Goal: Communication & Community: Answer question/provide support

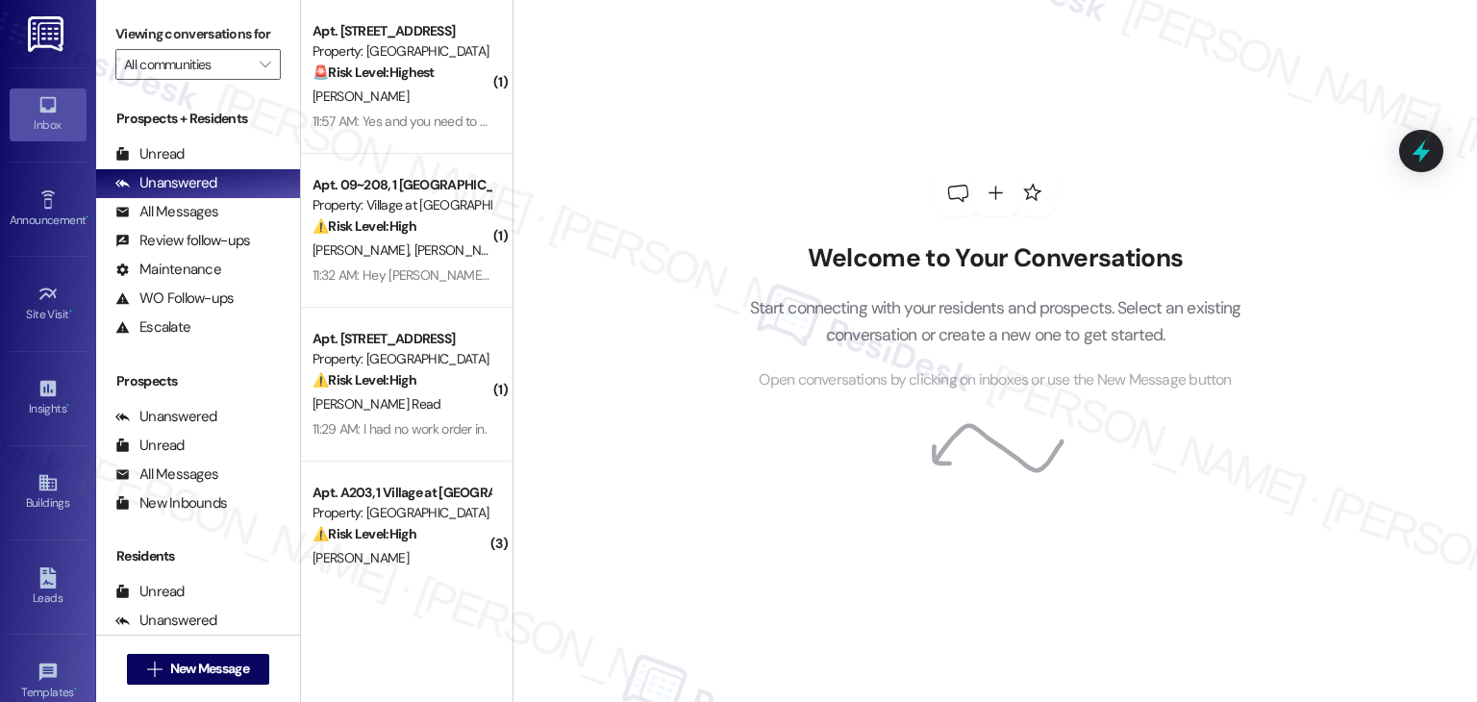
click at [385, 116] on div "11:57 AM: Yes and you need to called about fire alarms 208 760 6678 11:57 AM: Y…" at bounding box center [515, 120] width 407 height 17
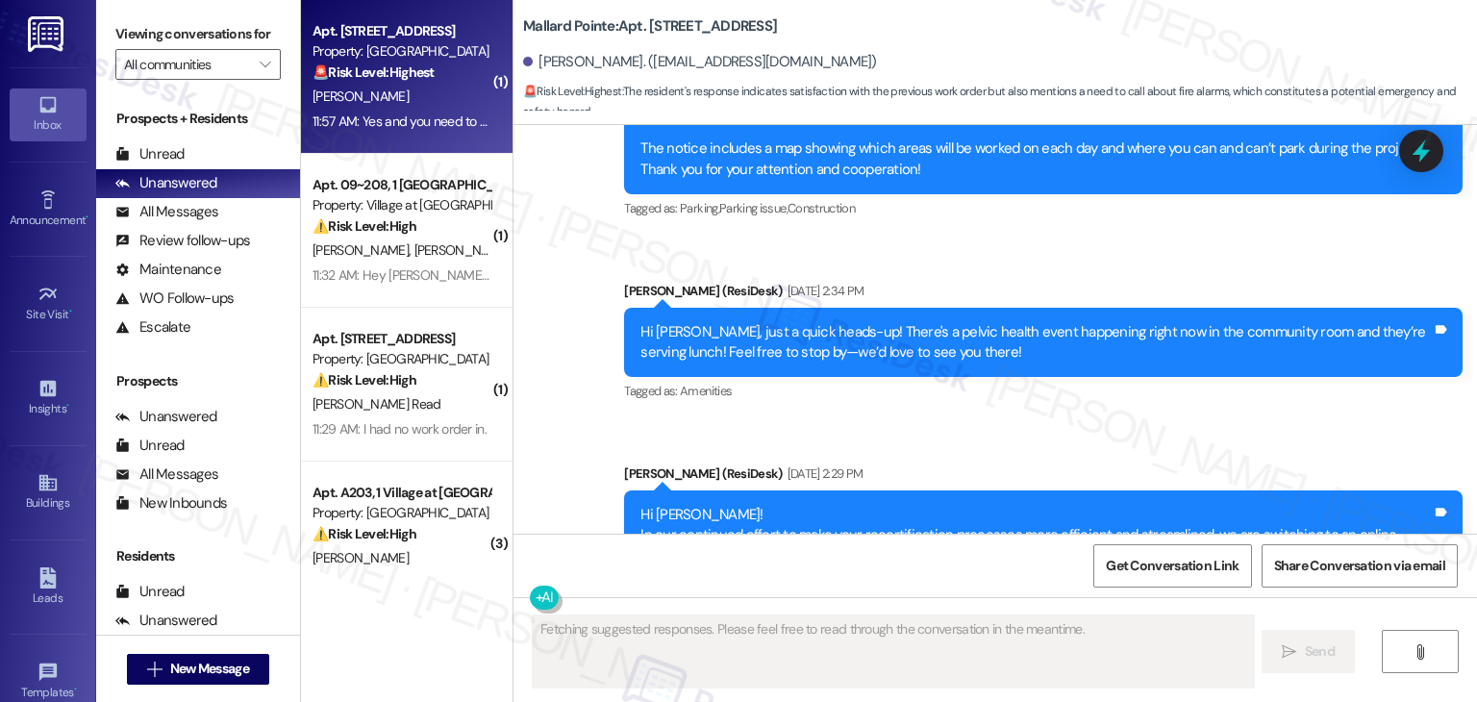
scroll to position [7680, 0]
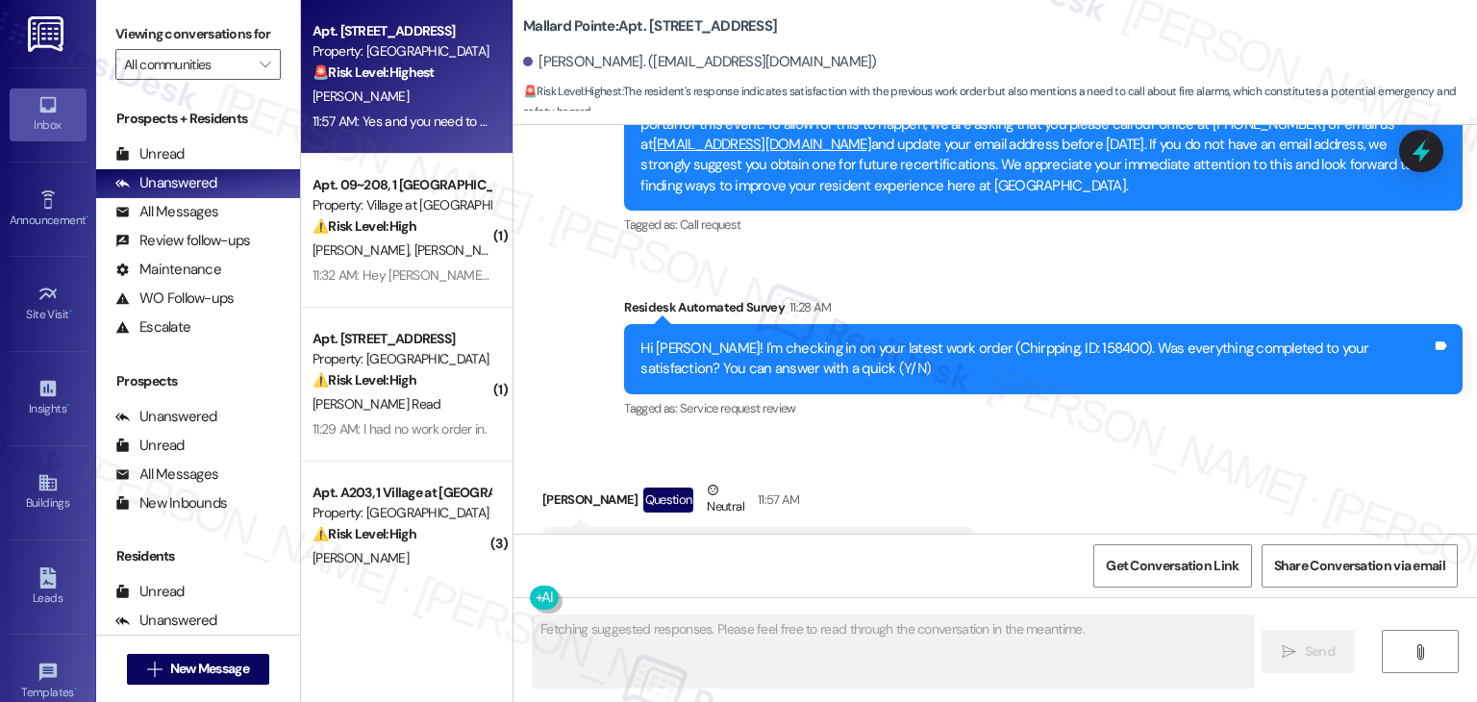
click at [1008, 437] on div "Received via SMS [PERSON_NAME] Question Neutral 11:57 AM Yes and you need to ca…" at bounding box center [994, 528] width 963 height 183
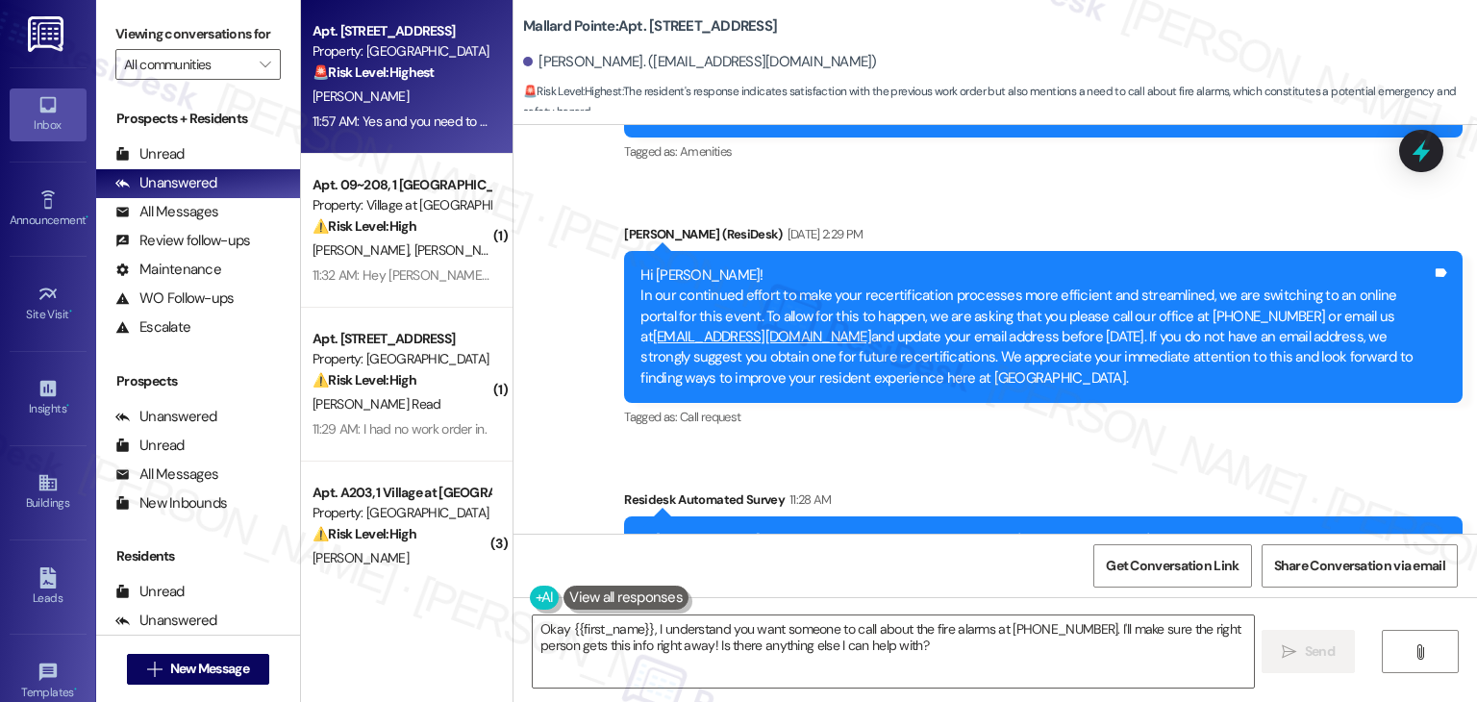
scroll to position [7681, 0]
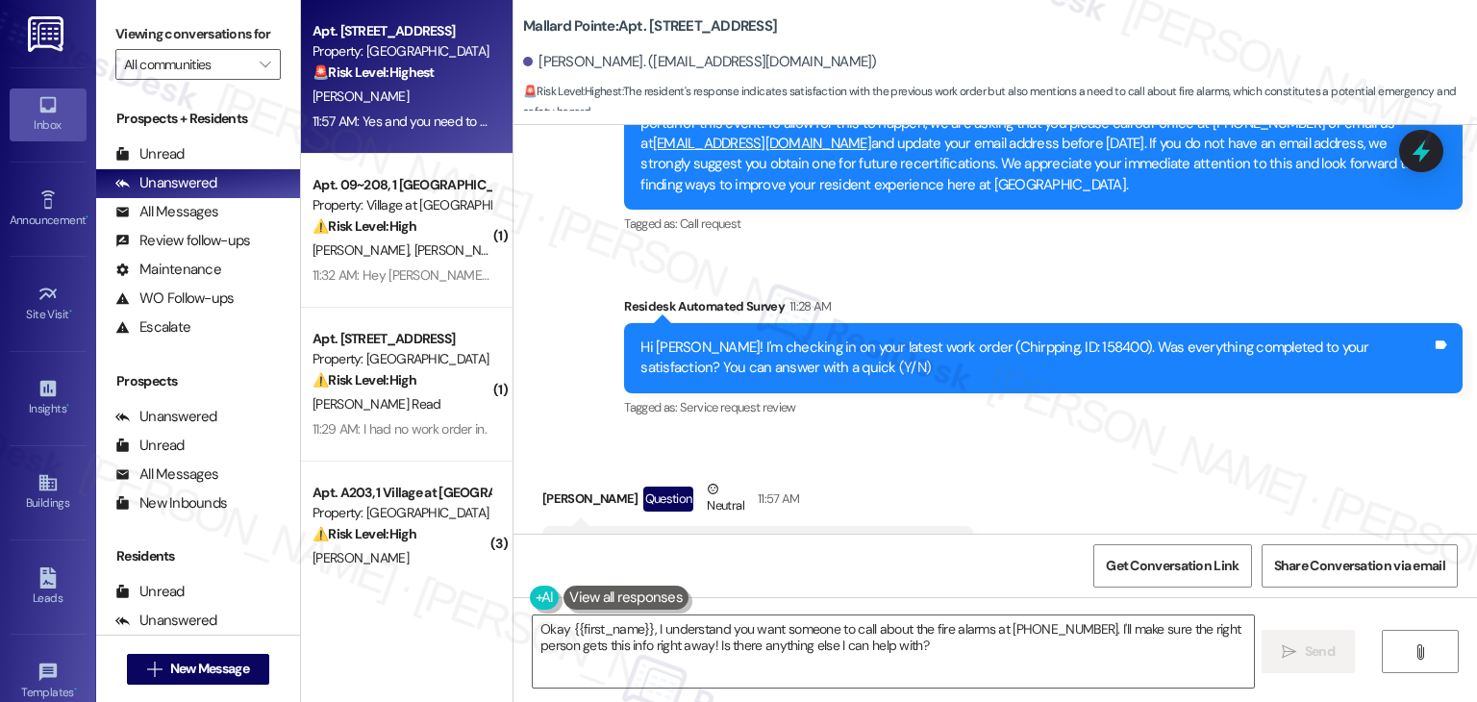
click at [1000, 436] on div "Received via SMS [PERSON_NAME] Question Neutral 11:57 AM Yes and you need to ca…" at bounding box center [994, 527] width 963 height 183
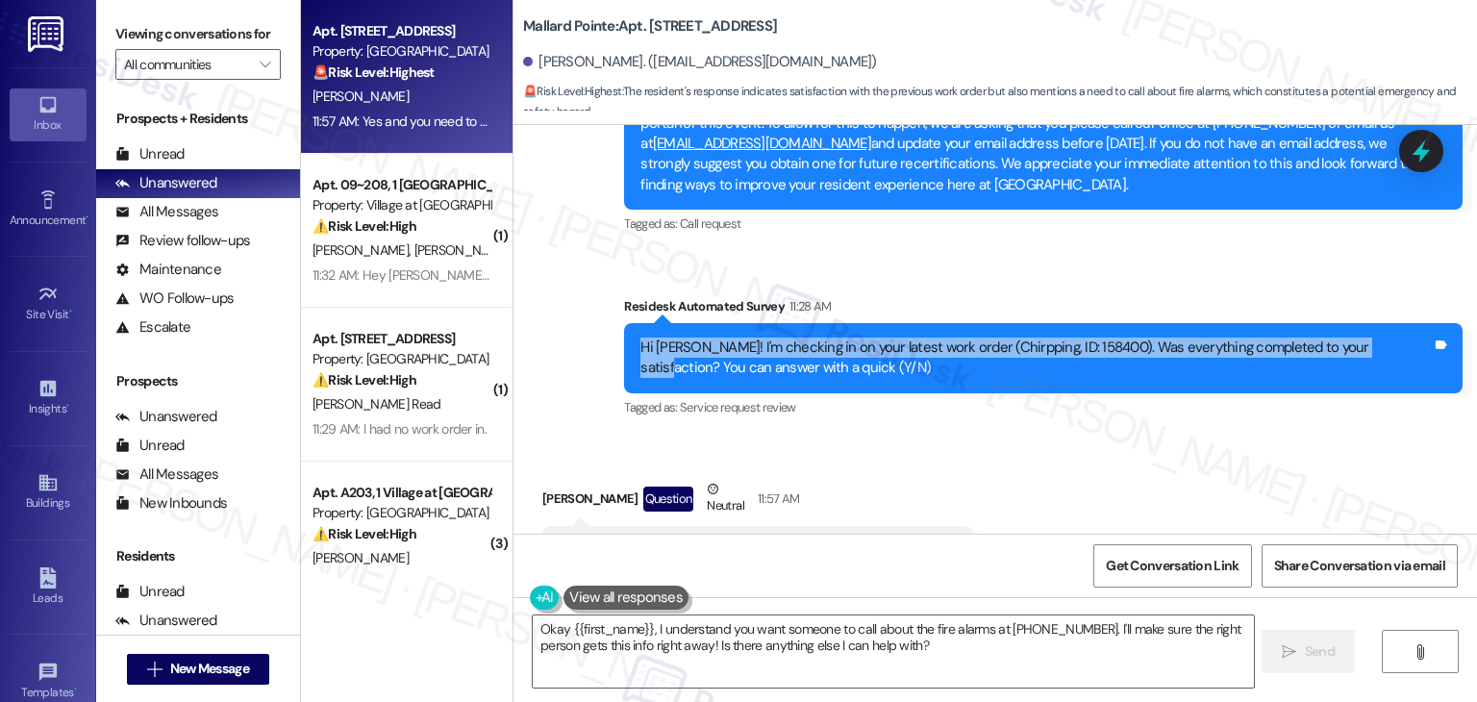
drag, startPoint x: 1356, startPoint y: 271, endPoint x: 556, endPoint y: 266, distance: 799.9
copy div "Hi Adrian! I'm checking in on your latest work order (Chirpping, ID: 158400). W…"
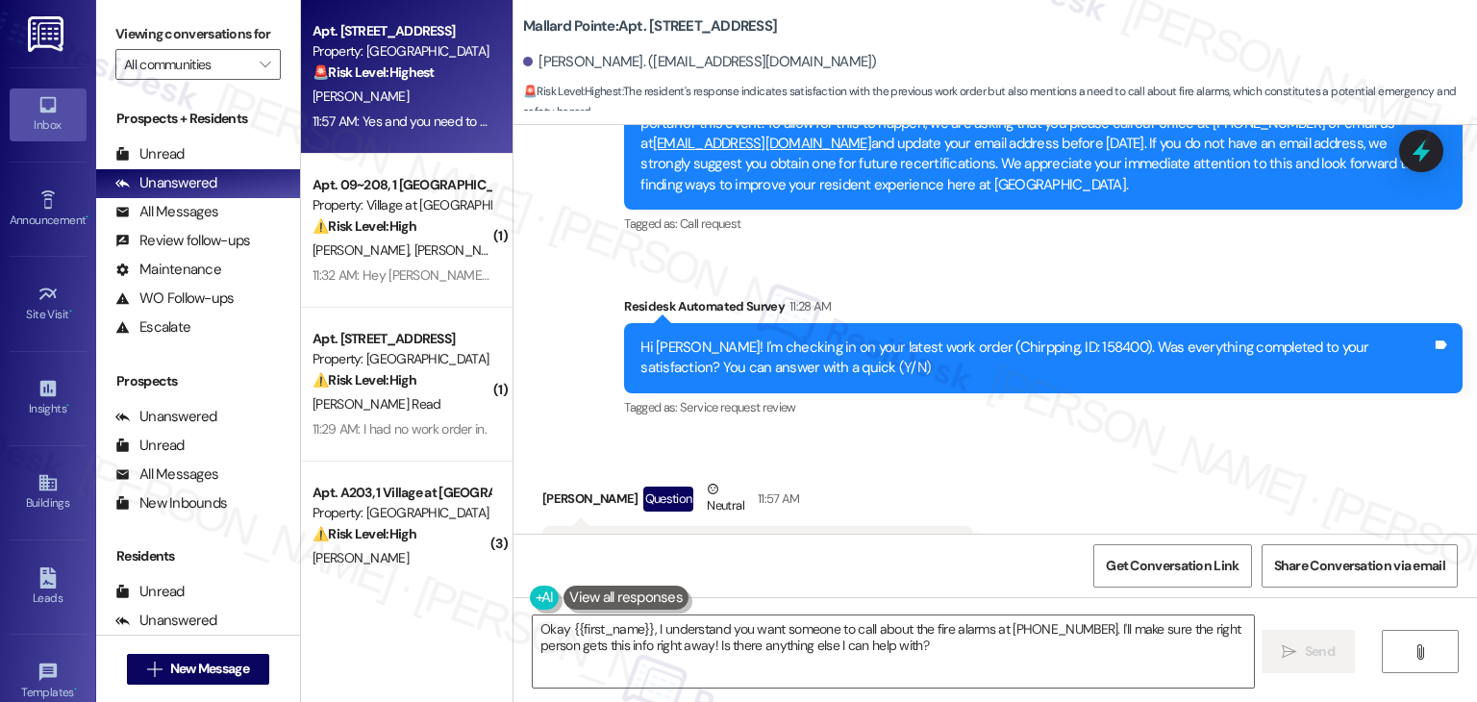
click at [635, 540] on div "Yes and you need to called about fire alarms 208 760 6678" at bounding box center [751, 550] width 384 height 20
copy div "Yes and you need to called about fire alarms 208 760 6678 Tags and notes"
click at [1027, 489] on div "Received via SMS Adrian Hackler Question Neutral 11:57 AM Yes and you need to c…" at bounding box center [994, 527] width 963 height 183
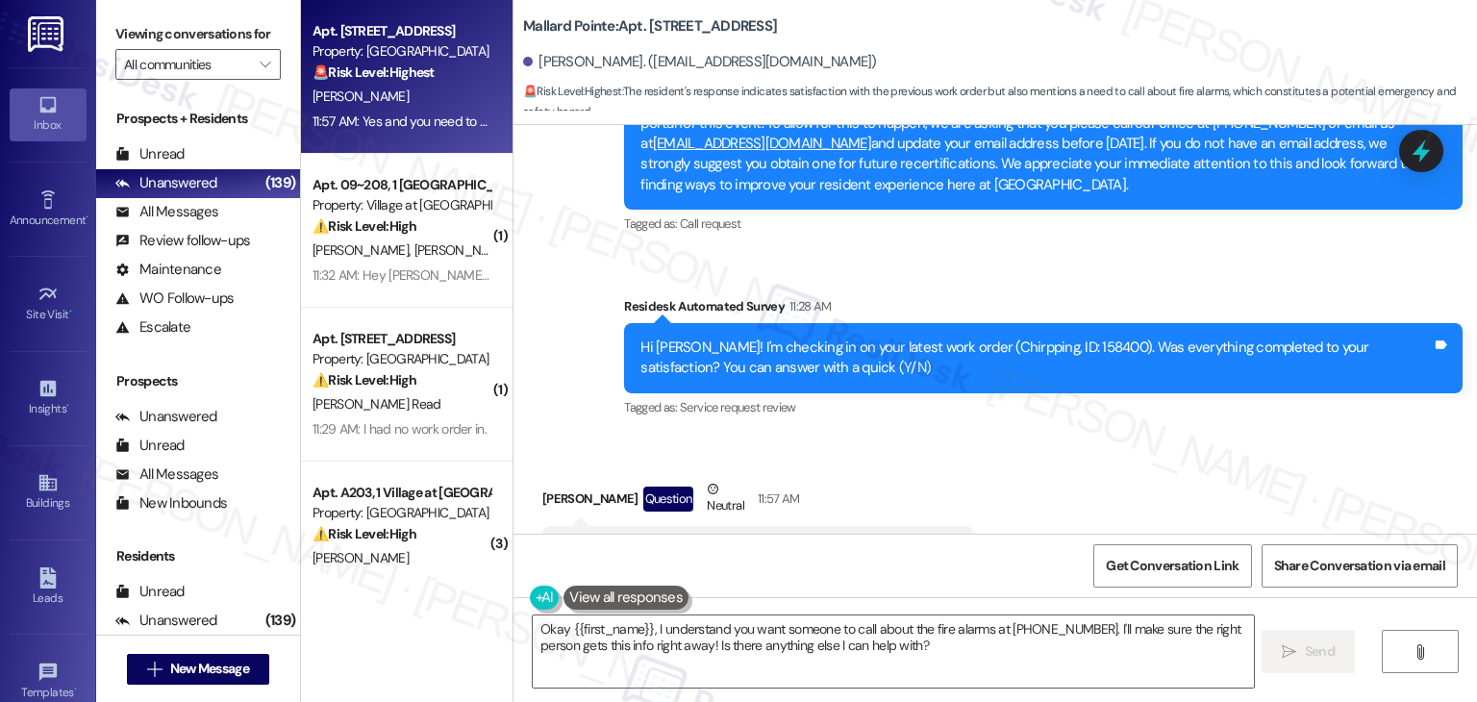
click at [1118, 436] on div "Received via SMS Adrian Hackler Question Neutral 11:57 AM Yes and you need to c…" at bounding box center [994, 527] width 963 height 183
click at [876, 642] on textarea "Okay {{first_name}}, I understand you want someone to call about the fire alarm…" at bounding box center [893, 651] width 720 height 72
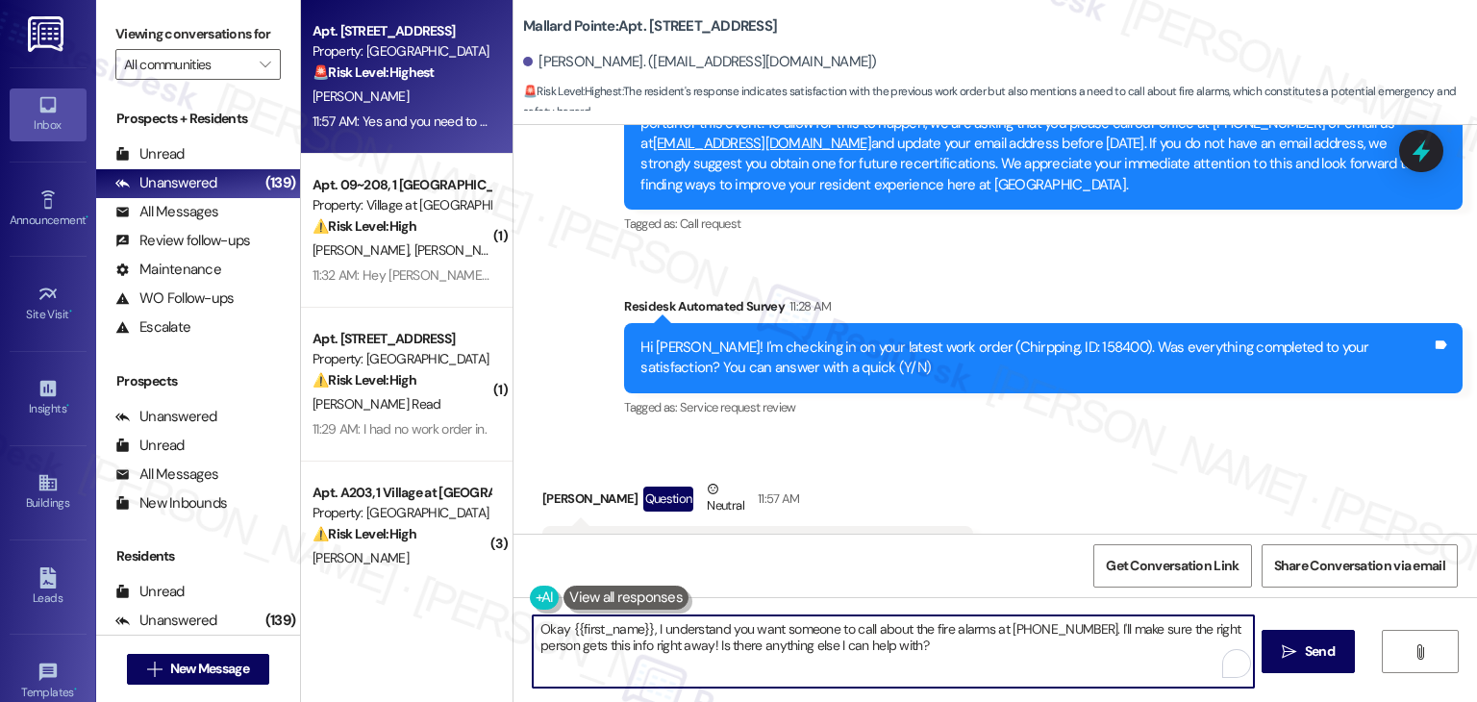
paste textarea "Thanks for confirming, Adrian! I noticed you mentioned the fire alarms and prov…"
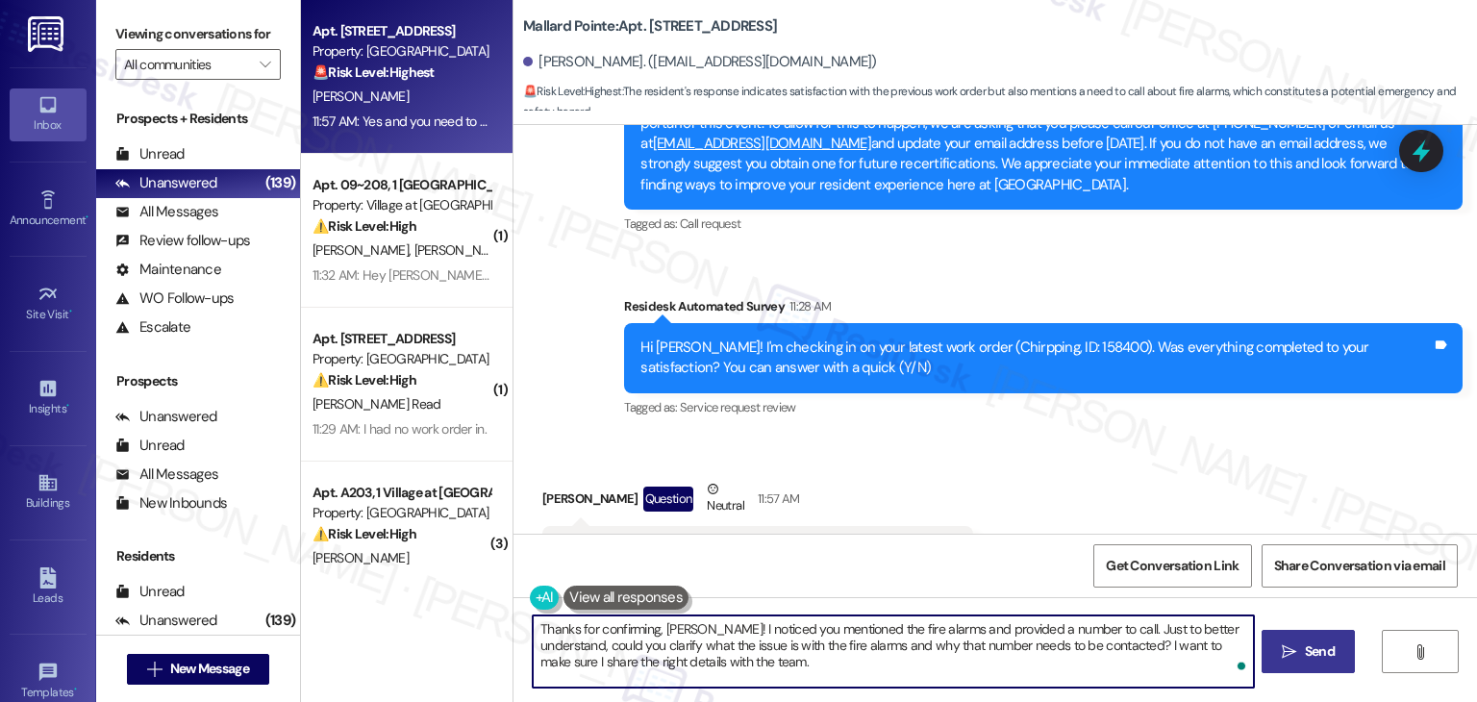
type textarea "Thanks for confirming, Adrian! I noticed you mentioned the fire alarms and prov…"
click at [1311, 648] on span "Send" at bounding box center [1320, 651] width 30 height 20
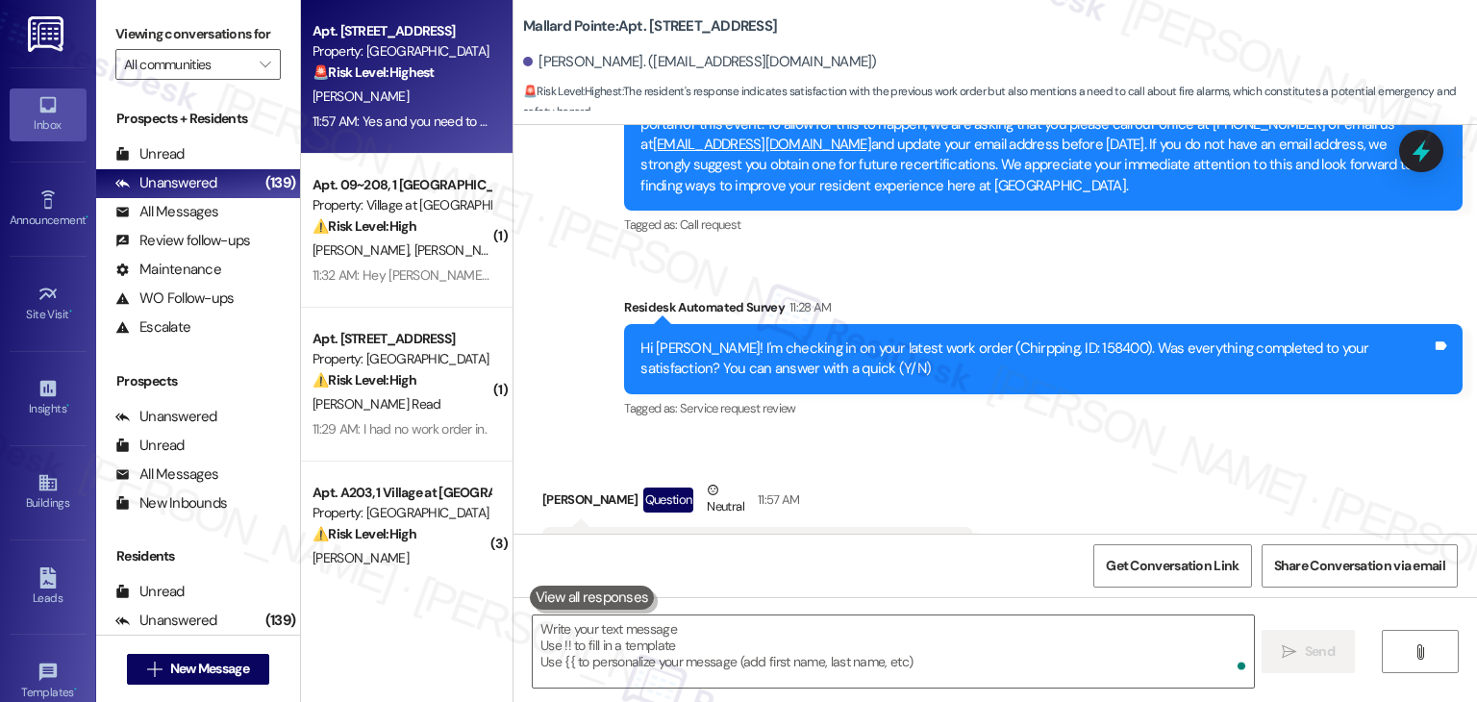
scroll to position [7857, 0]
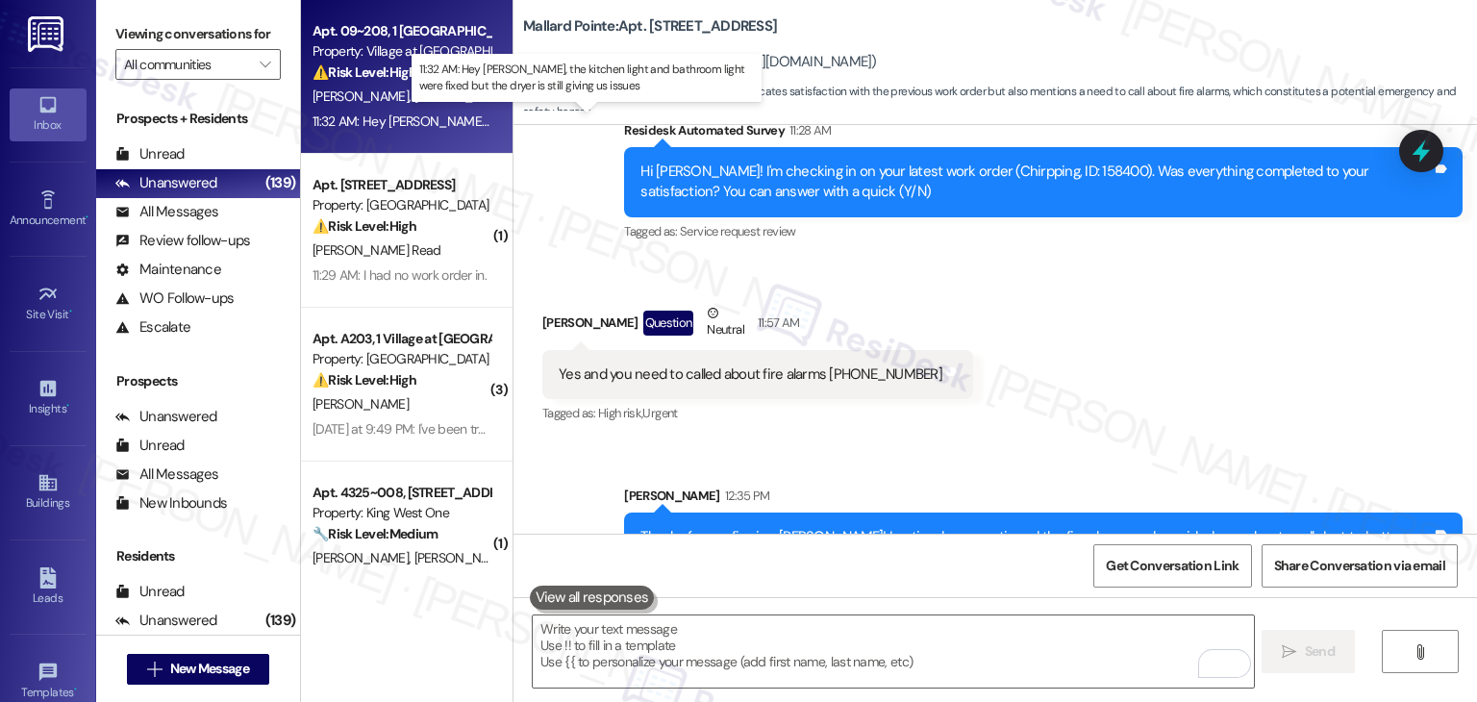
click at [410, 120] on div "11:32 AM: Hey Dottie, the kitchen light and bathroom light were fixed but the d…" at bounding box center [628, 120] width 633 height 17
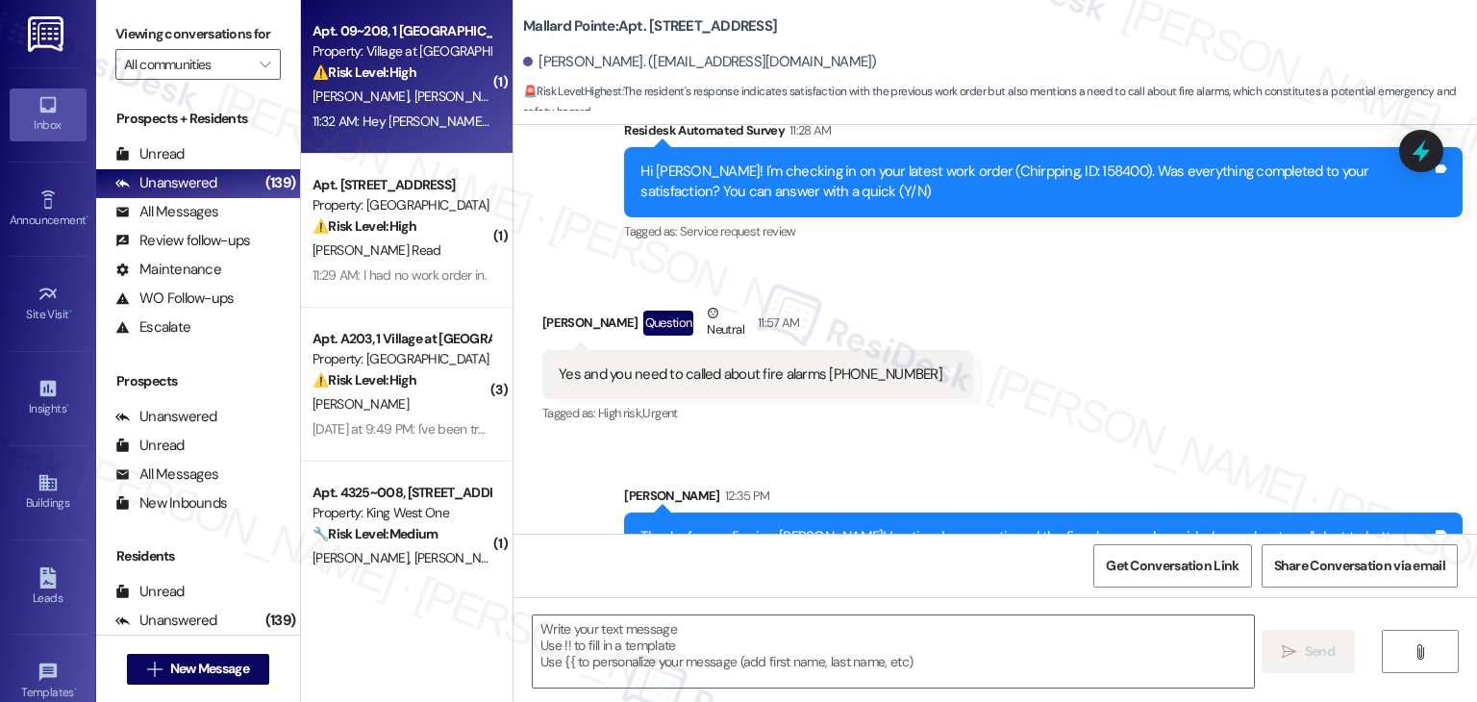
type textarea "Fetching suggested responses. Please feel free to read through the conversation…"
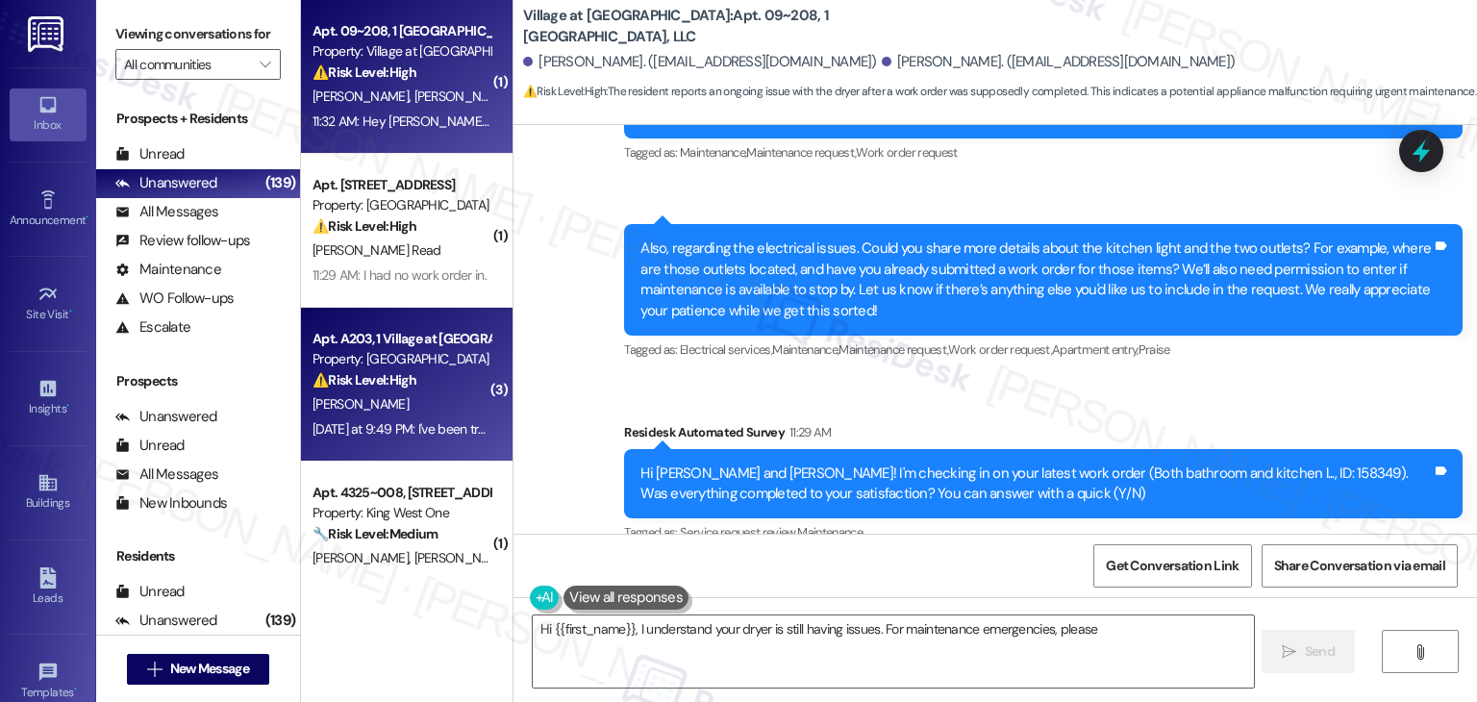
scroll to position [3646, 0]
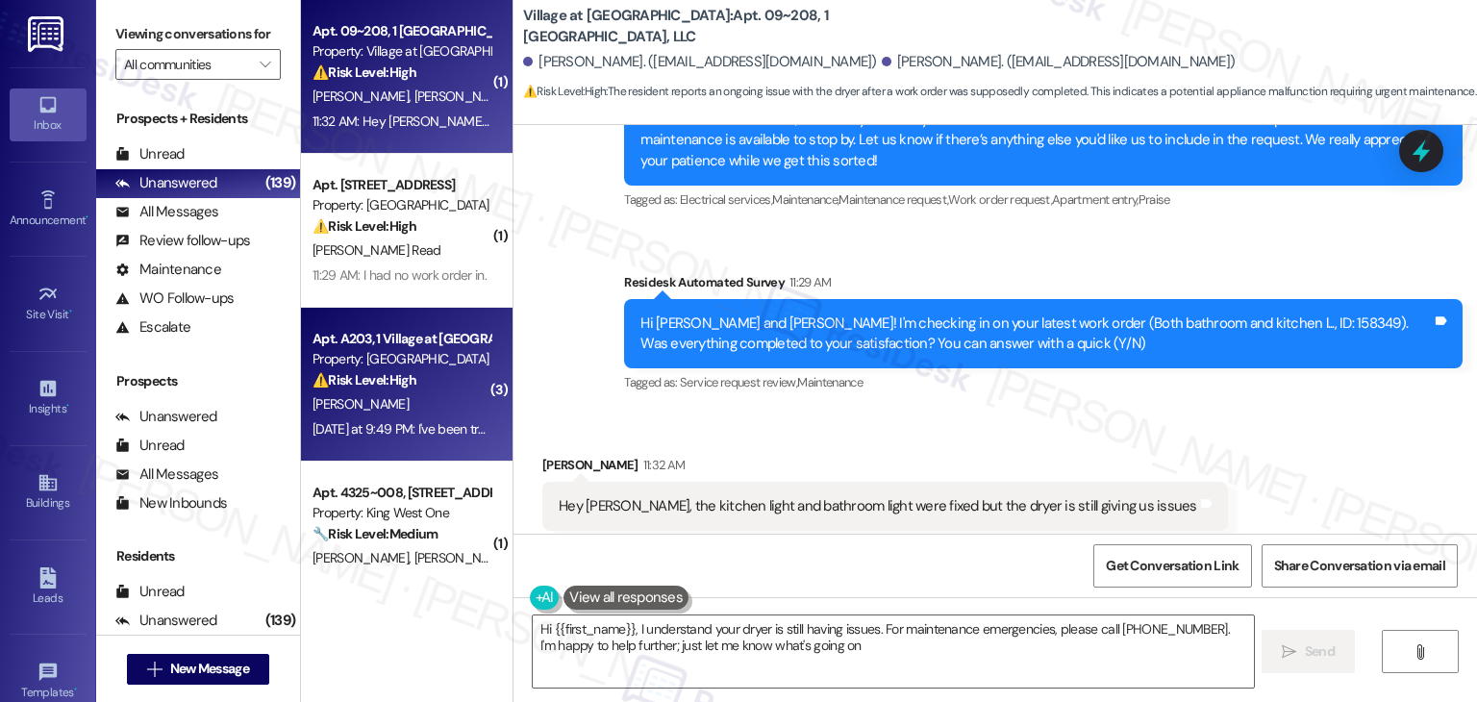
type textarea "Hi {{first_name}}, I understand your dryer is still having issues. For maintena…"
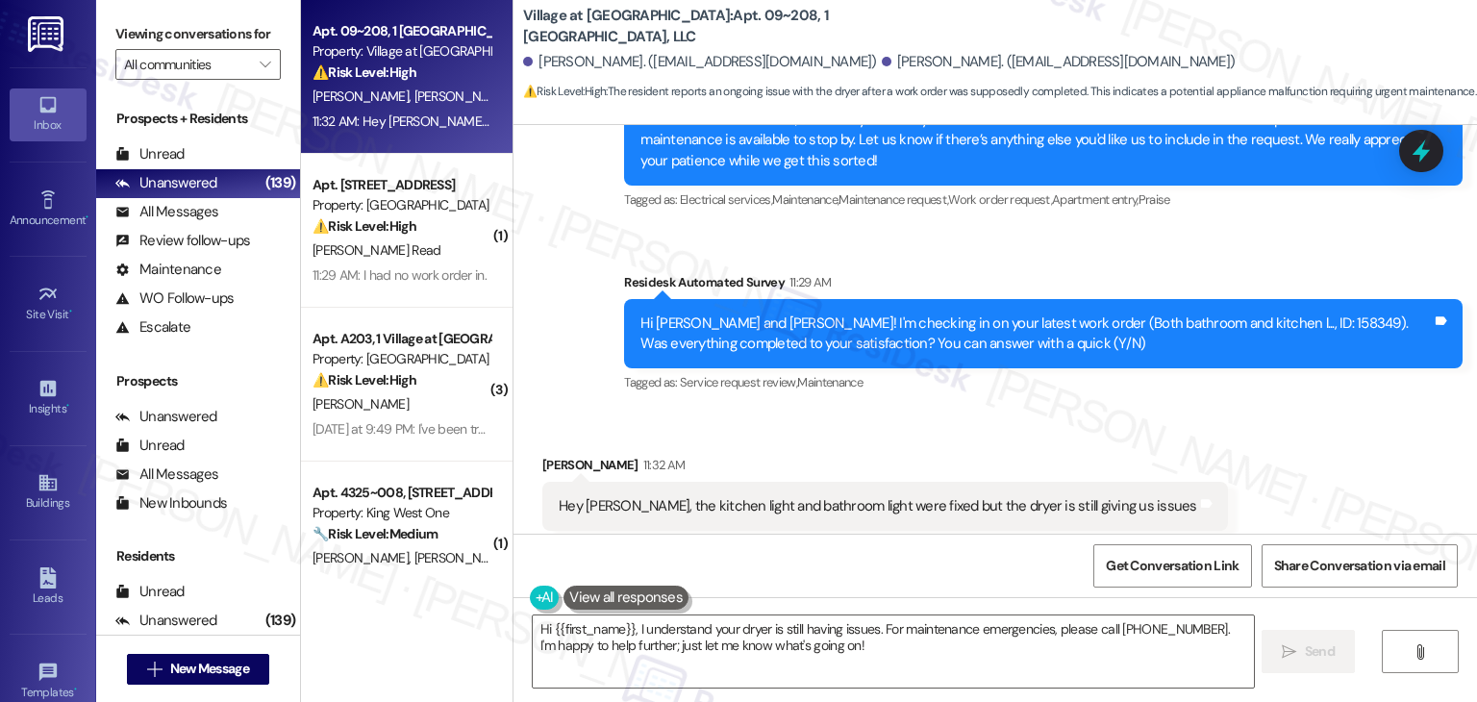
click at [879, 412] on div "Received via SMS Anthony Medina 11:32 AM Hey Dottie, the kitchen light and bath…" at bounding box center [994, 493] width 963 height 162
click at [1065, 313] on div "Hi Alejandra and Anthony! I'm checking in on your latest work order (Both bathr…" at bounding box center [1035, 333] width 791 height 41
click at [1186, 412] on div "Received via SMS Anthony Medina 11:32 AM Hey Dottie, the kitchen light and bath…" at bounding box center [994, 493] width 963 height 162
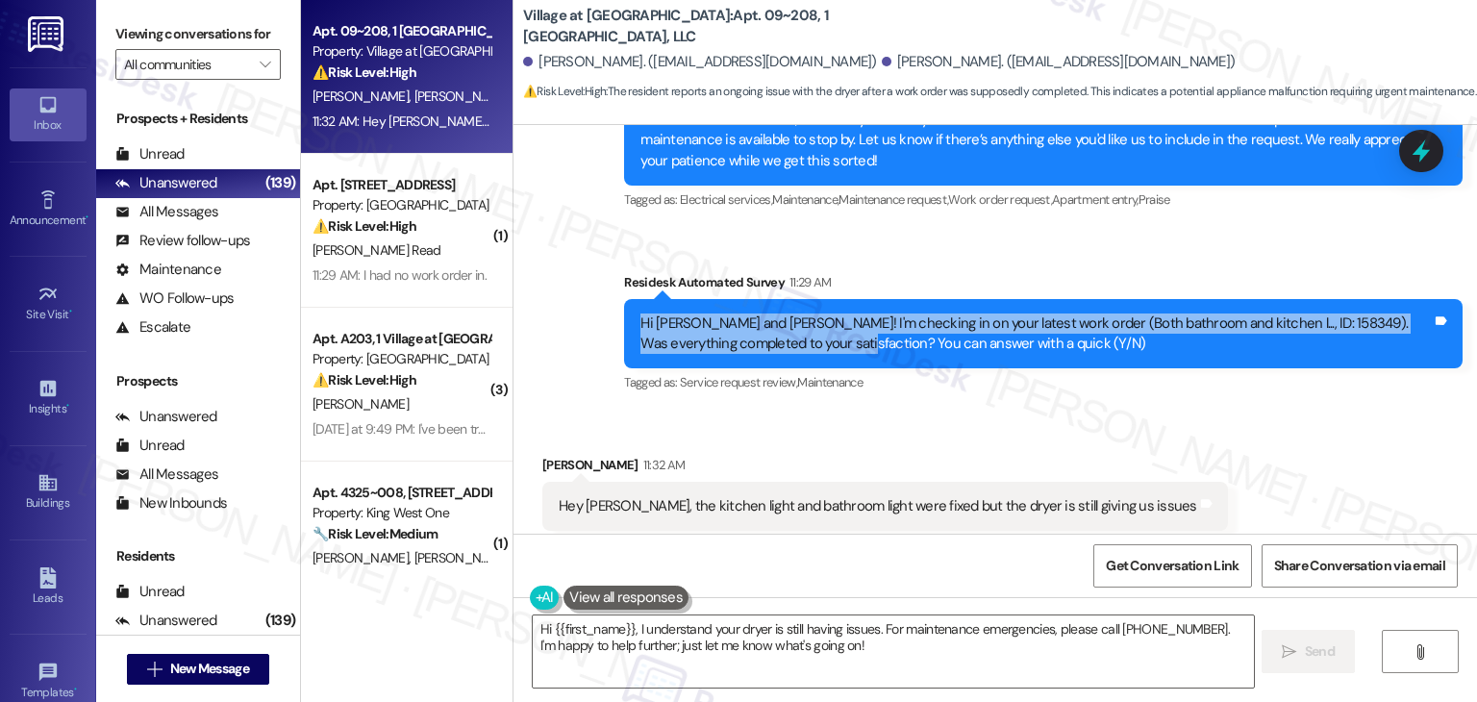
drag, startPoint x: 822, startPoint y: 304, endPoint x: 570, endPoint y: 289, distance: 252.3
click at [570, 289] on div "Sent via SMS Dottie (ResiDesk) Jun 17, 2025 at 6:11 PM Hi Alejandra, thanks so …" at bounding box center [994, 120] width 963 height 584
copy div "Hi Alejandra and Anthony! I'm checking in on your latest work order (Both bathr…"
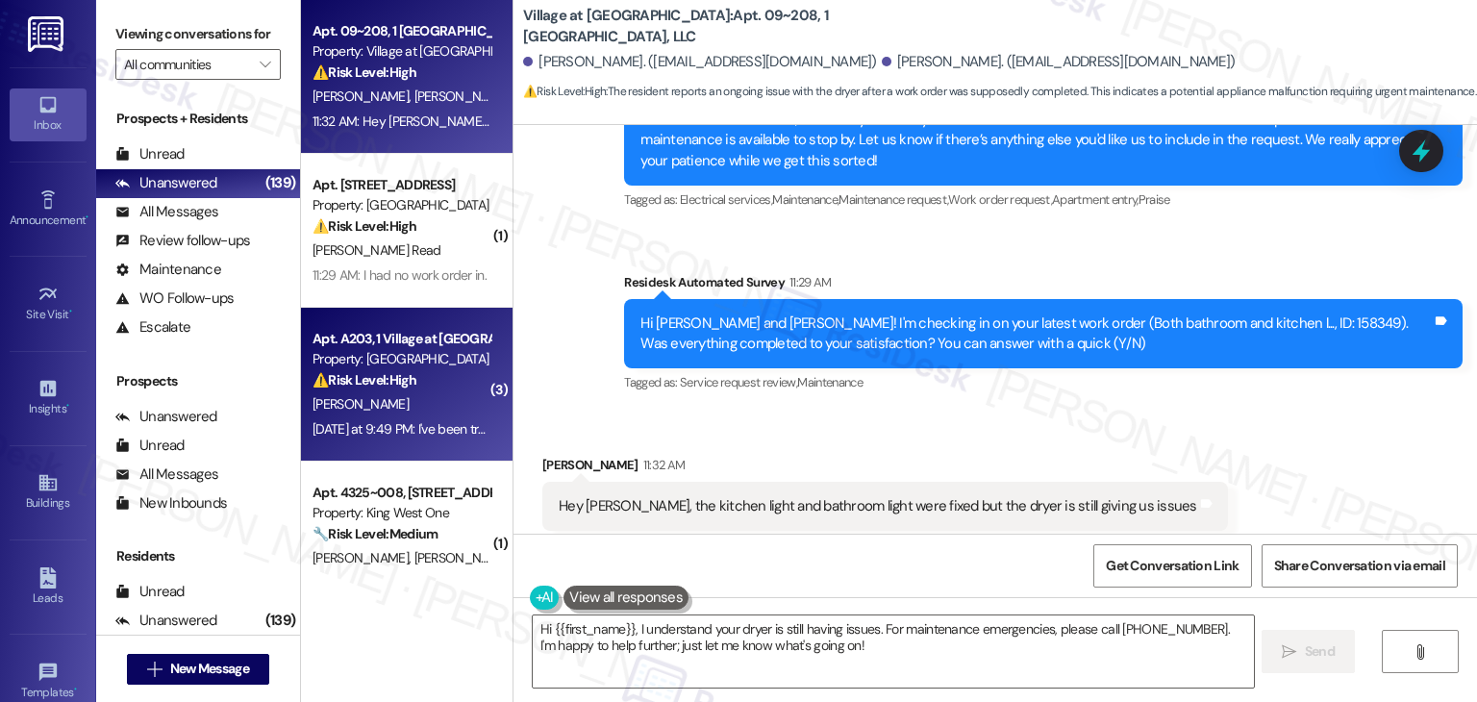
click at [414, 388] on div "⚠️ Risk Level: High The resident is trying to get their lease signed and has be…" at bounding box center [401, 380] width 178 height 20
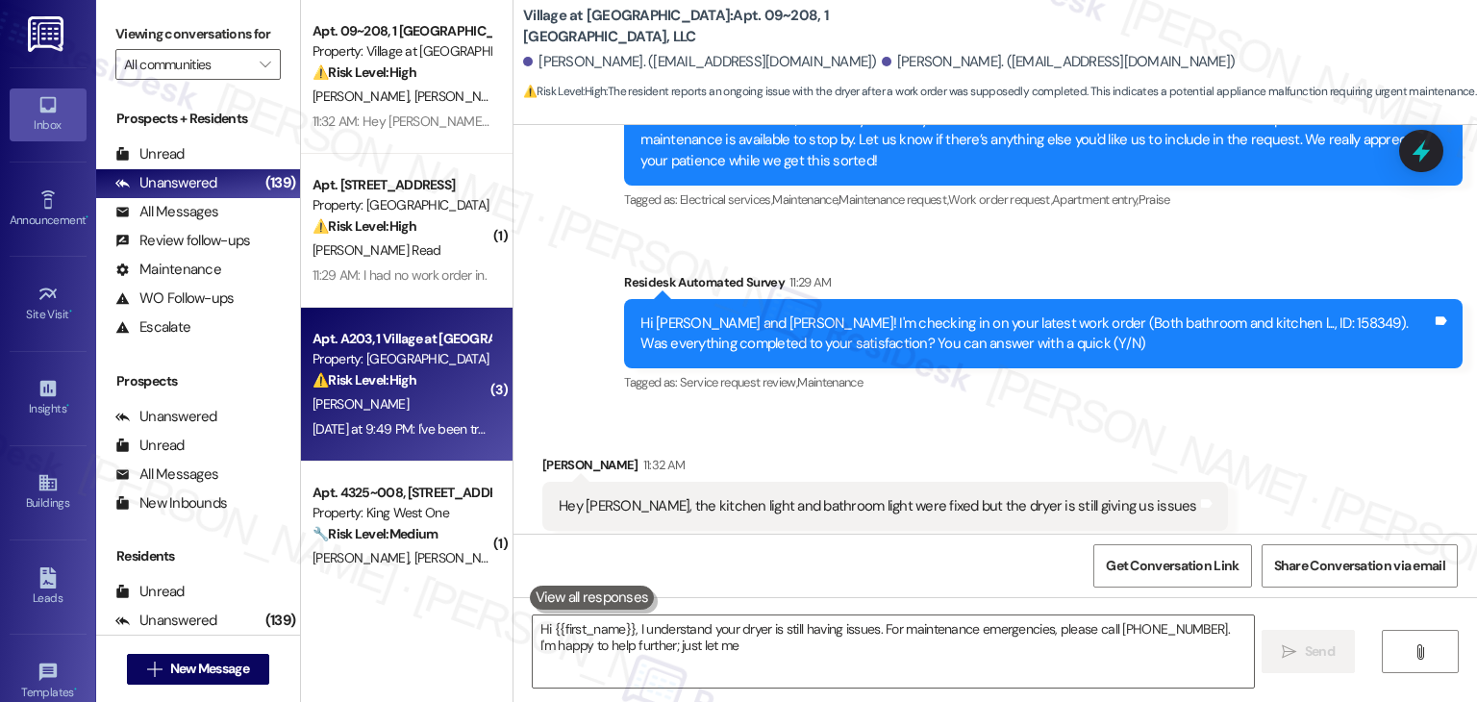
type textarea "Hi {{first_name}}, I understand your dryer is still having issues. For maintena…"
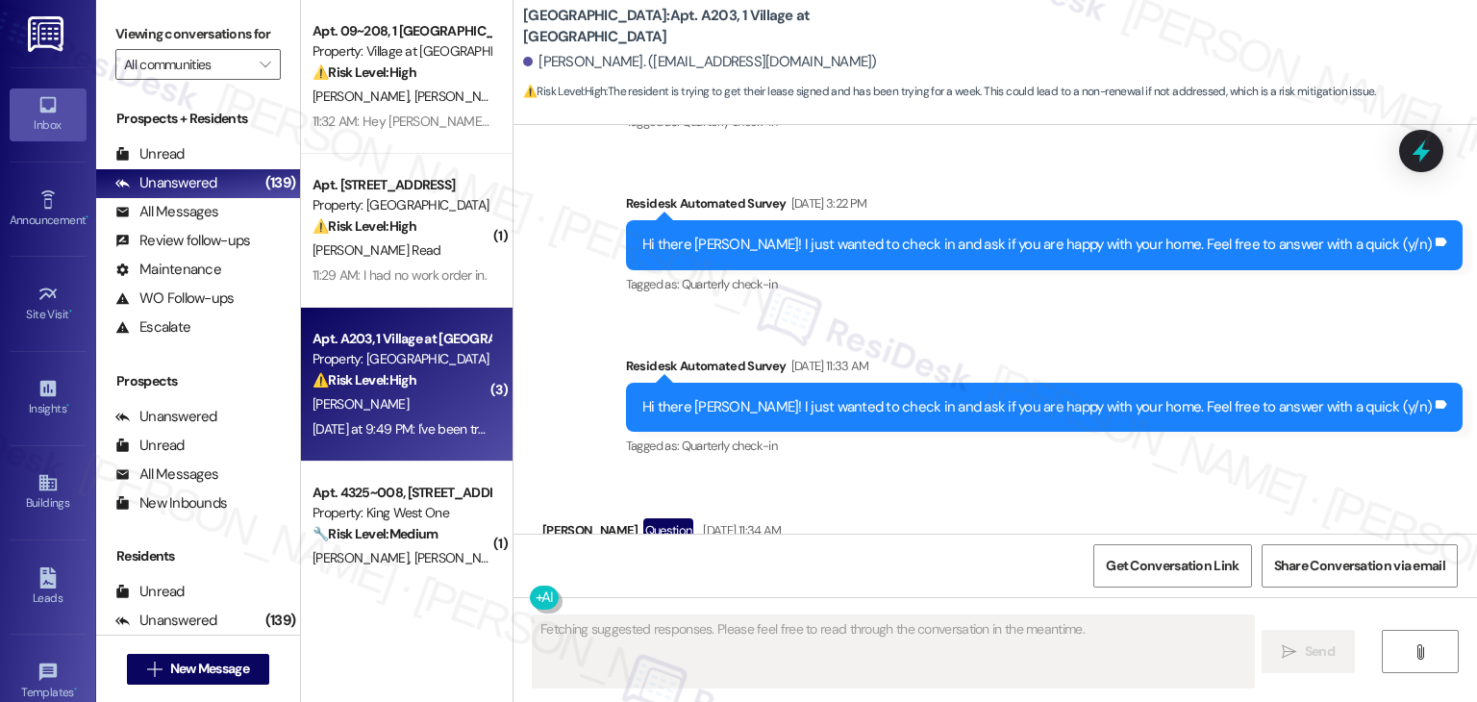
scroll to position [2957, 0]
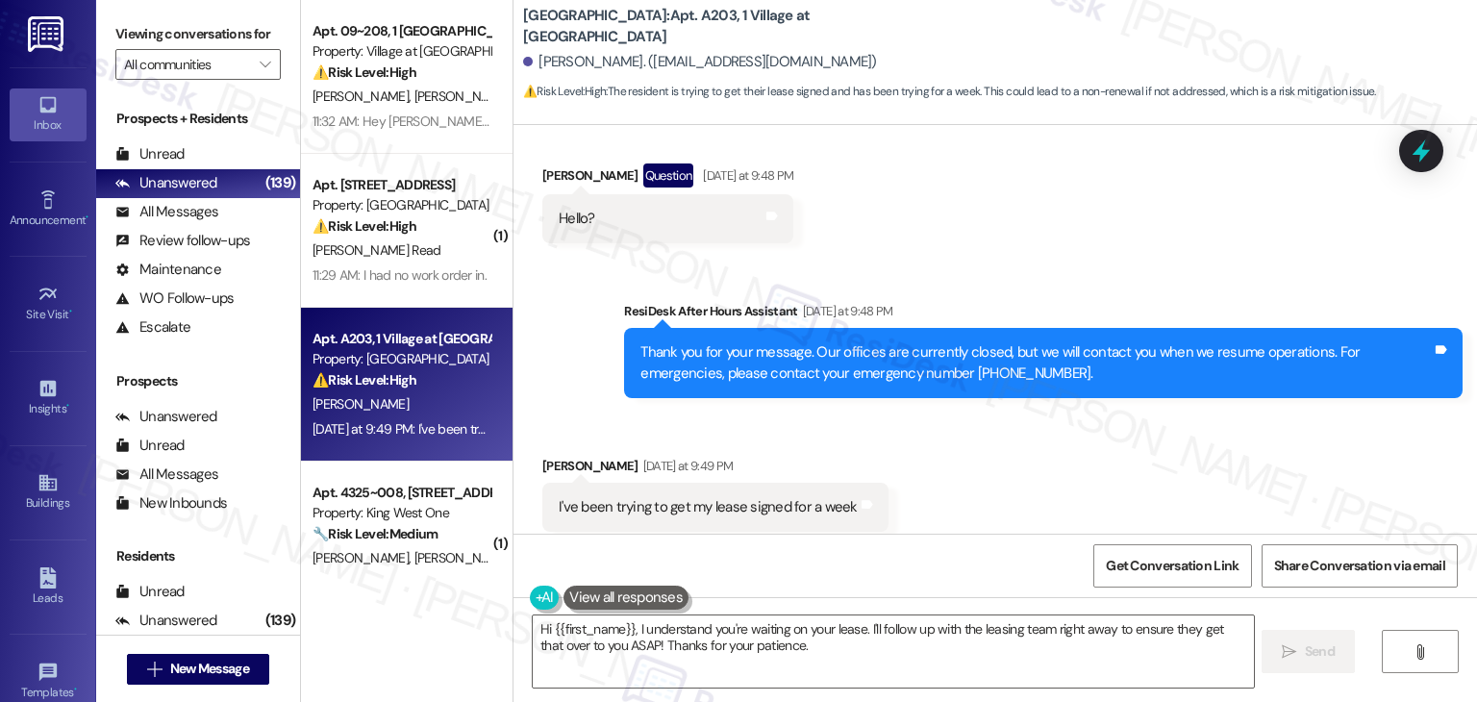
click at [1035, 418] on div "Received via SMS Philip Pollacia Yesterday at 9:49 PM I've been trying to get m…" at bounding box center [994, 493] width 963 height 162
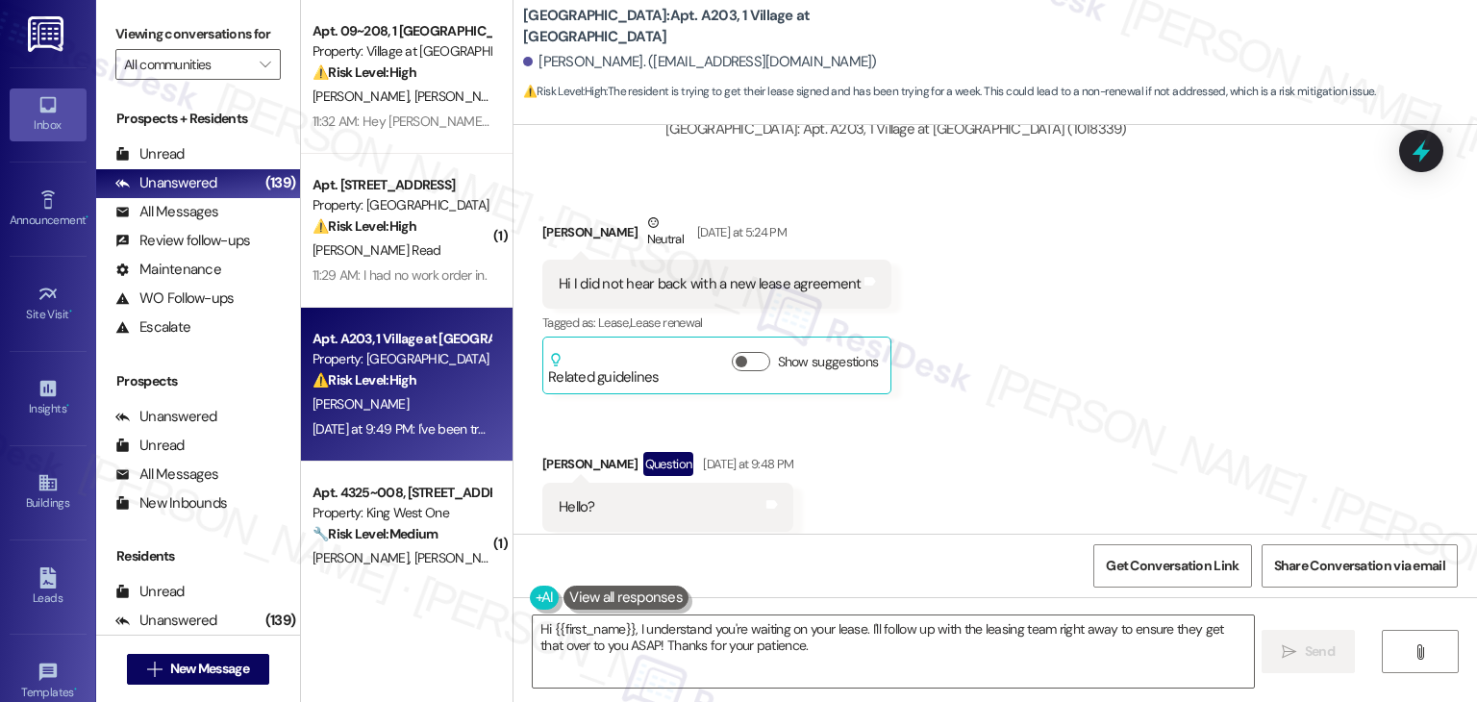
click at [1057, 386] on div "Received via SMS Philip Pollacia Neutral Yesterday at 5:24 PM Hi I did not hear…" at bounding box center [994, 358] width 963 height 378
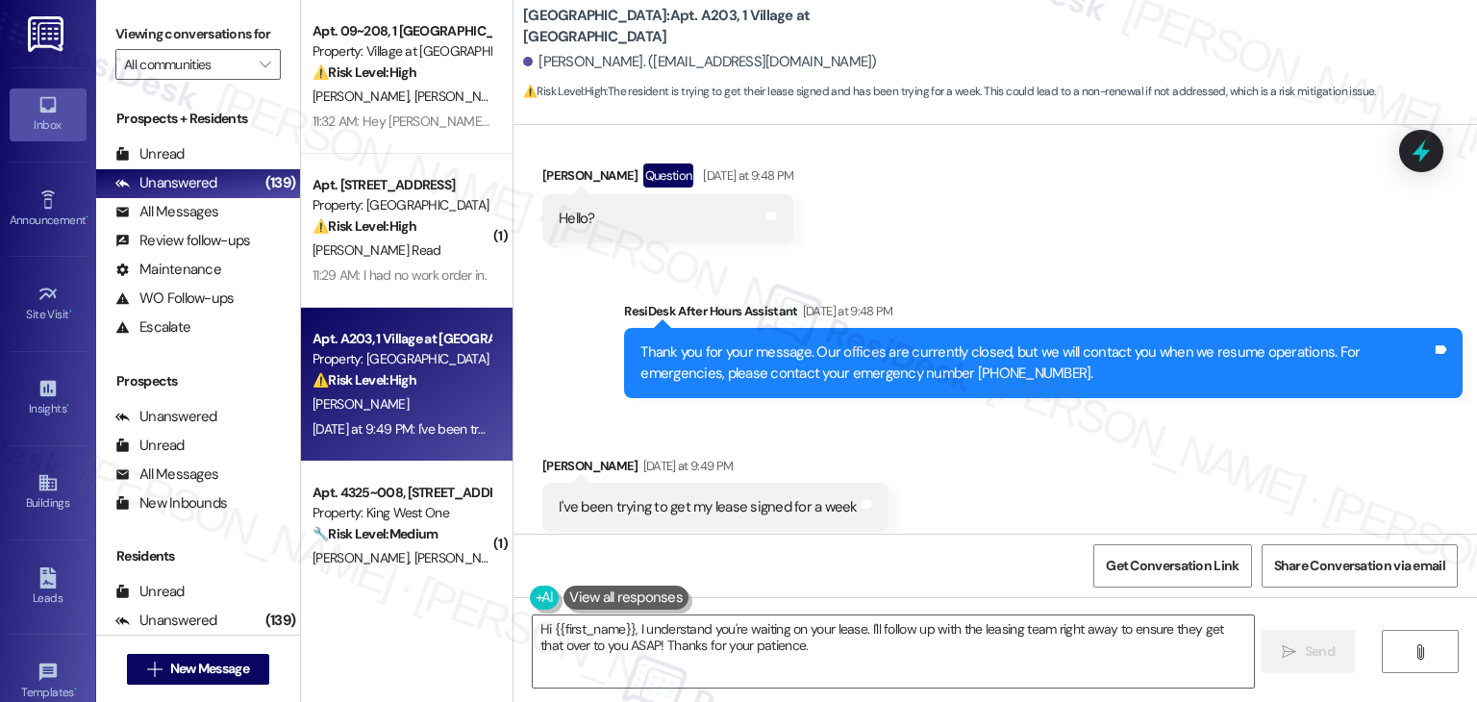
click at [730, 497] on div "I've been trying to get my lease signed for a week" at bounding box center [708, 507] width 299 height 20
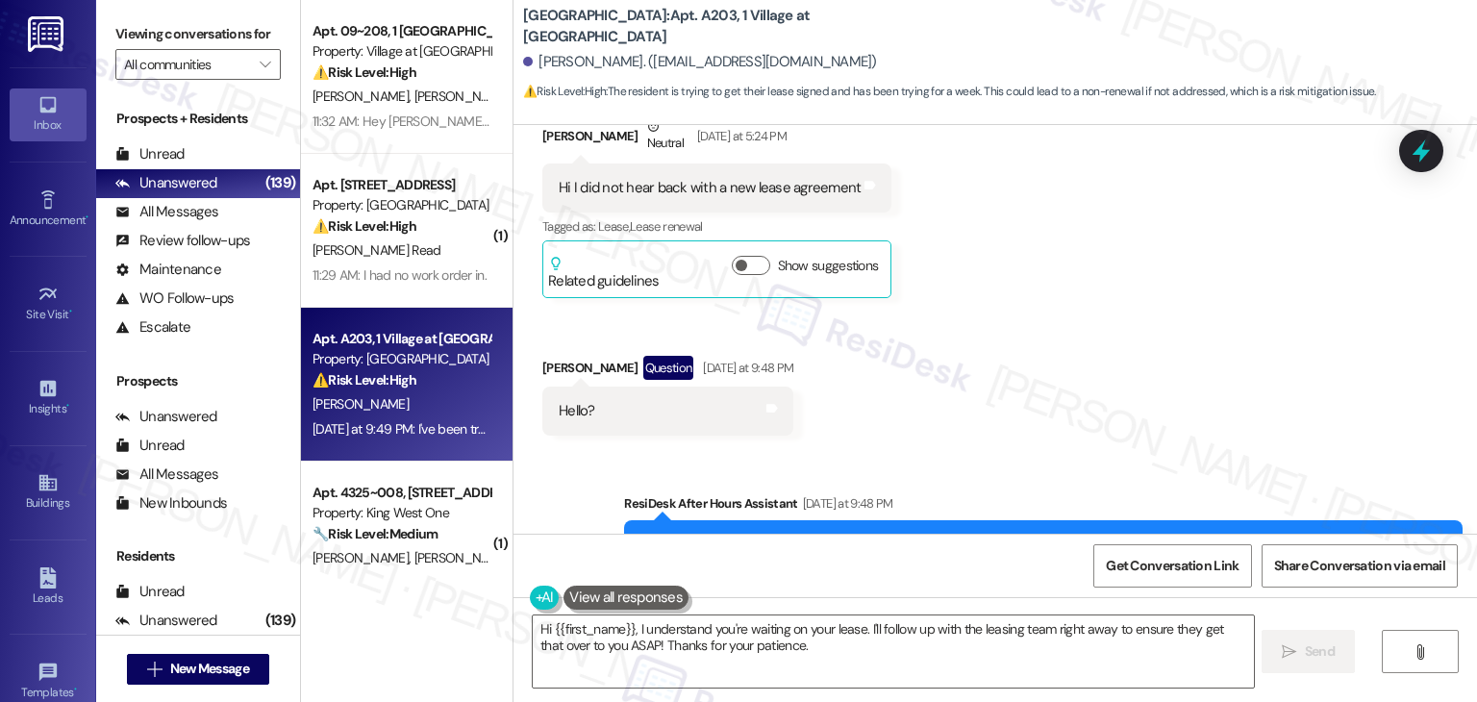
click at [760, 178] on div "Hi I did not hear back with a new lease agreement" at bounding box center [710, 188] width 302 height 20
copy div "Hi I did not hear back with a new lease agreement Tags and notes"
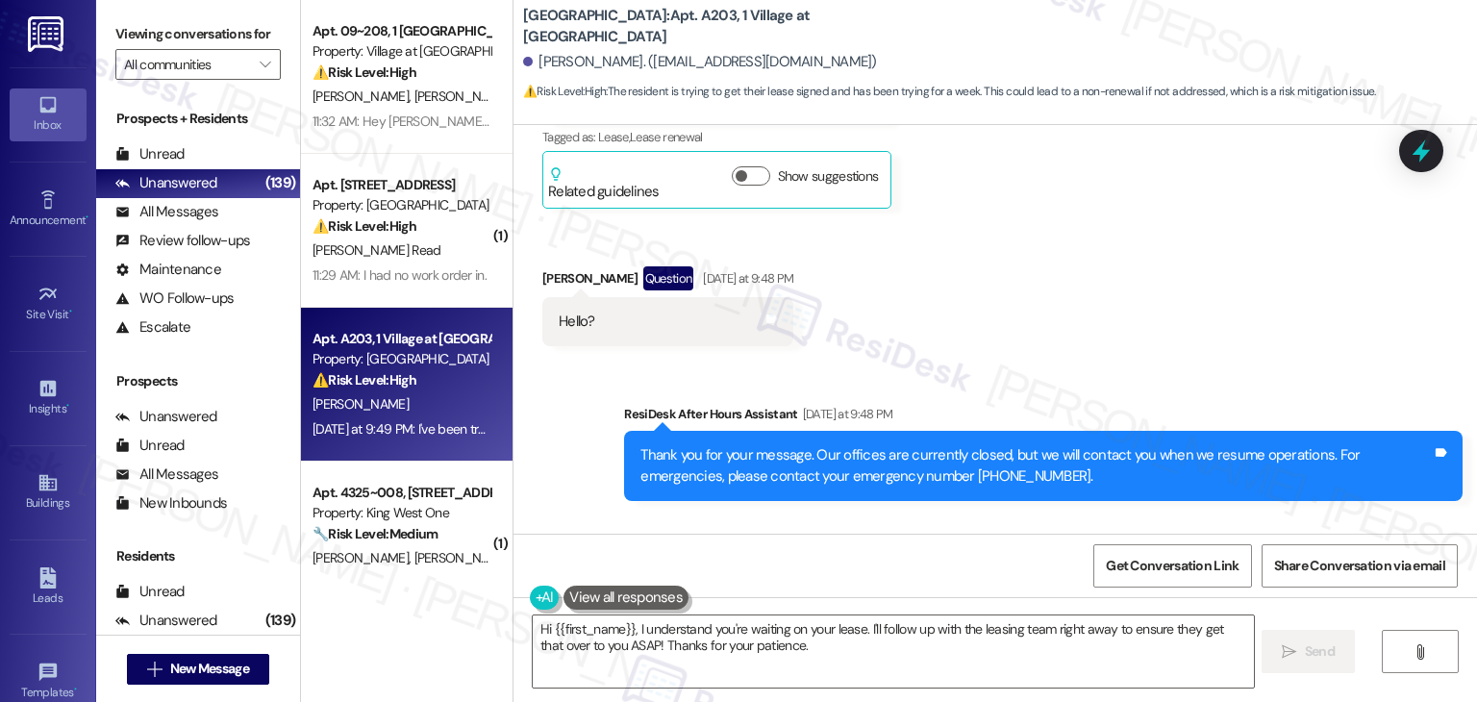
scroll to position [2957, 0]
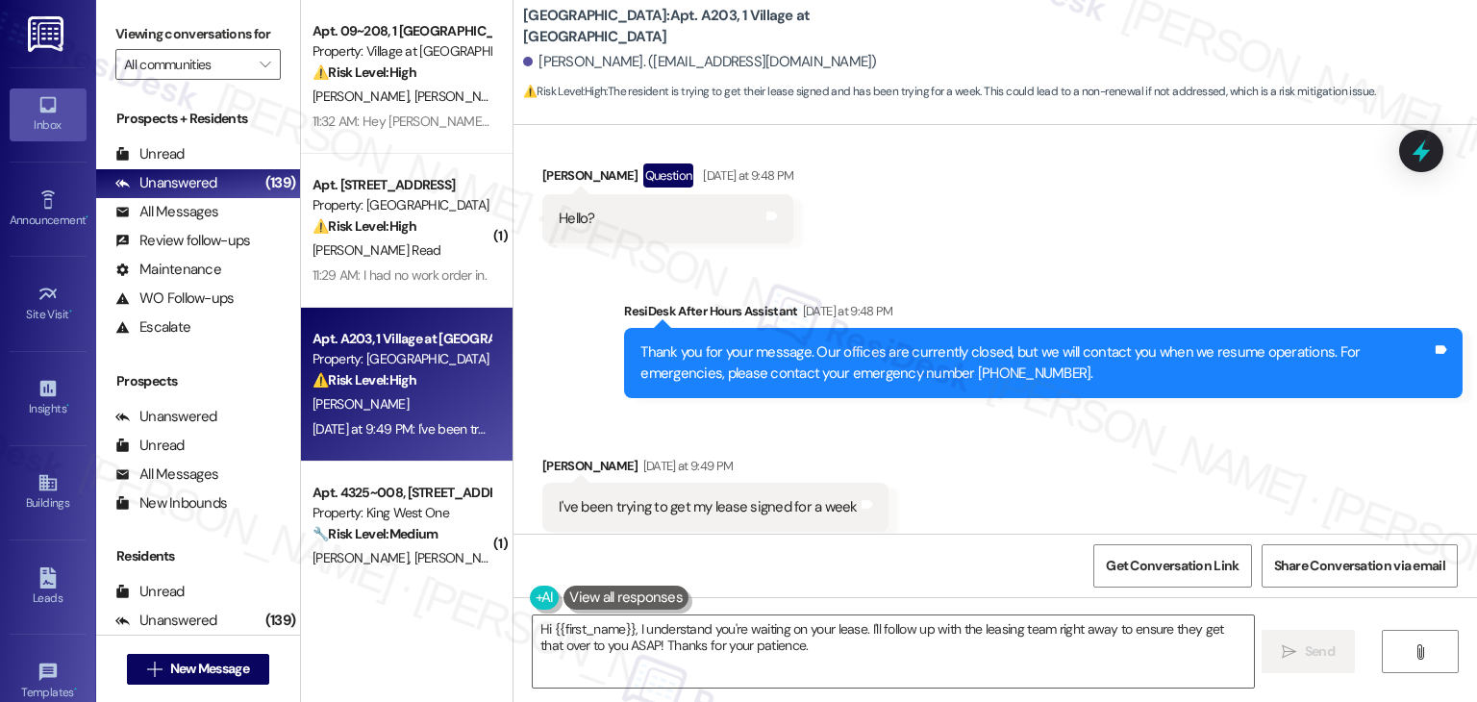
click at [596, 497] on div "I've been trying to get my lease signed for a week" at bounding box center [708, 507] width 299 height 20
copy div "I've been trying to get my lease signed for a week Tags and notes"
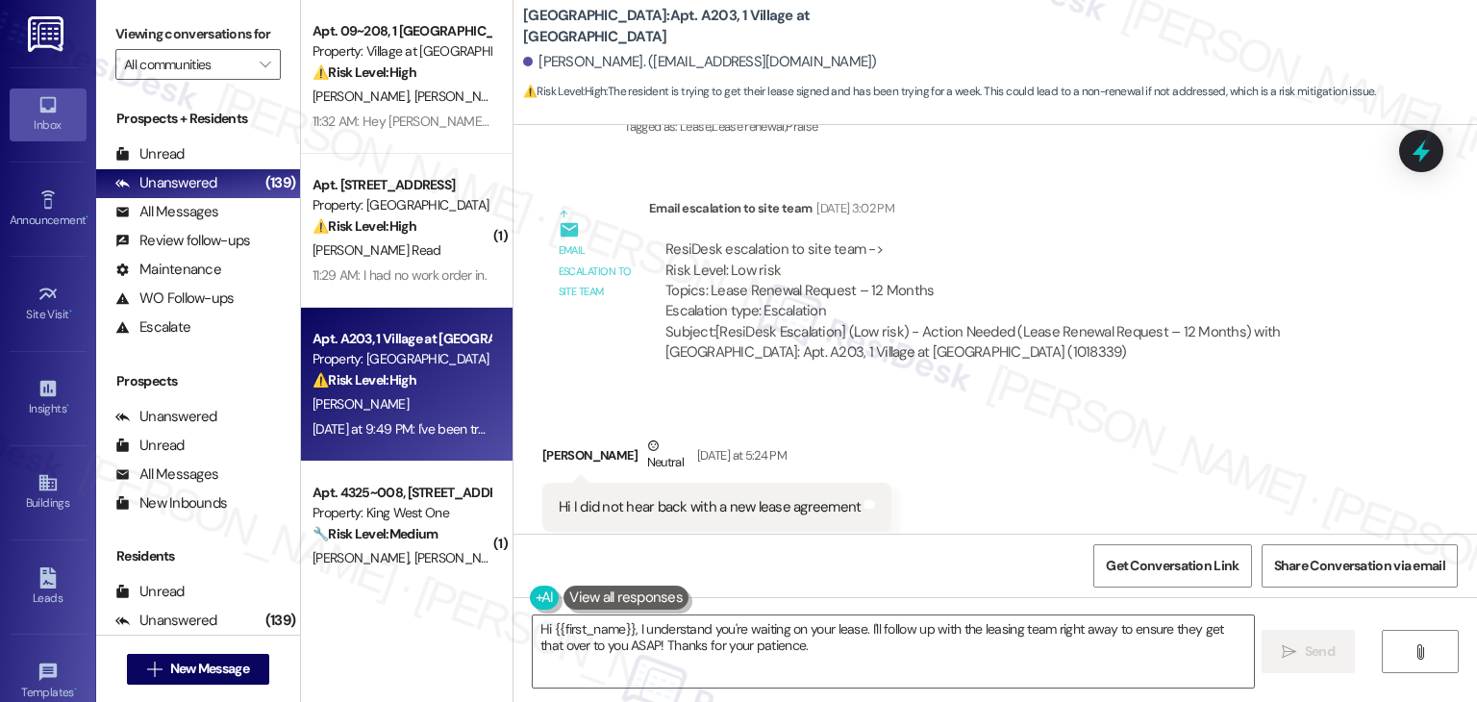
scroll to position [2381, 0]
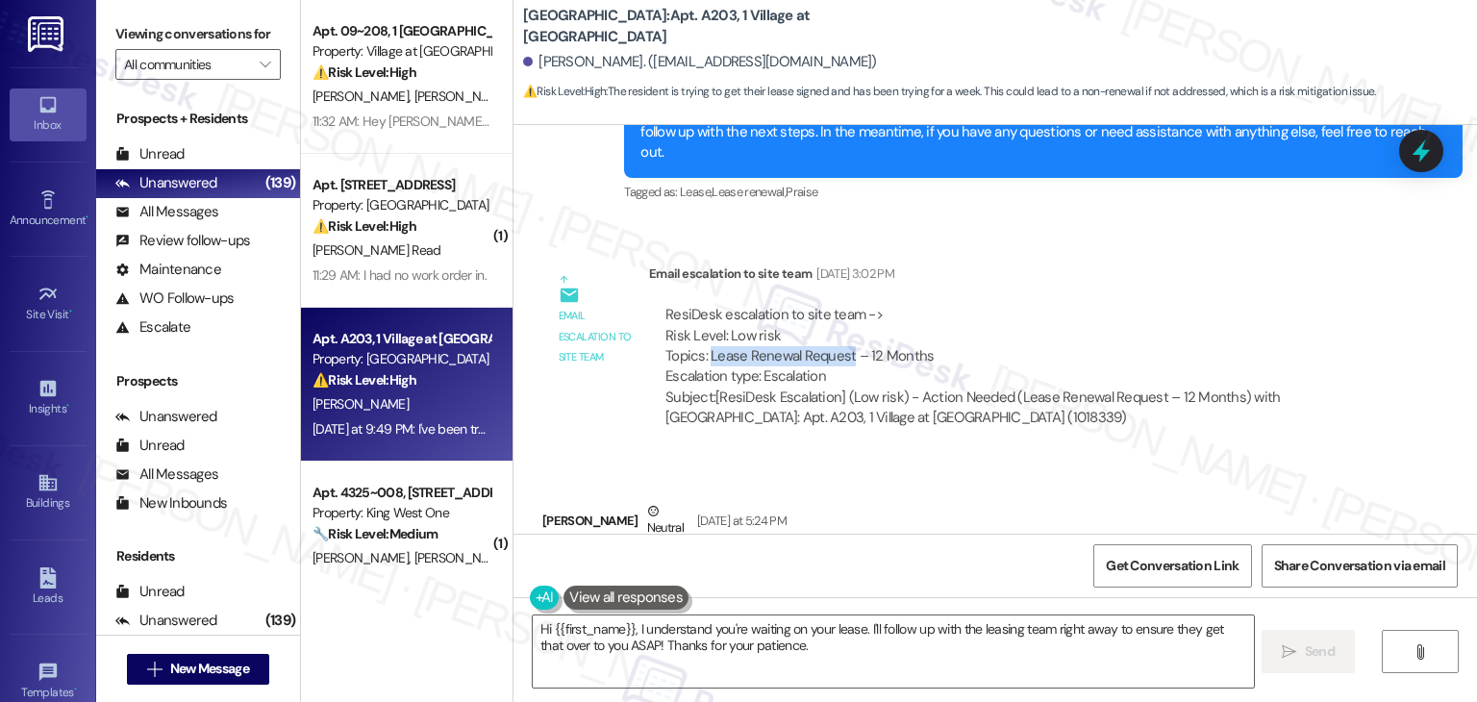
drag, startPoint x: 700, startPoint y: 314, endPoint x: 836, endPoint y: 312, distance: 136.5
click at [836, 312] on div "ResiDesk escalation to site team -> Risk Level: Low risk Topics: Lease Renewal …" at bounding box center [1014, 346] width 699 height 83
copy div "Lease Renewal Request"
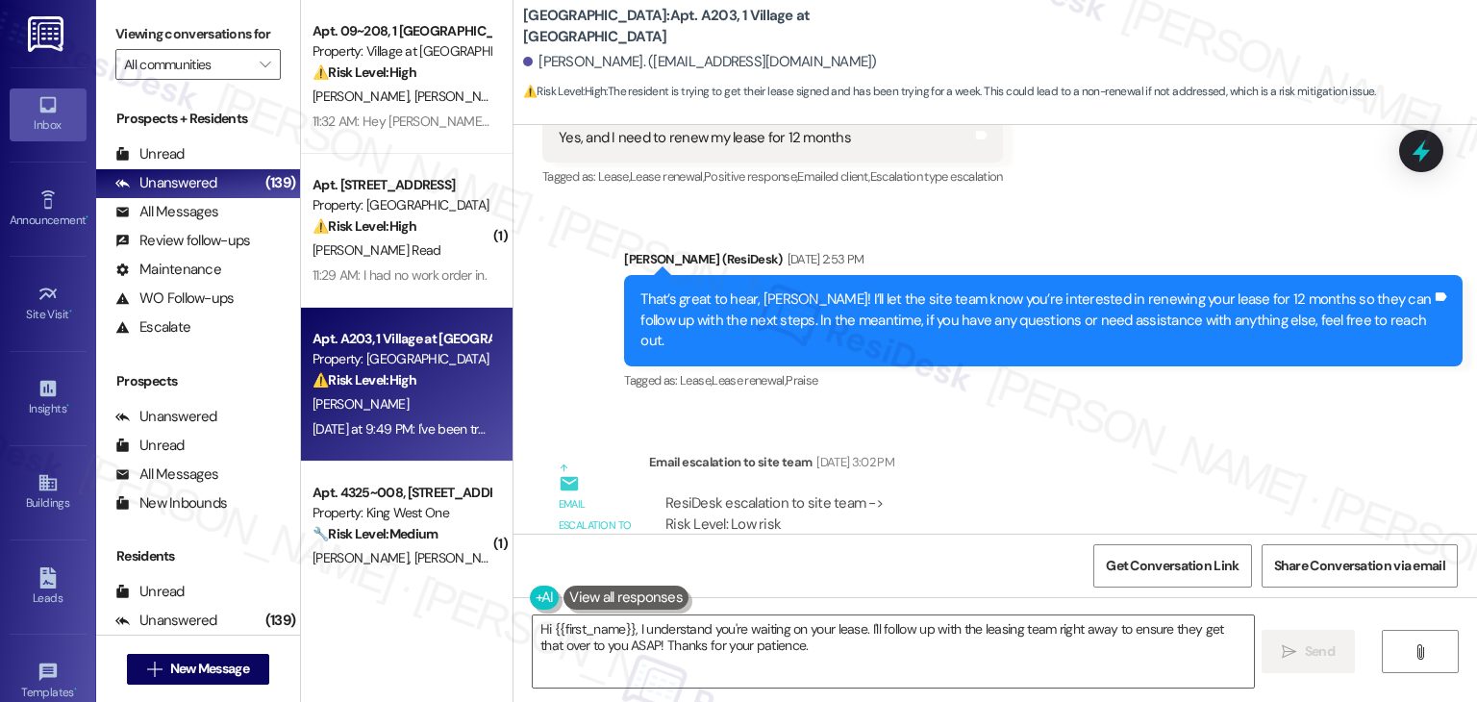
scroll to position [2188, 0]
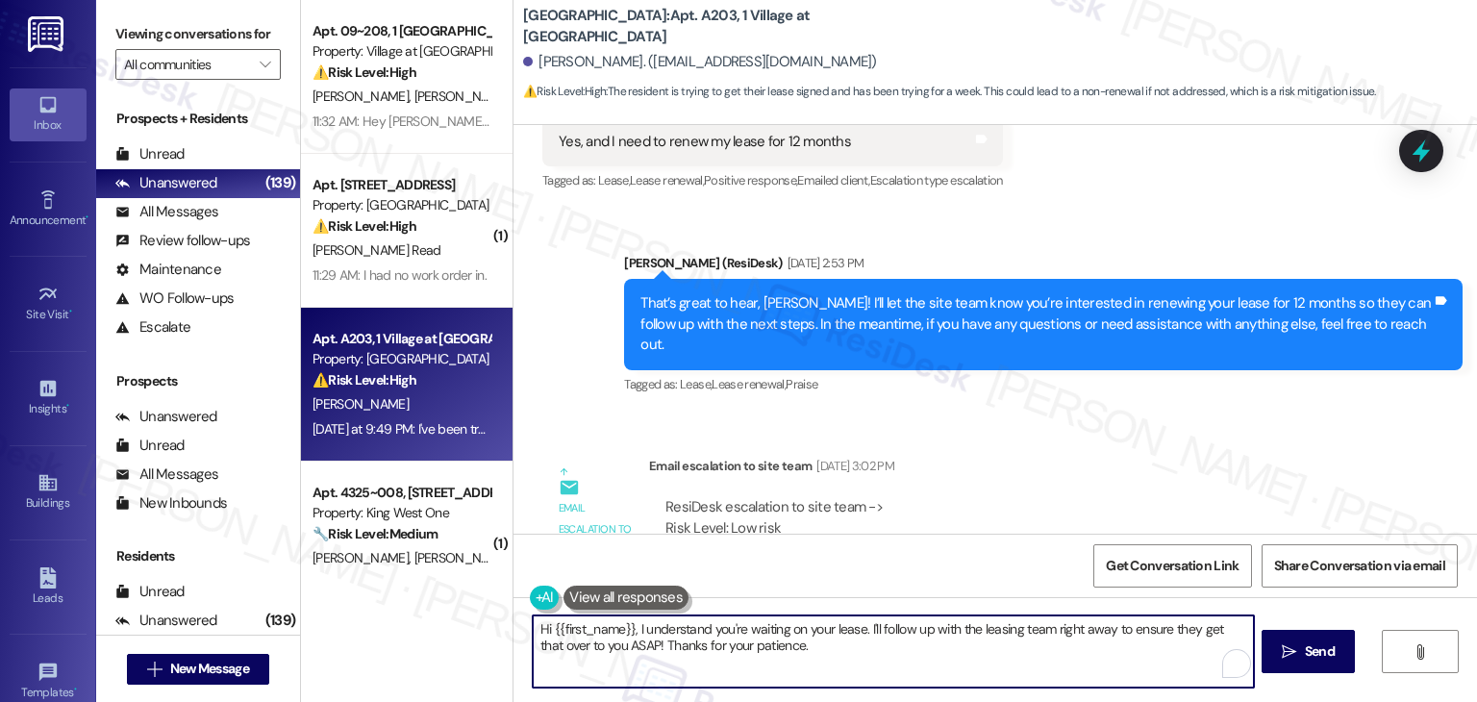
drag, startPoint x: 858, startPoint y: 625, endPoint x: 500, endPoint y: 625, distance: 357.7
click at [500, 625] on div "Apt. 09~208, 1 Westmeadow Springs, LLC Property: Village at Westmeadow ⚠️ Risk …" at bounding box center [889, 351] width 1176 height 702
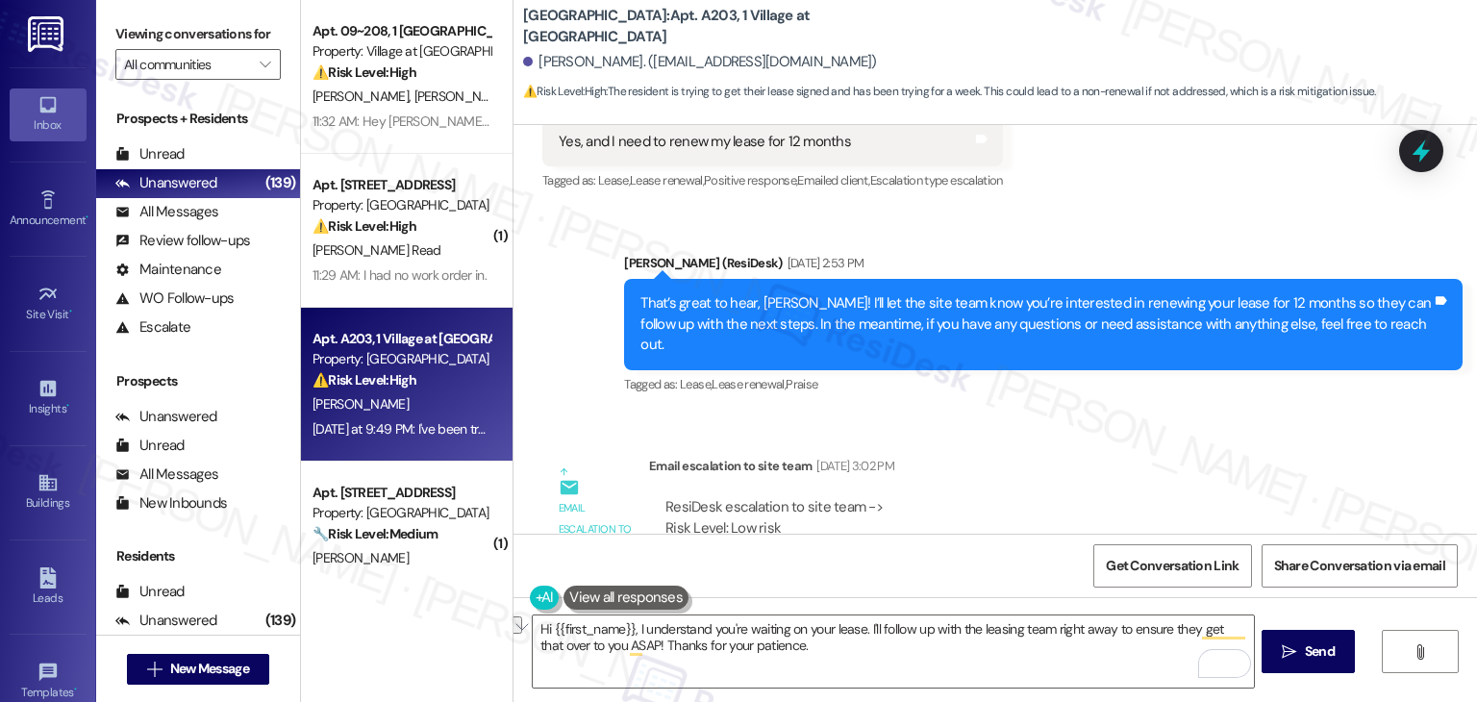
click at [1137, 483] on div "ResiDesk escalation to site team -> Risk Level: Low risk Topics: Lease Renewal …" at bounding box center [1015, 559] width 732 height 153
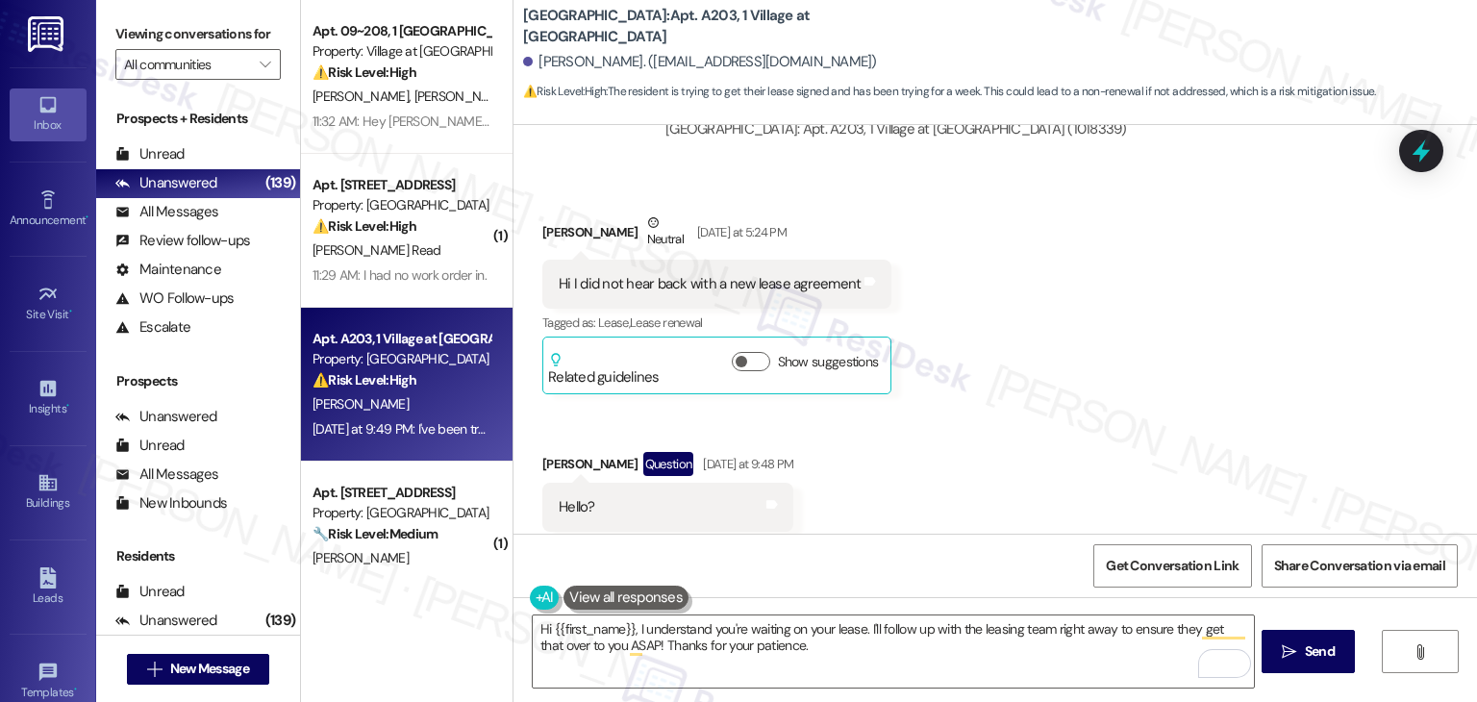
scroll to position [2957, 0]
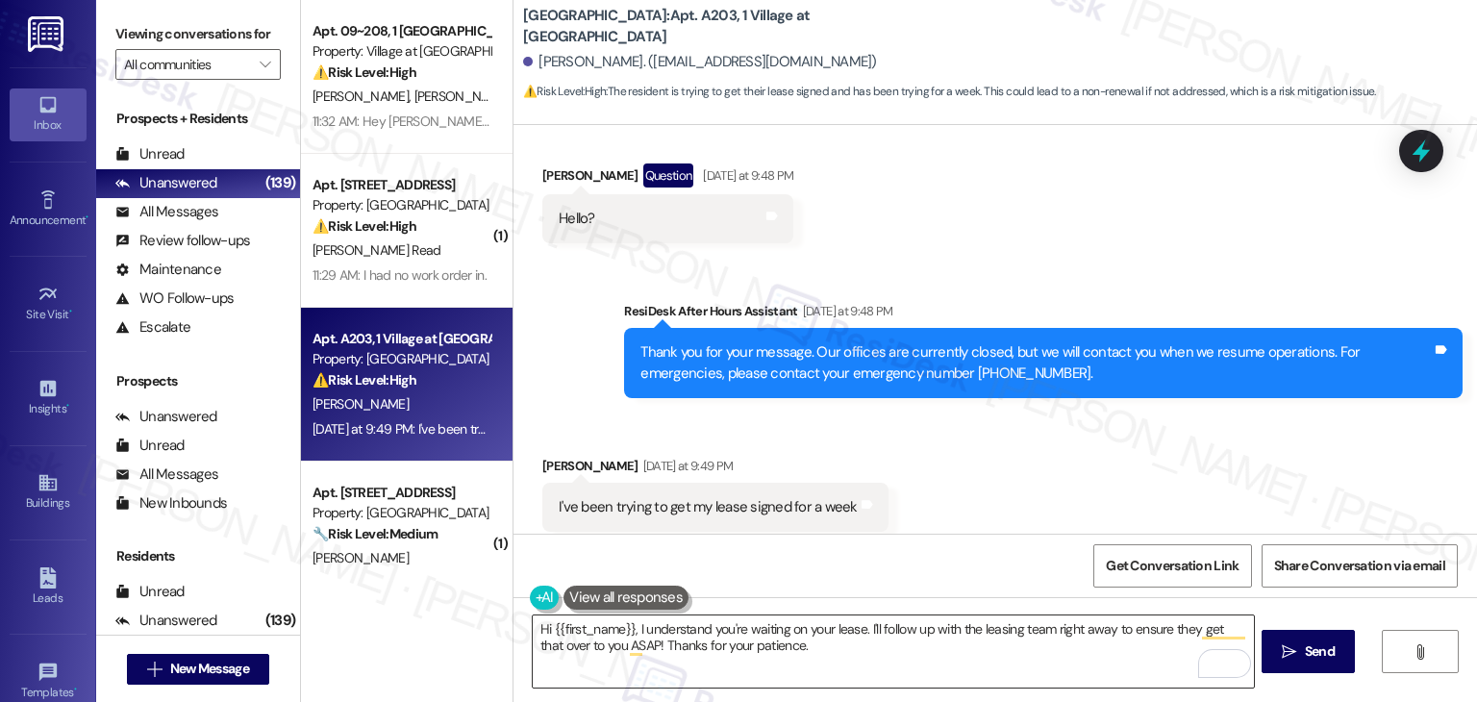
click at [739, 643] on textarea "Hi {{first_name}}, I understand you're waiting on your lease. I'll follow up wi…" at bounding box center [893, 651] width 720 height 72
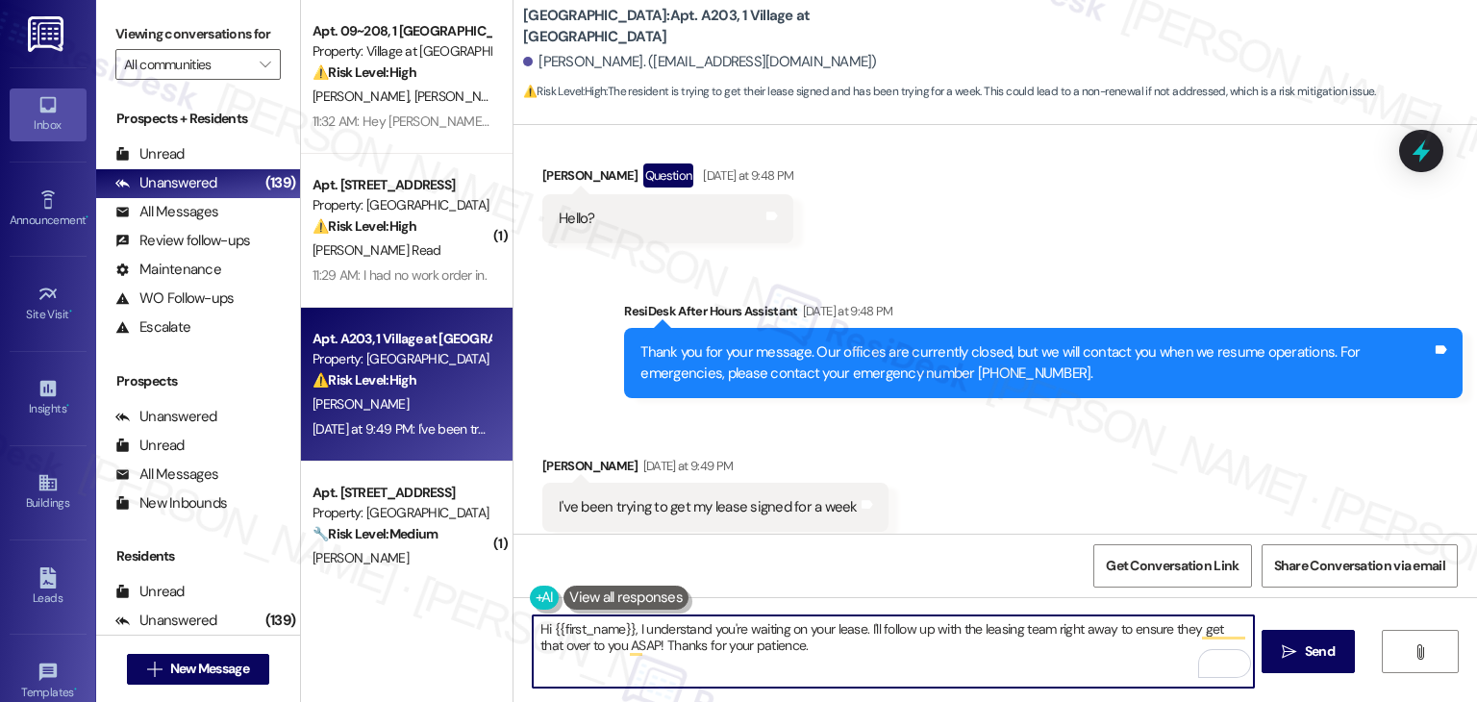
click at [739, 643] on textarea "Hi {{first_name}}, I understand you're waiting on your lease. I'll follow up wi…" at bounding box center [893, 651] width 720 height 72
paste textarea "renewal. I’m sorry you haven’t heard back yet. I’ll follow up with the site tea…"
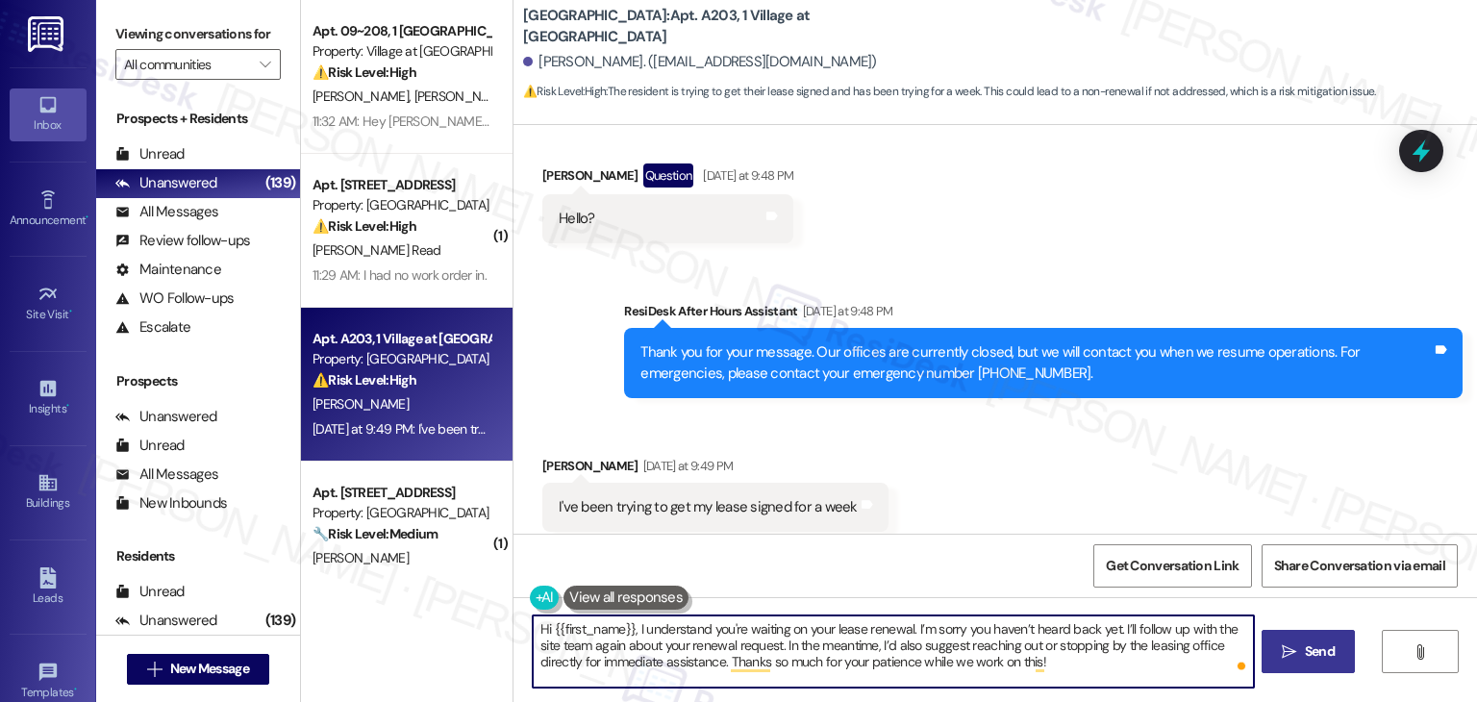
type textarea "Hi {{first_name}}, I understand you're waiting on your lease renewal. I’m sorry…"
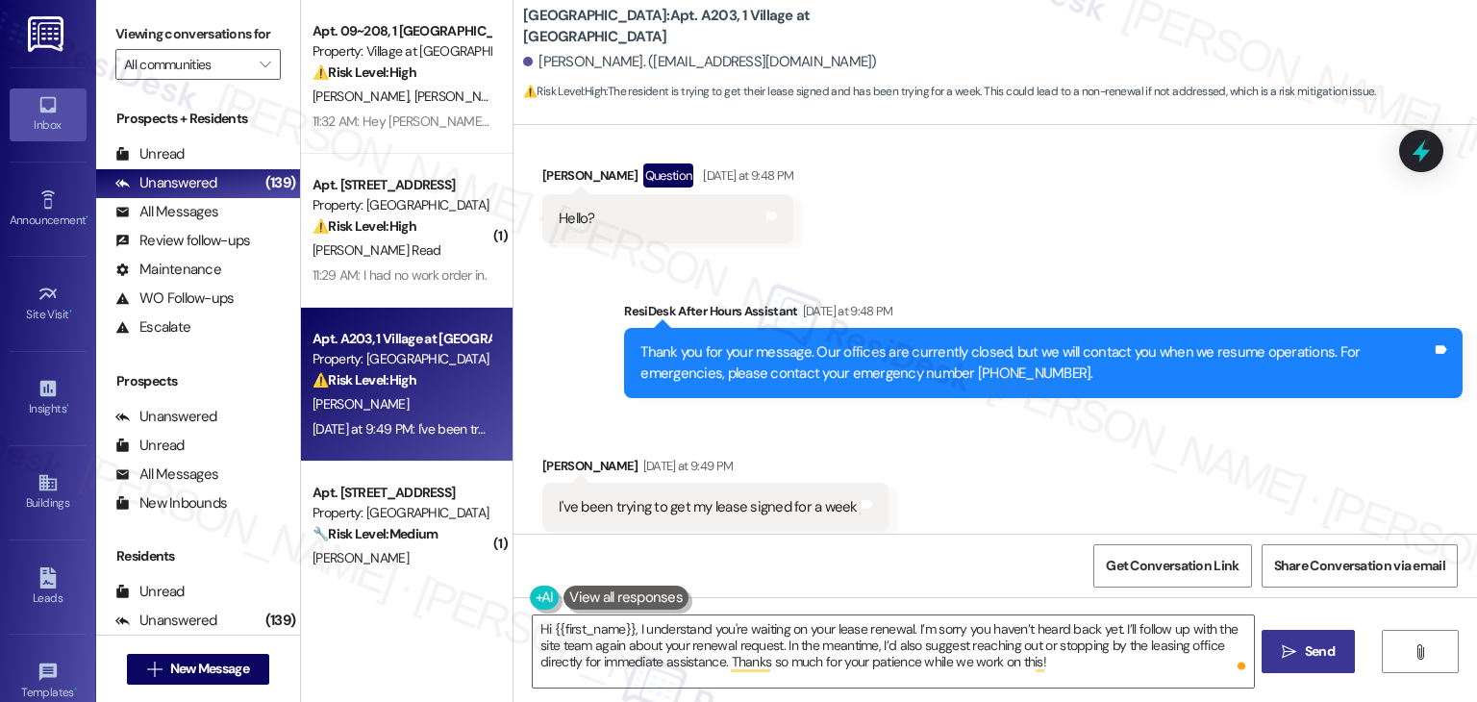
click at [1313, 651] on span "Send" at bounding box center [1320, 651] width 30 height 20
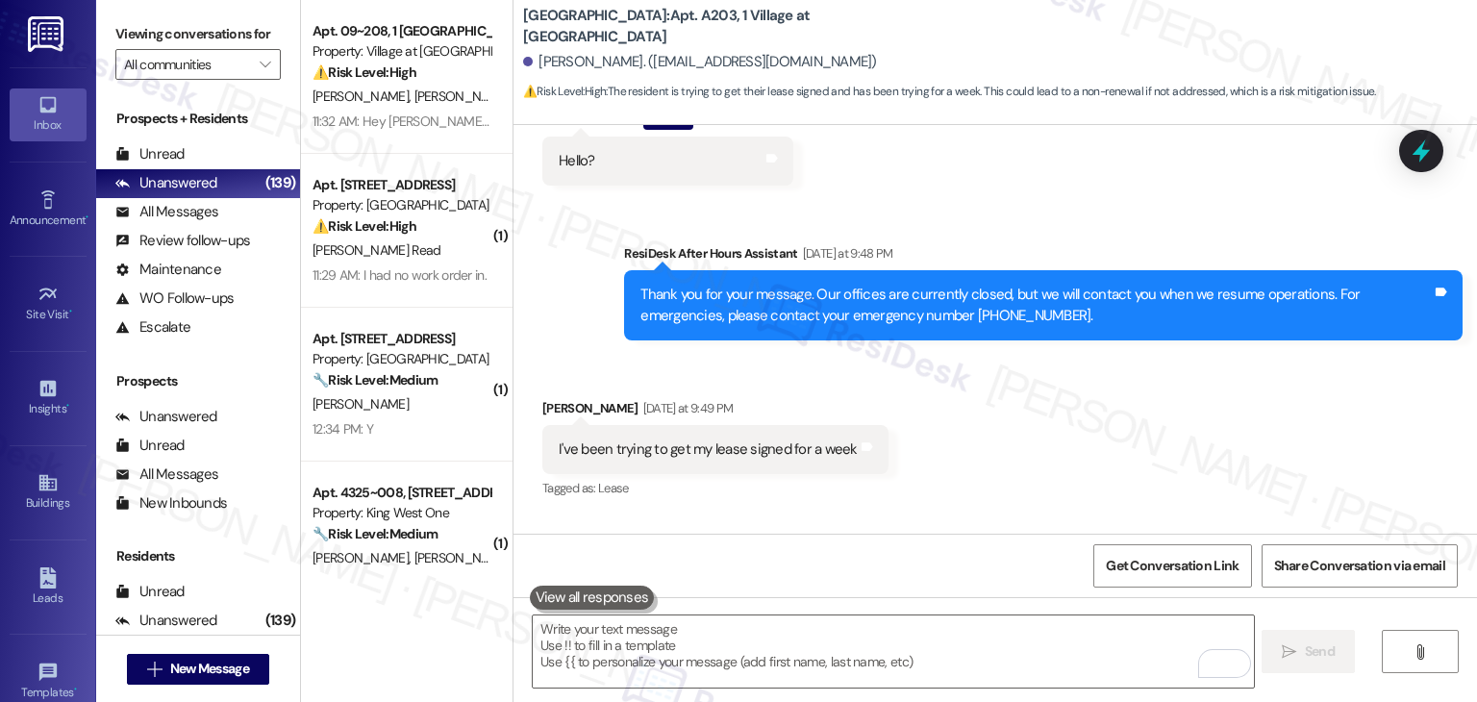
scroll to position [3133, 0]
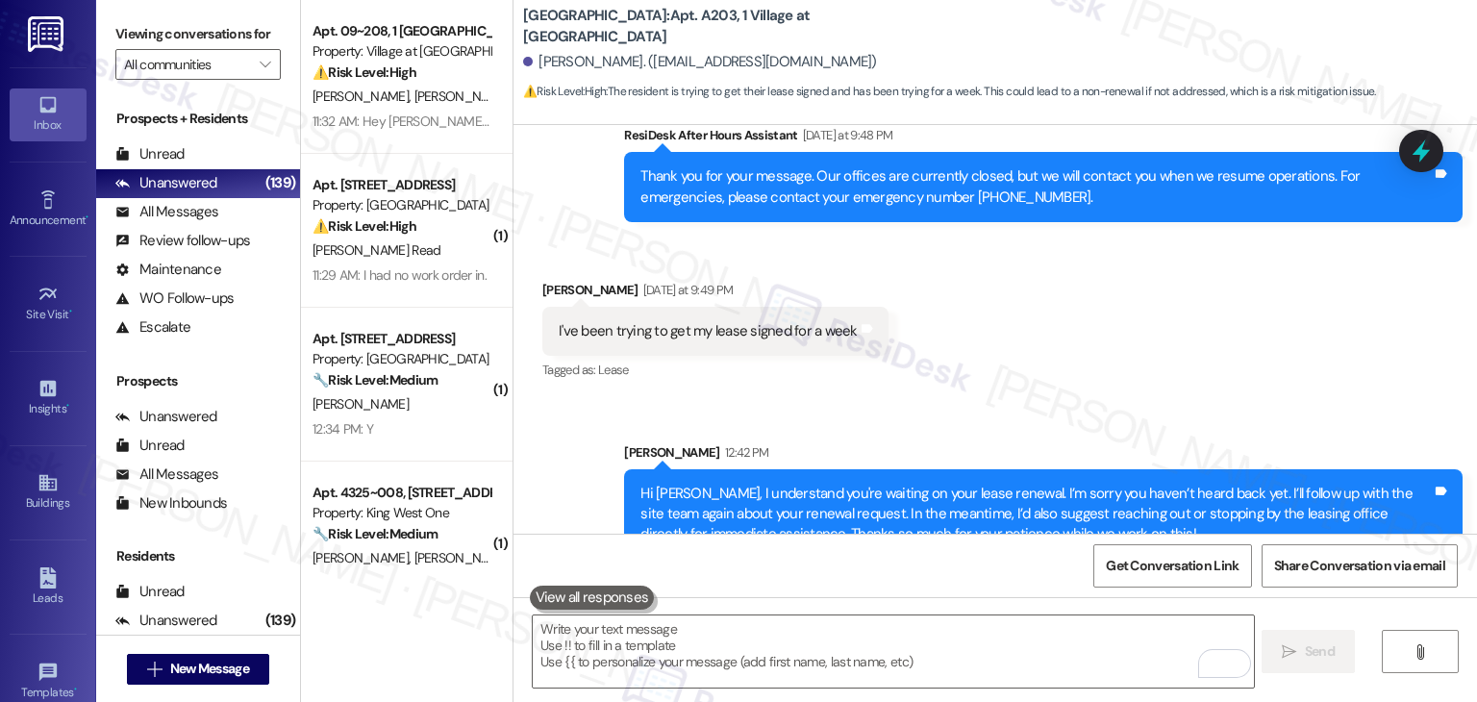
click at [1394, 166] on div "Thank you for your message. Our offices are currently closed, but we will conta…" at bounding box center [1035, 186] width 791 height 41
click at [1439, 147] on div at bounding box center [1421, 150] width 58 height 55
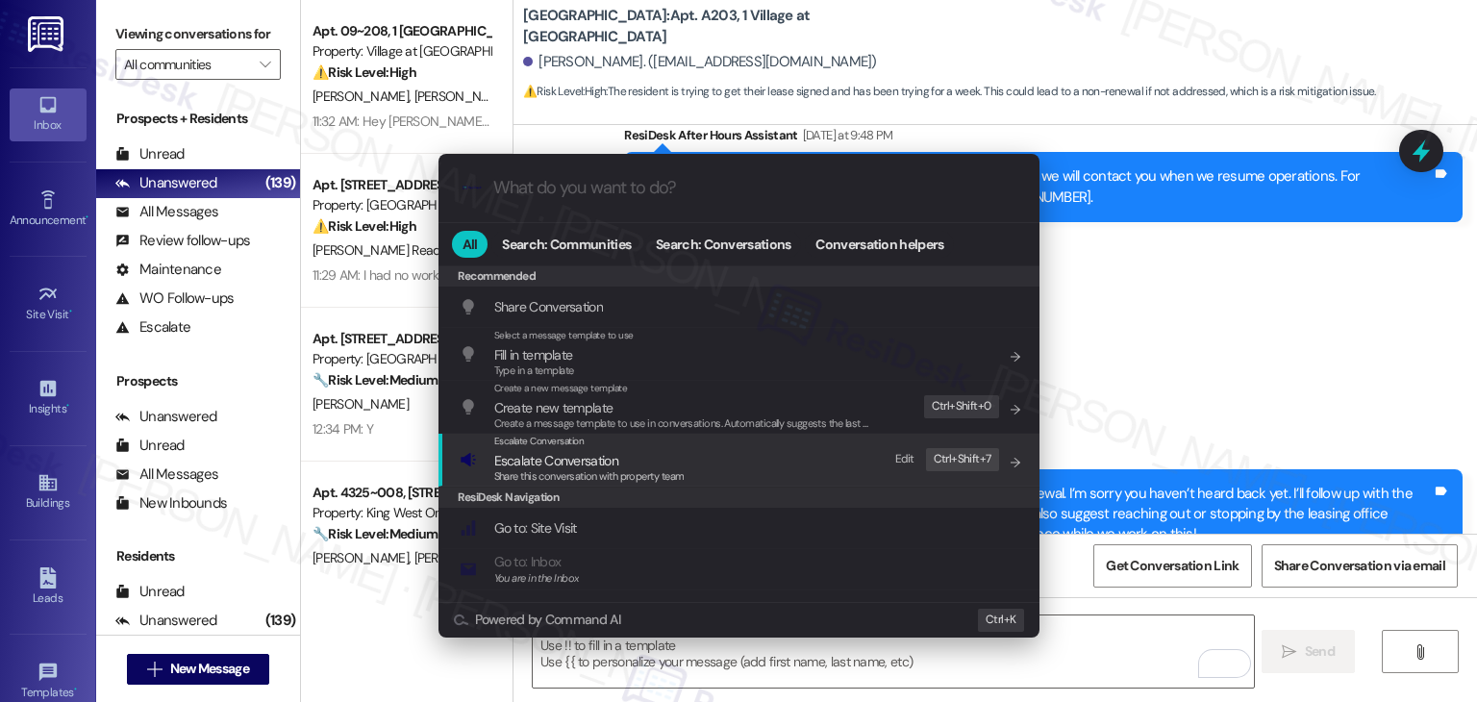
click at [543, 470] on span "Share this conversation with property team" at bounding box center [589, 475] width 190 height 13
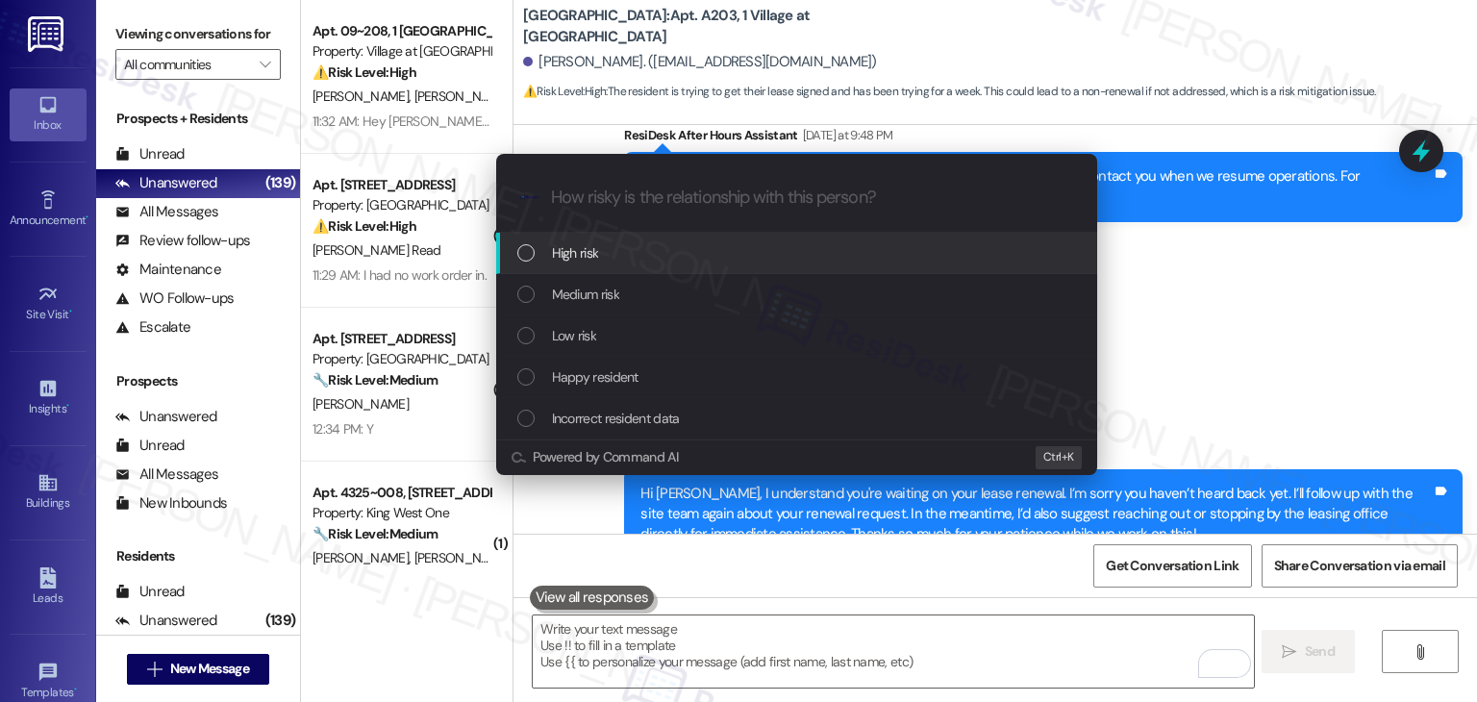
click at [527, 254] on div "List of options" at bounding box center [525, 252] width 17 height 17
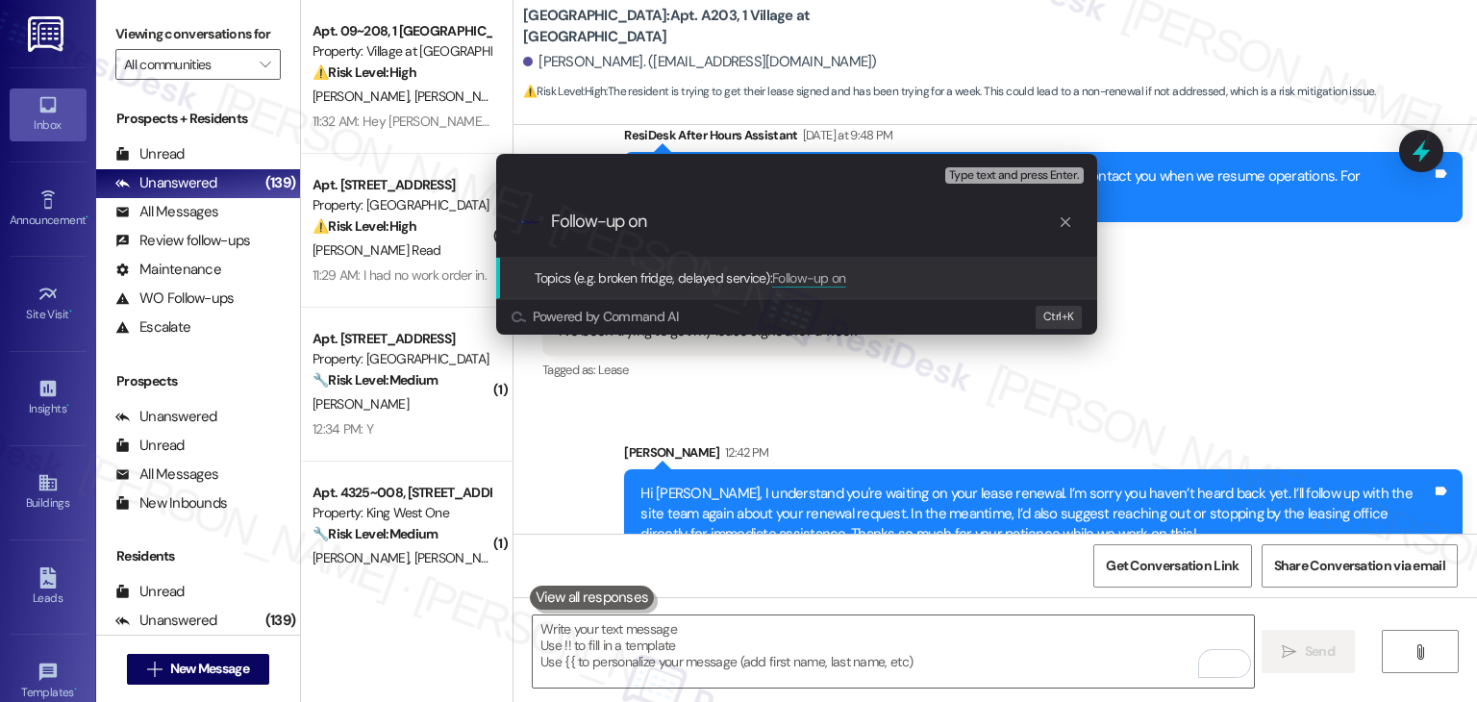
paste input "Lease Renewal Request"
type input "Follow-up on Lease Renewal Request"
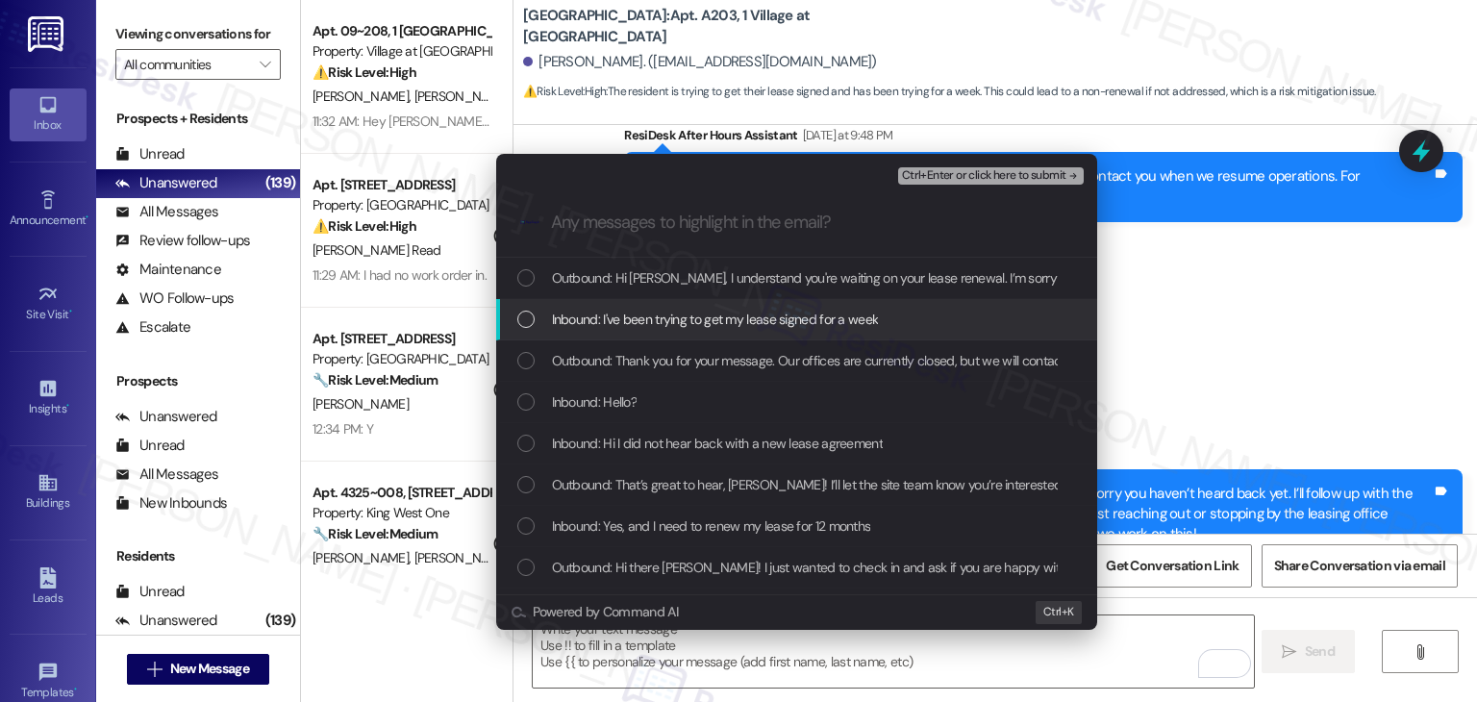
click at [526, 319] on div "List of options" at bounding box center [525, 319] width 17 height 17
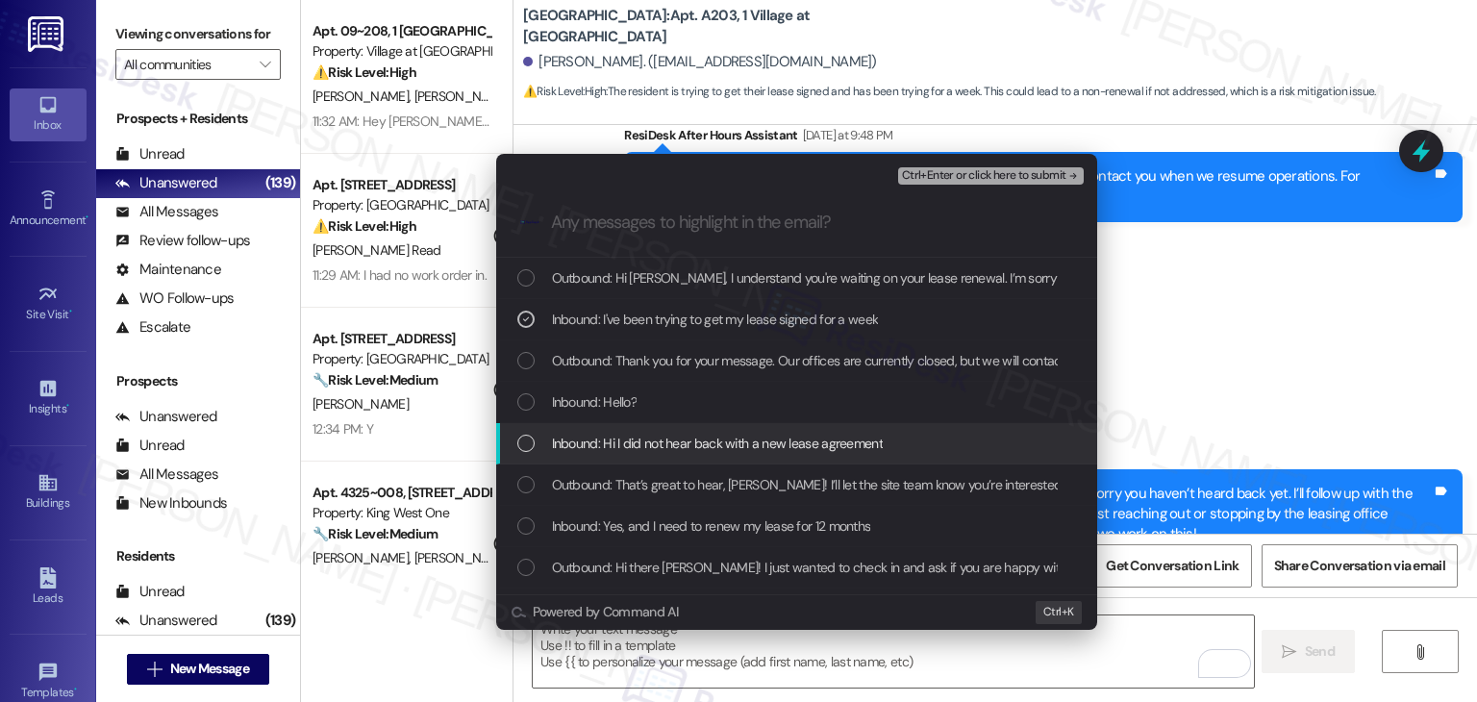
click at [524, 444] on div "List of options" at bounding box center [525, 443] width 17 height 17
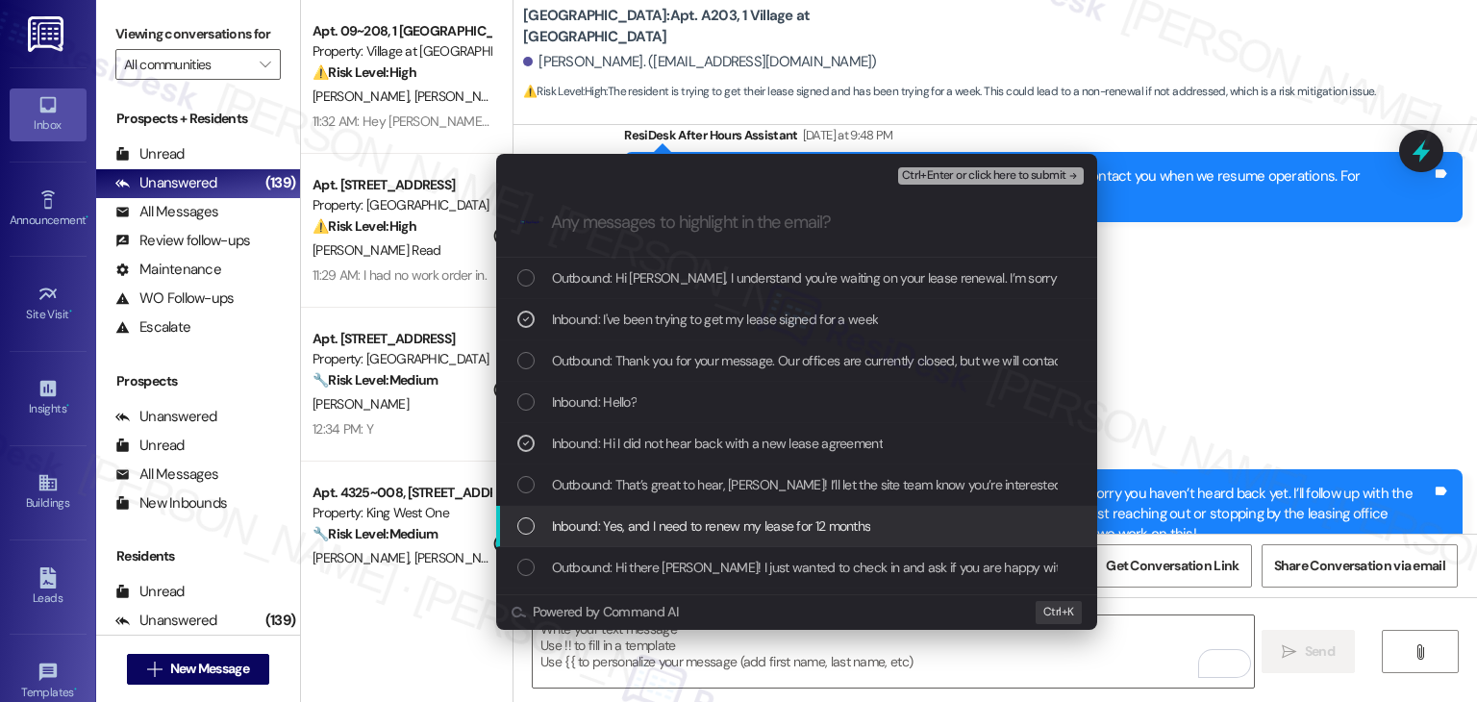
click at [527, 529] on div "List of options" at bounding box center [525, 525] width 17 height 17
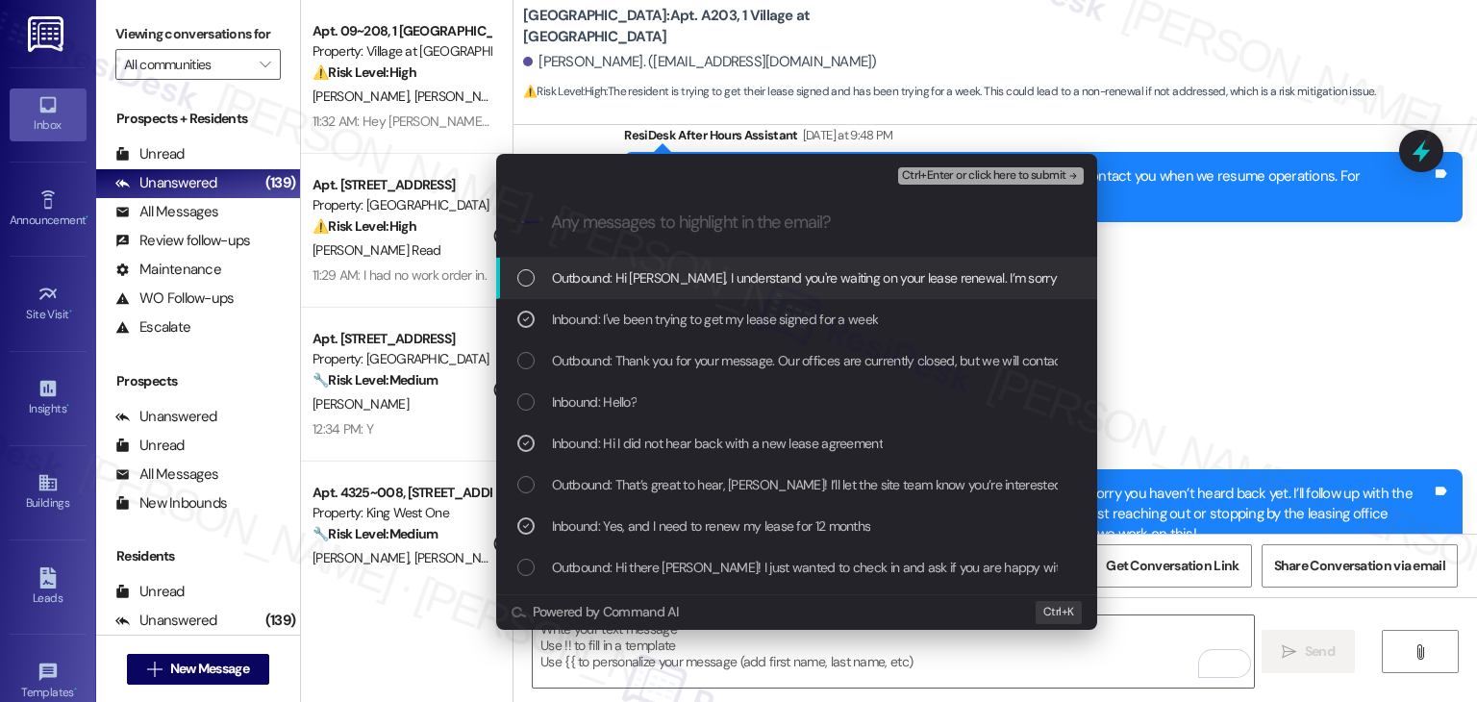
click at [930, 170] on span "Ctrl+Enter or click here to submit" at bounding box center [984, 175] width 164 height 13
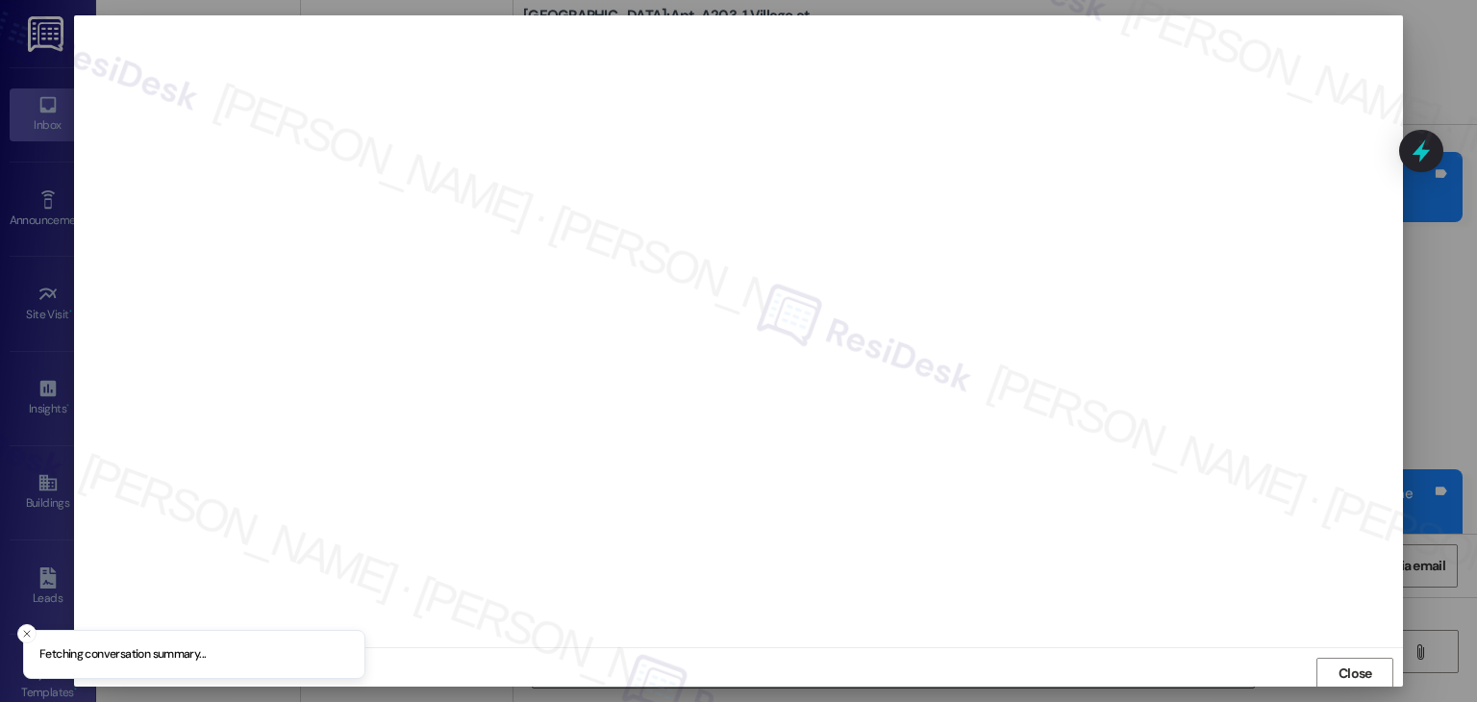
scroll to position [1, 0]
click at [1368, 675] on span "Close" at bounding box center [1355, 672] width 34 height 20
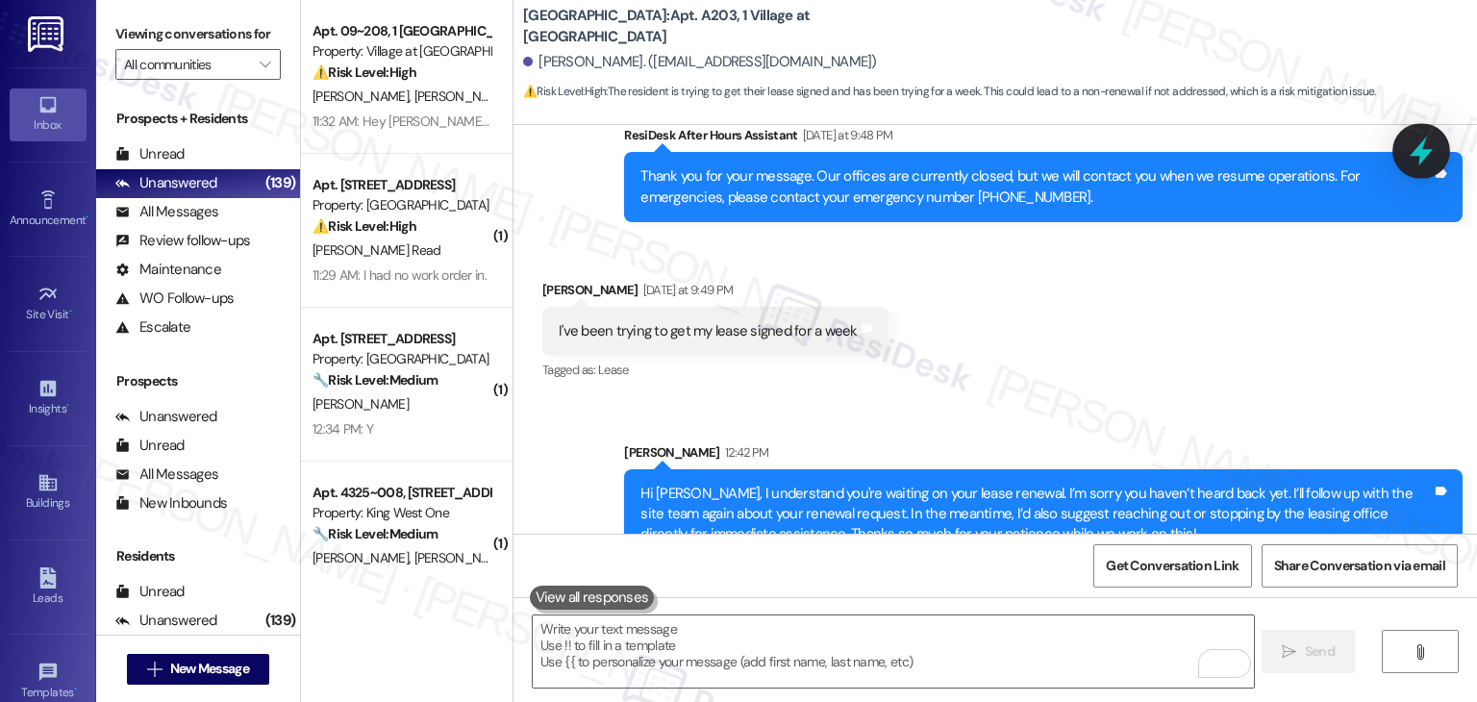
click at [1427, 160] on icon at bounding box center [1421, 151] width 33 height 33
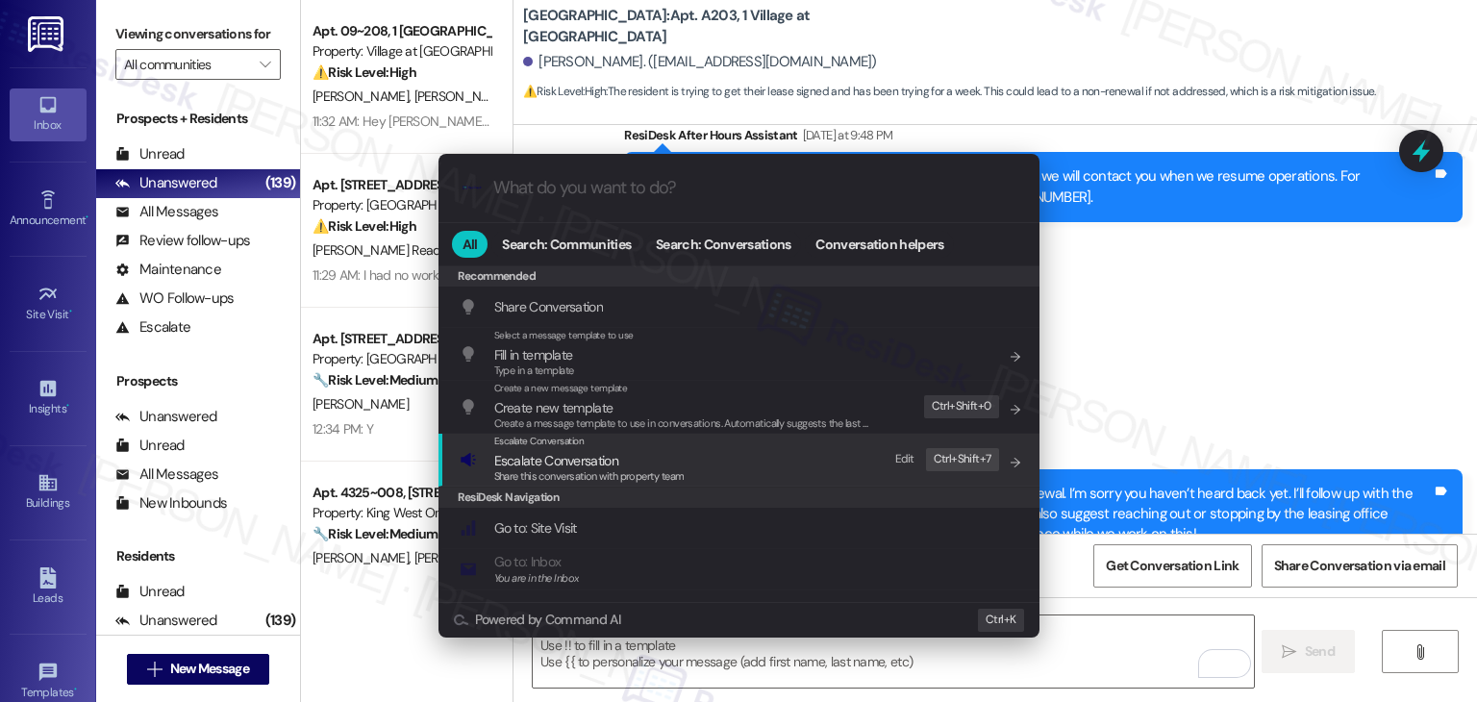
click at [586, 469] on span "Share this conversation with property team" at bounding box center [589, 475] width 190 height 13
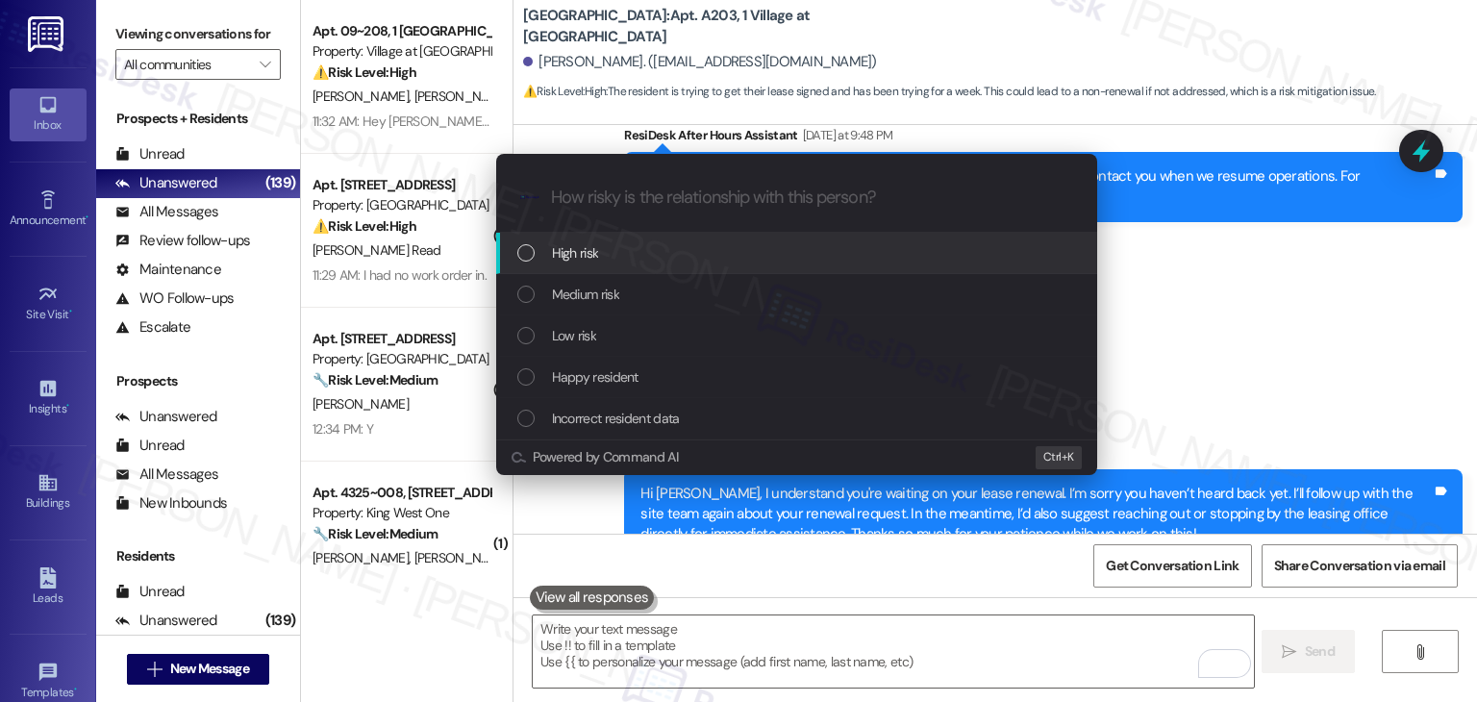
click at [524, 255] on div "List of options" at bounding box center [525, 252] width 17 height 17
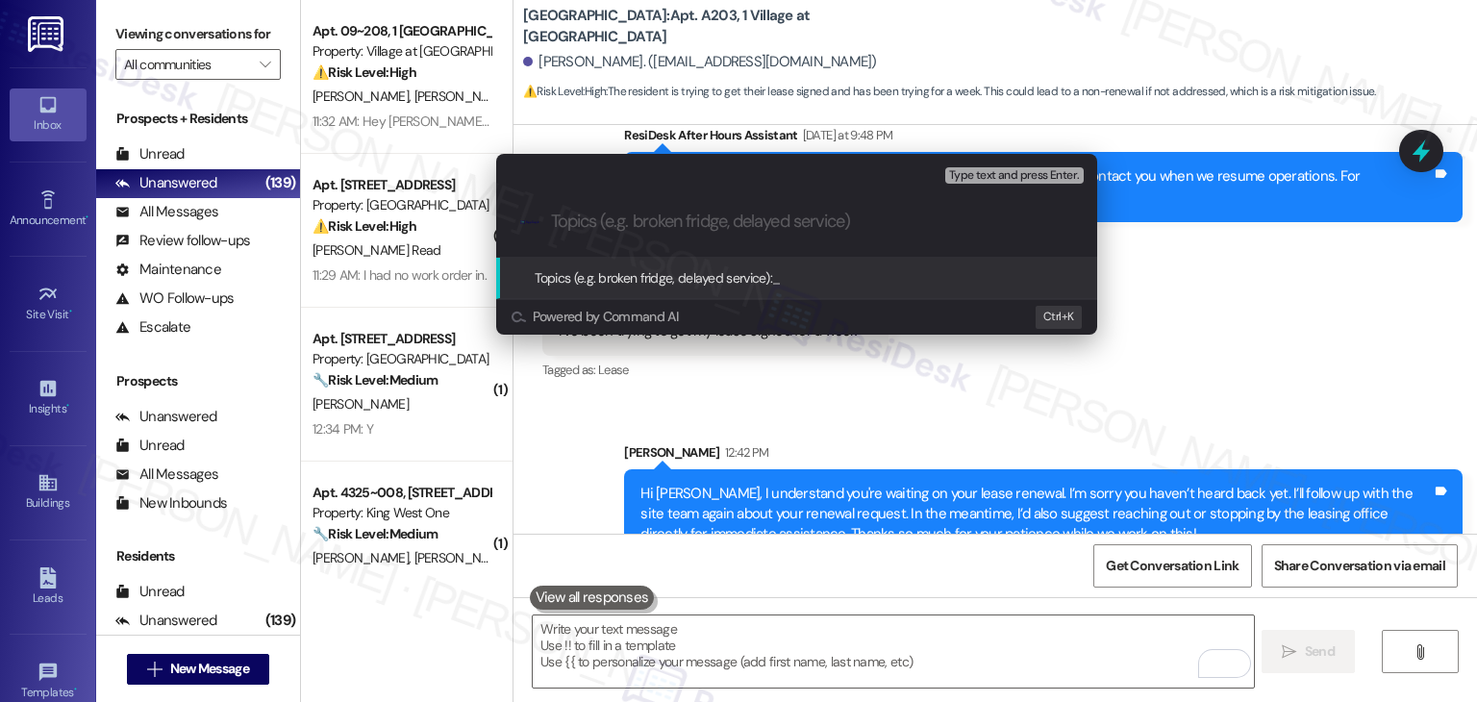
paste input "Lease Renewal Request"
click at [552, 224] on input "Lease Renewal Request" at bounding box center [804, 222] width 507 height 20
type input "Follow-up on Lease Renewal Request"
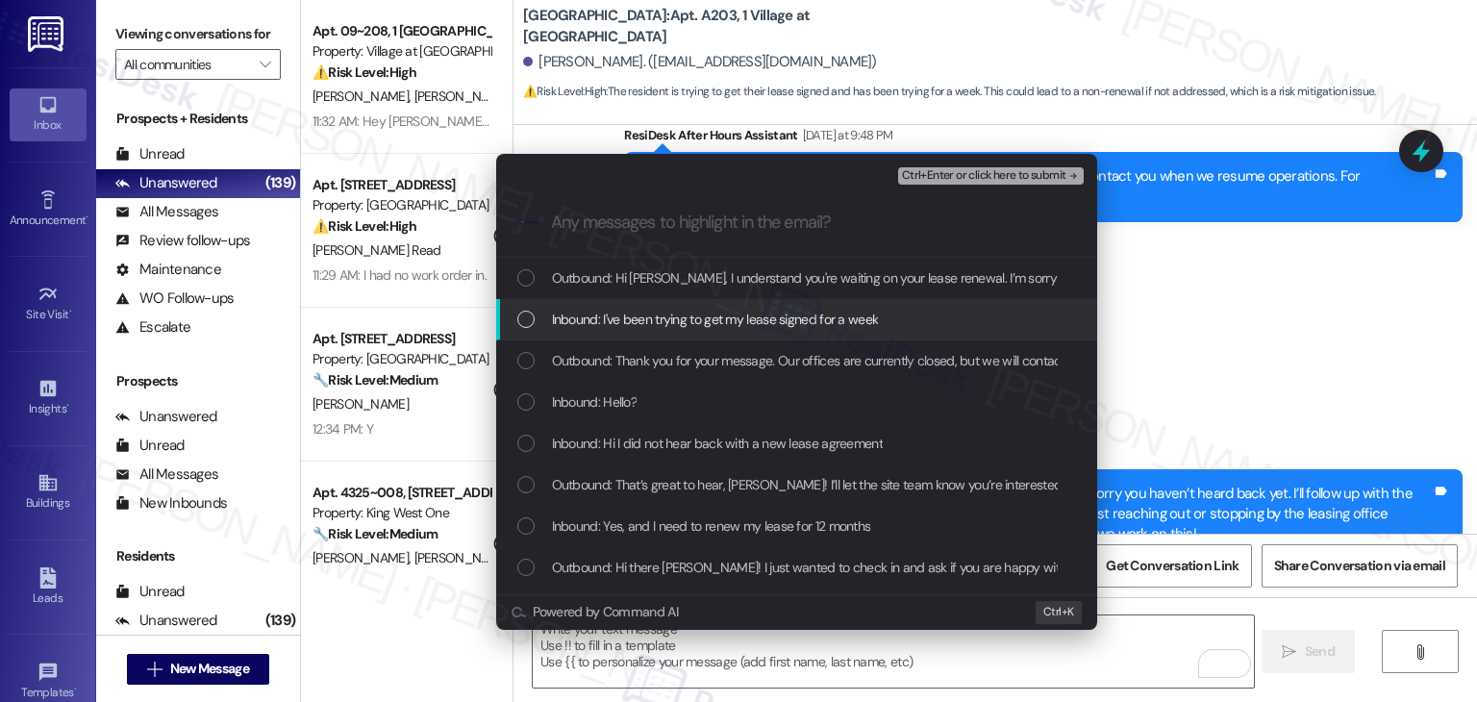
click at [521, 317] on div "List of options" at bounding box center [525, 319] width 17 height 17
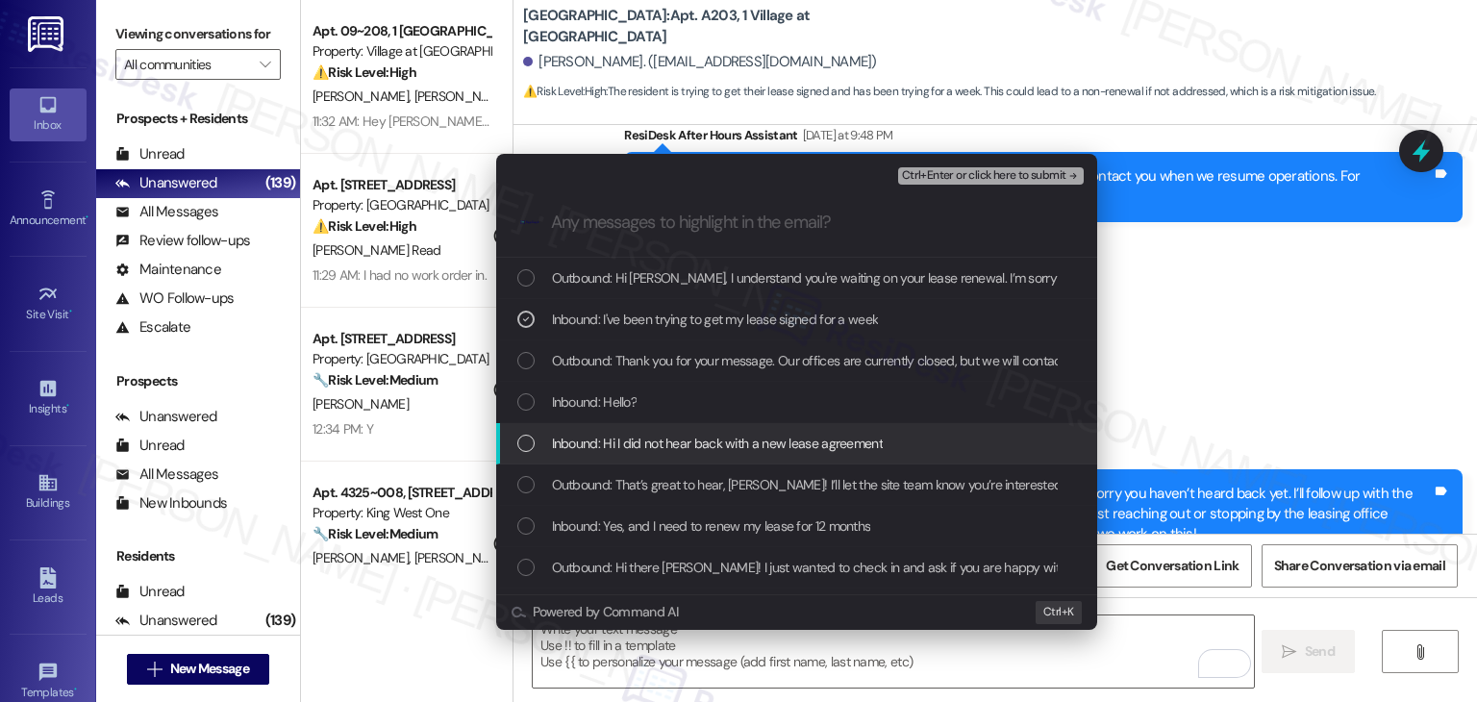
click at [530, 445] on div "List of options" at bounding box center [525, 443] width 17 height 17
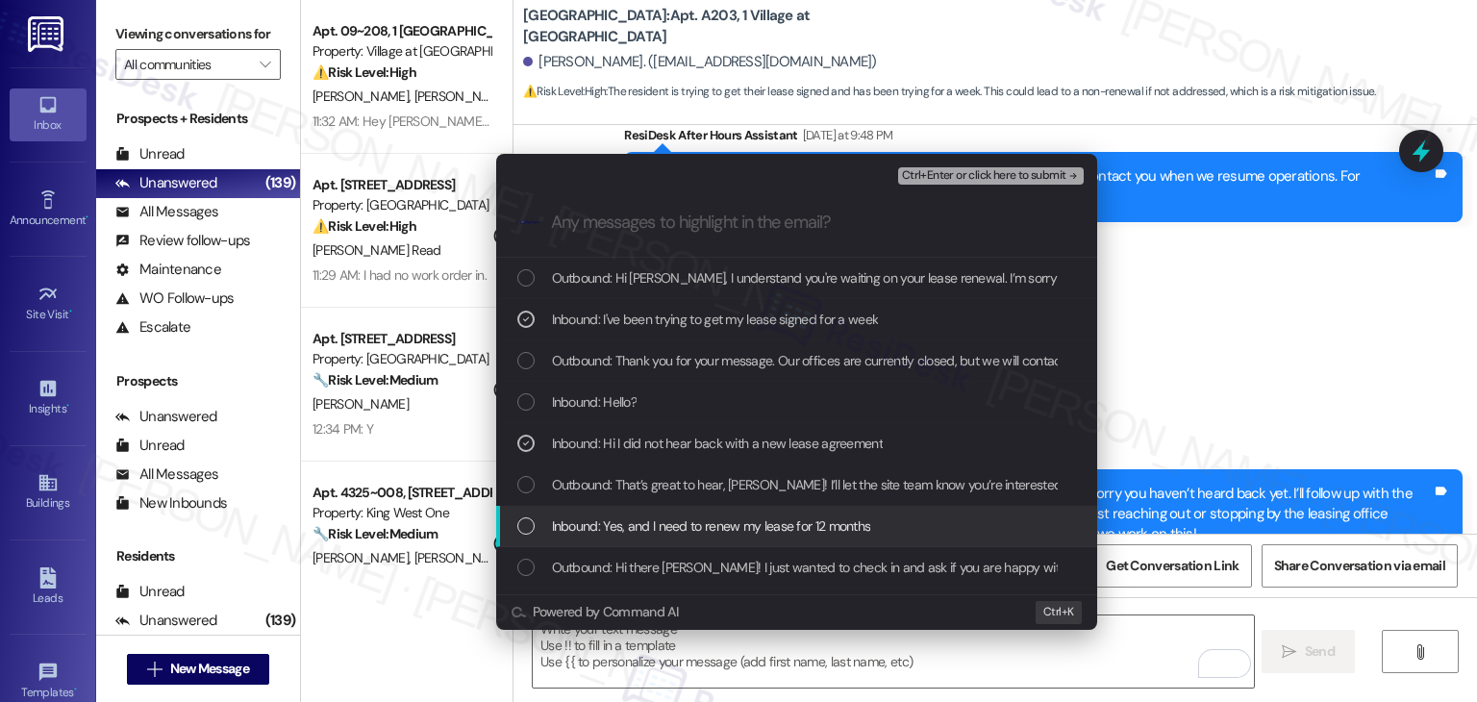
click at [521, 517] on div "List of options" at bounding box center [525, 525] width 17 height 17
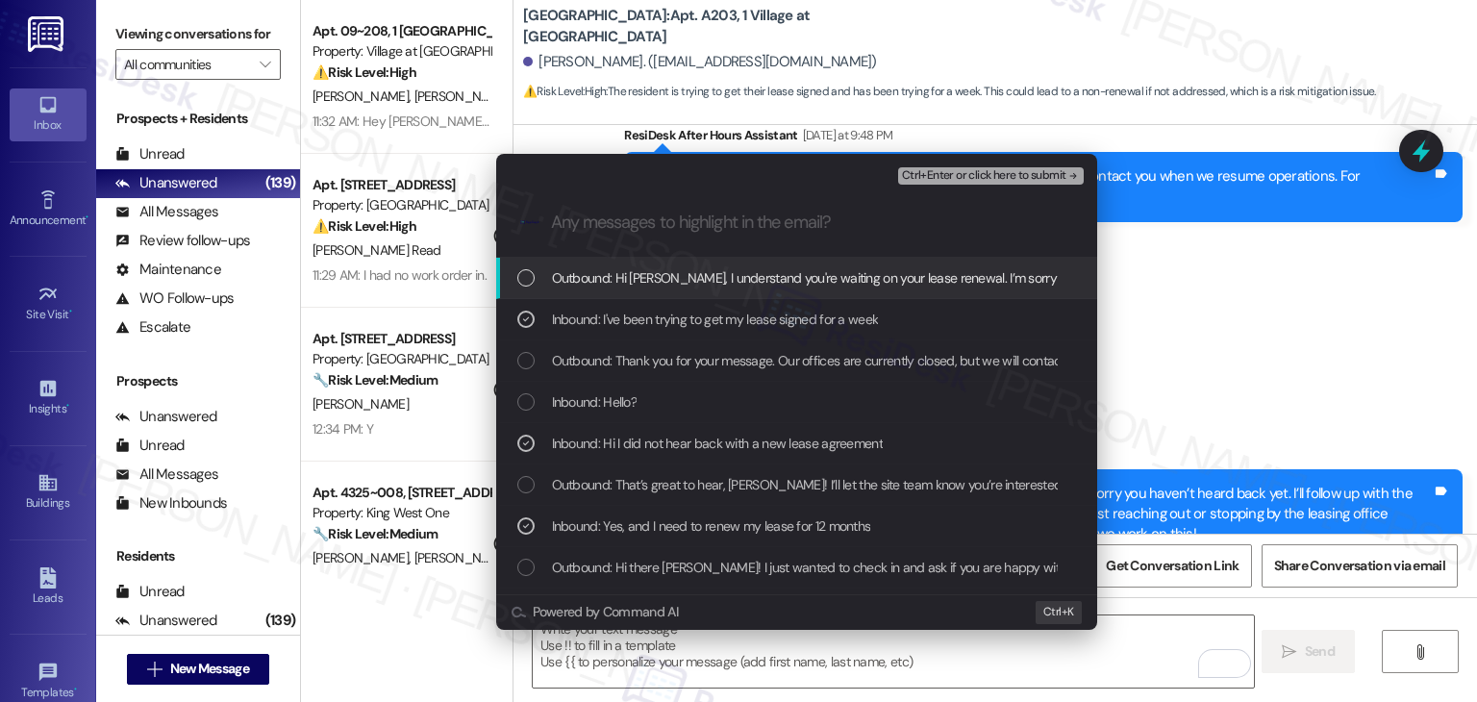
click at [966, 178] on span "Ctrl+Enter or click here to submit" at bounding box center [984, 175] width 164 height 13
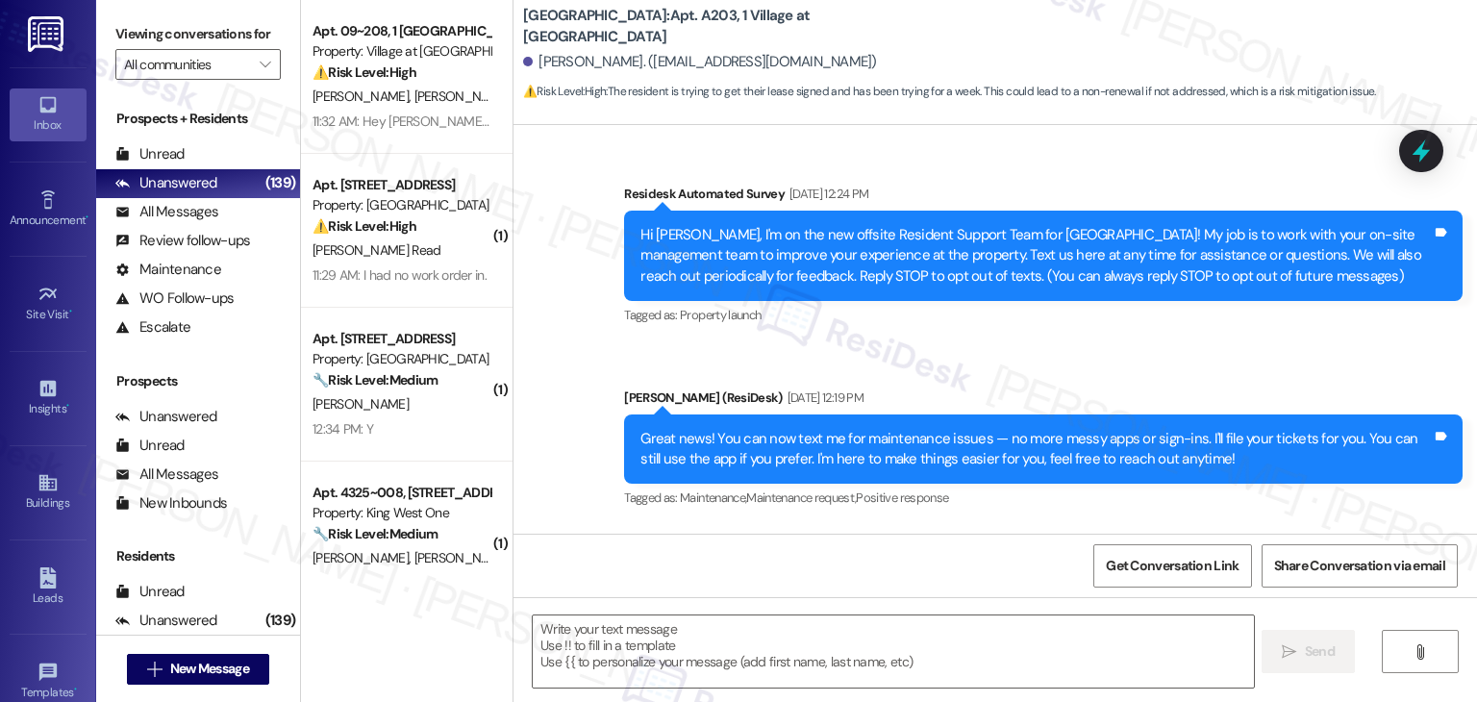
scroll to position [3161, 0]
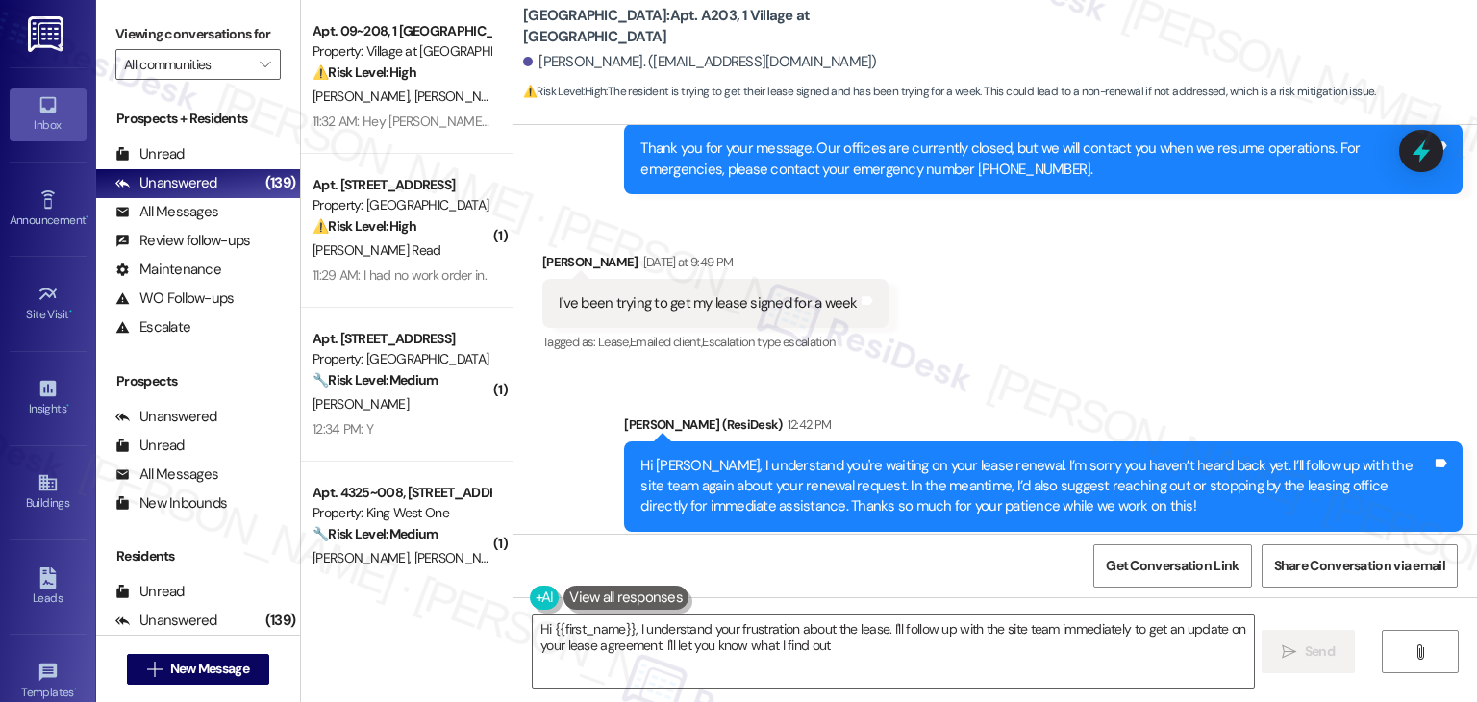
type textarea "Hi {{first_name}}, I understand your frustration about the lease. I'll follow u…"
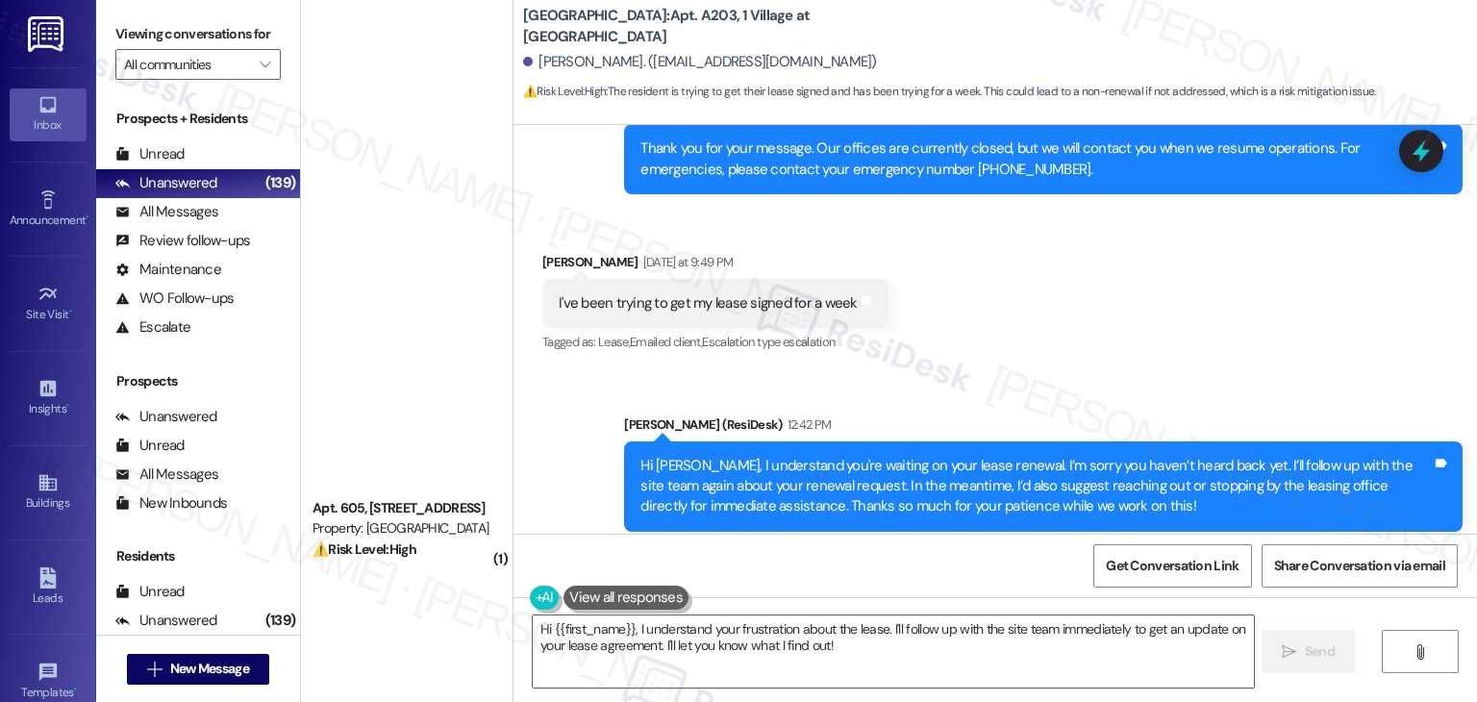
scroll to position [7126, 0]
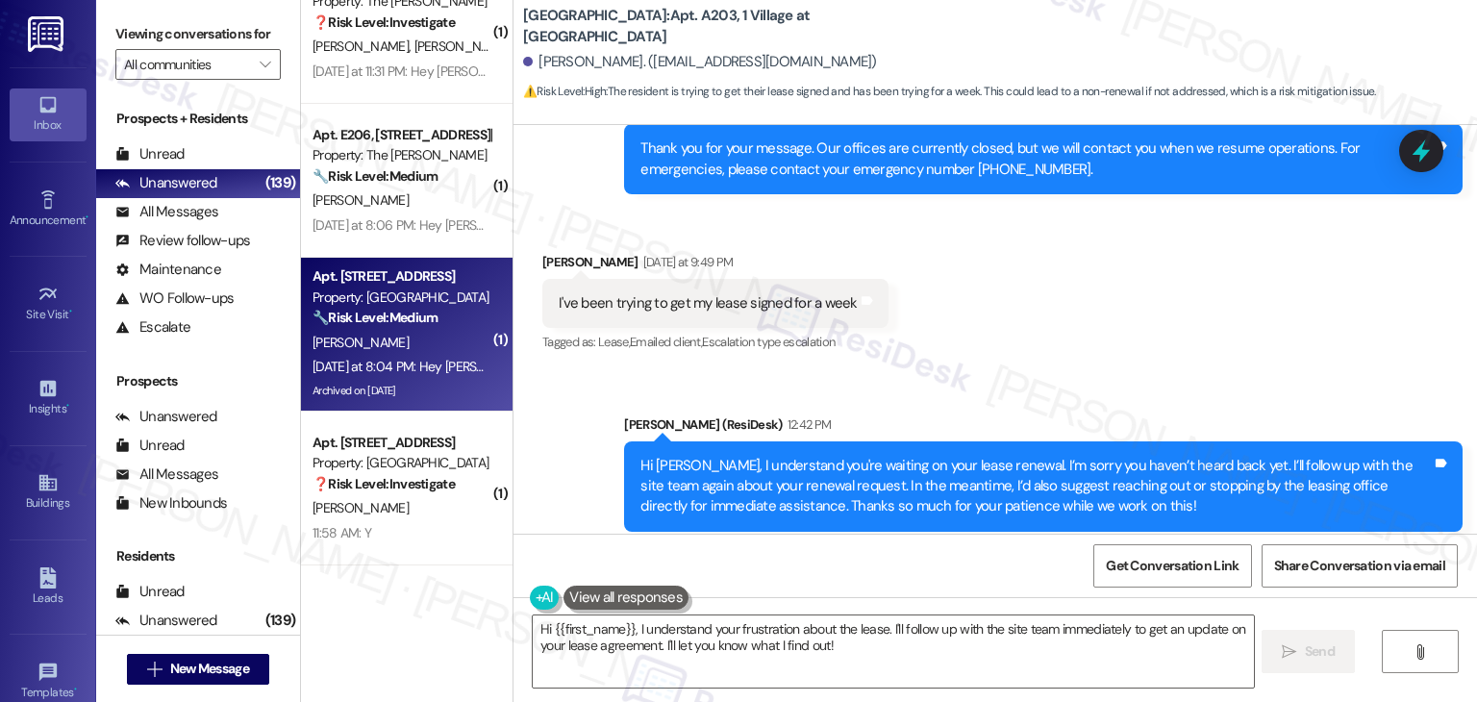
click at [402, 377] on div "Yesterday at 8:04 PM: Hey Janice, we appreciate your text! We'll be back at 11A…" at bounding box center [402, 367] width 182 height 24
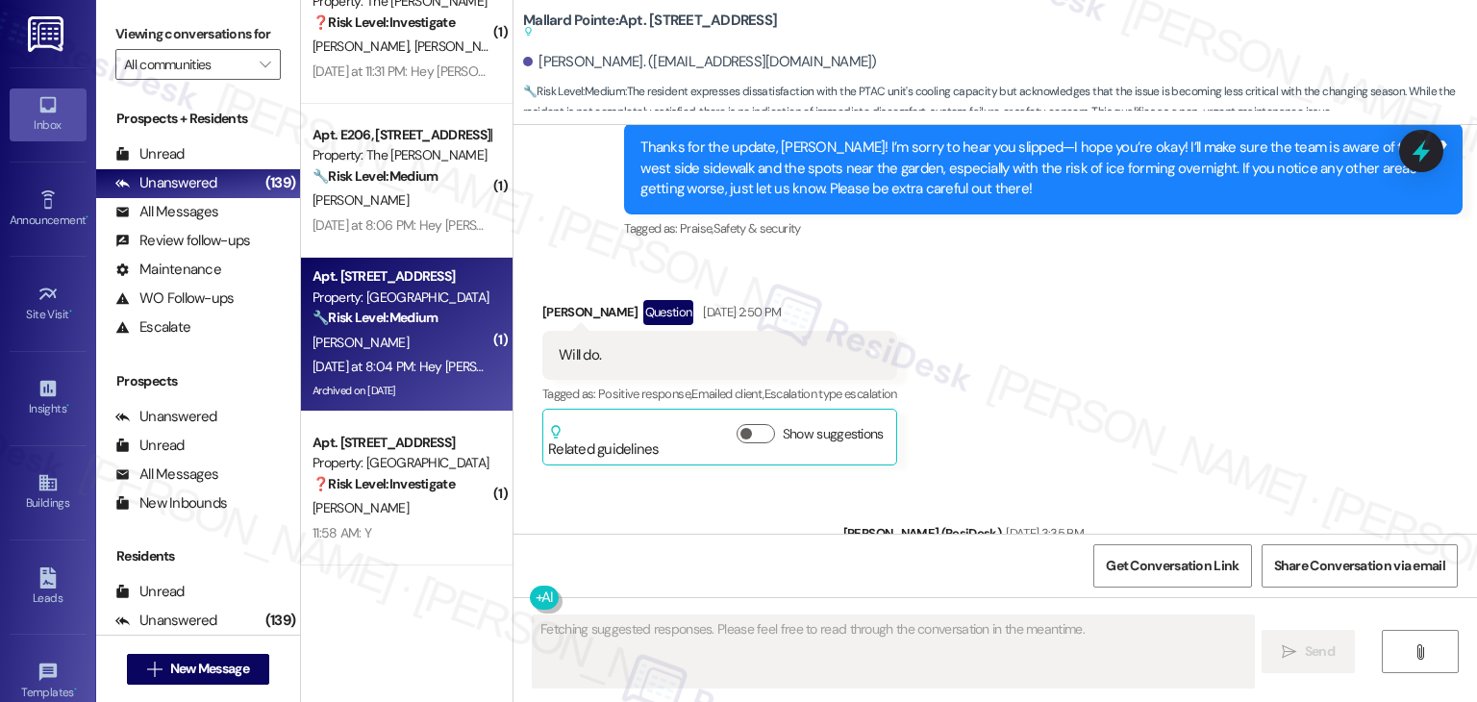
scroll to position [15021, 0]
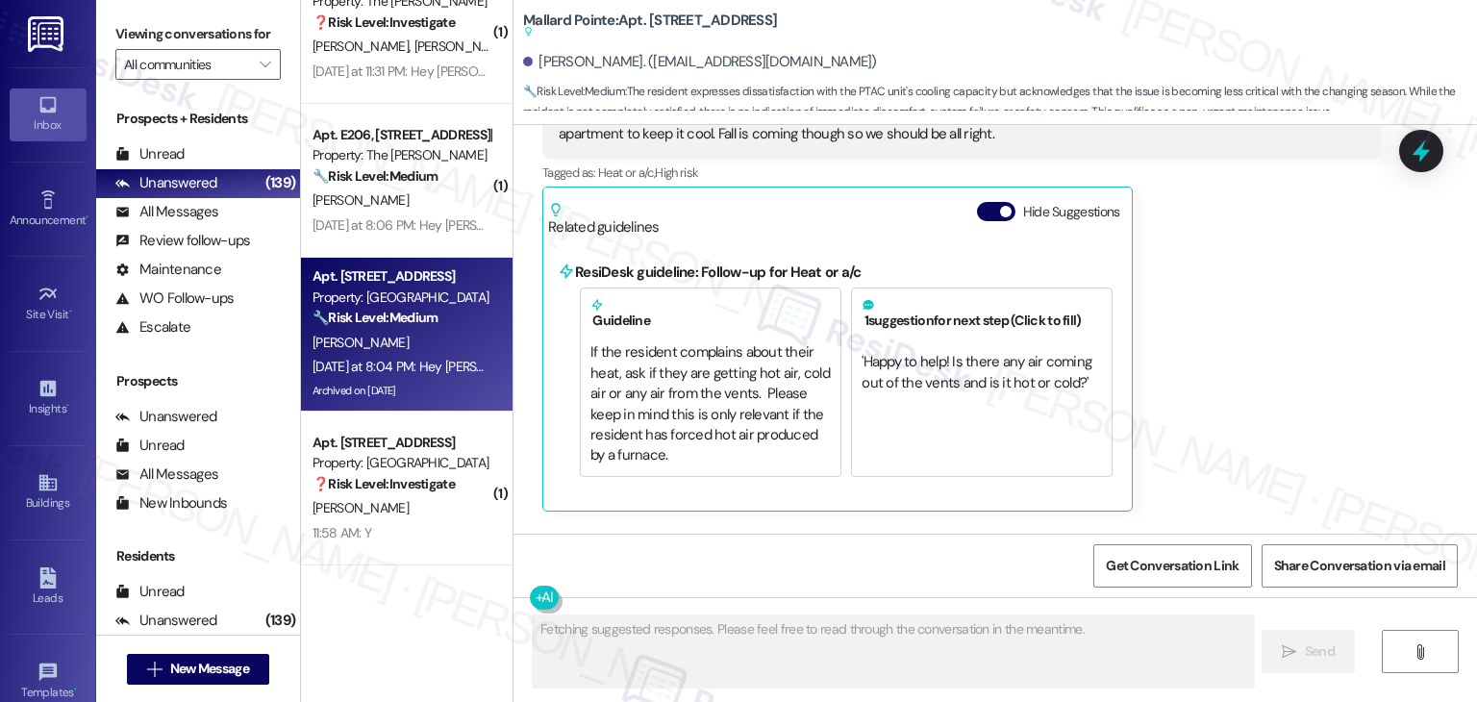
click at [1197, 341] on div "Janice French Yesterday at 8:04 PM This darn air conditioning unit just can't q…" at bounding box center [961, 287] width 838 height 450
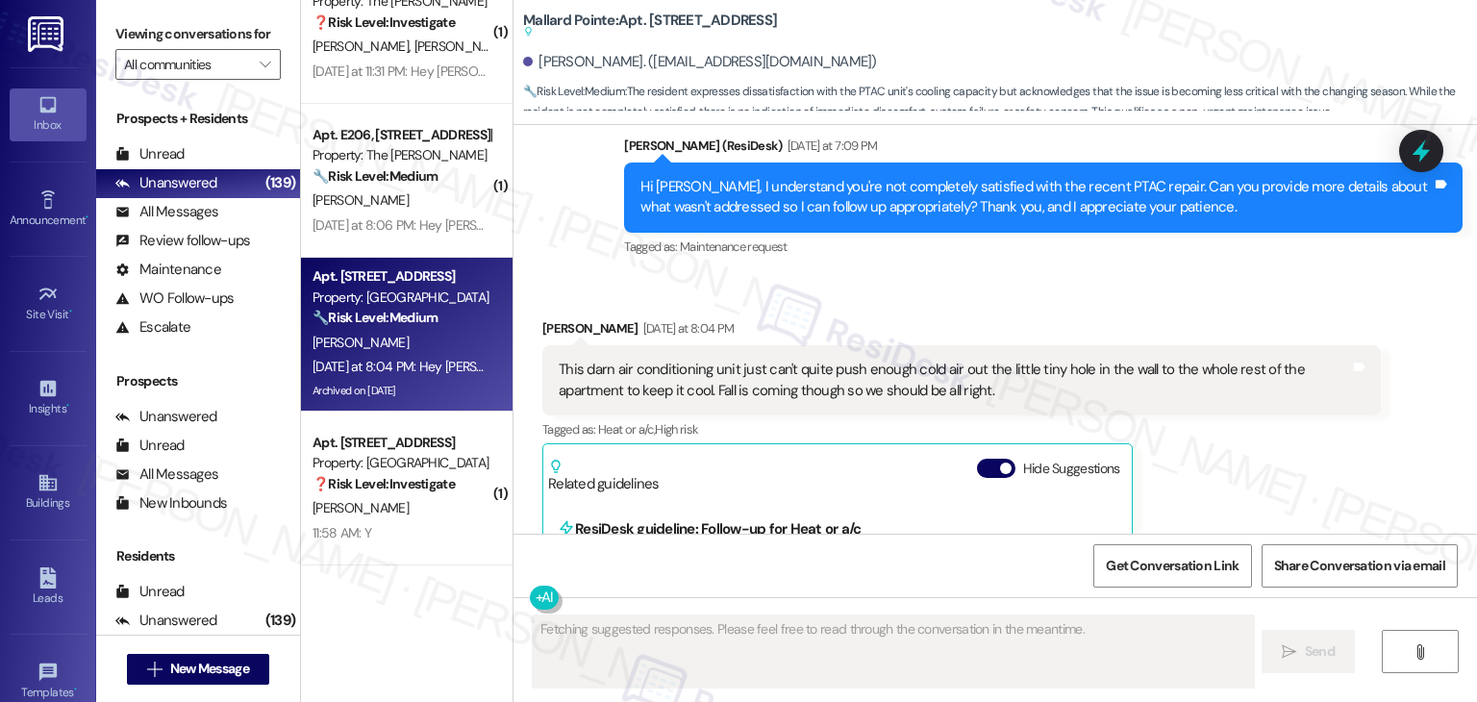
scroll to position [14732, 0]
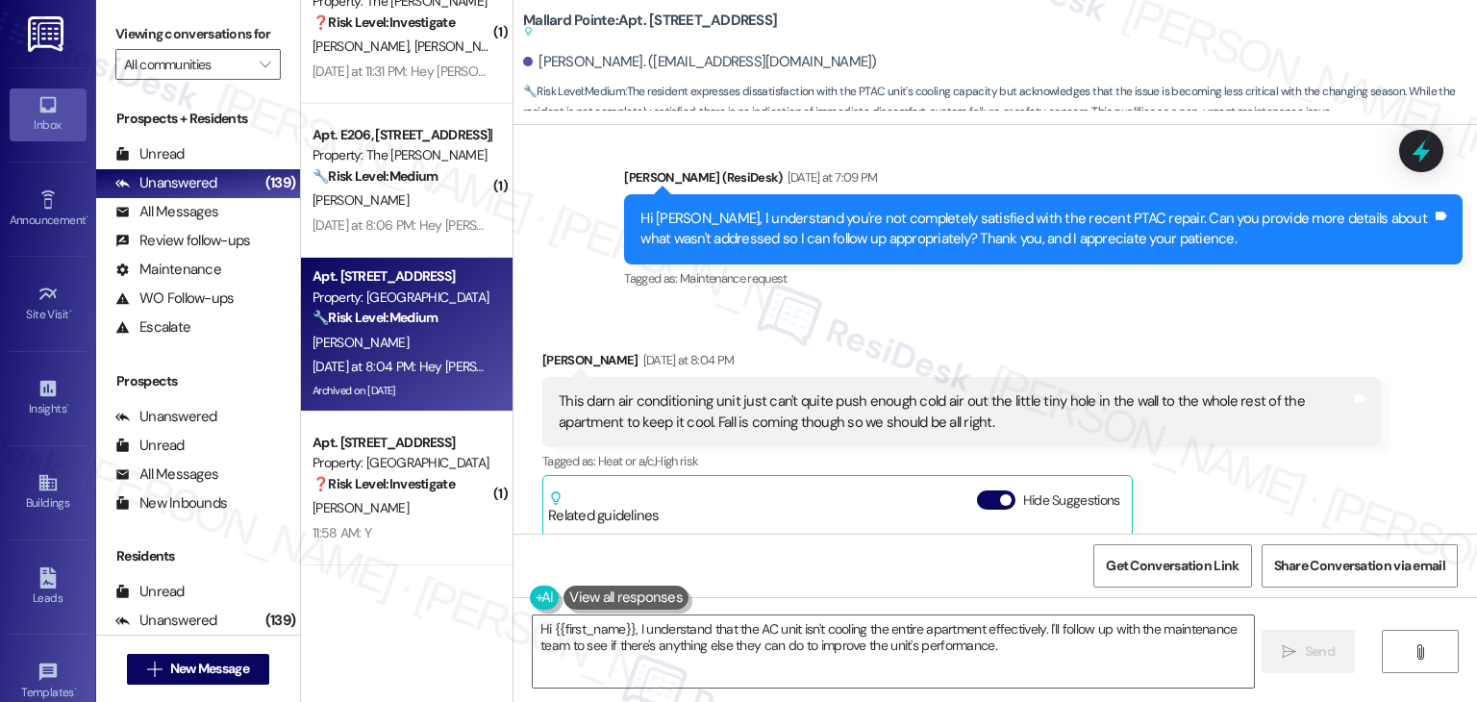
click at [1209, 435] on div "Janice French Yesterday at 8:04 PM This darn air conditioning unit just can't q…" at bounding box center [961, 575] width 838 height 450
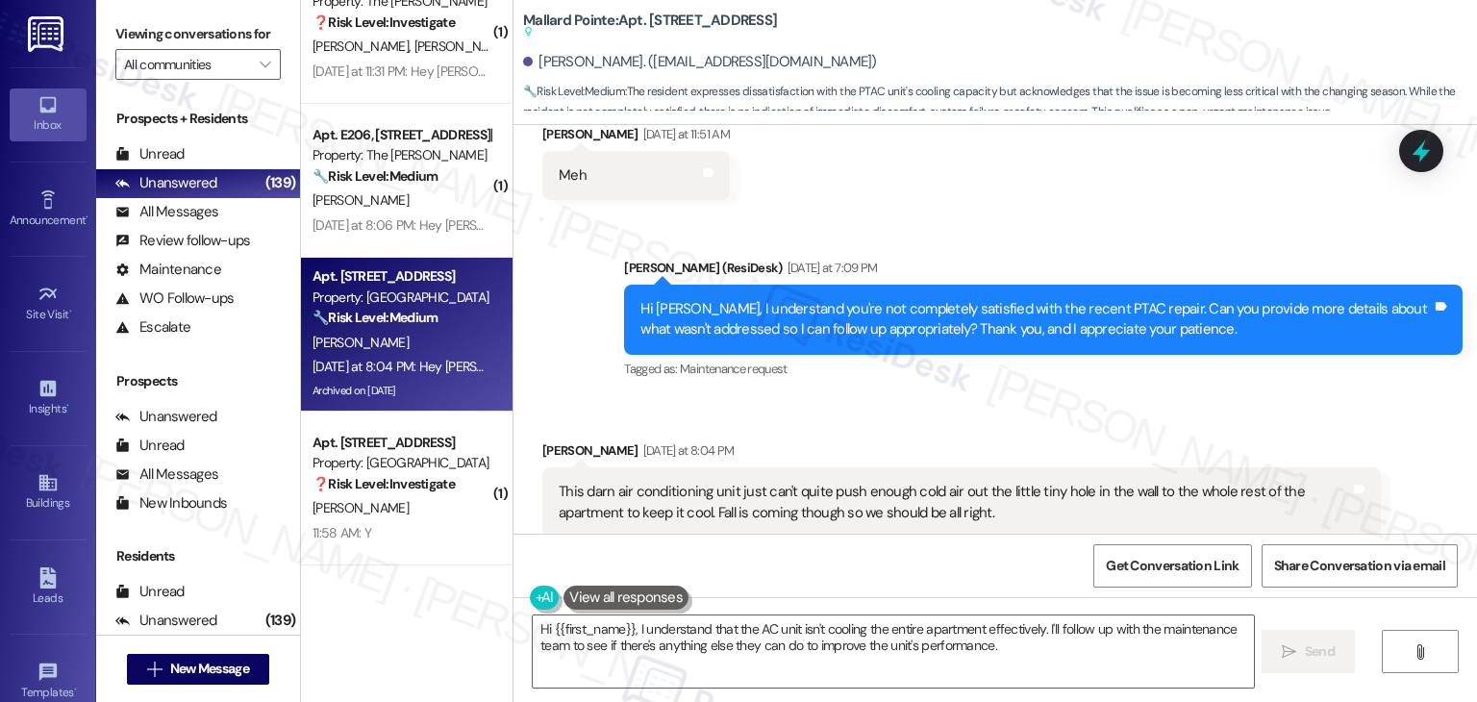
scroll to position [14540, 0]
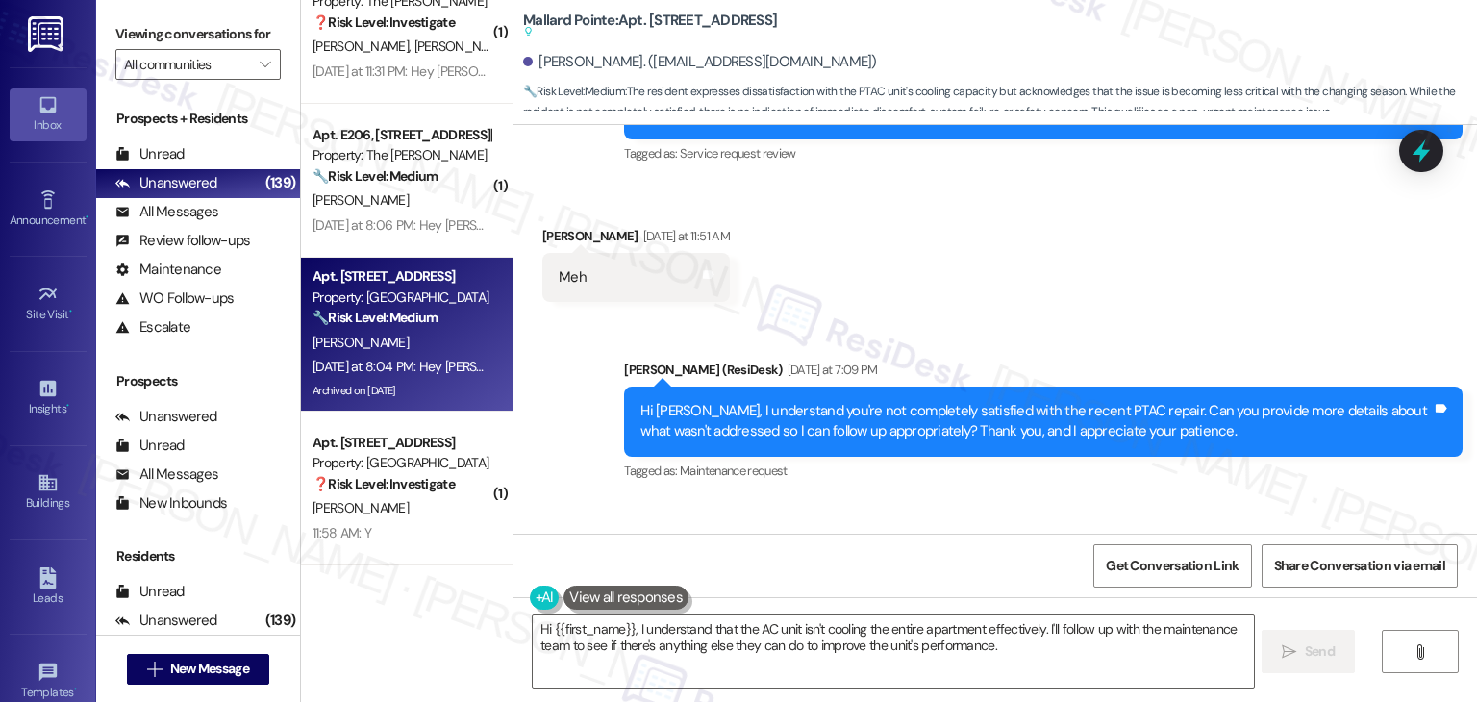
click at [860, 401] on div "Hi Janice, I understand you're not completely satisfied with the recent PTAC re…" at bounding box center [1035, 421] width 791 height 41
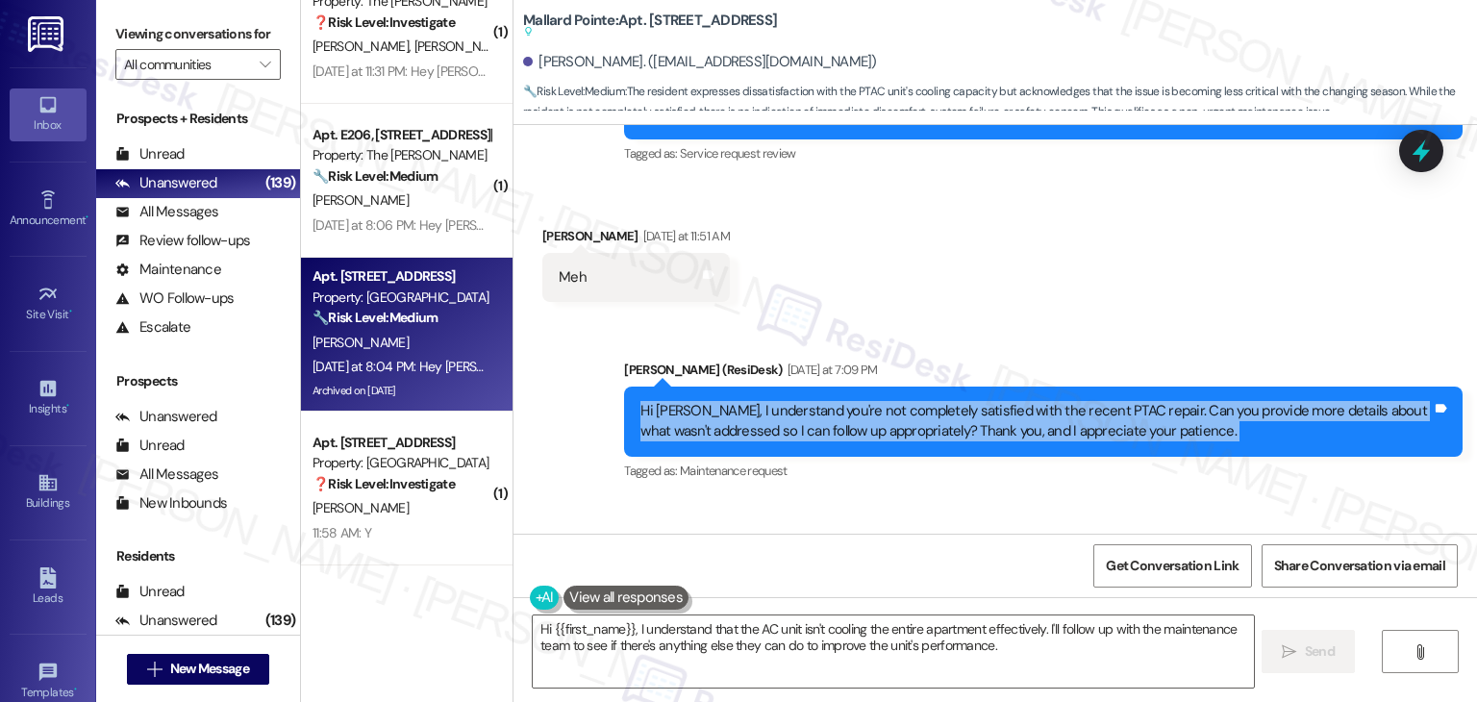
click at [860, 401] on div "Hi Janice, I understand you're not completely satisfied with the recent PTAC re…" at bounding box center [1035, 421] width 791 height 41
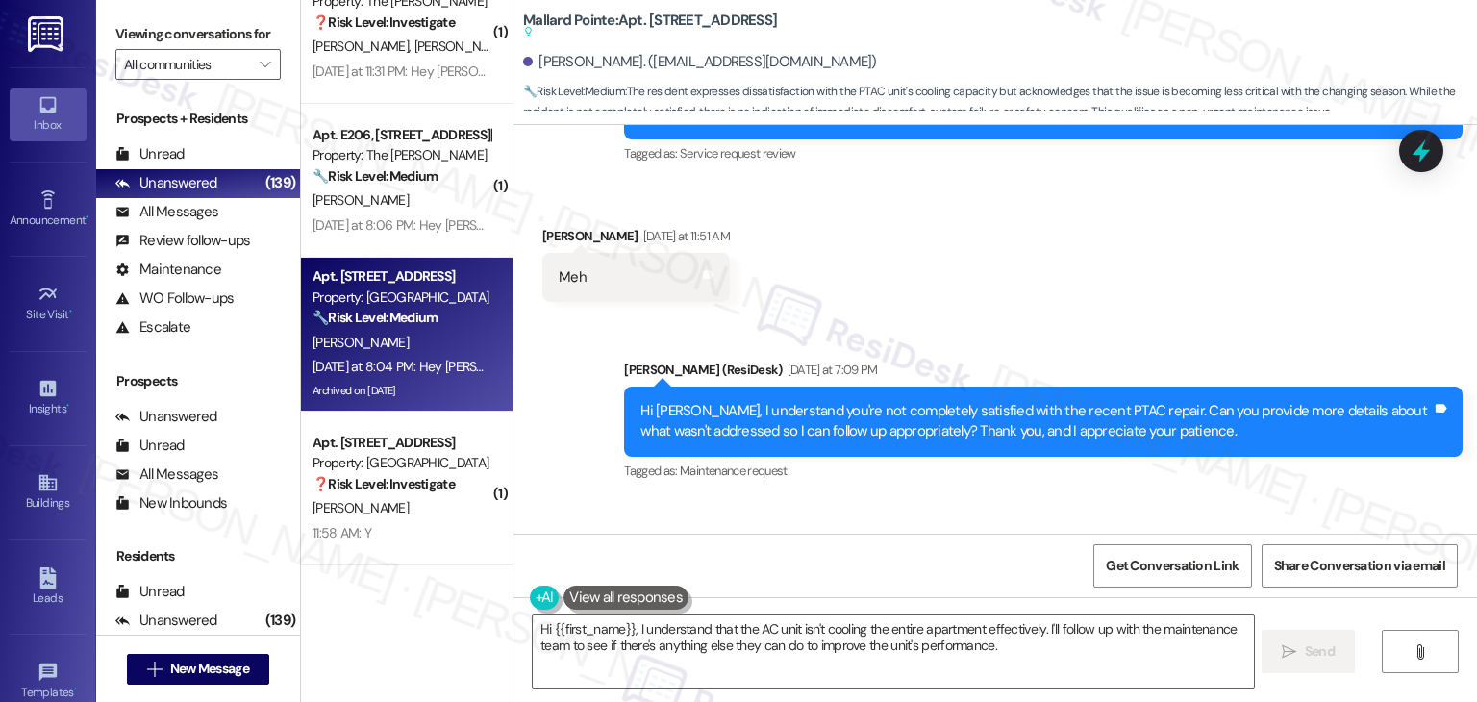
click at [754, 584] on div "This darn air conditioning unit just can't quite push enough cold air out the l…" at bounding box center [954, 604] width 791 height 41
copy div "This darn air conditioning unit just can't quite push enough cold air out the l…"
click at [997, 186] on div "Received via SMS Janice French Yesterday at 11:51 AM Meh Tags and notes" at bounding box center [994, 250] width 963 height 134
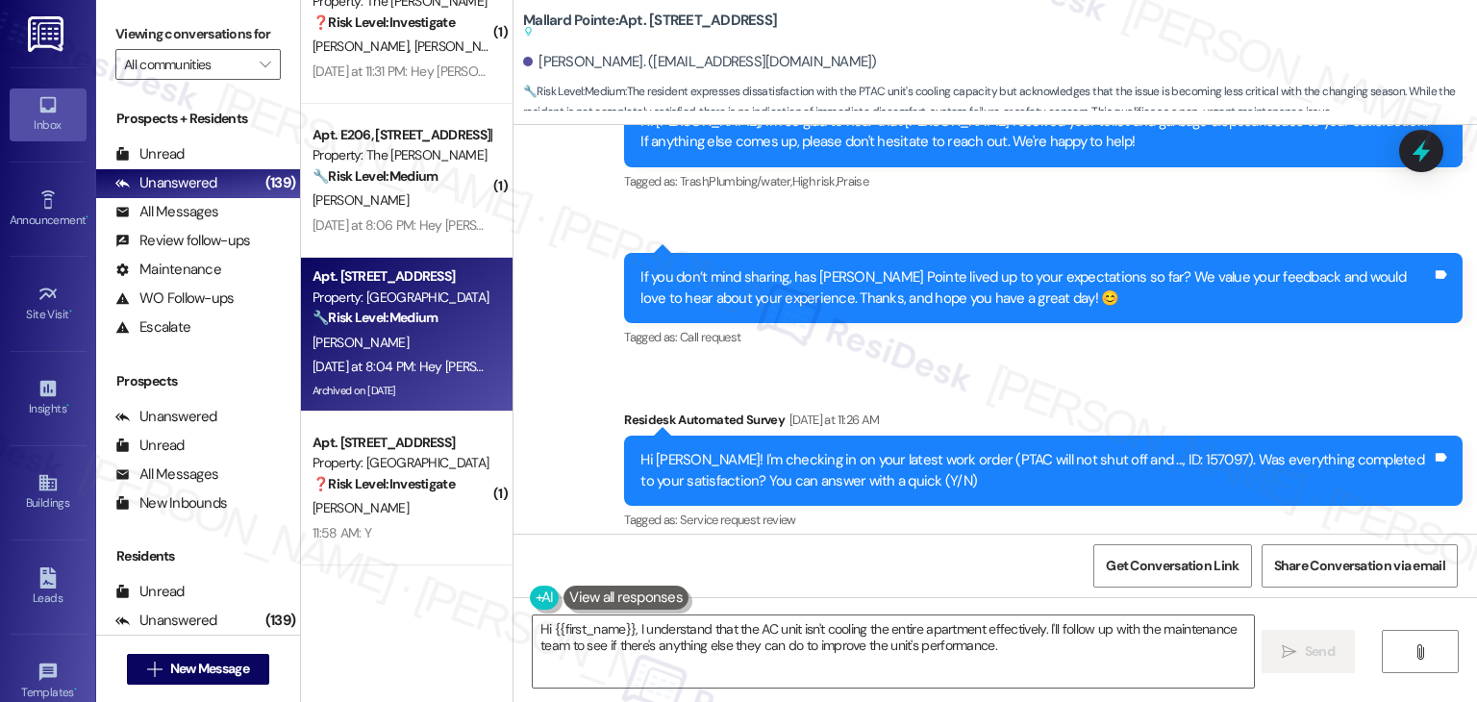
scroll to position [14156, 0]
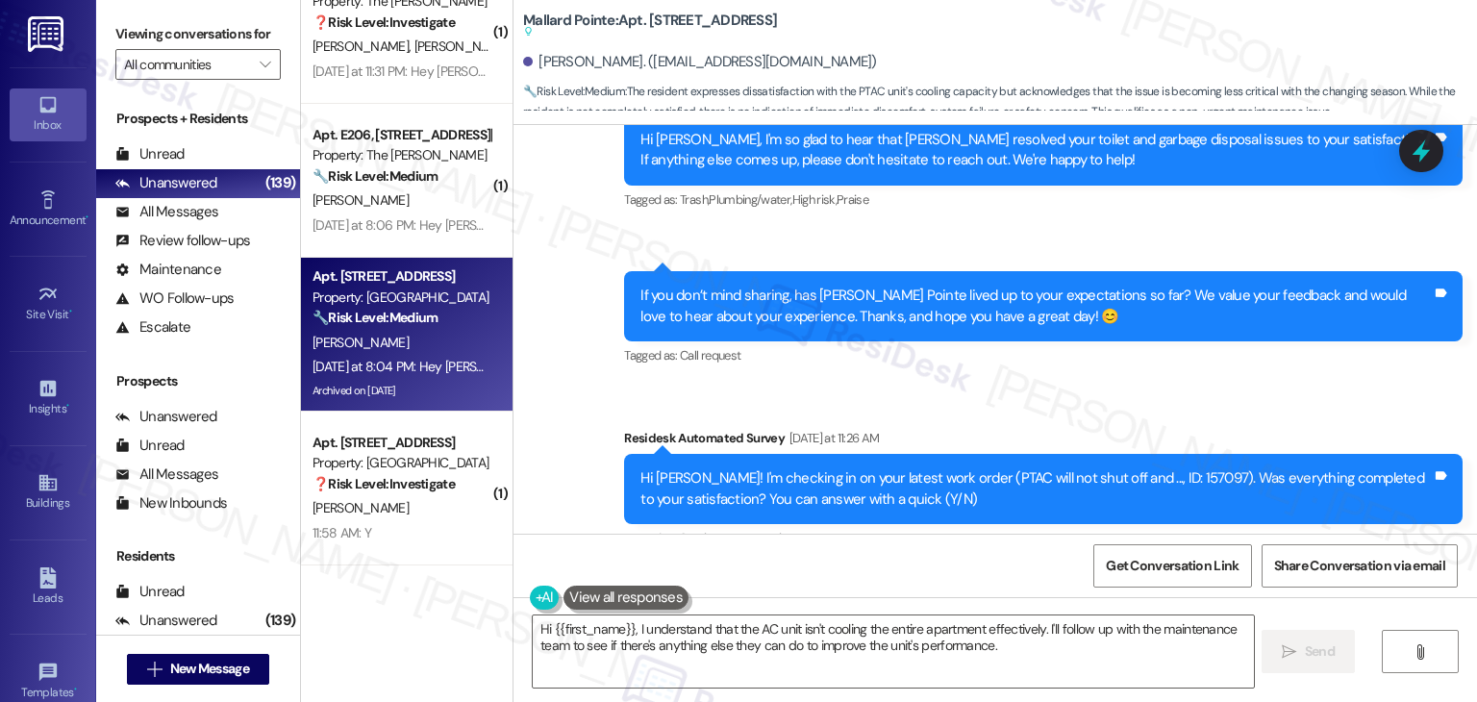
click at [815, 611] on div "Hi {{first_name}}, I understand that the AC unit isn't cooling the entire apart…" at bounding box center [994, 669] width 963 height 144
click at [814, 611] on div "Hi {{first_name}}, I understand that the AC unit isn't cooling the entire apart…" at bounding box center [994, 669] width 963 height 144
click at [816, 629] on textarea "Hi {{first_name}}, I understand that the AC unit isn't cooling the entire apart…" at bounding box center [893, 651] width 720 height 72
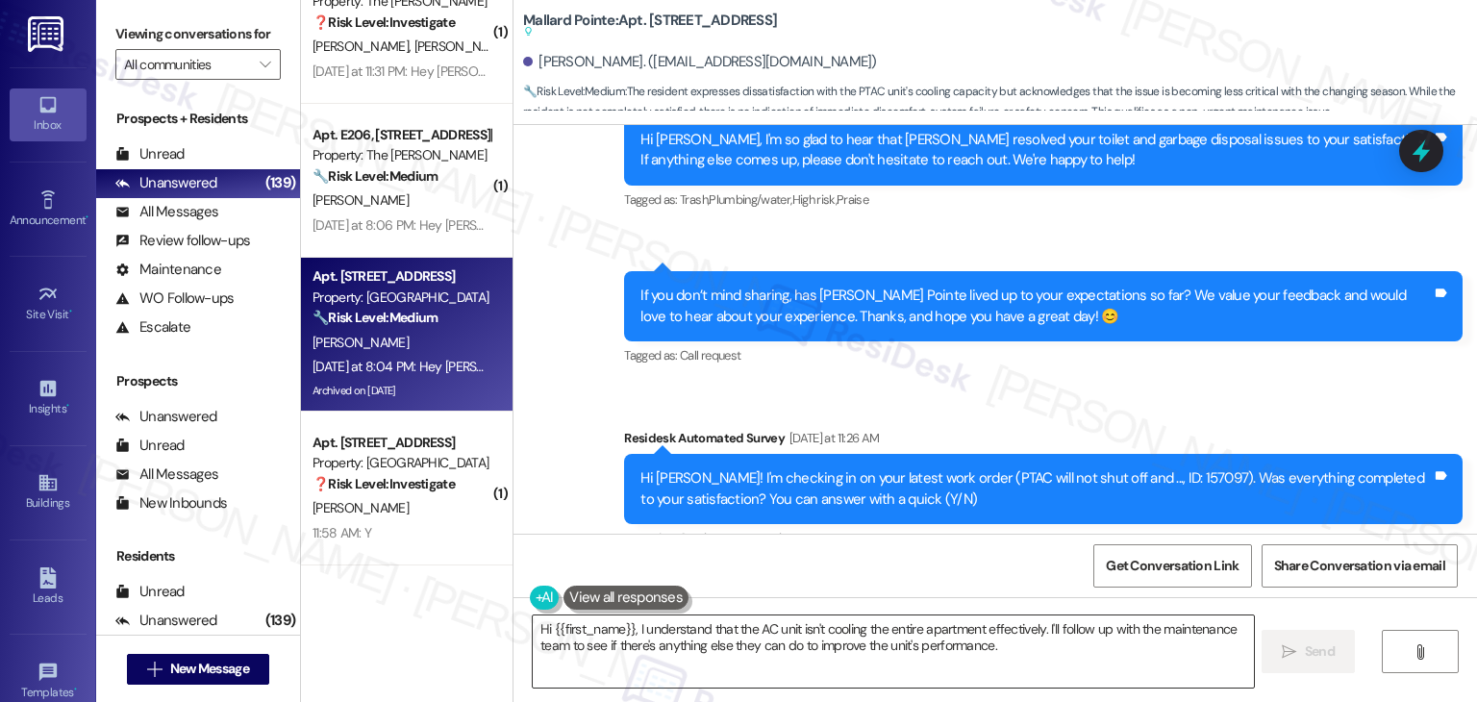
click at [816, 629] on textarea "Hi {{first_name}}, I understand that the AC unit isn't cooling the entire apart…" at bounding box center [893, 651] width 720 height 72
click at [831, 622] on textarea "Hi {{first_name}}, I understand that the AC unit isn't cooling the entire apart…" at bounding box center [893, 651] width 720 height 72
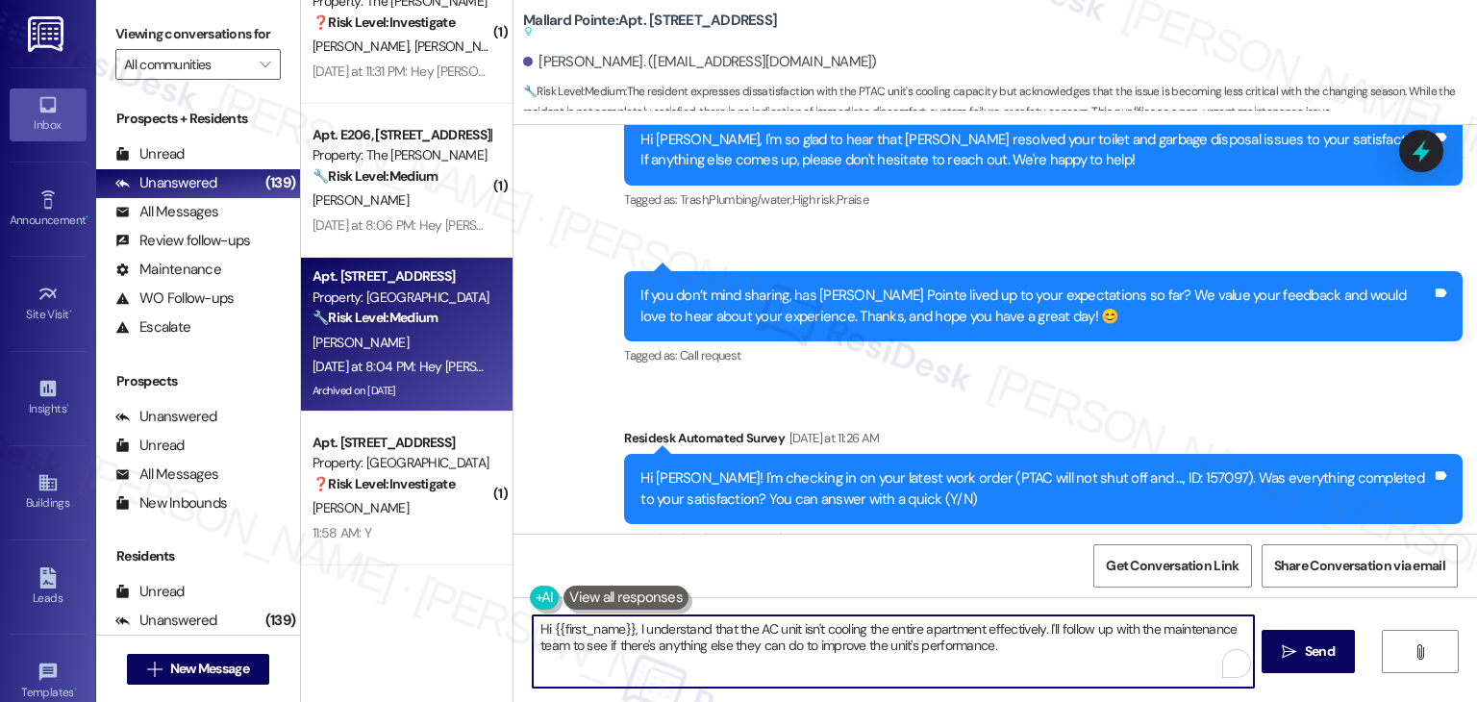
paste textarea "Thanks for explaining, Janice. I’m sorry to hear the AC still isn’t cooling you…"
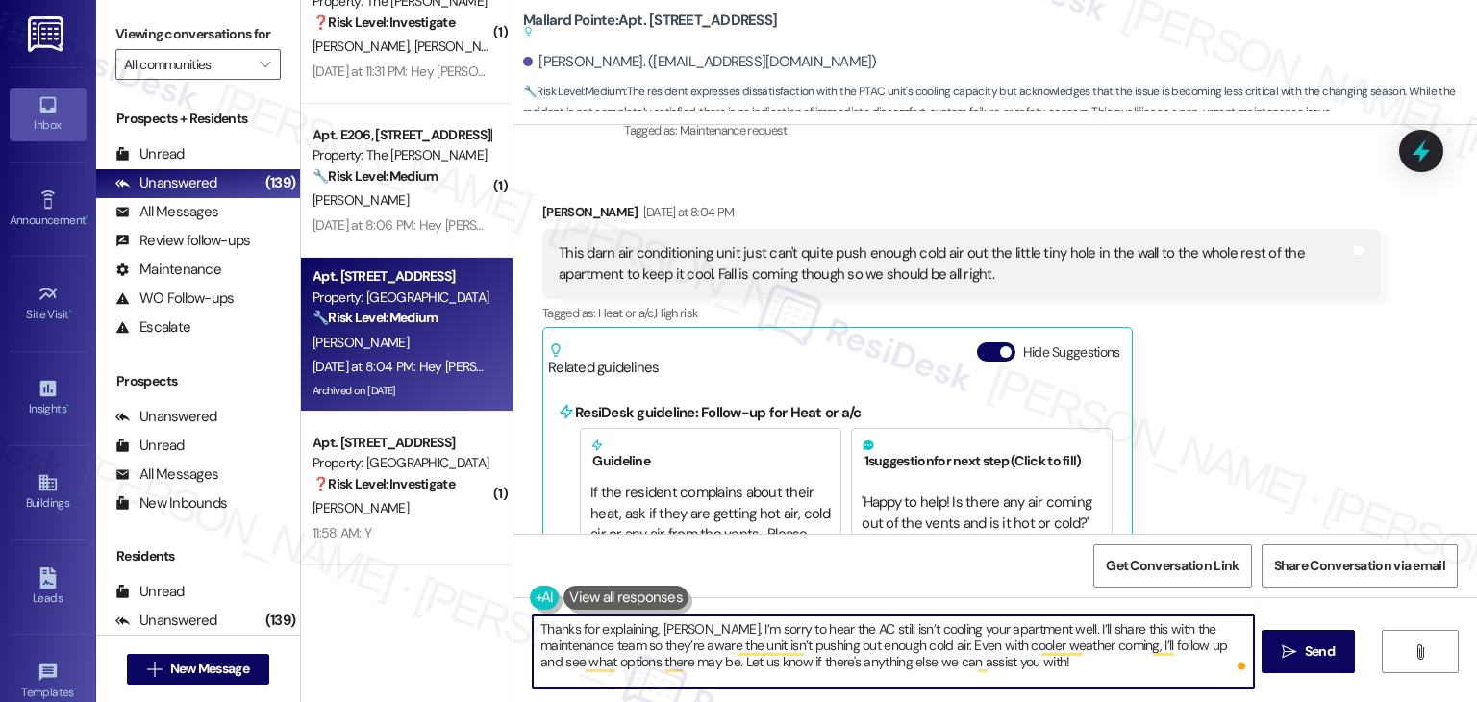
scroll to position [14925, 0]
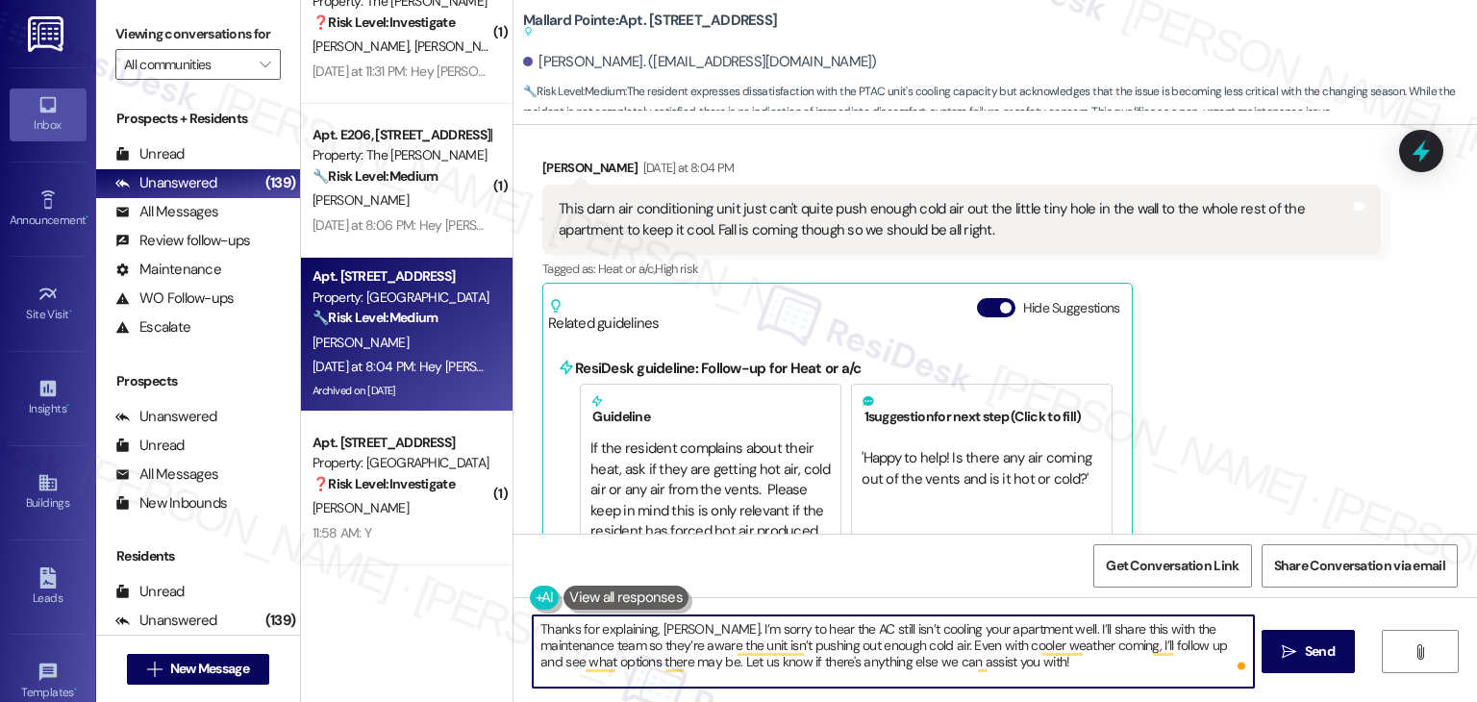
type textarea "Thanks for explaining, Janice. I’m sorry to hear the AC still isn’t cooling you…"
click at [1274, 410] on div "Janice French Yesterday at 8:04 PM This darn air conditioning unit just can't q…" at bounding box center [961, 383] width 838 height 450
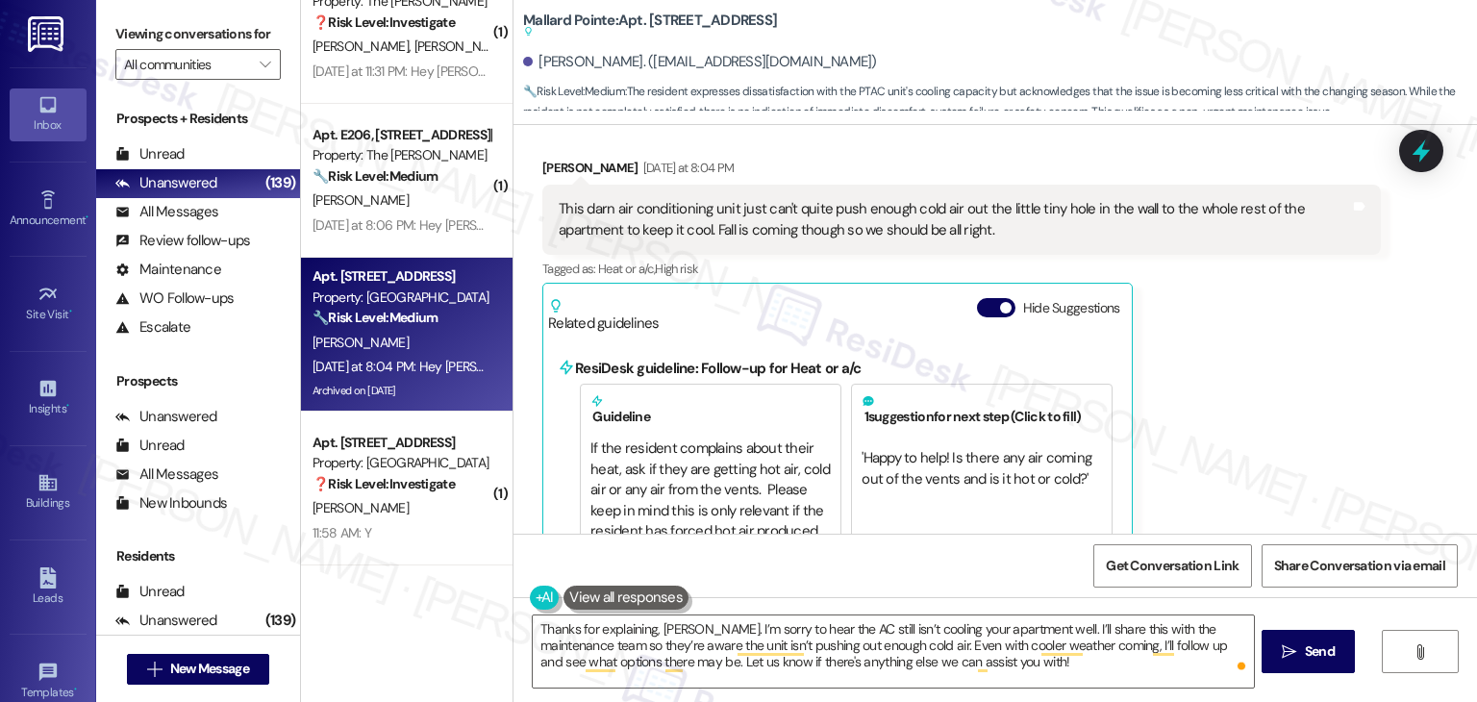
click at [1274, 410] on div "Janice French Yesterday at 8:04 PM This darn air conditioning unit just can't q…" at bounding box center [961, 383] width 838 height 450
click at [1313, 651] on span "Send" at bounding box center [1320, 651] width 30 height 20
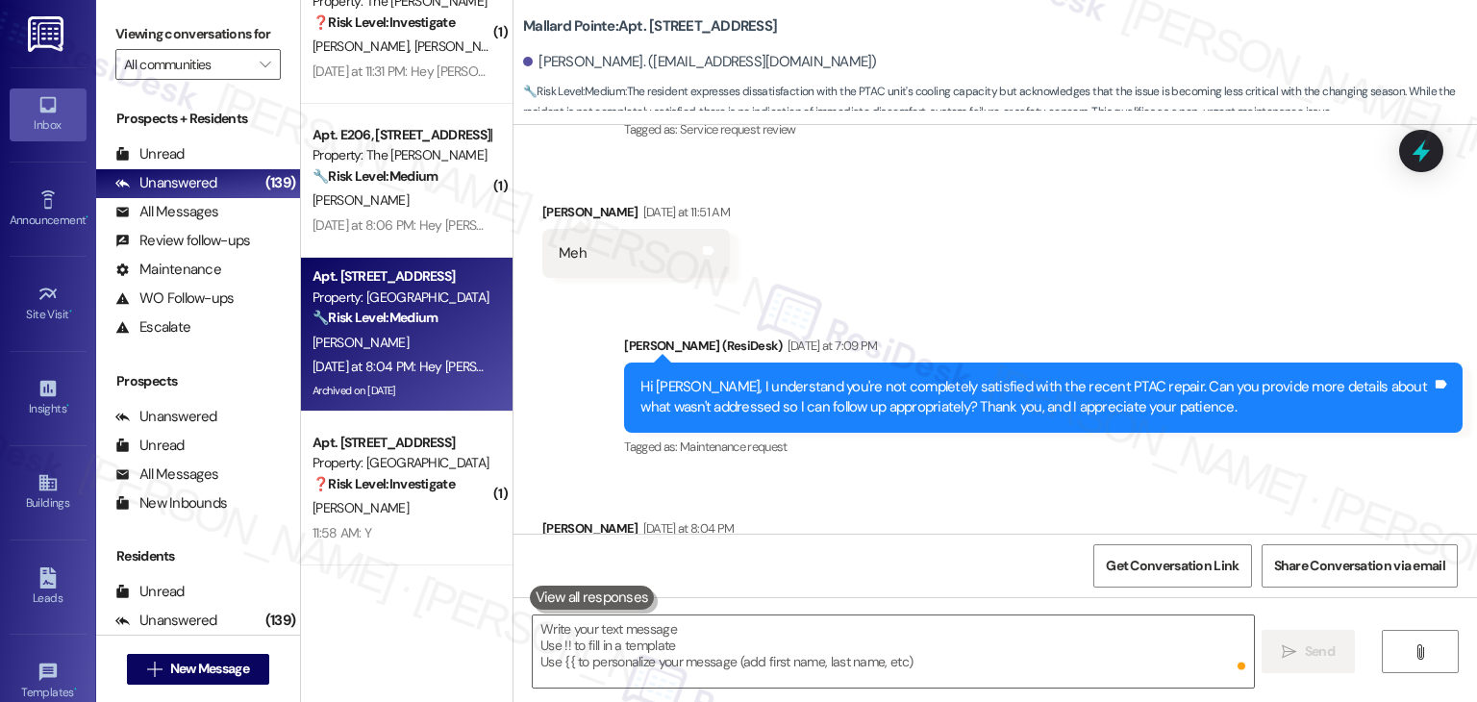
scroll to position [14562, 0]
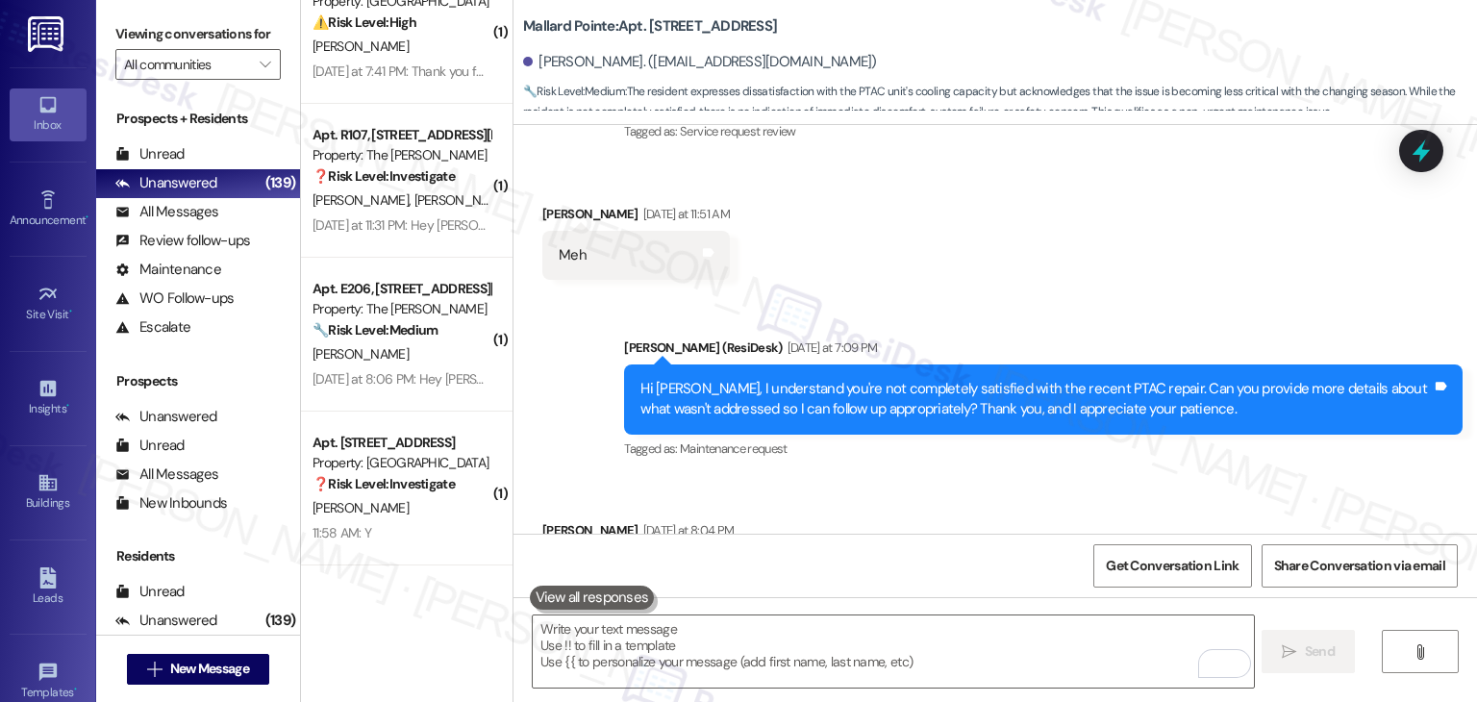
click at [1191, 477] on div "Received via SMS Janice French Yesterday at 8:04 PM This darn air conditioning …" at bounding box center [994, 568] width 963 height 183
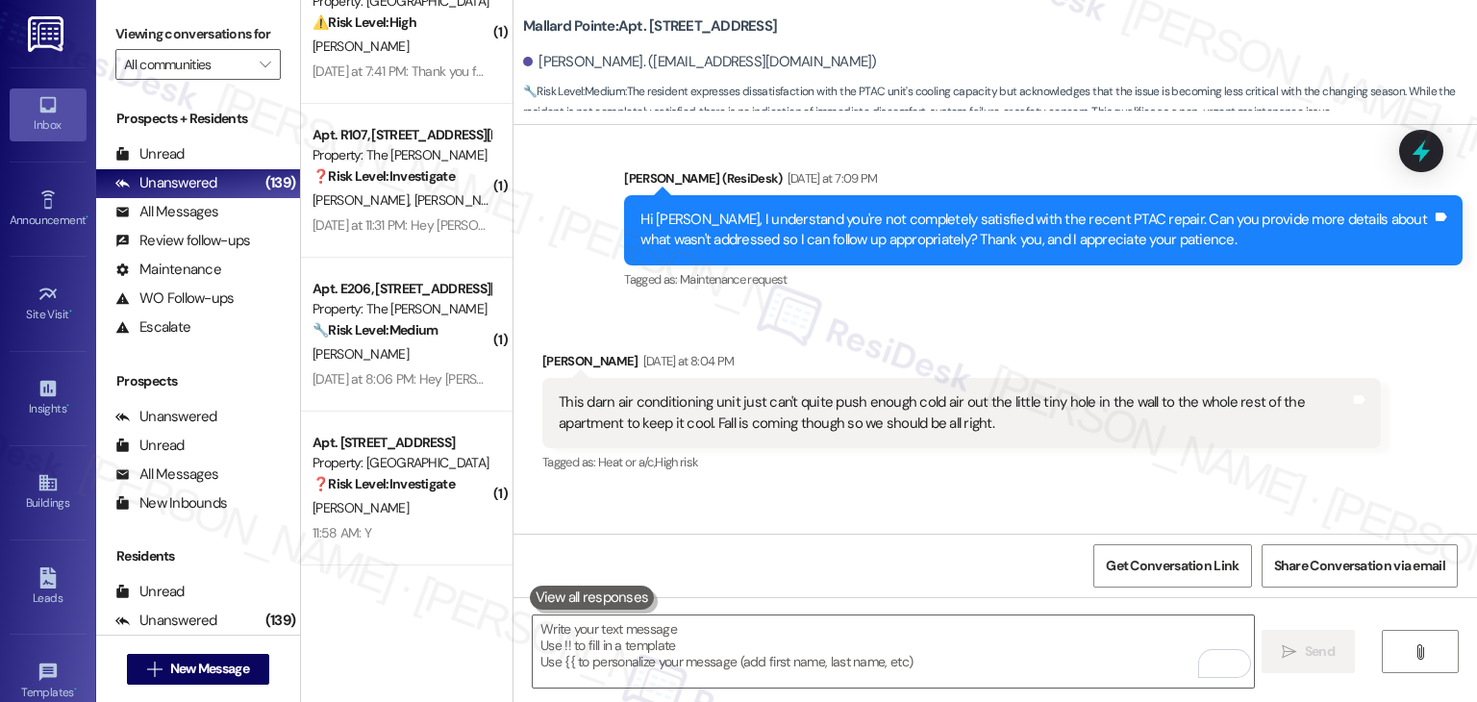
scroll to position [14872, 0]
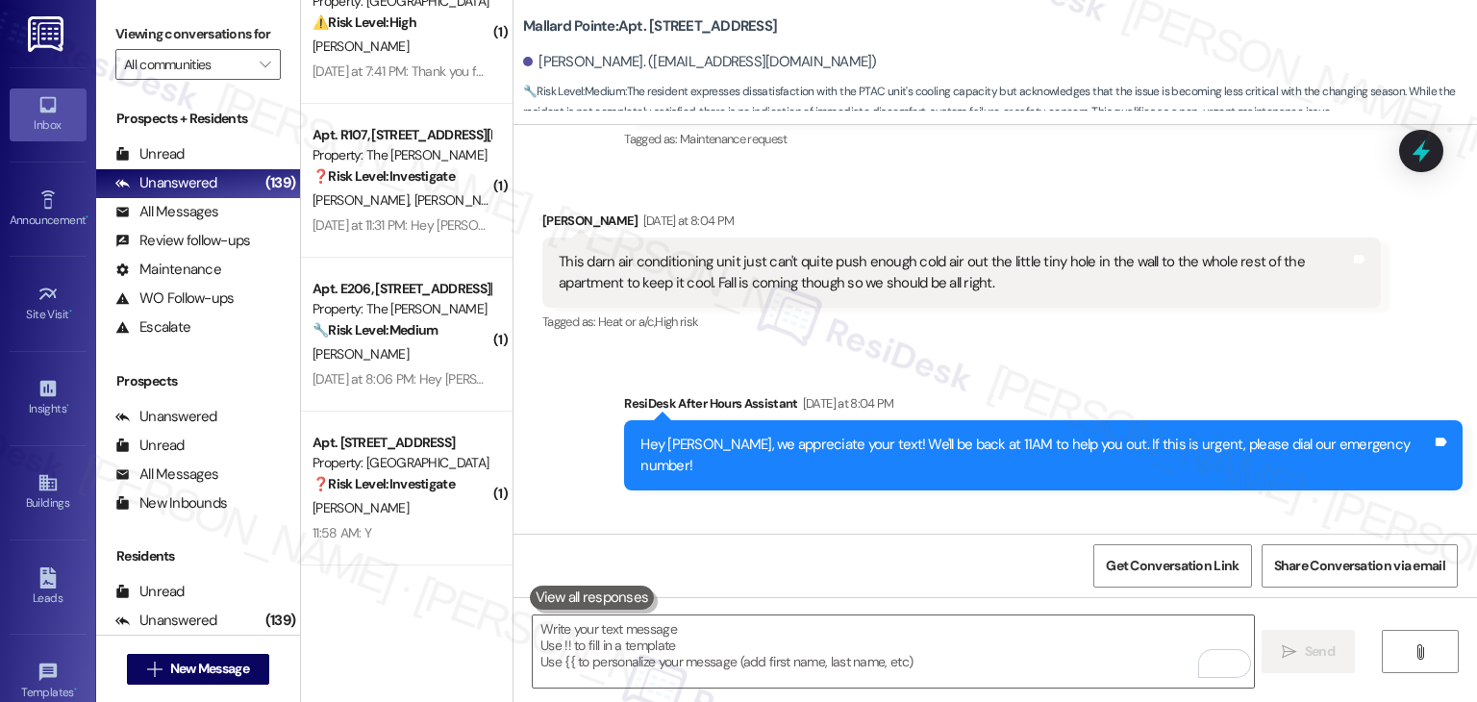
click at [1035, 212] on div "Received via SMS Janice French Yesterday at 8:04 PM This darn air conditioning …" at bounding box center [961, 273] width 867 height 154
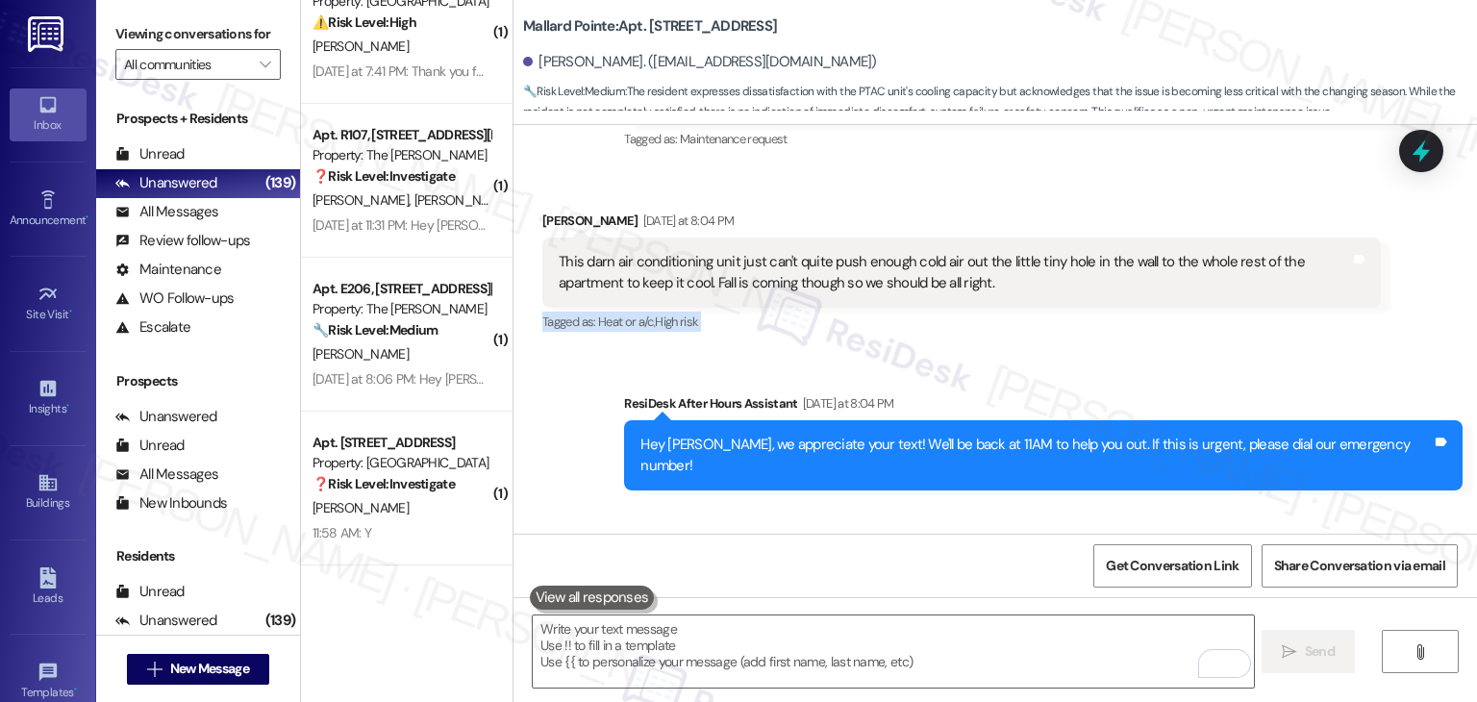
click at [1035, 212] on div "Received via SMS Janice French Yesterday at 8:04 PM This darn air conditioning …" at bounding box center [961, 273] width 867 height 154
click at [1199, 534] on div "Sent via SMS Sarah 12:50 PM Thanks for explaining, Janice. I’m sorry to hear th…" at bounding box center [1043, 607] width 867 height 146
click at [1436, 159] on icon at bounding box center [1421, 151] width 33 height 33
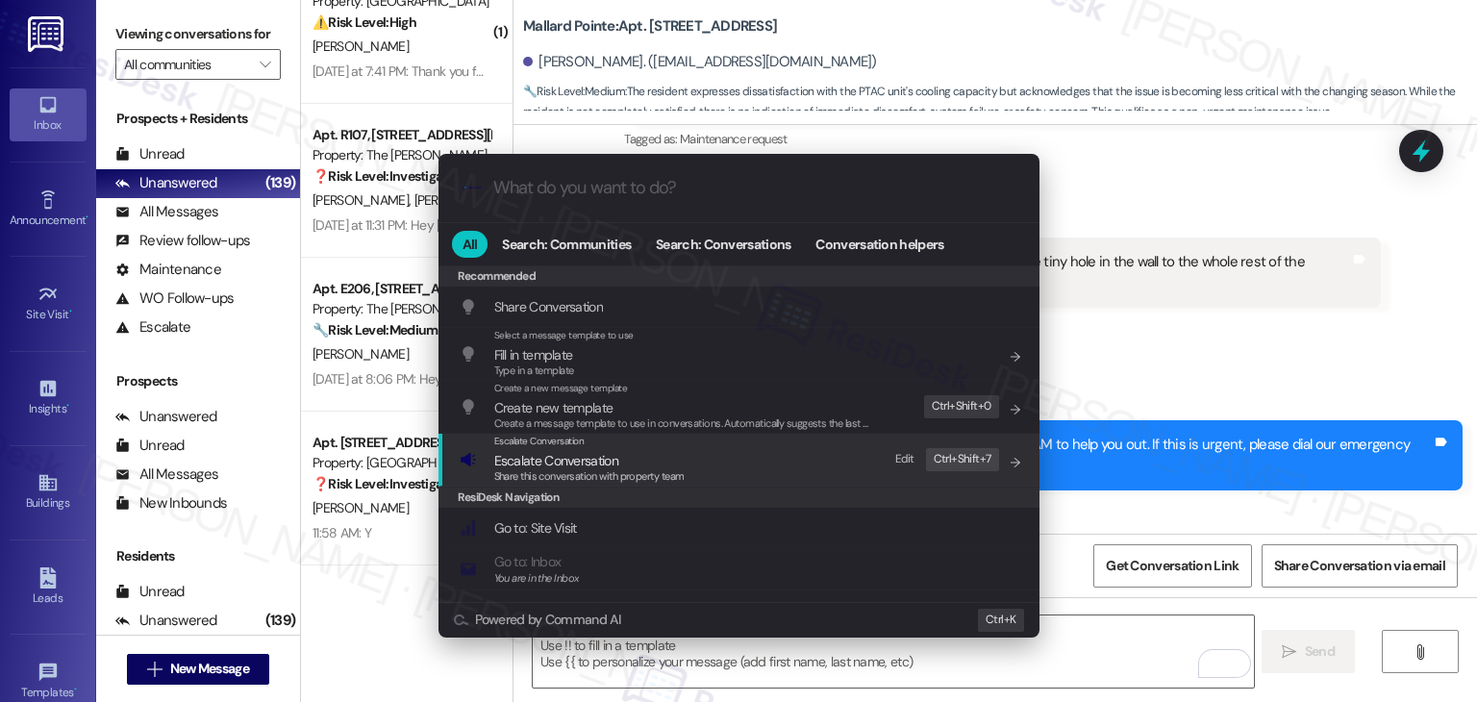
click at [610, 461] on span "Escalate Conversation" at bounding box center [556, 460] width 124 height 17
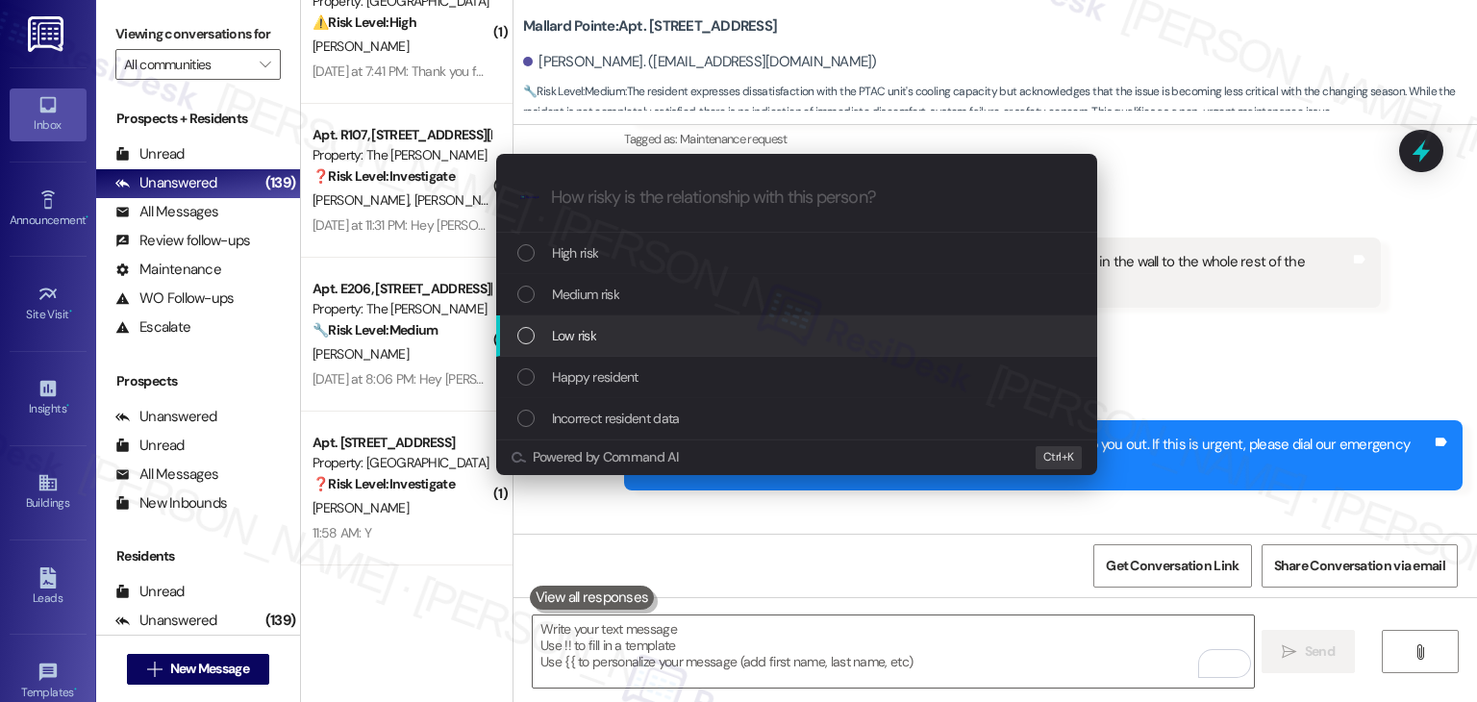
click at [528, 337] on div "List of options" at bounding box center [525, 335] width 17 height 17
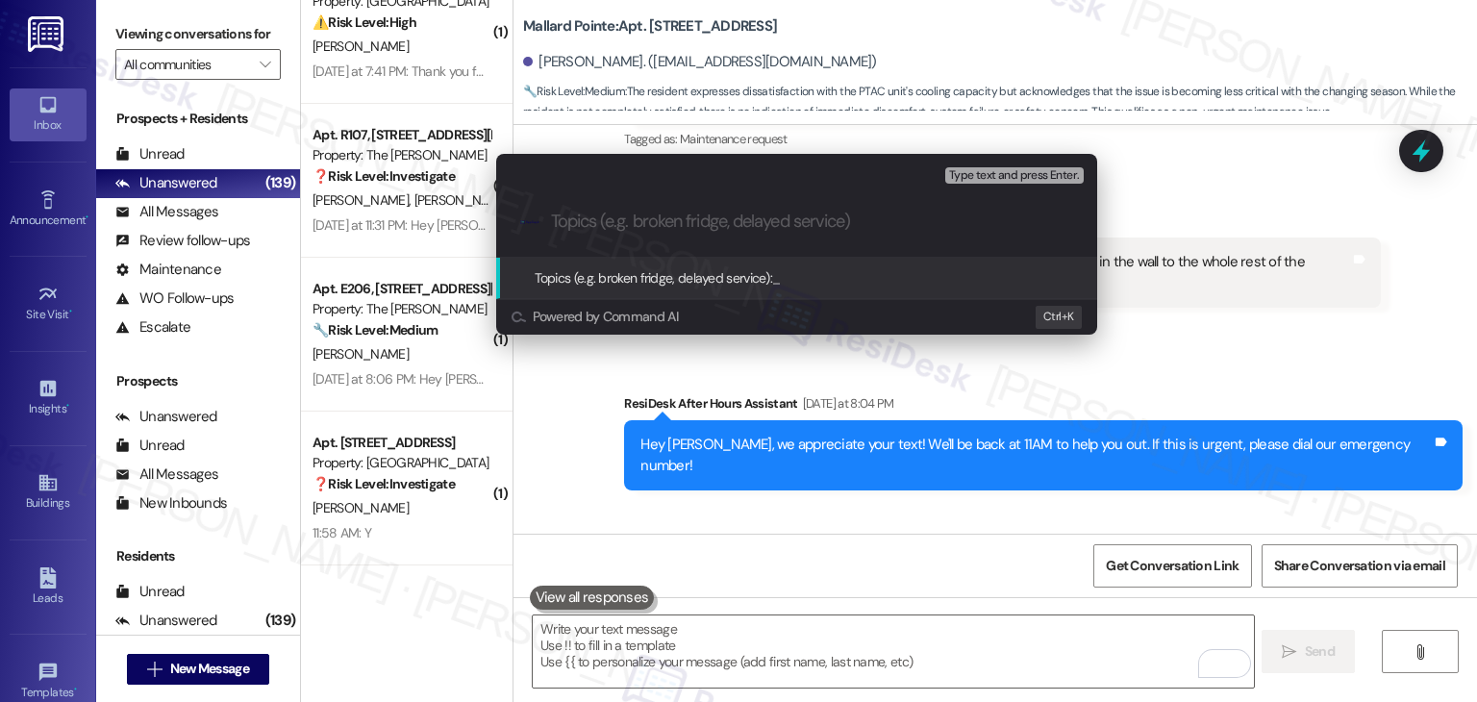
paste input "PTAC Repair Follow-Up – Insufficient Cooling"
type input "PTAC Repair Follow-Up – Insufficient Cooling"
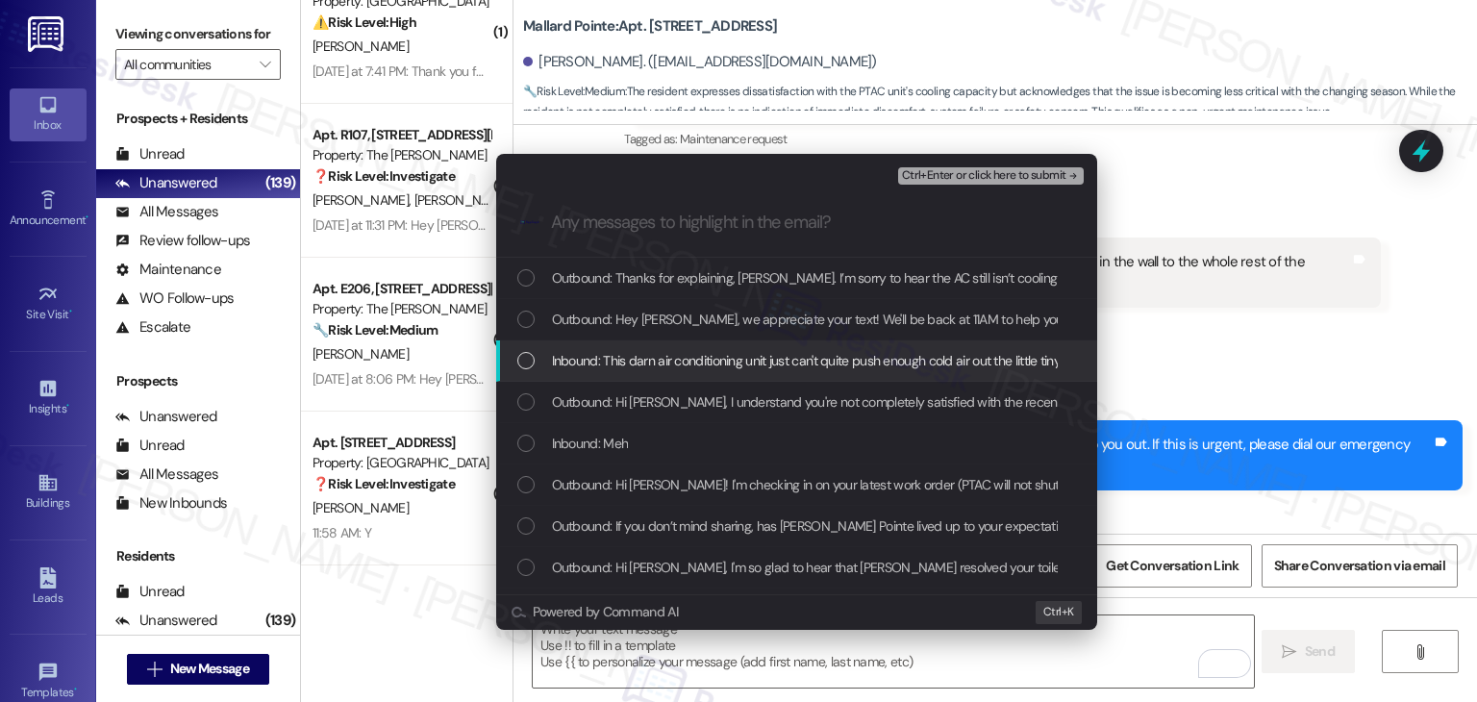
click at [528, 366] on div "List of options" at bounding box center [525, 360] width 17 height 17
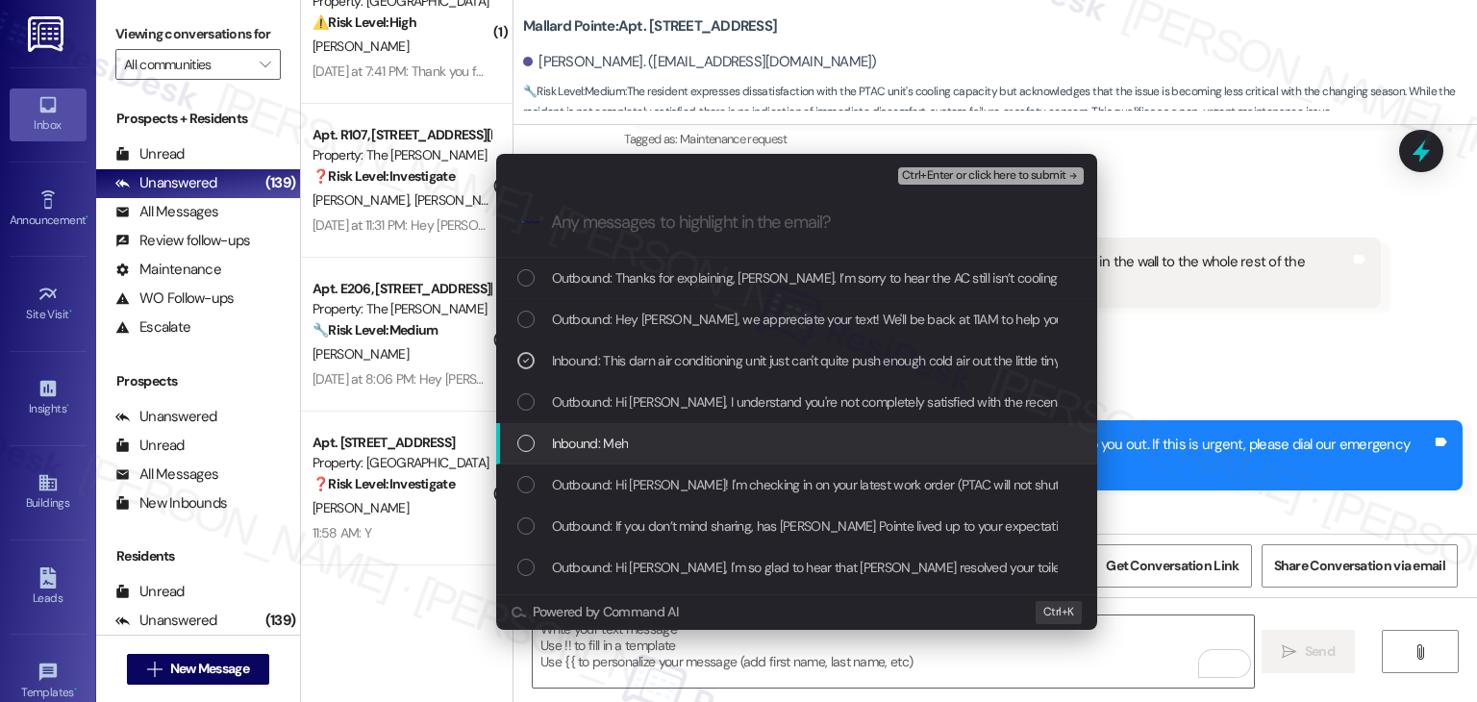
click at [532, 441] on div "List of options" at bounding box center [525, 443] width 17 height 17
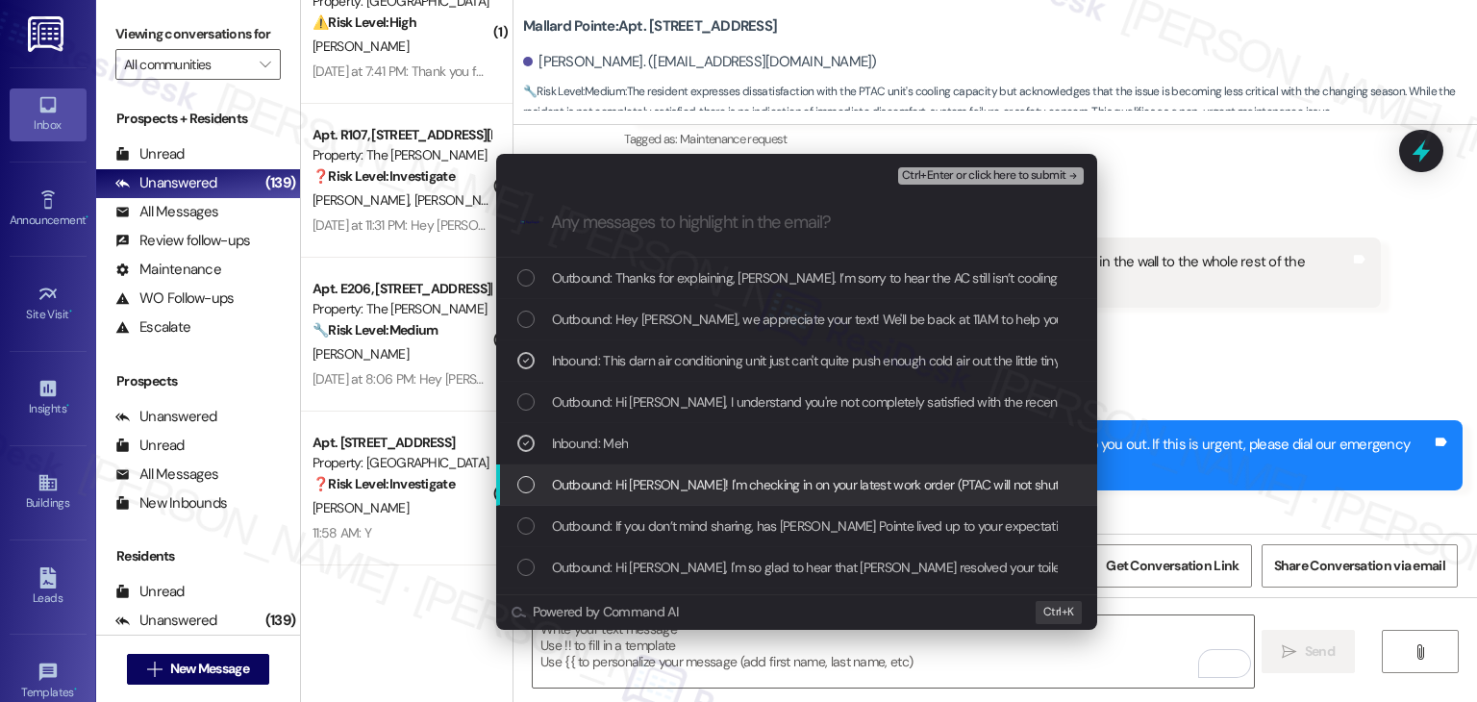
click at [539, 478] on div "Outbound: Hi Janice! I'm checking in on your latest work order (PTAC will not s…" at bounding box center [798, 484] width 562 height 21
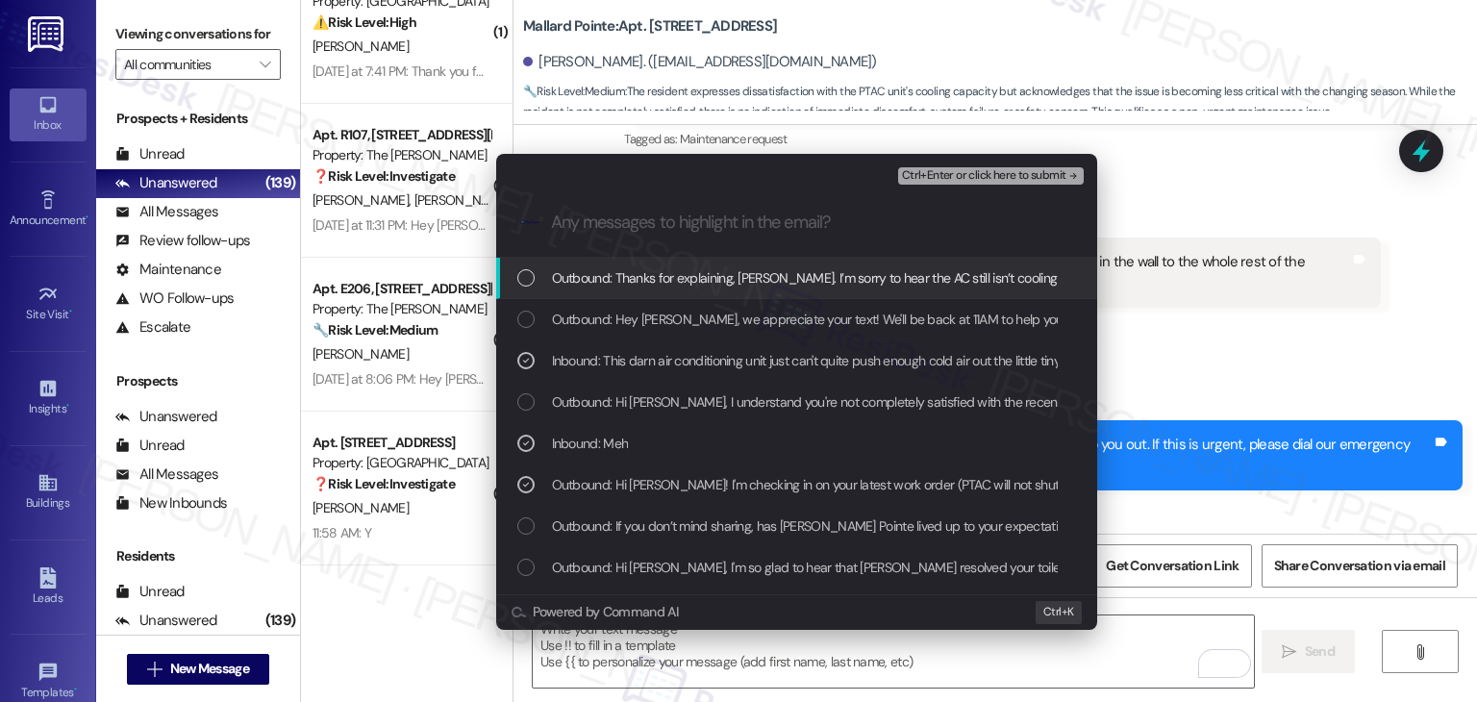
click at [952, 189] on div ".cls-1{fill:#0a055f;}.cls-2{fill:#0cc4c4;} resideskLogoBlueOrange" at bounding box center [796, 222] width 601 height 68
click at [954, 182] on span "Ctrl+Enter or click here to submit" at bounding box center [984, 175] width 164 height 13
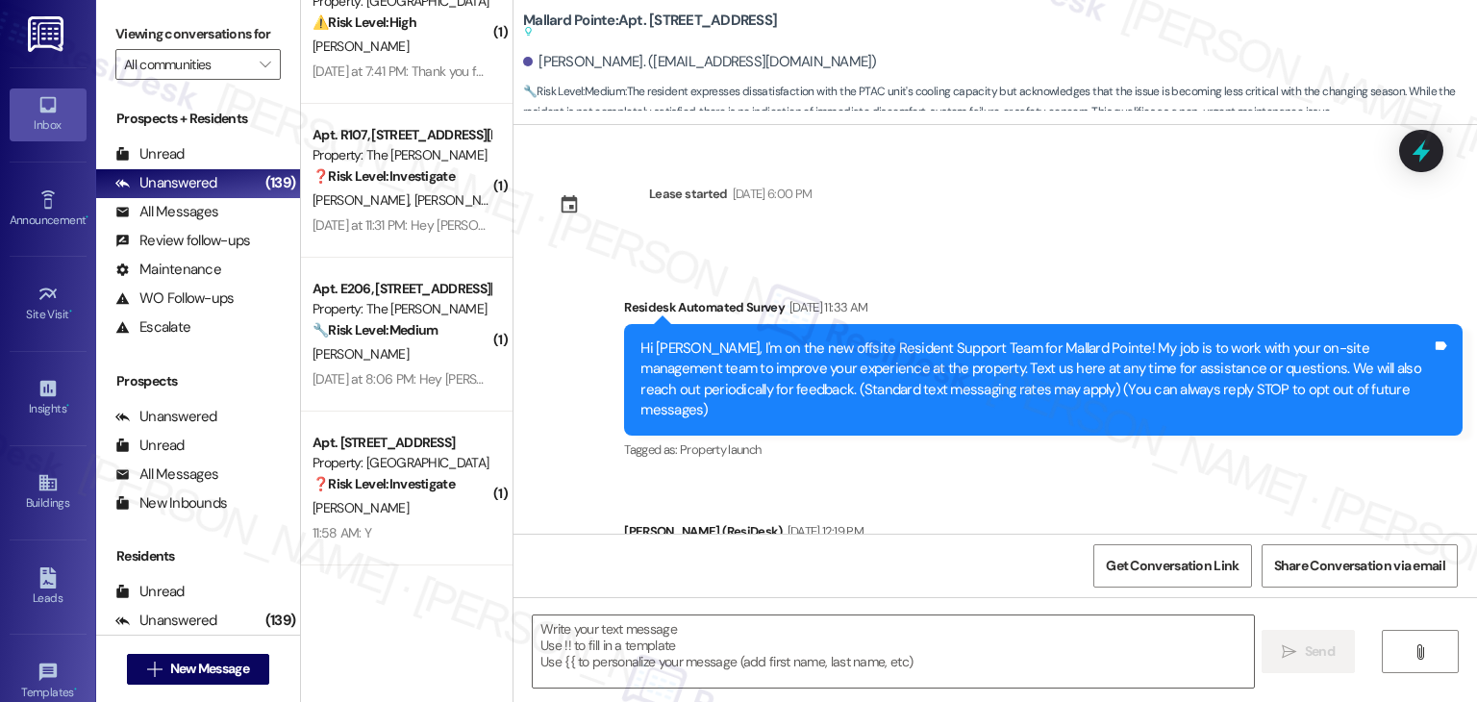
scroll to position [15225, 0]
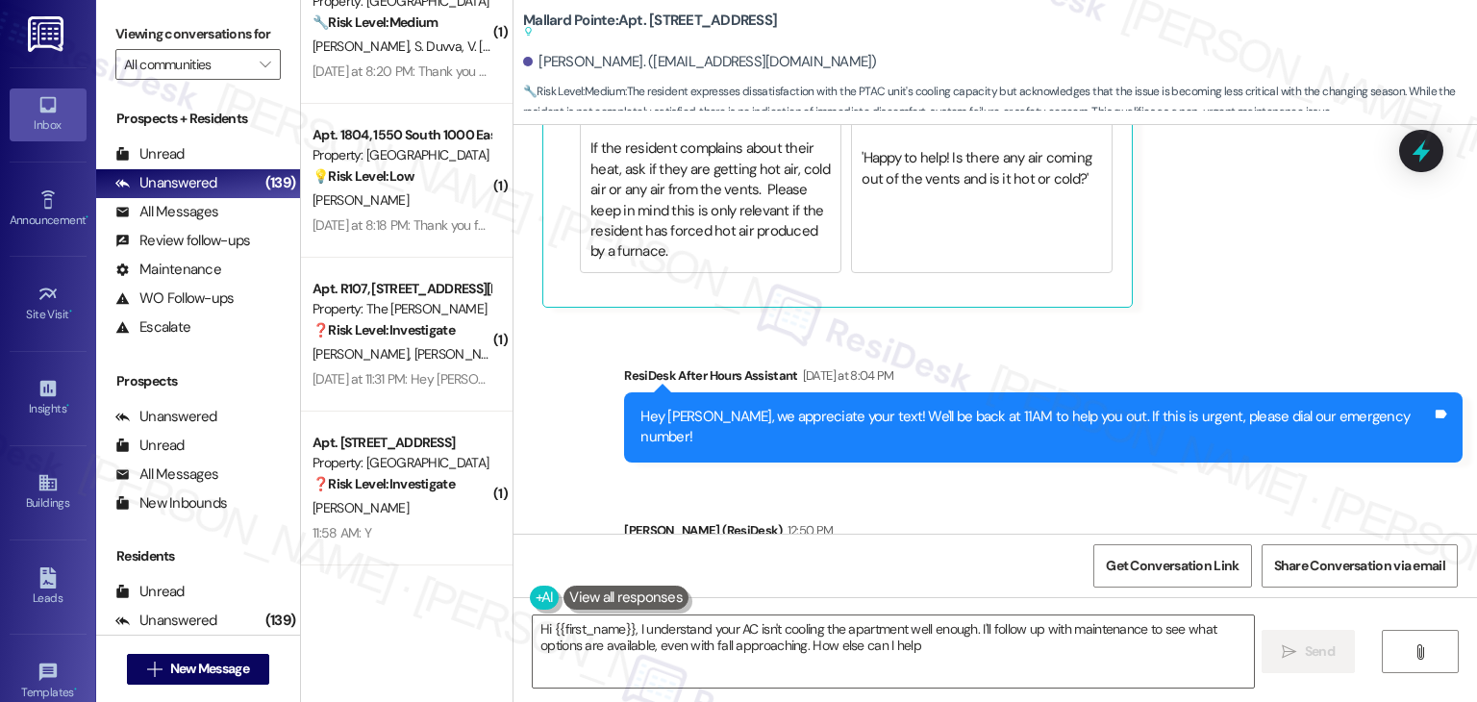
type textarea "Hi {{first_name}}, I understand your AC isn't cooling the apartment well enough…"
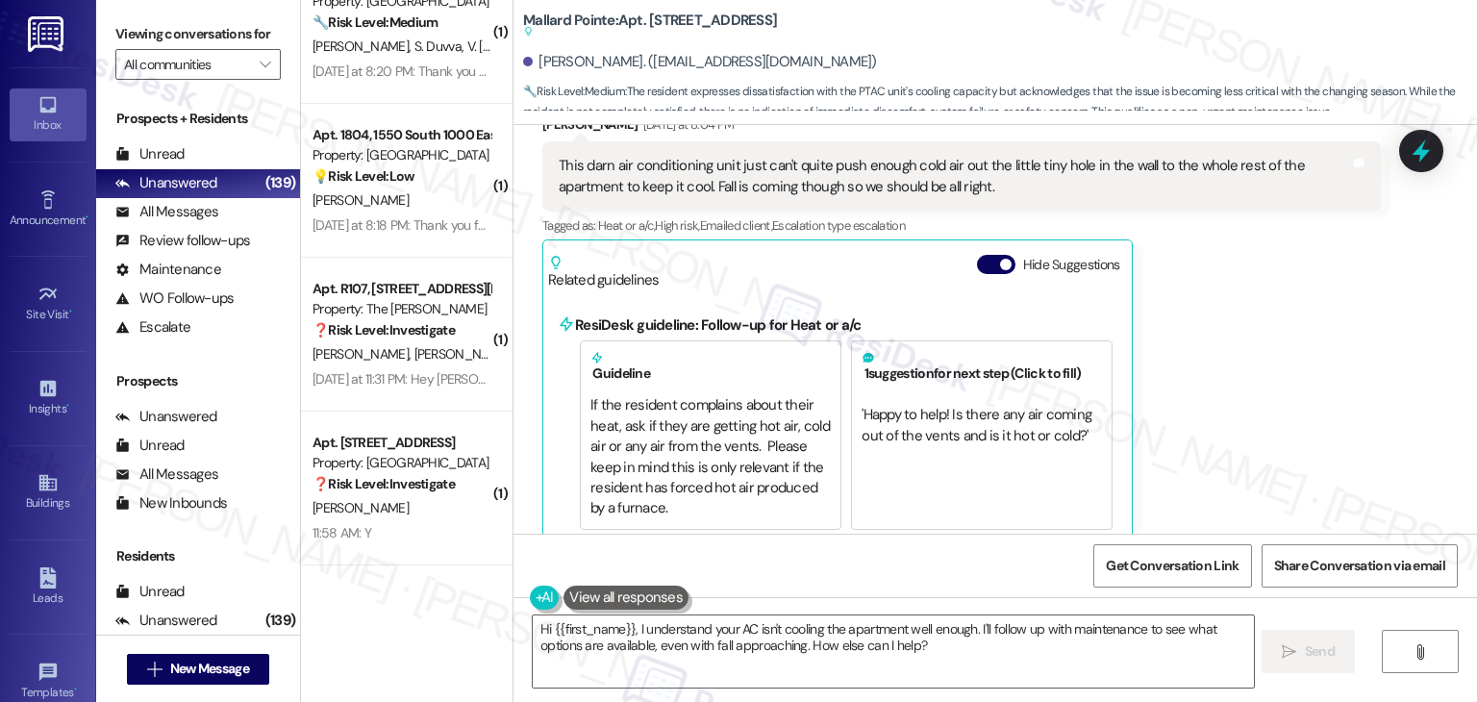
scroll to position [14936, 0]
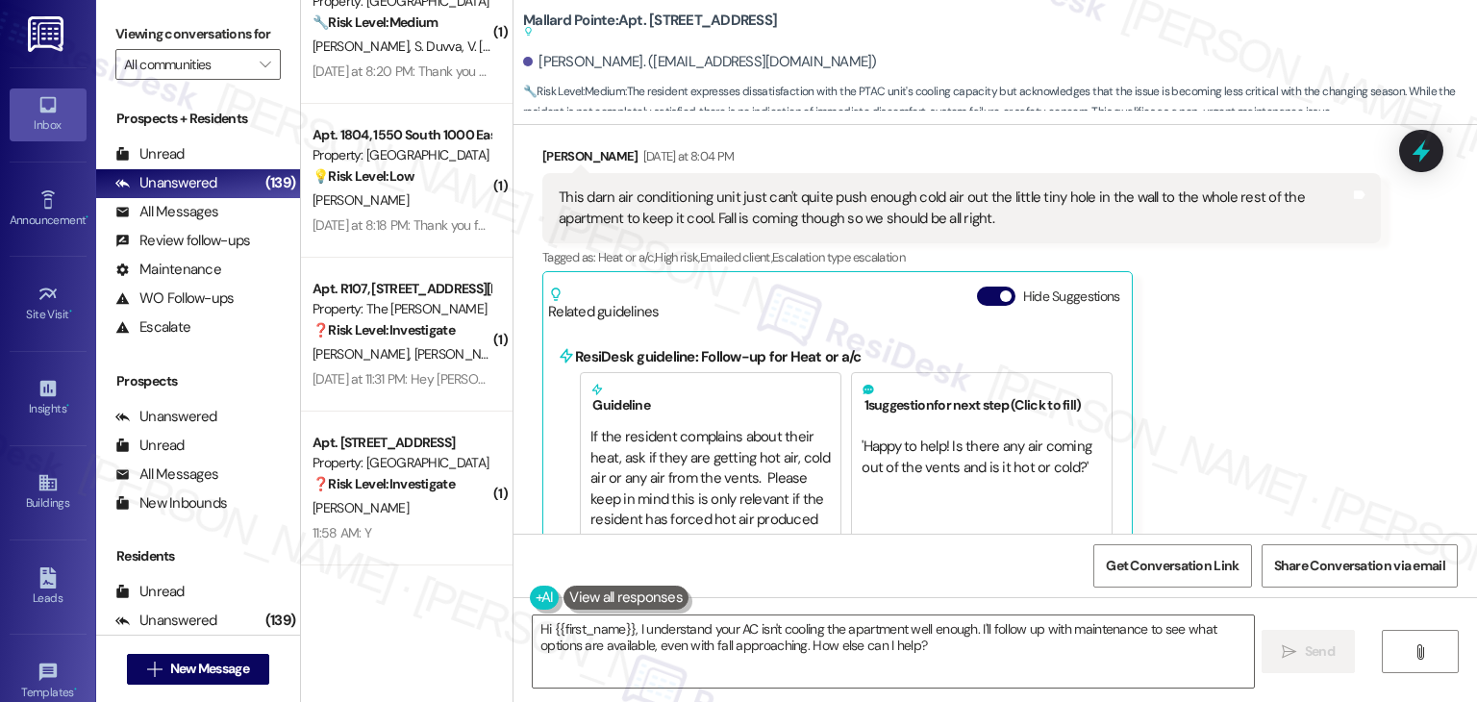
click at [1264, 313] on div "Janice French Yesterday at 8:04 PM This darn air conditioning unit just can't q…" at bounding box center [961, 371] width 838 height 450
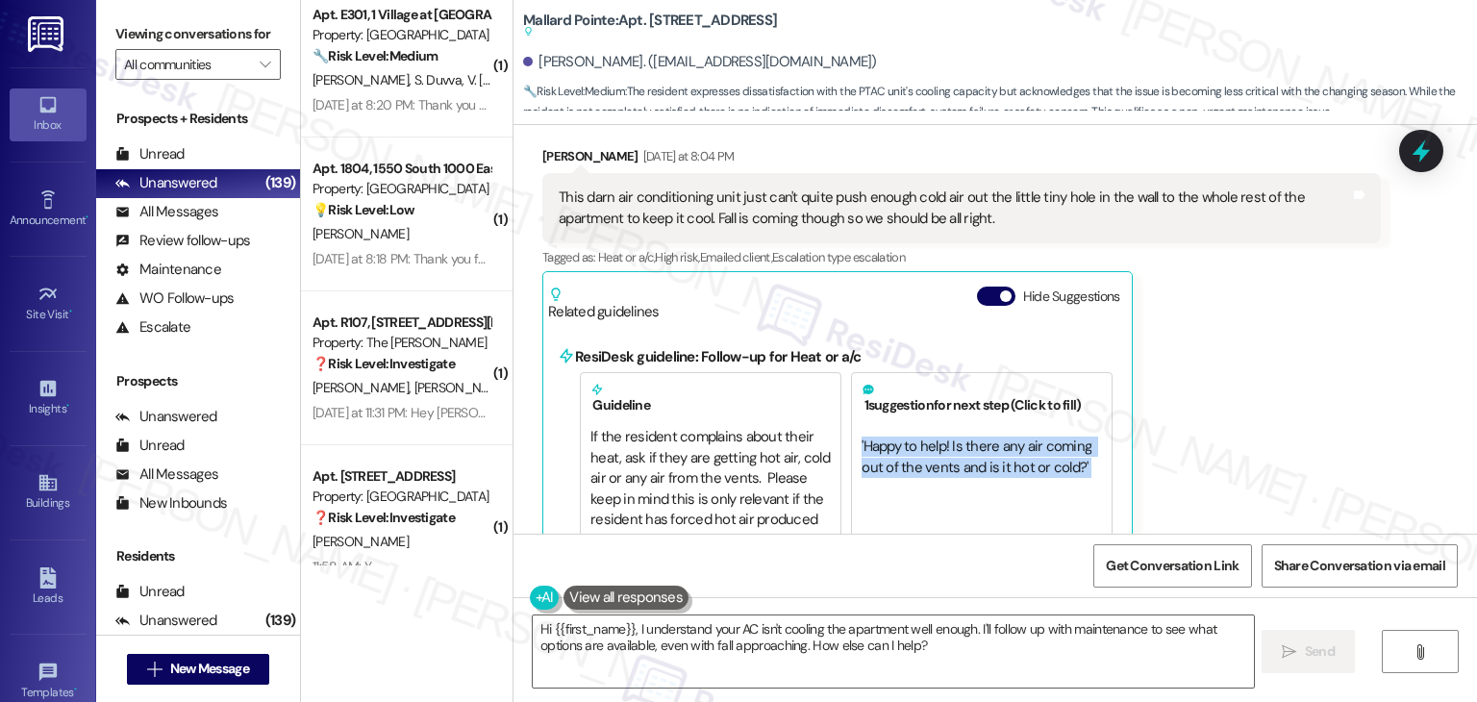
scroll to position [7126, 0]
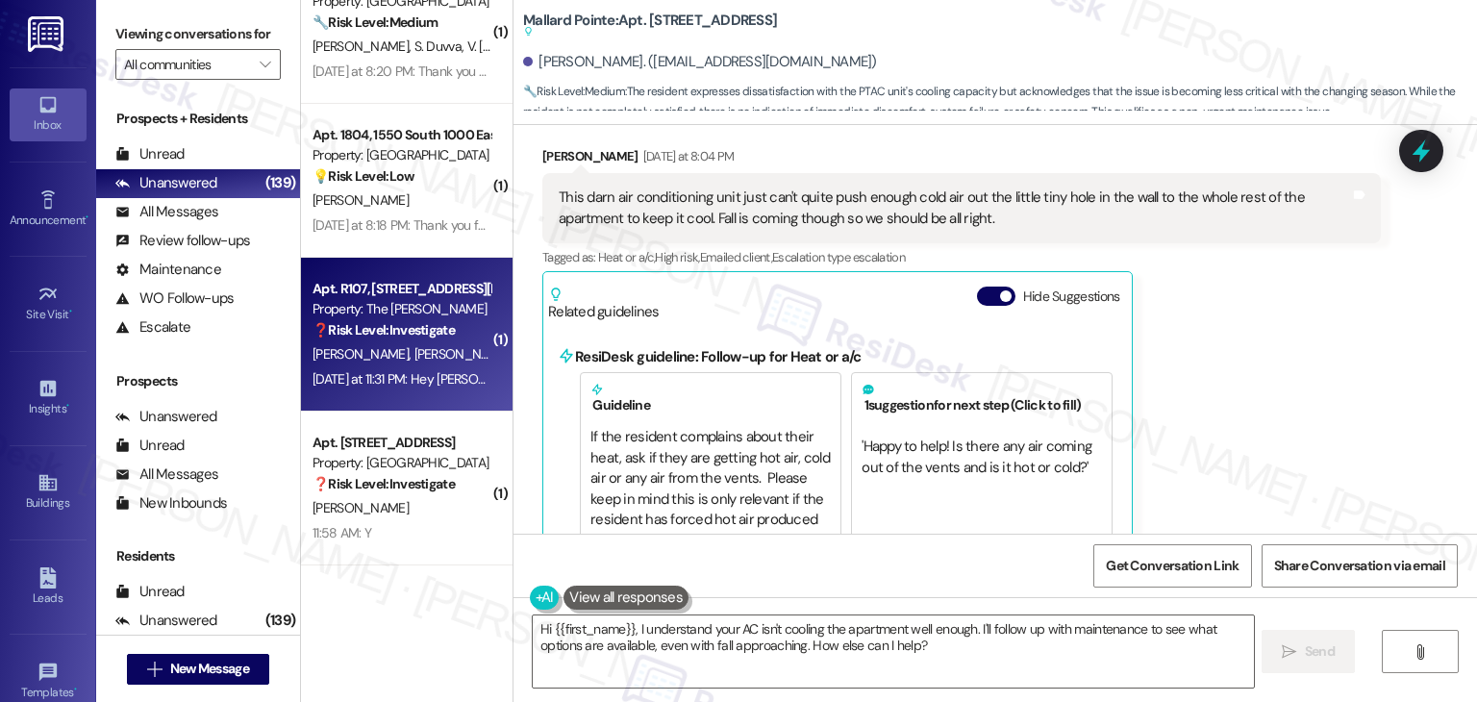
click at [418, 400] on div "Apt. R107, 225-R S. Linder Rd Property: The Clara ❓ Risk Level: Investigate N. …" at bounding box center [407, 335] width 212 height 154
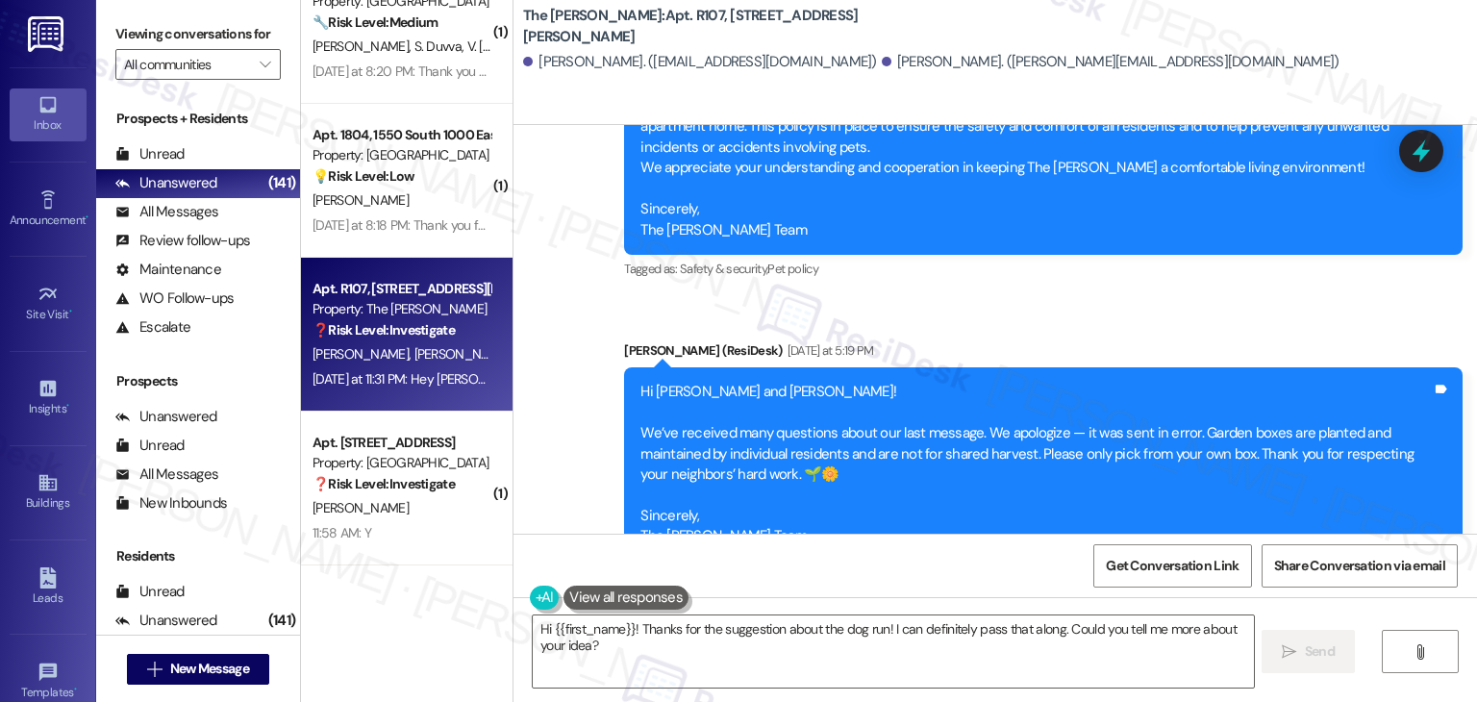
scroll to position [3859, 0]
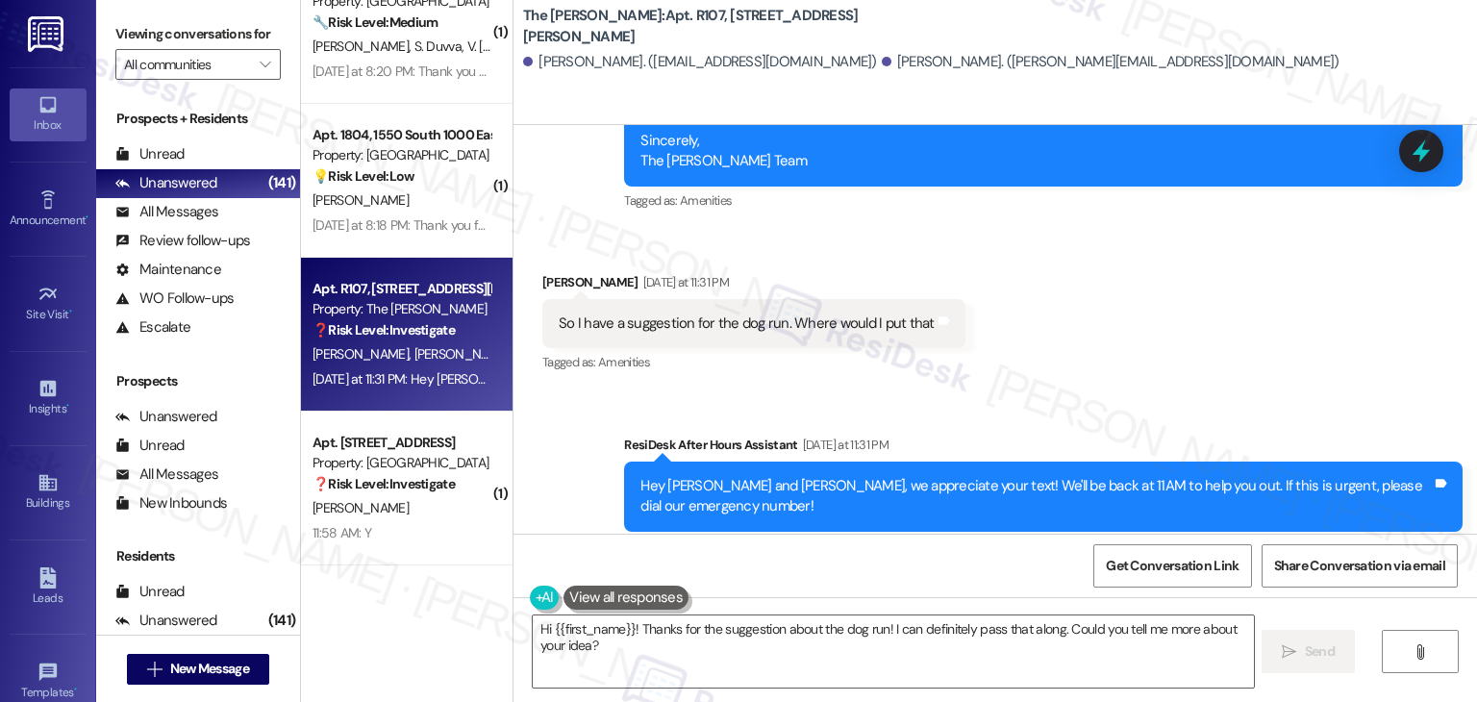
click at [774, 313] on div "So I have a suggestion for the dog run. Where would I put that" at bounding box center [747, 323] width 376 height 20
copy div "So I have a suggestion for the dog run. Where would I put that Tags and notes"
click at [1093, 265] on div "Received via SMS John Schley Yesterday at 11:31 PM So I have a suggestion for t…" at bounding box center [994, 310] width 963 height 162
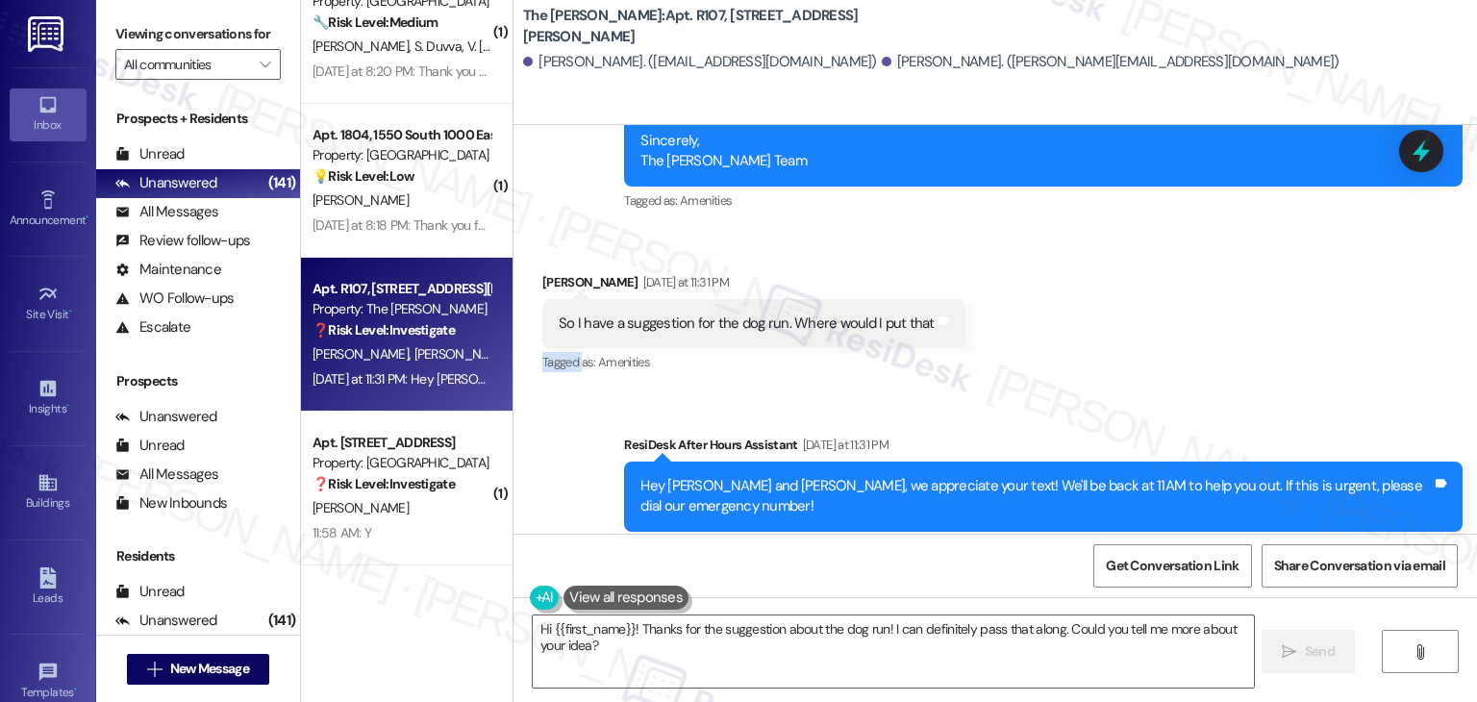
click at [1093, 265] on div "Received via SMS John Schley Yesterday at 11:31 PM So I have a suggestion for t…" at bounding box center [994, 310] width 963 height 162
click at [1092, 265] on div "Received via SMS John Schley Yesterday at 11:31 PM So I have a suggestion for t…" at bounding box center [994, 310] width 963 height 162
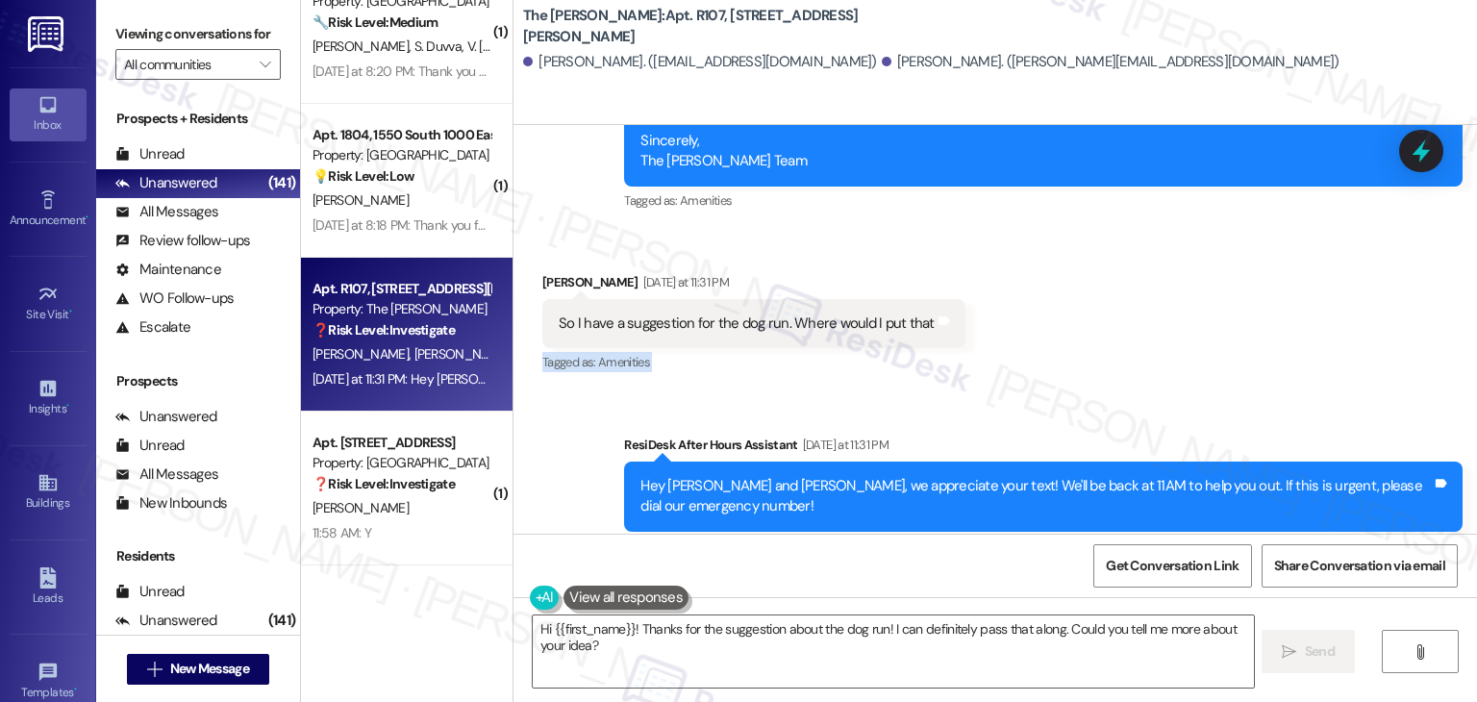
click at [1092, 265] on div "Received via SMS John Schley Yesterday at 11:31 PM So I have a suggestion for t…" at bounding box center [994, 310] width 963 height 162
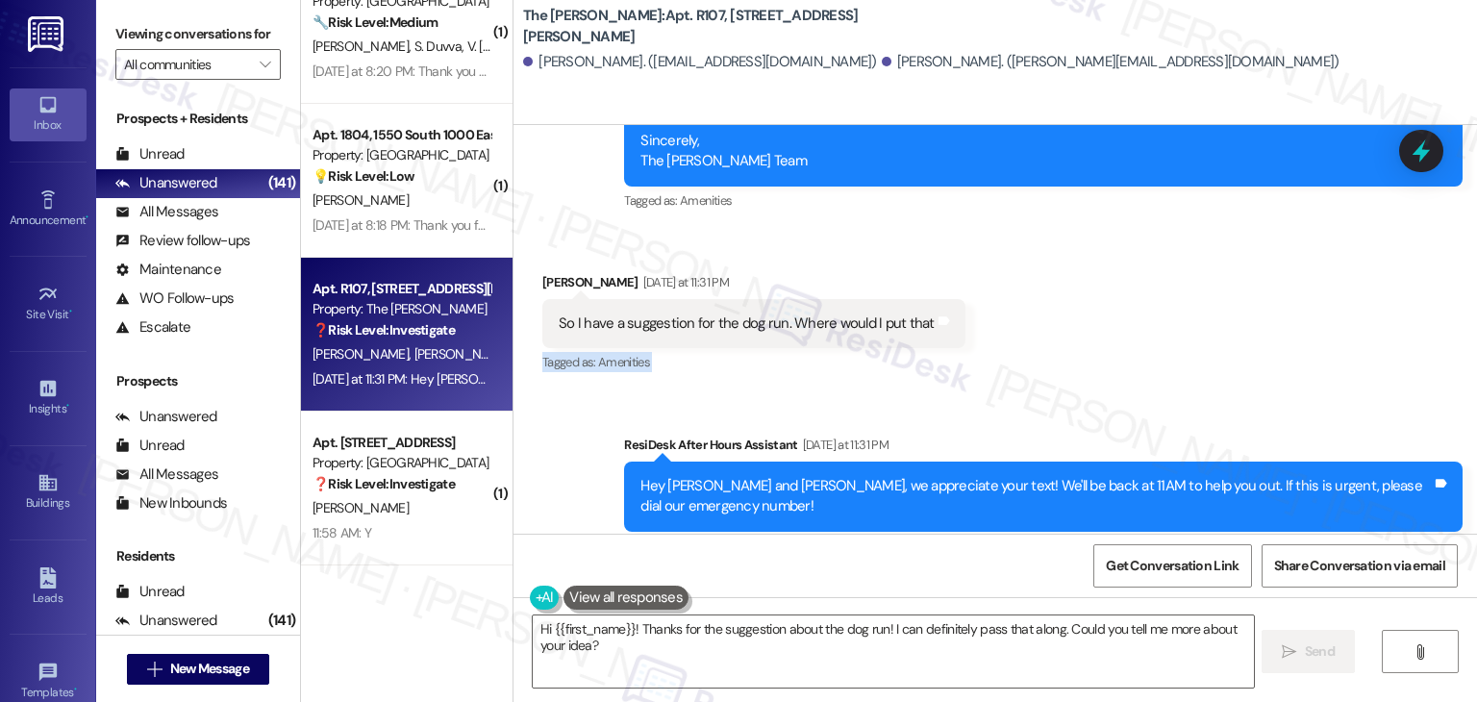
click at [1092, 265] on div "Received via SMS John Schley Yesterday at 11:31 PM So I have a suggestion for t…" at bounding box center [994, 310] width 963 height 162
click at [1092, 264] on div "Received via SMS John Schley Yesterday at 11:31 PM So I have a suggestion for t…" at bounding box center [994, 310] width 963 height 162
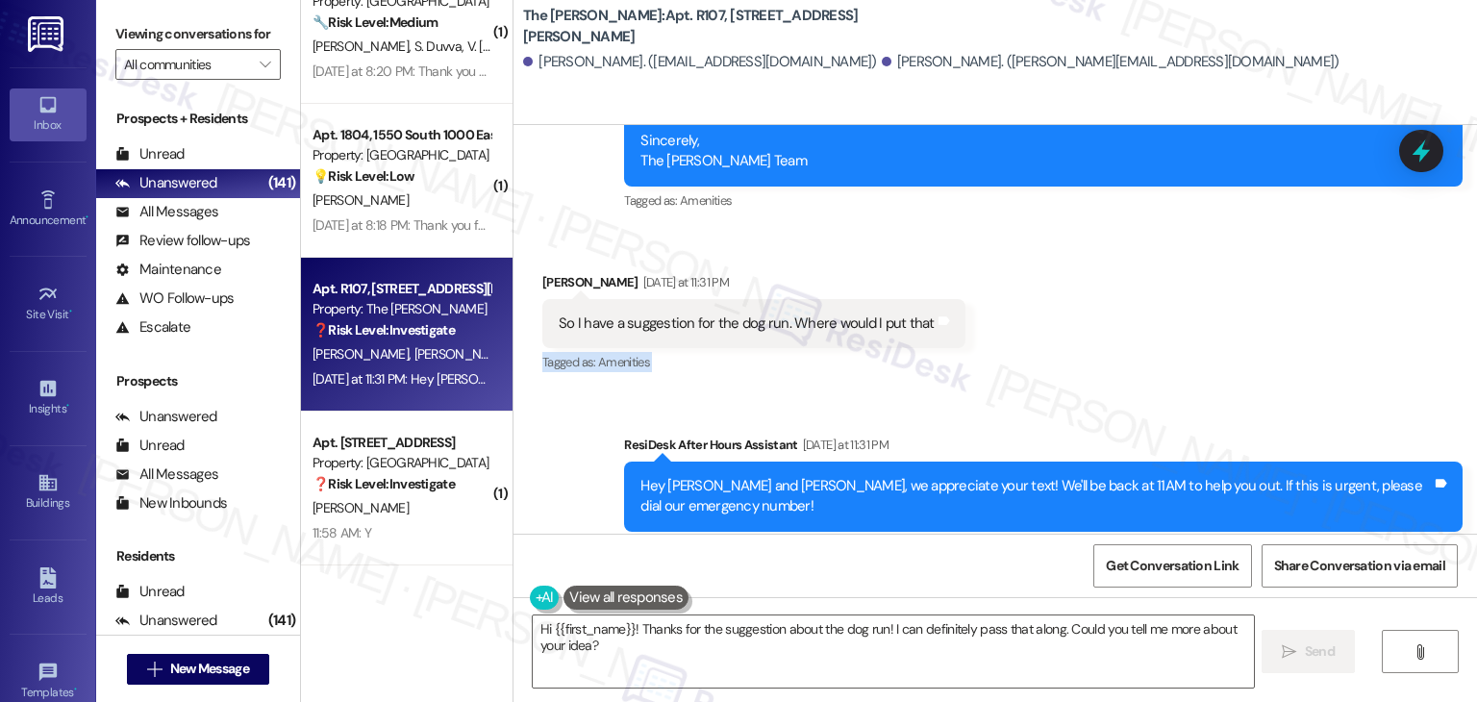
click at [1092, 264] on div "Received via SMS John Schley Yesterday at 11:31 PM So I have a suggestion for t…" at bounding box center [994, 310] width 963 height 162
click at [1087, 248] on div "Received via SMS John Schley Yesterday at 11:31 PM So I have a suggestion for t…" at bounding box center [994, 310] width 963 height 162
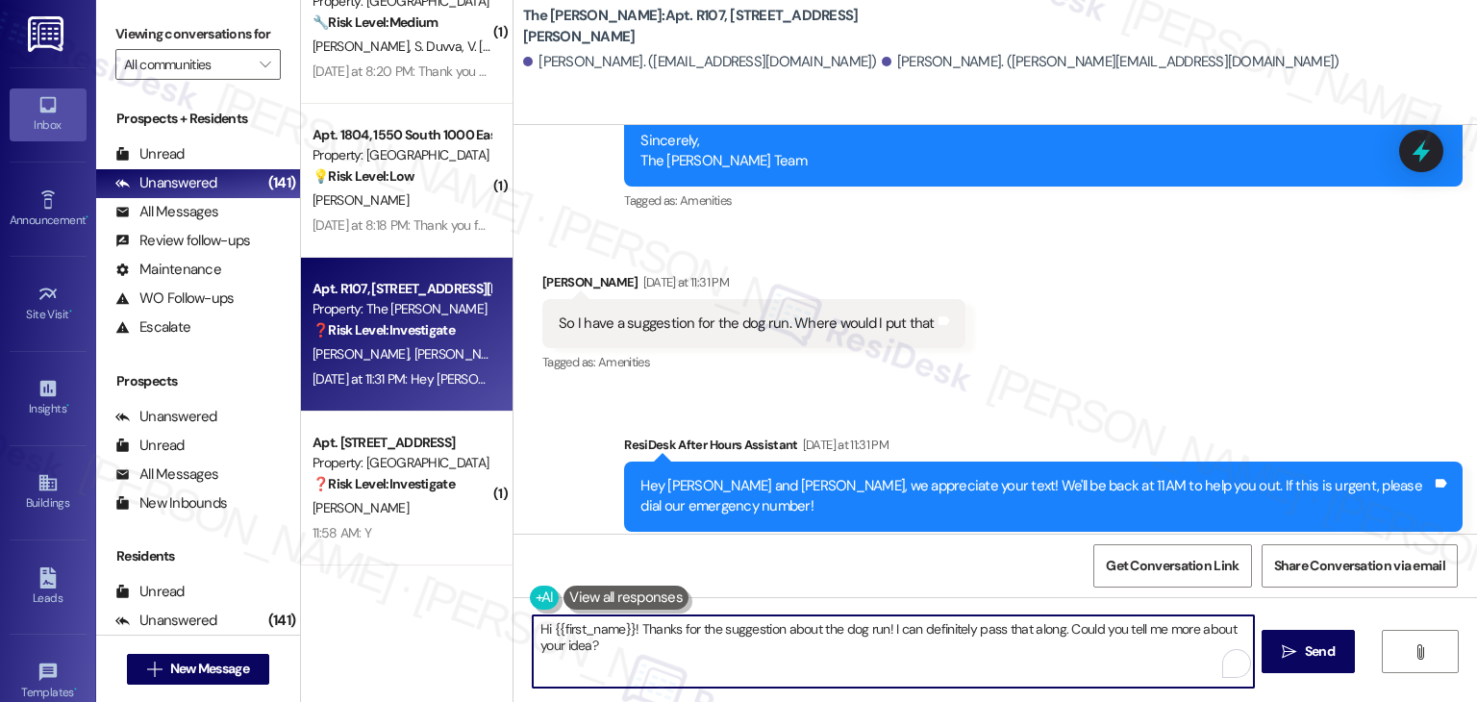
drag, startPoint x: 686, startPoint y: 649, endPoint x: 690, endPoint y: 628, distance: 21.7
click at [690, 628] on textarea "Hi {{first_name}}! Thanks for the suggestion about the dog run! I can definitel…" at bounding box center [893, 651] width 720 height 72
paste textarea "thanks for wanting to share your suggestion! You can send it here and I’ll pass…"
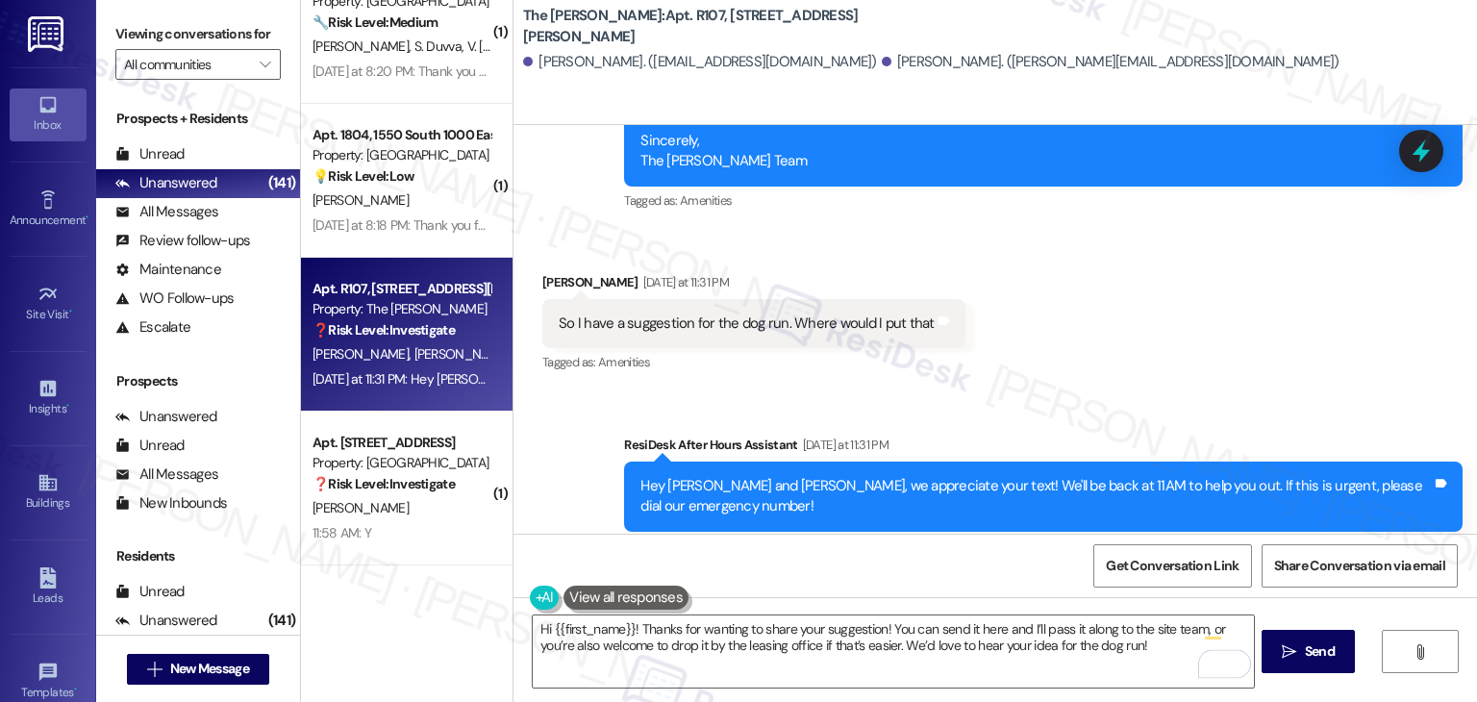
click at [858, 581] on div "Get Conversation Link Share Conversation via email" at bounding box center [994, 565] width 963 height 63
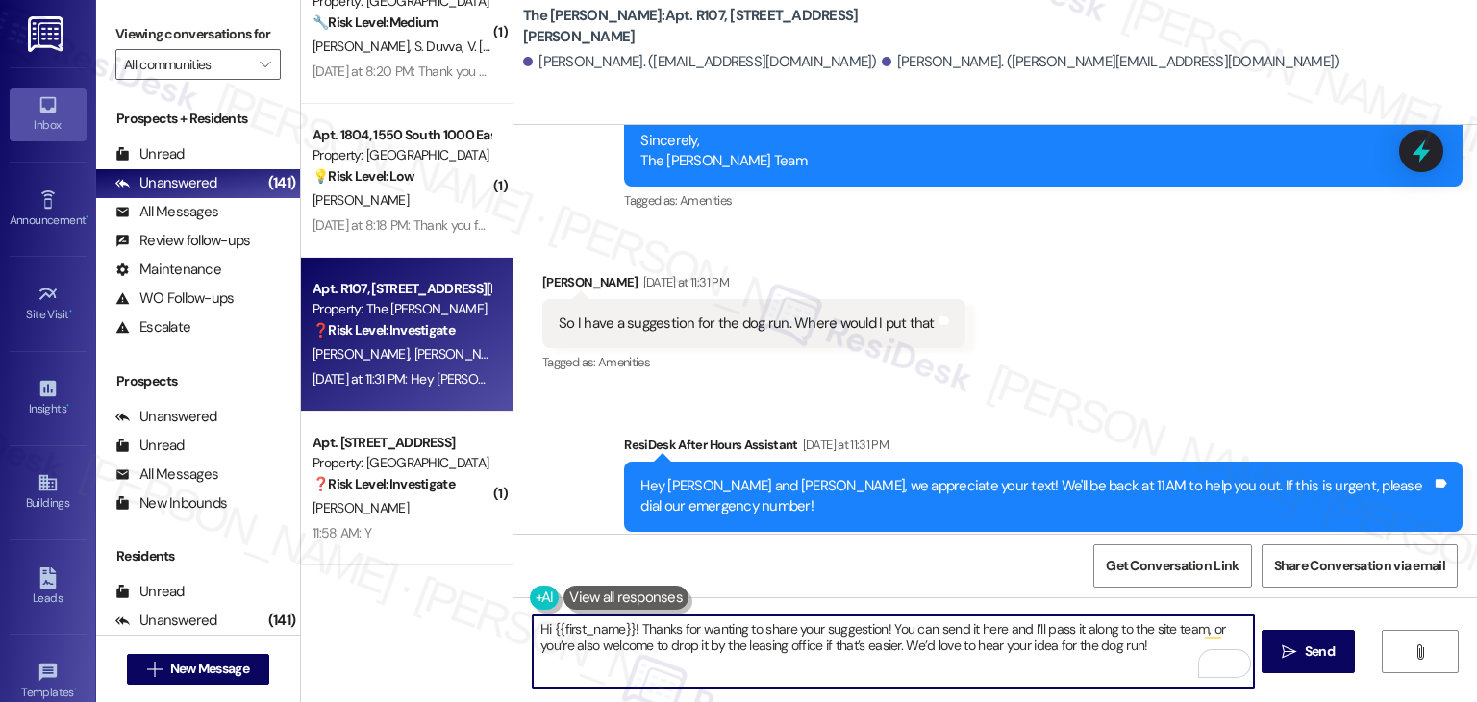
drag, startPoint x: 624, startPoint y: 629, endPoint x: 545, endPoint y: 627, distance: 78.9
click at [545, 627] on textarea "Hi {{first_name}}! Thanks for wanting to share your suggestion! You can send it…" at bounding box center [893, 651] width 720 height 72
click at [1106, 650] on textarea "Hi John! Thanks for wanting to share your suggestion! You can send it here and …" at bounding box center [893, 651] width 720 height 72
type textarea "Hi John! Thanks for wanting to share your suggestion! You can send it here and …"
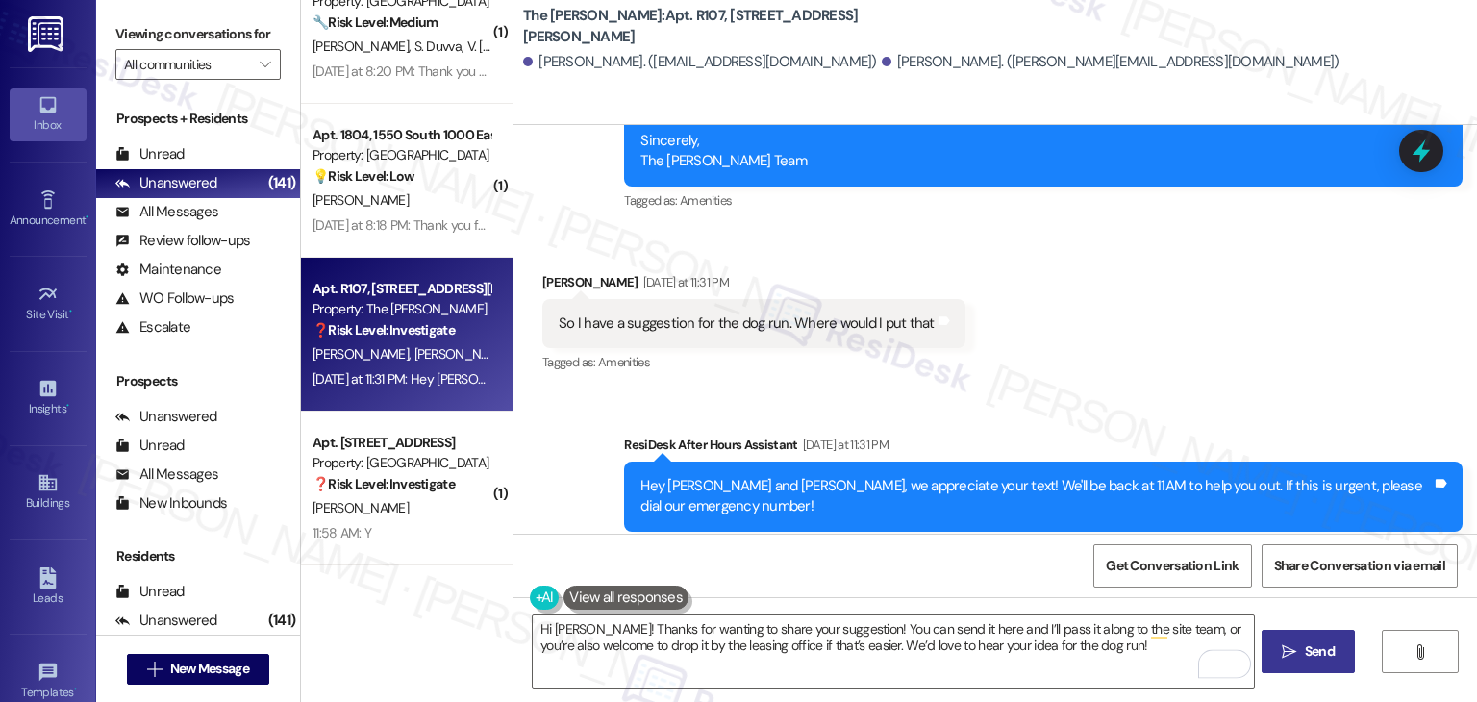
click at [1332, 646] on span "Send" at bounding box center [1320, 651] width 30 height 20
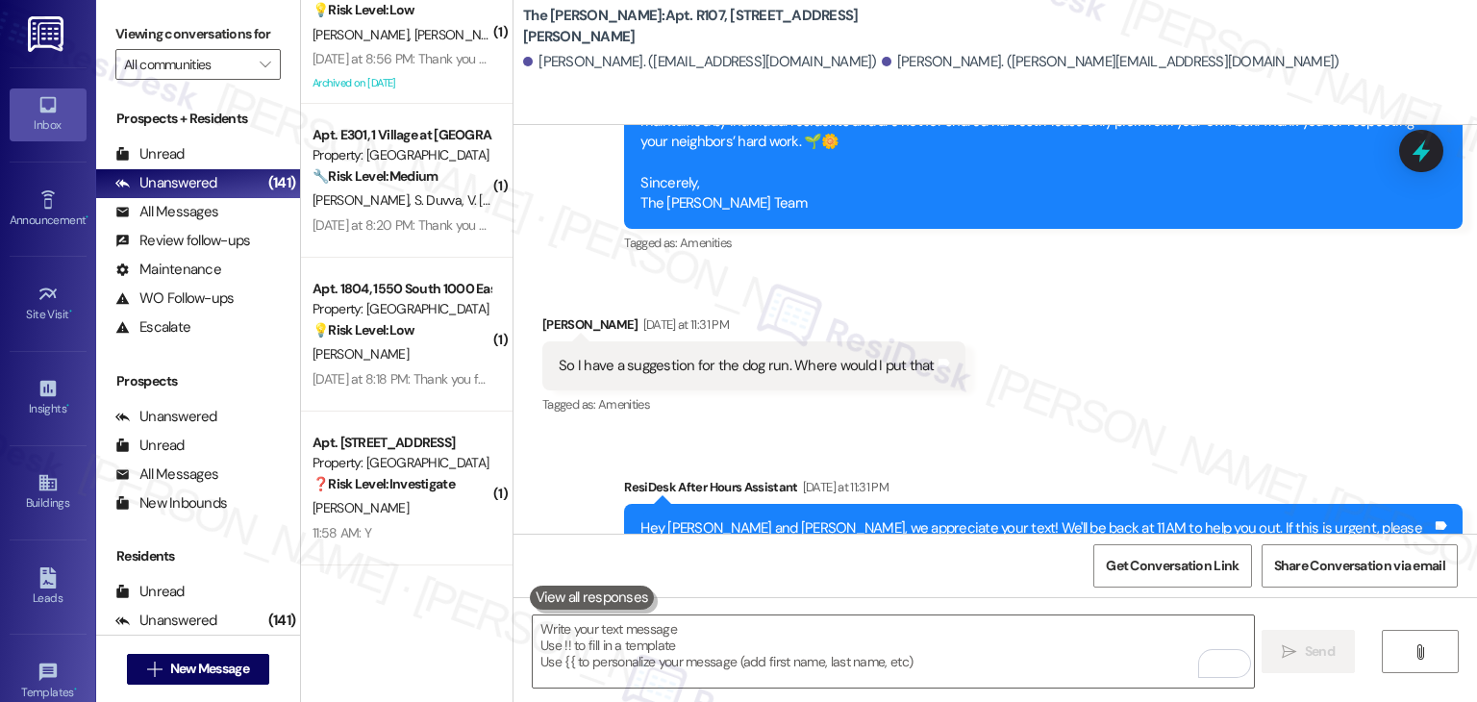
scroll to position [4014, 0]
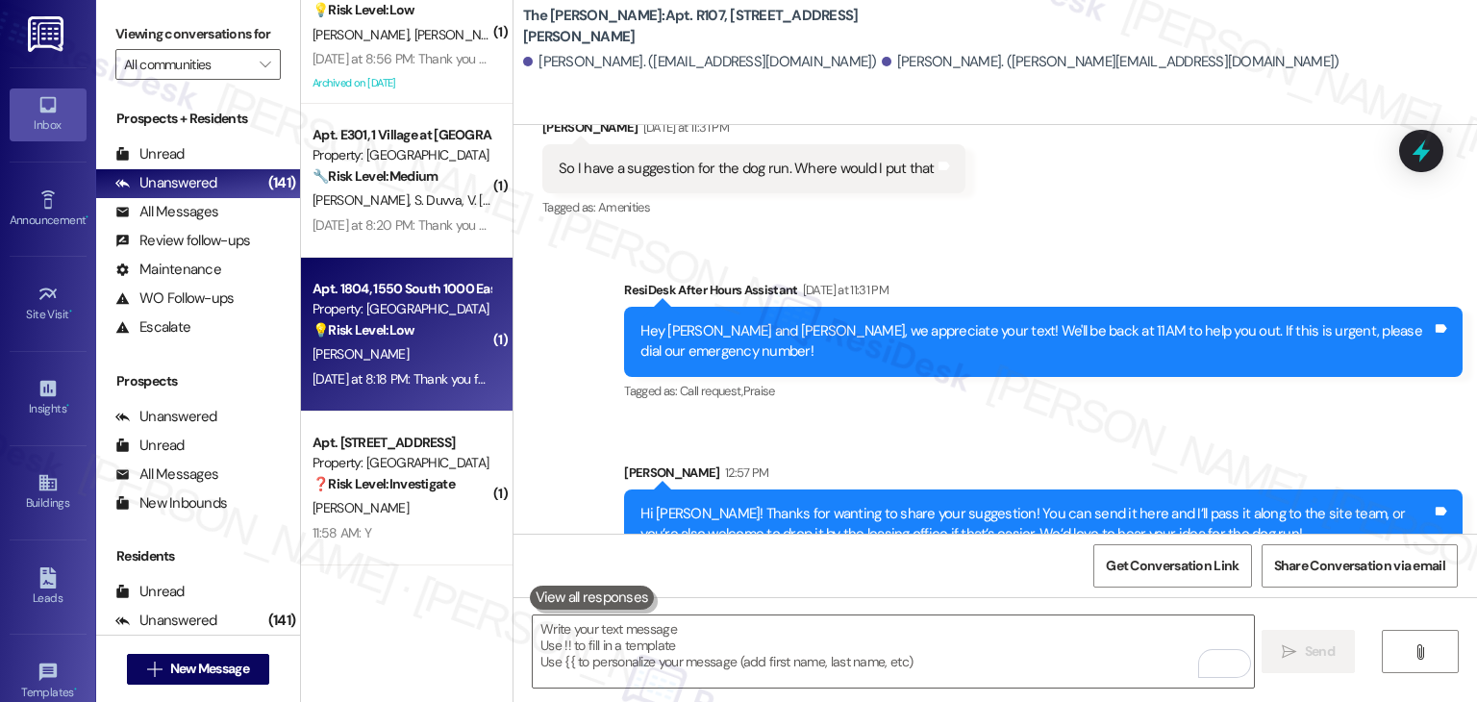
click at [416, 396] on div "Apt. 1804, 1550 South 1000 East Property: Oakstone 💡 Risk Level: Low The reside…" at bounding box center [407, 335] width 212 height 154
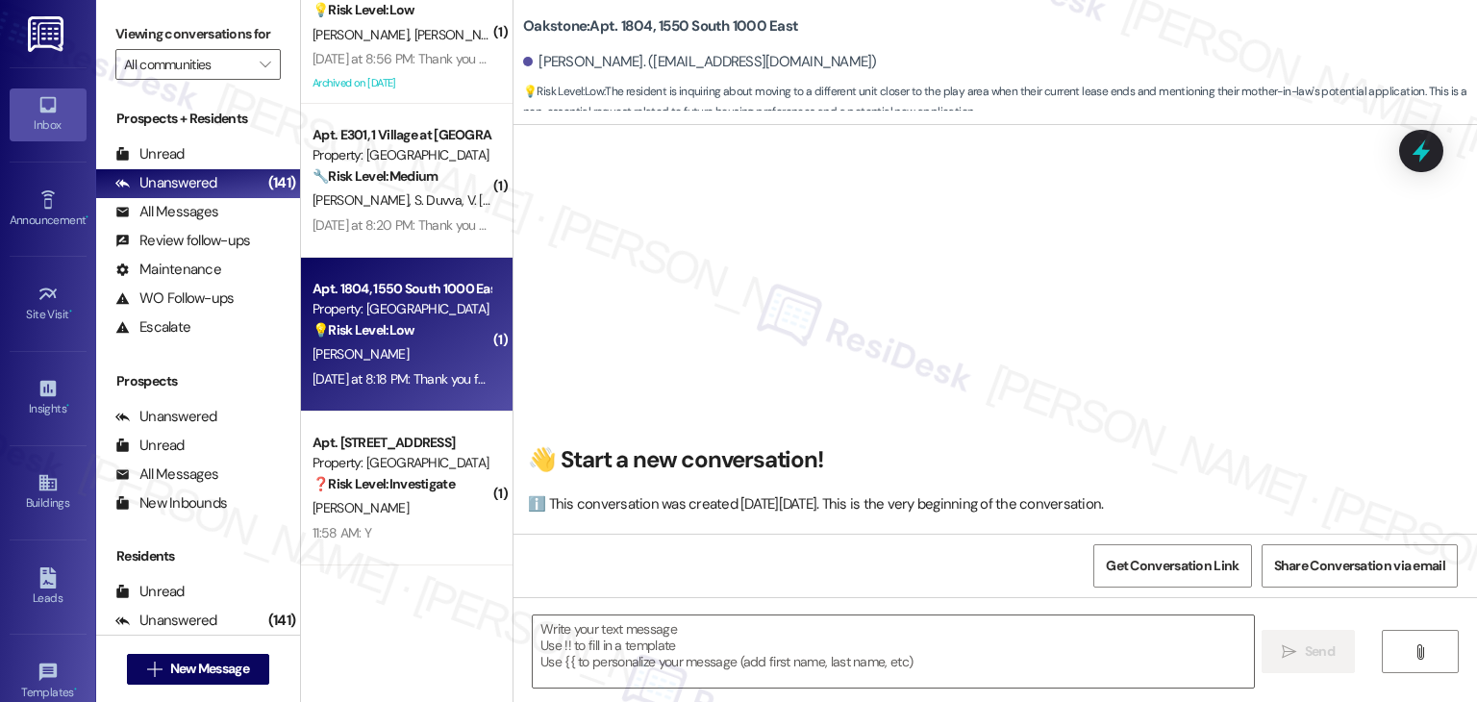
click at [1005, 21] on div "Oakstone: Apt. 1804, 1550 South 1000 East Luis Bello. (deisypatin@hotmail.com) …" at bounding box center [1000, 58] width 954 height 106
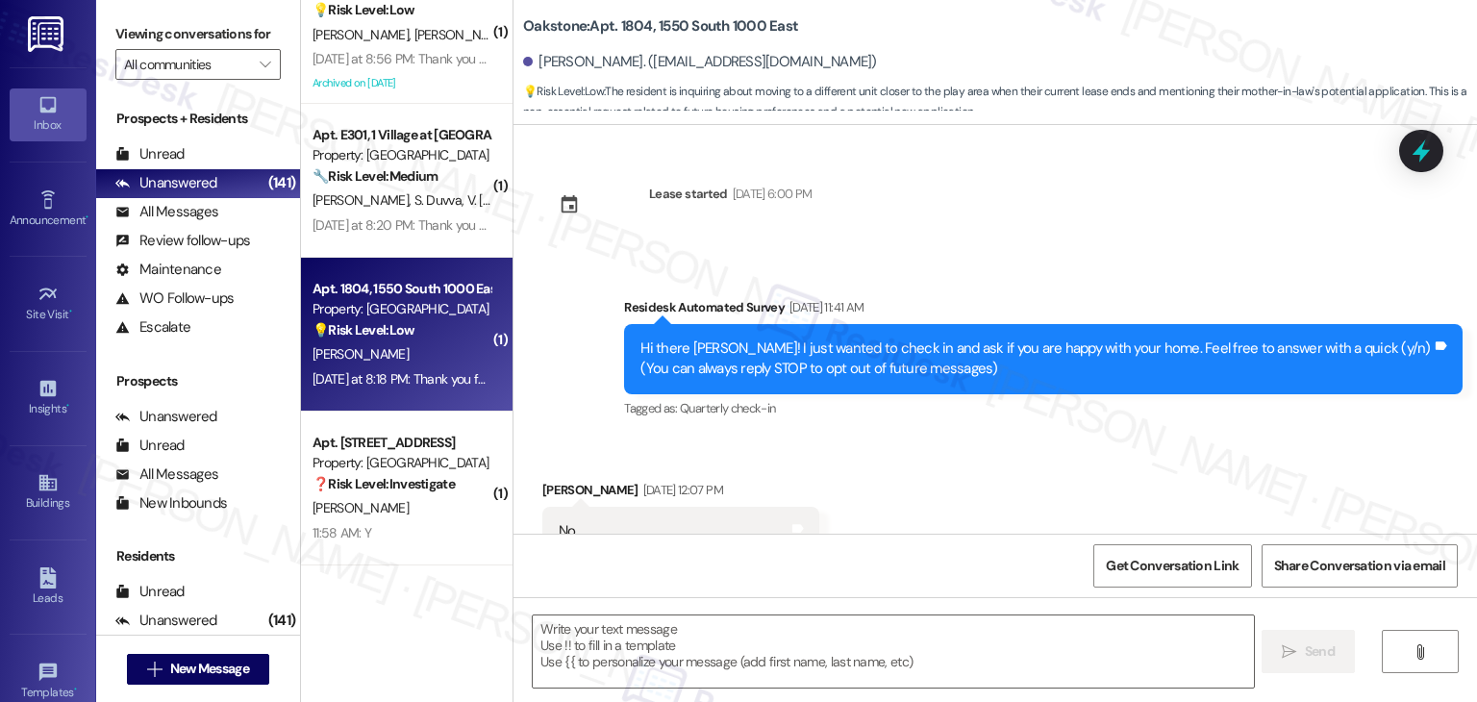
click at [1005, 21] on div "Oakstone: Apt. 1804, 1550 South 1000 East Luis Bello. (deisypatin@hotmail.com) …" at bounding box center [1000, 58] width 954 height 106
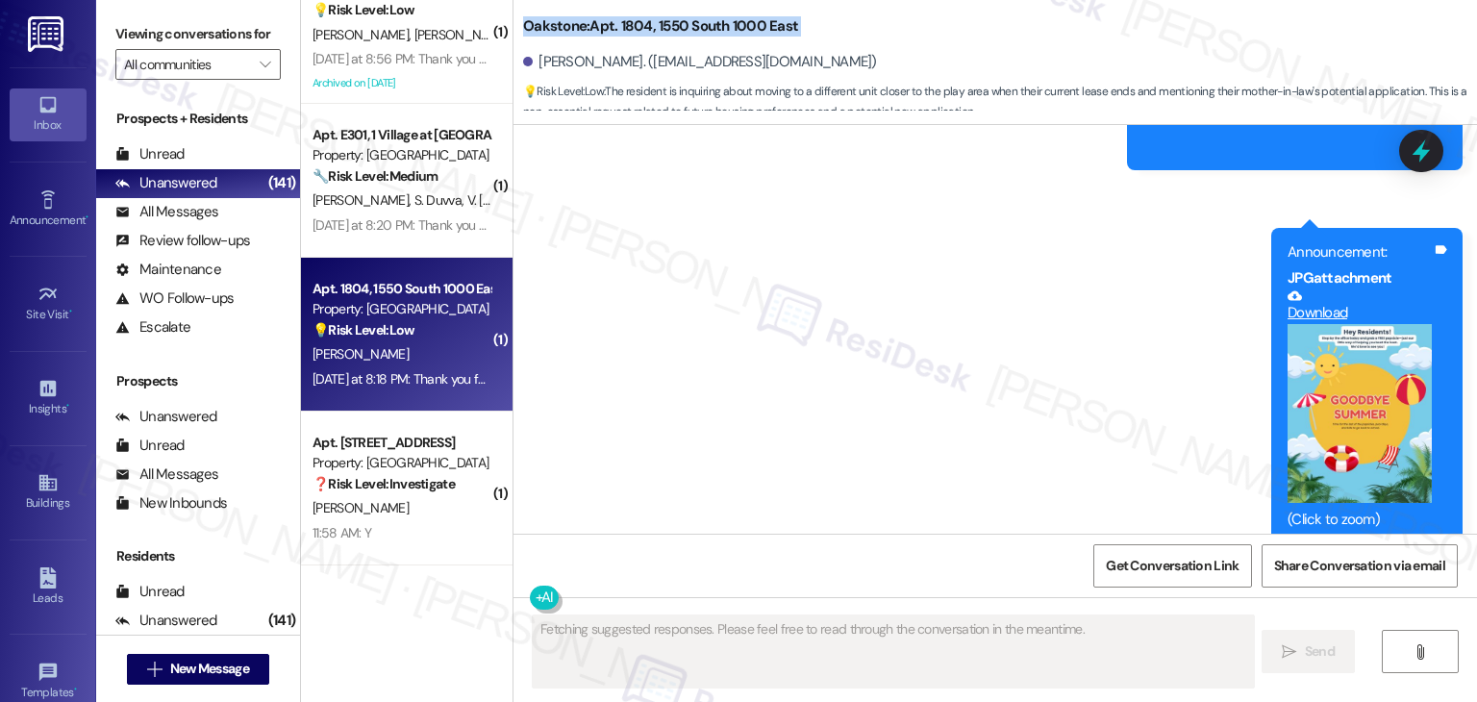
click at [1005, 21] on div "Oakstone: Apt. 1804, 1550 South 1000 East Luis Bello. (deisypatin@hotmail.com) …" at bounding box center [1000, 58] width 954 height 106
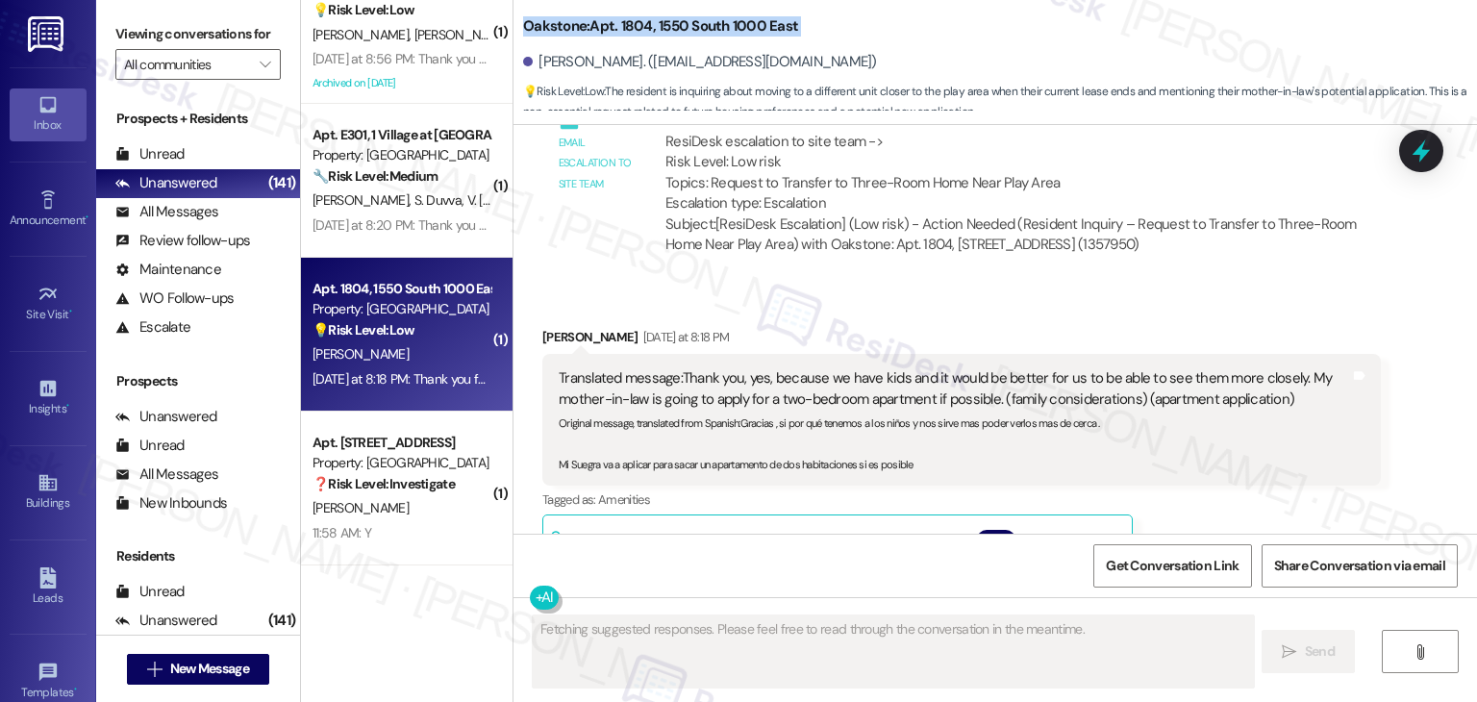
click at [1005, 21] on div "Oakstone: Apt. 1804, 1550 South 1000 East Luis Bello. (deisypatin@hotmail.com) …" at bounding box center [1000, 58] width 954 height 106
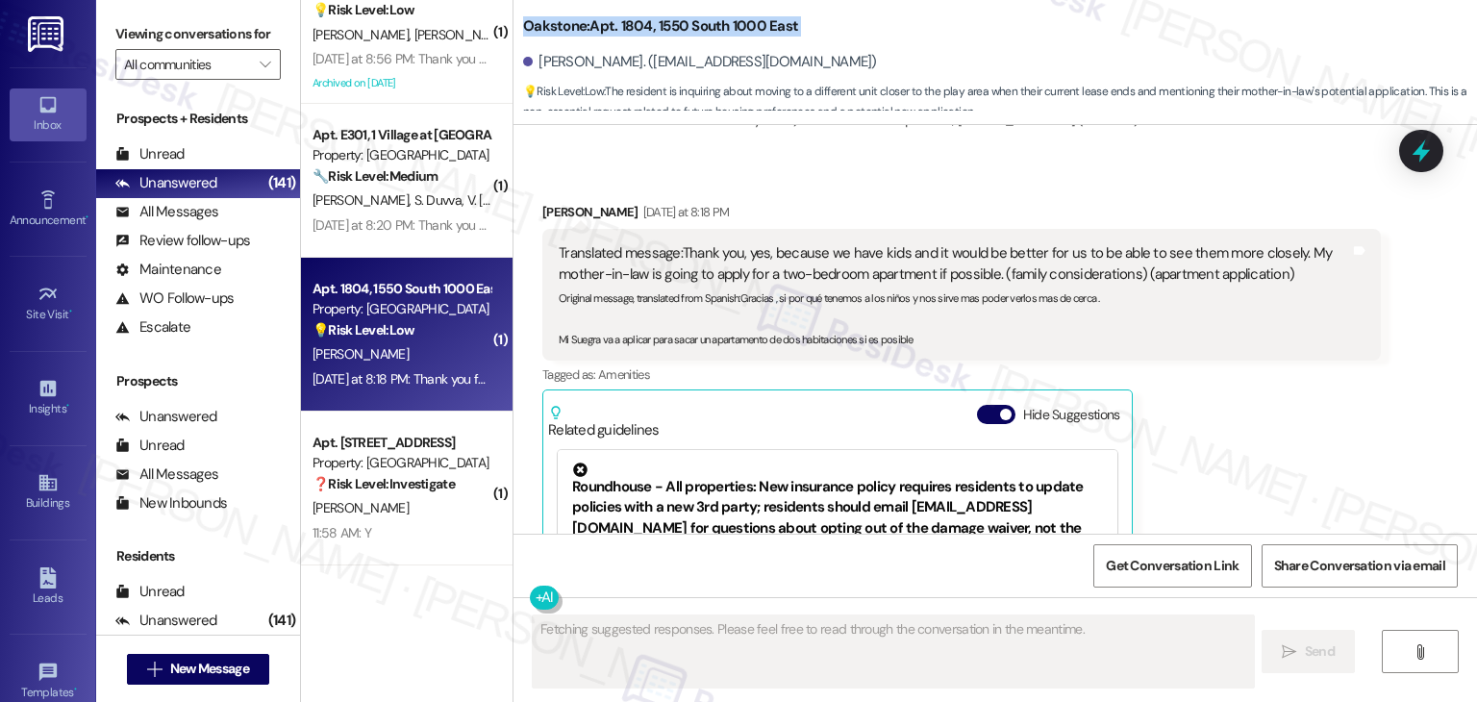
click at [1005, 21] on div "Oakstone: Apt. 1804, 1550 South 1000 East Luis Bello. (deisypatin@hotmail.com) …" at bounding box center [1000, 58] width 954 height 106
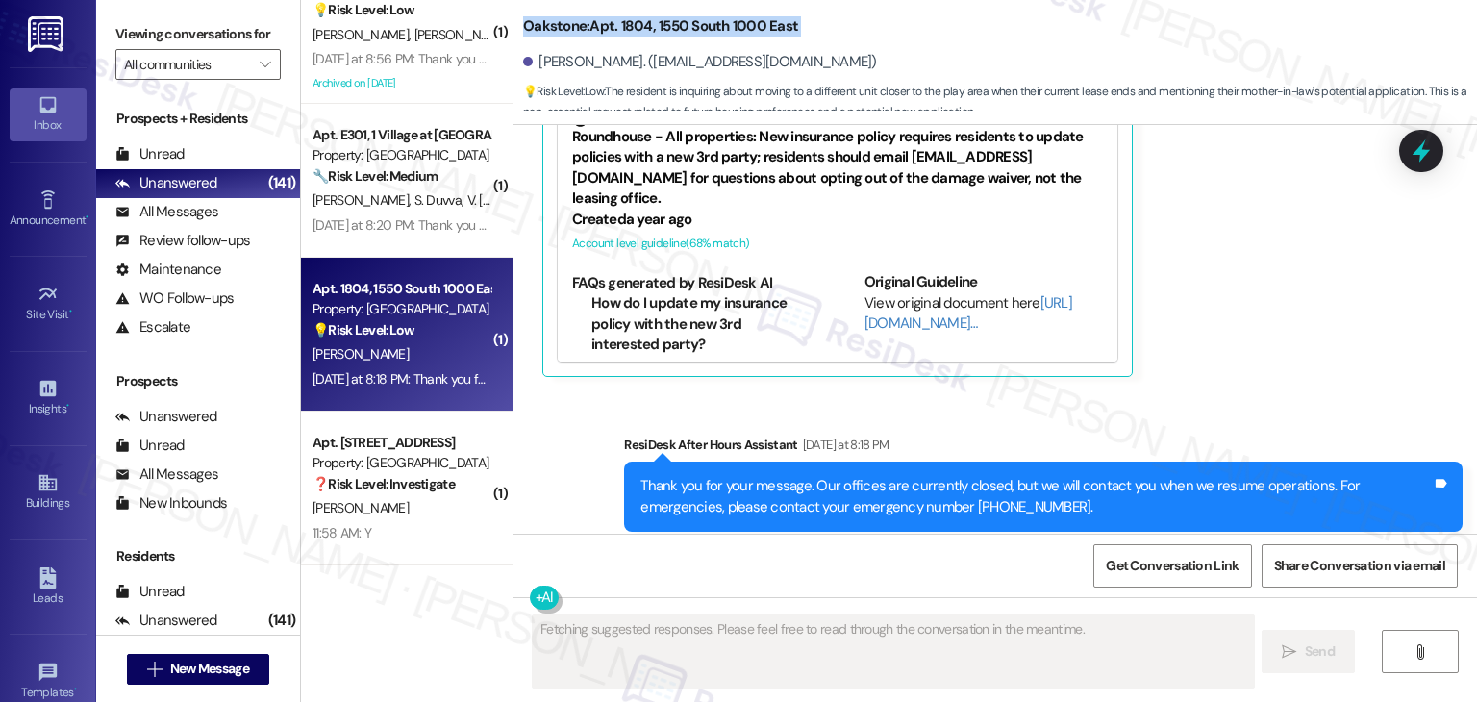
click at [1005, 21] on div "Oakstone: Apt. 1804, 1550 South 1000 East Luis Bello. (deisypatin@hotmail.com) …" at bounding box center [1000, 58] width 954 height 106
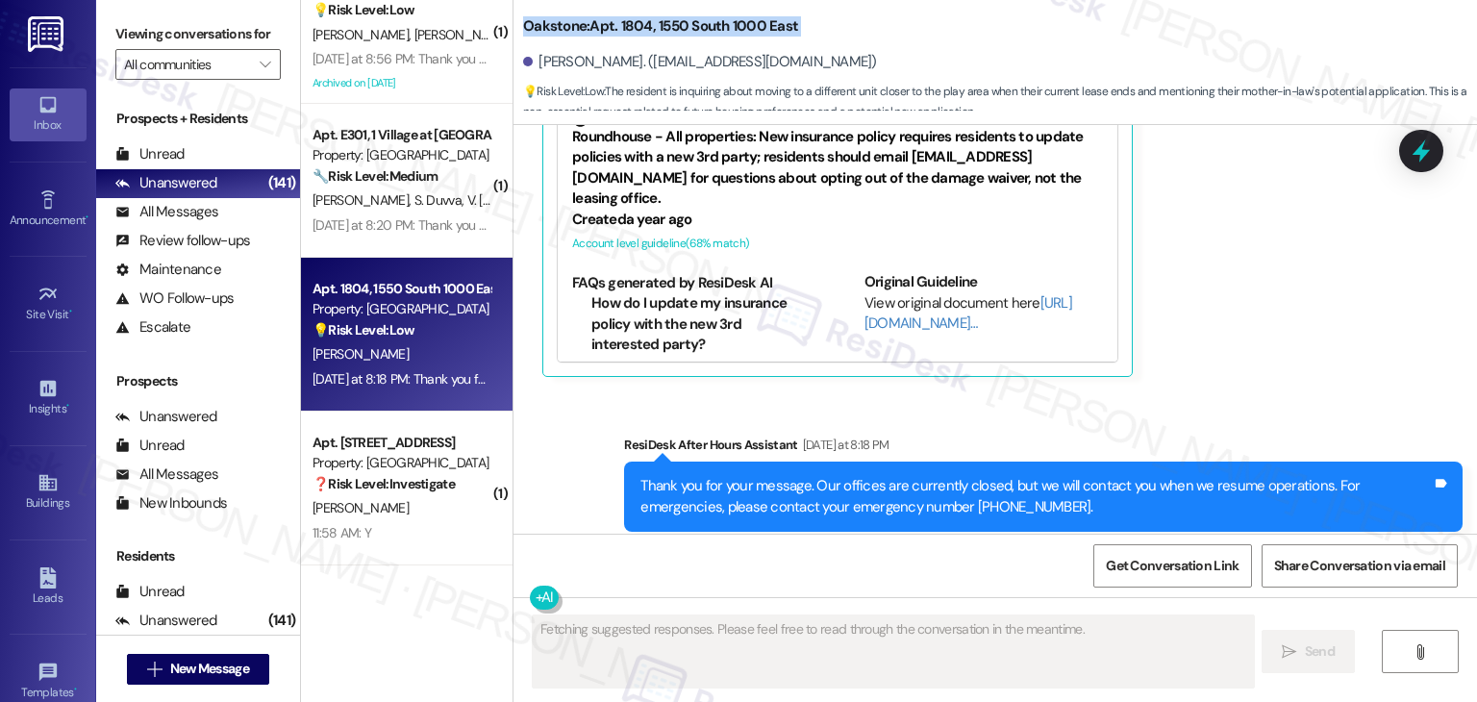
click at [1005, 21] on div "Oakstone: Apt. 1804, 1550 South 1000 East Luis Bello. (deisypatin@hotmail.com) …" at bounding box center [1000, 58] width 954 height 106
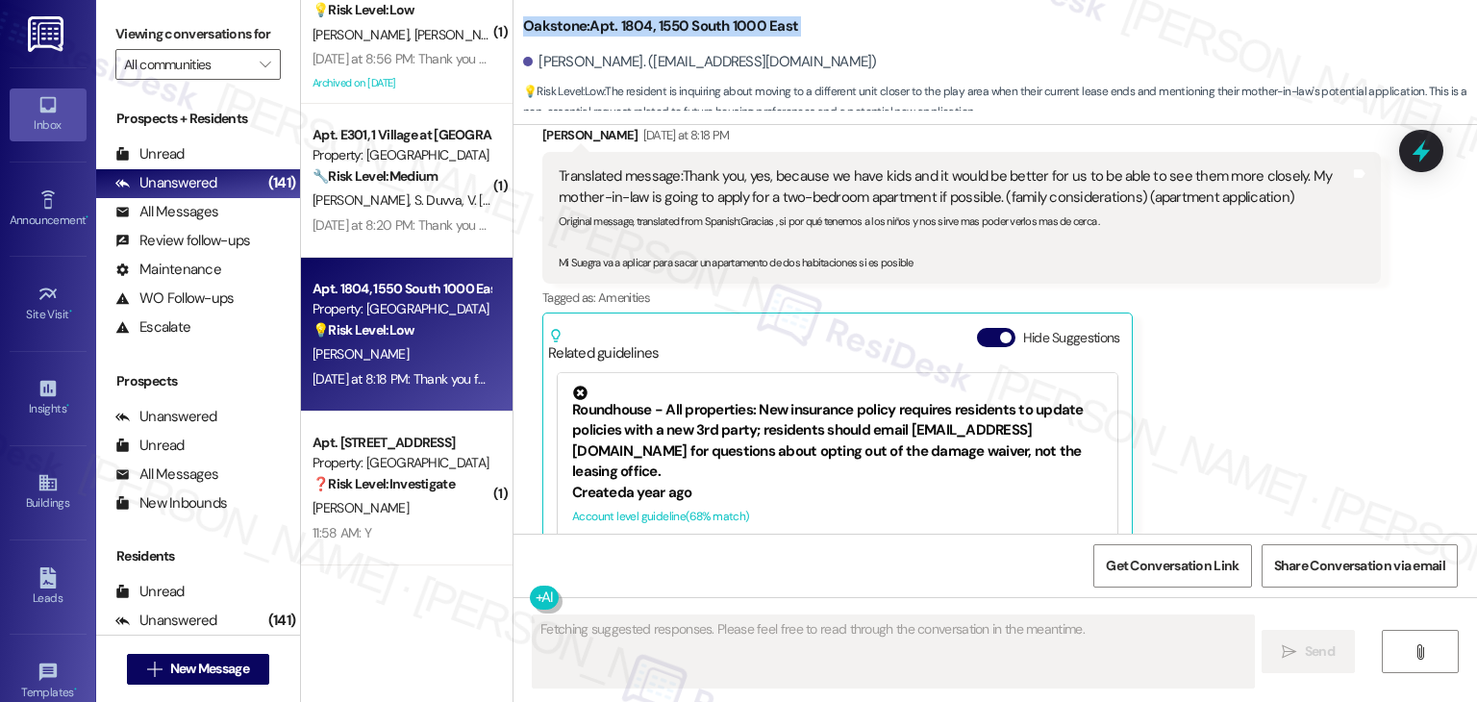
scroll to position [3927, 0]
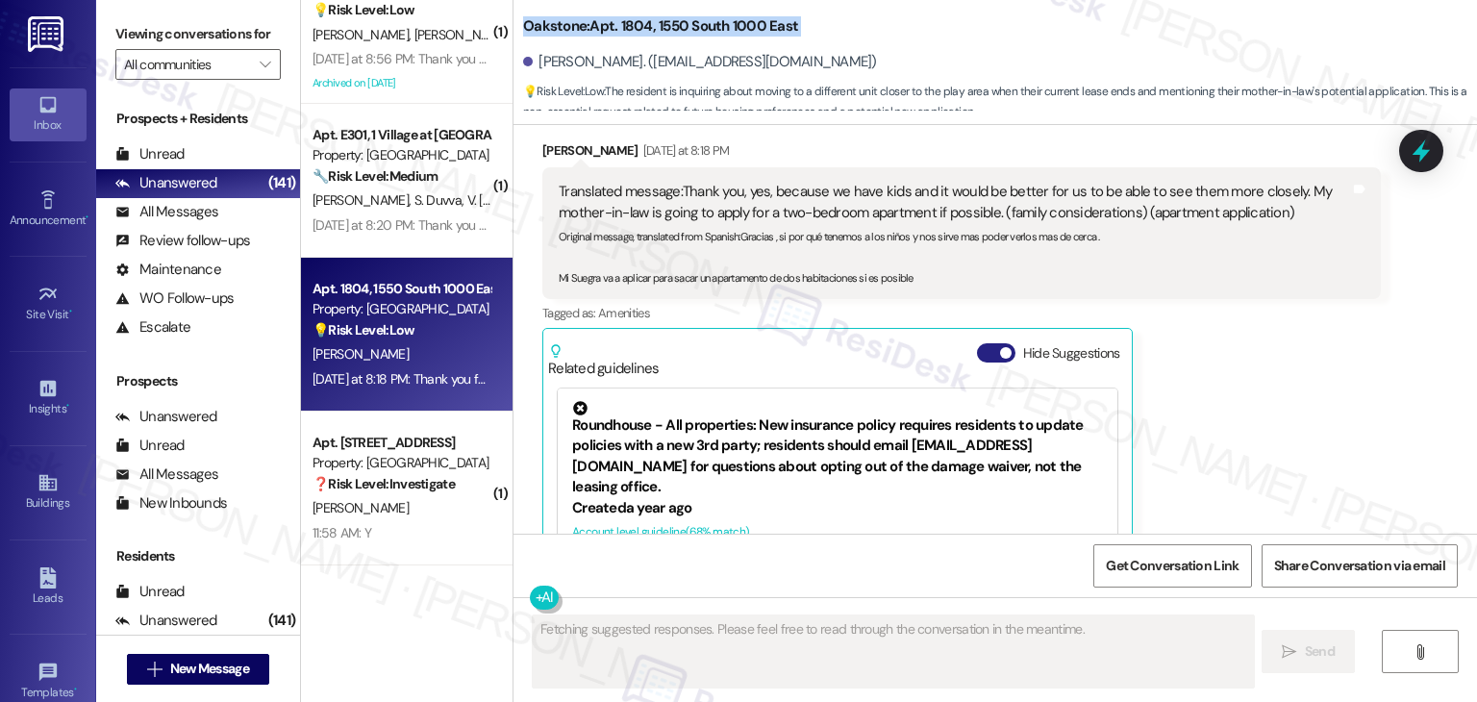
click at [978, 343] on button "Hide Suggestions" at bounding box center [996, 352] width 38 height 19
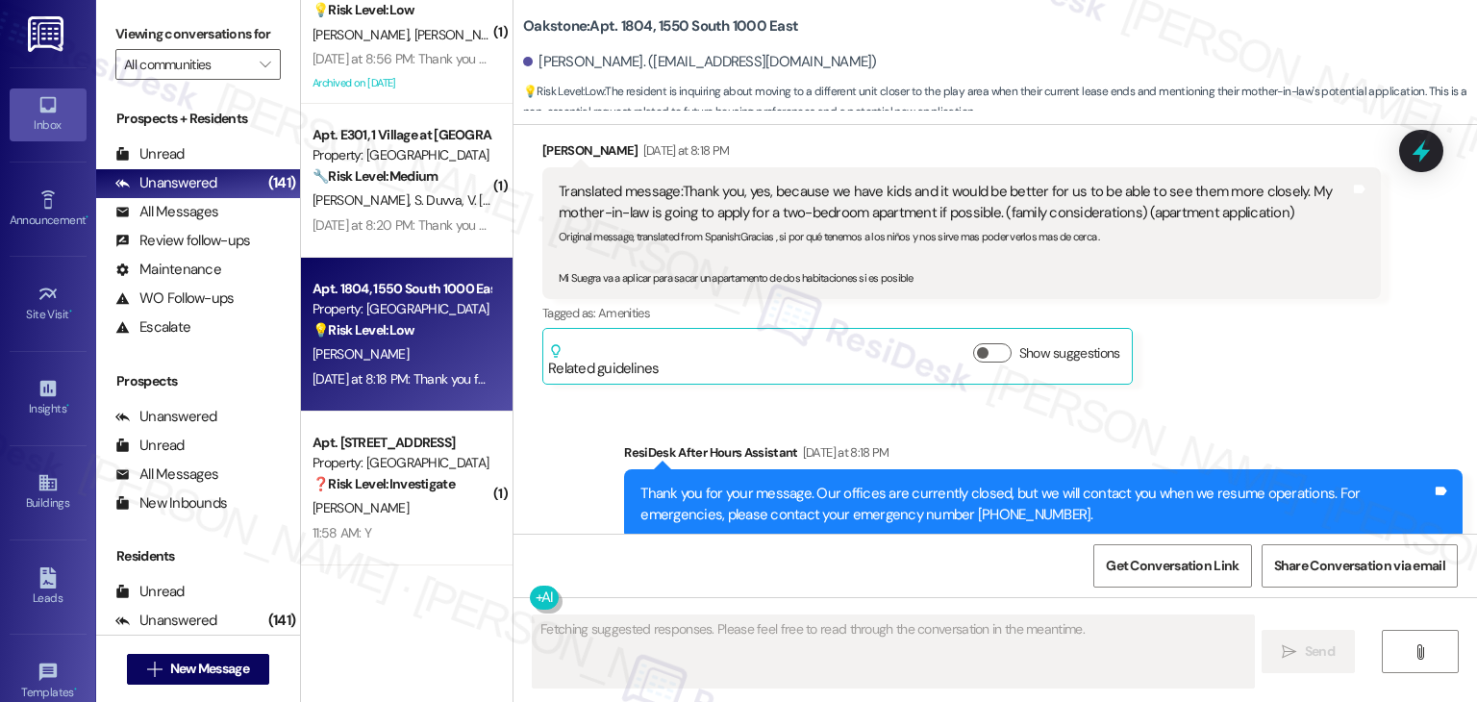
click at [1247, 336] on div "Luis Bello Yesterday at 8:18 PM Translated message: Thank you, yes, because we …" at bounding box center [961, 262] width 838 height 244
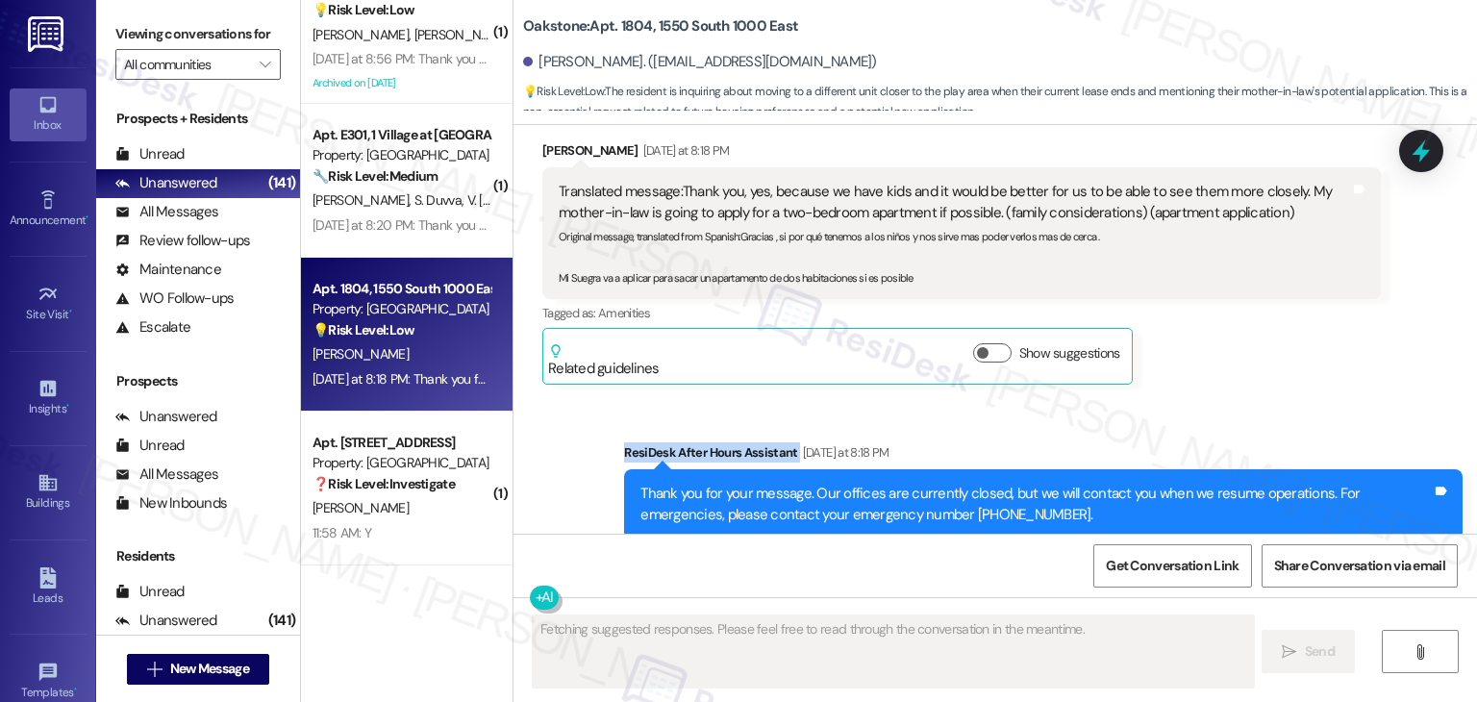
click at [1247, 336] on div "Luis Bello Yesterday at 8:18 PM Translated message: Thank you, yes, because we …" at bounding box center [961, 262] width 838 height 244
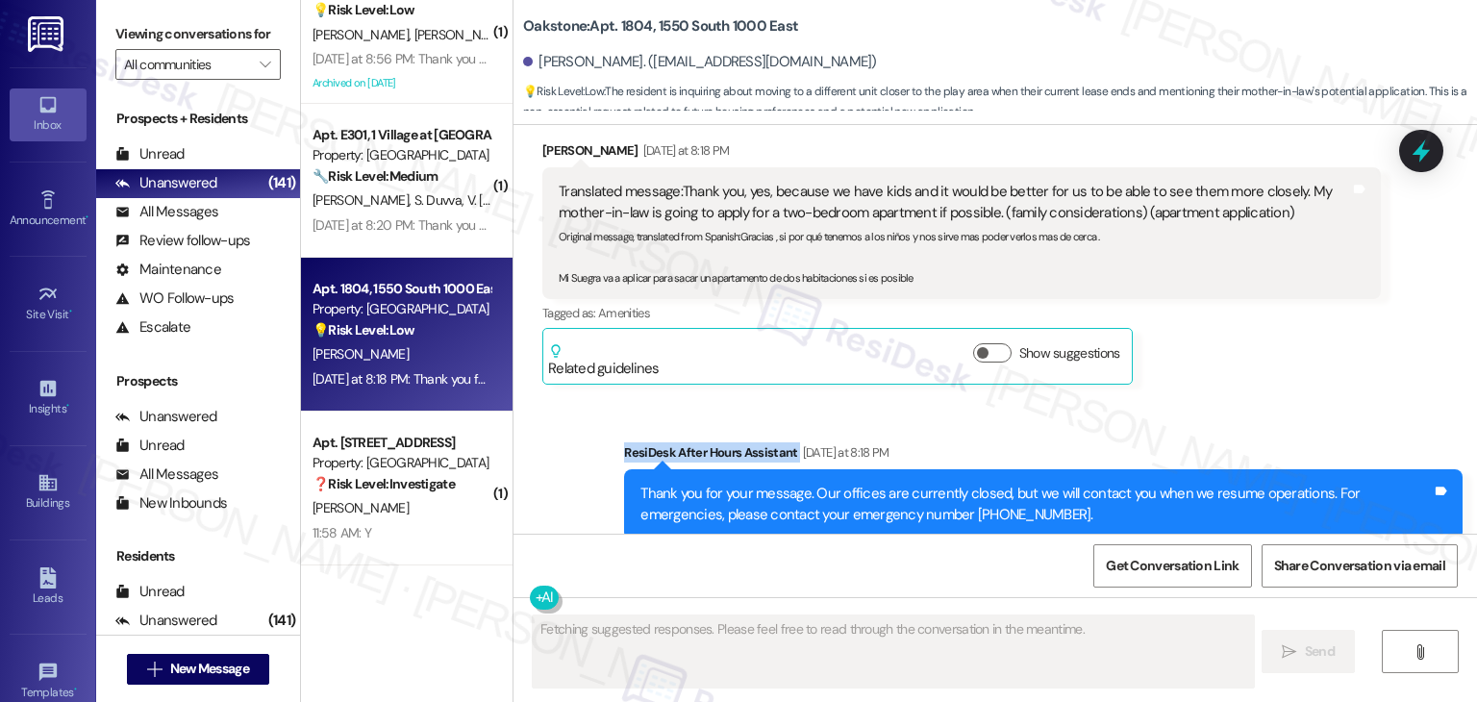
click at [1247, 336] on div "Luis Bello Yesterday at 8:18 PM Translated message: Thank you, yes, because we …" at bounding box center [961, 262] width 838 height 244
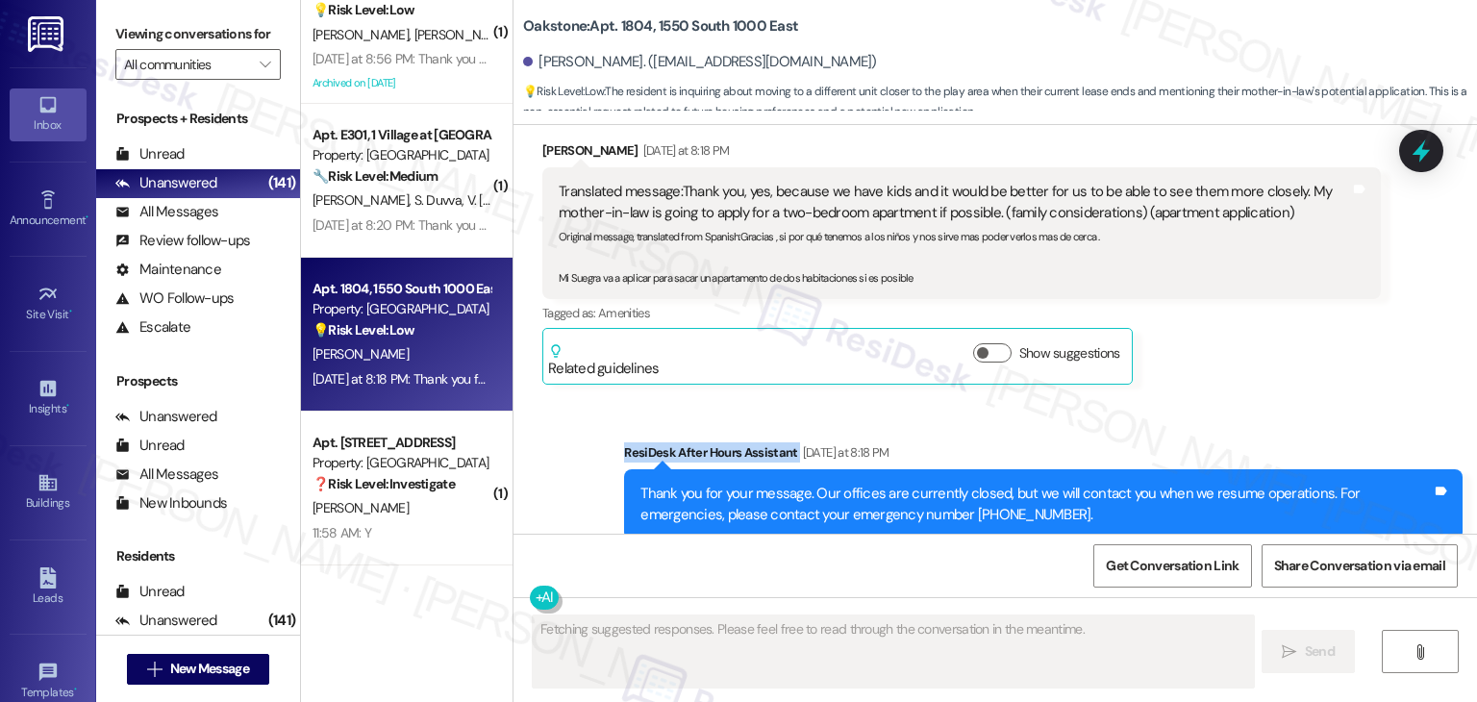
click at [1247, 336] on div "Luis Bello Yesterday at 8:18 PM Translated message: Thank you, yes, because we …" at bounding box center [961, 262] width 838 height 244
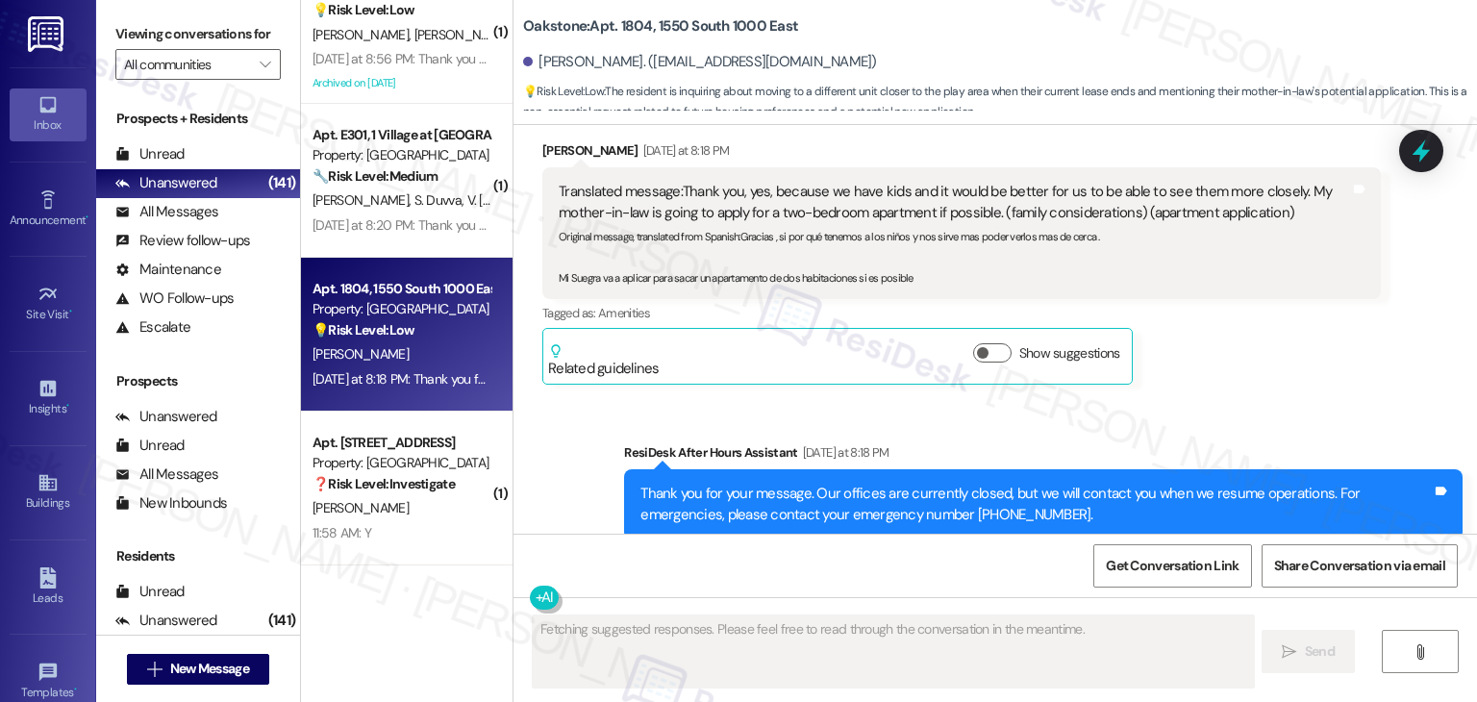
click at [1247, 336] on div "Luis Bello Yesterday at 8:18 PM Translated message: Thank you, yes, because we …" at bounding box center [961, 262] width 838 height 244
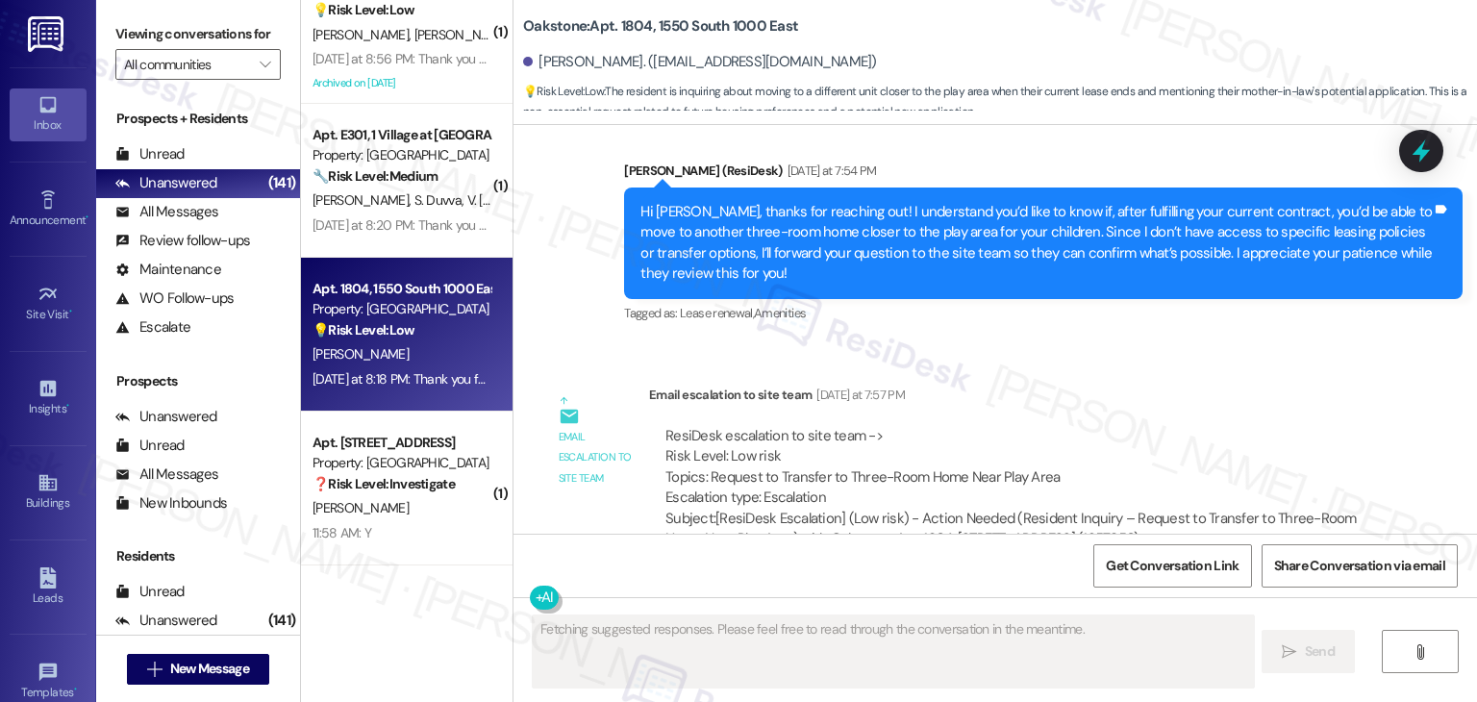
scroll to position [3350, 0]
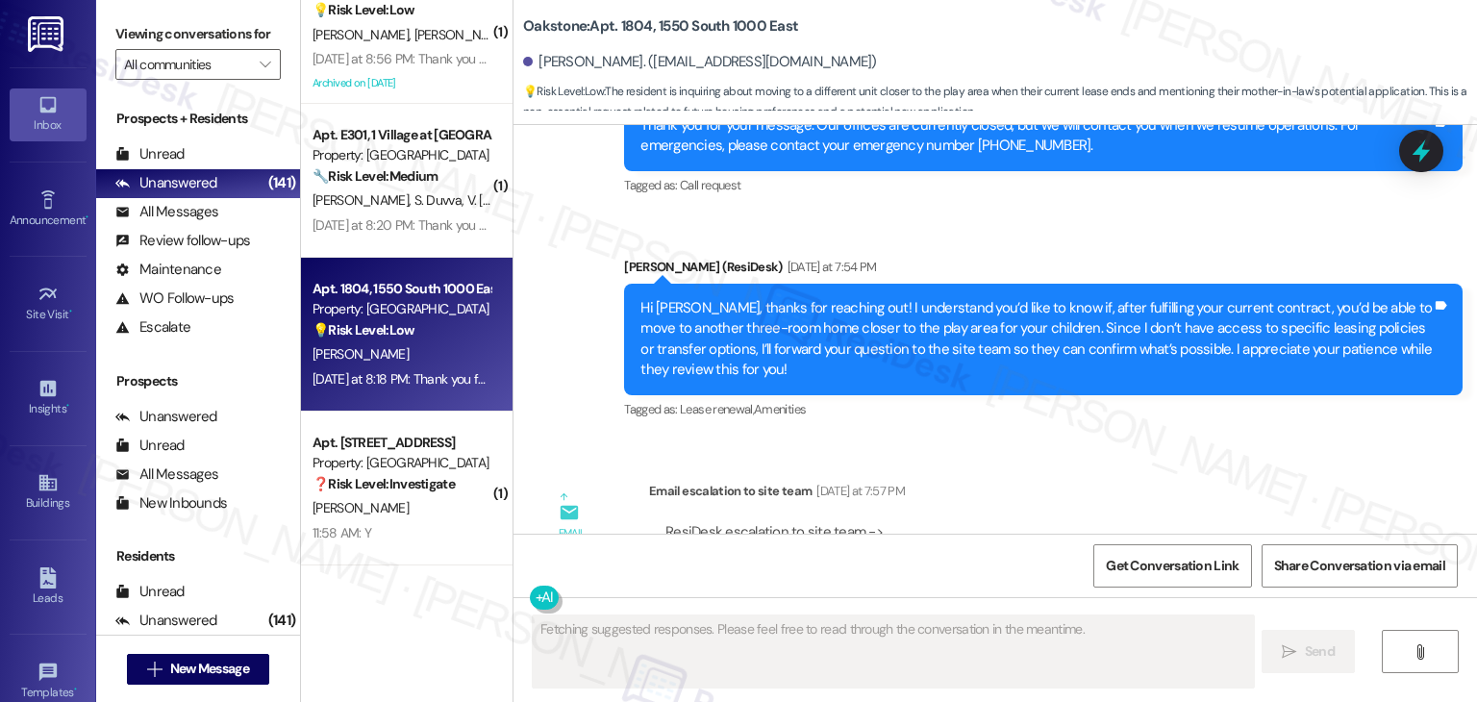
click at [877, 299] on div "Hi Luis, thanks for reaching out! I understand you’d like to know if, after ful…" at bounding box center [1035, 339] width 791 height 83
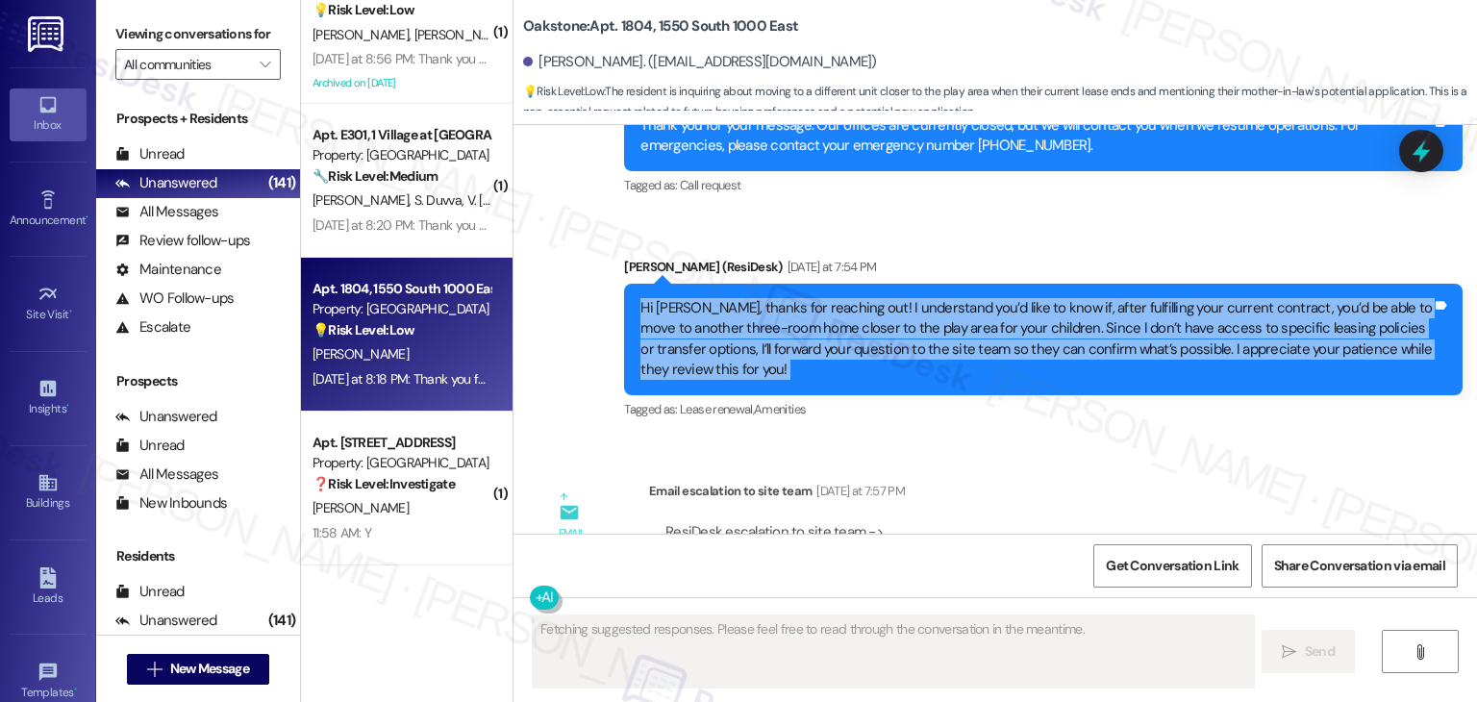
click at [877, 299] on div "Hi Luis, thanks for reaching out! I understand you’d like to know if, after ful…" at bounding box center [1035, 339] width 791 height 83
copy div "Hi Luis, thanks for reaching out! I understand you’d like to know if, after ful…"
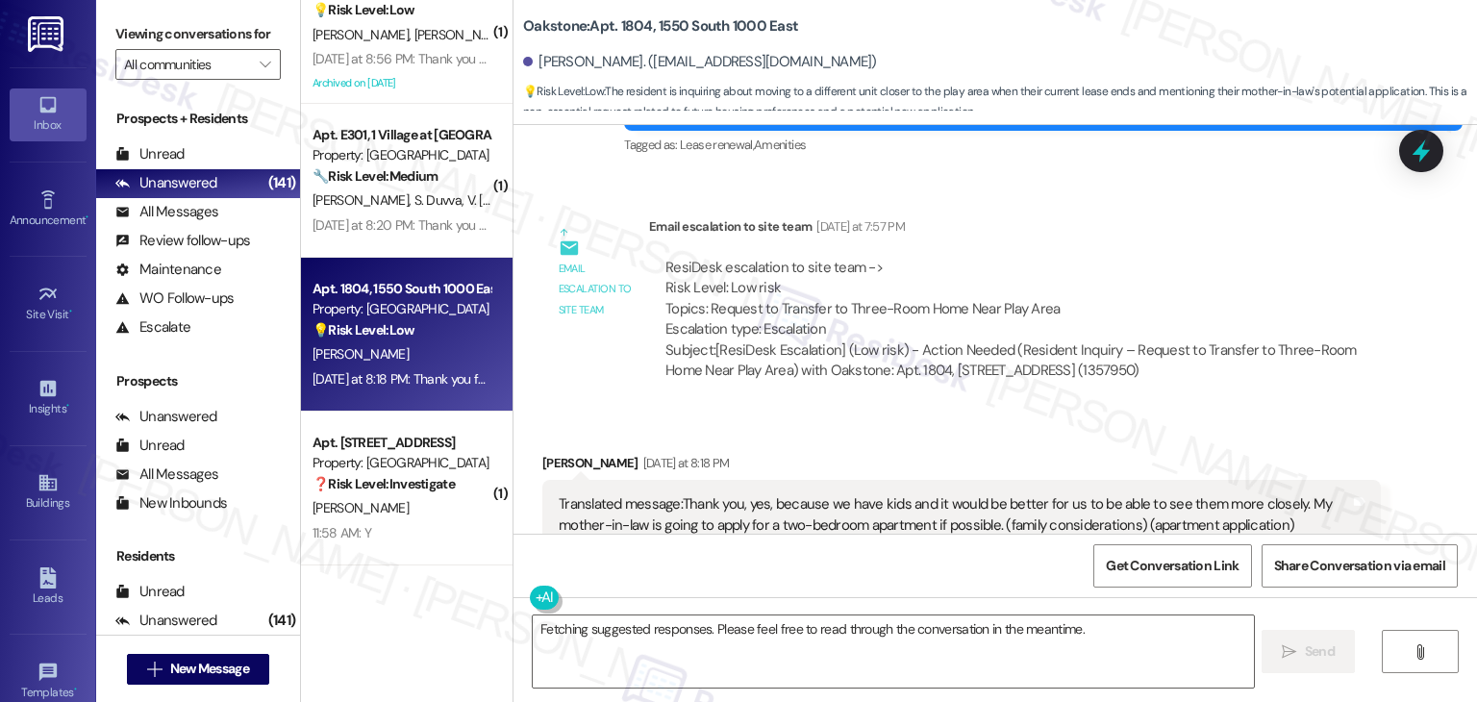
scroll to position [3638, 0]
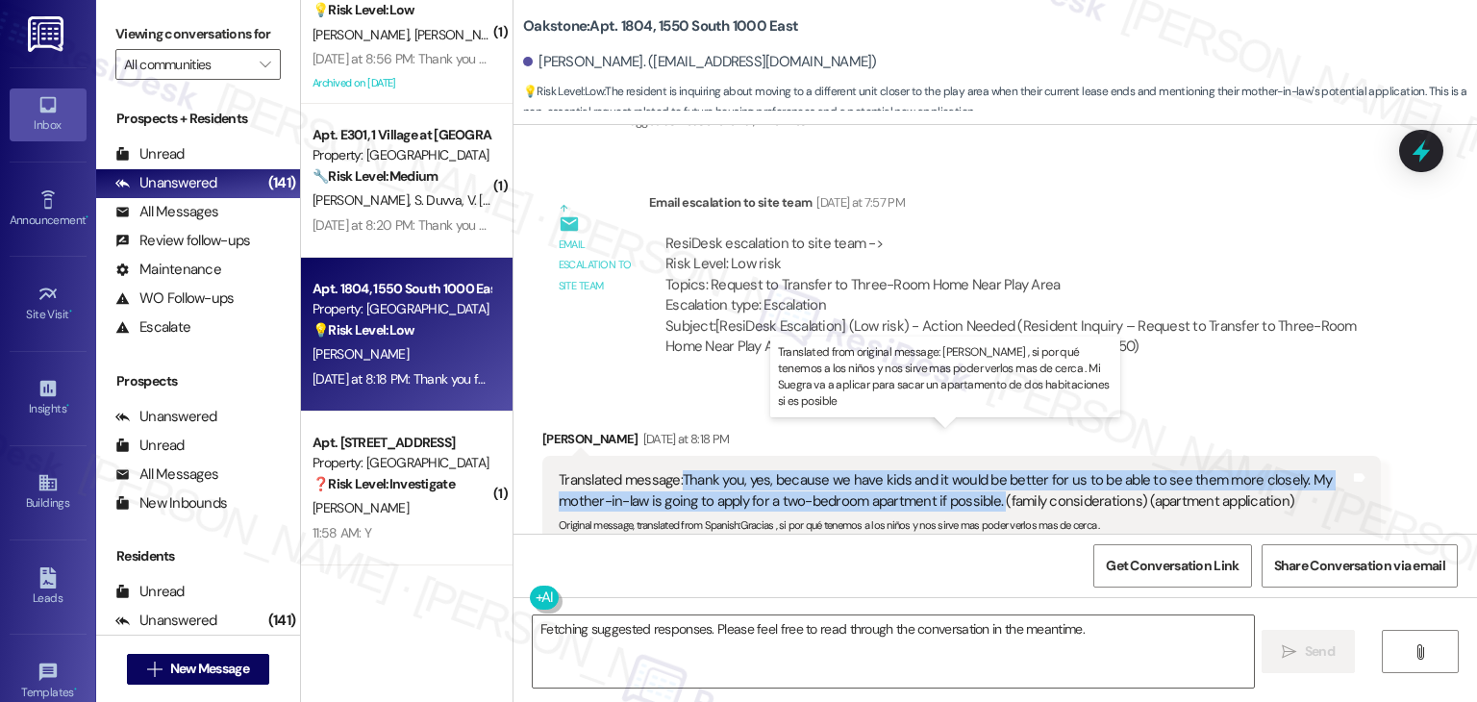
drag, startPoint x: 988, startPoint y: 464, endPoint x: 675, endPoint y: 440, distance: 314.4
click at [675, 470] on div "Translated message: Thank you, yes, because we have kids and it would be better…" at bounding box center [954, 490] width 791 height 41
copy div "Thank you, yes, because we have kids and it would be better for us to be able t…"
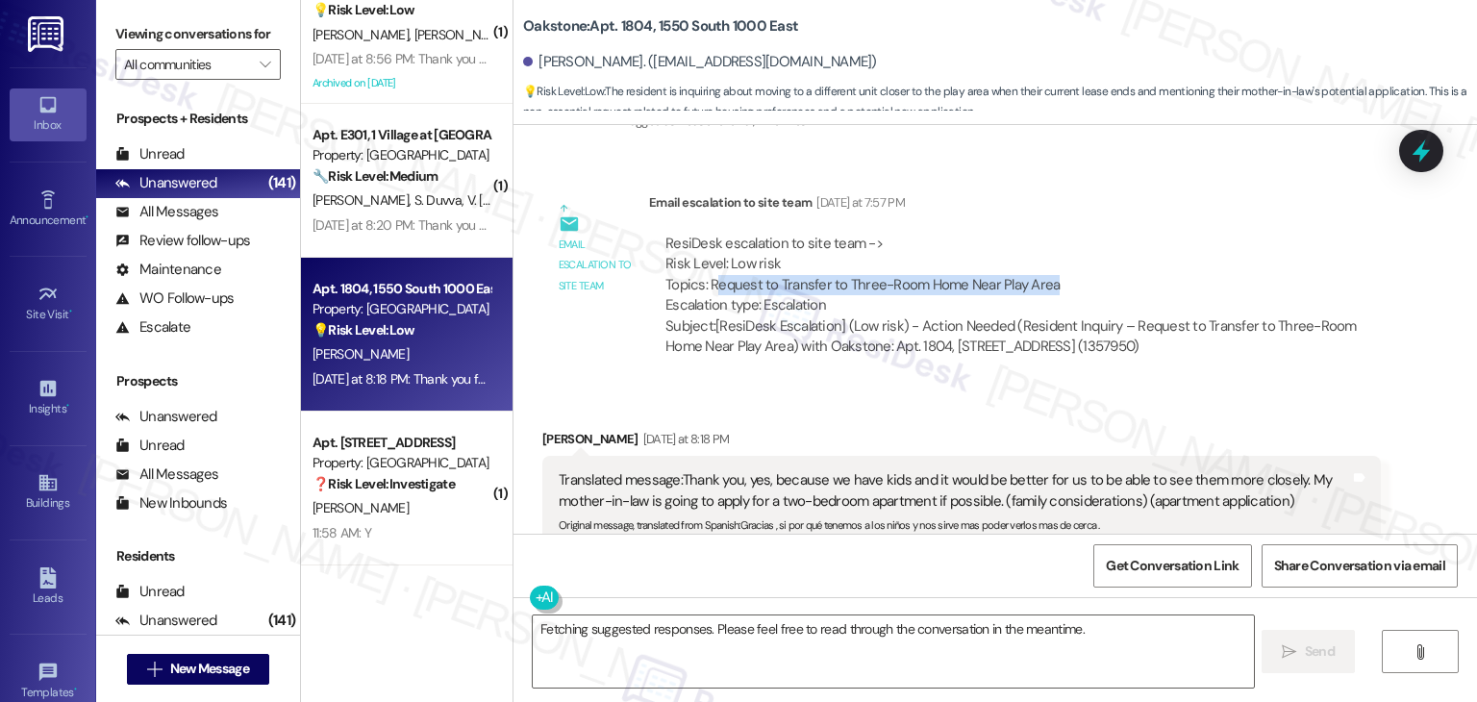
drag, startPoint x: 707, startPoint y: 244, endPoint x: 1054, endPoint y: 253, distance: 347.2
click at [1054, 253] on div "ResiDesk escalation to site team -> Risk Level: Low risk Topics: Request to Tra…" at bounding box center [1014, 275] width 699 height 83
click at [900, 245] on div "ResiDesk escalation to site team -> Risk Level: Low risk Topics: Request to Tra…" at bounding box center [1014, 275] width 699 height 83
click at [697, 241] on div "ResiDesk escalation to site team -> Risk Level: Low risk Topics: Request to Tra…" at bounding box center [1014, 275] width 699 height 83
drag, startPoint x: 700, startPoint y: 241, endPoint x: 1038, endPoint y: 247, distance: 338.5
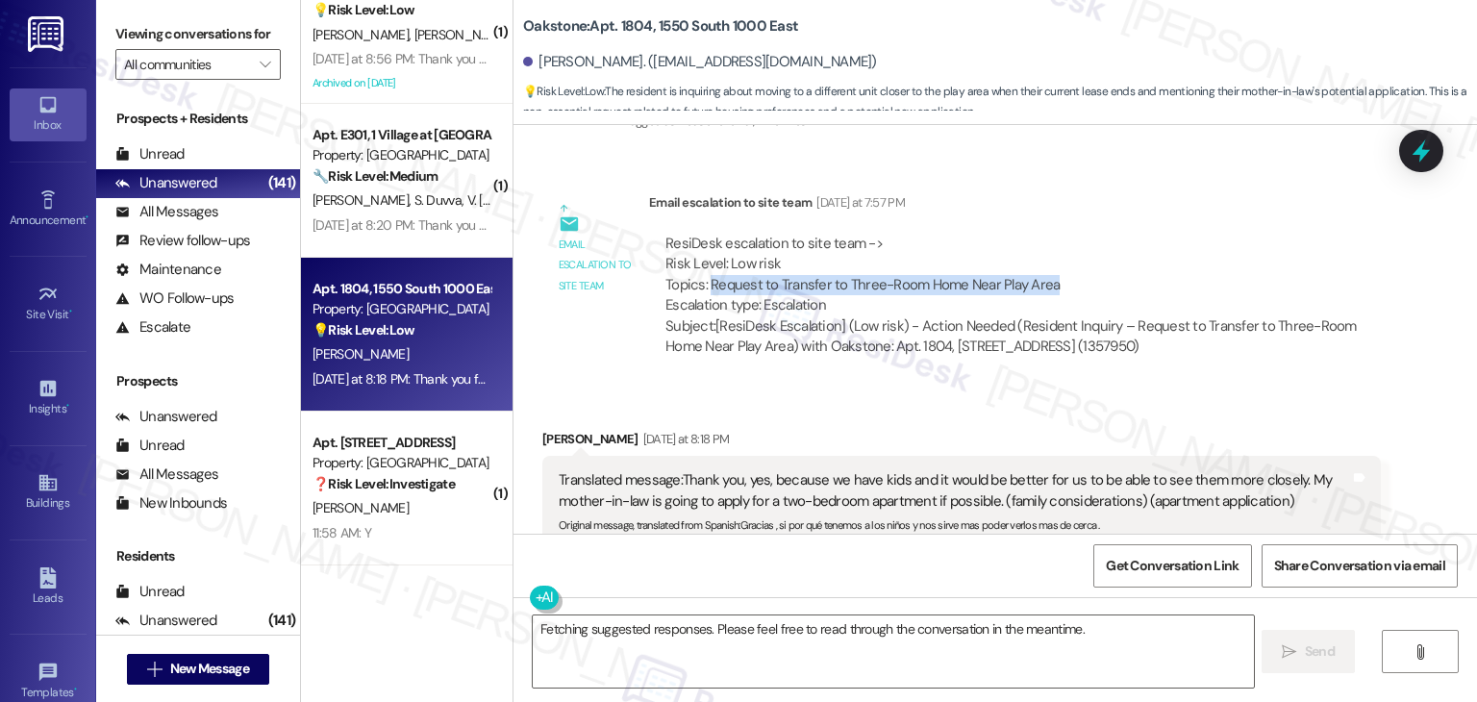
click at [1038, 247] on div "ResiDesk escalation to site team -> Risk Level: Low risk Topics: Request to Tra…" at bounding box center [1014, 275] width 699 height 83
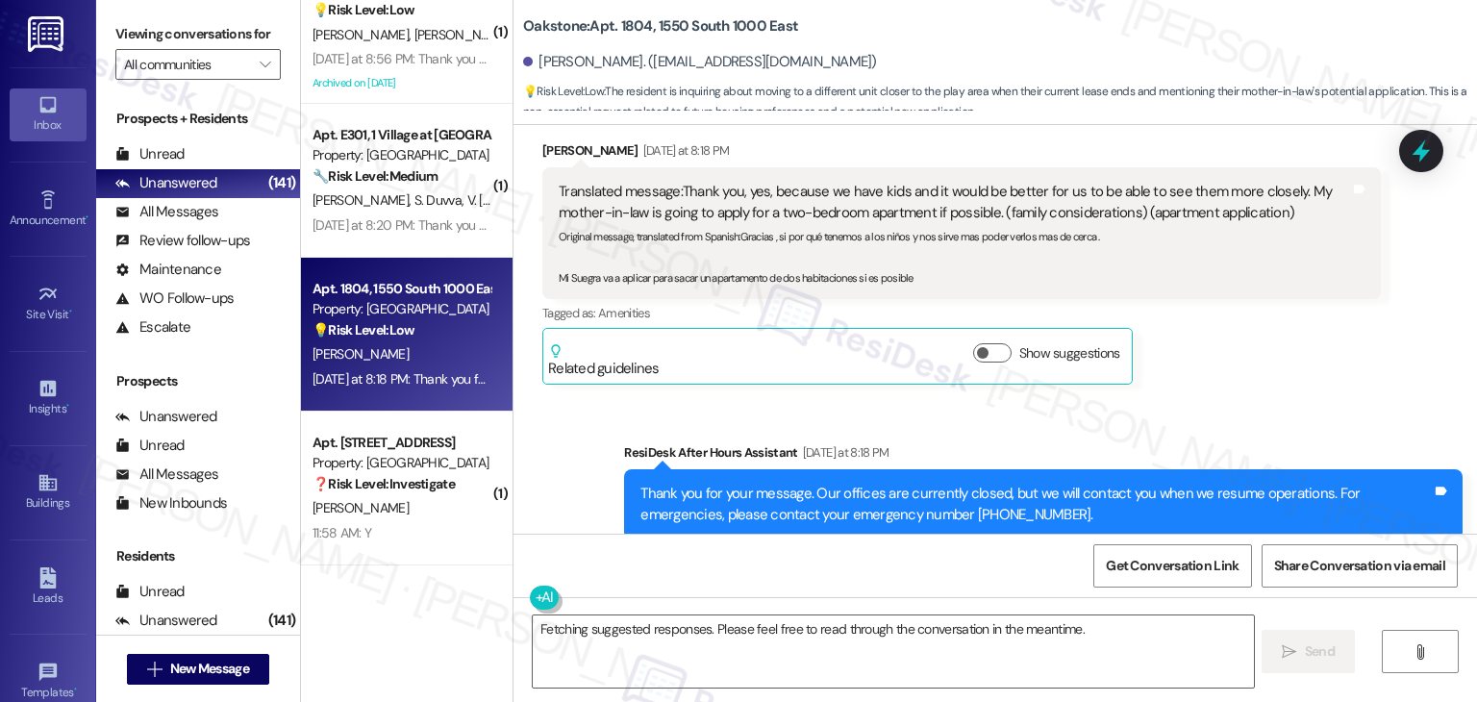
scroll to position [3934, 0]
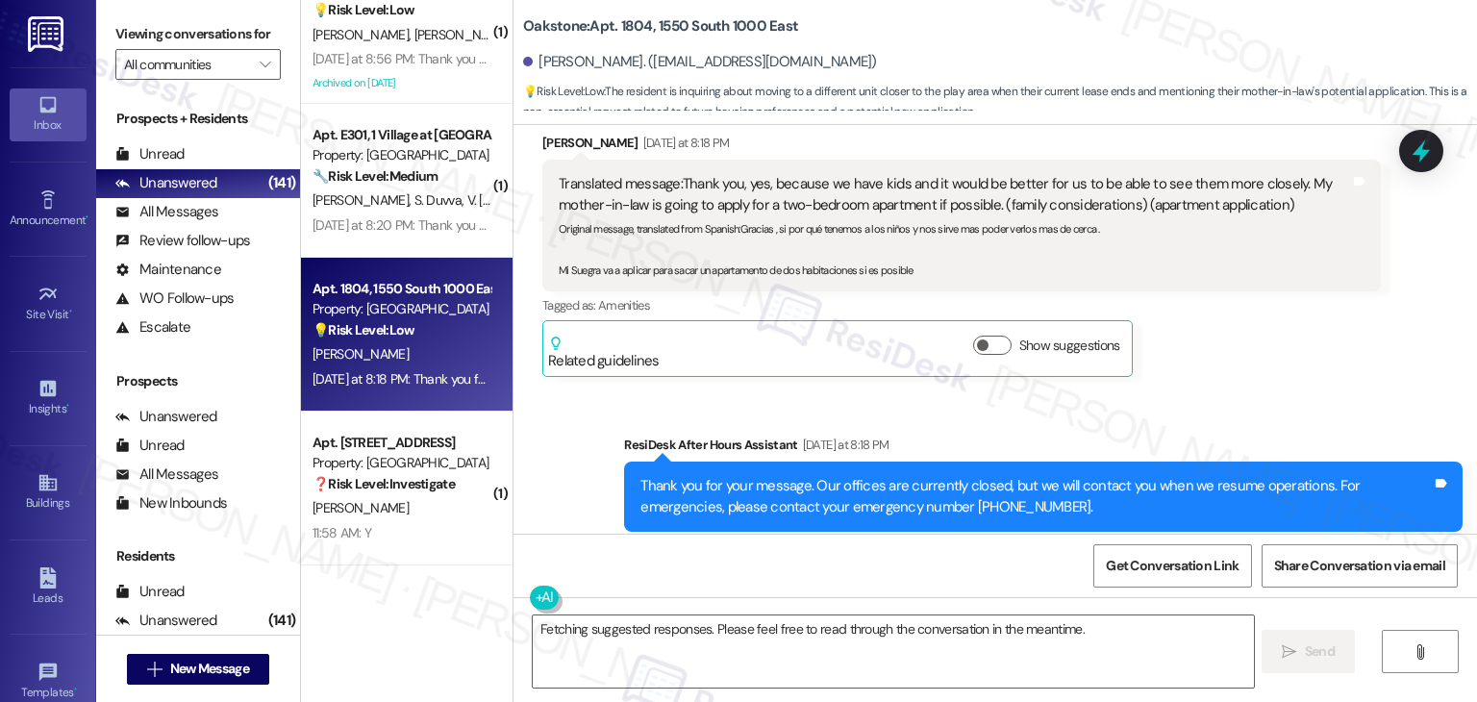
click at [1205, 391] on div "Sent via SMS ResiDesk After Hours Assistant Yesterday at 8:18 PM Thank you for …" at bounding box center [994, 482] width 963 height 183
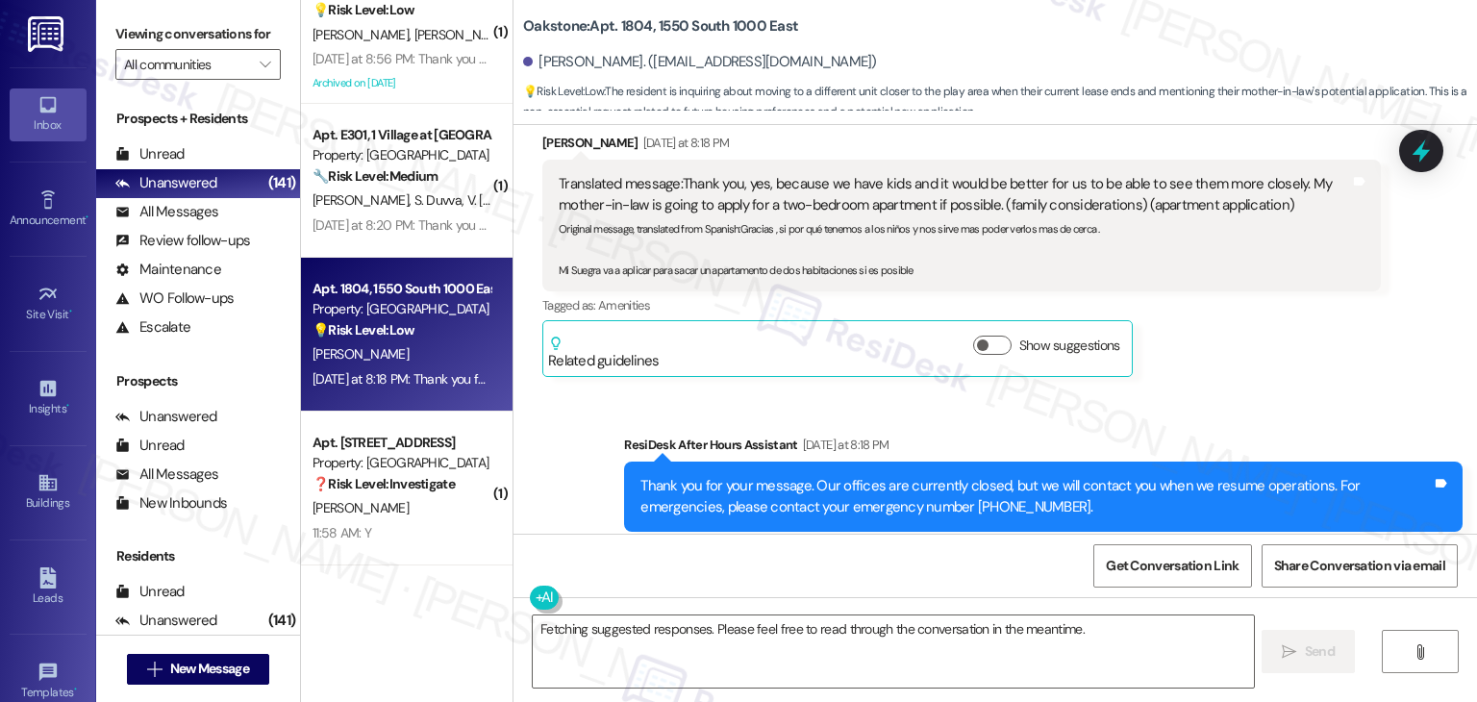
click at [1006, 567] on div "Get Conversation Link Share Conversation via email" at bounding box center [994, 565] width 963 height 63
click at [946, 616] on textarea "Fetching suggested responses. Please feel free to read through the conversation…" at bounding box center [893, 651] width 720 height 72
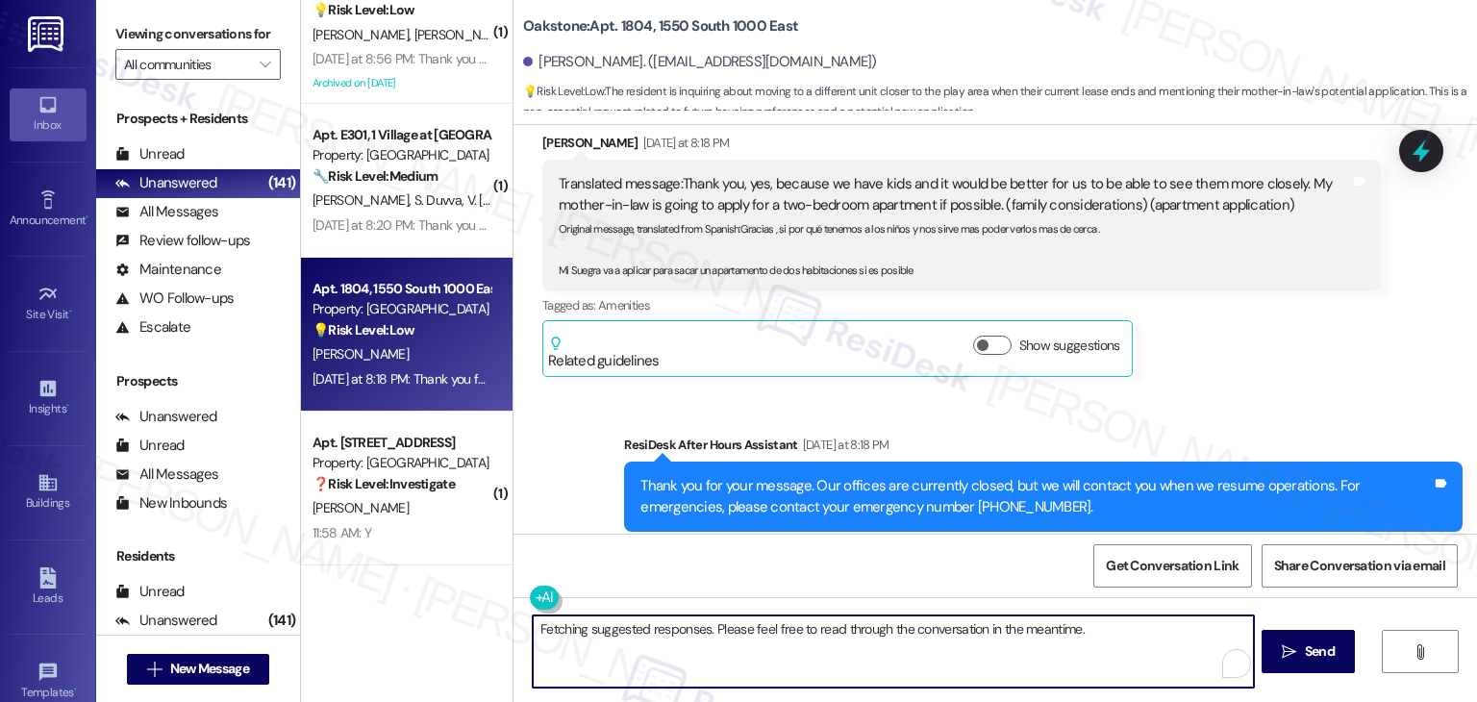
click at [946, 616] on textarea "Fetching suggested responses. Please feel free to read through the conversation…" at bounding box center [893, 651] width 720 height 72
paste textarea "Thanks for sharing that, Luis! I understand wanting to be closer to the play ar…"
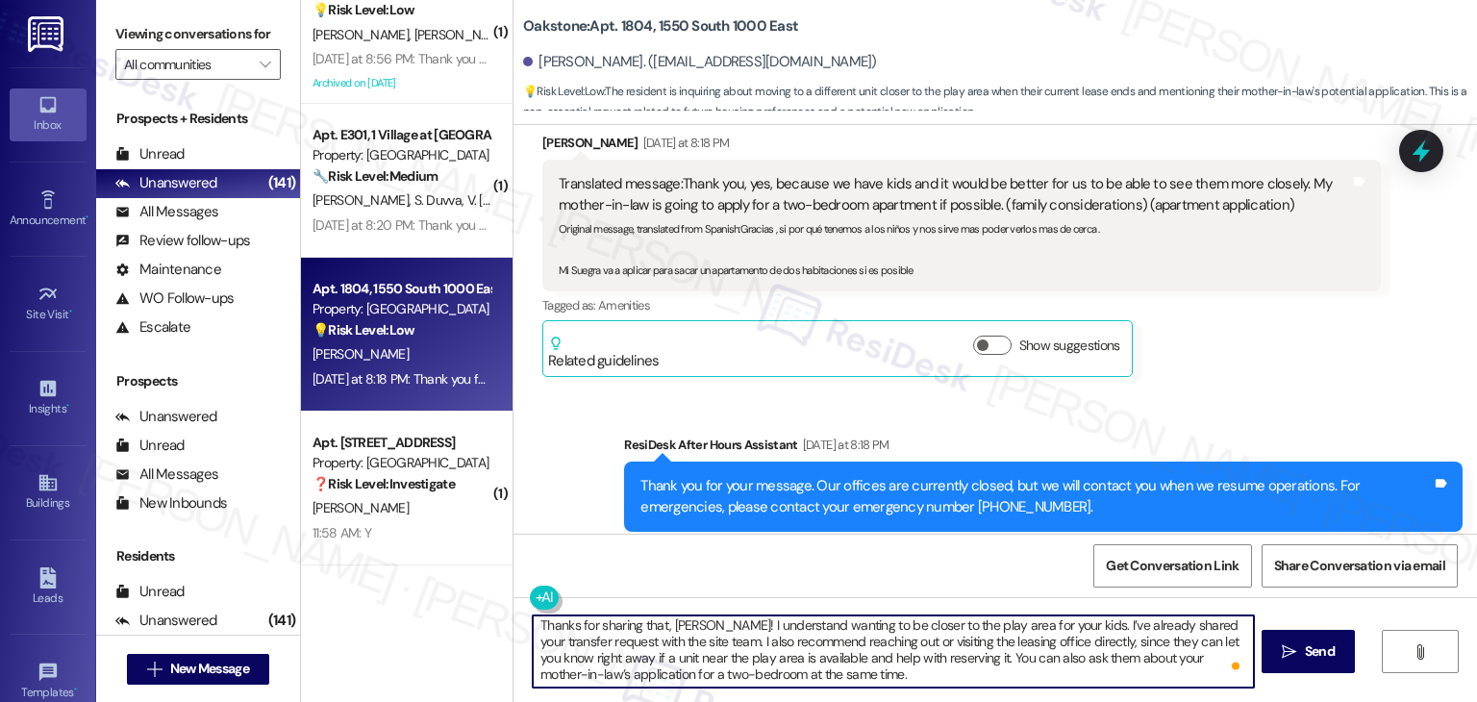
scroll to position [4, 0]
click at [838, 660] on textarea "Thanks for sharing that, Luis! I understand wanting to be closer to the play ar…" at bounding box center [893, 651] width 720 height 72
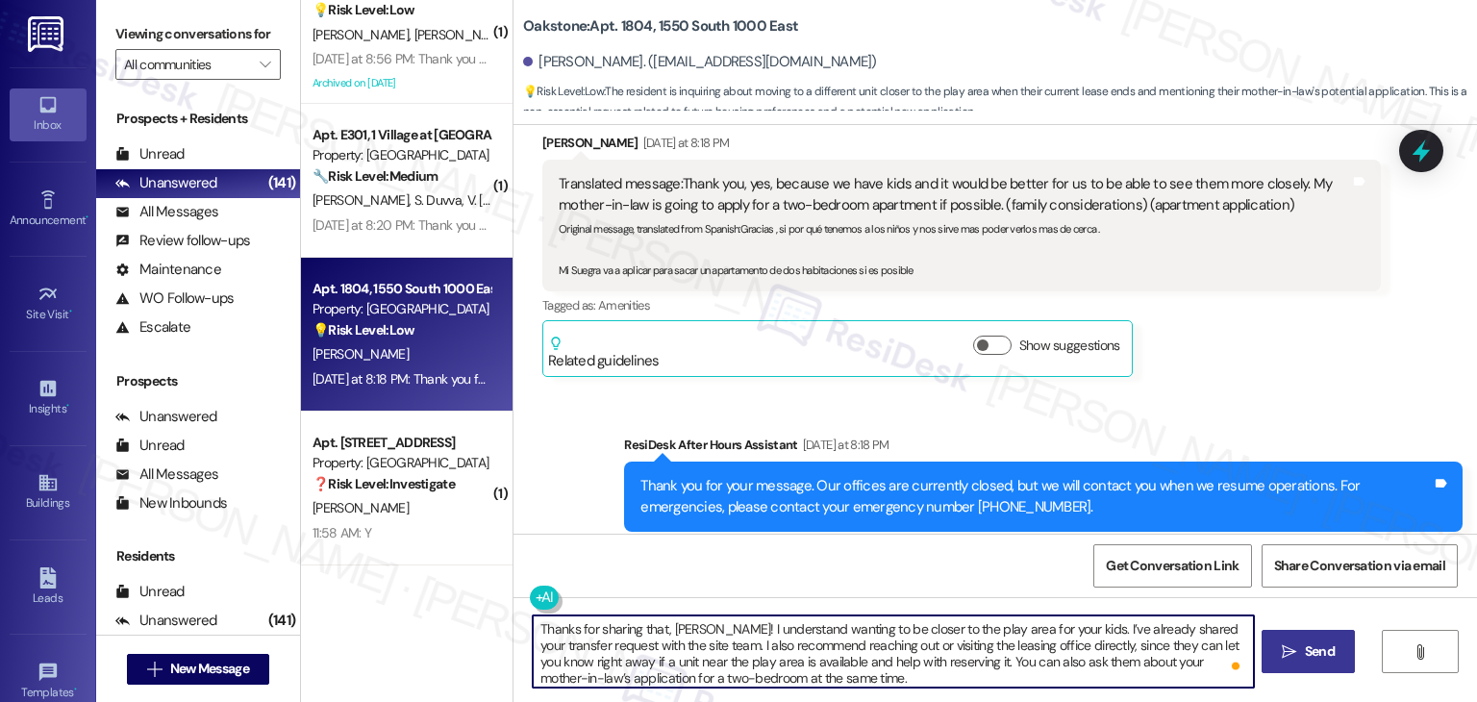
type textarea "Thanks for sharing that, Luis! I understand wanting to be closer to the play ar…"
click at [1308, 661] on button " Send" at bounding box center [1307, 651] width 93 height 43
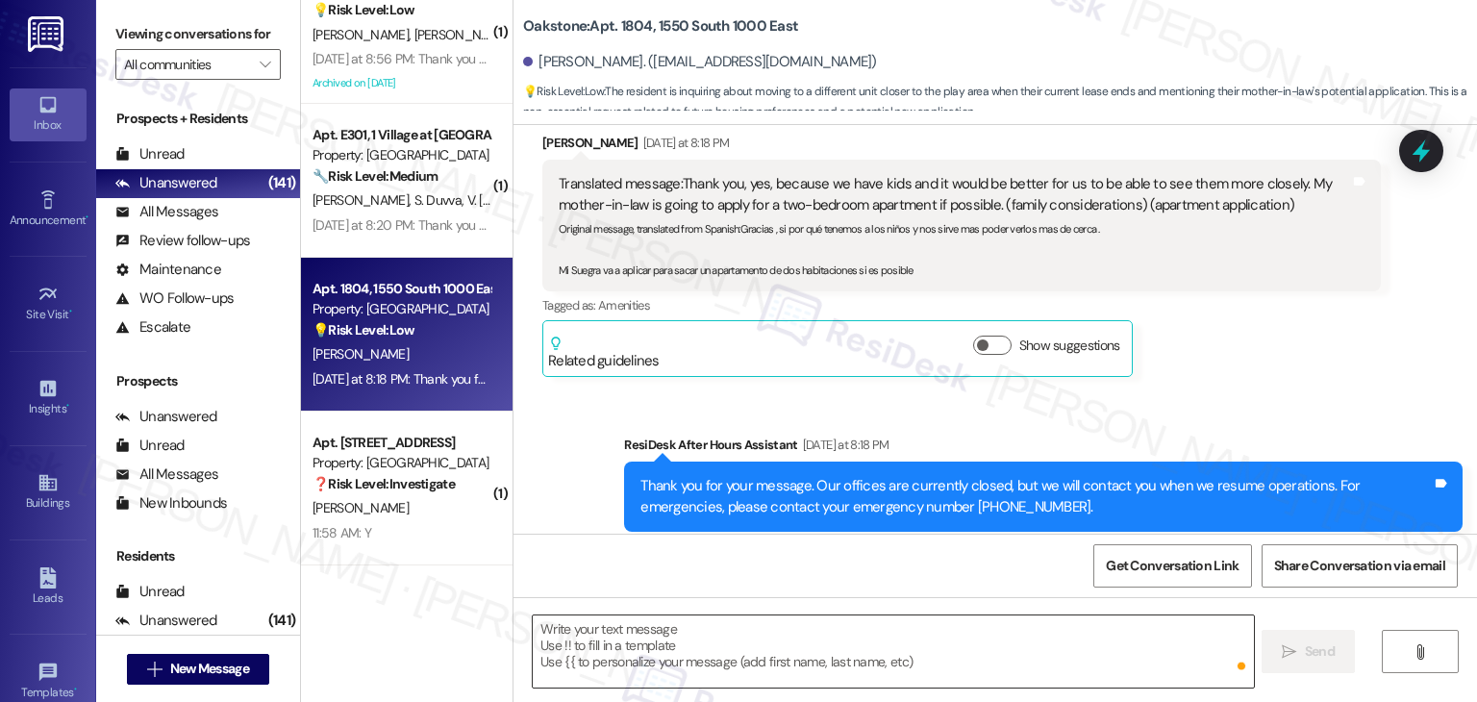
scroll to position [3750, 0]
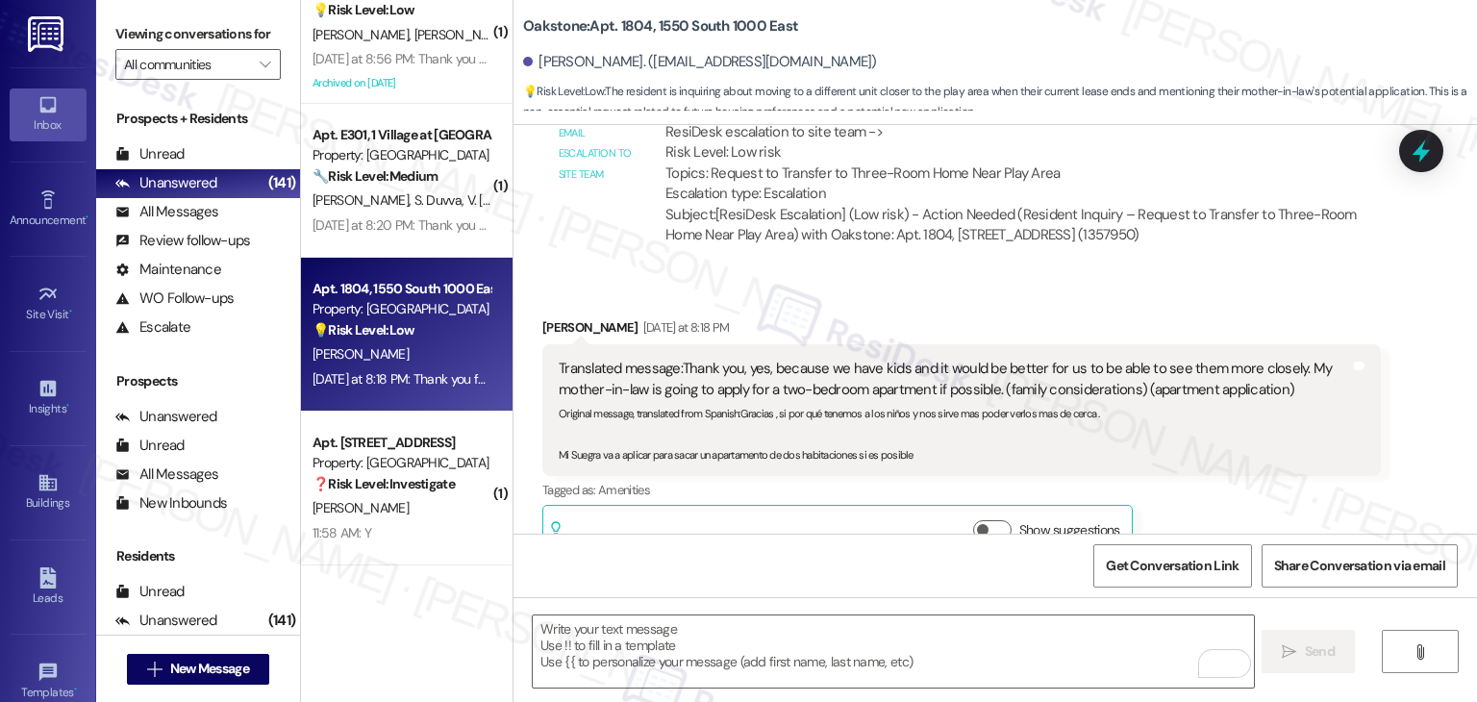
click at [1241, 497] on div "Luis Bello Yesterday at 8:18 PM Translated message: Thank you, yes, because we …" at bounding box center [961, 439] width 838 height 244
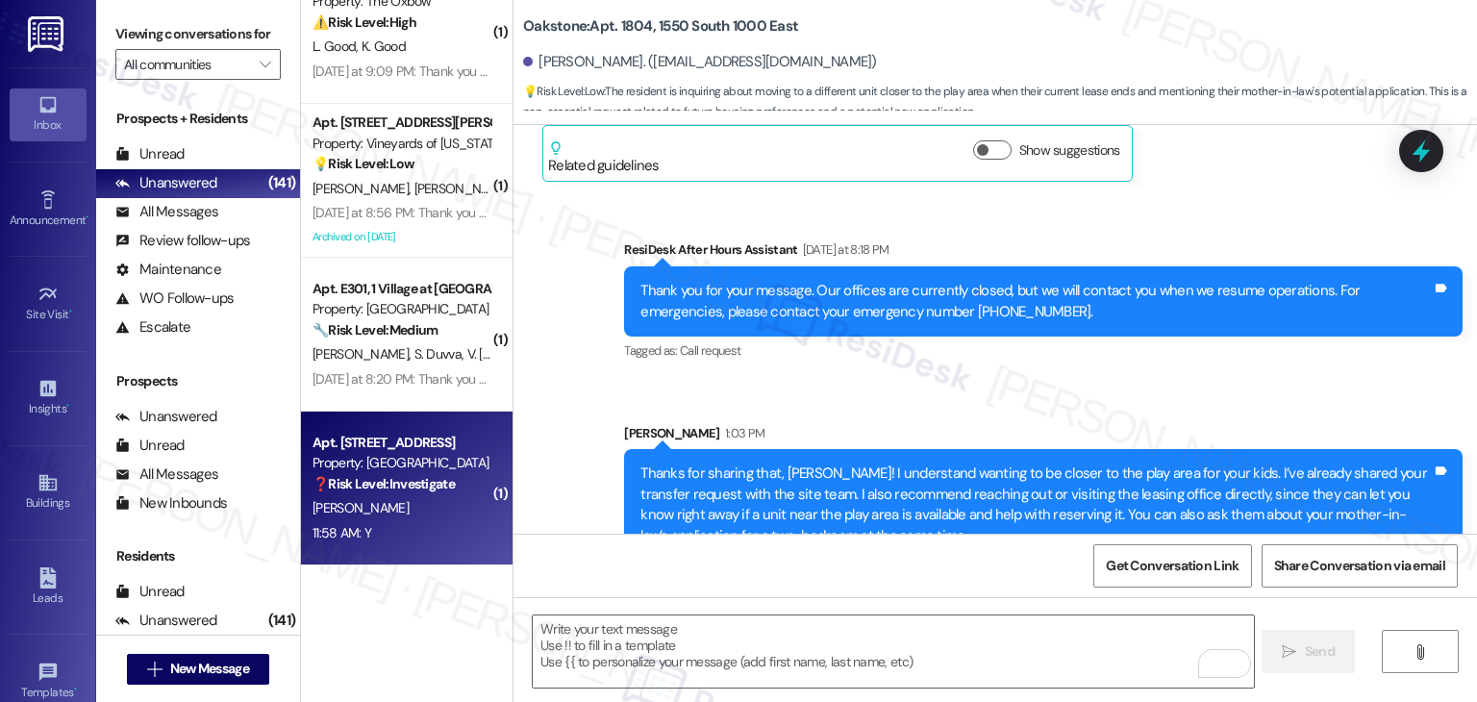
scroll to position [6934, 0]
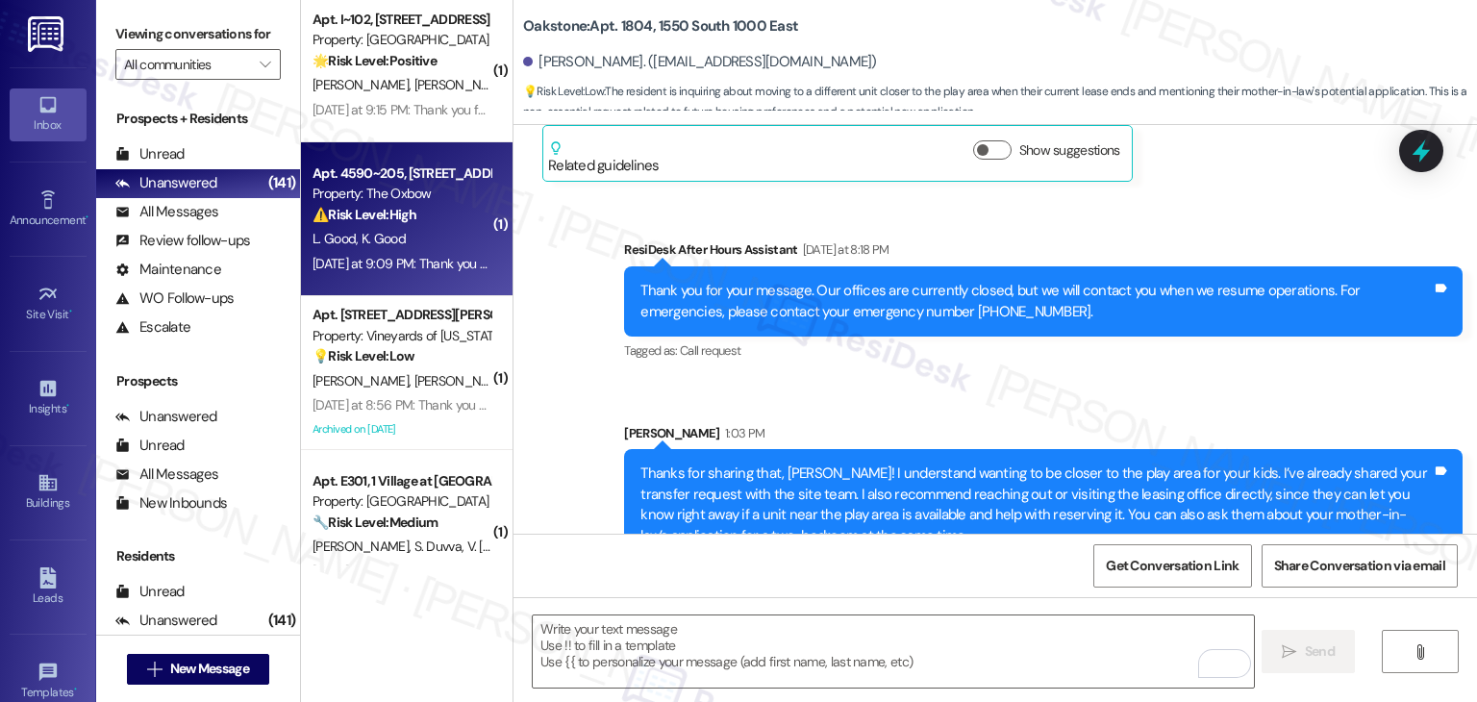
click at [420, 262] on div "Yesterday at 9:09 PM: Thank you for your message. Our offices are currently clo…" at bounding box center [903, 263] width 1182 height 17
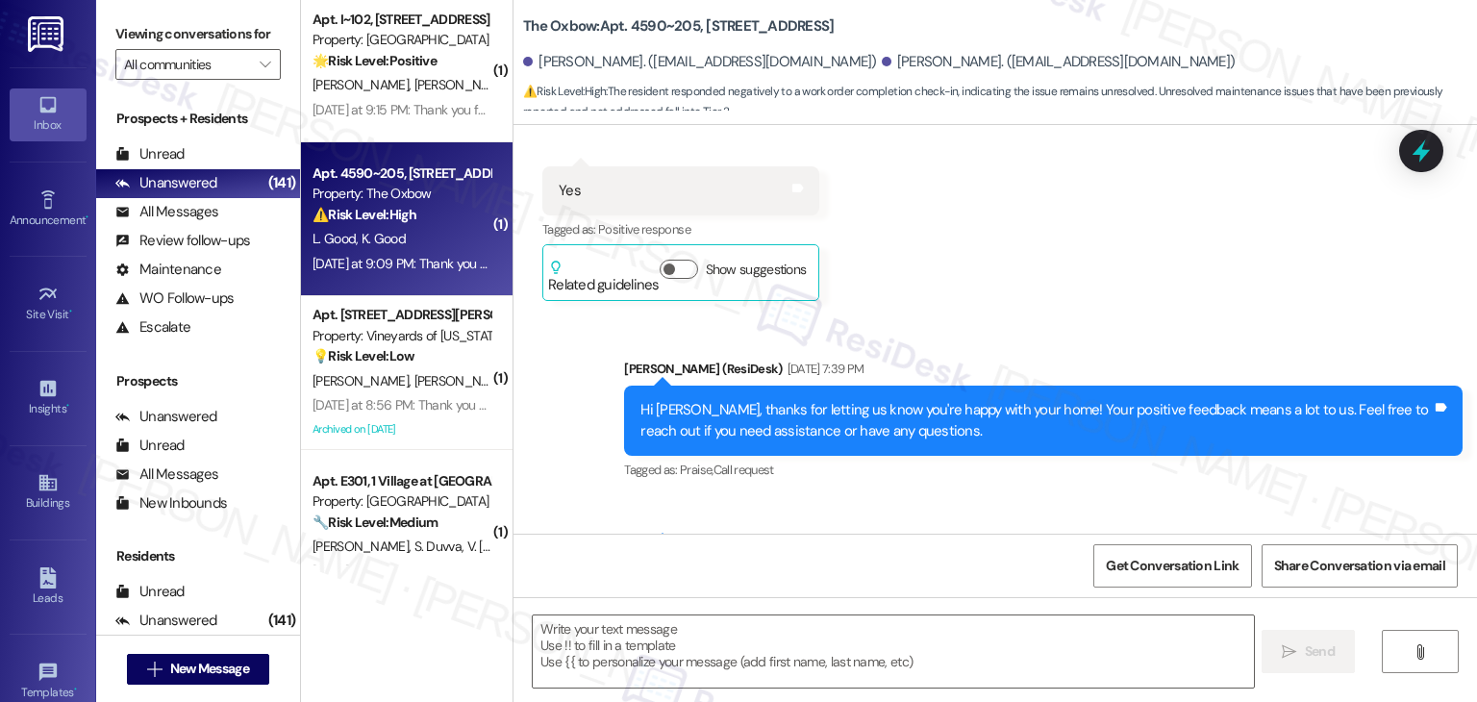
type textarea "Fetching suggested responses. Please feel free to read through the conversation…"
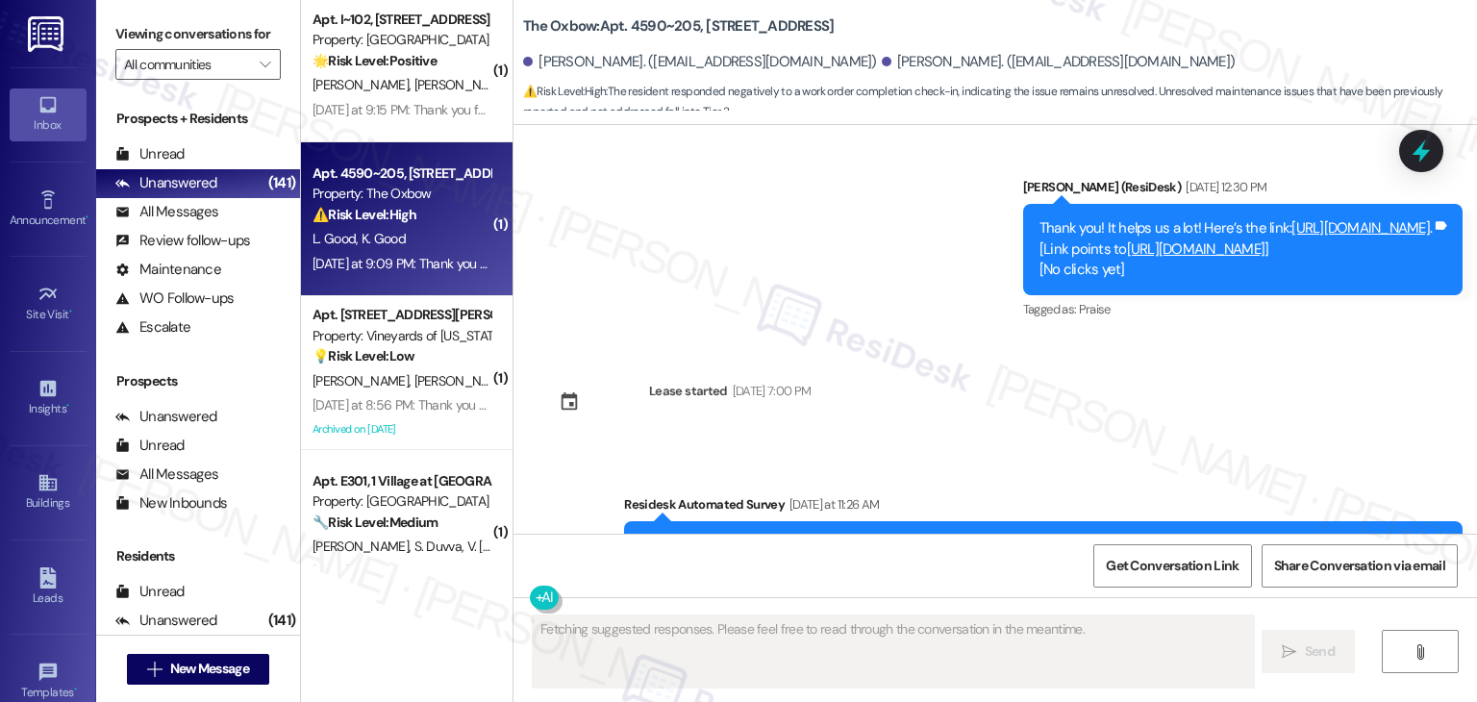
scroll to position [2689, 0]
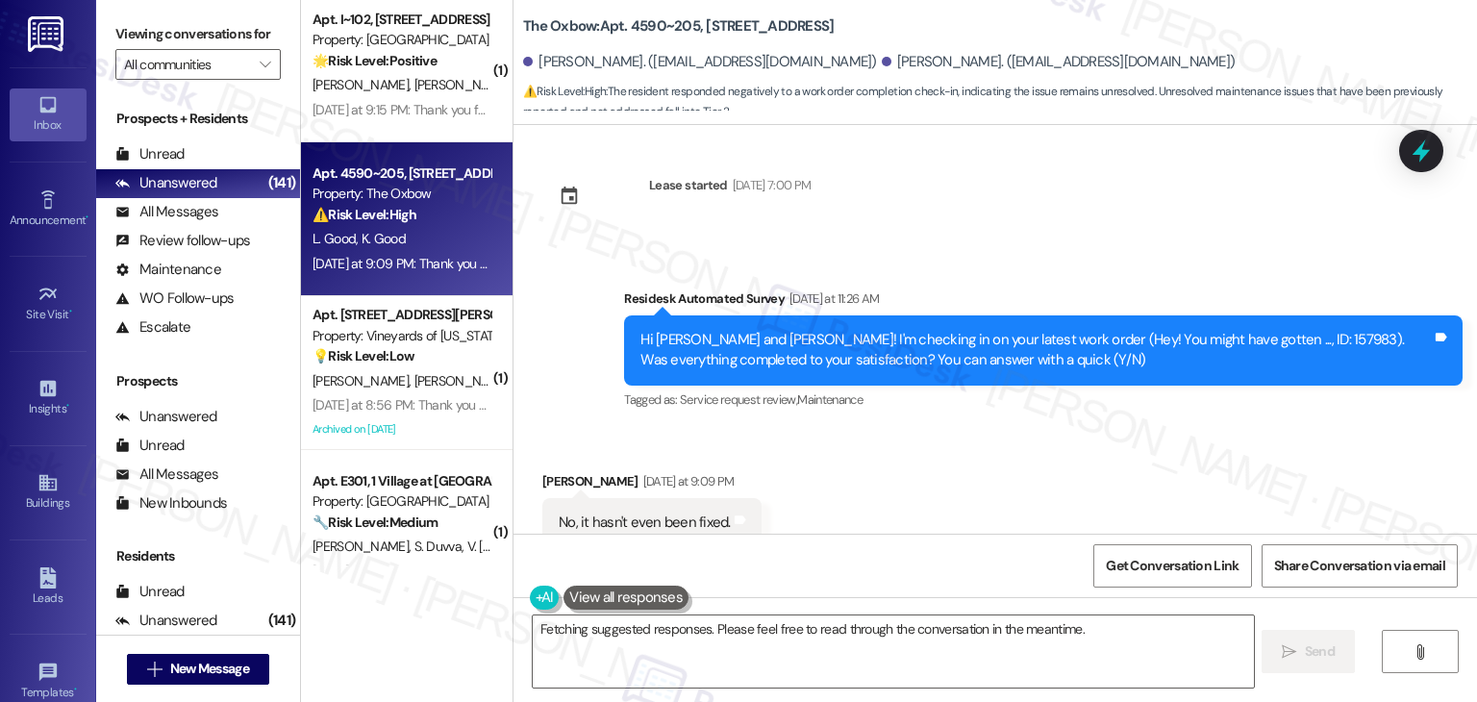
scroll to position [2749, 0]
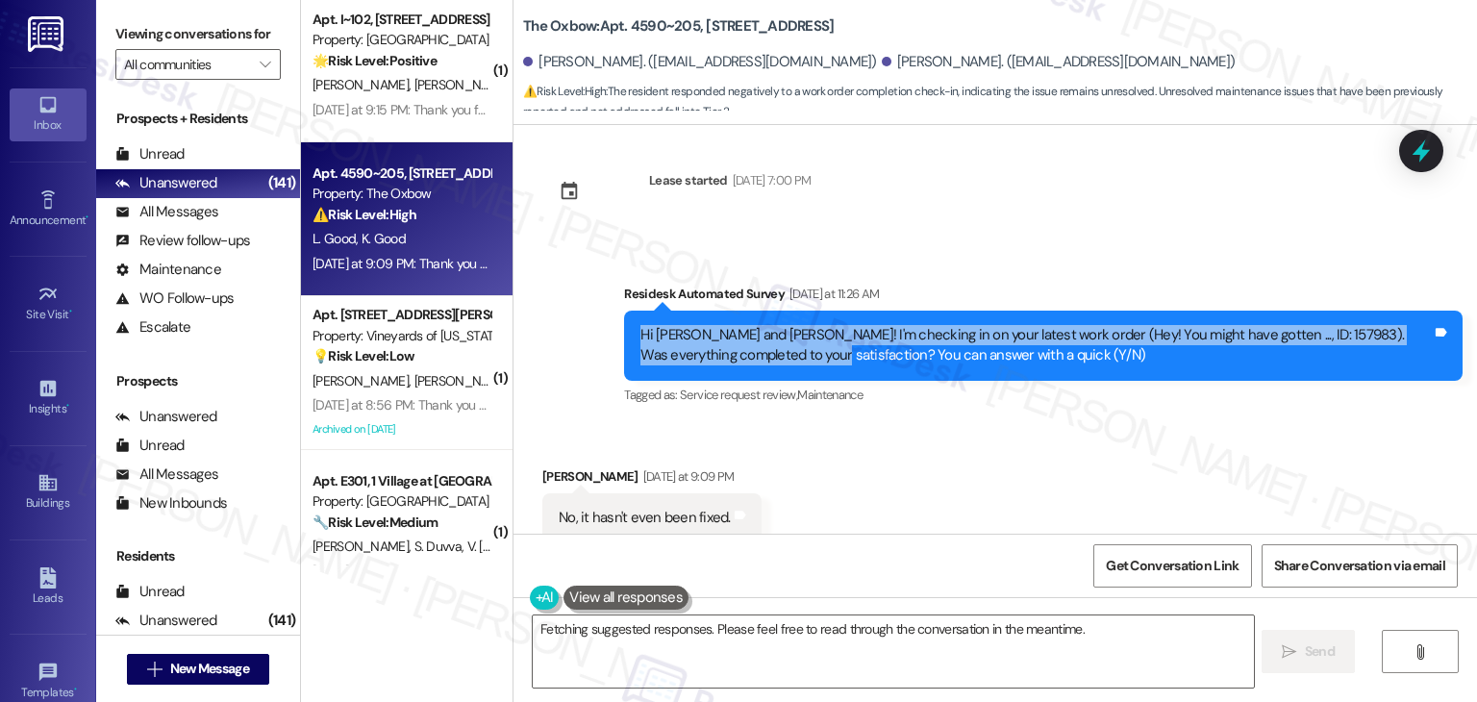
drag, startPoint x: 738, startPoint y: 274, endPoint x: 628, endPoint y: 247, distance: 113.8
click at [638, 325] on div "Hi [PERSON_NAME] and [PERSON_NAME]! I'm checking in on your latest work order (…" at bounding box center [1035, 345] width 795 height 41
copy div "Hi [PERSON_NAME] and [PERSON_NAME]! I'm checking in on your latest work order (…"
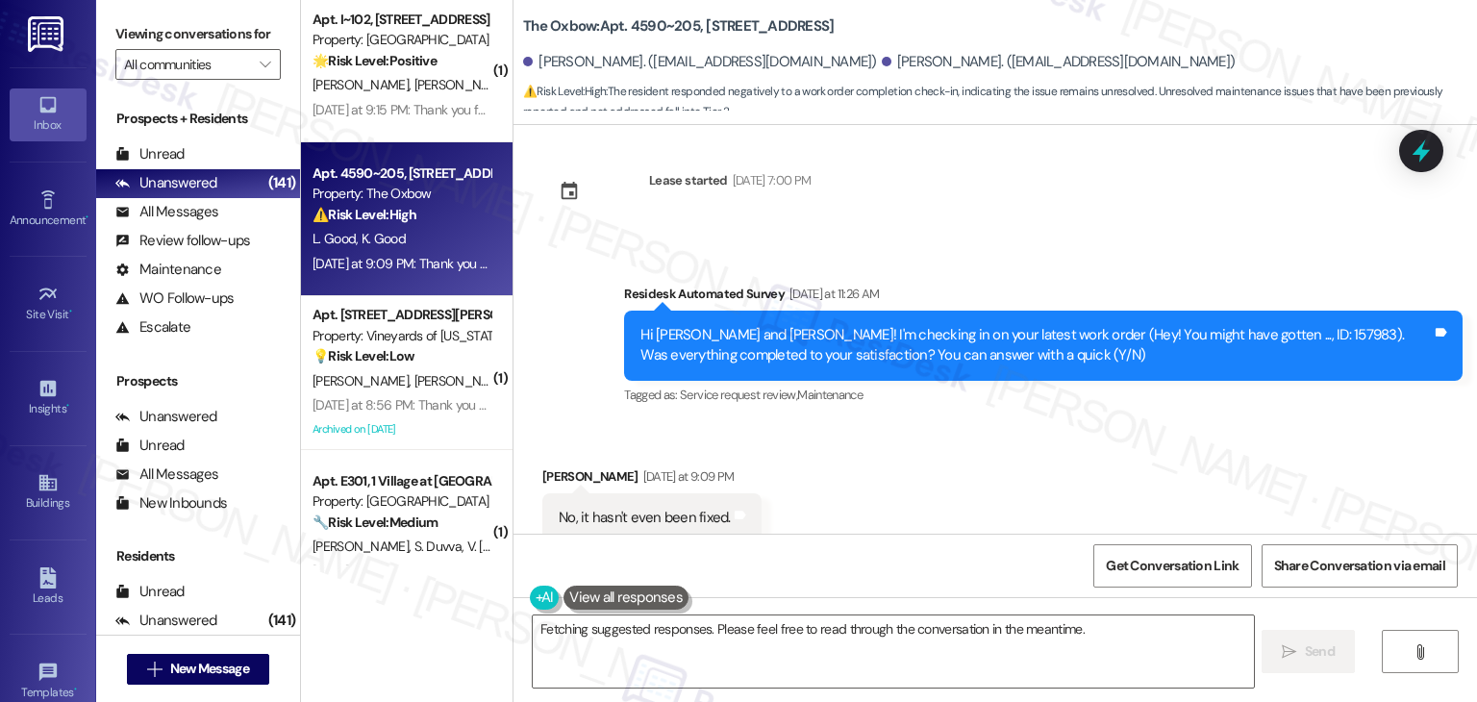
click at [669, 508] on div "No, it hasn't even been fixed." at bounding box center [645, 518] width 172 height 20
copy div "No, it hasn't even been fixed. Tags and notes Sent via SMS"
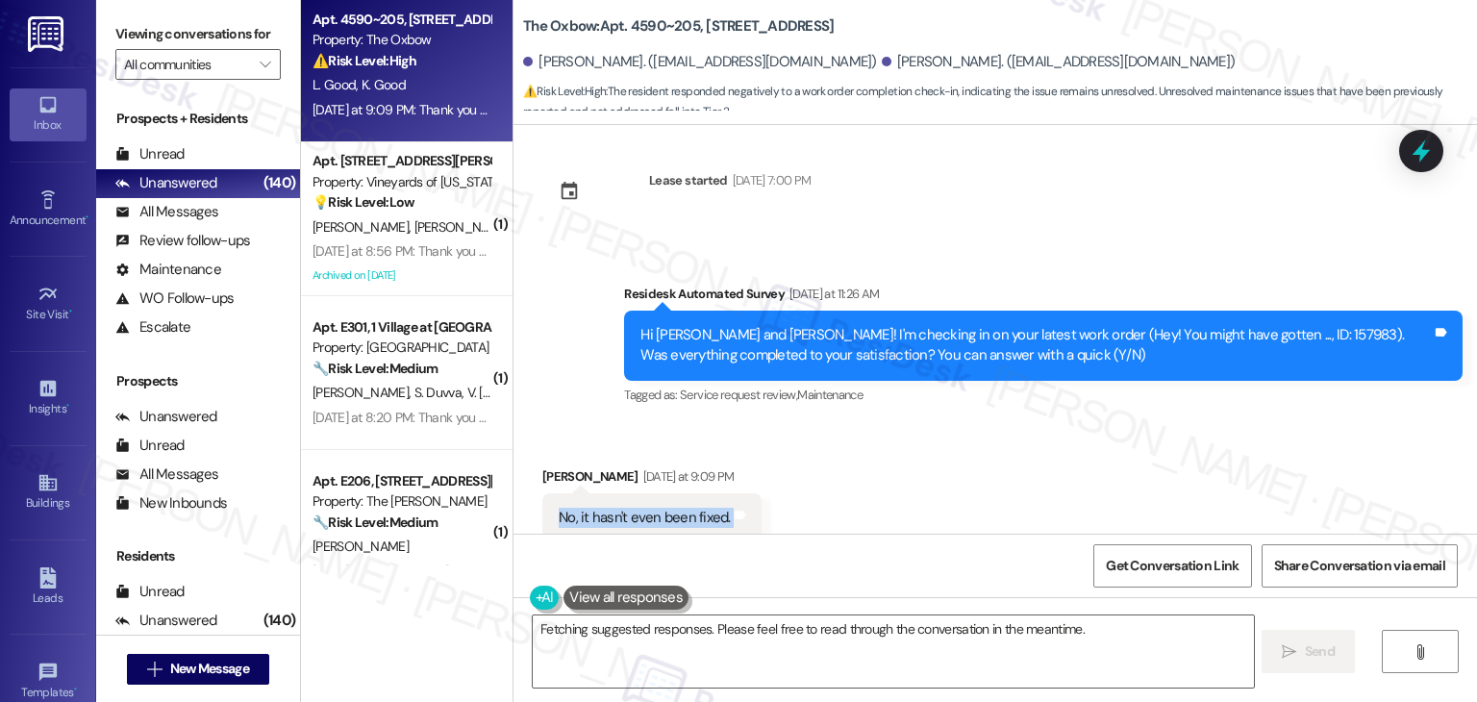
click at [1015, 432] on div "Received via SMS Lauren Good [DATE] at 9:09 PM No, it hasn't even been fixed. T…" at bounding box center [994, 490] width 963 height 134
click at [891, 633] on textarea "Hi {{first_name}} and [PERSON_NAME], I'm so sorry to hear that work order #1579…" at bounding box center [893, 651] width 720 height 72
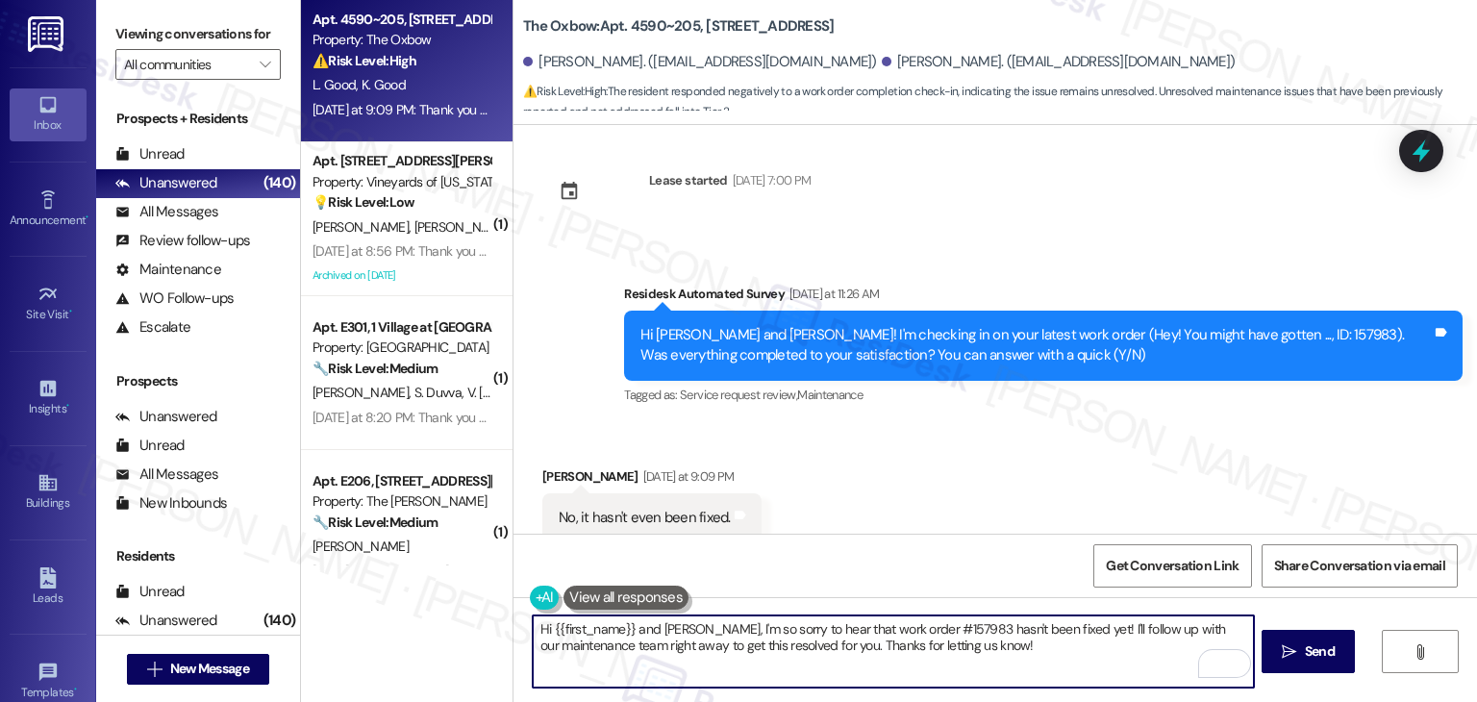
paste textarea "I’m sorry to hear that, [PERSON_NAME]. Thanks for letting me know the work orde…"
type textarea "I’m sorry to hear that, [PERSON_NAME]. Thanks for letting me know the work orde…"
click at [1293, 644] on icon "" at bounding box center [1289, 651] width 14 height 15
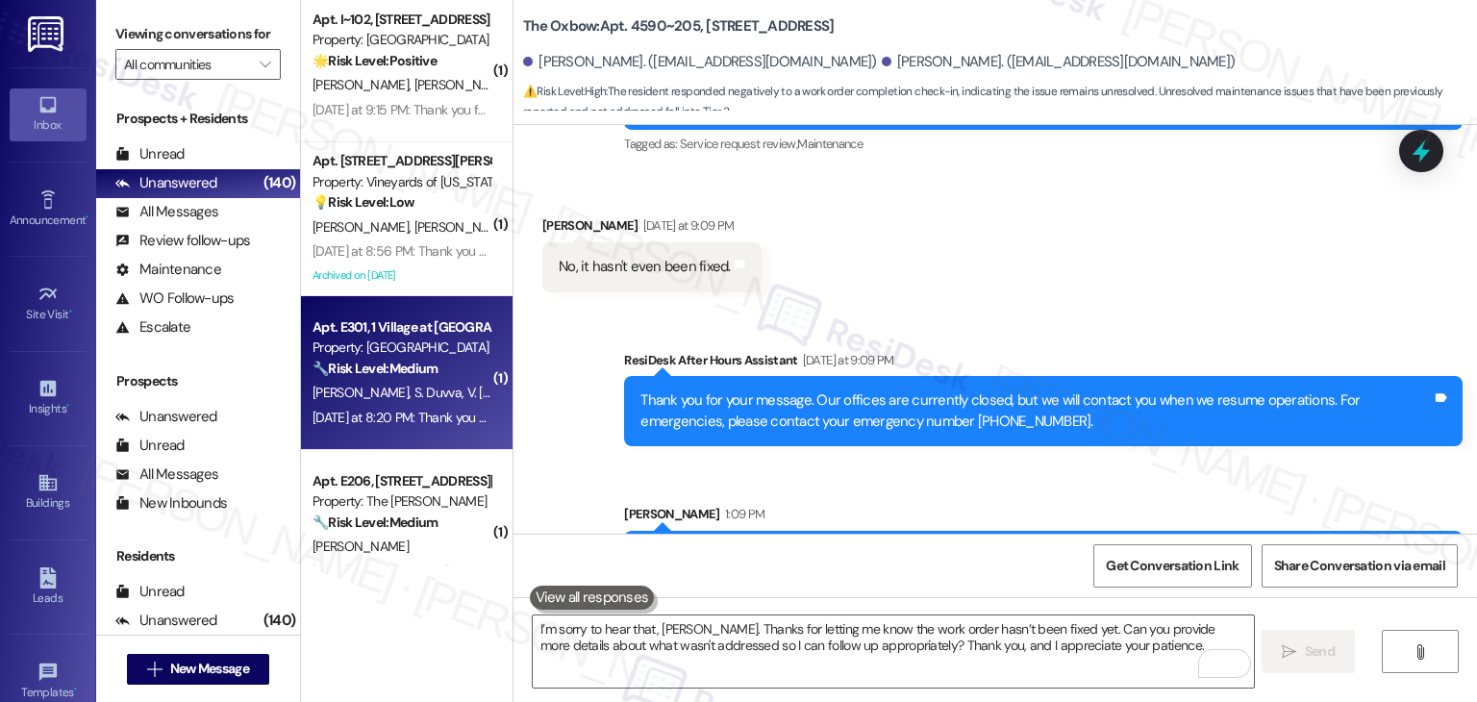
scroll to position [6838, 0]
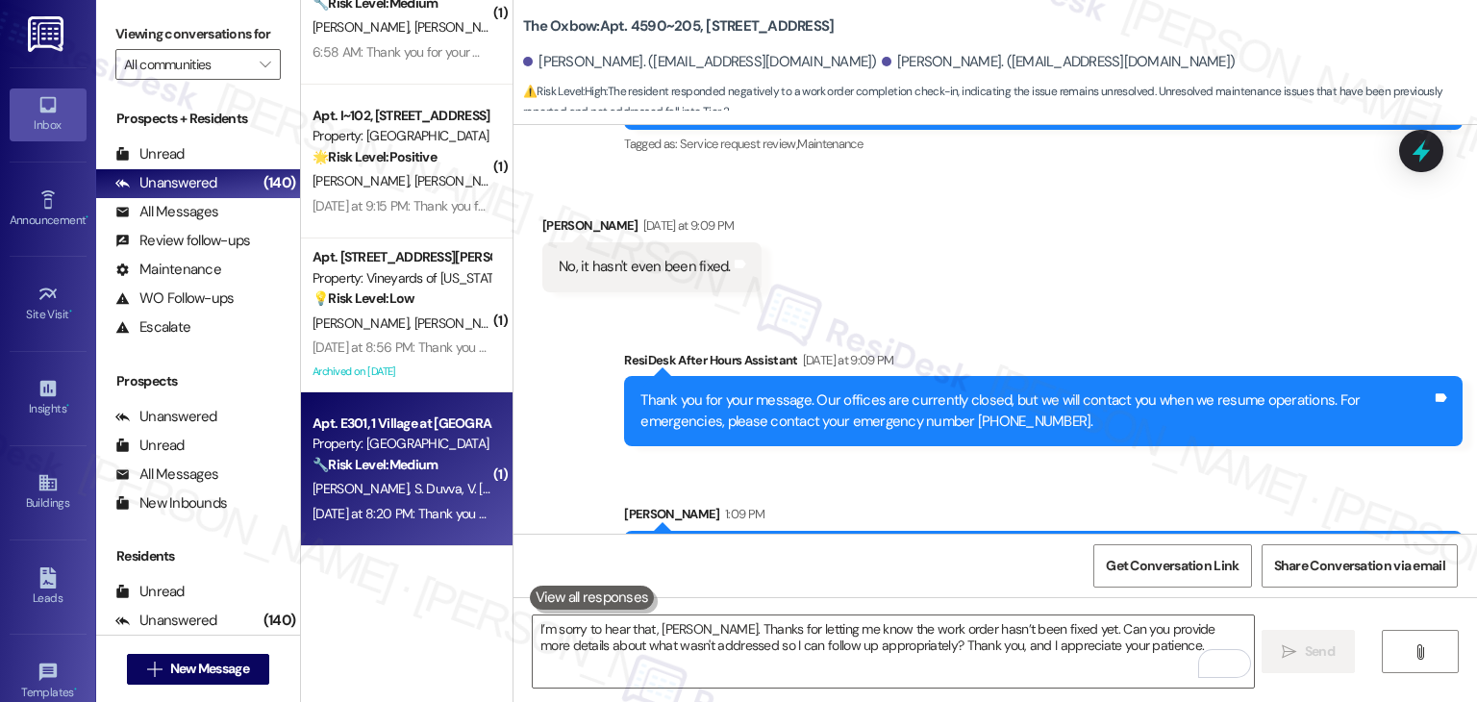
click at [435, 521] on div "[DATE] at 8:20 PM: Thank you for your message. Our offices are currently closed…" at bounding box center [902, 513] width 1181 height 17
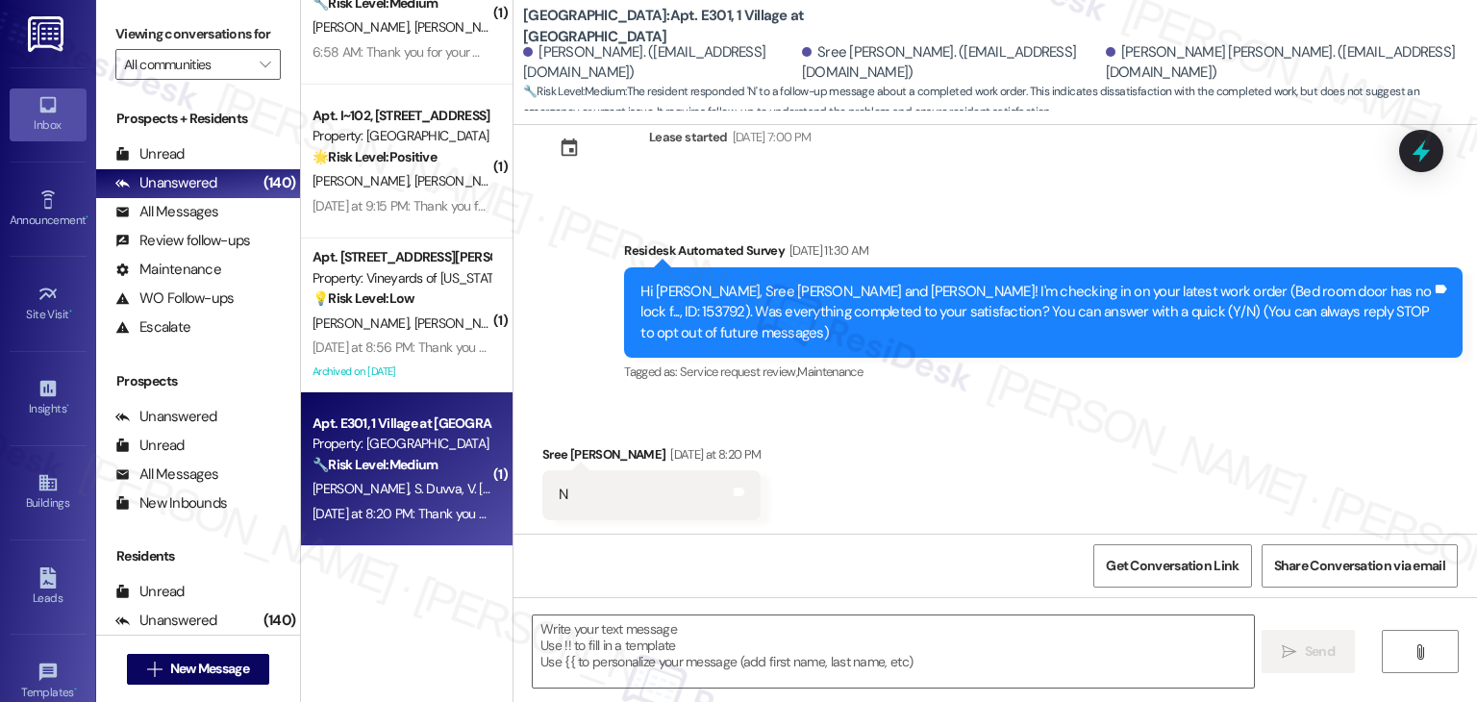
scroll to position [58, 0]
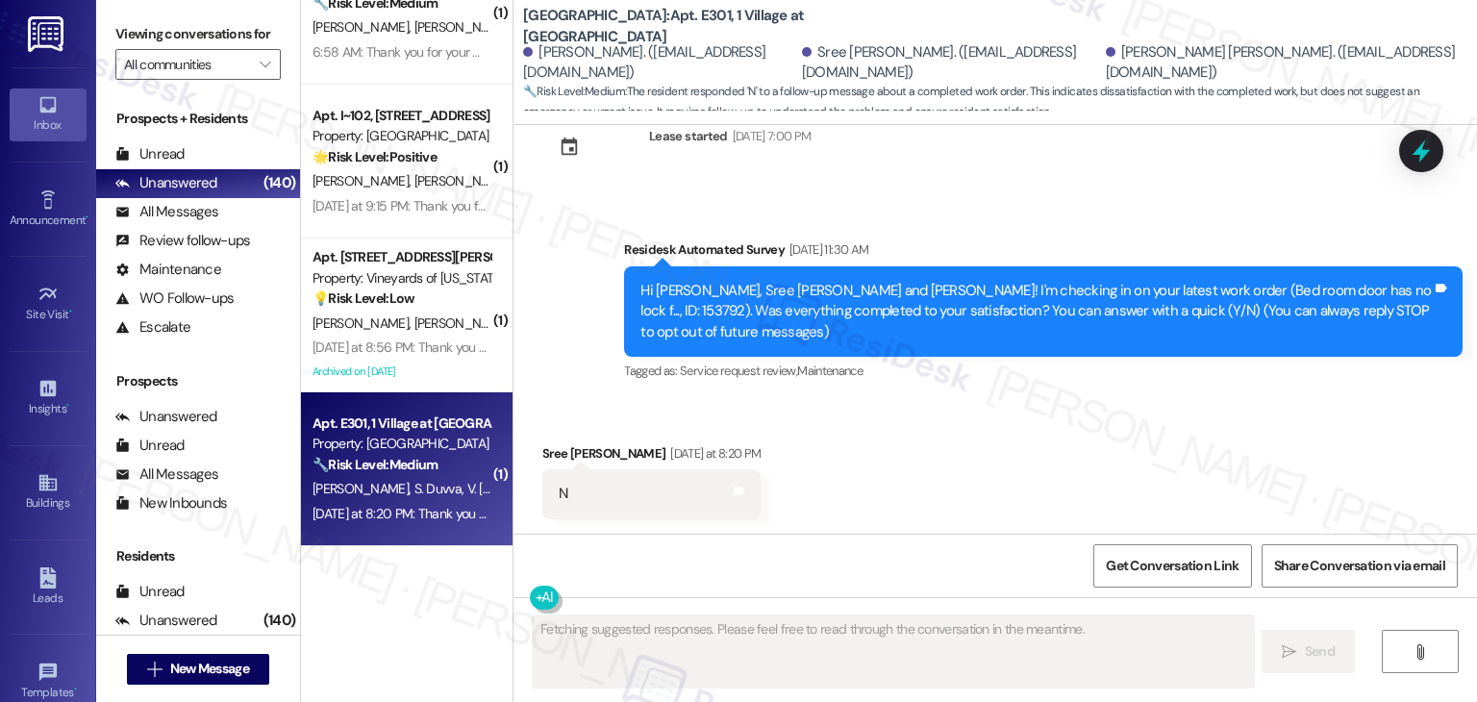
click at [948, 449] on div "Received via SMS Sree [PERSON_NAME] [DATE] at 8:20 PM N Tags and notes" at bounding box center [994, 467] width 963 height 134
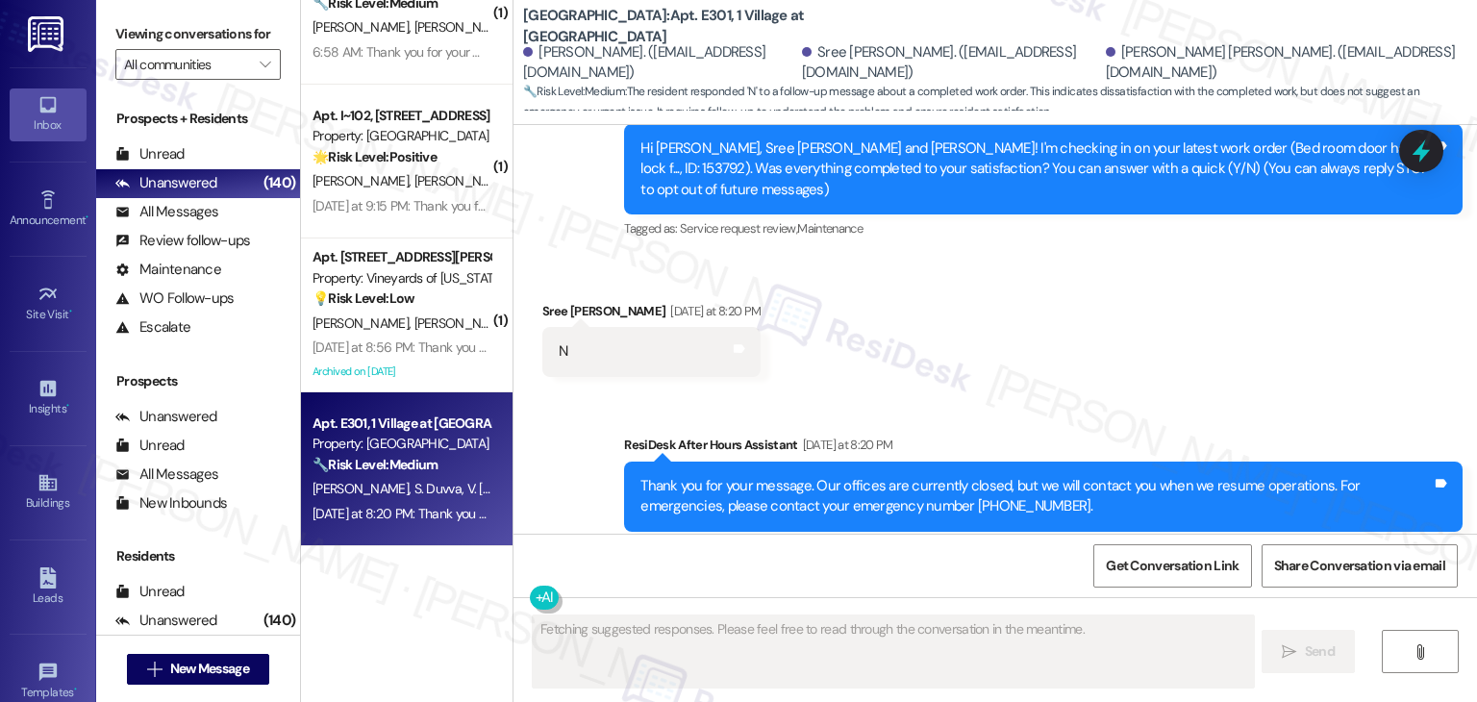
scroll to position [212, 0]
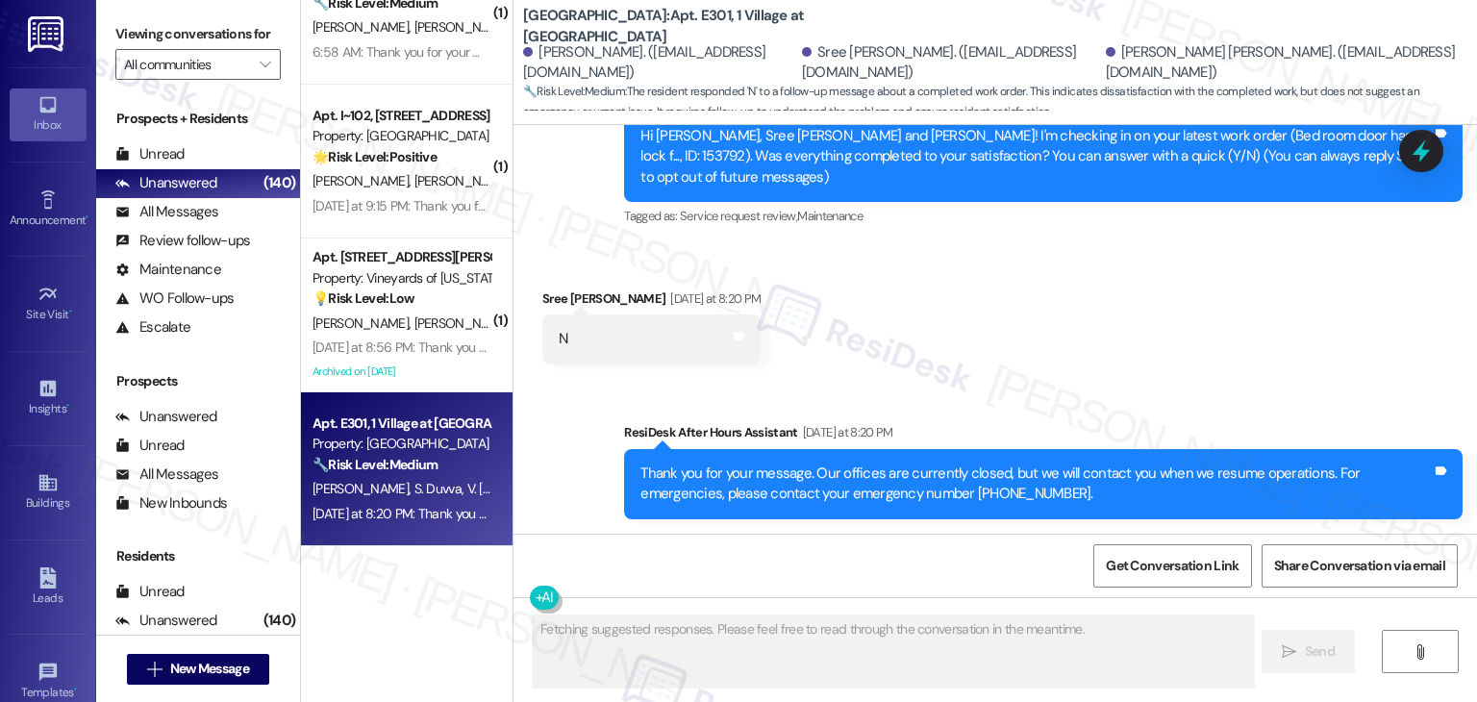
click at [1032, 342] on div "Received via SMS Sree [PERSON_NAME] [DATE] at 8:20 PM N Tags and notes" at bounding box center [994, 312] width 963 height 134
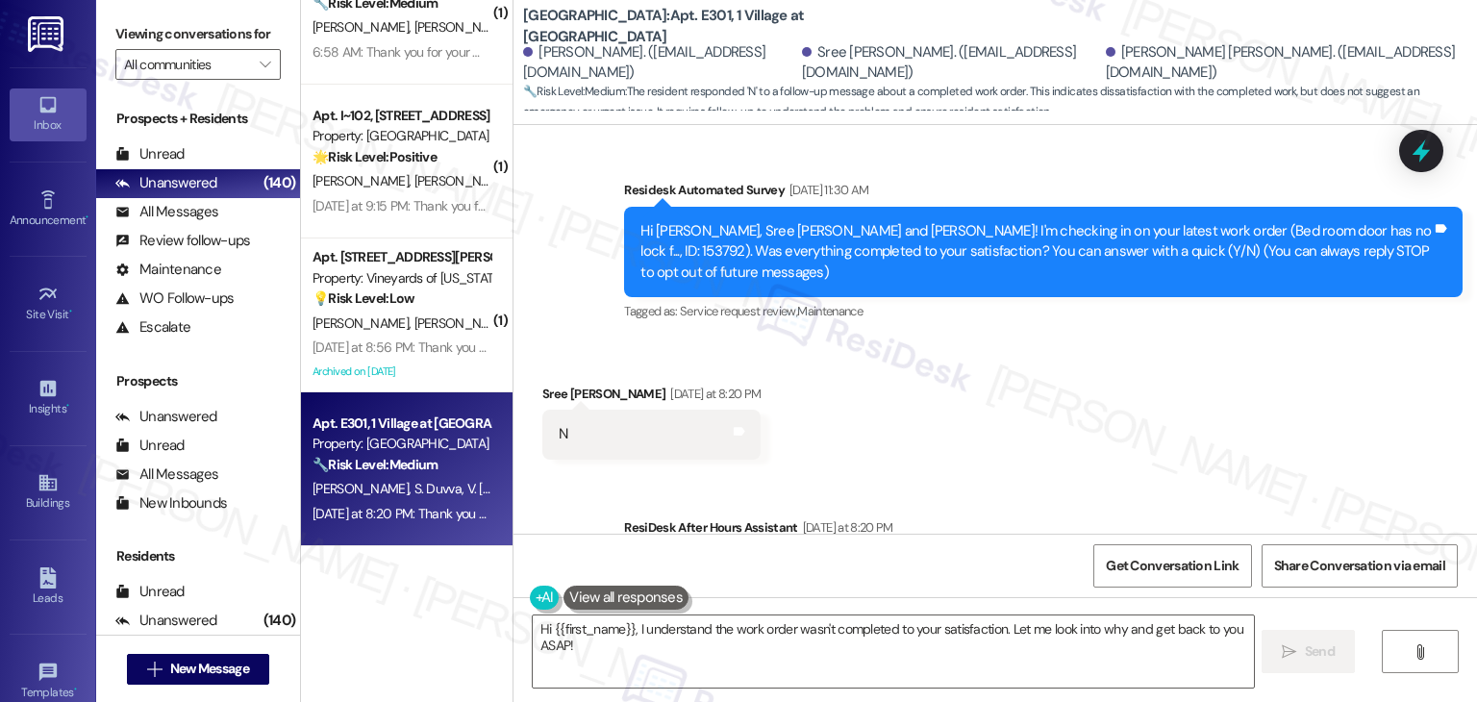
scroll to position [116, 0]
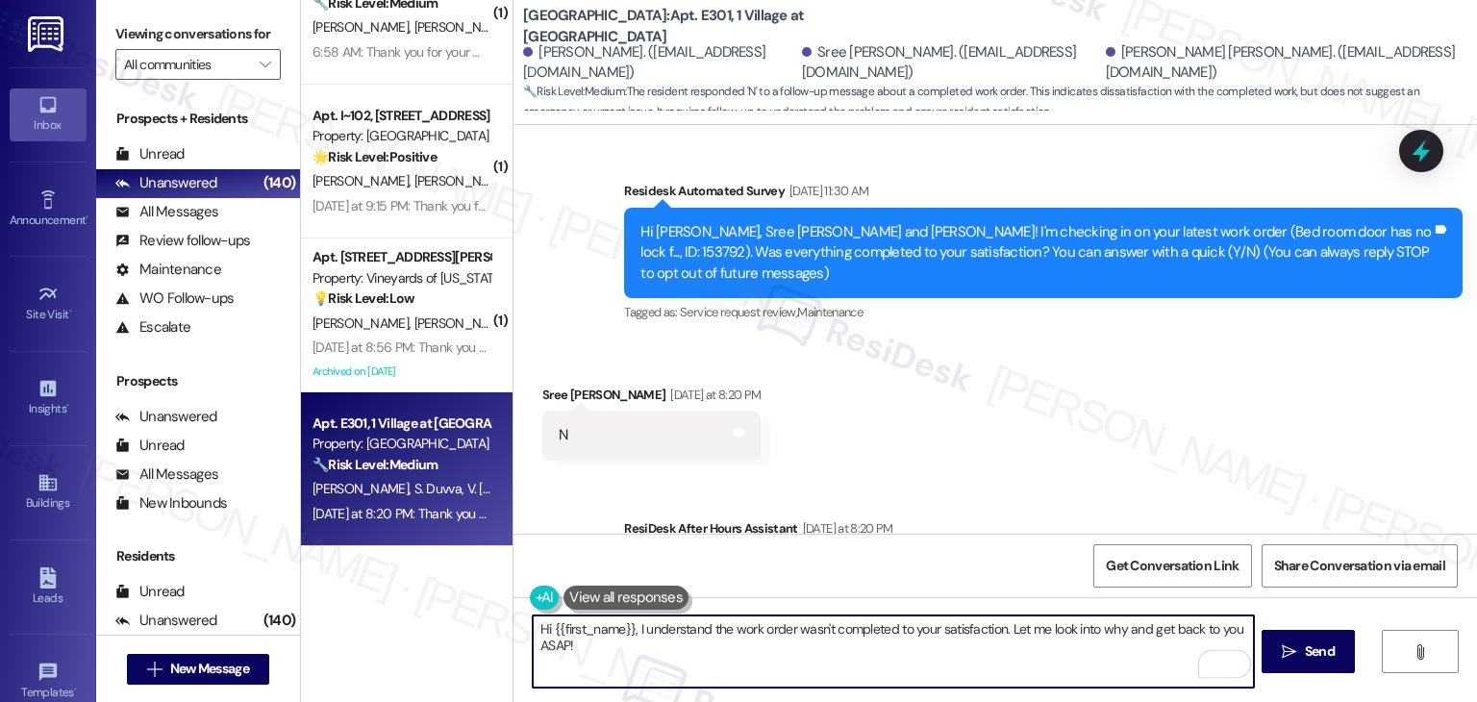
drag, startPoint x: 1041, startPoint y: 640, endPoint x: 1017, endPoint y: 626, distance: 28.0
click at [1017, 626] on textarea "Hi {{first_name}}, I understand the work order wasn't completed to your satisfa…" at bounding box center [893, 651] width 720 height 72
paste textarea "Can you provide more details about what wasn't addressed so I can follow up app…"
drag, startPoint x: 624, startPoint y: 632, endPoint x: 590, endPoint y: 632, distance: 33.7
click at [590, 632] on textarea "Hi {{first_name}}, I understand the work order wasn't completed to your satisfa…" at bounding box center [893, 651] width 720 height 72
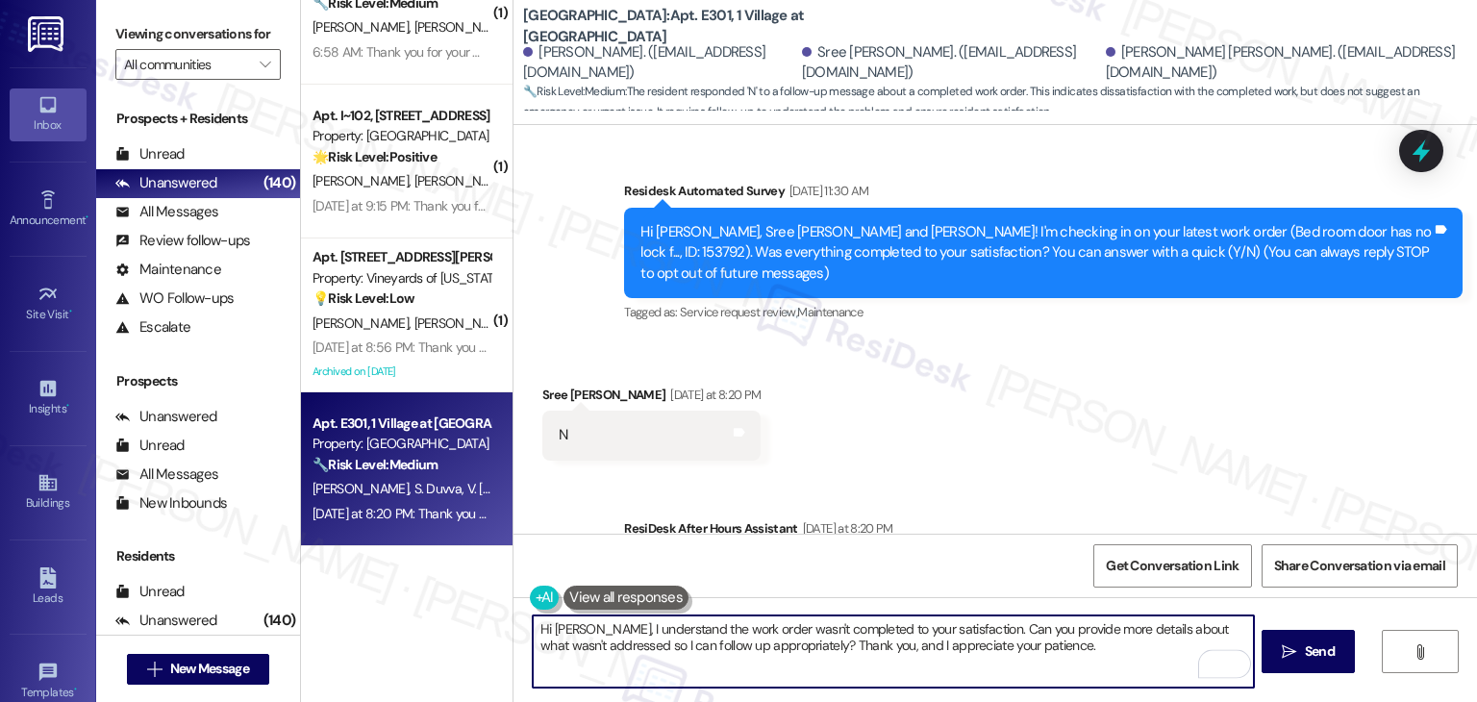
click at [1034, 654] on textarea "Hi [PERSON_NAME], I understand the work order wasn't completed to your satisfac…" at bounding box center [893, 651] width 720 height 72
type textarea "Hi [PERSON_NAME], I understand the work order wasn't completed to your satisfac…"
click at [1305, 657] on span "Send" at bounding box center [1320, 651] width 30 height 20
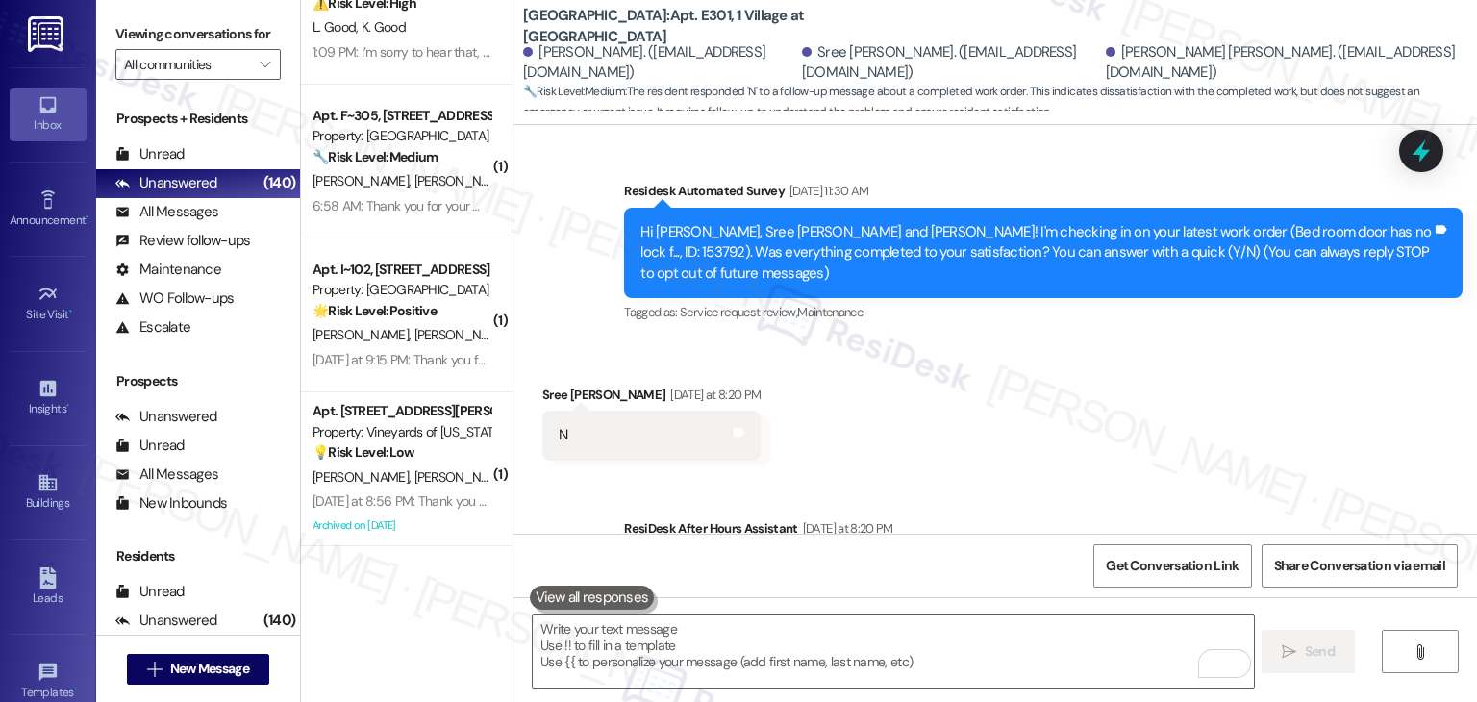
scroll to position [58, 0]
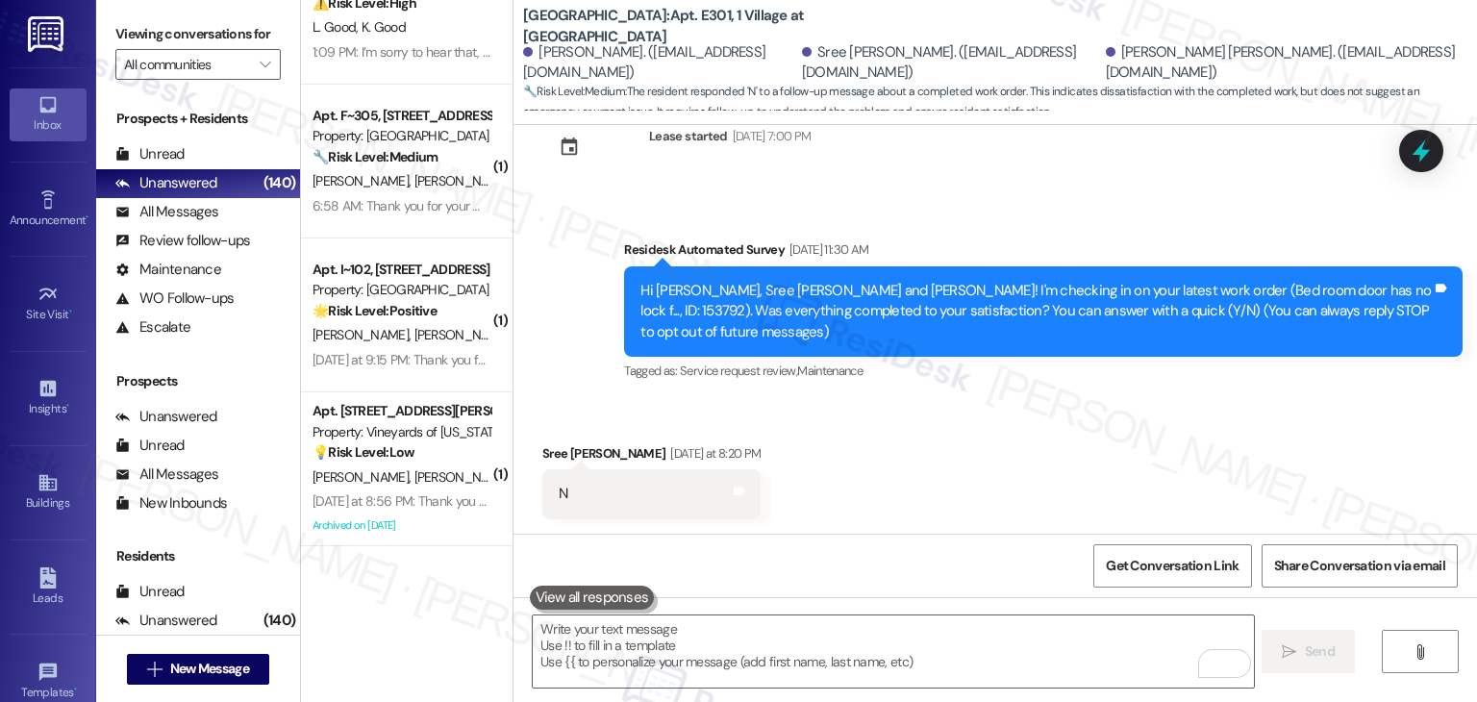
click at [945, 429] on div "Received via SMS Sree Charan Raj Duvva Yesterday at 8:20 PM N Tags and notes" at bounding box center [994, 467] width 963 height 134
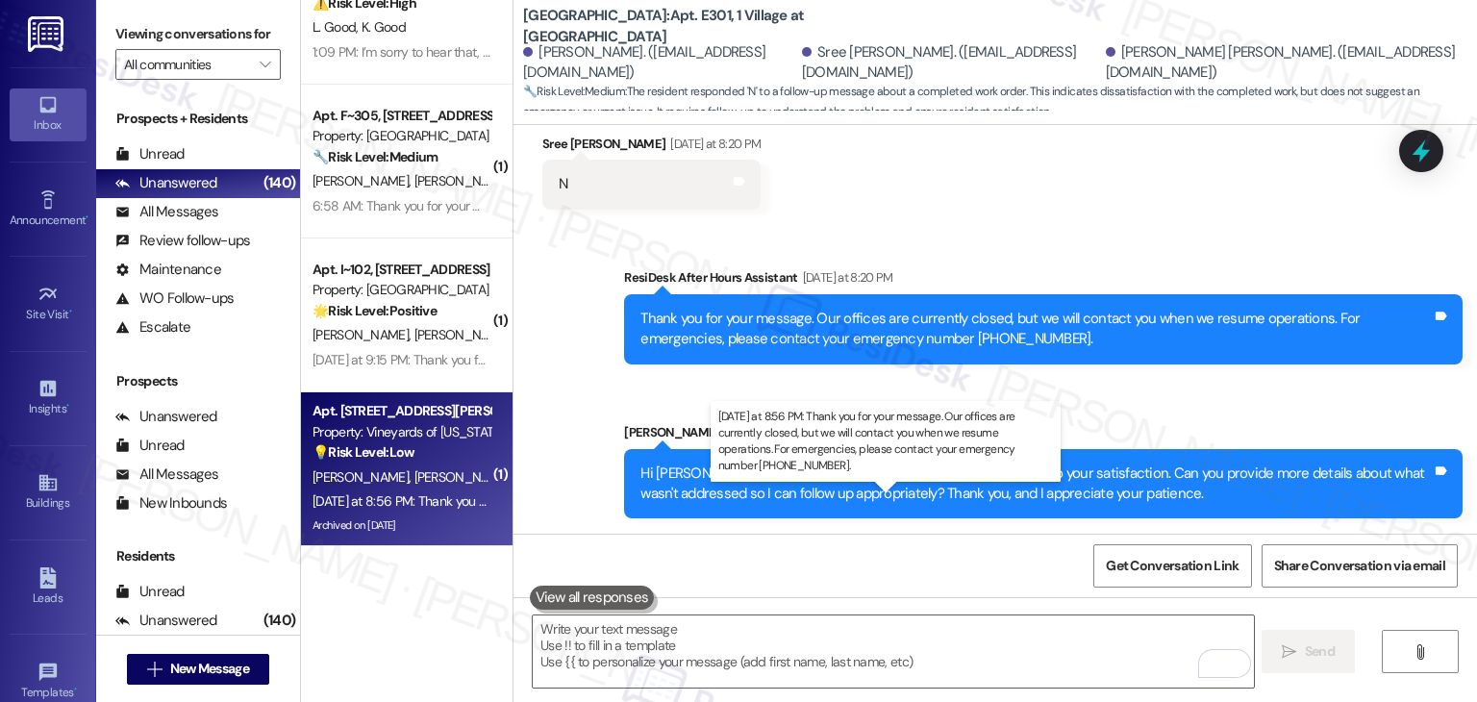
click at [420, 501] on div "Yesterday at 8:56 PM: Thank you for your message. Our offices are currently clo…" at bounding box center [902, 500] width 1181 height 17
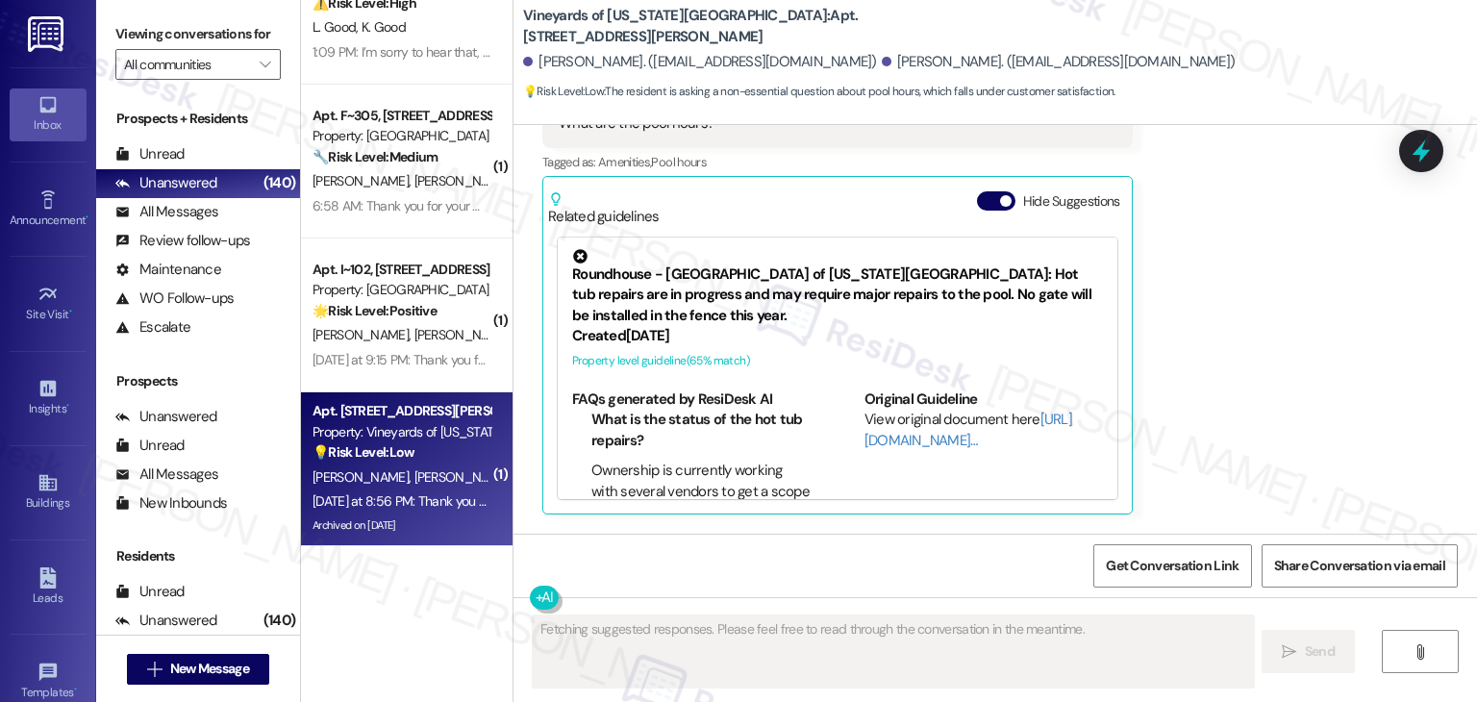
scroll to position [3413, 0]
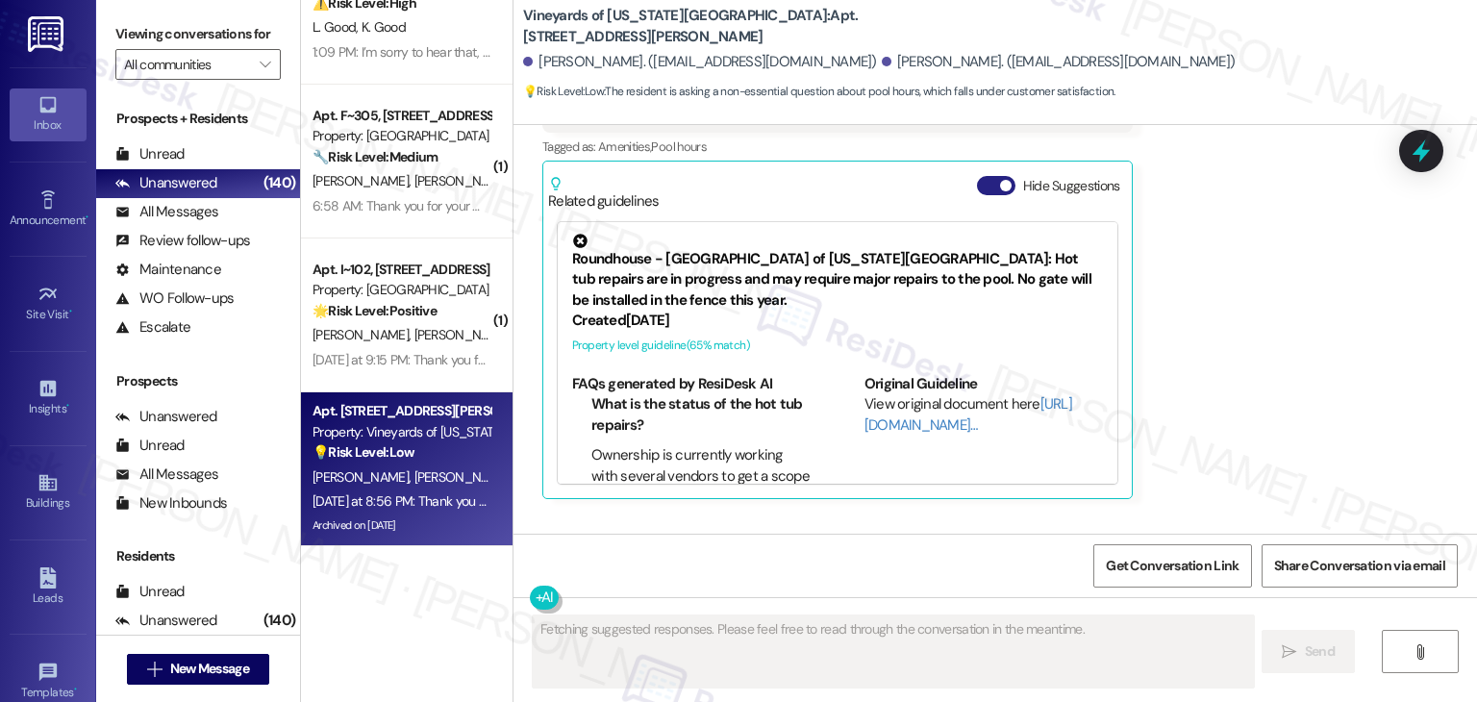
click at [977, 195] on button "Hide Suggestions" at bounding box center [996, 185] width 38 height 19
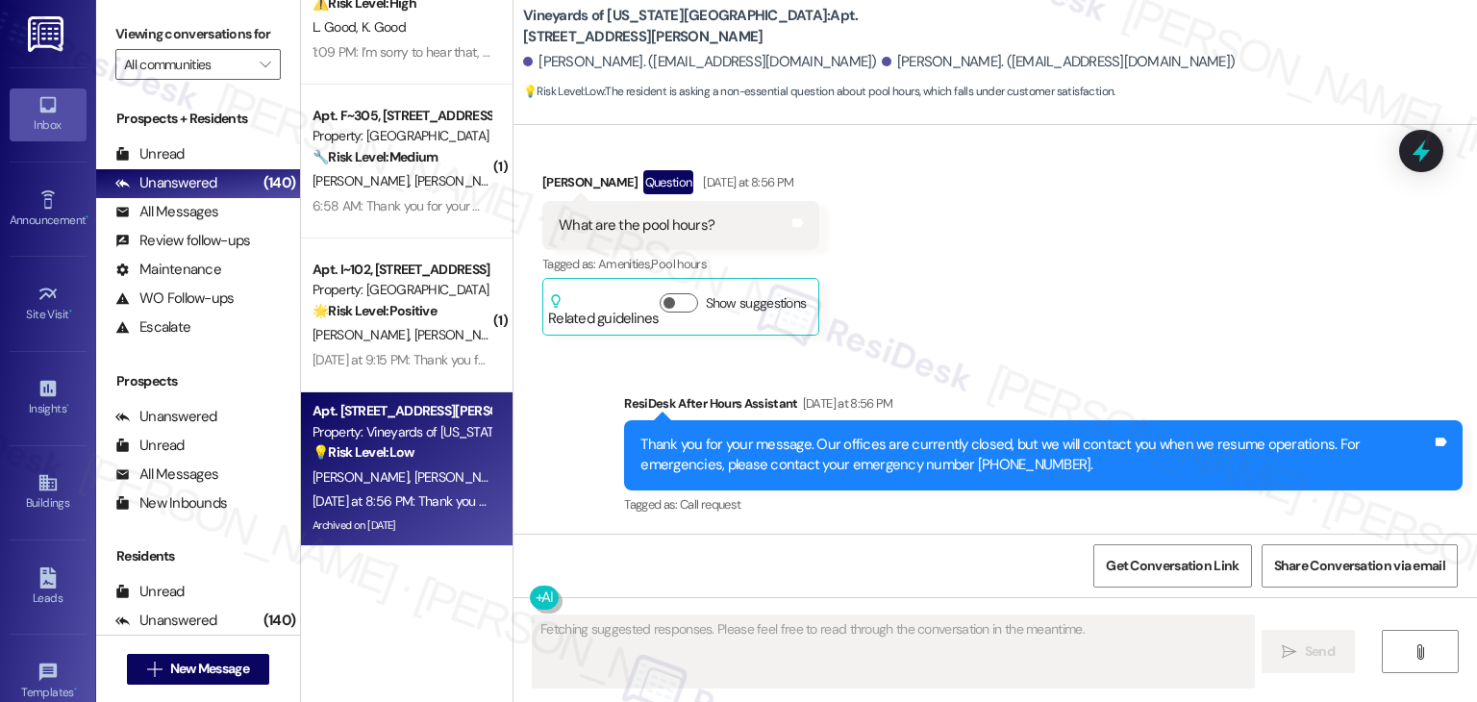
scroll to position [3316, 0]
click at [1031, 306] on div "Received via SMS Marco Marchiani Question Yesterday at 8:56 PM What are the poo…" at bounding box center [994, 238] width 963 height 223
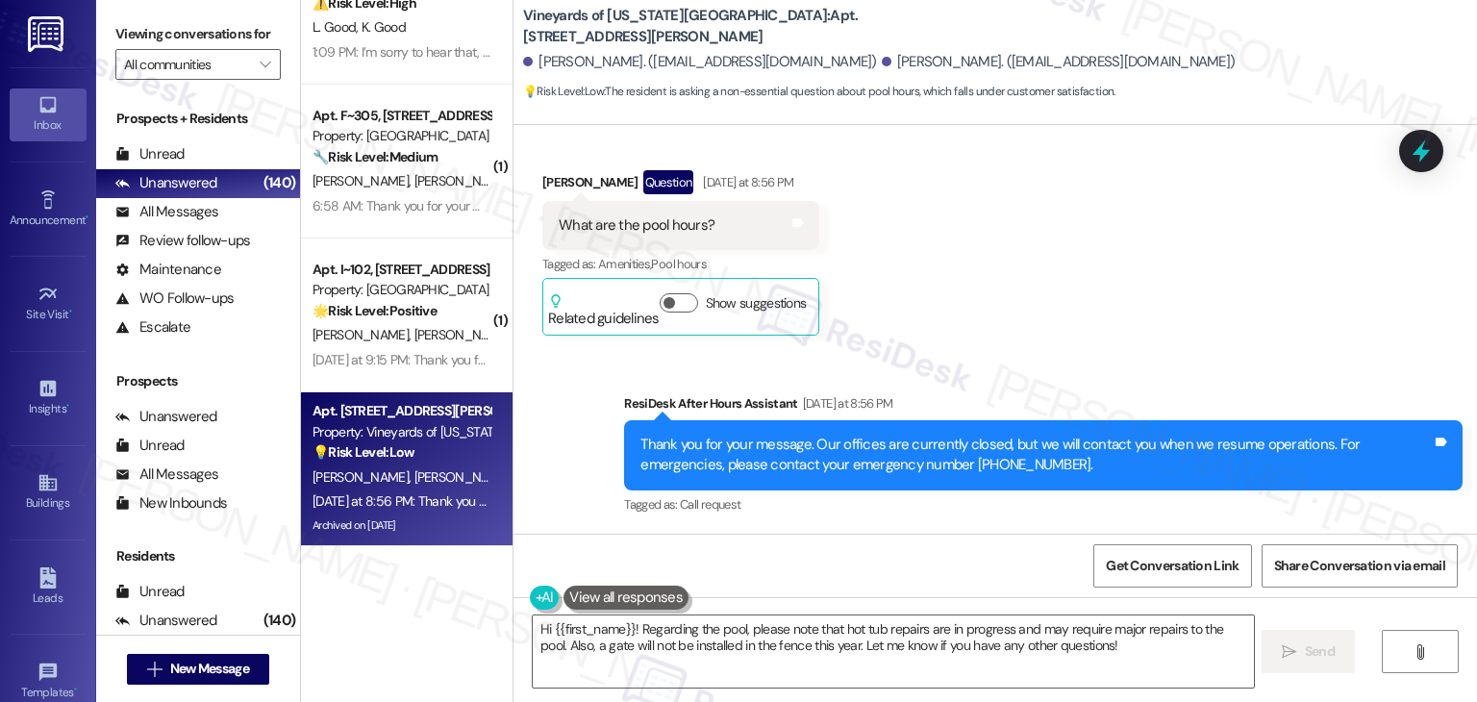
click at [1032, 362] on div "Sent via SMS ResiDesk After Hours Assistant Yesterday at 8:56 PM Thank you for …" at bounding box center [994, 441] width 963 height 183
click at [676, 232] on div "What are the pool hours?" at bounding box center [637, 225] width 156 height 20
copy div "What are the pool hours? Tags and notes"
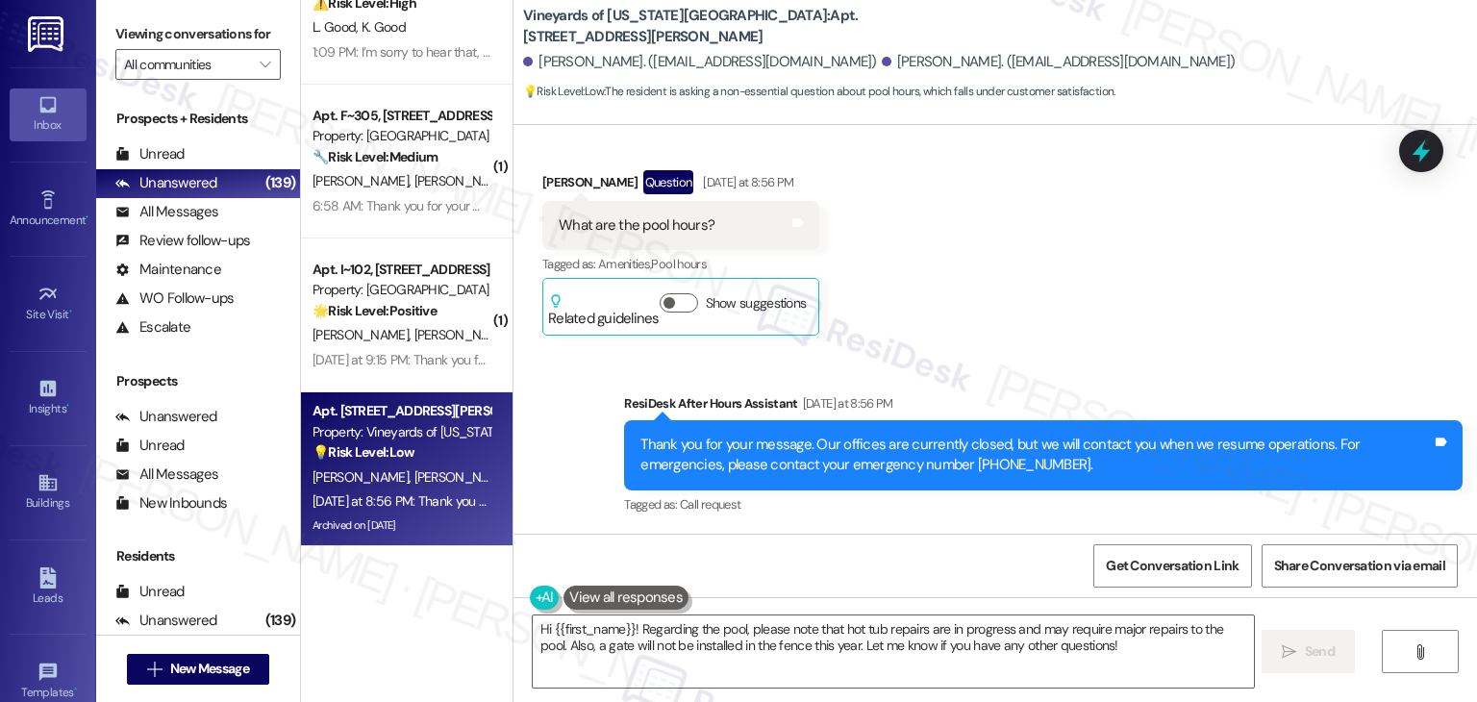
click at [942, 536] on div "Get Conversation Link Share Conversation via email" at bounding box center [994, 565] width 963 height 63
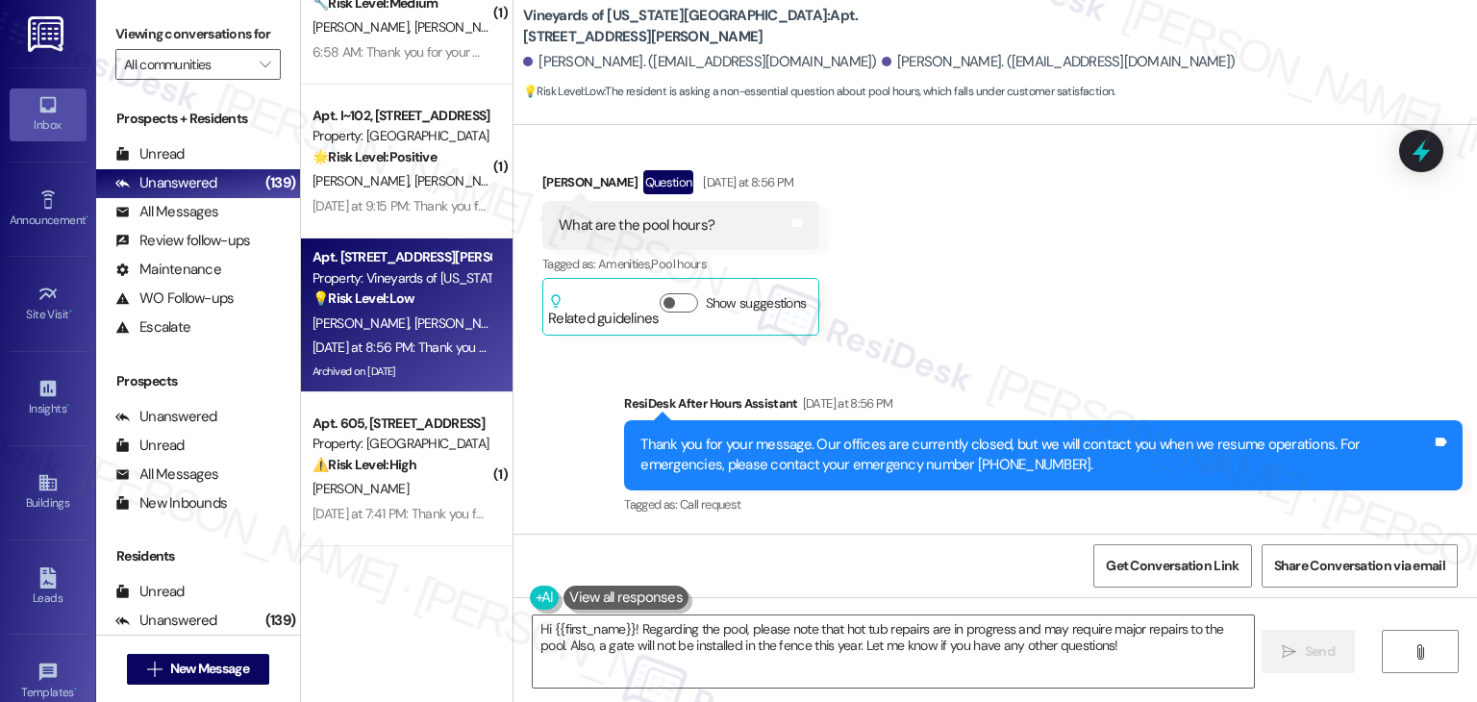
click at [990, 299] on div "Received via SMS Marco Marchiani Question Yesterday at 8:56 PM What are the poo…" at bounding box center [994, 238] width 963 height 223
click at [1016, 556] on div "Get Conversation Link Share Conversation via email" at bounding box center [994, 565] width 963 height 63
click at [947, 625] on textarea "Hi {{first_name}}! Regarding the pool, please note that hot tub repairs are in …" at bounding box center [893, 651] width 720 height 72
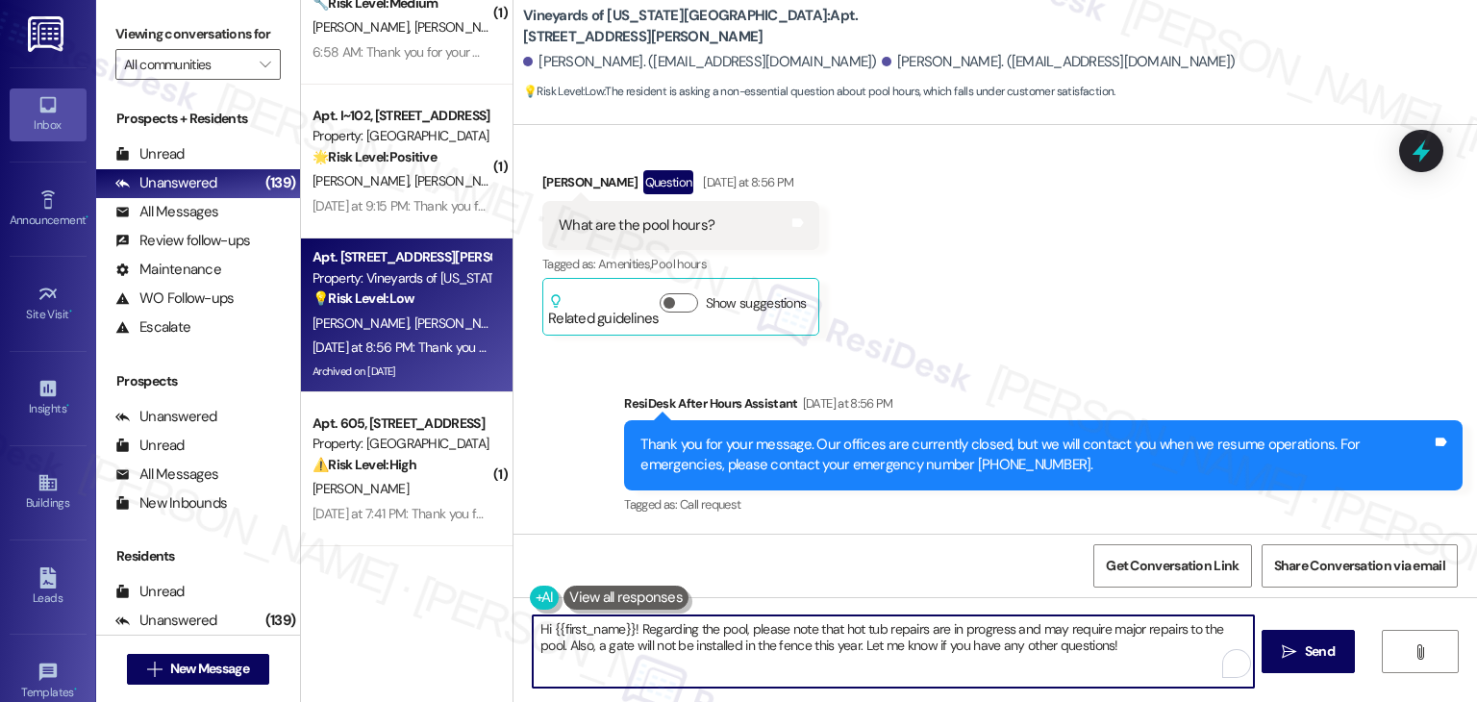
click at [947, 625] on textarea "Hi {{first_name}}! Regarding the pool, please note that hot tub repairs are in …" at bounding box center [893, 651] width 720 height 72
paste textarea "Marco! Let me confirm the pool hours with the site team so I can share the exac…"
click at [850, 649] on textarea "Hi Marco! Let me confirm the pool hours with the site team so I can share the e…" at bounding box center [893, 651] width 720 height 72
type textarea "Hi Marco! Let me confirm the pool hours with the site team so I can share the e…"
click at [1001, 562] on div "Get Conversation Link Share Conversation via email" at bounding box center [994, 565] width 963 height 63
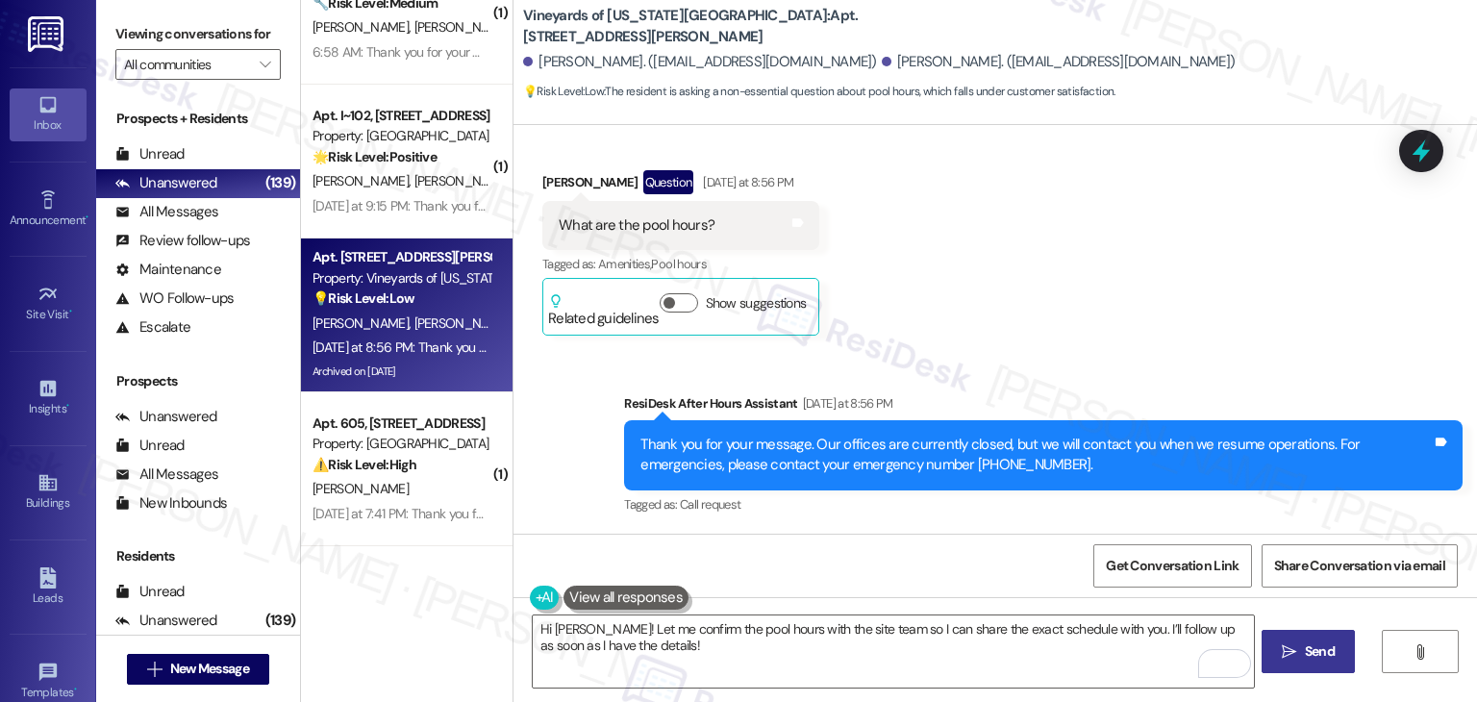
click at [1313, 652] on span "Send" at bounding box center [1320, 651] width 30 height 20
click at [1000, 569] on div "Get Conversation Link Share Conversation via email" at bounding box center [994, 565] width 963 height 63
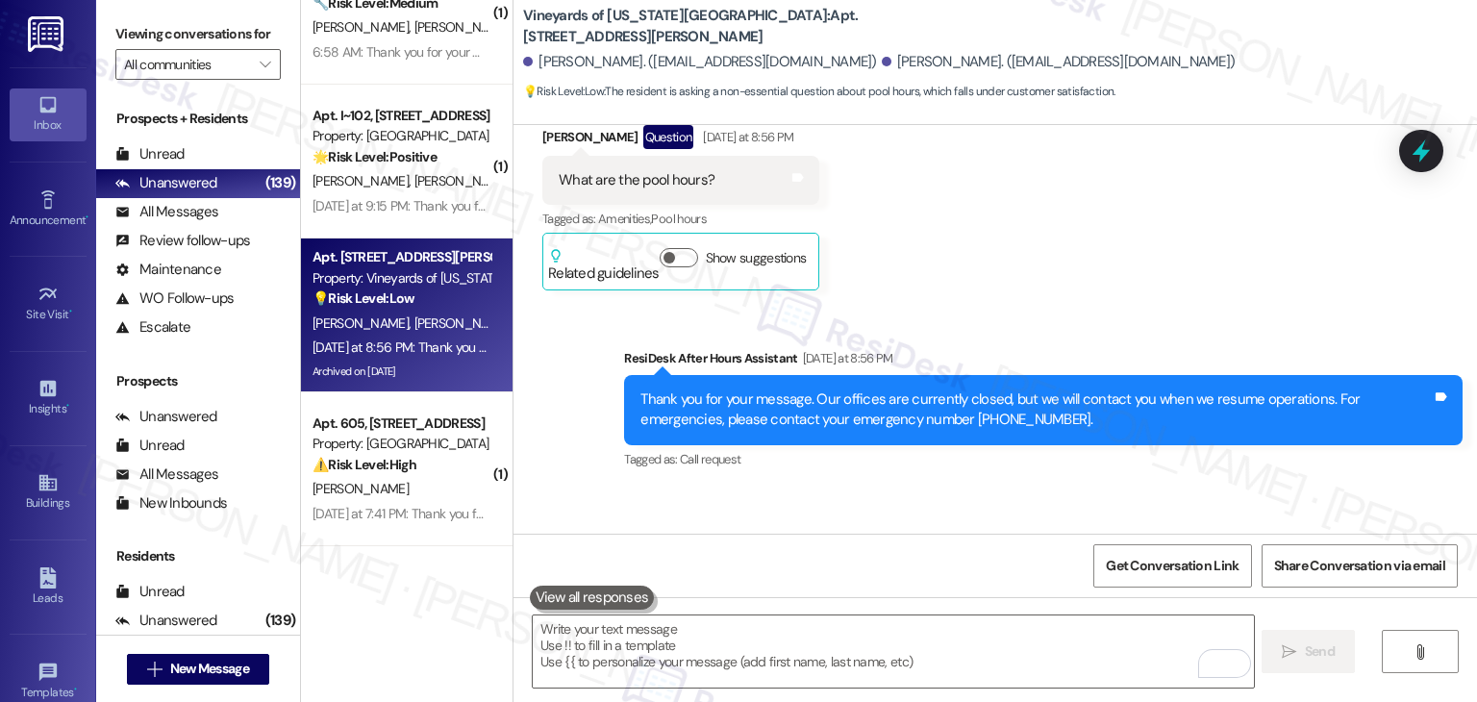
scroll to position [3471, 0]
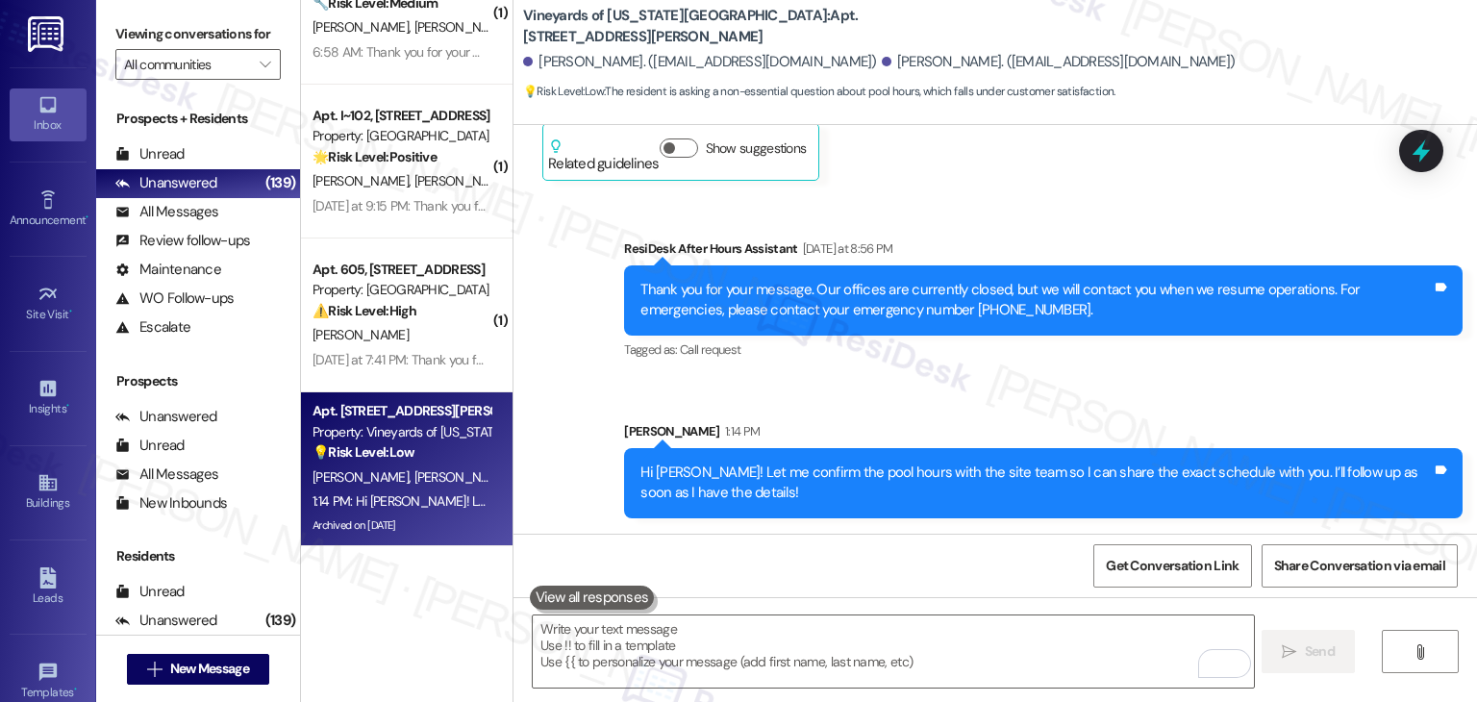
click at [1069, 378] on div "Sent via SMS ResiDesk After Hours Assistant Yesterday at 8:56 PM Thank you for …" at bounding box center [994, 363] width 963 height 337
click at [1065, 186] on div "Received via SMS Marco Marchiani Question Yesterday at 8:56 PM What are the poo…" at bounding box center [994, 83] width 963 height 223
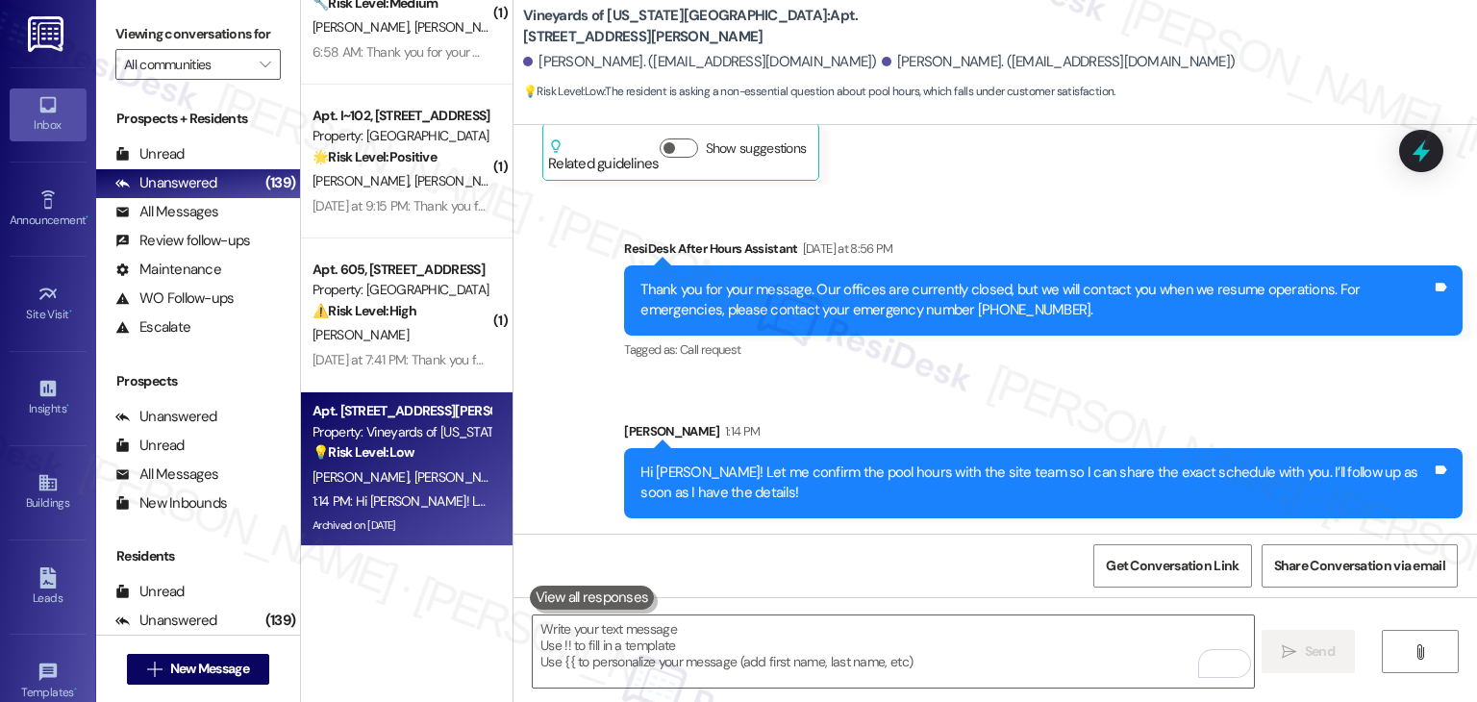
click at [1065, 186] on div "Received via SMS Marco Marchiani Question Yesterday at 8:56 PM What are the poo…" at bounding box center [994, 83] width 963 height 223
click at [1068, 209] on div "Sent via SMS ResiDesk After Hours Assistant Yesterday at 8:56 PM Thank you for …" at bounding box center [994, 363] width 963 height 337
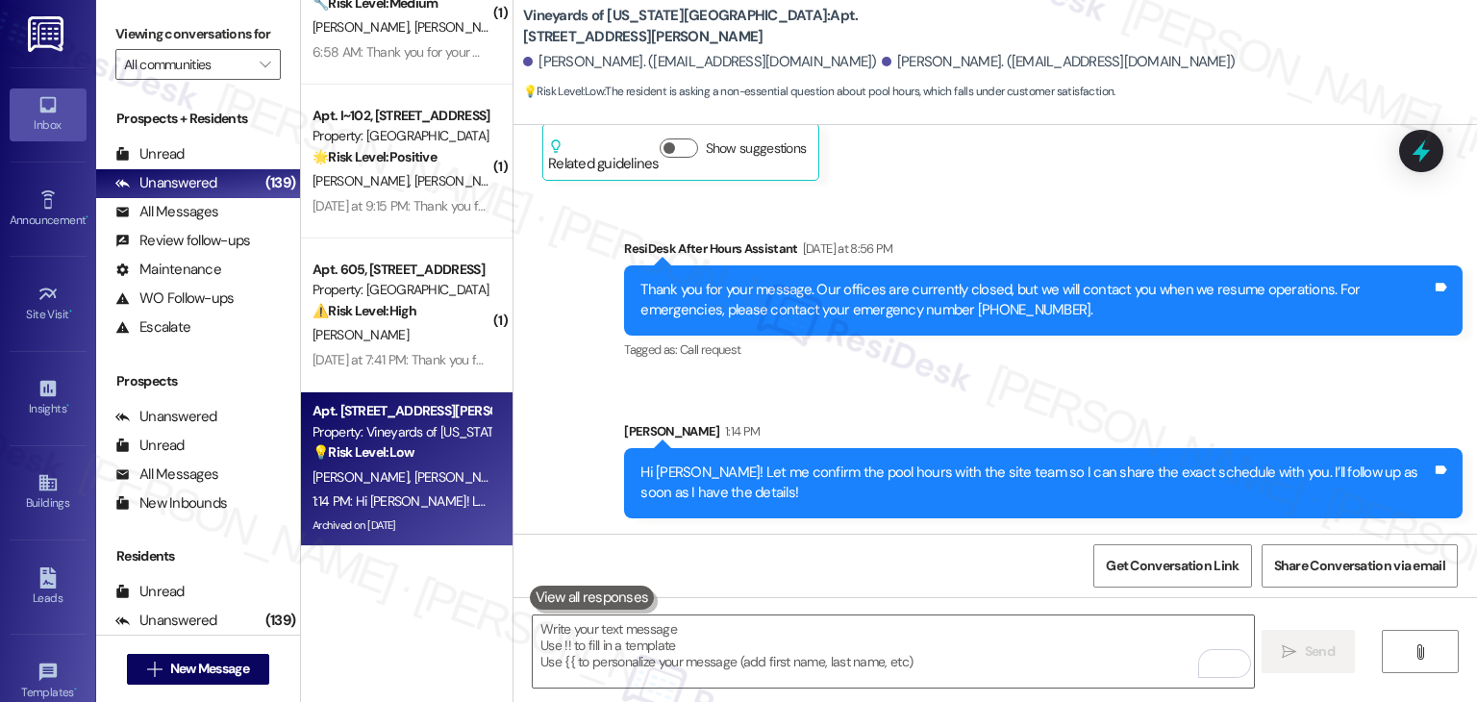
click at [1068, 209] on div "Sent via SMS ResiDesk After Hours Assistant Yesterday at 8:56 PM Thank you for …" at bounding box center [994, 363] width 963 height 337
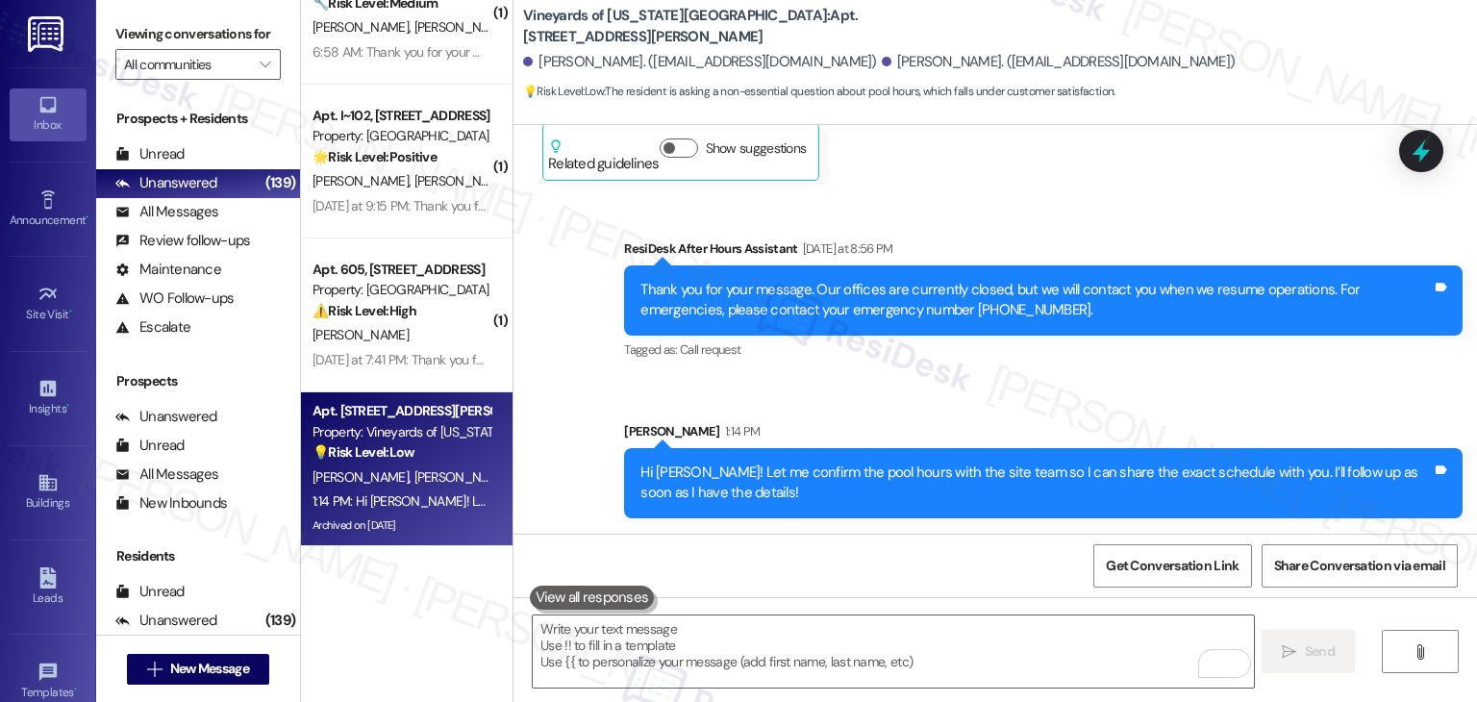
click at [1068, 209] on div "Sent via SMS ResiDesk After Hours Assistant Yesterday at 8:56 PM Thank you for …" at bounding box center [994, 363] width 963 height 337
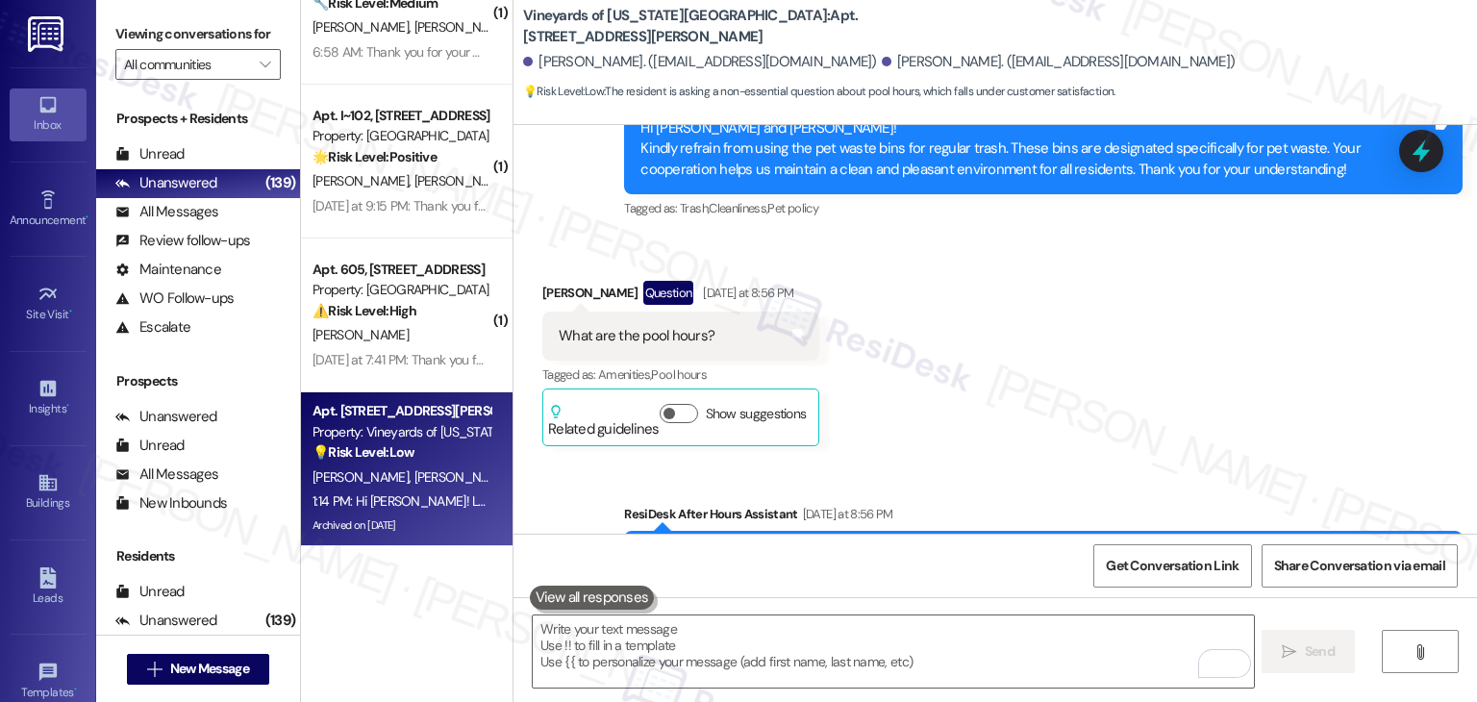
scroll to position [3182, 0]
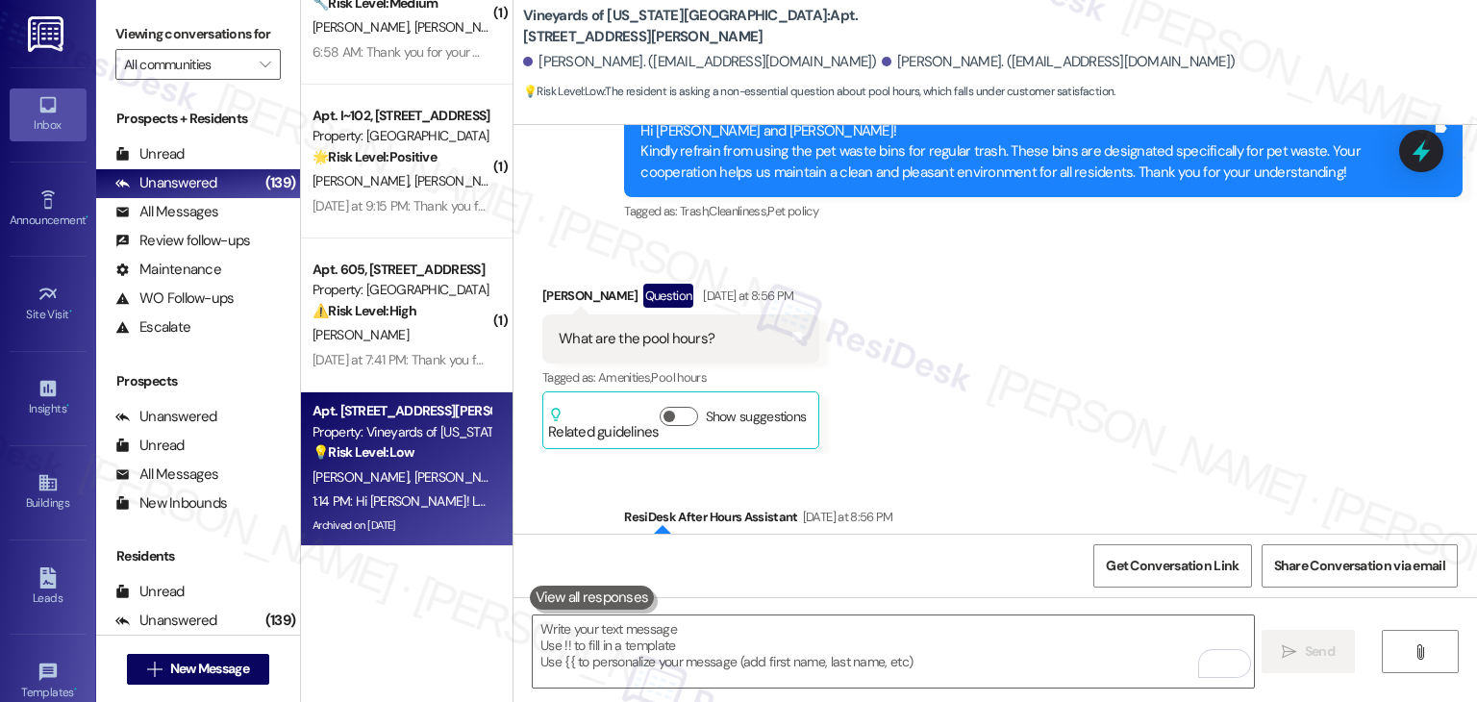
click at [973, 347] on div "Received via SMS Marco Marchiani Question Yesterday at 8:56 PM What are the poo…" at bounding box center [994, 351] width 963 height 223
click at [973, 343] on div "Received via SMS Marco Marchiani Question Yesterday at 8:56 PM What are the poo…" at bounding box center [994, 351] width 963 height 223
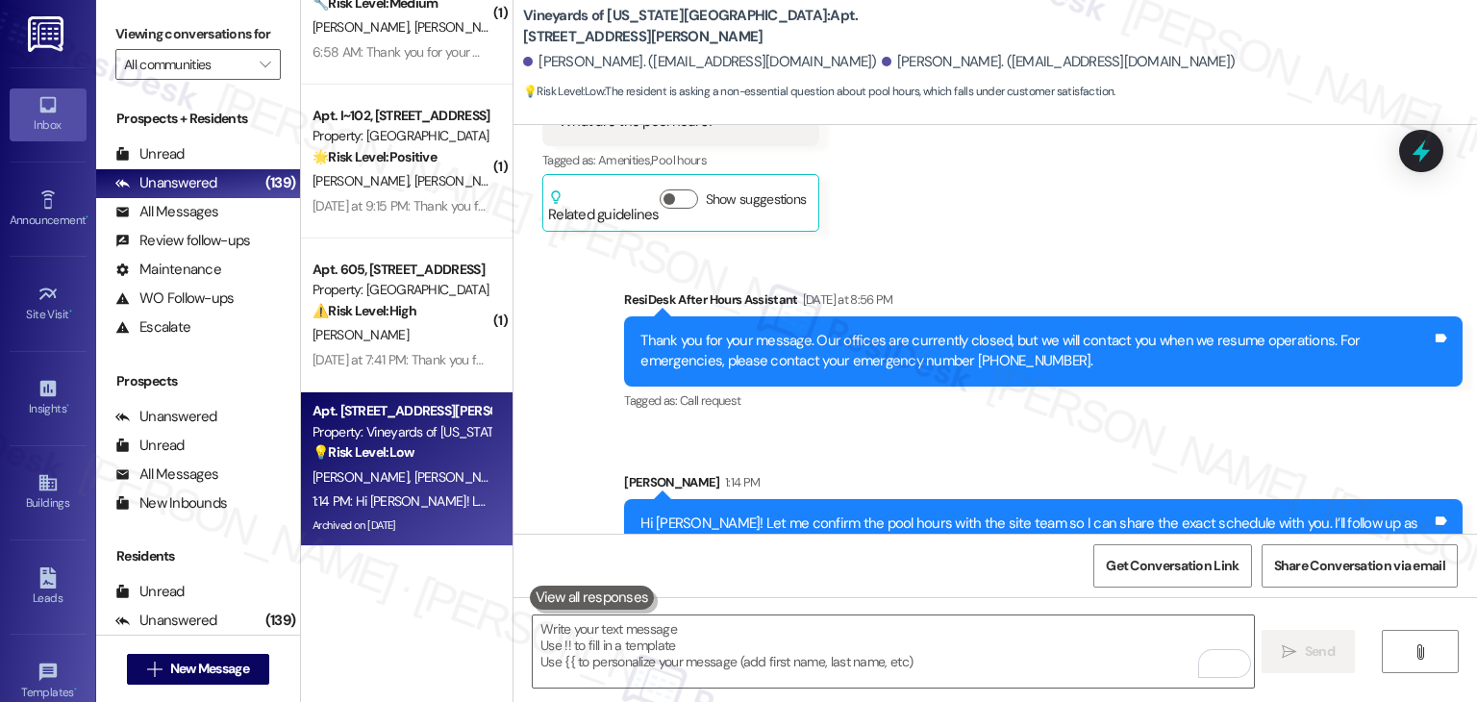
scroll to position [3471, 0]
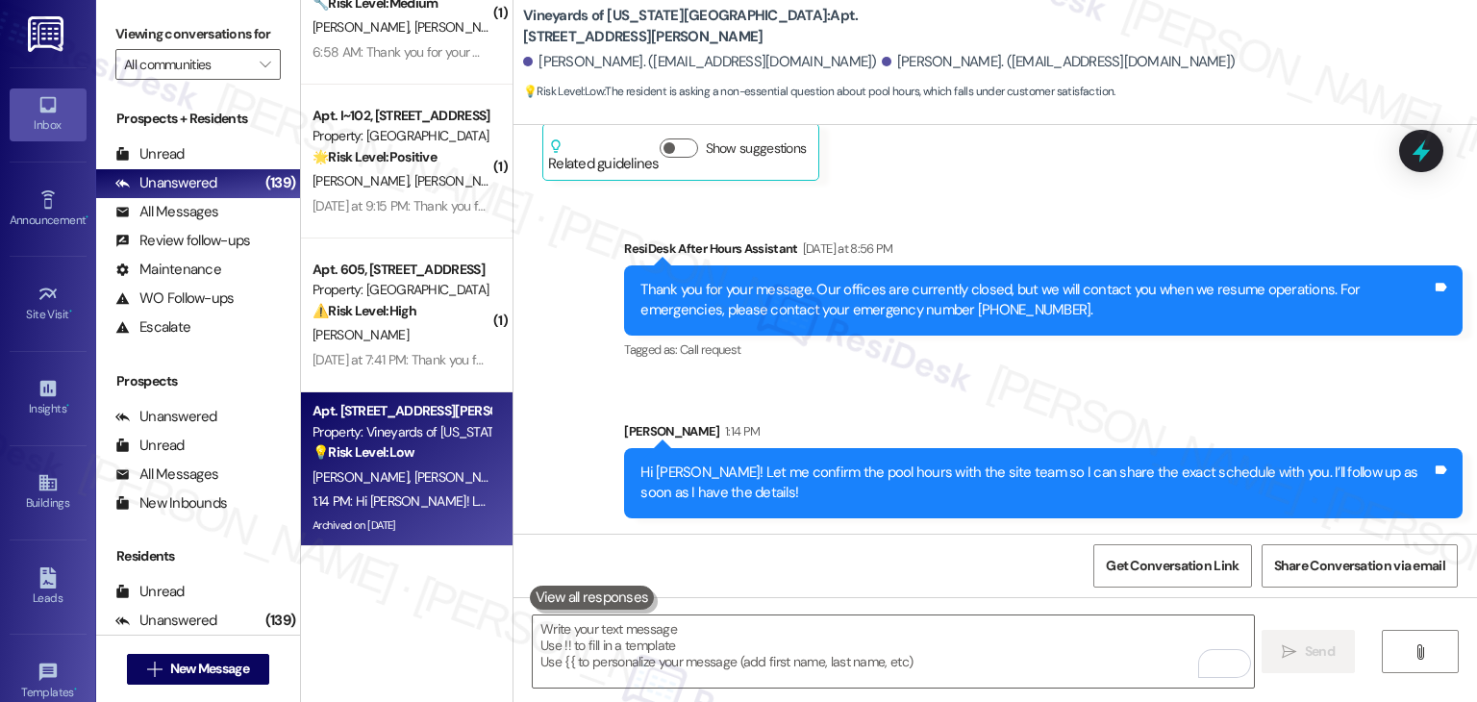
click at [969, 385] on div "Sent via SMS ResiDesk After Hours Assistant Yesterday at 8:56 PM Thank you for …" at bounding box center [994, 363] width 963 height 337
click at [998, 181] on div "Received via SMS Marco Marchiani Question Yesterday at 8:56 PM What are the poo…" at bounding box center [994, 83] width 963 height 223
click at [1000, 193] on div "Received via SMS Marco Marchiani Question Yesterday at 8:56 PM What are the poo…" at bounding box center [994, 83] width 963 height 223
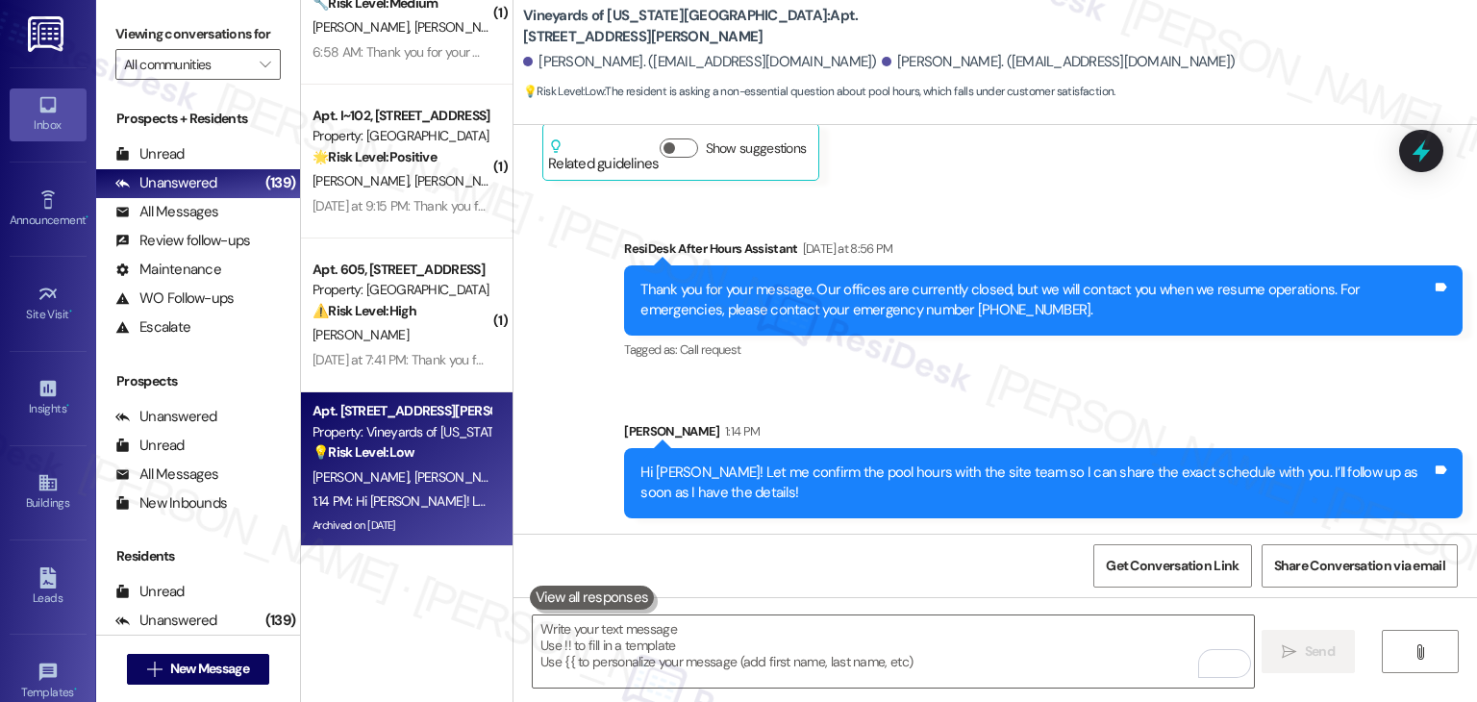
click at [1000, 193] on div "Received via SMS Marco Marchiani Question Yesterday at 8:56 PM What are the poo…" at bounding box center [994, 83] width 963 height 223
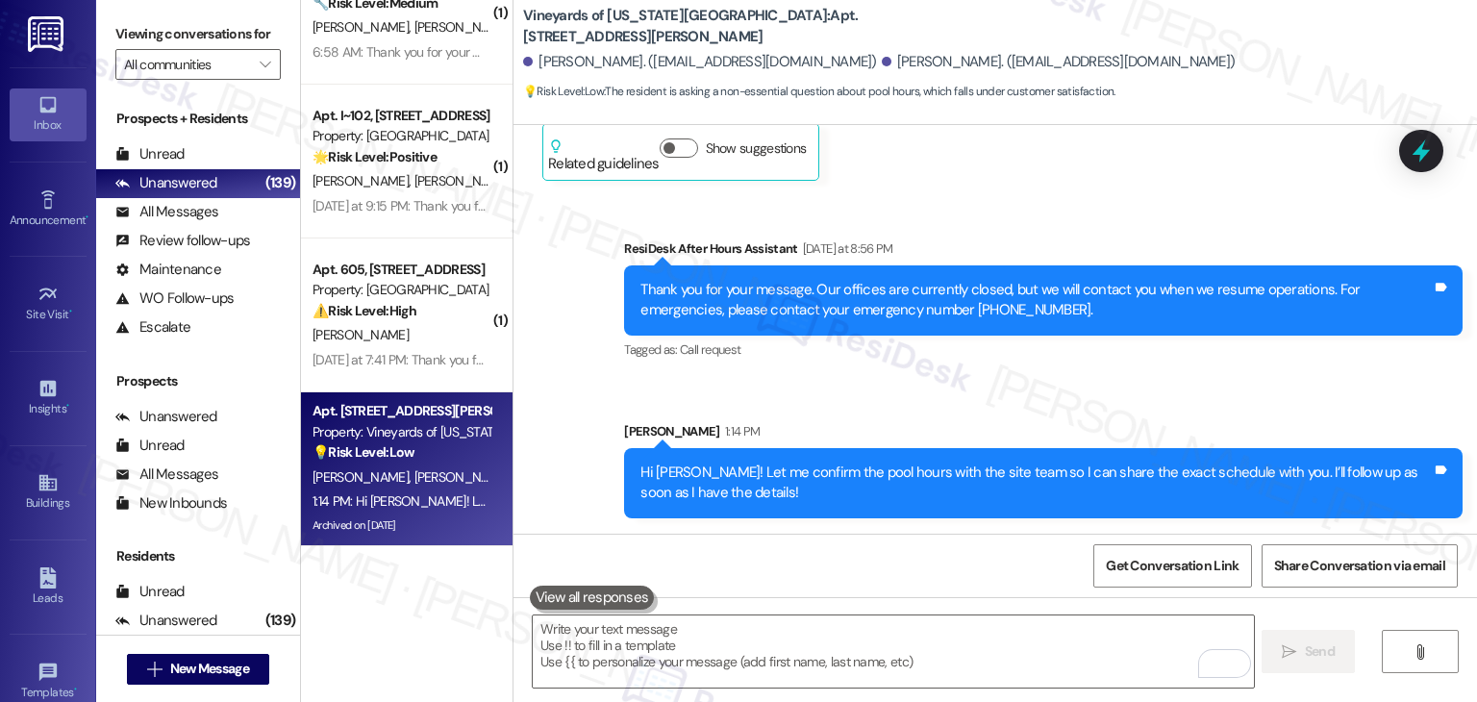
click at [1000, 193] on div "Received via SMS Marco Marchiani Question Yesterday at 8:56 PM What are the poo…" at bounding box center [994, 83] width 963 height 223
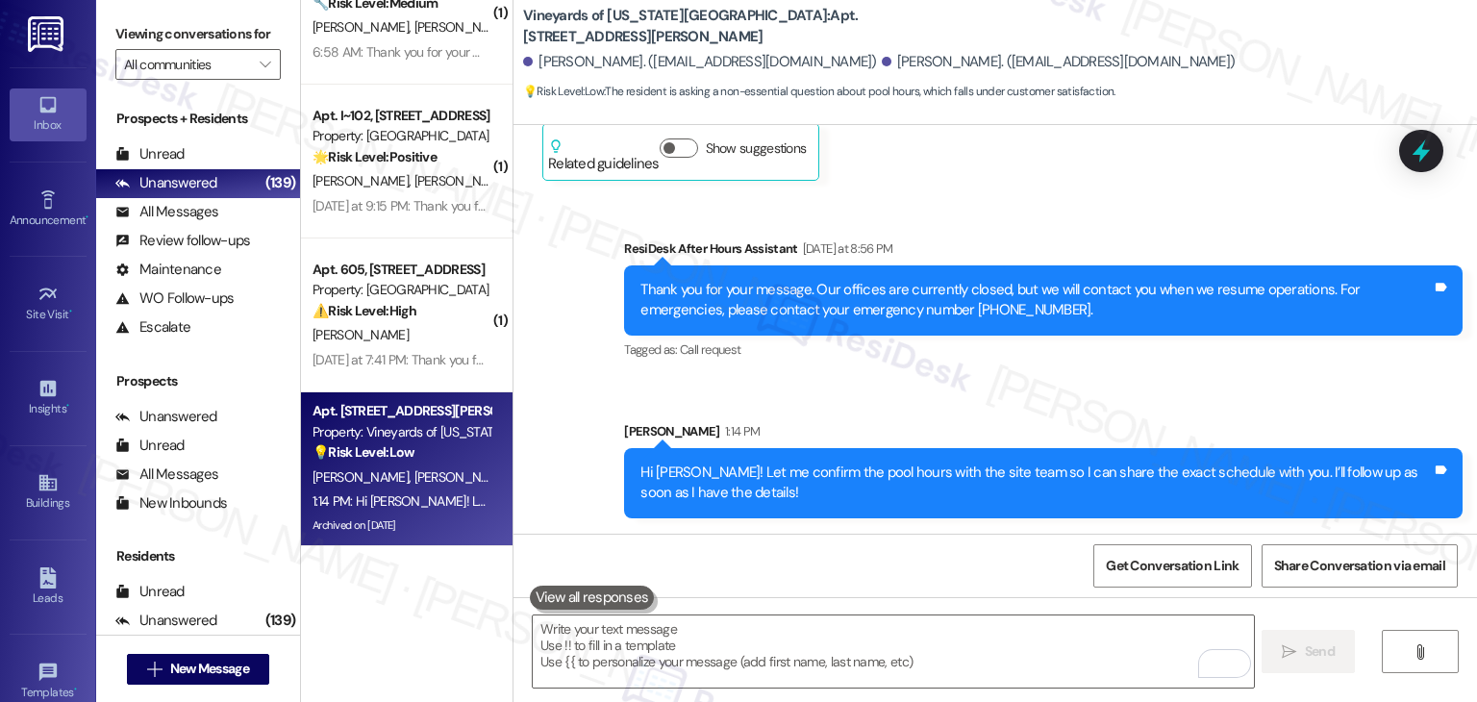
click at [1000, 193] on div "Received via SMS Marco Marchiani Question Yesterday at 8:56 PM What are the poo…" at bounding box center [994, 83] width 963 height 223
click at [1017, 374] on div "Sent via SMS ResiDesk After Hours Assistant Yesterday at 8:56 PM Thank you for …" at bounding box center [1043, 301] width 867 height 154
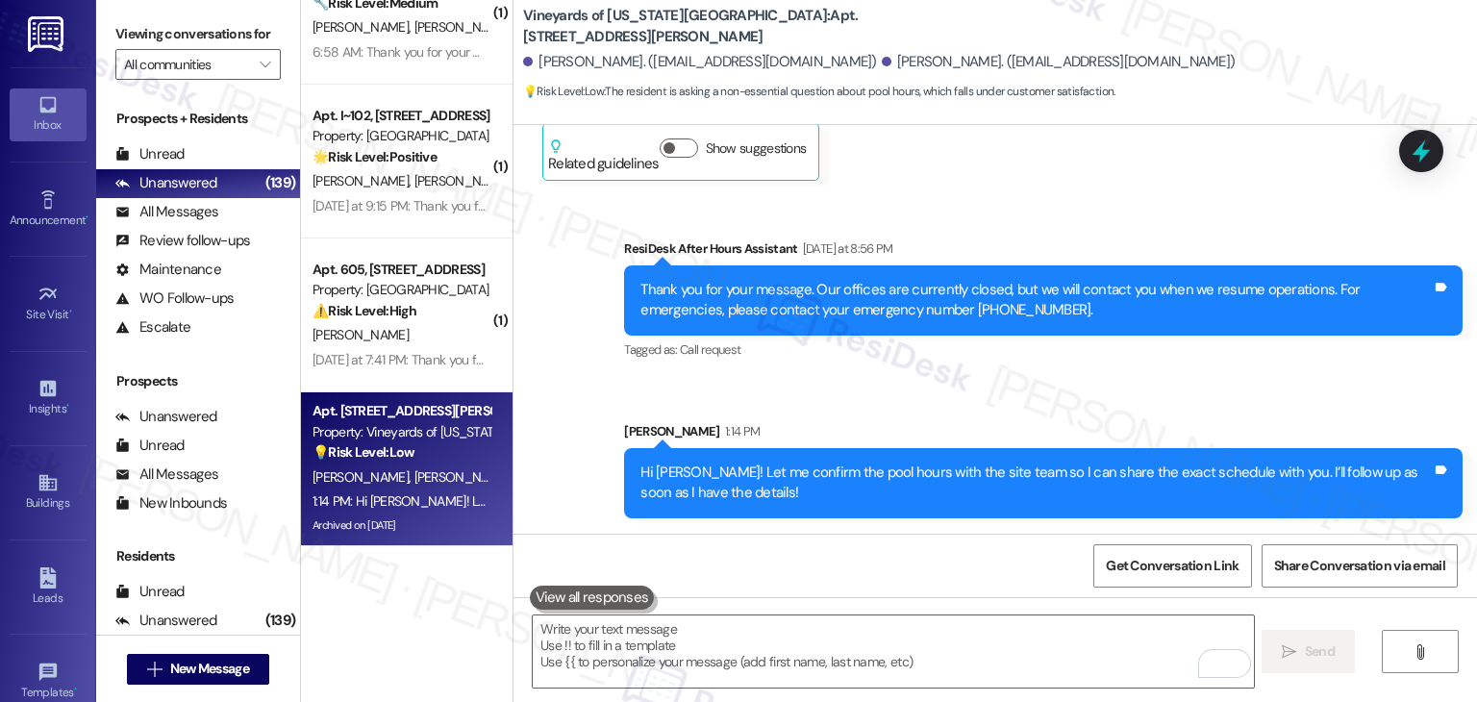
click at [1017, 374] on div "Sent via SMS ResiDesk After Hours Assistant Yesterday at 8:56 PM Thank you for …" at bounding box center [1043, 301] width 867 height 154
click at [1024, 389] on div "Sent via SMS ResiDesk After Hours Assistant Yesterday at 8:56 PM Thank you for …" at bounding box center [994, 363] width 963 height 337
click at [1025, 383] on div "Sent via SMS ResiDesk After Hours Assistant Yesterday at 8:56 PM Thank you for …" at bounding box center [994, 363] width 963 height 337
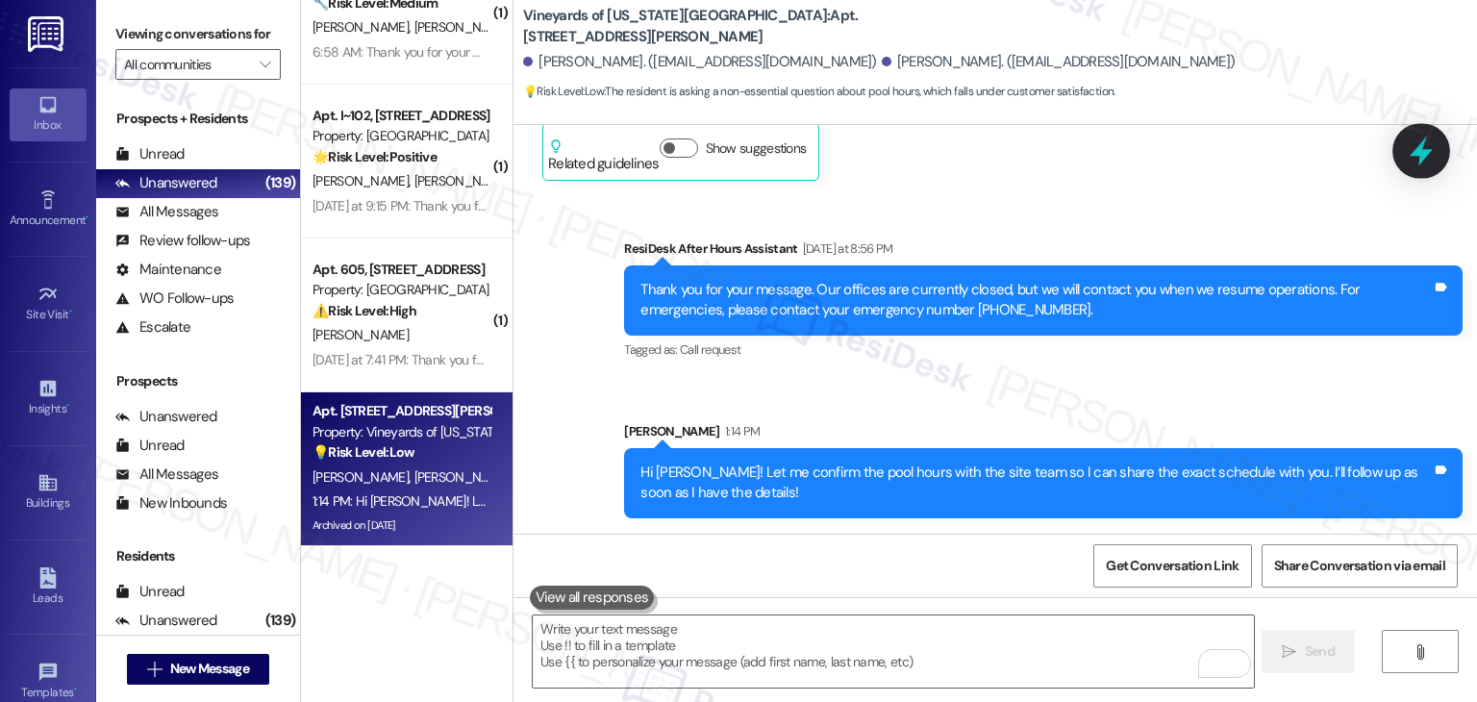
click at [1419, 136] on icon at bounding box center [1421, 151] width 33 height 33
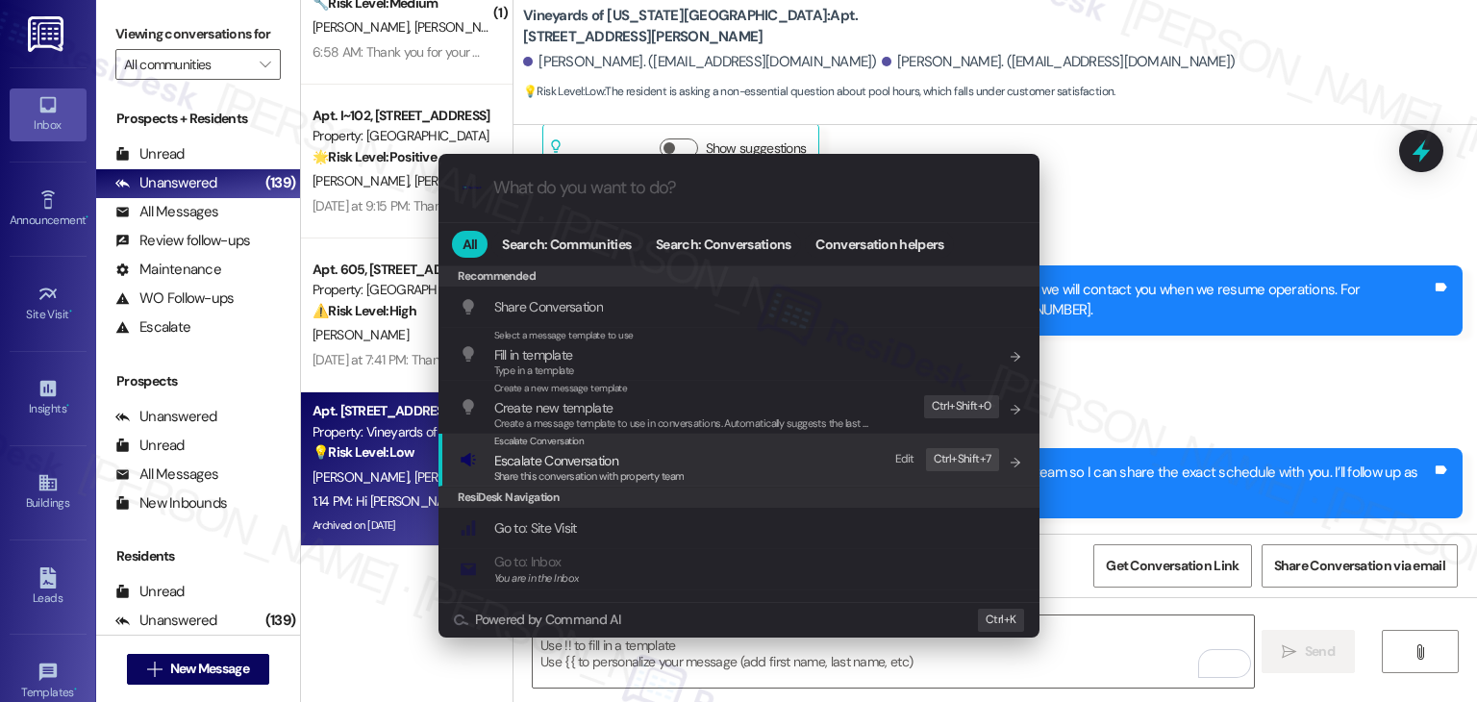
click at [584, 459] on span "Escalate Conversation" at bounding box center [556, 460] width 124 height 17
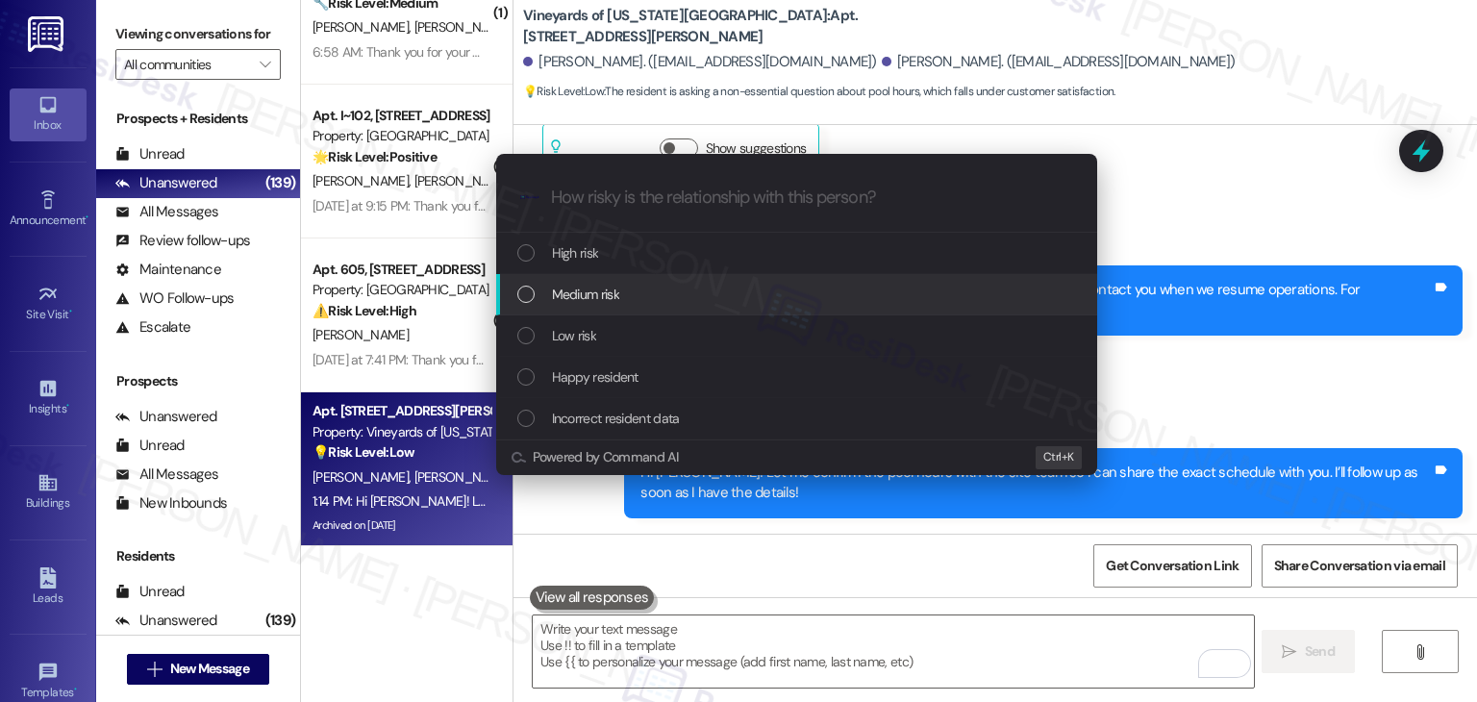
paste input "Resident Inquiry – Pool Hours"
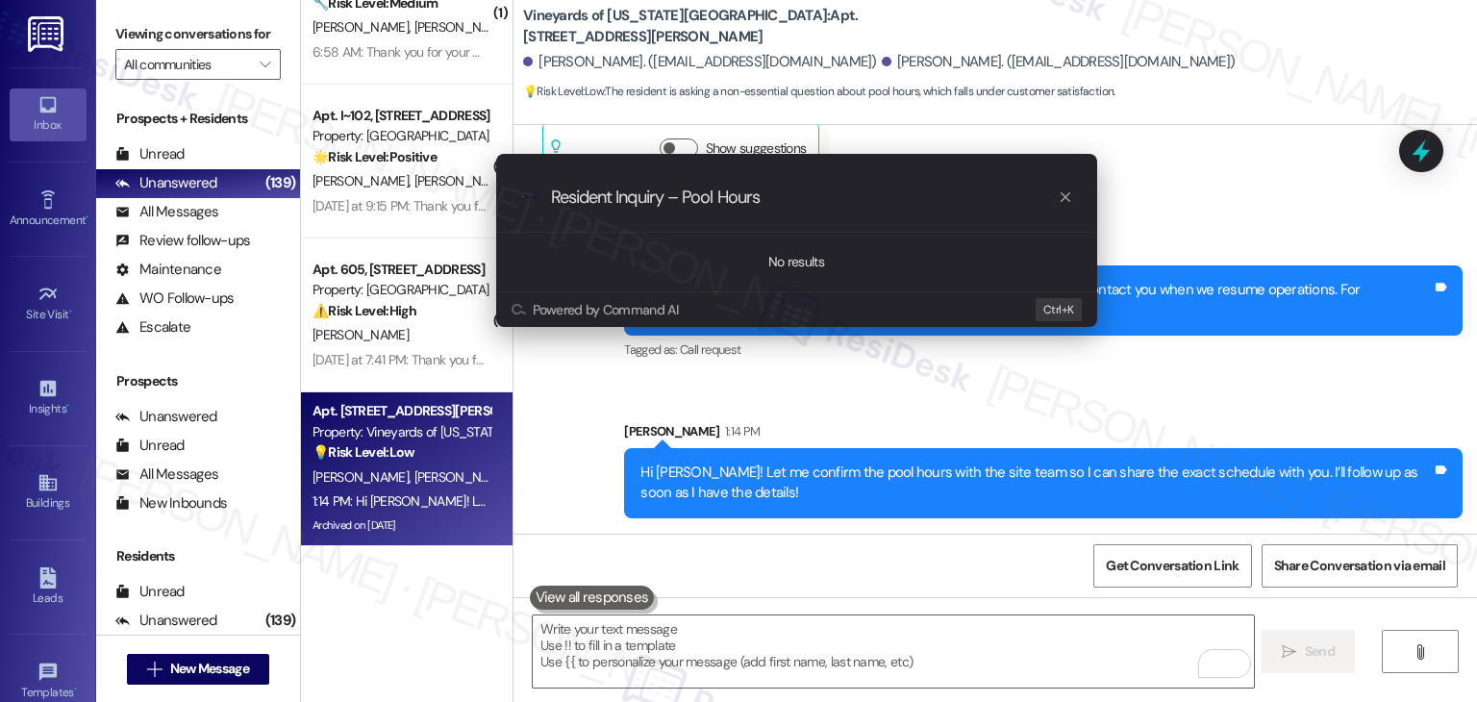
type input "Resident Inquiry – Pool Hours"
click at [1240, 218] on div "Escalate Conversation How risky is the relationship with this person? Topics (e…" at bounding box center [738, 351] width 1477 height 702
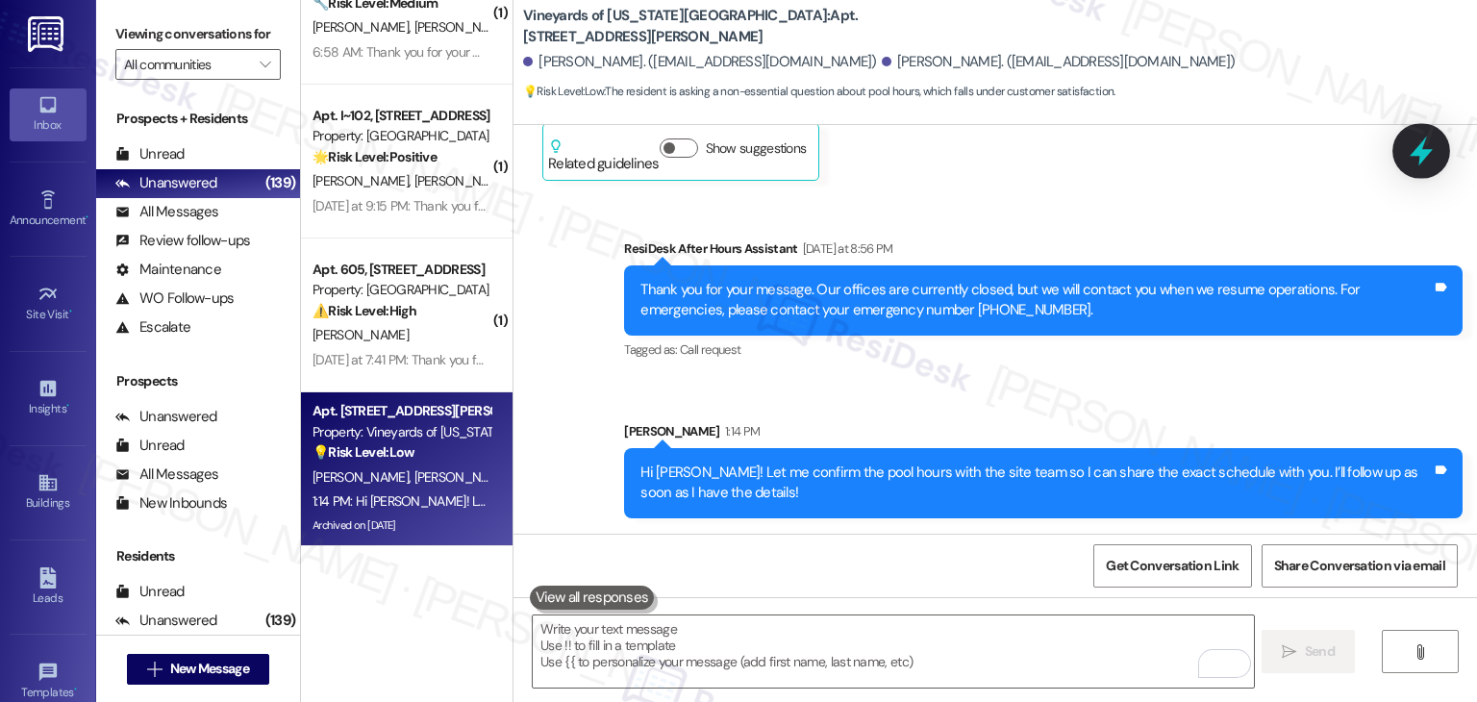
click at [1427, 151] on icon at bounding box center [1420, 152] width 23 height 30
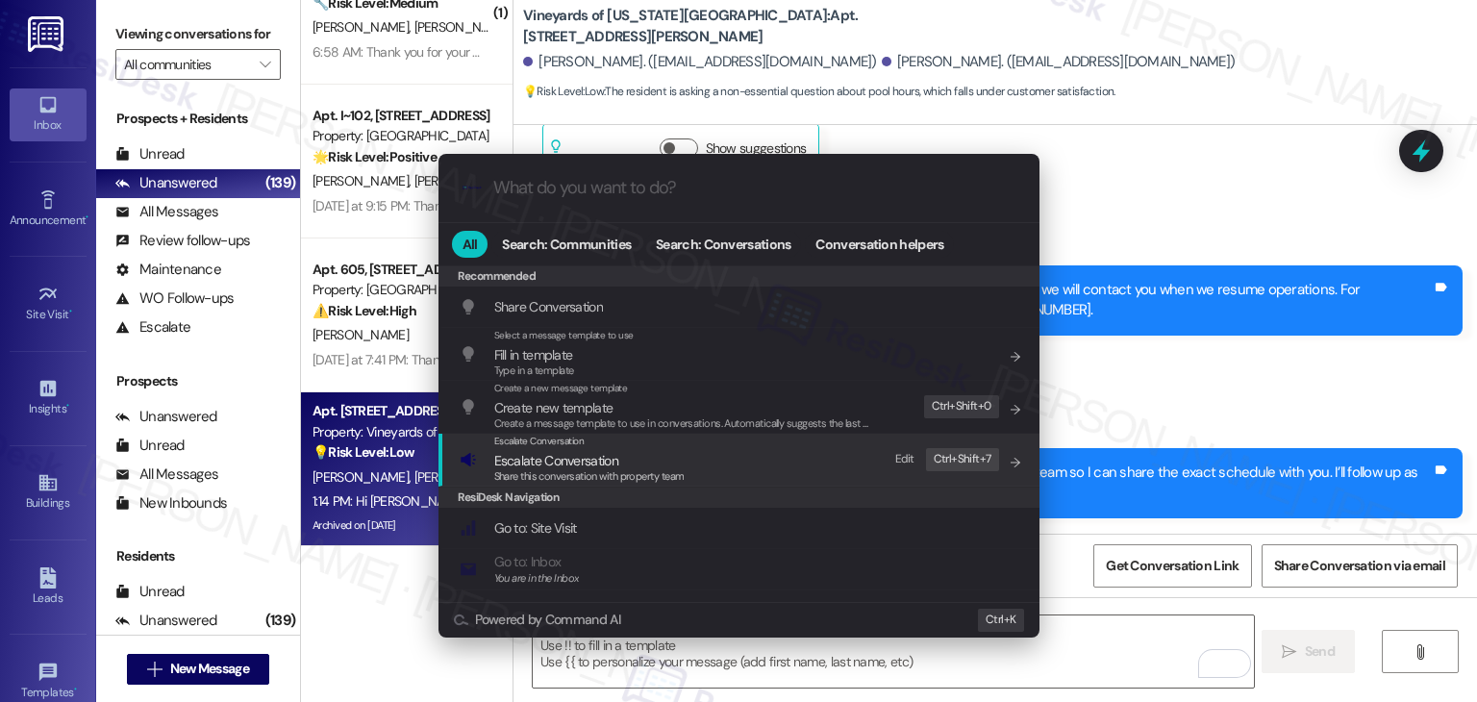
click at [561, 479] on span "Share this conversation with property team" at bounding box center [589, 475] width 190 height 13
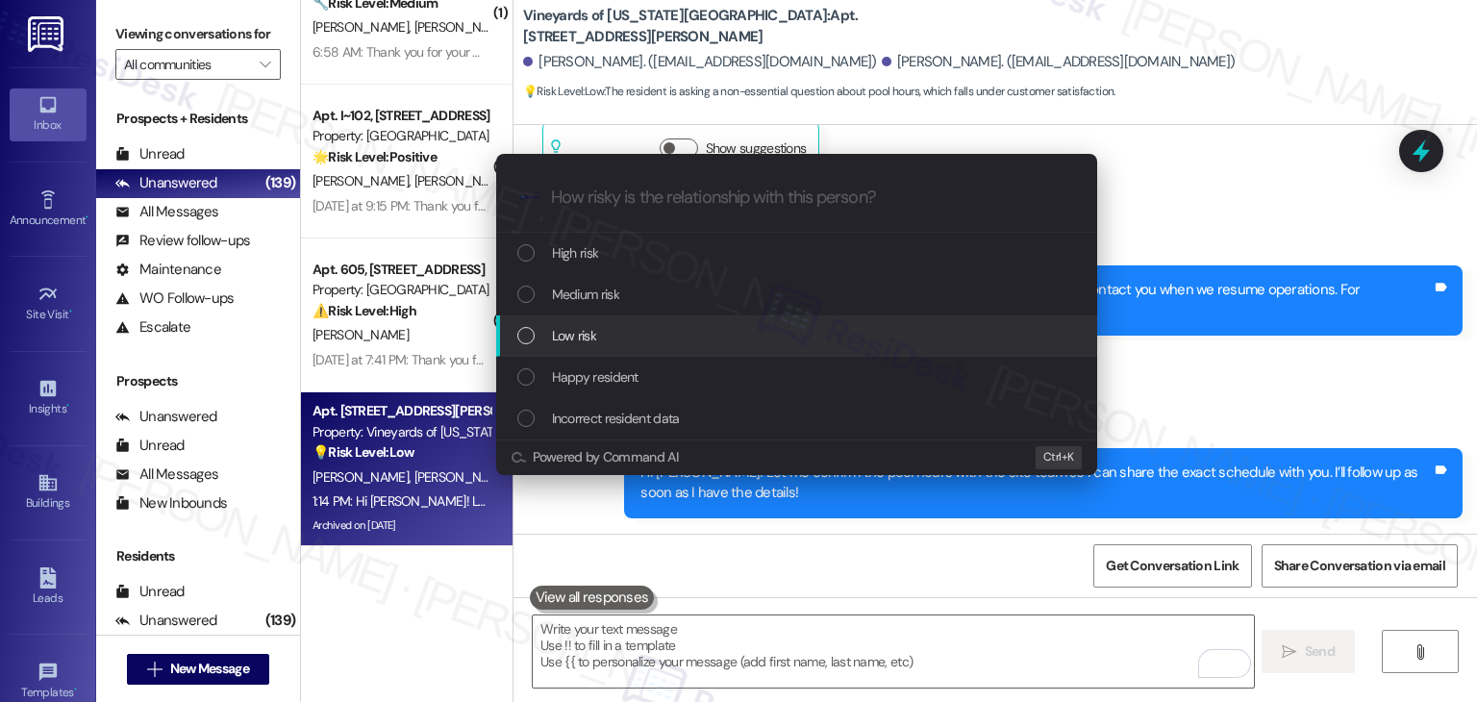
click at [527, 334] on div "List of options" at bounding box center [525, 335] width 17 height 17
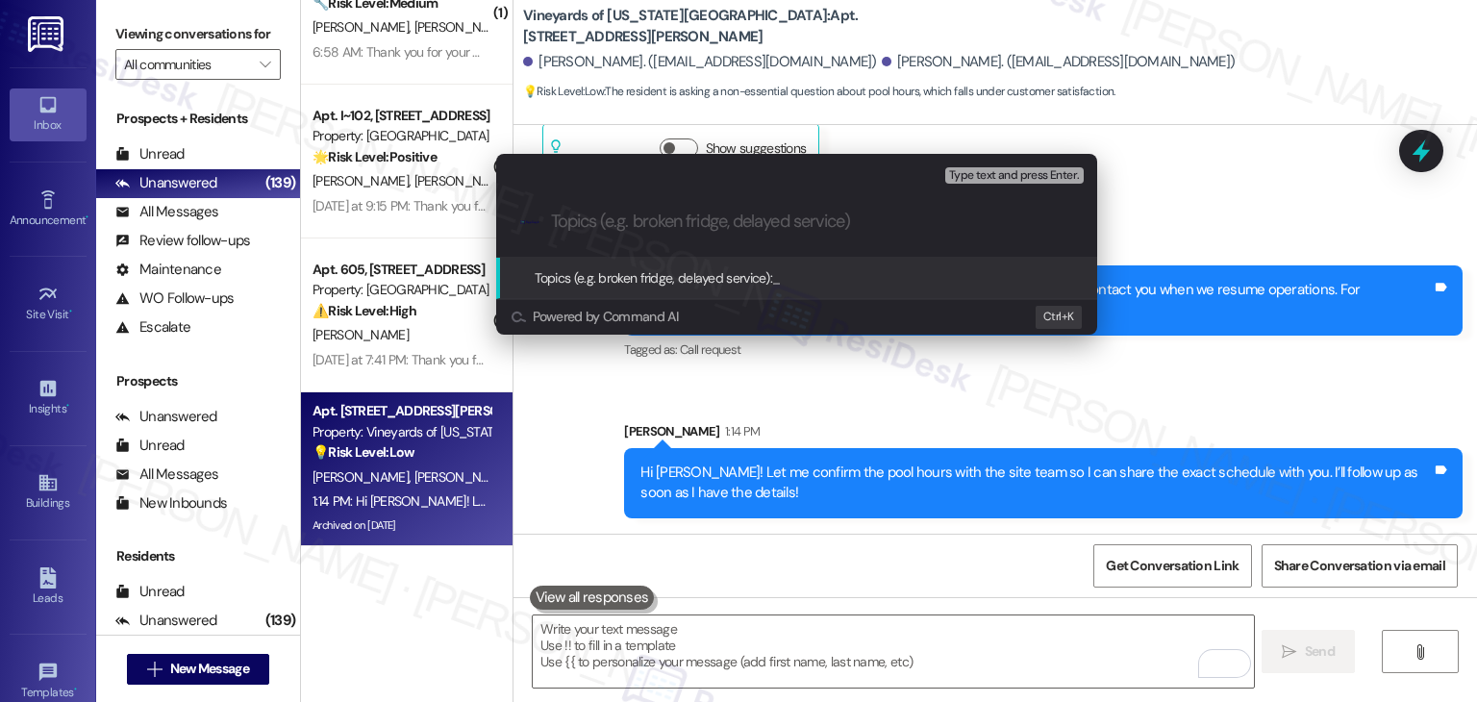
paste input "Resident Inquiry – Pool Hours"
type input "Resident Inquiry – Pool Hours"
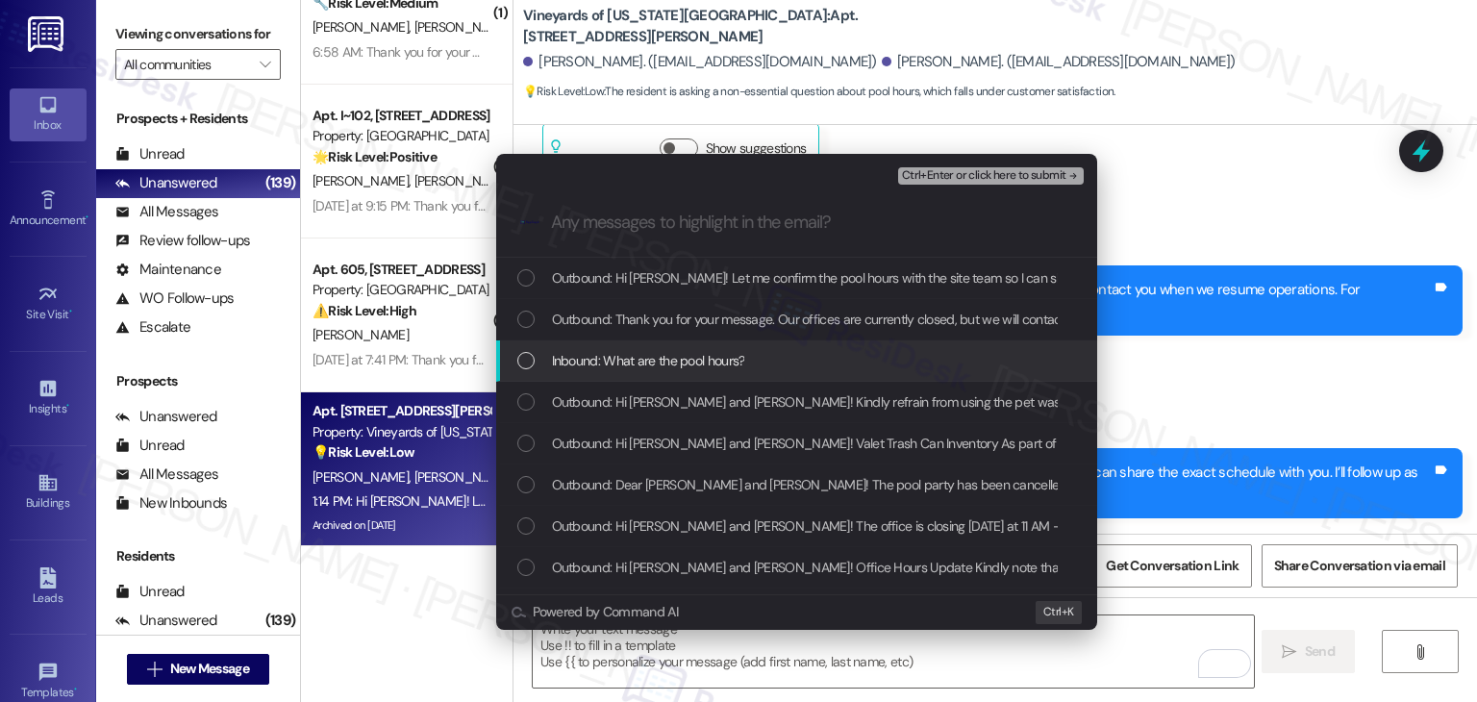
click at [517, 360] on div "List of options" at bounding box center [525, 360] width 17 height 17
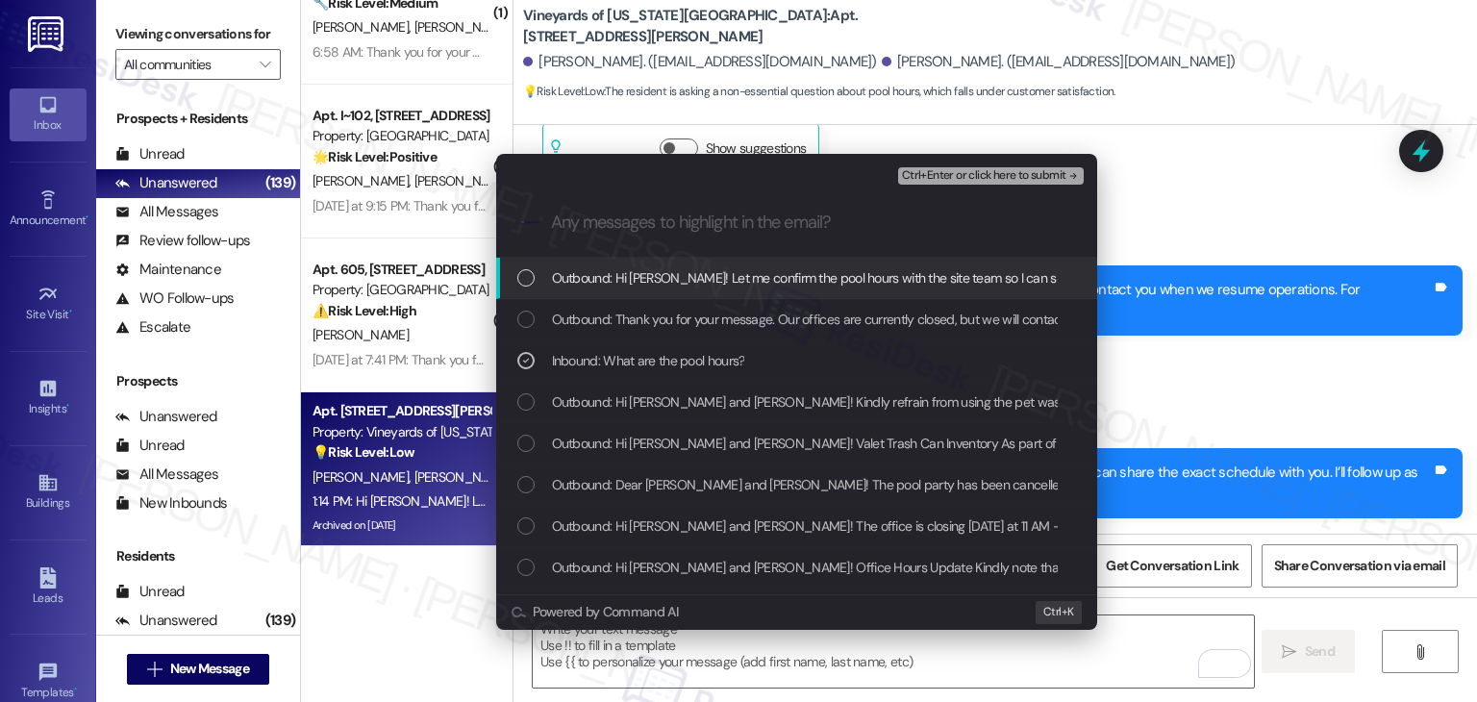
click at [931, 172] on span "Ctrl+Enter or click here to submit" at bounding box center [984, 175] width 164 height 13
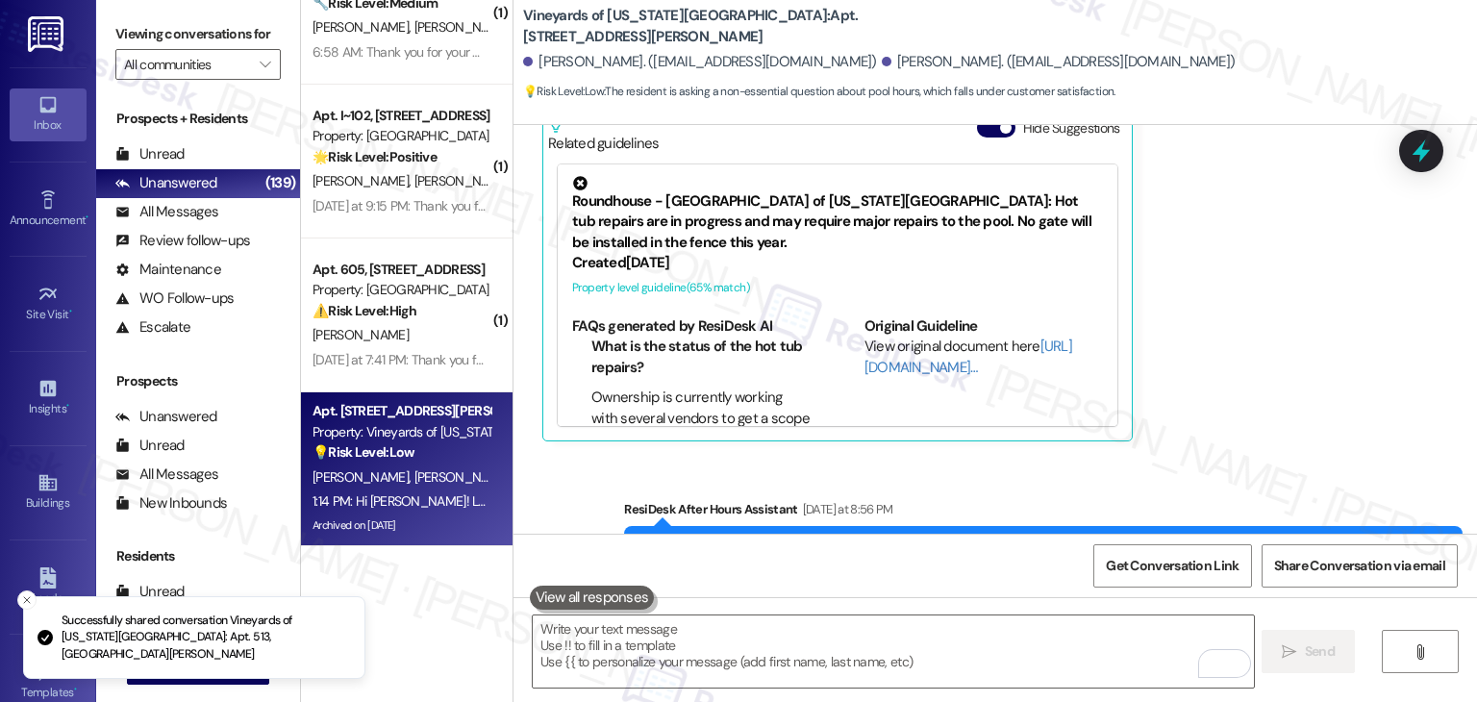
scroll to position [3413, 0]
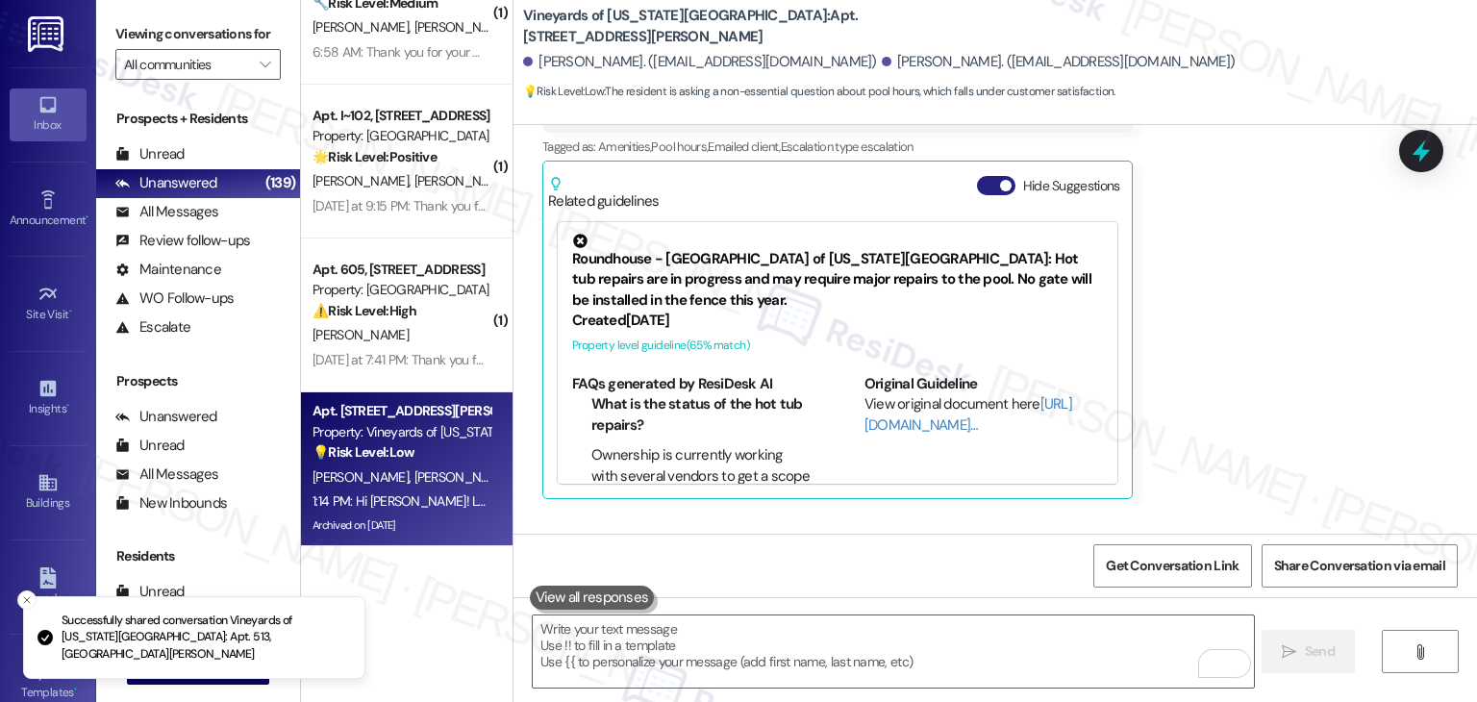
click at [977, 195] on button "Hide Suggestions" at bounding box center [996, 185] width 38 height 19
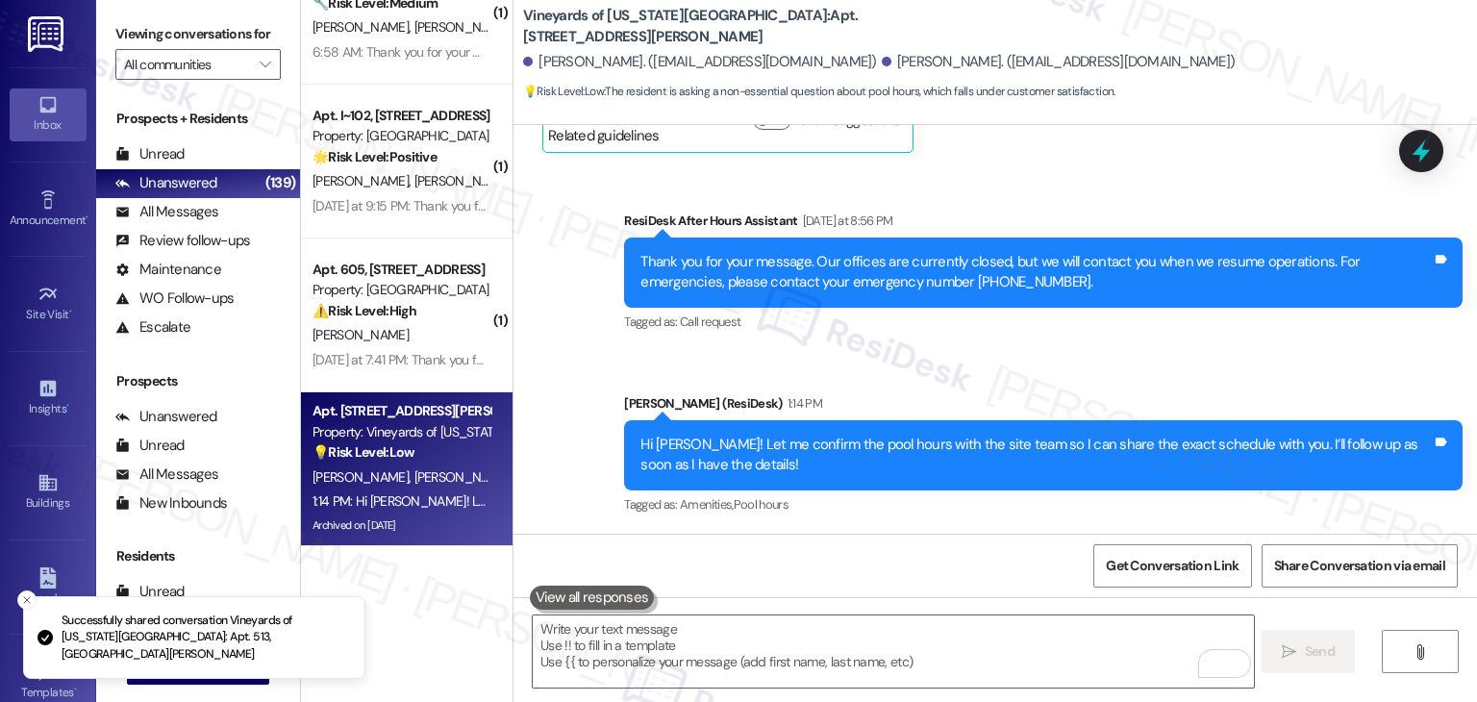
scroll to position [3500, 0]
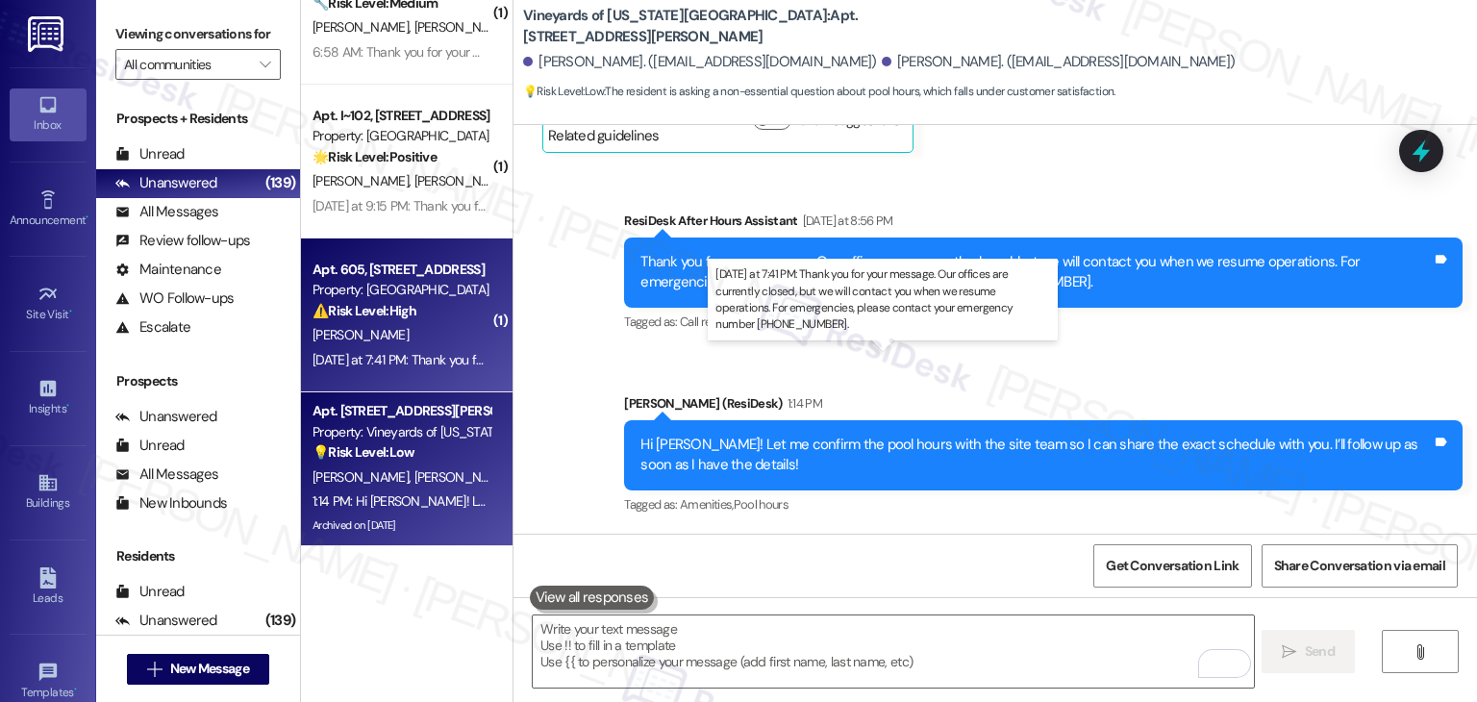
click at [314, 359] on div "Yesterday at 7:41 PM: Thank you for your message. Our offices are currently clo…" at bounding box center [899, 359] width 1174 height 17
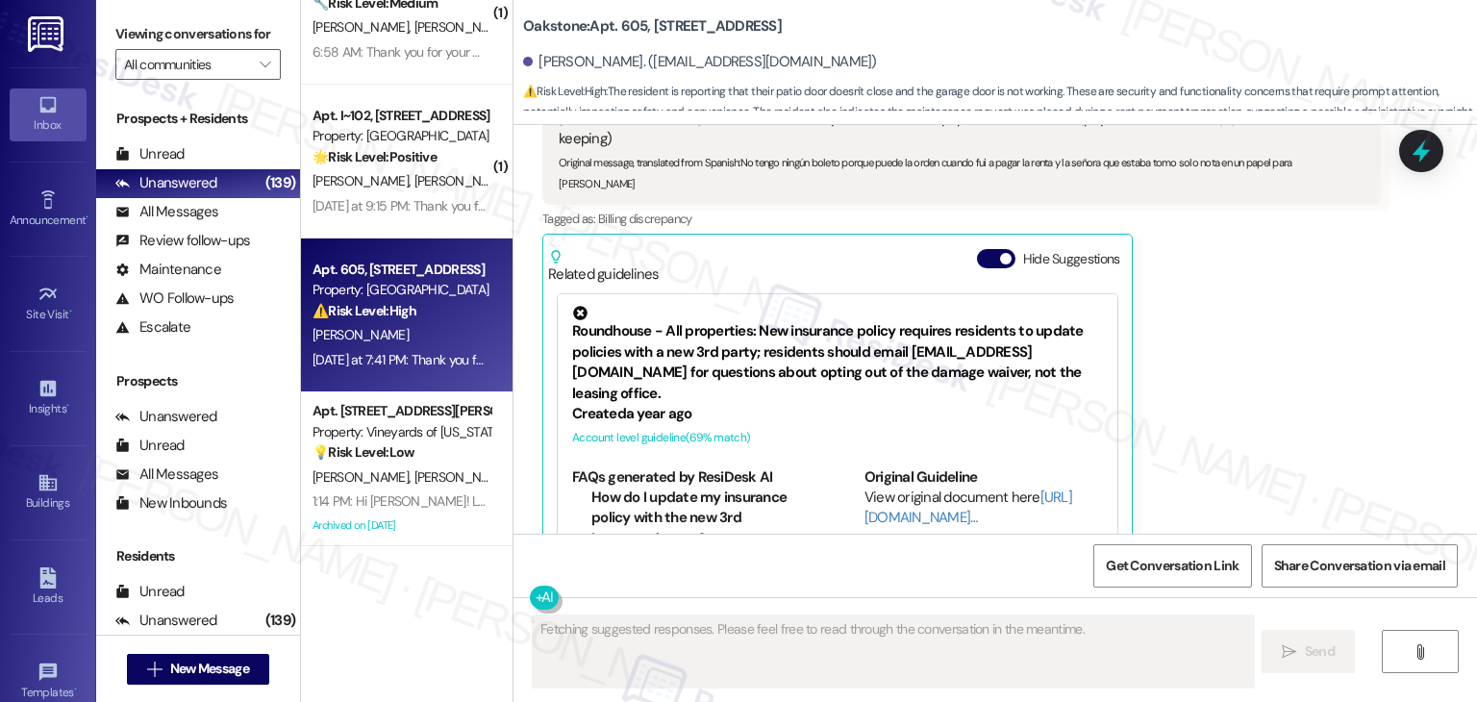
scroll to position [9226, 0]
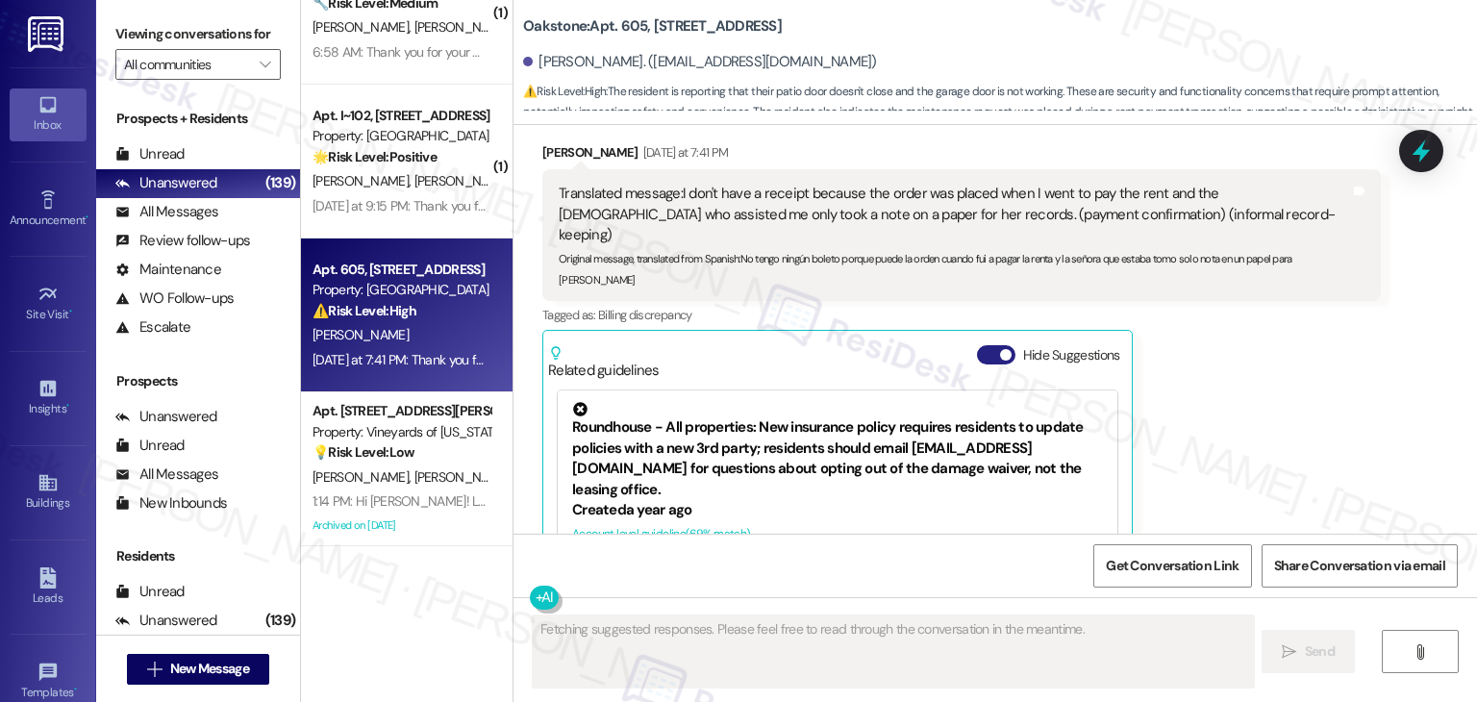
click at [985, 345] on button "Hide Suggestions" at bounding box center [996, 354] width 38 height 19
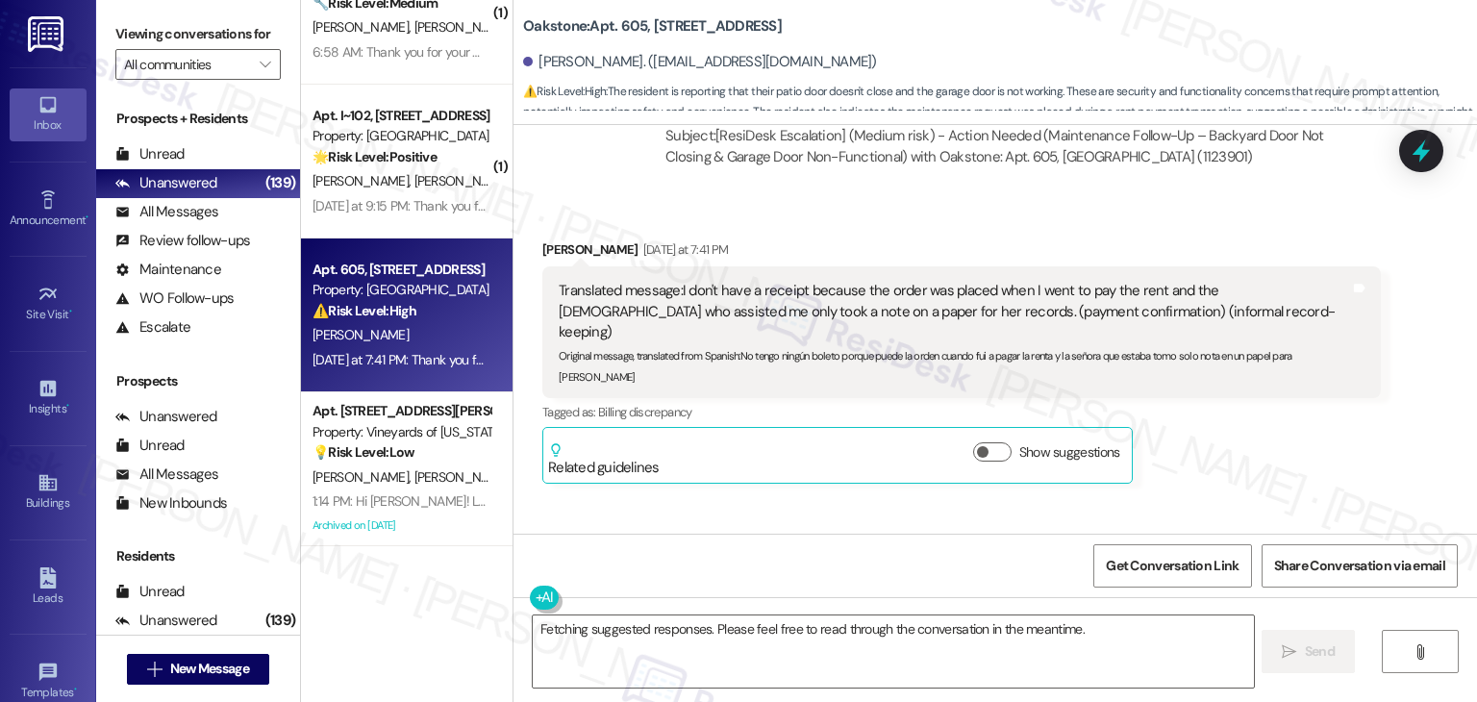
scroll to position [9034, 0]
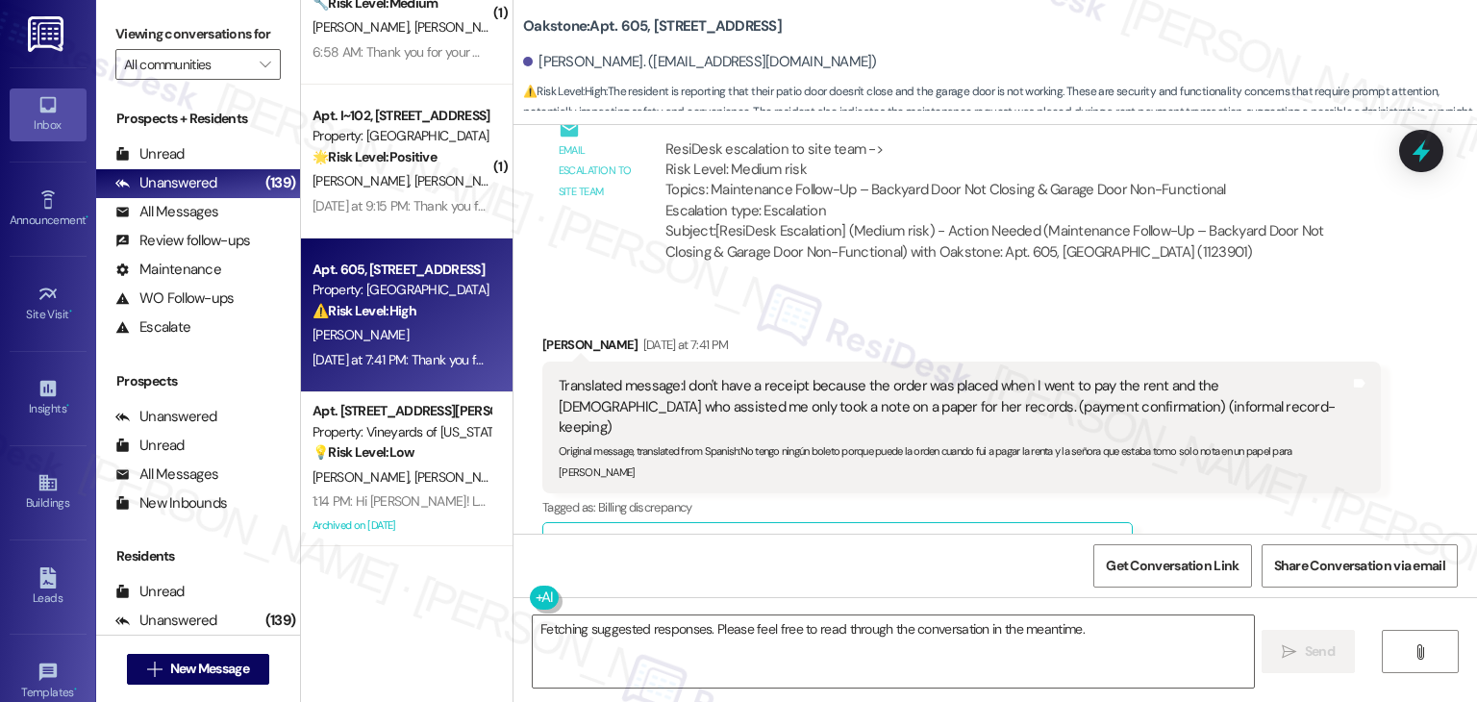
click at [1153, 310] on div "Received via SMS Maria Rodriguez Yesterday at 7:41 PM Translated message: I don…" at bounding box center [994, 442] width 963 height 302
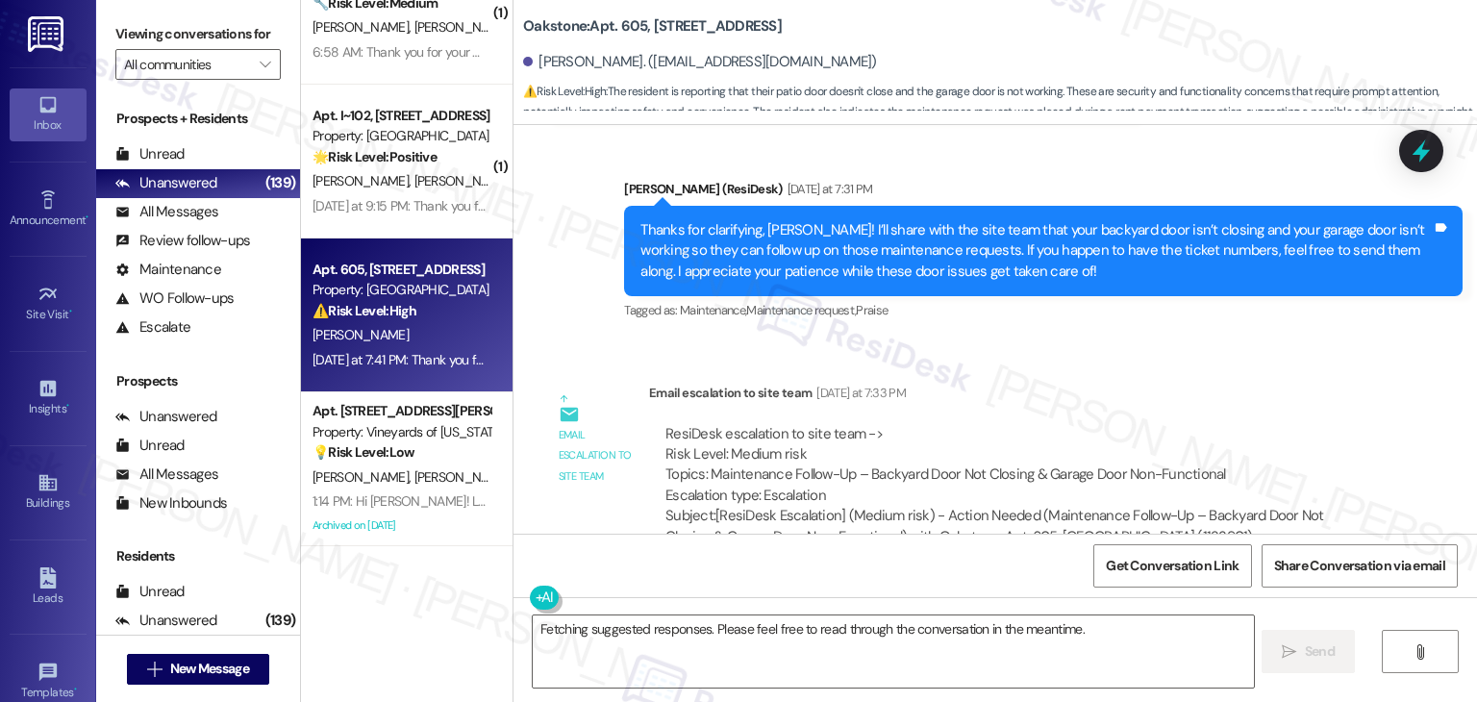
scroll to position [8745, 0]
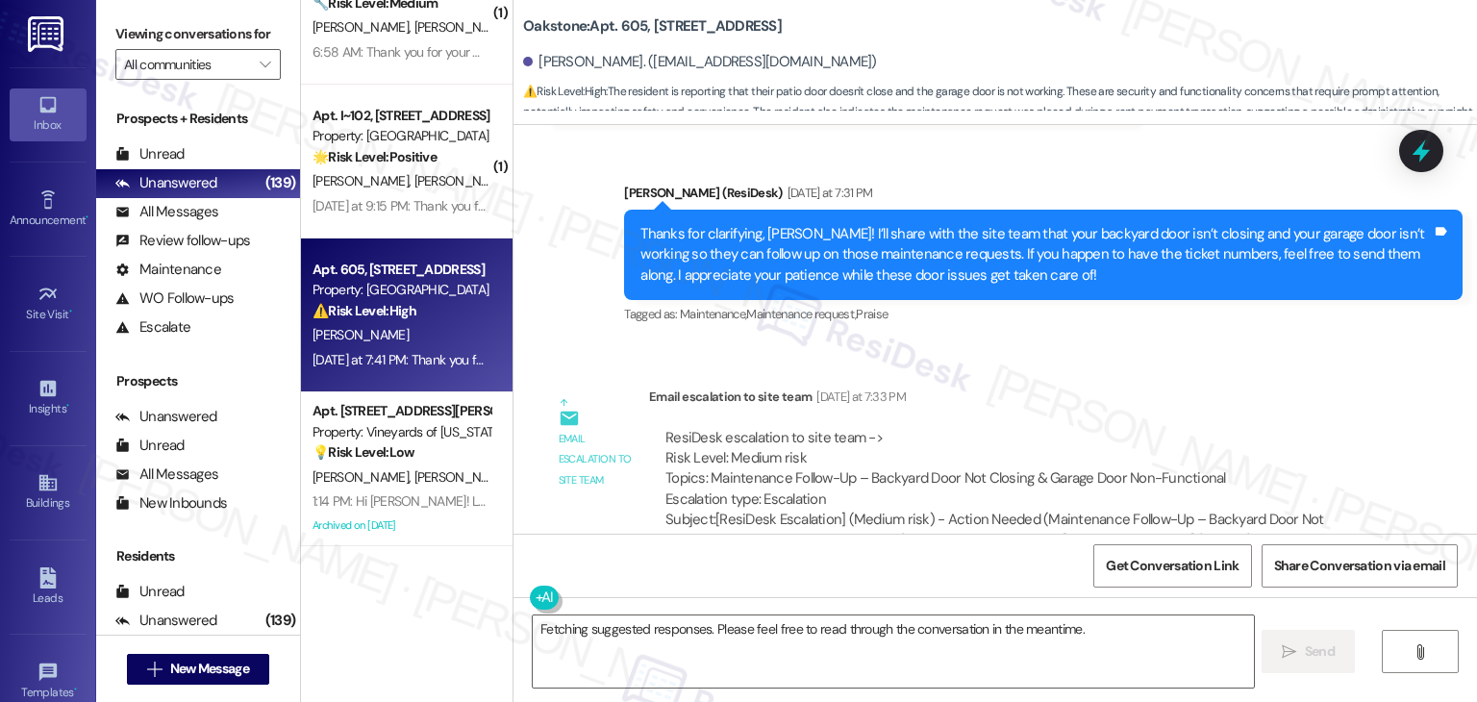
click at [1153, 310] on div "Tagged as: Maintenance , Click to highlight conversations about Maintenance Mai…" at bounding box center [1043, 314] width 838 height 28
click at [927, 258] on div "Thanks for clarifying, Maria! I’ll share with the site team that your backyard …" at bounding box center [1035, 255] width 791 height 62
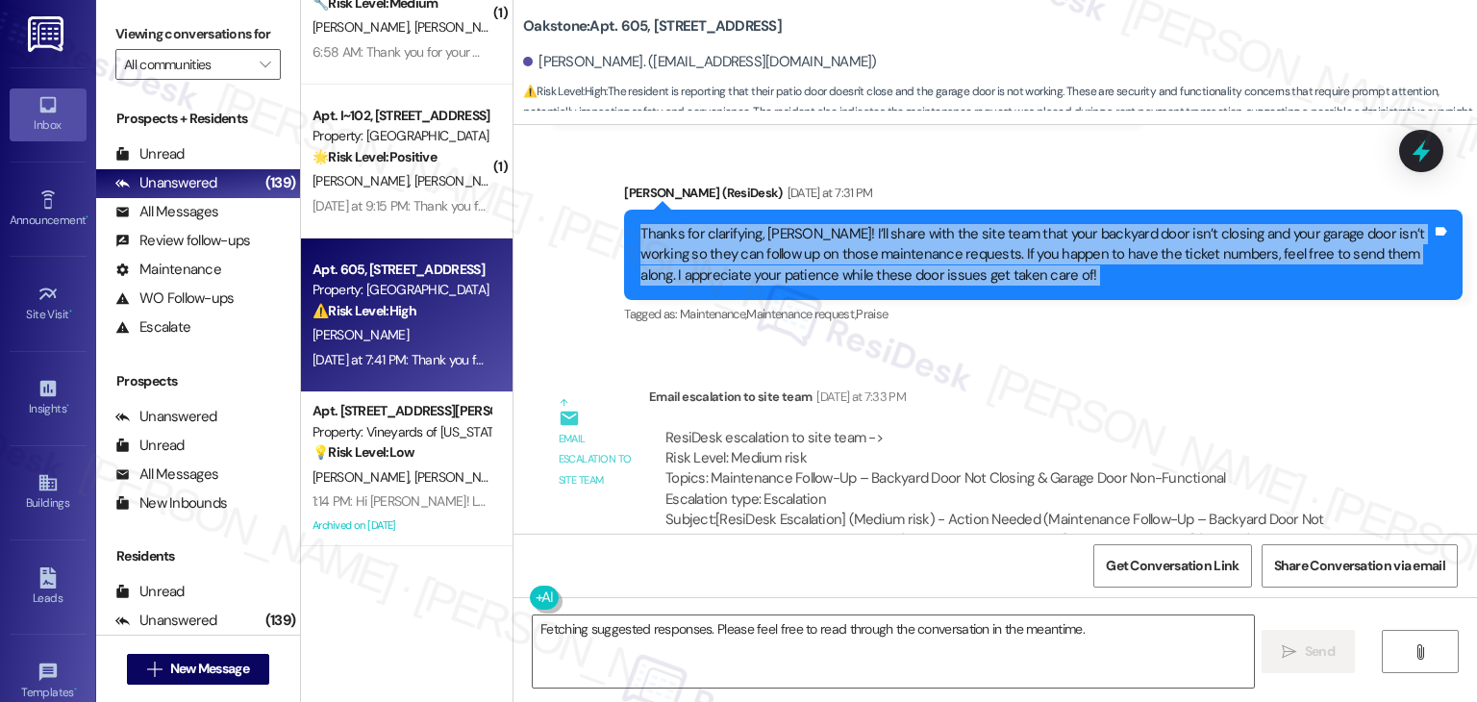
click at [927, 258] on div "Thanks for clarifying, Maria! I’ll share with the site team that your backyard …" at bounding box center [1035, 255] width 791 height 62
copy div "Thanks for clarifying, Maria! I’ll share with the site team that your backyard …"
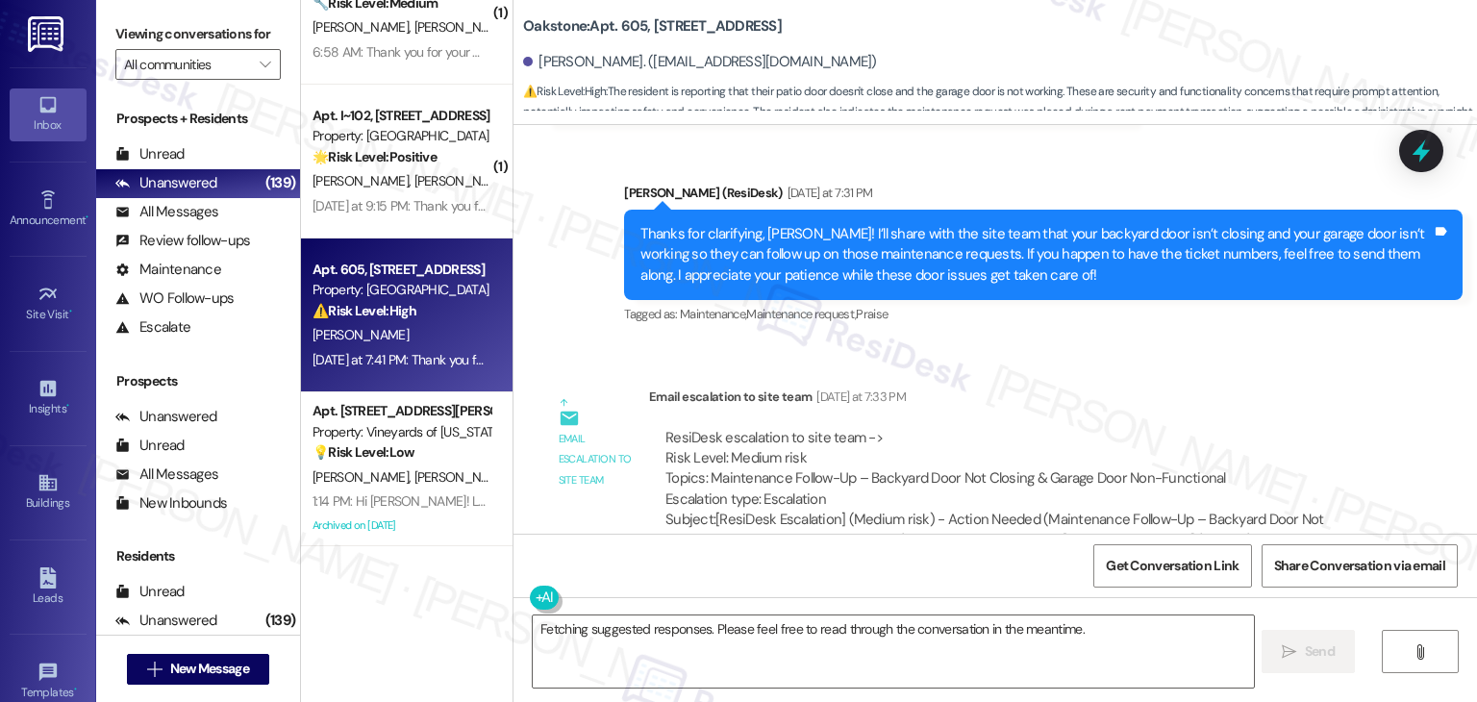
click at [1008, 428] on div "ResiDesk escalation to site team -> Risk Level: Medium risk Topics: Maintenance…" at bounding box center [1014, 469] width 699 height 83
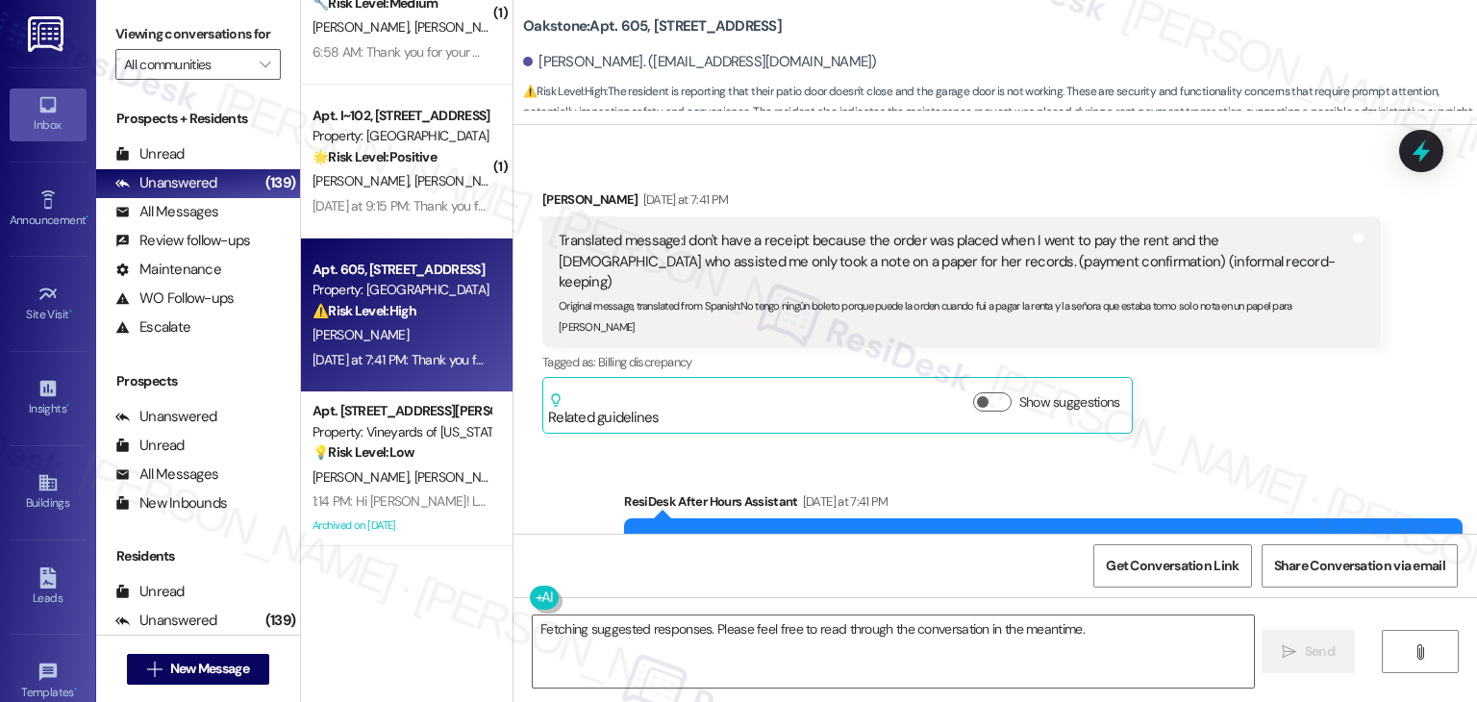
scroll to position [9234, 0]
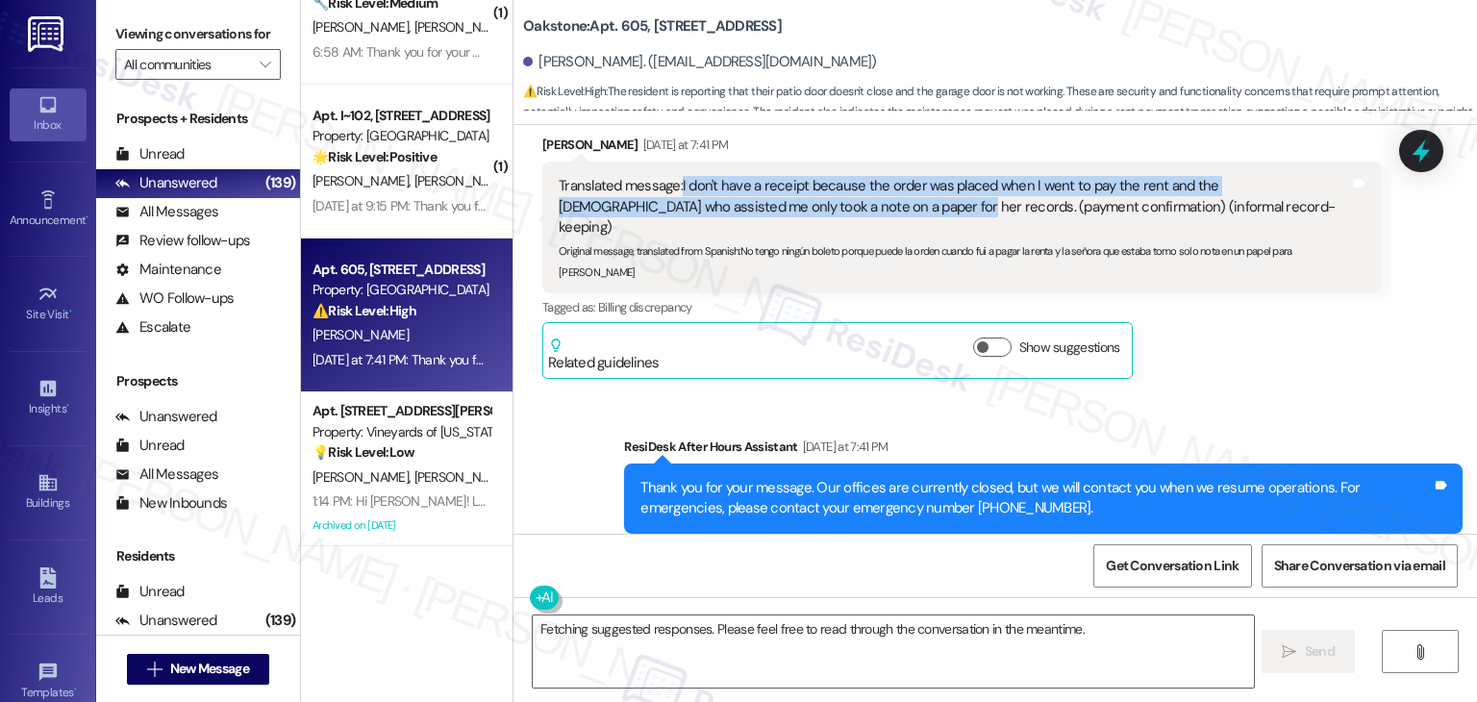
drag, startPoint x: 808, startPoint y: 209, endPoint x: 670, endPoint y: 170, distance: 142.8
click at [670, 170] on div "Translated message: I don't have a receipt because the order was placed when I …" at bounding box center [961, 228] width 838 height 132
copy div "I don't have a receipt because the order was placed when I went to pay the rent…"
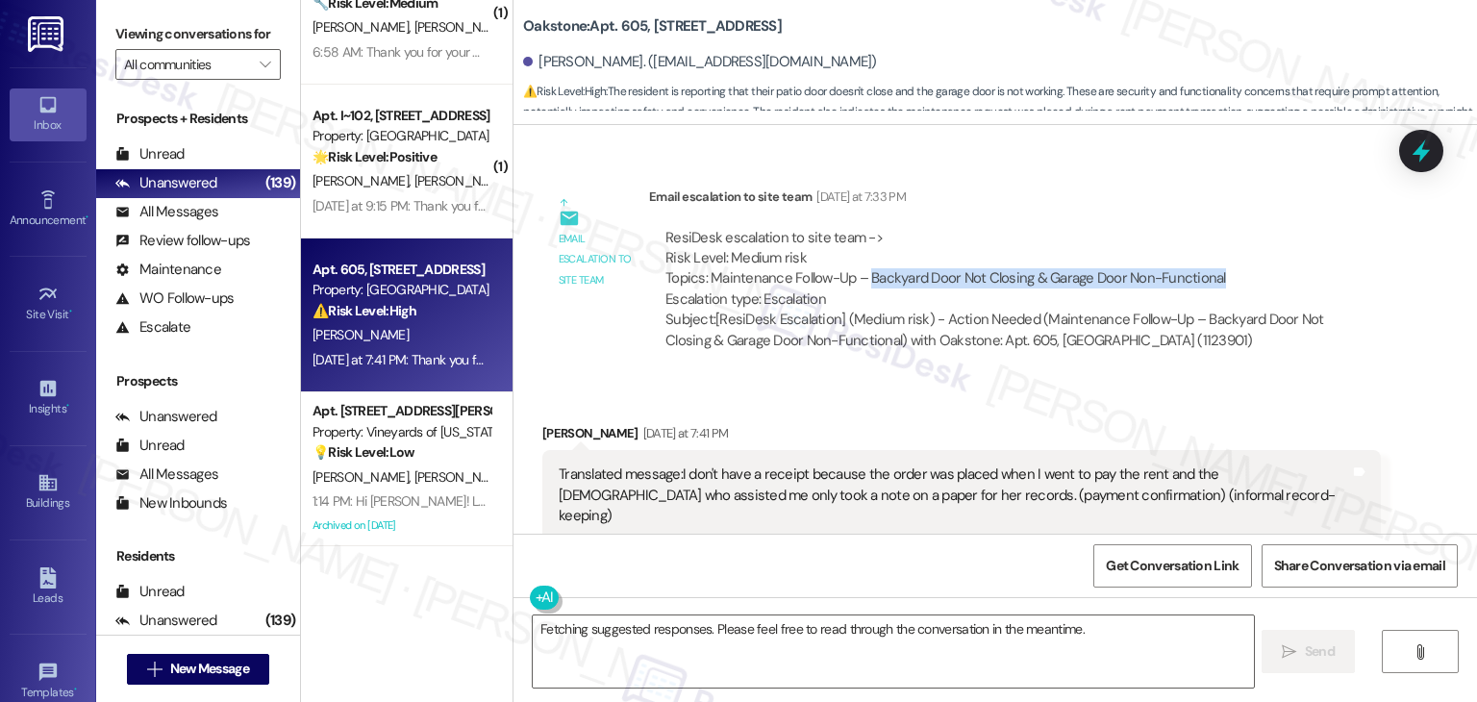
drag, startPoint x: 858, startPoint y: 272, endPoint x: 1210, endPoint y: 267, distance: 352.9
click at [1210, 267] on div "ResiDesk escalation to site team -> Risk Level: Medium risk Topics: Maintenance…" at bounding box center [1014, 269] width 699 height 83
copy div "Backyard Door Not Closing & Garage Door Non-Functional"
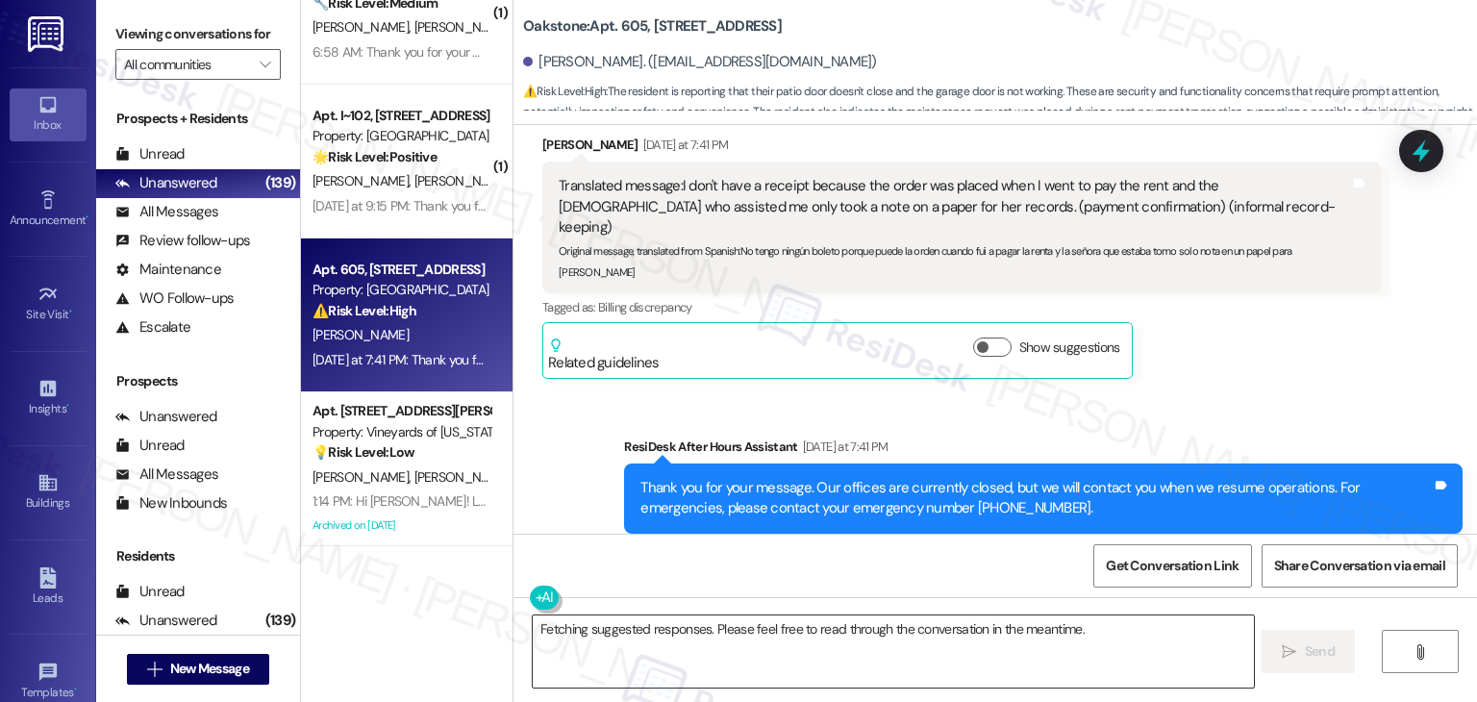
click at [842, 630] on textarea "Fetching suggested responses. Please feel free to read through the conversation…" at bounding box center [893, 651] width 720 height 72
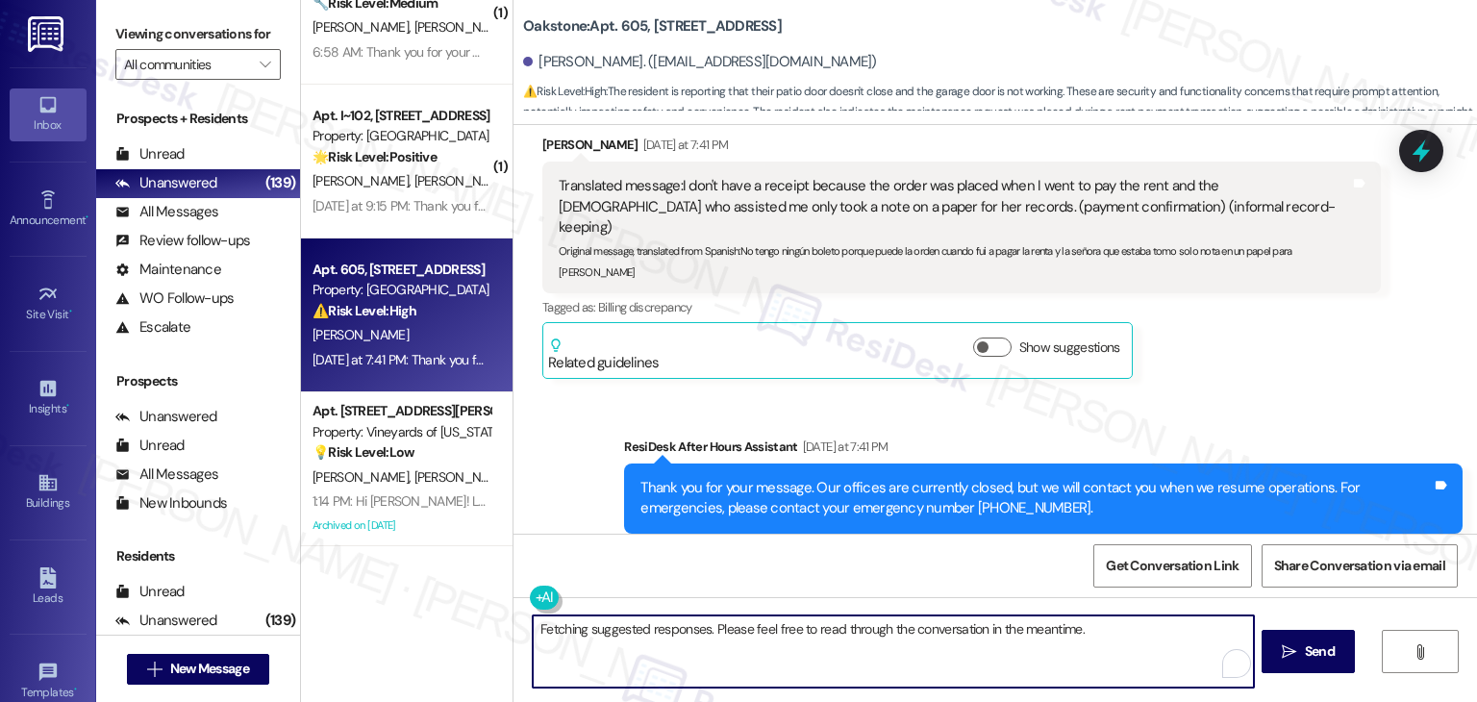
click at [842, 630] on textarea "Fetching suggested responses. Please feel free to read through the conversation…" at bounding box center [893, 651] width 720 height 72
paste textarea "Hi Maria, thanks for letting me know. I’ve already followed up with the site te…"
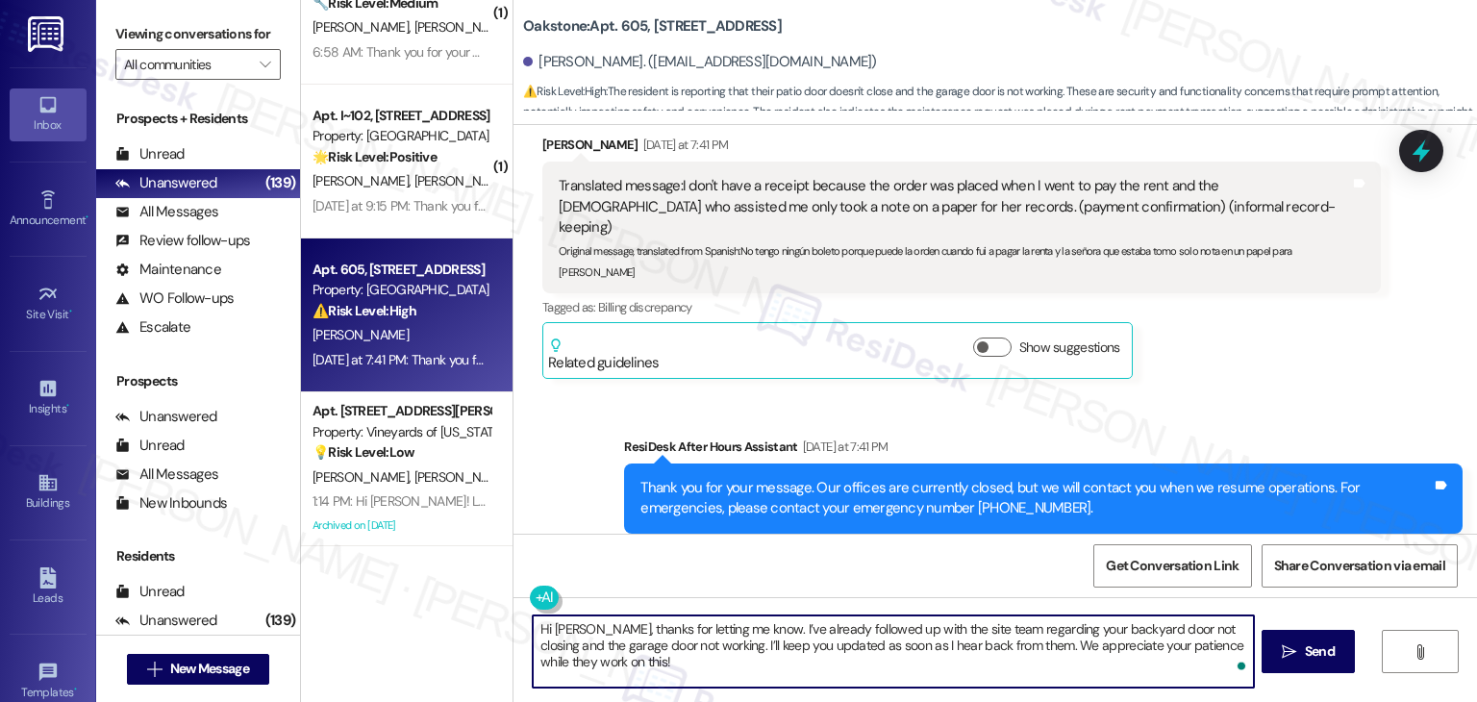
click at [586, 662] on textarea "Hi Maria, thanks for letting me know. I’ve already followed up with the site te…" at bounding box center [893, 651] width 720 height 72
type textarea "Hi Maria, thanks for letting me know. I’ve already followed up with the site te…"
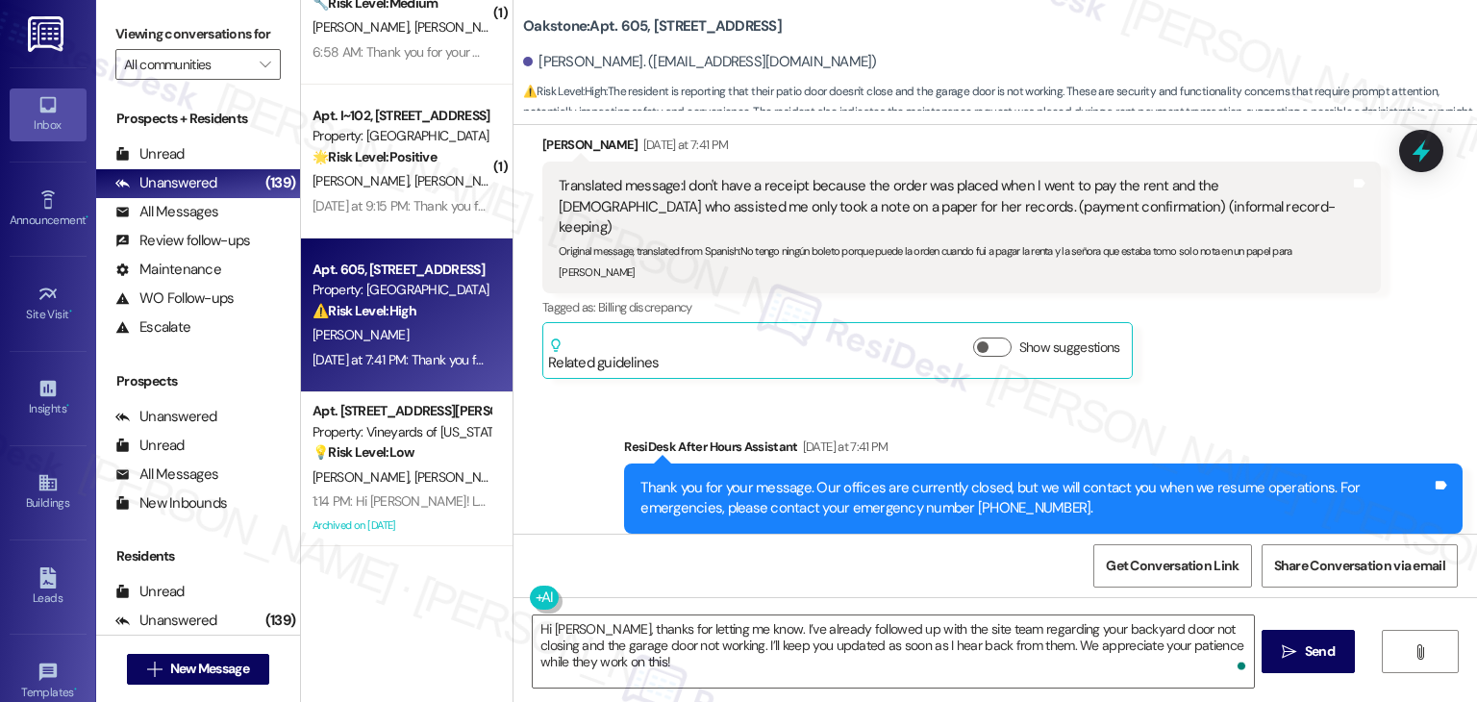
click at [711, 558] on div "Get Conversation Link Share Conversation via email" at bounding box center [994, 565] width 963 height 63
click at [1285, 341] on div "Received via SMS Maria Rodriguez Yesterday at 7:41 PM Translated message: I don…" at bounding box center [961, 256] width 867 height 273
click at [1285, 393] on div "Sent via SMS ResiDesk After Hours Assistant Yesterday at 7:41 PM Thank you for …" at bounding box center [994, 484] width 963 height 183
click at [836, 539] on div "Get Conversation Link Share Conversation via email" at bounding box center [994, 565] width 963 height 63
click at [1187, 336] on div "Received via SMS Maria Rodriguez Yesterday at 7:41 PM Translated message: I don…" at bounding box center [961, 256] width 867 height 273
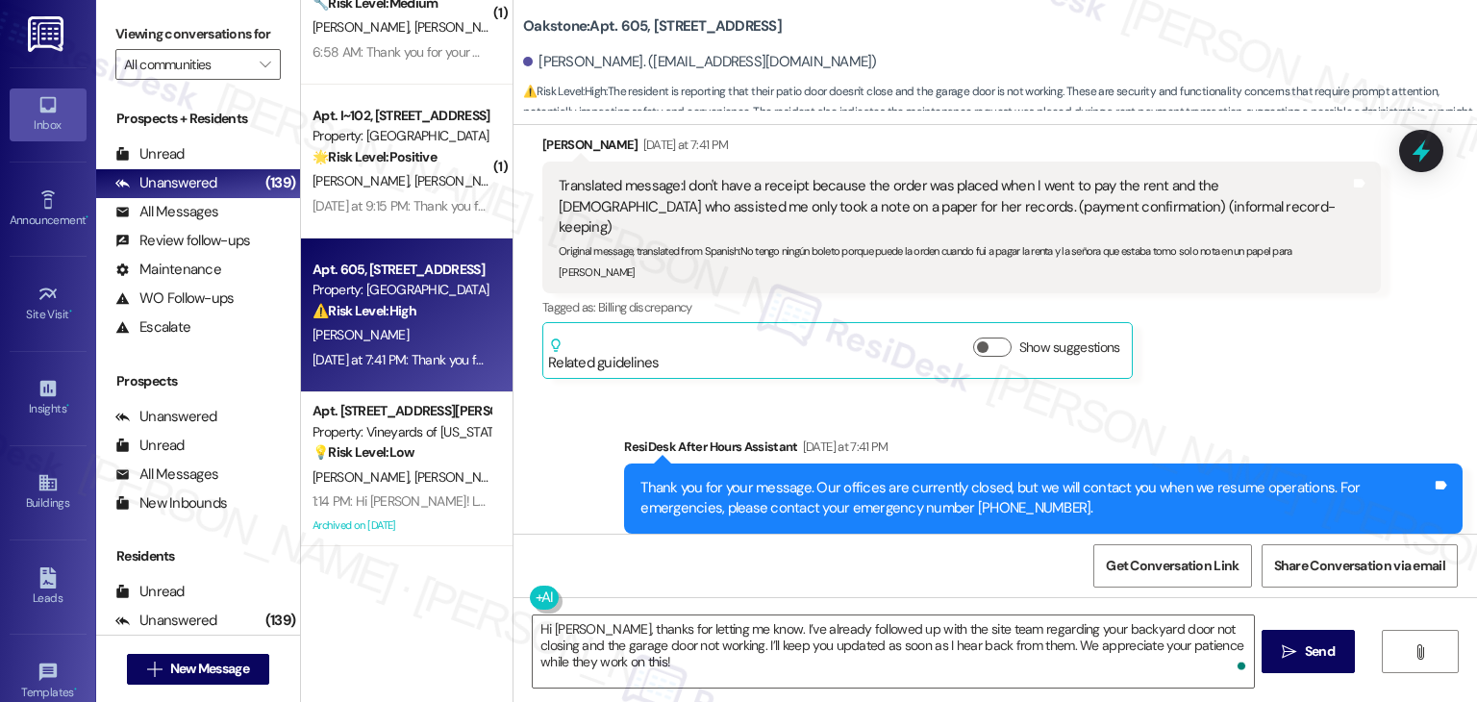
click at [1187, 337] on div "Received via SMS Maria Rodriguez Yesterday at 7:41 PM Translated message: I don…" at bounding box center [961, 256] width 867 height 273
click at [859, 547] on div "Get Conversation Link Share Conversation via email" at bounding box center [994, 565] width 963 height 63
click at [586, 666] on textarea "Hi Maria, thanks for letting me know. I’ve already followed up with the site te…" at bounding box center [893, 651] width 720 height 72
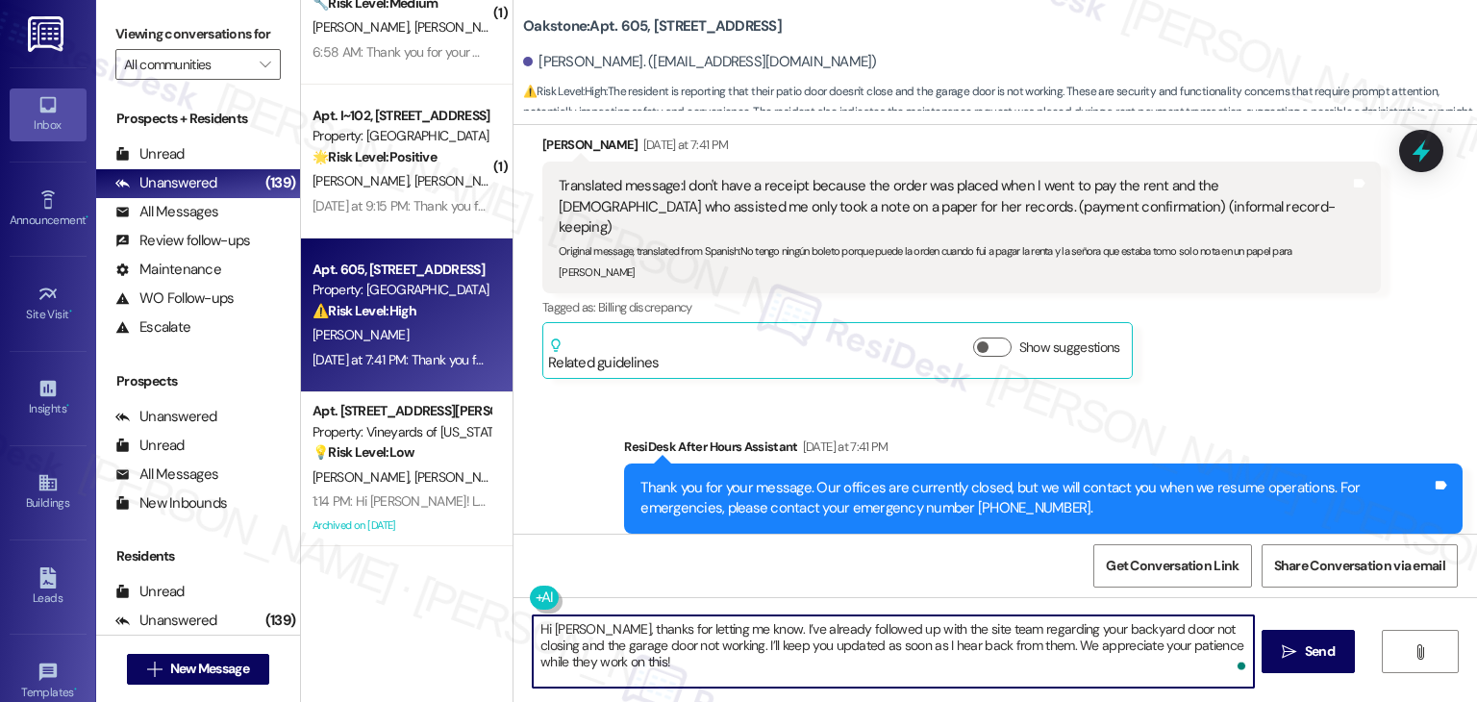
click at [721, 658] on textarea "Hi Maria, thanks for letting me know. I’ve already followed up with the site te…" at bounding box center [893, 651] width 720 height 72
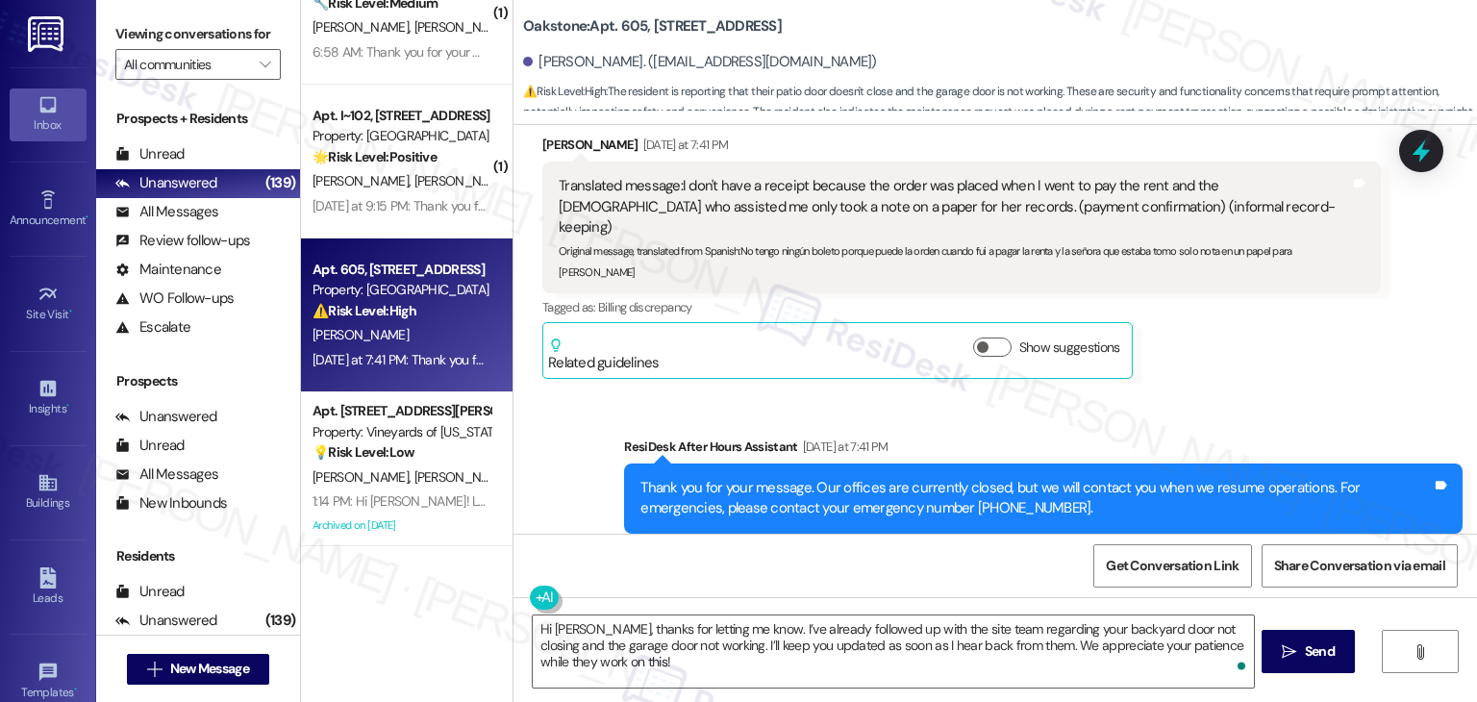
click at [783, 554] on div "Get Conversation Link Share Conversation via email" at bounding box center [994, 565] width 963 height 63
click at [784, 554] on div "Get Conversation Link Share Conversation via email" at bounding box center [994, 565] width 963 height 63
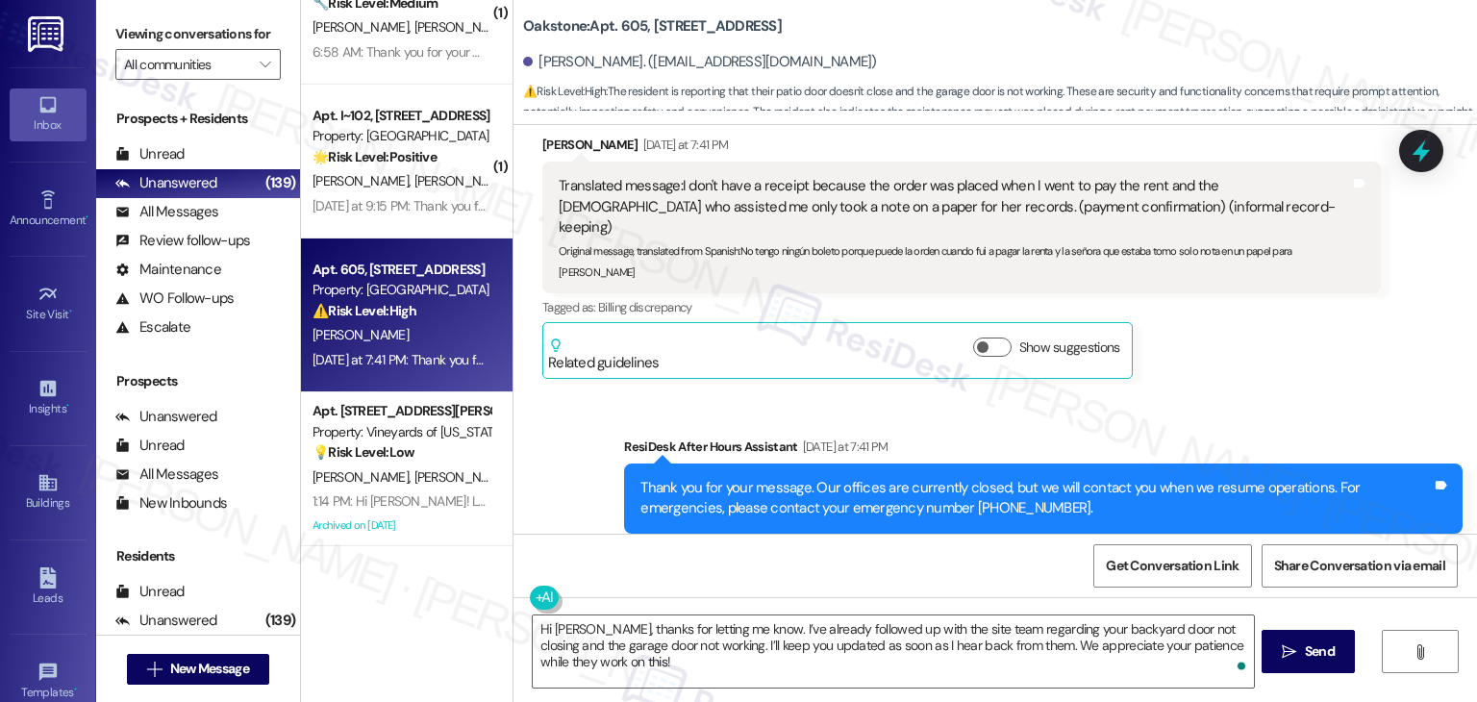
click at [784, 554] on div "Get Conversation Link Share Conversation via email" at bounding box center [994, 565] width 963 height 63
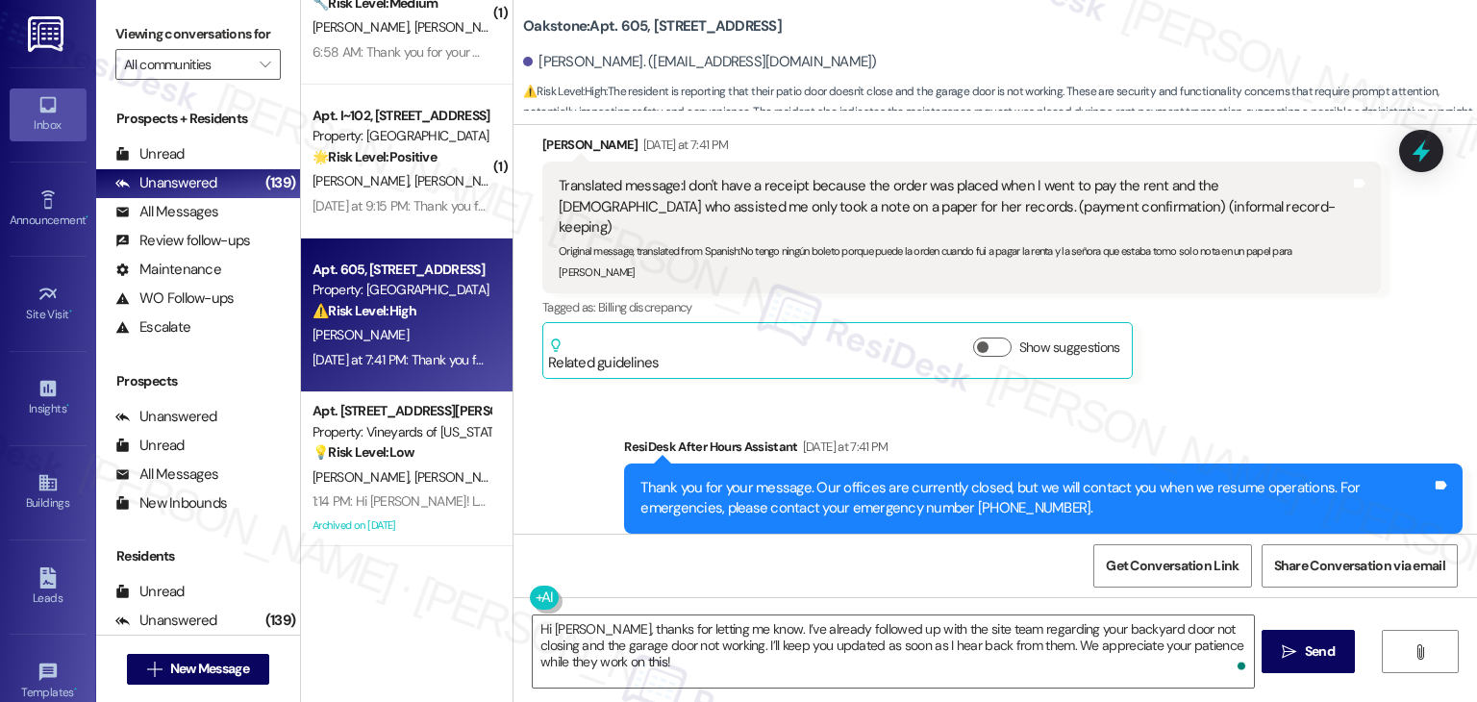
click at [784, 554] on div "Get Conversation Link Share Conversation via email" at bounding box center [994, 565] width 963 height 63
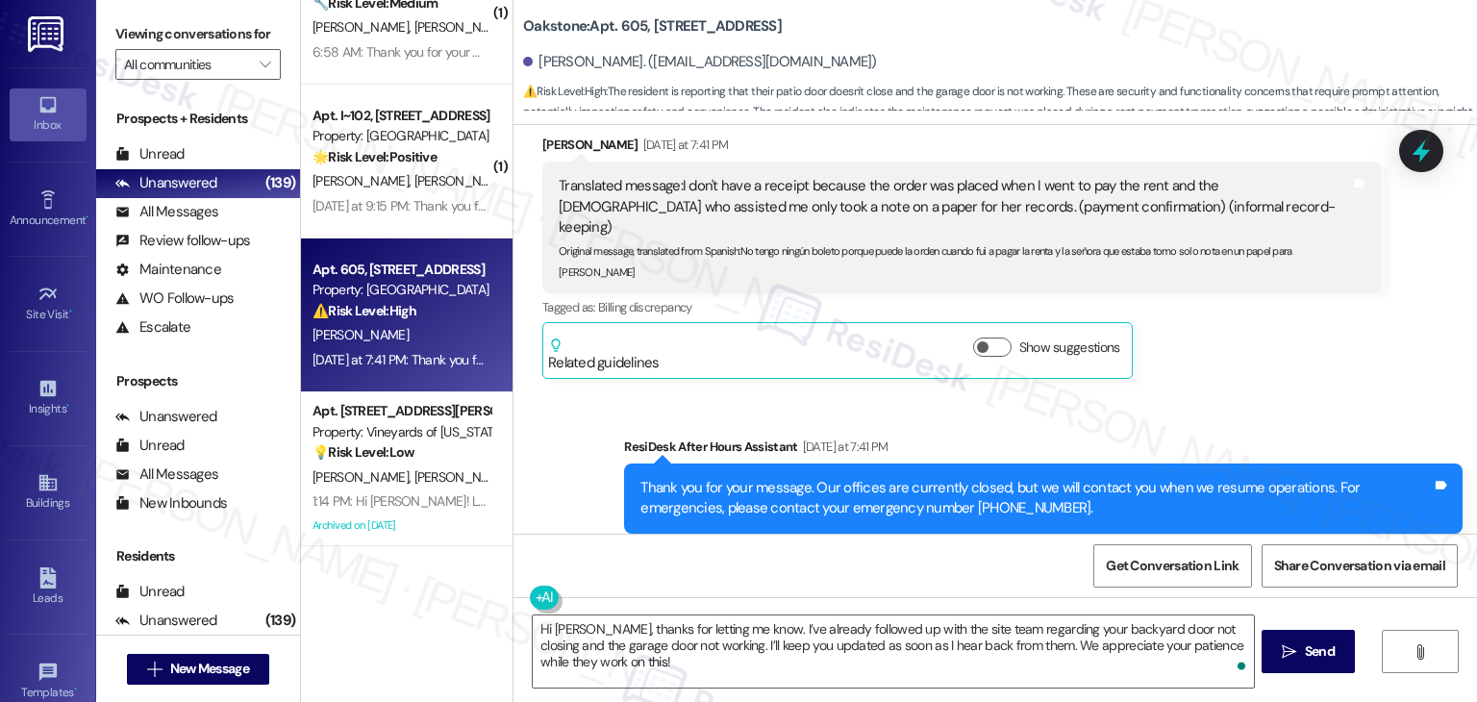
click at [758, 580] on div "Get Conversation Link Share Conversation via email" at bounding box center [994, 565] width 963 height 63
click at [1192, 348] on div "Received via SMS Maria Rodriguez Yesterday at 7:41 PM Translated message: I don…" at bounding box center [961, 256] width 867 height 273
click at [1185, 341] on div "Received via SMS Maria Rodriguez Yesterday at 7:41 PM Translated message: I don…" at bounding box center [961, 256] width 867 height 273
click at [1185, 342] on div "Received via SMS Maria Rodriguez Yesterday at 7:41 PM Translated message: I don…" at bounding box center [961, 256] width 867 height 273
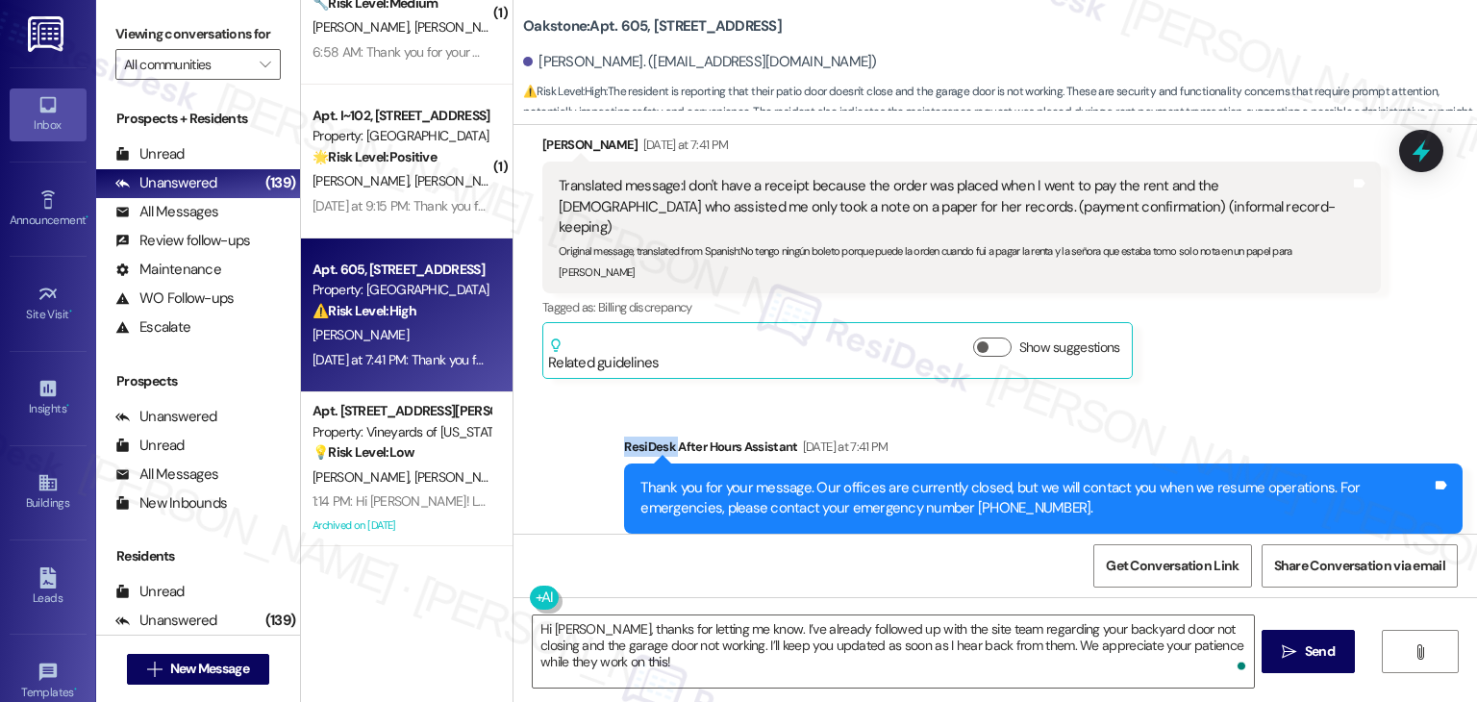
click at [1185, 342] on div "Received via SMS Maria Rodriguez Yesterday at 7:41 PM Translated message: I don…" at bounding box center [961, 256] width 867 height 273
click at [1185, 343] on div "Received via SMS Maria Rodriguez Yesterday at 7:41 PM Translated message: I don…" at bounding box center [961, 256] width 867 height 273
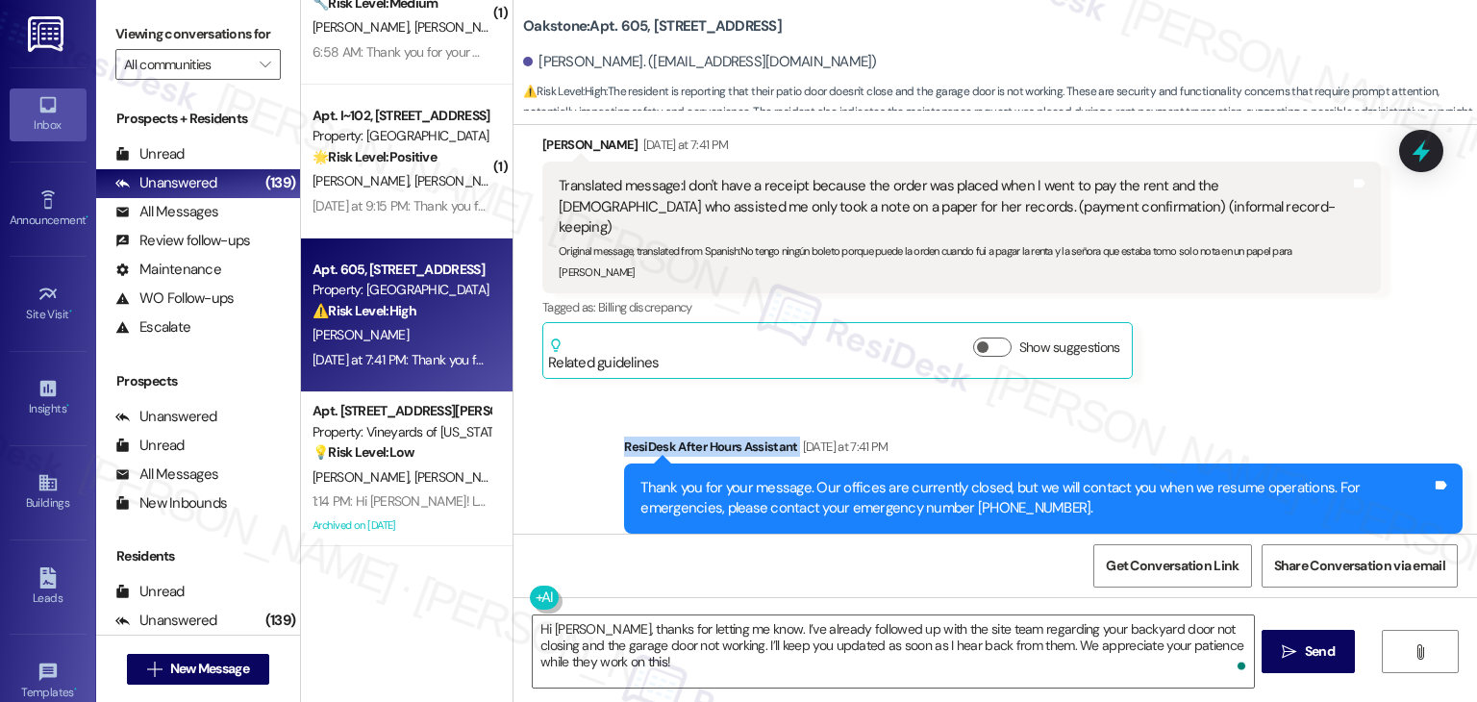
click at [1185, 343] on div "Received via SMS Maria Rodriguez Yesterday at 7:41 PM Translated message: I don…" at bounding box center [961, 256] width 867 height 273
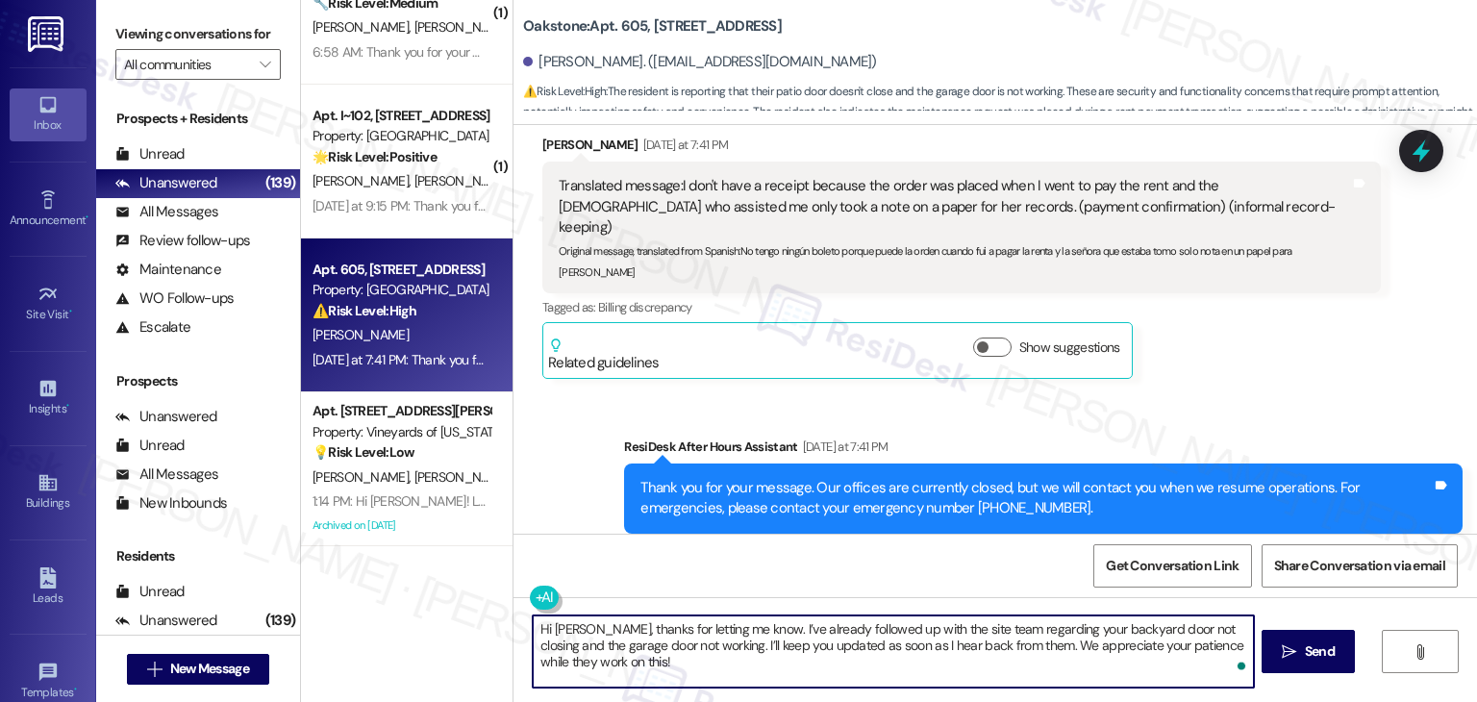
click at [696, 666] on textarea "Hi Maria, thanks for letting me know. I’ve already followed up with the site te…" at bounding box center [893, 651] width 720 height 72
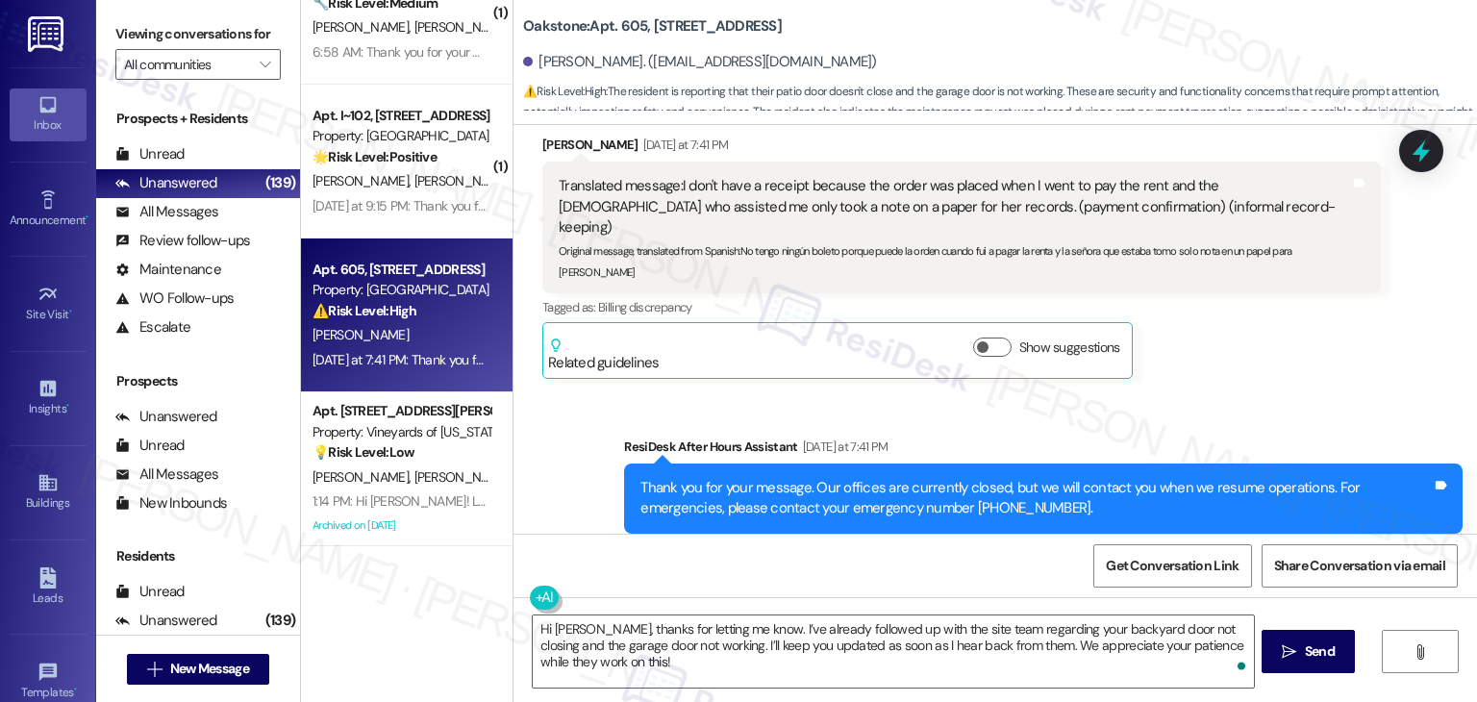
click at [1188, 393] on div "Sent via SMS ResiDesk After Hours Assistant Yesterday at 7:41 PM Thank you for …" at bounding box center [994, 484] width 963 height 183
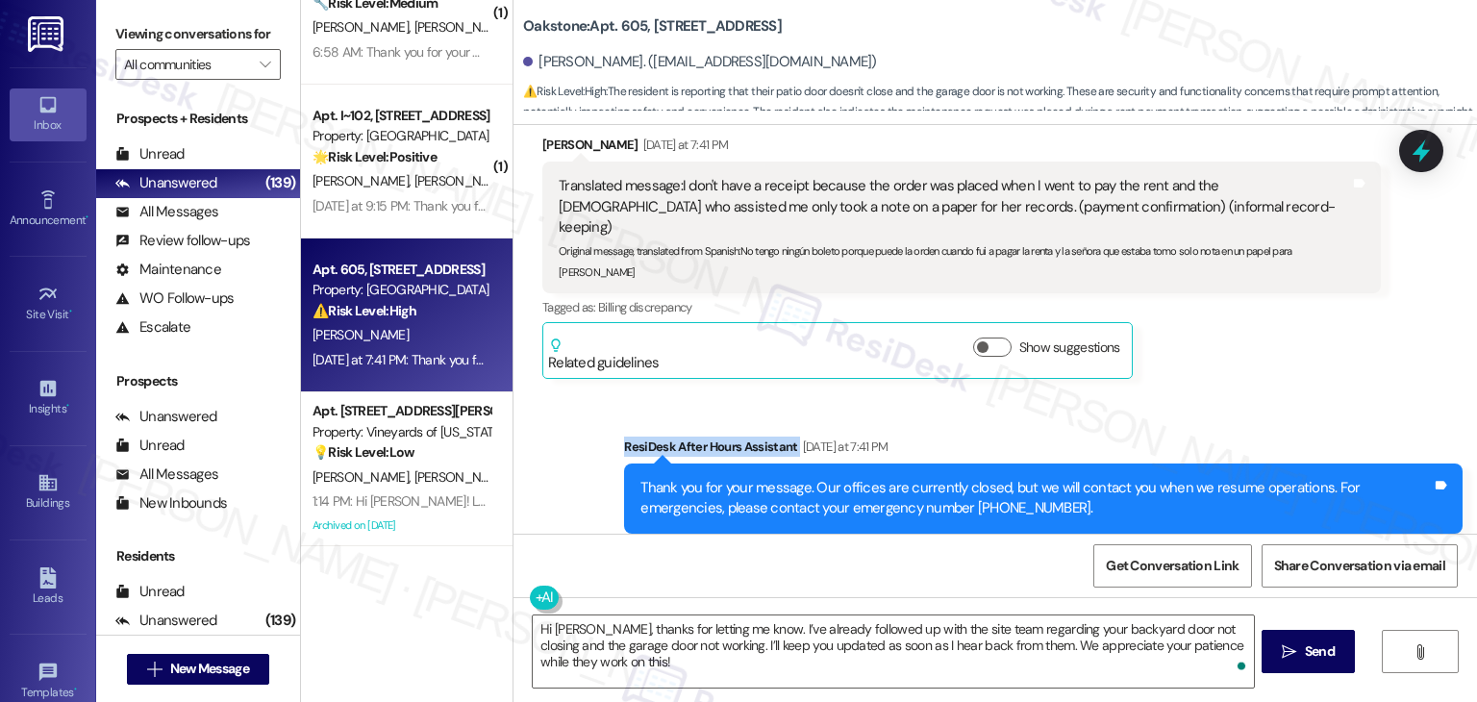
click at [1188, 393] on div "Sent via SMS ResiDesk After Hours Assistant Yesterday at 7:41 PM Thank you for …" at bounding box center [994, 484] width 963 height 183
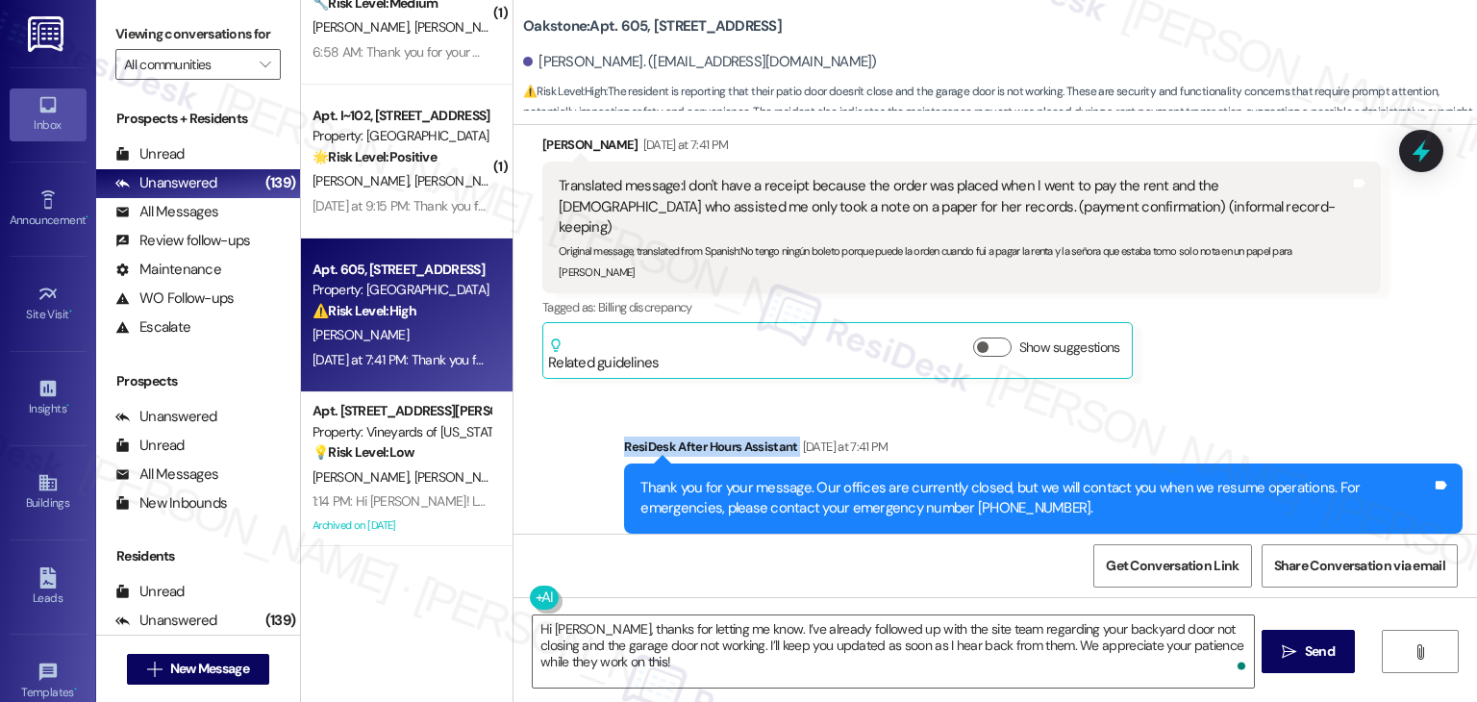
click at [1188, 393] on div "Sent via SMS ResiDesk After Hours Assistant Yesterday at 7:41 PM Thank you for …" at bounding box center [994, 484] width 963 height 183
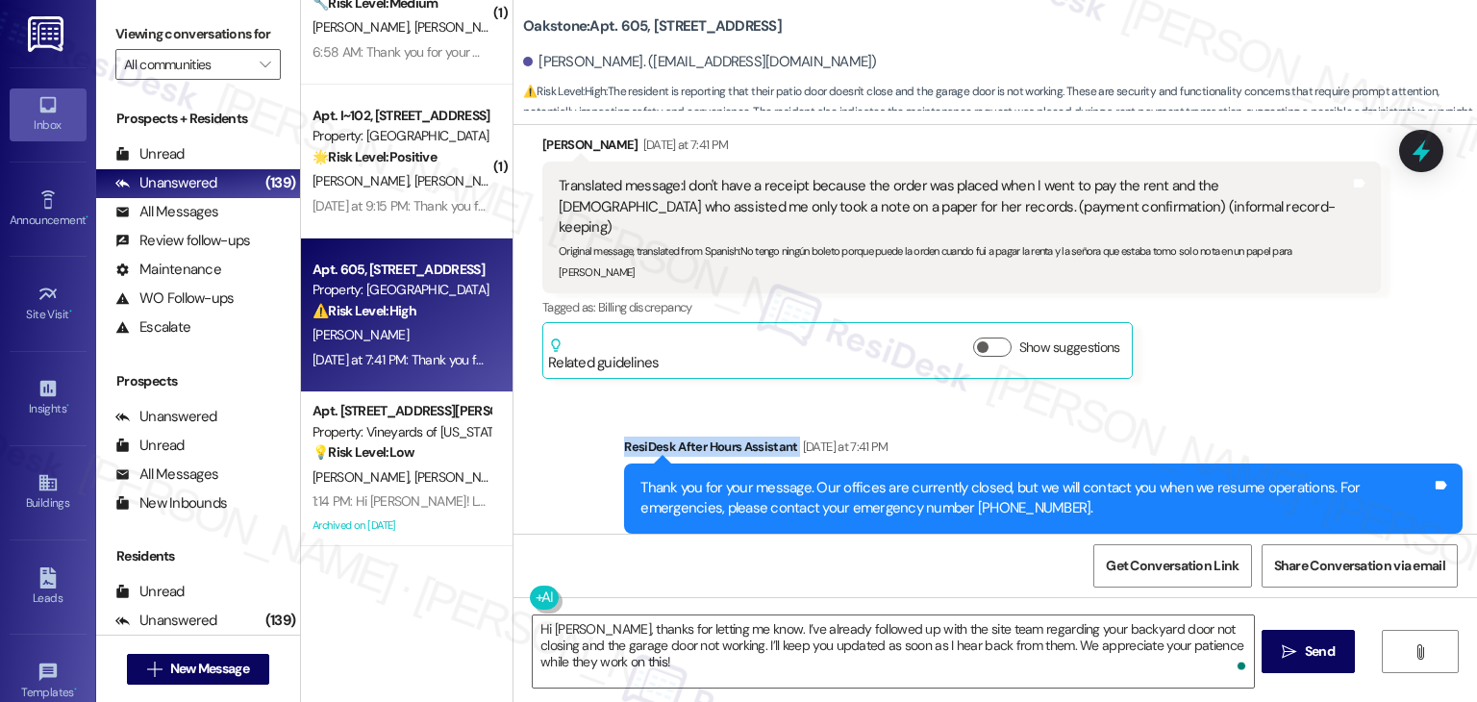
click at [1188, 393] on div "Sent via SMS ResiDesk After Hours Assistant Yesterday at 7:41 PM Thank you for …" at bounding box center [994, 484] width 963 height 183
click at [1235, 337] on div "Received via SMS Maria Rodriguez Yesterday at 7:41 PM Translated message: I don…" at bounding box center [961, 256] width 867 height 273
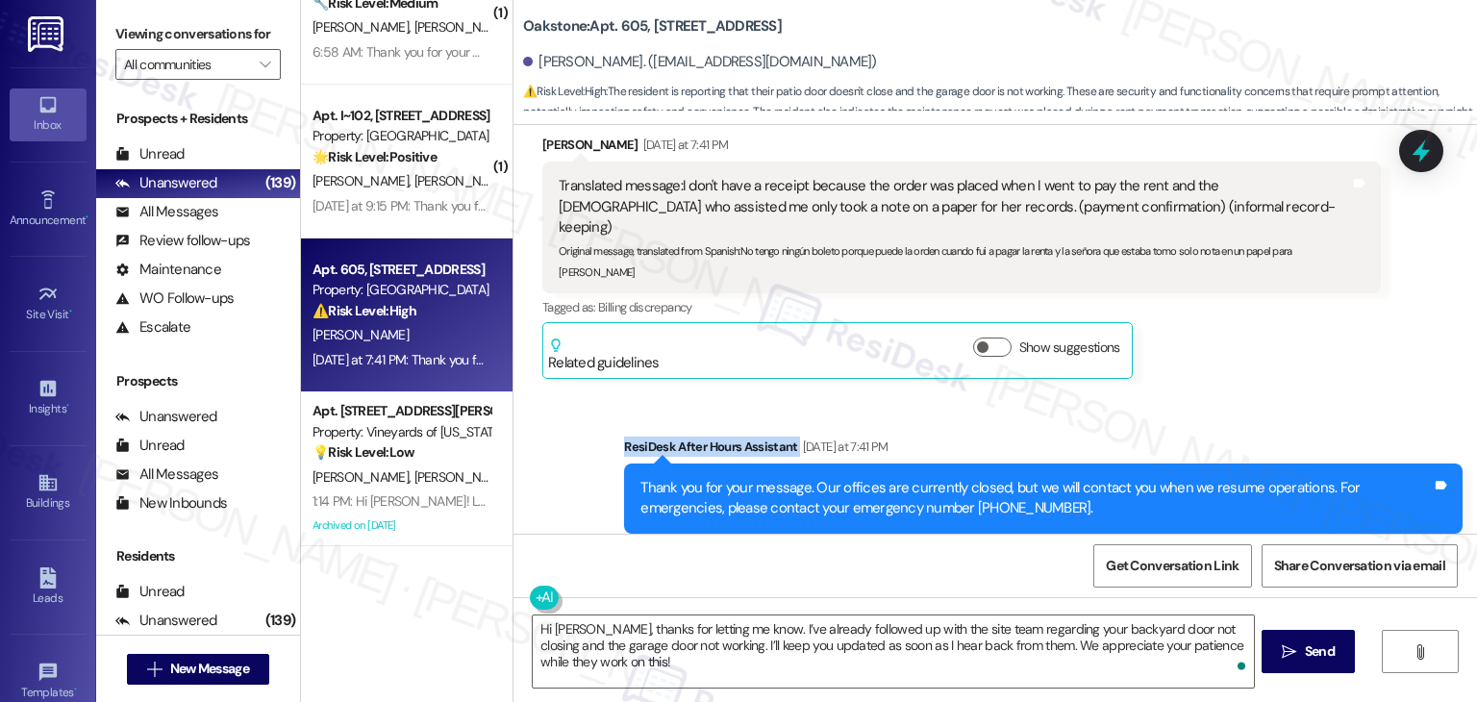
click at [1235, 337] on div "Received via SMS Maria Rodriguez Yesterday at 7:41 PM Translated message: I don…" at bounding box center [961, 256] width 867 height 273
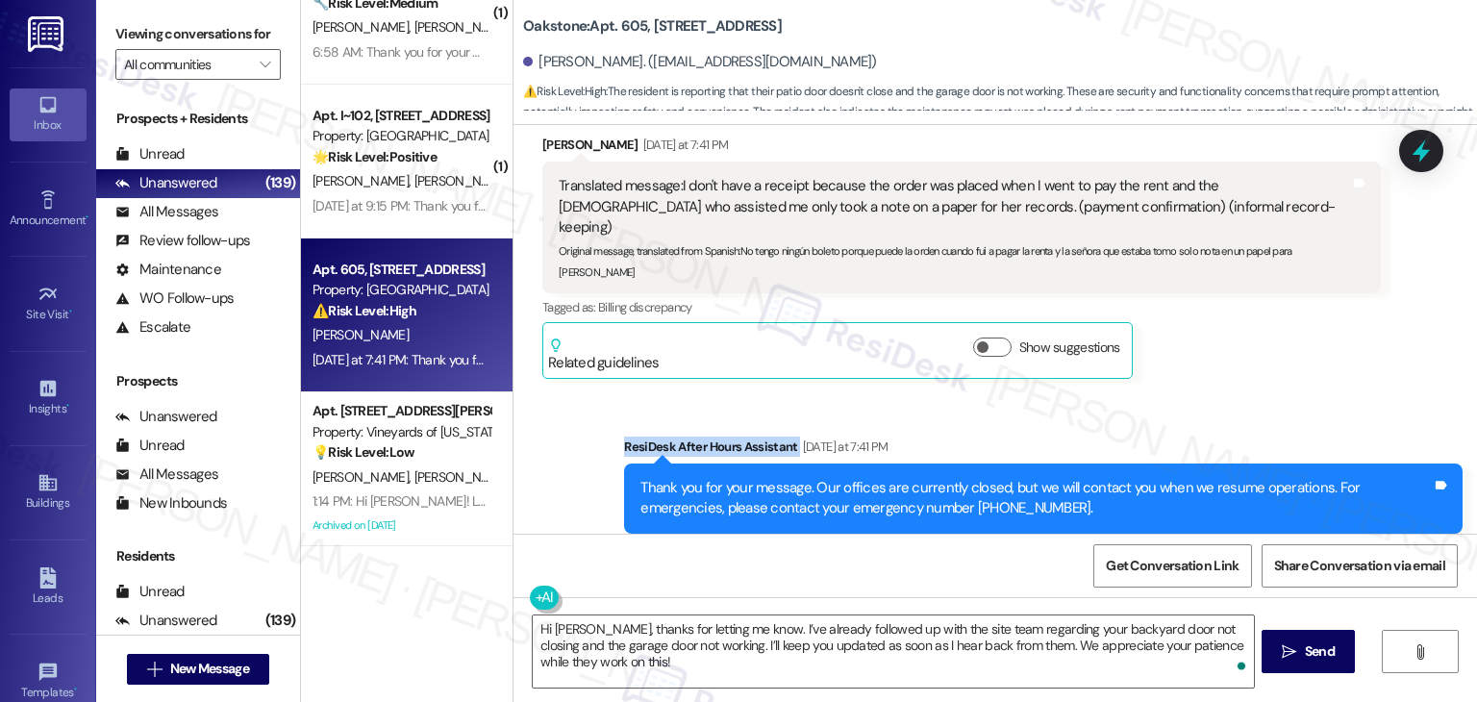
click at [1235, 337] on div "Received via SMS Maria Rodriguez Yesterday at 7:41 PM Translated message: I don…" at bounding box center [961, 256] width 867 height 273
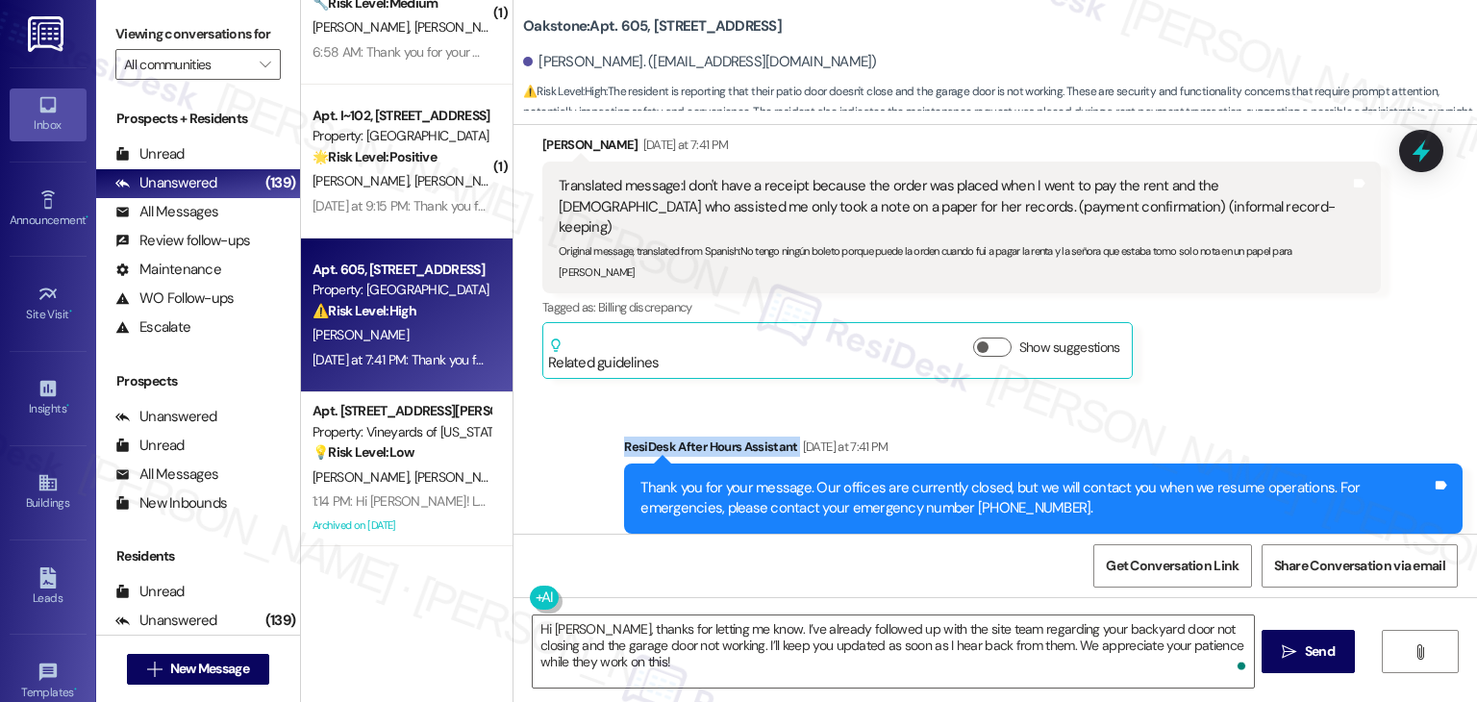
click at [1235, 337] on div "Received via SMS Maria Rodriguez Yesterday at 7:41 PM Translated message: I don…" at bounding box center [961, 256] width 867 height 273
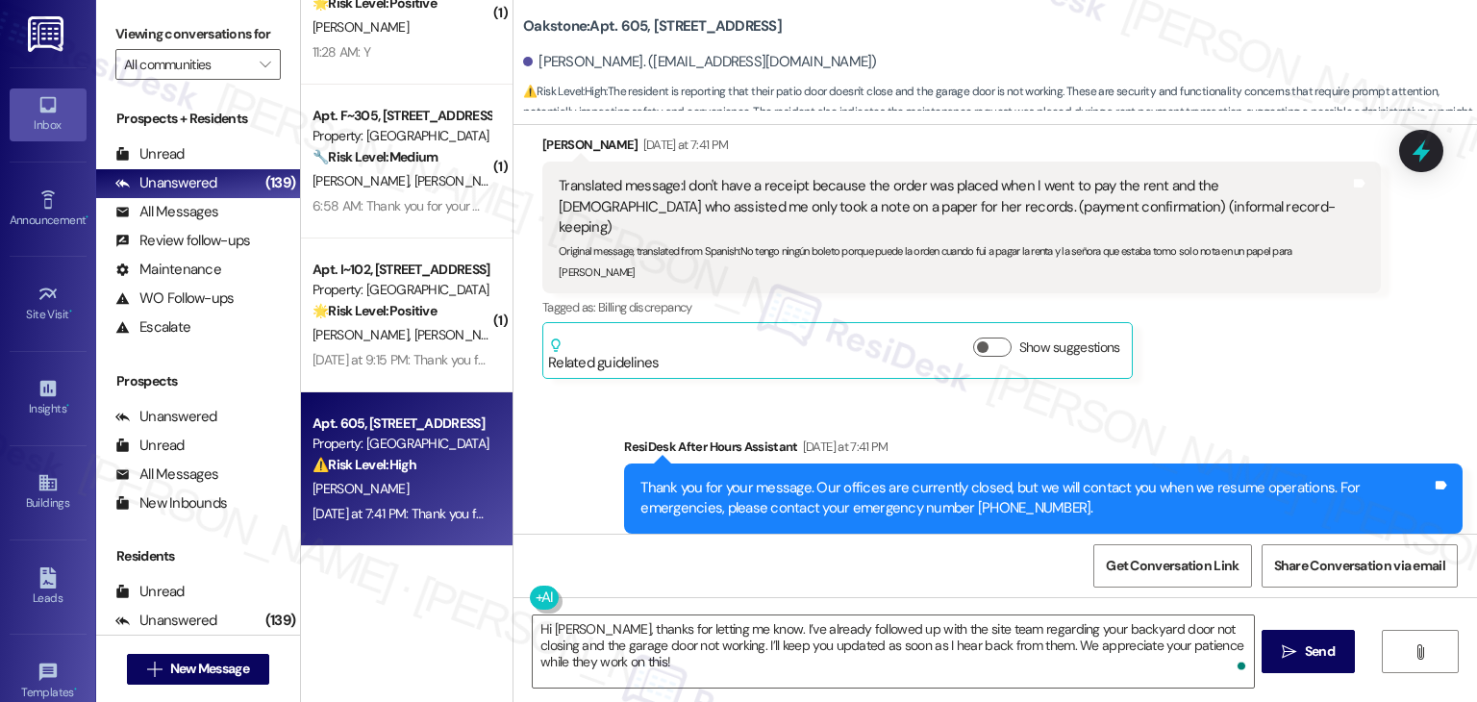
click at [1265, 393] on div "Sent via SMS ResiDesk After Hours Assistant Yesterday at 7:41 PM Thank you for …" at bounding box center [994, 484] width 963 height 183
click at [1266, 393] on div "Sent via SMS ResiDesk After Hours Assistant Yesterday at 7:41 PM Thank you for …" at bounding box center [994, 484] width 963 height 183
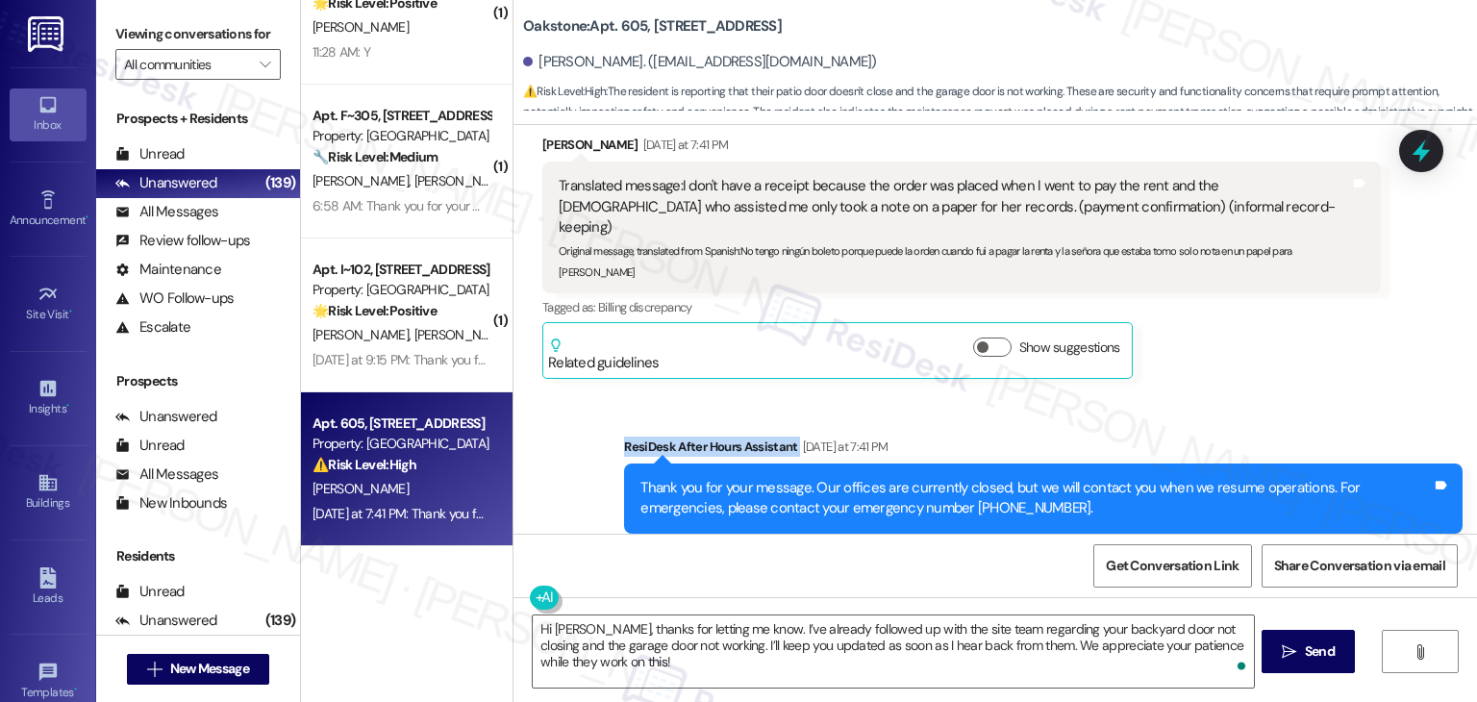
click at [1266, 393] on div "Sent via SMS ResiDesk After Hours Assistant Yesterday at 7:41 PM Thank you for …" at bounding box center [994, 484] width 963 height 183
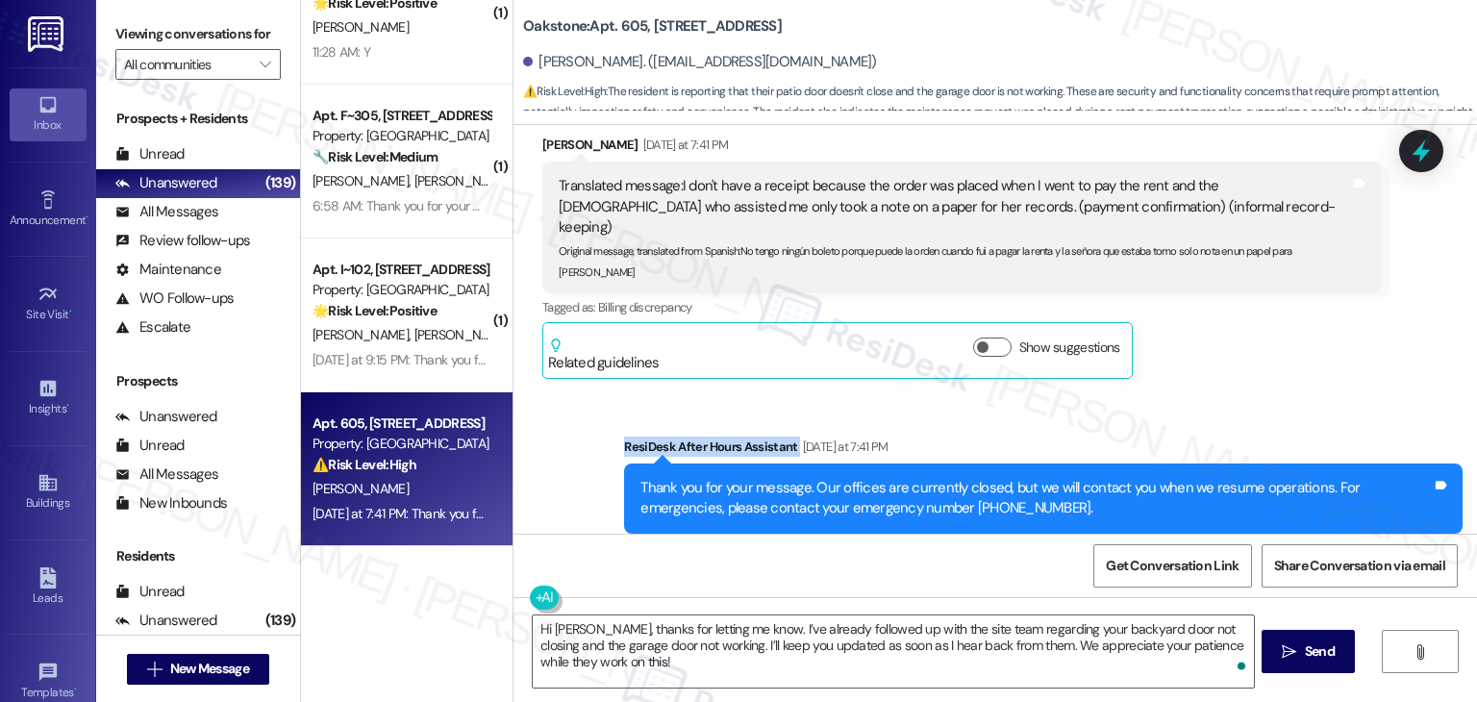
click at [1266, 393] on div "Sent via SMS ResiDesk After Hours Assistant Yesterday at 7:41 PM Thank you for …" at bounding box center [994, 484] width 963 height 183
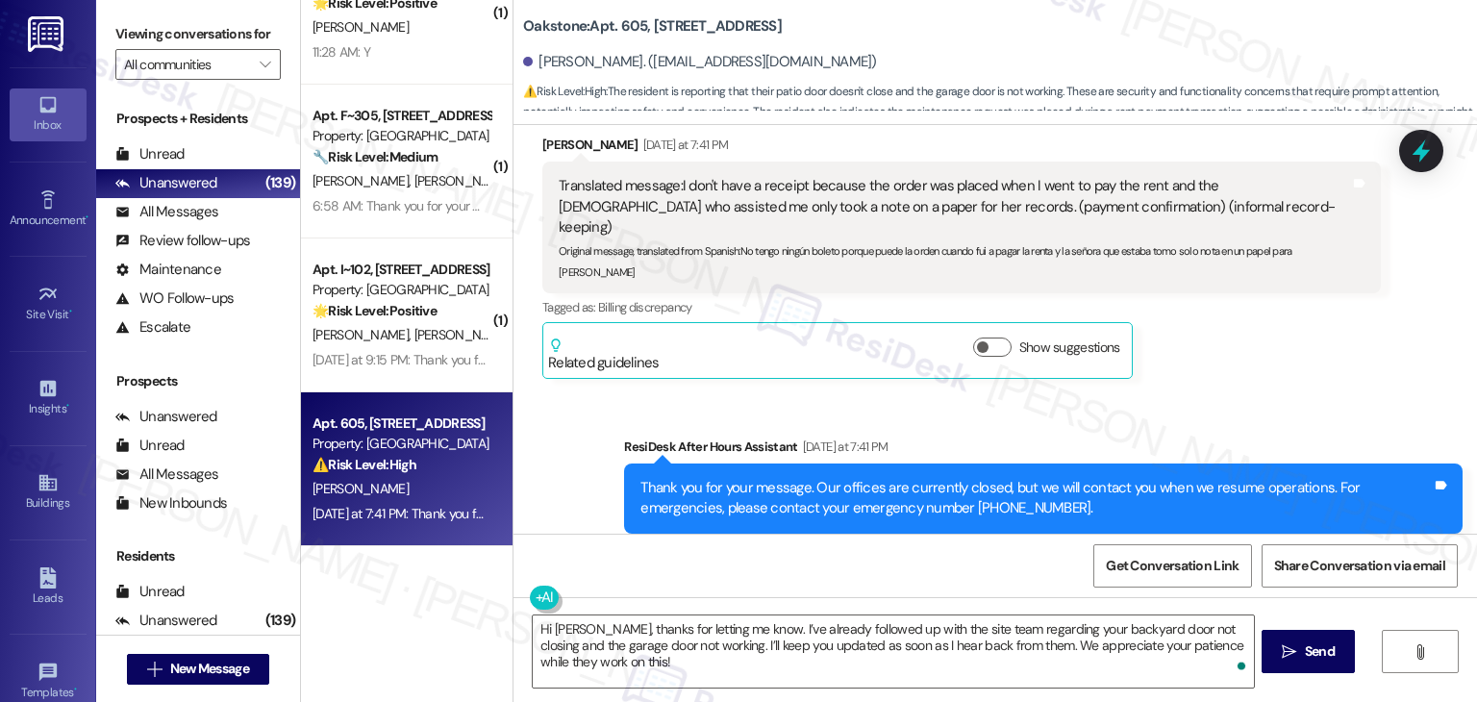
click at [1266, 393] on div "Sent via SMS ResiDesk After Hours Assistant Yesterday at 7:41 PM Thank you for …" at bounding box center [994, 484] width 963 height 183
click at [979, 551] on div "Get Conversation Link Share Conversation via email" at bounding box center [994, 565] width 963 height 63
click at [1046, 561] on div "Get Conversation Link Share Conversation via email" at bounding box center [994, 565] width 963 height 63
click at [1049, 564] on div "Get Conversation Link Share Conversation via email" at bounding box center [994, 565] width 963 height 63
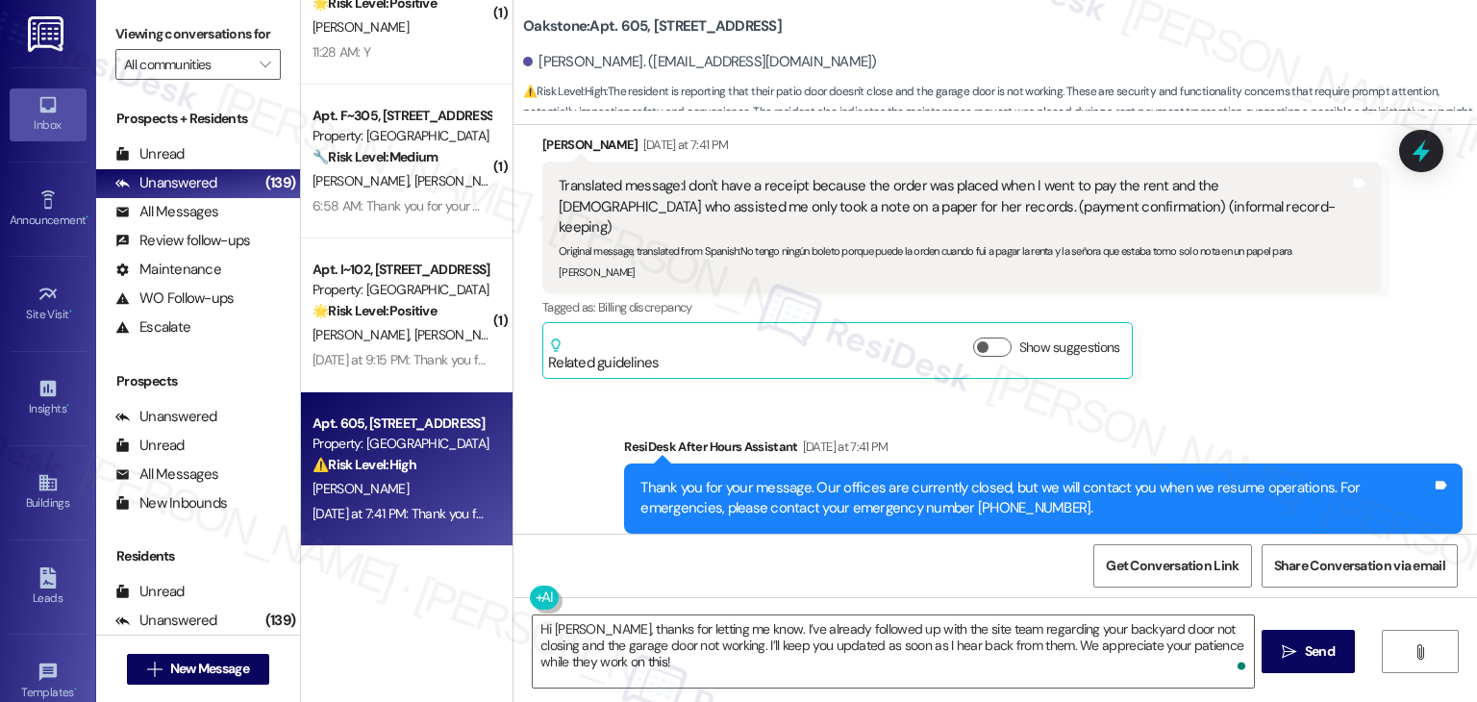
click at [1049, 564] on div "Get Conversation Link Share Conversation via email" at bounding box center [994, 565] width 963 height 63
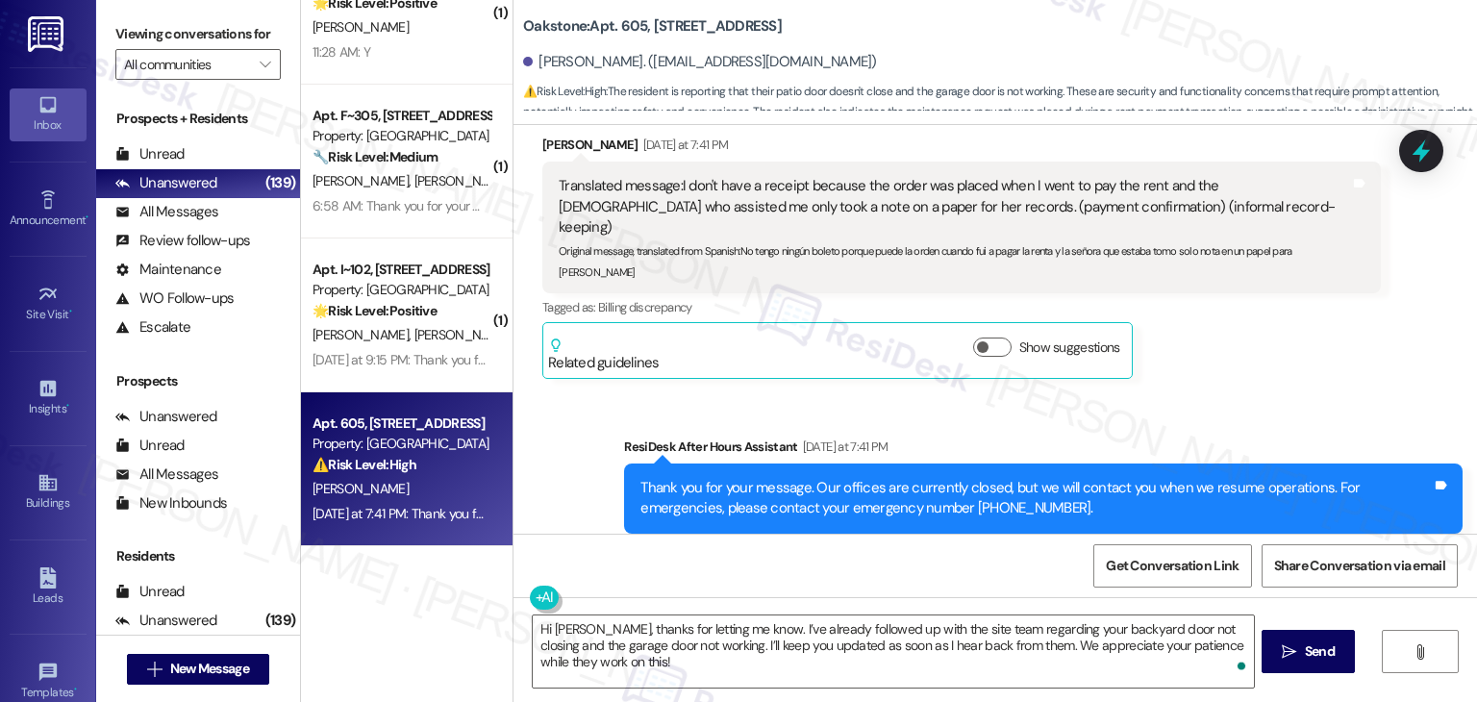
click at [1049, 564] on div "Get Conversation Link Share Conversation via email" at bounding box center [994, 565] width 963 height 63
click at [1049, 556] on div "Get Conversation Link Share Conversation via email" at bounding box center [994, 565] width 963 height 63
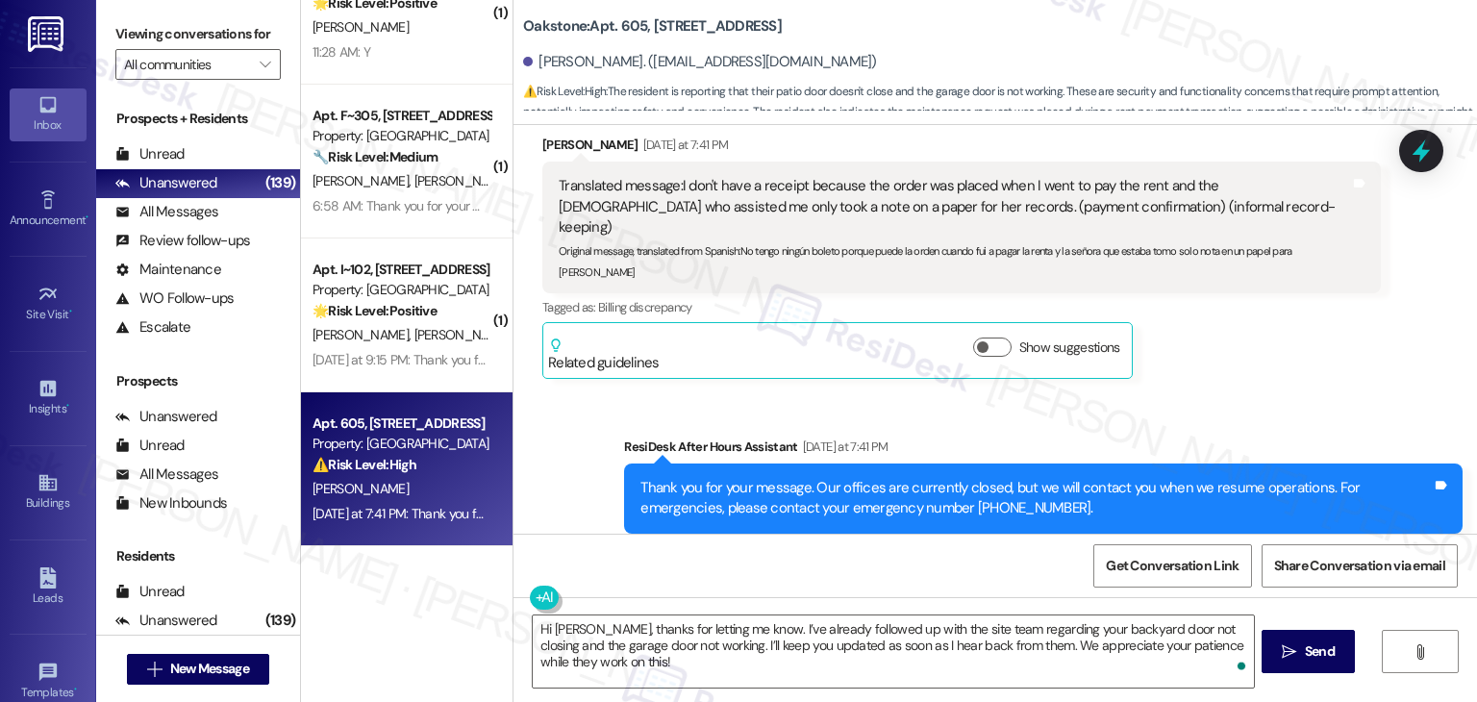
click at [1049, 556] on div "Get Conversation Link Share Conversation via email" at bounding box center [994, 565] width 963 height 63
click at [1044, 559] on div "Get Conversation Link Share Conversation via email" at bounding box center [994, 565] width 963 height 63
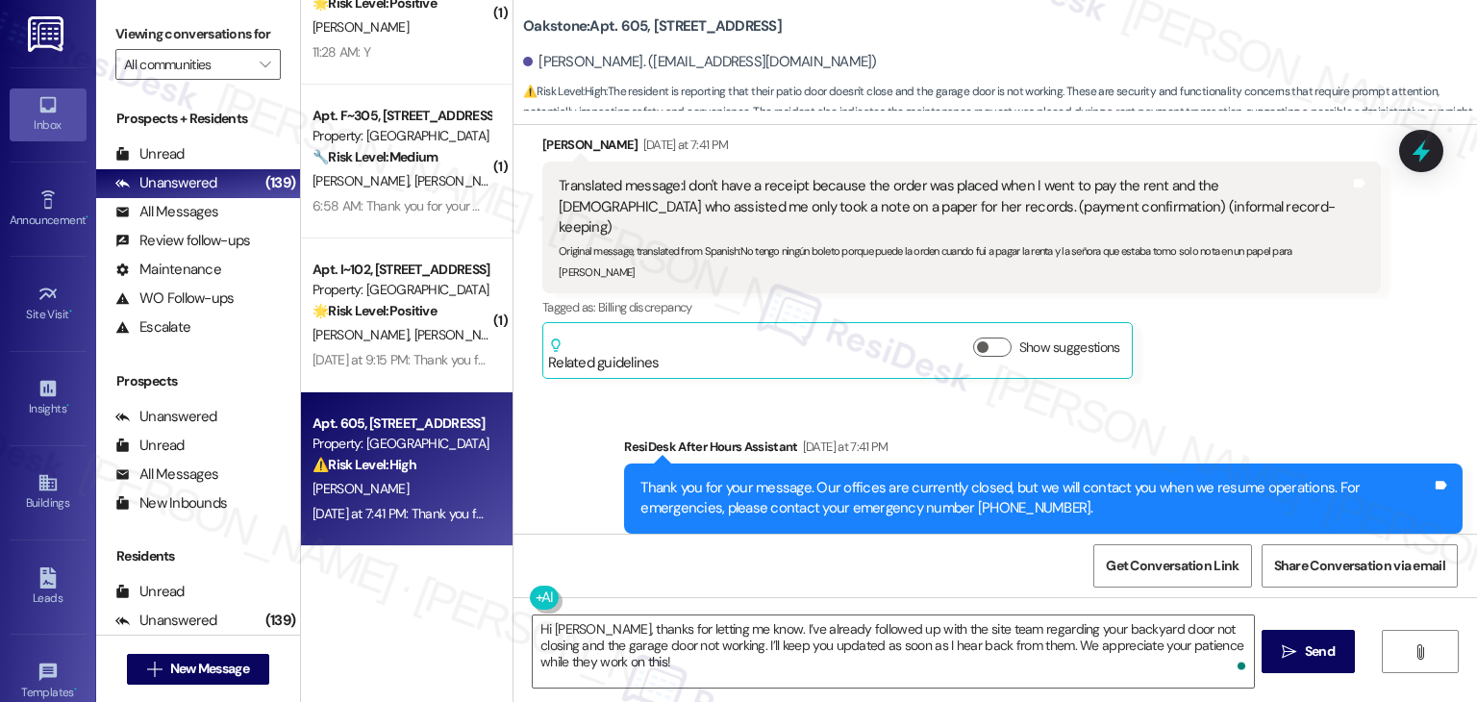
click at [1191, 393] on div "Sent via SMS ResiDesk After Hours Assistant Yesterday at 7:41 PM Thank you for …" at bounding box center [994, 484] width 963 height 183
click at [998, 581] on div "Get Conversation Link Share Conversation via email" at bounding box center [994, 565] width 963 height 63
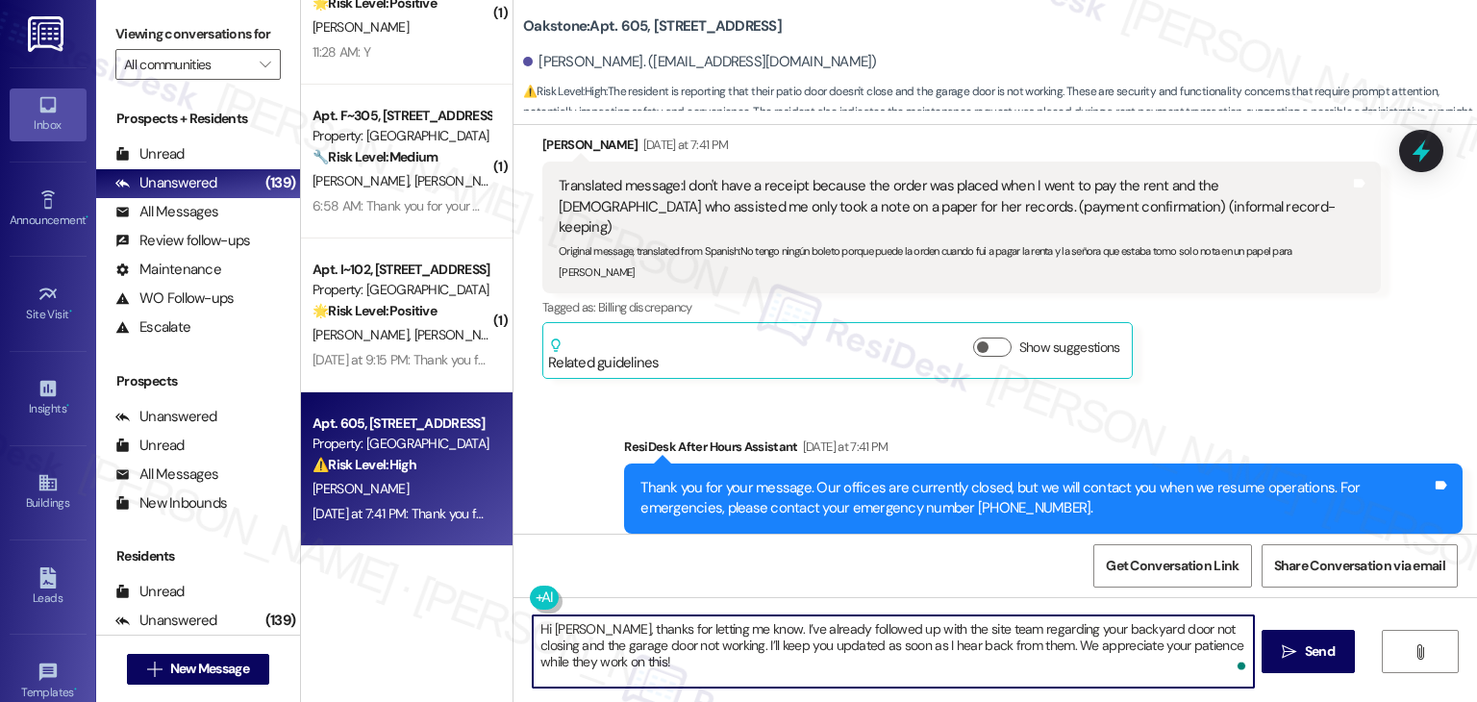
click at [674, 656] on textarea "Hi Maria, thanks for letting me know. I’ve already followed up with the site te…" at bounding box center [893, 651] width 720 height 72
click at [736, 566] on div "Get Conversation Link Share Conversation via email" at bounding box center [994, 565] width 963 height 63
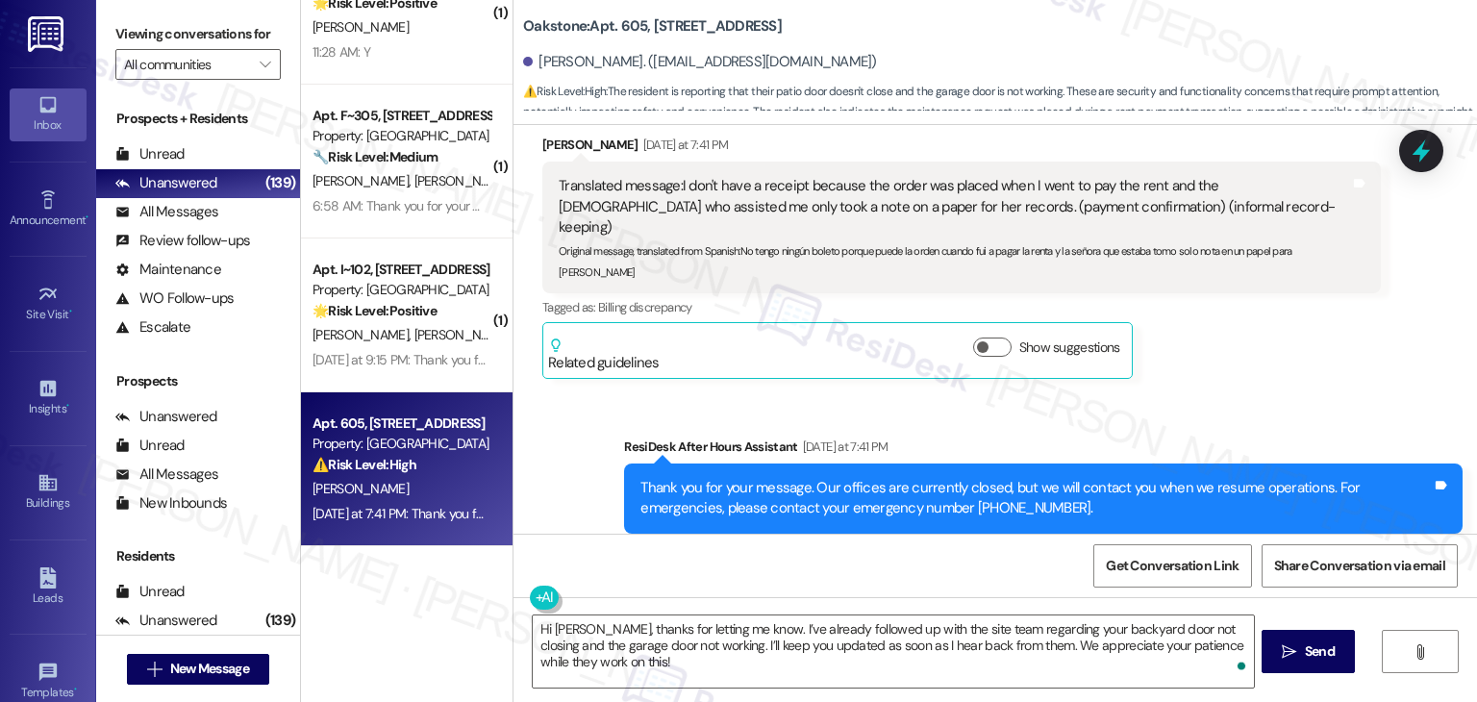
click at [1152, 311] on div "Maria Rodriguez Yesterday at 7:41 PM Translated message: I don't have a receipt…" at bounding box center [961, 257] width 838 height 244
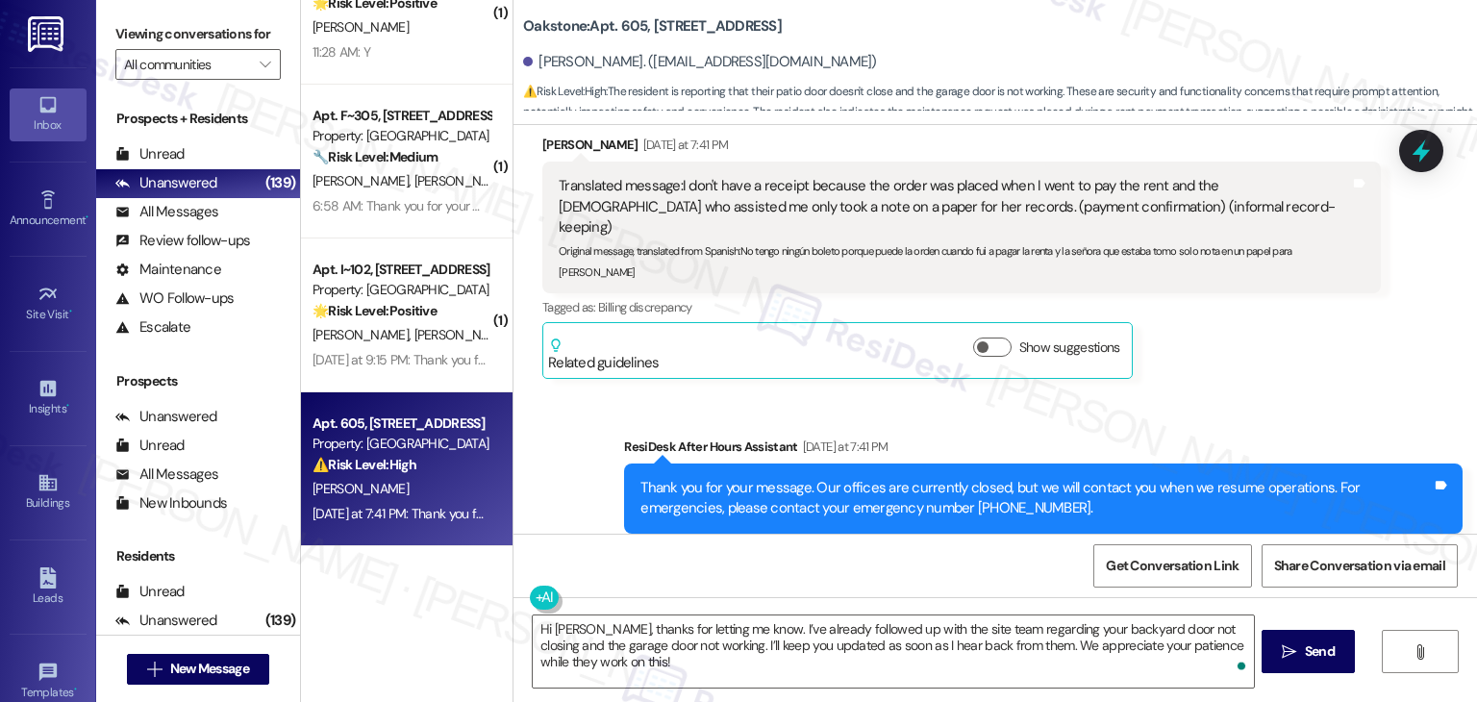
click at [1152, 311] on div "Maria Rodriguez Yesterday at 7:41 PM Translated message: I don't have a receipt…" at bounding box center [961, 257] width 838 height 244
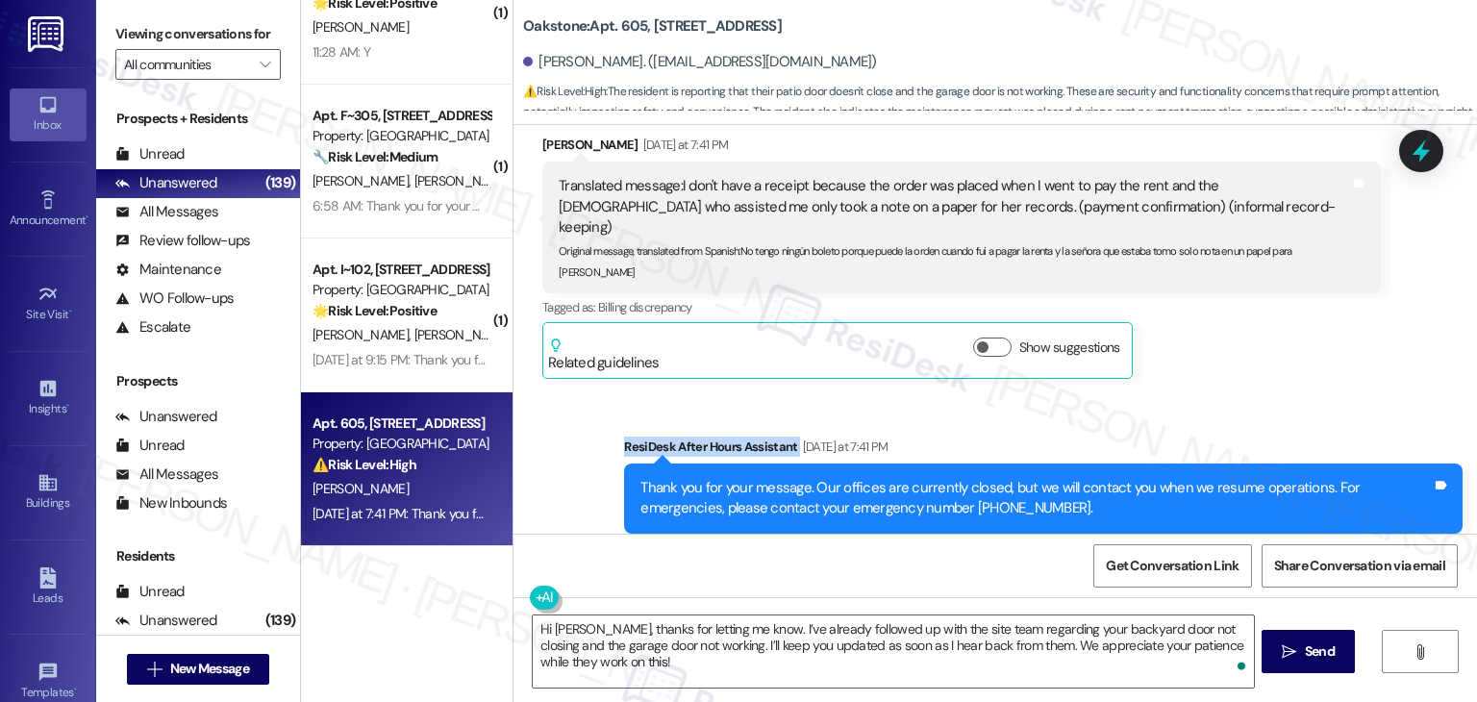
click at [1152, 311] on div "Maria Rodriguez Yesterday at 7:41 PM Translated message: I don't have a receipt…" at bounding box center [961, 257] width 838 height 244
click at [763, 643] on textarea "Hi Maria, thanks for letting me know. I’ve already followed up with the site te…" at bounding box center [893, 651] width 720 height 72
click at [1330, 323] on div "Maria Rodriguez Yesterday at 7:41 PM Translated message: I don't have a receipt…" at bounding box center [961, 257] width 838 height 244
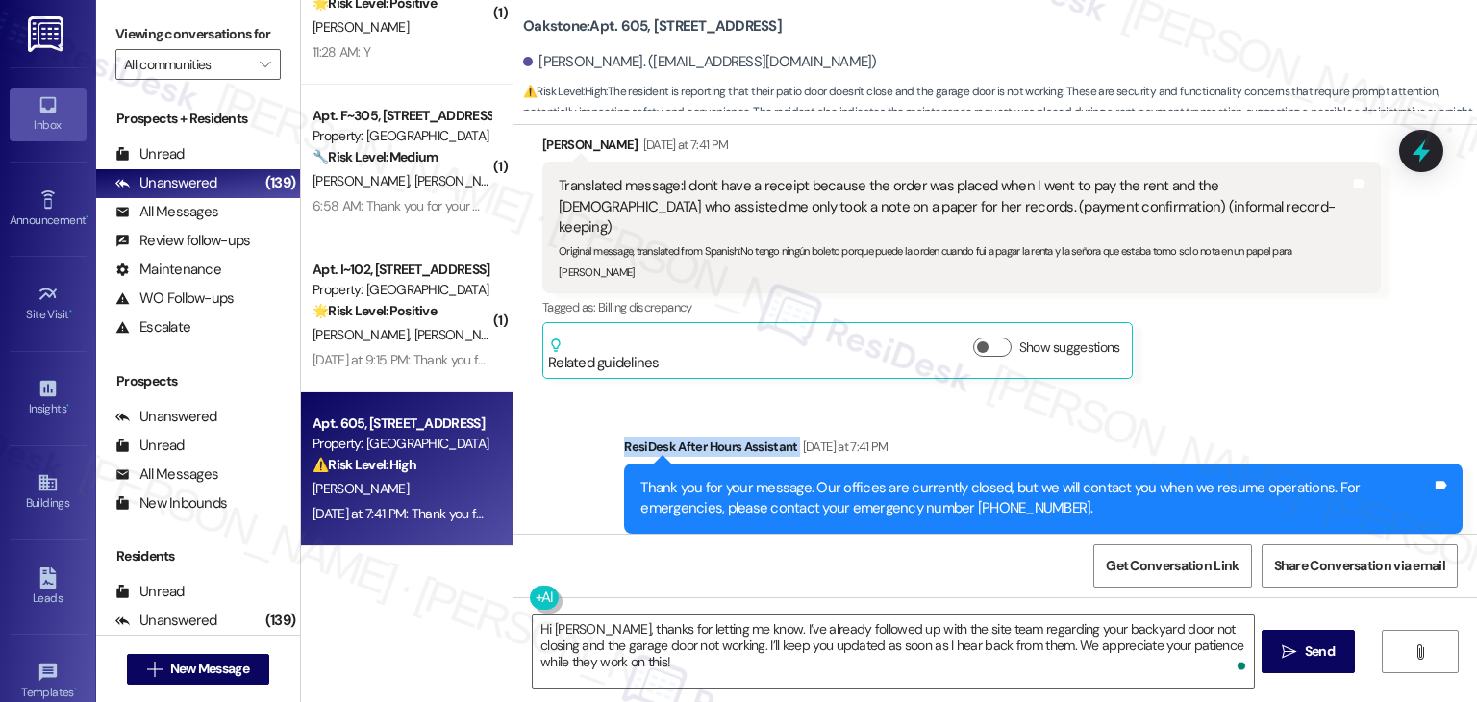
click at [1330, 323] on div "Maria Rodriguez Yesterday at 7:41 PM Translated message: I don't have a receipt…" at bounding box center [961, 257] width 838 height 244
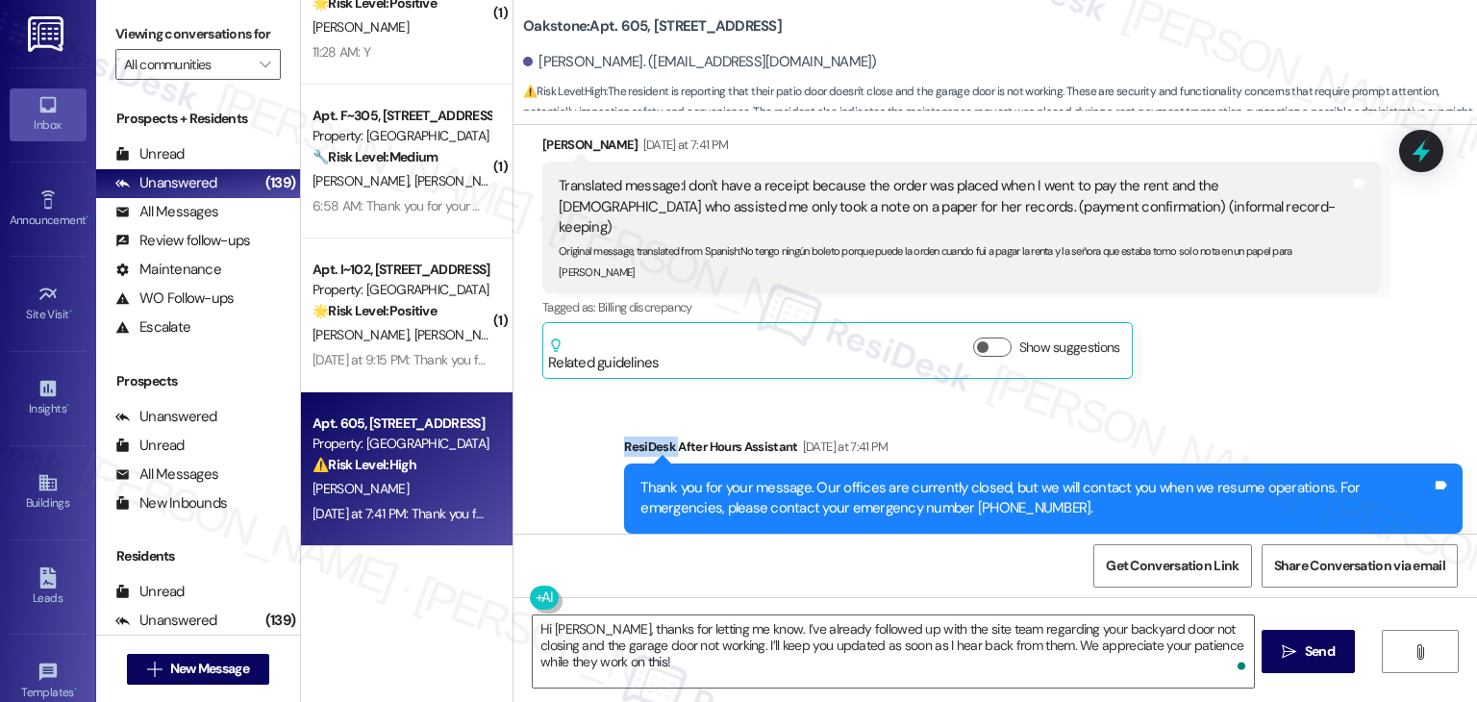
click at [1330, 323] on div "Maria Rodriguez Yesterday at 7:41 PM Translated message: I don't have a receipt…" at bounding box center [961, 257] width 838 height 244
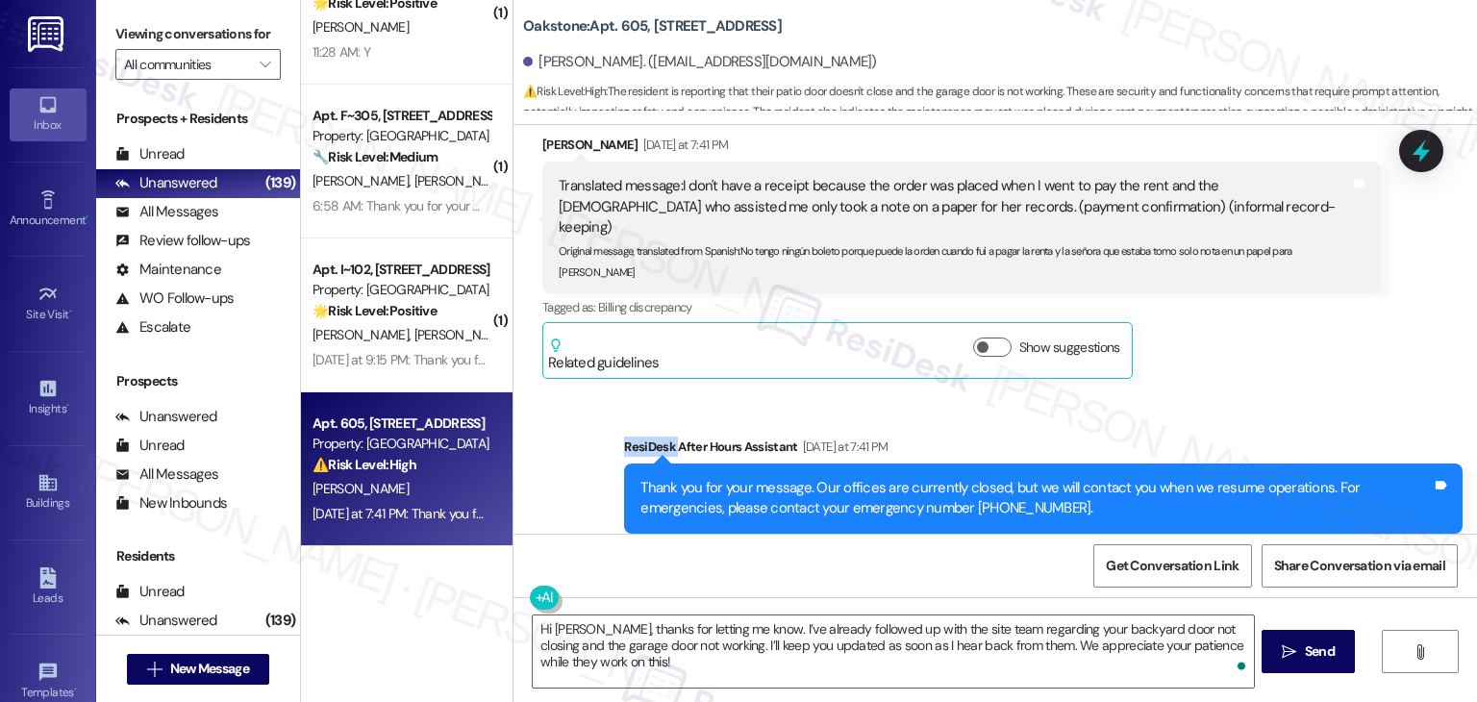
click at [1330, 323] on div "Maria Rodriguez Yesterday at 7:41 PM Translated message: I don't have a receipt…" at bounding box center [961, 257] width 838 height 244
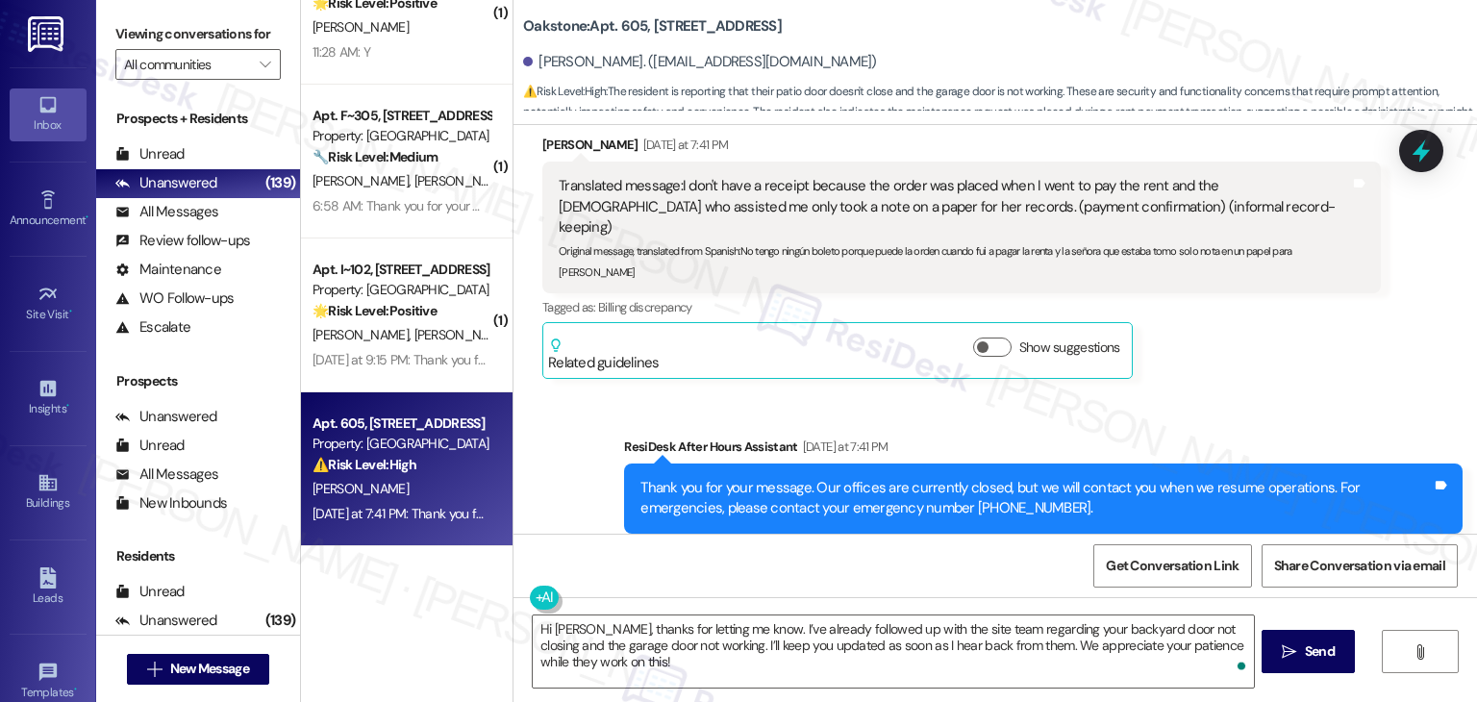
click at [1330, 324] on div "Maria Rodriguez Yesterday at 7:41 PM Translated message: I don't have a receipt…" at bounding box center [961, 257] width 838 height 244
click at [1321, 337] on div "Received via SMS Maria Rodriguez Yesterday at 7:41 PM Translated message: I don…" at bounding box center [961, 256] width 867 height 273
click at [1310, 649] on span "Send" at bounding box center [1320, 651] width 30 height 20
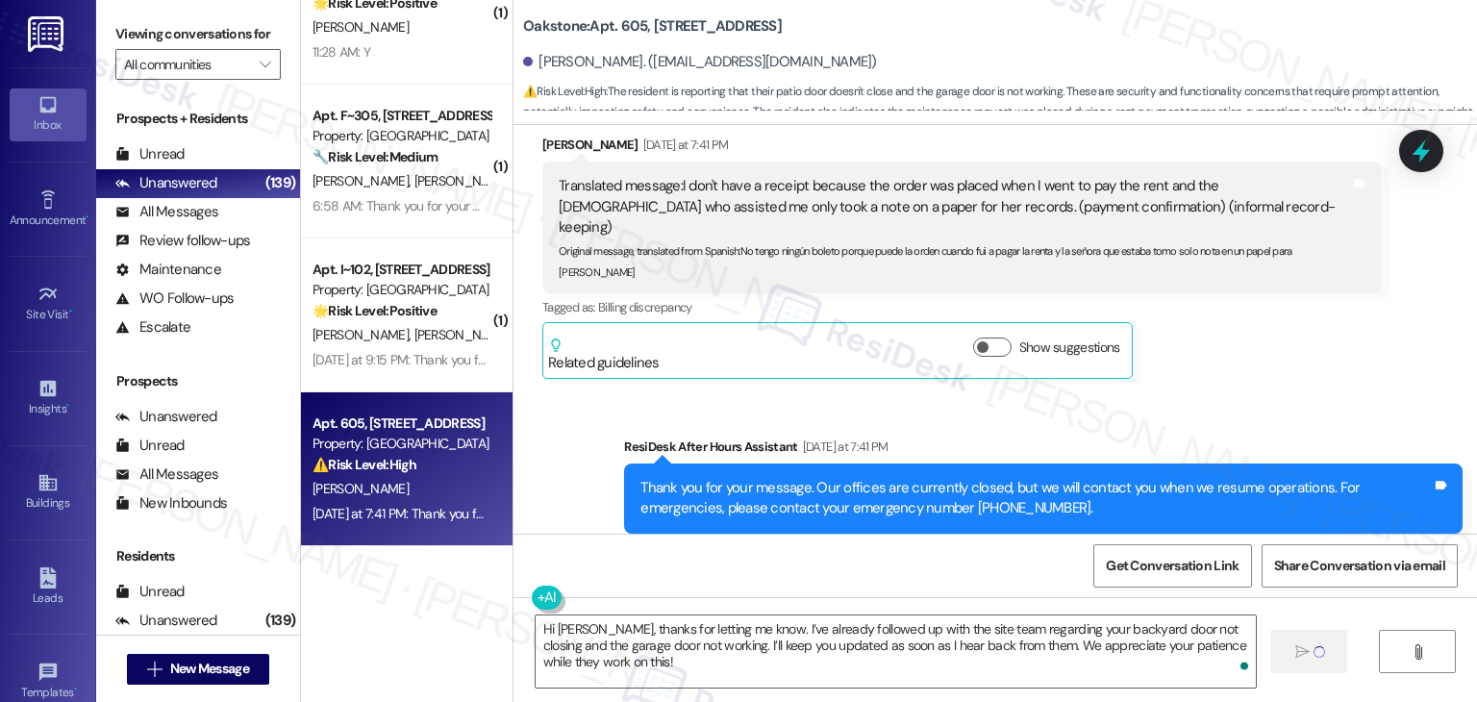
click at [1289, 345] on div "Received via SMS Maria Rodriguez Yesterday at 7:41 PM Translated message: I don…" at bounding box center [961, 256] width 867 height 273
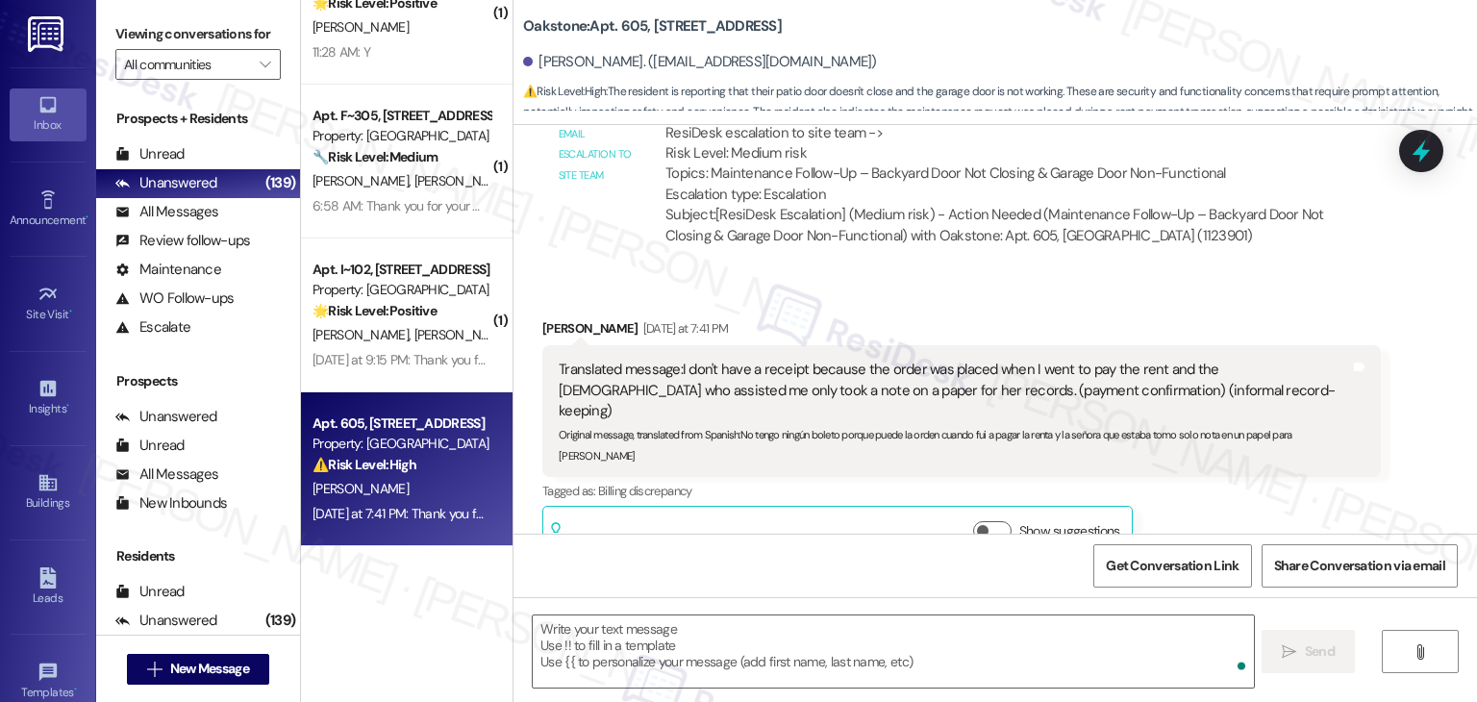
scroll to position [9410, 0]
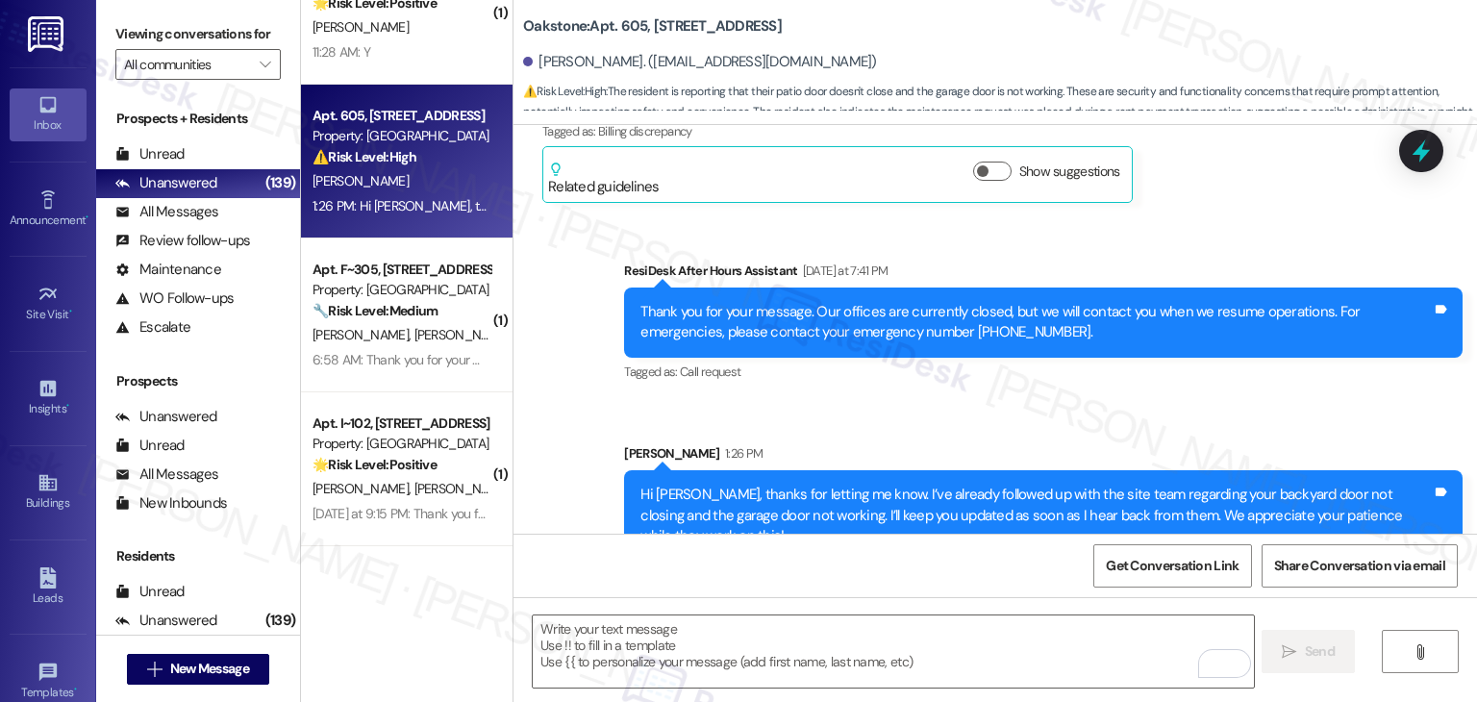
click at [776, 380] on div "Sent via SMS ResiDesk After Hours Assistant Yesterday at 7:41 PM Thank you for …" at bounding box center [994, 396] width 963 height 358
click at [815, 368] on div "Sent via SMS ResiDesk After Hours Assistant Yesterday at 7:41 PM Thank you for …" at bounding box center [994, 396] width 963 height 358
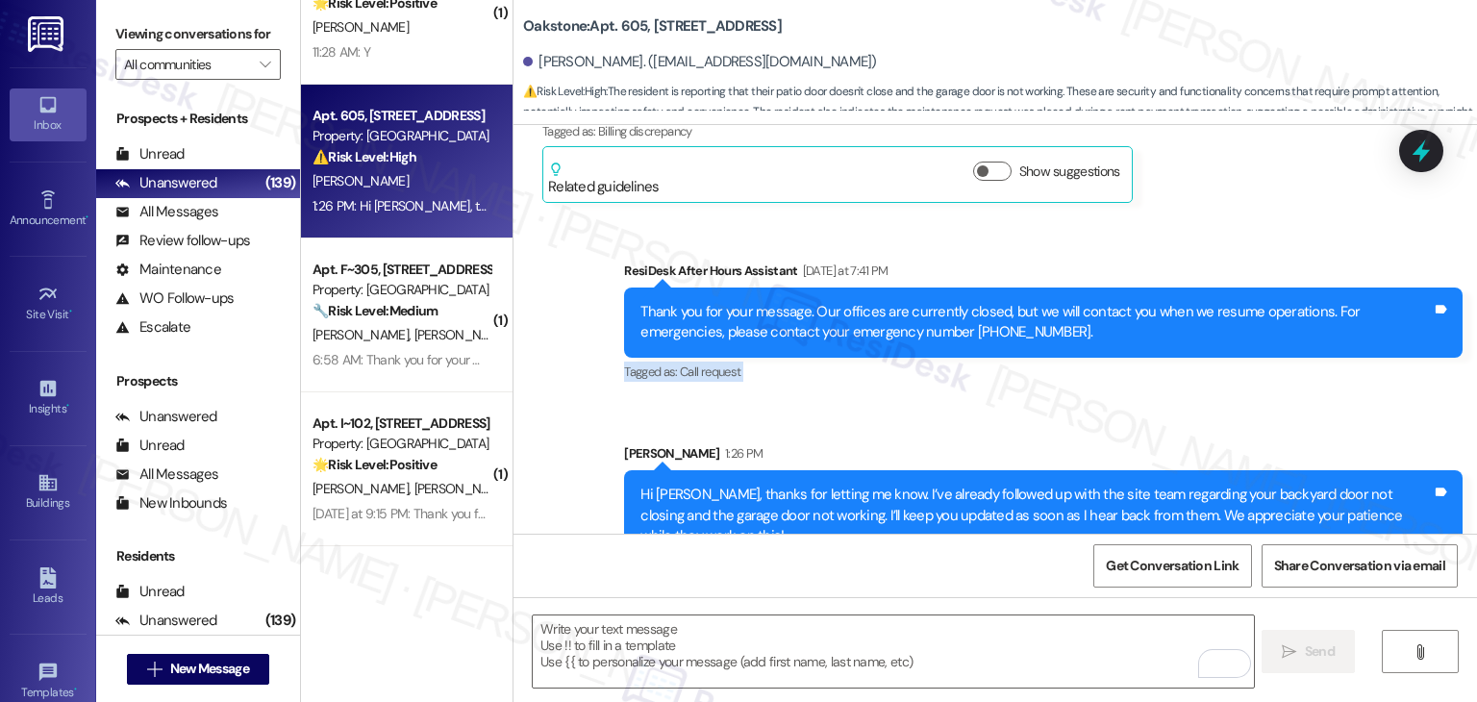
click at [815, 368] on div "Sent via SMS ResiDesk After Hours Assistant Yesterday at 7:41 PM Thank you for …" at bounding box center [994, 396] width 963 height 358
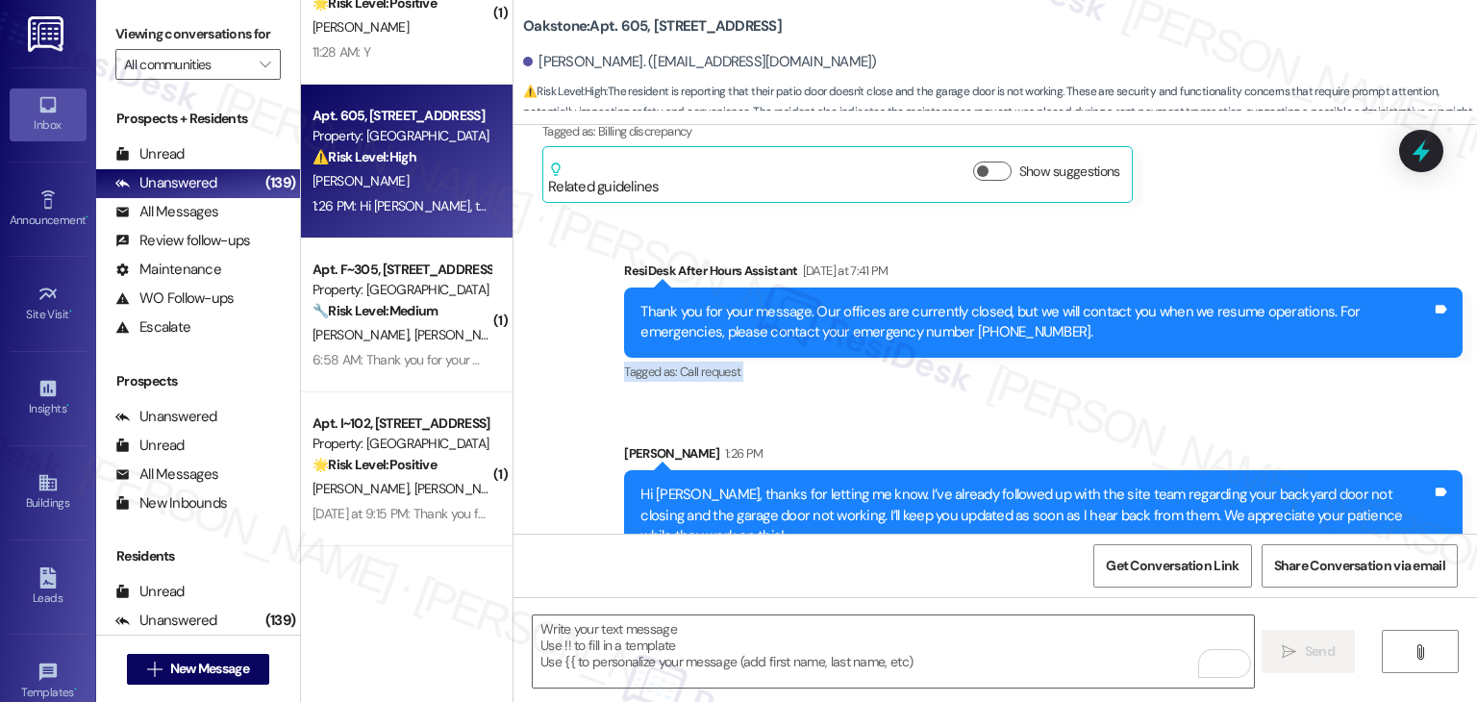
click at [815, 368] on div "Sent via SMS ResiDesk After Hours Assistant Yesterday at 7:41 PM Thank you for …" at bounding box center [994, 396] width 963 height 358
click at [815, 370] on div "Sent via SMS ResiDesk After Hours Assistant Yesterday at 7:41 PM Thank you for …" at bounding box center [994, 396] width 963 height 358
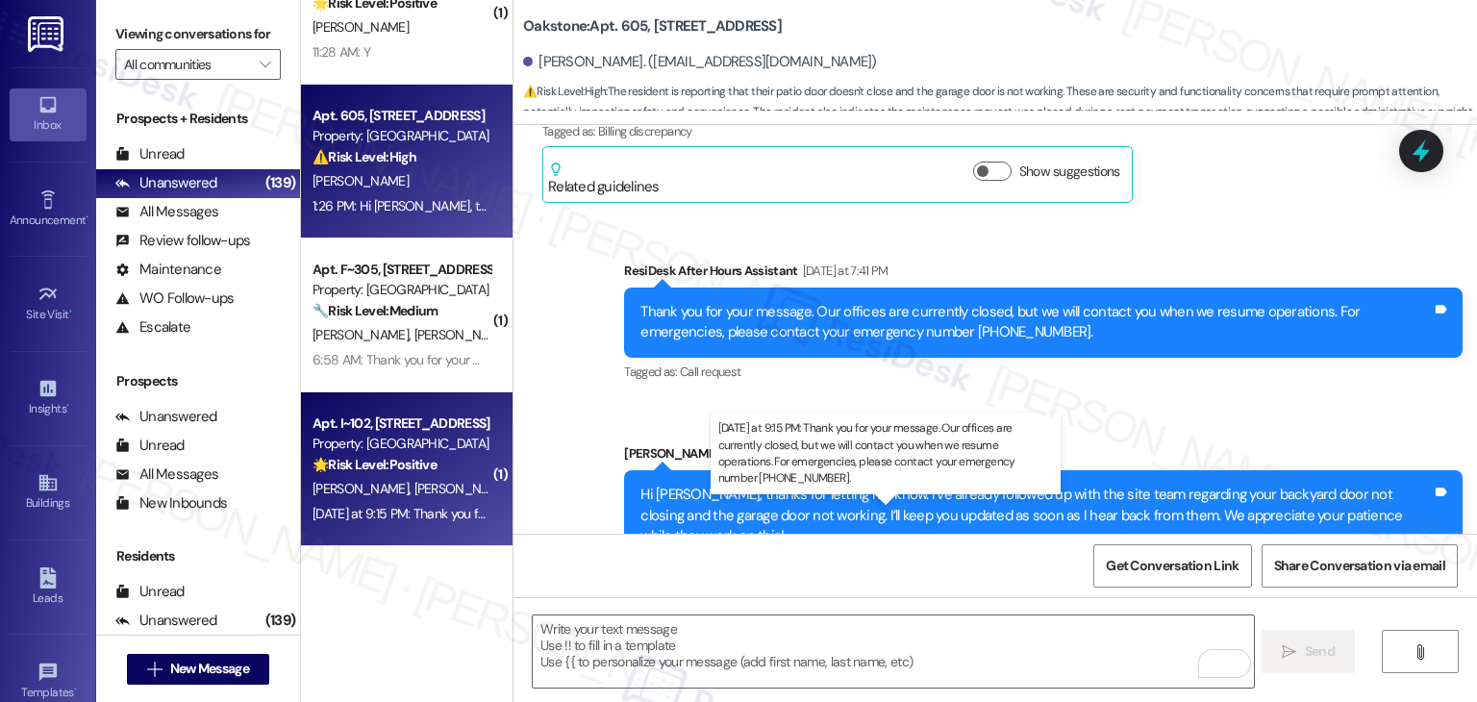
click at [431, 516] on div "Yesterday at 9:15 PM: Thank you for your message. Our offices are currently clo…" at bounding box center [900, 513] width 1176 height 17
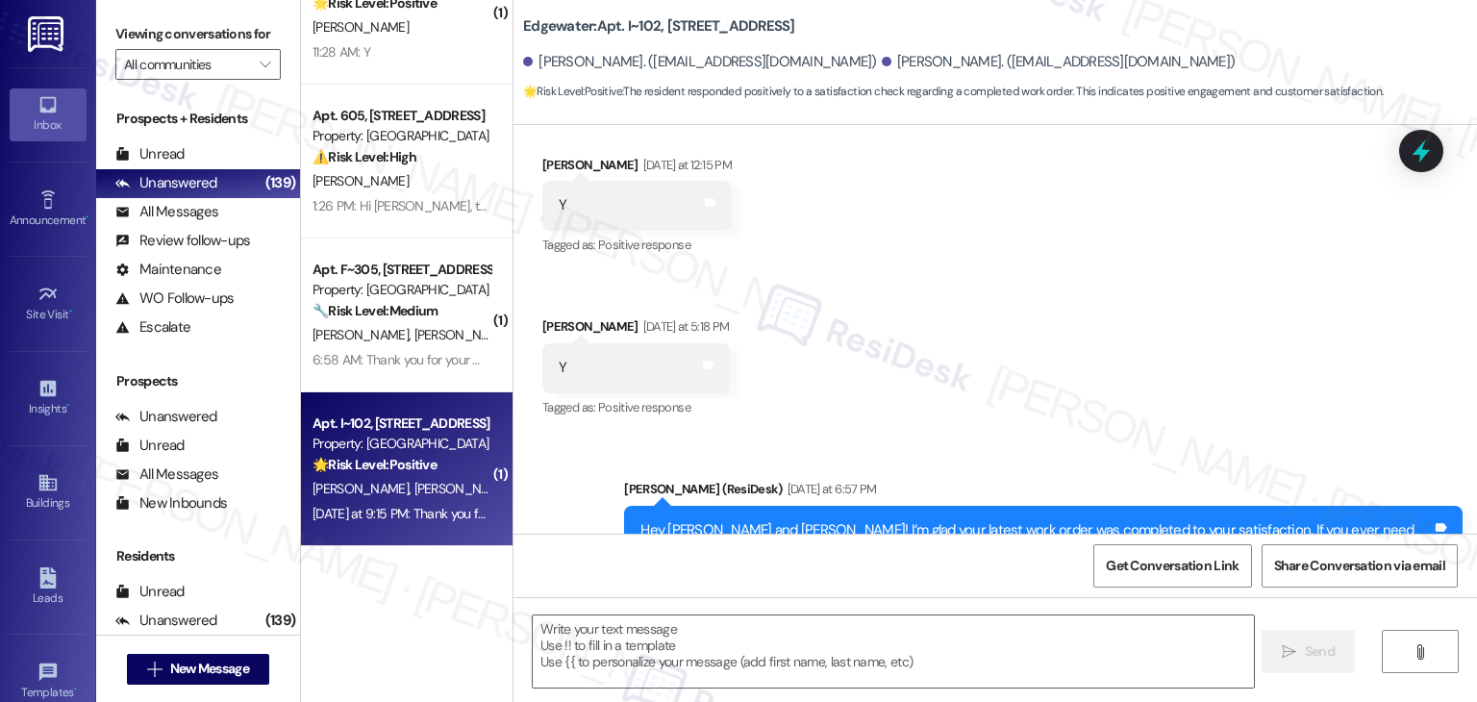
type textarea "Fetching suggested responses. Please feel free to read through the conversation…"
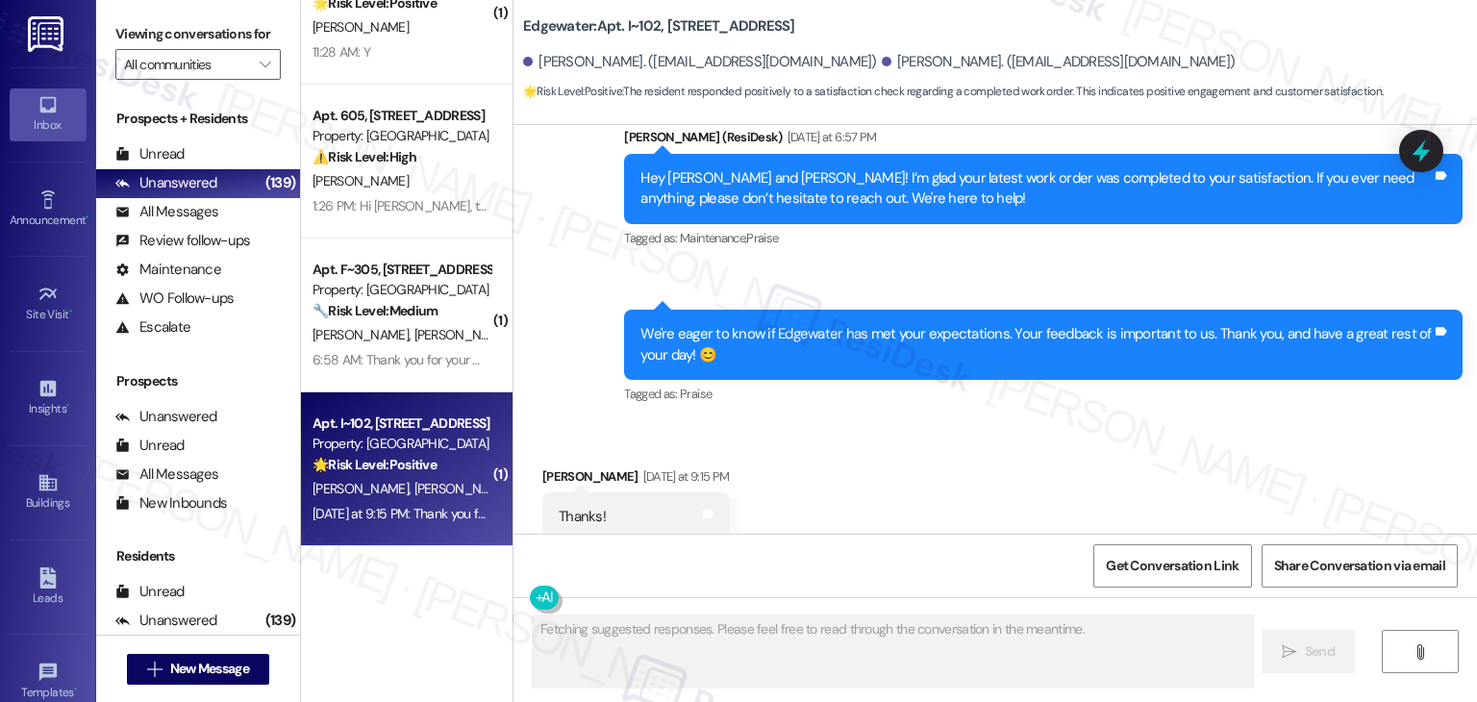
scroll to position [700, 0]
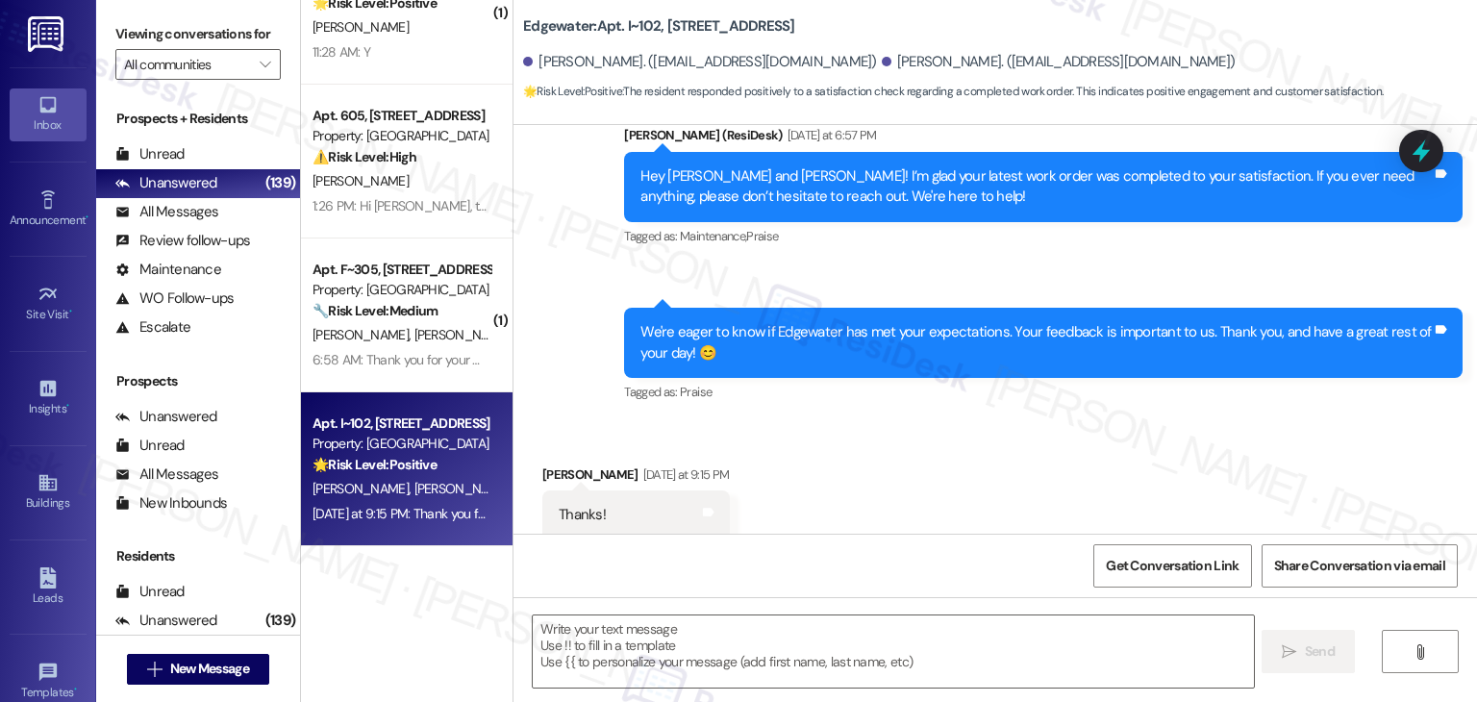
click at [1000, 439] on div "Received via SMS Carol Delling Yesterday at 9:15 PM Thanks! Tags and notes" at bounding box center [994, 488] width 963 height 134
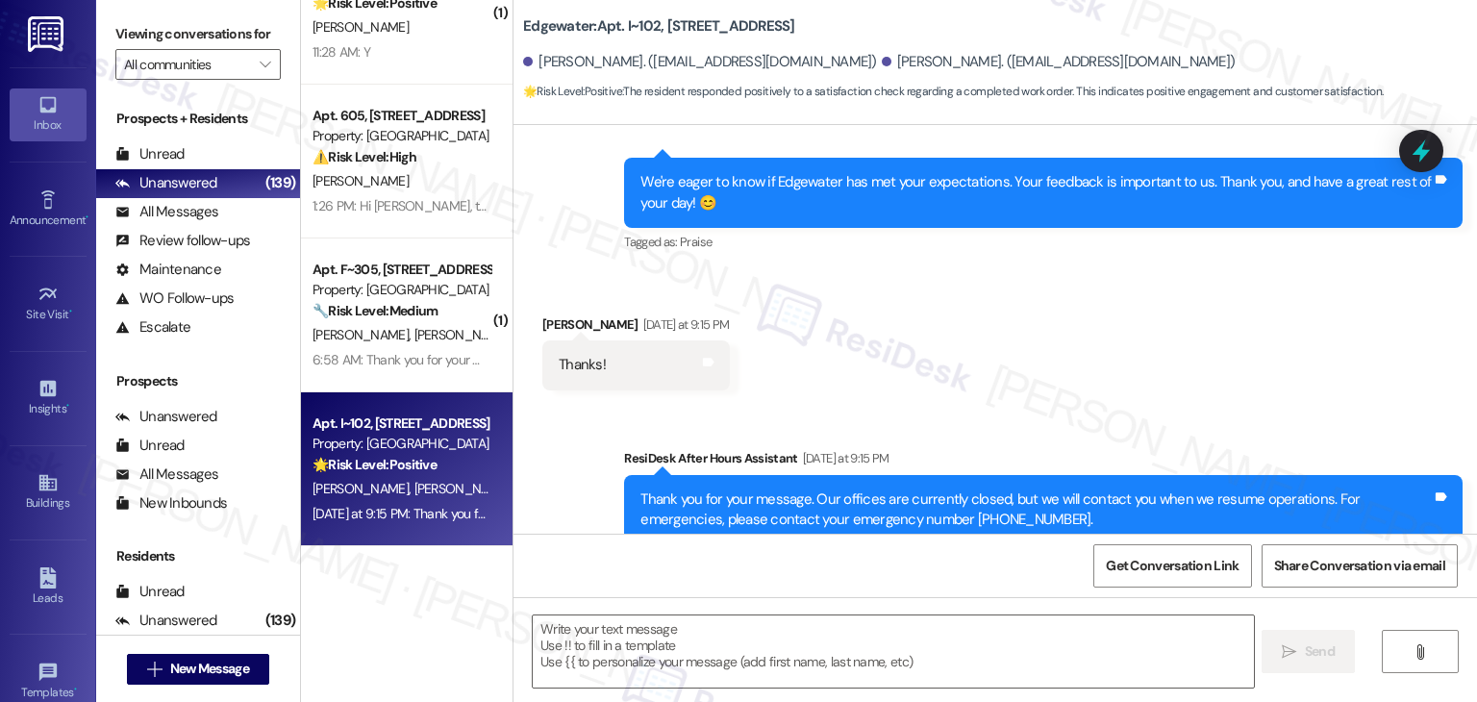
scroll to position [856, 0]
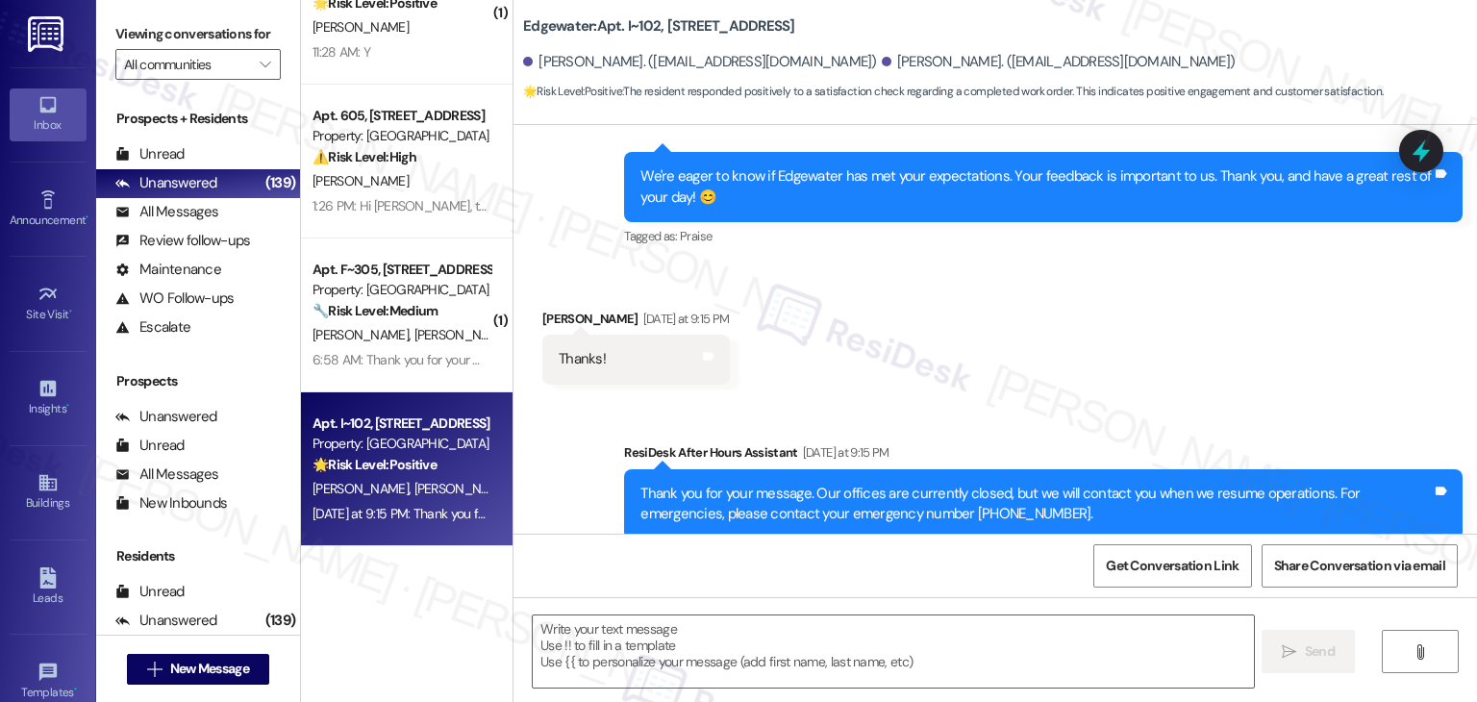
click at [1018, 345] on div "Received via SMS Carol Delling Yesterday at 9:15 PM Thanks! Tags and notes" at bounding box center [994, 332] width 963 height 134
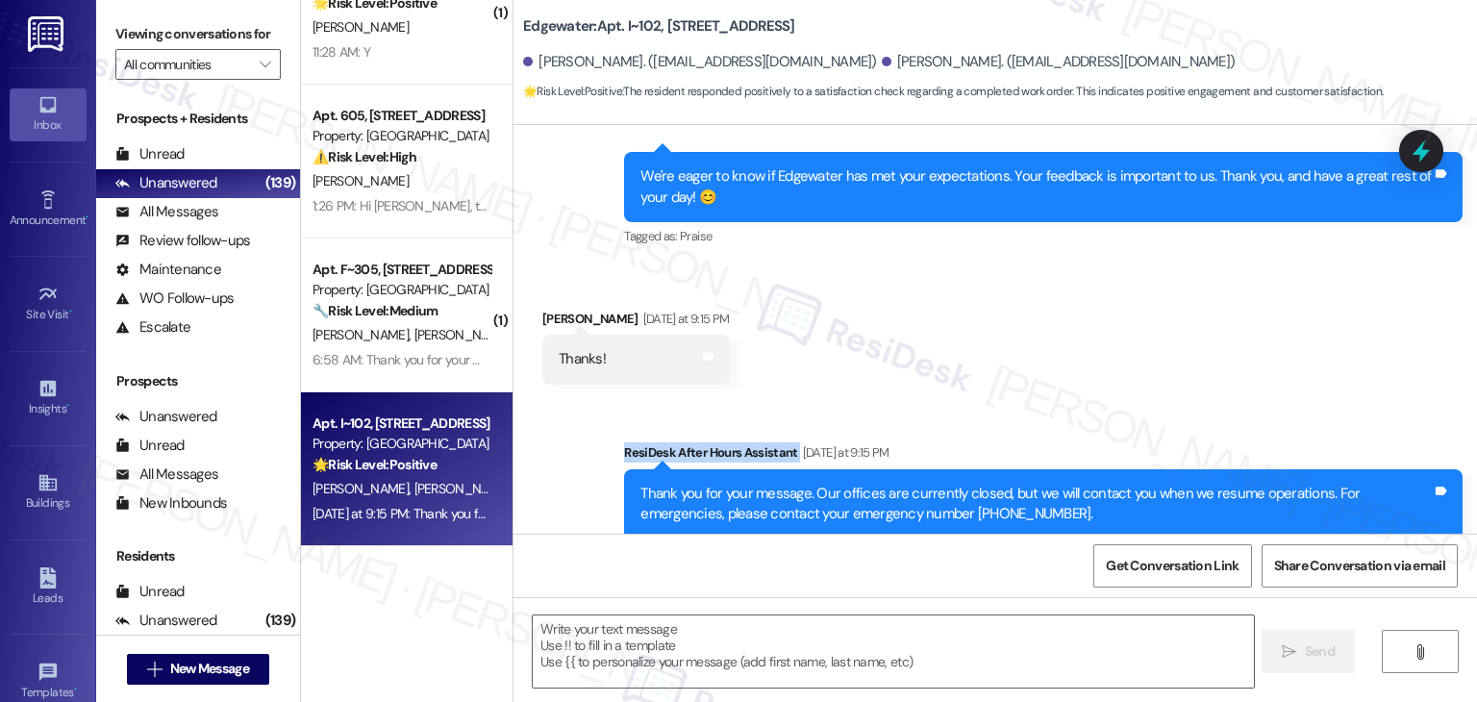
click at [1018, 345] on div "Received via SMS Carol Delling Yesterday at 9:15 PM Thanks! Tags and notes" at bounding box center [994, 332] width 963 height 134
click at [1019, 345] on div "Received via SMS Carol Delling Yesterday at 9:15 PM Thanks! Tags and notes" at bounding box center [994, 332] width 963 height 134
click at [1020, 336] on div "Received via SMS Carol Delling Yesterday at 9:15 PM Thanks! Tags and notes" at bounding box center [994, 332] width 963 height 134
click at [1021, 337] on div "Received via SMS Carol Delling Yesterday at 9:15 PM Thanks! Tags and notes" at bounding box center [994, 332] width 963 height 134
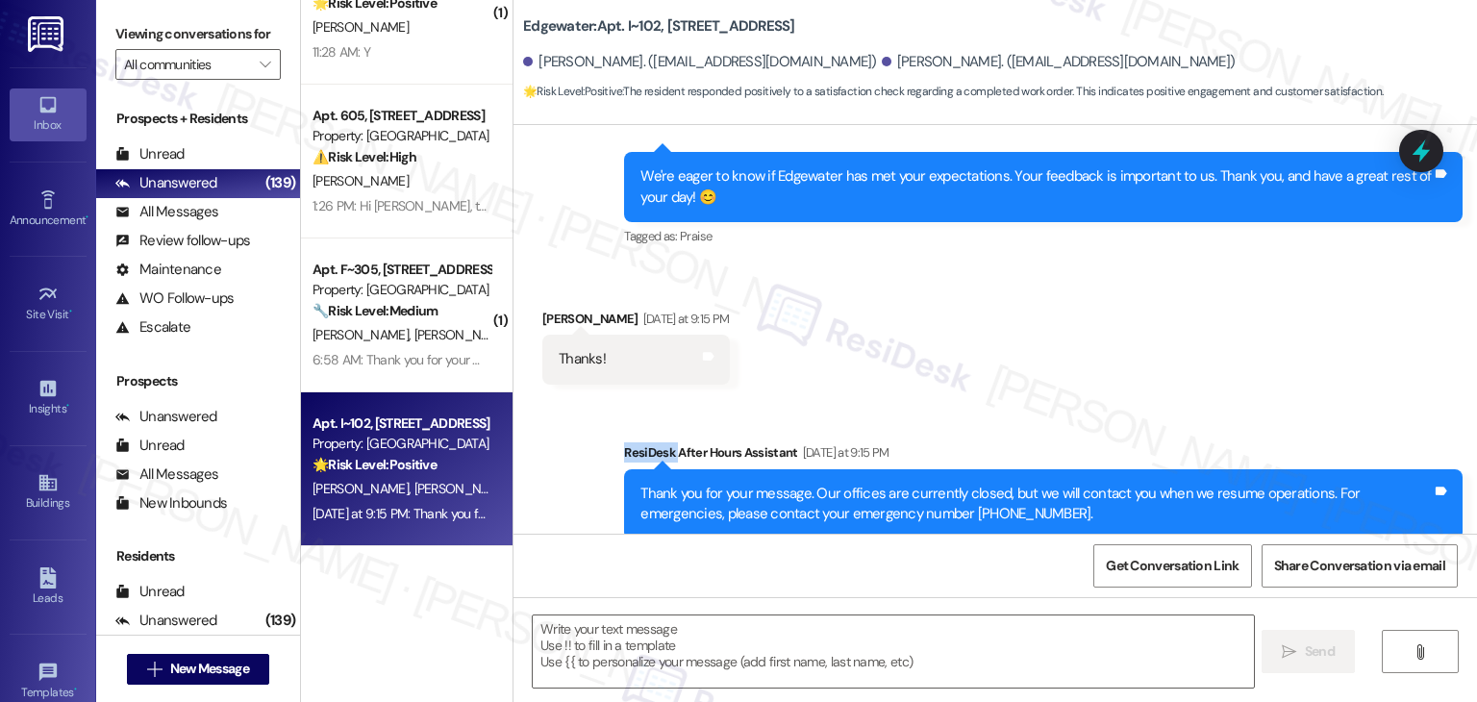
click at [1021, 337] on div "Received via SMS Carol Delling Yesterday at 9:15 PM Thanks! Tags and notes" at bounding box center [994, 332] width 963 height 134
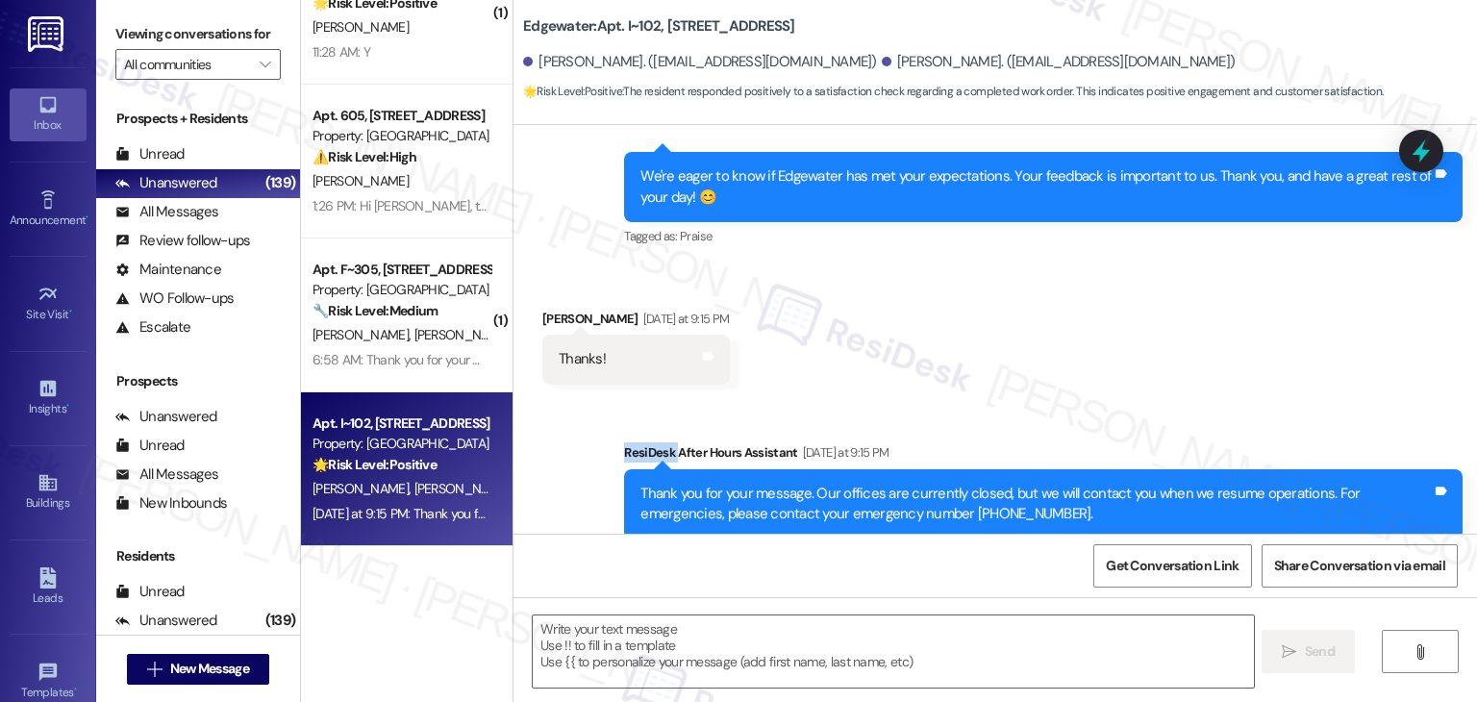
click at [1021, 337] on div "Received via SMS Carol Delling Yesterday at 9:15 PM Thanks! Tags and notes" at bounding box center [994, 332] width 963 height 134
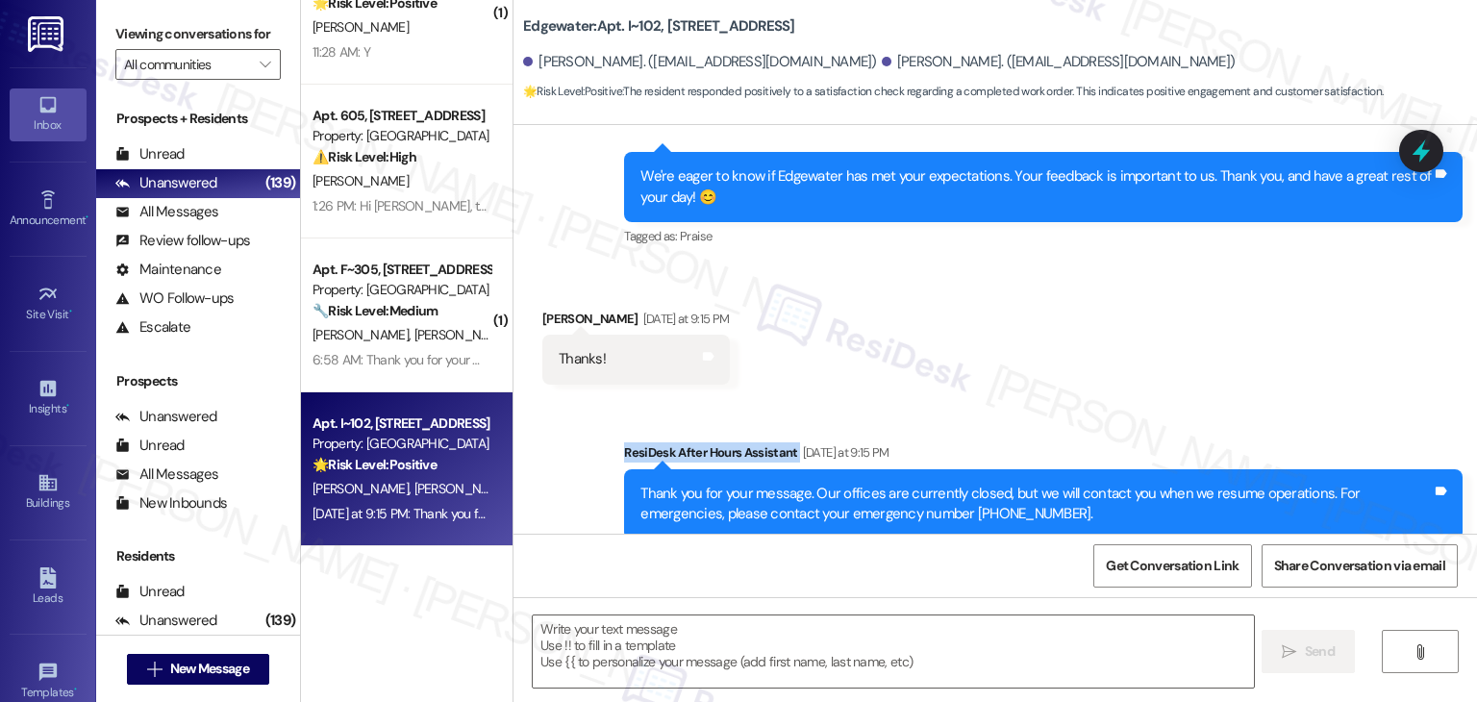
click at [1021, 337] on div "Received via SMS Carol Delling Yesterday at 9:15 PM Thanks! Tags and notes" at bounding box center [994, 332] width 963 height 134
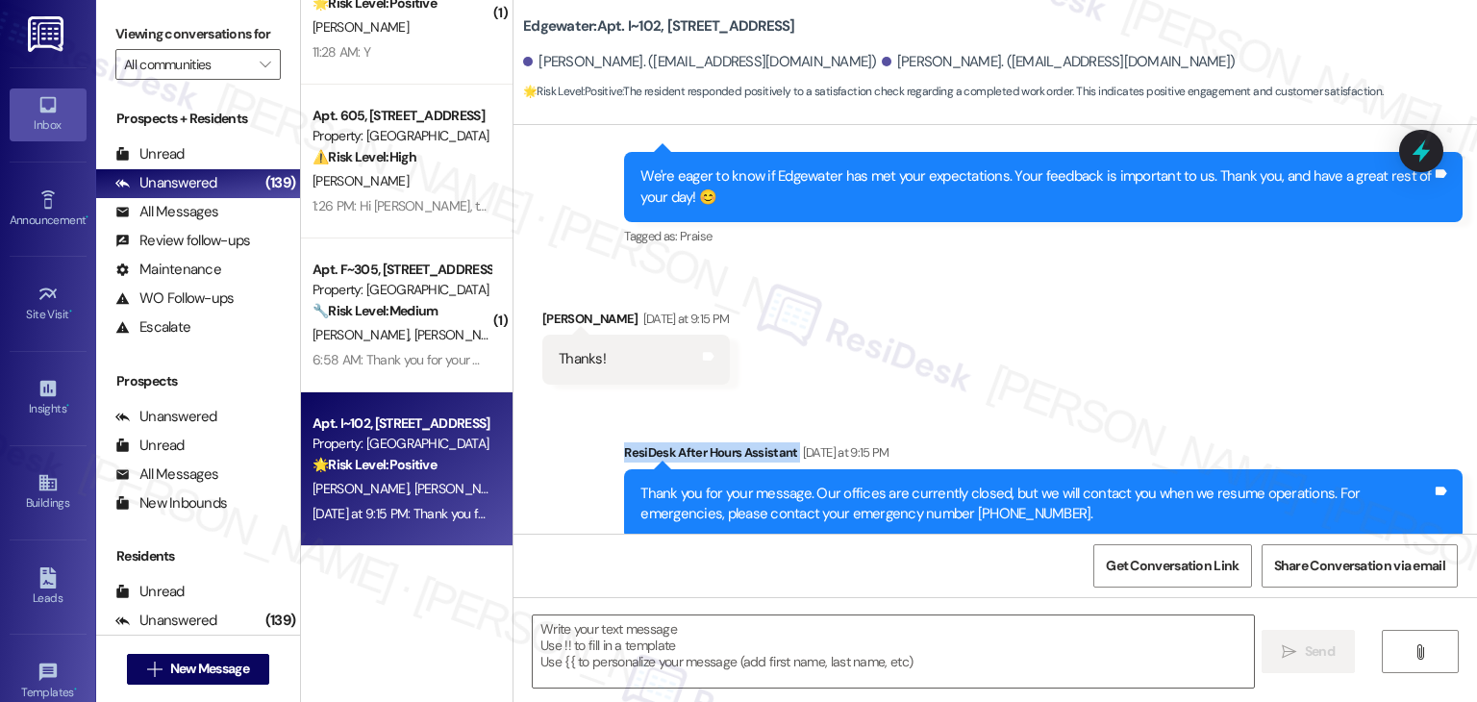
click at [1021, 337] on div "Received via SMS Carol Delling Yesterday at 9:15 PM Thanks! Tags and notes" at bounding box center [994, 332] width 963 height 134
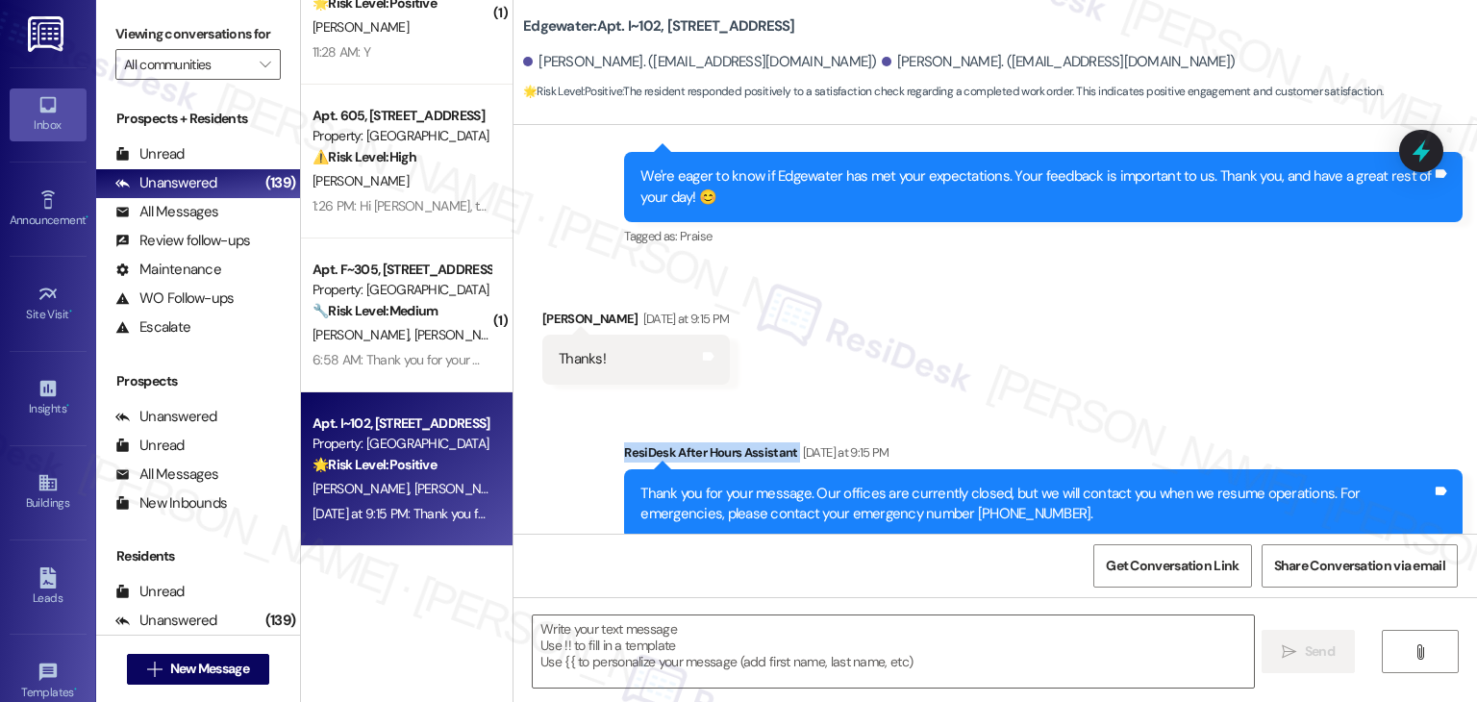
click at [1021, 337] on div "Received via SMS Carol Delling Yesterday at 9:15 PM Thanks! Tags and notes" at bounding box center [994, 332] width 963 height 134
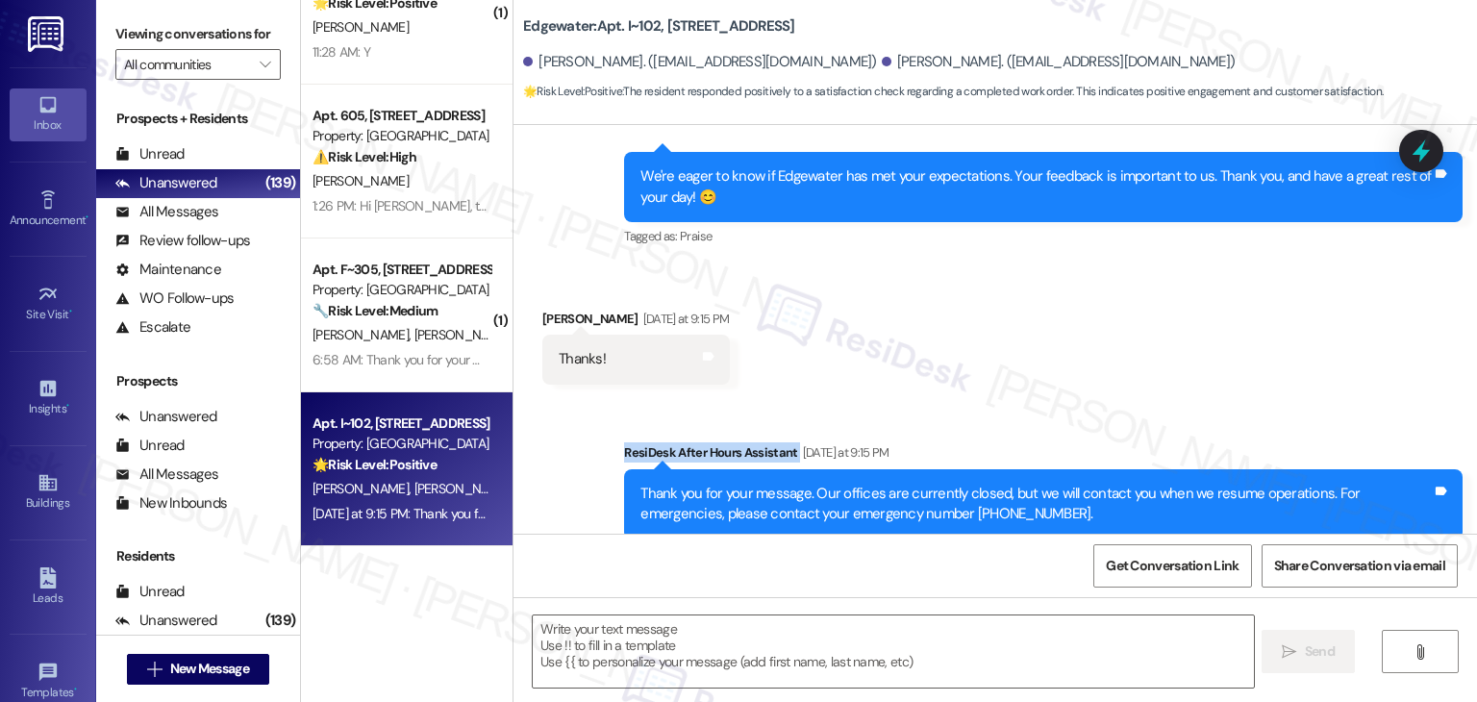
click at [1021, 337] on div "Received via SMS Carol Delling Yesterday at 9:15 PM Thanks! Tags and notes" at bounding box center [994, 332] width 963 height 134
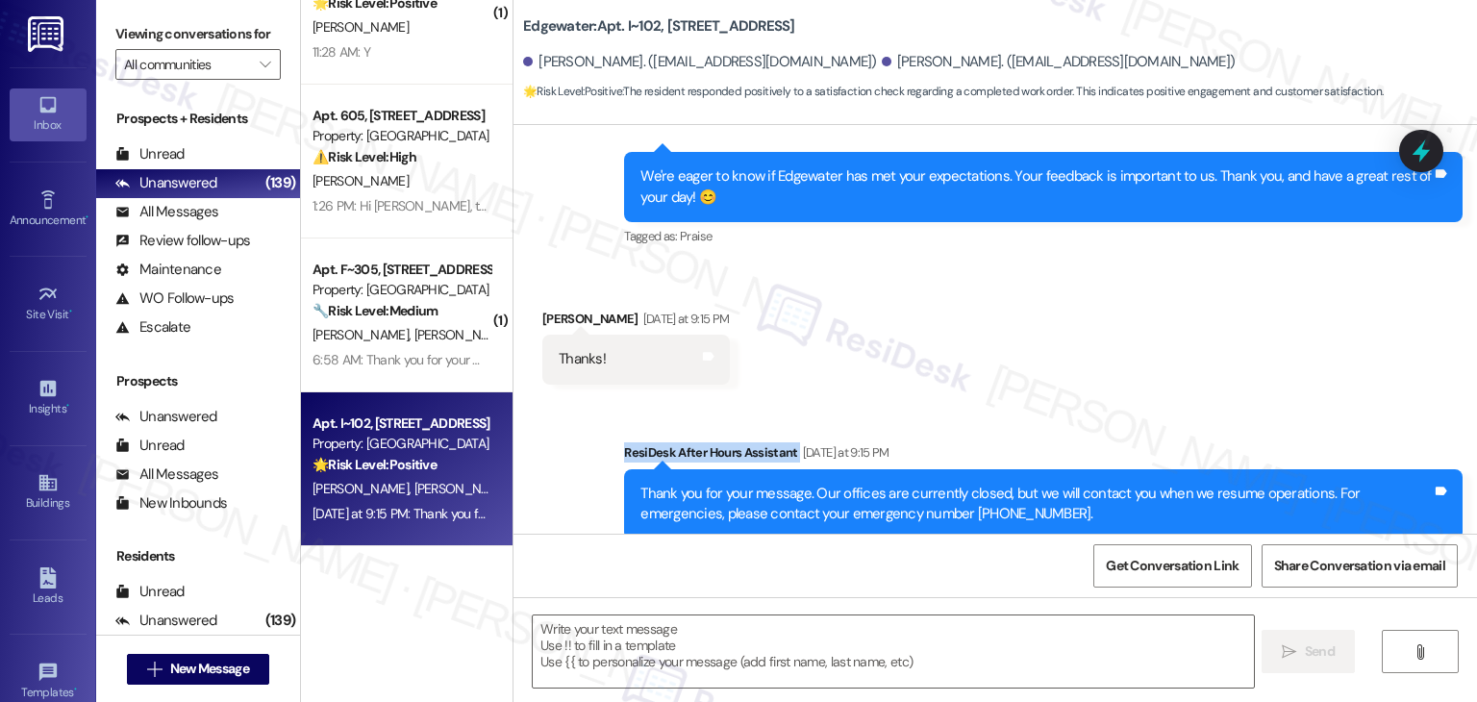
click at [1021, 337] on div "Received via SMS Carol Delling Yesterday at 9:15 PM Thanks! Tags and notes" at bounding box center [994, 332] width 963 height 134
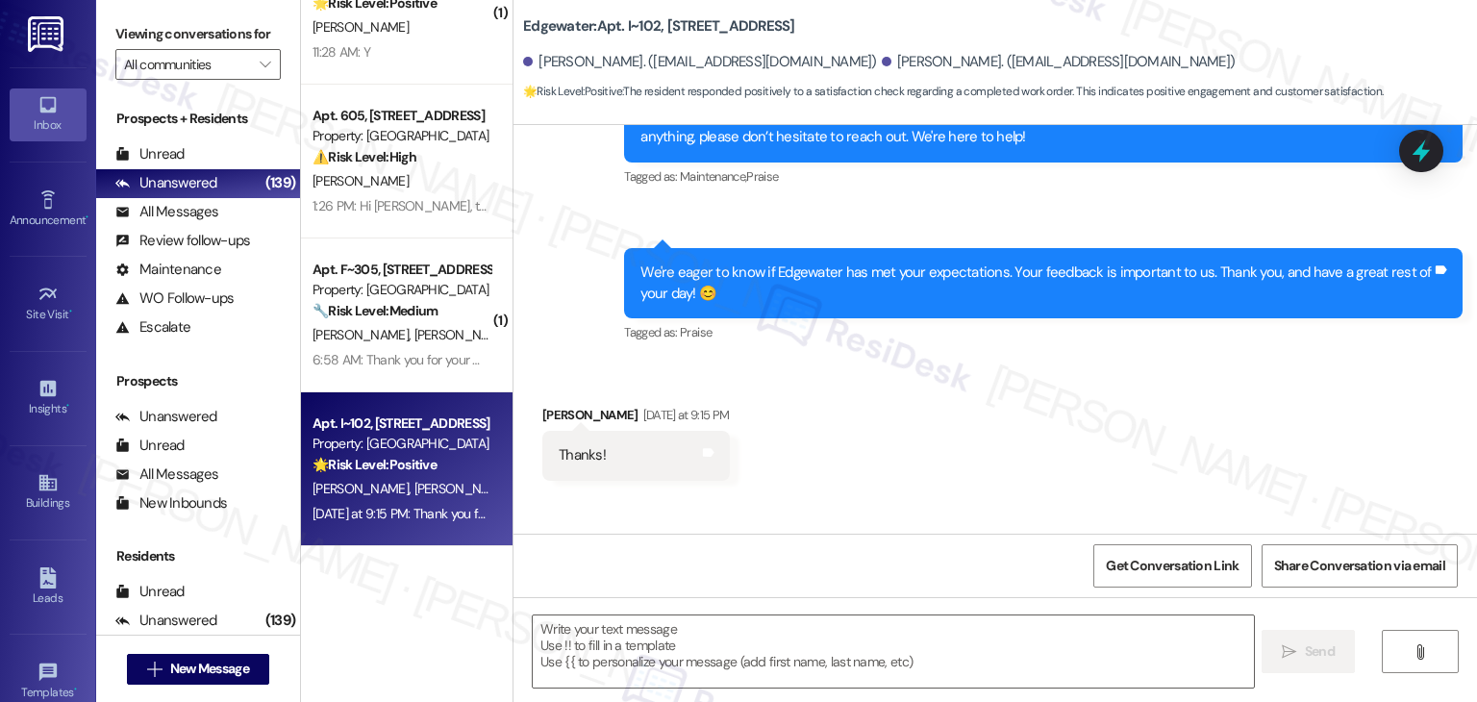
scroll to position [663, 0]
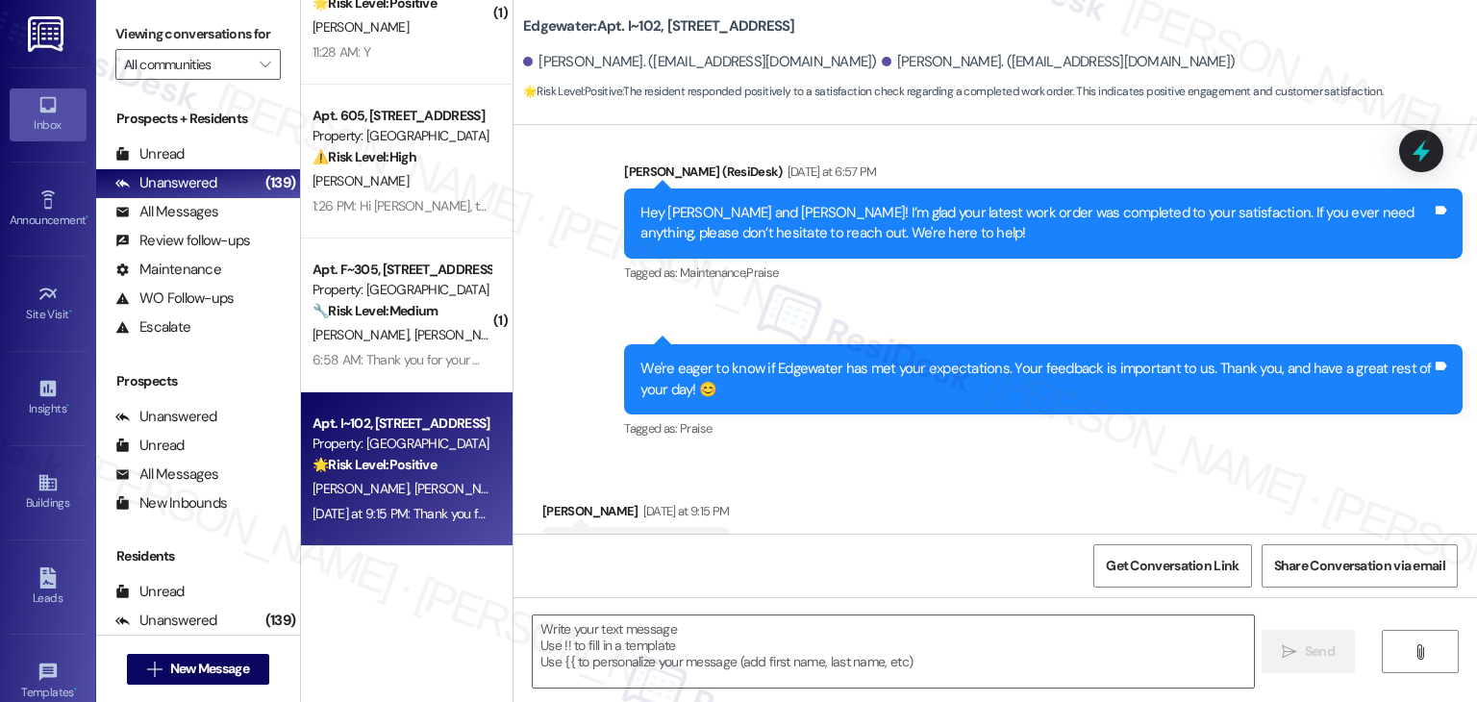
click at [1058, 458] on div "Received via SMS Carol Delling Yesterday at 9:15 PM Thanks! Tags and notes" at bounding box center [994, 525] width 963 height 134
click at [1057, 458] on div "Received via SMS Carol Delling Yesterday at 9:15 PM Thanks! Tags and notes" at bounding box center [994, 525] width 963 height 134
click at [1055, 458] on div "Received via SMS Carol Delling Yesterday at 9:15 PM Thanks! Tags and notes" at bounding box center [994, 525] width 963 height 134
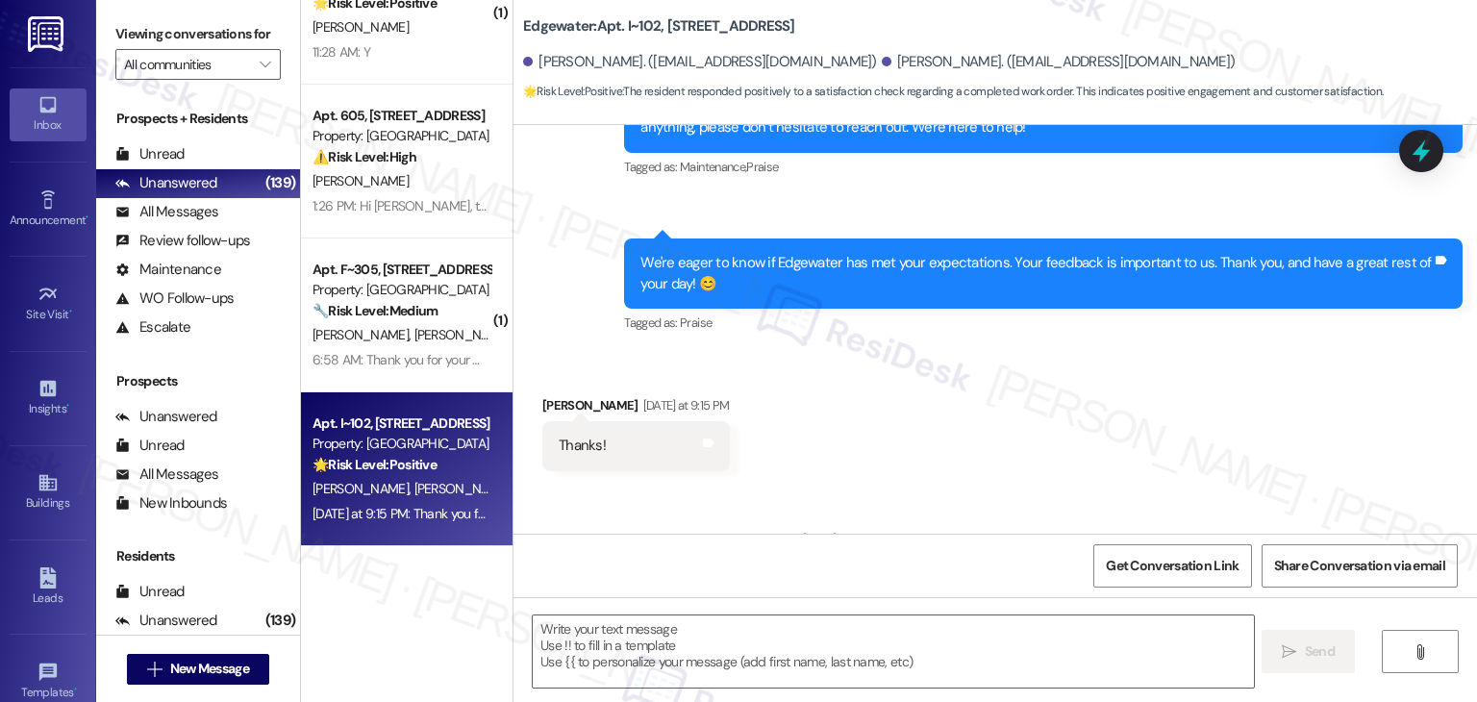
scroll to position [856, 0]
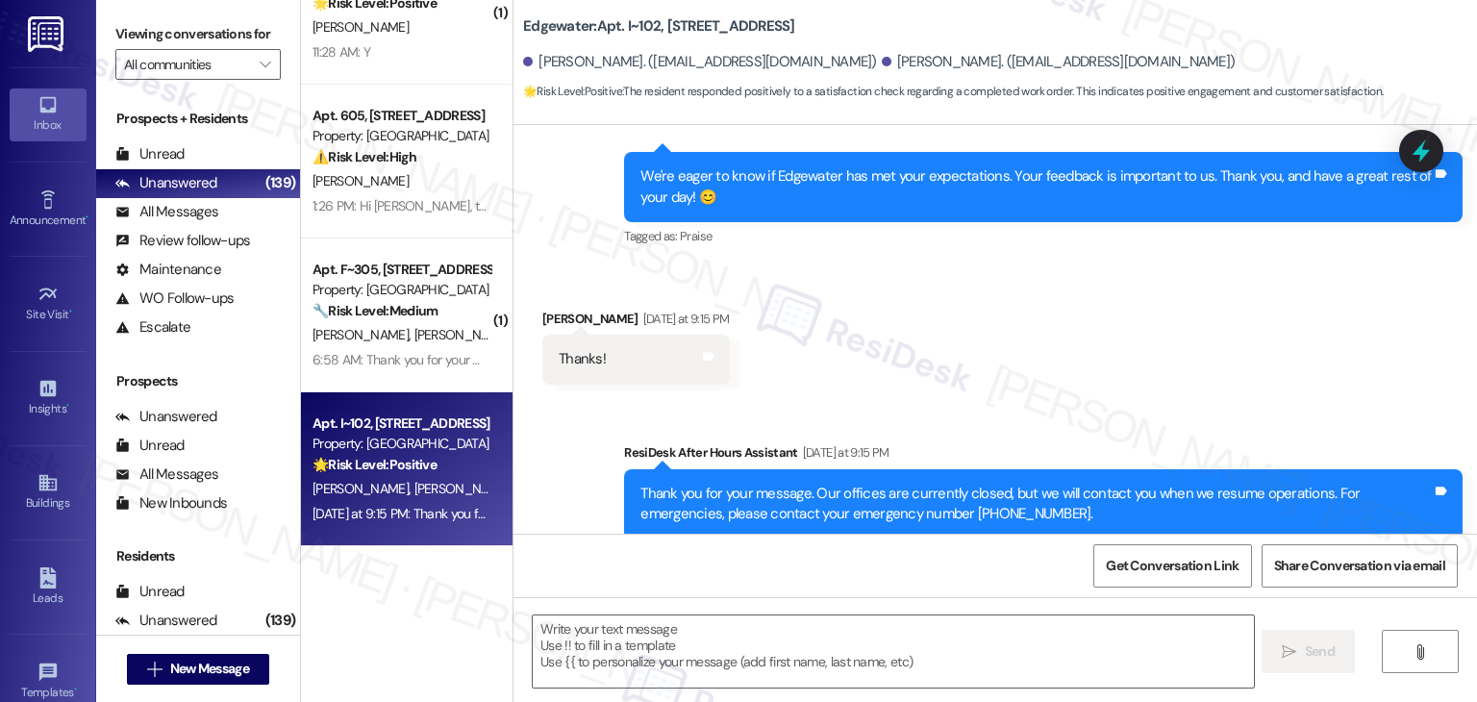
click at [1053, 428] on div "Sent via SMS ResiDesk After Hours Assistant Yesterday at 9:15 PM Thank you for …" at bounding box center [1043, 491] width 867 height 126
click at [769, 640] on textarea at bounding box center [893, 651] width 720 height 72
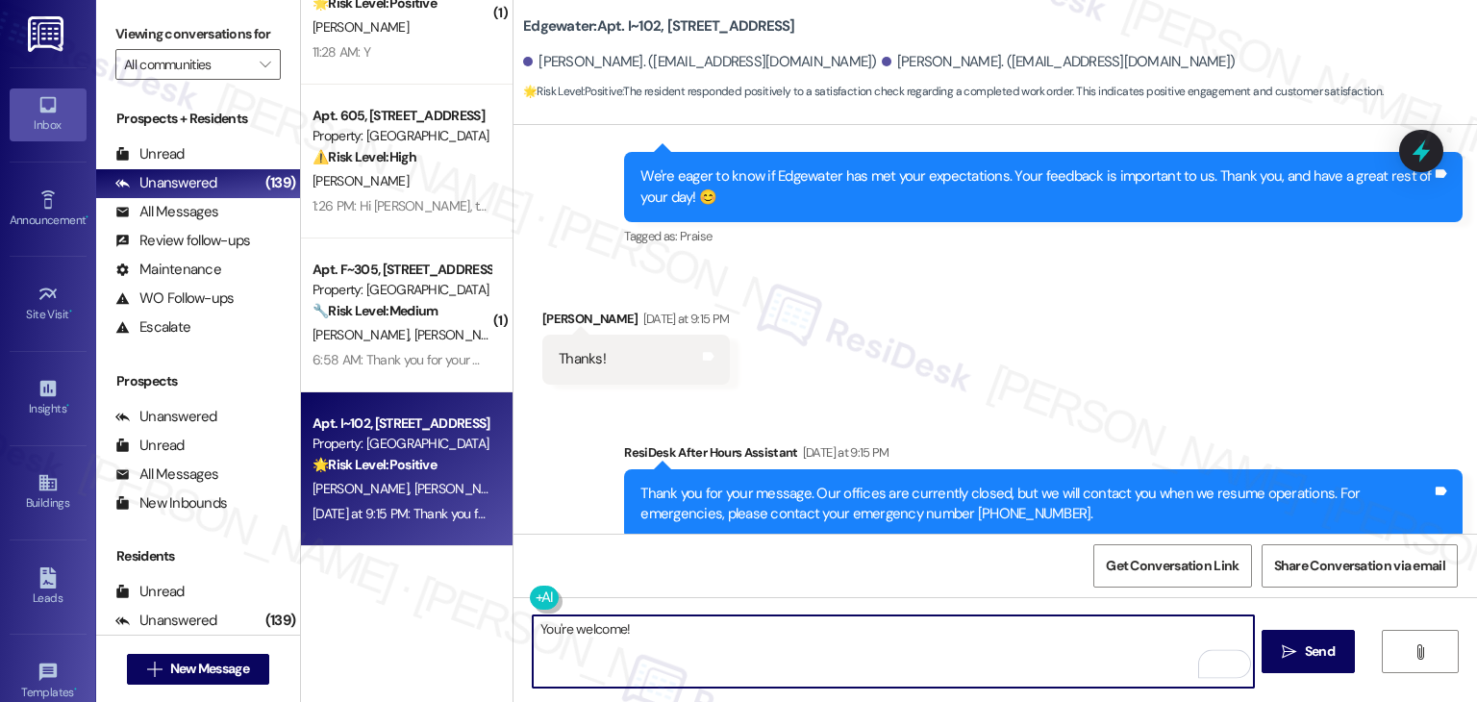
paste textarea "Should you have any questions or need help with anything else, please don't hes…"
type textarea "You're welcome! Should you have any questions or need help with anything else, …"
click at [818, 558] on div "Get Conversation Link Share Conversation via email" at bounding box center [994, 565] width 963 height 63
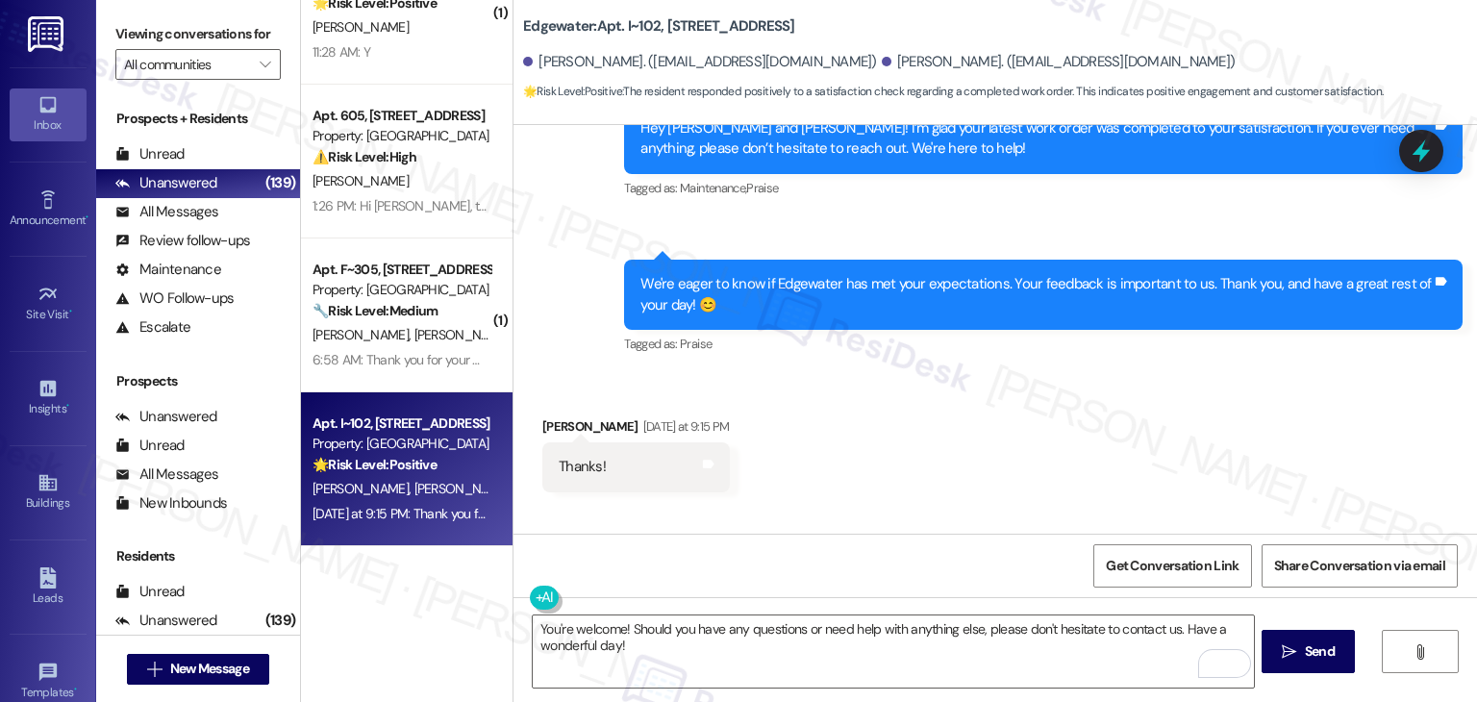
scroll to position [760, 0]
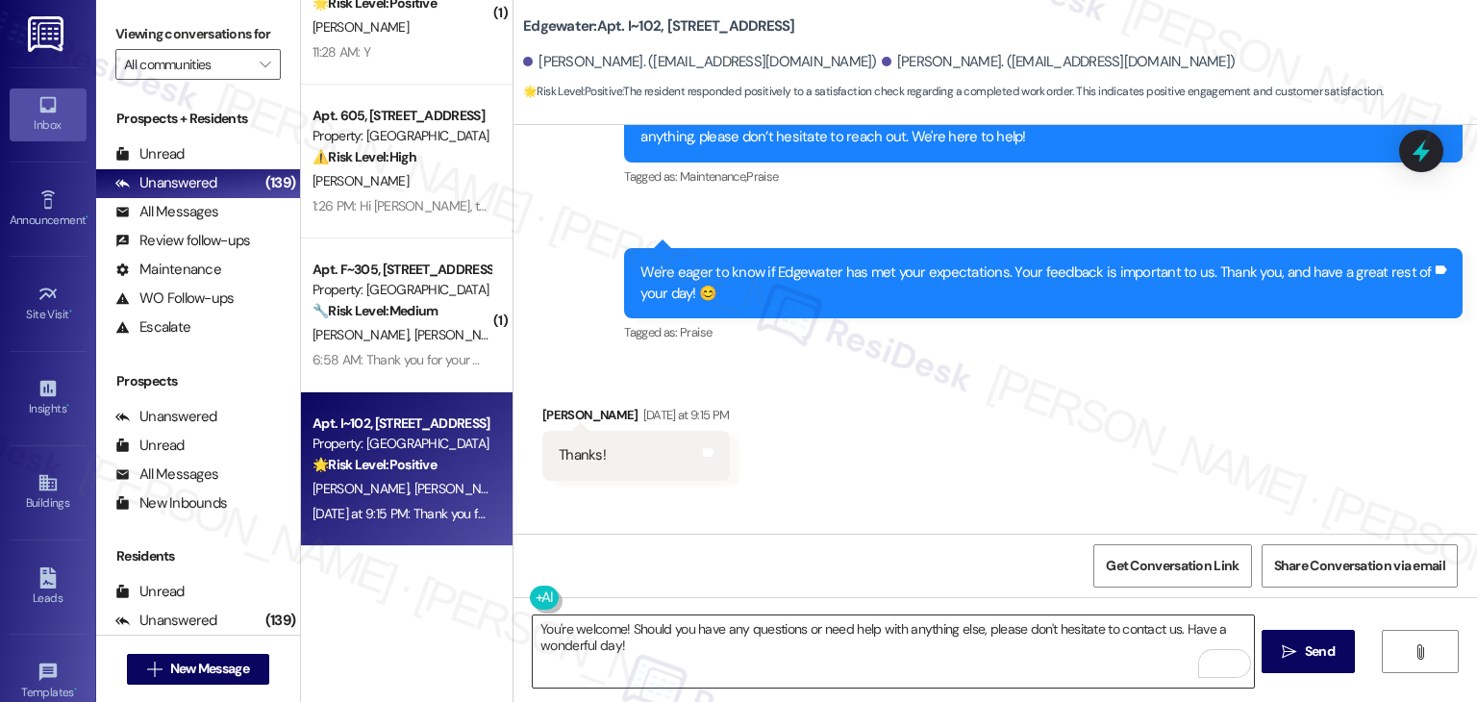
click at [926, 652] on textarea "You're welcome! Should you have any questions or need help with anything else, …" at bounding box center [893, 651] width 720 height 72
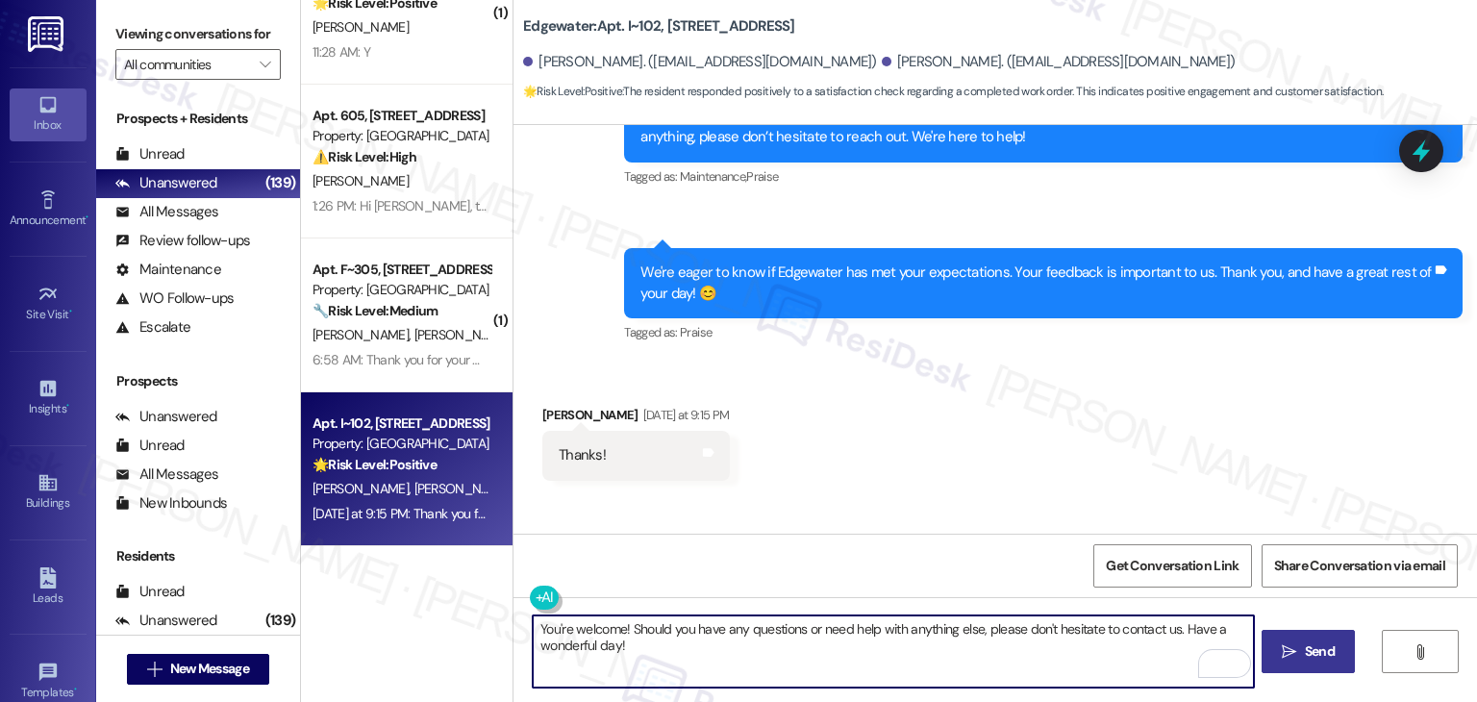
click at [1308, 642] on span "Send" at bounding box center [1320, 651] width 30 height 20
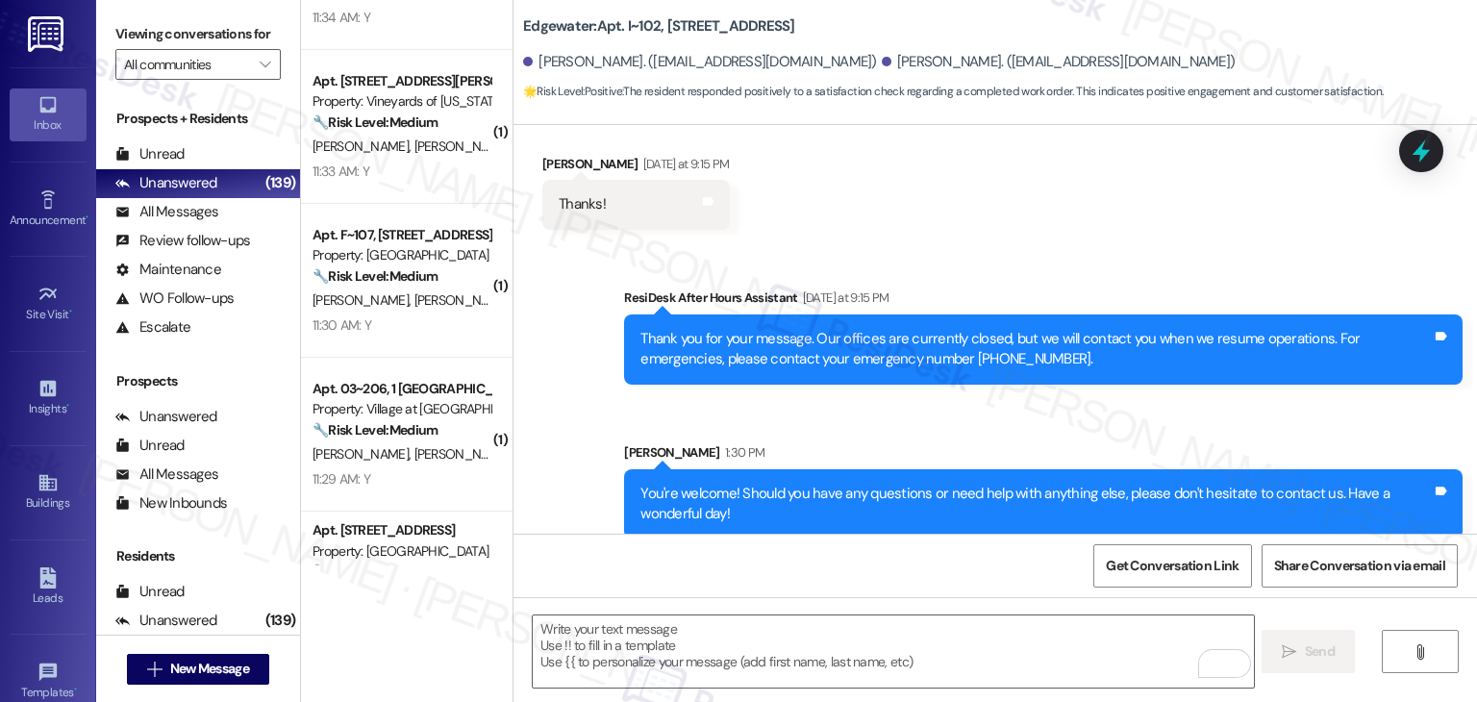
scroll to position [2677, 0]
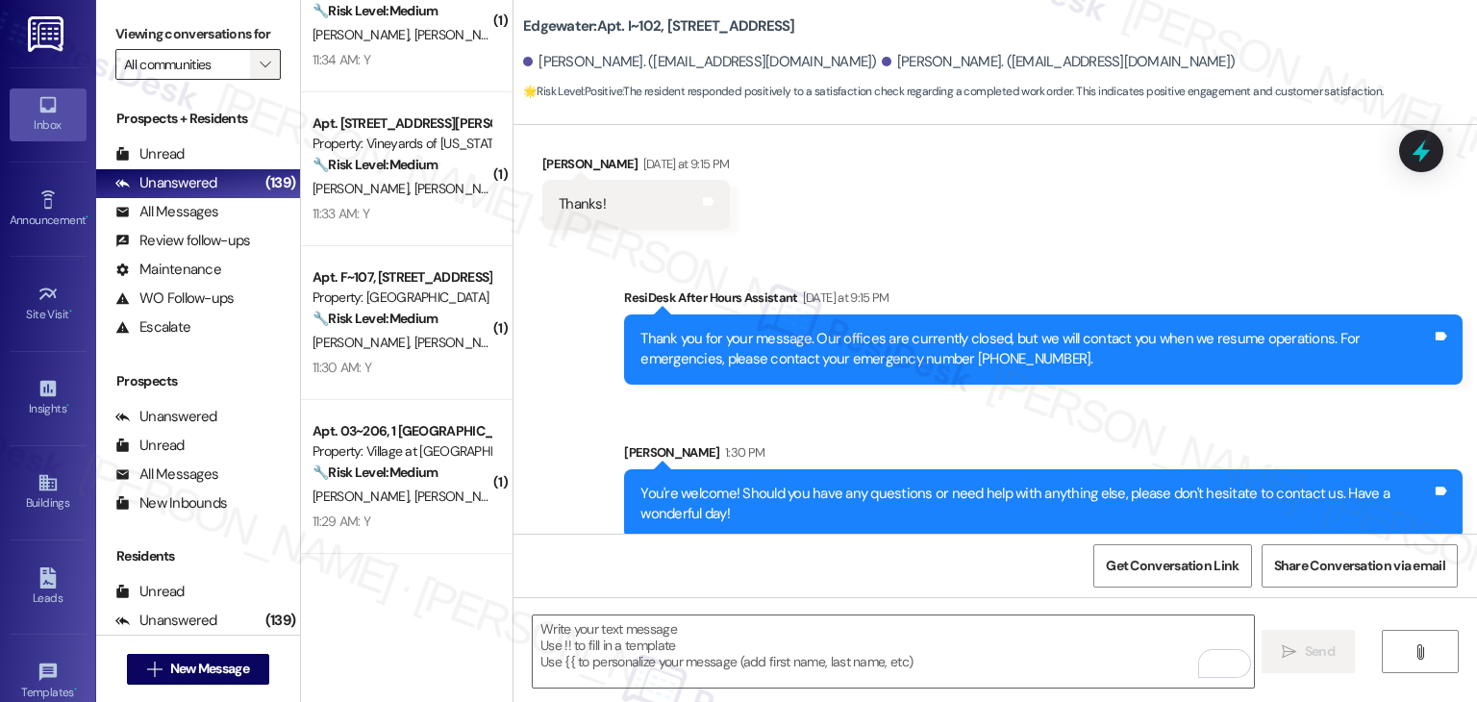
click at [256, 73] on span "" at bounding box center [265, 64] width 18 height 31
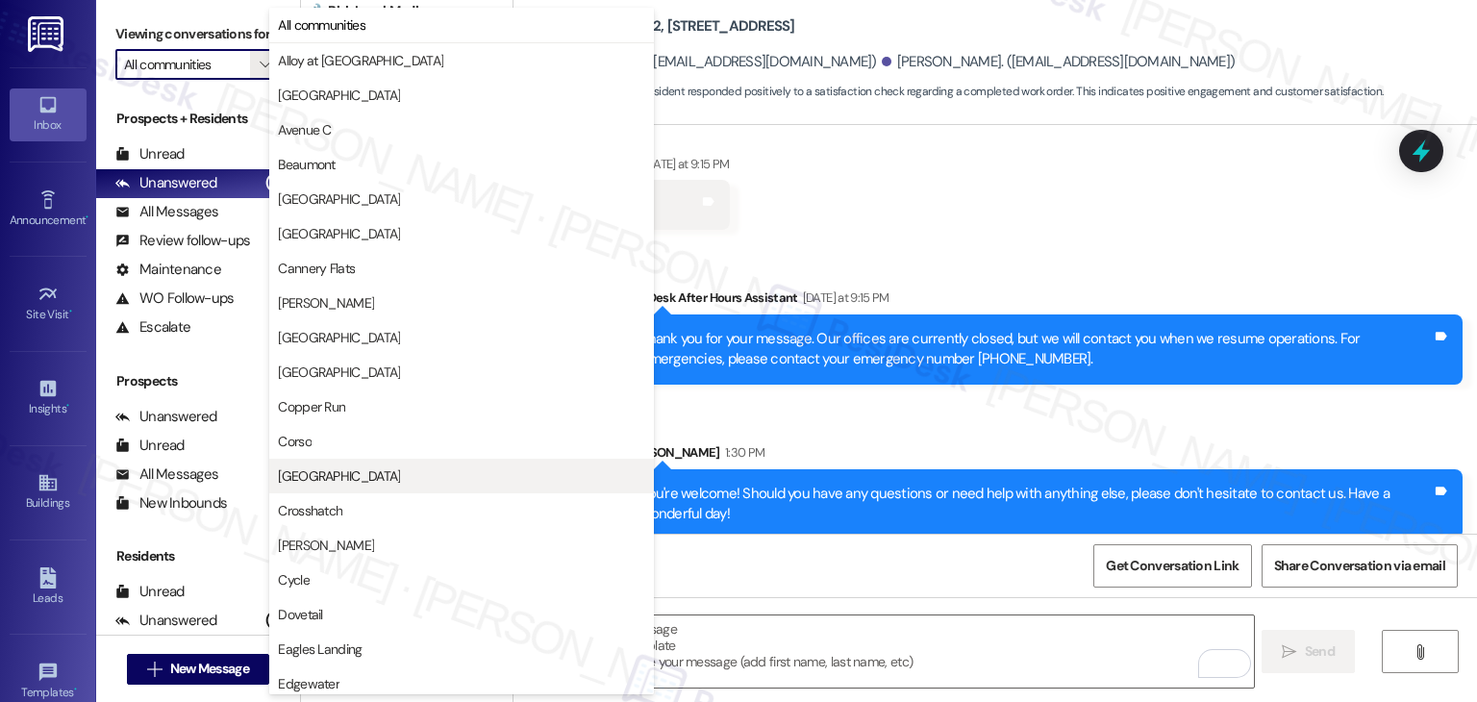
click at [343, 472] on span "Country Oaks" at bounding box center [339, 475] width 122 height 19
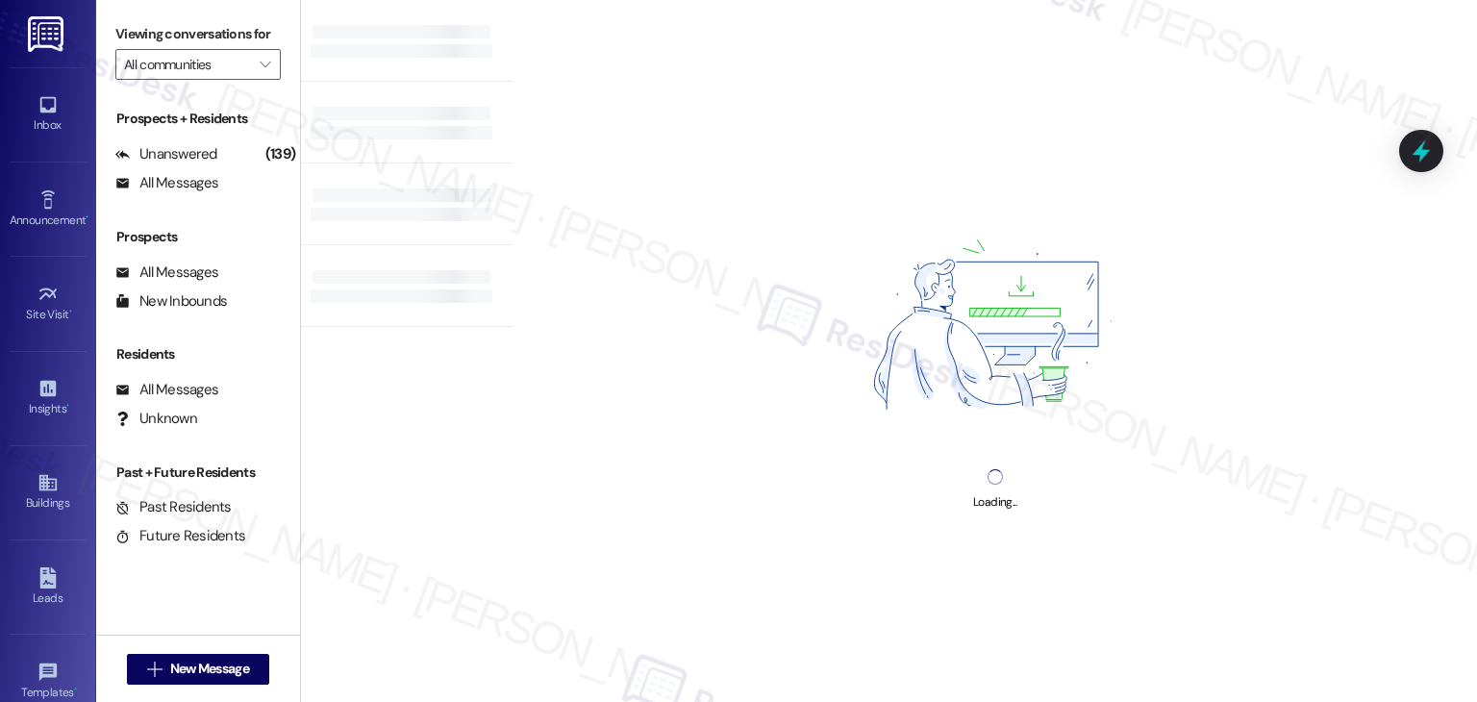
type input "Country Oaks"
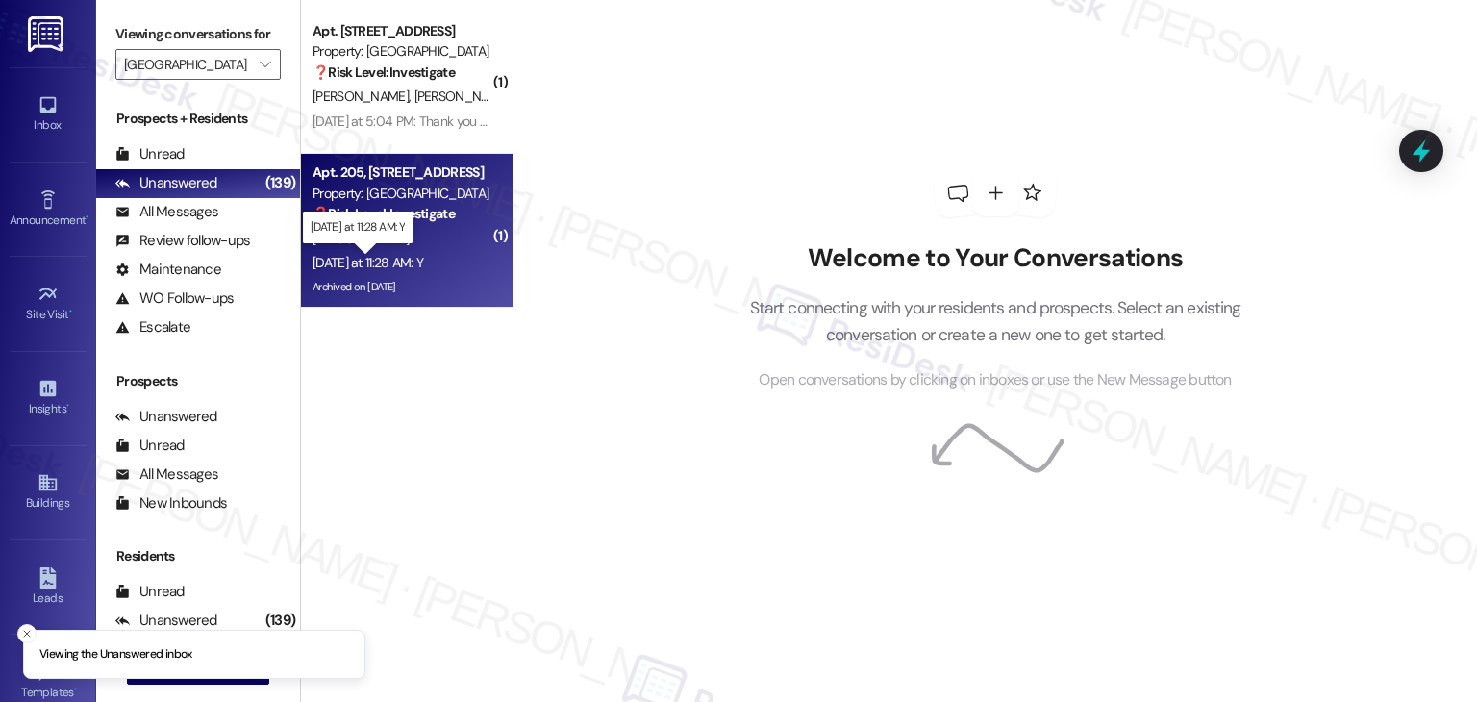
click at [423, 269] on div "Yesterday at 11:28 AM: Y Yesterday at 11:28 AM: Y" at bounding box center [367, 262] width 111 height 17
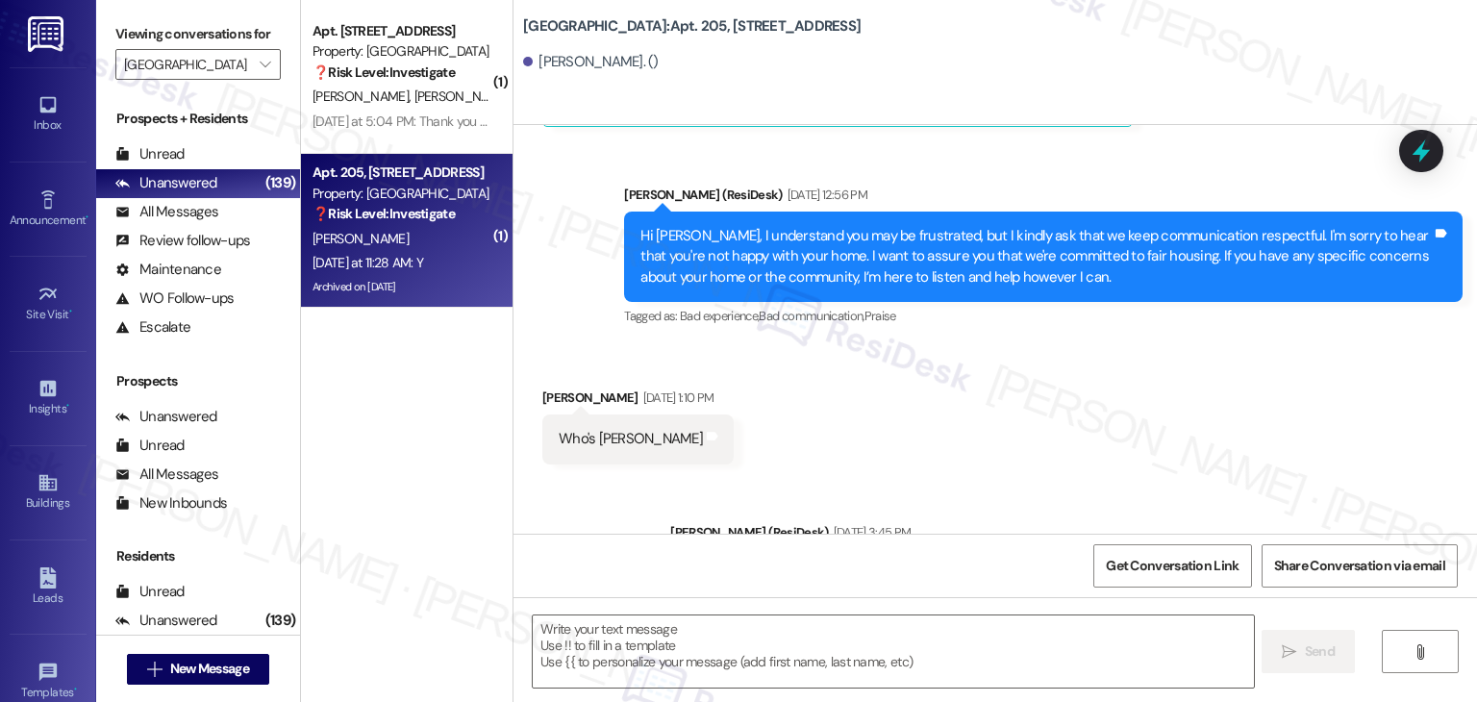
scroll to position [7488, 0]
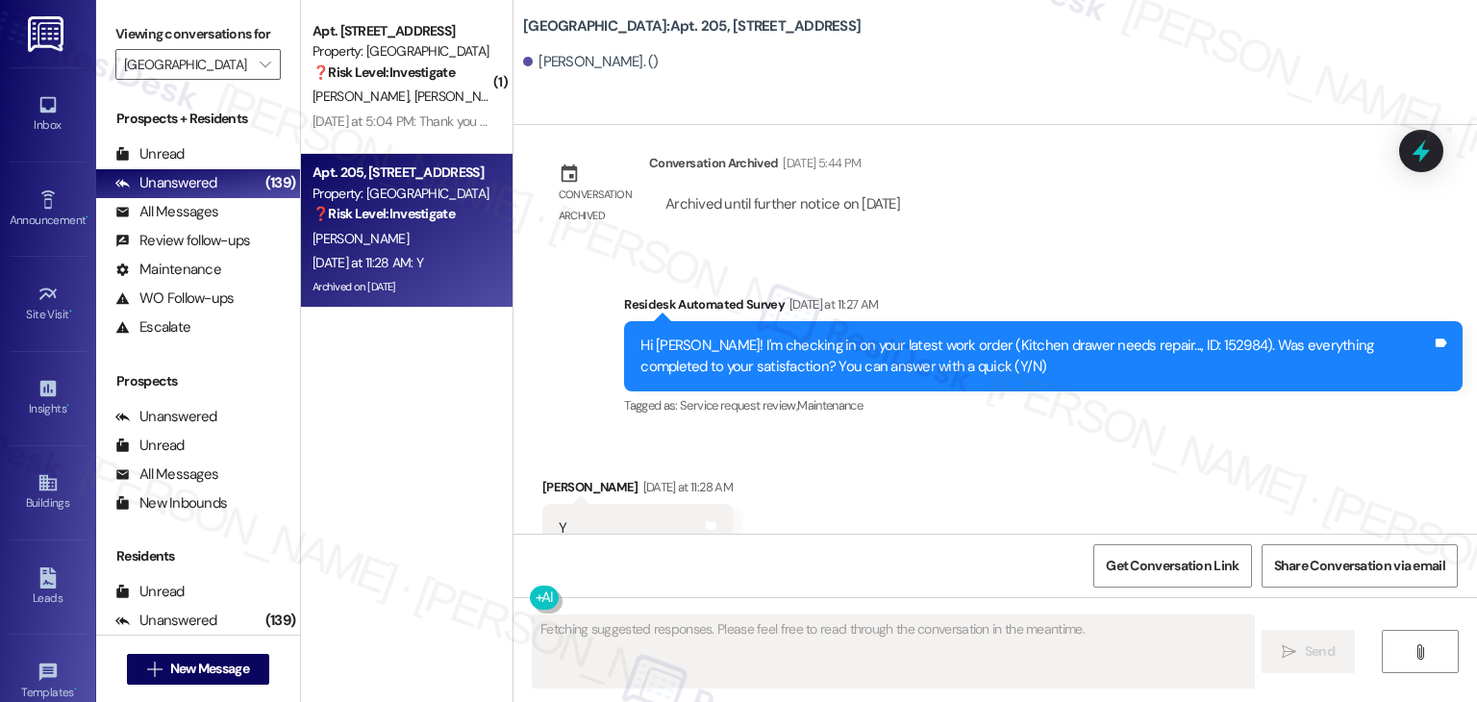
click at [853, 434] on div "Received via SMS Terilyn Downey Yesterday at 11:28 AM Y Tags and notes Tagged a…" at bounding box center [994, 515] width 963 height 162
click at [873, 436] on div "Received via SMS Terilyn Downey Yesterday at 11:28 AM Y Tags and notes Tagged a…" at bounding box center [994, 515] width 963 height 162
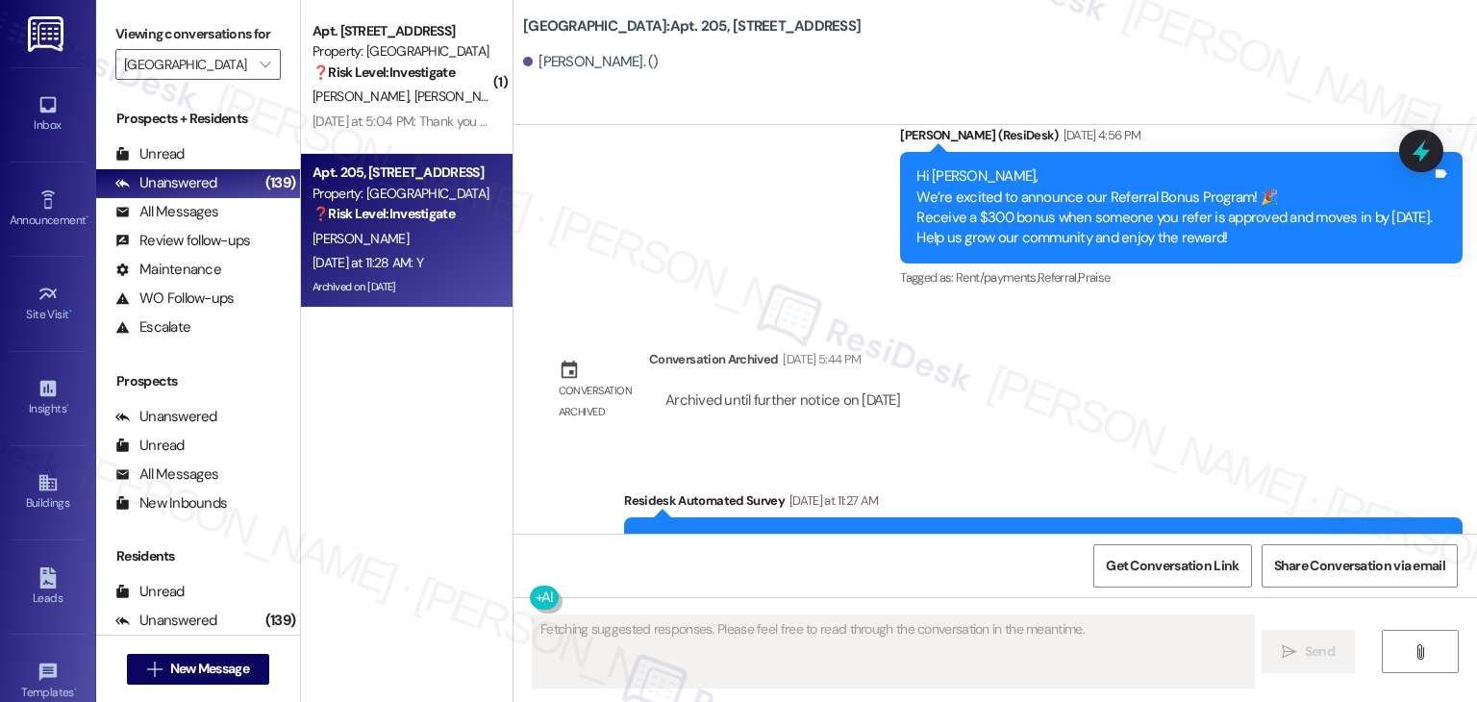
scroll to position [7103, 0]
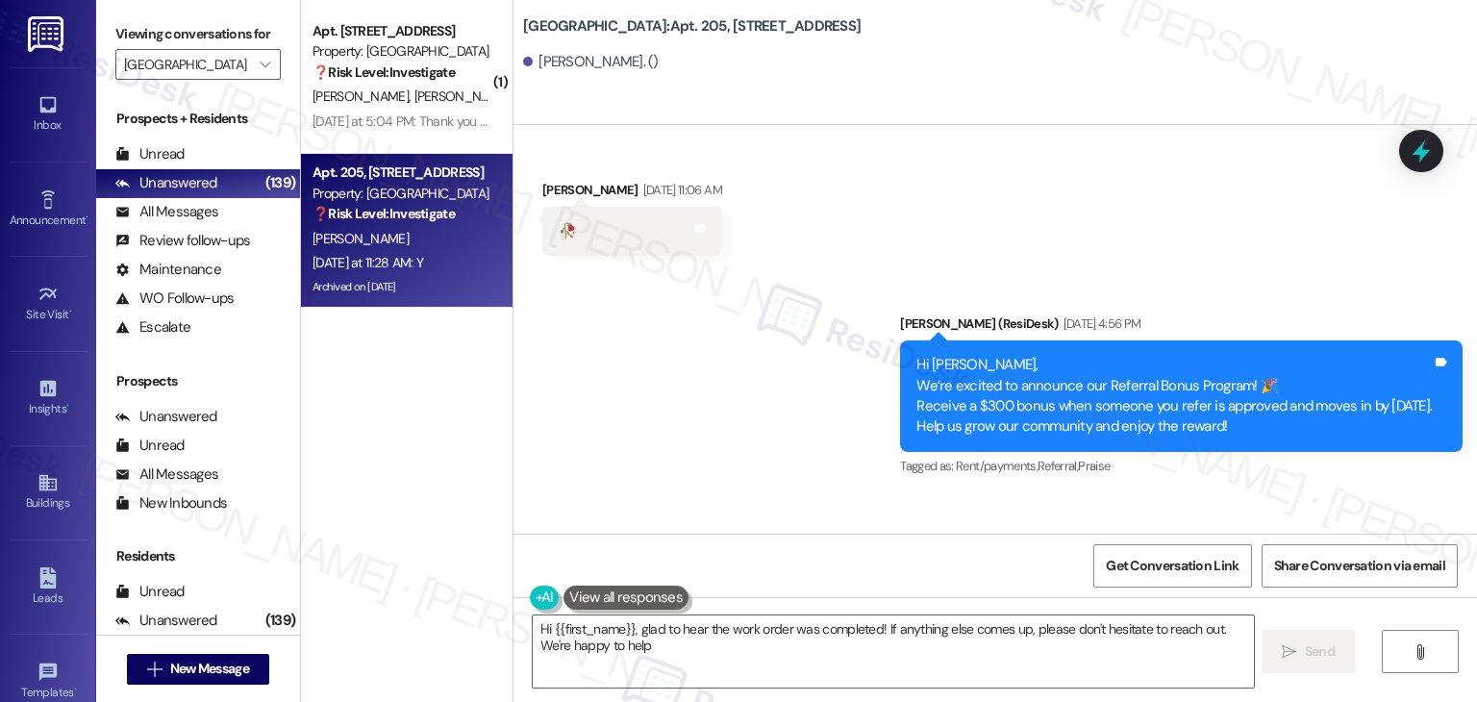
type textarea "Hi {{first_name}}, glad to hear the work order was completed! If anything else …"
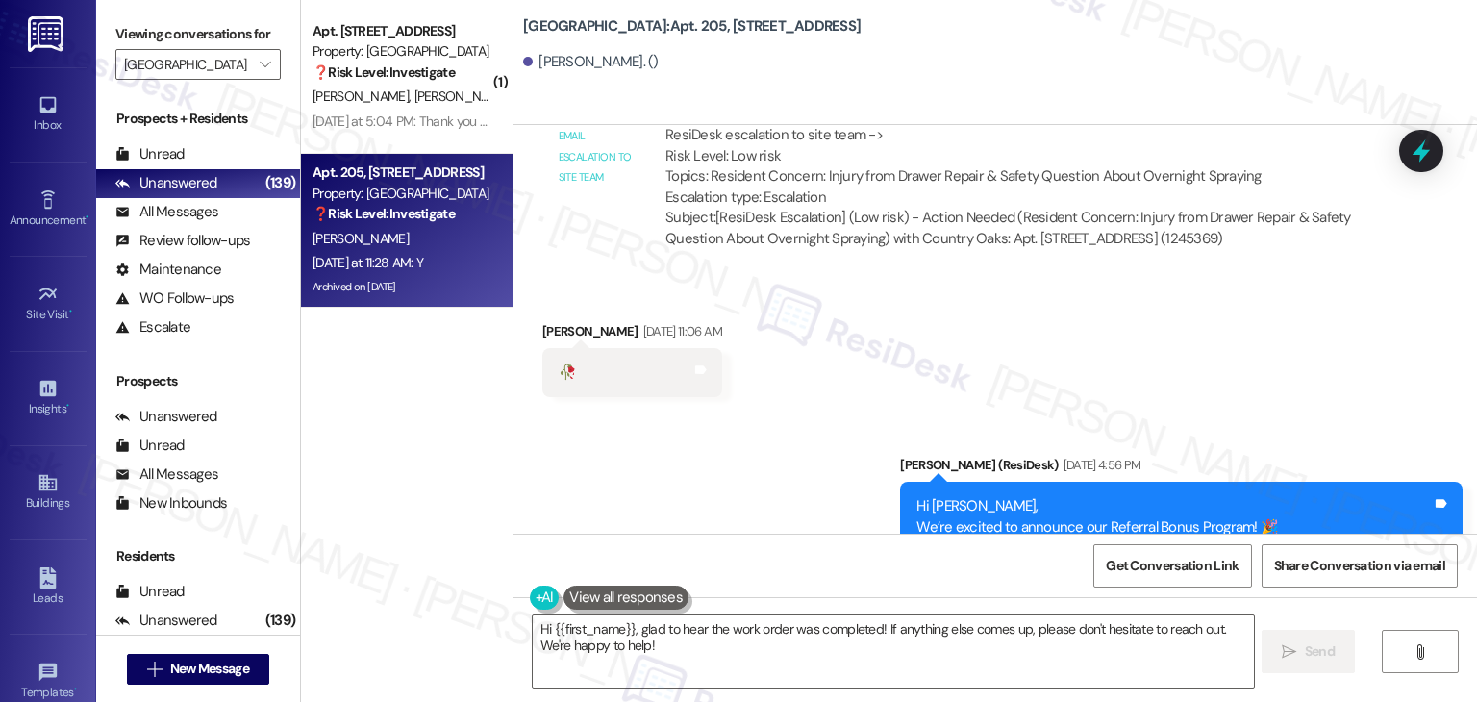
scroll to position [6911, 0]
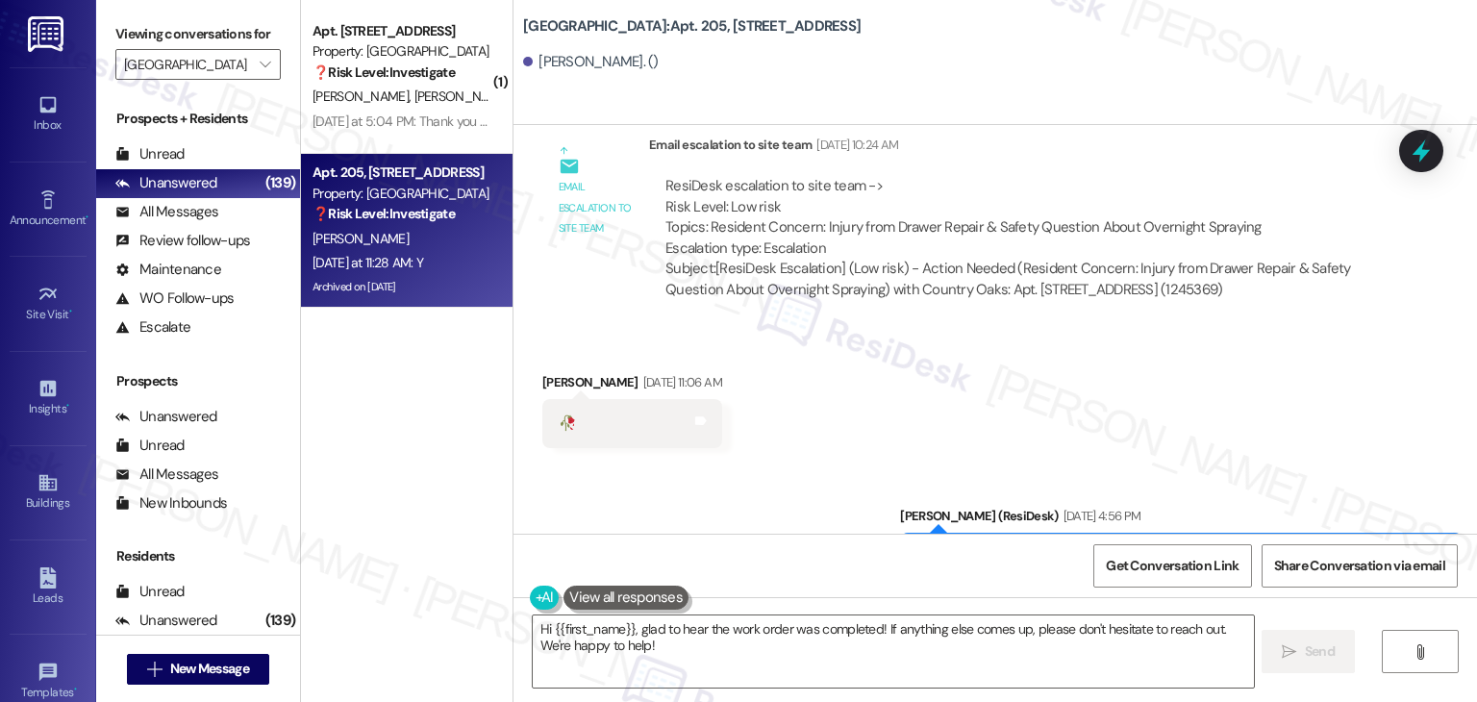
click at [857, 378] on div "Received via SMS Terilyn Downey Aug 08, 2025 at 11:06 AM 🥀 Tags and notes" at bounding box center [994, 396] width 963 height 134
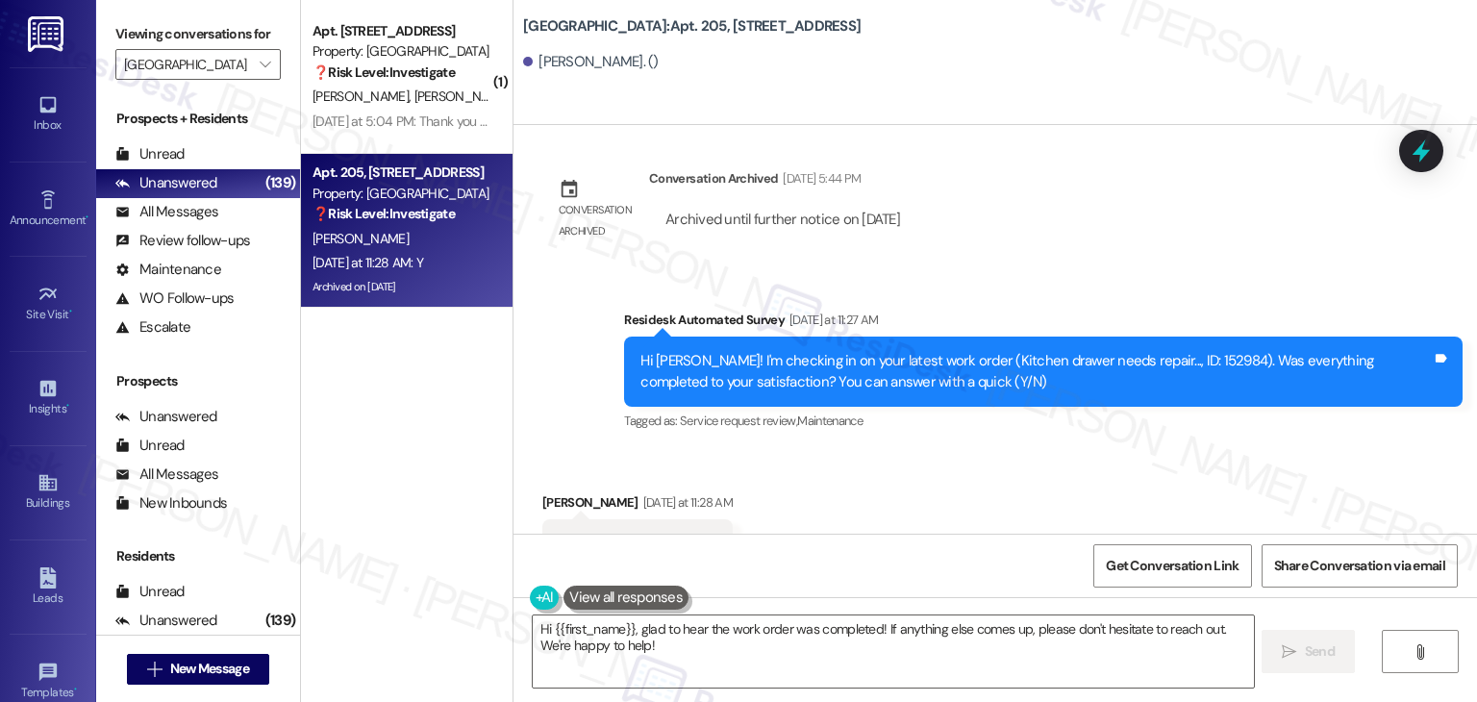
scroll to position [7488, 0]
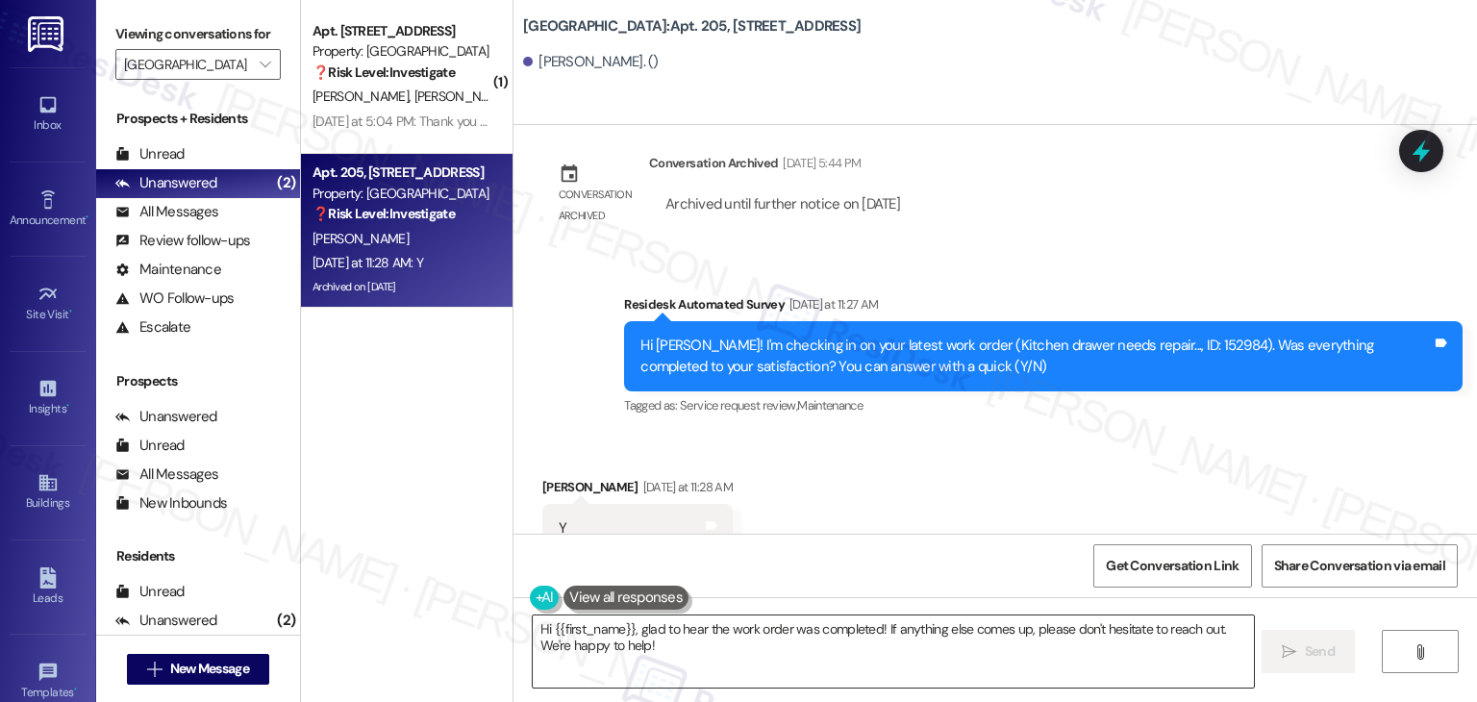
click at [710, 615] on textarea "Hi {{first_name}}, glad to hear the work order was completed! If anything else …" at bounding box center [893, 651] width 720 height 72
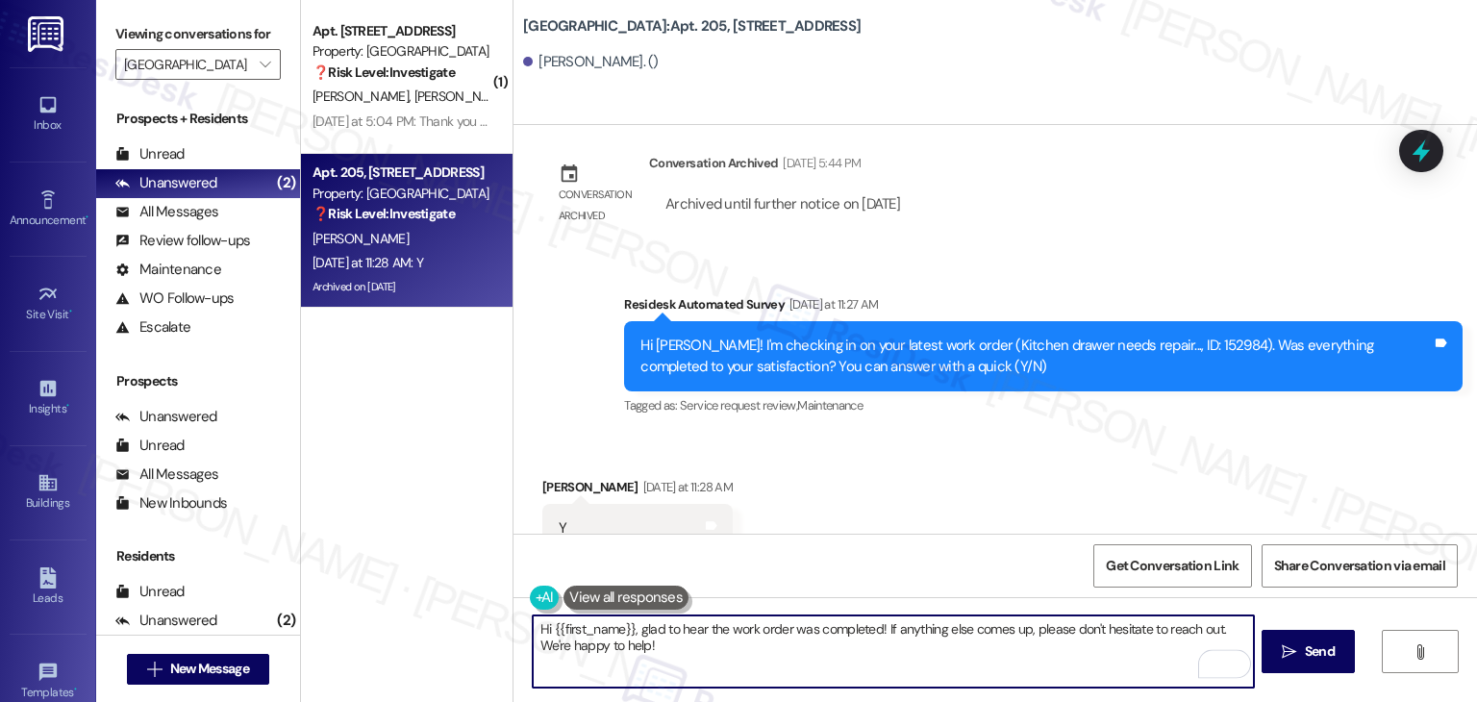
click at [859, 489] on div "Received via SMS Terilyn Downey Yesterday at 11:28 AM Y Tags and notes Tagged a…" at bounding box center [994, 515] width 963 height 162
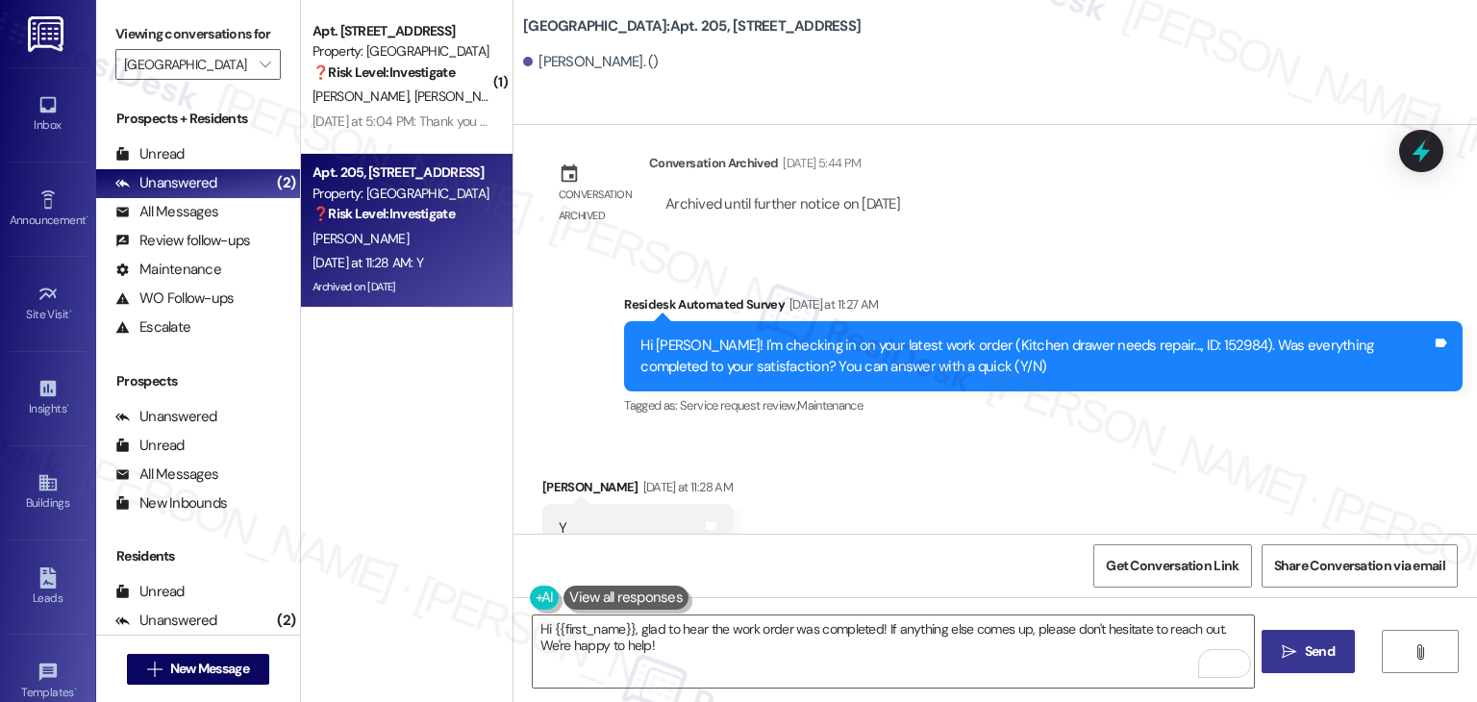
click at [1309, 657] on span "Send" at bounding box center [1320, 651] width 30 height 20
click at [688, 630] on textarea "Hi {{first_name}}, glad to hear the work order was completed! If anything else …" at bounding box center [896, 651] width 720 height 72
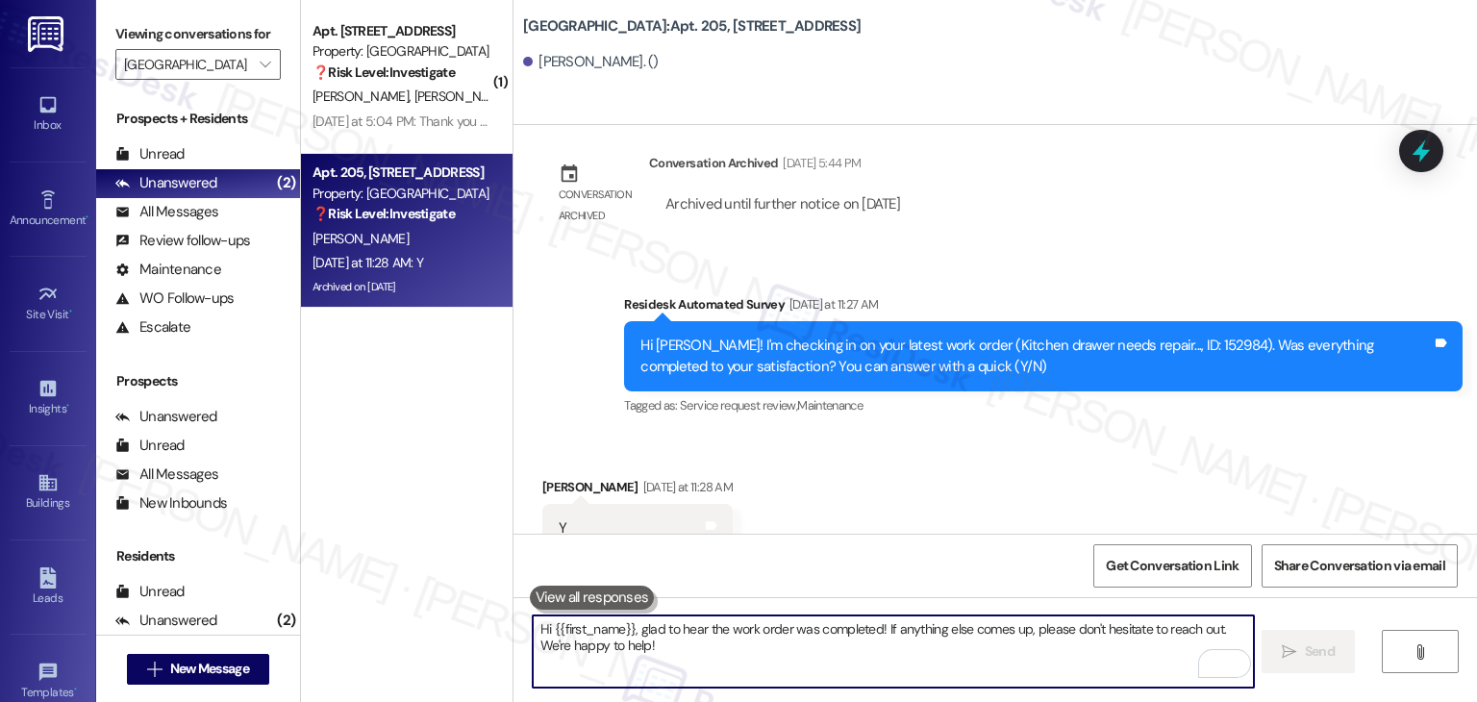
click at [688, 630] on textarea "Hi {{first_name}}, glad to hear the work order was completed! If anything else …" at bounding box center [893, 651] width 720 height 72
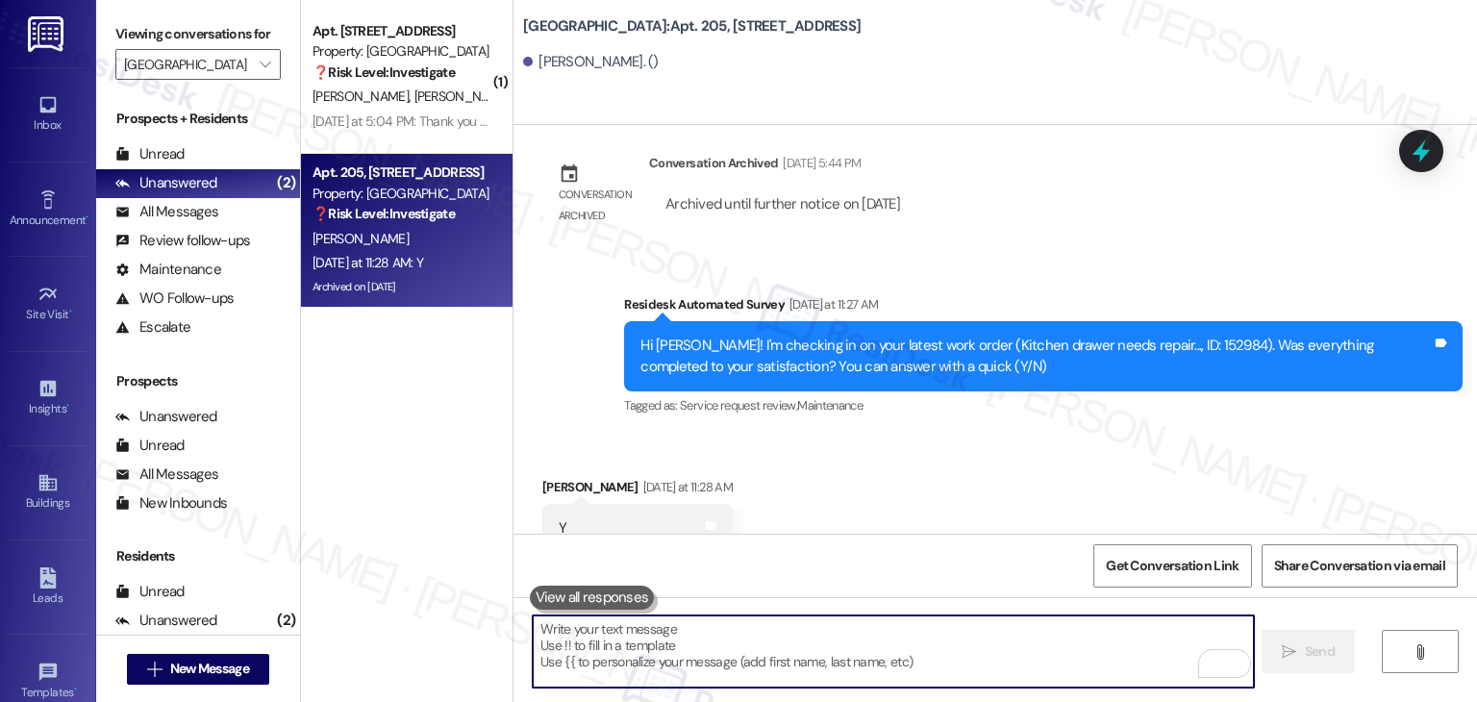
scroll to position [7487, 0]
click at [688, 630] on textarea "To enrich screen reader interactions, please activate Accessibility in Grammarl…" at bounding box center [893, 651] width 720 height 72
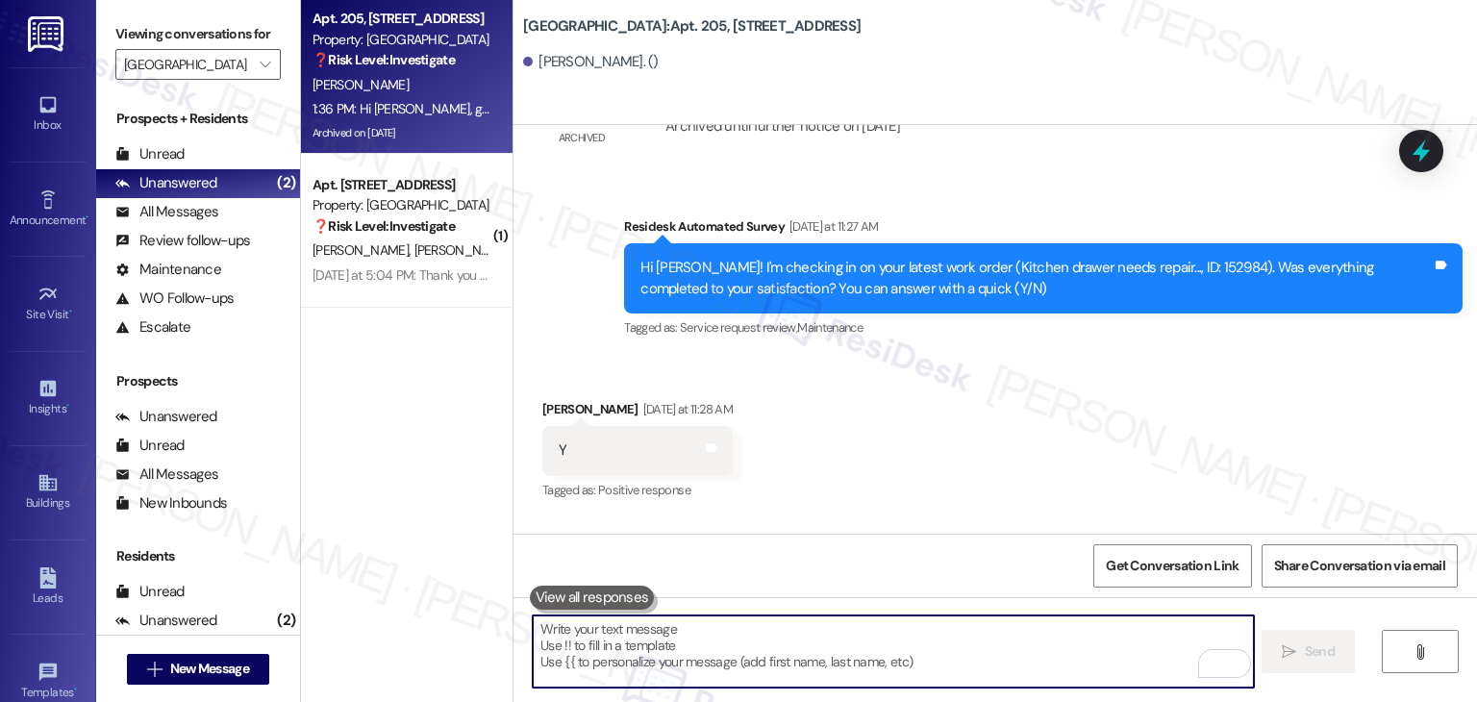
scroll to position [7642, 0]
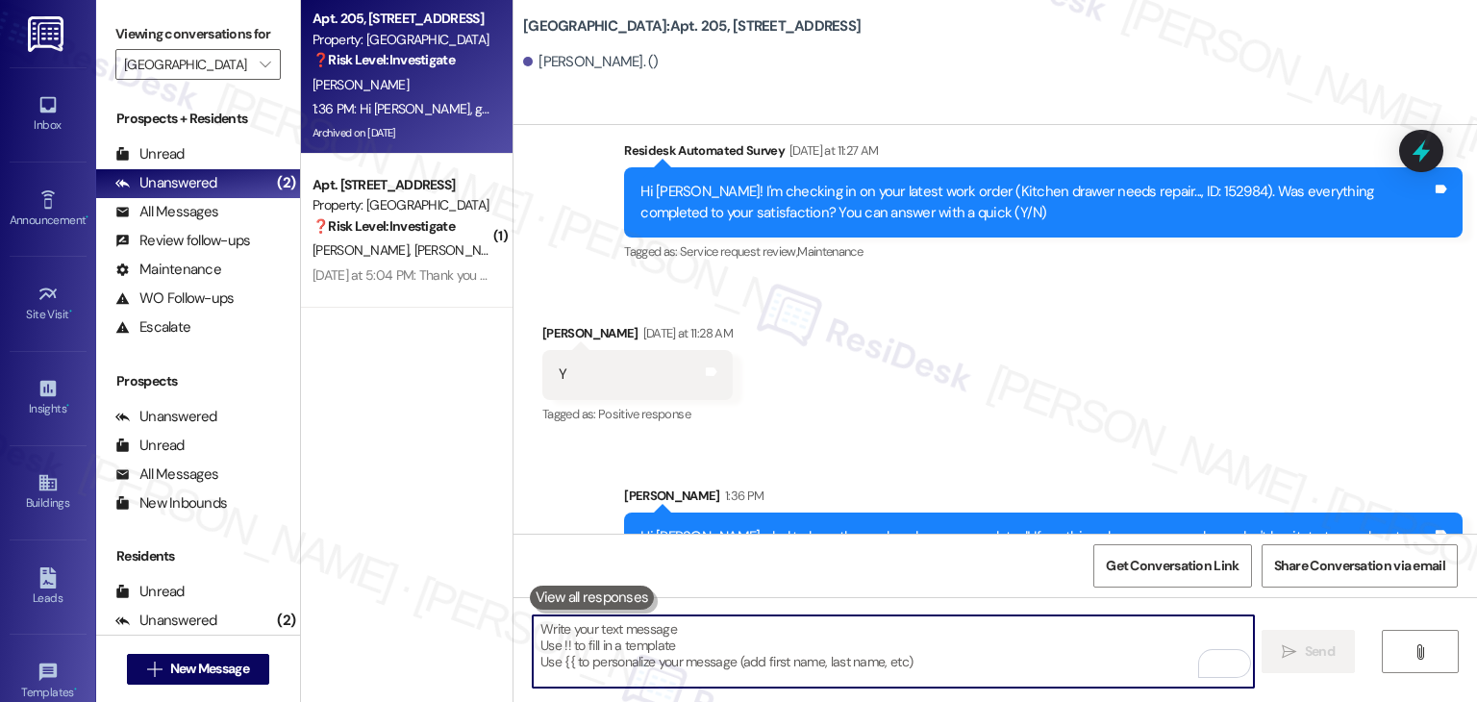
click at [956, 527] on div "Hi Terilyn, glad to hear the work order was completed! If anything else comes u…" at bounding box center [1035, 547] width 791 height 41
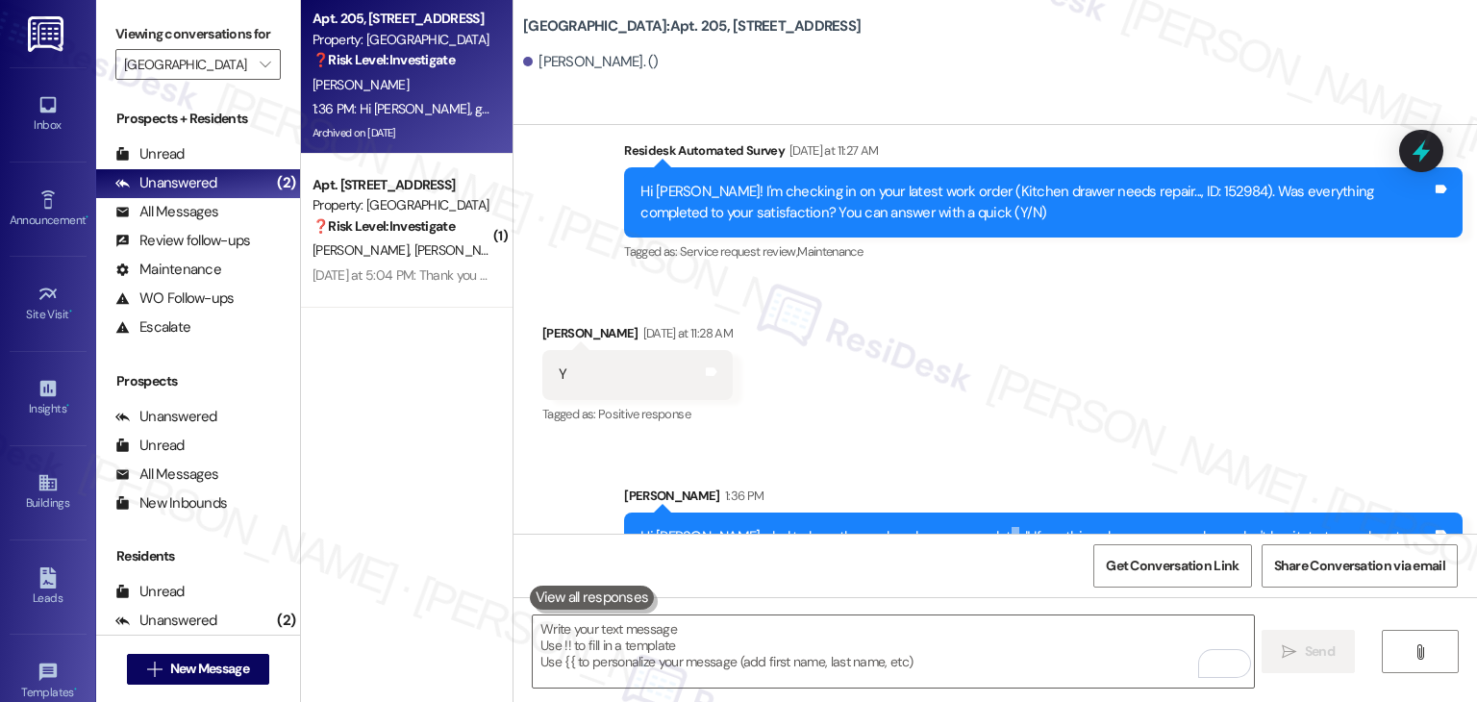
click at [956, 527] on div "Hi Terilyn, glad to hear the work order was completed! If anything else comes u…" at bounding box center [1035, 547] width 791 height 41
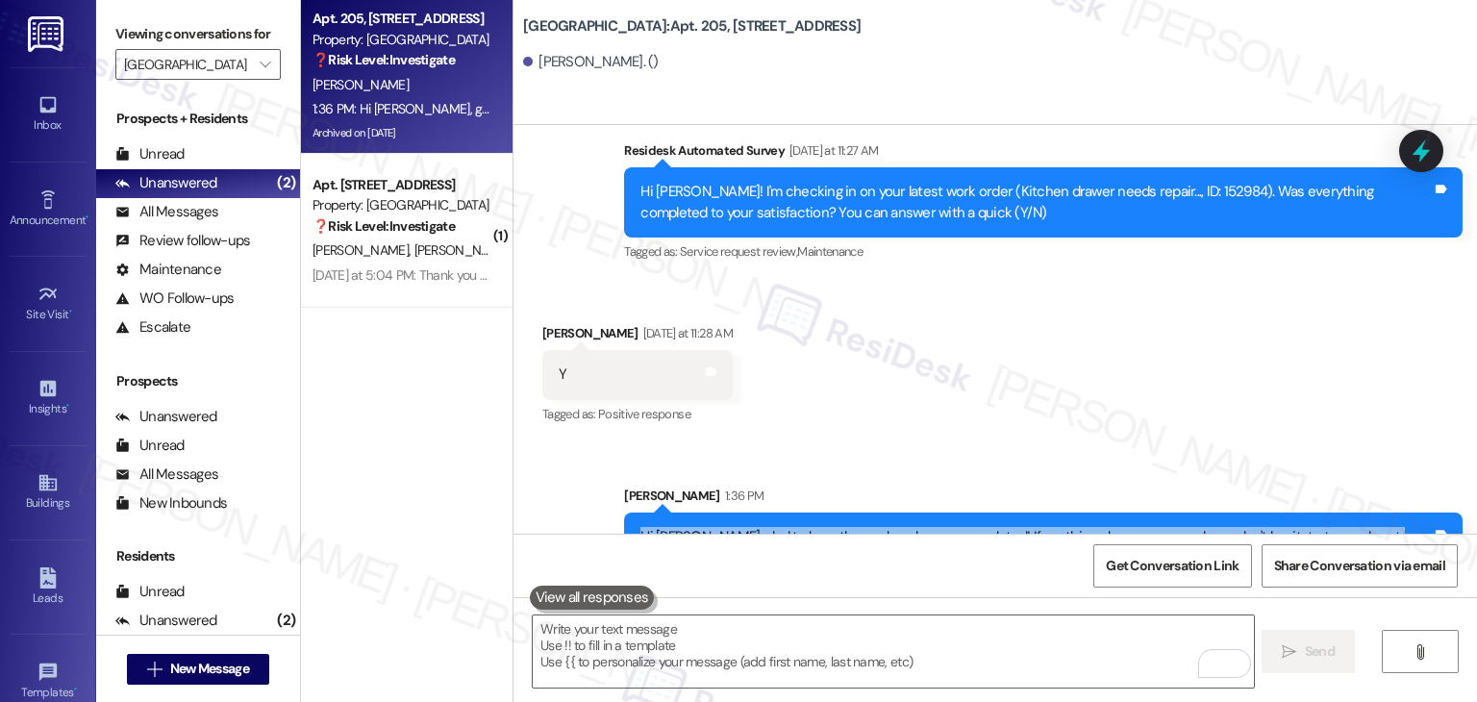
click at [956, 527] on div "Hi Terilyn, glad to hear the work order was completed! If anything else comes u…" at bounding box center [1035, 547] width 791 height 41
copy div "Hi Terilyn, glad to hear the work order was completed! If anything else comes u…"
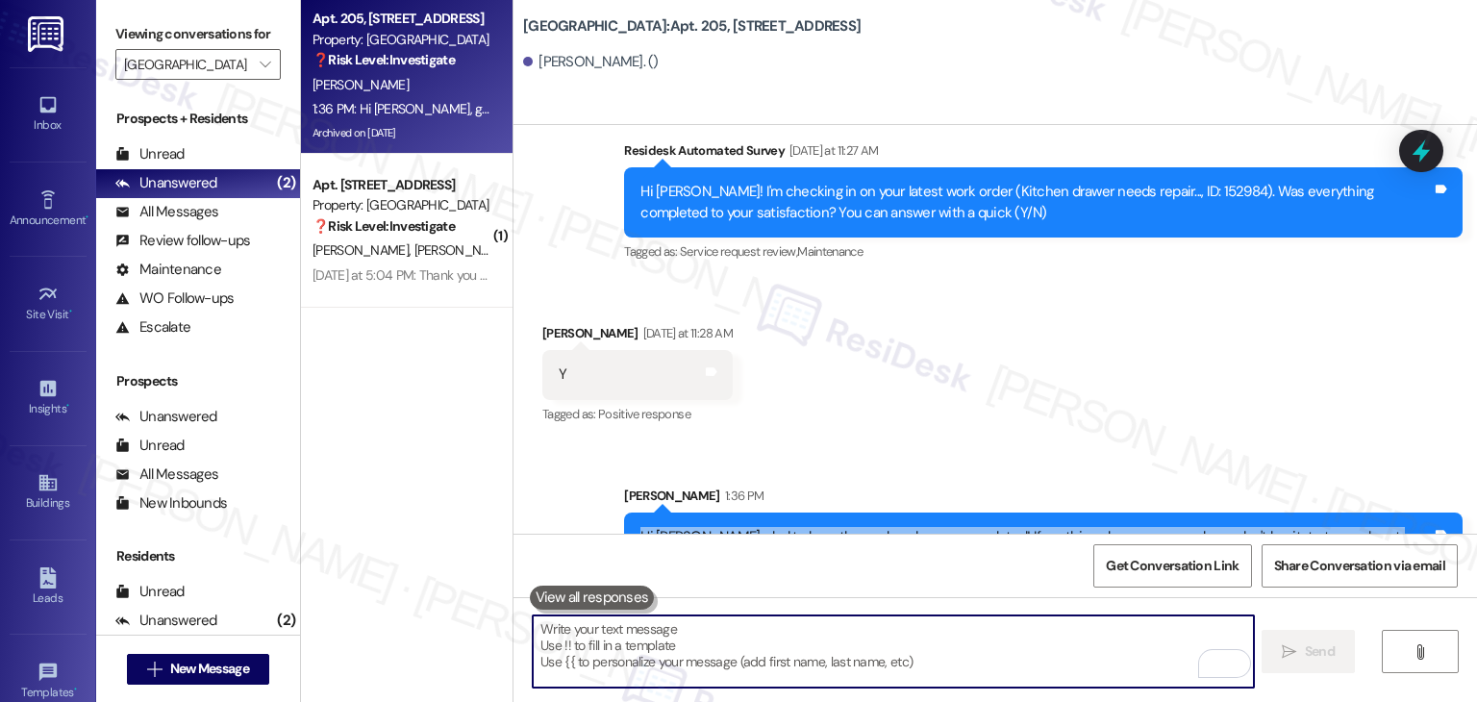
click at [693, 632] on textarea "To enrich screen reader interactions, please activate Accessibility in Grammarl…" at bounding box center [893, 651] width 720 height 72
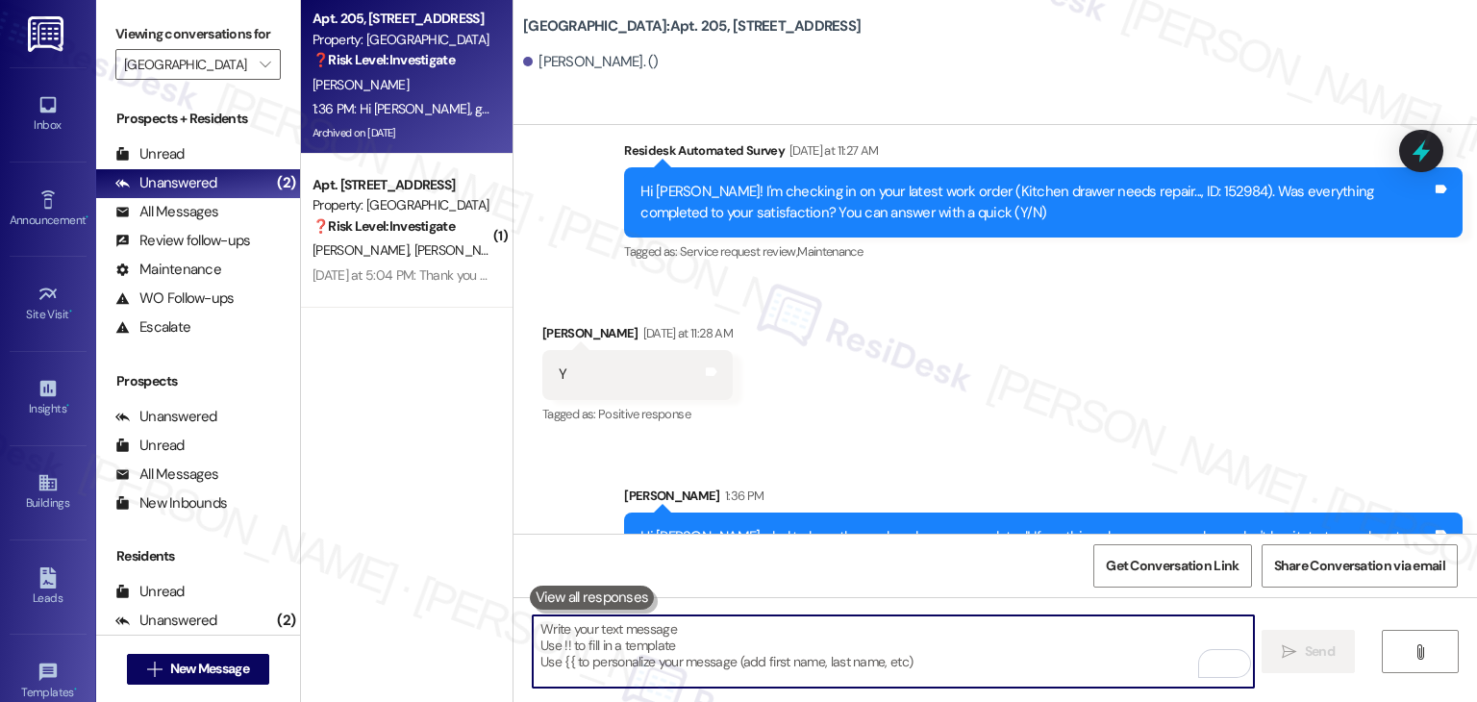
paste textarea "Hey Onkar! I’m glad to hear your work order was completed to your satisfaction.…"
type textarea "Hey Onkar! I’m glad to hear your work order was completed to your satisfaction.…"
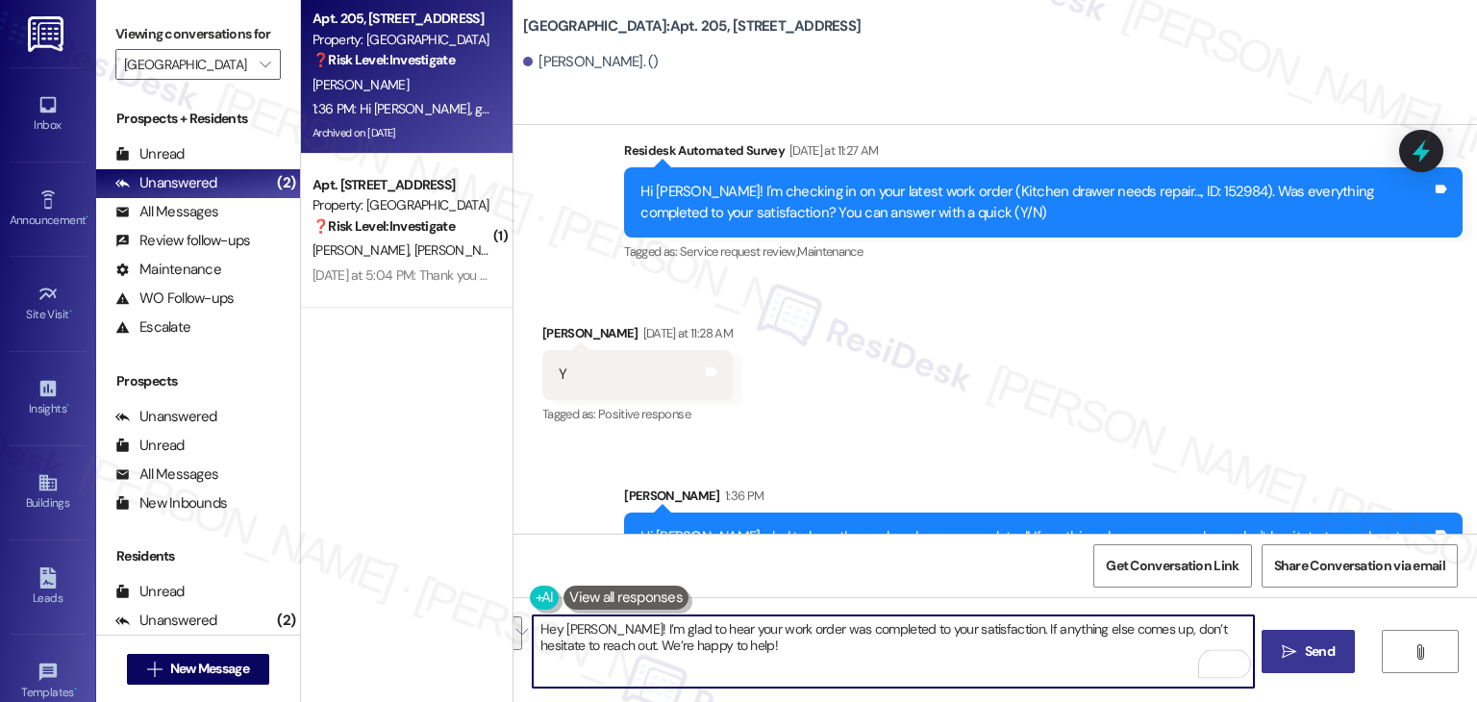
drag, startPoint x: 725, startPoint y: 643, endPoint x: 488, endPoint y: 610, distance: 238.9
click at [488, 610] on div "Apt. 205, 1480 South 1000 East Property: Country Oaks ❓ Risk Level: Investigate…" at bounding box center [889, 351] width 1176 height 702
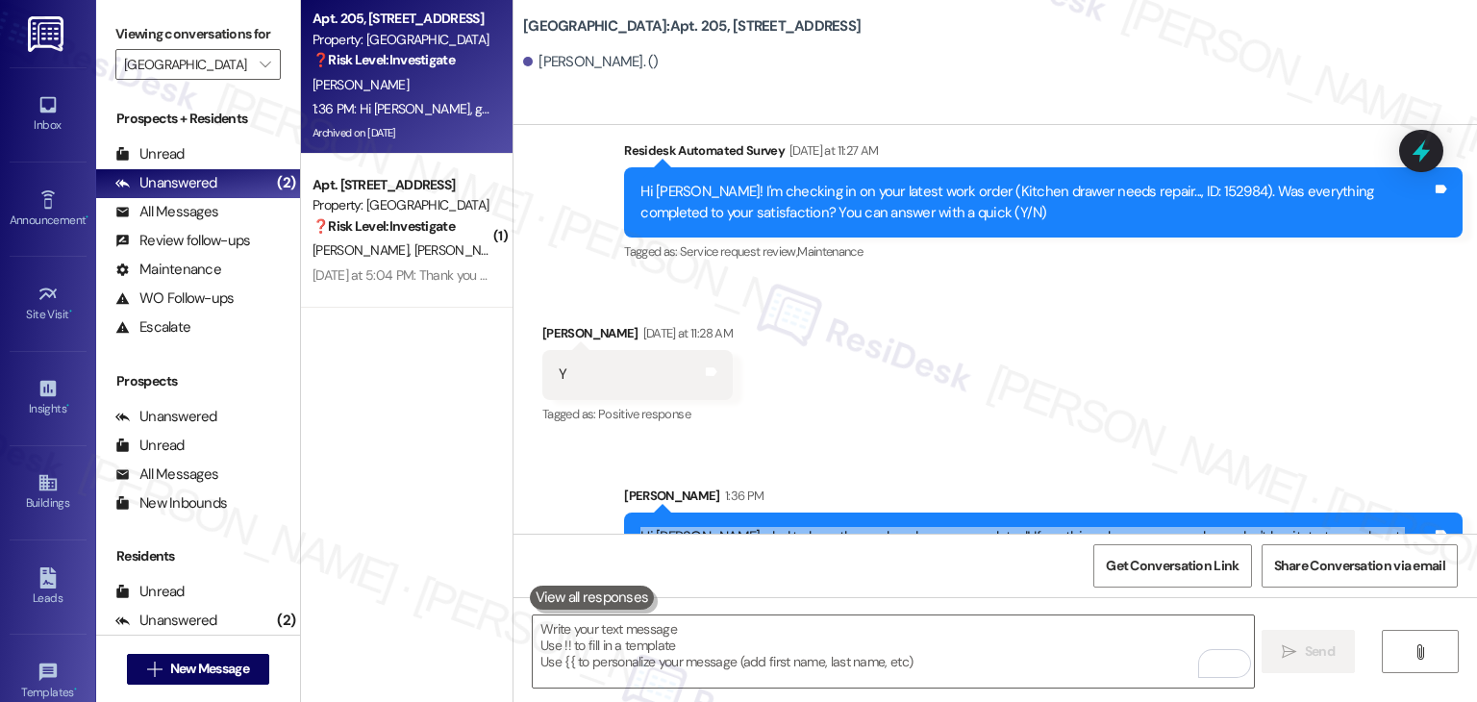
drag, startPoint x: 680, startPoint y: 502, endPoint x: 613, endPoint y: 474, distance: 72.0
click at [624, 512] on div "Hi Terilyn, glad to hear the work order was completed! If anything else comes u…" at bounding box center [1043, 547] width 838 height 70
copy div "Hi Terilyn, glad to hear the work order was completed! If anything else comes u…"
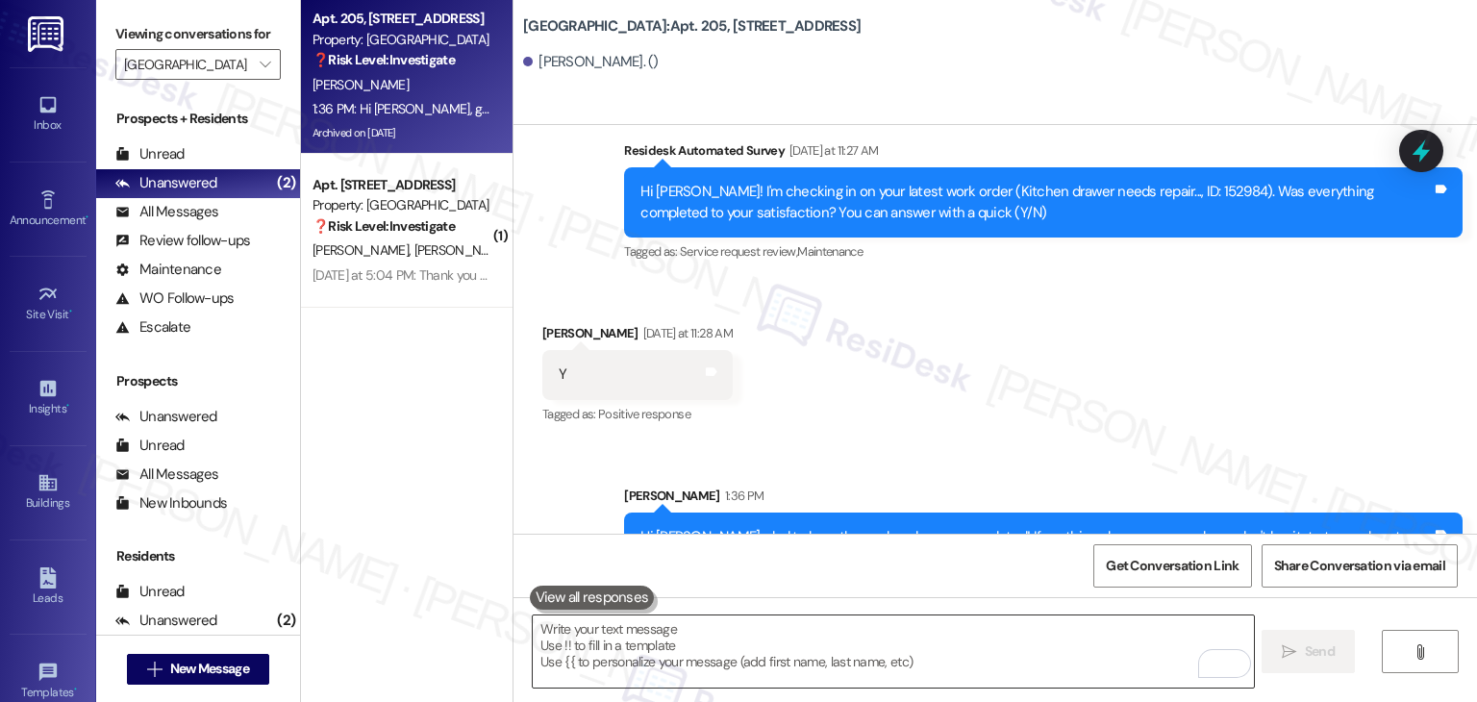
click at [581, 638] on textarea "To enrich screen reader interactions, please activate Accessibility in Grammarl…" at bounding box center [893, 651] width 720 height 72
paste textarea "Hi Terilyn, glad to hear the work order was completed! If anything else comes u…"
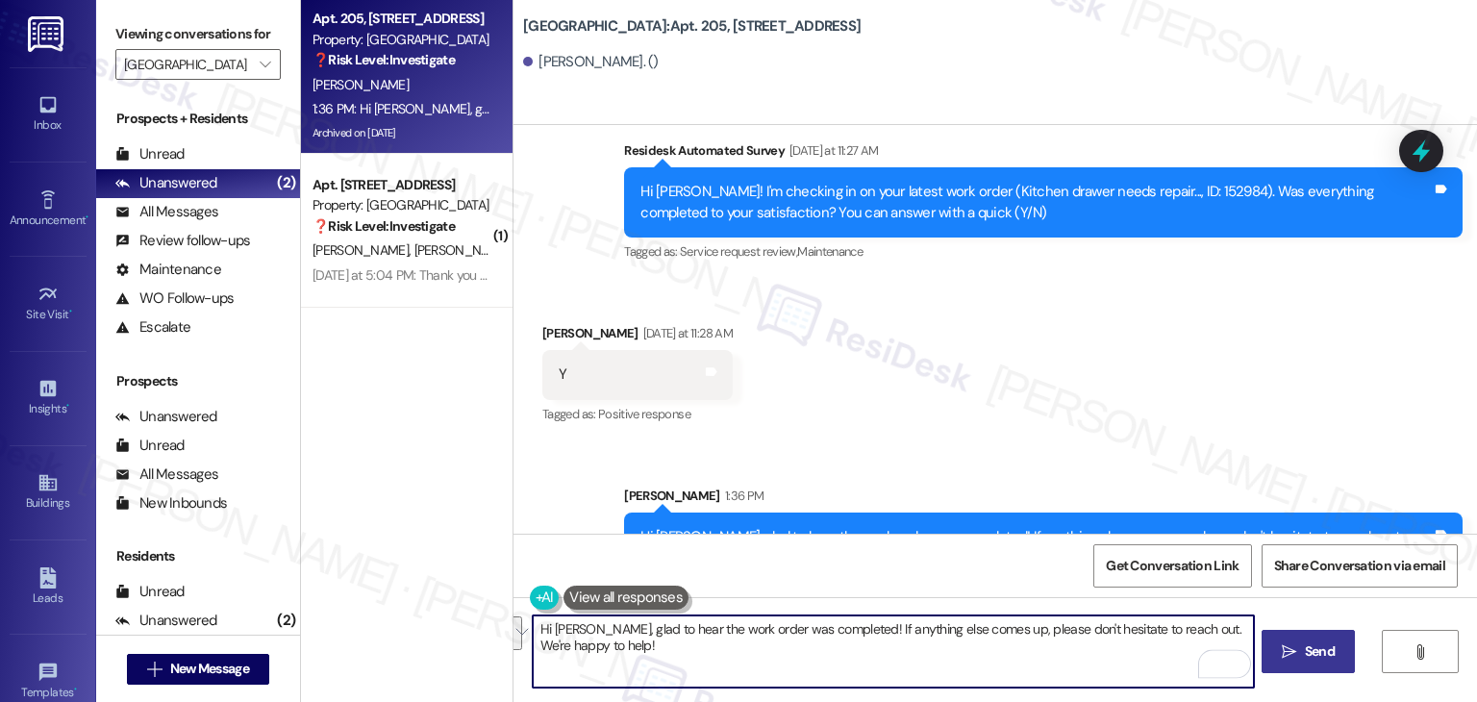
drag, startPoint x: 599, startPoint y: 639, endPoint x: 515, endPoint y: 622, distance: 85.4
click at [515, 622] on div "Hi Terilyn, glad to hear the work order was completed! If anything else comes u…" at bounding box center [994, 669] width 963 height 144
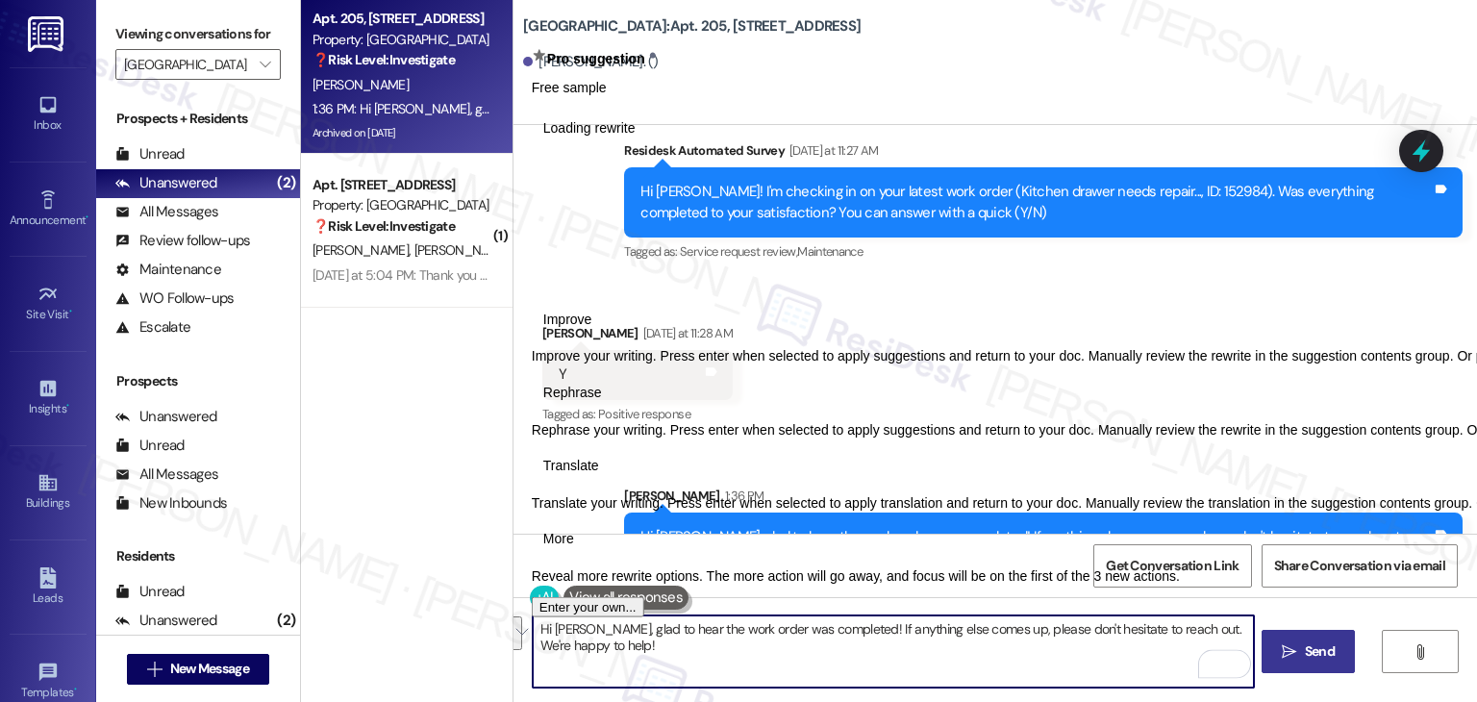
click at [570, 636] on textarea "Hi Terilyn, glad to hear the work order was completed! If anything else comes u…" at bounding box center [893, 651] width 720 height 72
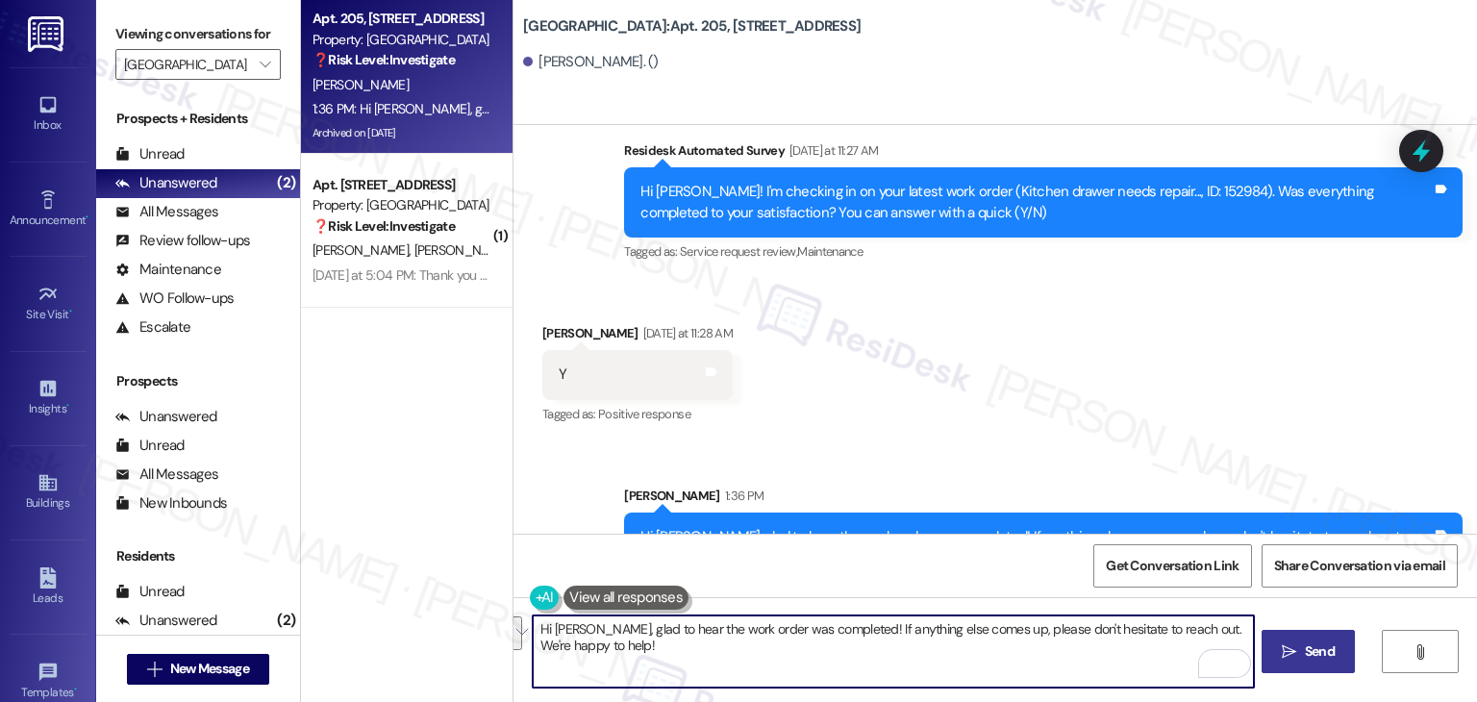
drag, startPoint x: 577, startPoint y: 642, endPoint x: 532, endPoint y: 630, distance: 46.9
click at [533, 630] on textarea "Hi Terilyn, glad to hear the work order was completed! If anything else comes u…" at bounding box center [893, 651] width 720 height 72
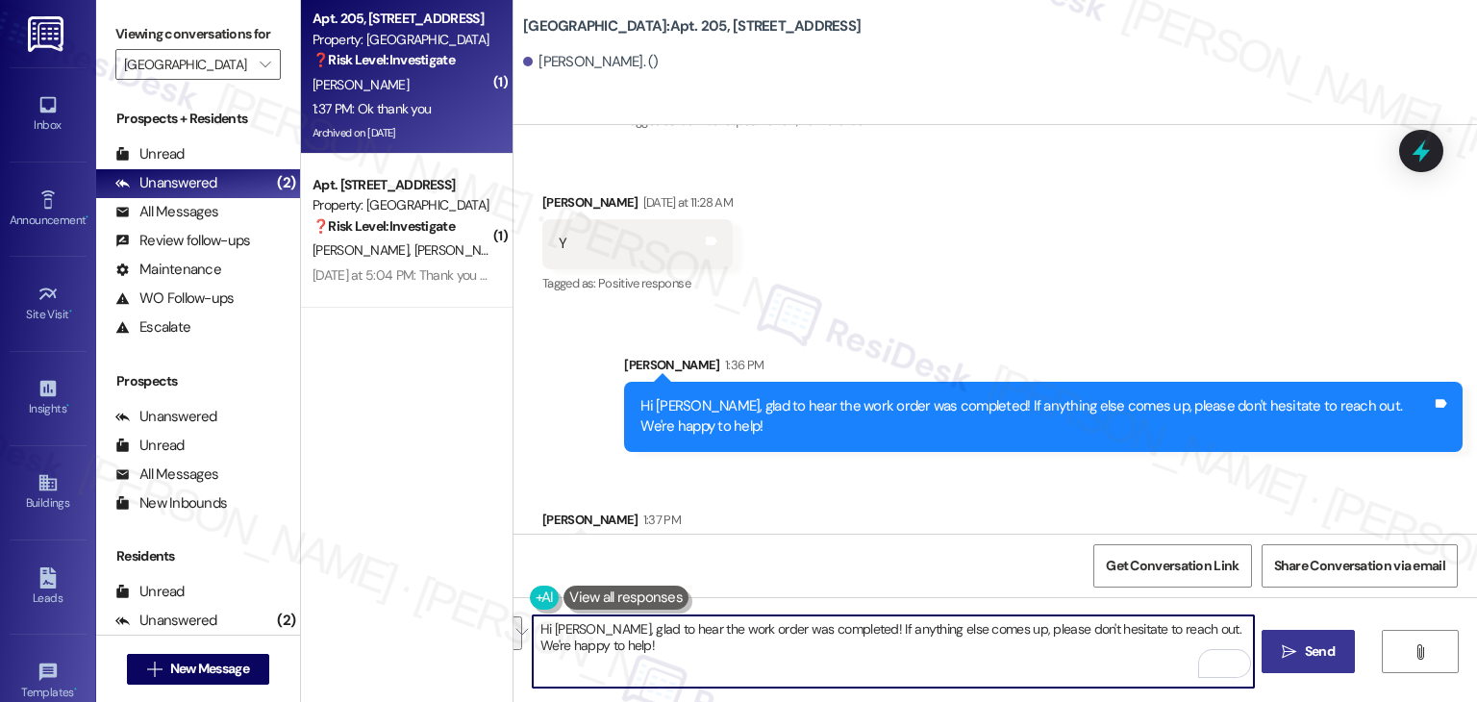
scroll to position [7775, 0]
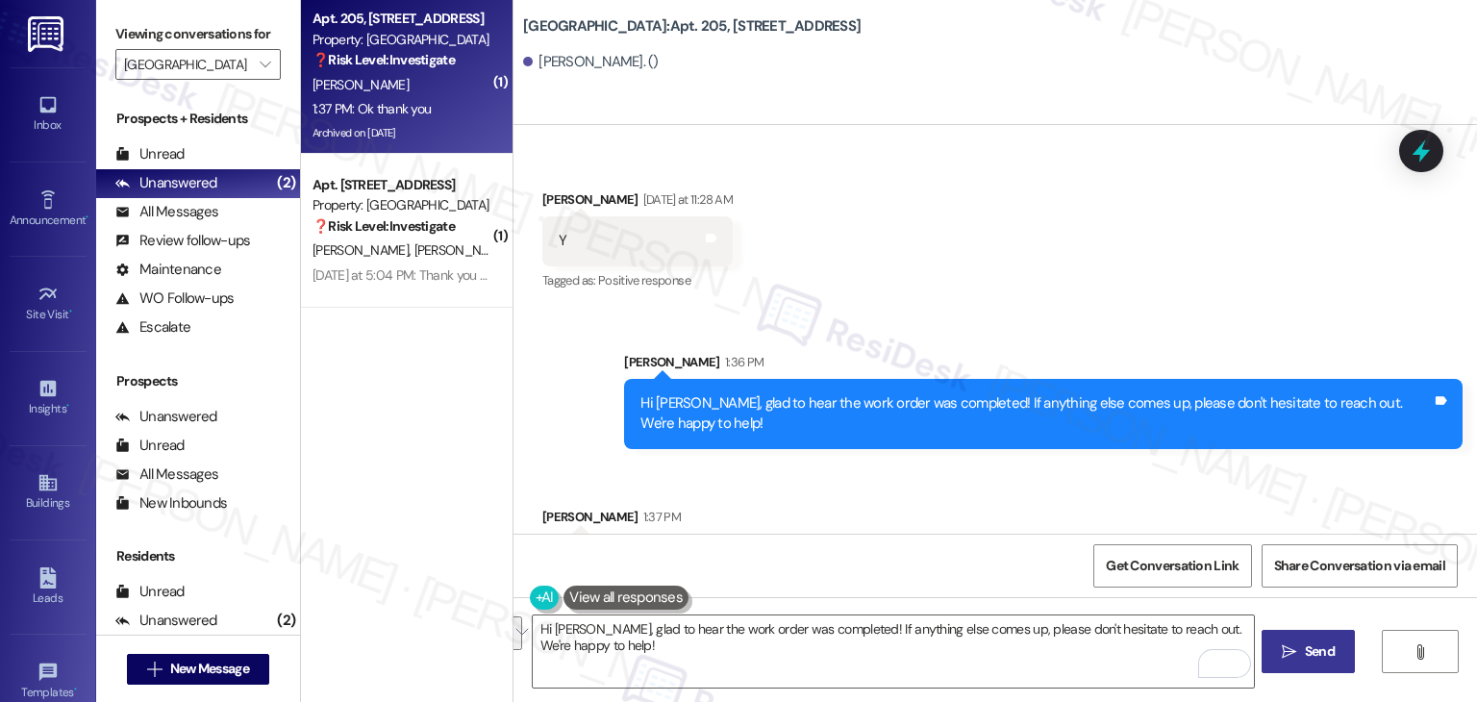
click at [798, 463] on div "Received via SMS Terilyn Downey 1:37 PM Ok thank you Tags and notes" at bounding box center [994, 530] width 963 height 134
click at [869, 497] on div "Received via SMS Terilyn Downey 1:37 PM Ok thank you Tags and notes" at bounding box center [994, 530] width 963 height 134
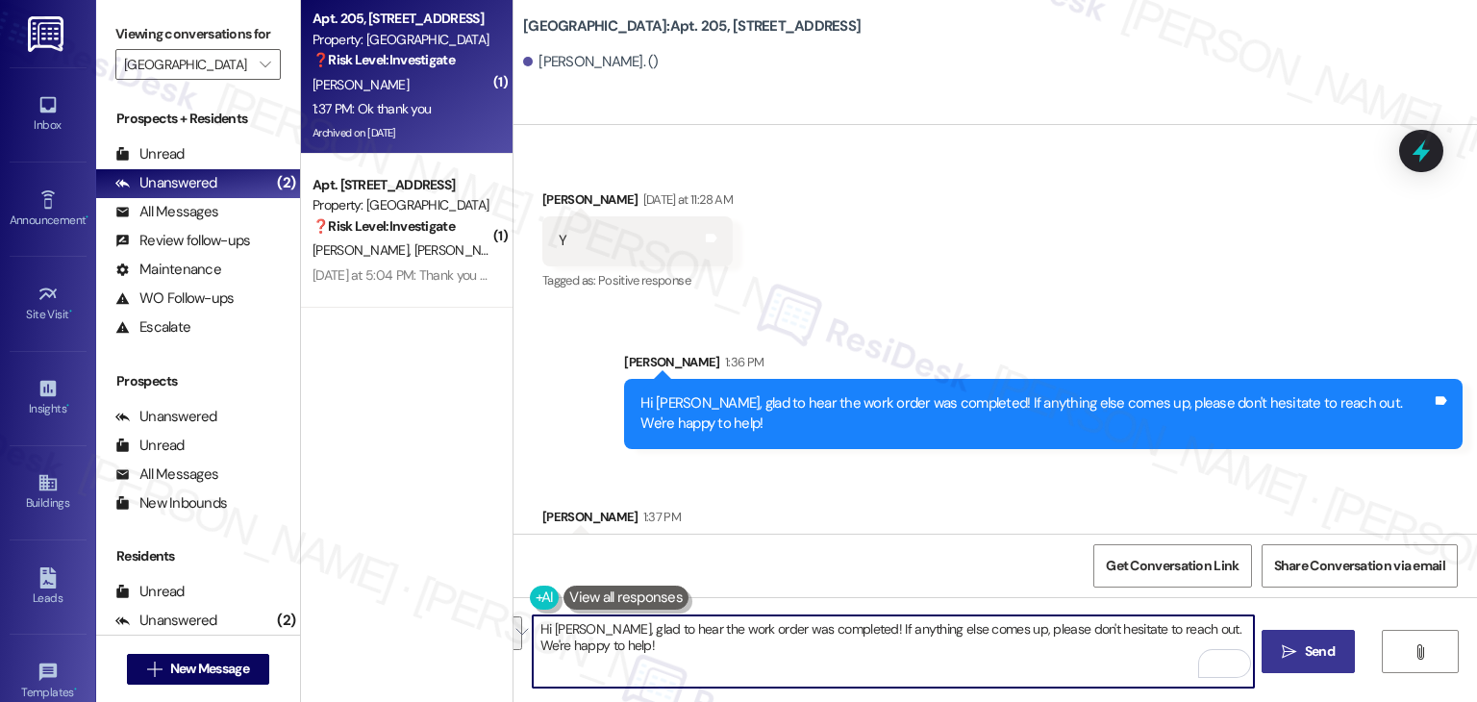
drag, startPoint x: 583, startPoint y: 651, endPoint x: 512, endPoint y: 628, distance: 73.9
click at [522, 628] on div "Hi Terilyn, glad to hear the work order was completed! If anything else comes u…" at bounding box center [883, 651] width 722 height 74
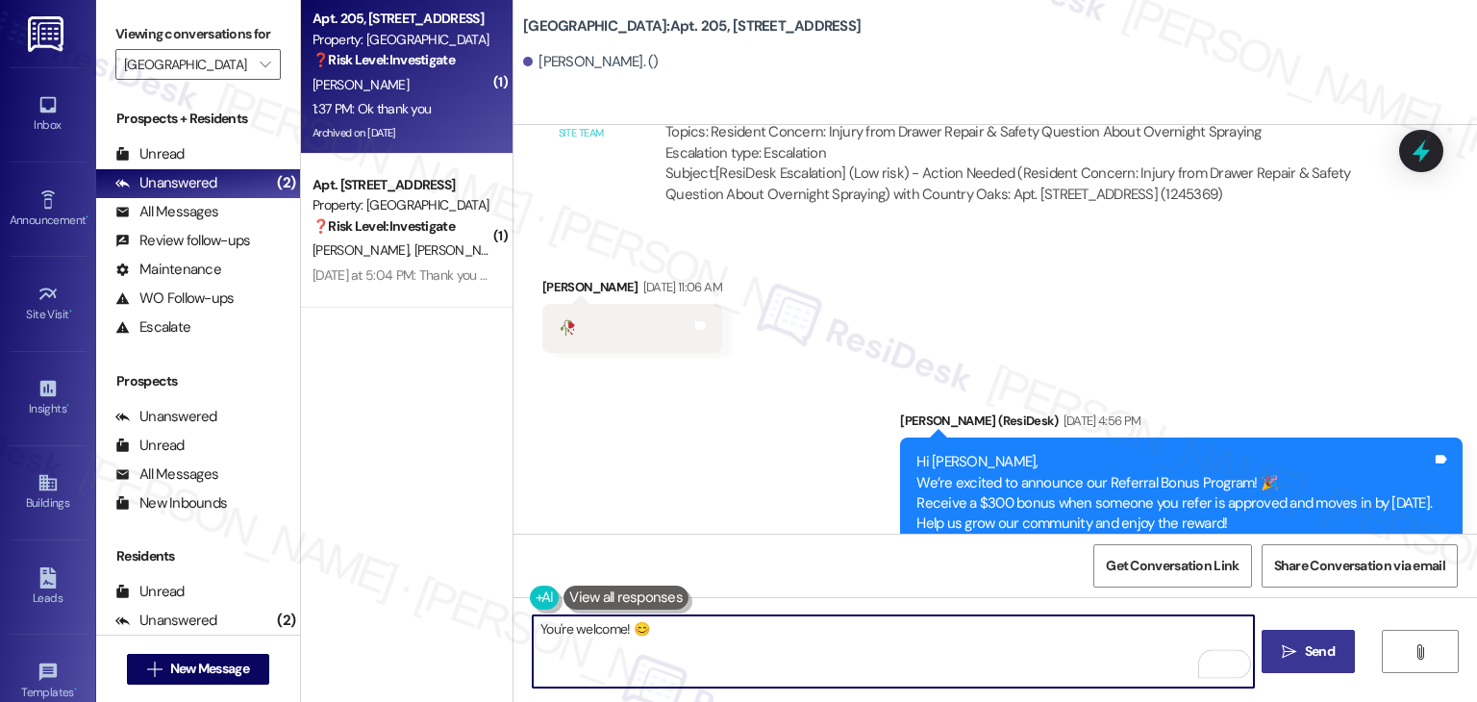
scroll to position [6814, 0]
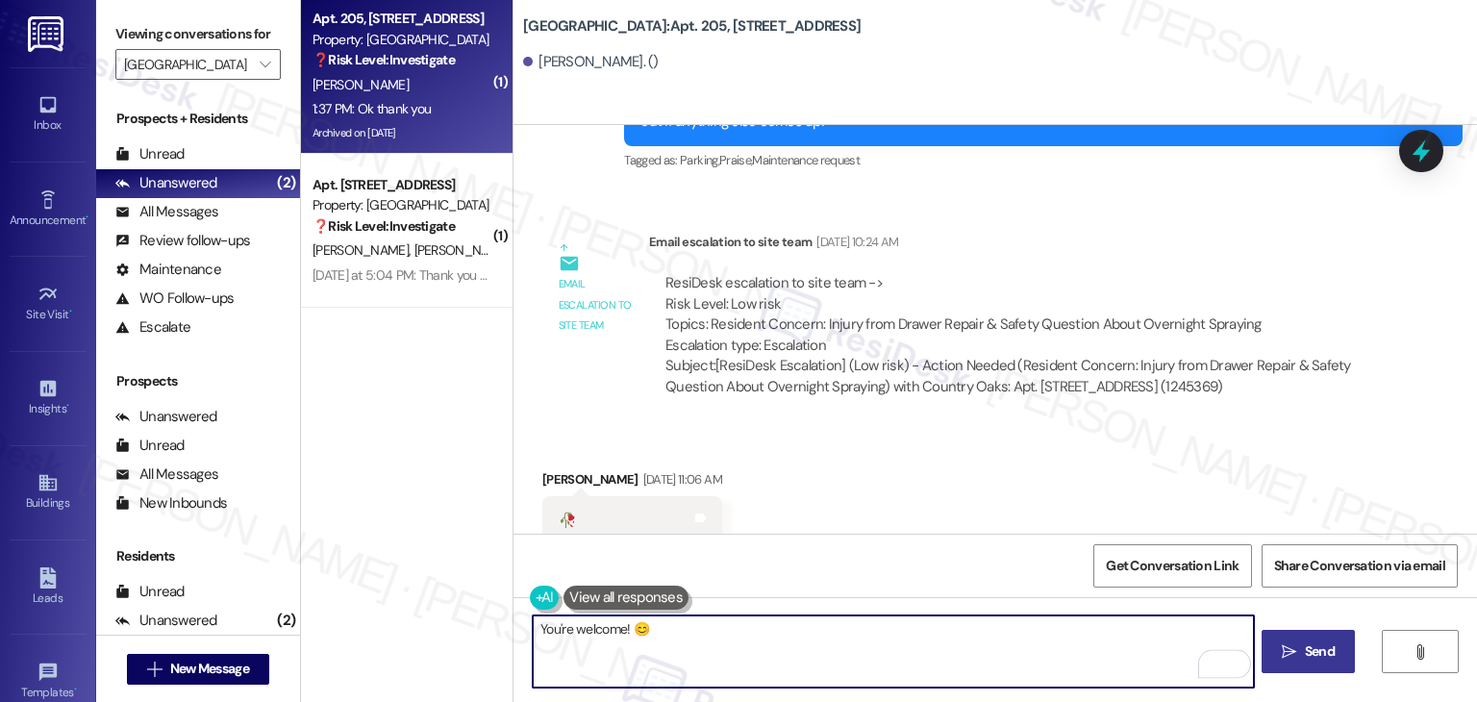
type textarea "You're welcome! 😊"
click at [931, 454] on div "Received via SMS Terilyn Downey Aug 08, 2025 at 11:06 AM 🥀 Tags and notes" at bounding box center [994, 493] width 963 height 134
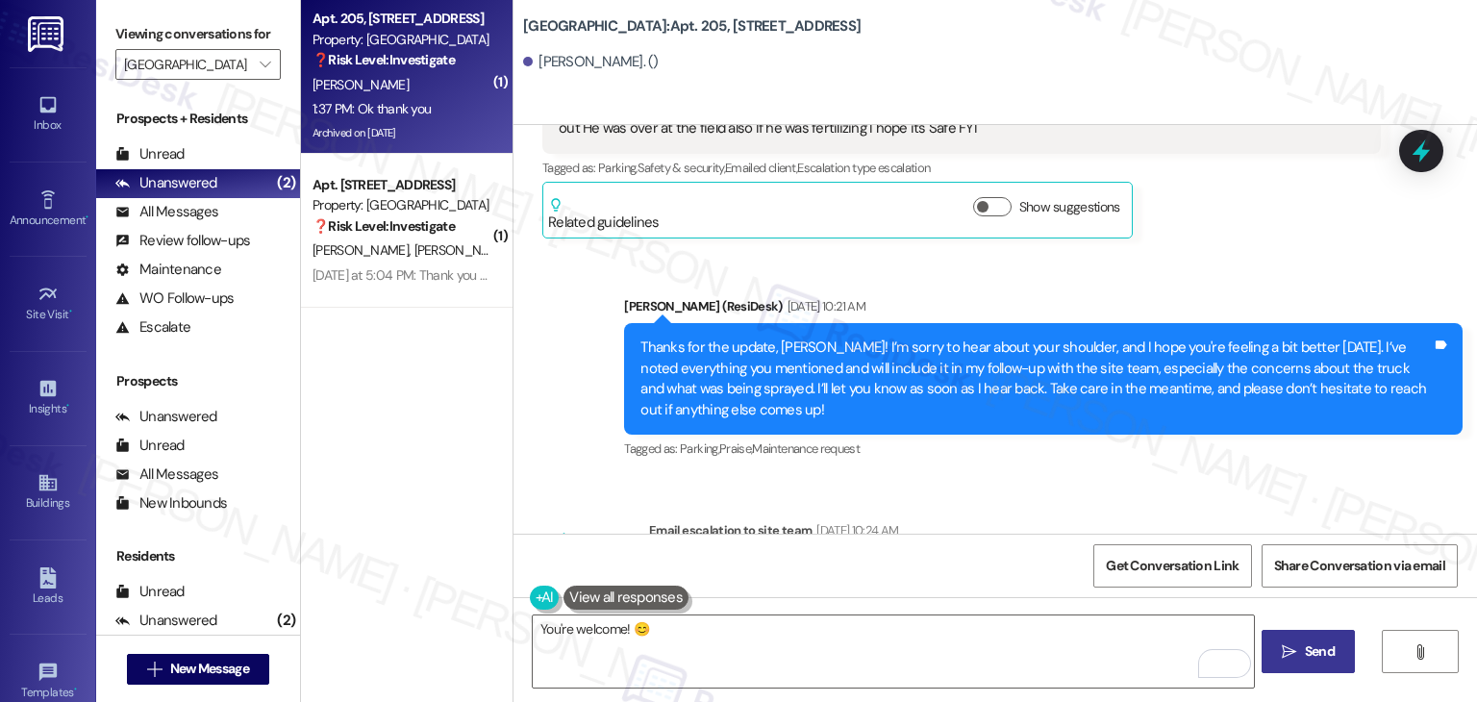
scroll to position [7102, 0]
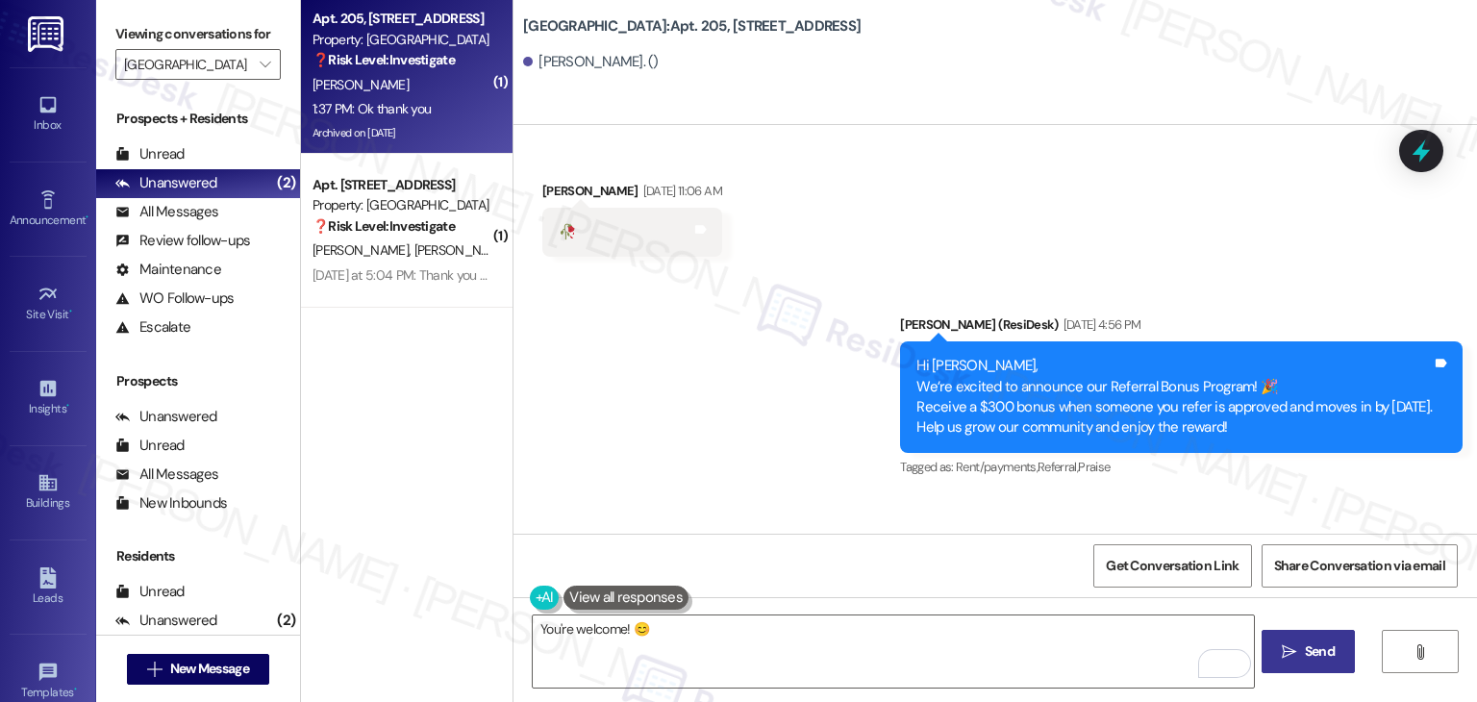
click at [1302, 630] on button " Send" at bounding box center [1307, 651] width 93 height 43
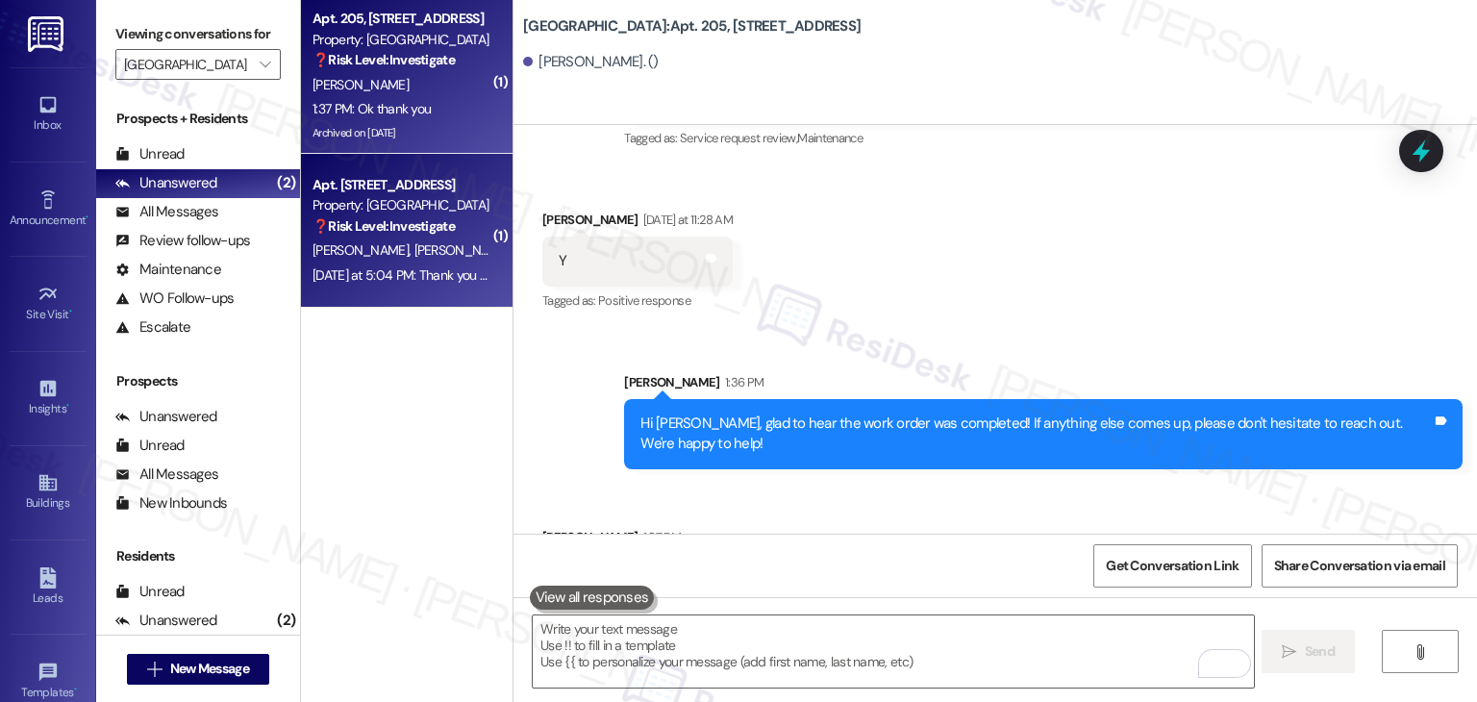
scroll to position [7775, 0]
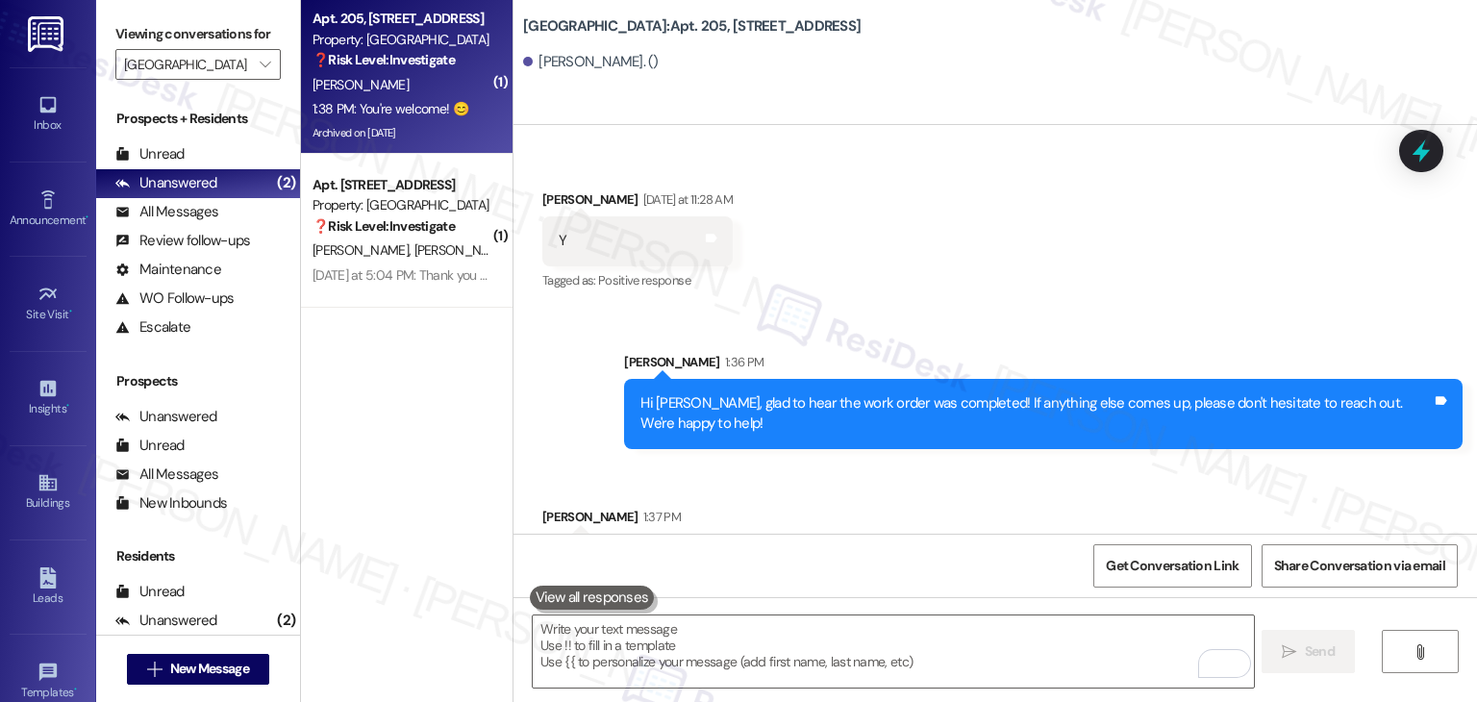
click at [392, 286] on div "Yesterday at 5:04 PM: Thank you all good🙏 Yesterday at 5:04 PM: Thank you all g…" at bounding box center [402, 275] width 182 height 24
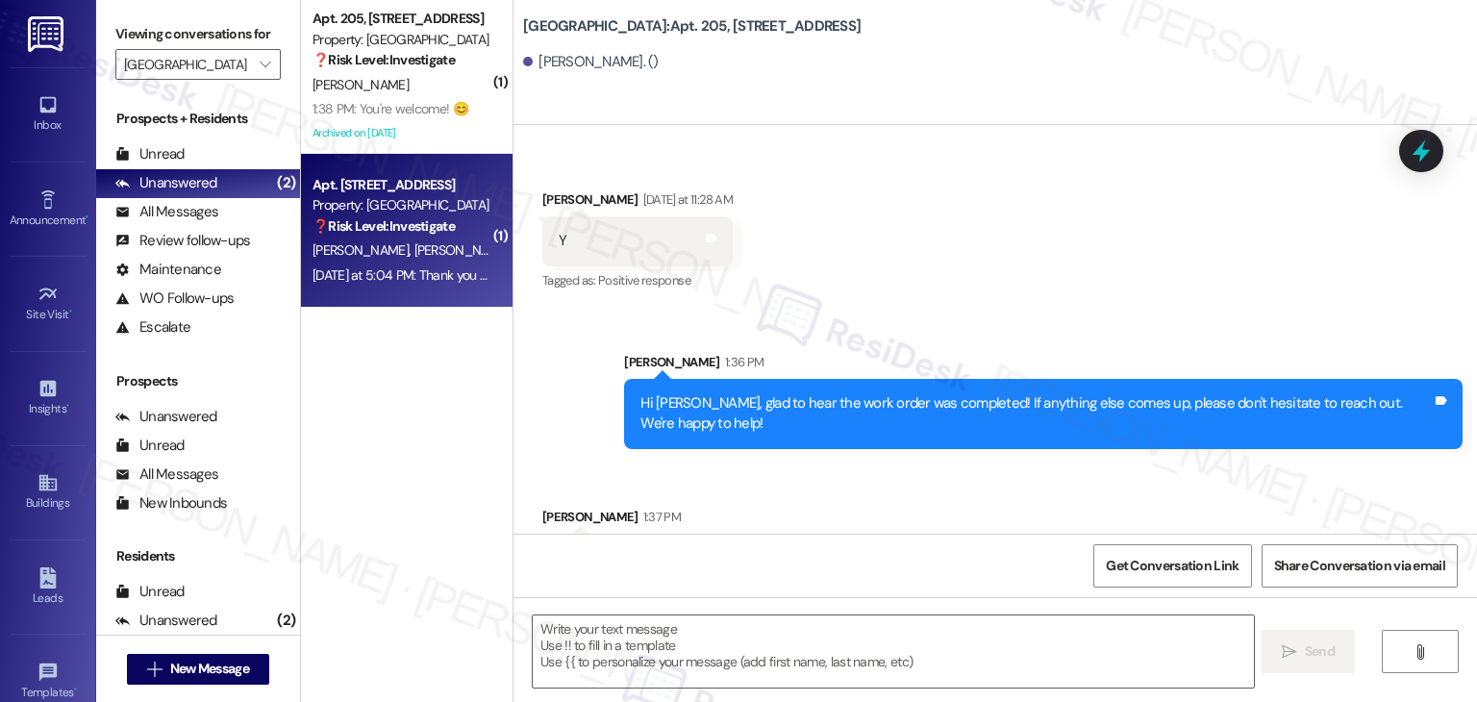
type textarea "Fetching suggested responses. Please feel free to read through the conversation…"
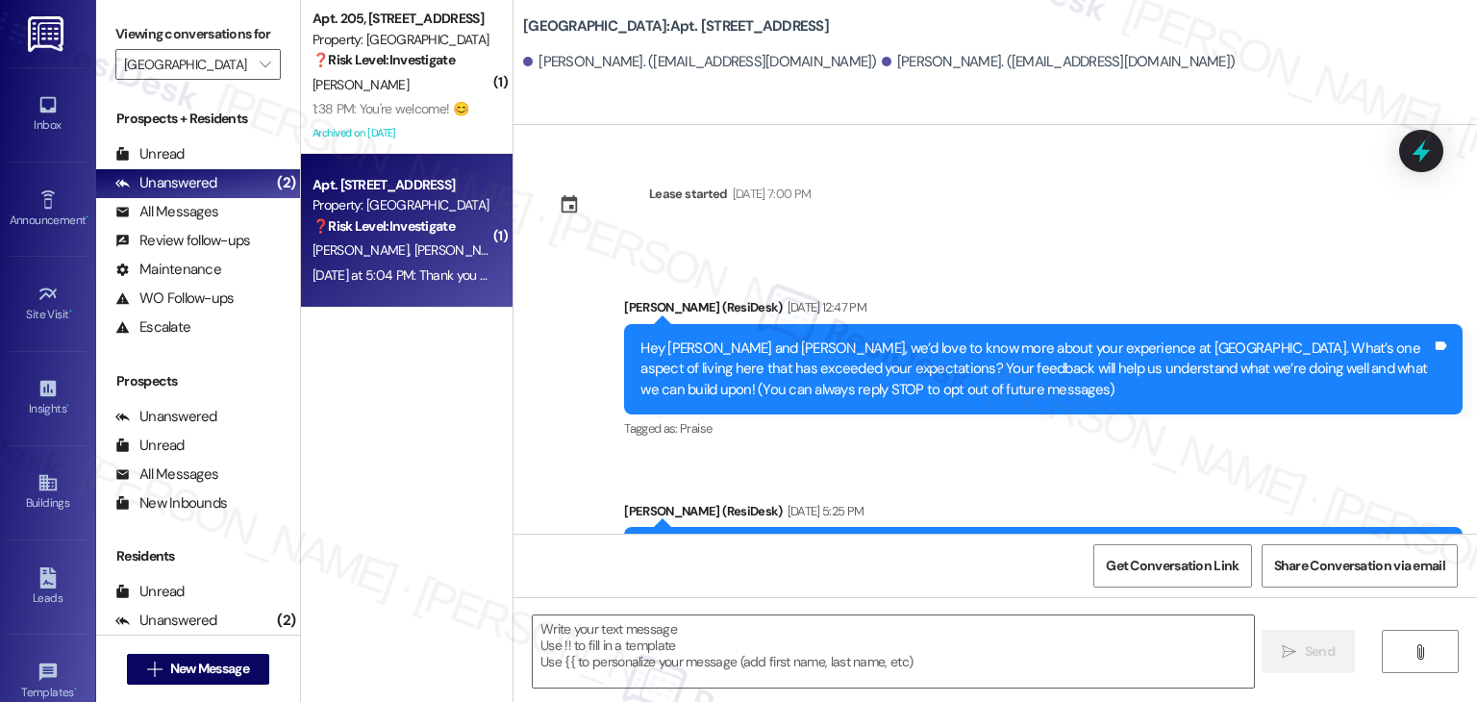
type textarea "Fetching suggested responses. Please feel free to read through the conversation…"
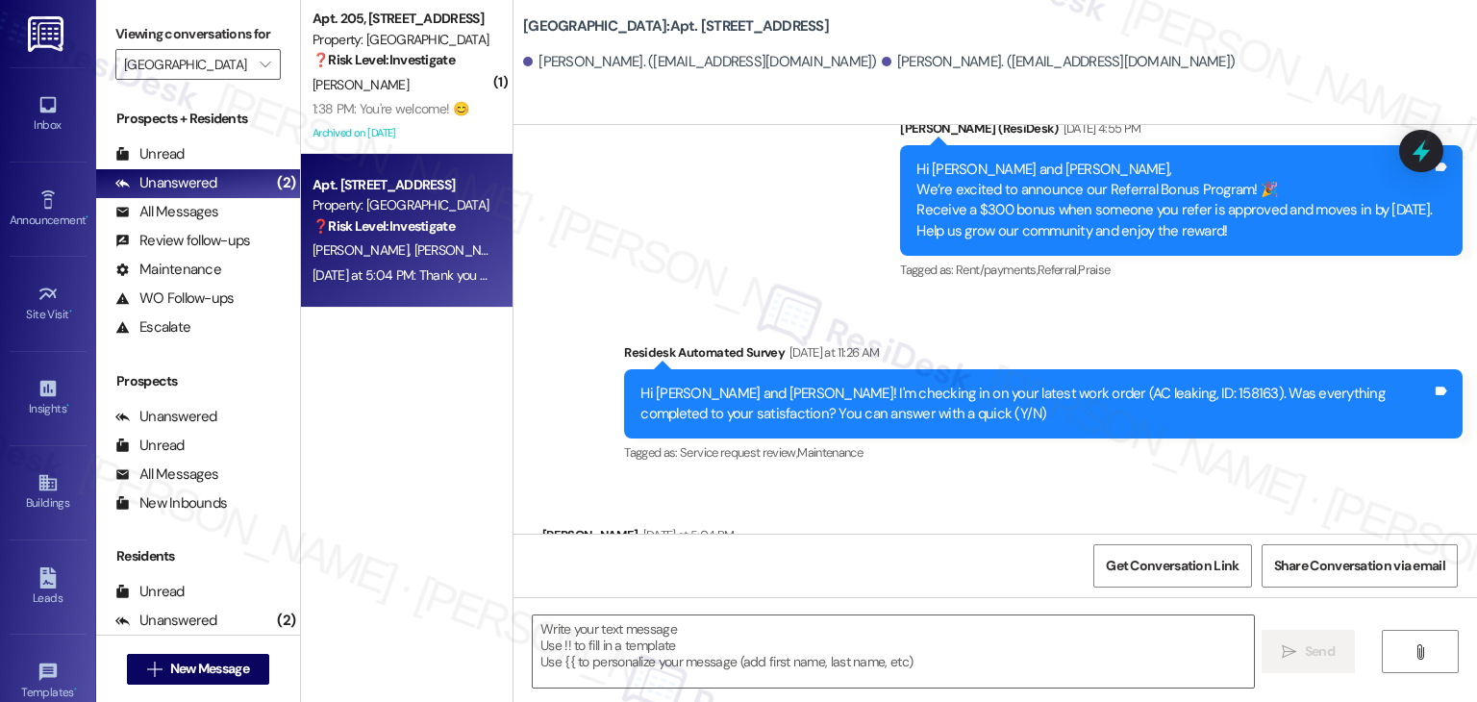
click at [1000, 491] on div "Received via SMS Francisco Martinez Yesterday at 5:04 PM Thank you all good🙏 Ta…" at bounding box center [994, 549] width 963 height 134
click at [1016, 482] on div "Received via SMS Francisco Martinez Yesterday at 5:04 PM Thank you all good🙏 Ta…" at bounding box center [994, 549] width 963 height 134
click at [1018, 482] on div "Received via SMS Francisco Martinez Yesterday at 5:04 PM Thank you all good🙏 Ta…" at bounding box center [994, 549] width 963 height 134
click at [905, 482] on div "Received via SMS Francisco Martinez Yesterday at 5:04 PM Thank you all good🙏 Ta…" at bounding box center [994, 549] width 963 height 134
click at [810, 643] on textarea at bounding box center [893, 651] width 720 height 72
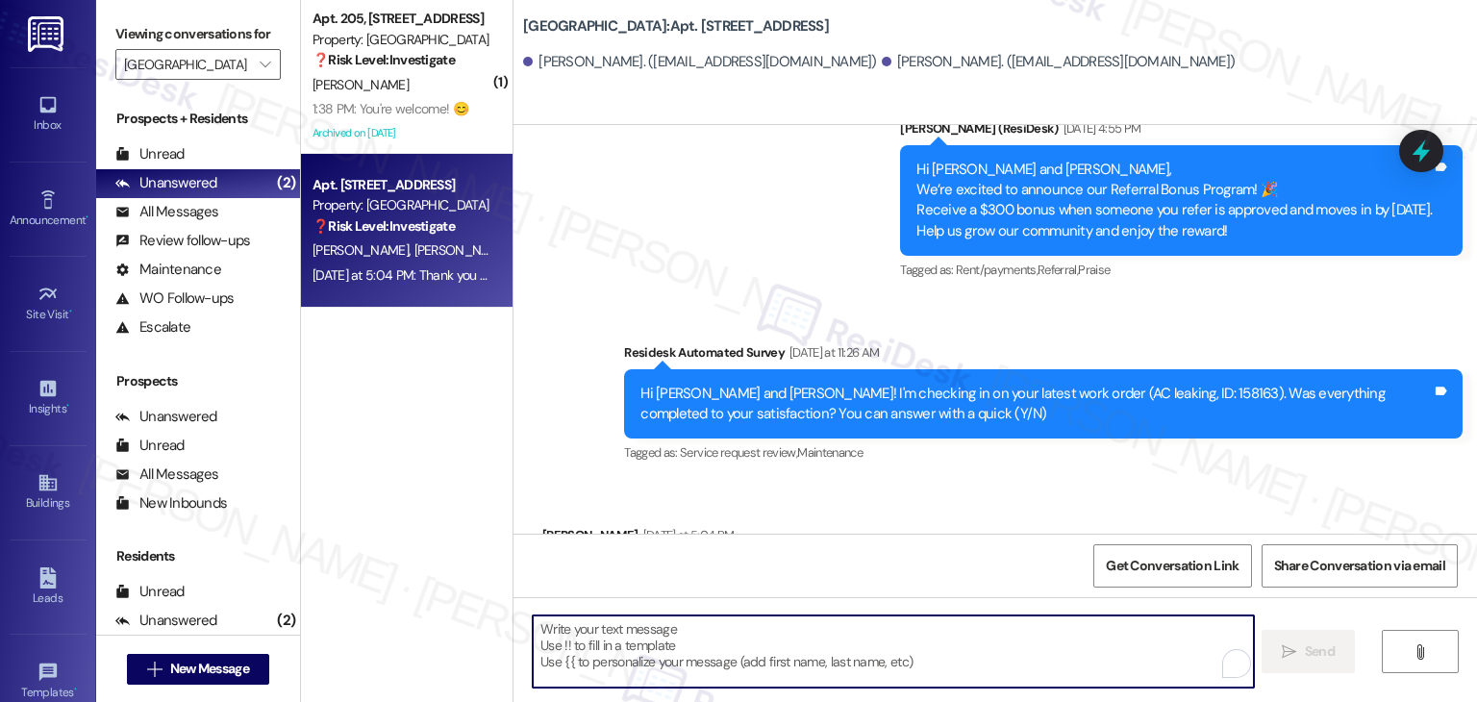
paste textarea "We're happy the work order was completed, {{first_name}}! Please don't hesitate…"
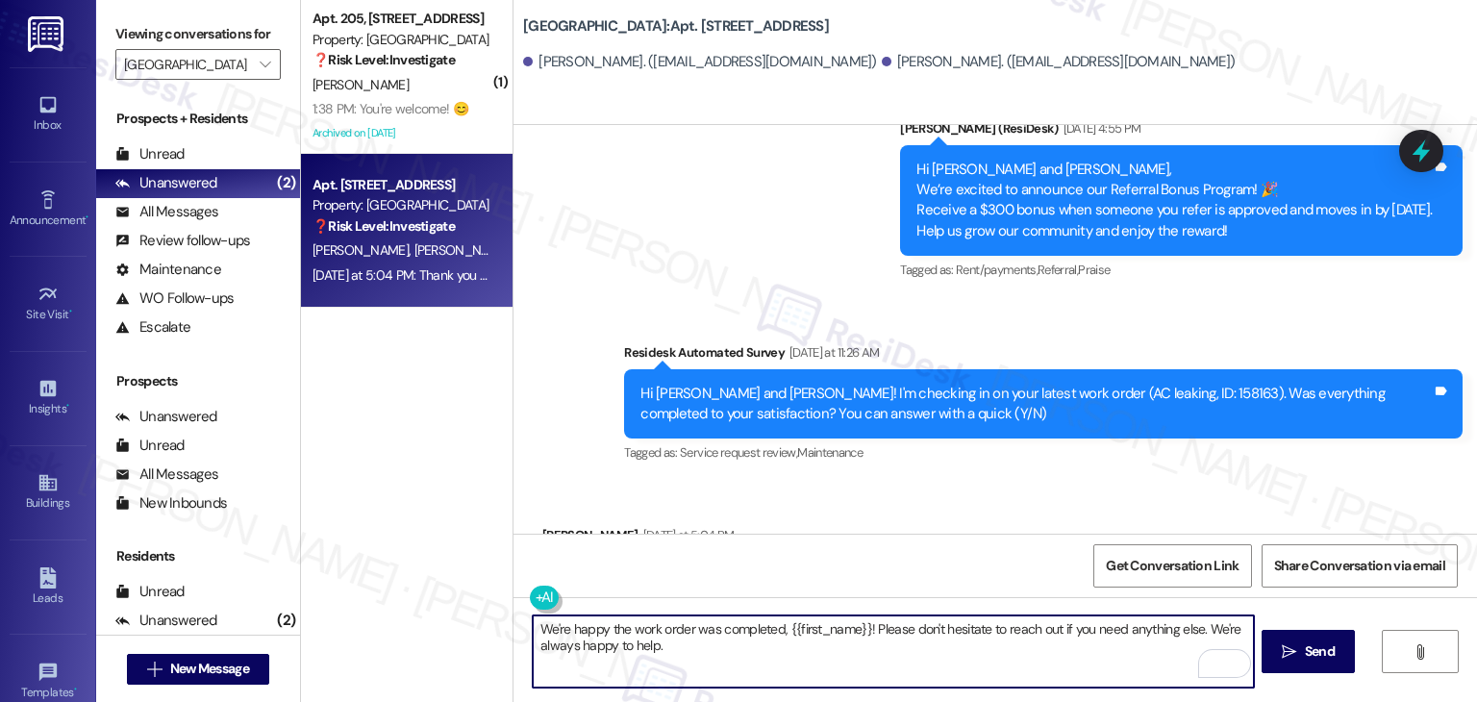
drag, startPoint x: 858, startPoint y: 628, endPoint x: 773, endPoint y: 632, distance: 84.7
click at [773, 632] on textarea "We're happy the work order was completed, {{first_name}}! Please don't hesitate…" at bounding box center [893, 651] width 720 height 72
type textarea "We're happy the work order was completed, Francisco! Please don't hesitate to r…"
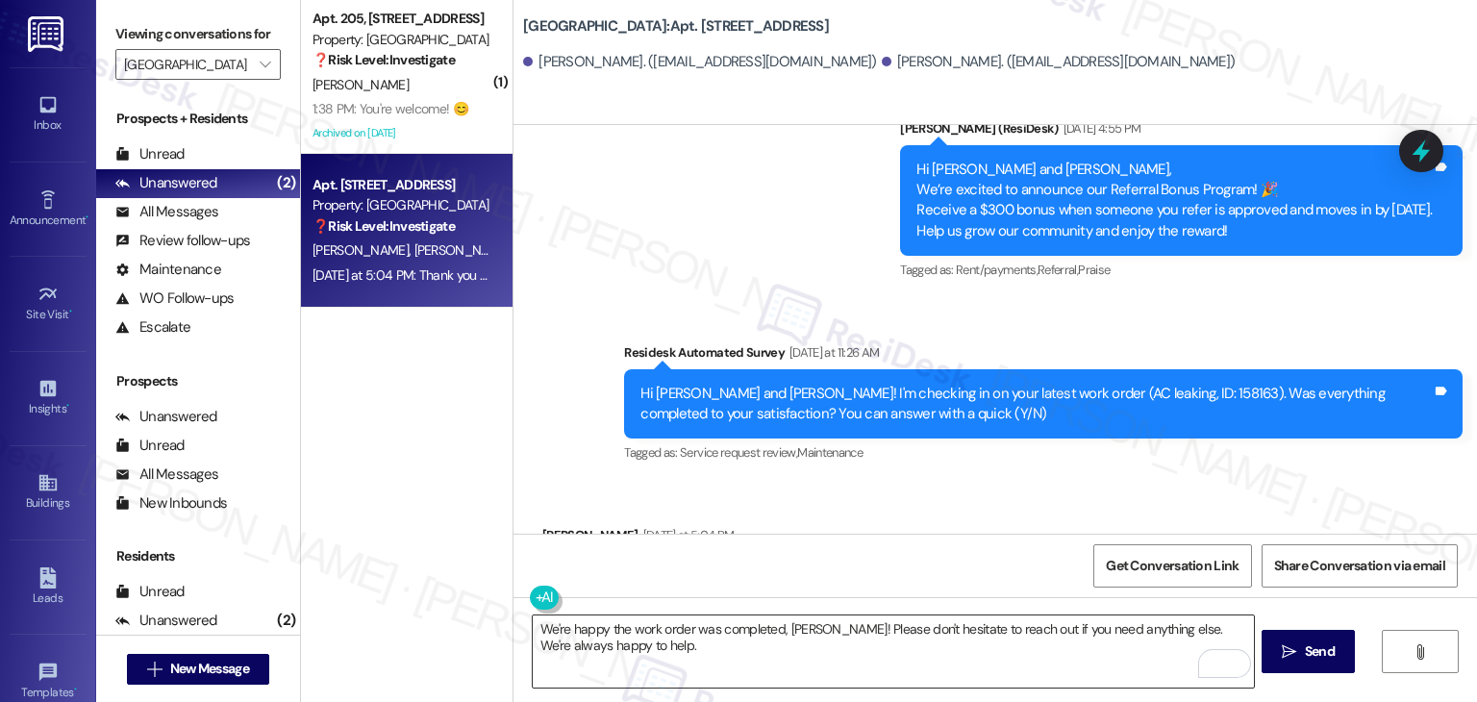
click at [911, 630] on textarea "We're happy the work order was completed, Francisco! Please don't hesitate to r…" at bounding box center [893, 651] width 720 height 72
click at [1316, 645] on span "Send" at bounding box center [1320, 651] width 30 height 20
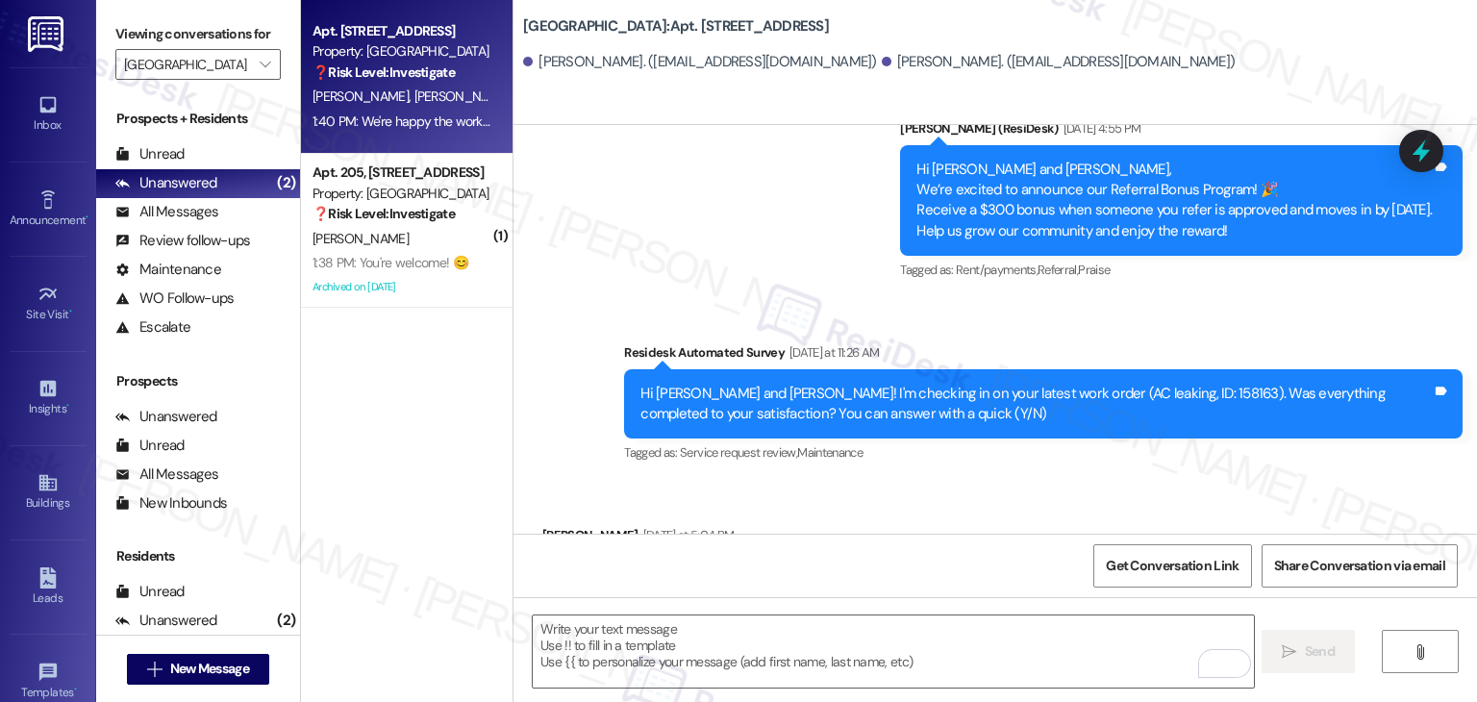
click at [931, 482] on div "Received via SMS Francisco Martinez Yesterday at 5:04 PM Thank you all good🙏 Ta…" at bounding box center [994, 549] width 963 height 134
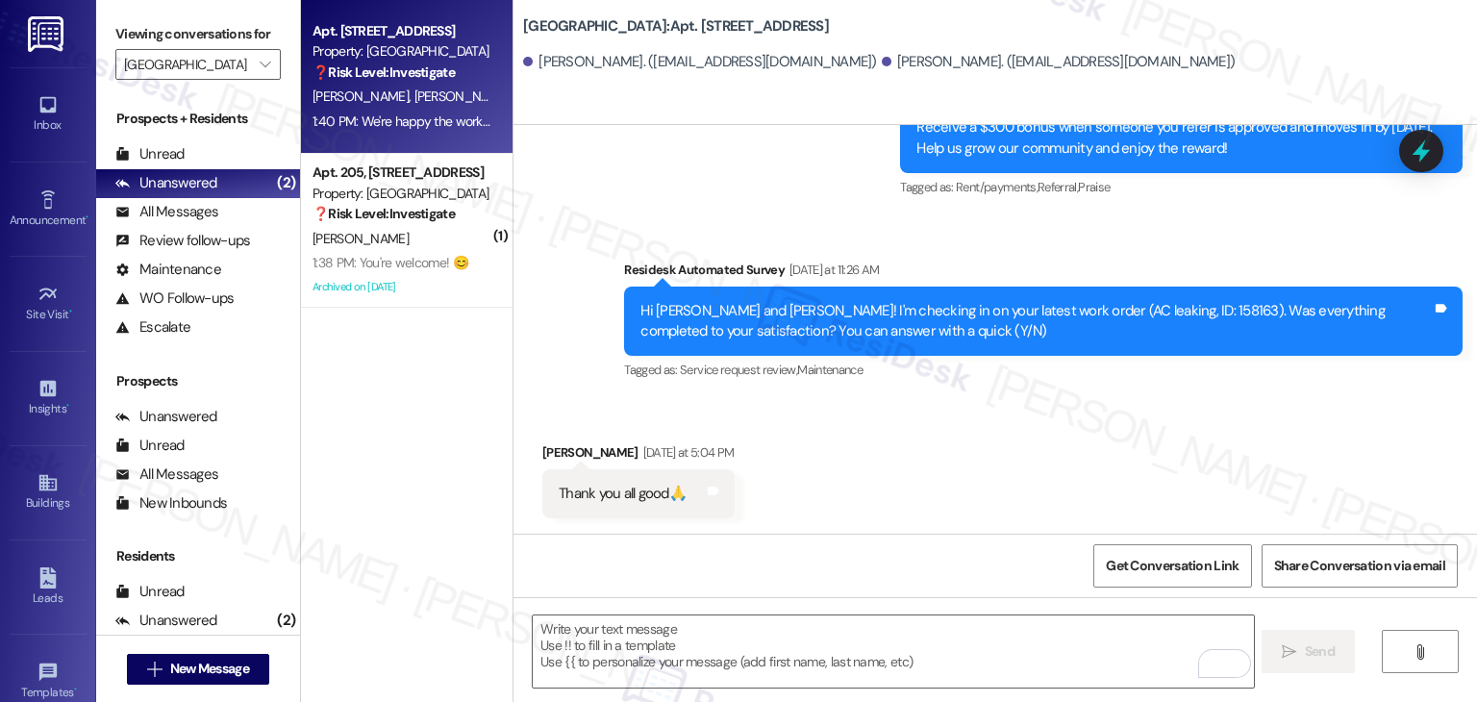
scroll to position [3570, 0]
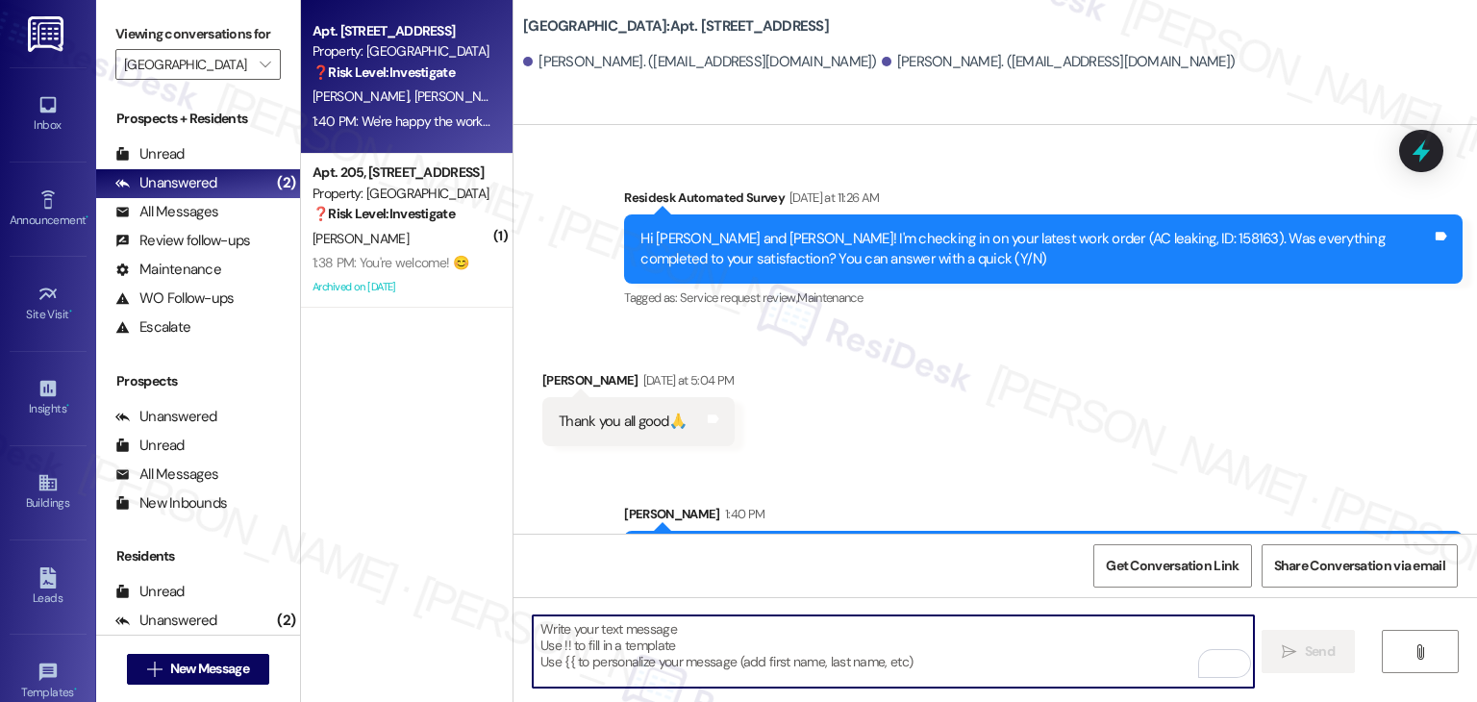
click at [641, 642] on textarea "To enrich screen reader interactions, please activate Accessibility in Grammarl…" at bounding box center [893, 651] width 720 height 72
paste textarea "We’d love it if you could share your experience in a review, it helps us improv…"
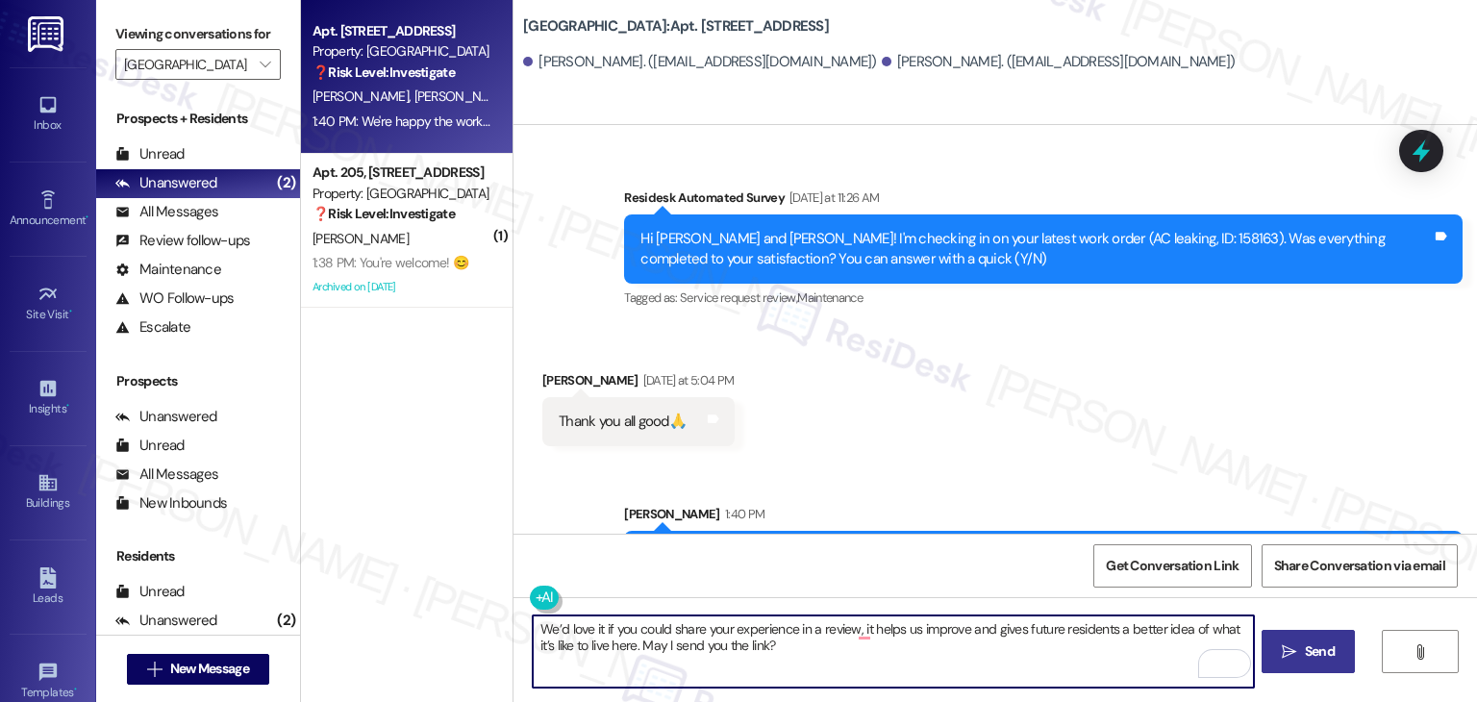
click at [686, 638] on textarea "We’d love it if you could share your experience in a review, it helps us improv…" at bounding box center [893, 651] width 720 height 72
paste textarea "'re eager to know if {{property}} has met your expectations. Your feedback is i…"
type textarea "We're eager to know if {{property}} has met your expectations. Your feedback is…"
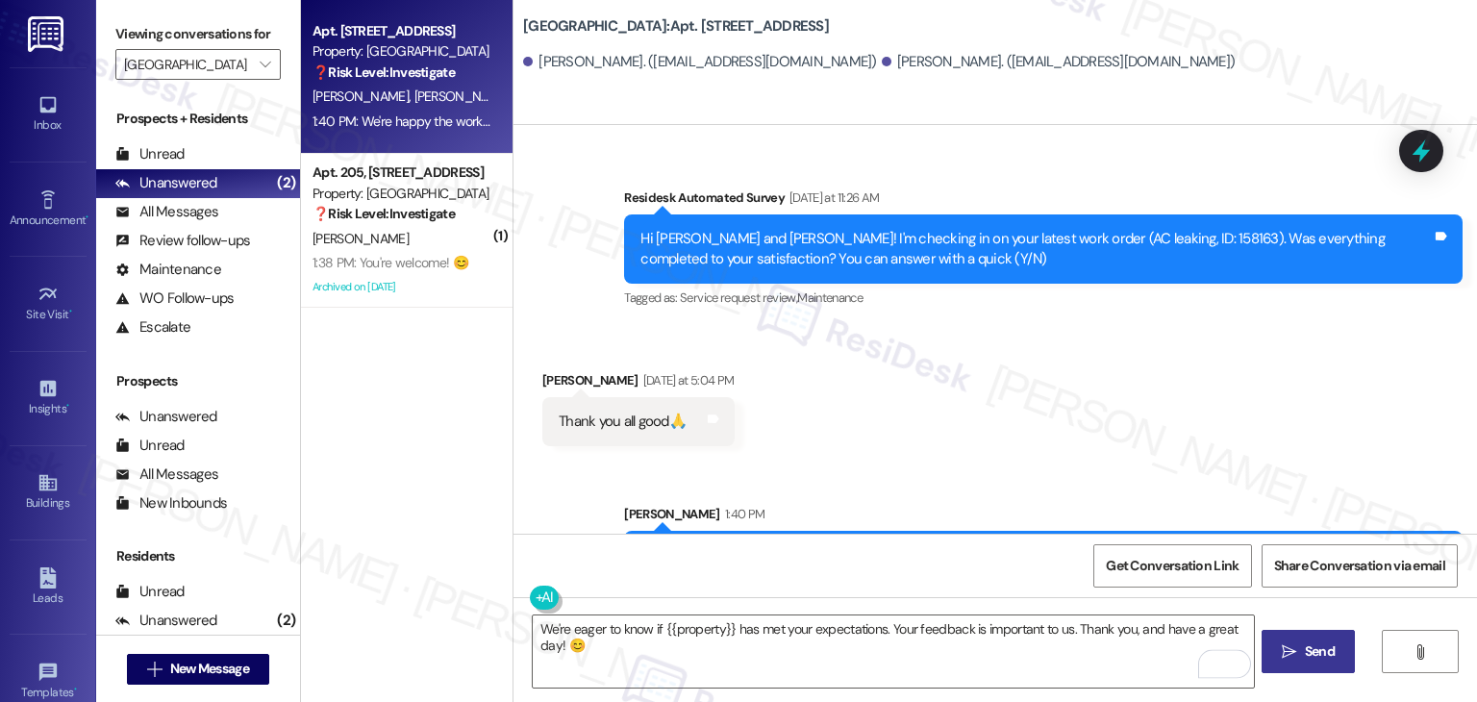
click at [1322, 656] on span "Send" at bounding box center [1320, 651] width 30 height 20
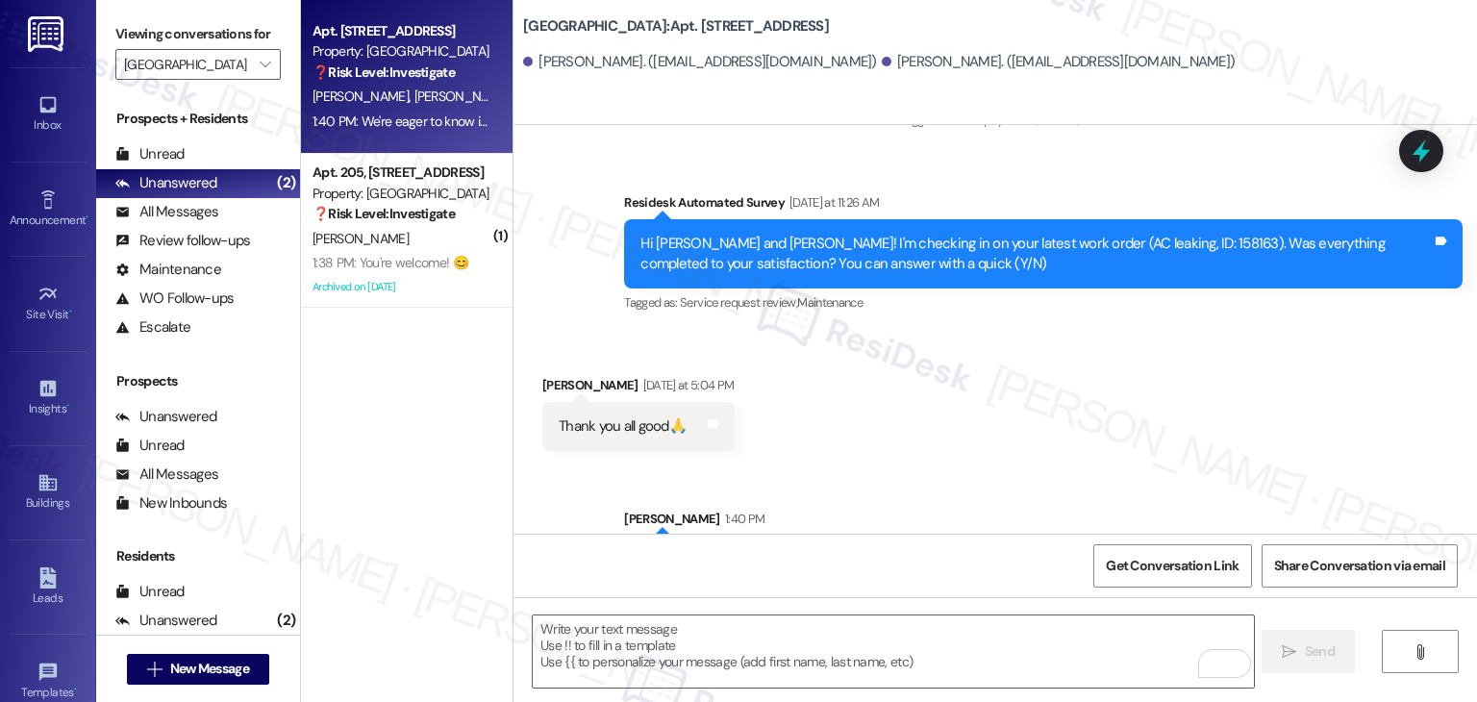
scroll to position [3725, 0]
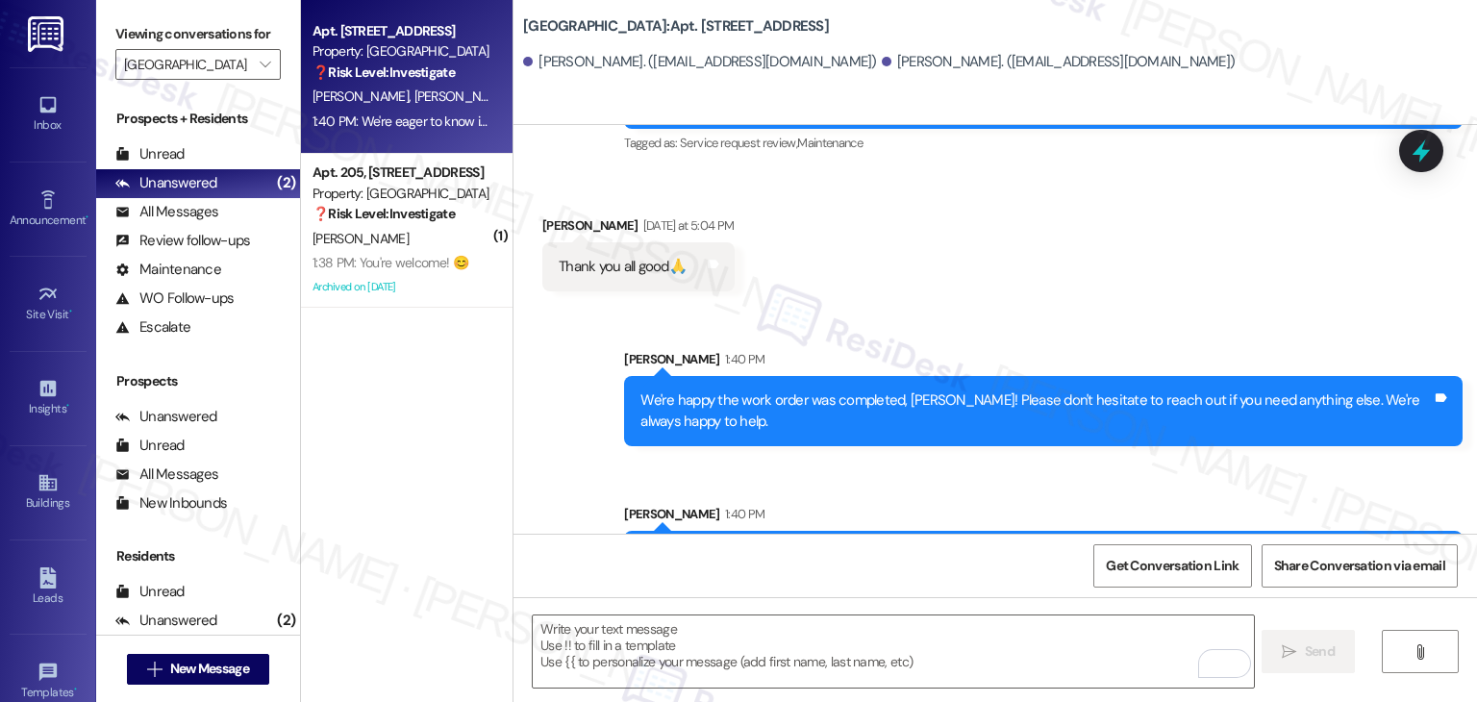
click at [412, 351] on div "Apt. 508, 1480 South 1000 East Property: Country Oaks ❓ Risk Level: Investigate…" at bounding box center [407, 282] width 212 height 565
click at [256, 54] on span "" at bounding box center [265, 64] width 18 height 31
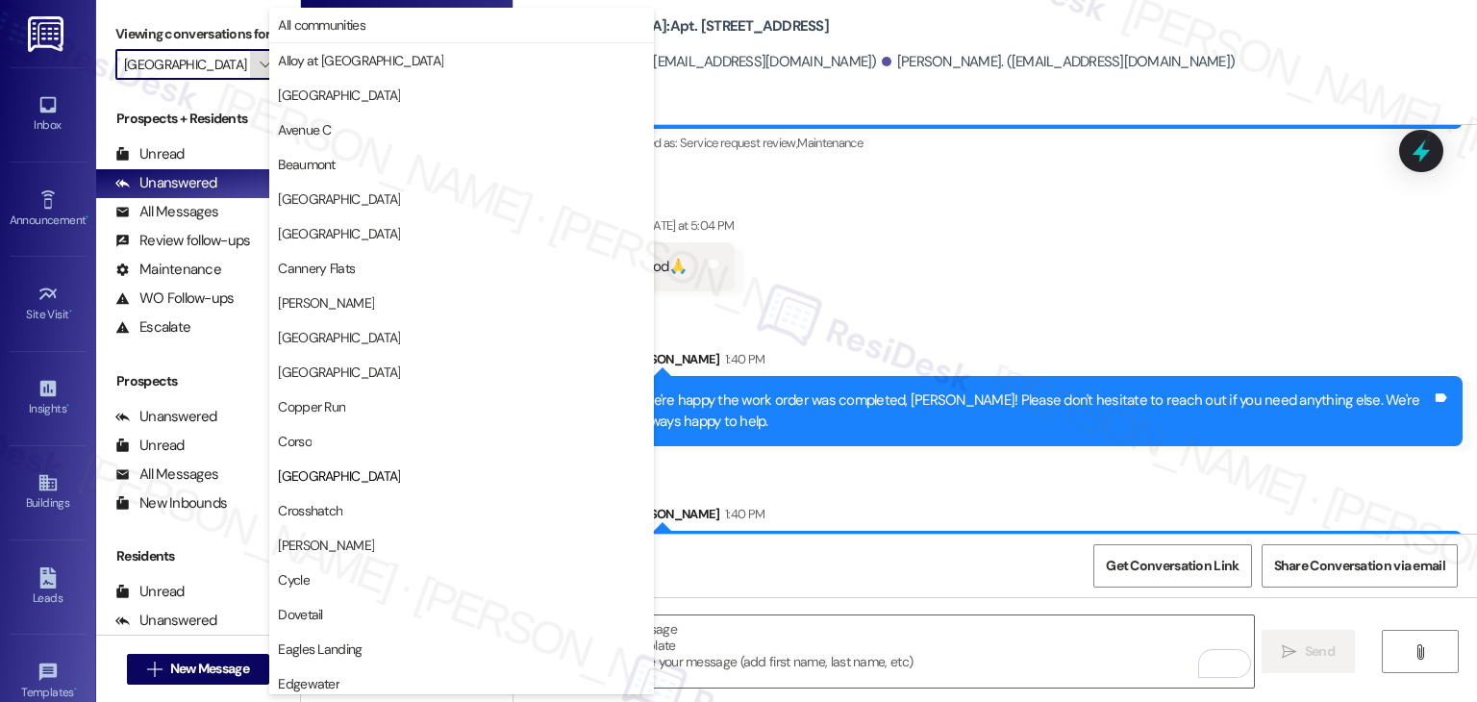
scroll to position [312, 0]
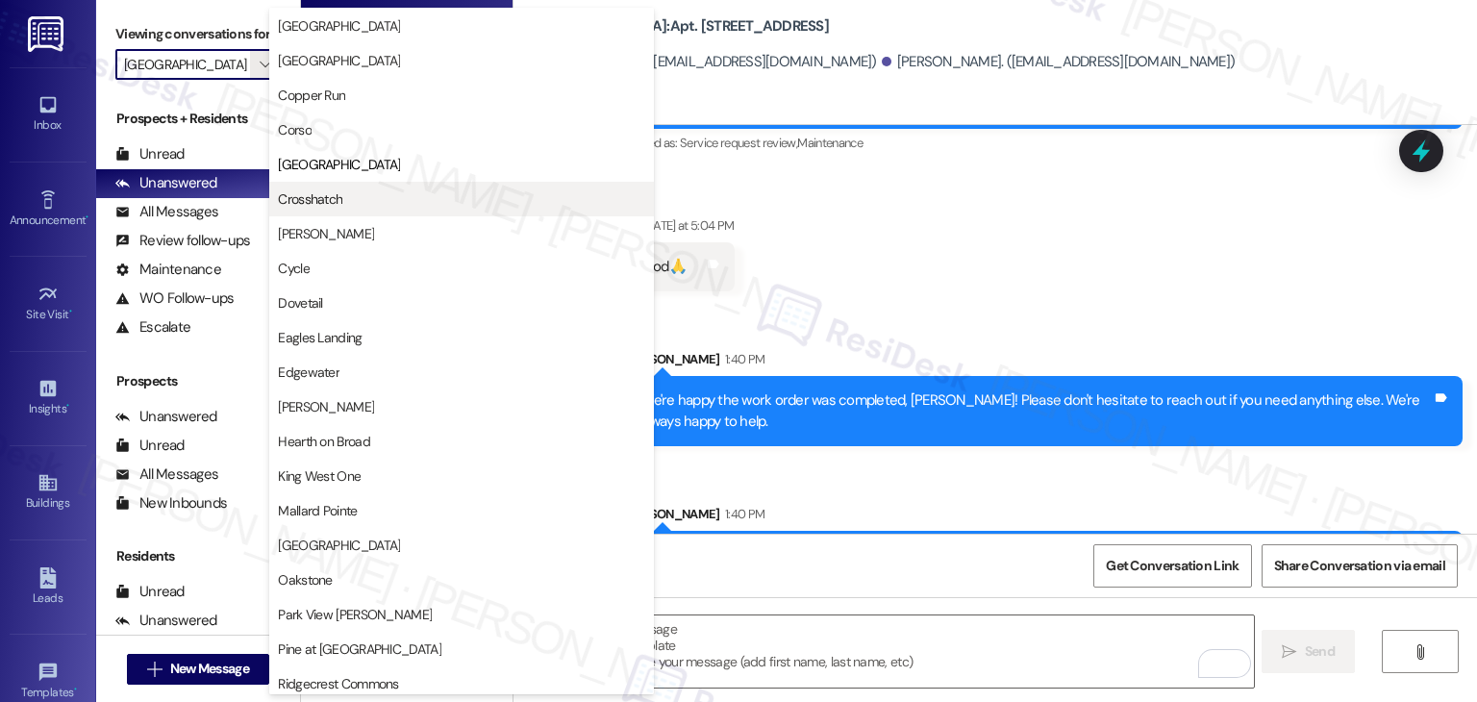
click at [341, 197] on span "Crosshatch" at bounding box center [310, 198] width 64 height 19
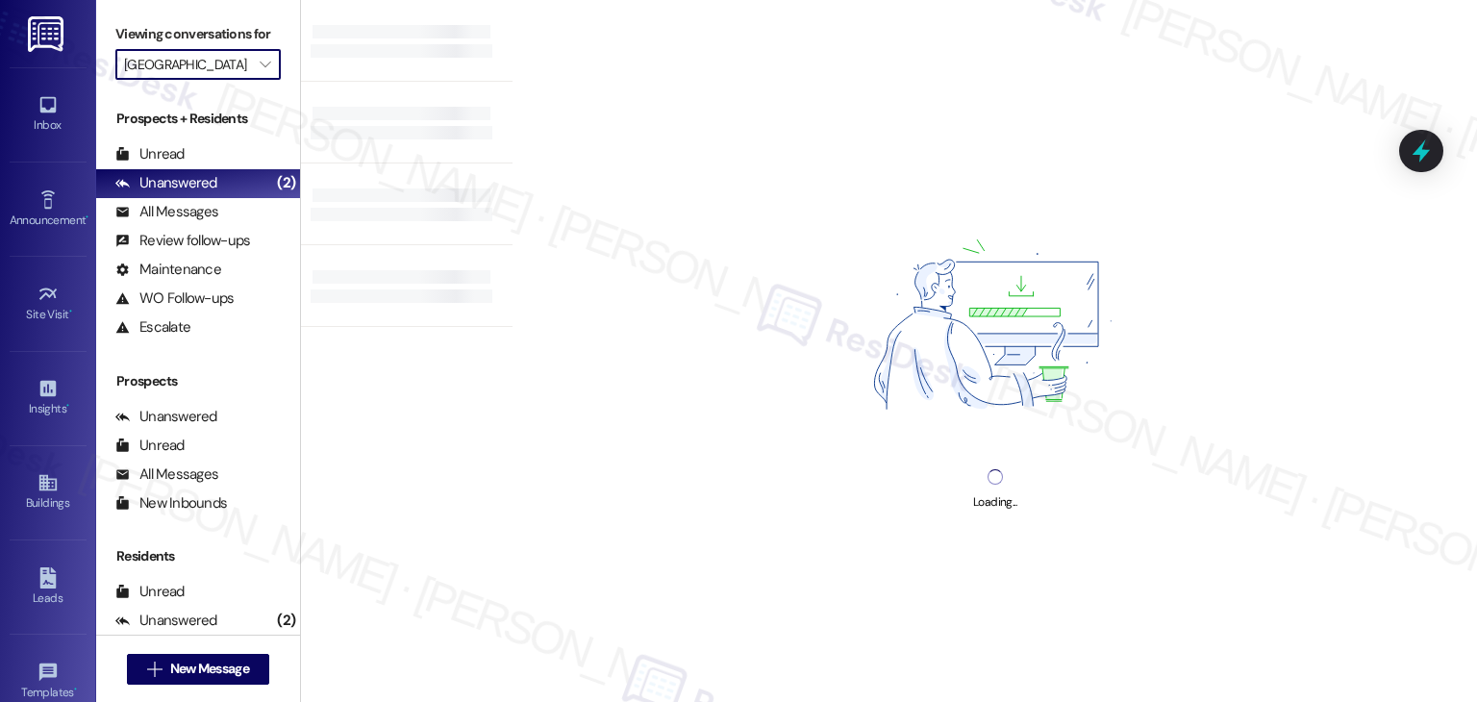
type input "Crosshatch"
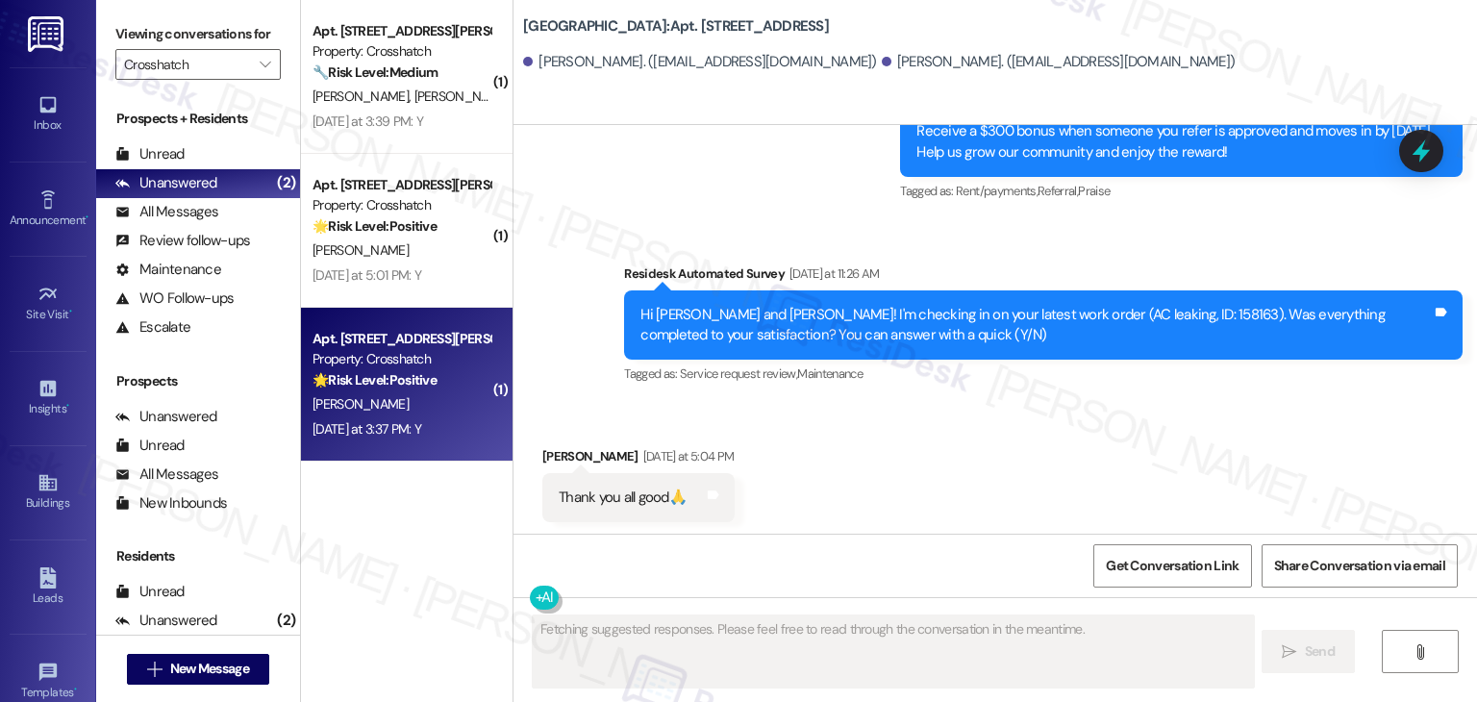
scroll to position [3415, 0]
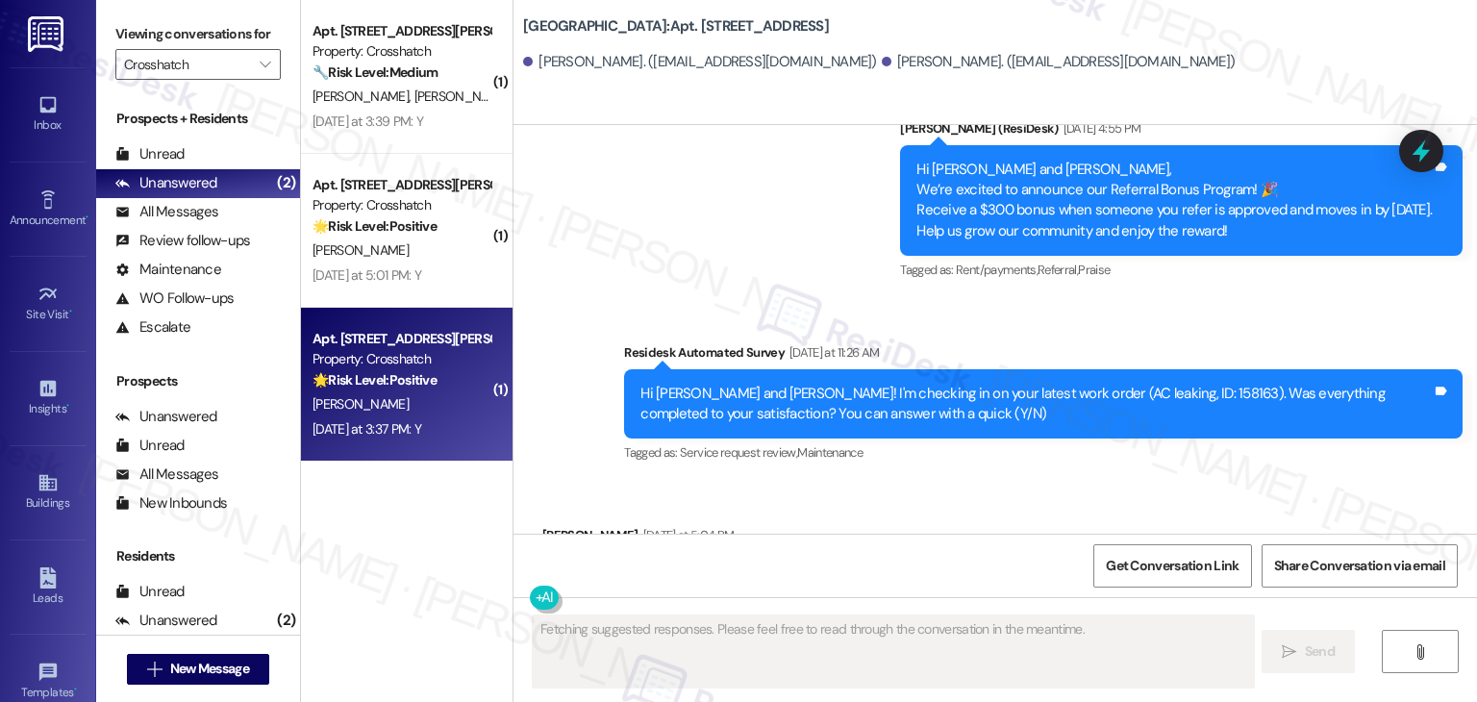
type textarea "Fetching suggested responses. Please feel free to read through the conversation…"
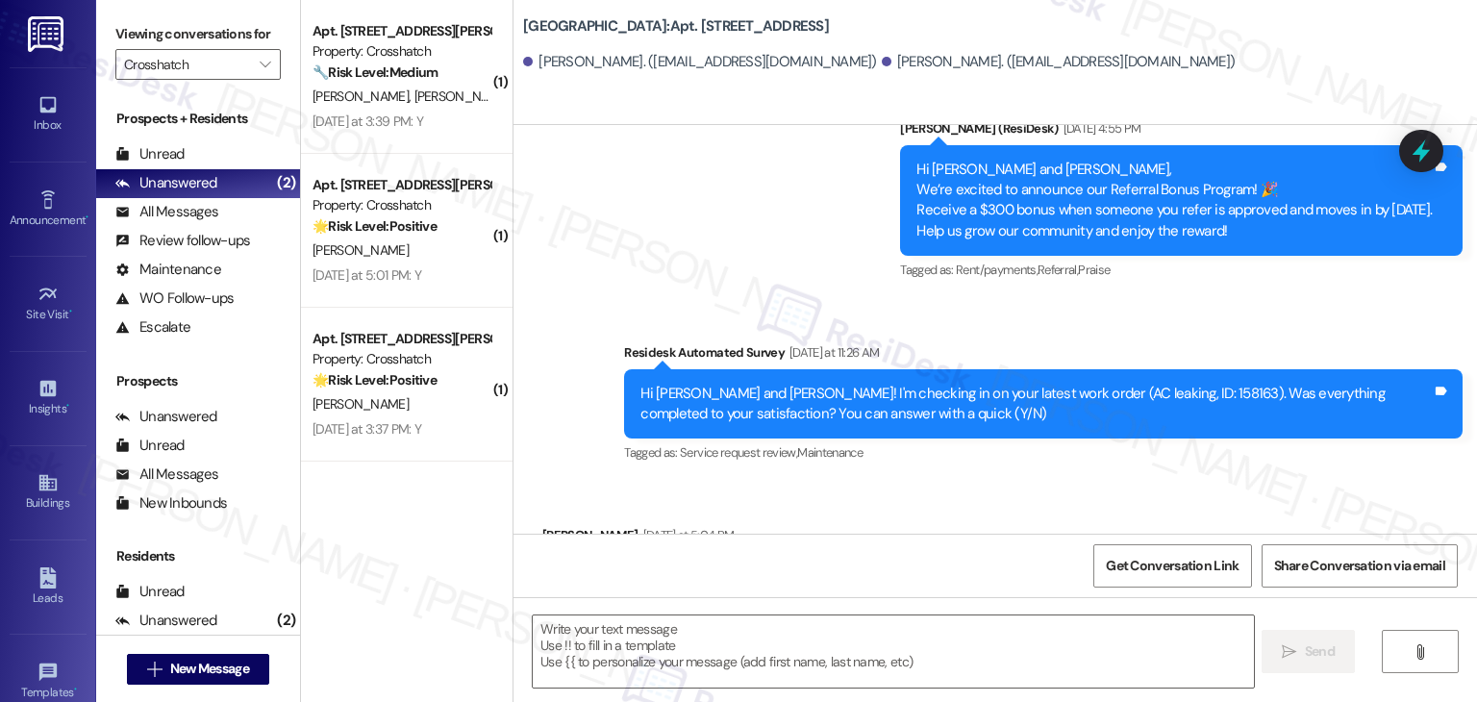
click at [951, 482] on div "Received via SMS Francisco Martinez Yesterday at 5:04 PM Thank you all good🙏 Ta…" at bounding box center [994, 549] width 963 height 134
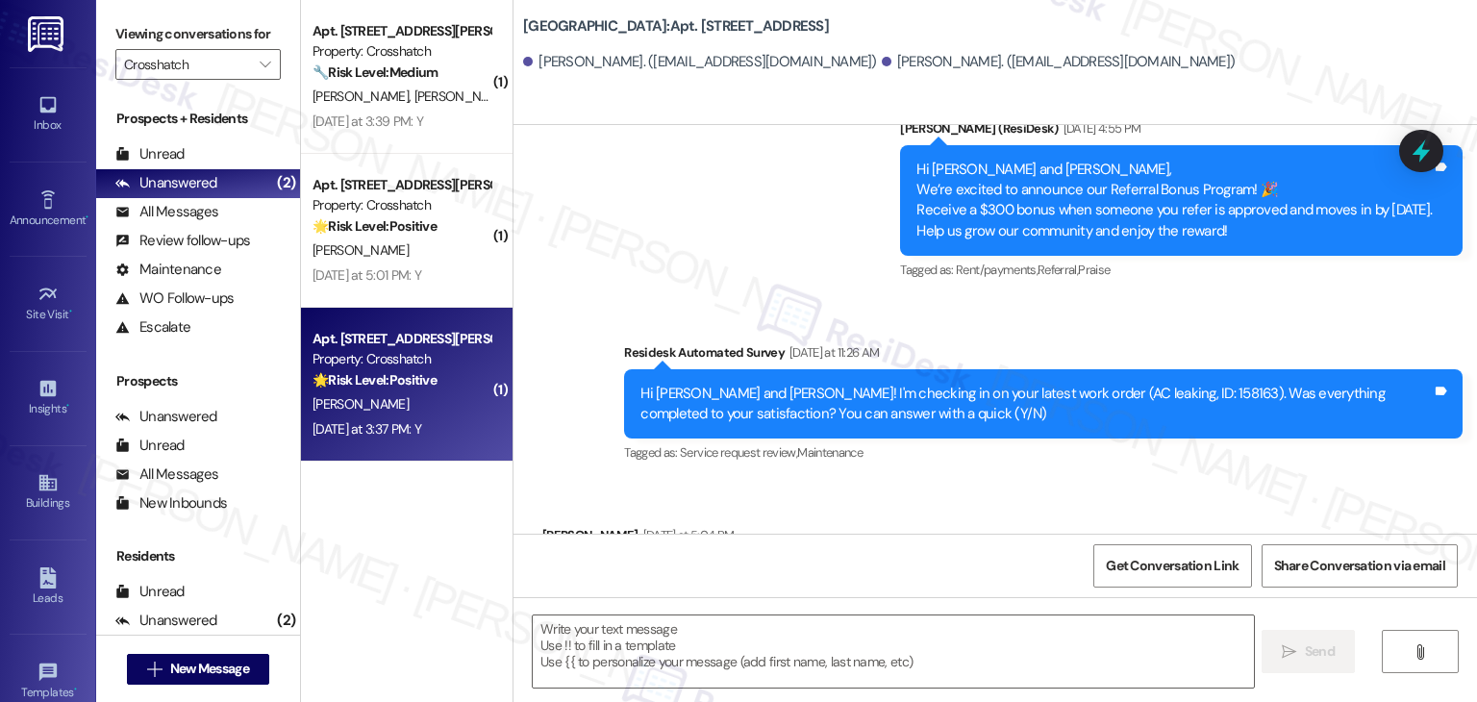
click at [463, 432] on div "Yesterday at 3:37 PM: Y Yesterday at 3:37 PM: Y" at bounding box center [402, 429] width 182 height 24
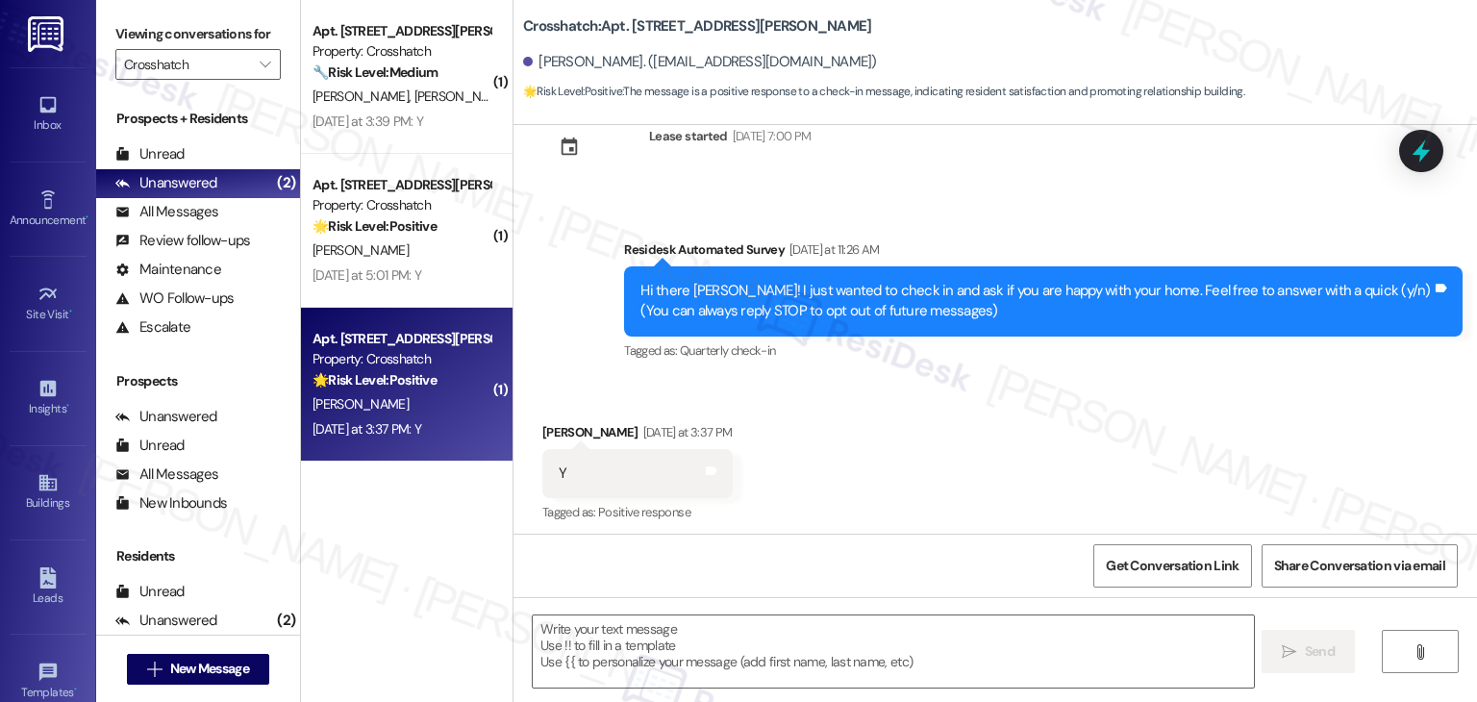
scroll to position [65, 0]
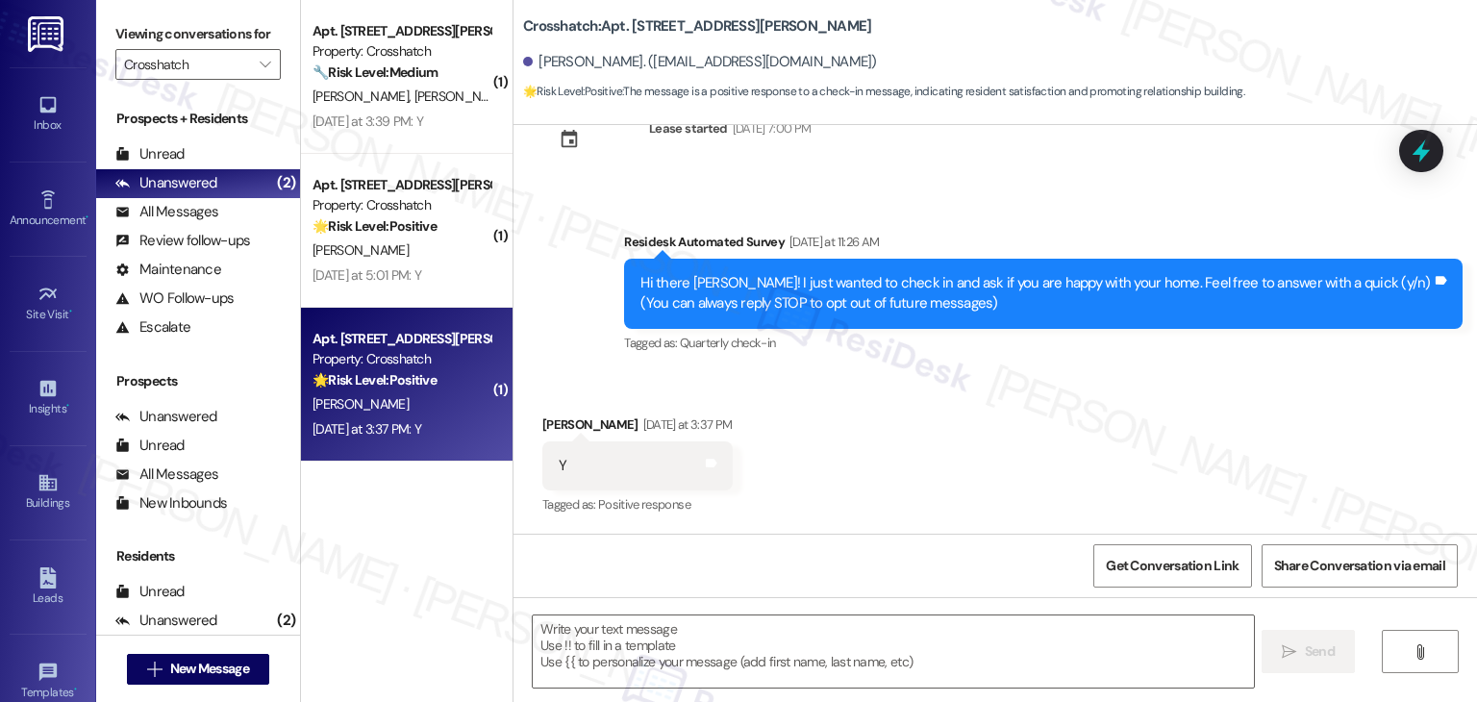
type textarea "Fetching suggested responses. Please feel free to read through the conversation…"
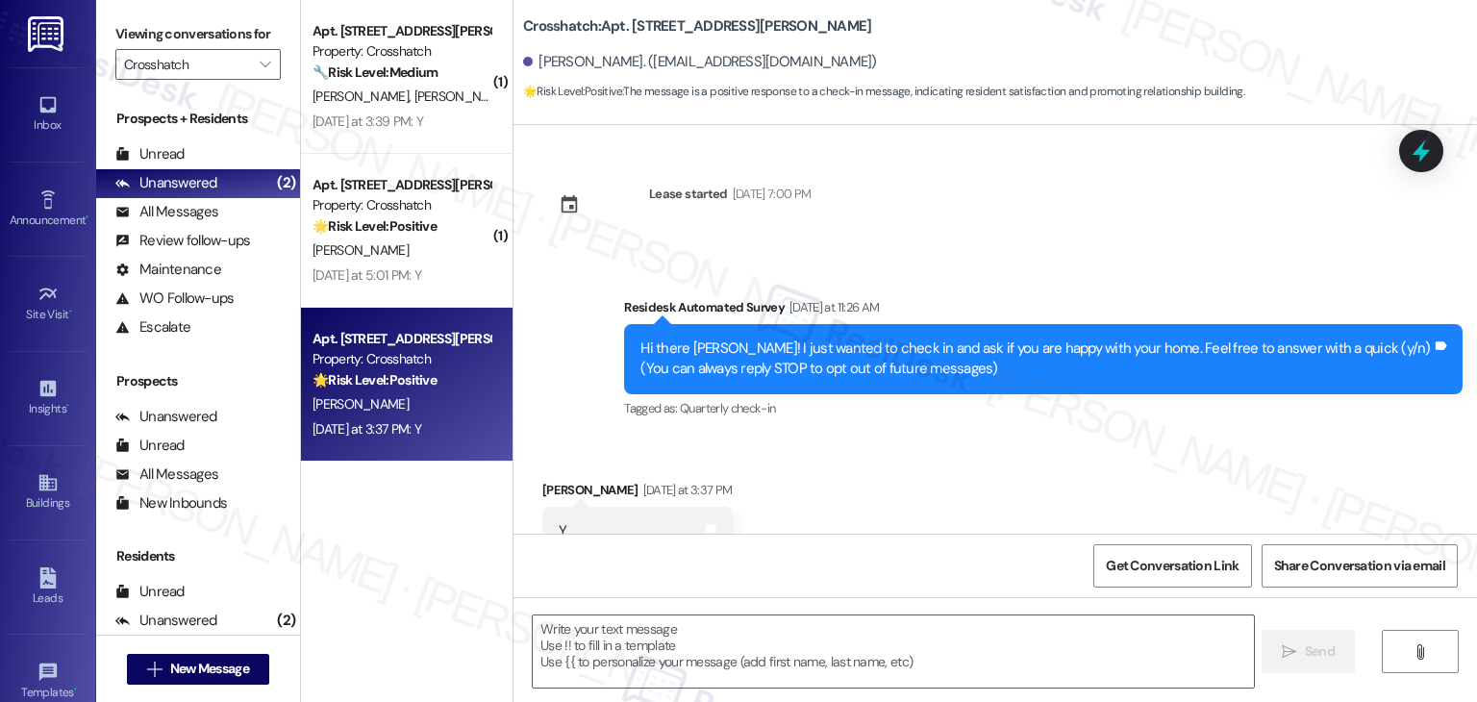
scroll to position [65, 0]
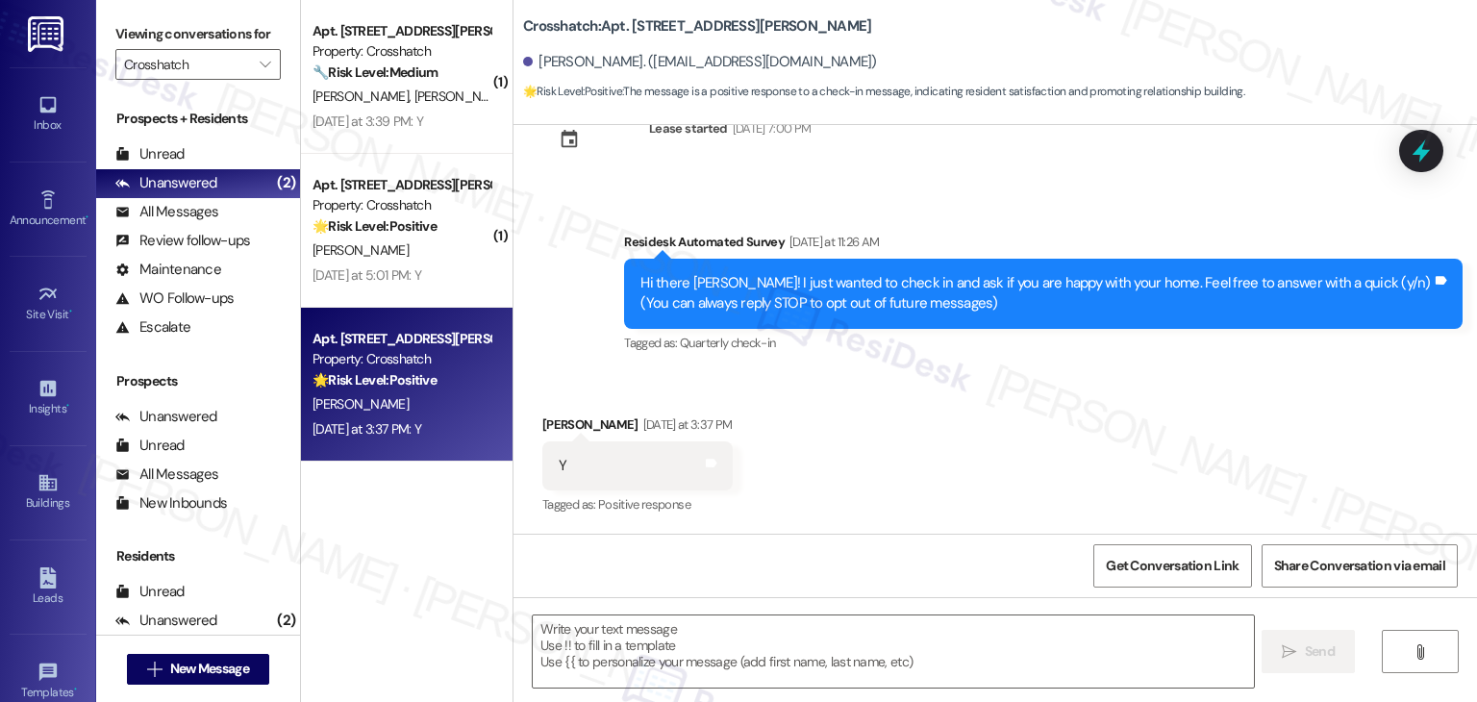
click at [949, 451] on div "Received via SMS Adam Worthington Yesterday at 3:37 PM Y Tags and notes Tagged …" at bounding box center [994, 452] width 963 height 162
click at [879, 471] on div "Received via SMS Adam Worthington Yesterday at 3:37 PM Y Tags and notes Tagged …" at bounding box center [994, 452] width 963 height 162
click at [669, 648] on textarea at bounding box center [893, 651] width 720 height 72
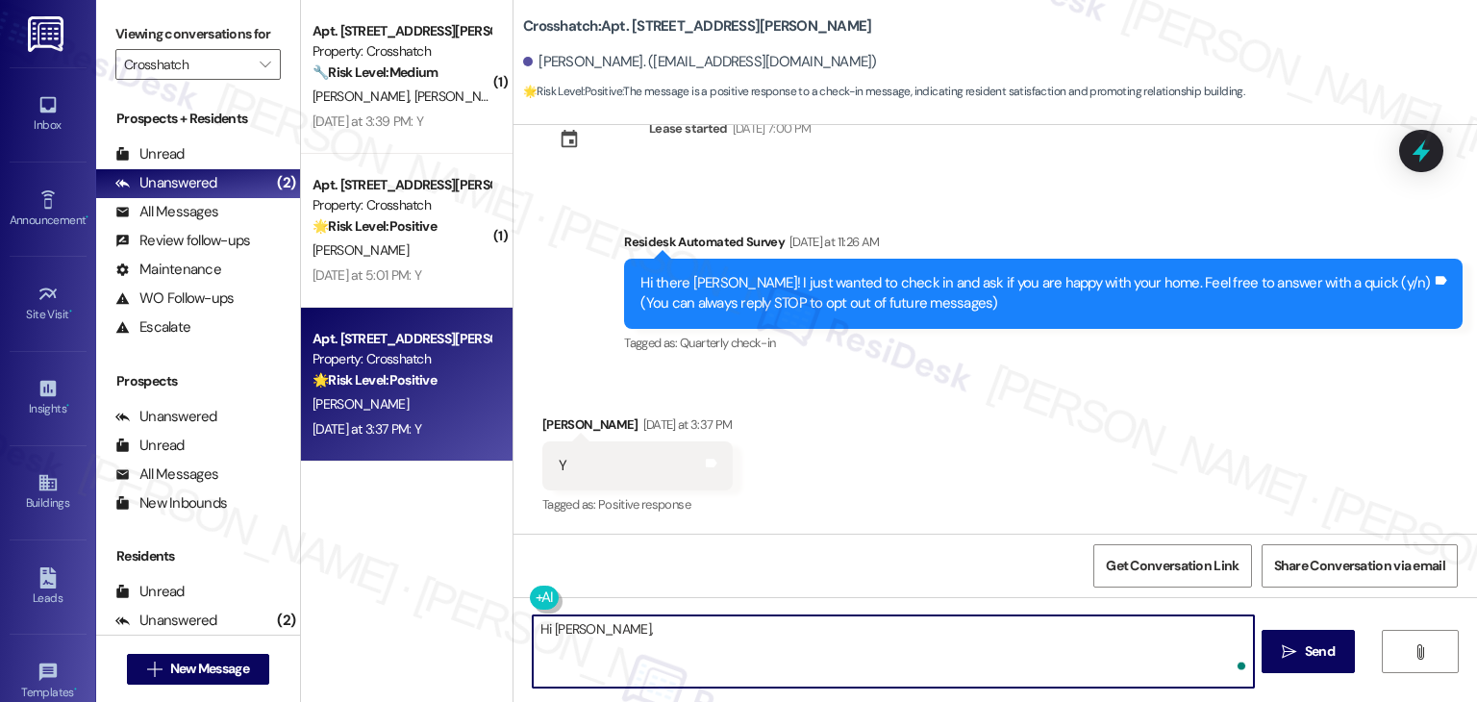
paste textarea "I'm so glad to hear you're happy with your home. We always strive to create a g…"
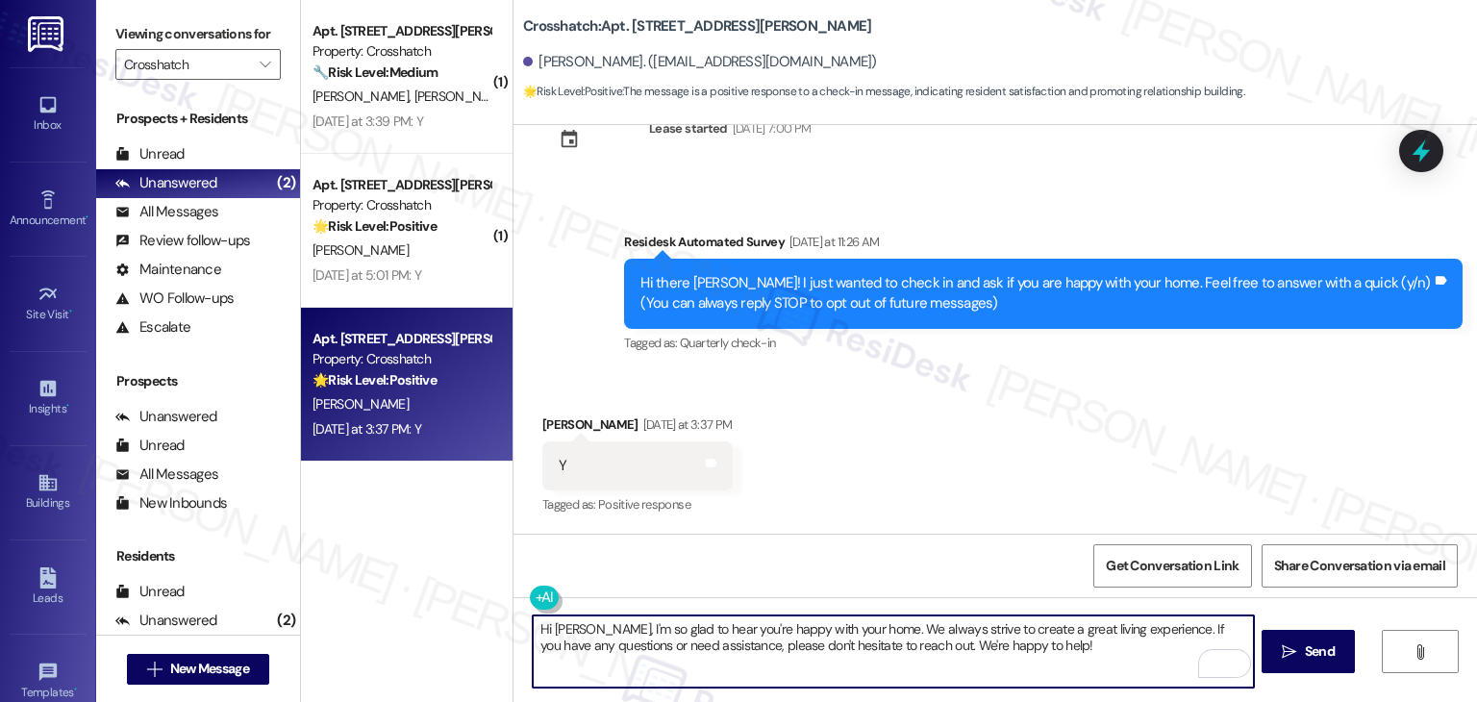
type textarea "Hi Adam, I'm so glad to hear you're happy with your home. We always strive to c…"
click at [942, 463] on div "Received via SMS Adam Worthington Yesterday at 3:37 PM Y Tags and notes Tagged …" at bounding box center [994, 452] width 963 height 162
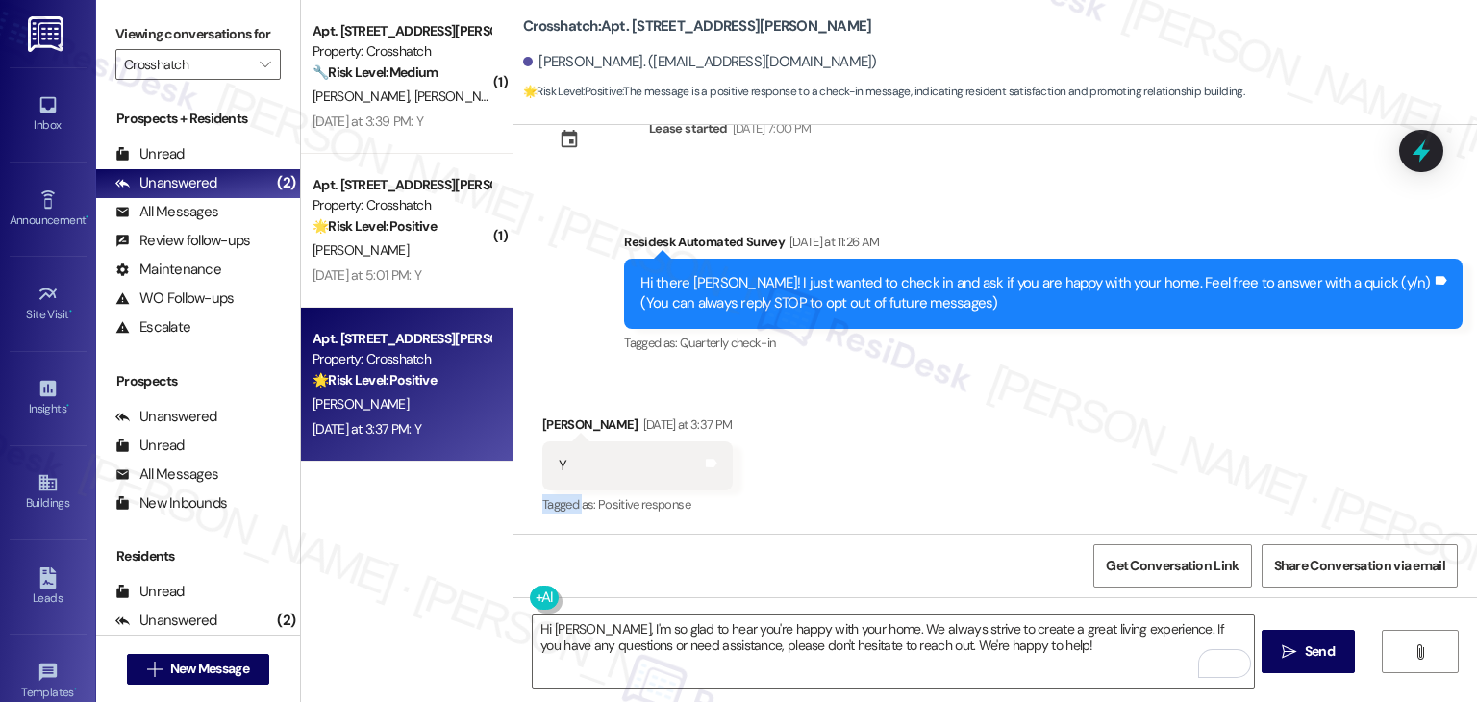
click at [942, 463] on div "Received via SMS Adam Worthington Yesterday at 3:37 PM Y Tags and notes Tagged …" at bounding box center [994, 452] width 963 height 162
click at [1060, 460] on div "Received via SMS Adam Worthington Yesterday at 3:37 PM Y Tags and notes Tagged …" at bounding box center [994, 452] width 963 height 162
click at [1314, 649] on span "Send" at bounding box center [1320, 651] width 30 height 20
click at [869, 482] on div "Received via SMS Adam Worthington Yesterday at 3:37 PM Y Tags and notes Tagged …" at bounding box center [994, 452] width 963 height 162
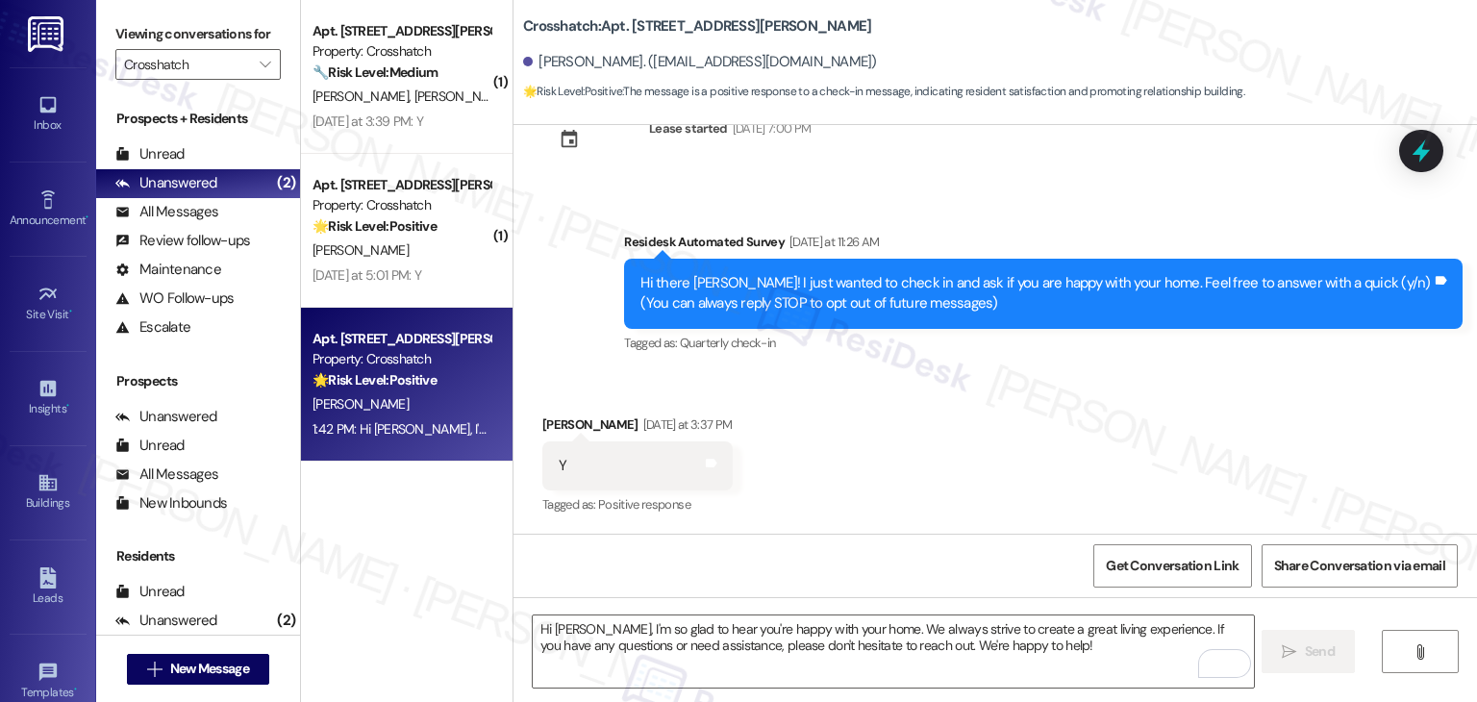
scroll to position [220, 0]
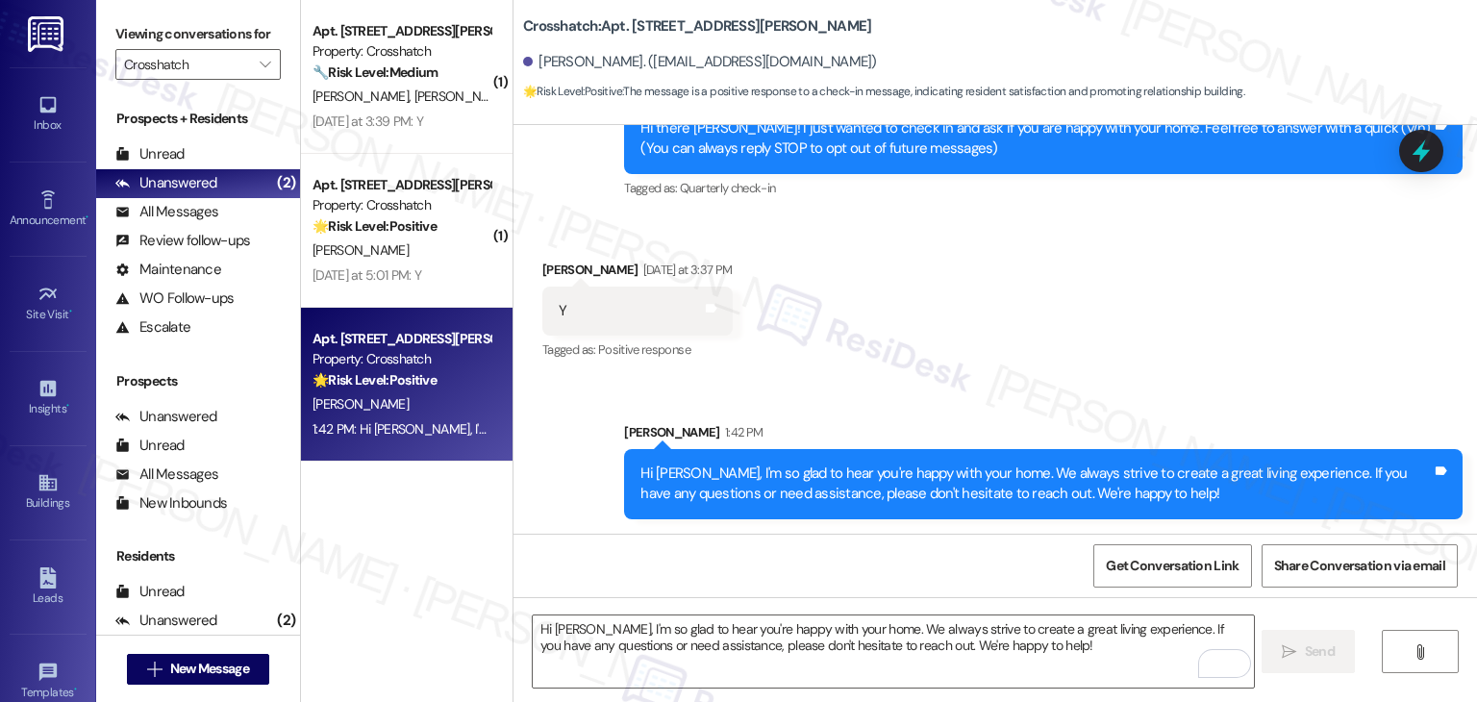
click at [918, 398] on div "Sent via SMS Sarah 1:42 PM Hi Adam, I'm so glad to hear you're happy with your …" at bounding box center [994, 456] width 963 height 155
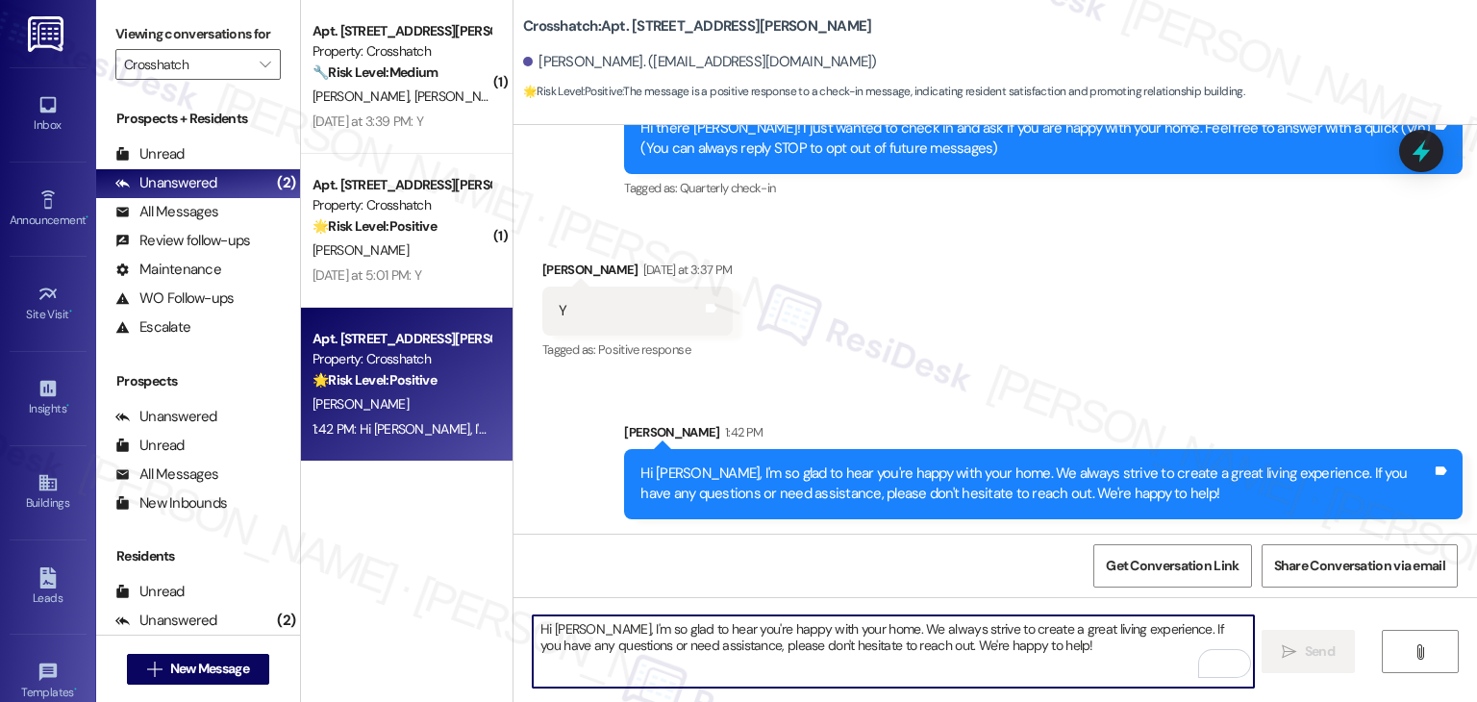
click at [741, 644] on textarea "Hi Adam, I'm so glad to hear you're happy with your home. We always strive to c…" at bounding box center [893, 651] width 720 height 72
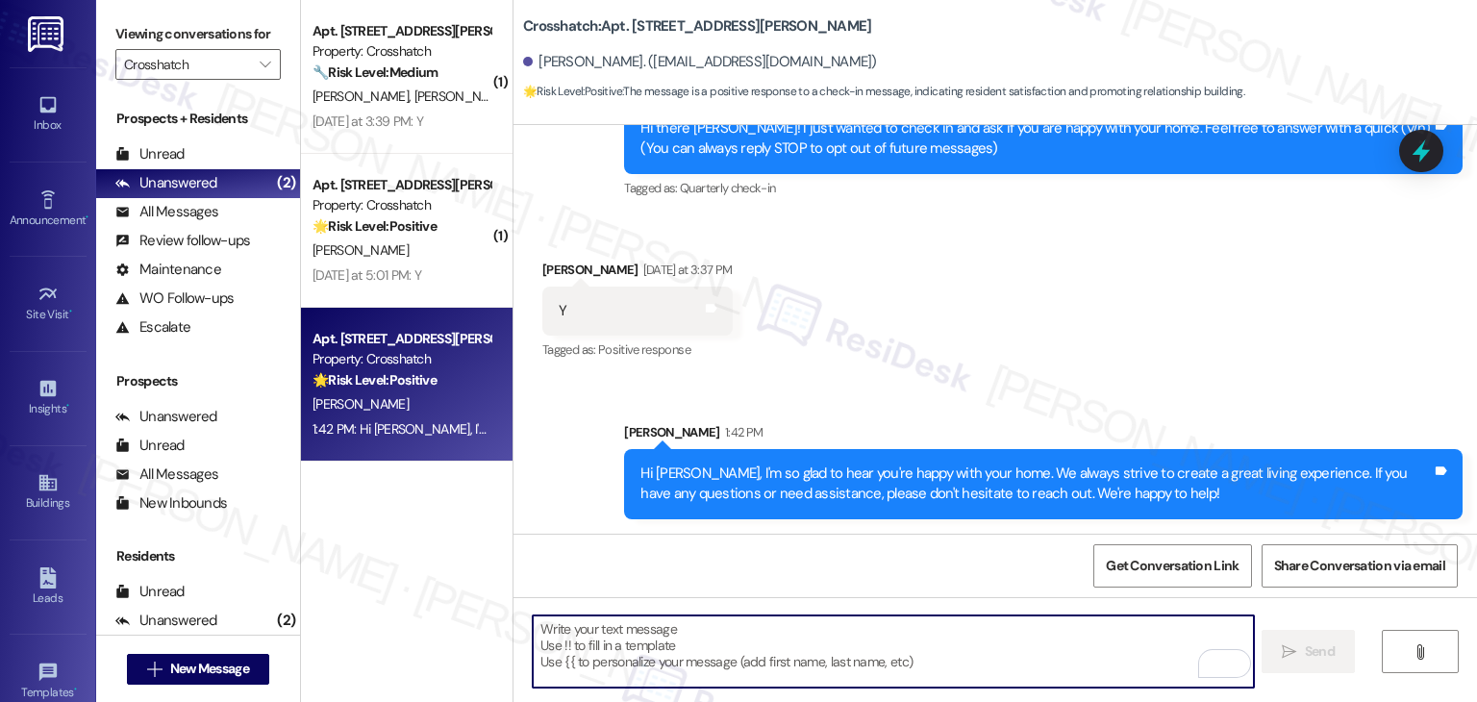
paste textarea "We’d also really appreciate it if you could share your experience in a review, …"
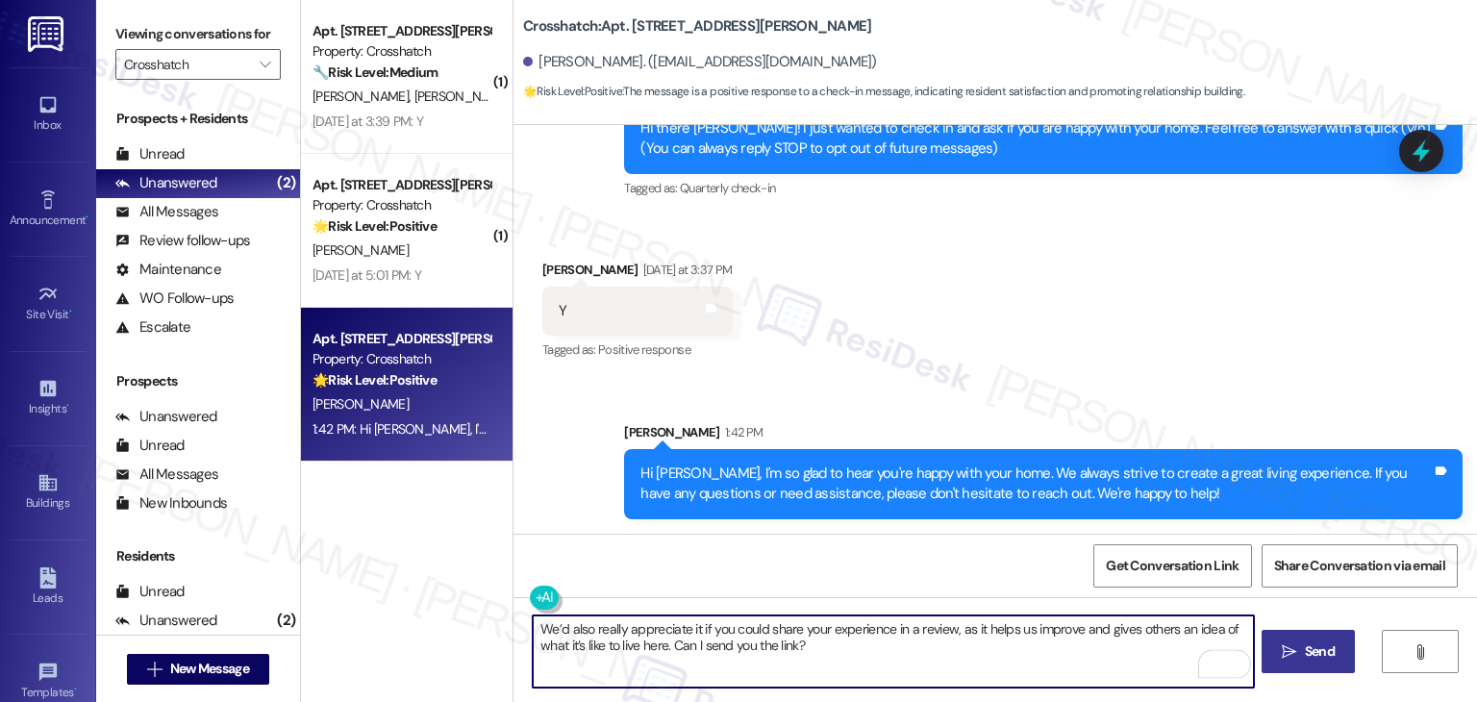
click at [881, 643] on textarea "We’d also really appreciate it if you could share your experience in a review, …" at bounding box center [893, 651] width 720 height 72
type textarea "We’d also really appreciate it if you could share your experience in a review, …"
click at [1306, 655] on span "Send" at bounding box center [1320, 651] width 30 height 20
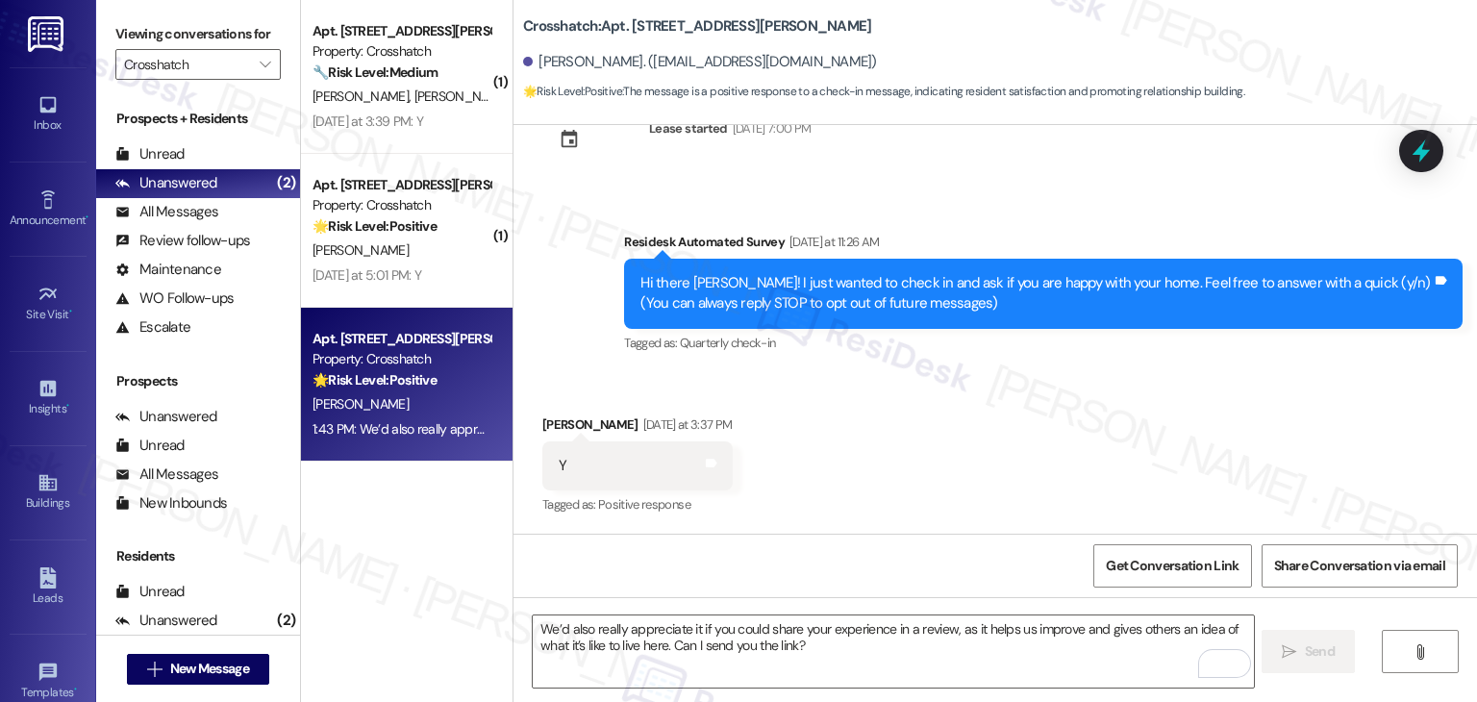
scroll to position [375, 0]
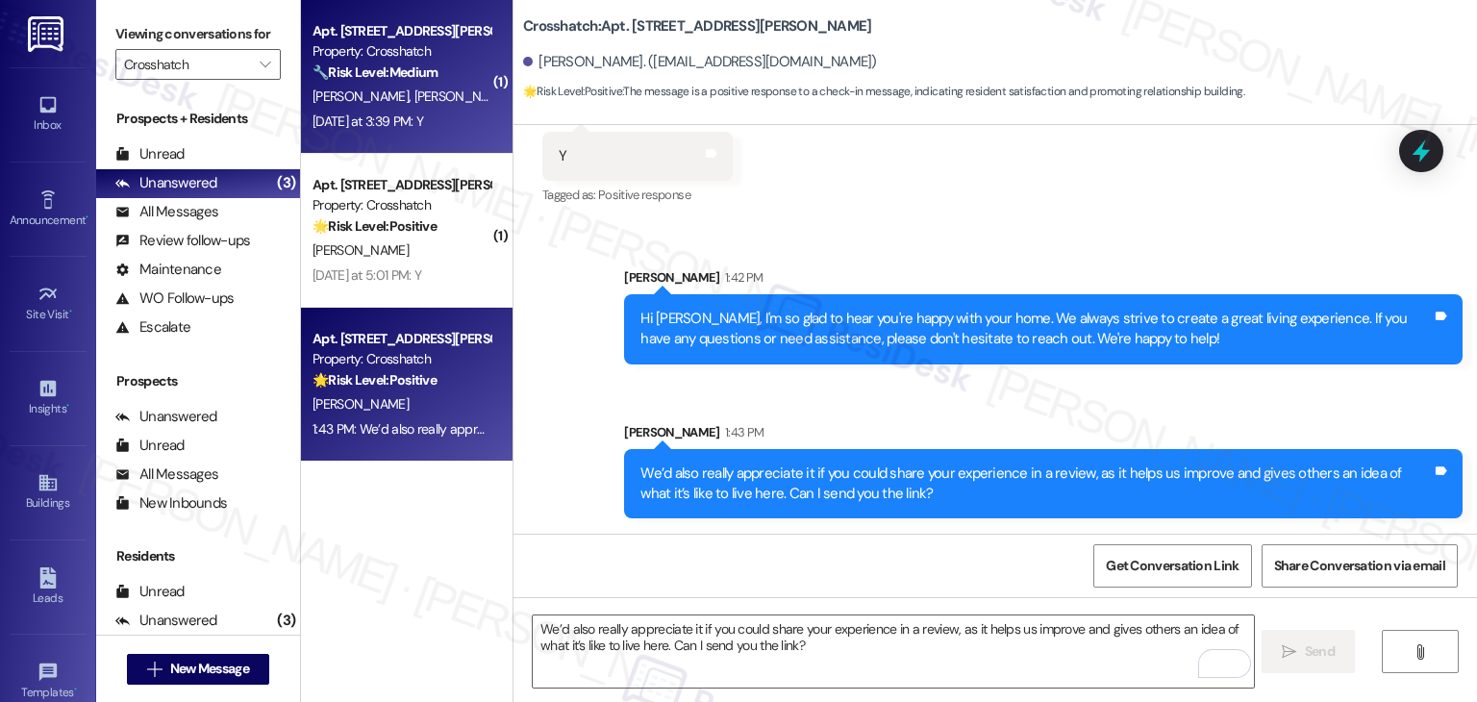
click at [432, 101] on div "T. Jensen E. Freeburne" at bounding box center [402, 97] width 182 height 24
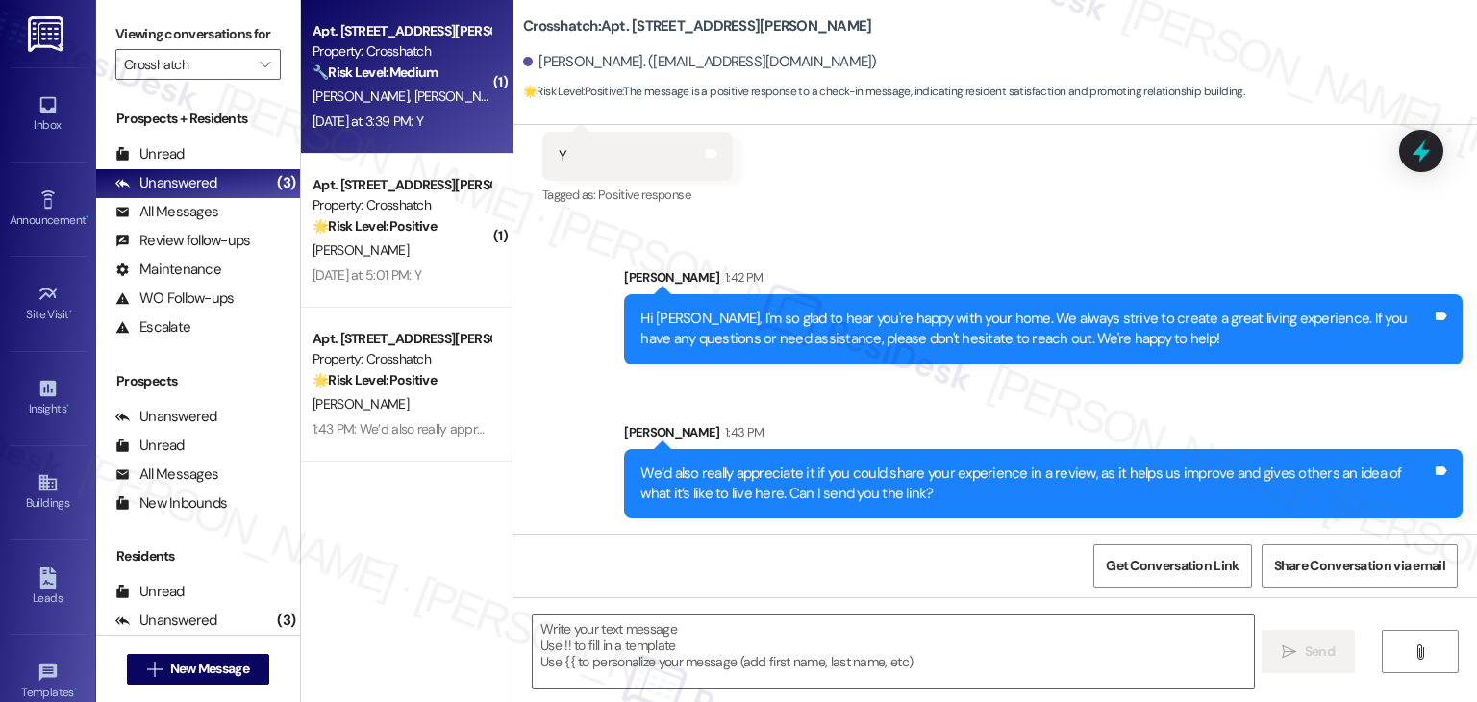
type textarea "Fetching suggested responses. Please feel free to read through the conversation…"
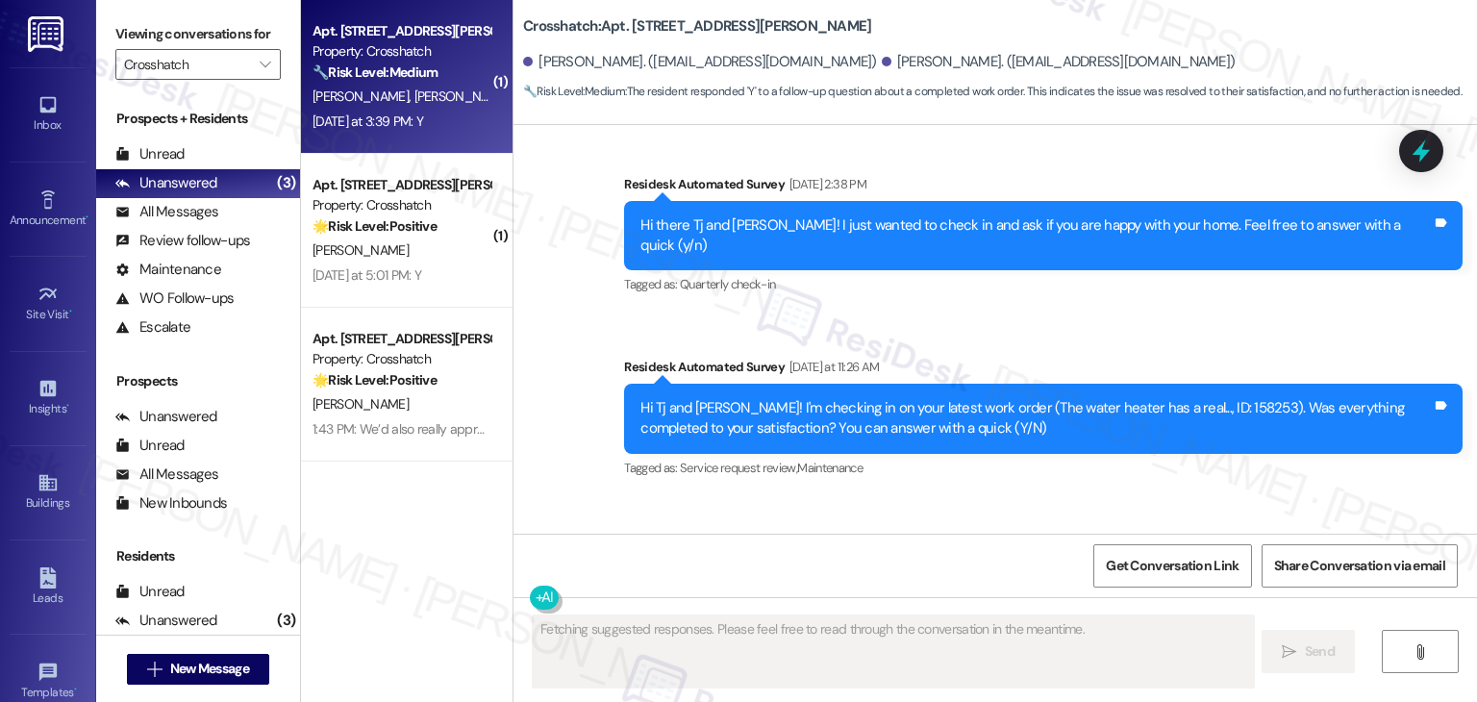
scroll to position [573, 0]
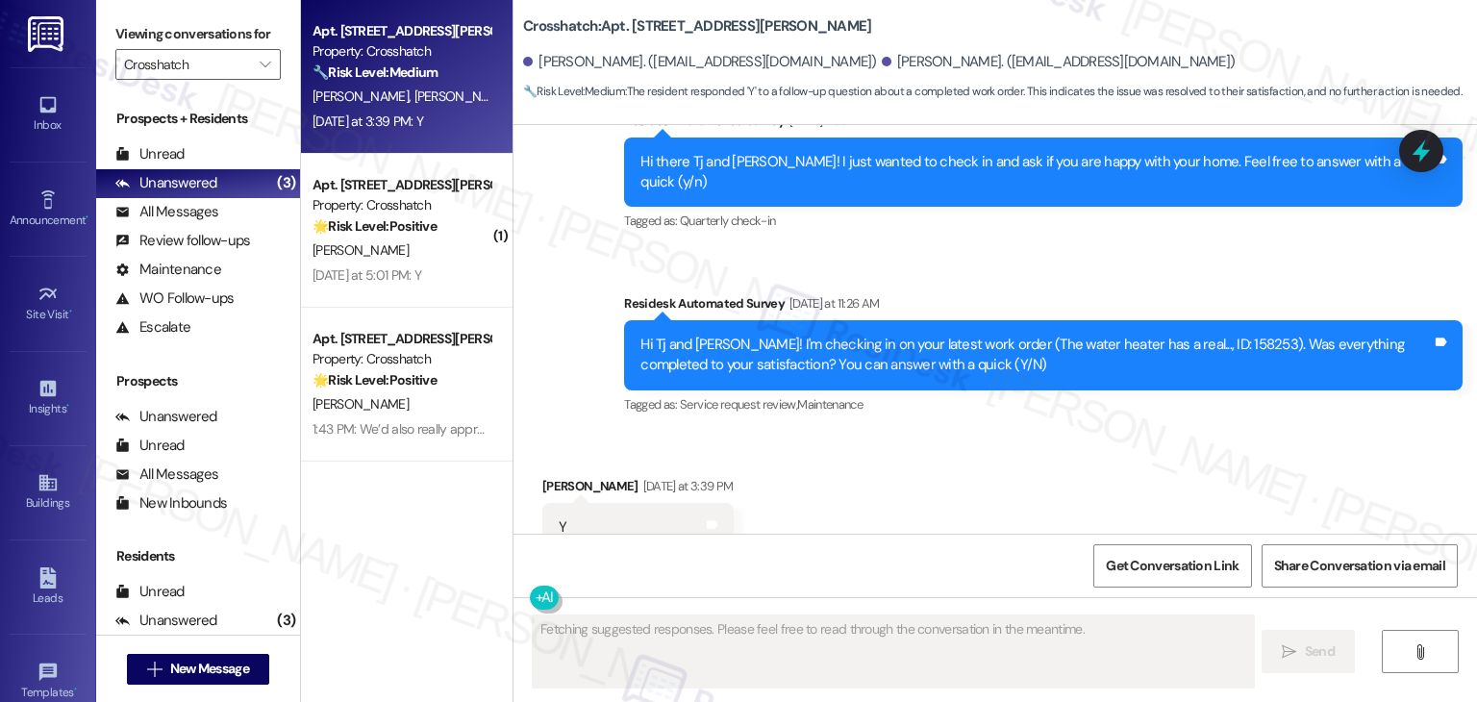
click at [982, 470] on div "Received via SMS Tj Jensen Yesterday at 3:39 PM Y Tags and notes Tagged as: Pos…" at bounding box center [994, 514] width 963 height 162
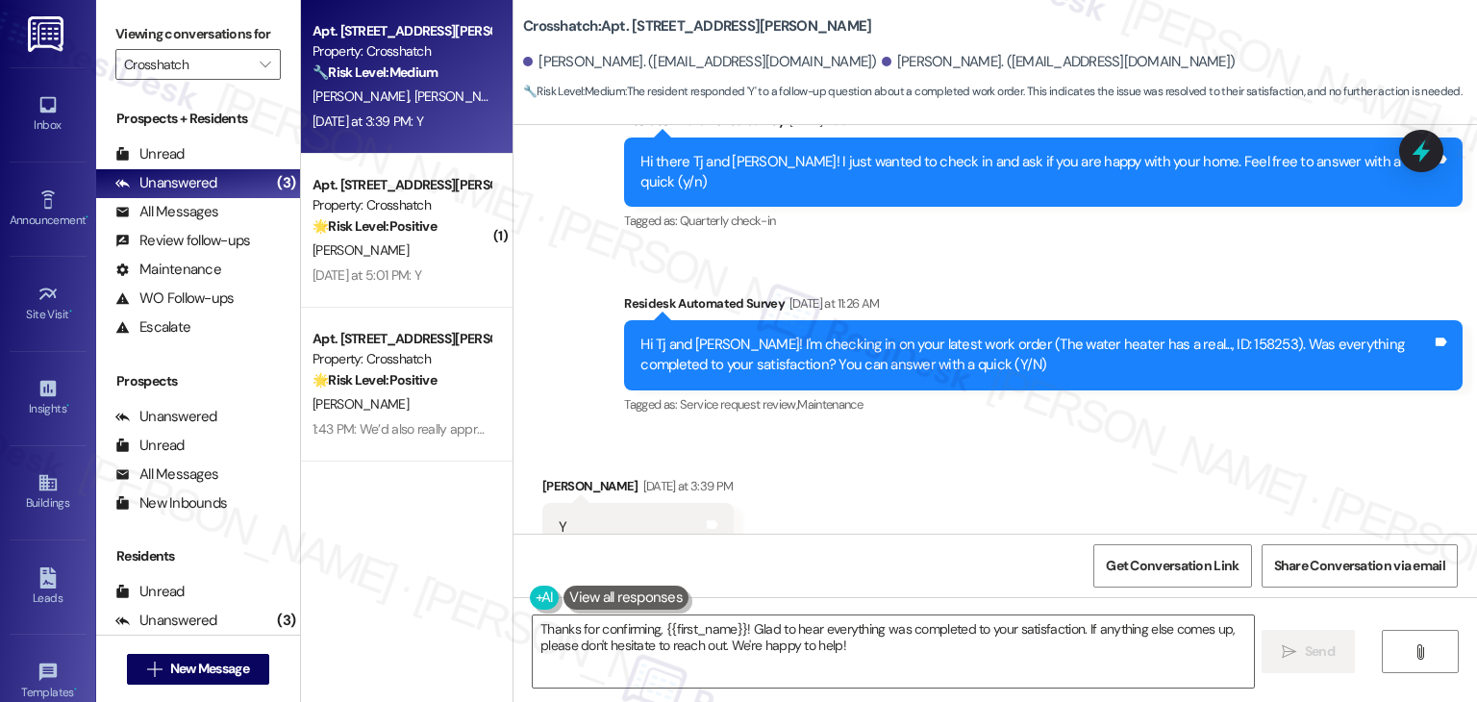
click at [903, 483] on div "Received via SMS Tj Jensen Yesterday at 3:39 PM Y Tags and notes Tagged as: Pos…" at bounding box center [994, 514] width 963 height 162
click at [904, 482] on div "Received via SMS Tj Jensen Yesterday at 3:39 PM Y Tags and notes Tagged as: Pos…" at bounding box center [994, 514] width 963 height 162
click at [908, 477] on div "Received via SMS Tj Jensen Yesterday at 3:39 PM Y Tags and notes Tagged as: Pos…" at bounding box center [994, 514] width 963 height 162
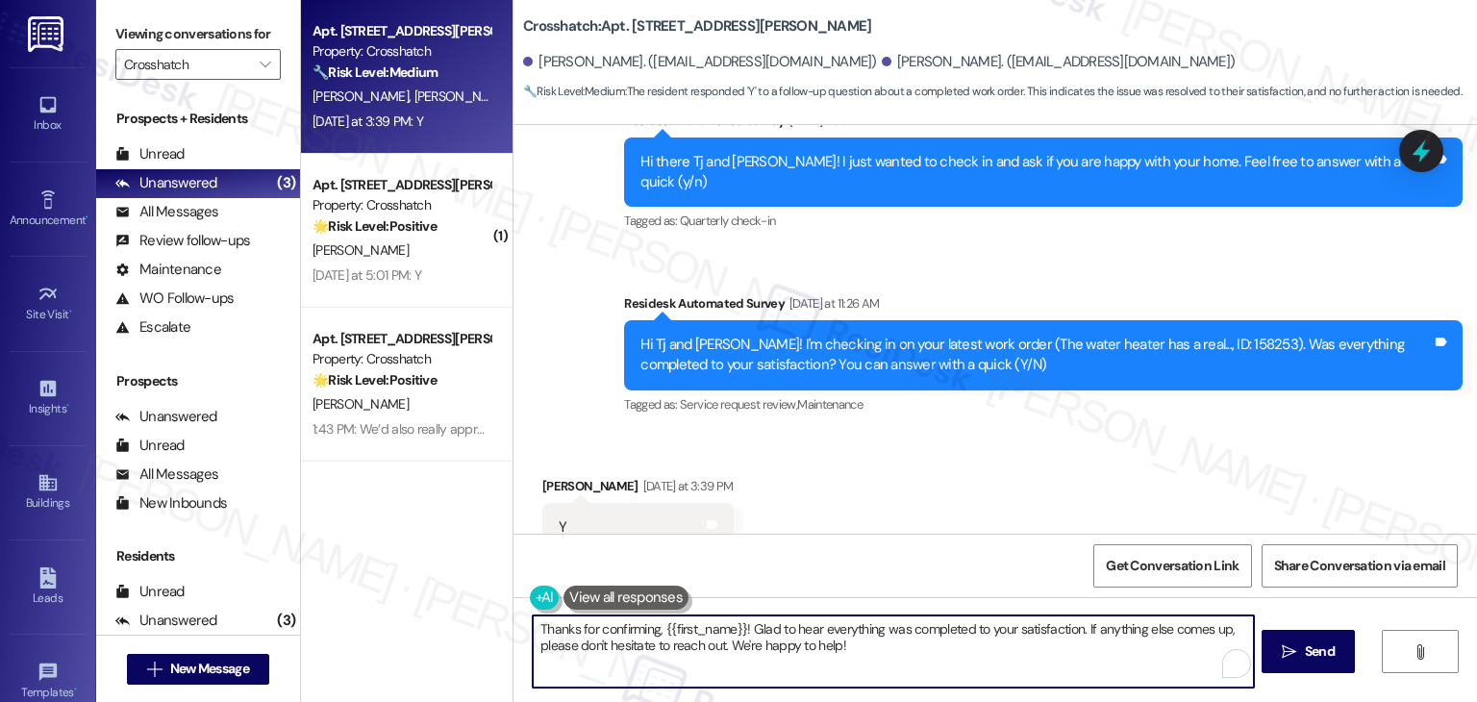
drag, startPoint x: 588, startPoint y: 643, endPoint x: 514, endPoint y: 633, distance: 74.8
click at [522, 633] on div "Thanks for confirming, {{first_name}}! Glad to hear everything was completed to…" at bounding box center [883, 651] width 722 height 74
click at [850, 636] on textarea "Thanks for confirming, {{first_name}}! Glad to hear everything was completed to…" at bounding box center [893, 651] width 720 height 72
drag, startPoint x: 736, startPoint y: 626, endPoint x: 653, endPoint y: 628, distance: 82.7
click at [653, 628] on textarea "Thanks for confirming, {{first_name}}! Glad to hear everything was completed to…" at bounding box center [893, 651] width 720 height 72
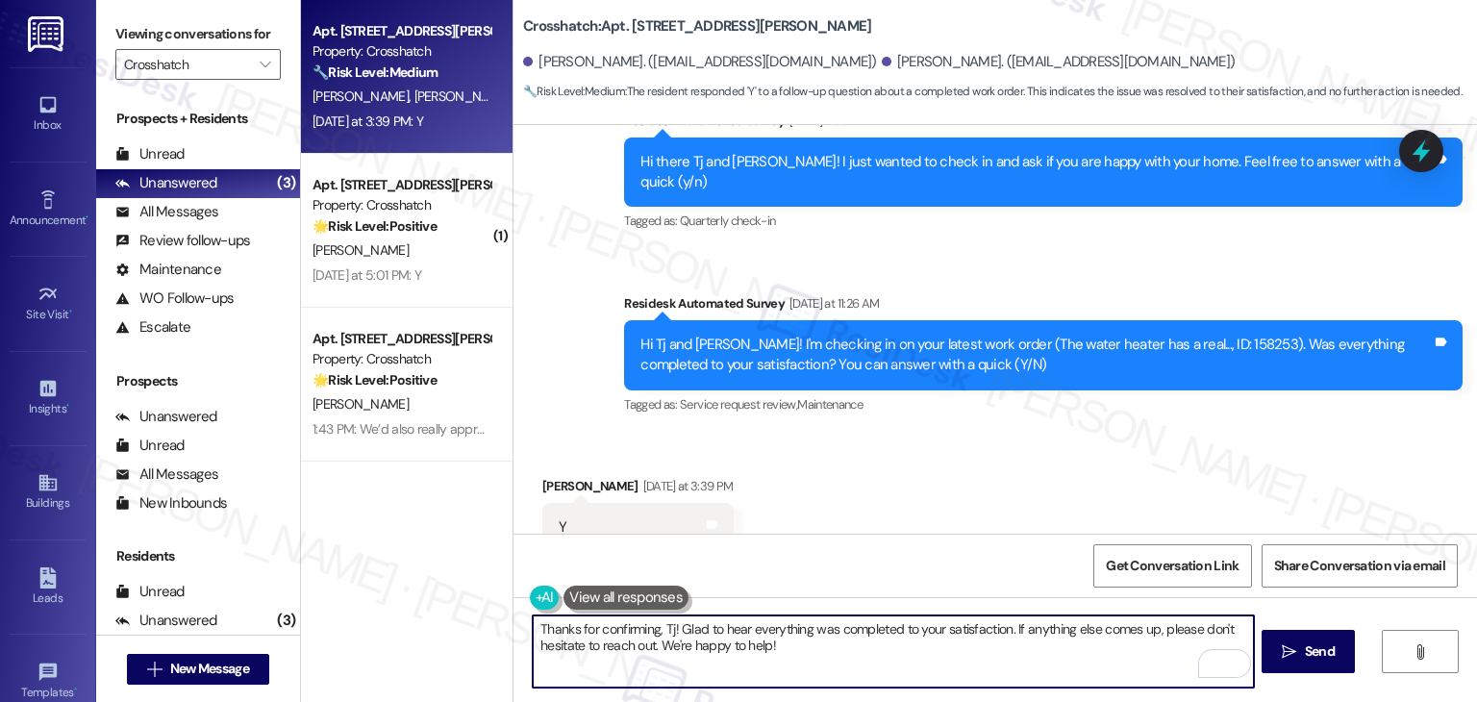
type textarea "Thanks for confirming, Tj! Glad to hear everything was completed to your satisf…"
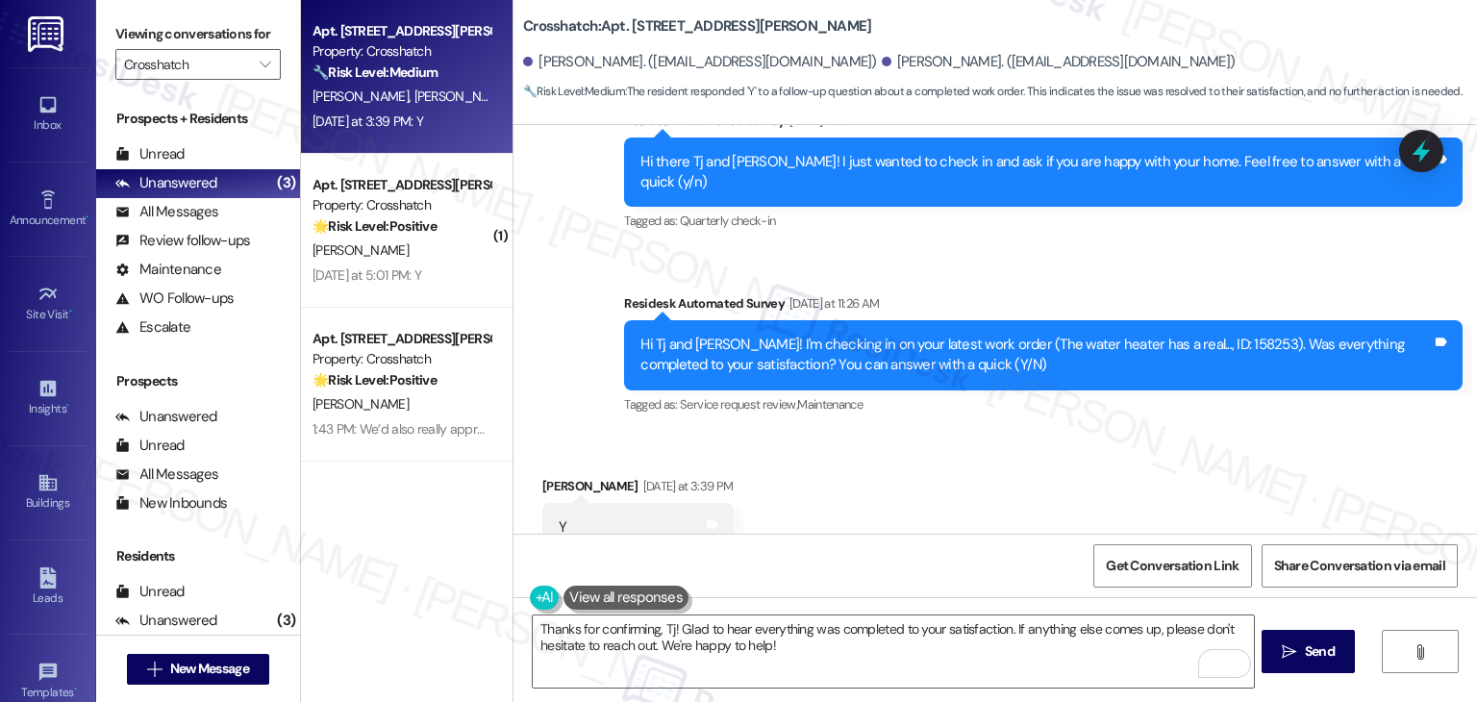
click at [928, 460] on div "Received via SMS Tj Jensen Yesterday at 3:39 PM Y Tags and notes Tagged as: Pos…" at bounding box center [994, 514] width 963 height 162
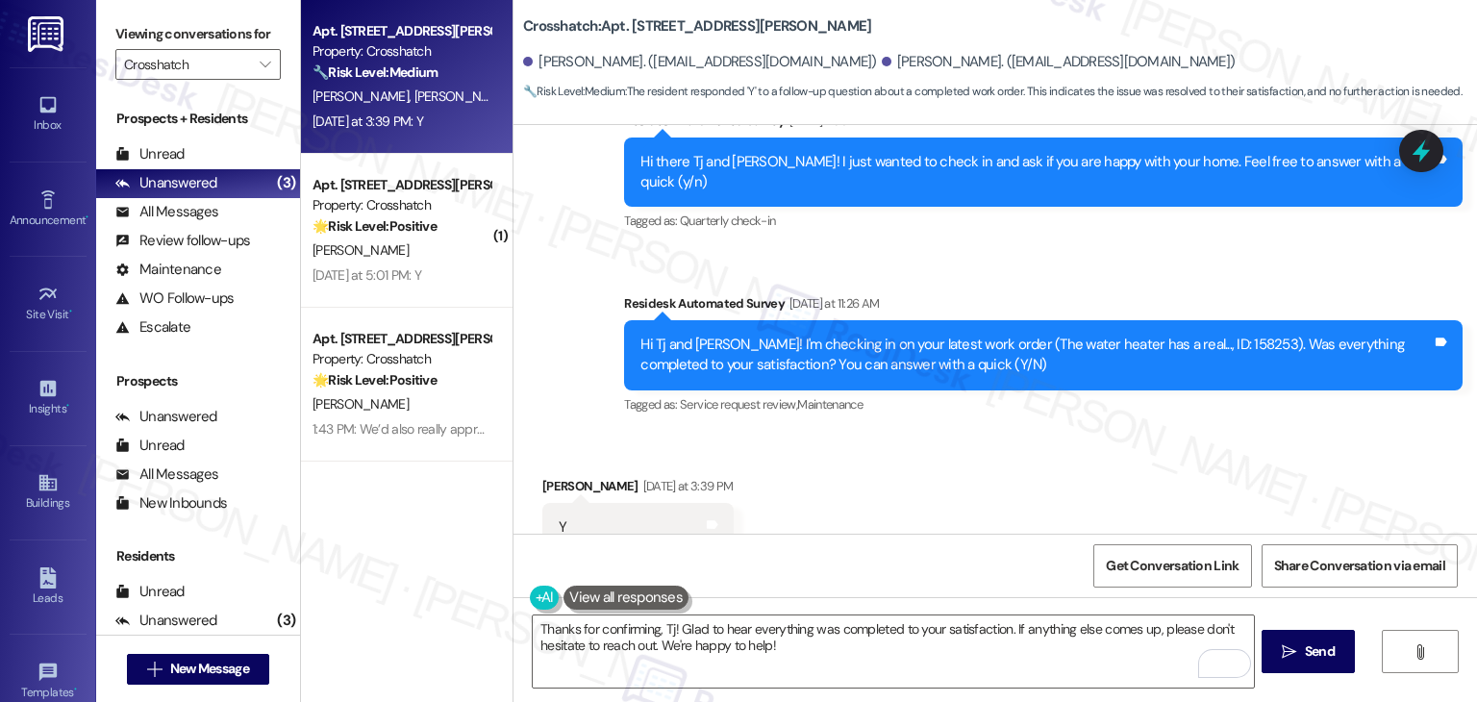
click at [928, 460] on div "Received via SMS Tj Jensen Yesterday at 3:39 PM Y Tags and notes Tagged as: Pos…" at bounding box center [994, 514] width 963 height 162
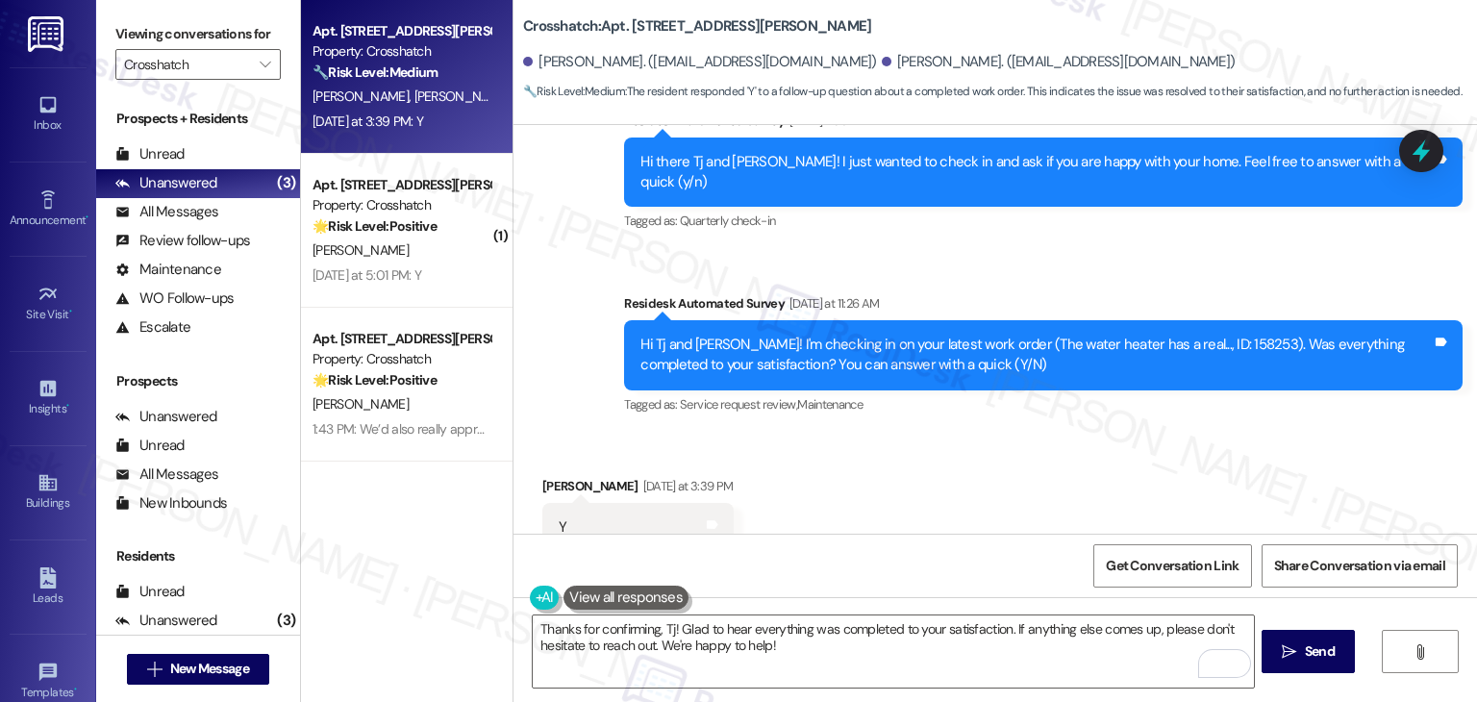
click at [928, 460] on div "Received via SMS Tj Jensen Yesterday at 3:39 PM Y Tags and notes Tagged as: Pos…" at bounding box center [994, 514] width 963 height 162
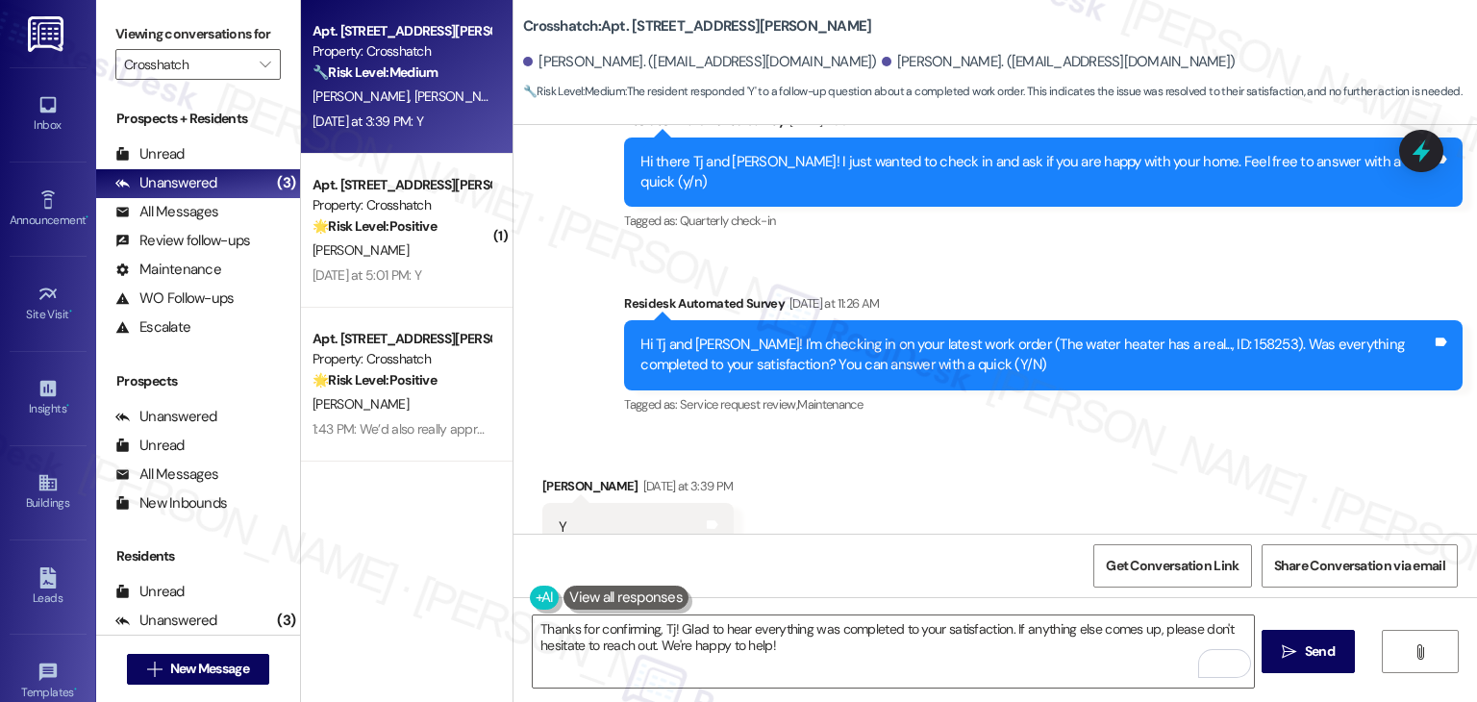
click at [928, 460] on div "Received via SMS Tj Jensen Yesterday at 3:39 PM Y Tags and notes Tagged as: Pos…" at bounding box center [994, 514] width 963 height 162
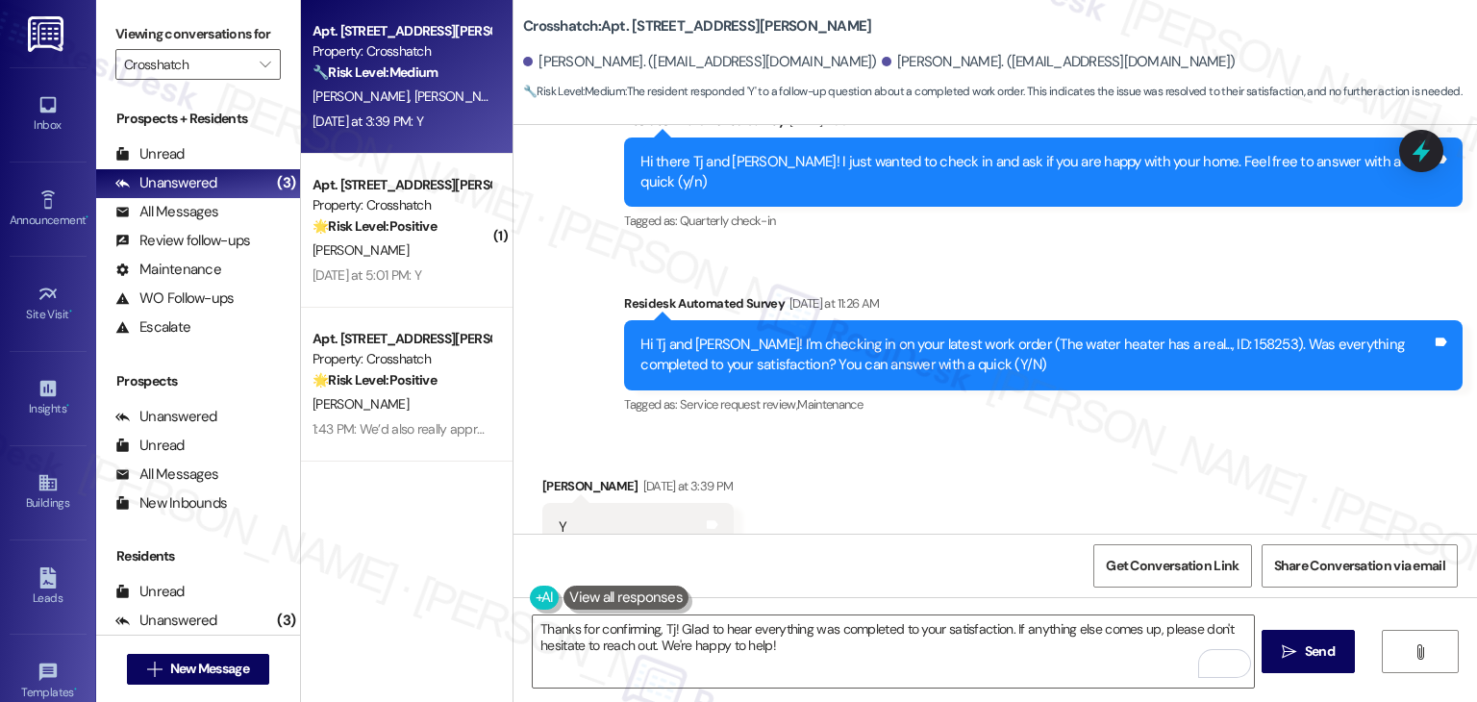
click at [928, 460] on div "Received via SMS Tj Jensen Yesterday at 3:39 PM Y Tags and notes Tagged as: Pos…" at bounding box center [994, 514] width 963 height 162
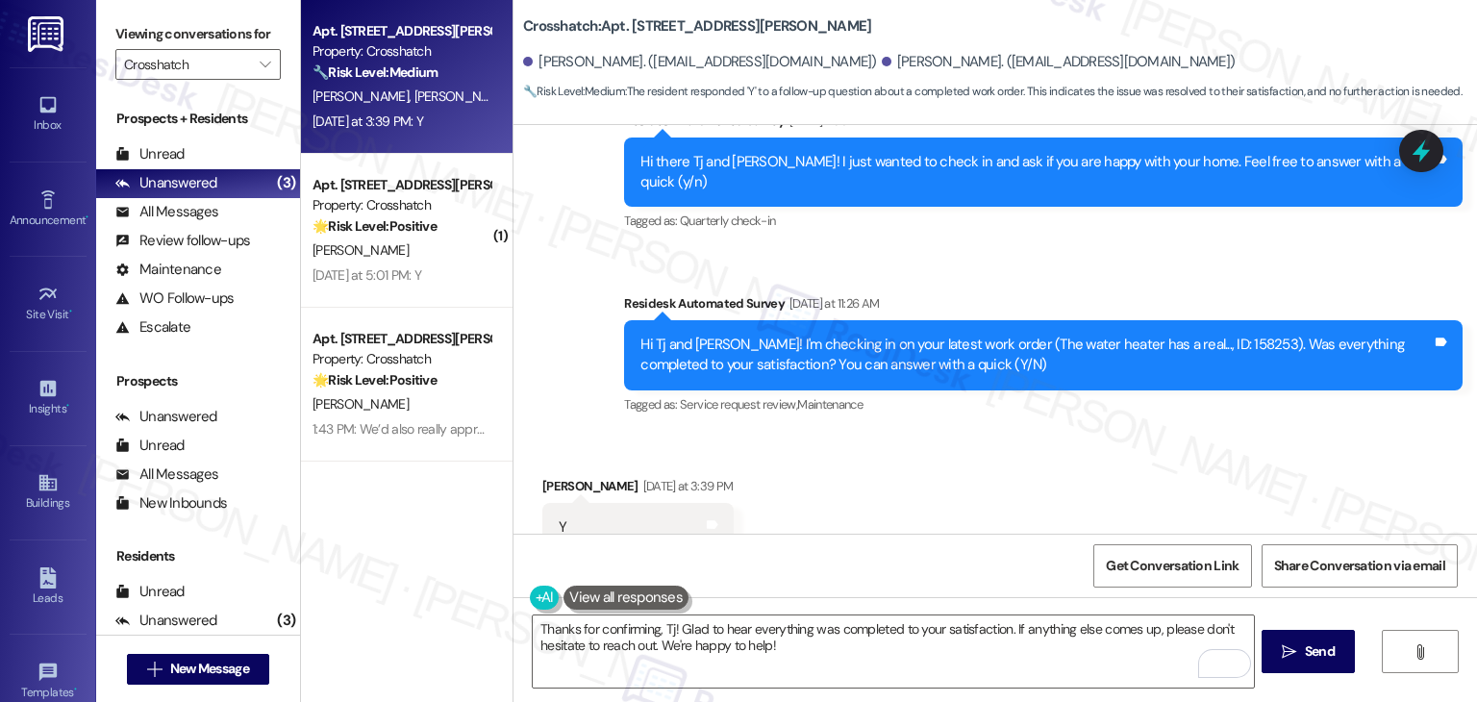
click at [928, 460] on div "Received via SMS Tj Jensen Yesterday at 3:39 PM Y Tags and notes Tagged as: Pos…" at bounding box center [994, 514] width 963 height 162
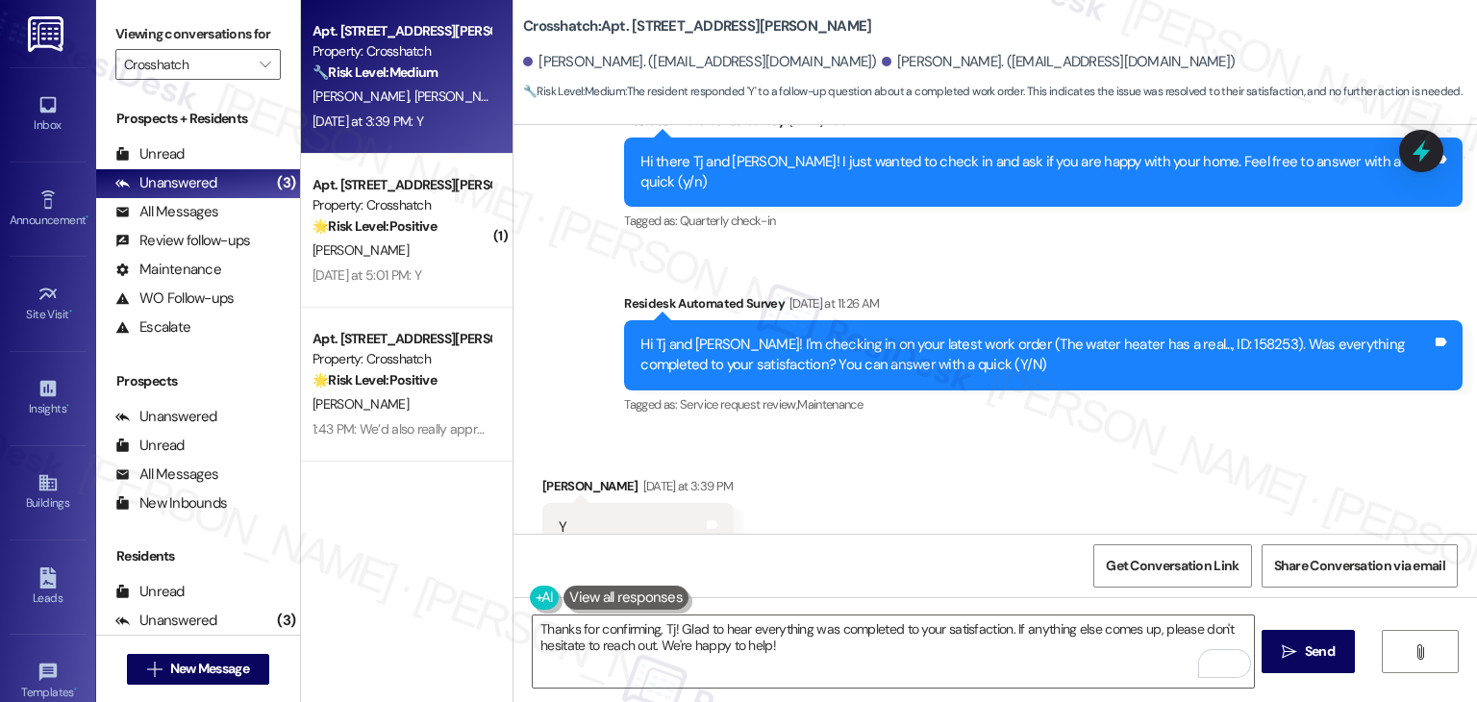
click at [928, 460] on div "Received via SMS Tj Jensen Yesterday at 3:39 PM Y Tags and notes Tagged as: Pos…" at bounding box center [994, 514] width 963 height 162
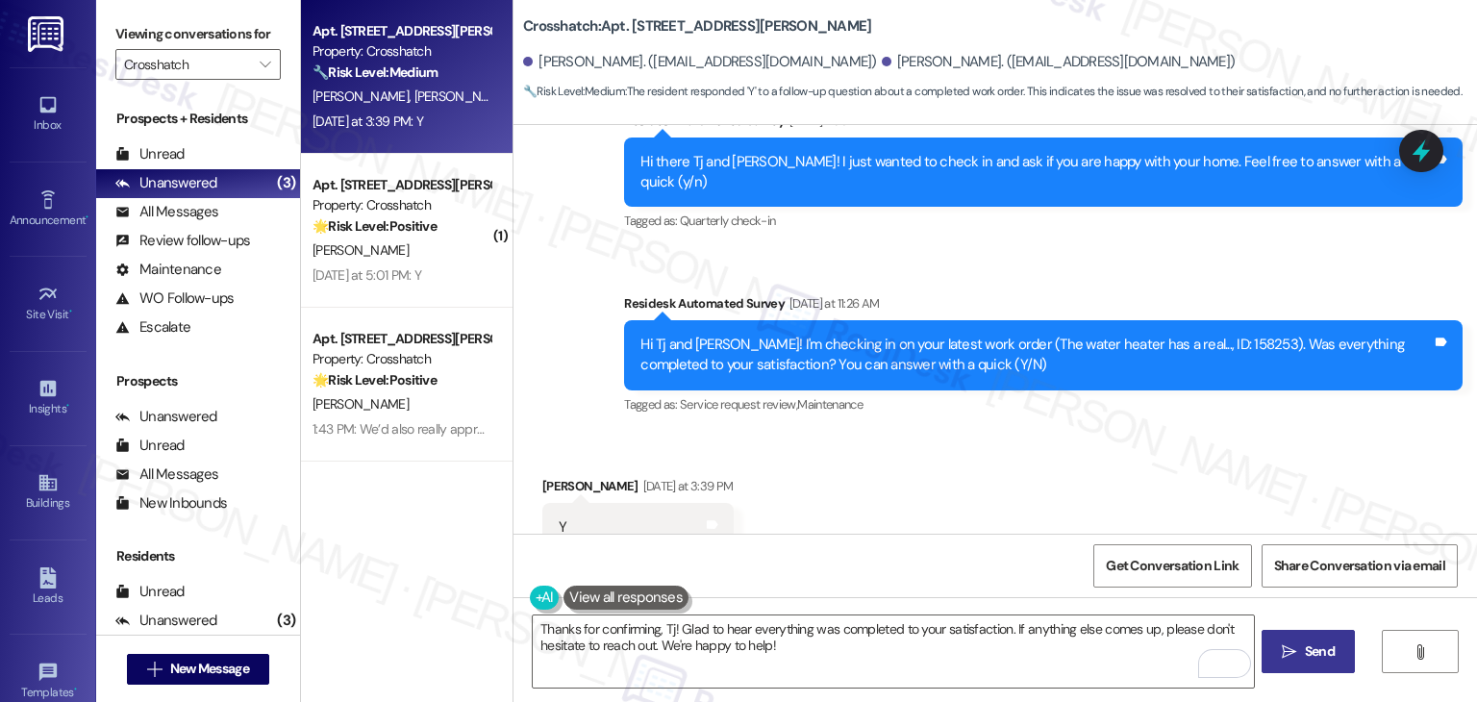
click at [1290, 638] on button " Send" at bounding box center [1307, 651] width 93 height 43
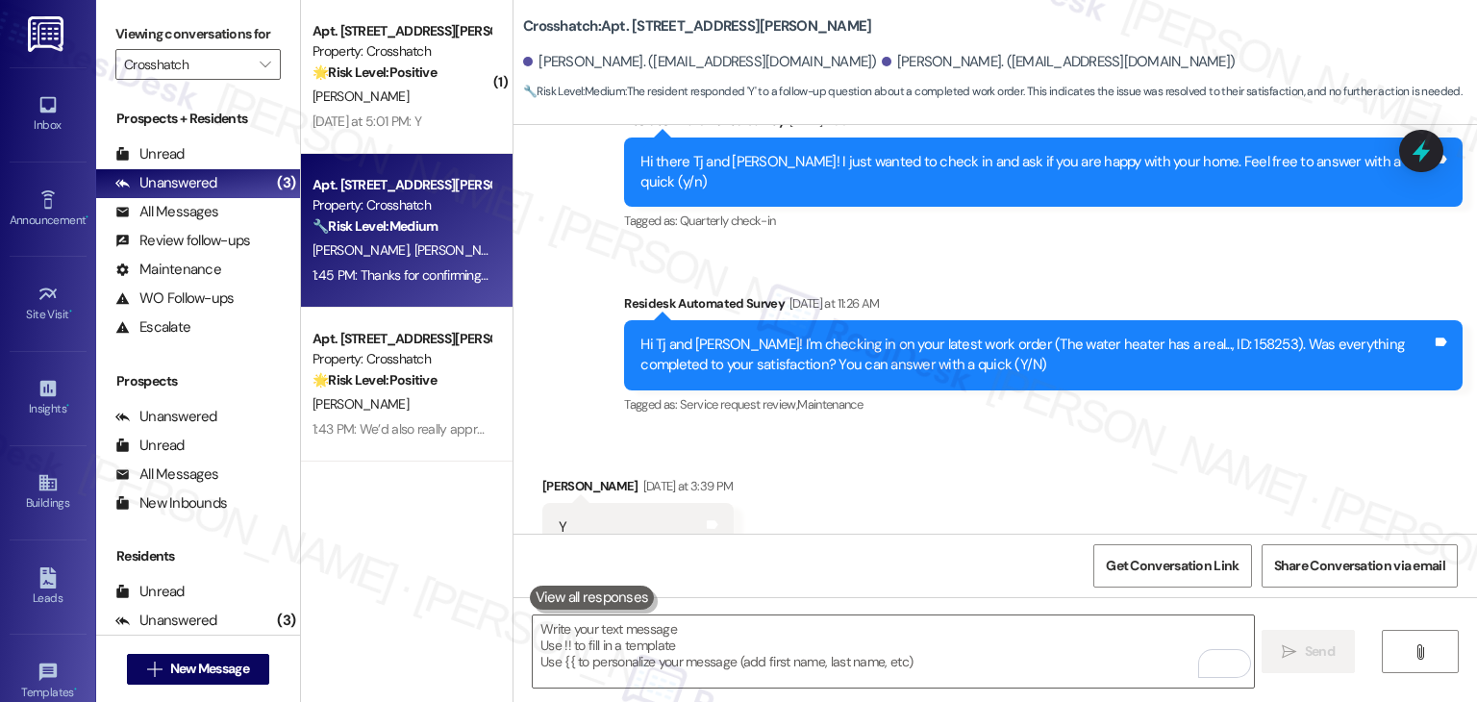
scroll to position [728, 0]
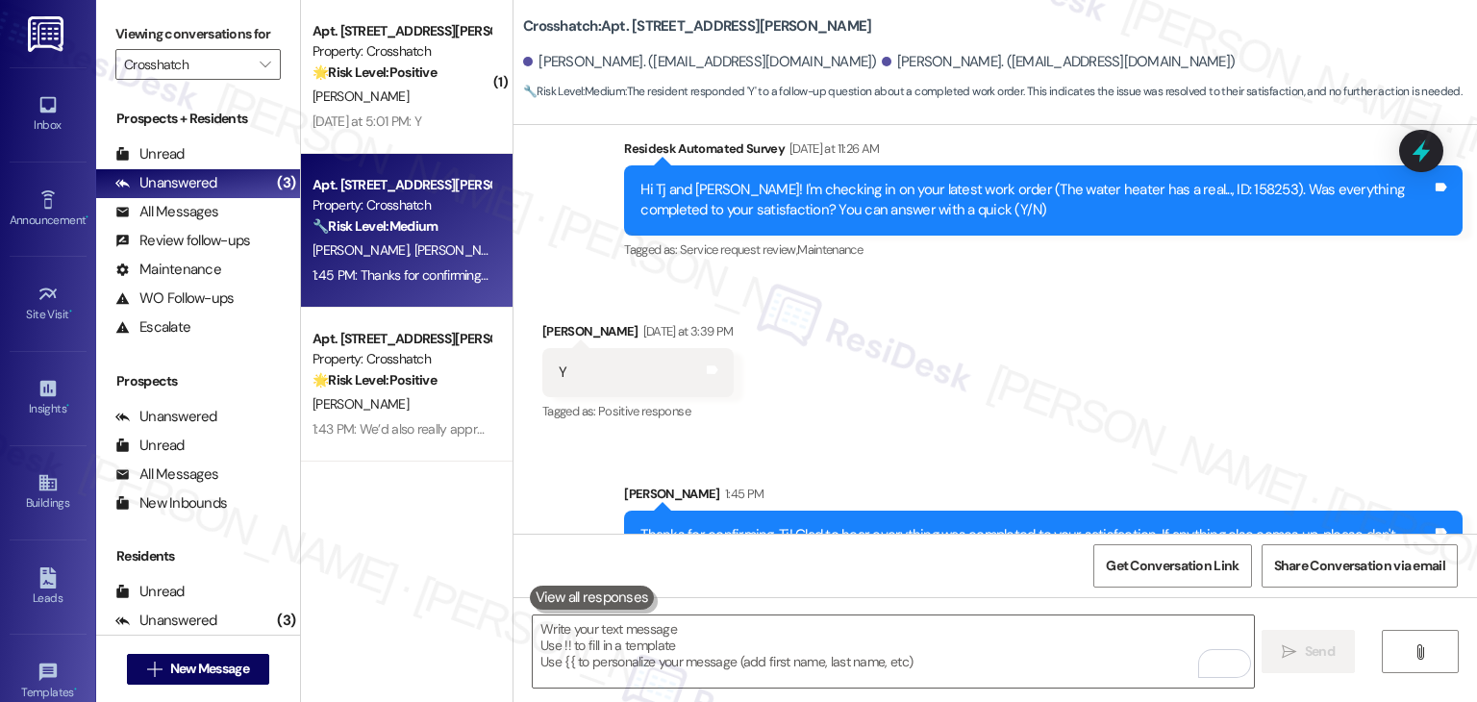
click at [421, 489] on div "( 1 ) Apt. 621A, 4220 N Adams St Property: Crosshatch 🌟 Risk Level: Positive Th…" at bounding box center [407, 282] width 212 height 565
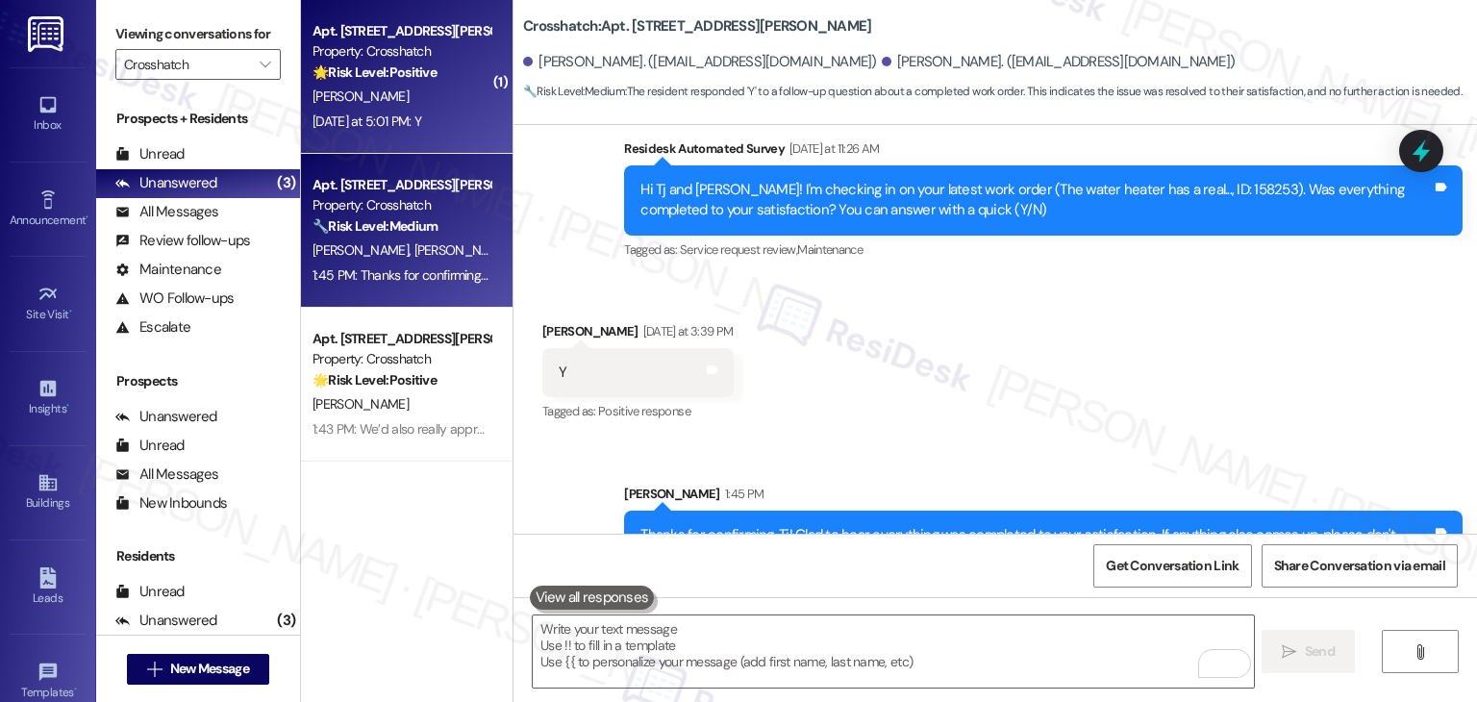
click at [392, 110] on div "Yesterday at 5:01 PM: Y Yesterday at 5:01 PM: Y" at bounding box center [402, 122] width 182 height 24
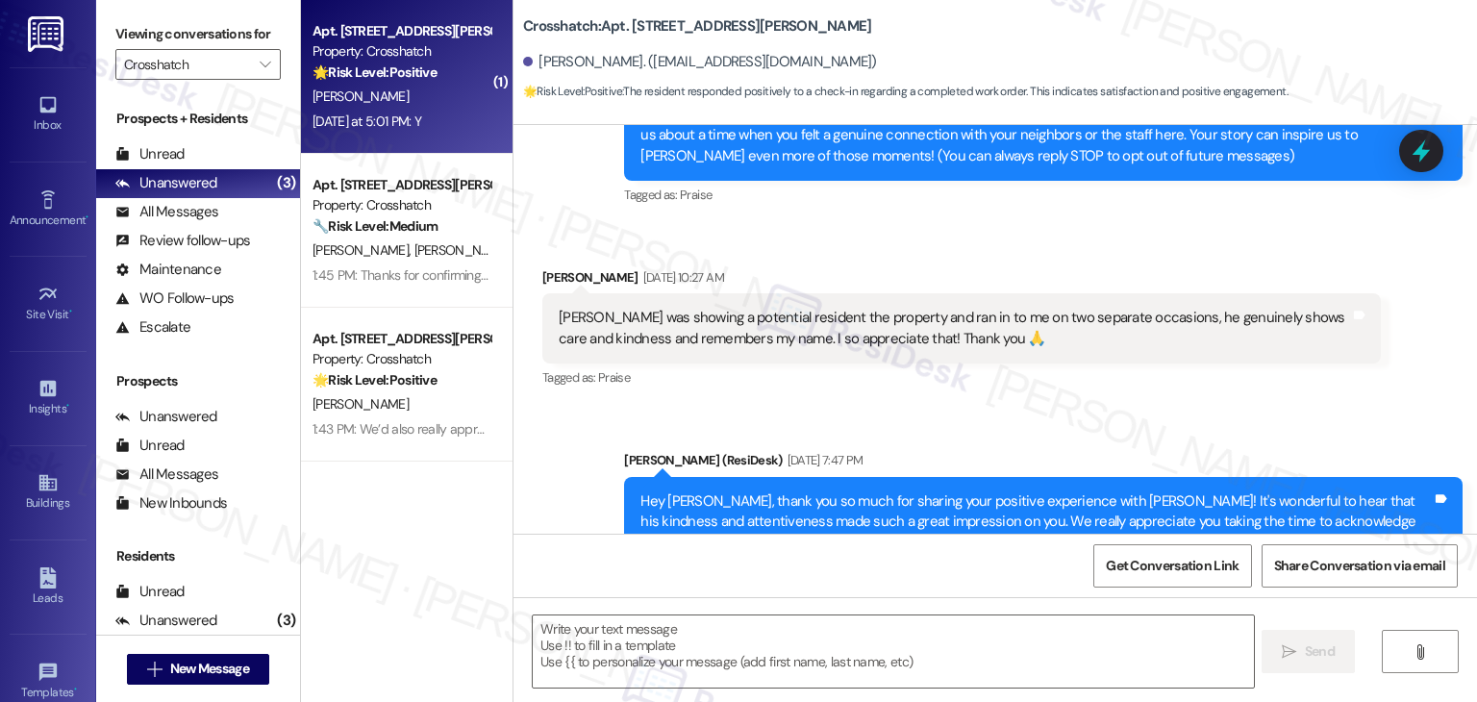
type textarea "Fetching suggested responses. Please feel free to read through the conversation…"
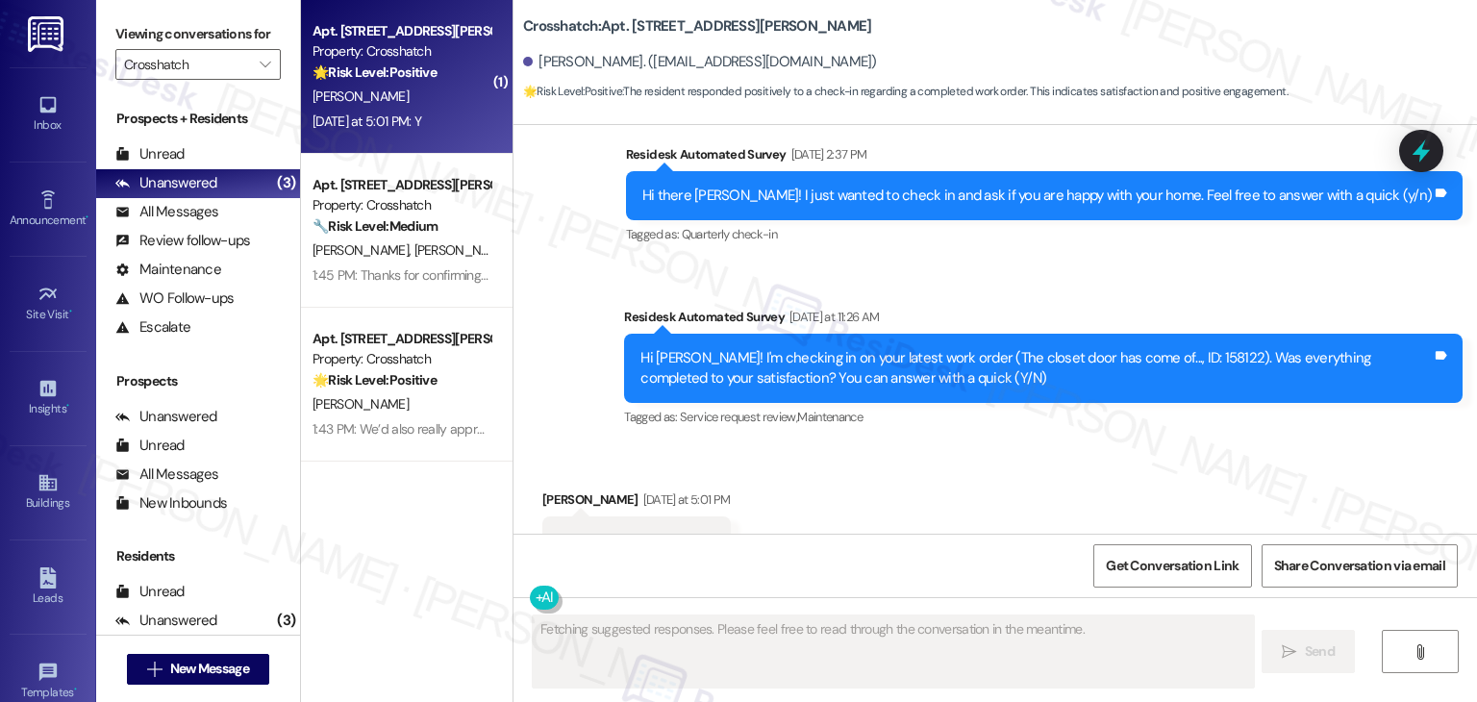
scroll to position [3170, 0]
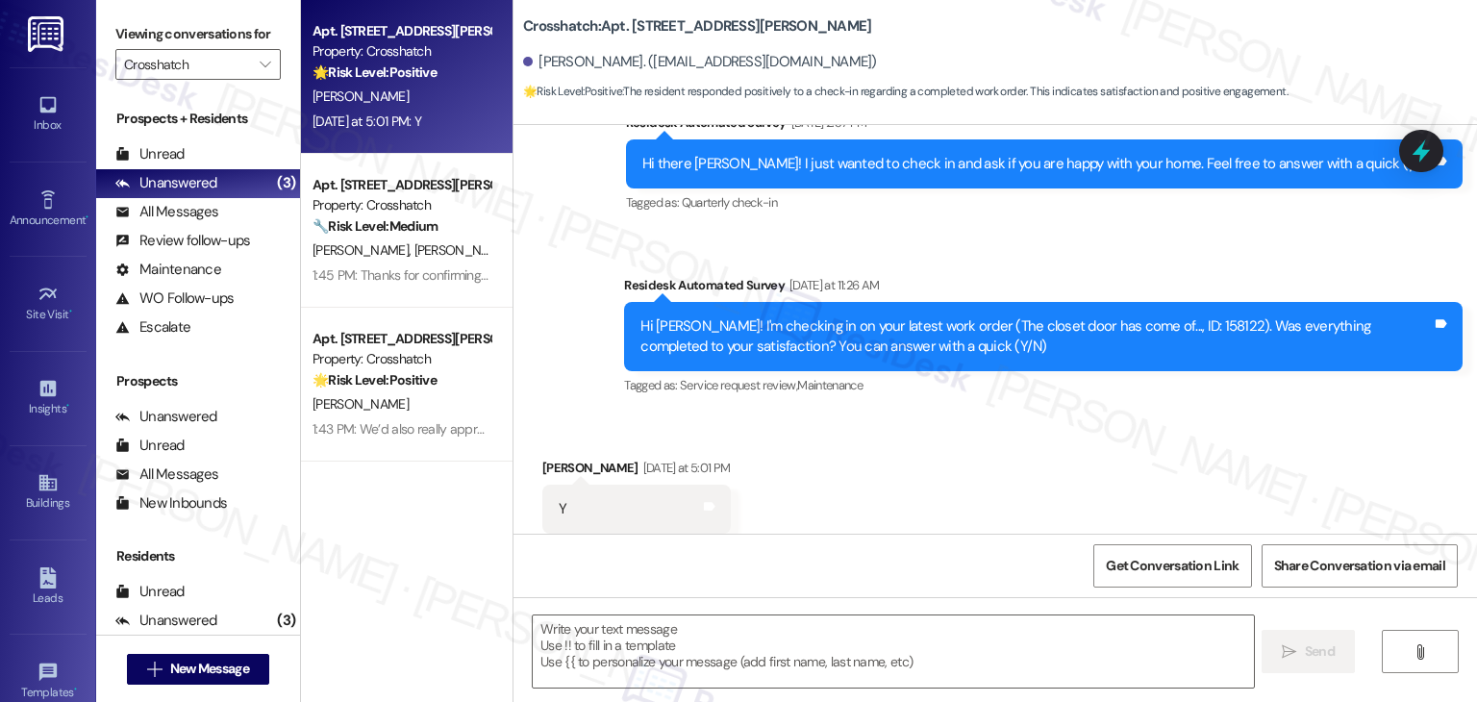
click at [881, 415] on div "Received via SMS Karen Minnick Yesterday at 5:01 PM Y Tags and notes Tagged as:…" at bounding box center [994, 495] width 963 height 162
click at [880, 415] on div "Received via SMS Karen Minnick Yesterday at 5:01 PM Y Tags and notes Tagged as:…" at bounding box center [994, 495] width 963 height 162
click at [880, 414] on div "Received via SMS Karen Minnick Yesterday at 5:01 PM Y Tags and notes Tagged as:…" at bounding box center [994, 495] width 963 height 162
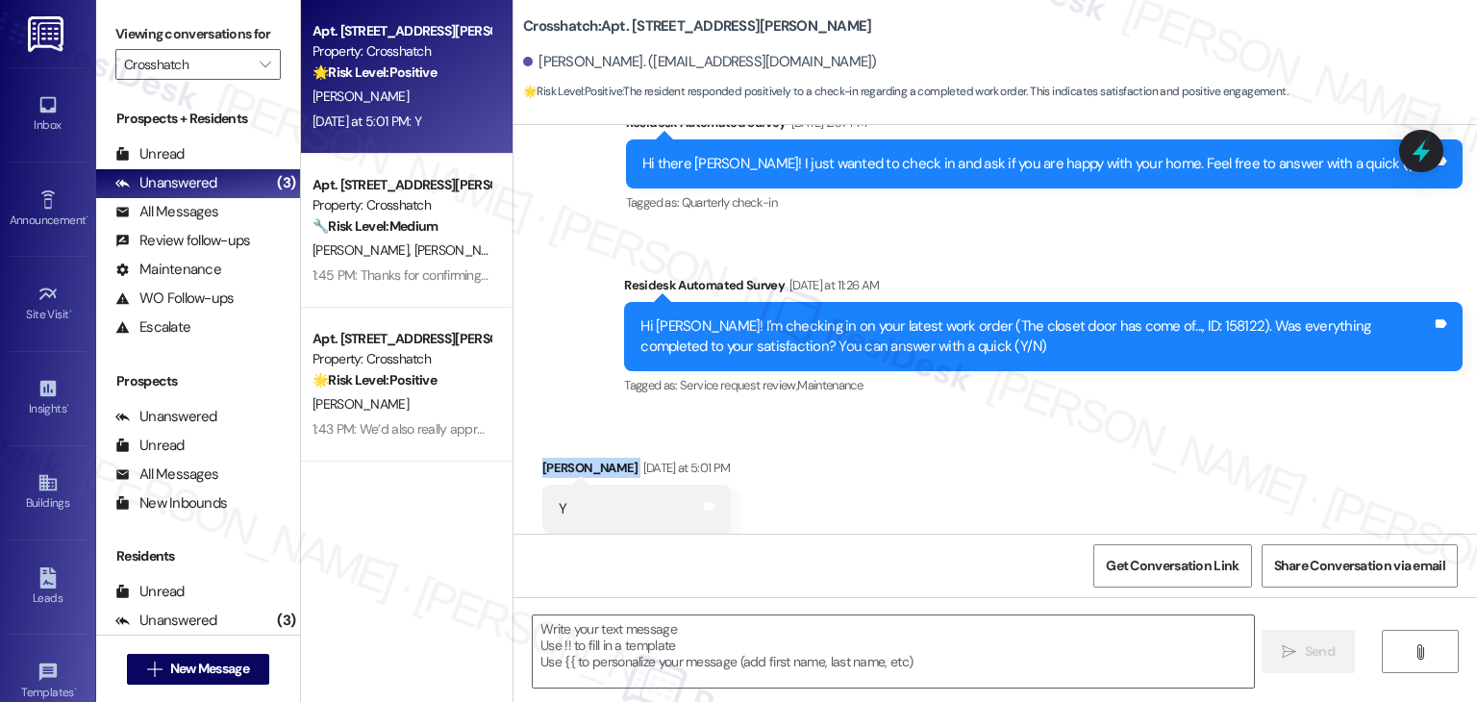
click at [880, 414] on div "Received via SMS Karen Minnick Yesterday at 5:01 PM Y Tags and notes Tagged as:…" at bounding box center [994, 495] width 963 height 162
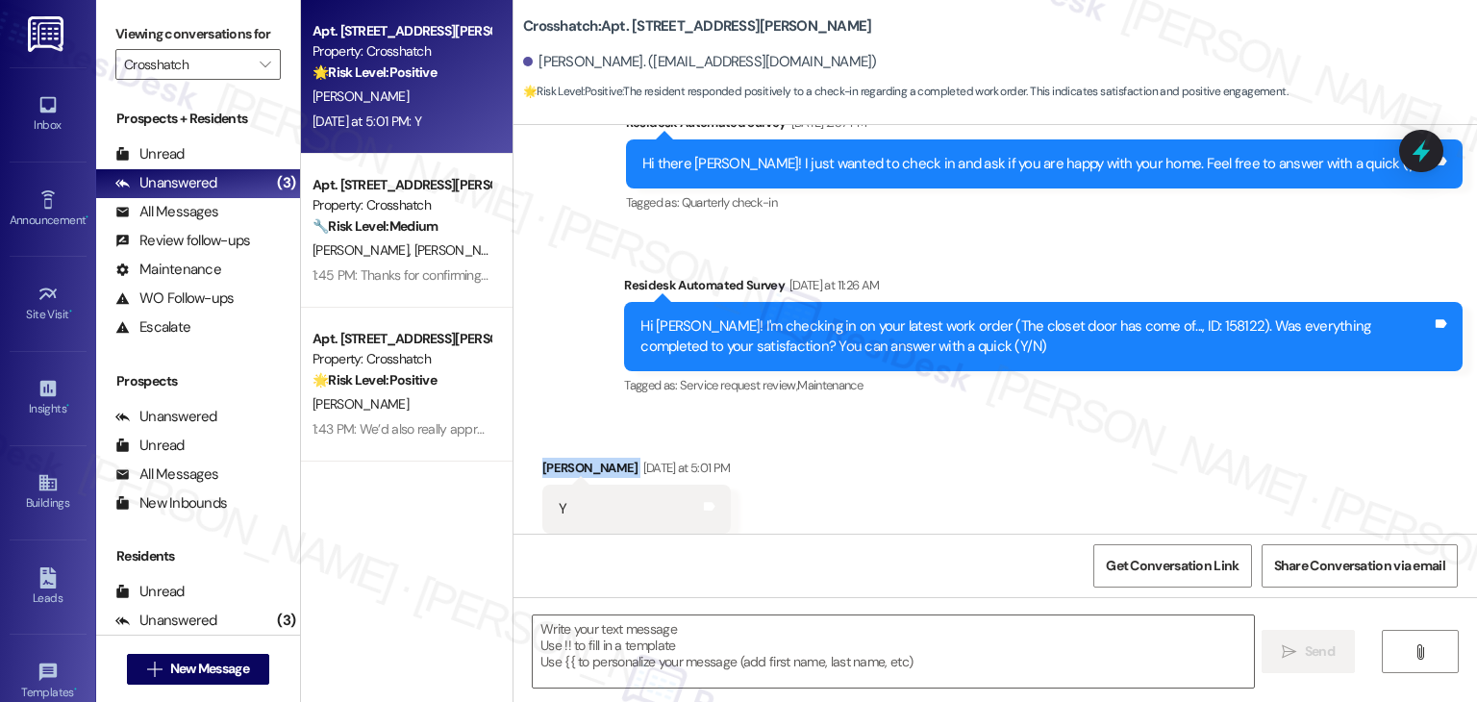
click at [880, 414] on div "Received via SMS Karen Minnick Yesterday at 5:01 PM Y Tags and notes Tagged as:…" at bounding box center [994, 495] width 963 height 162
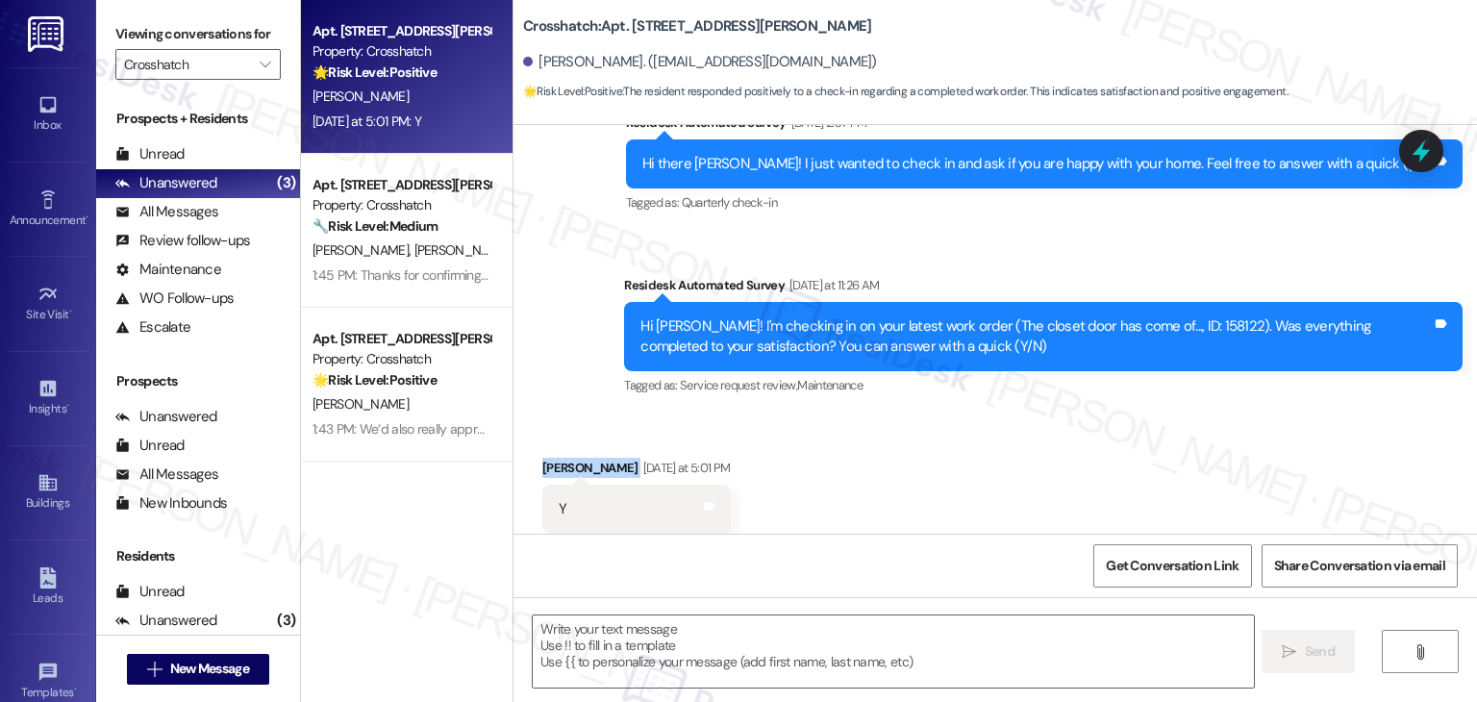
click at [880, 414] on div "Received via SMS Karen Minnick Yesterday at 5:01 PM Y Tags and notes Tagged as:…" at bounding box center [994, 495] width 963 height 162
click at [881, 414] on div "Received via SMS Karen Minnick Yesterday at 5:01 PM Y Tags and notes Tagged as:…" at bounding box center [994, 495] width 963 height 162
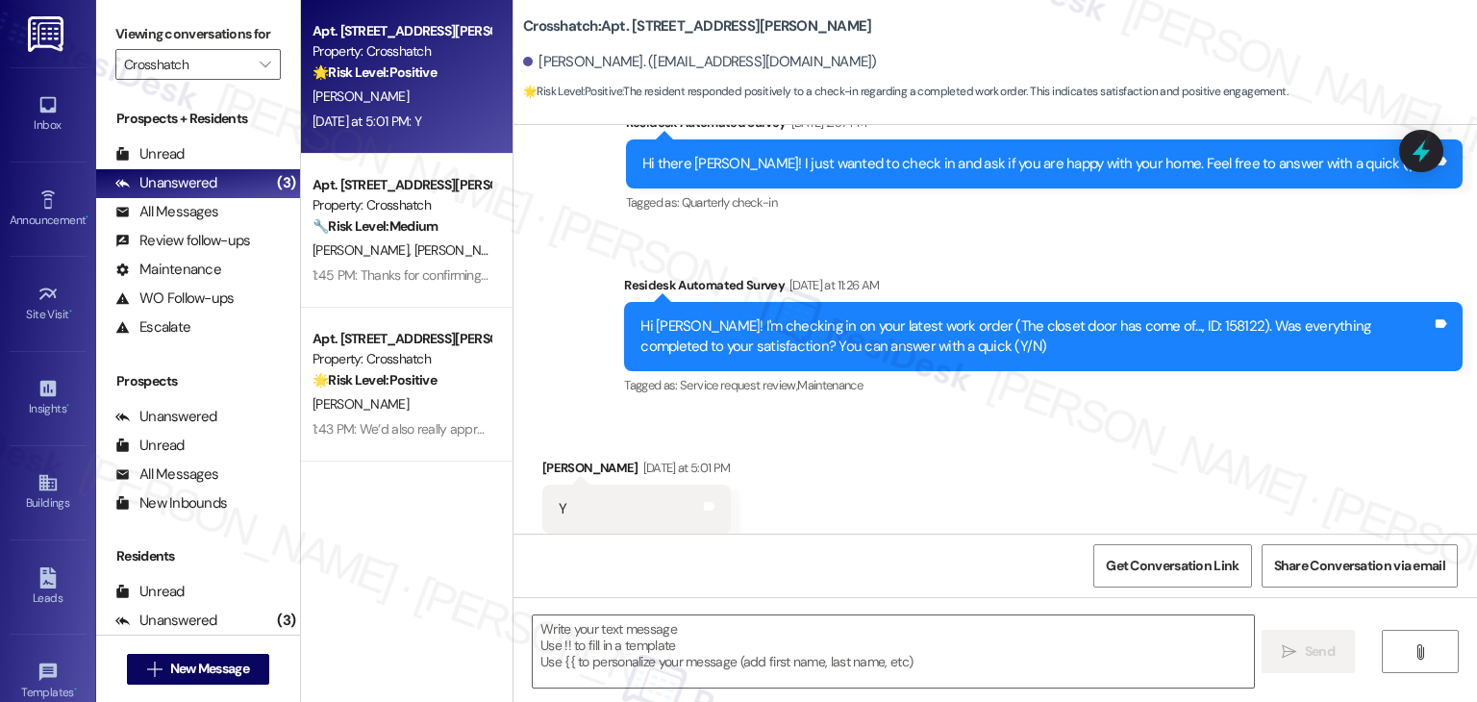
click at [881, 414] on div "Received via SMS Karen Minnick Yesterday at 5:01 PM Y Tags and notes Tagged as:…" at bounding box center [994, 495] width 963 height 162
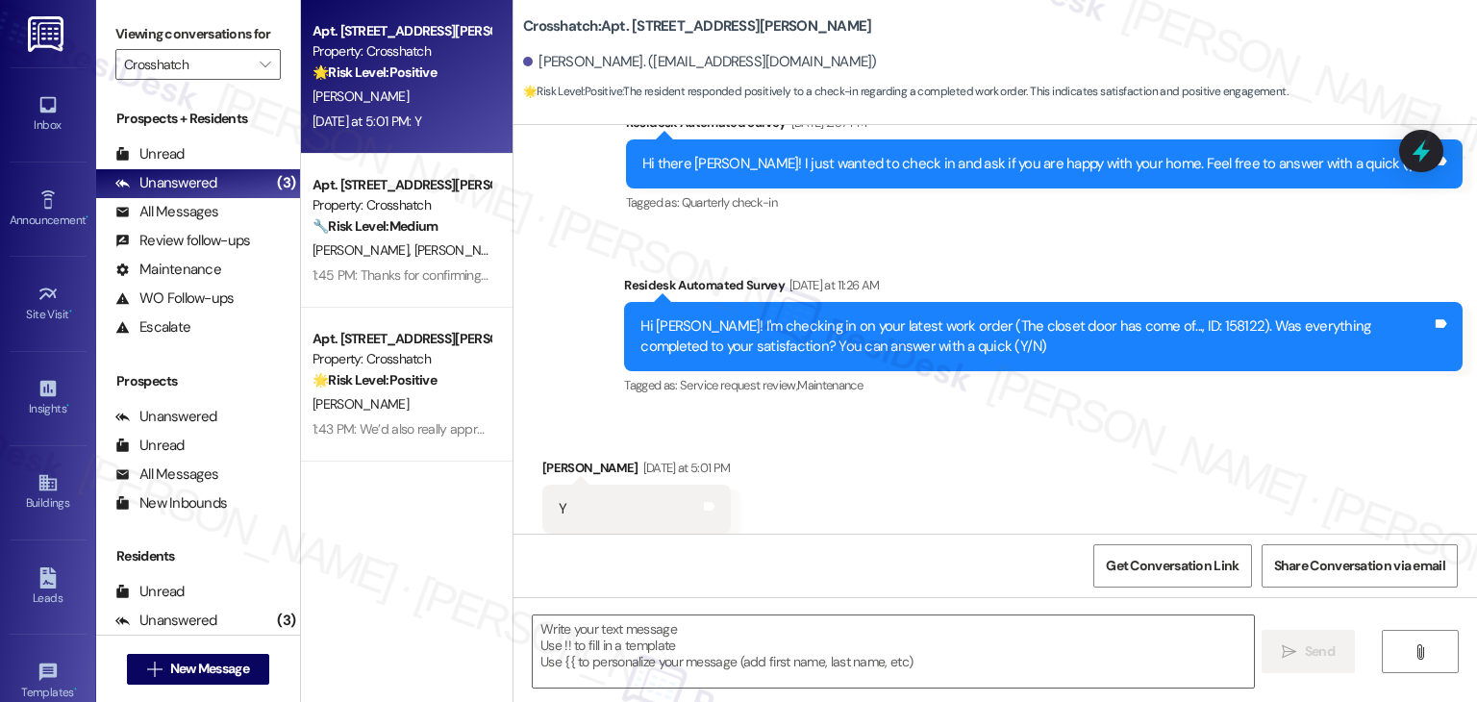
click at [881, 414] on div "Received via SMS Karen Minnick Yesterday at 5:01 PM Y Tags and notes Tagged as:…" at bounding box center [994, 495] width 963 height 162
click at [662, 644] on textarea at bounding box center [893, 651] width 720 height 72
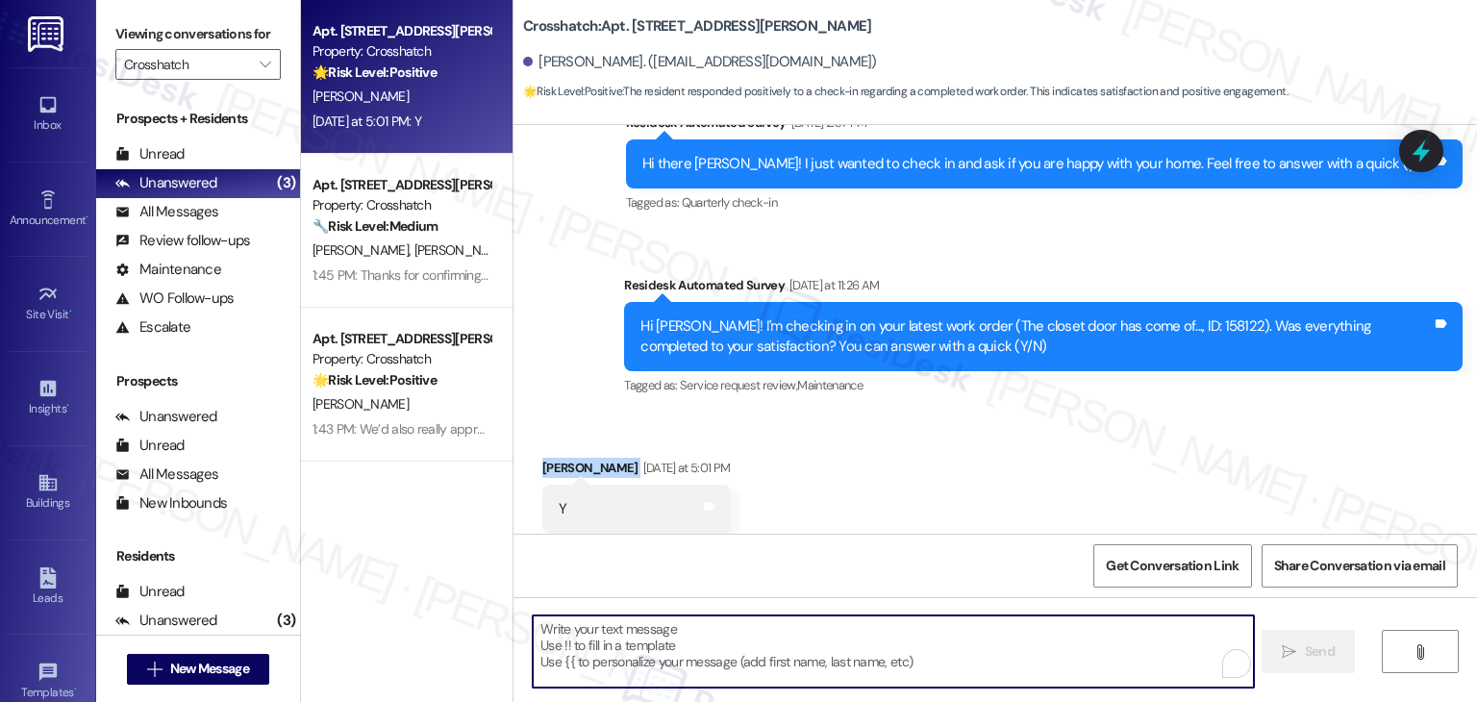
paste textarea "We're happy the work order was completed, {{first_name}}! Please don't hesitate…"
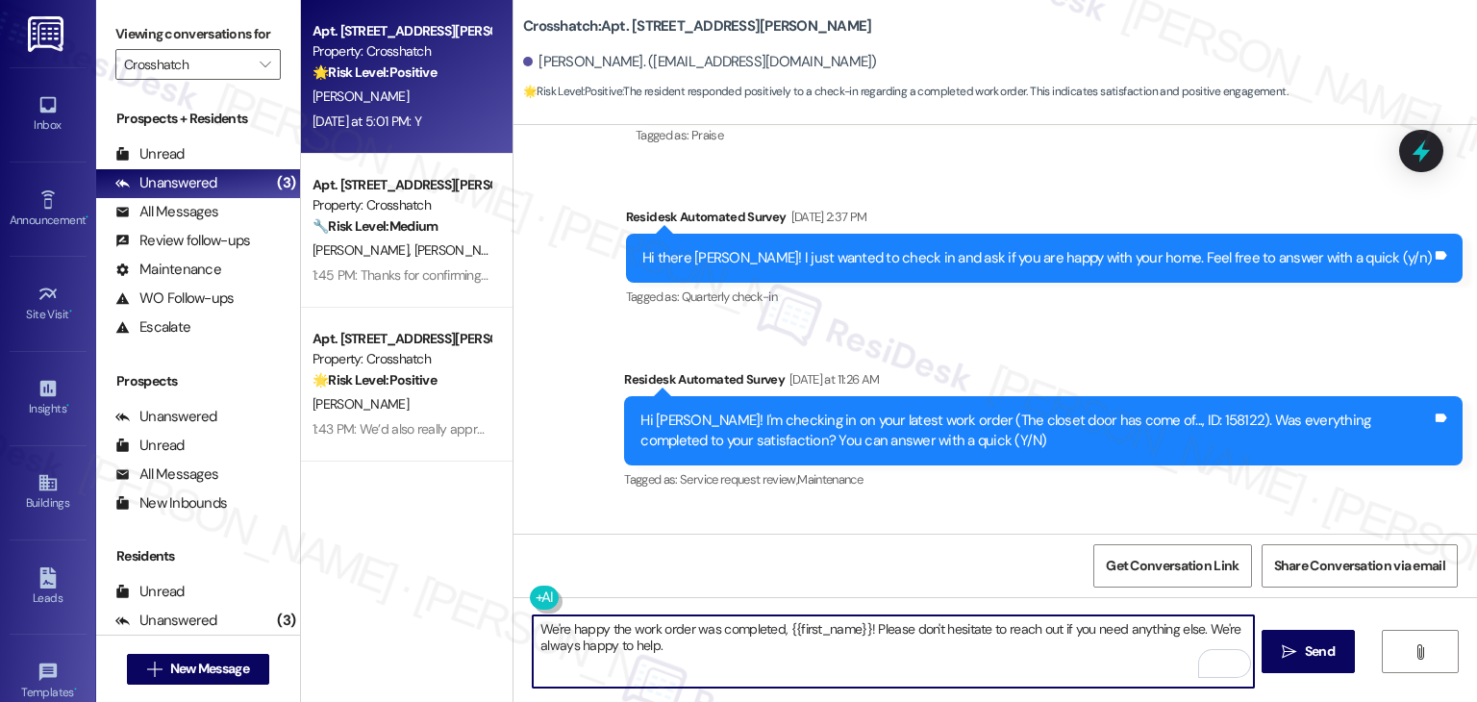
scroll to position [3171, 0]
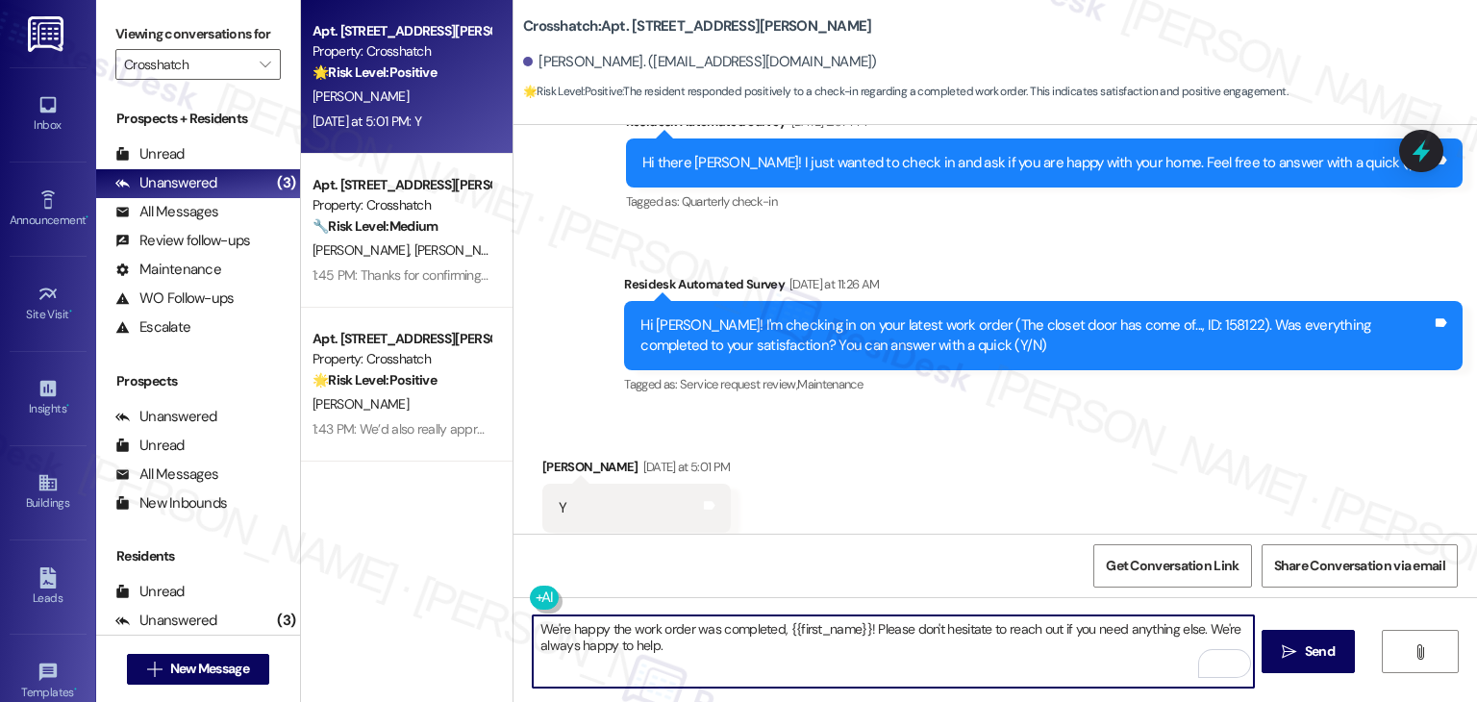
type textarea "We're happy the work order was completed, {{first_name}}! Please don't hesitate…"
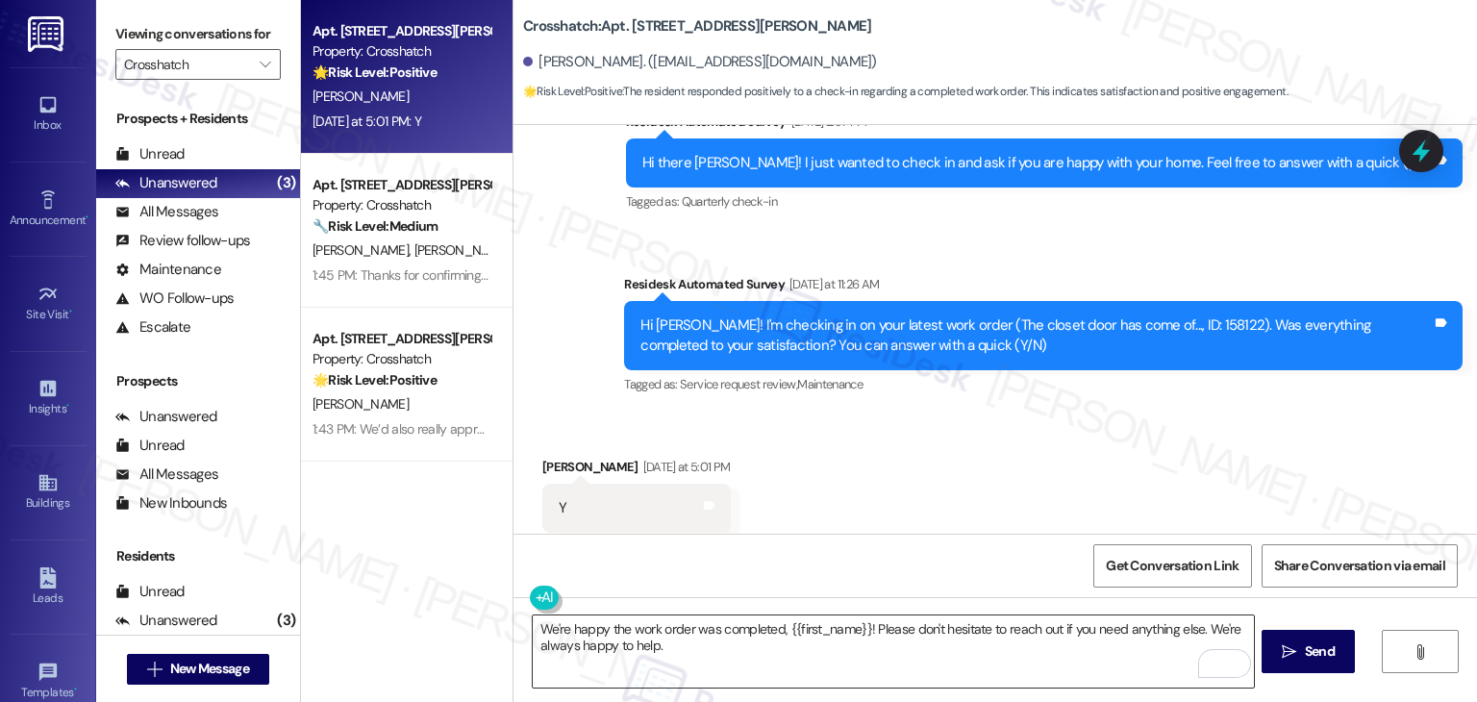
click at [826, 646] on textarea "We're happy the work order was completed, {{first_name}}! Please don't hesitate…" at bounding box center [893, 651] width 720 height 72
click at [1309, 647] on span "Send" at bounding box center [1320, 651] width 30 height 20
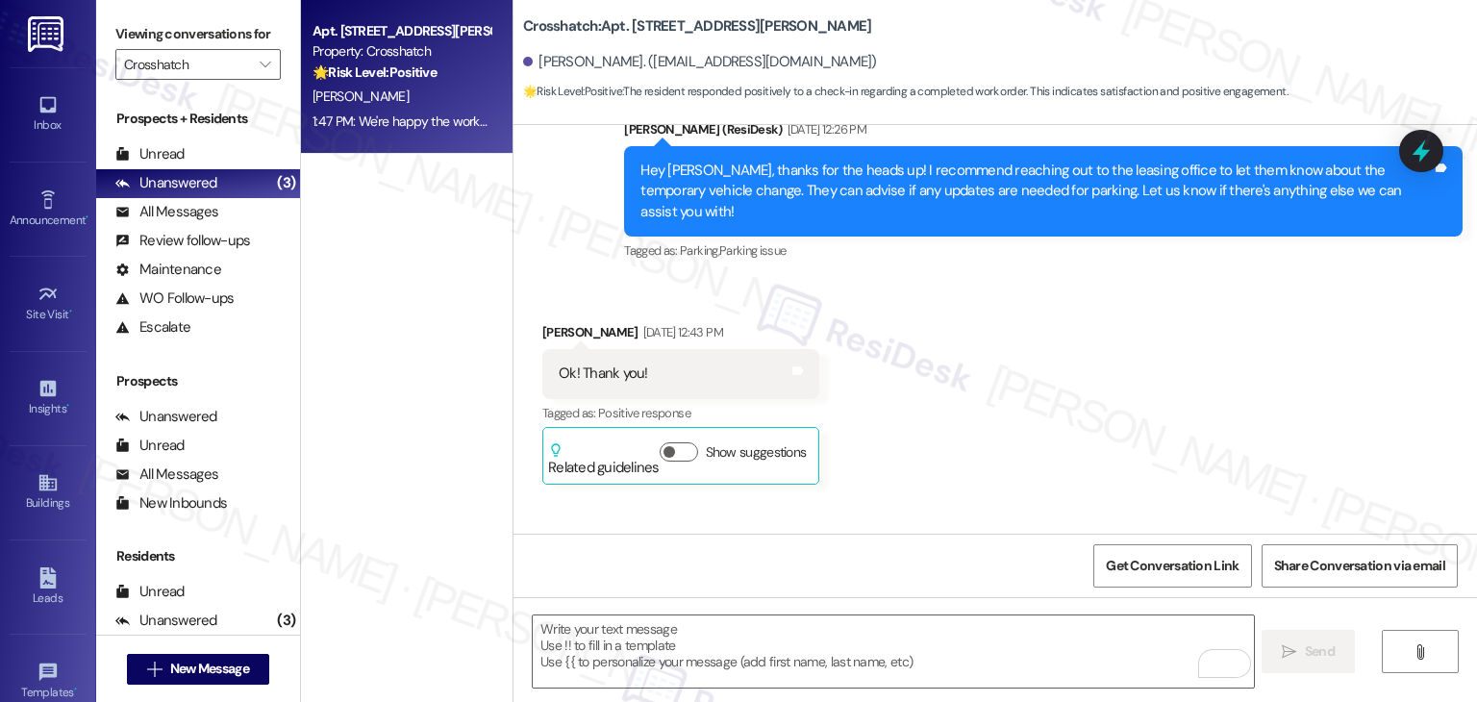
scroll to position [3326, 0]
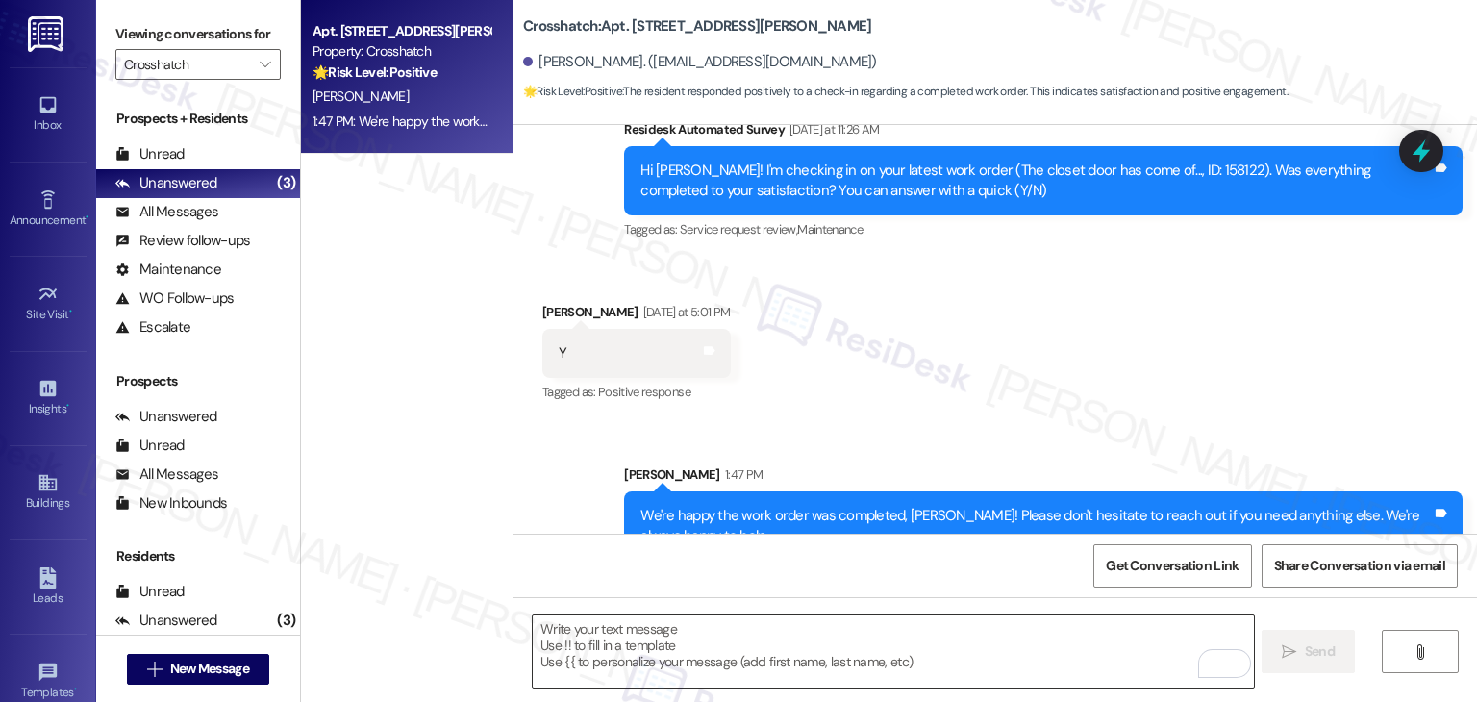
click at [836, 627] on textarea "To enrich screen reader interactions, please activate Accessibility in Grammarl…" at bounding box center [893, 651] width 720 height 72
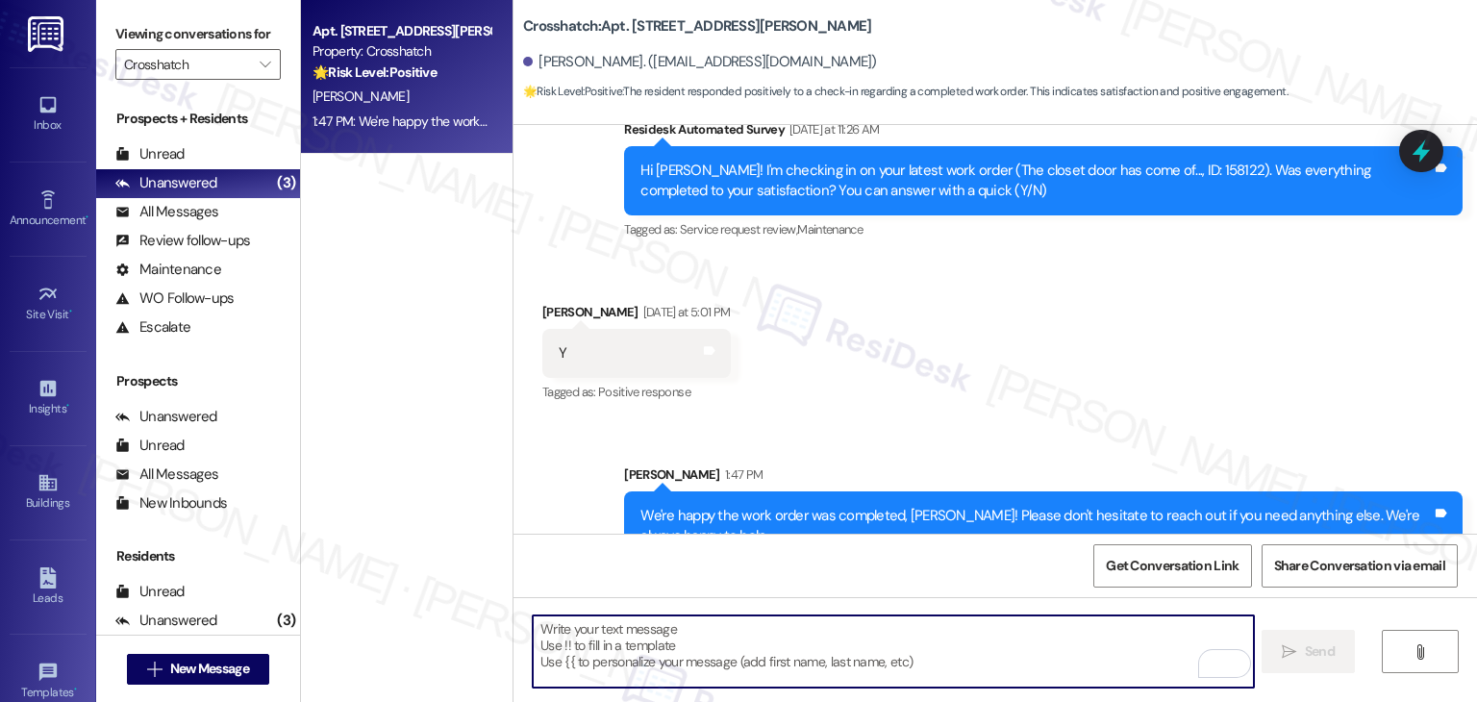
paste textarea "We’d also really appreciate it if you could share your experience in a review, …"
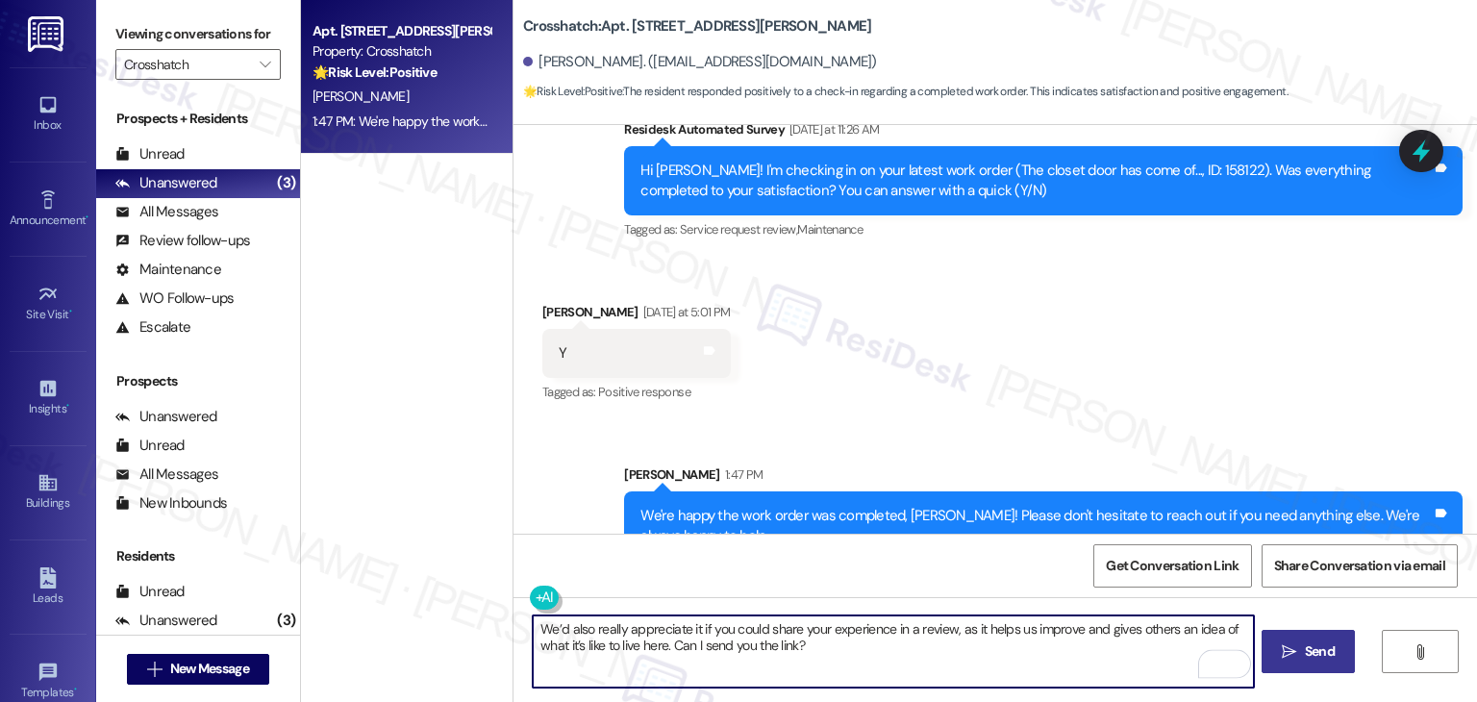
type textarea "We’d also really appreciate it if you could share your experience in a review, …"
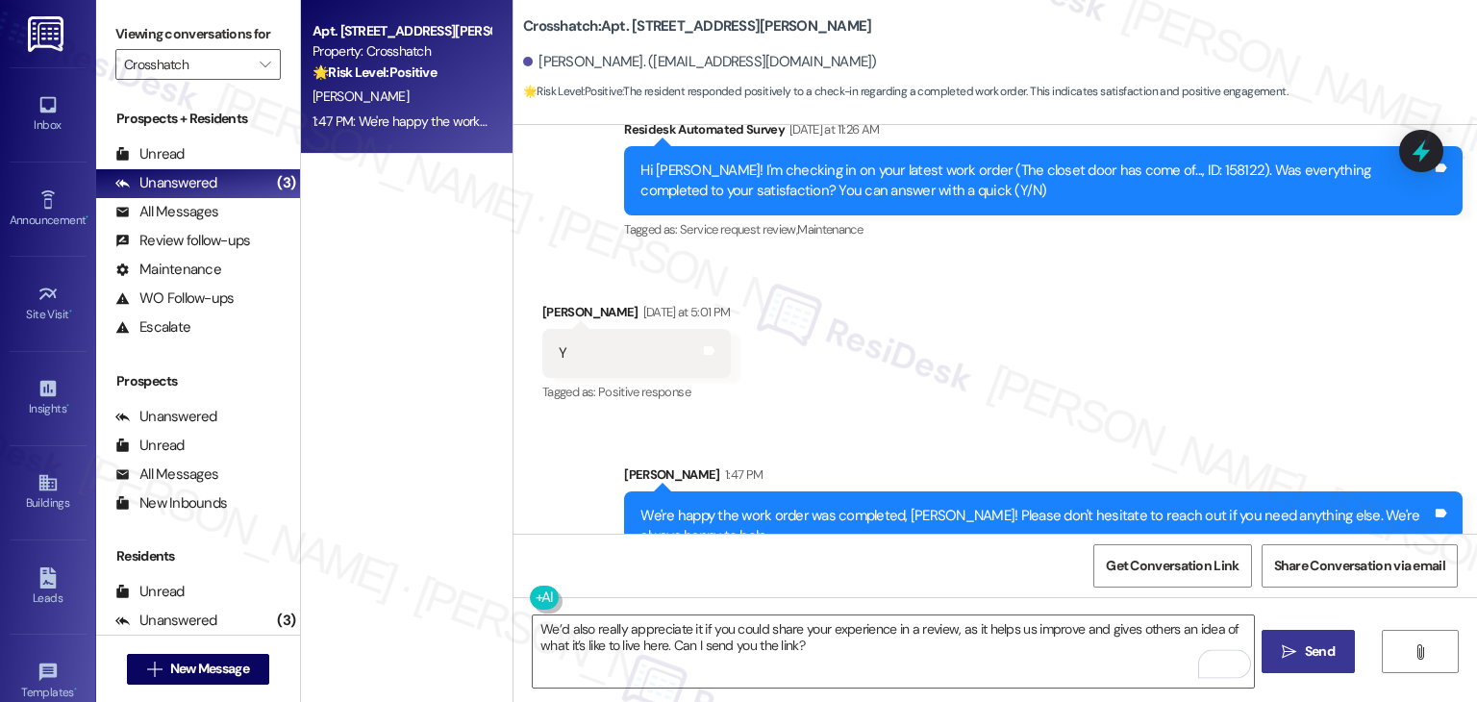
click at [1319, 658] on span "Send" at bounding box center [1320, 651] width 30 height 20
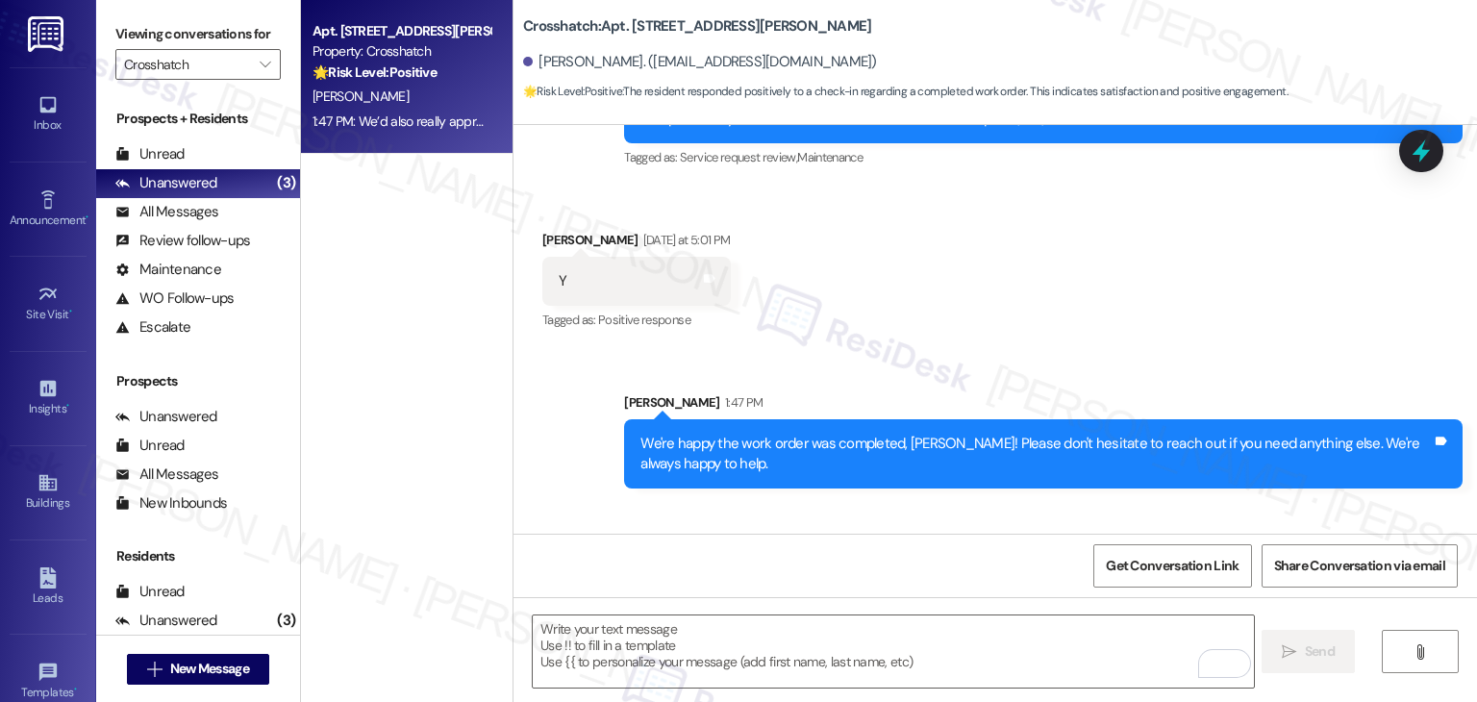
scroll to position [3480, 0]
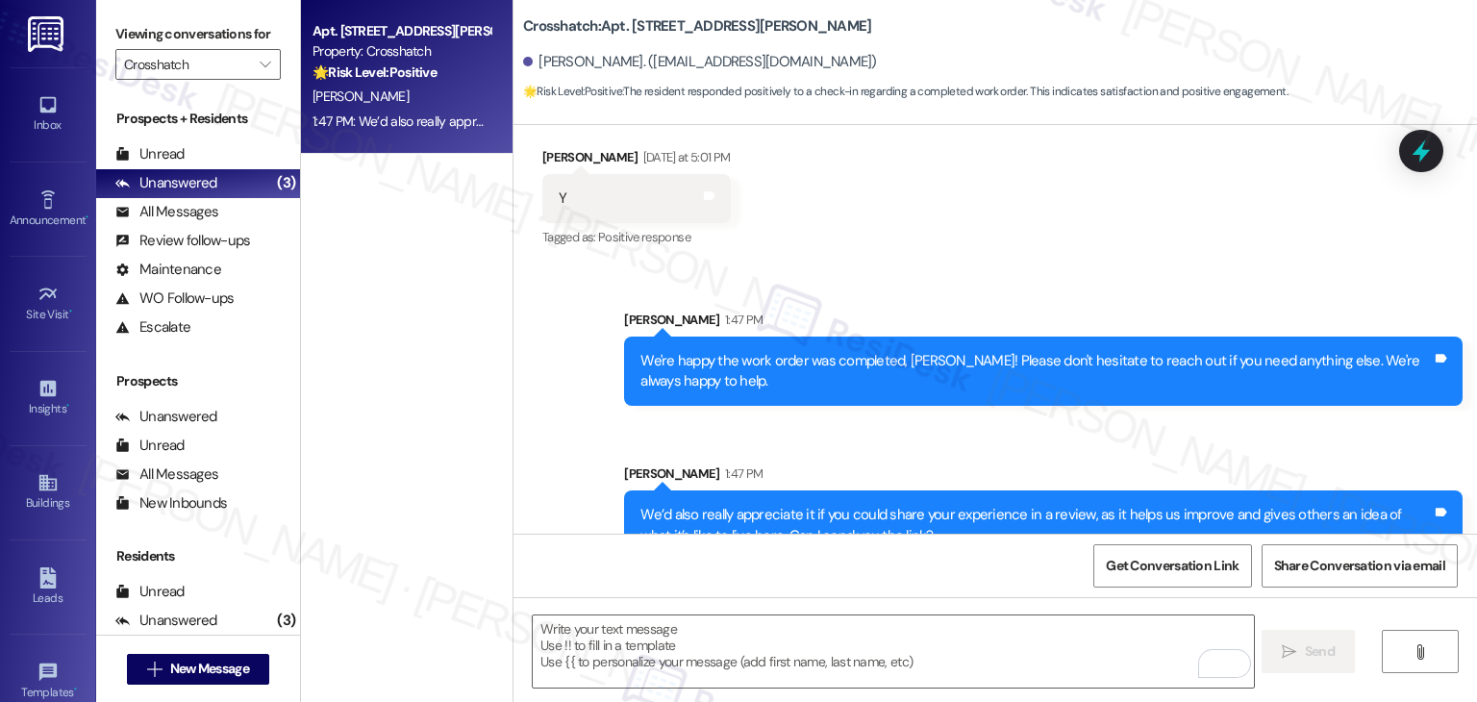
click at [1138, 213] on div "Received via SMS Karen Minnick Yesterday at 5:01 PM Y Tags and notes Tagged as:…" at bounding box center [994, 185] width 963 height 162
click at [455, 325] on div "Apt. 621A, 4220 N Adams St Property: Crosshatch 🌟 Risk Level: Positive The resi…" at bounding box center [407, 282] width 212 height 565
click at [552, 413] on div "Sent via SMS Sarah 1:47 PM We're happy the work order was completed, Karen! Ple…" at bounding box center [994, 421] width 963 height 310
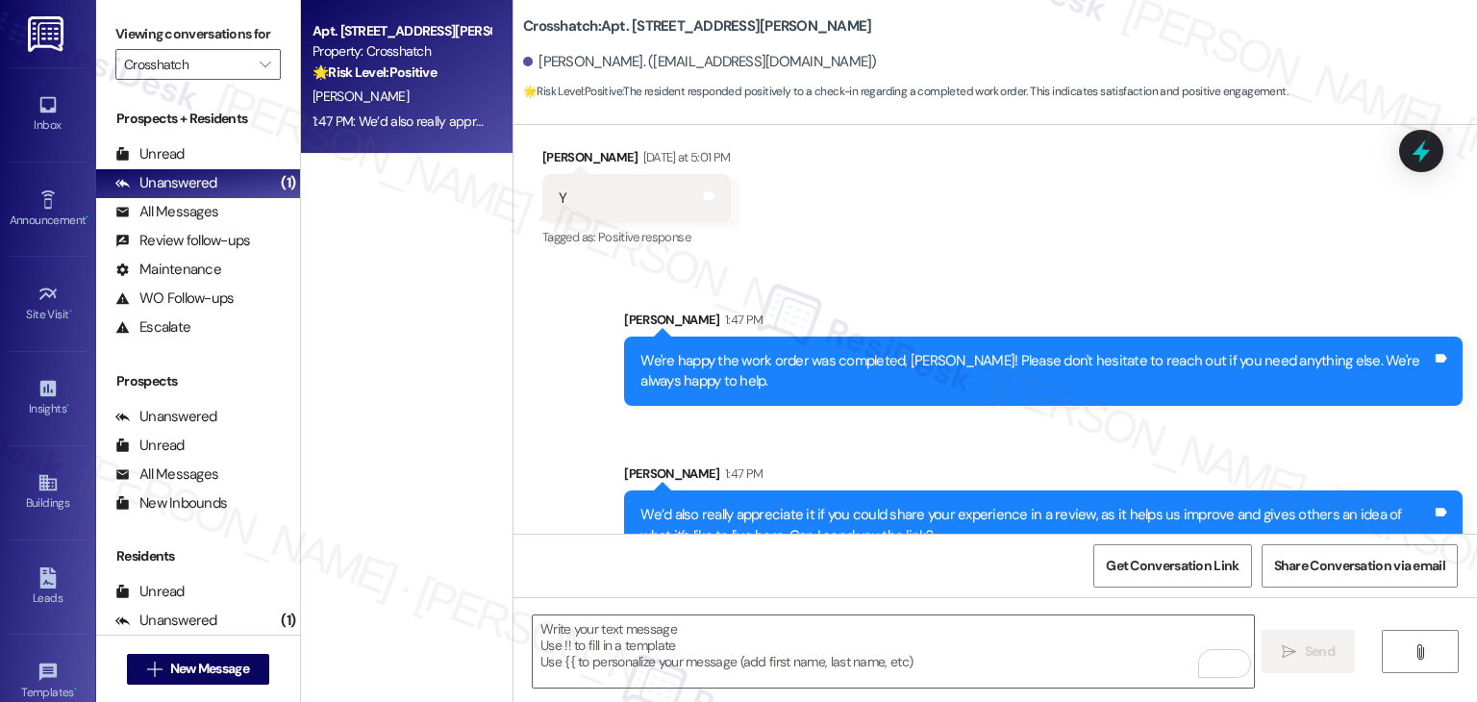
click at [551, 415] on div "Sent via SMS Sarah 1:47 PM We're happy the work order was completed, Karen! Ple…" at bounding box center [994, 421] width 963 height 310
click at [262, 53] on span "" at bounding box center [265, 64] width 18 height 31
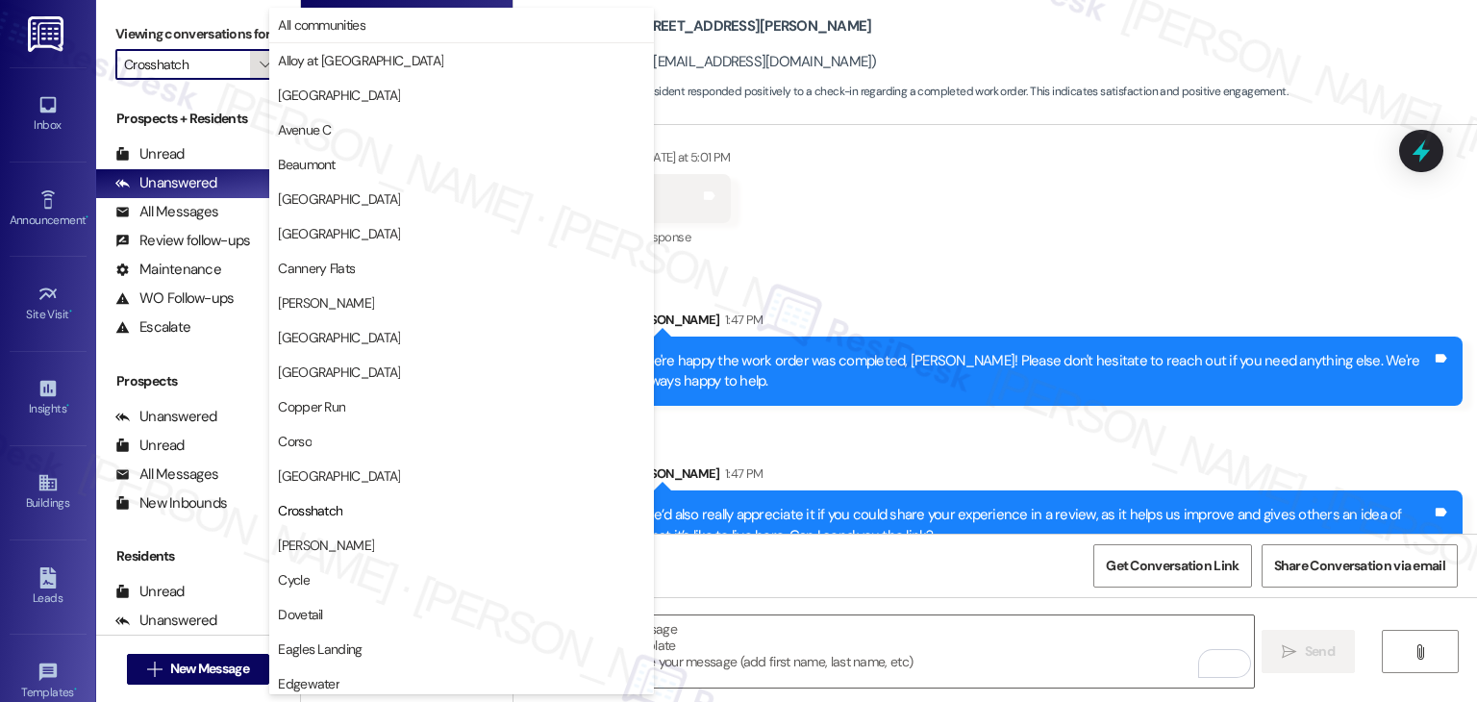
scroll to position [312, 0]
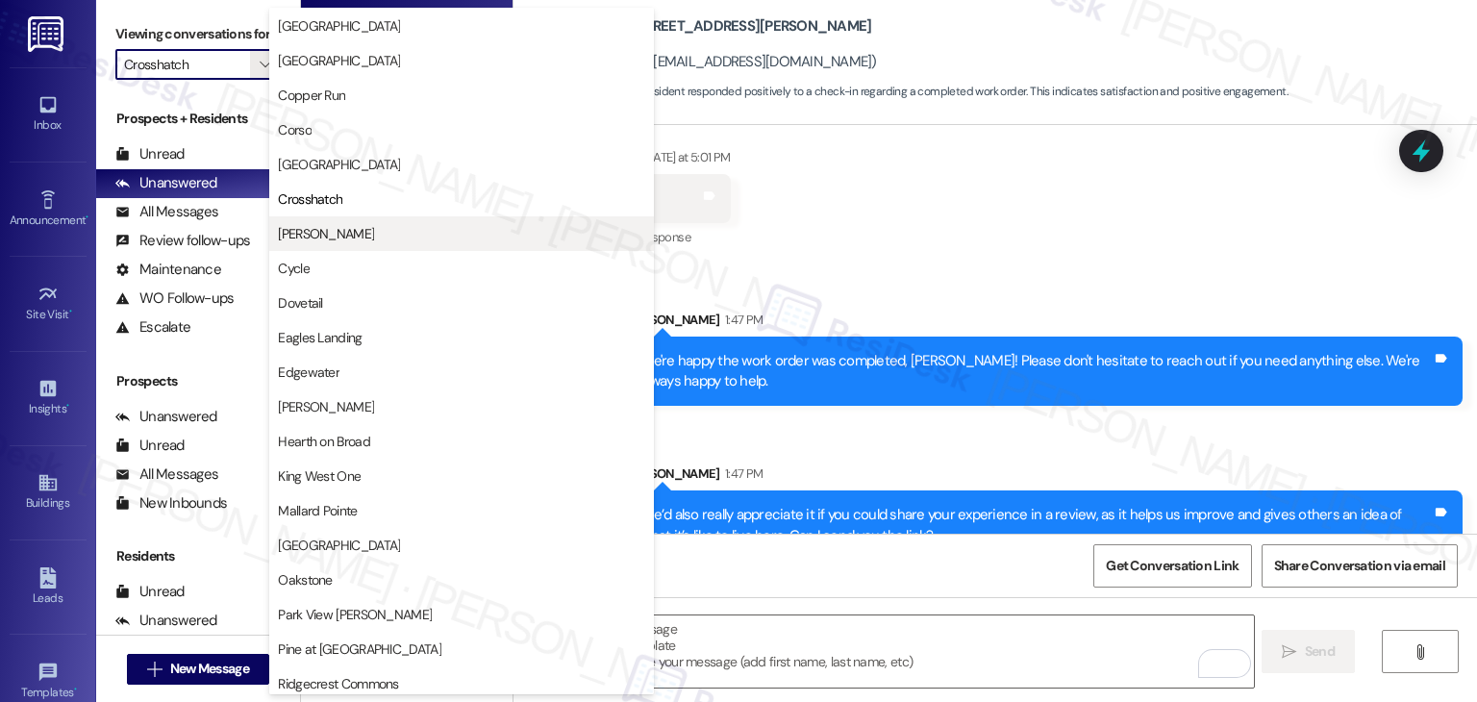
click at [343, 228] on span "[PERSON_NAME]" at bounding box center [461, 233] width 367 height 19
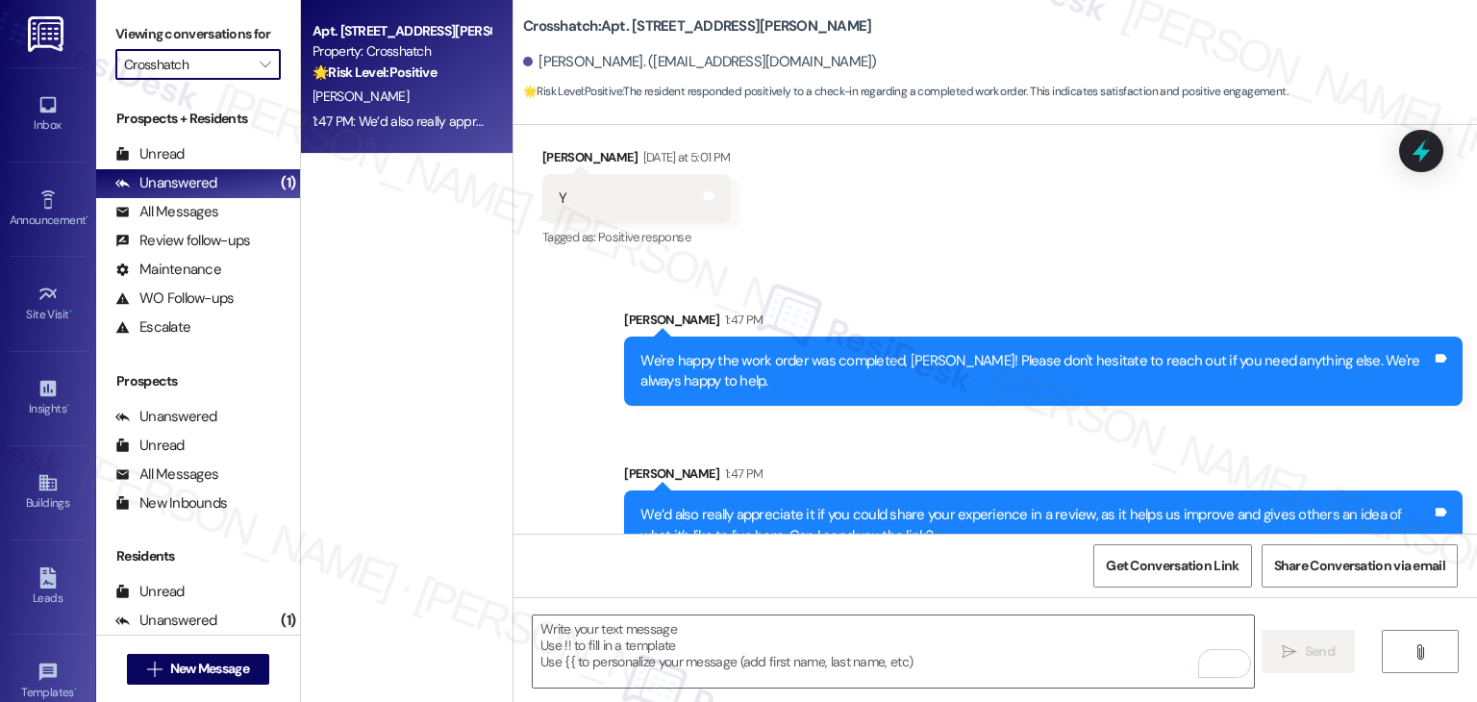
type input "[PERSON_NAME]"
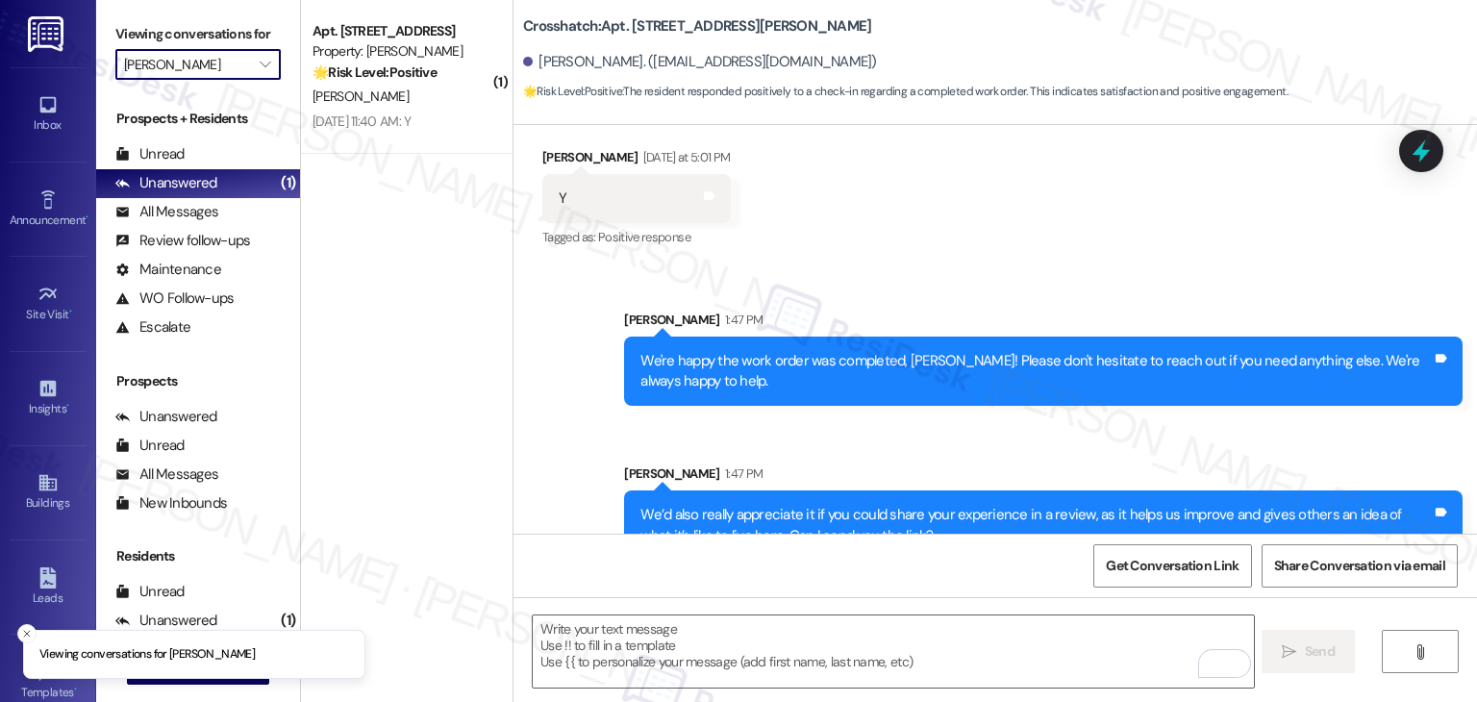
click at [400, 157] on div "( 1 ) Apt. 412U, 450 W Grove St Property: CW Moore 🌟 Risk Level: Positive The r…" at bounding box center [407, 282] width 212 height 565
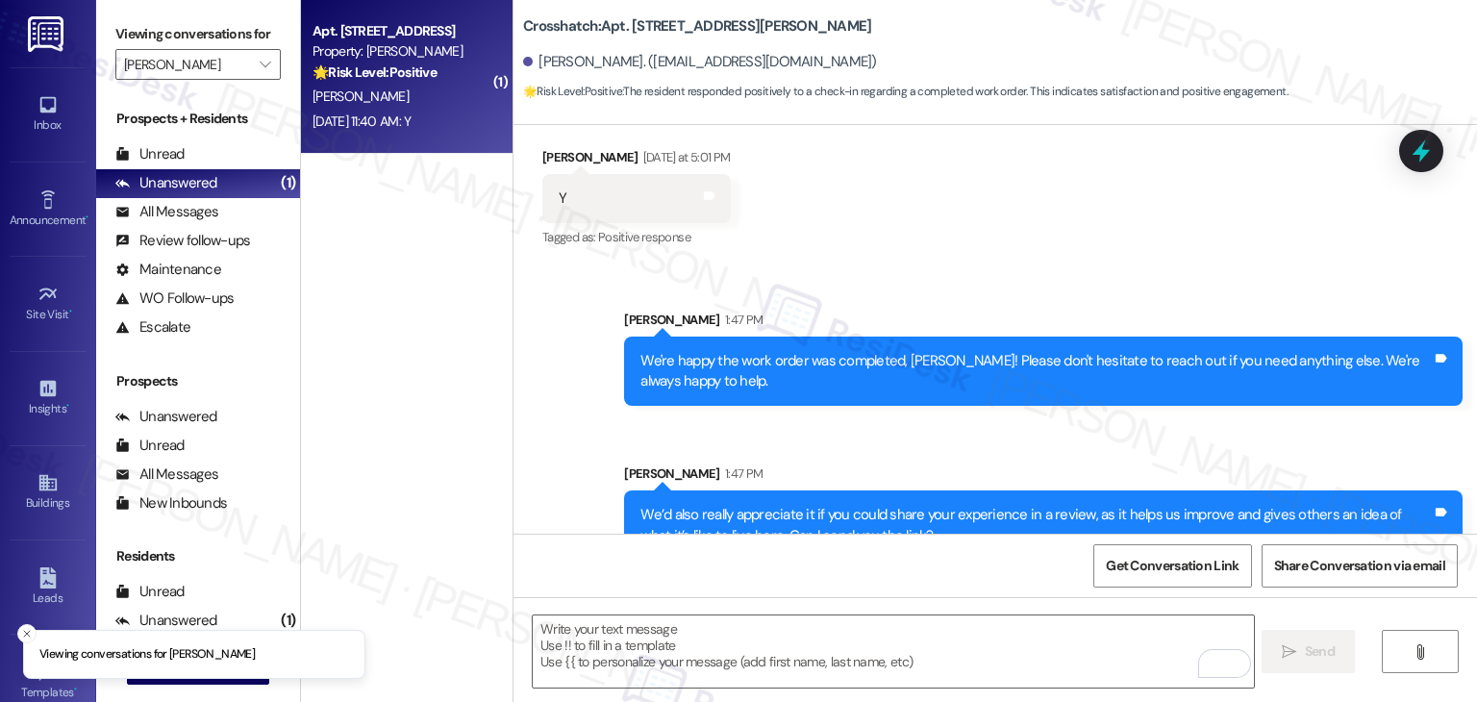
click at [405, 122] on div "Aug 14, 2025 at 11:40 AM: Y Aug 14, 2025 at 11:40 AM: Y" at bounding box center [361, 120] width 98 height 17
type textarea "Fetching suggested responses. Please feel free to read through the conversation…"
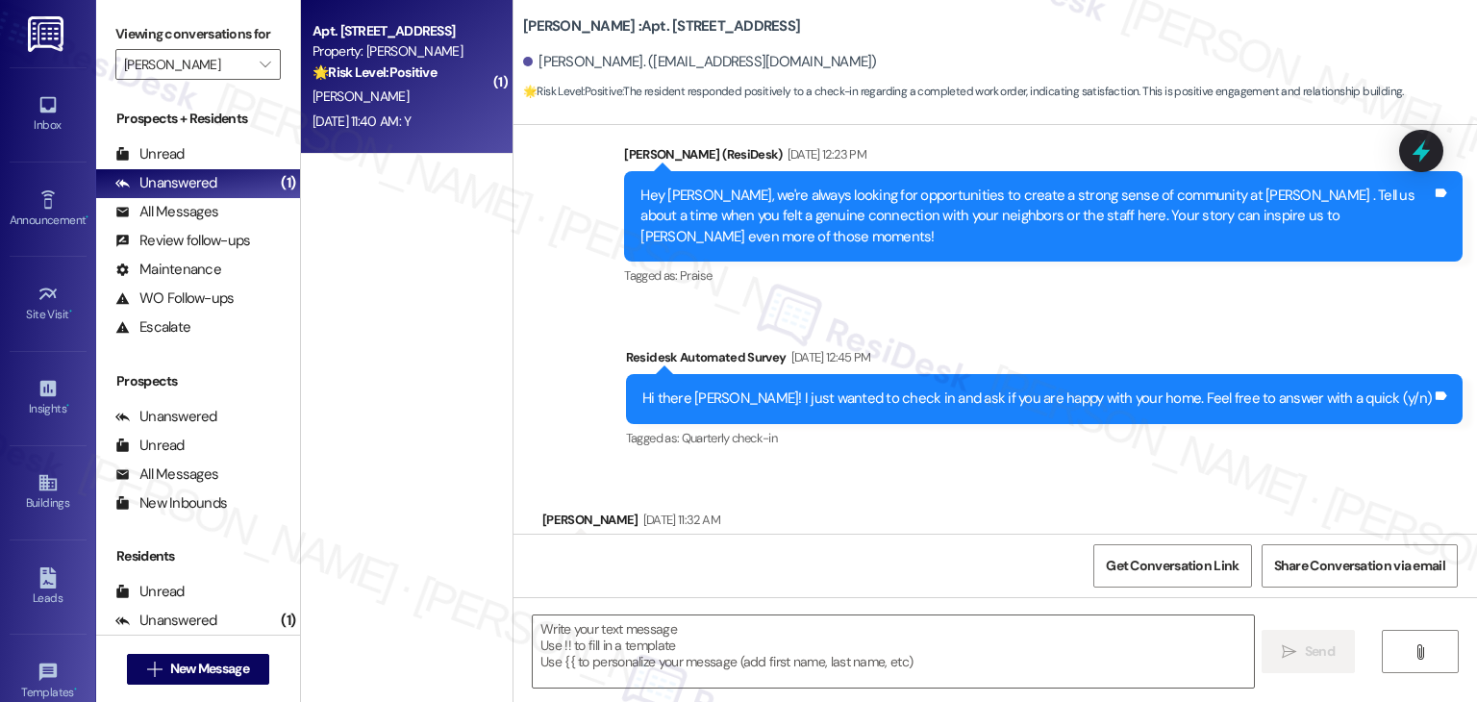
type textarea "Fetching suggested responses. Please feel free to read through the conversation…"
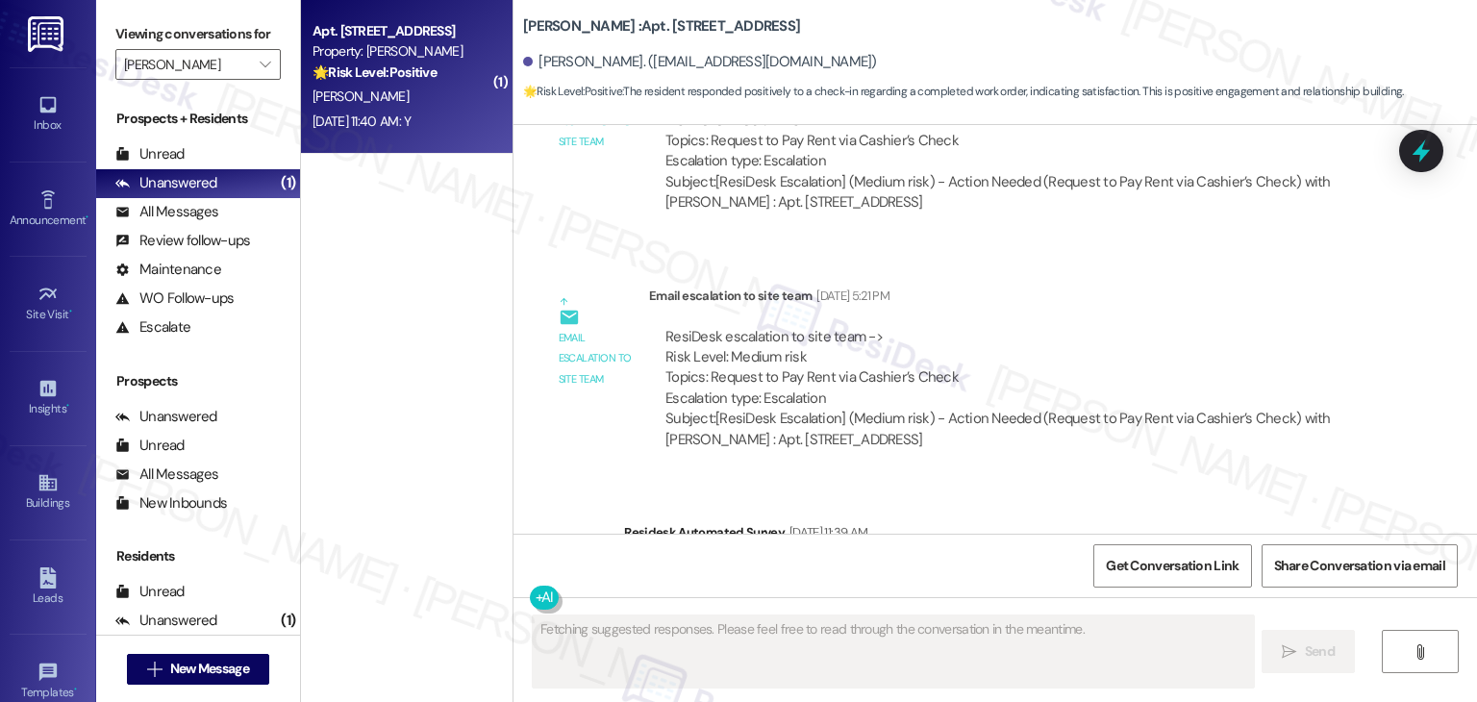
scroll to position [2634, 0]
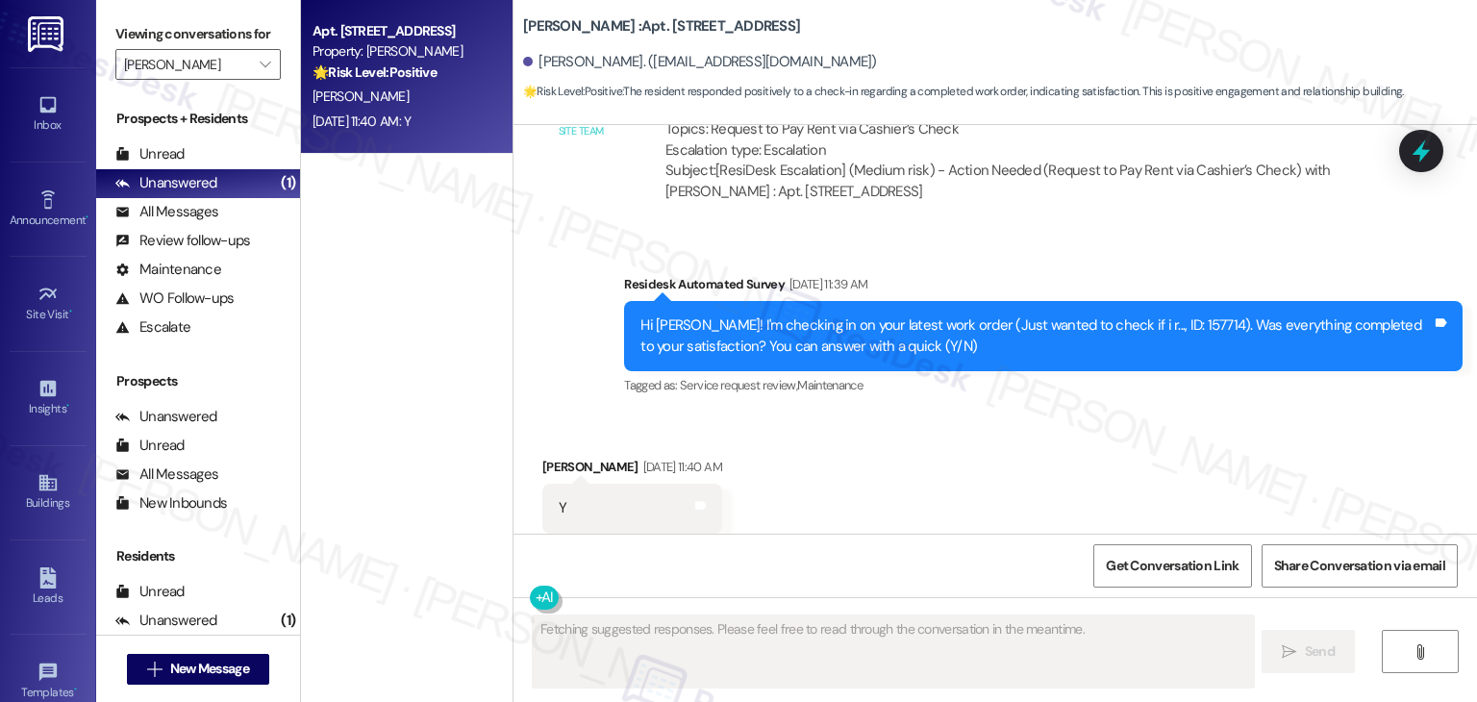
click at [961, 413] on div "Received via SMS Hailee Cunha Aug 14, 2025 at 11:40 AM Y Tags and notes Tagged …" at bounding box center [994, 494] width 963 height 162
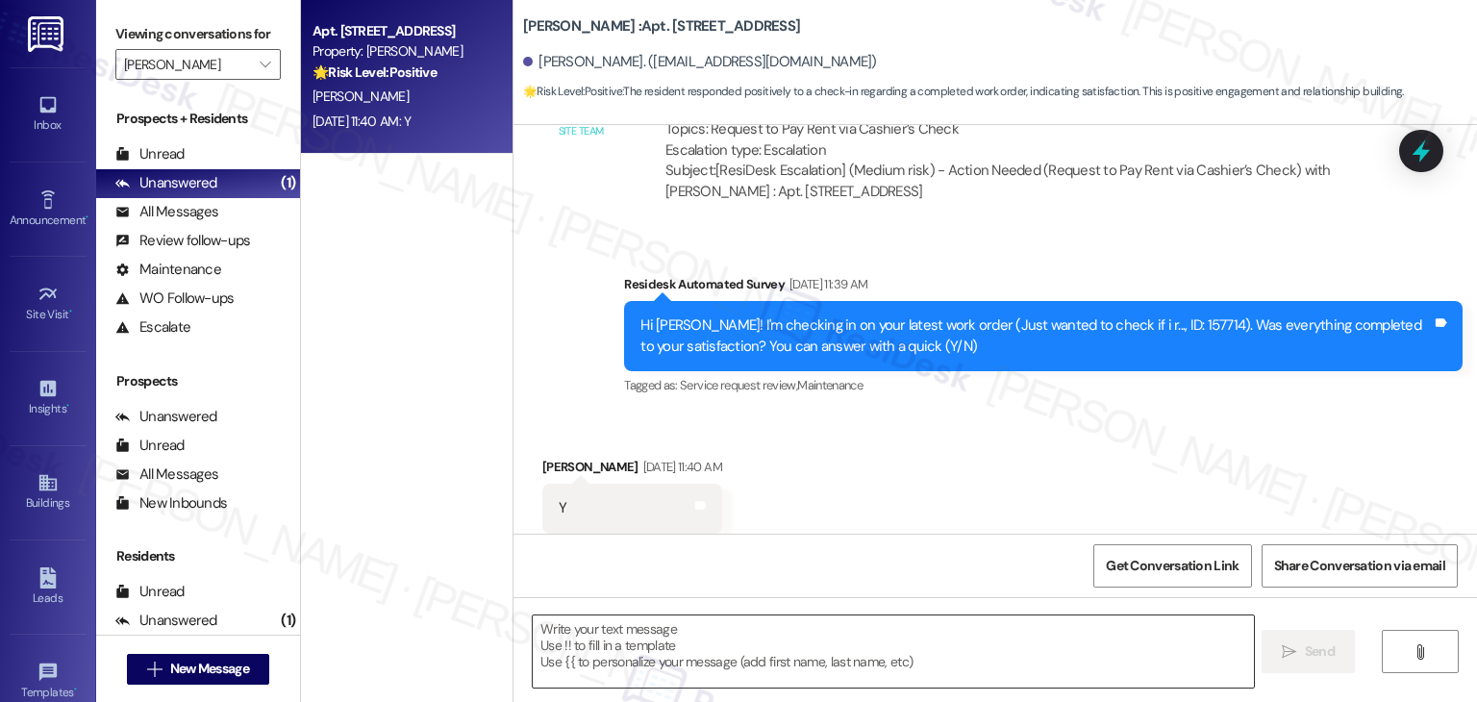
click at [679, 636] on textarea at bounding box center [893, 651] width 720 height 72
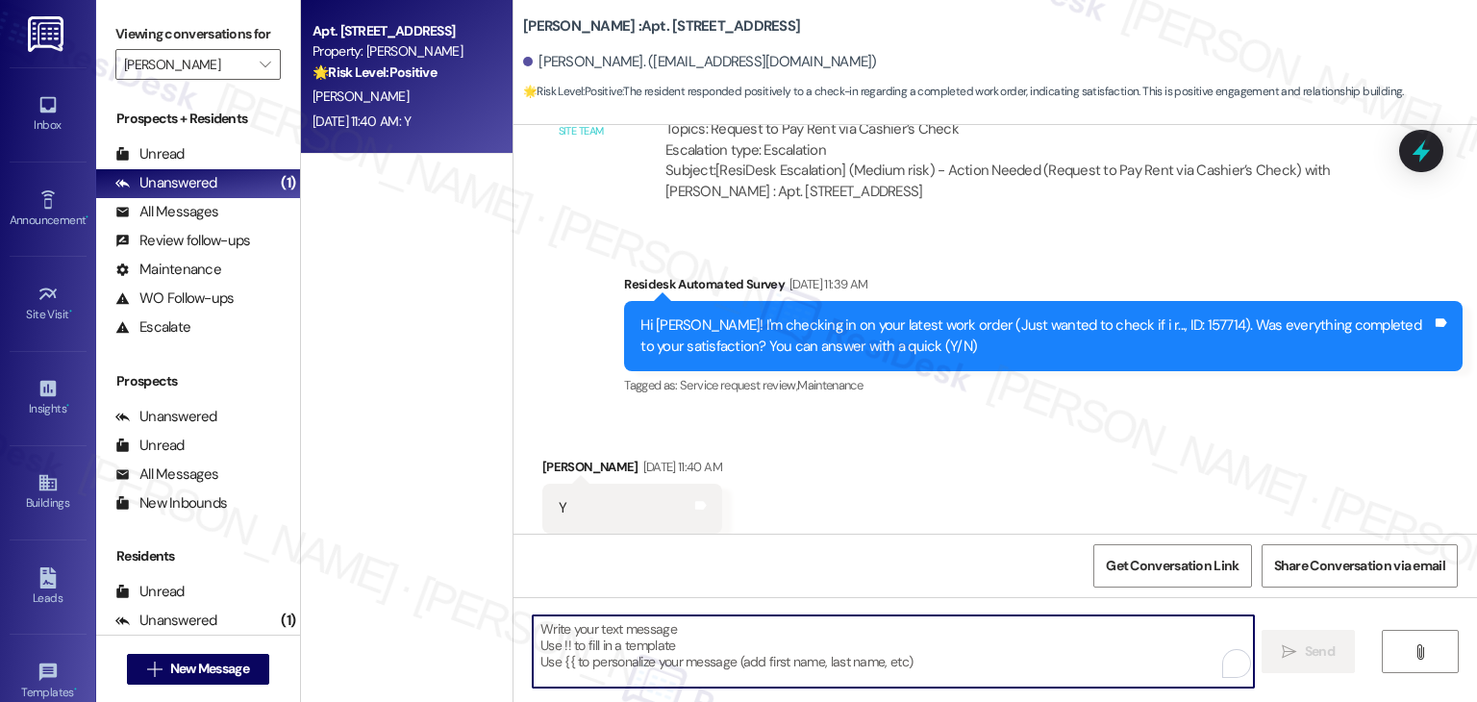
paste textarea "We’d also really appreciate it if you could share your experience in a review, …"
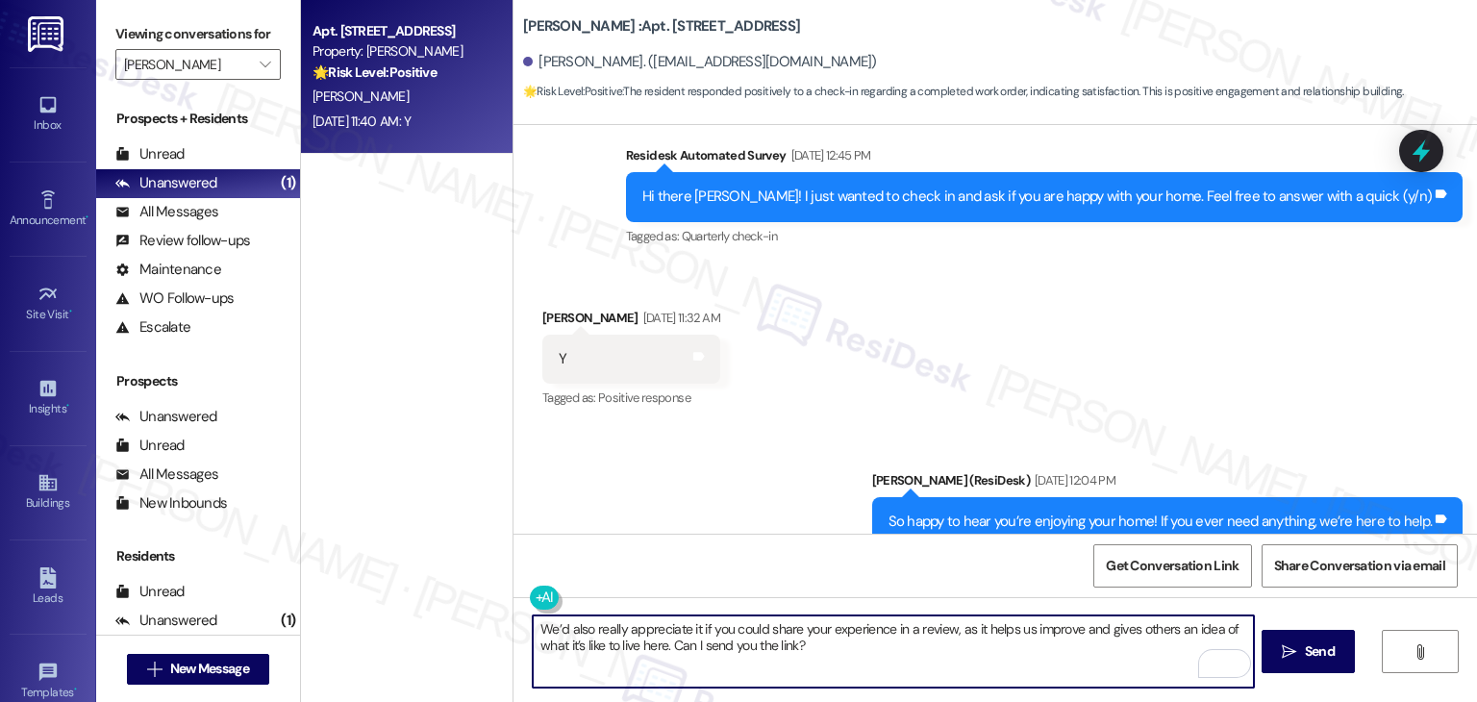
scroll to position [1000, 0]
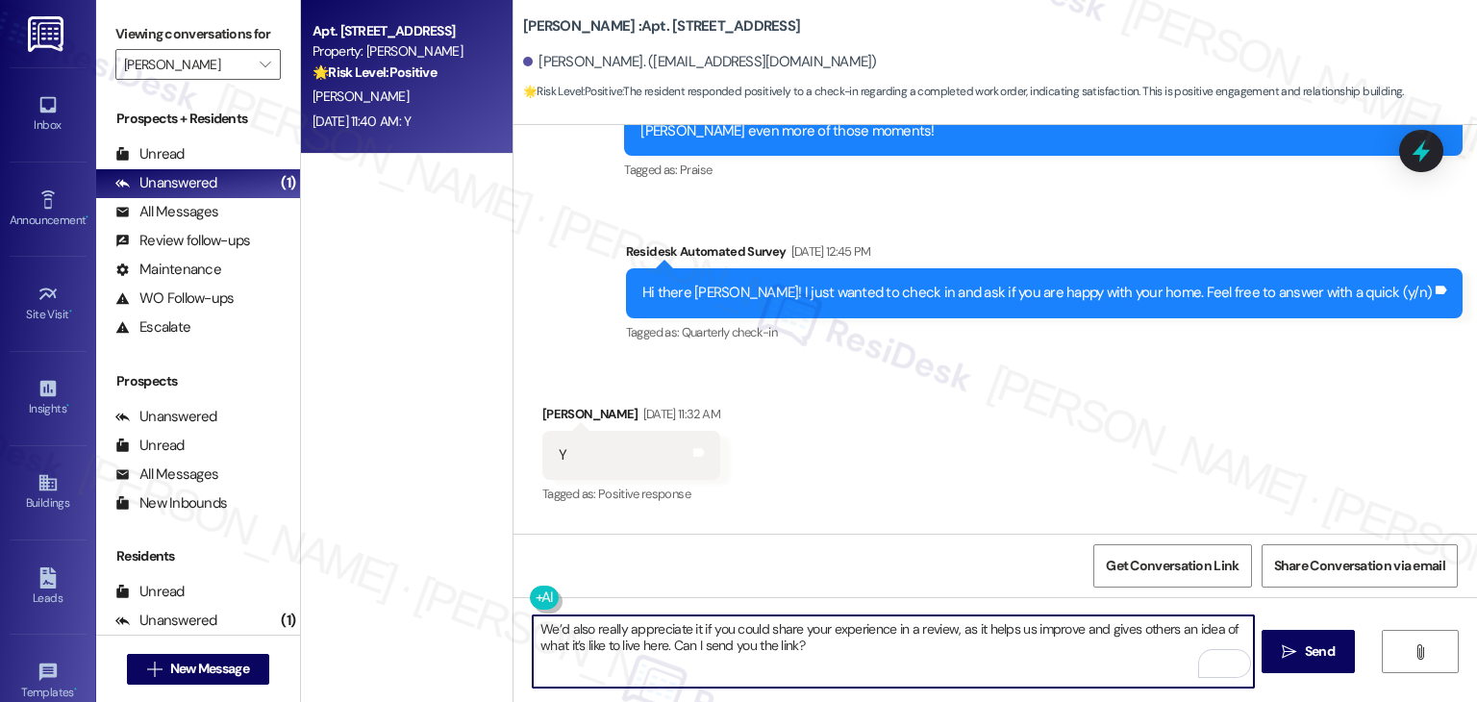
click at [678, 630] on textarea "We’d also really appreciate it if you could share your experience in a review, …" at bounding box center [893, 651] width 720 height 72
paste textarea "Thanks for confirming, {{first_name}}! Glad to hear everything was completed to…"
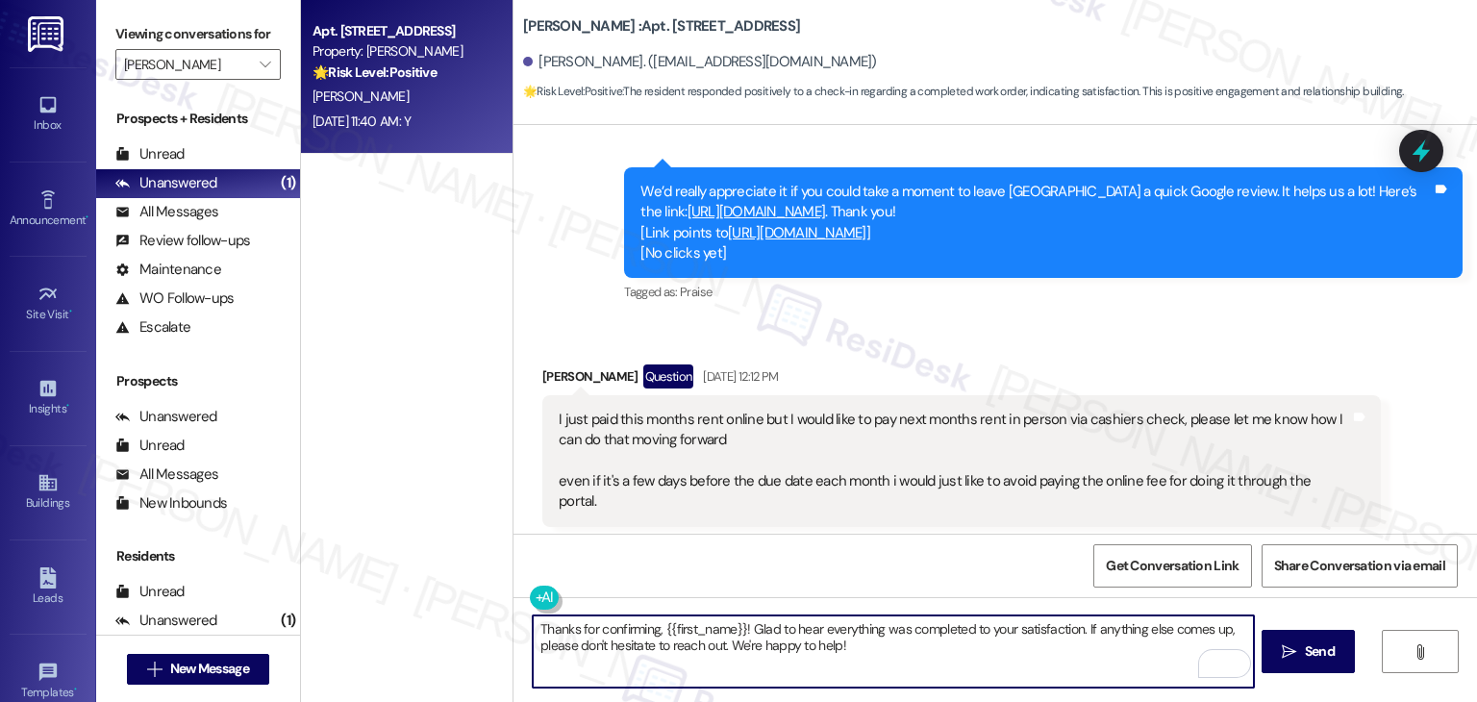
scroll to position [2635, 0]
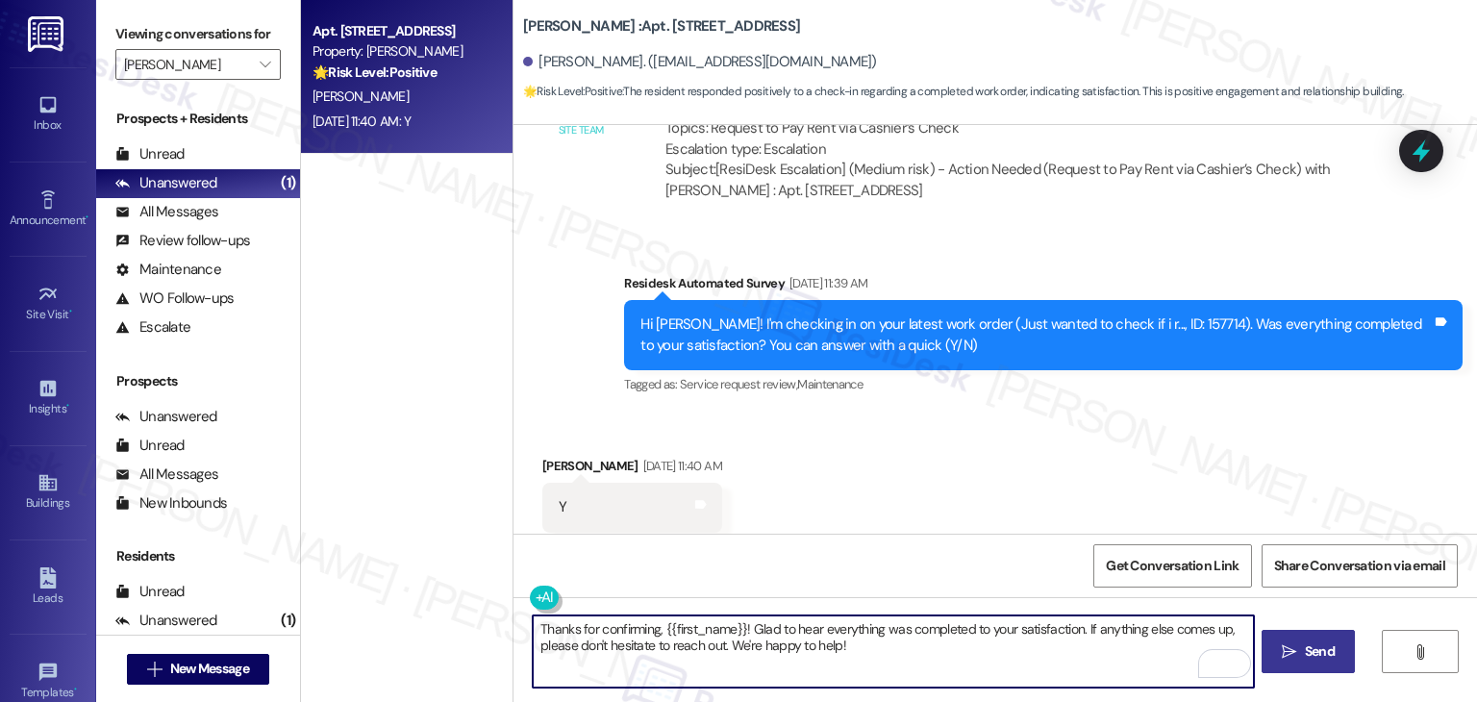
type textarea "Thanks for confirming, {{first_name}}! Glad to hear everything was completed to…"
click at [1313, 643] on span "Send" at bounding box center [1320, 651] width 30 height 20
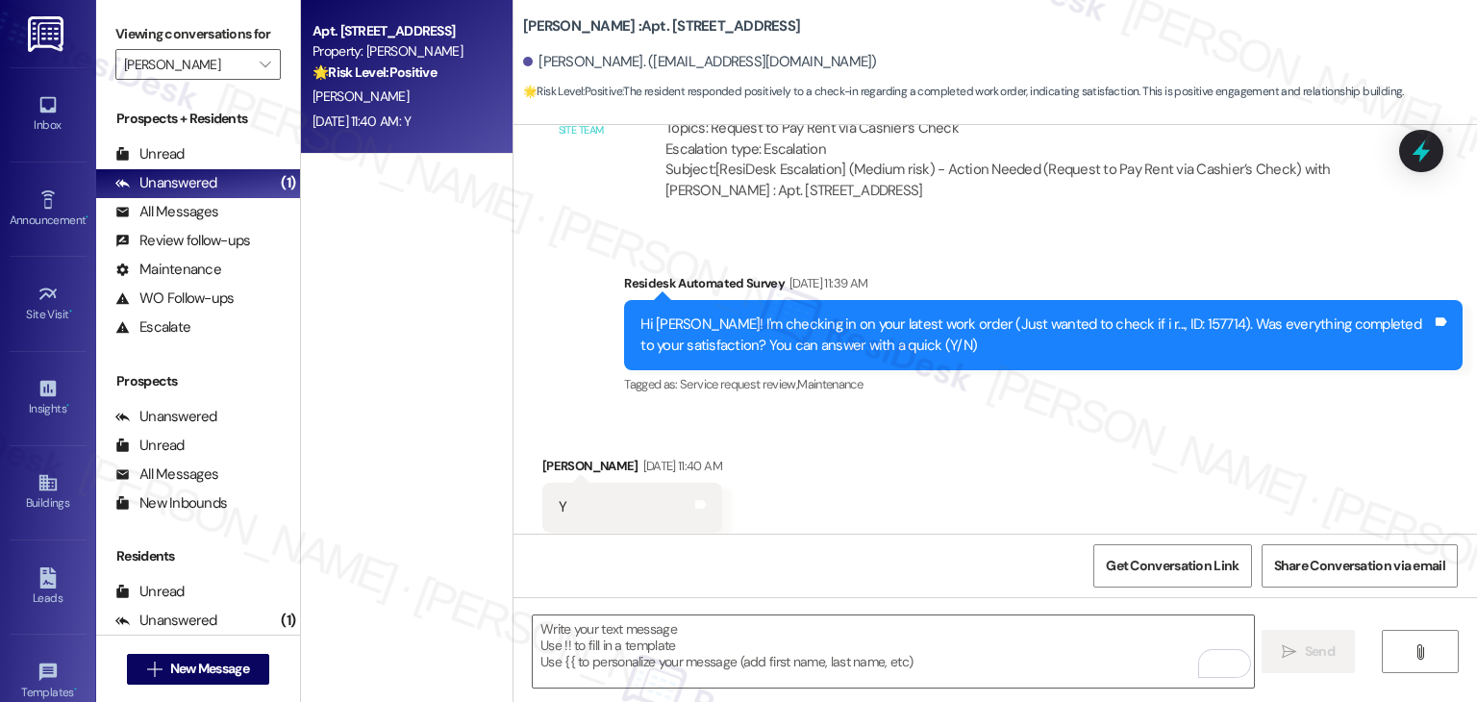
scroll to position [2634, 0]
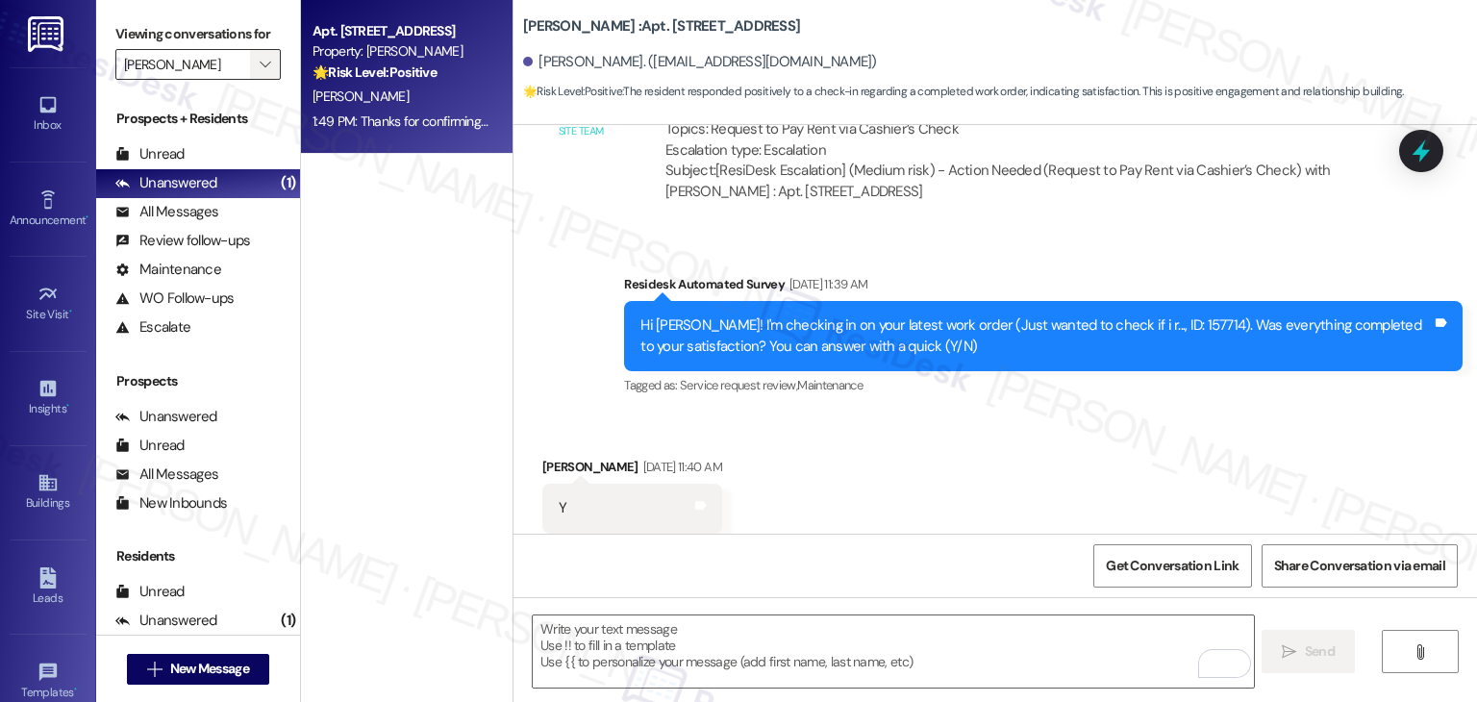
click at [260, 61] on icon "" at bounding box center [265, 64] width 11 height 15
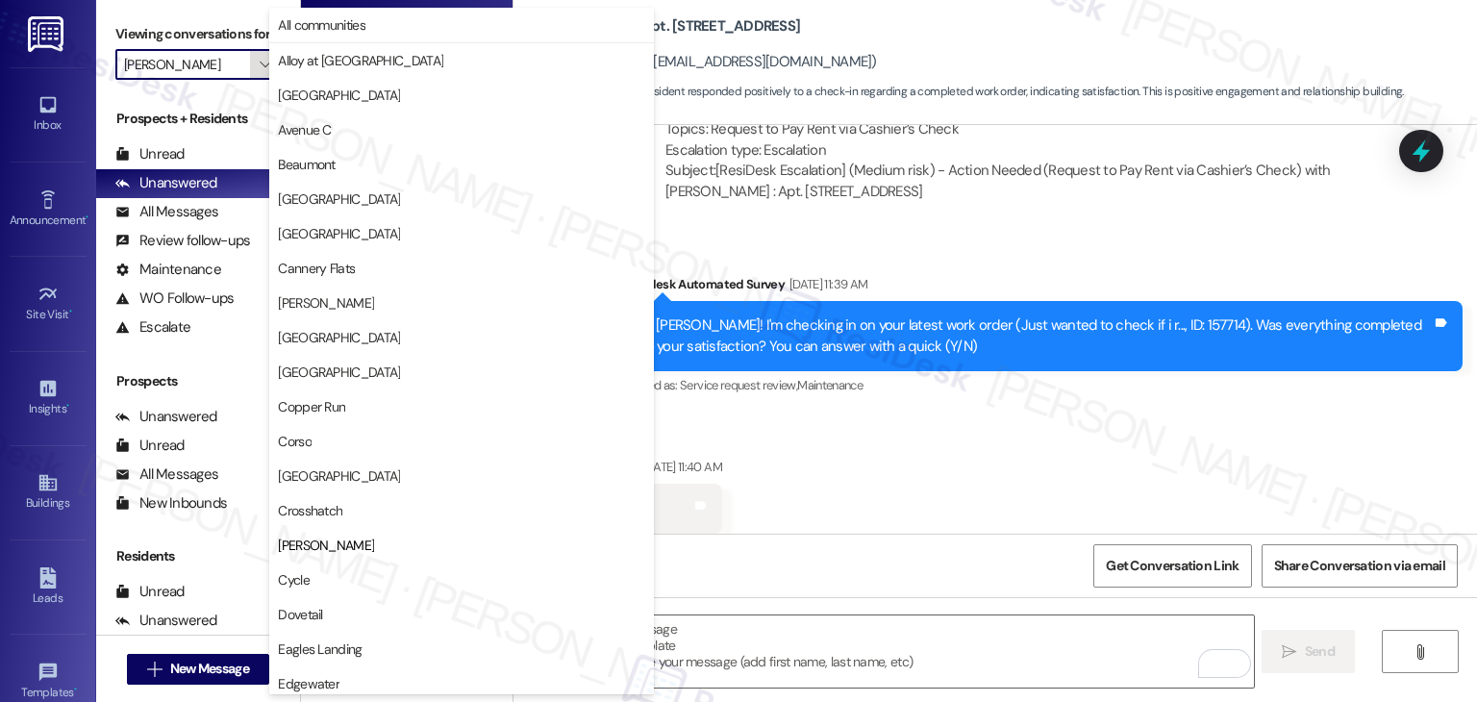
scroll to position [312, 0]
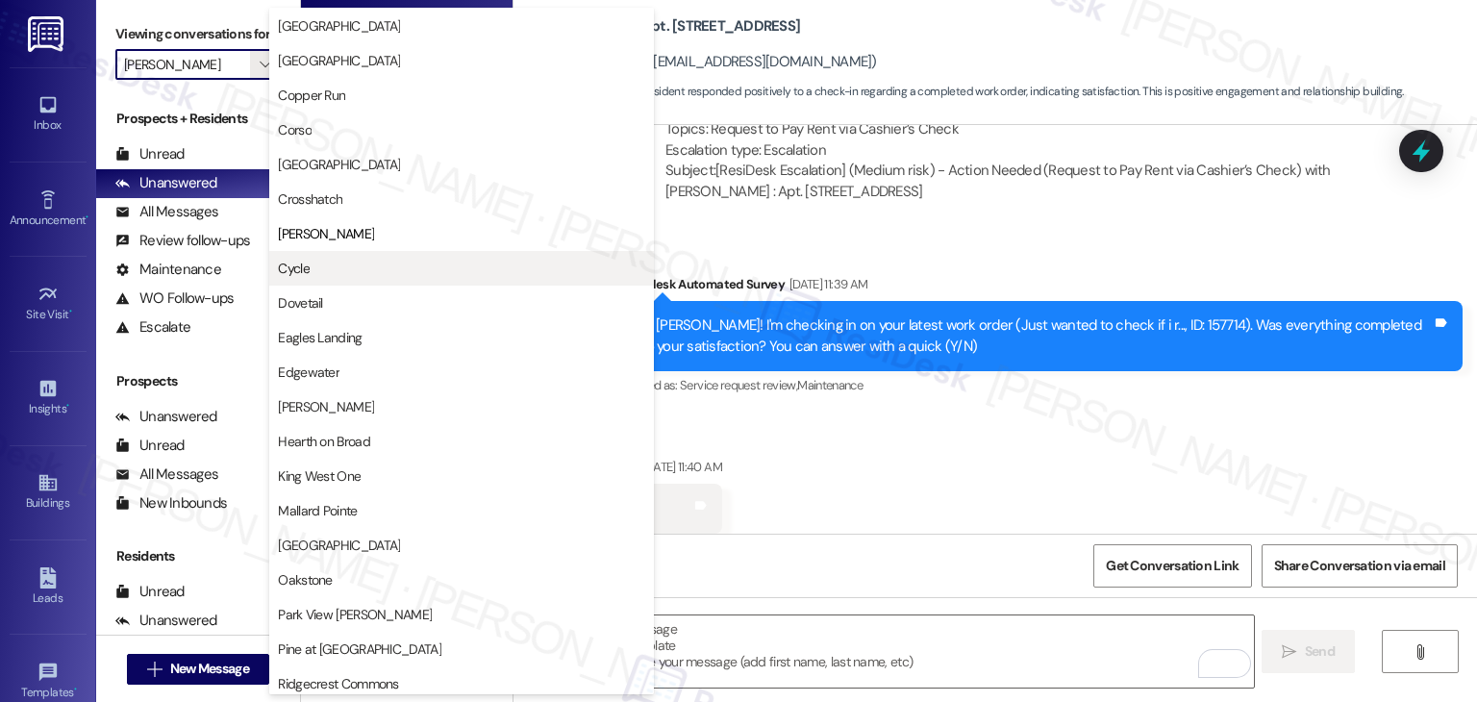
click at [319, 268] on span "Cycle" at bounding box center [461, 268] width 367 height 19
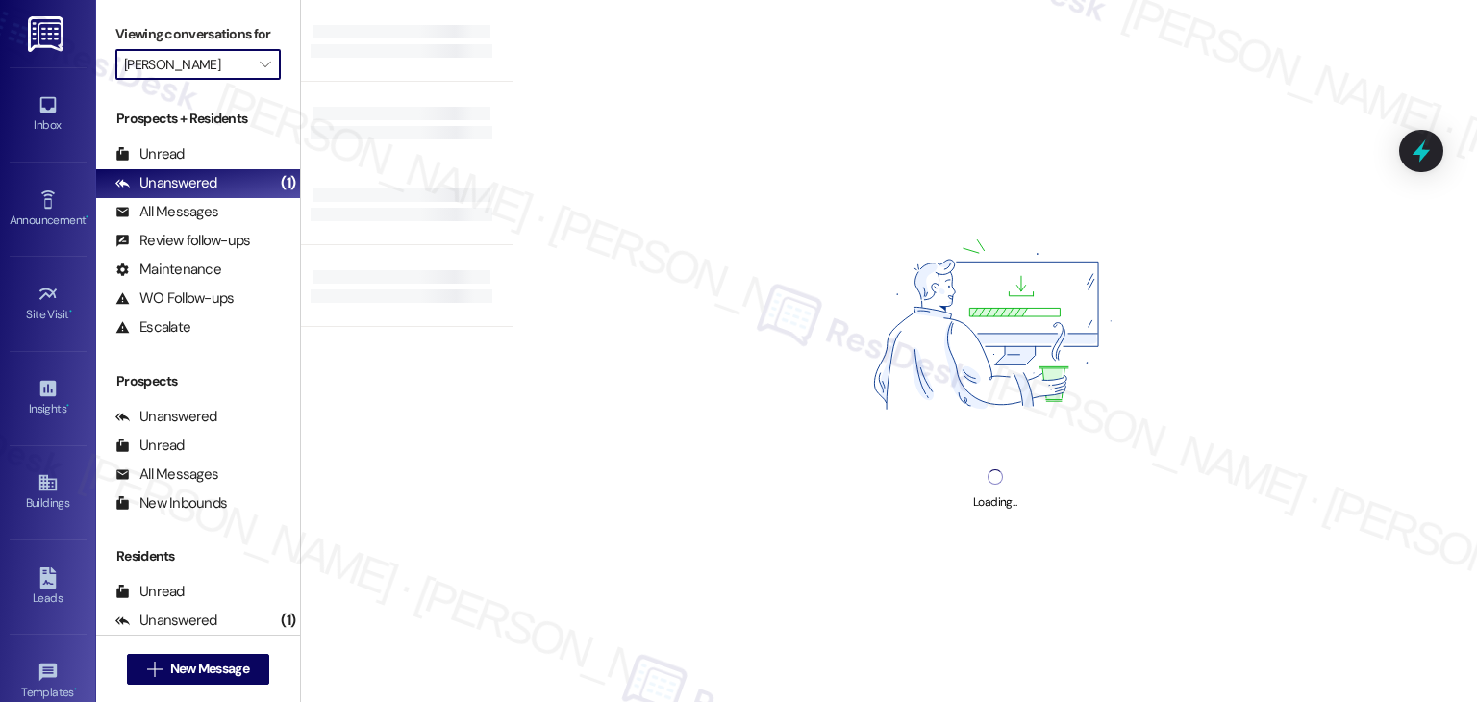
type input "Cycle"
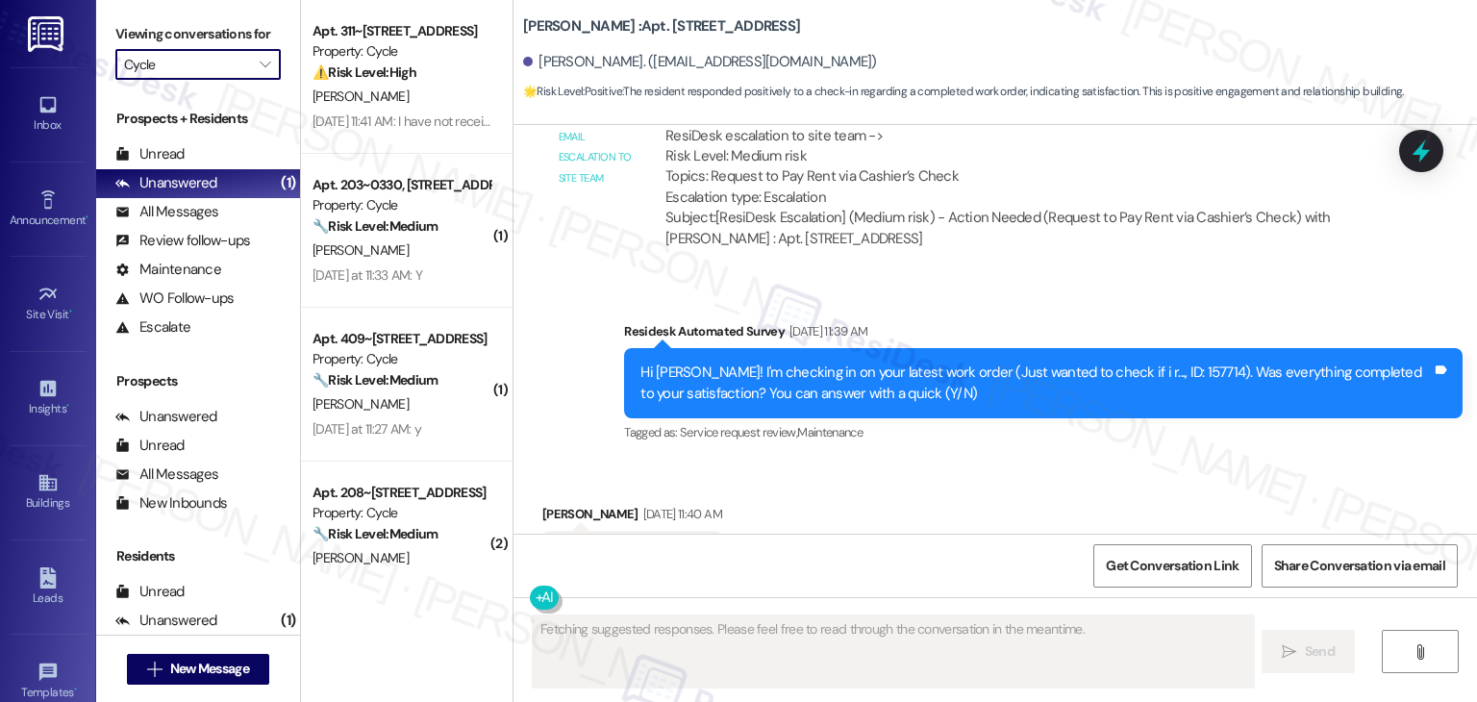
scroll to position [2634, 0]
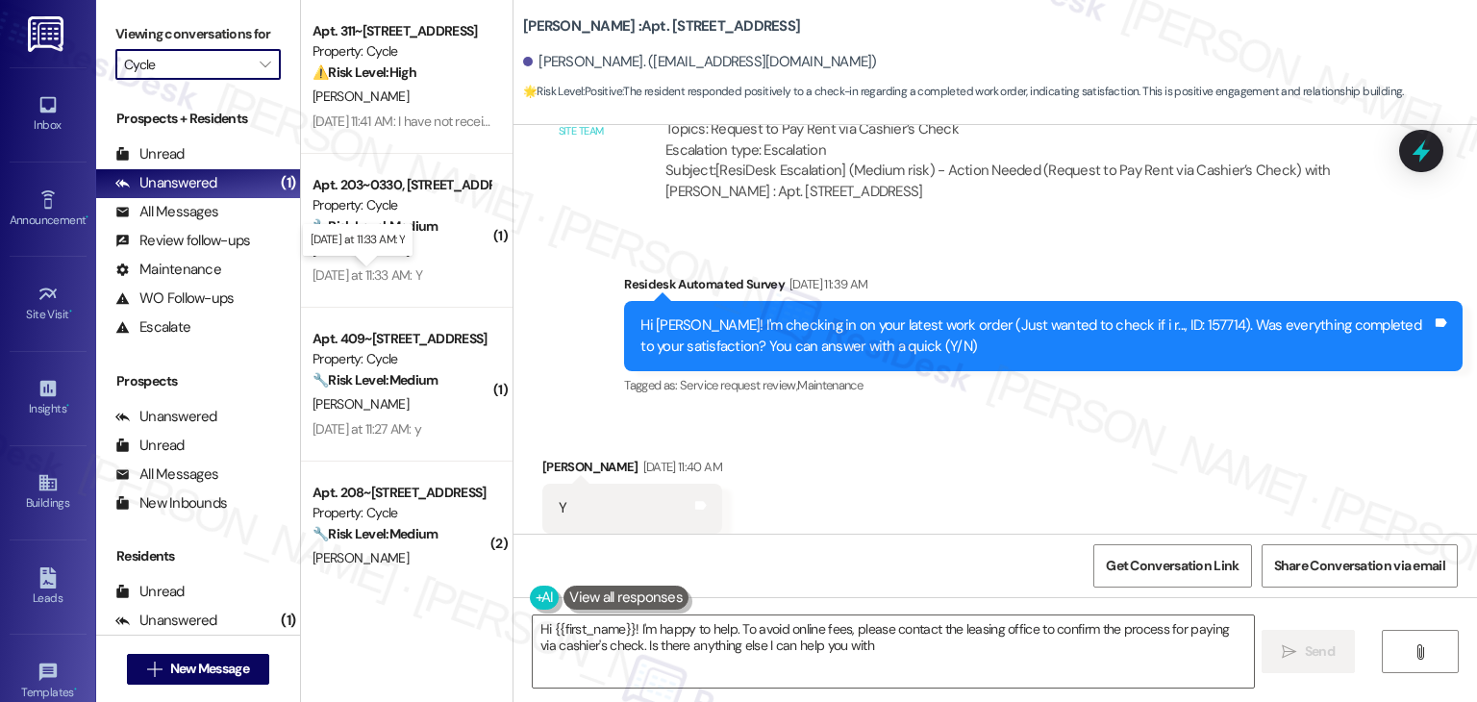
type textarea "Hi {{first_name}}! I'm happy to help. To avoid online fees, please contact the …"
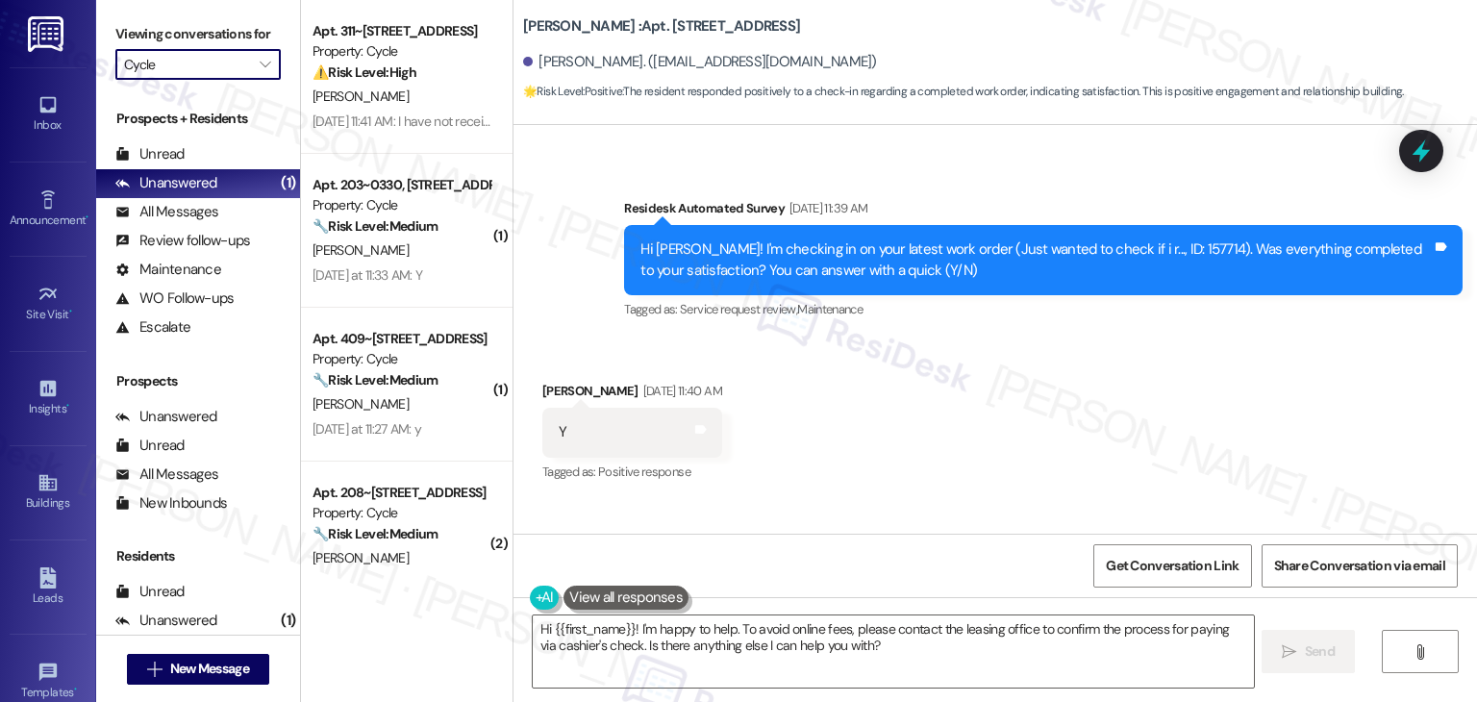
scroll to position [2819, 0]
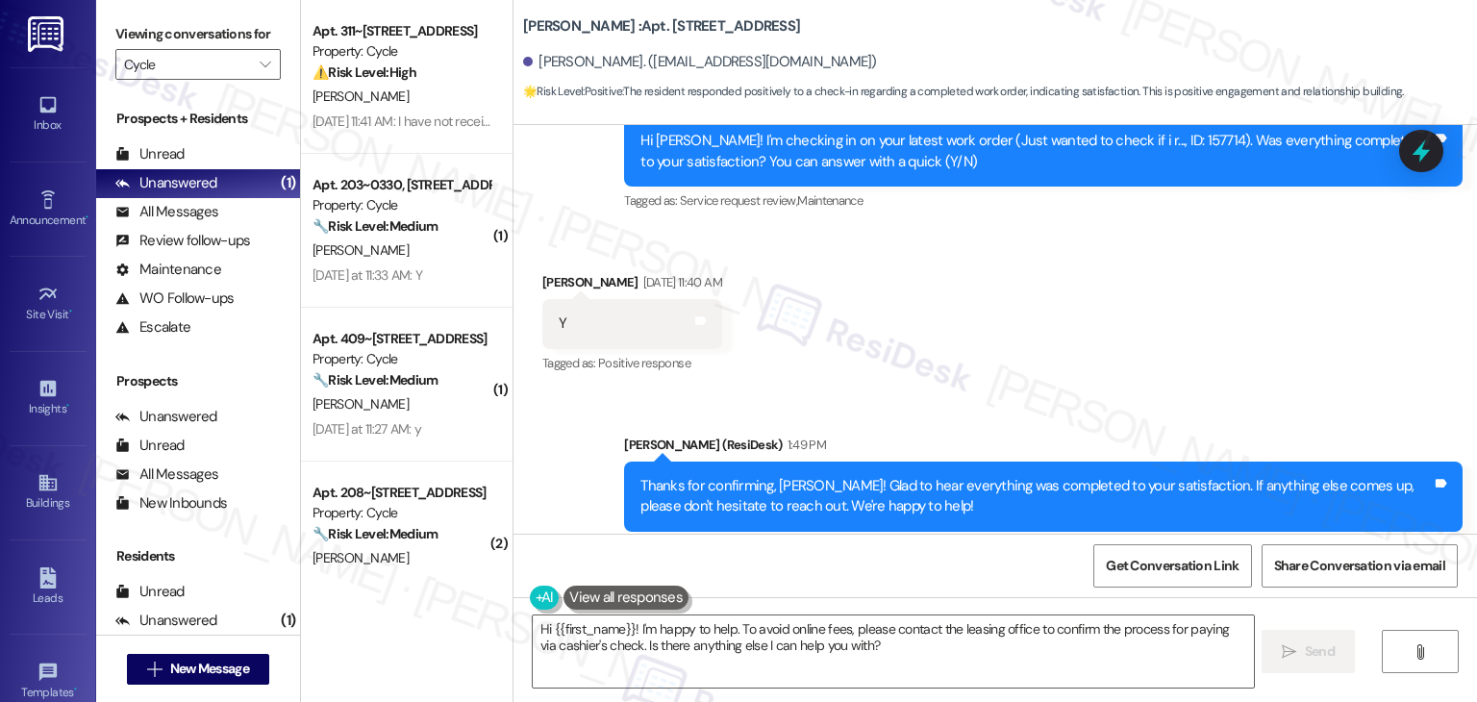
click at [976, 328] on div "Received via SMS Hailee Cunha Aug 14, 2025 at 11:40 AM Y Tags and notes Tagged …" at bounding box center [994, 310] width 963 height 162
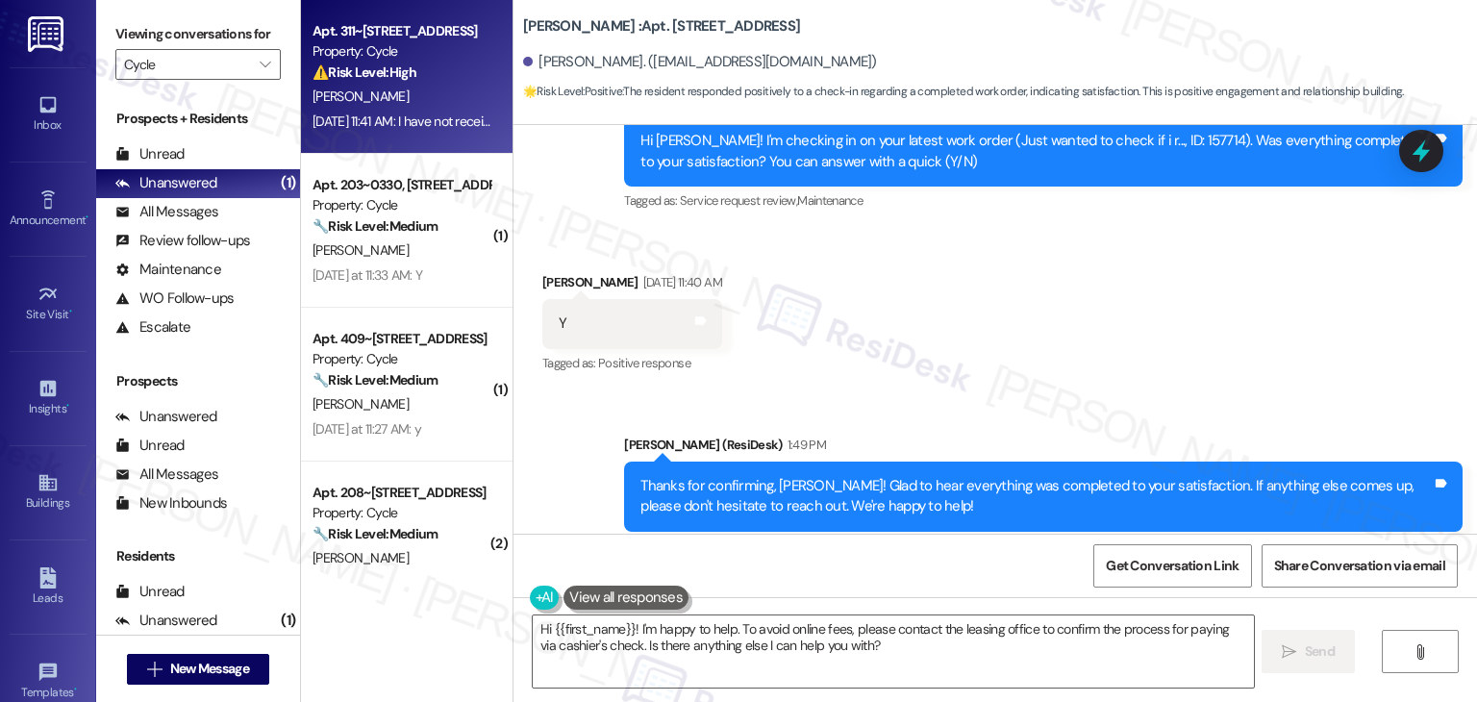
click at [412, 141] on div "Apt. 311~3501, 3521 Stanford Rd Property: Cycle ⚠️ Risk Level: High The residen…" at bounding box center [407, 77] width 212 height 154
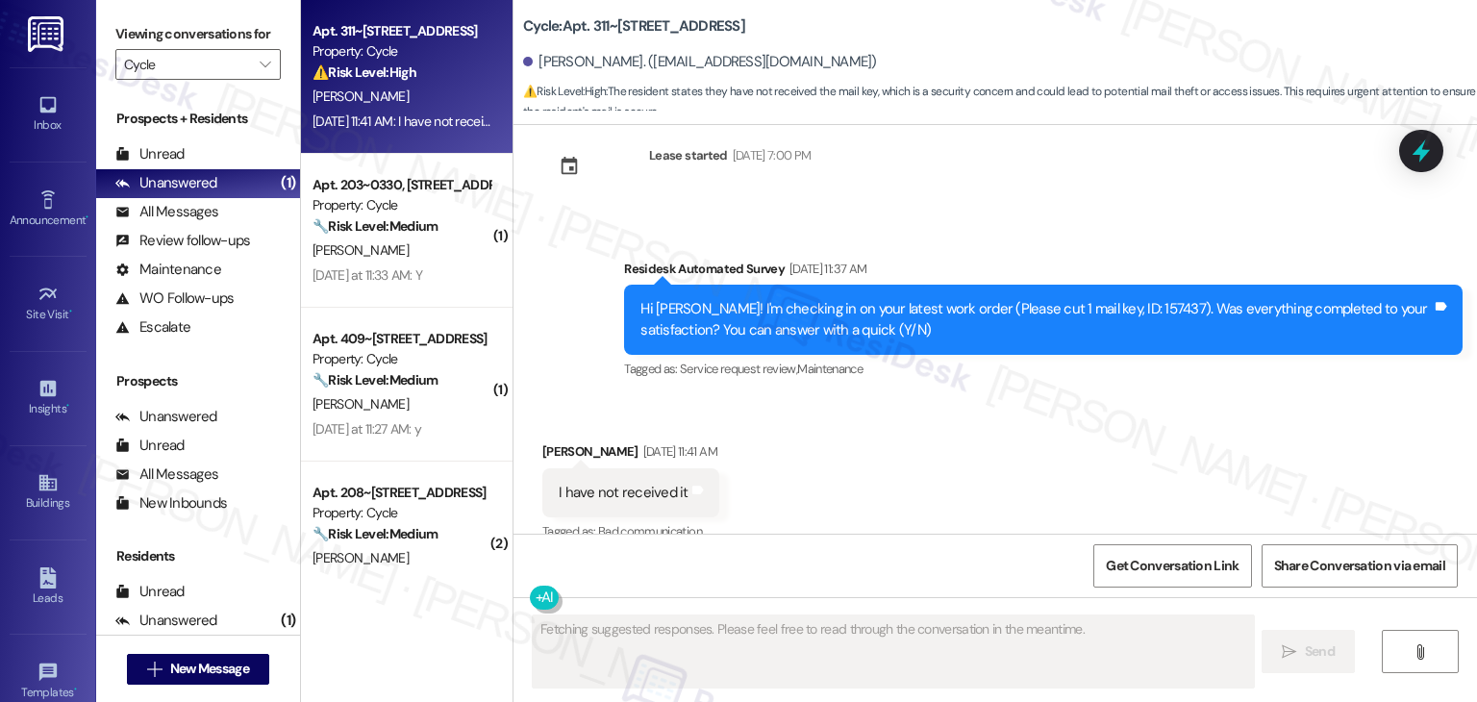
scroll to position [3769, 0]
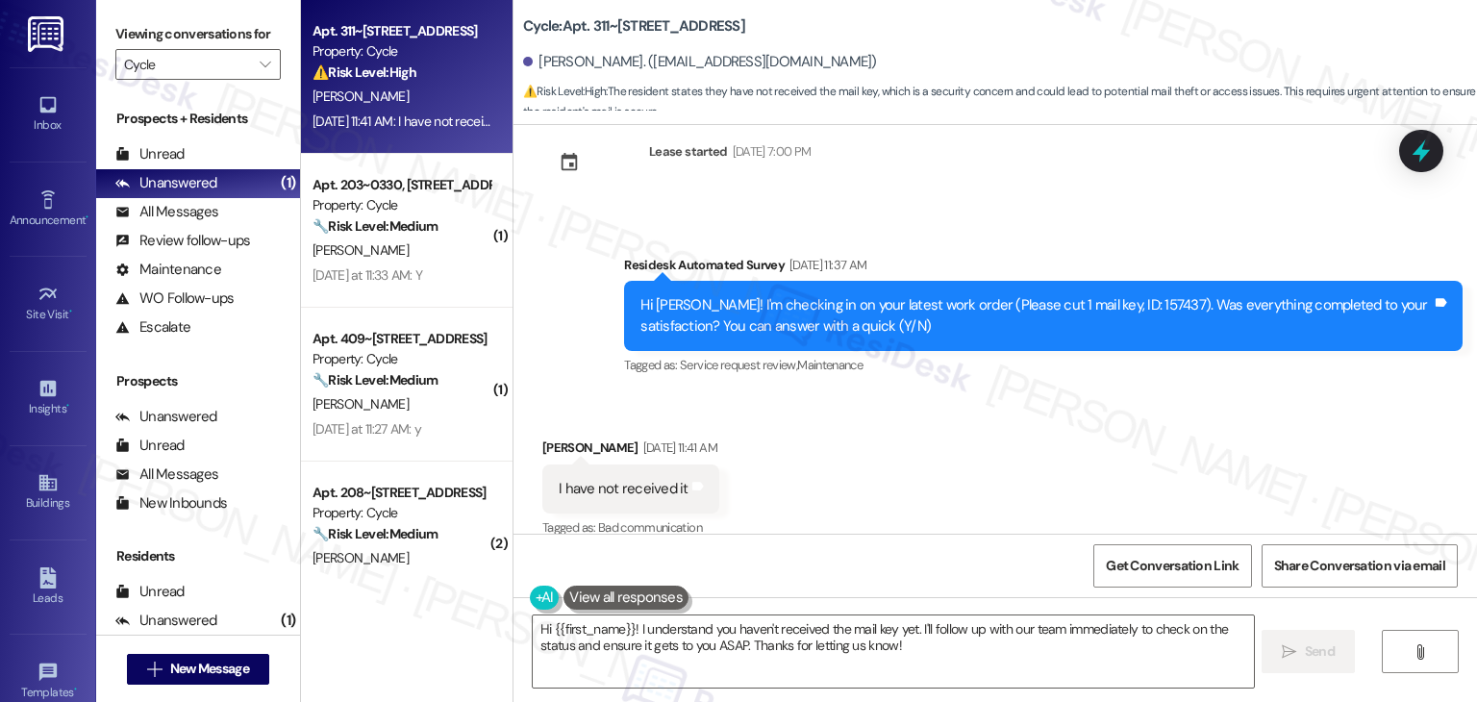
click at [933, 443] on div "Received via SMS Isabelle Crume Aug 14, 2025 at 11:41 AM I have not received it…" at bounding box center [994, 475] width 963 height 162
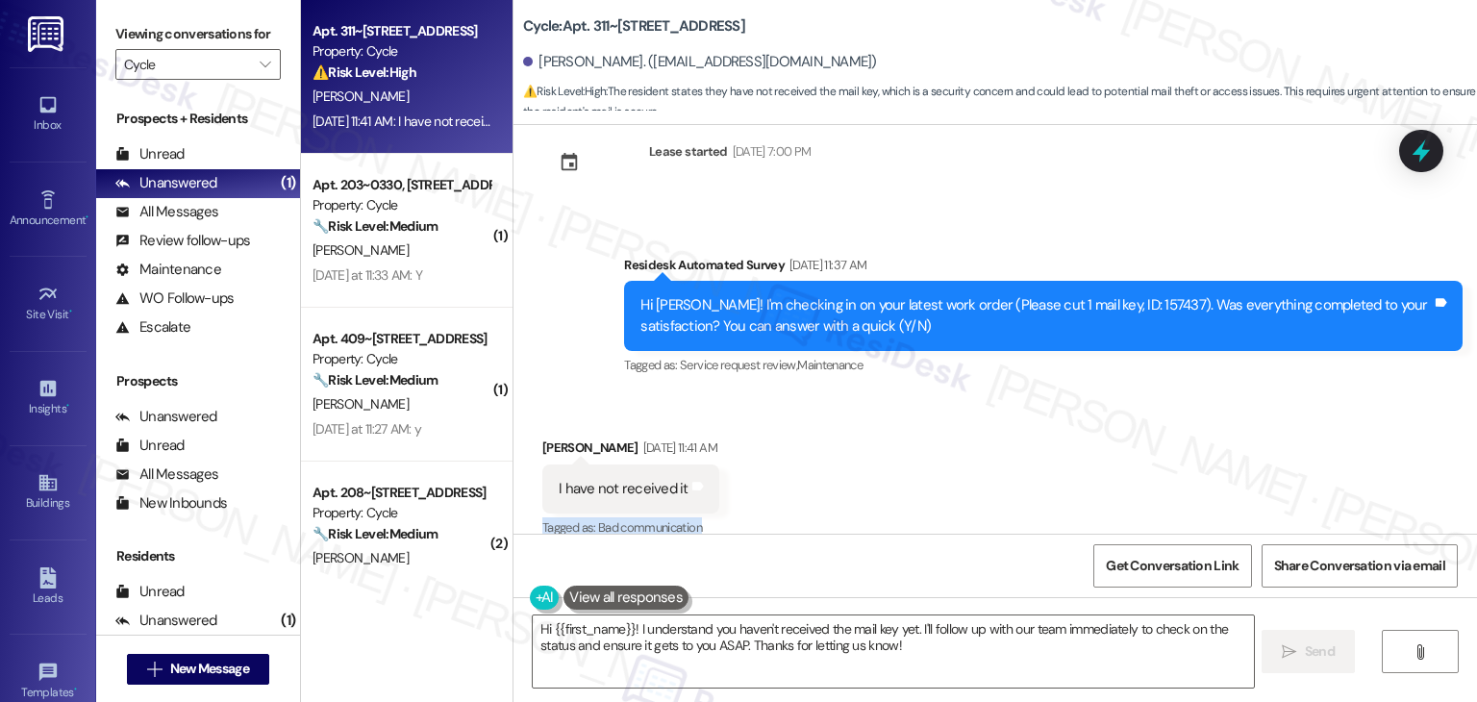
click at [933, 443] on div "Received via SMS Isabelle Crume Aug 14, 2025 at 11:41 AM I have not received it…" at bounding box center [994, 475] width 963 height 162
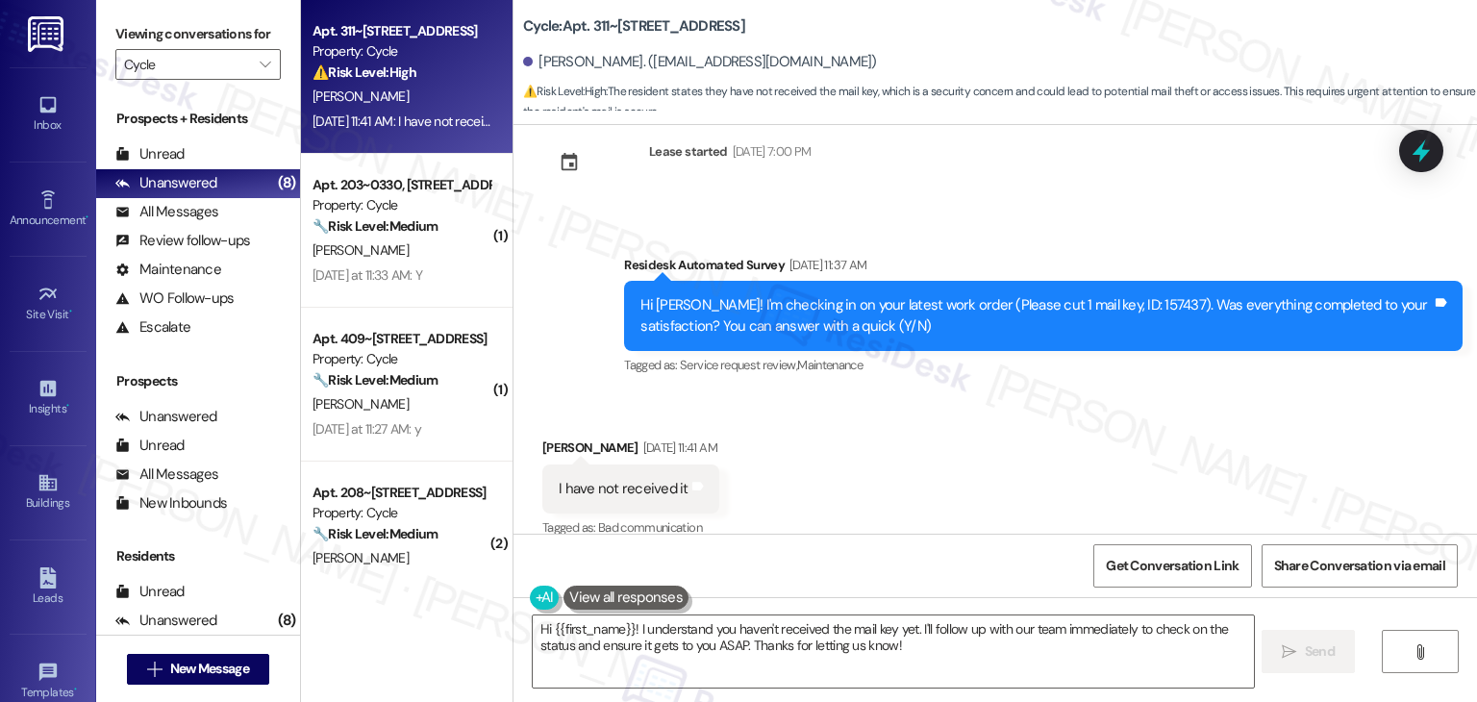
click at [934, 445] on div "Received via SMS Isabelle Crume Aug 14, 2025 at 11:41 AM I have not received it…" at bounding box center [994, 475] width 963 height 162
click at [937, 456] on div "Received via SMS Isabelle Crume Aug 14, 2025 at 11:41 AM I have not received it…" at bounding box center [994, 475] width 963 height 162
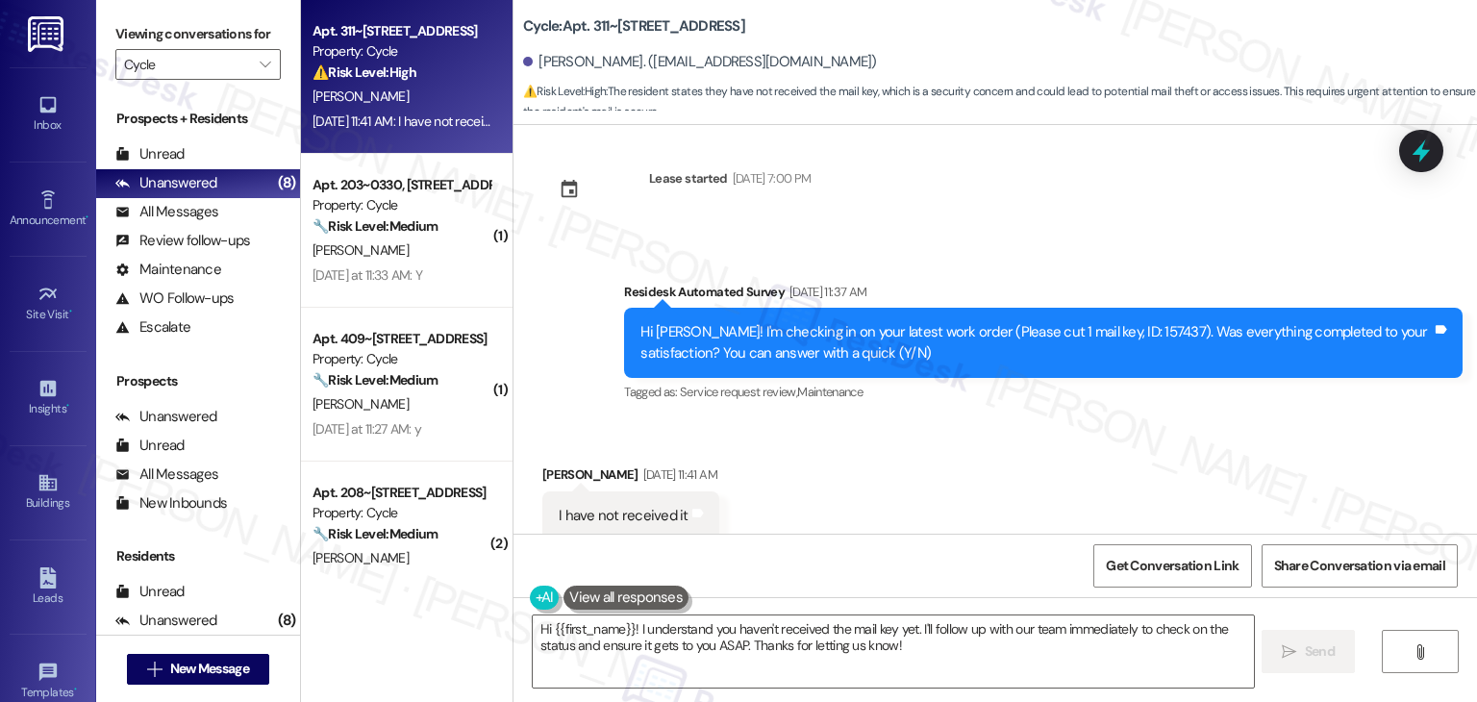
scroll to position [3770, 0]
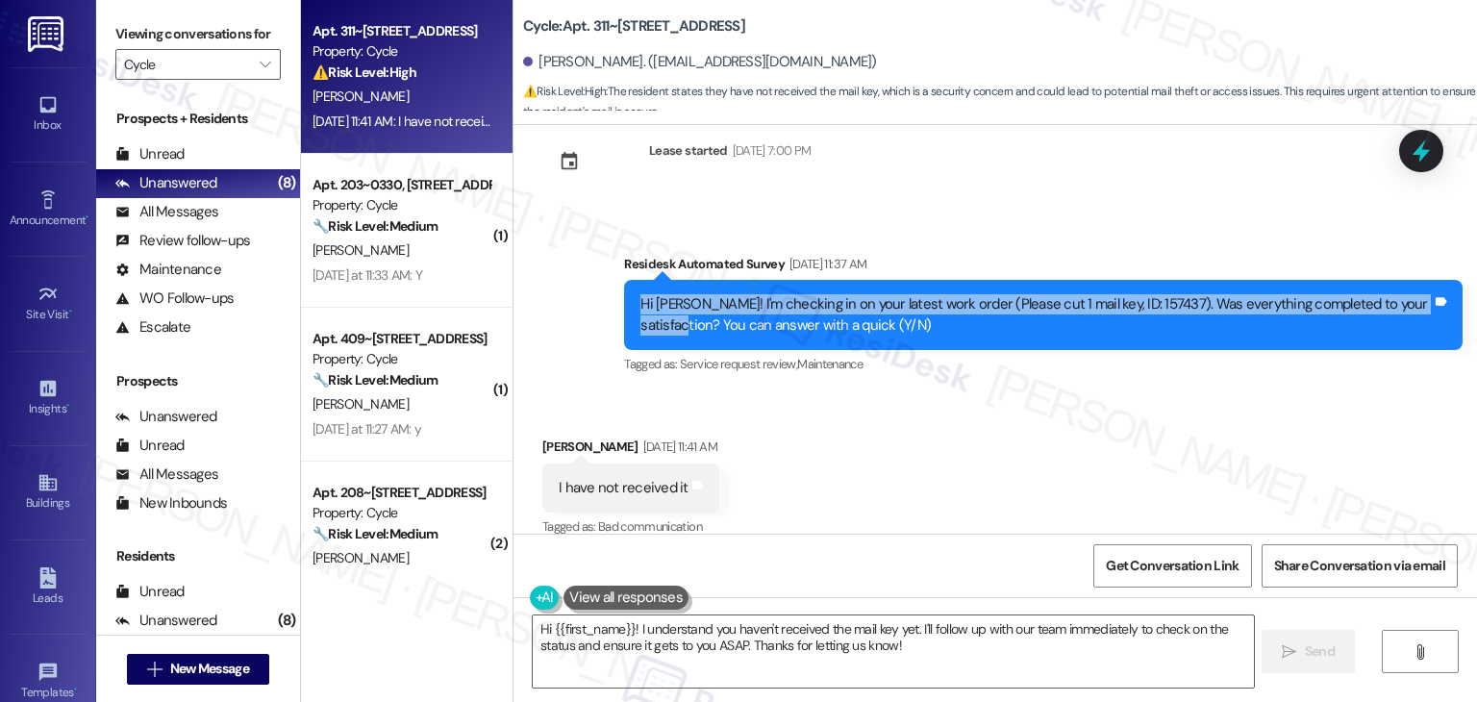
drag, startPoint x: 1419, startPoint y: 278, endPoint x: 621, endPoint y: 285, distance: 798.0
click at [624, 285] on div "Hi Isabelle! I'm checking in on your latest work order (Please cut 1 mail key, …" at bounding box center [1043, 315] width 838 height 70
copy div "Hi Isabelle! I'm checking in on your latest work order (Please cut 1 mail key, …"
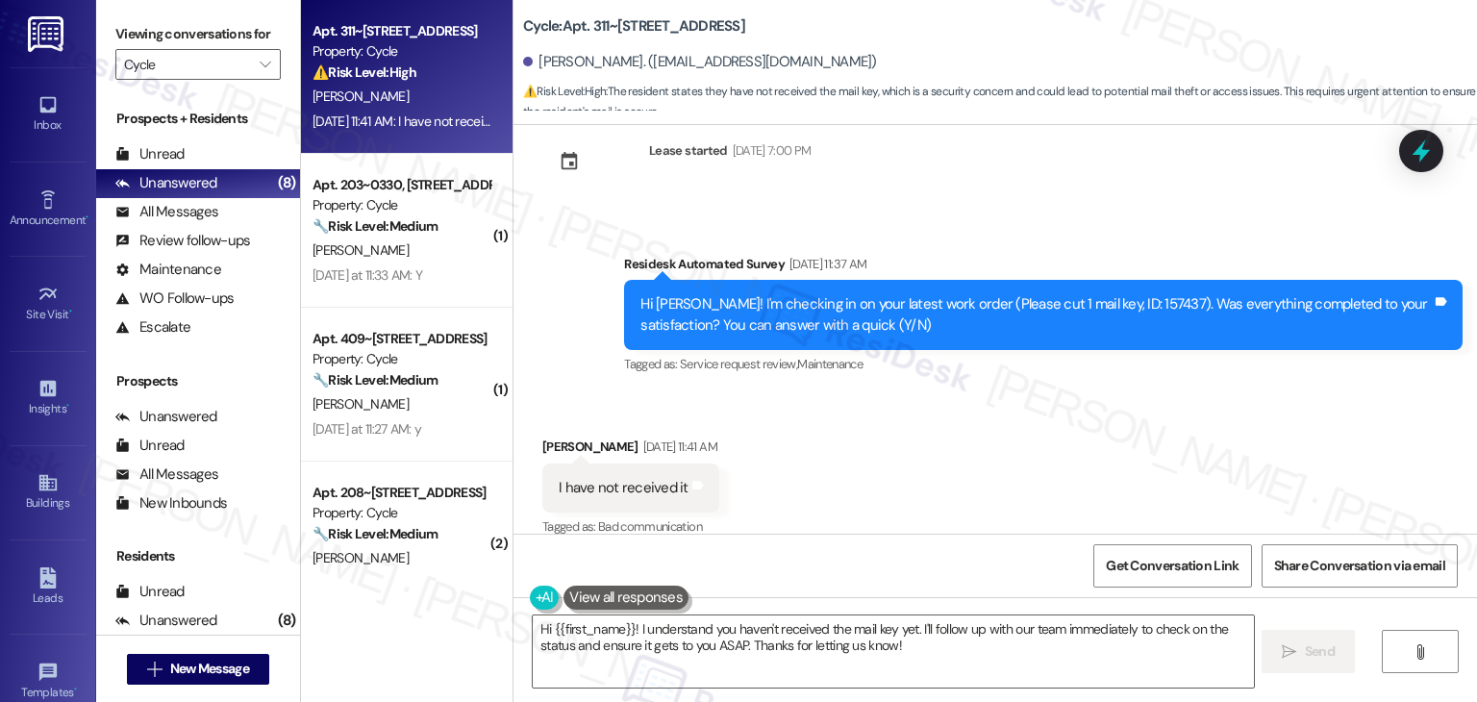
click at [653, 478] on div "I have not received it" at bounding box center [624, 488] width 130 height 20
copy div "I have not received it Tags and notes"
click at [985, 478] on div "Received via SMS Isabelle Crume Aug 14, 2025 at 11:41 AM I have not received it…" at bounding box center [994, 474] width 963 height 162
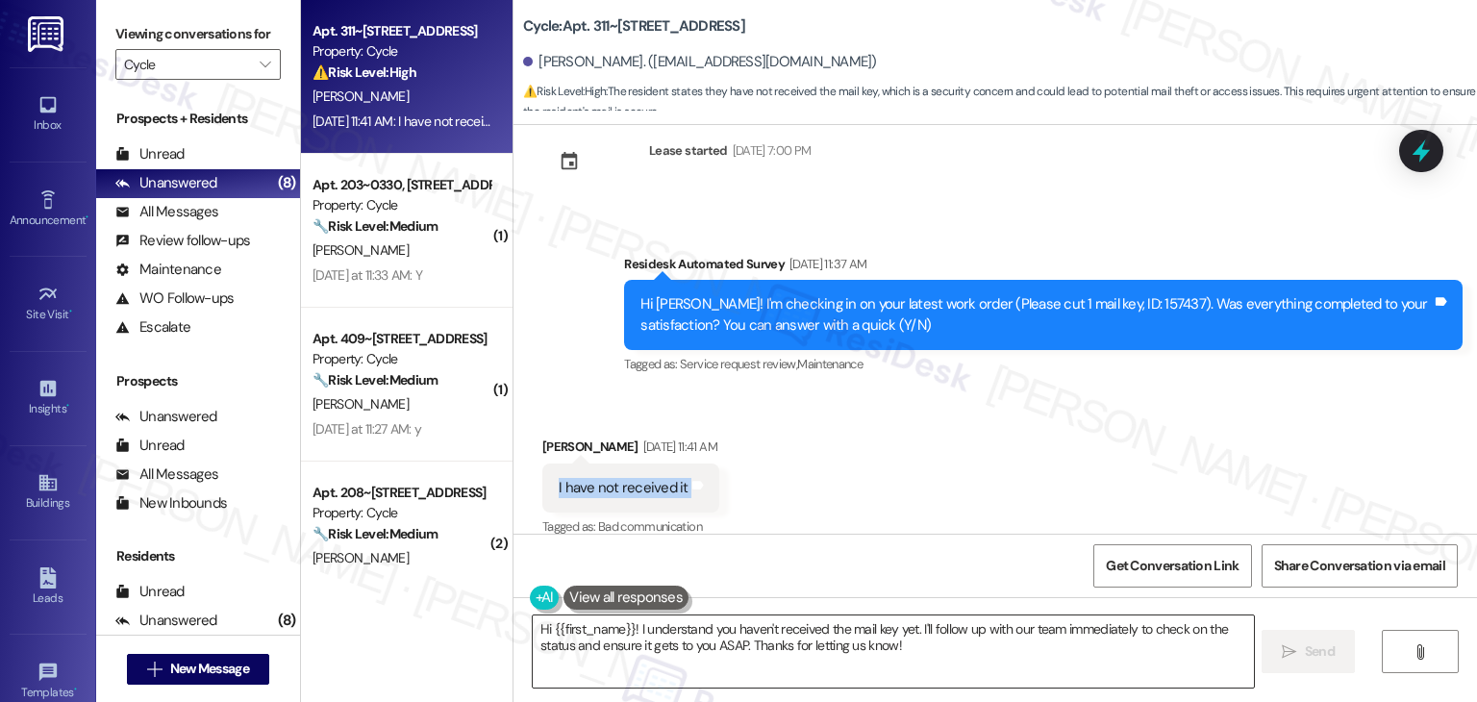
click at [769, 645] on textarea "Hi {{first_name}}! I understand you haven't received the mail key yet. I'll fol…" at bounding box center [893, 651] width 720 height 72
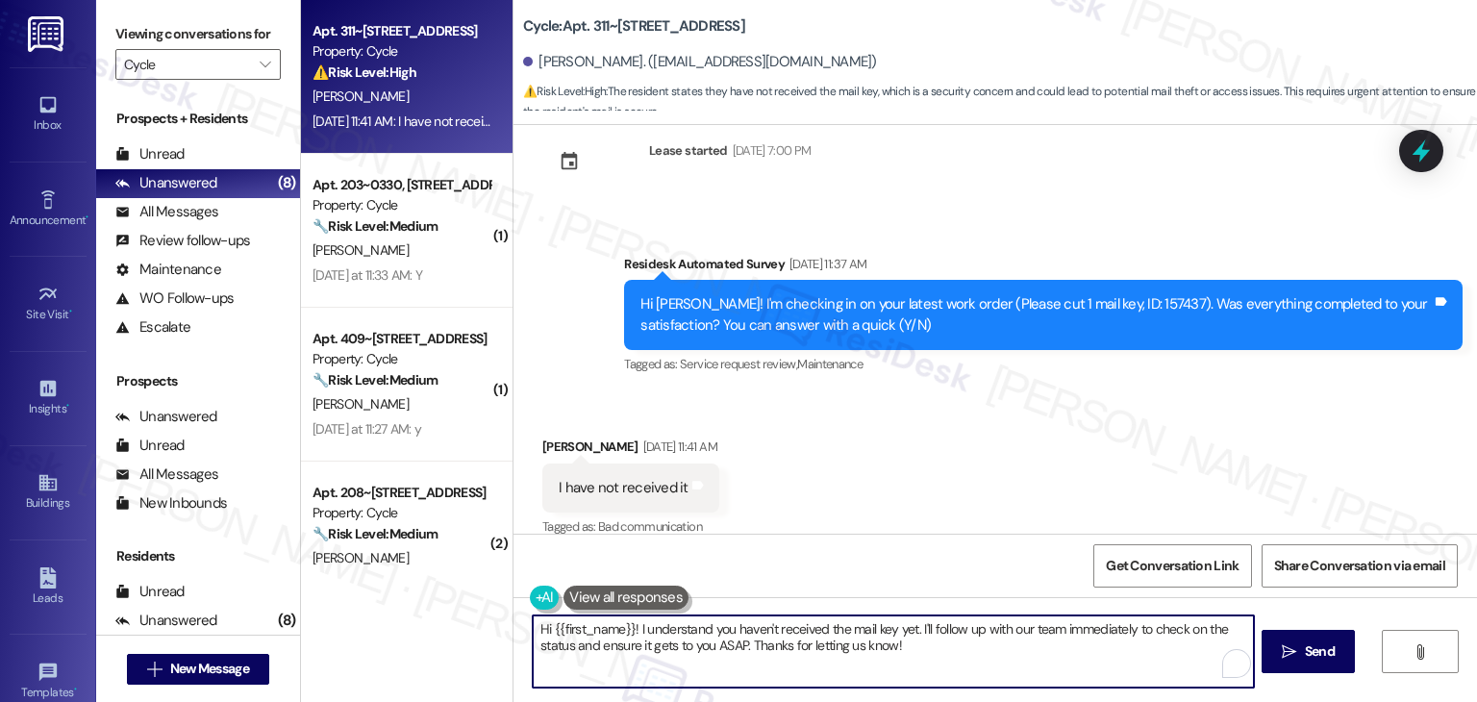
paste textarea "Thanks for letting me know, Isabelle. I’m sorry you haven’t received your mail …"
type textarea "Thanks for letting me know, Isabelle. I’m sorry you haven’t received your mail …"
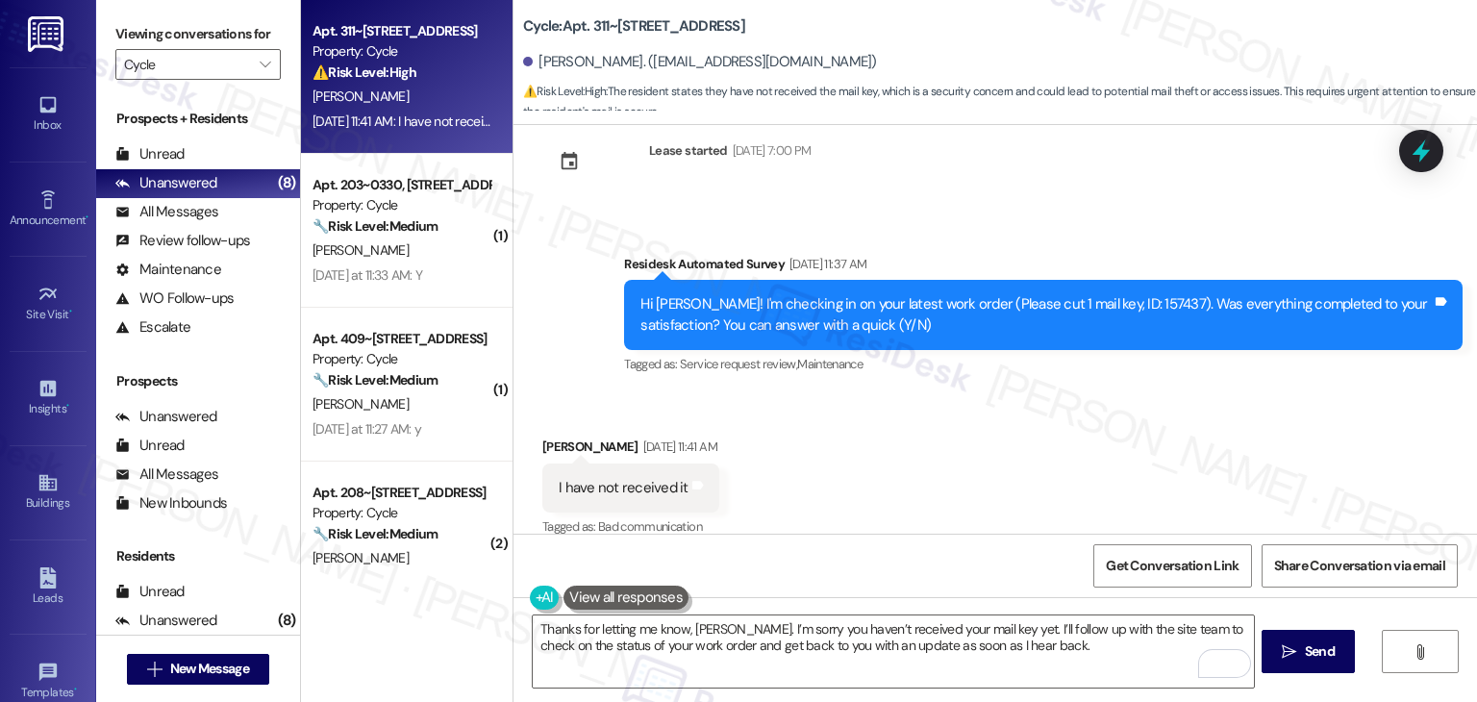
click at [866, 497] on div "Received via SMS Isabelle Crume Aug 14, 2025 at 11:41 AM I have not received it…" at bounding box center [994, 474] width 963 height 162
click at [1301, 652] on span "Send" at bounding box center [1319, 651] width 37 height 20
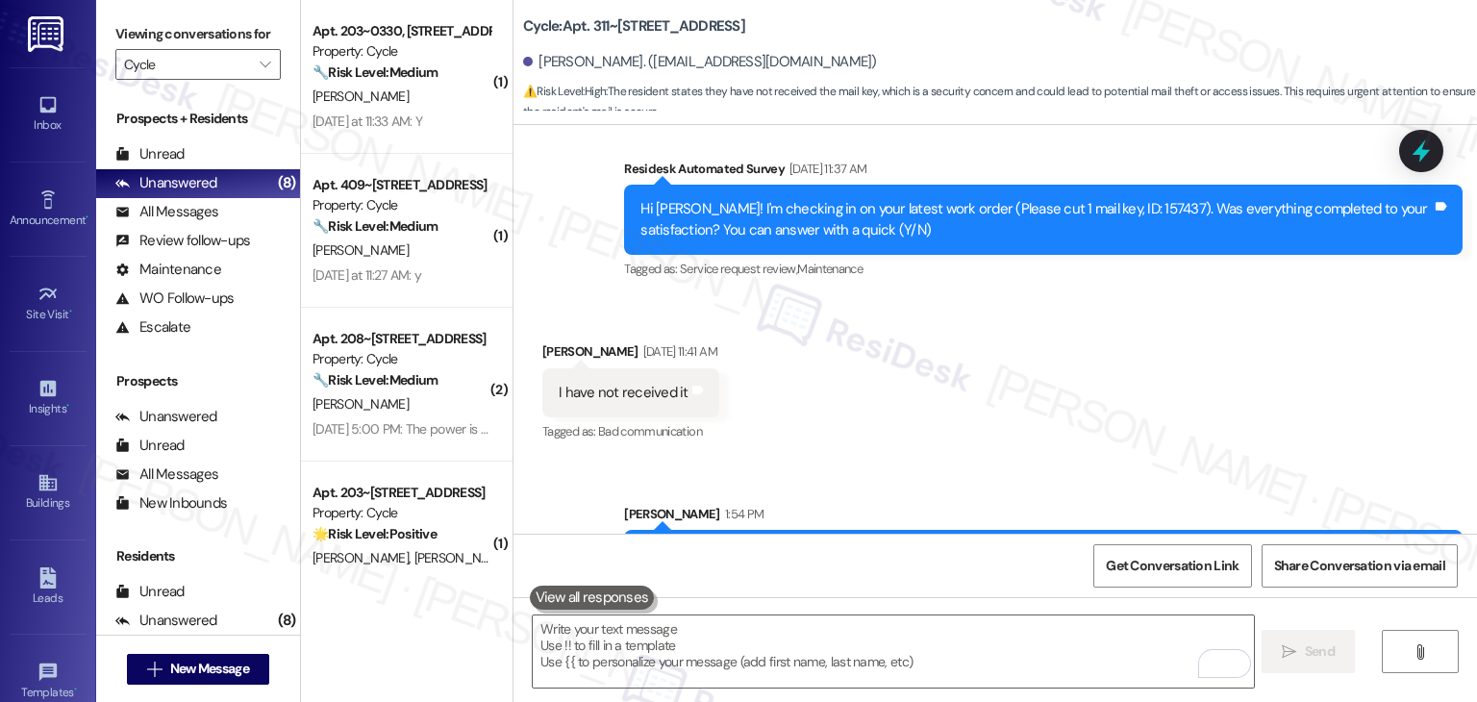
scroll to position [3925, 0]
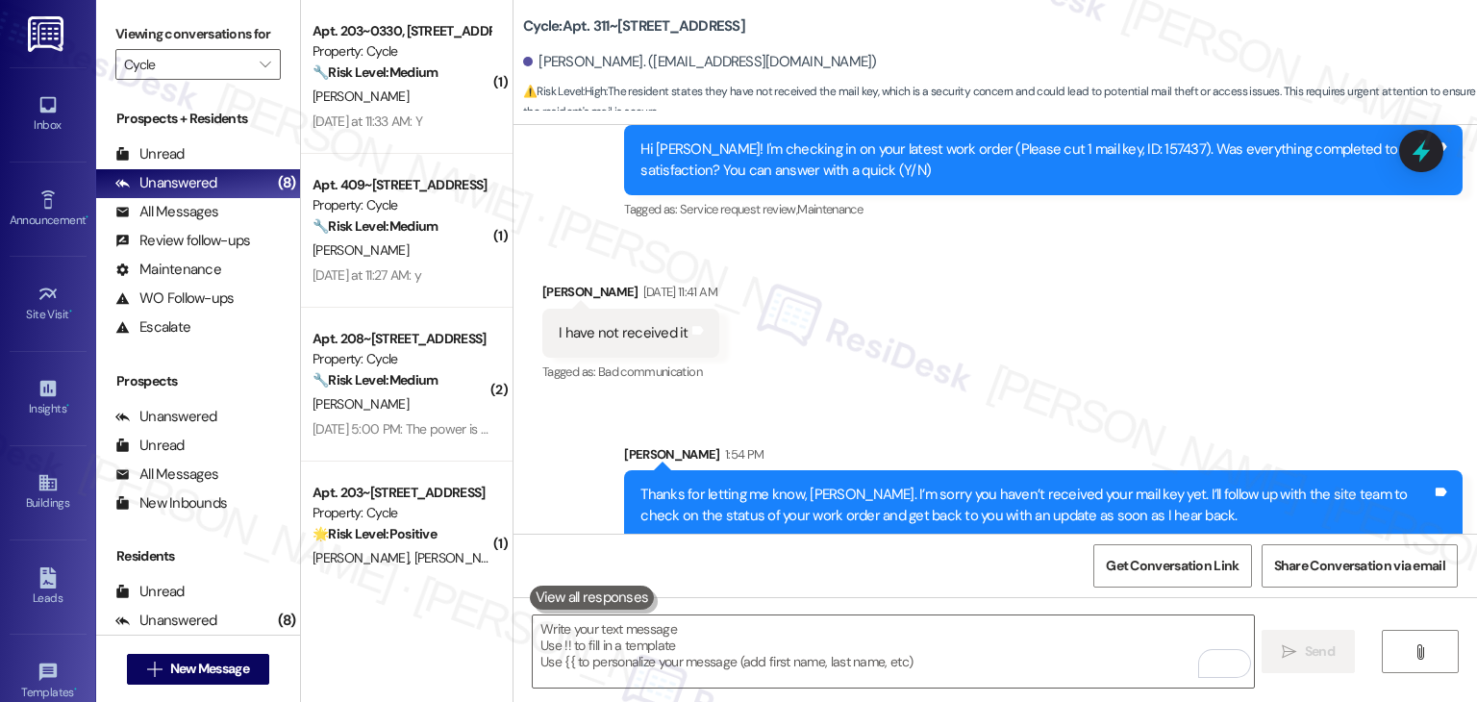
click at [1319, 353] on div "Received via SMS Isabelle Crume Aug 14, 2025 at 11:41 AM I have not received it…" at bounding box center [994, 319] width 963 height 162
click at [1438, 143] on div at bounding box center [1421, 150] width 58 height 55
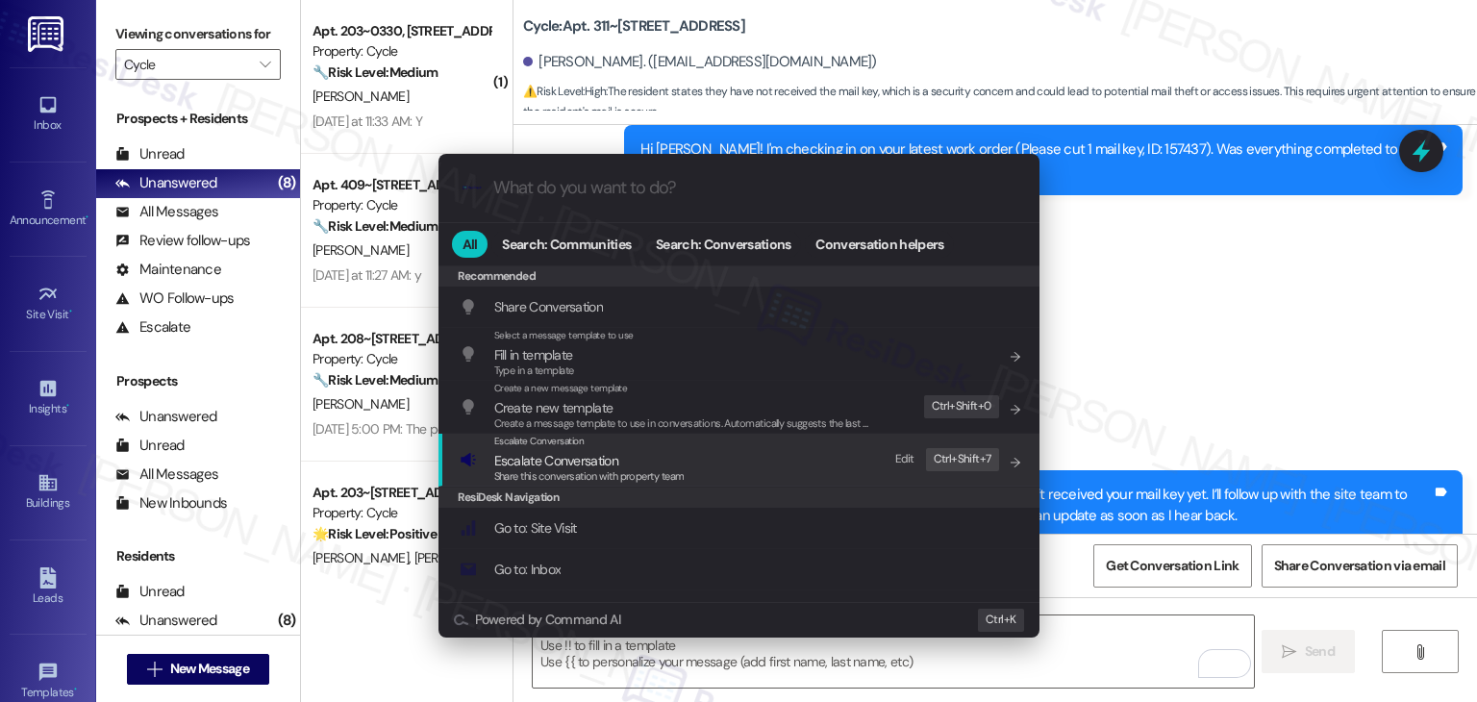
click at [616, 470] on span "Share this conversation with property team" at bounding box center [589, 475] width 190 height 13
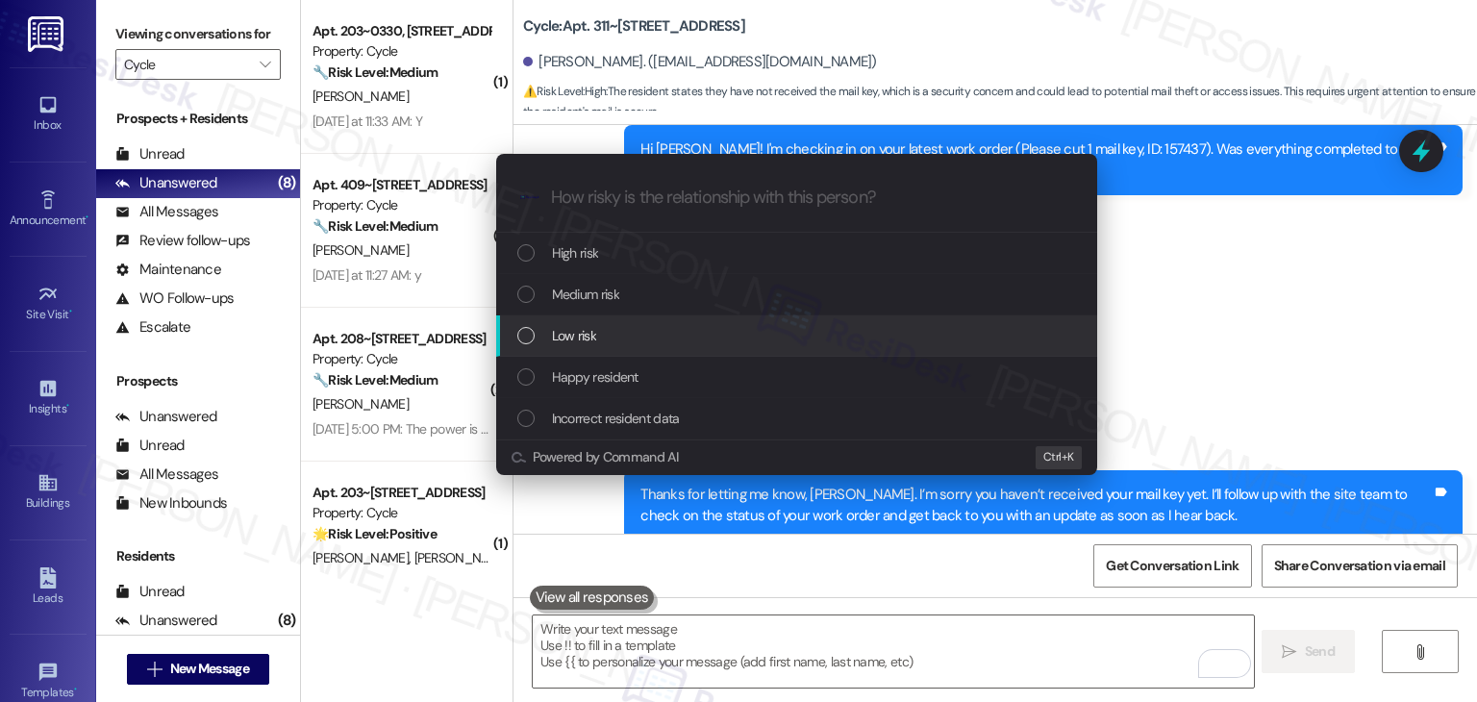
click at [528, 336] on div "List of options" at bounding box center [525, 335] width 17 height 17
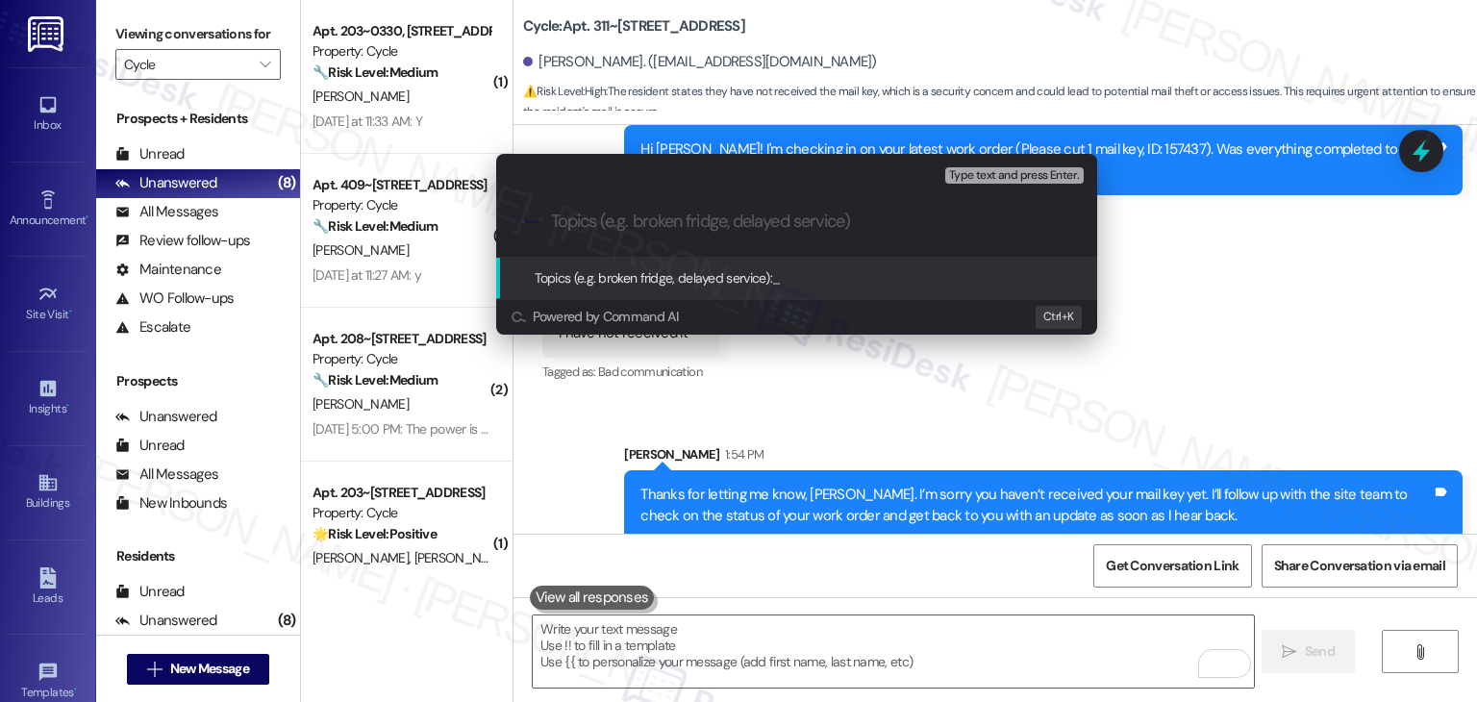
paste input "WO #157437 – Mail Key Not Received"
type input "WO #157437 – Mail Key Not Received"
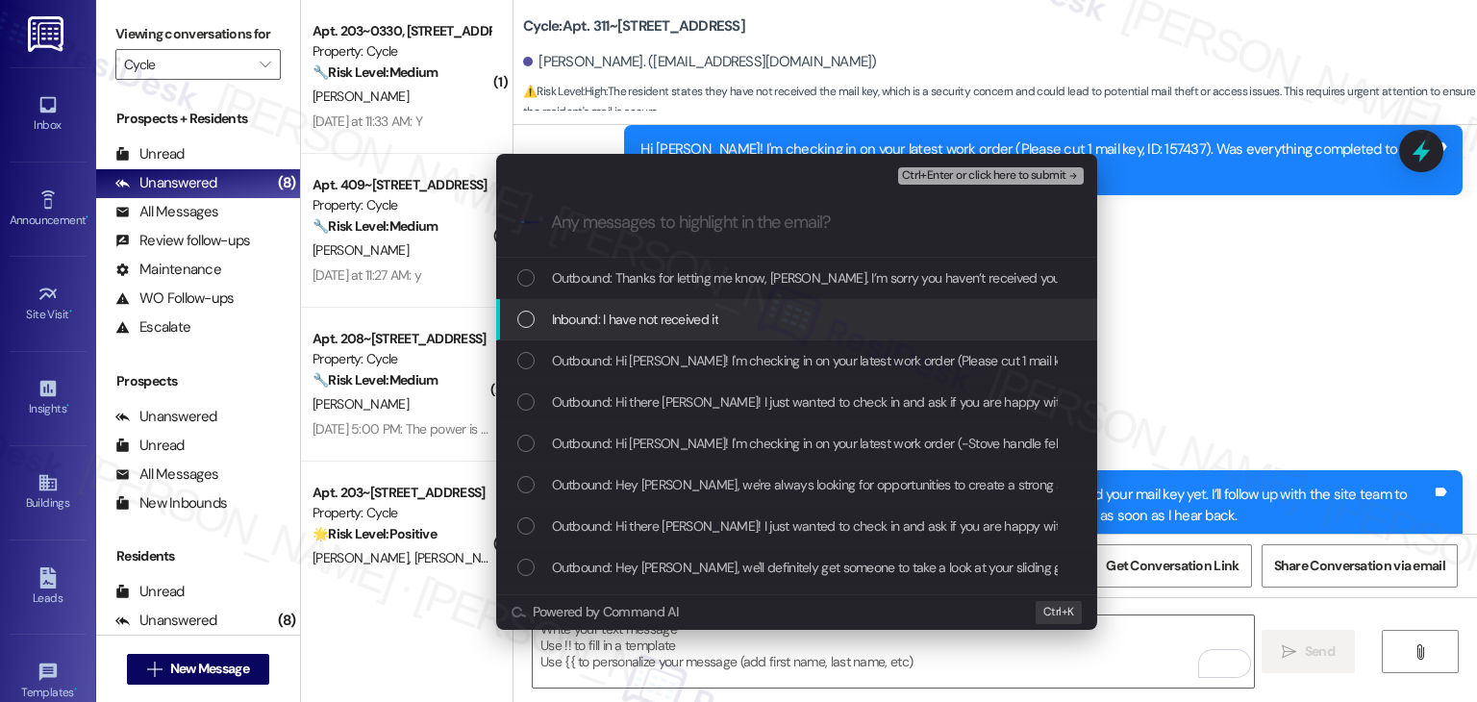
click at [531, 318] on div "List of options" at bounding box center [525, 319] width 17 height 17
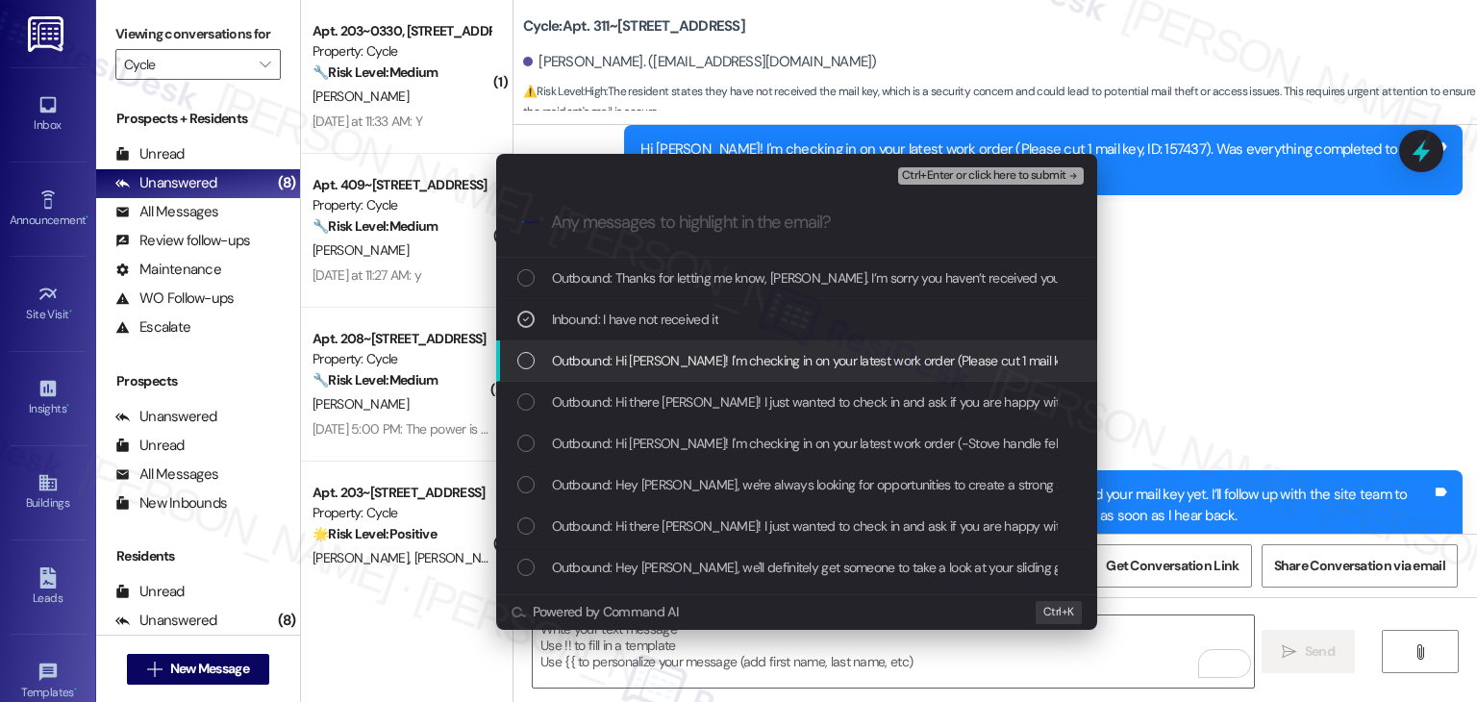
click at [526, 358] on div "List of options" at bounding box center [525, 360] width 17 height 17
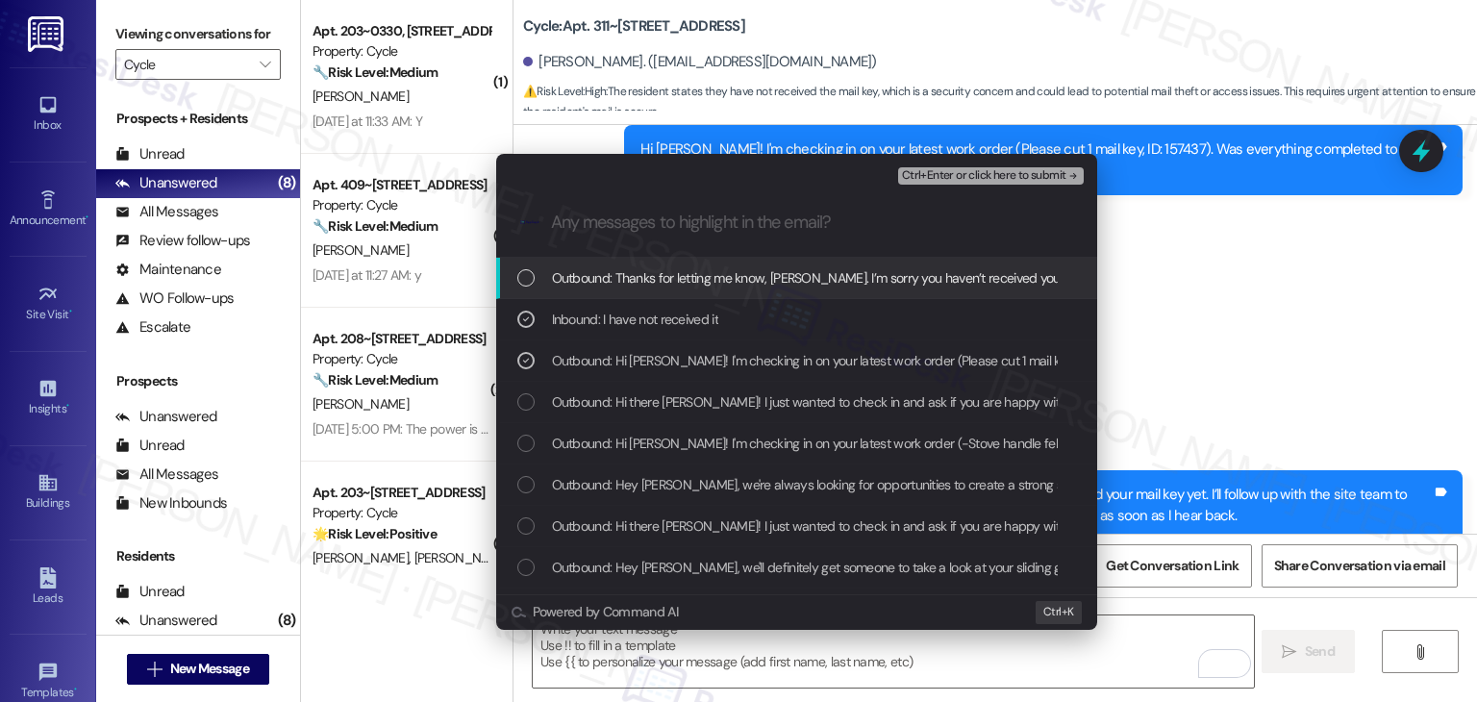
click at [963, 178] on span "Ctrl+Enter or click here to submit" at bounding box center [984, 175] width 164 height 13
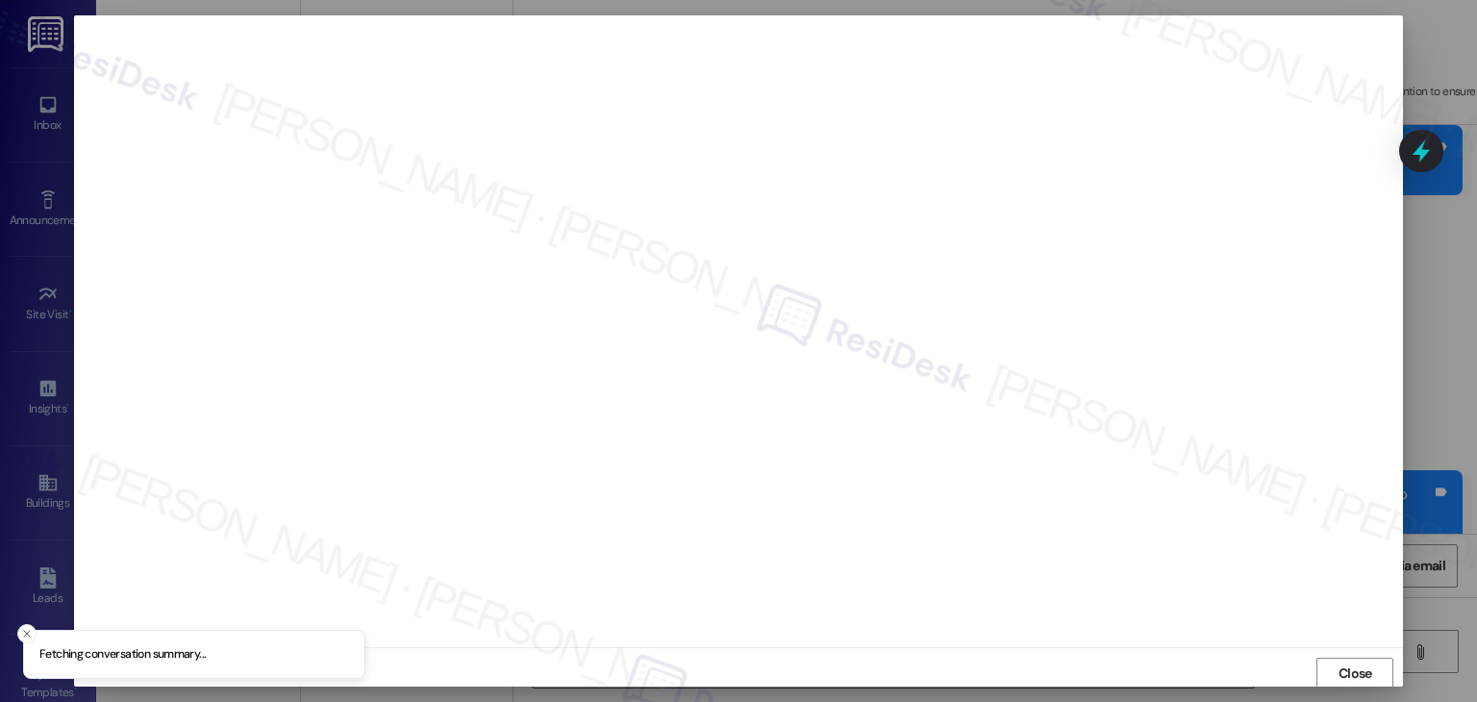
scroll to position [1, 0]
click at [1353, 662] on span "Close" at bounding box center [1355, 672] width 34 height 20
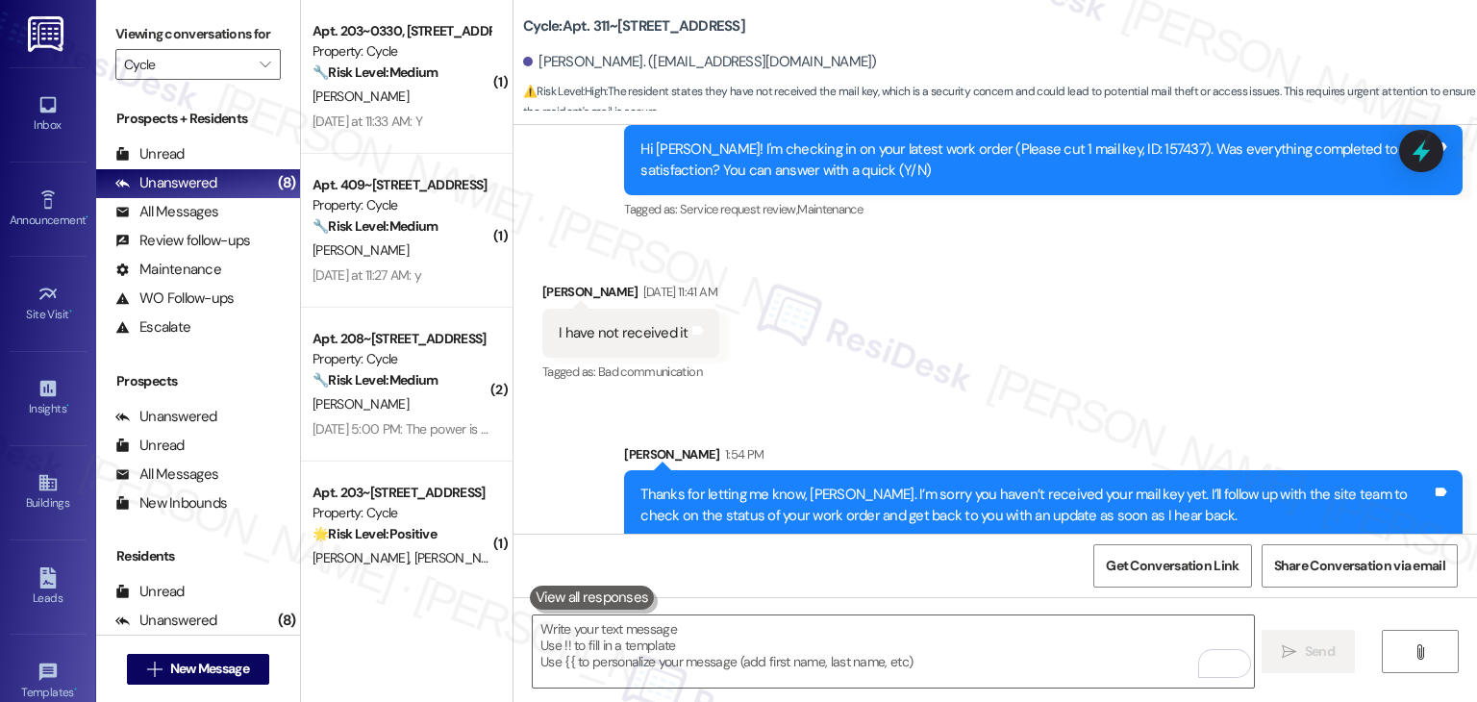
click at [1182, 374] on div "Received via SMS Isabelle Crume Aug 14, 2025 at 11:41 AM I have not received it…" at bounding box center [994, 319] width 963 height 162
click at [1184, 374] on div "Received via SMS Isabelle Crume Aug 14, 2025 at 11:41 AM I have not received it…" at bounding box center [994, 319] width 963 height 162
drag, startPoint x: 746, startPoint y: 59, endPoint x: 511, endPoint y: 17, distance: 239.2
click at [523, 17] on div "Cycle: Apt. 311~3501, 3521 Stanford Rd Isabelle Crume. (icrume@me.com) ⚠️ Risk …" at bounding box center [1000, 58] width 954 height 106
copy div "Cycle: Apt. 311~3501, 3521 Stanford Rd Isabelle Crume. (icrume@me.com)"
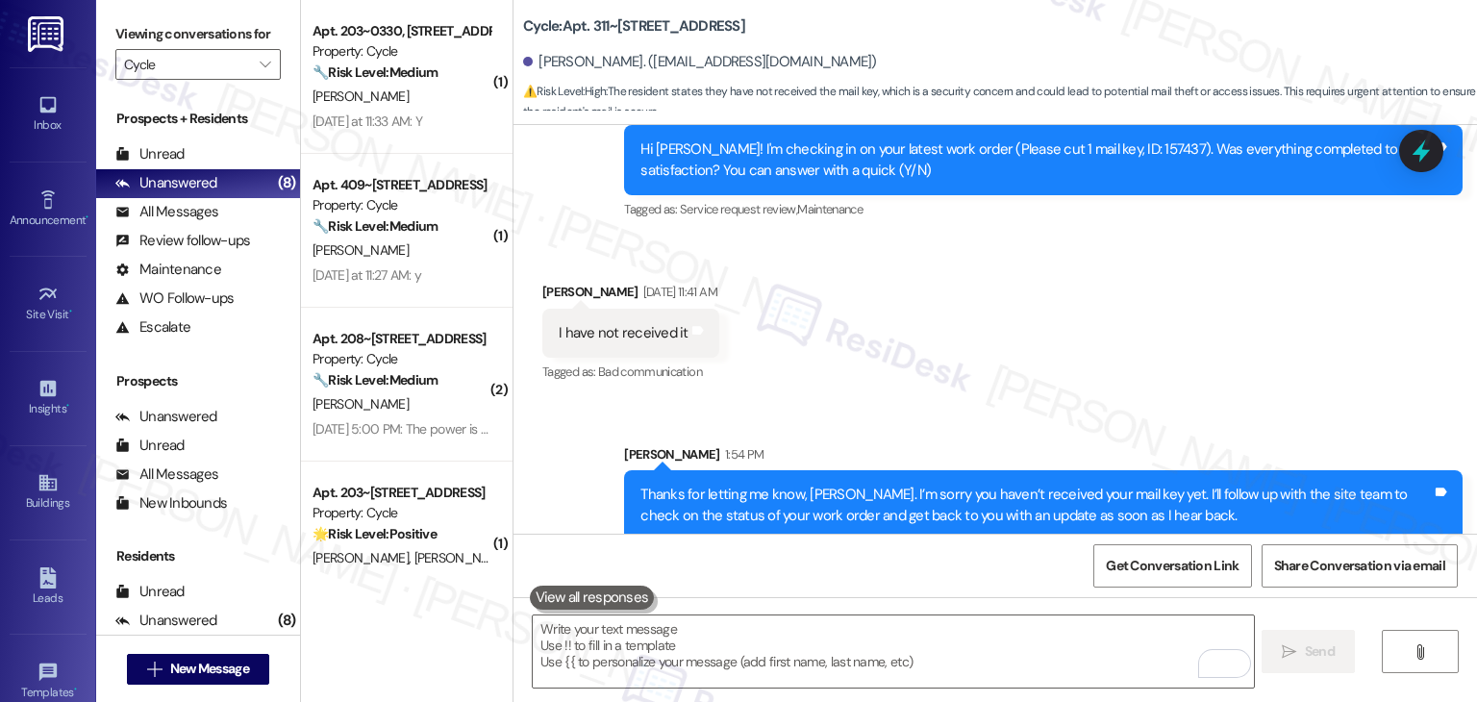
click at [981, 238] on div "Received via SMS Isabelle Crume Aug 14, 2025 at 11:41 AM I have not received it…" at bounding box center [994, 319] width 963 height 162
click at [1158, 559] on span "Get Conversation Link" at bounding box center [1172, 566] width 133 height 20
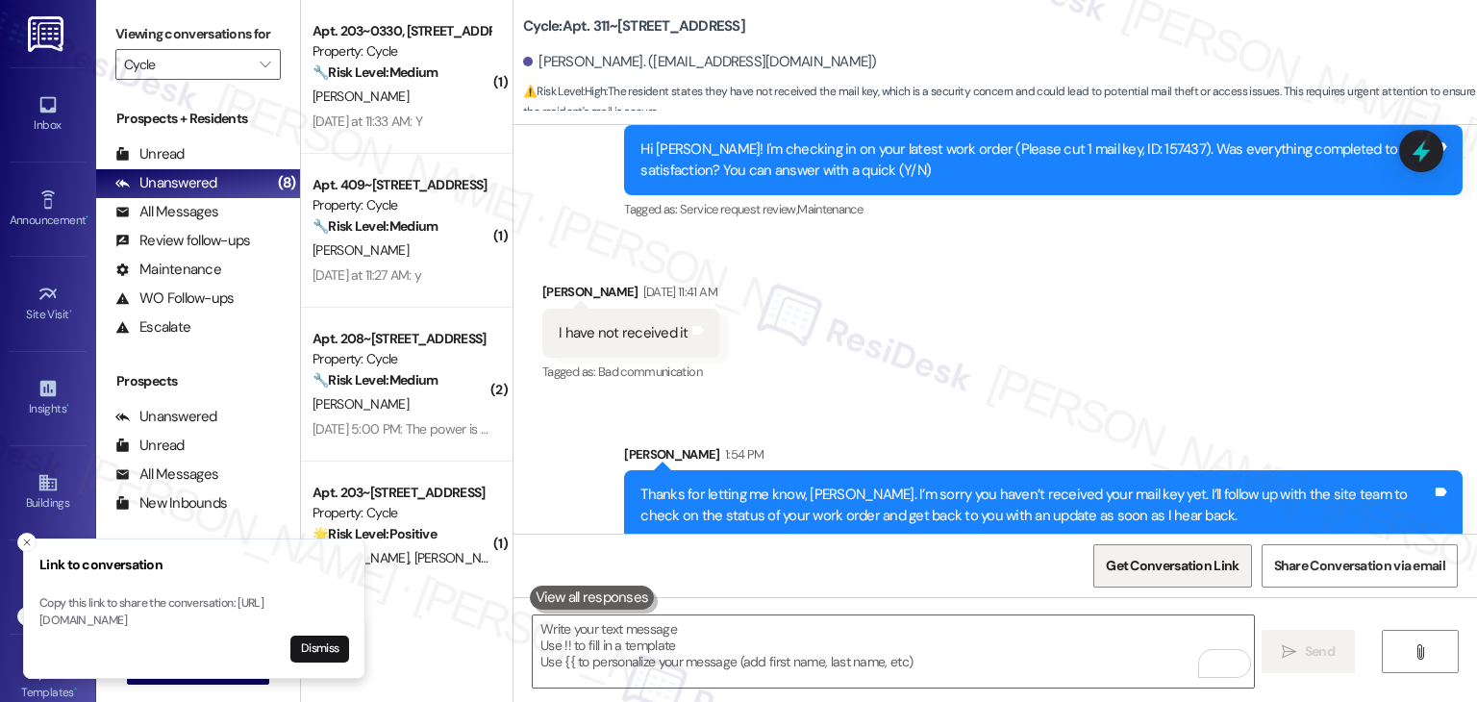
click at [1158, 566] on span "Get Conversation Link" at bounding box center [1172, 566] width 133 height 20
click at [325, 646] on button "Dismiss" at bounding box center [319, 649] width 59 height 27
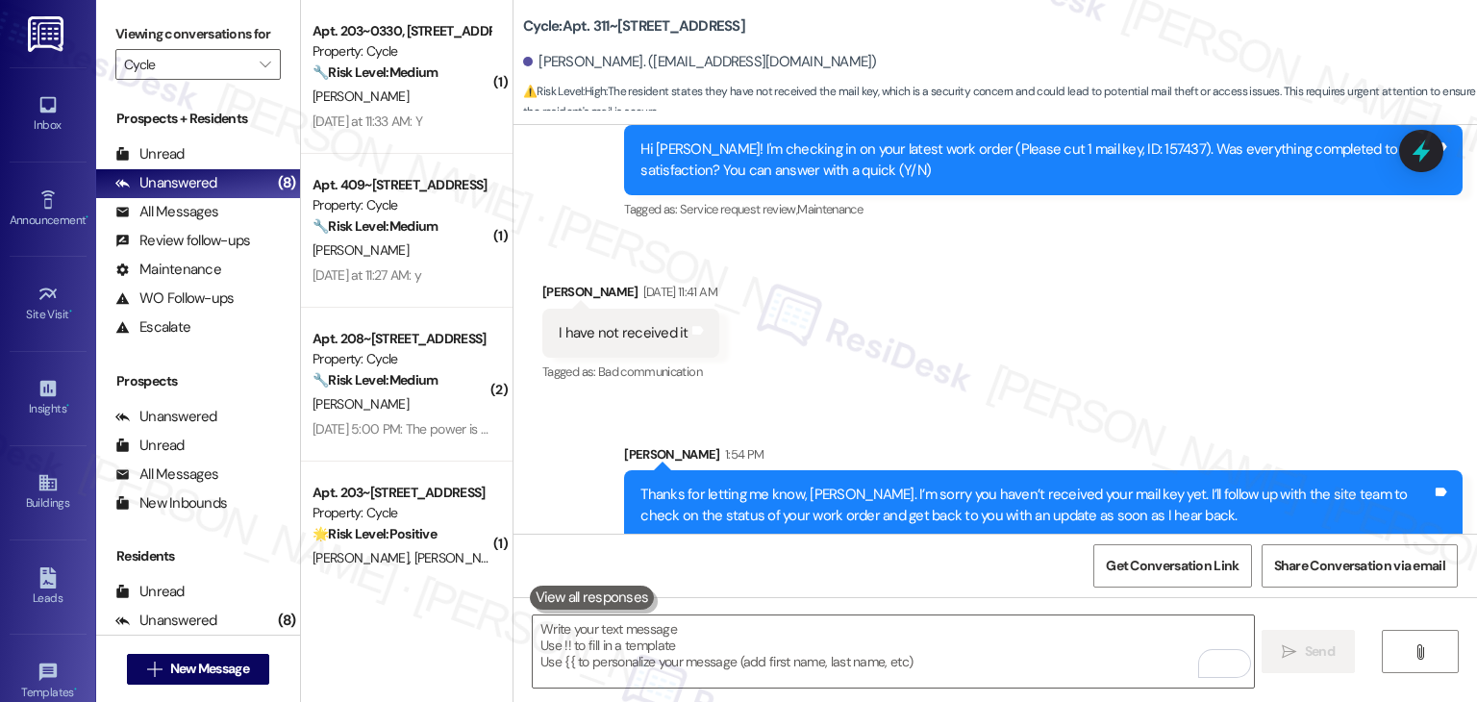
click at [1000, 322] on div "Received via SMS Isabelle Crume Aug 14, 2025 at 11:41 AM I have not received it…" at bounding box center [994, 319] width 963 height 162
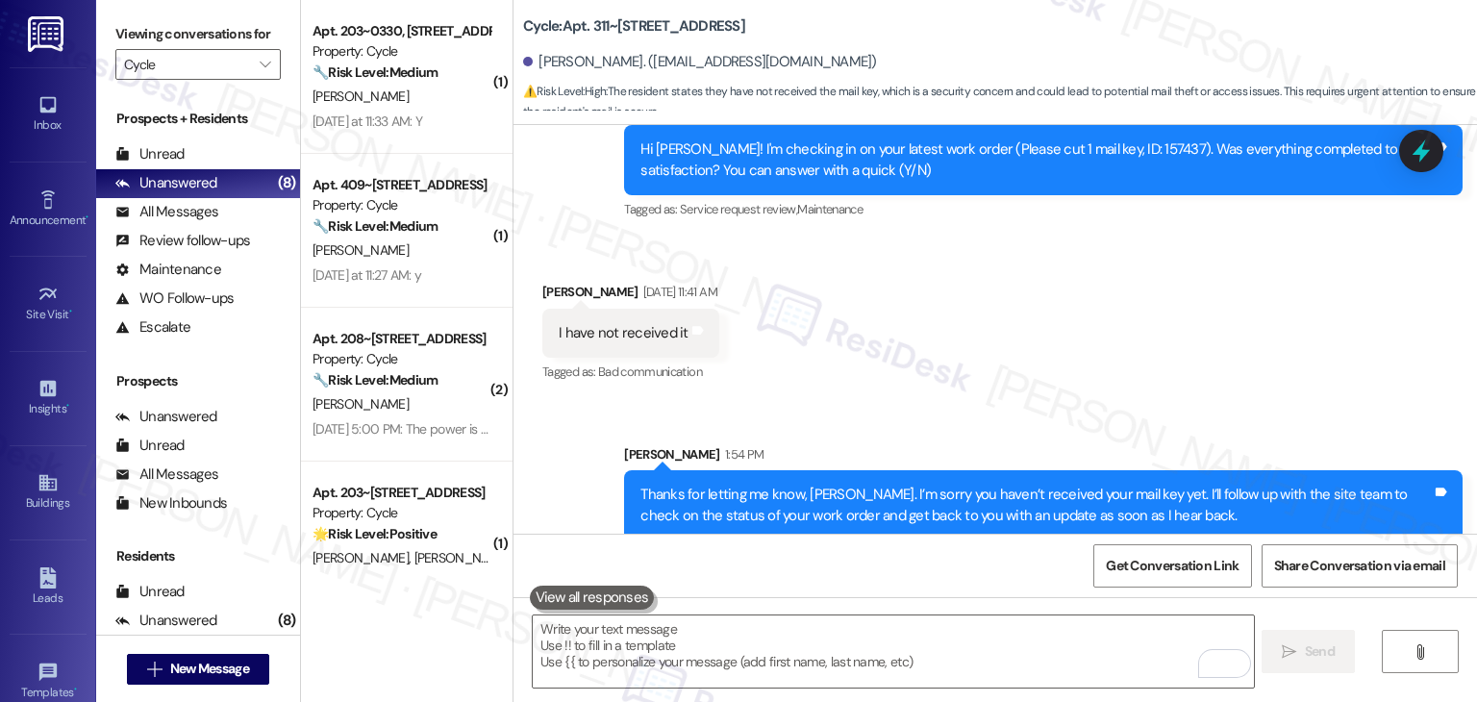
click at [998, 332] on div "Received via SMS Isabelle Crume Aug 14, 2025 at 11:41 AM I have not received it…" at bounding box center [994, 319] width 963 height 162
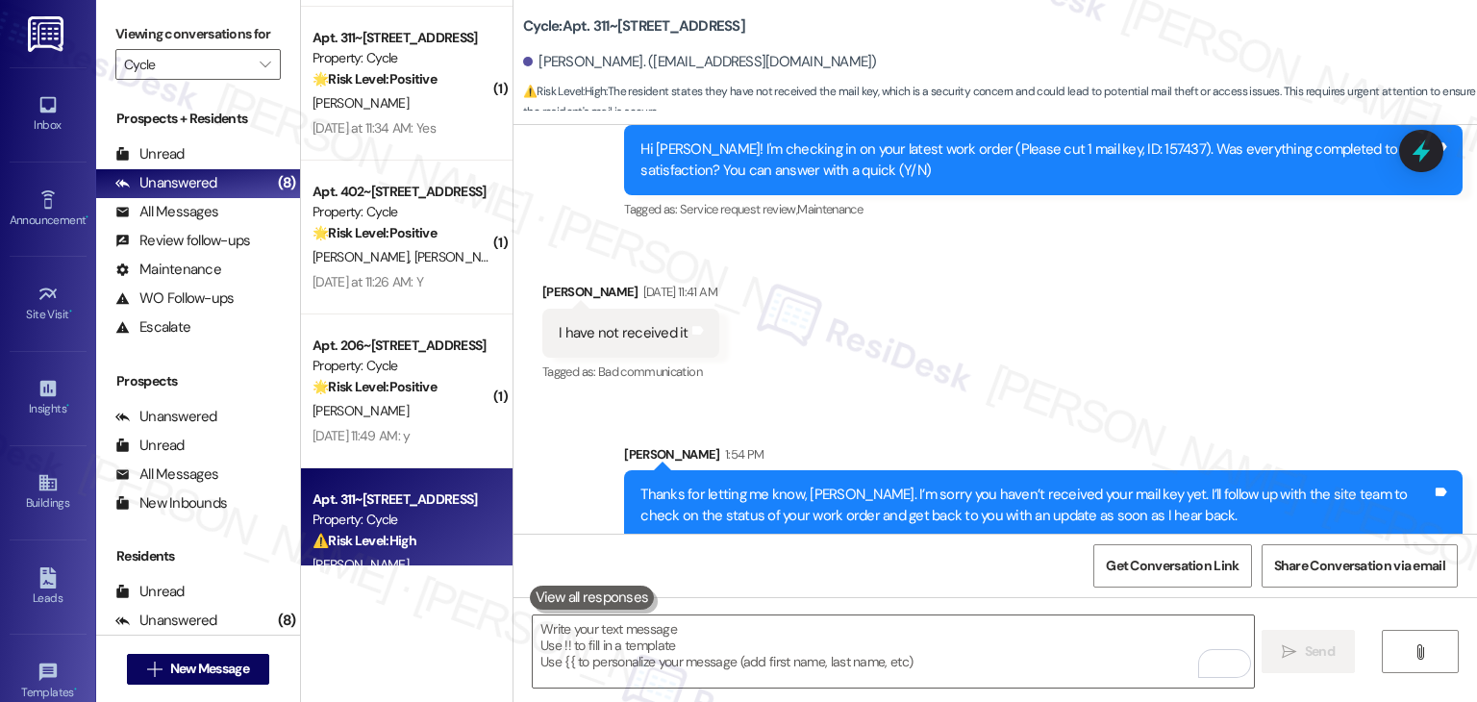
scroll to position [665, 0]
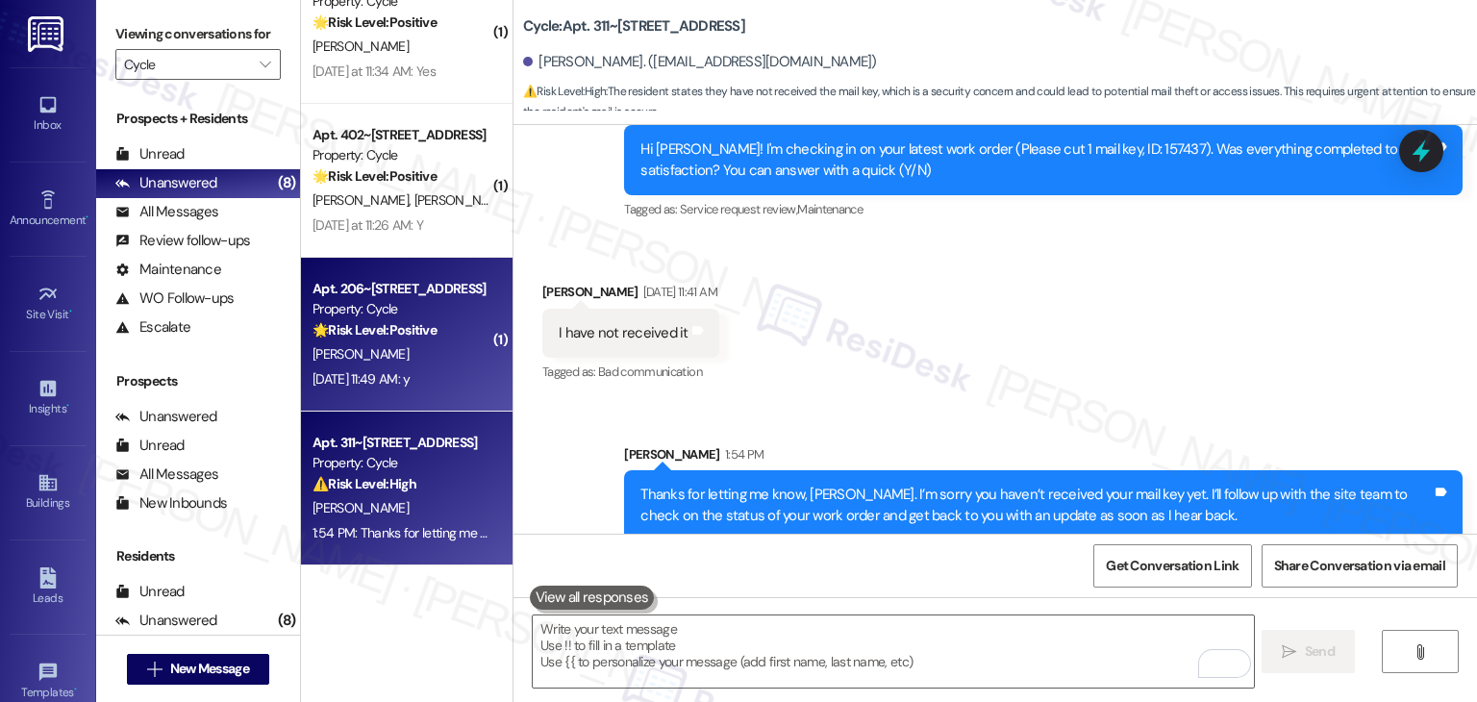
click at [419, 397] on div "Apt. 206~3381, 3521 Stanford Rd Property: Cycle 🌟 Risk Level: Positive The resi…" at bounding box center [407, 335] width 212 height 154
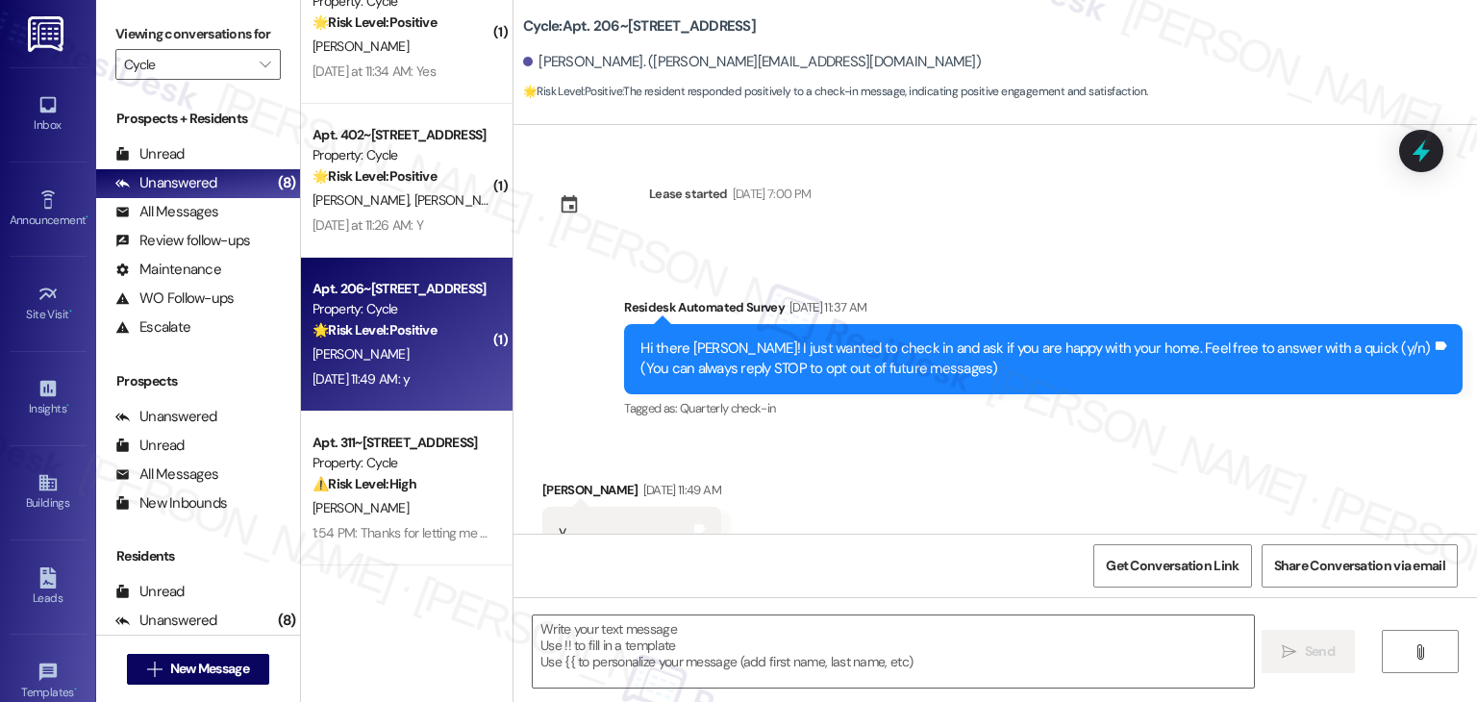
scroll to position [65, 0]
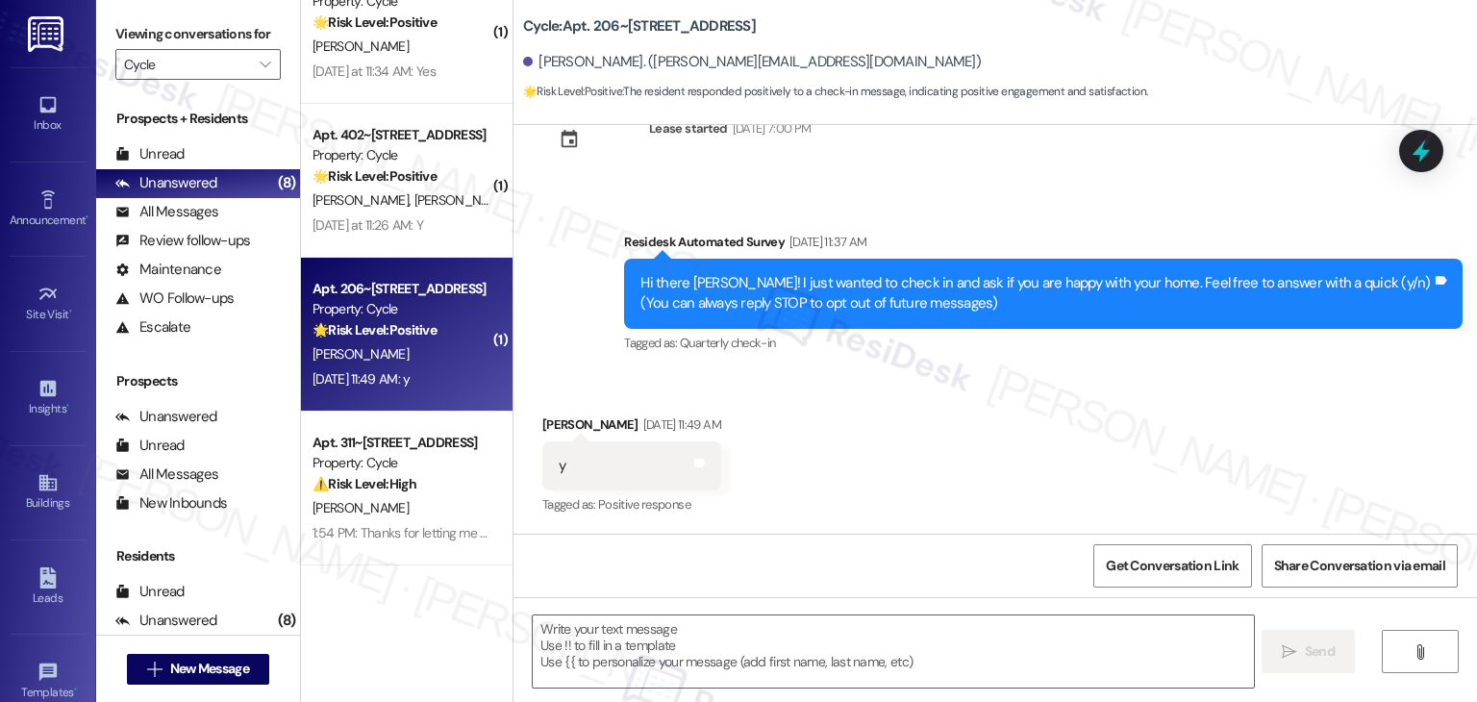
type textarea "Fetching suggested responses. Please feel free to read through the conversation…"
click at [661, 632] on textarea at bounding box center [893, 651] width 720 height 72
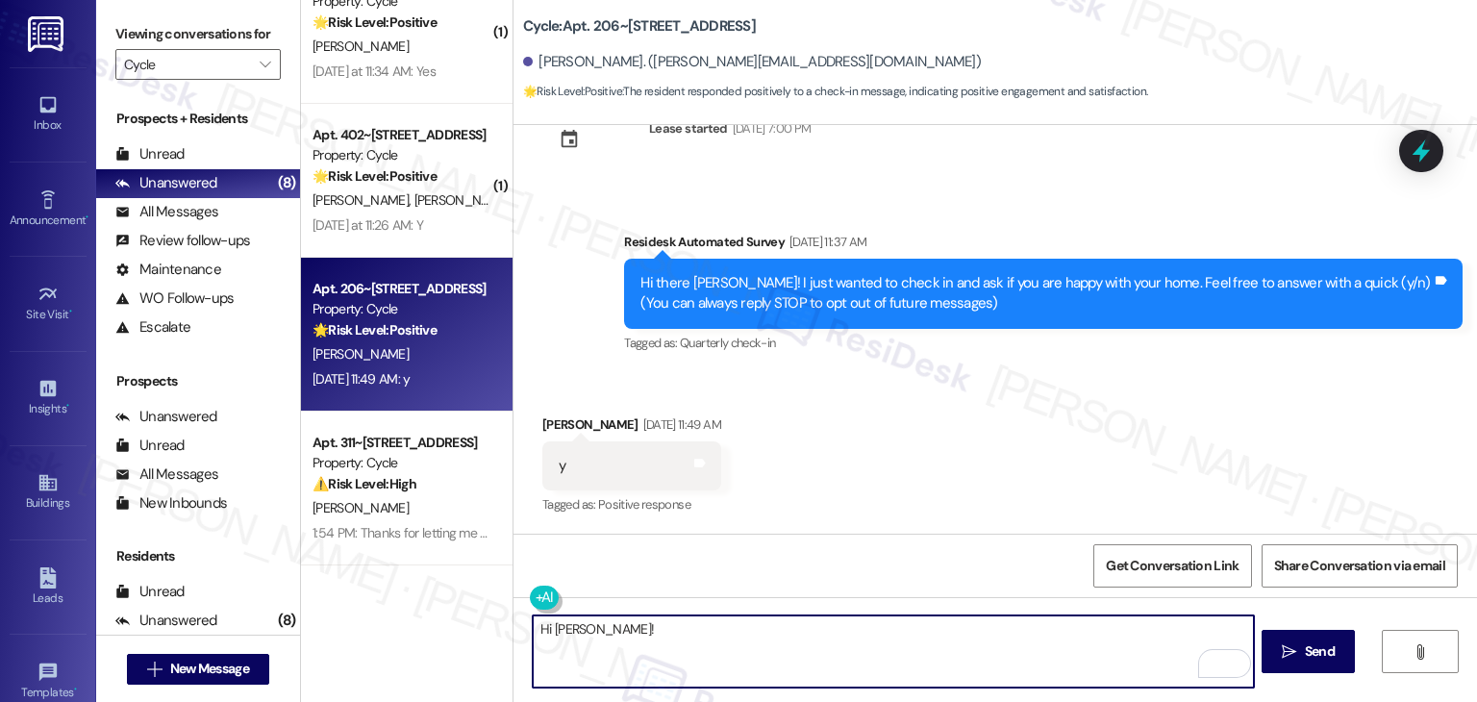
paste textarea "I'm so glad to hear you're happy with your home. We always strive to create a g…"
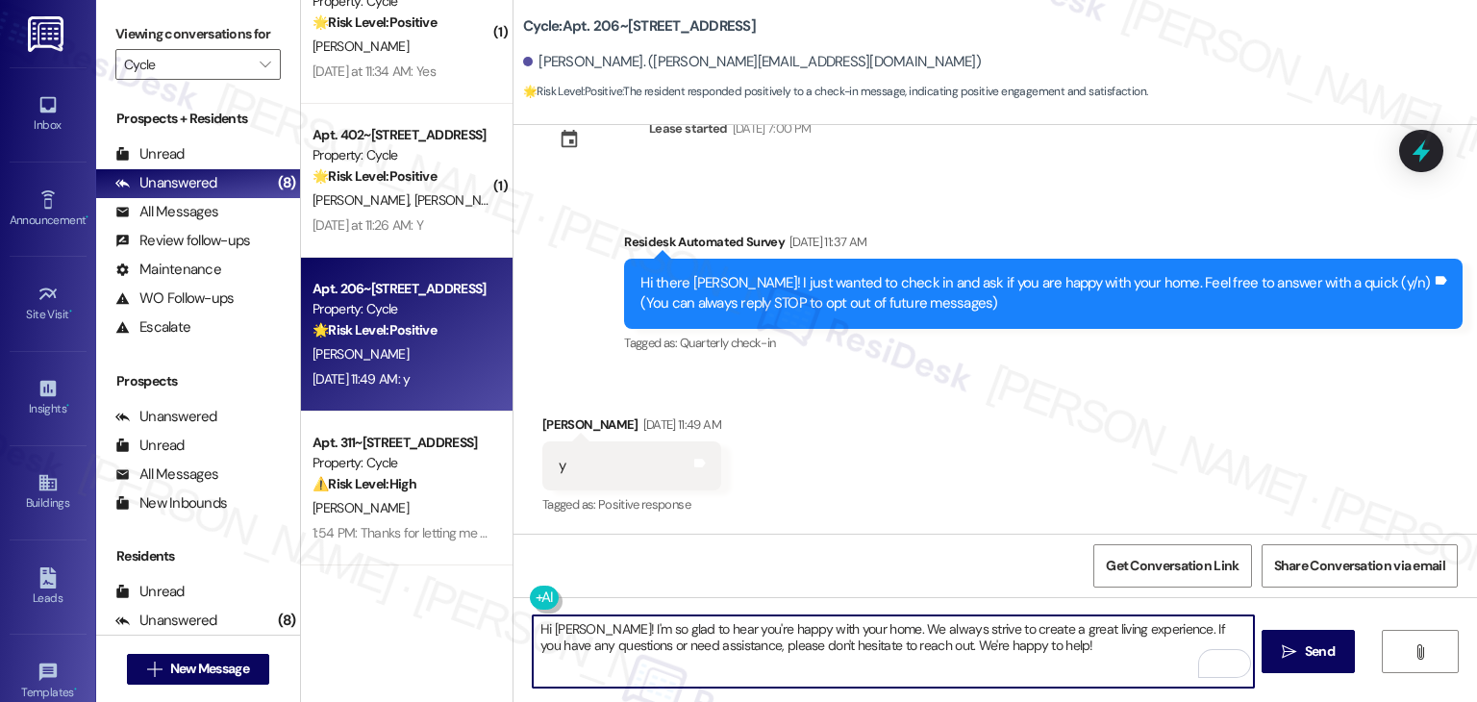
type textarea "Hi Tyler! I'm so glad to hear you're happy with your home. We always strive to …"
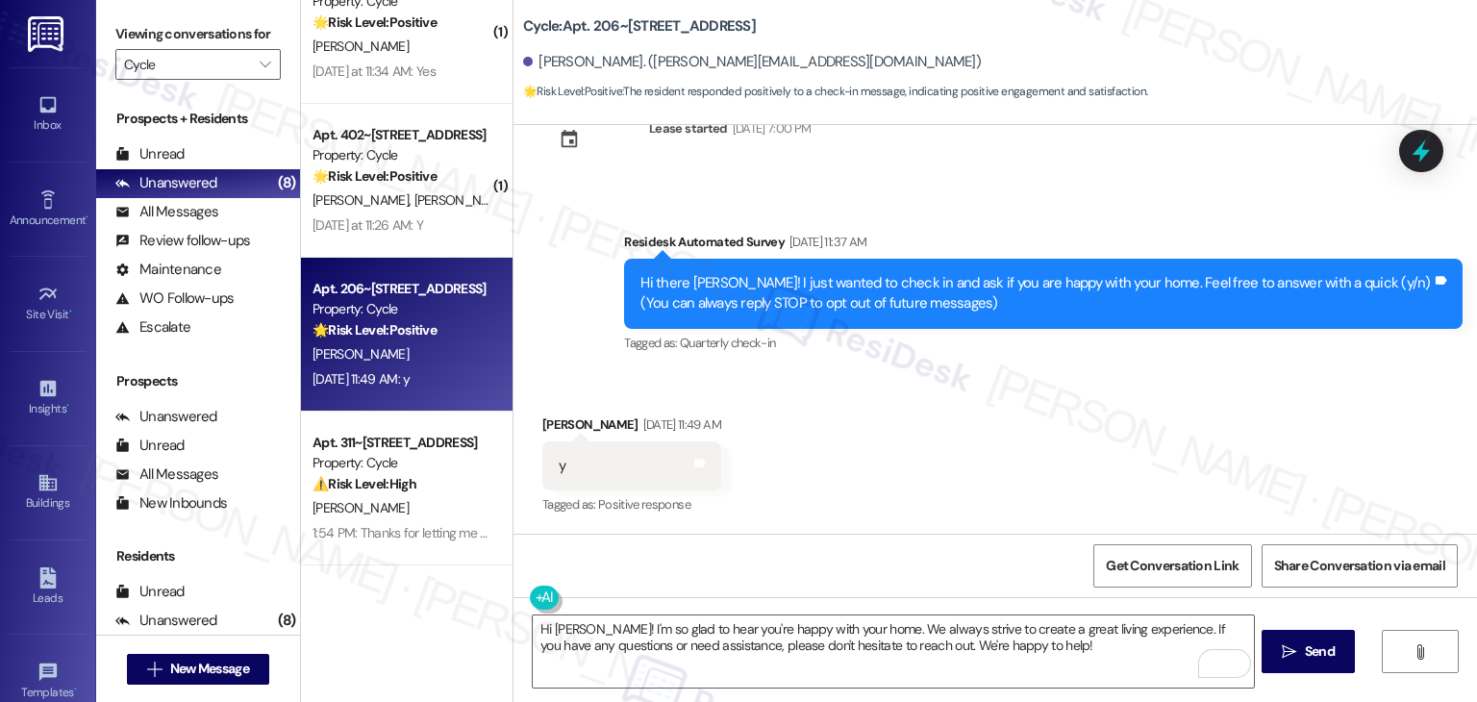
click at [945, 466] on div "Received via SMS Tyler Carlton Aug 14, 2025 at 11:49 AM y Tags and notes Tagged…" at bounding box center [994, 452] width 963 height 162
click at [1314, 651] on span "Send" at bounding box center [1320, 651] width 30 height 20
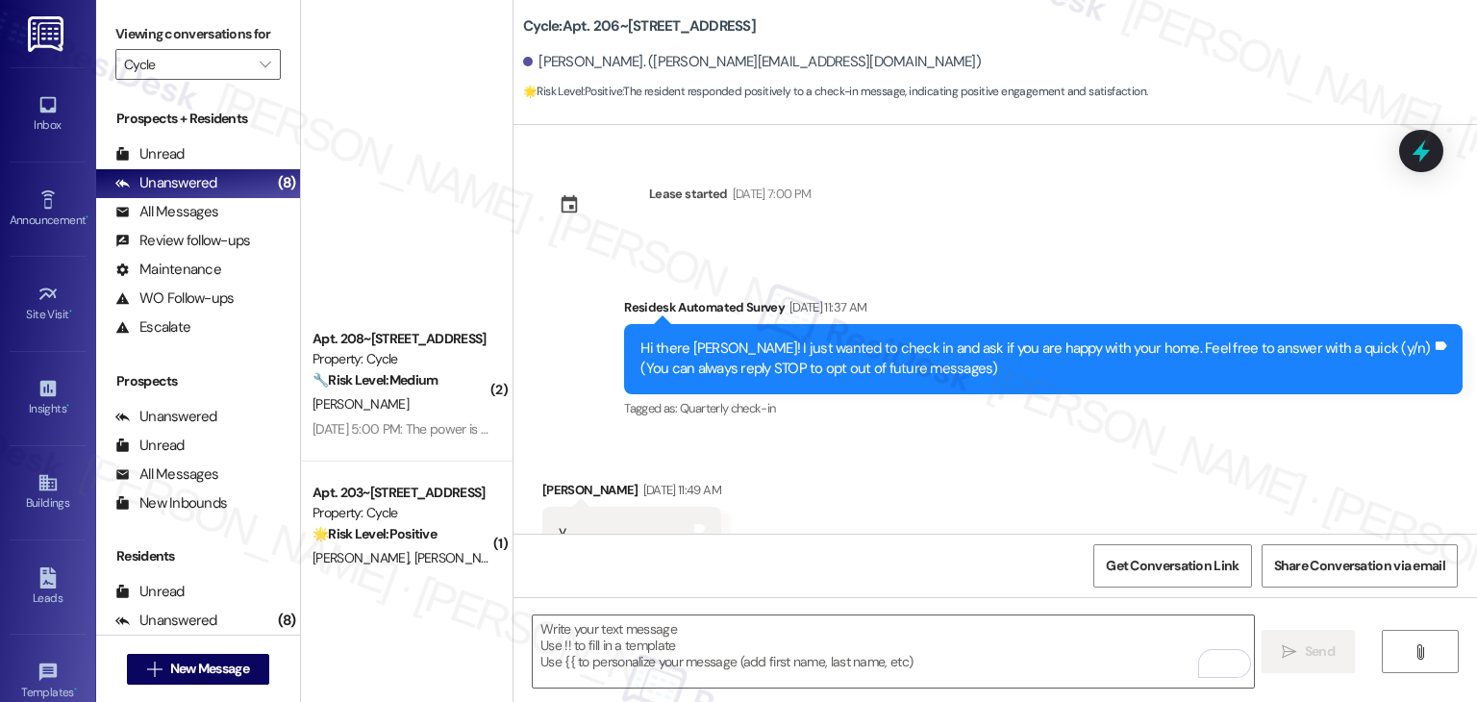
scroll to position [665, 0]
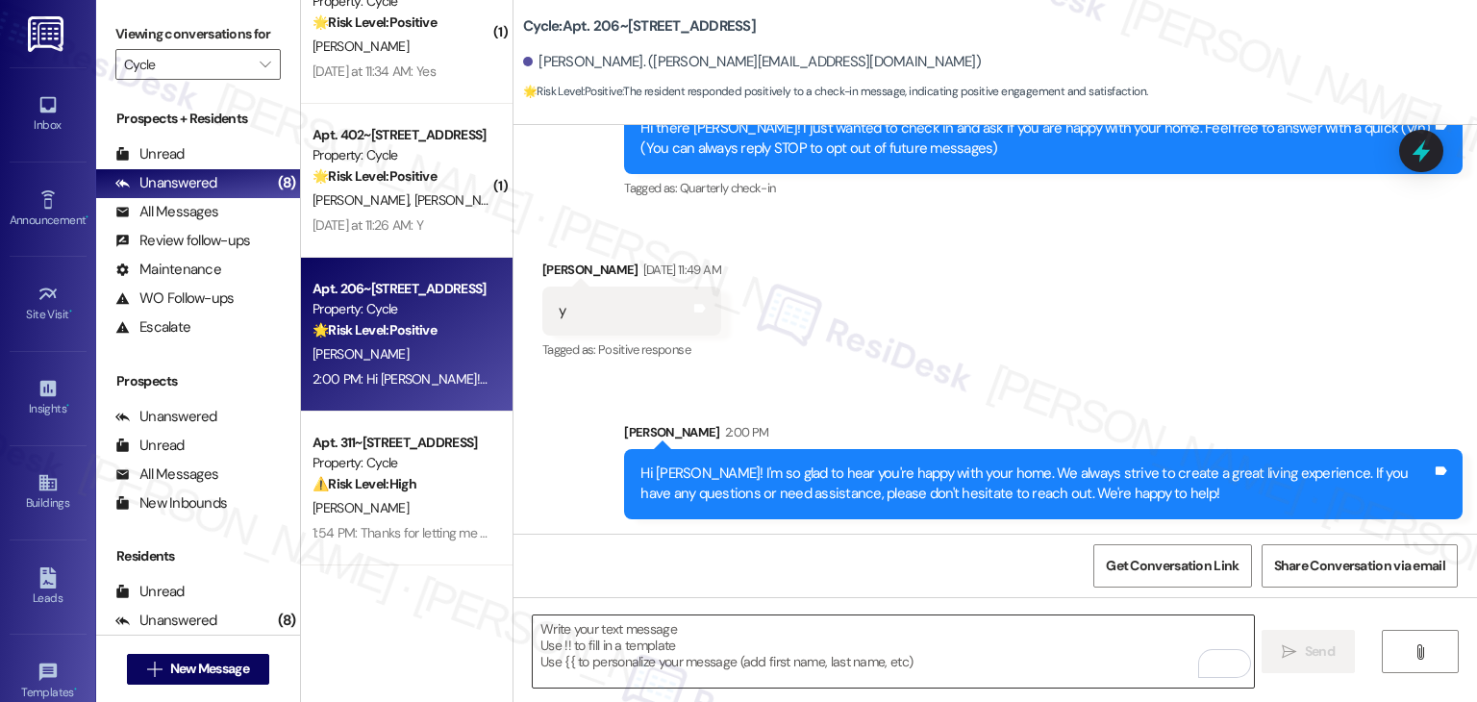
click at [708, 639] on textarea "To enrich screen reader interactions, please activate Accessibility in Grammarl…" at bounding box center [893, 651] width 720 height 72
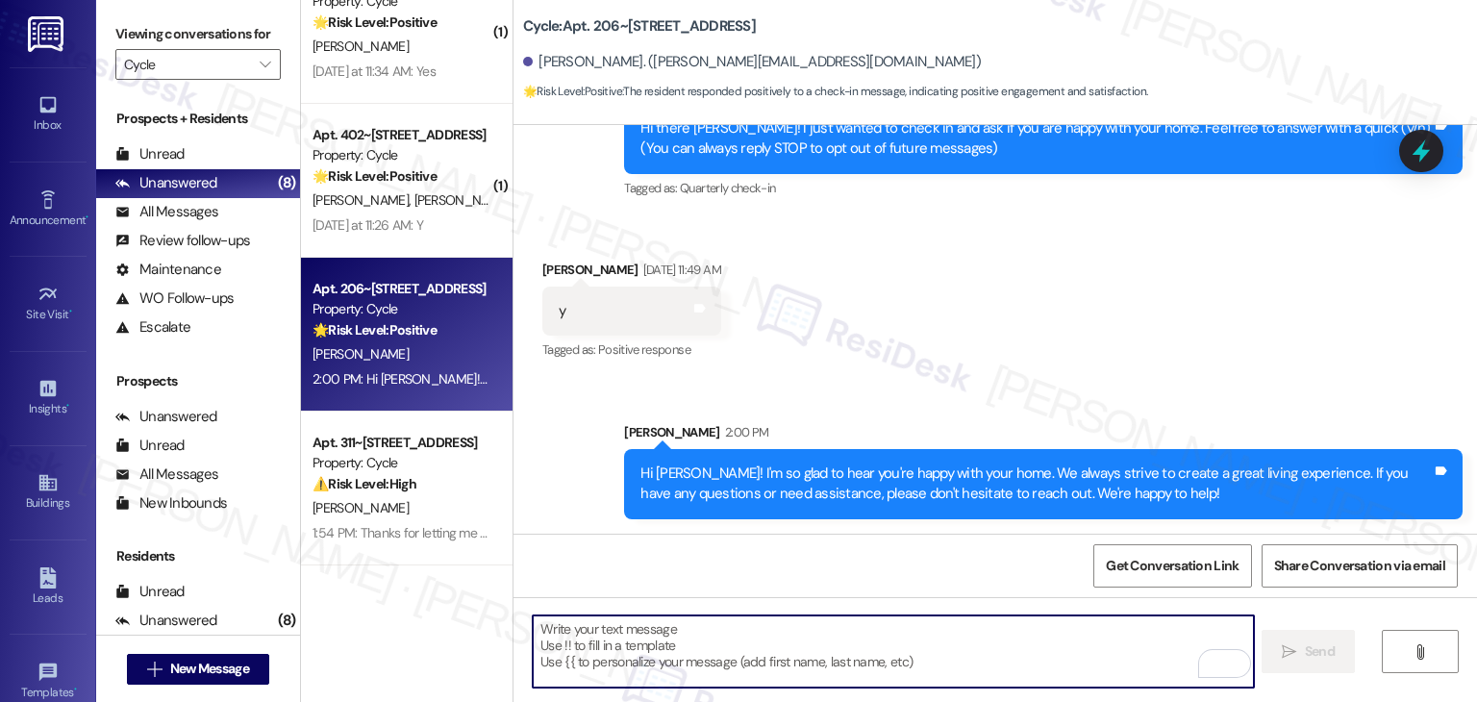
paste textarea "We’d also really appreciate it if you could share your experience in a review, …"
type textarea "We’d also really appreciate it if you could share your experience in a review, …"
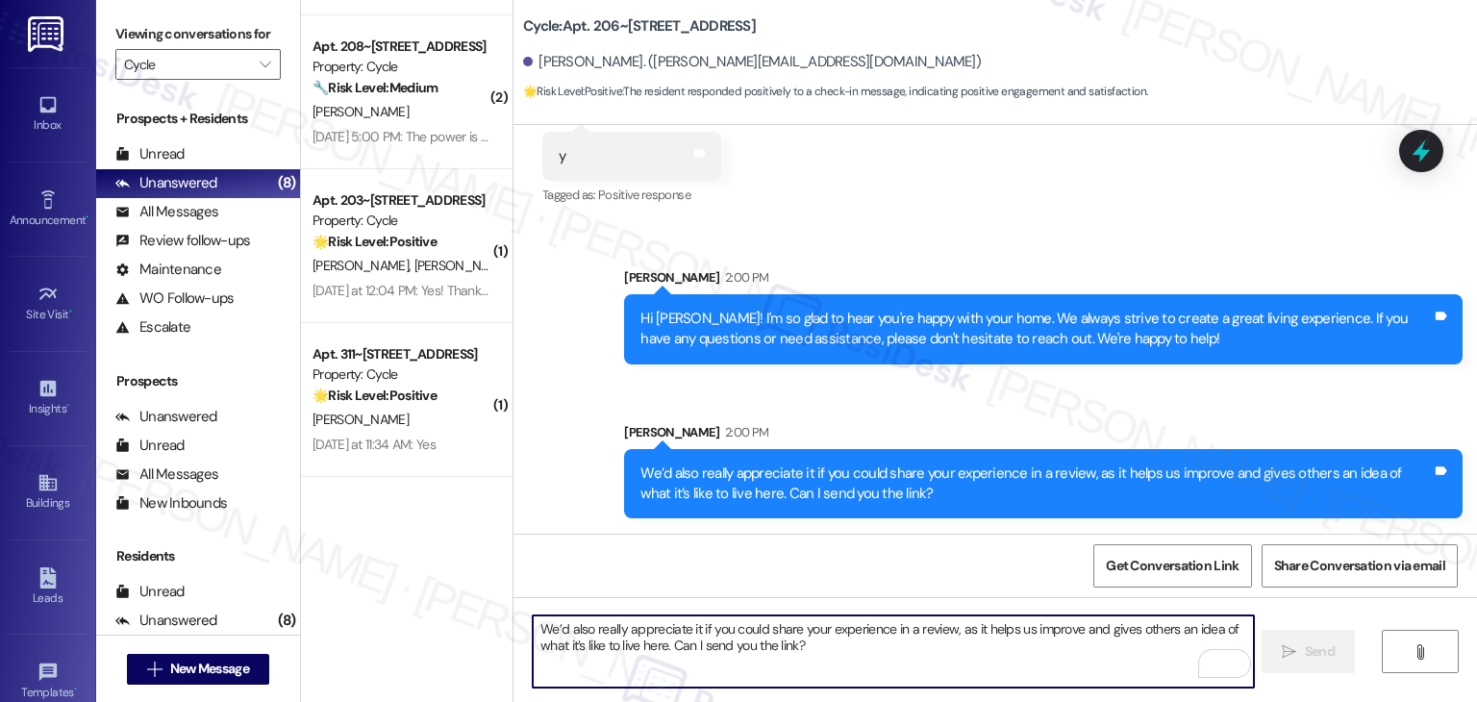
scroll to position [0, 0]
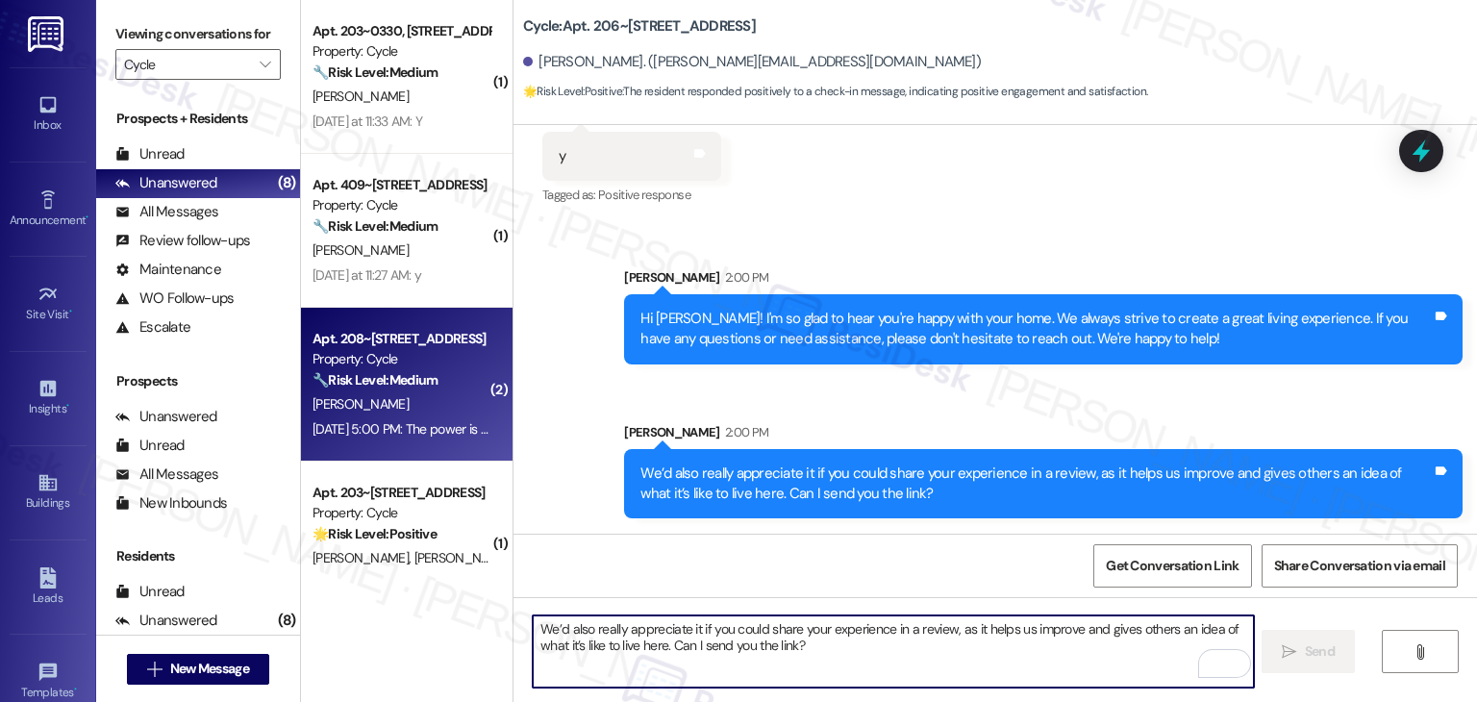
click at [413, 428] on div "Aug 18, 2025 at 5:00 PM: The power is on in my unit :) Aug 18, 2025 at 5:00 PM:…" at bounding box center [436, 428] width 249 height 17
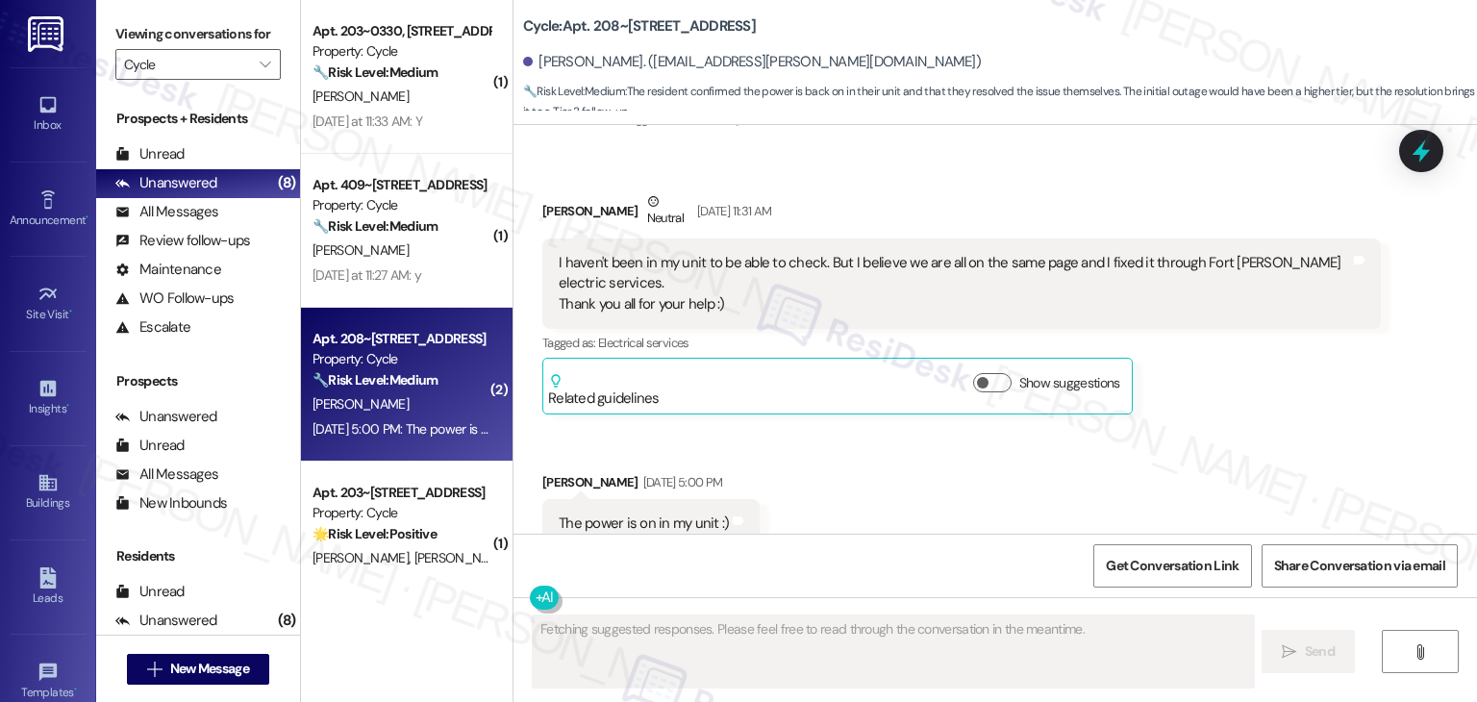
scroll to position [1396, 0]
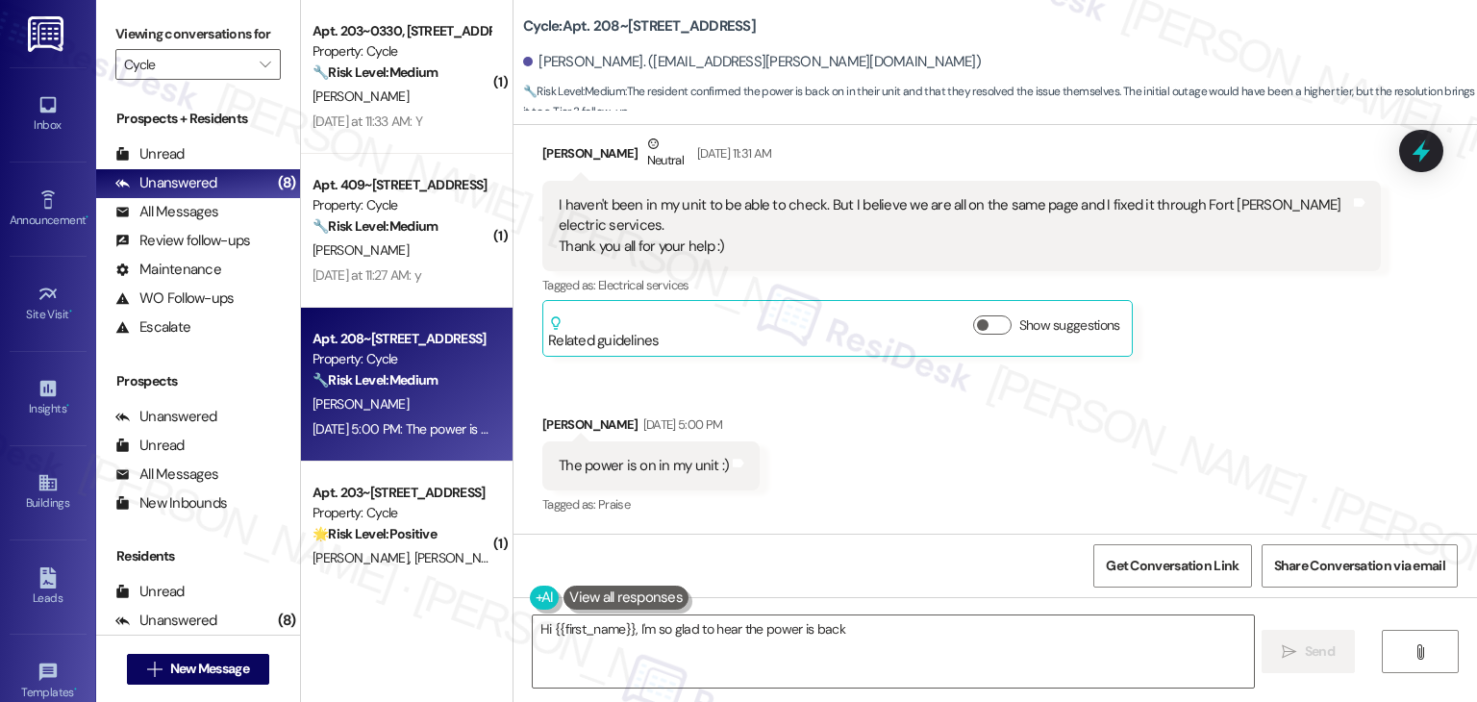
click at [889, 433] on div "Received via SMS Hanah Freeman Neutral Aug 18, 2025 at 11:31 AM I haven't been …" at bounding box center [994, 311] width 963 height 443
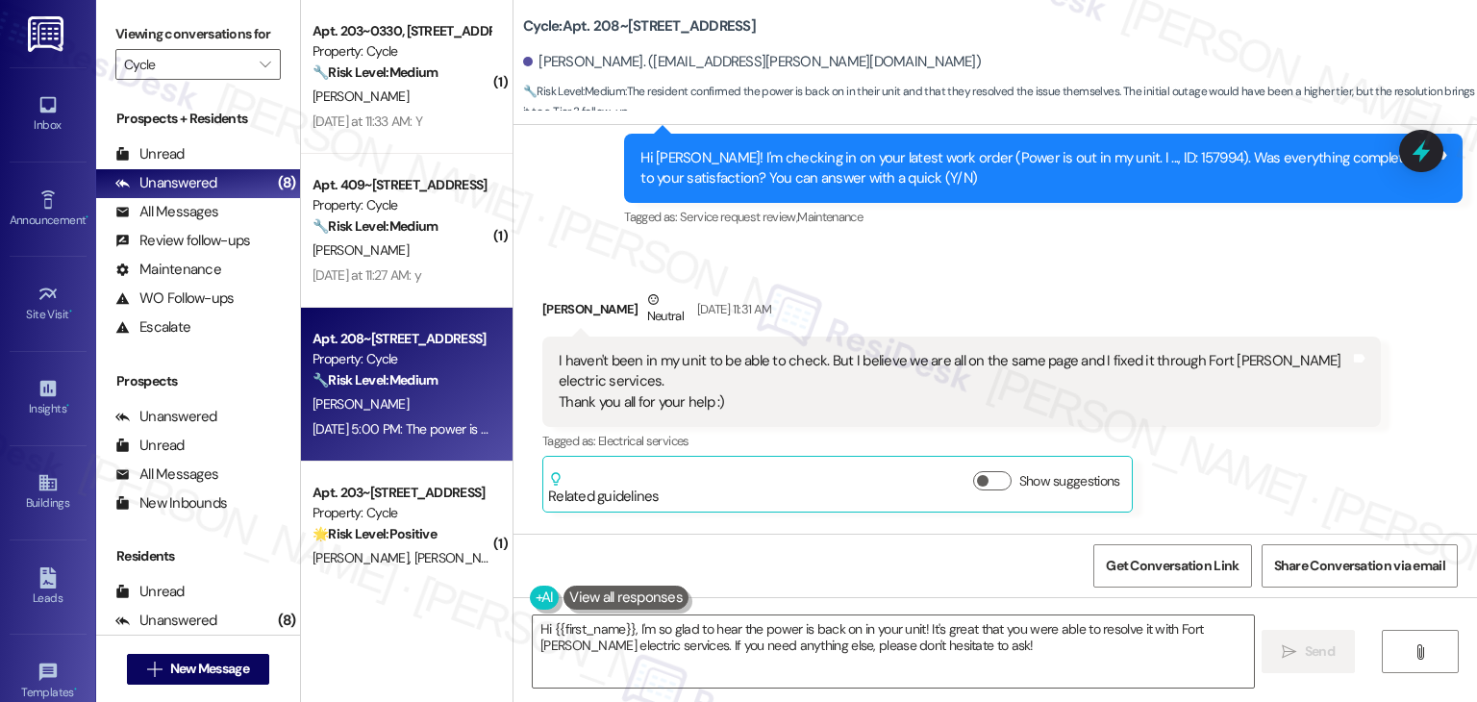
scroll to position [1204, 0]
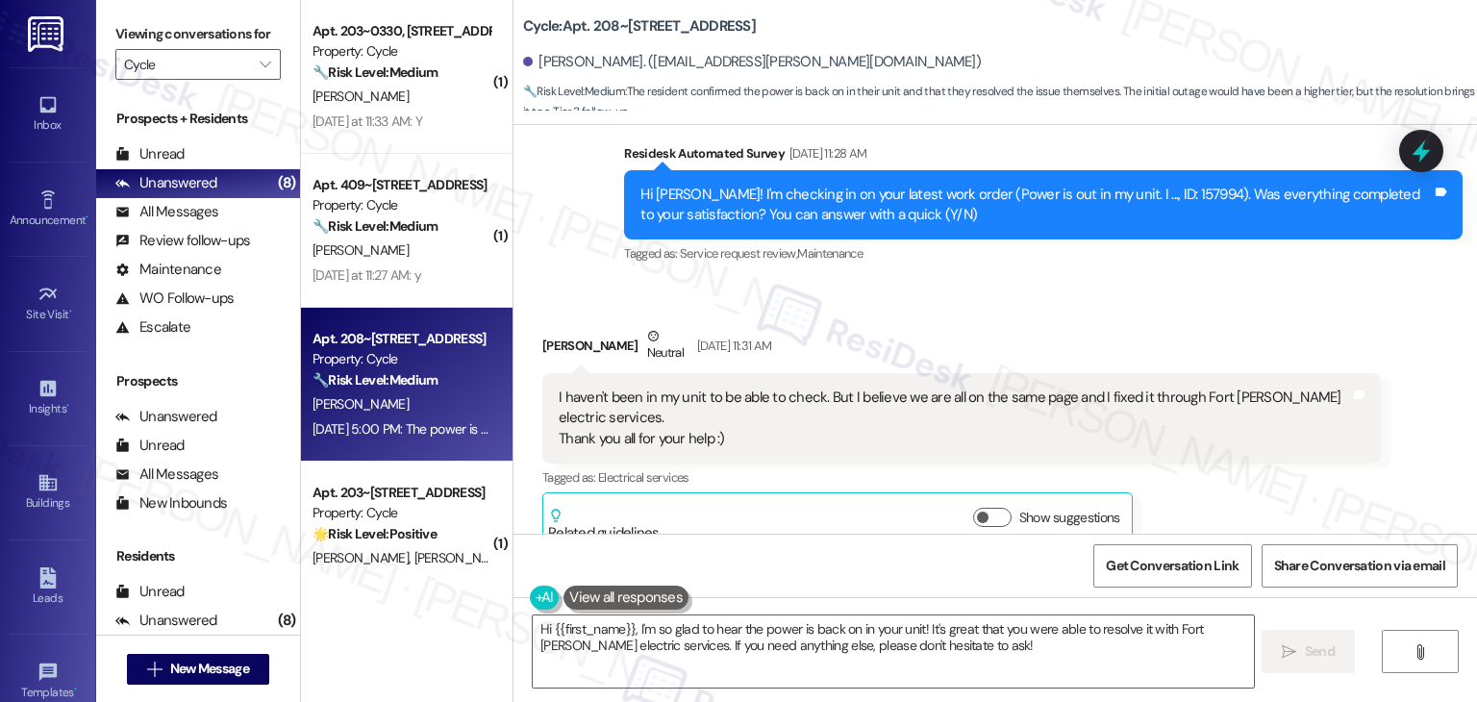
click at [954, 324] on div "Received via SMS Hanah Freeman Neutral Aug 18, 2025 at 11:31 AM I haven't been …" at bounding box center [961, 438] width 867 height 252
click at [950, 331] on div "Hanah Freeman Neutral Aug 18, 2025 at 11:31 AM" at bounding box center [961, 349] width 838 height 47
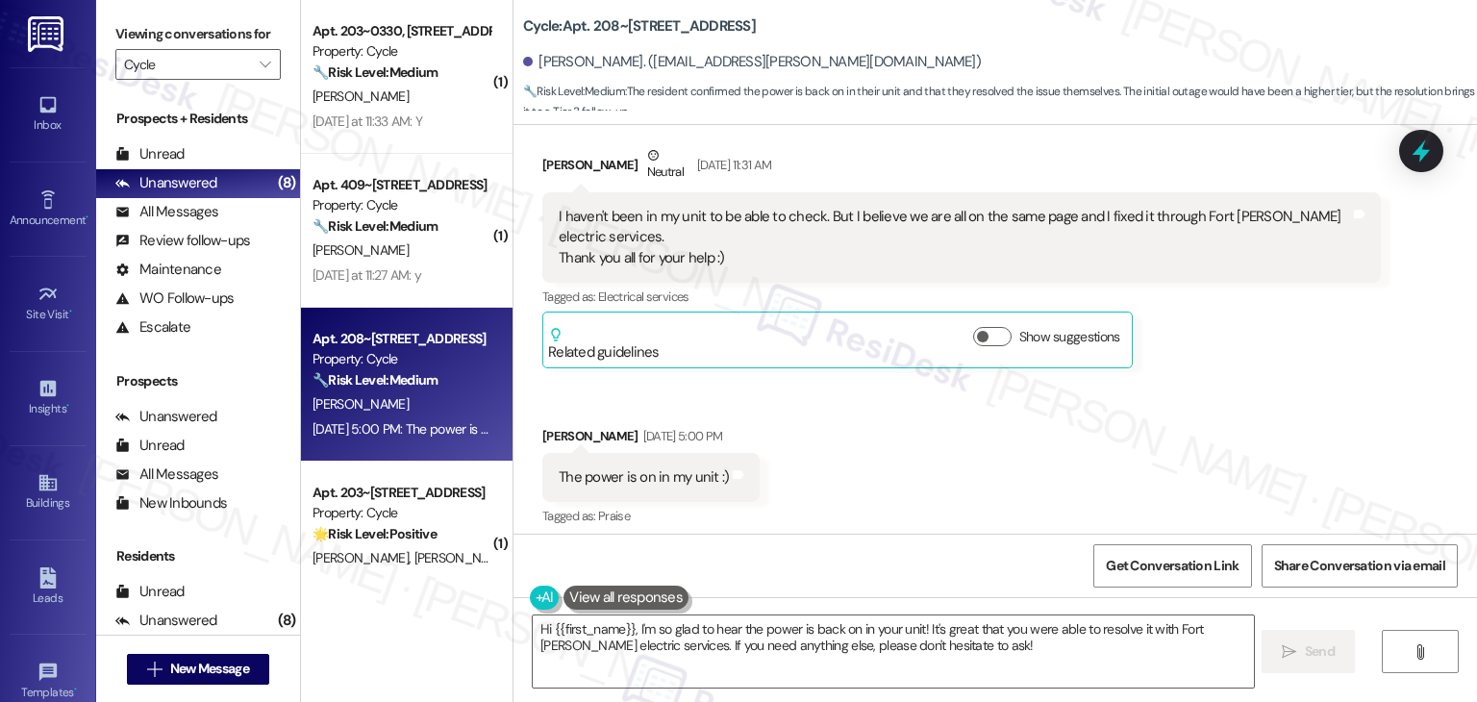
scroll to position [1396, 0]
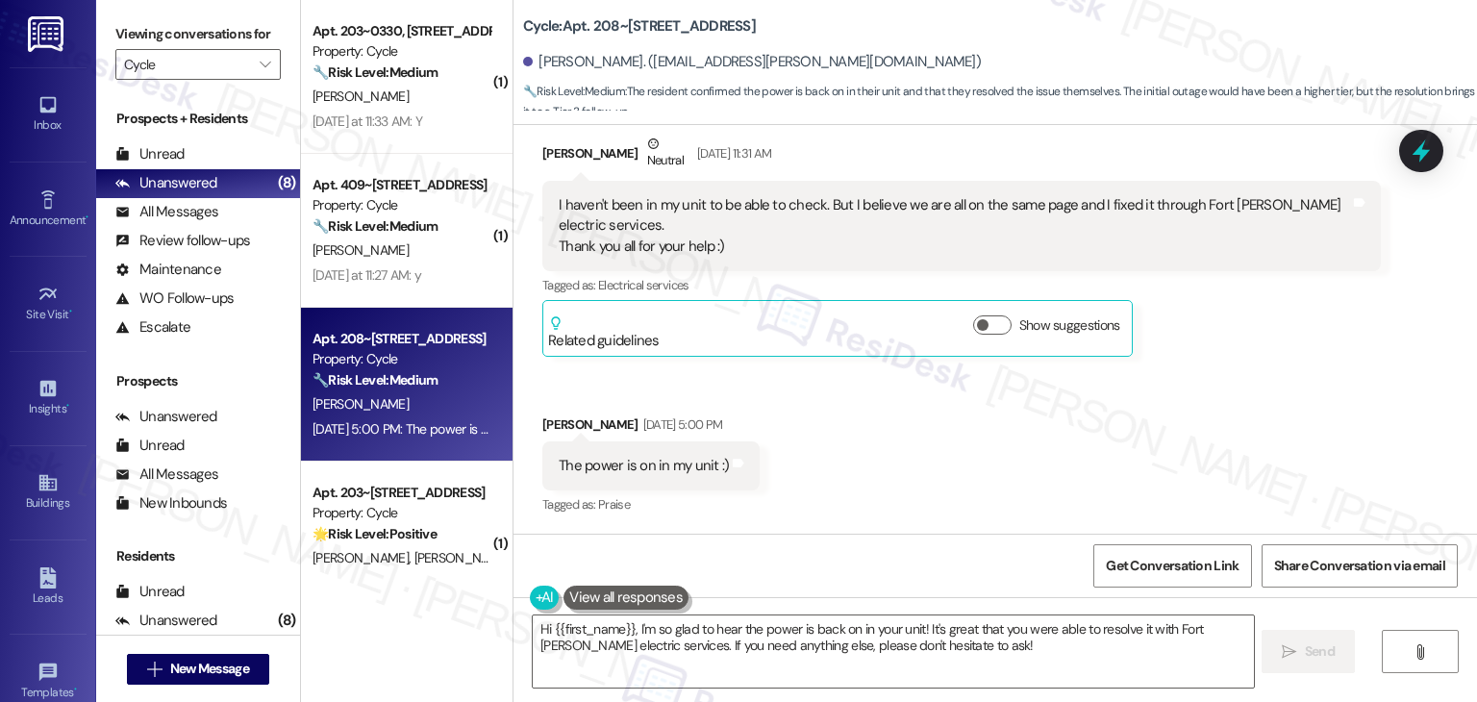
click at [1122, 457] on div "Received via SMS Hanah Freeman Neutral Aug 18, 2025 at 11:31 AM I haven't been …" at bounding box center [994, 311] width 963 height 443
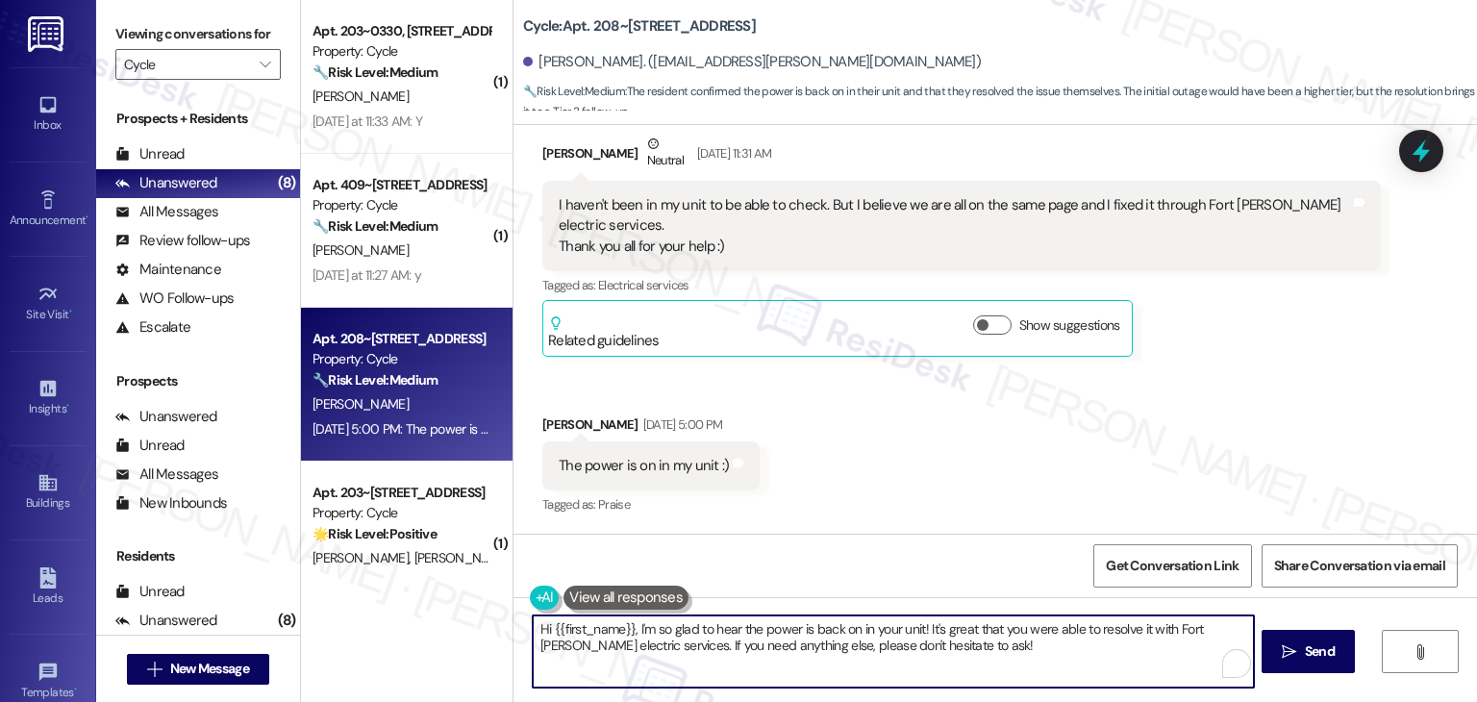
drag, startPoint x: 930, startPoint y: 647, endPoint x: 900, endPoint y: 651, distance: 30.1
click at [900, 651] on textarea "Hi {{first_name}}, I'm so glad to hear the power is back on in your unit! It's …" at bounding box center [893, 651] width 720 height 72
type textarea "Hi {{first_name}}, I'm so glad to hear the power is back on in your unit! It's …"
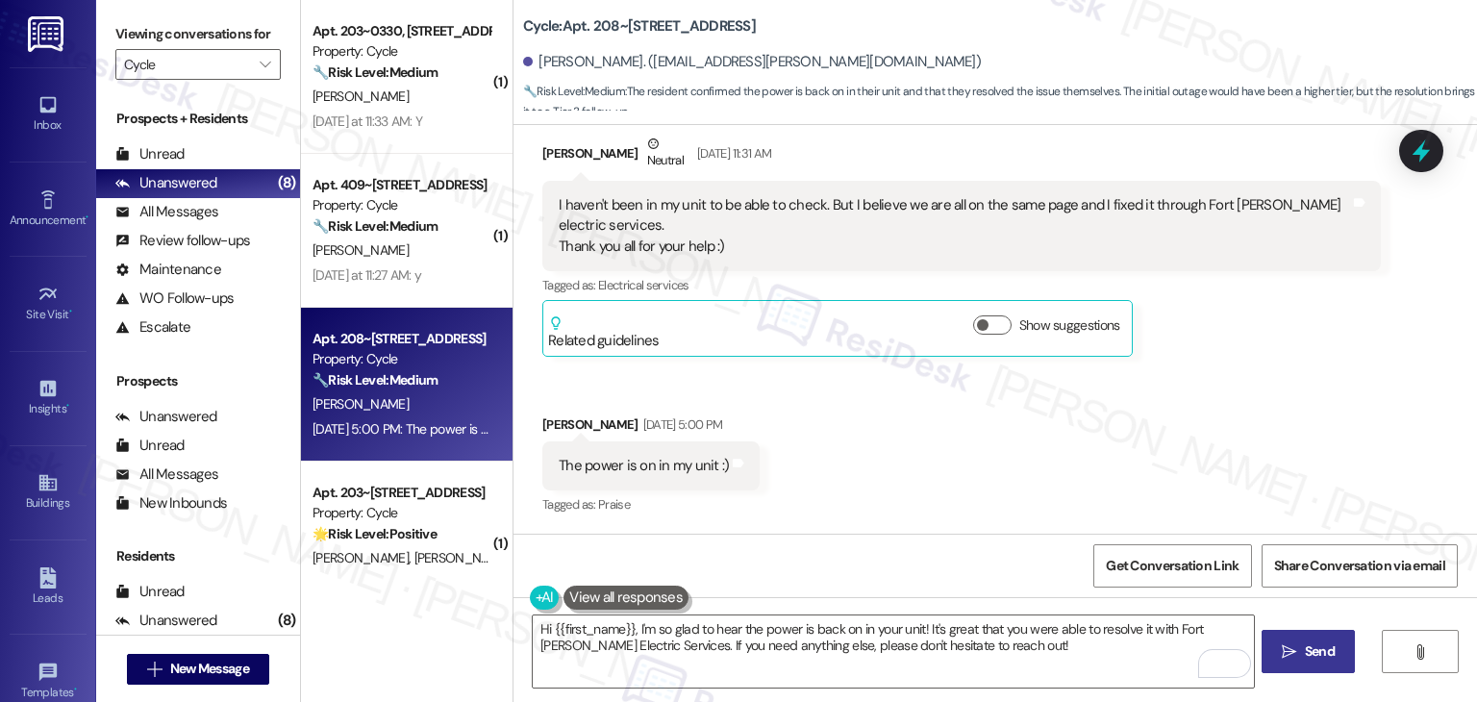
click at [1307, 655] on span "Send" at bounding box center [1320, 651] width 30 height 20
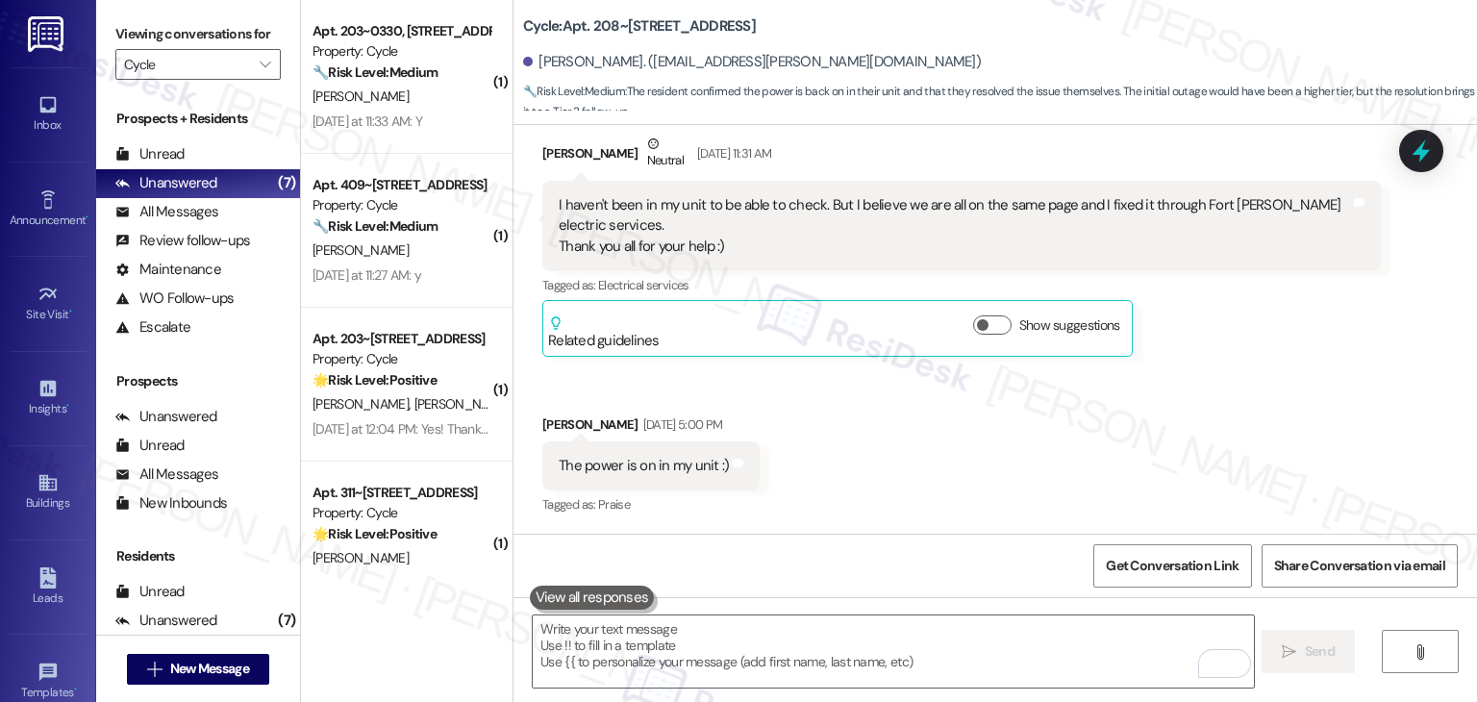
click at [916, 474] on div "Received via SMS Hanah Freeman Neutral Aug 18, 2025 at 11:31 AM I haven't been …" at bounding box center [994, 311] width 963 height 443
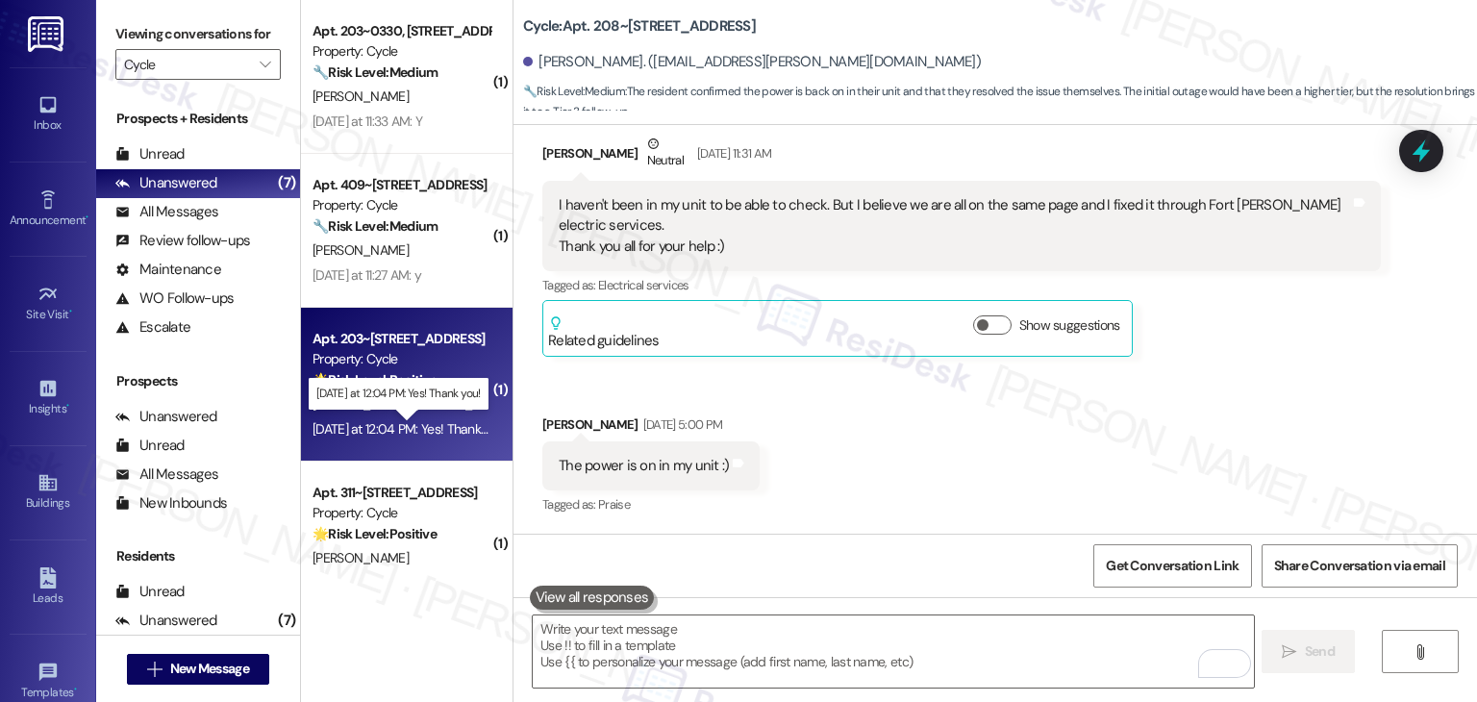
click at [374, 420] on div "Yesterday at 12:04 PM: Yes! Thank you! Yesterday at 12:04 PM: Yes! Thank you!" at bounding box center [409, 428] width 195 height 17
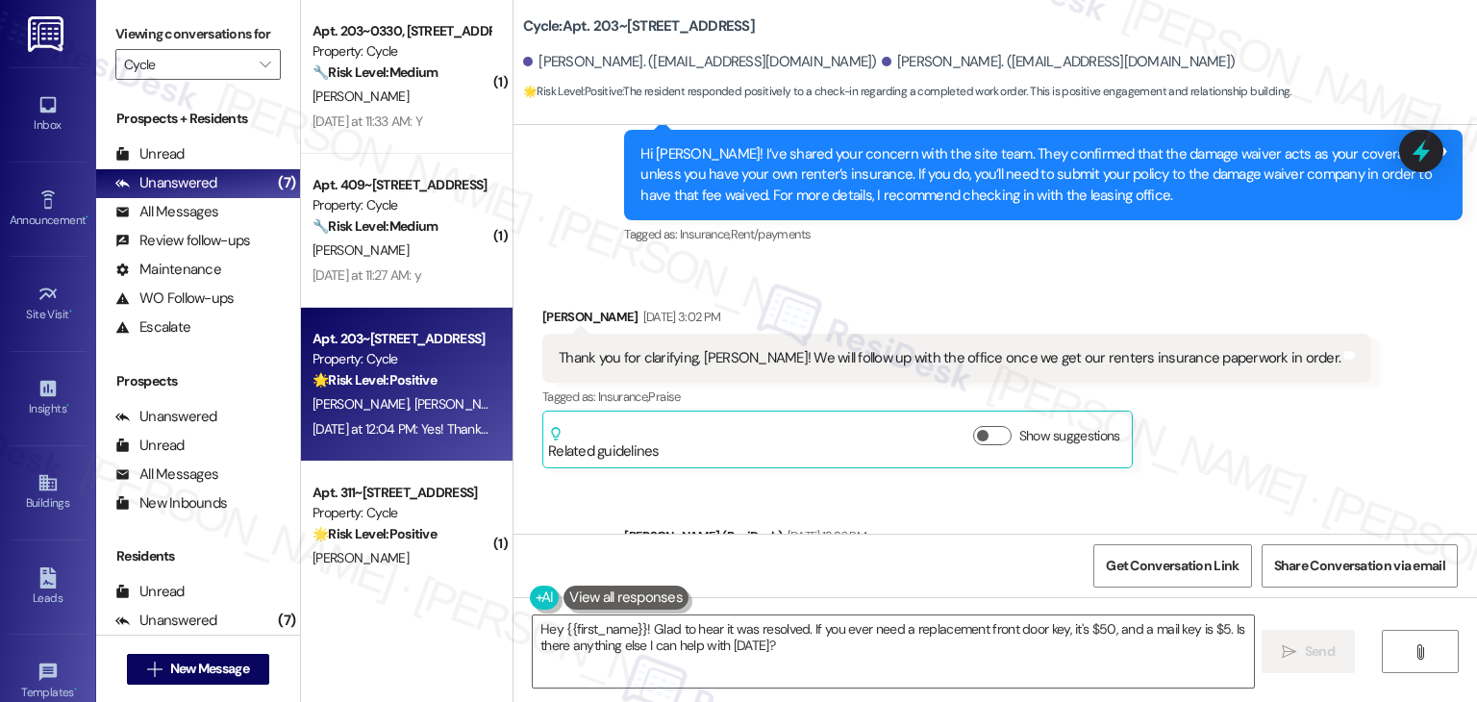
scroll to position [4310, 0]
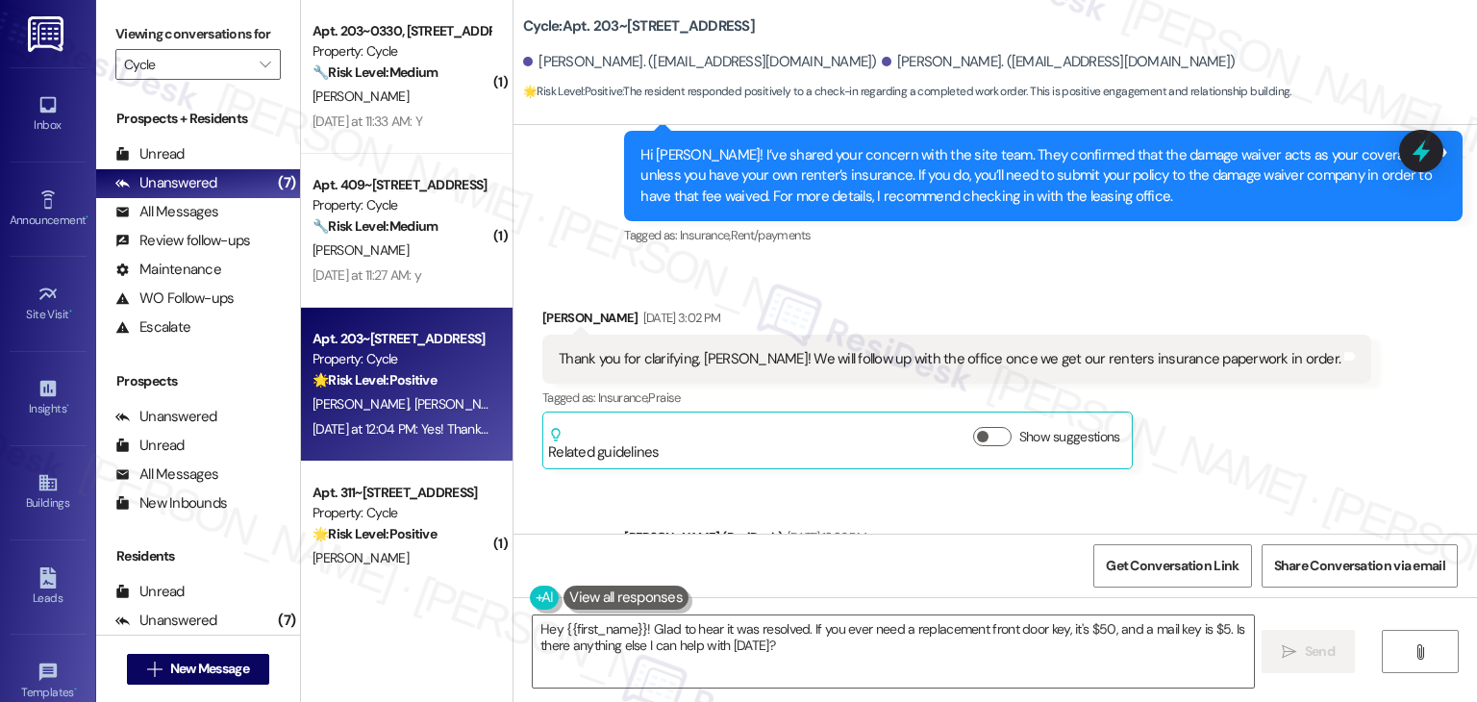
click at [1254, 374] on div "Janelle Viera Jul 08, 2025 at 3:02 PM Thank you for clarifying, Dottie! We will…" at bounding box center [956, 389] width 829 height 162
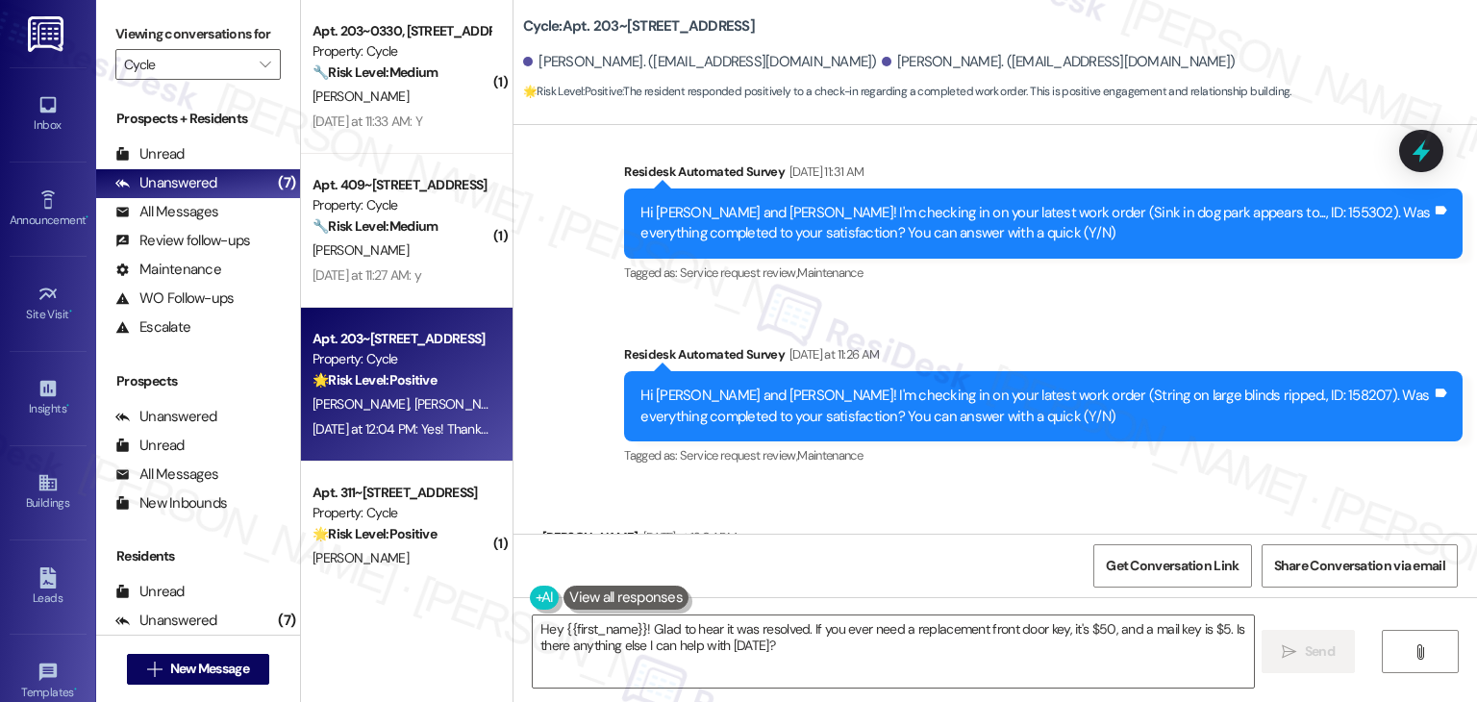
scroll to position [4888, 0]
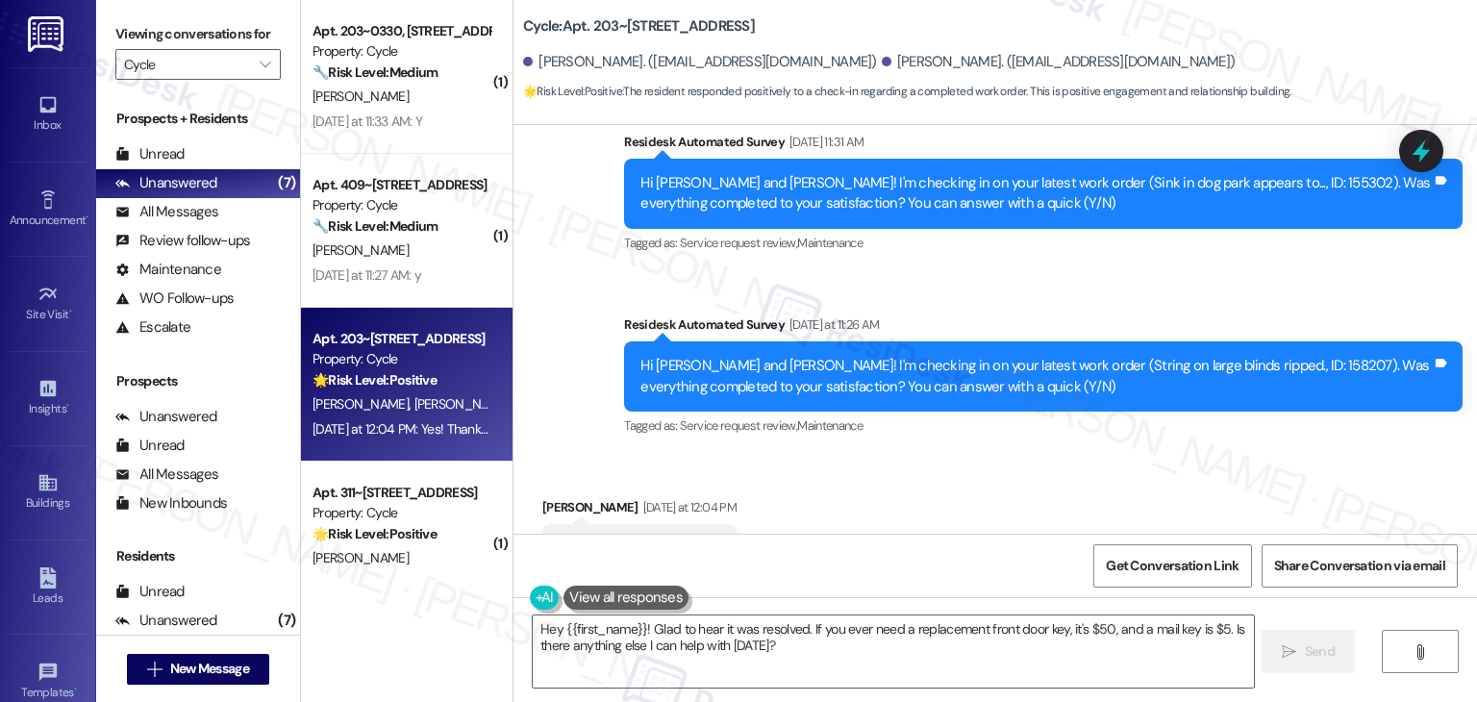
click at [1199, 454] on div "Received via SMS Janelle Viera Yesterday at 12:04 PM Yes! Thank you! Tags and n…" at bounding box center [994, 535] width 963 height 162
click at [655, 648] on textarea "Hey {{first_name}}! Glad to hear it was resolved. If you ever need a replacemen…" at bounding box center [893, 651] width 720 height 72
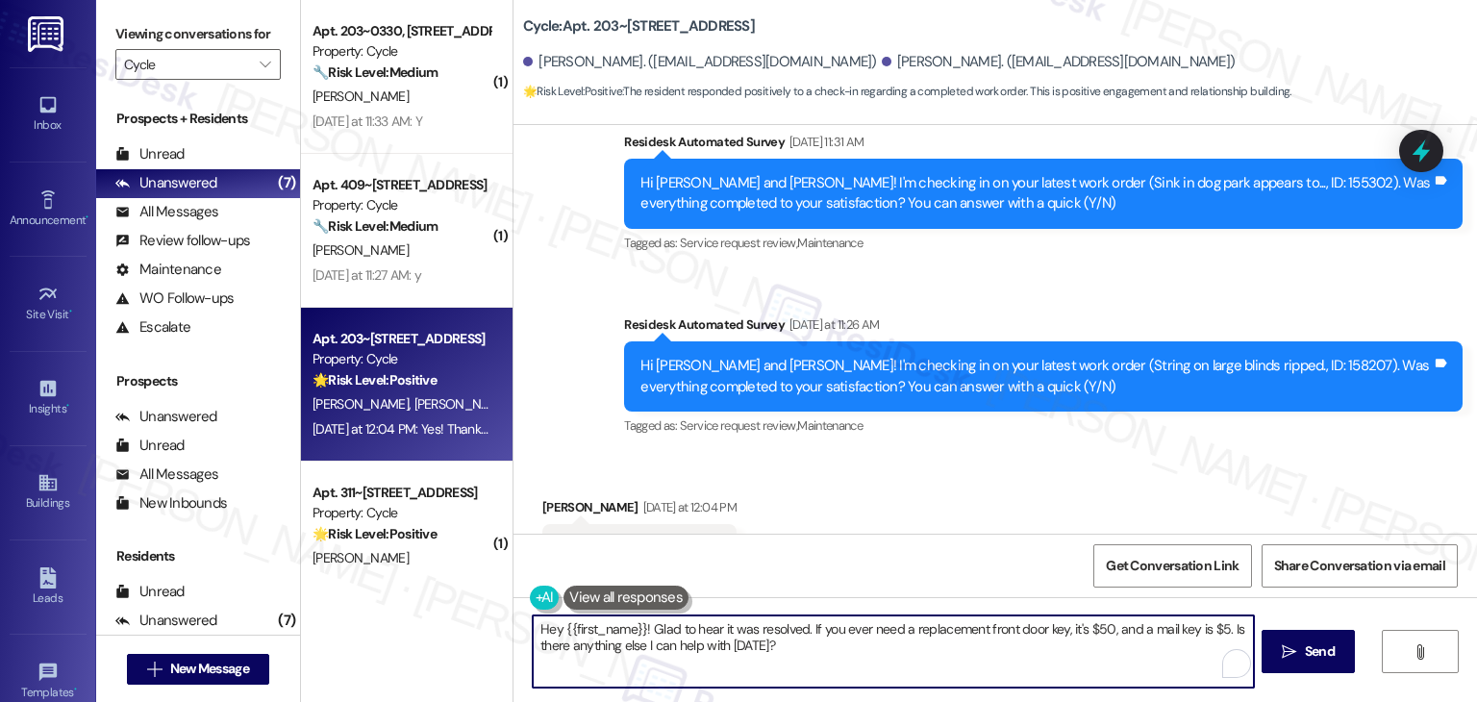
click at [656, 648] on textarea "Hey {{first_name}}! Glad to hear it was resolved. If you ever need a replacemen…" at bounding box center [893, 651] width 720 height 72
paste textarea "Thanks for confirming, {{first_name}}! Glad to hear everything was completed to…"
drag, startPoint x: 734, startPoint y: 624, endPoint x: 656, endPoint y: 622, distance: 77.9
click at [656, 622] on textarea "Thanks for confirming, {{first_name}}! Glad to hear everything was completed to…" at bounding box center [893, 651] width 720 height 72
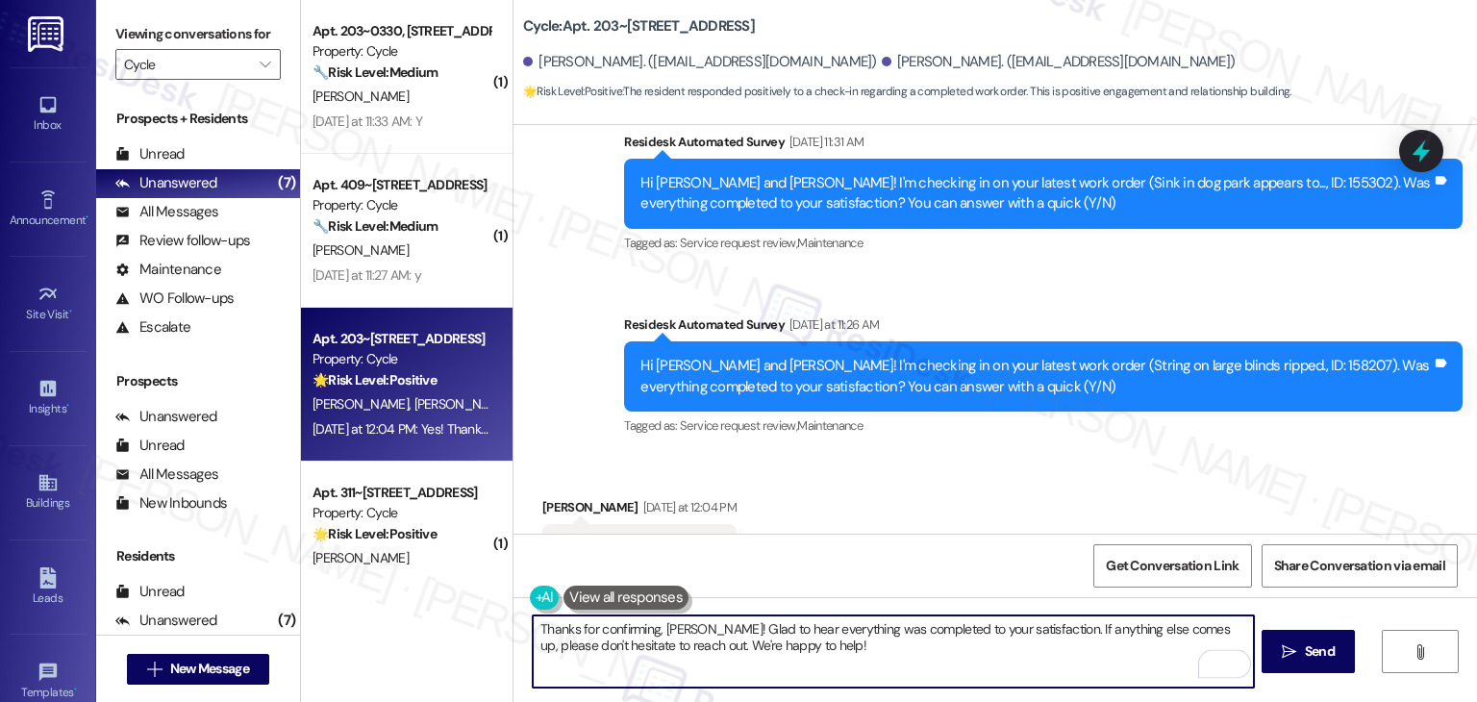
type textarea "Thanks for confirming, Janelle! Glad to hear everything was completed to your s…"
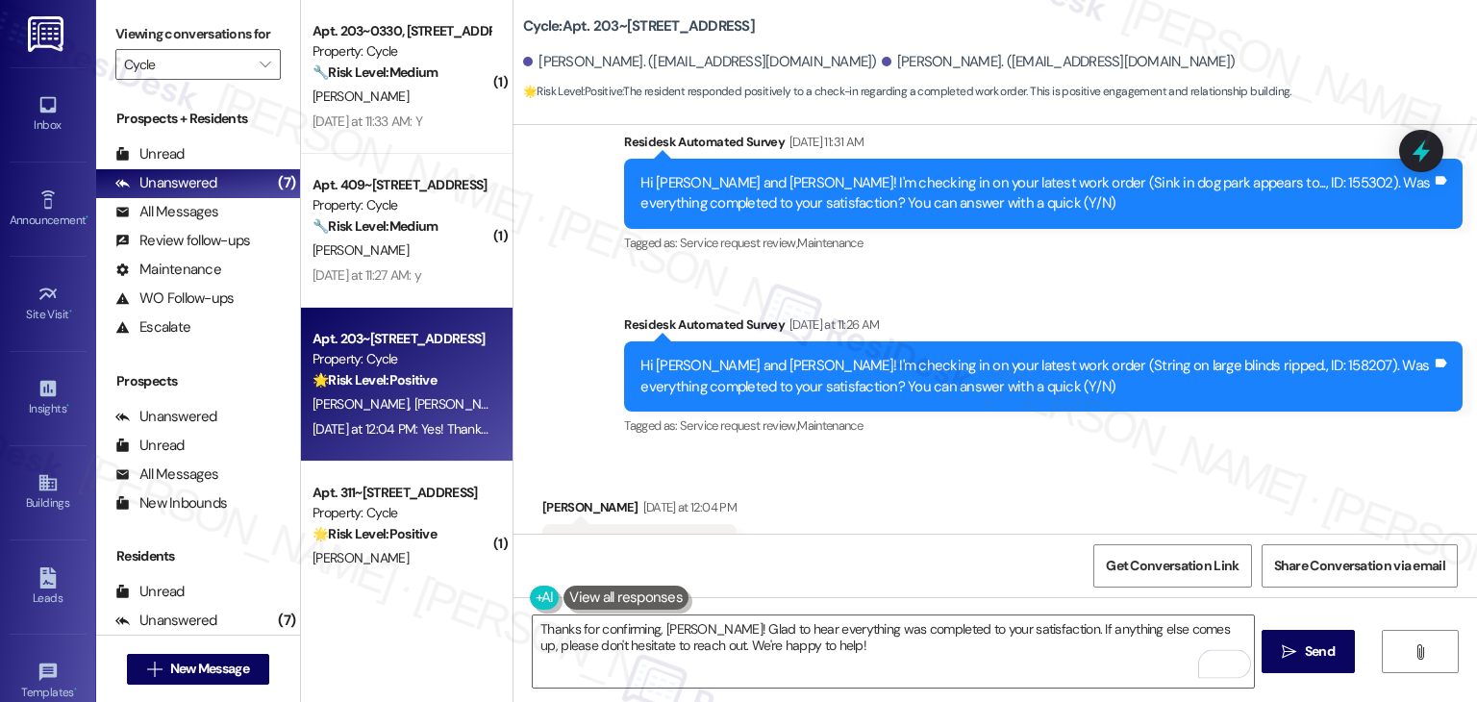
click at [1046, 454] on div "Received via SMS Janelle Viera Yesterday at 12:04 PM Yes! Thank you! Tags and n…" at bounding box center [994, 535] width 963 height 162
click at [1043, 466] on div "Received via SMS Janelle Viera Yesterday at 12:04 PM Yes! Thank you! Tags and n…" at bounding box center [994, 535] width 963 height 162
click at [1305, 659] on span "Send" at bounding box center [1320, 651] width 30 height 20
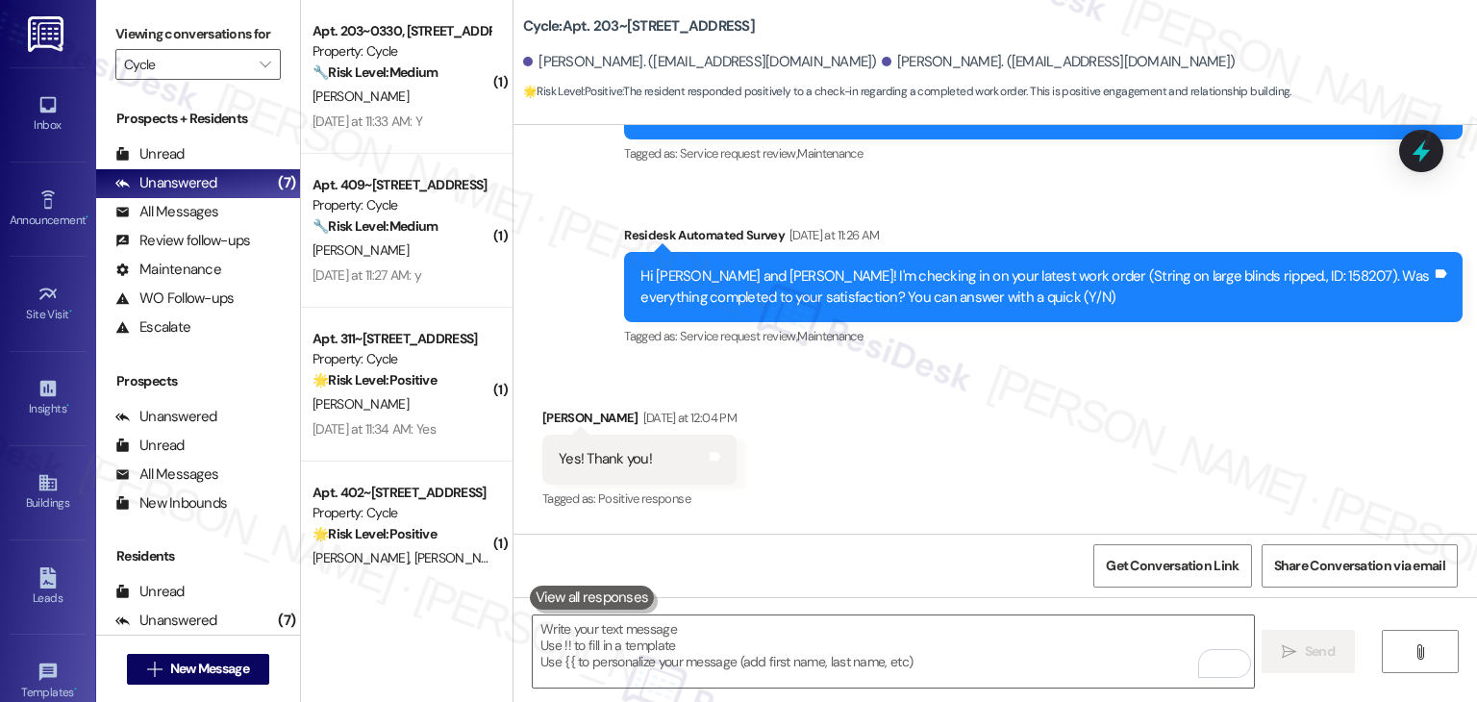
scroll to position [5042, 0]
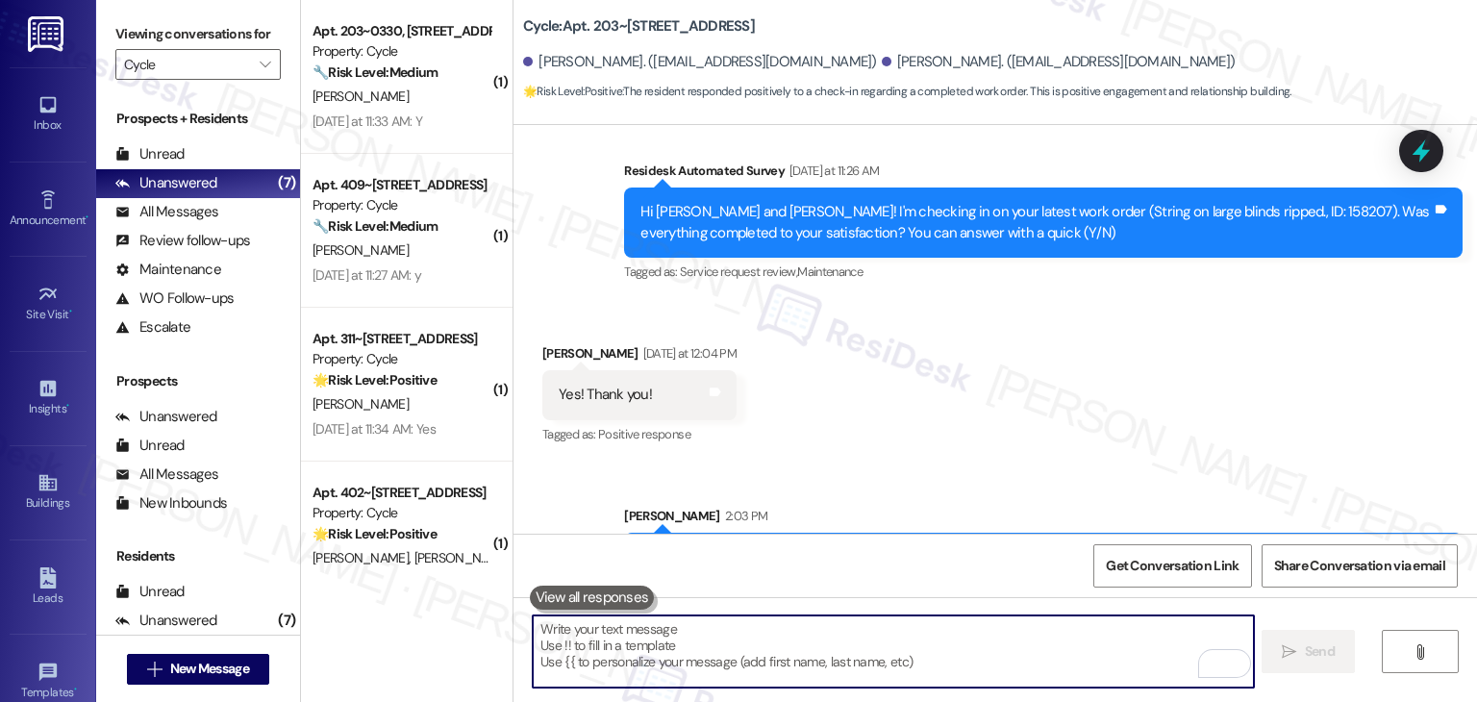
click at [689, 636] on textarea "To enrich screen reader interactions, please activate Accessibility in Grammarl…" at bounding box center [893, 651] width 720 height 72
paste textarea "We’d also really appreciate it if you could share your experience in a review, …"
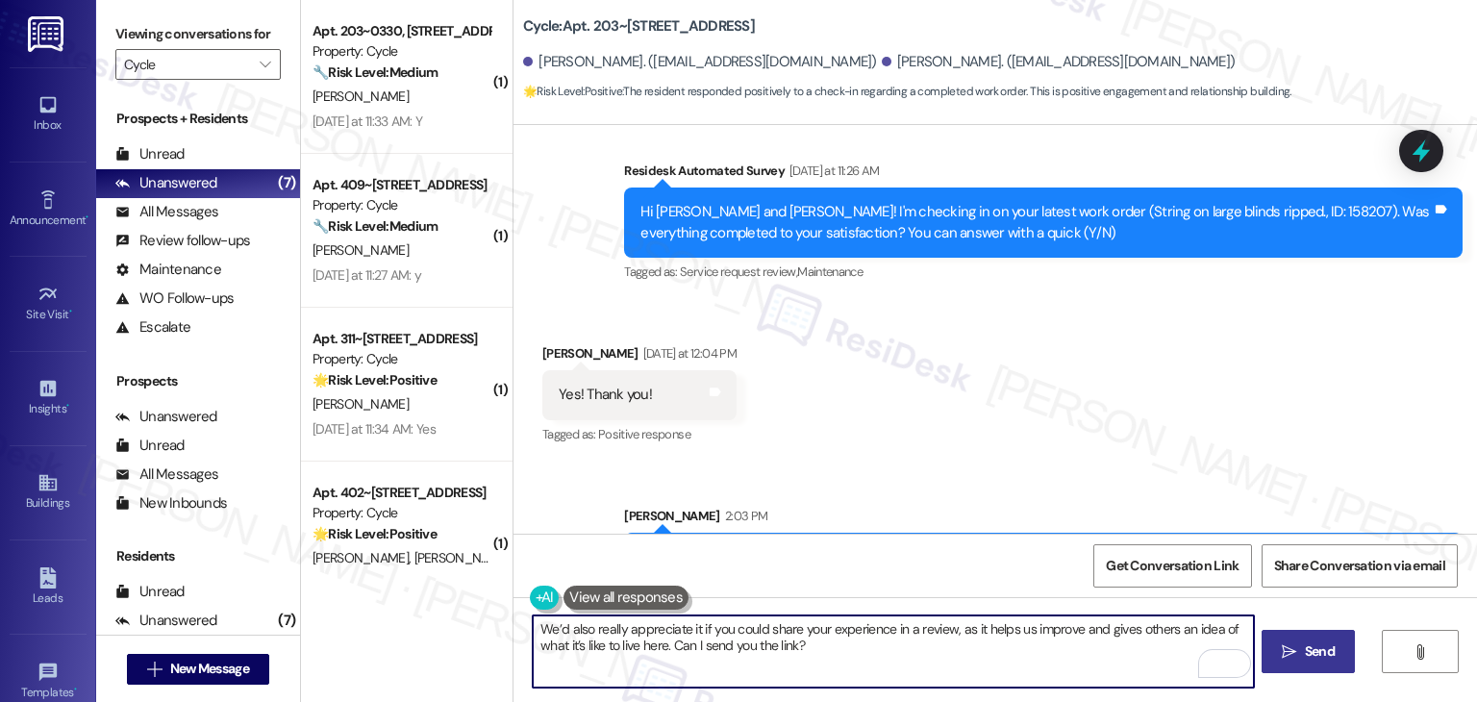
type textarea "We’d also really appreciate it if you could share your experience in a review, …"
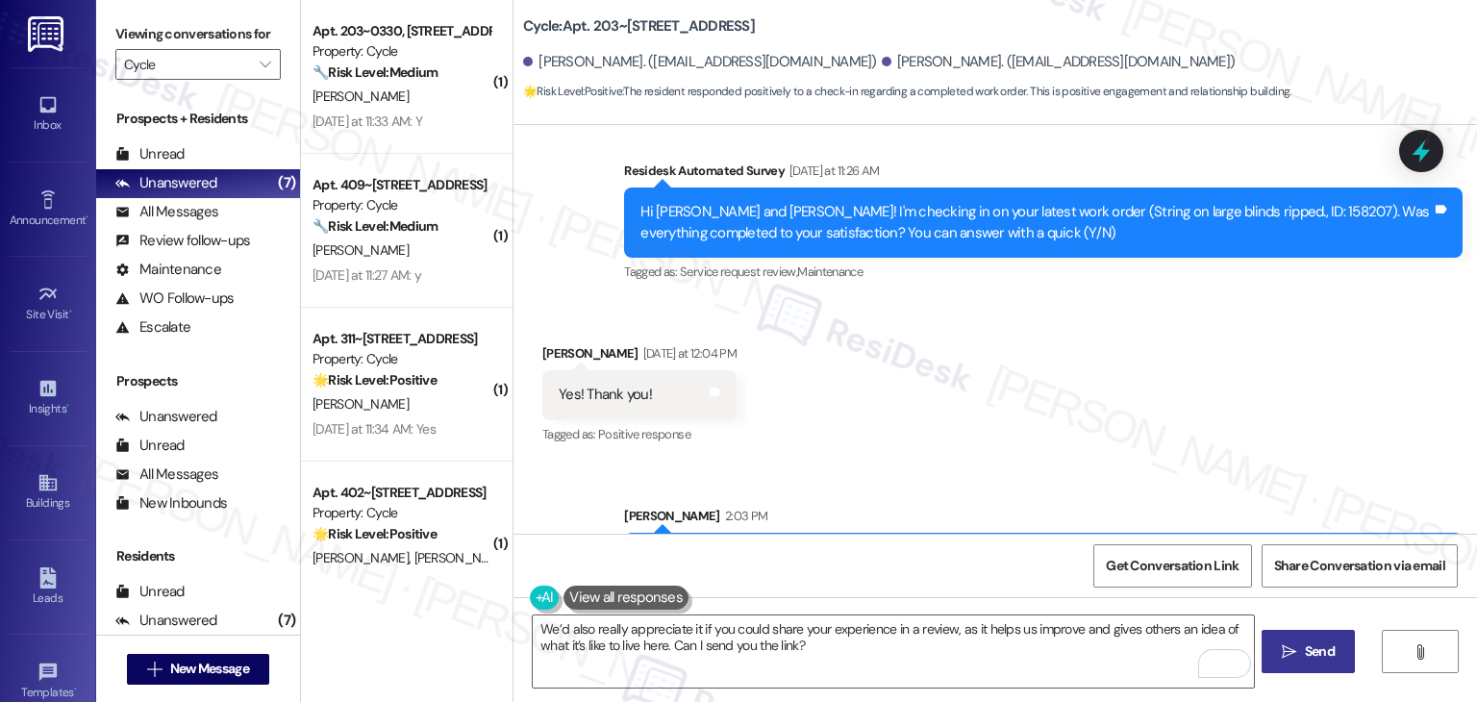
click at [1315, 650] on span "Send" at bounding box center [1320, 651] width 30 height 20
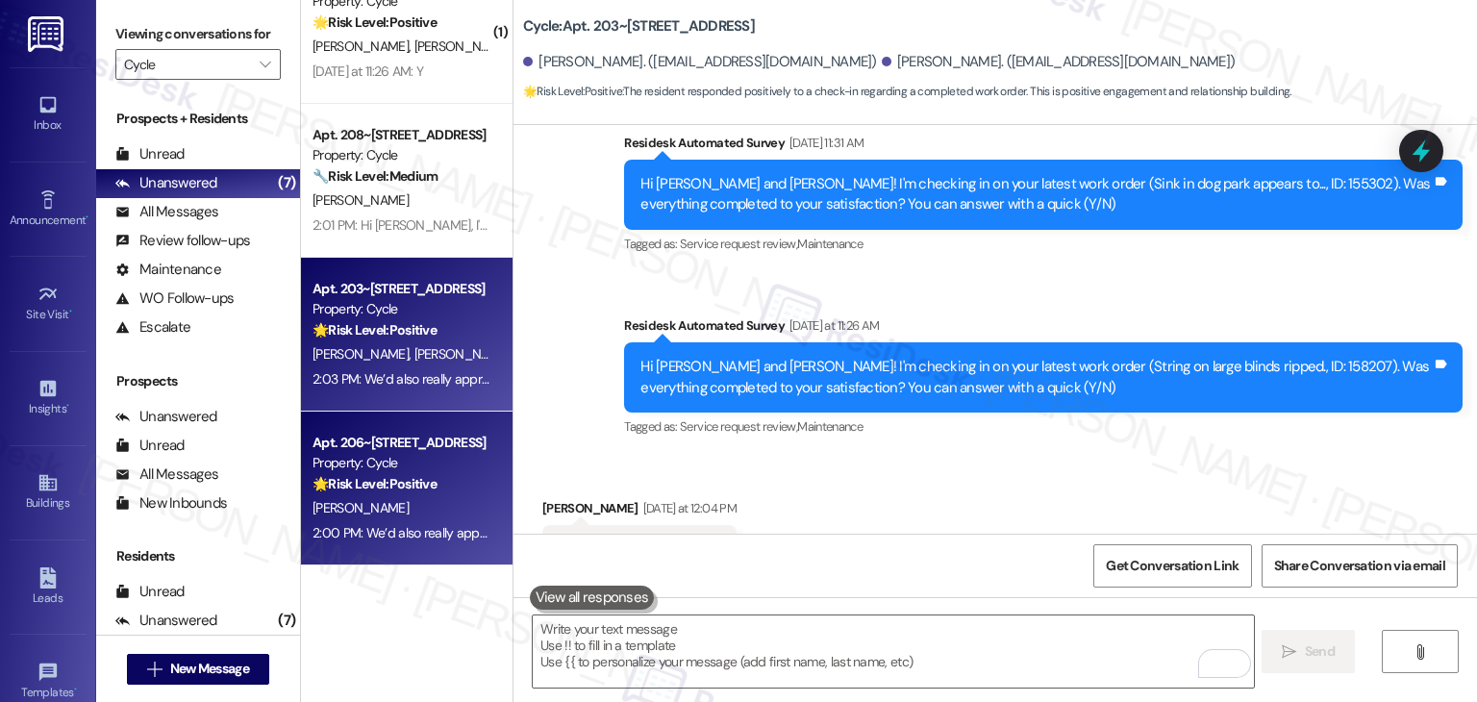
scroll to position [415, 0]
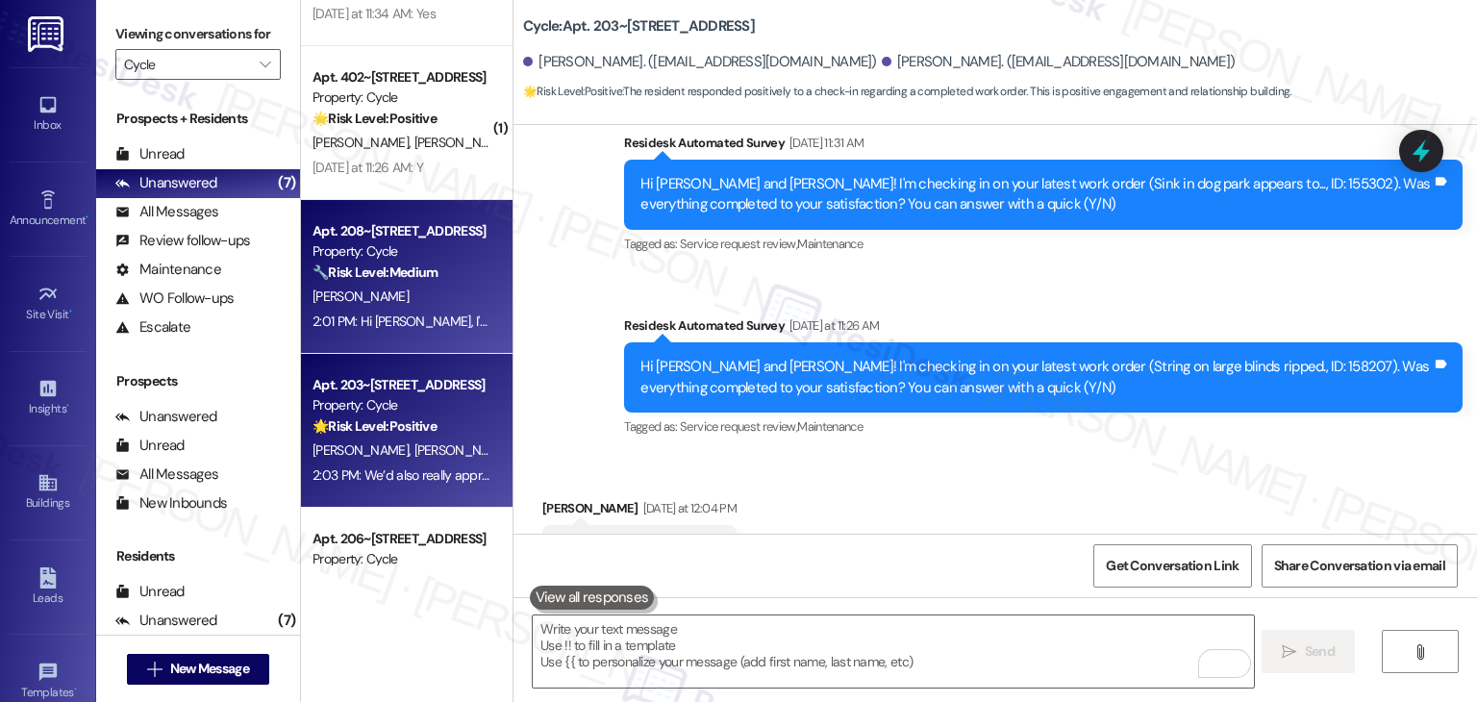
click at [414, 310] on div "2:01 PM: Hi Hanah, I'm so glad to hear the power is back on in your unit! It's …" at bounding box center [402, 322] width 182 height 24
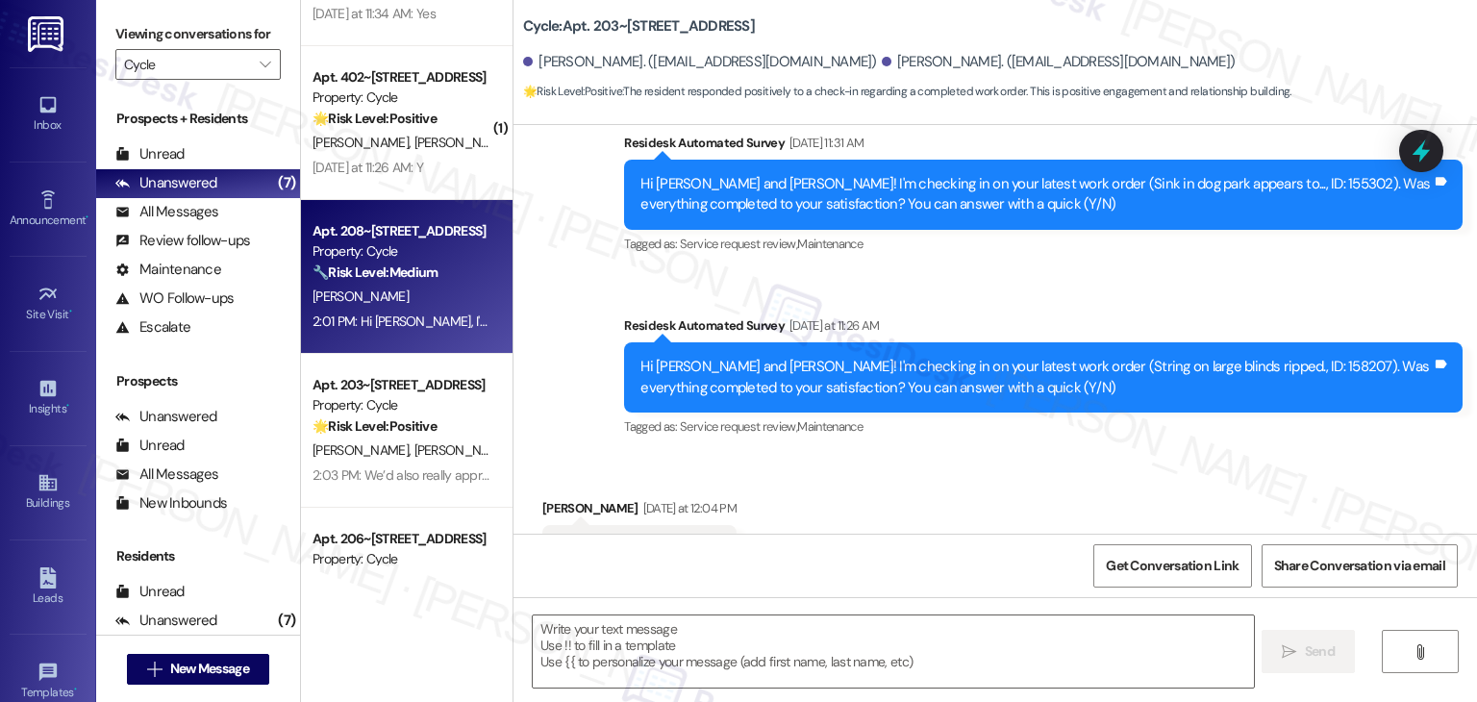
type textarea "Fetching suggested responses. Please feel free to read through the conversation…"
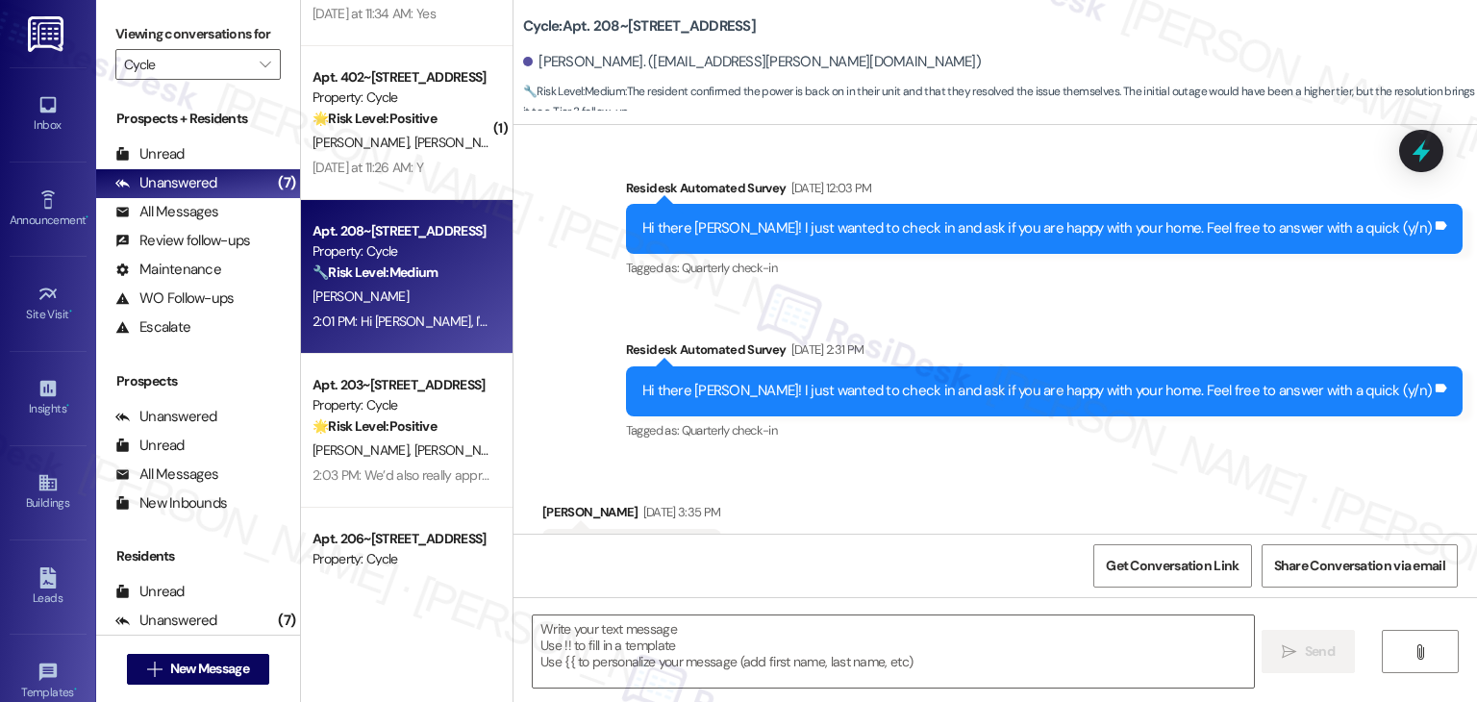
type textarea "Fetching suggested responses. Please feel free to read through the conversation…"
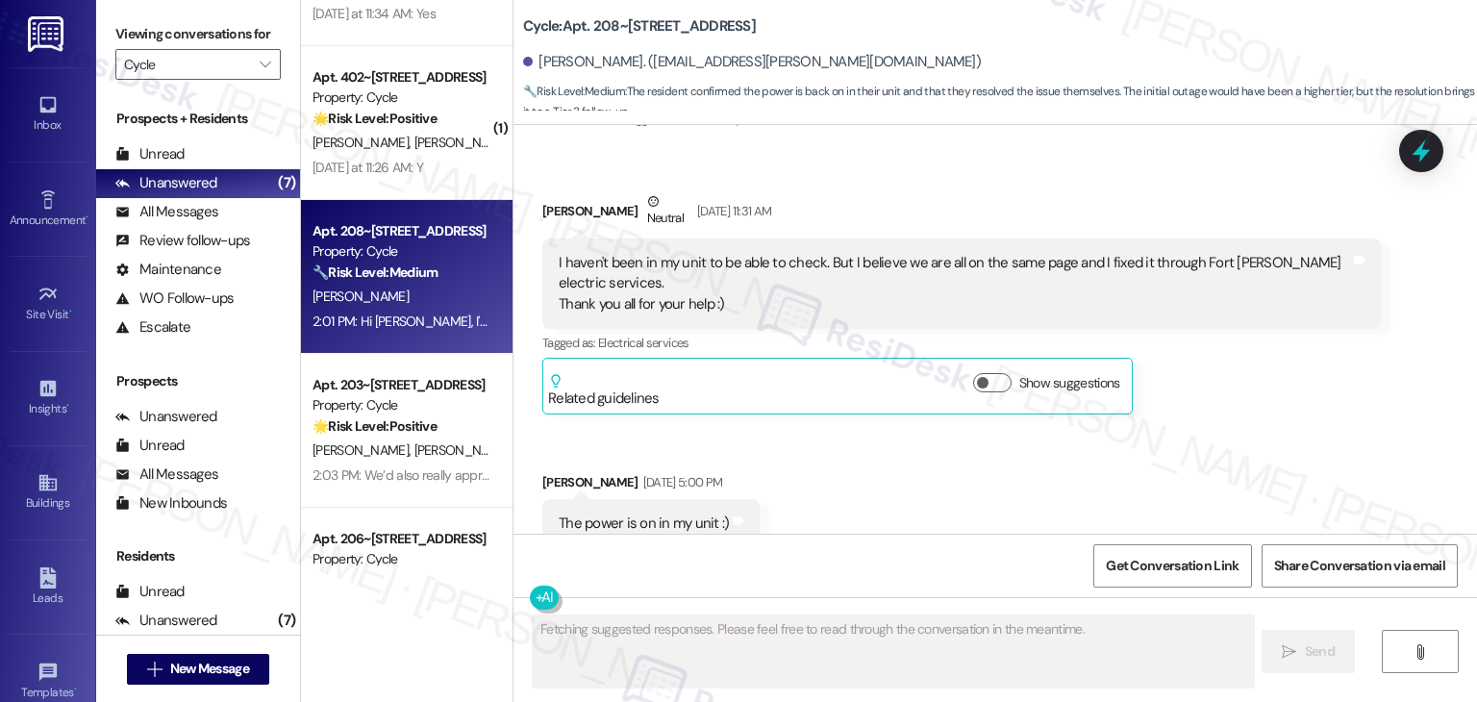
scroll to position [1396, 0]
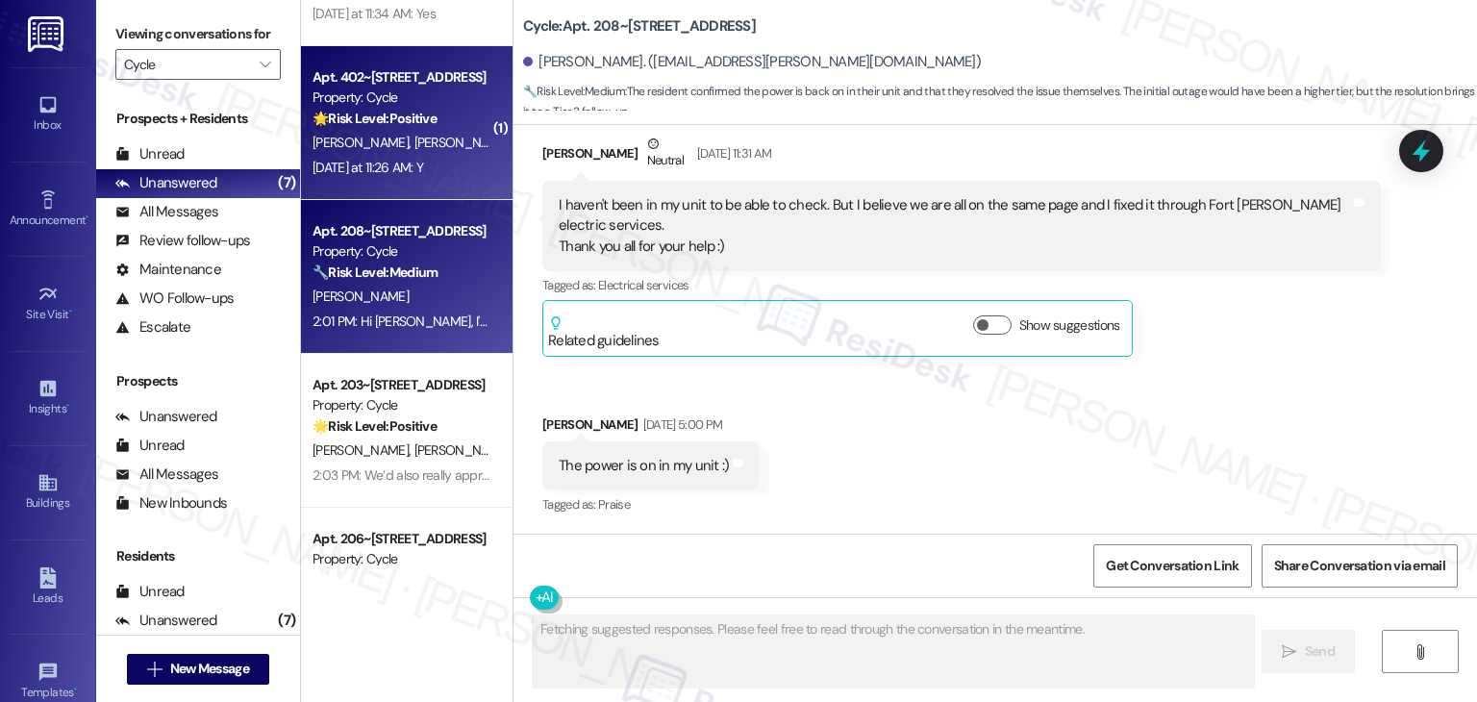
click at [445, 162] on div "Yesterday at 11:26 AM: Y Yesterday at 11:26 AM: Y" at bounding box center [402, 168] width 182 height 24
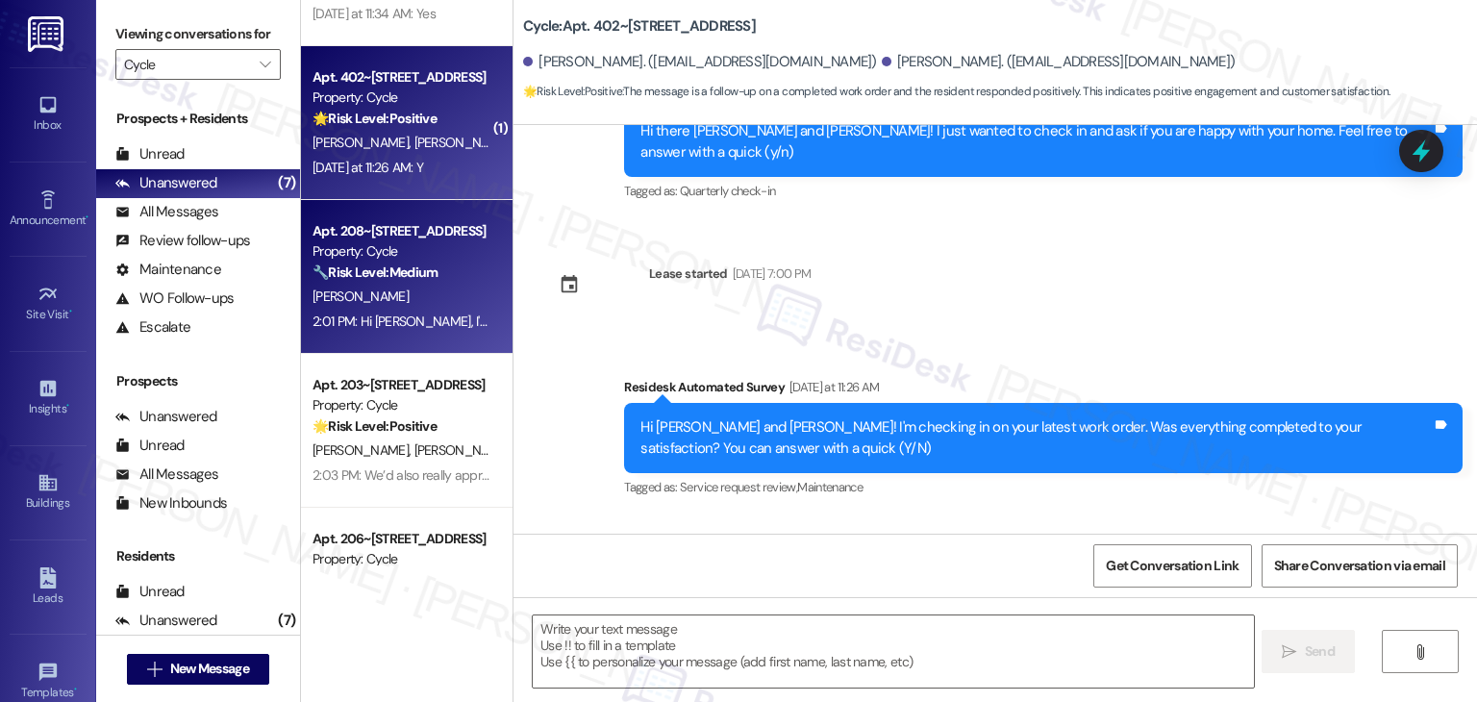
type textarea "Fetching suggested responses. Please feel free to read through the conversation…"
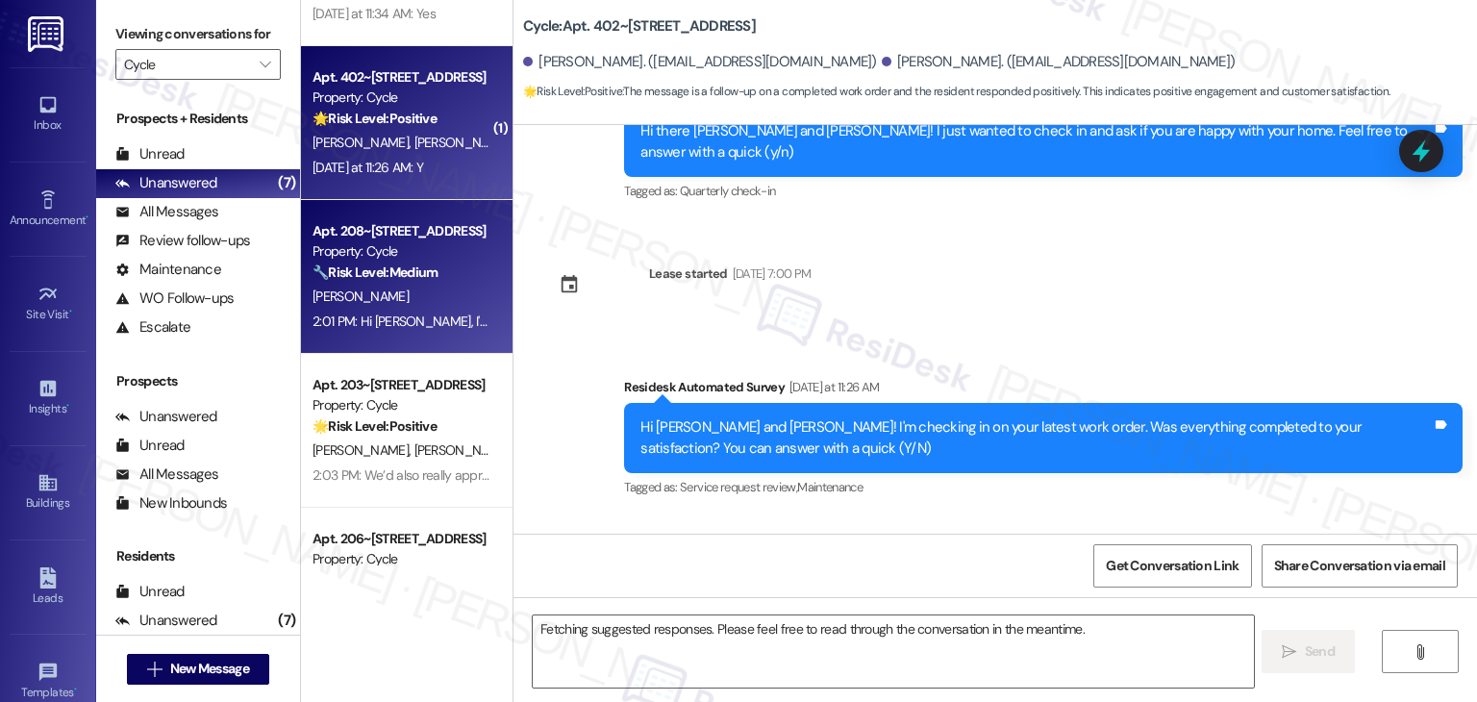
scroll to position [1304, 0]
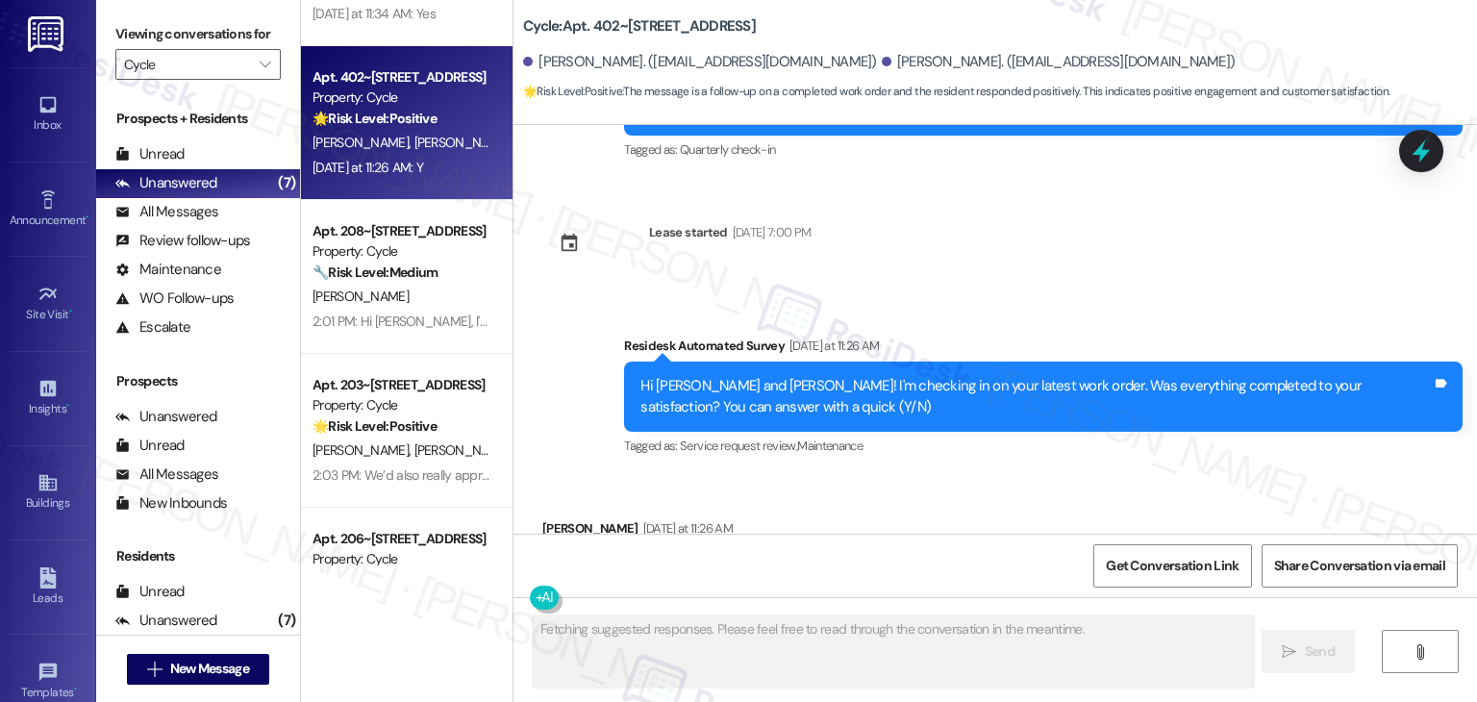
click at [417, 314] on div "2:01 PM: Hi Hanah, I'm so glad to hear the power is back on in your unit! It's …" at bounding box center [940, 320] width 1257 height 17
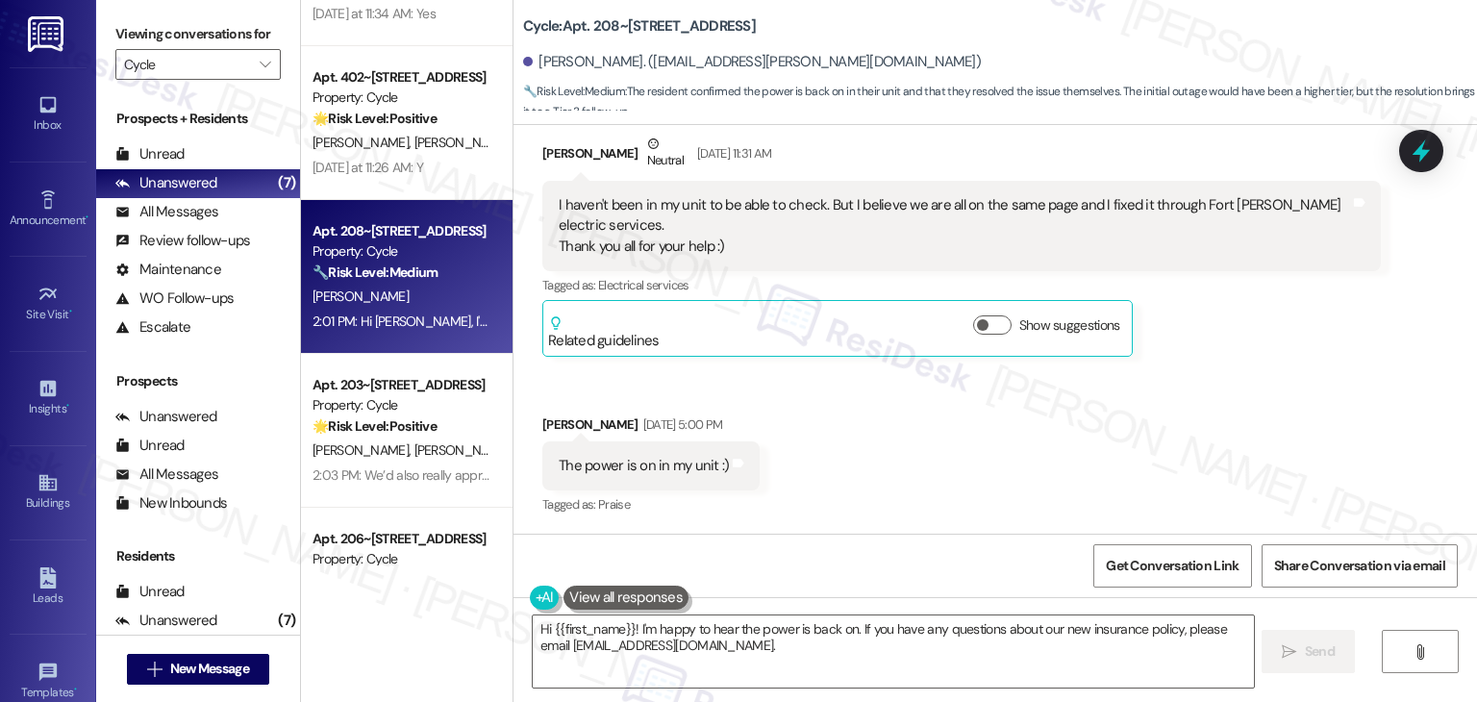
scroll to position [1580, 0]
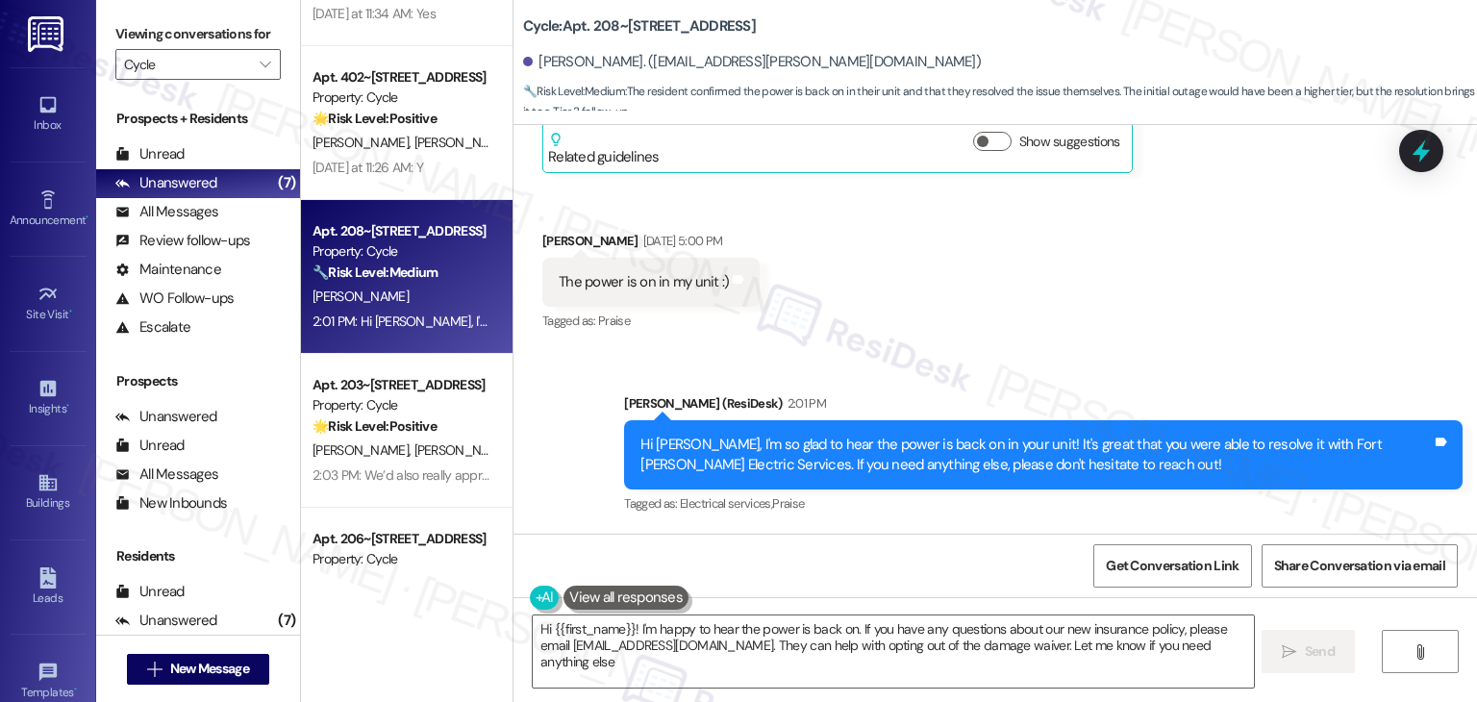
type textarea "Hi {{first_name}}! I'm happy to hear the power is back on. If you have any ques…"
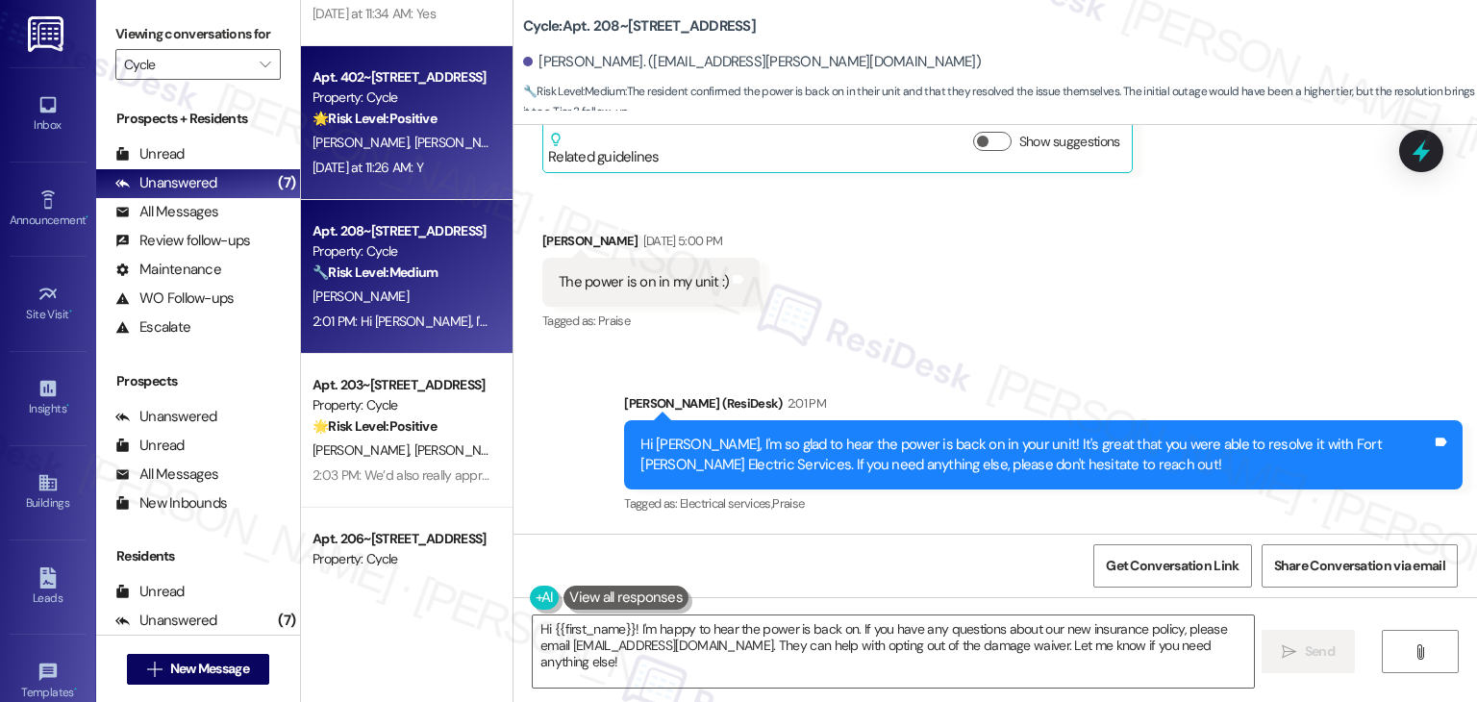
click at [348, 112] on strong "🌟 Risk Level: Positive" at bounding box center [374, 118] width 124 height 17
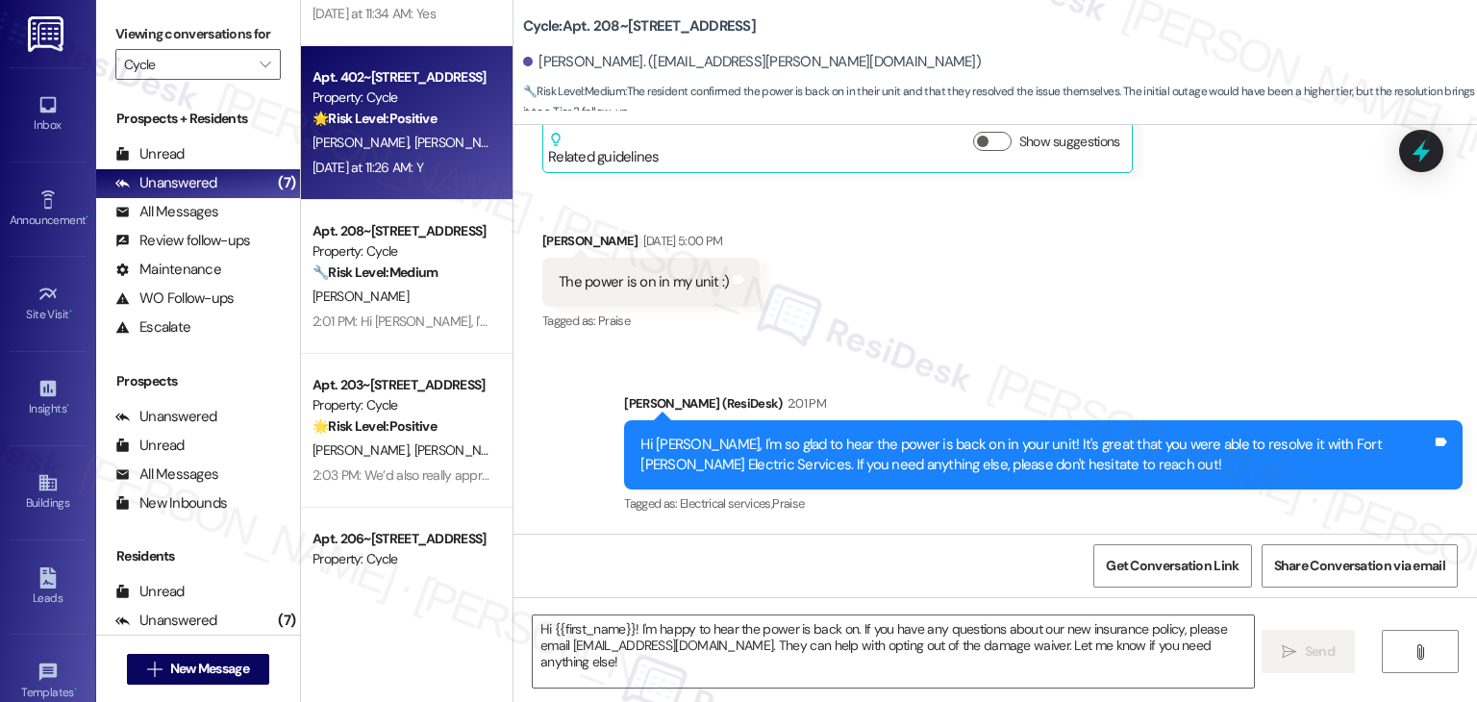
type textarea "Fetching suggested responses. Please feel free to read through the conversation…"
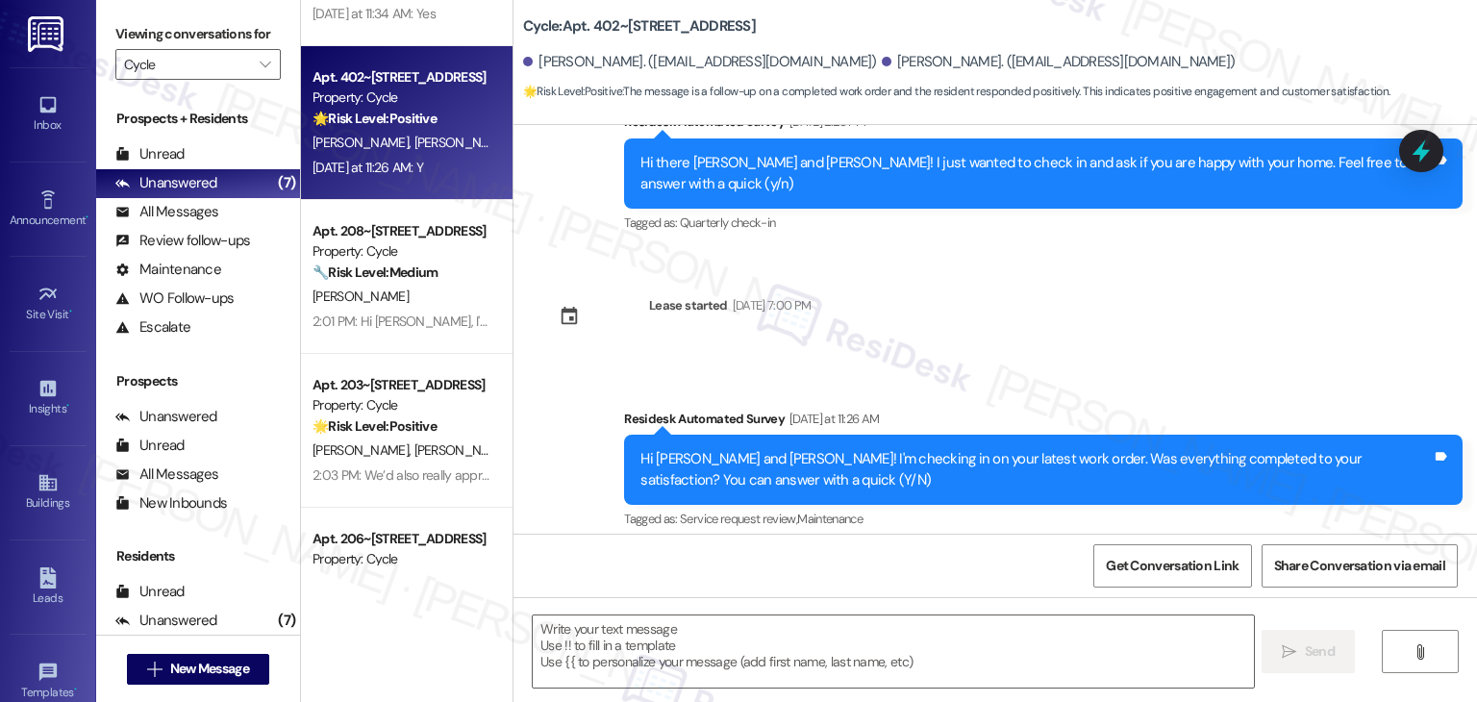
scroll to position [1112, 0]
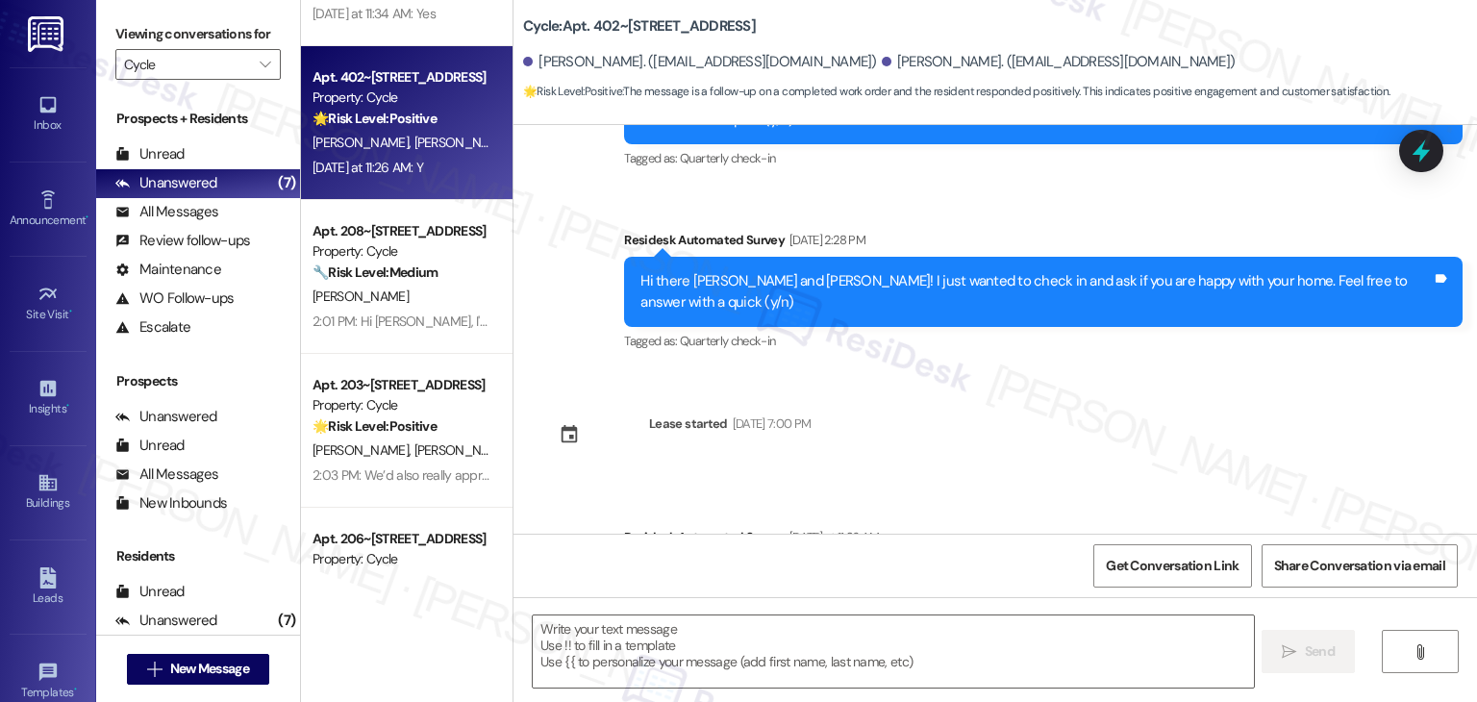
click at [1053, 365] on div "Survey, sent via SMS Residesk Automated Survey Oct 16, 2024 at 11:24 AM Hi Emil…" at bounding box center [994, 329] width 963 height 409
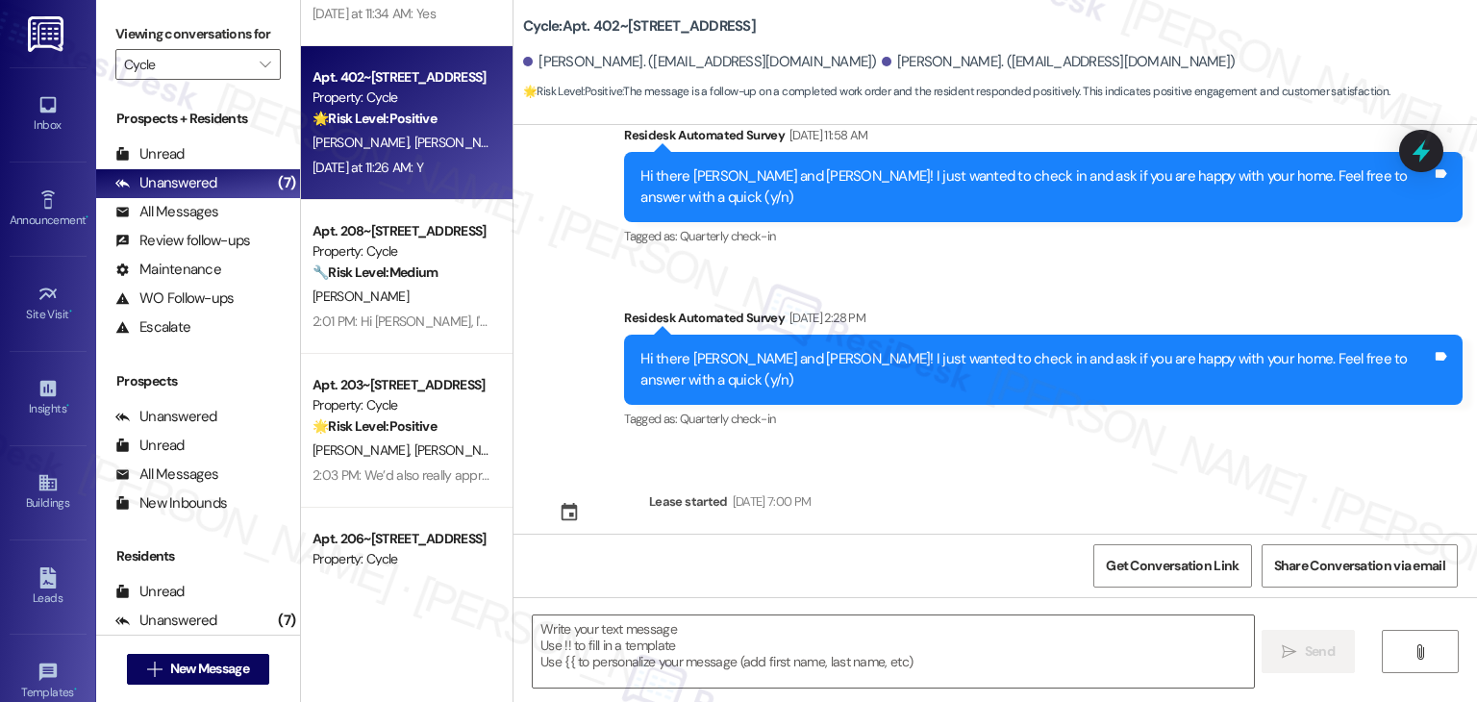
scroll to position [1305, 0]
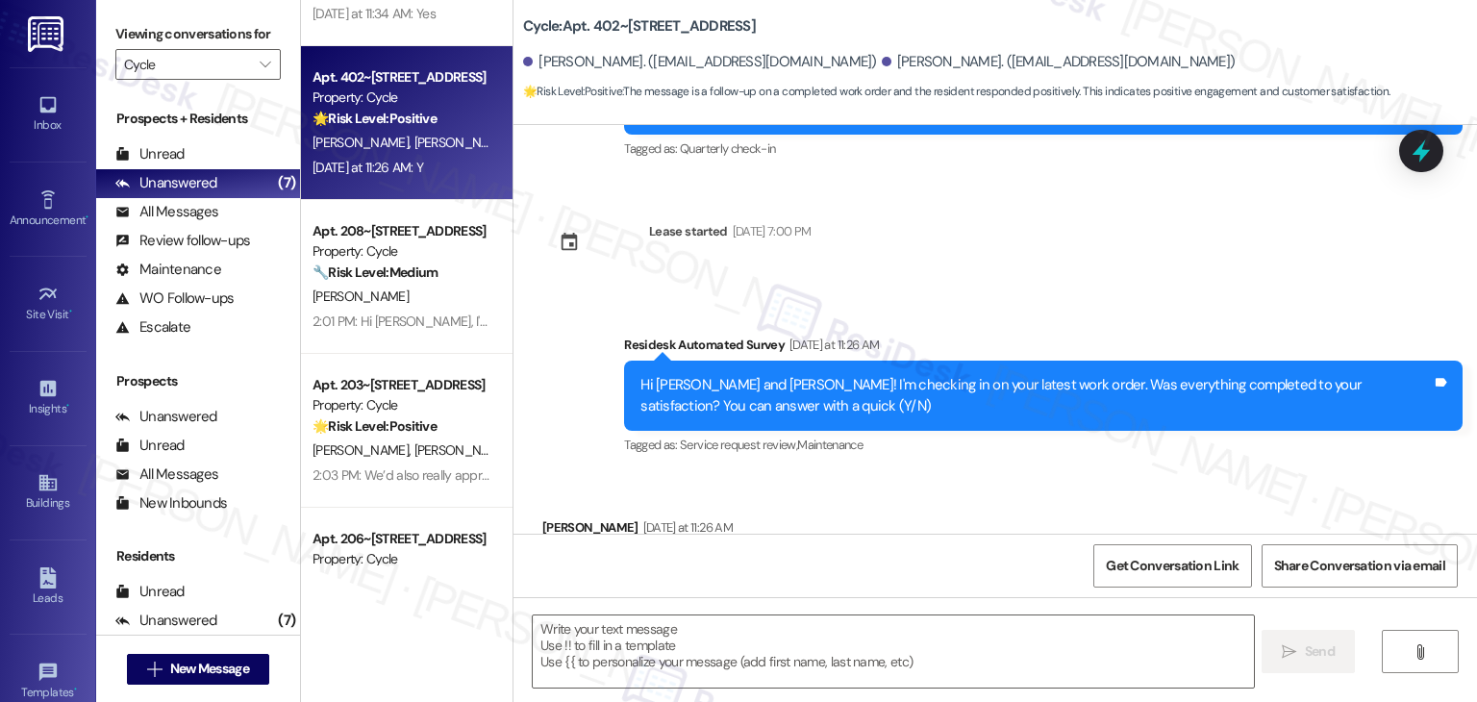
click at [1055, 474] on div "Received via SMS Annika Larson Yesterday at 11:26 AM Y Tags and notes Tagged as…" at bounding box center [994, 555] width 963 height 162
click at [646, 646] on textarea at bounding box center [893, 651] width 720 height 72
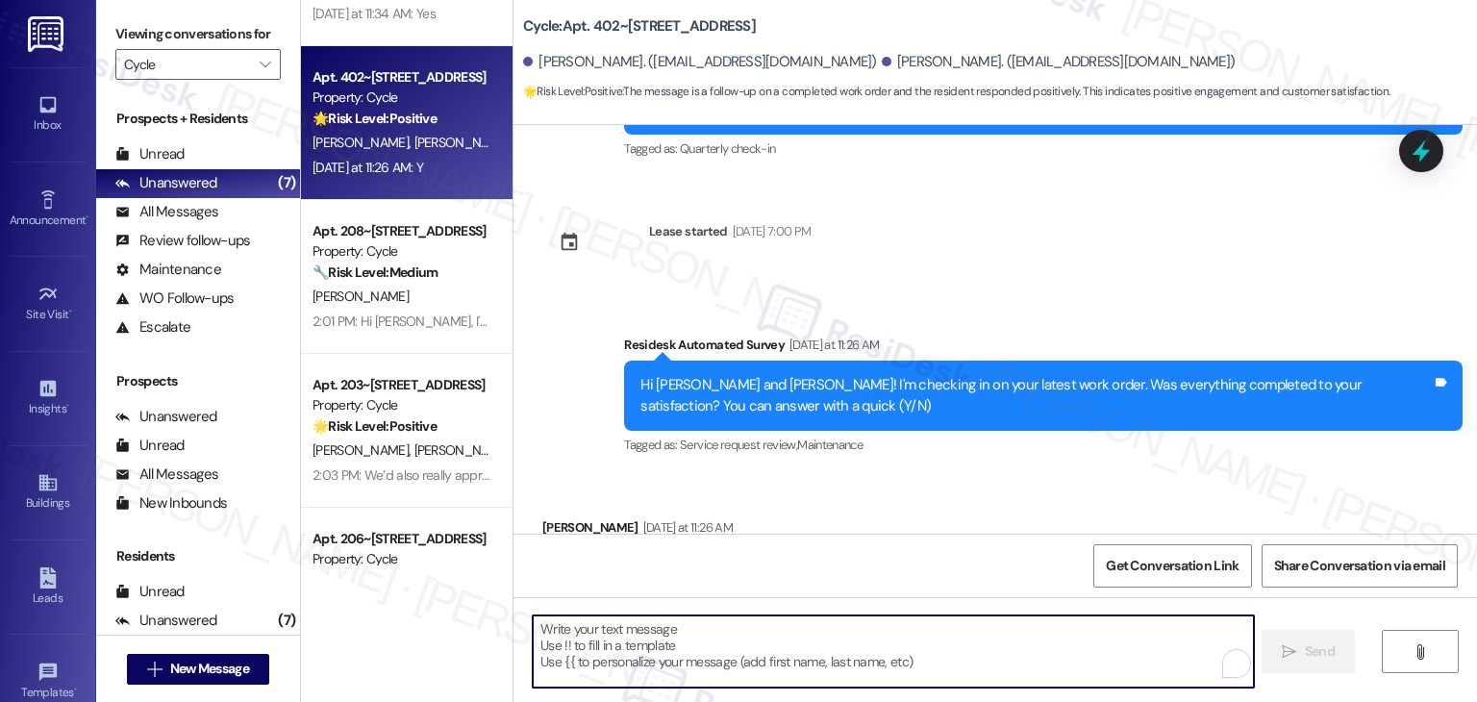
paste textarea "Thanks for confirming, {{first_name}}! Glad to hear everything was completed to…"
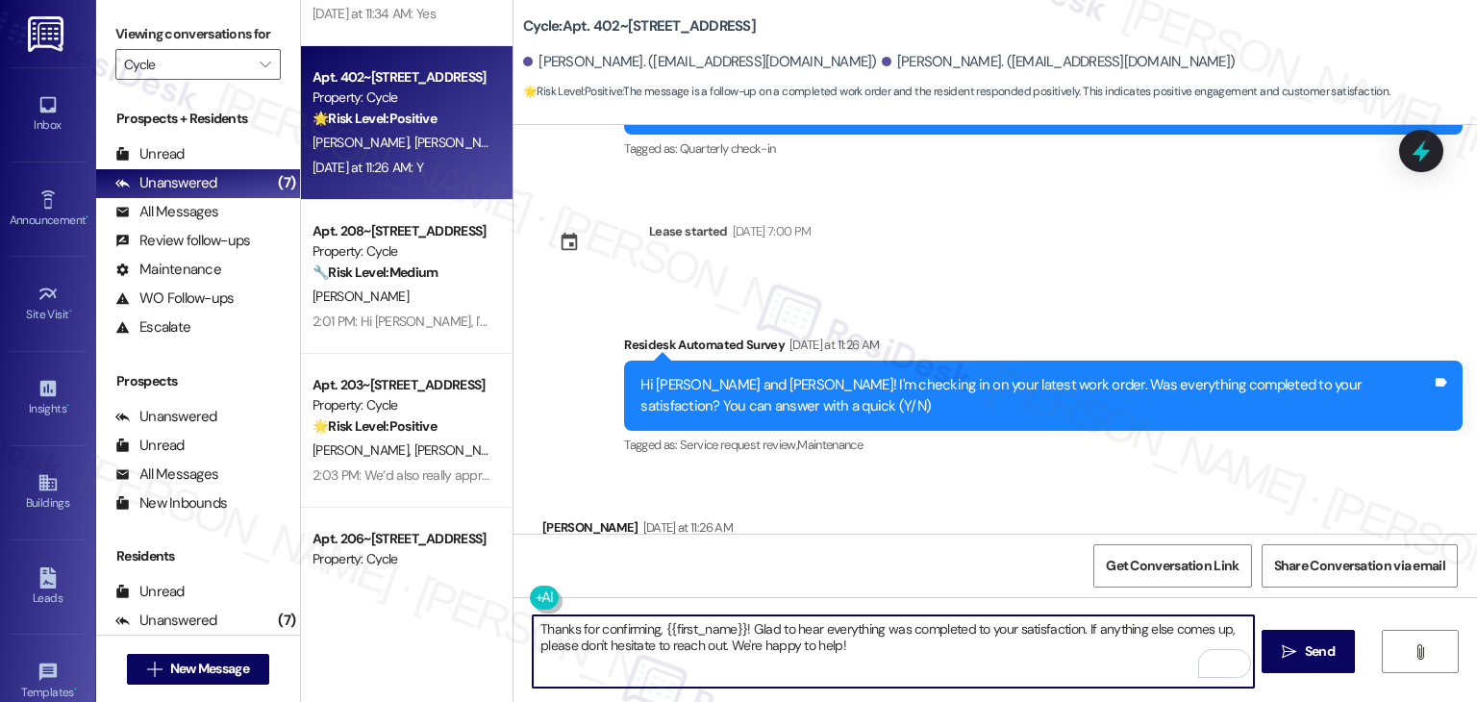
drag, startPoint x: 735, startPoint y: 629, endPoint x: 655, endPoint y: 624, distance: 79.9
click at [655, 624] on textarea "Thanks for confirming, {{first_name}}! Glad to hear everything was completed to…" at bounding box center [893, 651] width 720 height 72
type textarea "Thanks for confirming, Annika! Glad to hear everything was completed to your sa…"
click at [1314, 650] on span "Send" at bounding box center [1320, 651] width 30 height 20
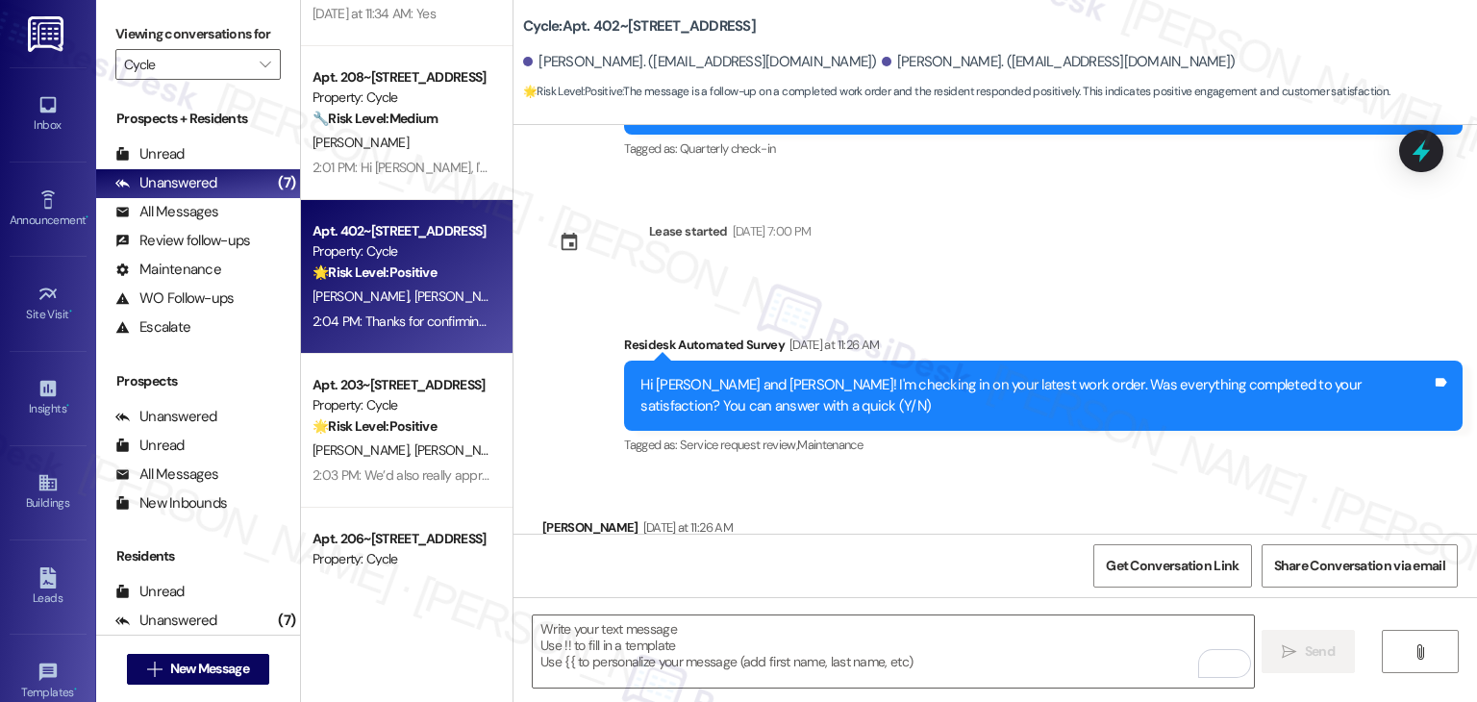
click at [910, 486] on div "Received via SMS Annika Larson Yesterday at 11:26 AM Y Tags and notes Tagged as…" at bounding box center [994, 555] width 963 height 162
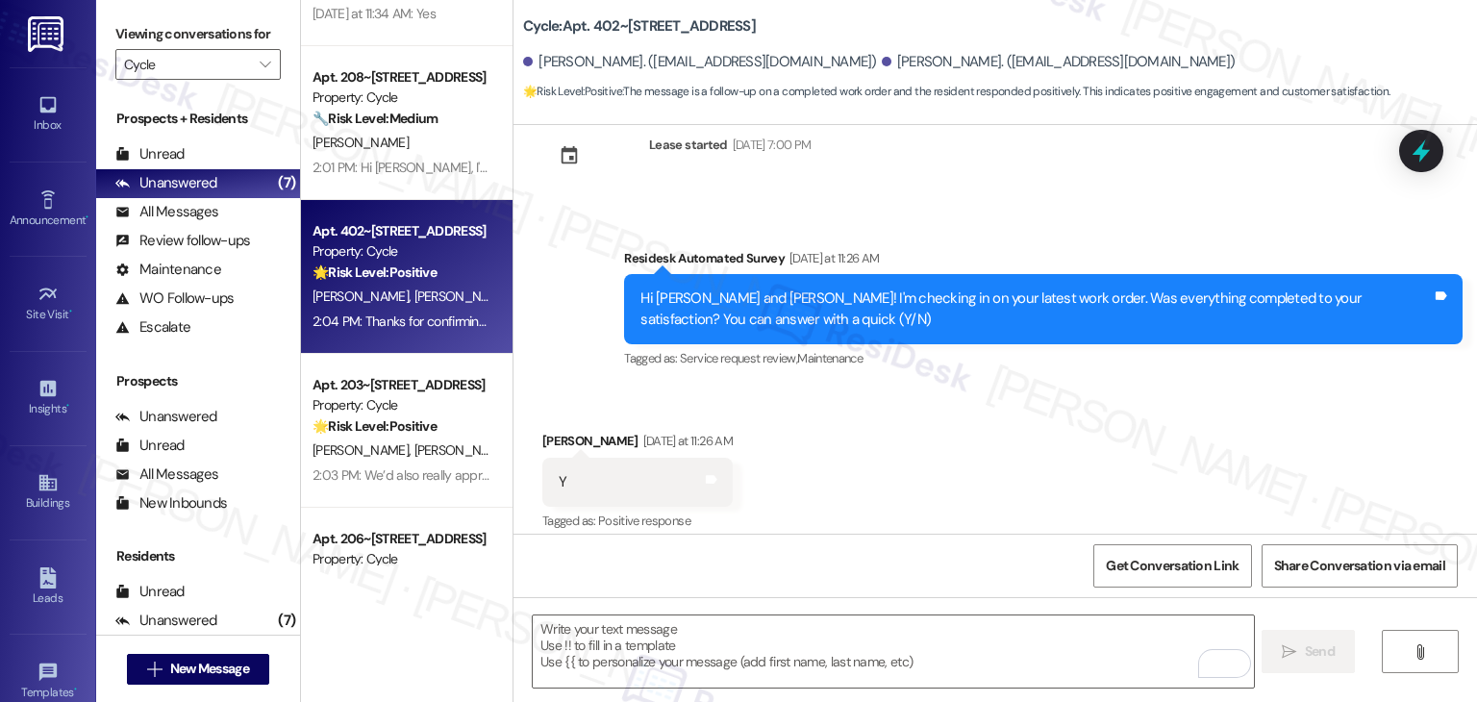
scroll to position [1459, 0]
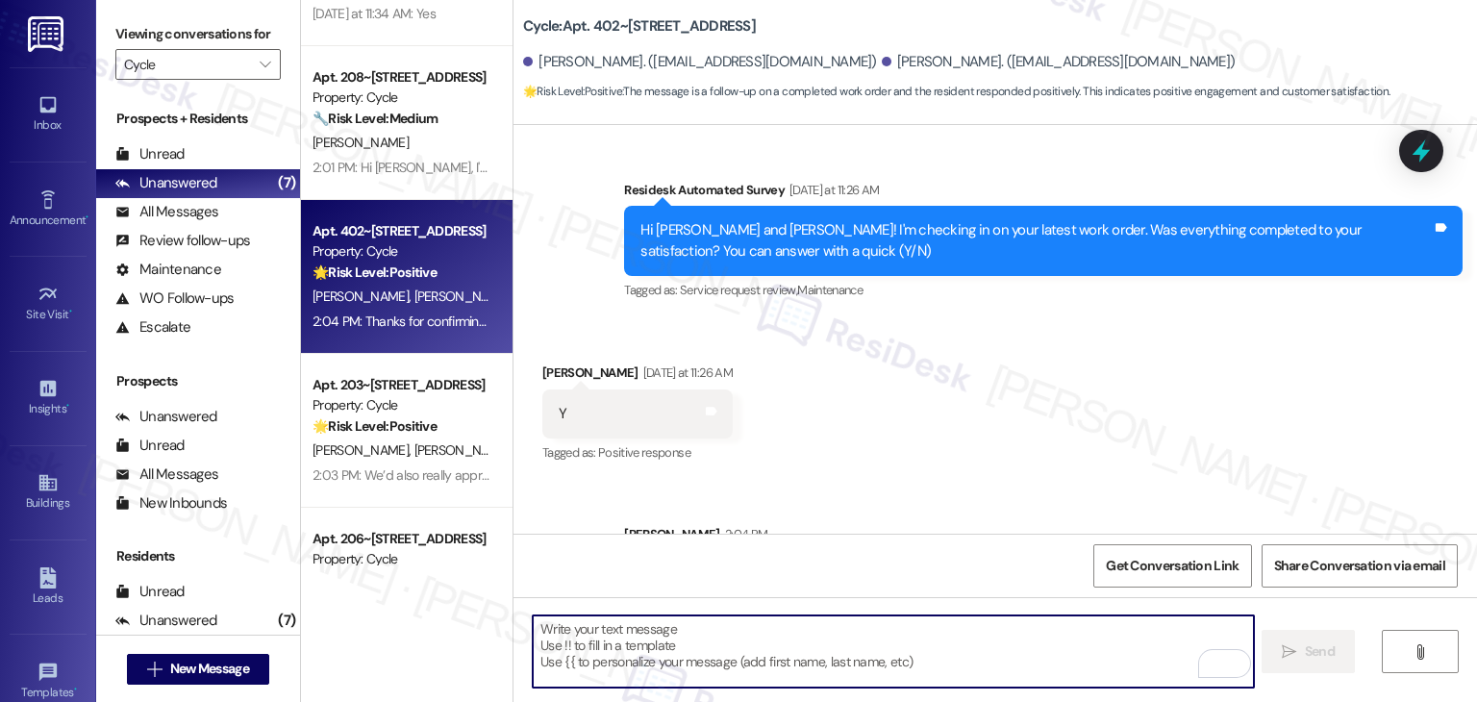
click at [809, 630] on textarea "To enrich screen reader interactions, please activate Accessibility in Grammarl…" at bounding box center [893, 651] width 720 height 72
paste textarea "We’d also really appreciate it if you could share your experience in a review, …"
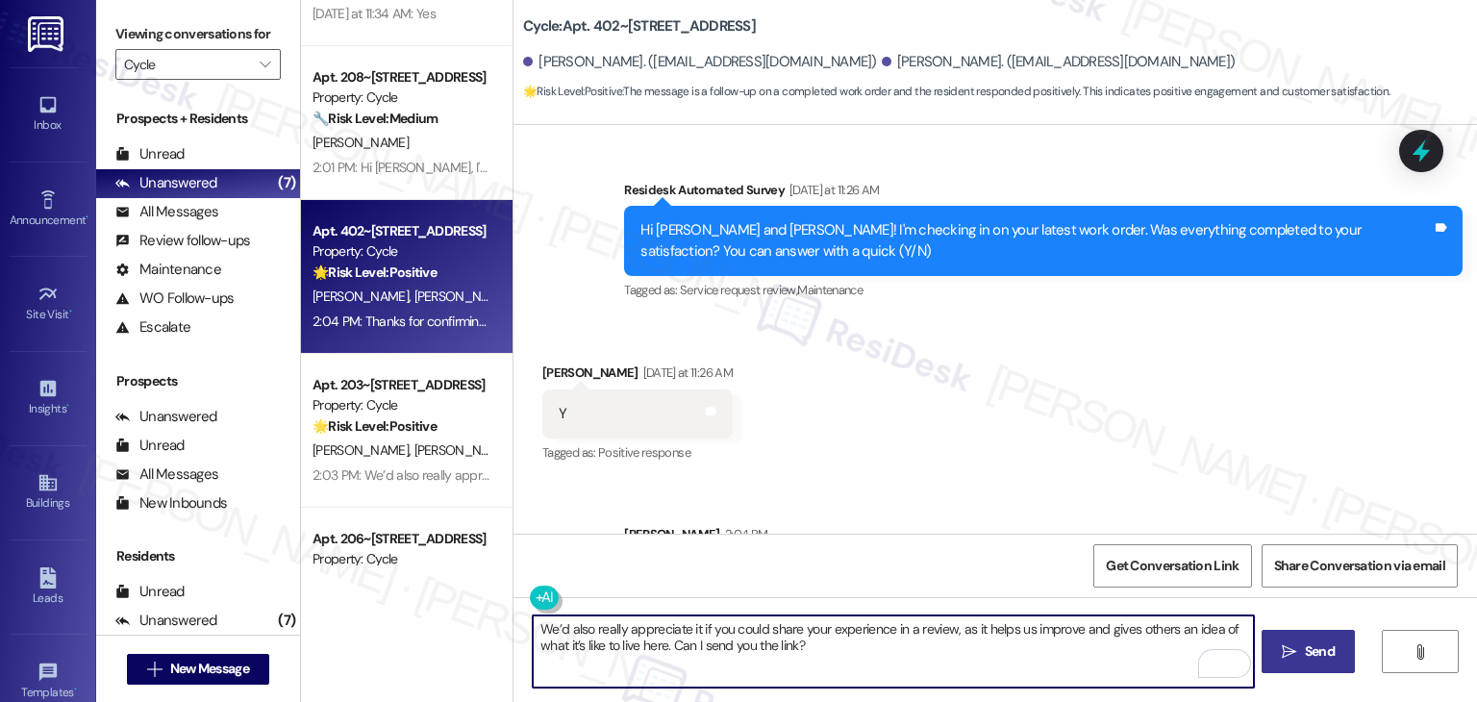
type textarea "We’d also really appreciate it if you could share your experience in a review, …"
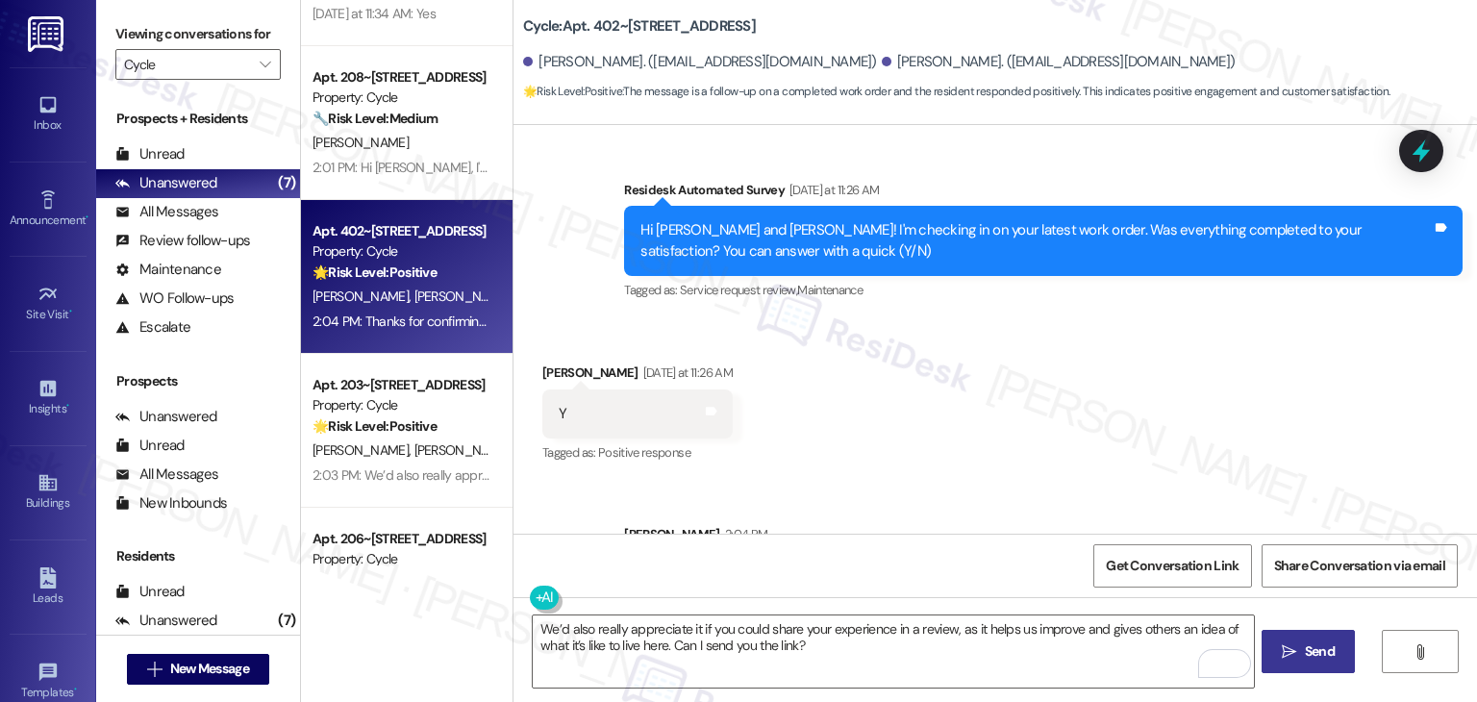
click at [1329, 653] on span "Send" at bounding box center [1320, 651] width 30 height 20
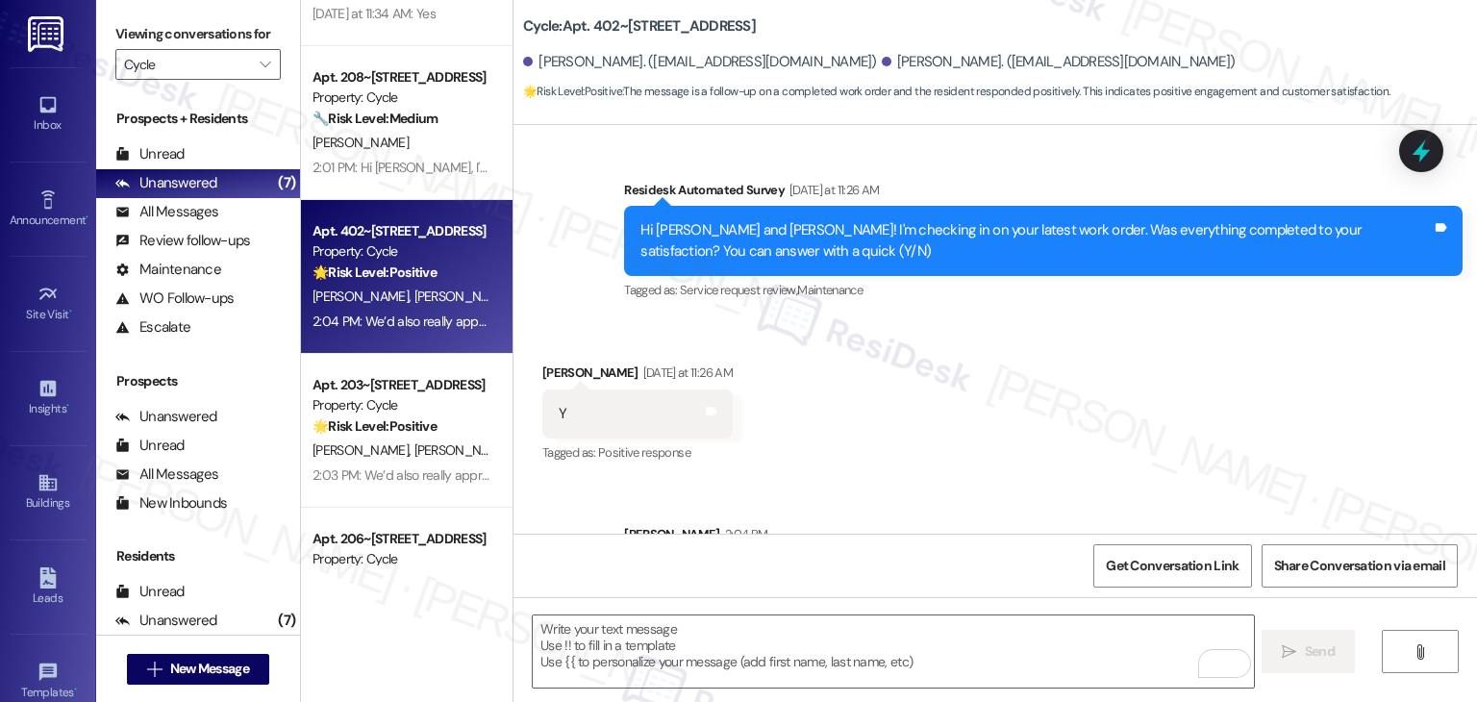
click at [1143, 361] on div "Received via SMS Annika Larson Yesterday at 11:26 AM Y Tags and notes Tagged as…" at bounding box center [994, 400] width 963 height 162
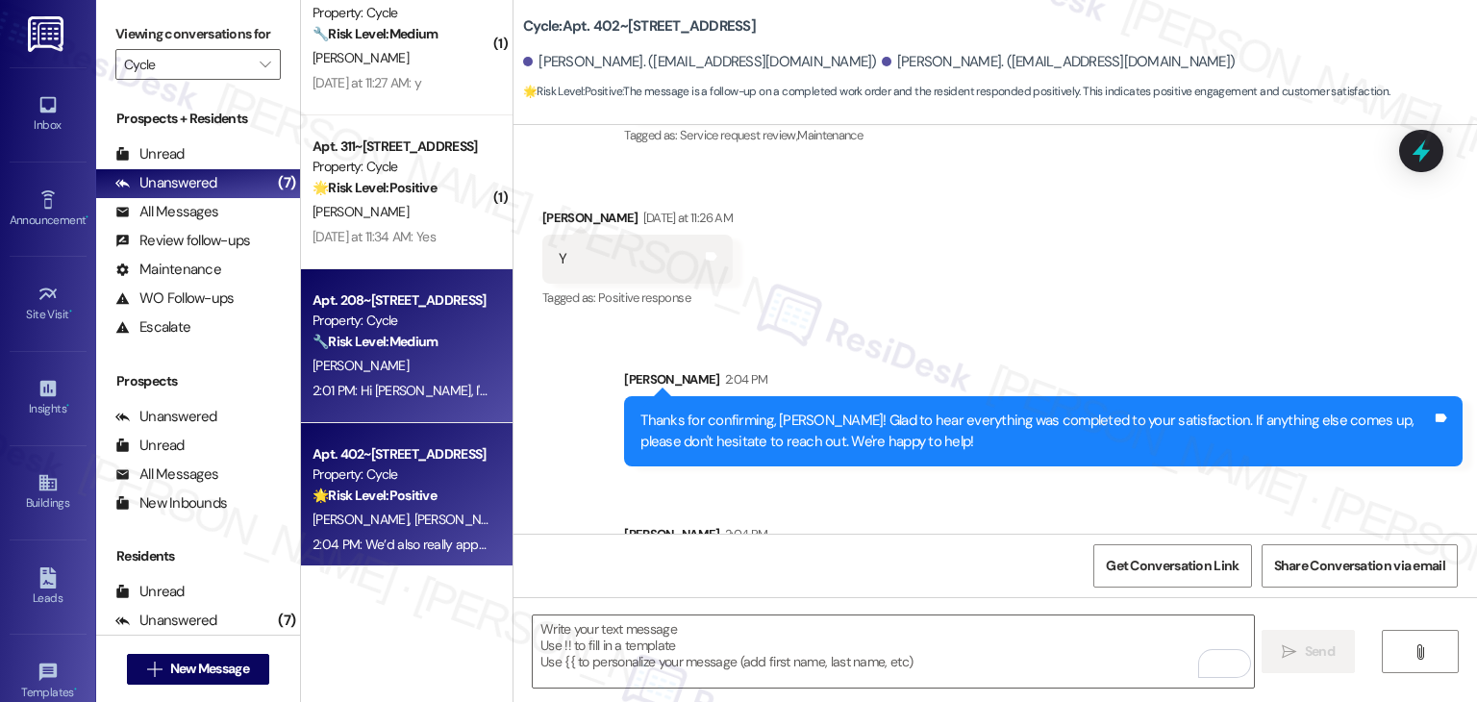
scroll to position [96, 0]
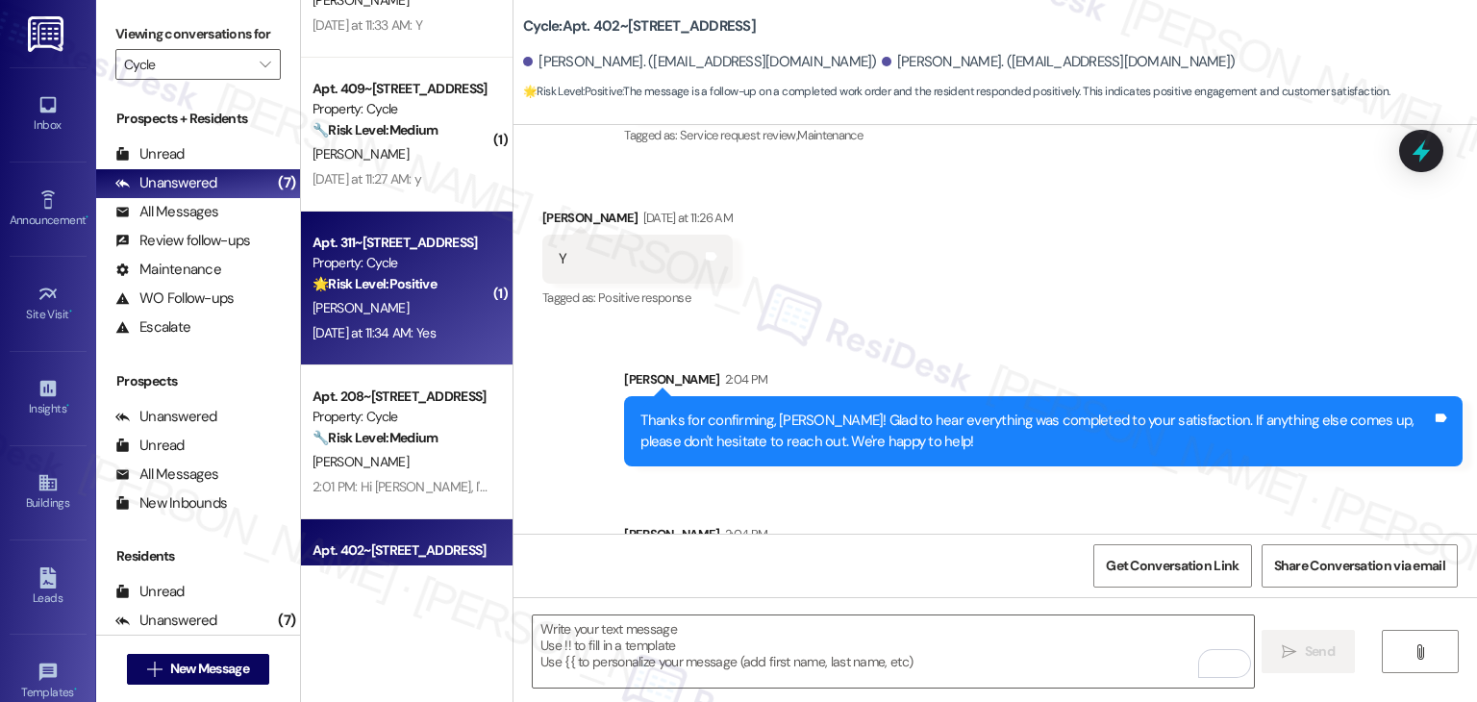
click at [451, 327] on div "Yesterday at 11:34 AM: Yes Yesterday at 11:34 AM: Yes" at bounding box center [402, 333] width 182 height 24
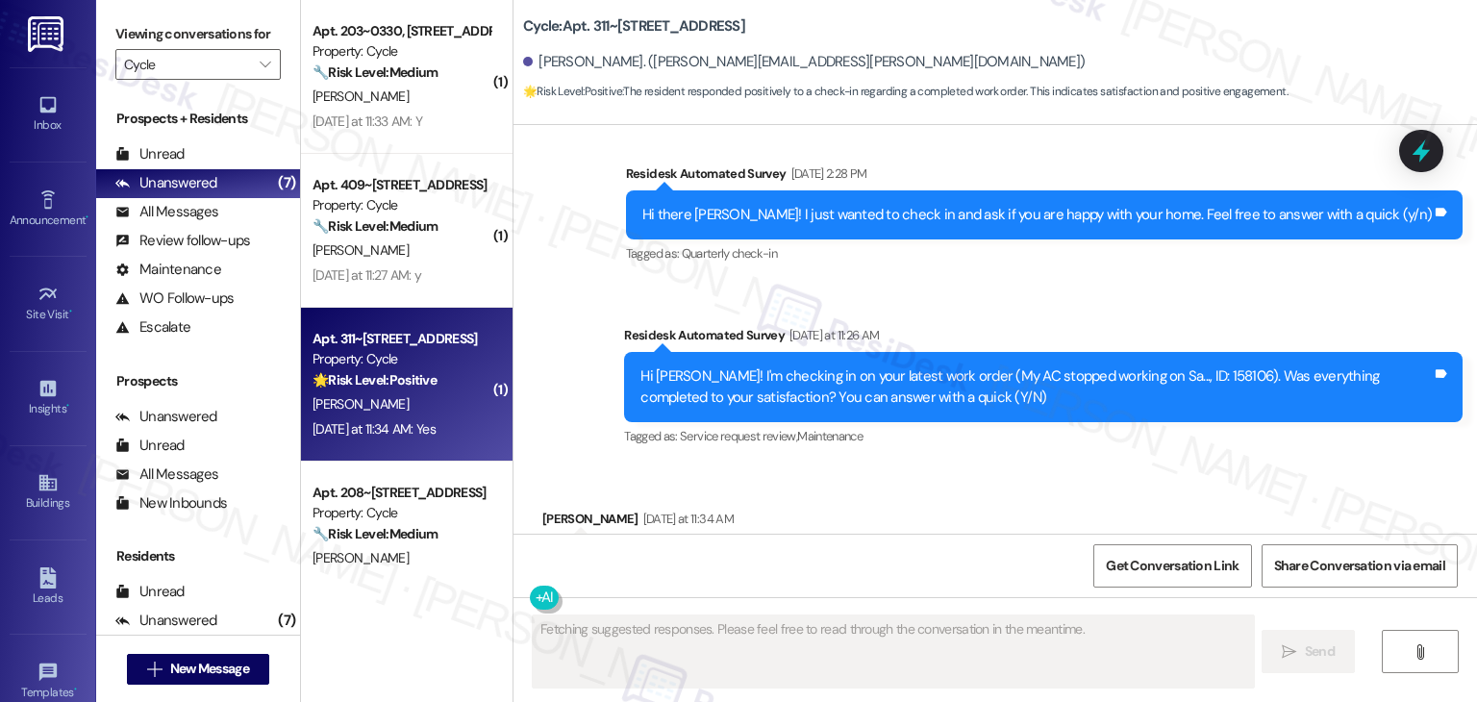
scroll to position [1284, 0]
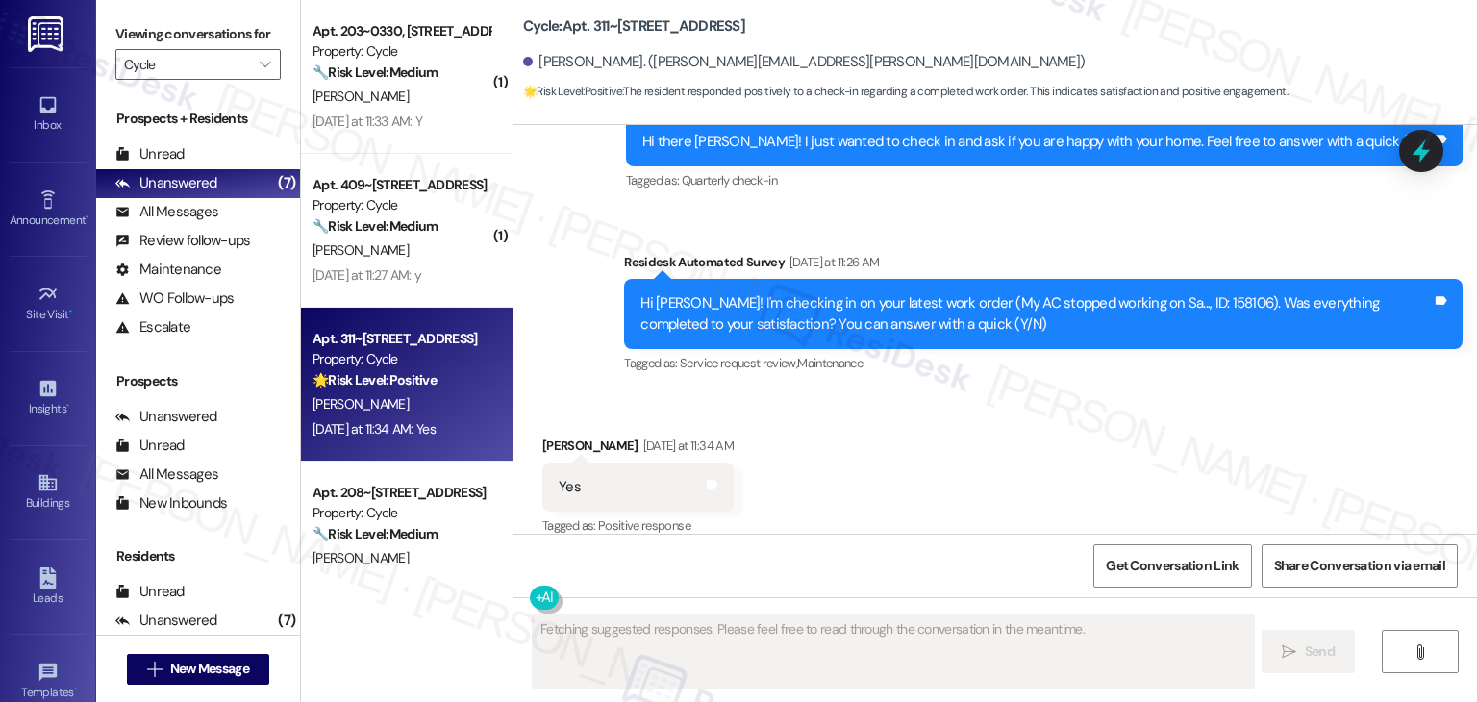
click at [888, 400] on div "Received via SMS Lisa Ginder Yesterday at 11:34 AM Yes Tags and notes Tagged as…" at bounding box center [994, 473] width 963 height 162
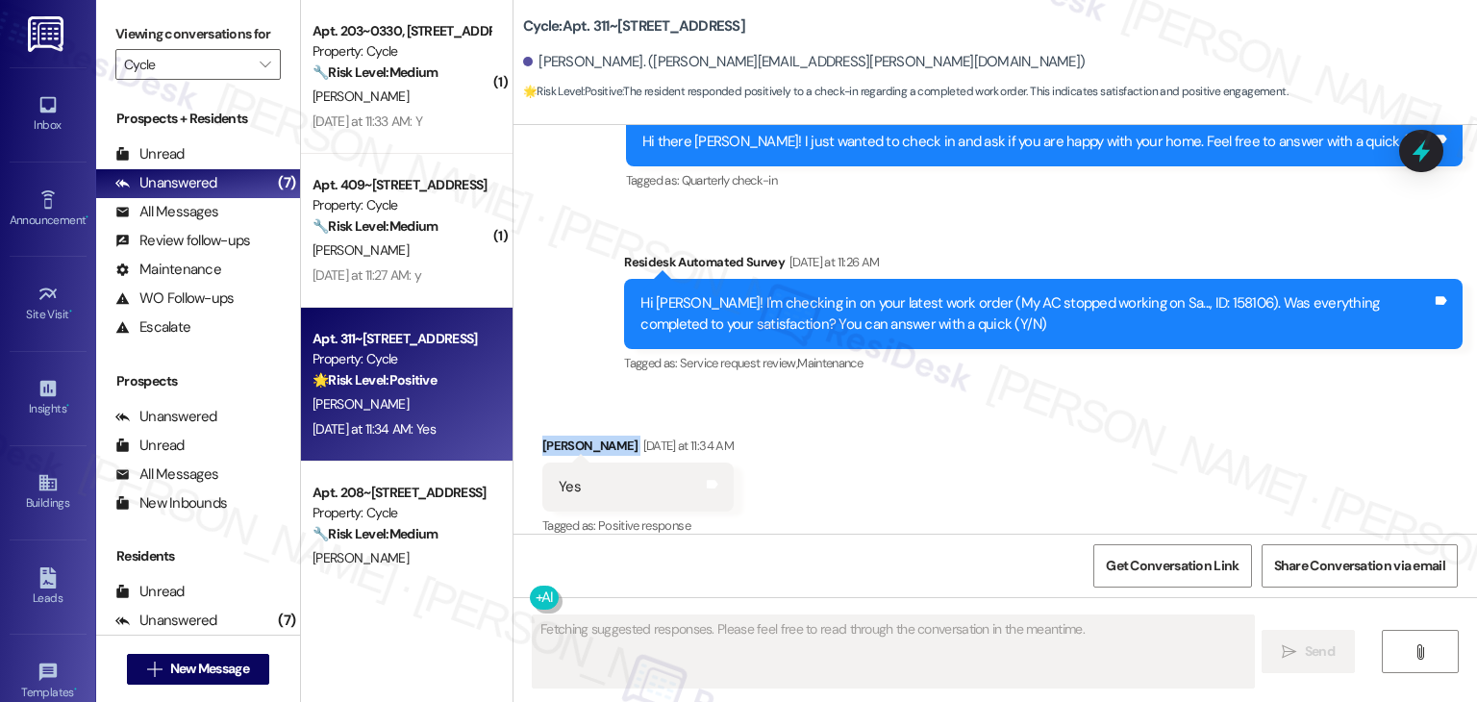
click at [888, 400] on div "Received via SMS Lisa Ginder Yesterday at 11:34 AM Yes Tags and notes Tagged as…" at bounding box center [994, 473] width 963 height 162
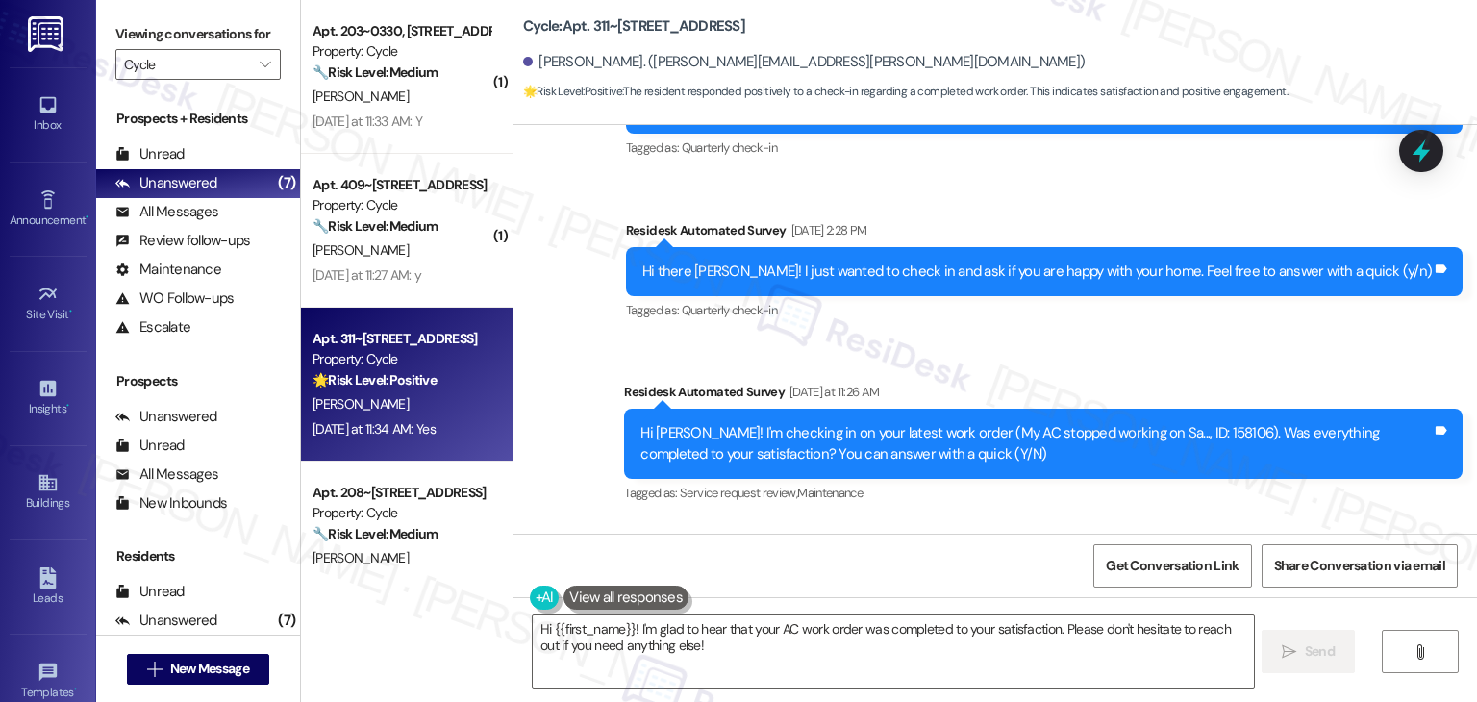
scroll to position [1285, 0]
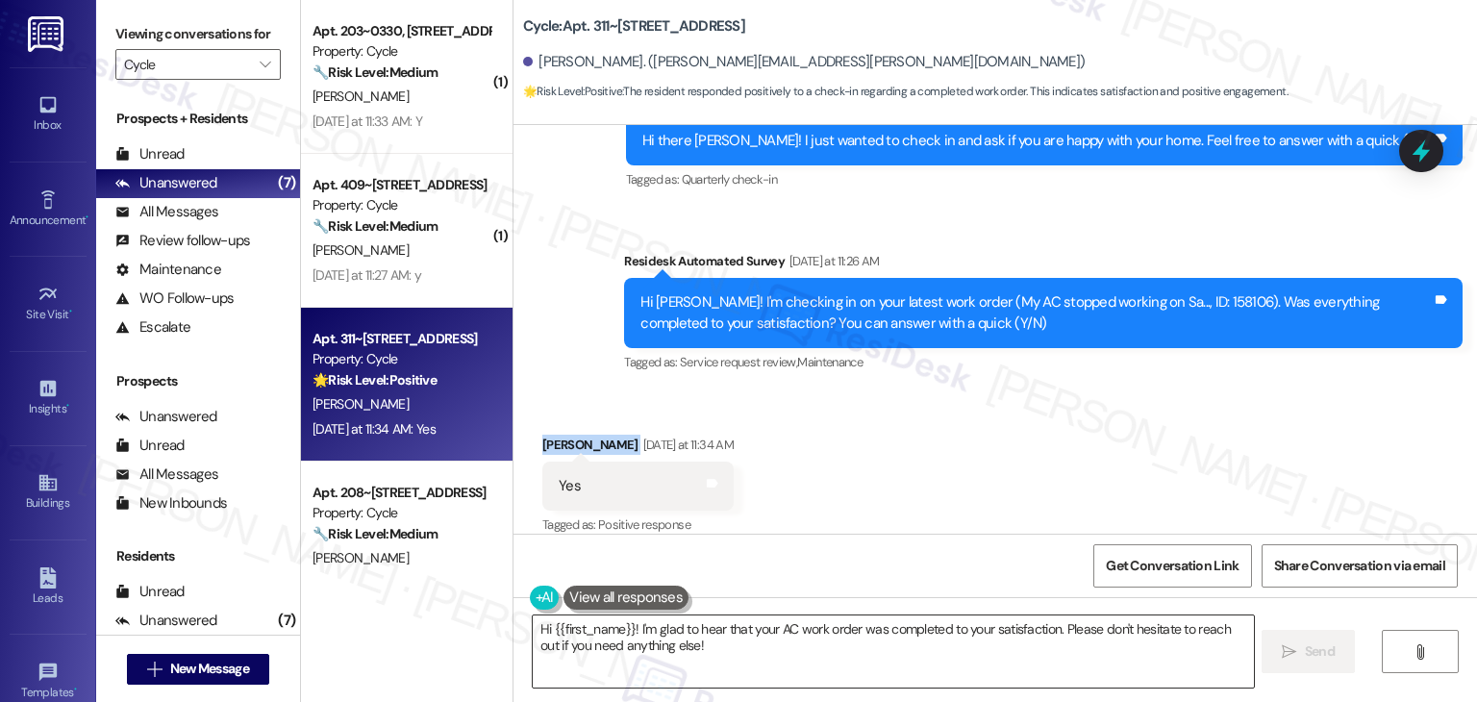
click at [631, 642] on textarea "Hi {{first_name}}! I'm glad to hear that your AC work order was completed to yo…" at bounding box center [893, 651] width 720 height 72
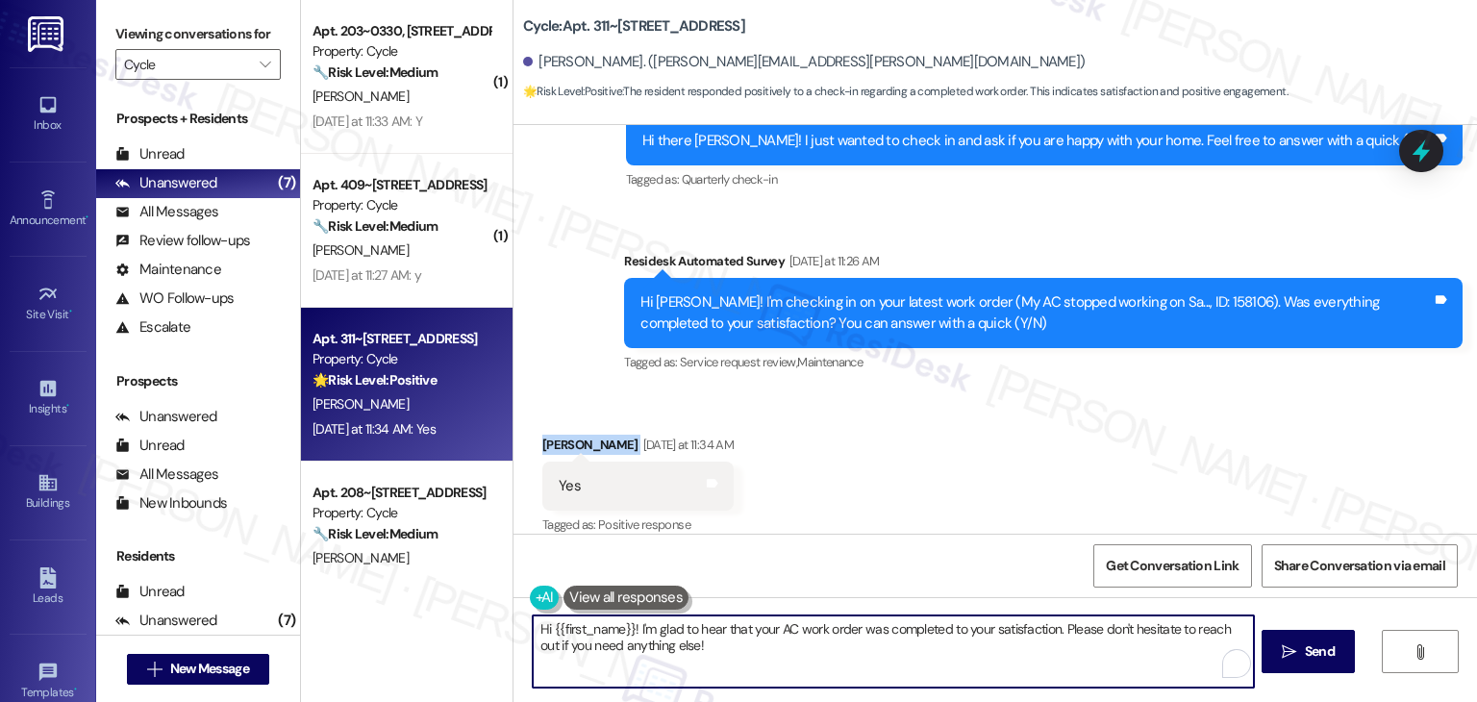
click at [631, 642] on textarea "Hi {{first_name}}! I'm glad to hear that your AC work order was completed to yo…" at bounding box center [893, 651] width 720 height 72
paste textarea "Thanks for confirming, {{first_name}}! Glad to hear everything was completed to…"
type textarea "Thanks for confirming, {{first_name}}! Glad to hear everything was completed to…"
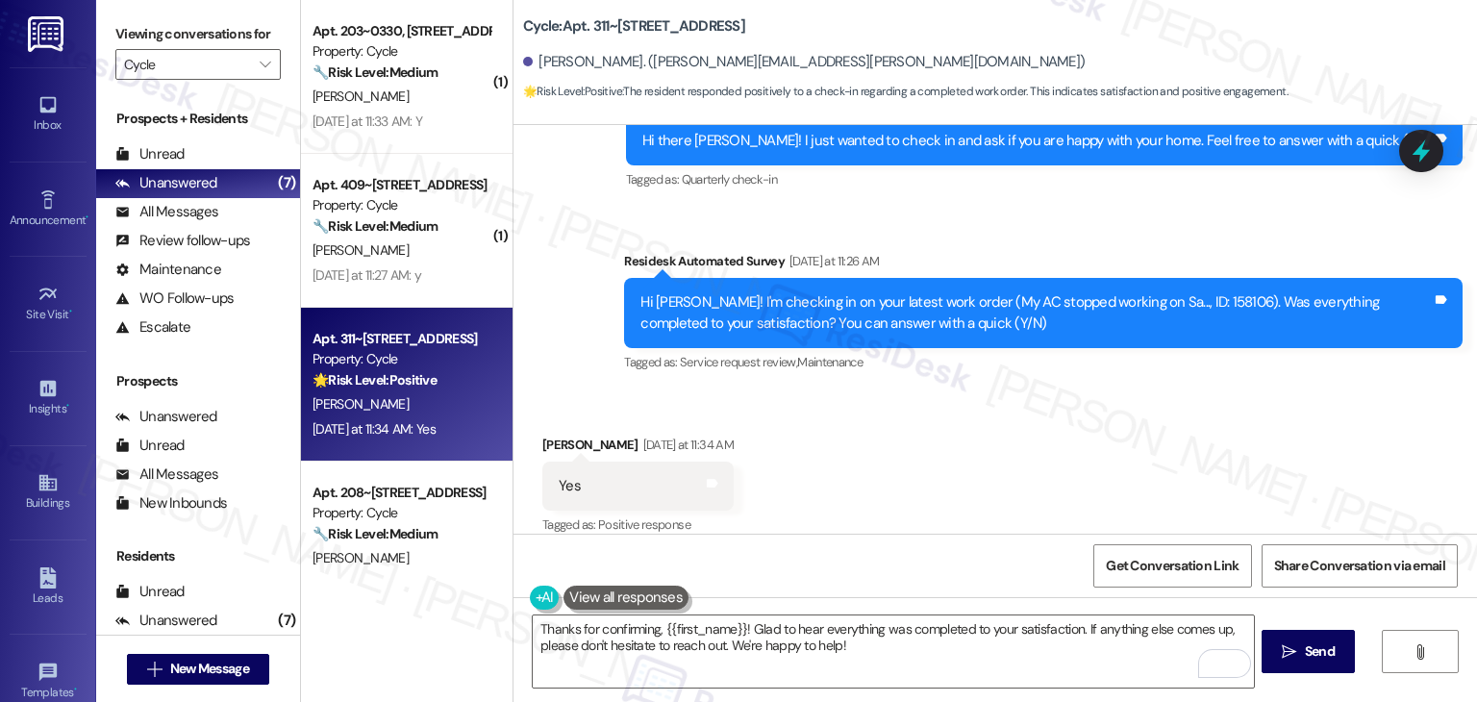
click at [1017, 497] on div "Received via SMS Lisa Ginder Yesterday at 11:34 AM Yes Tags and notes Tagged as…" at bounding box center [994, 472] width 963 height 162
click at [1293, 651] on icon "" at bounding box center [1289, 651] width 14 height 15
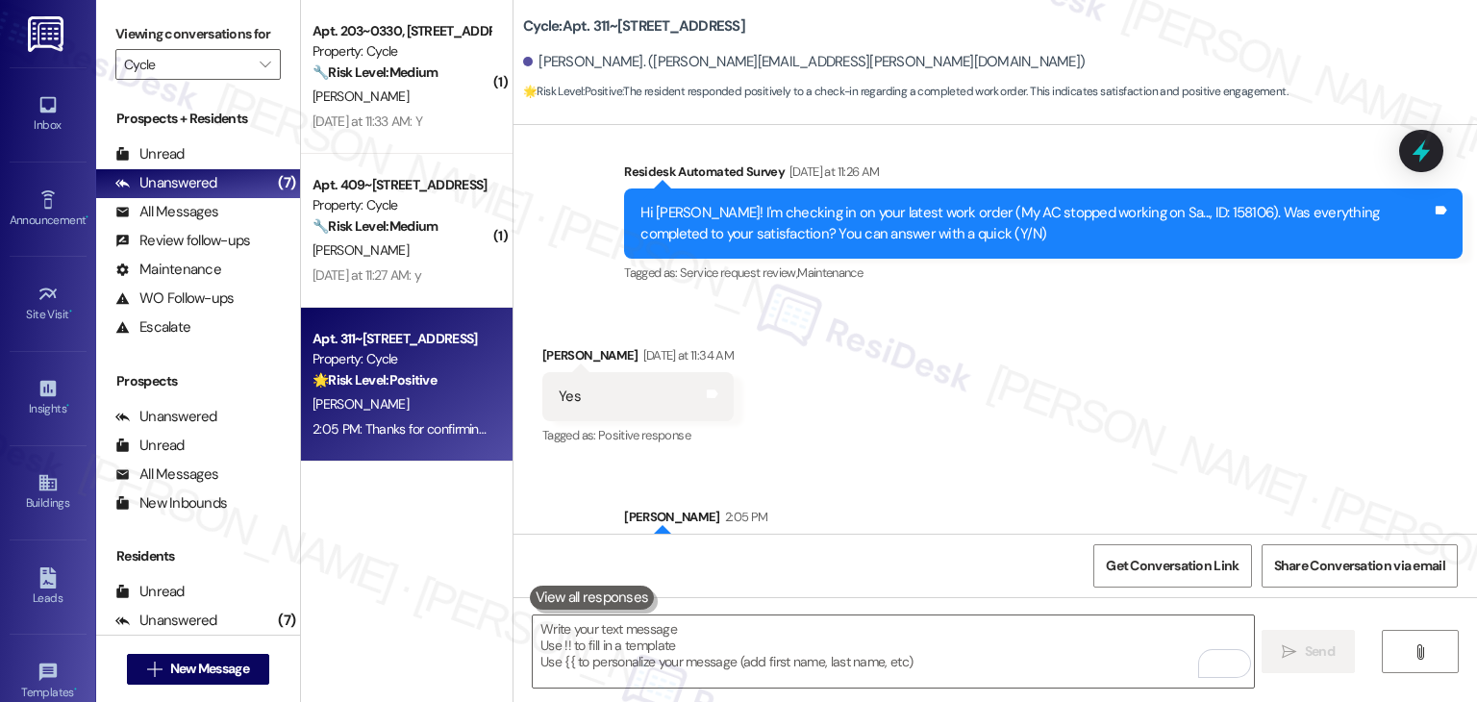
scroll to position [1438, 0]
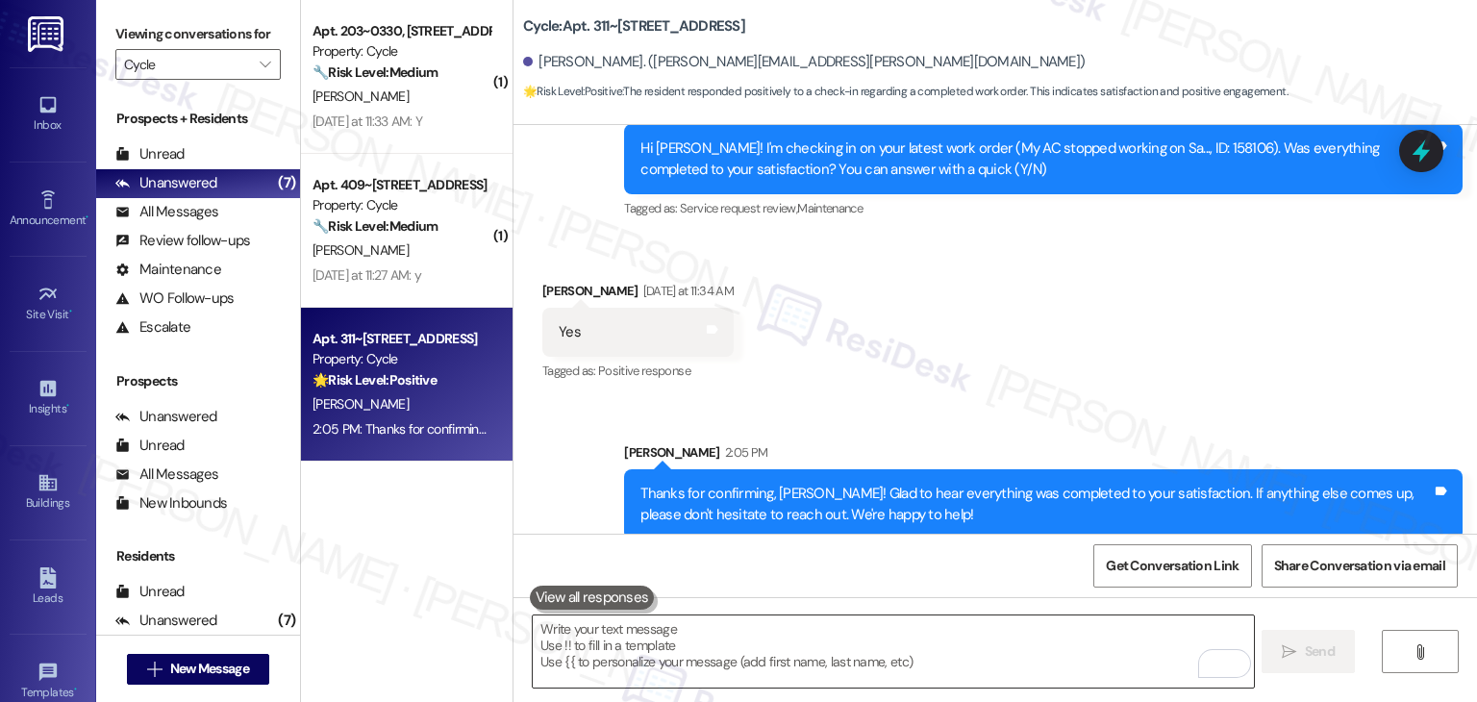
click at [748, 652] on textarea "To enrich screen reader interactions, please activate Accessibility in Grammarl…" at bounding box center [893, 651] width 720 height 72
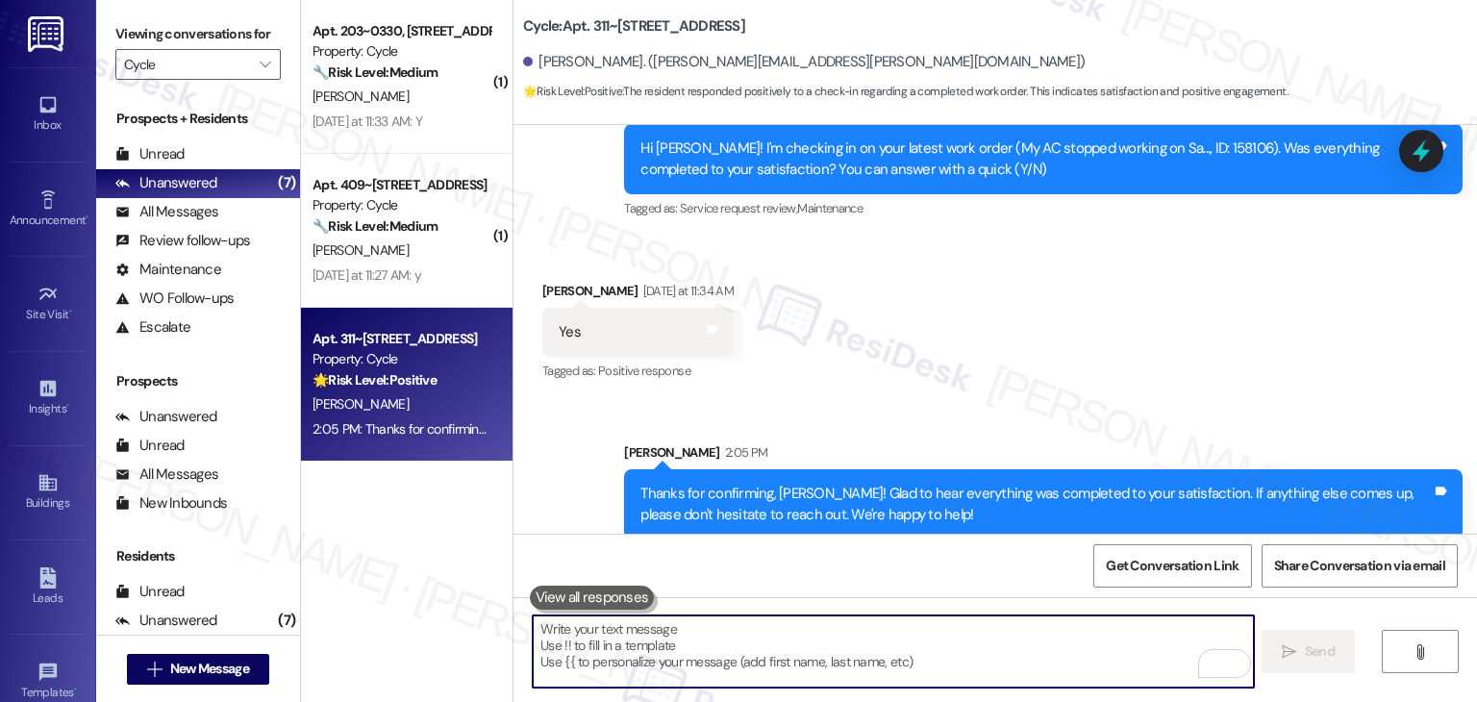
paste textarea "We're eager to know if {{property}} has met your expectations. Your feedback is…"
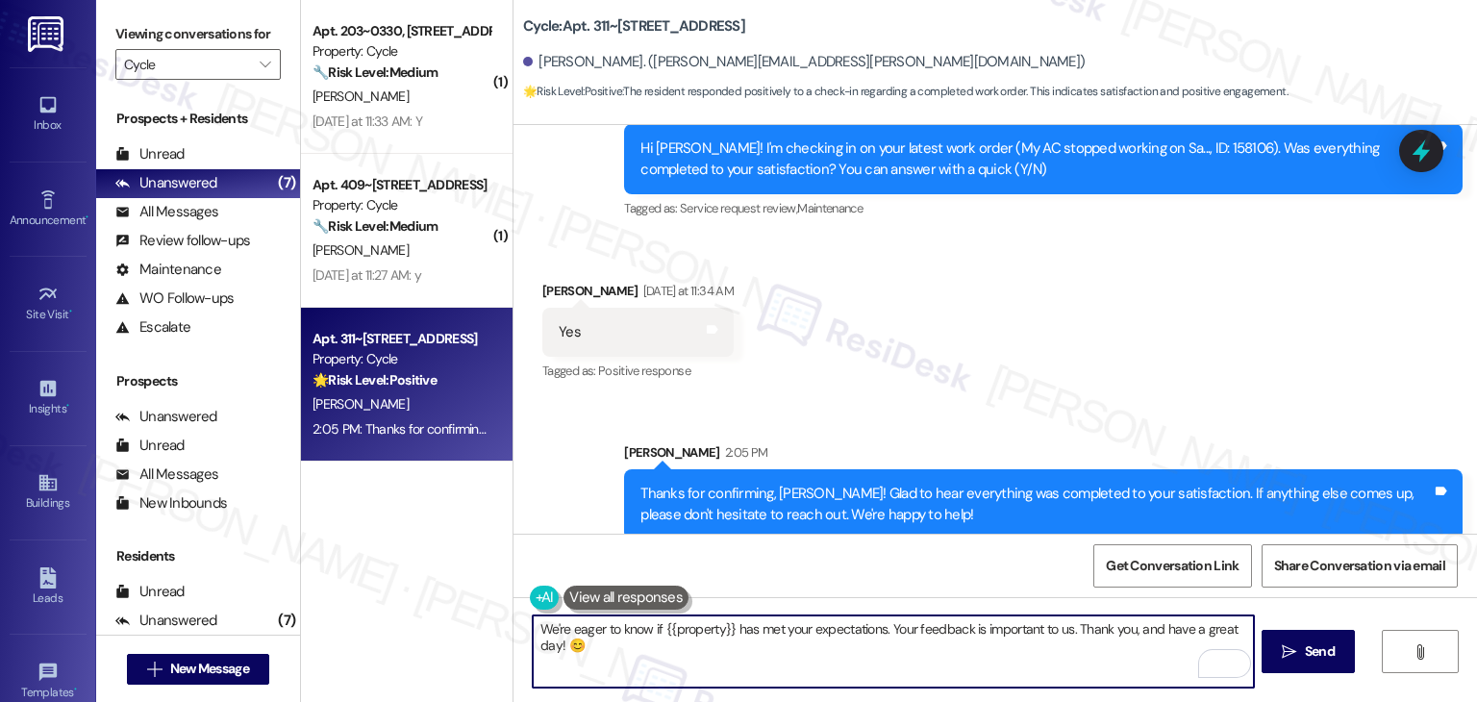
type textarea "We're eager to know if {{property}} has met your expectations. Your feedback is…"
click at [821, 555] on div "Get Conversation Link Share Conversation via email" at bounding box center [994, 565] width 963 height 63
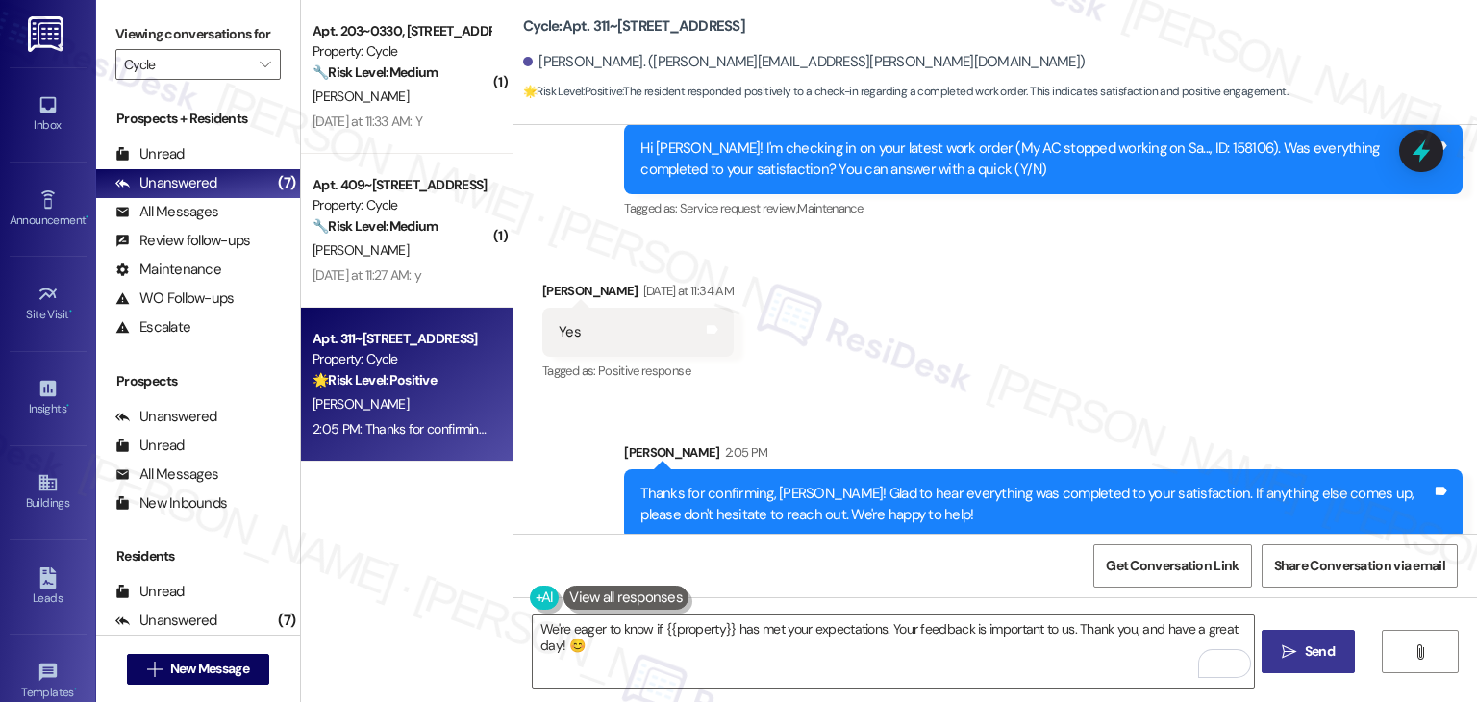
click at [1310, 653] on span "Send" at bounding box center [1320, 651] width 30 height 20
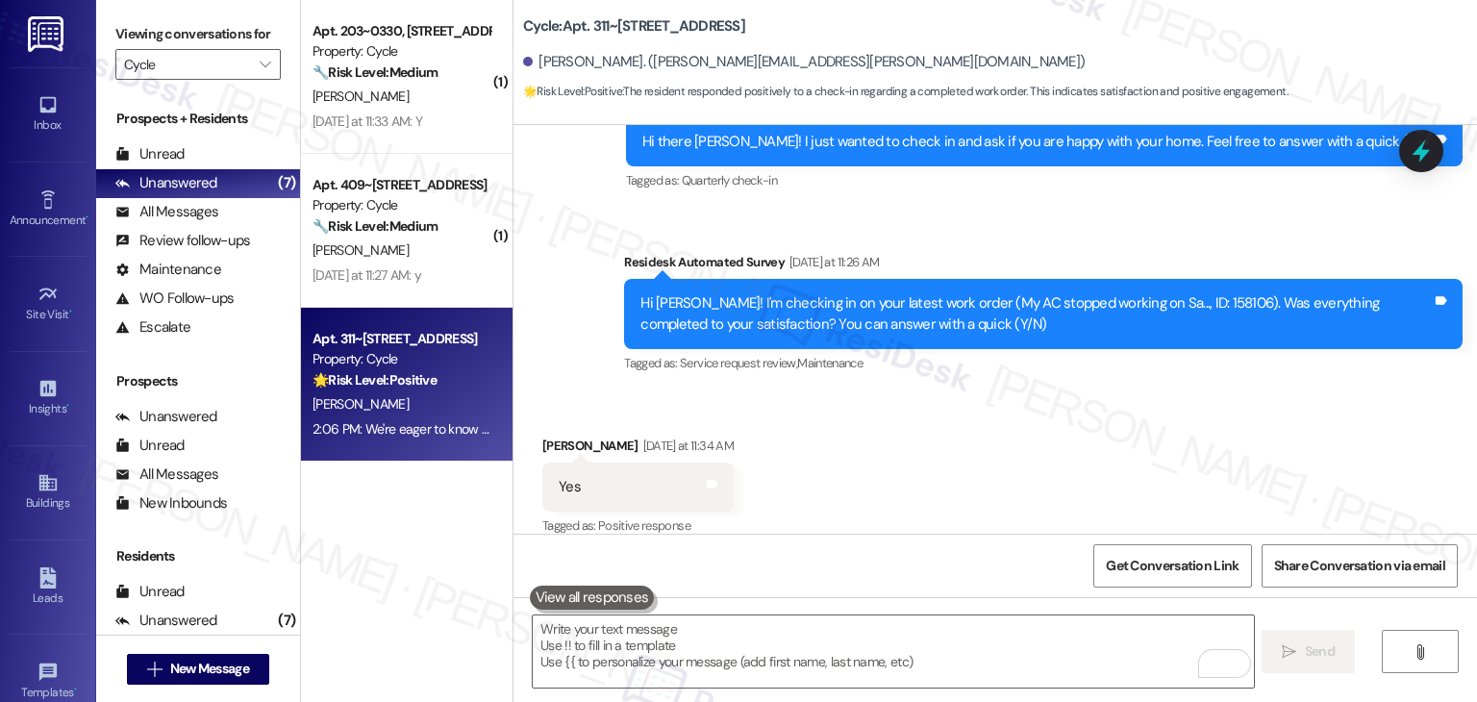
scroll to position [1573, 0]
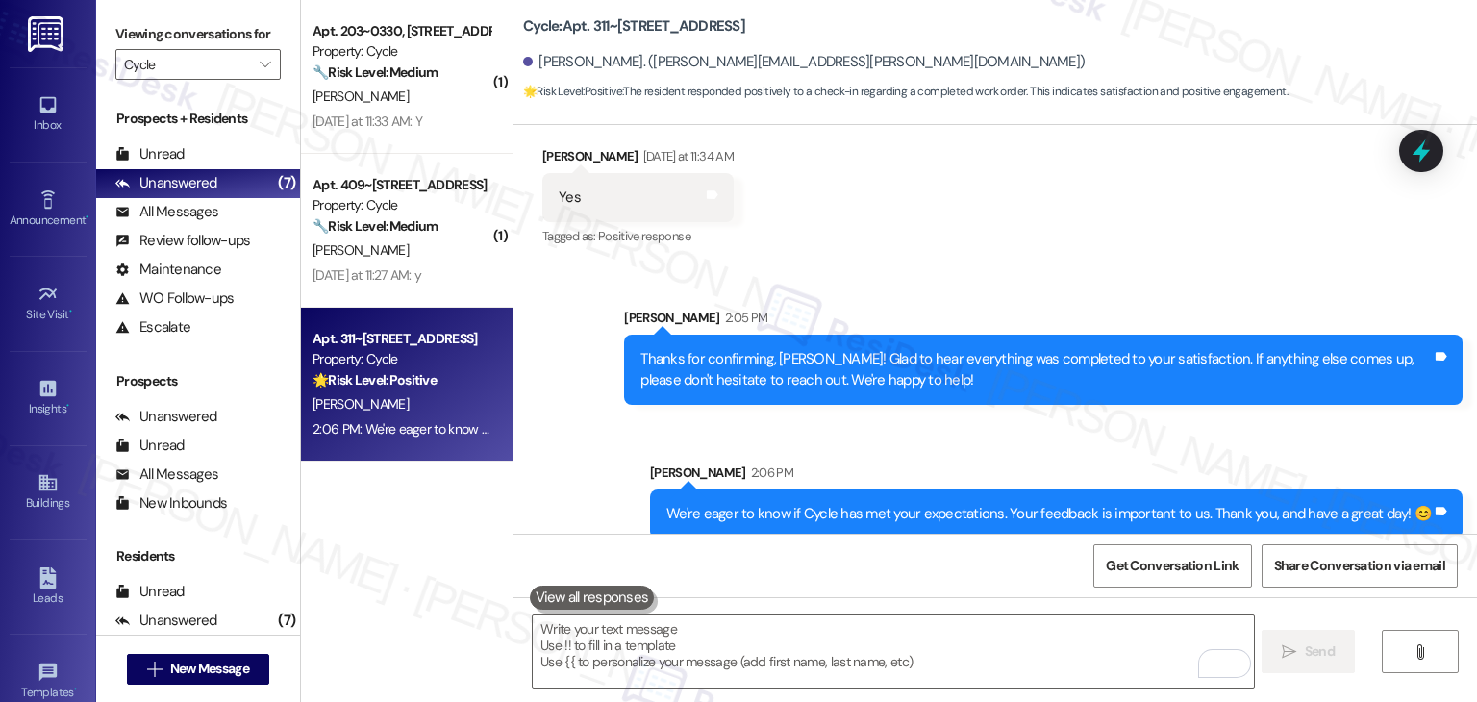
click at [988, 424] on div "Sent via SMS Sarah 2:05 PM Thanks for confirming, Lisa! Glad to hear everything…" at bounding box center [994, 408] width 963 height 288
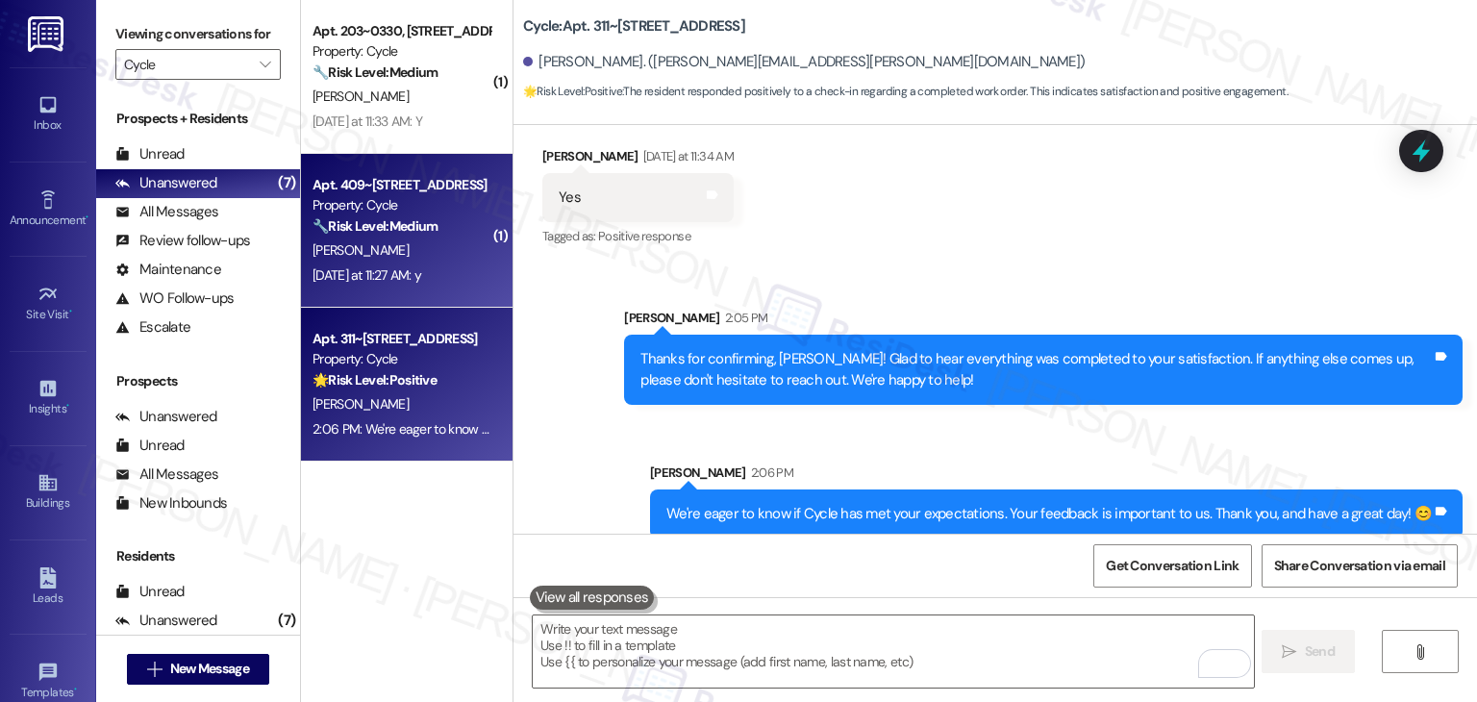
click at [445, 247] on div "S. Zbranak" at bounding box center [402, 250] width 182 height 24
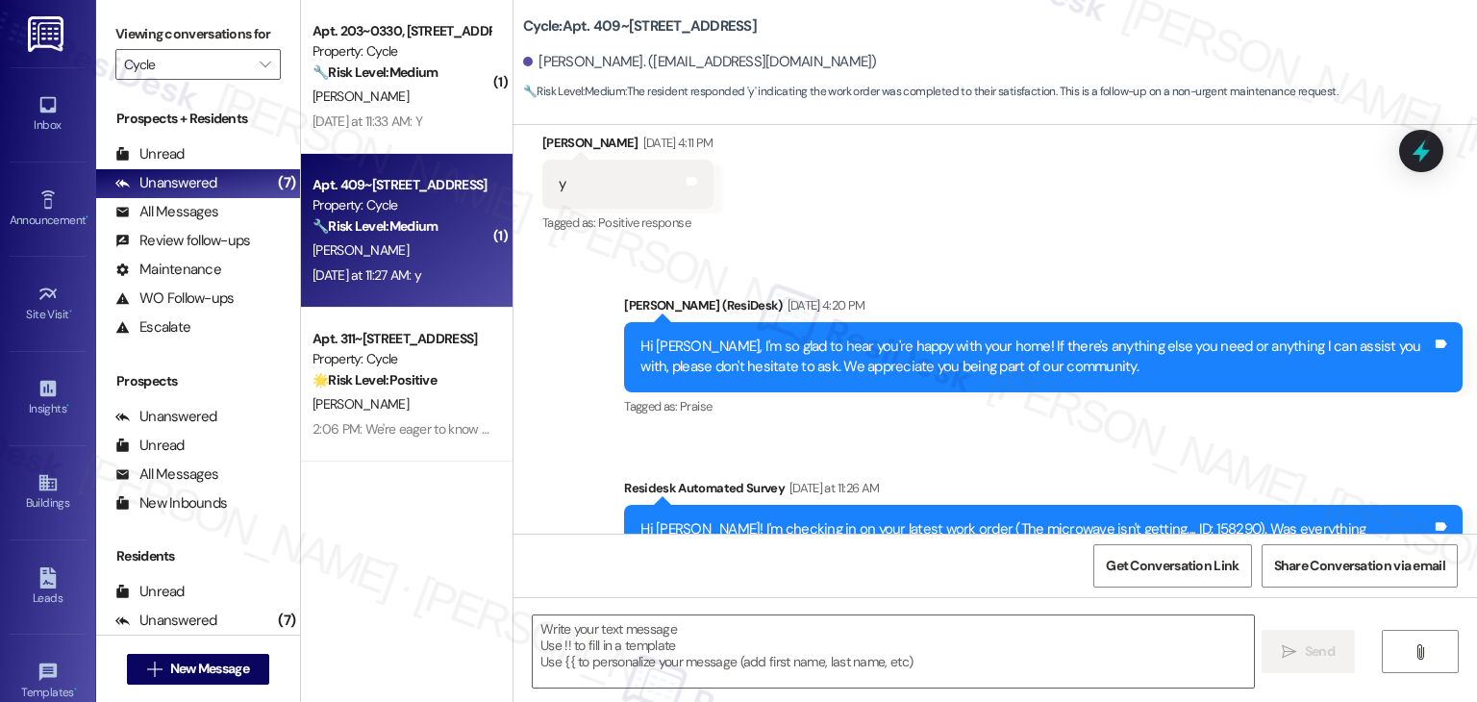
type textarea "Fetching suggested responses. Please feel free to read through the conversation…"
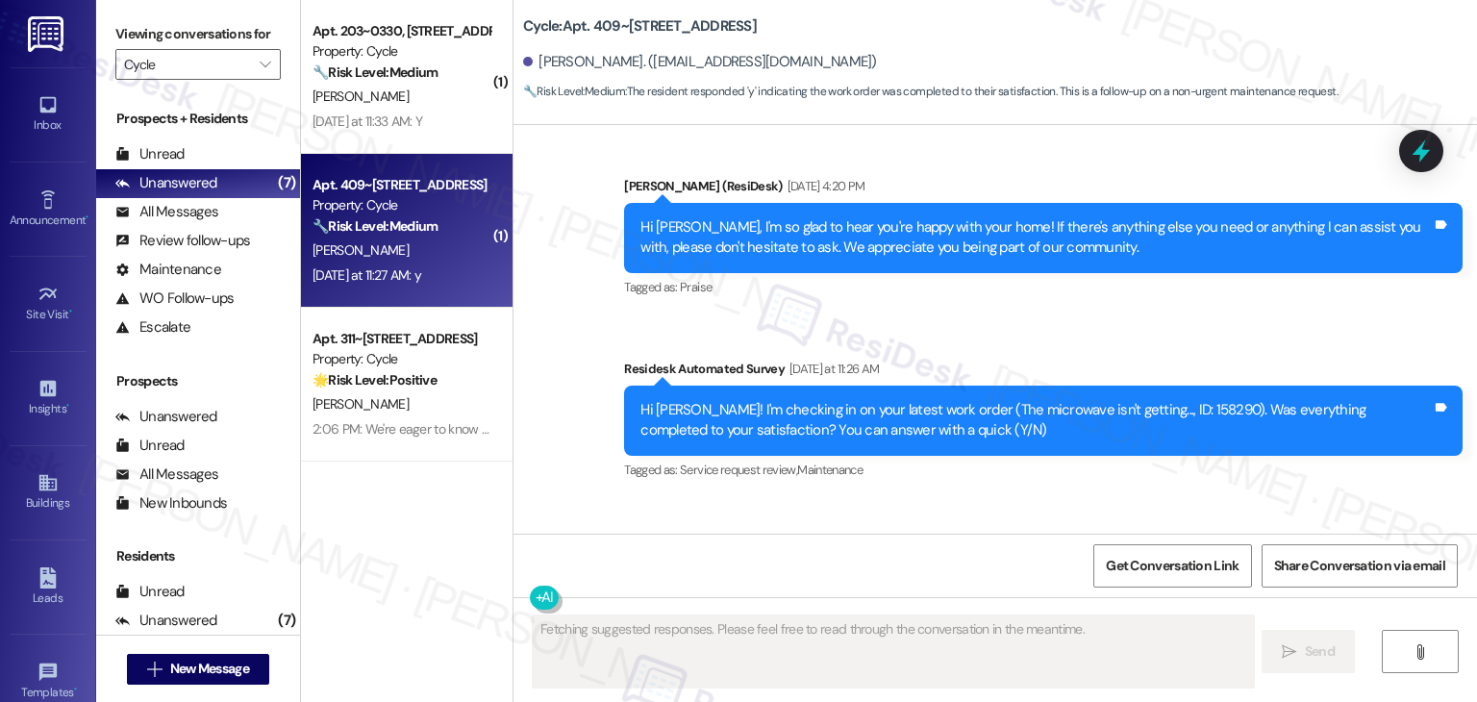
scroll to position [938, 0]
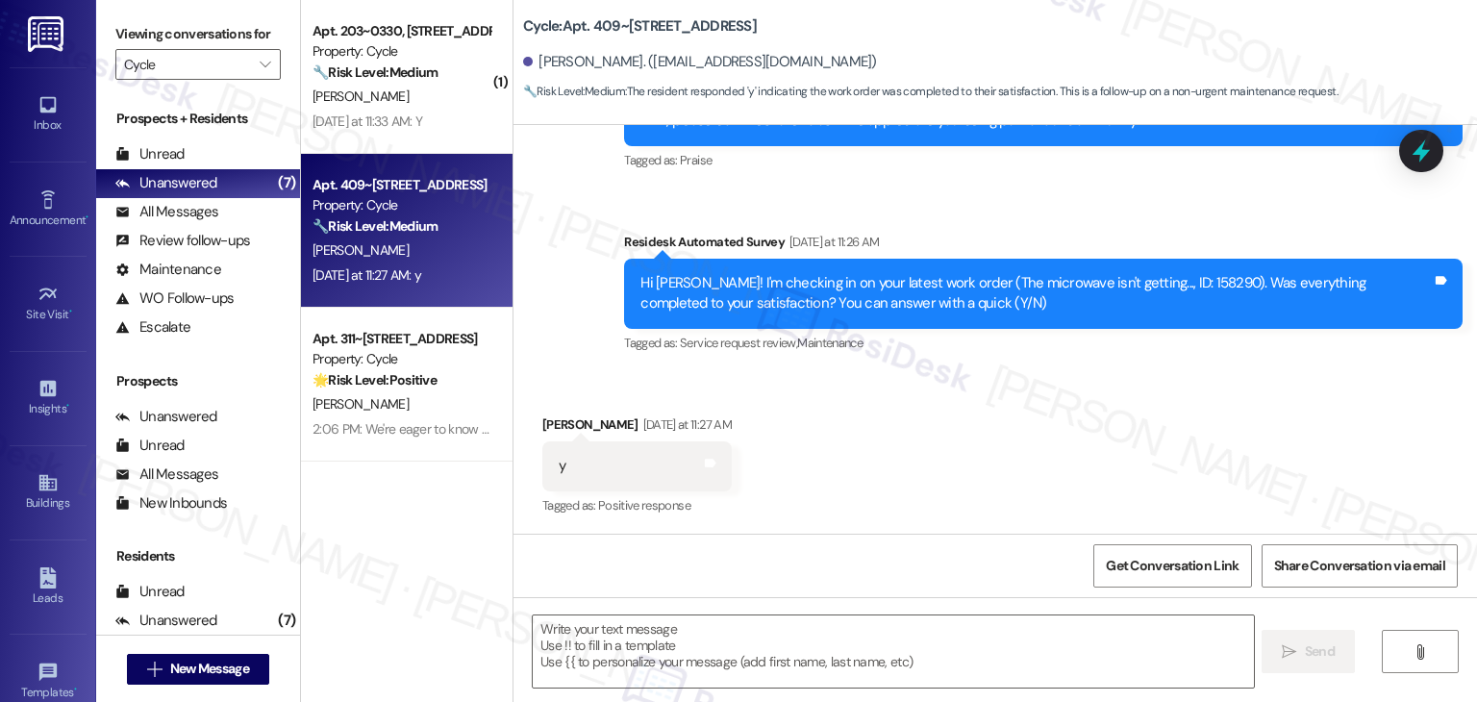
click at [879, 445] on div "Received via SMS Sedera Zbranak Yesterday at 11:27 AM y Tags and notes Tagged a…" at bounding box center [994, 452] width 963 height 162
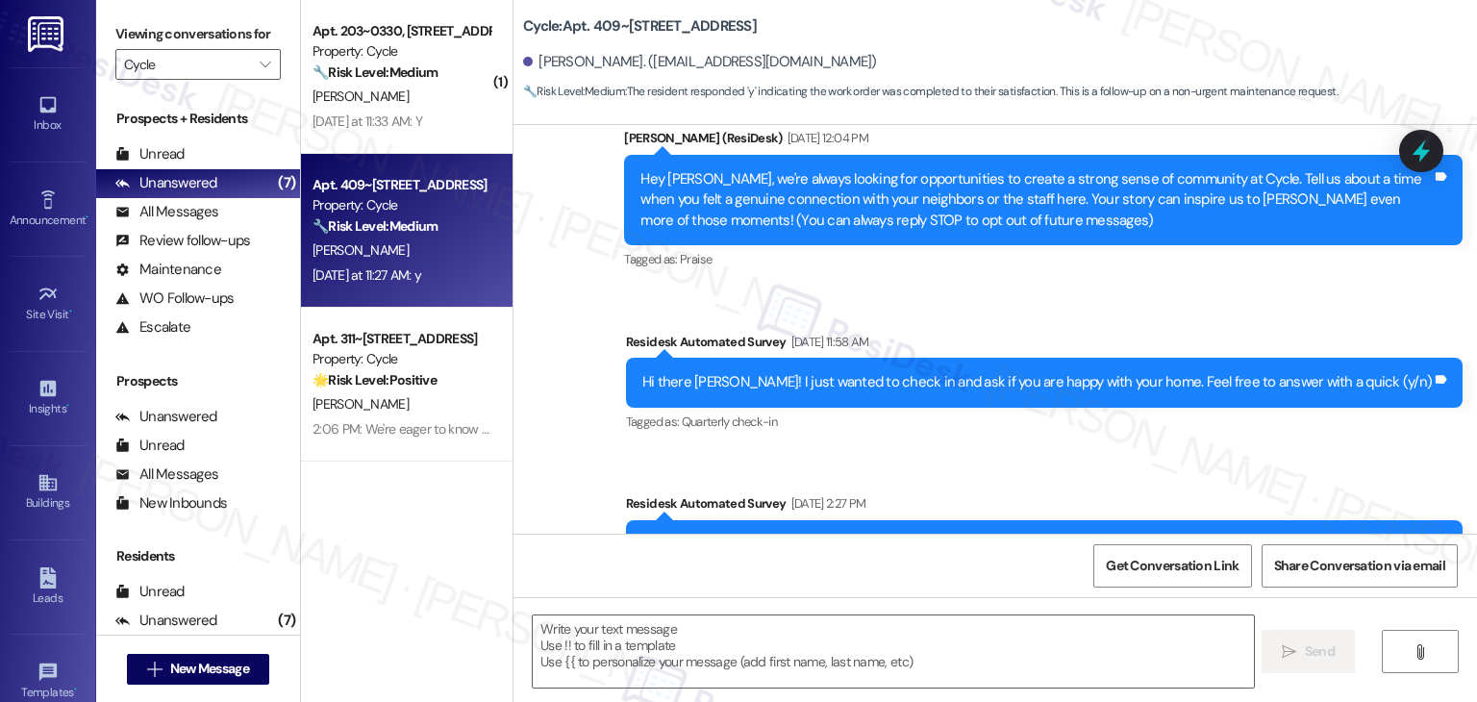
scroll to position [939, 0]
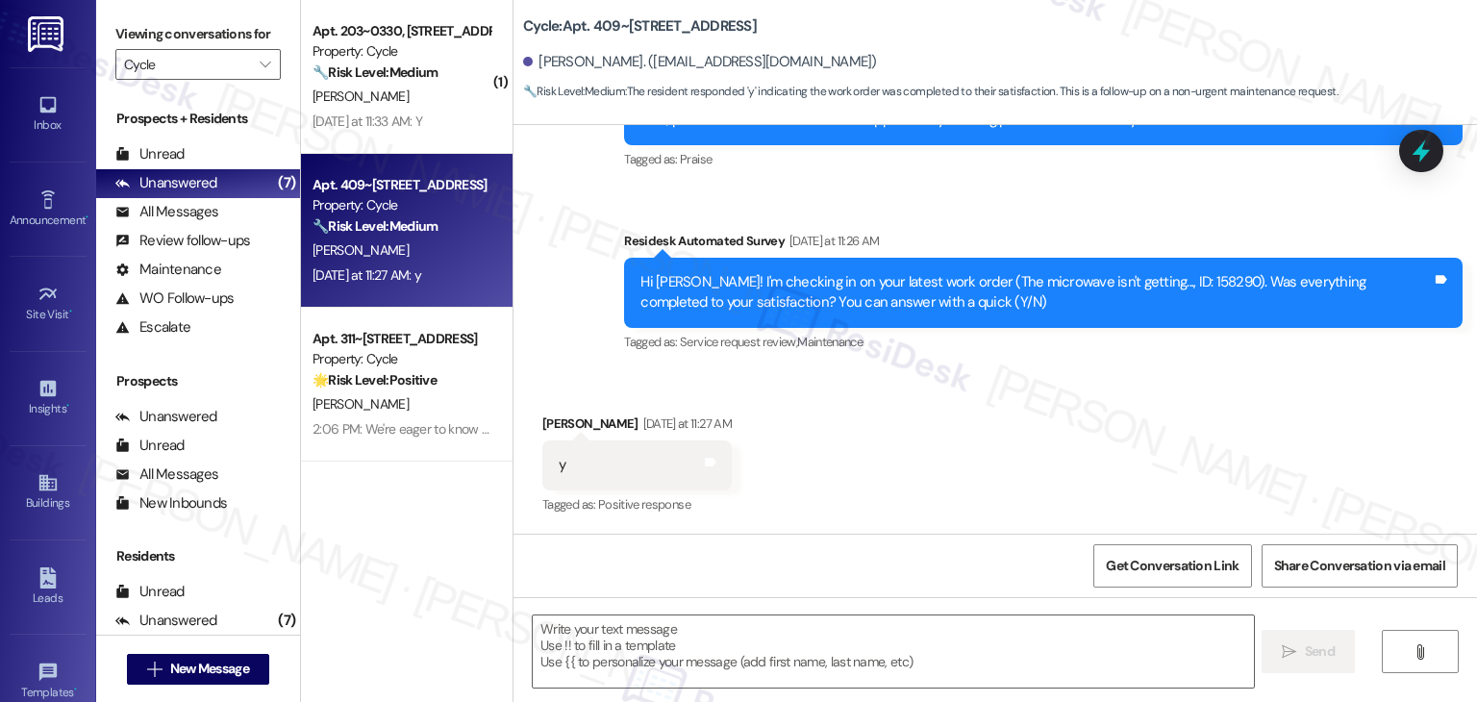
click at [987, 401] on div "Received via SMS Sedera Zbranak Yesterday at 11:27 AM y Tags and notes Tagged a…" at bounding box center [994, 451] width 963 height 162
click at [707, 638] on textarea at bounding box center [893, 651] width 720 height 72
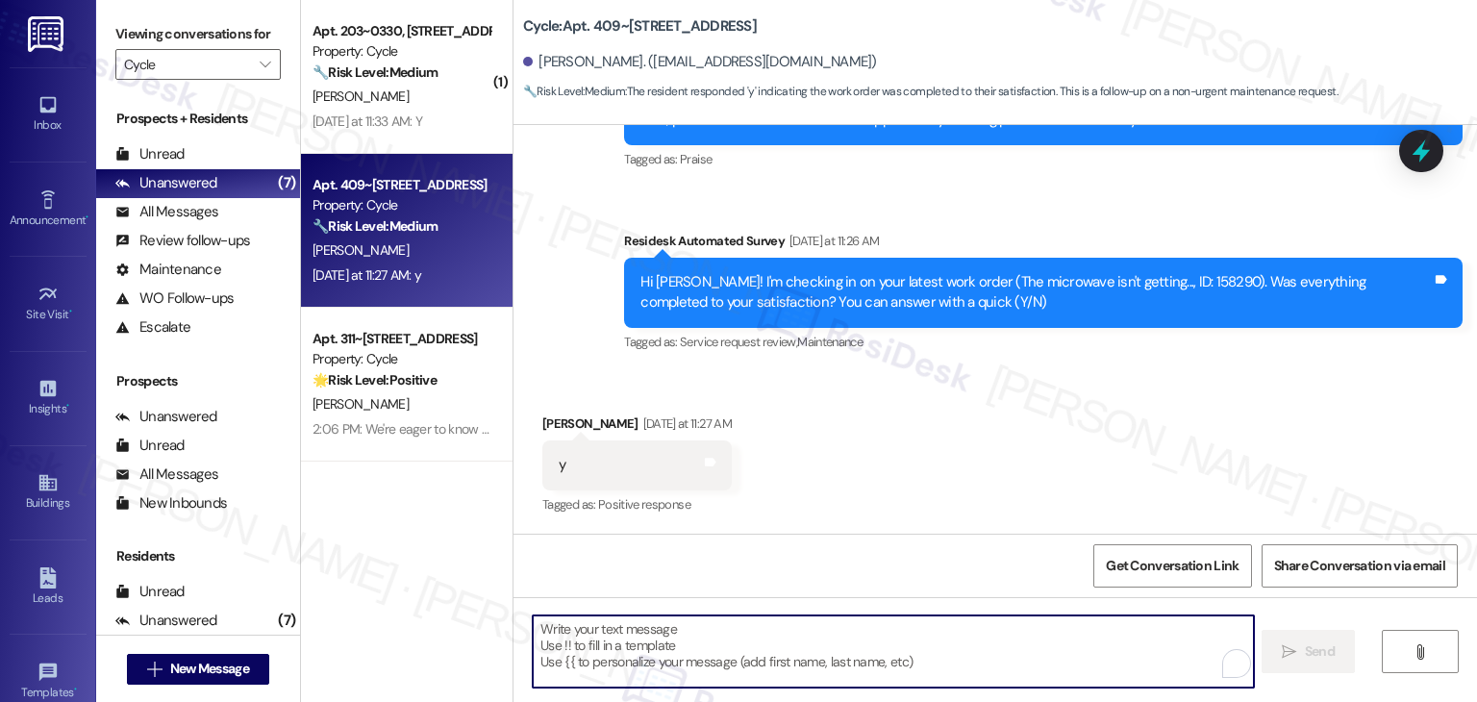
paste textarea "Hey {{first_name}}! I’m glad to hear your work order was completed to your sati…"
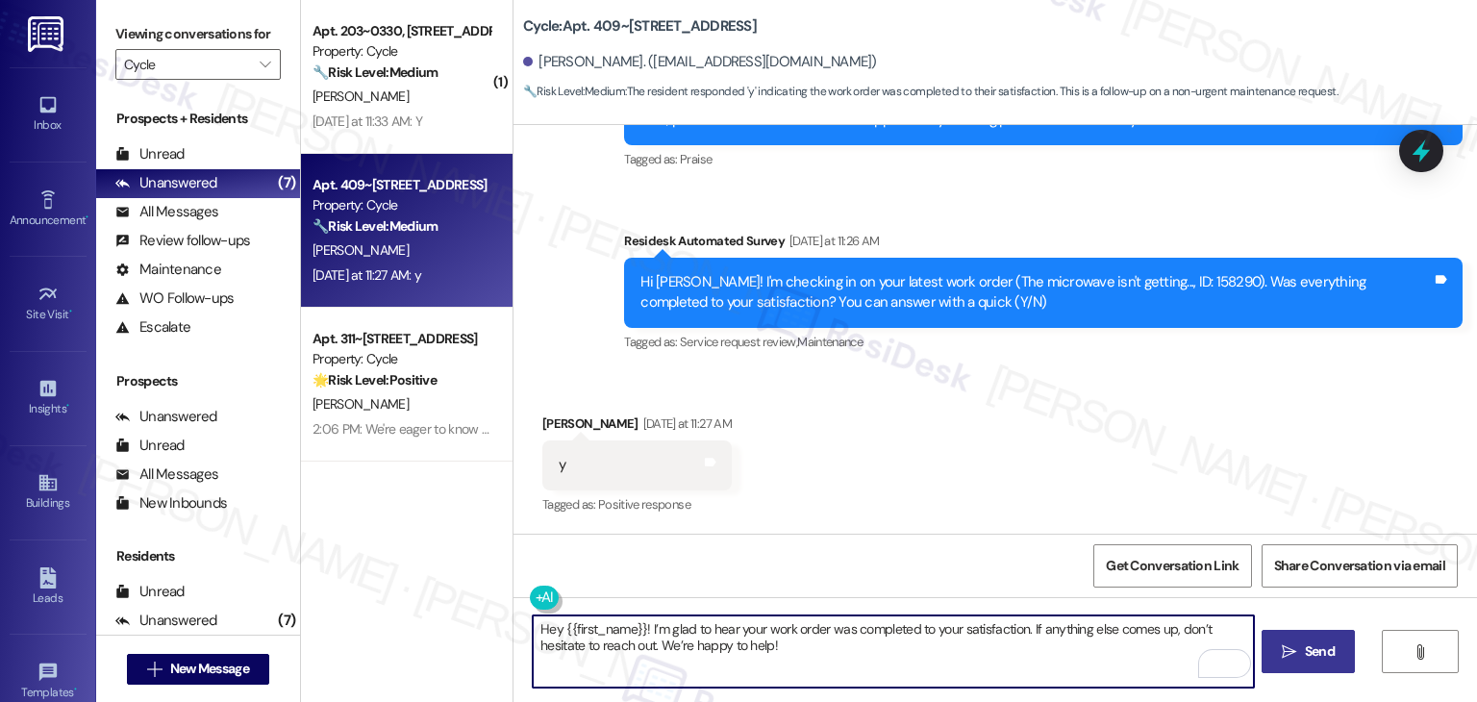
type textarea "Hey {{first_name}}! I’m glad to hear your work order was completed to your sati…"
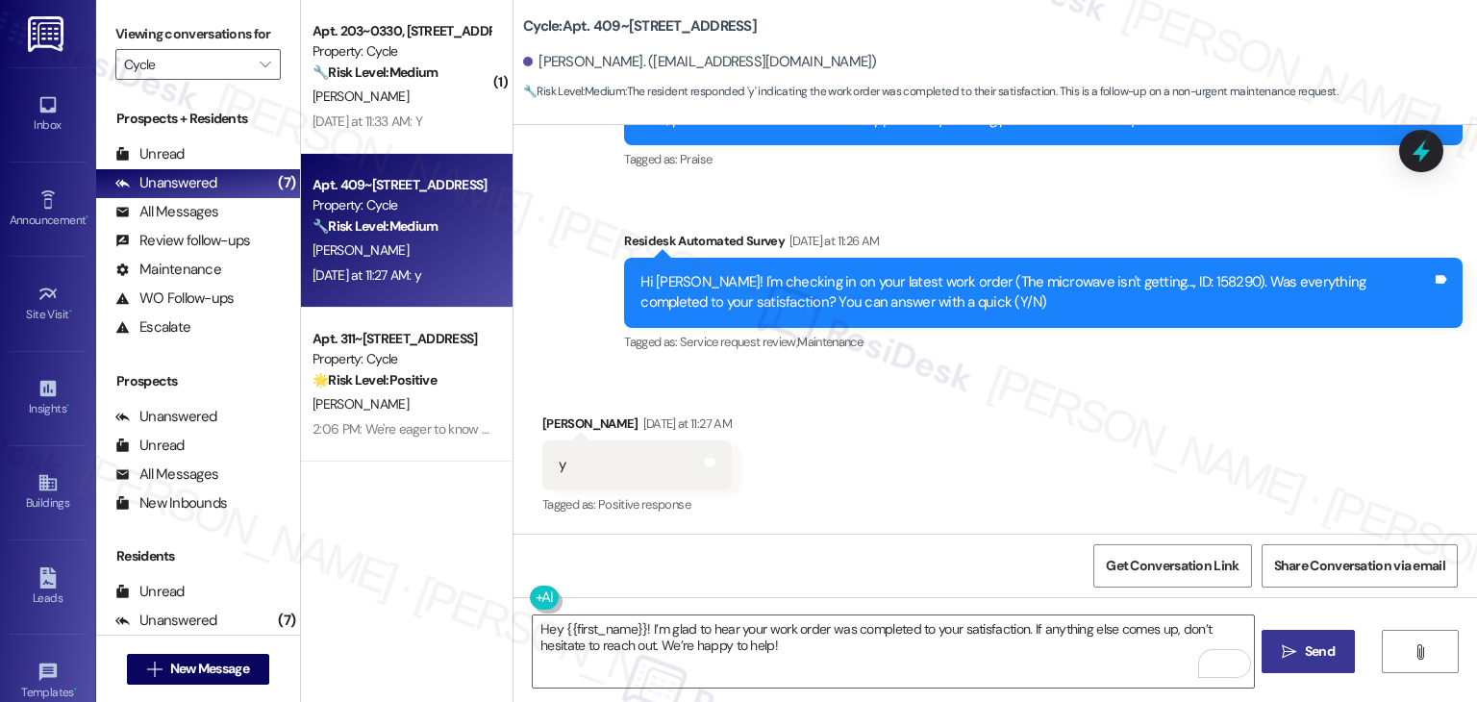
click at [1323, 655] on span "Send" at bounding box center [1320, 651] width 30 height 20
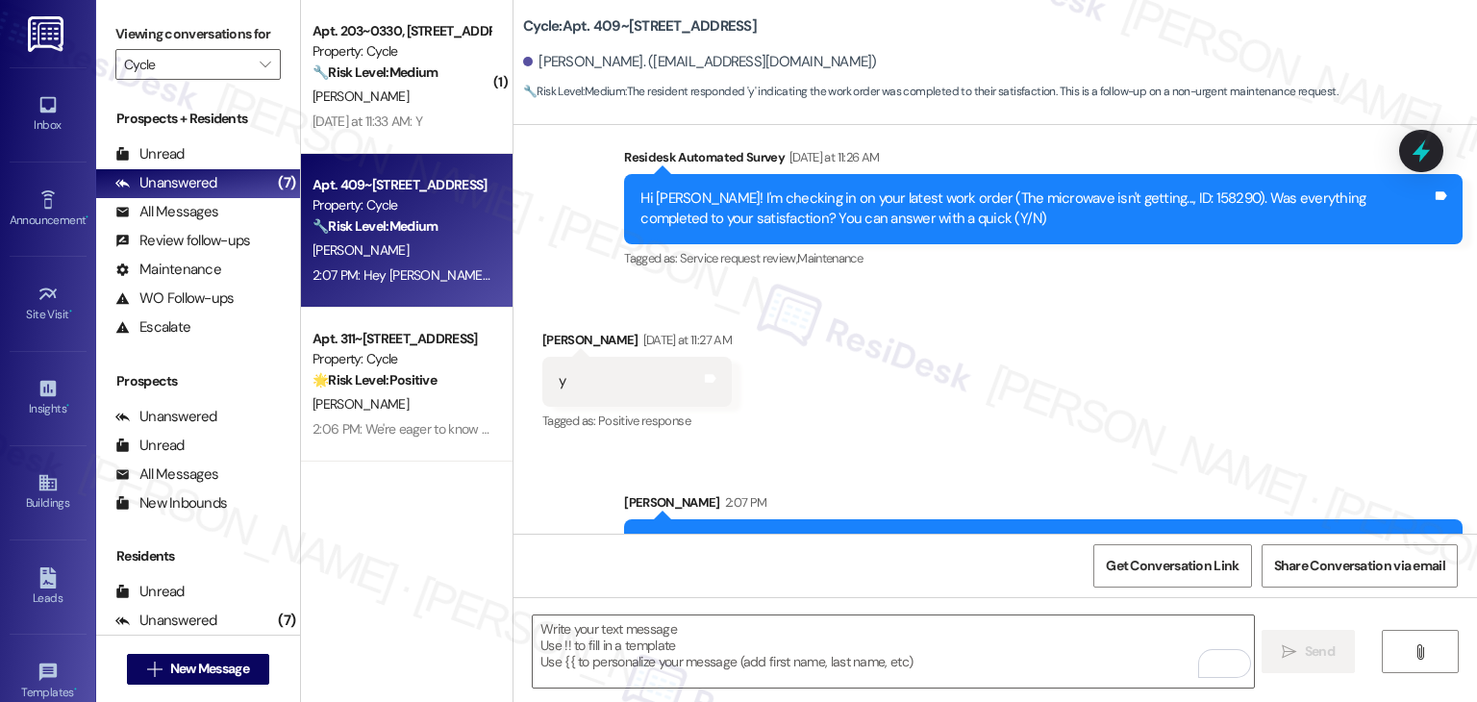
scroll to position [1094, 0]
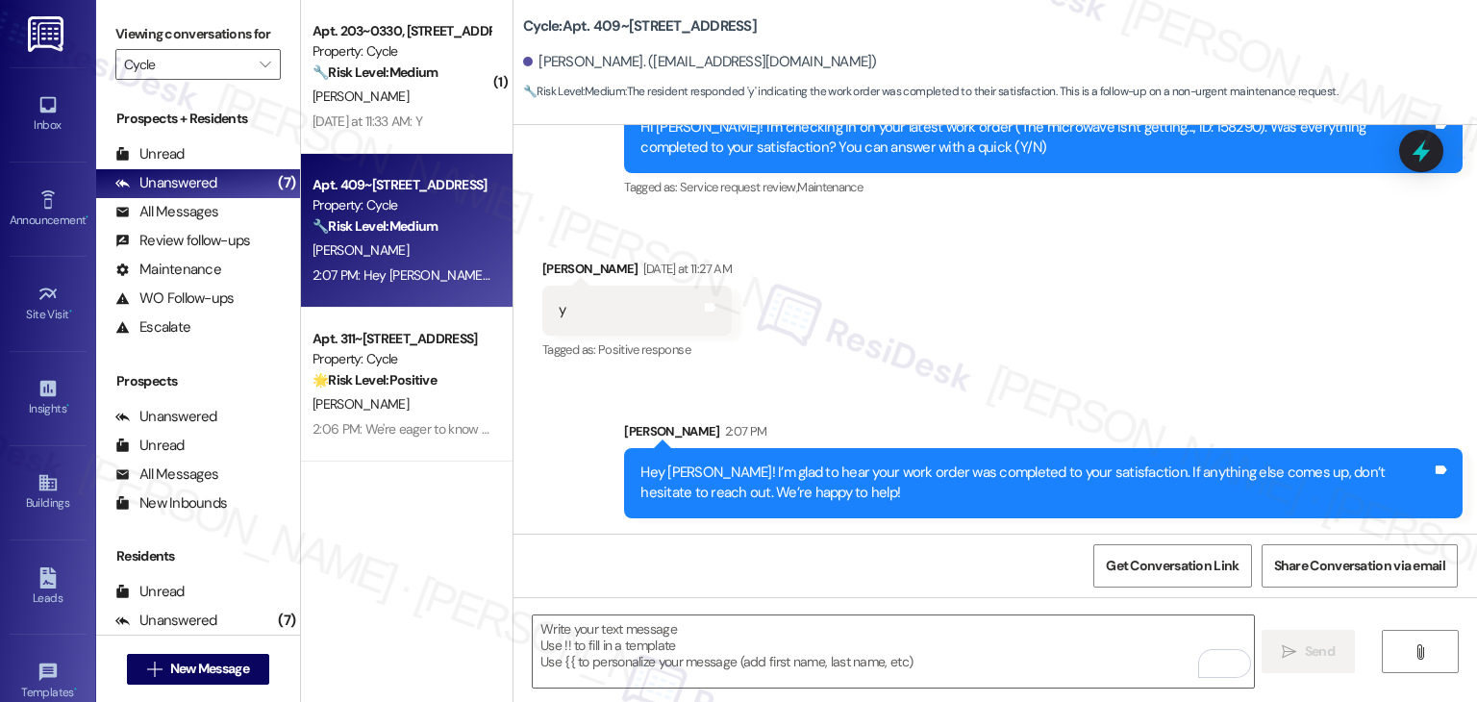
click at [967, 364] on div "Received via SMS Sedera Zbranak Yesterday at 11:27 AM y Tags and notes Tagged a…" at bounding box center [994, 296] width 963 height 162
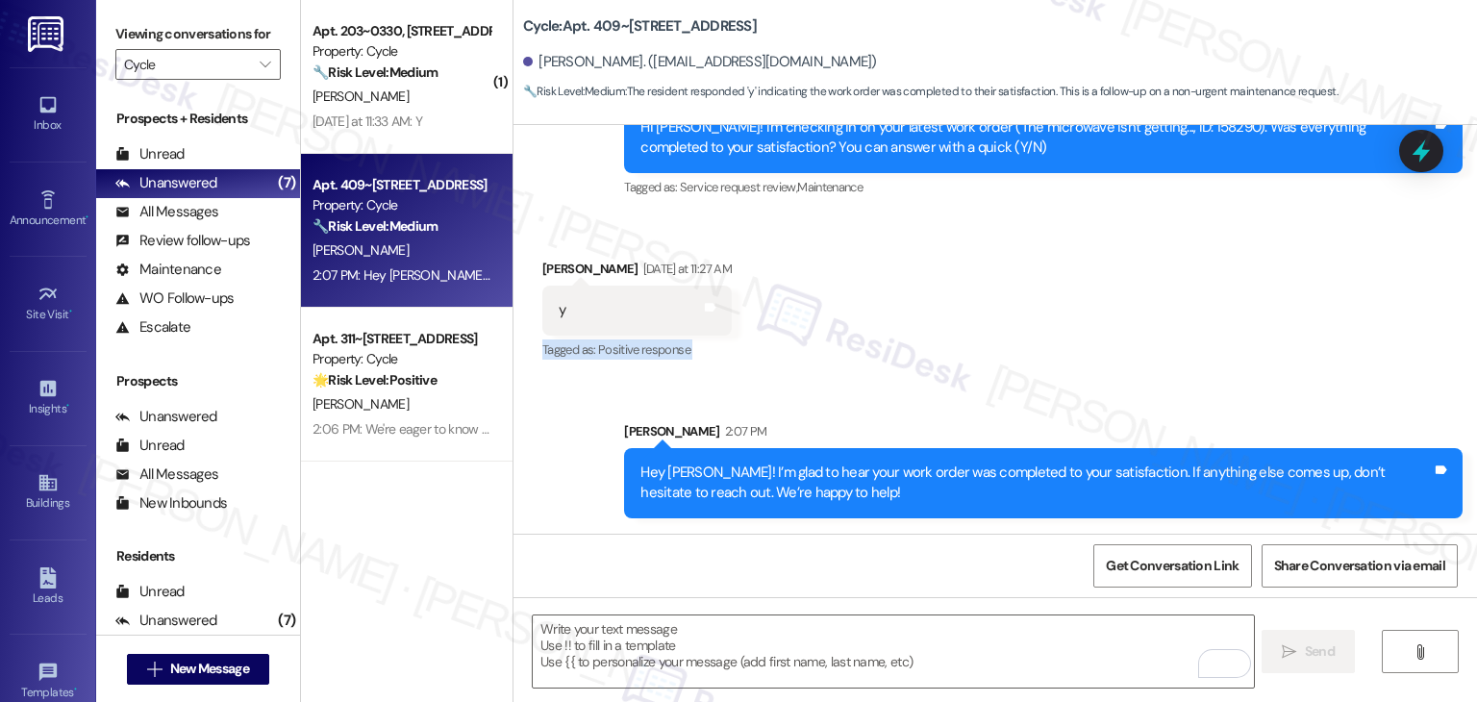
click at [967, 364] on div "Received via SMS Sedera Zbranak Yesterday at 11:27 AM y Tags and notes Tagged a…" at bounding box center [994, 296] width 963 height 162
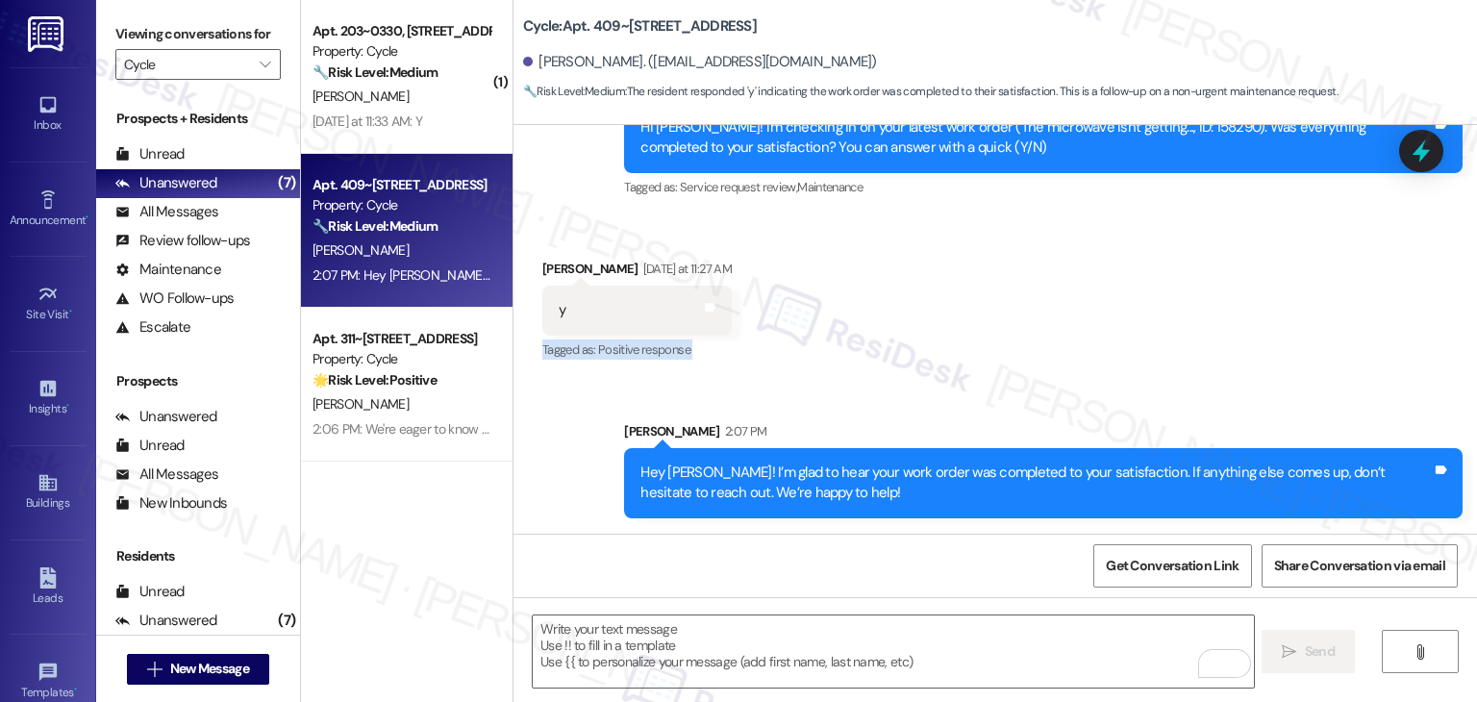
click at [967, 364] on div "Received via SMS Sedera Zbranak Yesterday at 11:27 AM y Tags and notes Tagged a…" at bounding box center [994, 296] width 963 height 162
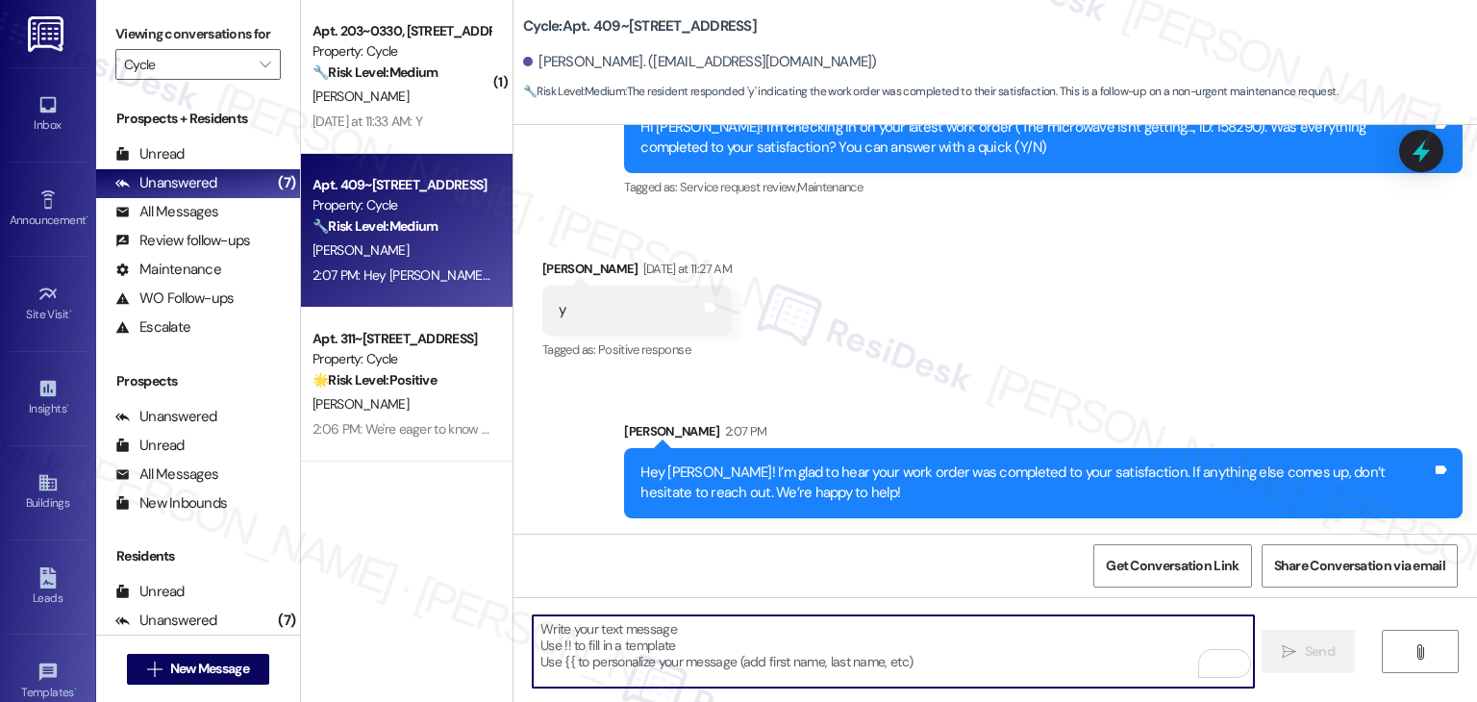
click at [750, 638] on textarea "To enrich screen reader interactions, please activate Accessibility in Grammarl…" at bounding box center [893, 651] width 720 height 72
paste textarea "We’d also really appreciate it if you could share your experience in a review, …"
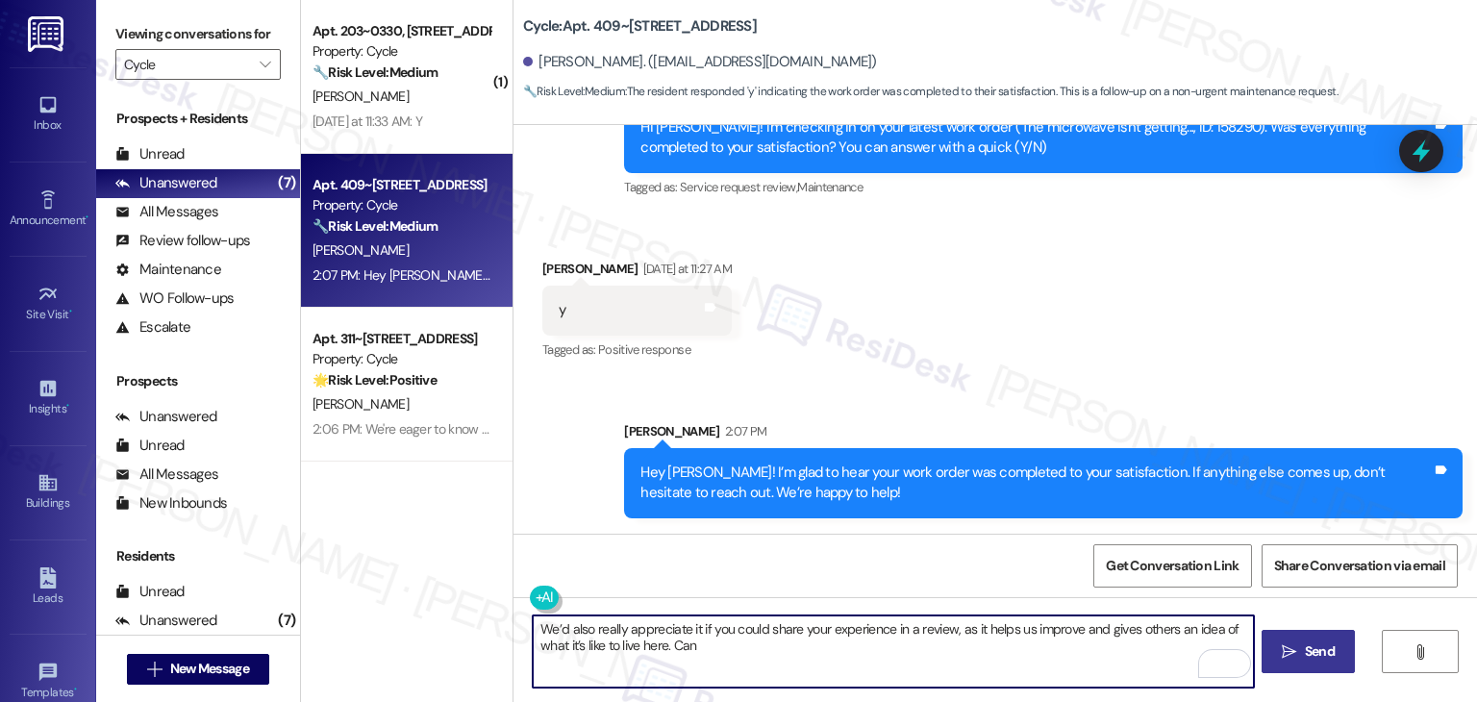
click at [655, 647] on textarea "We’d also really appreciate it if you could share your experience in a review, …" at bounding box center [893, 651] width 720 height 72
paste textarea "I send you the link?"
click at [604, 632] on textarea "We’d also really appreciate it if you could share your experience in a review, …" at bounding box center [893, 651] width 720 height 72
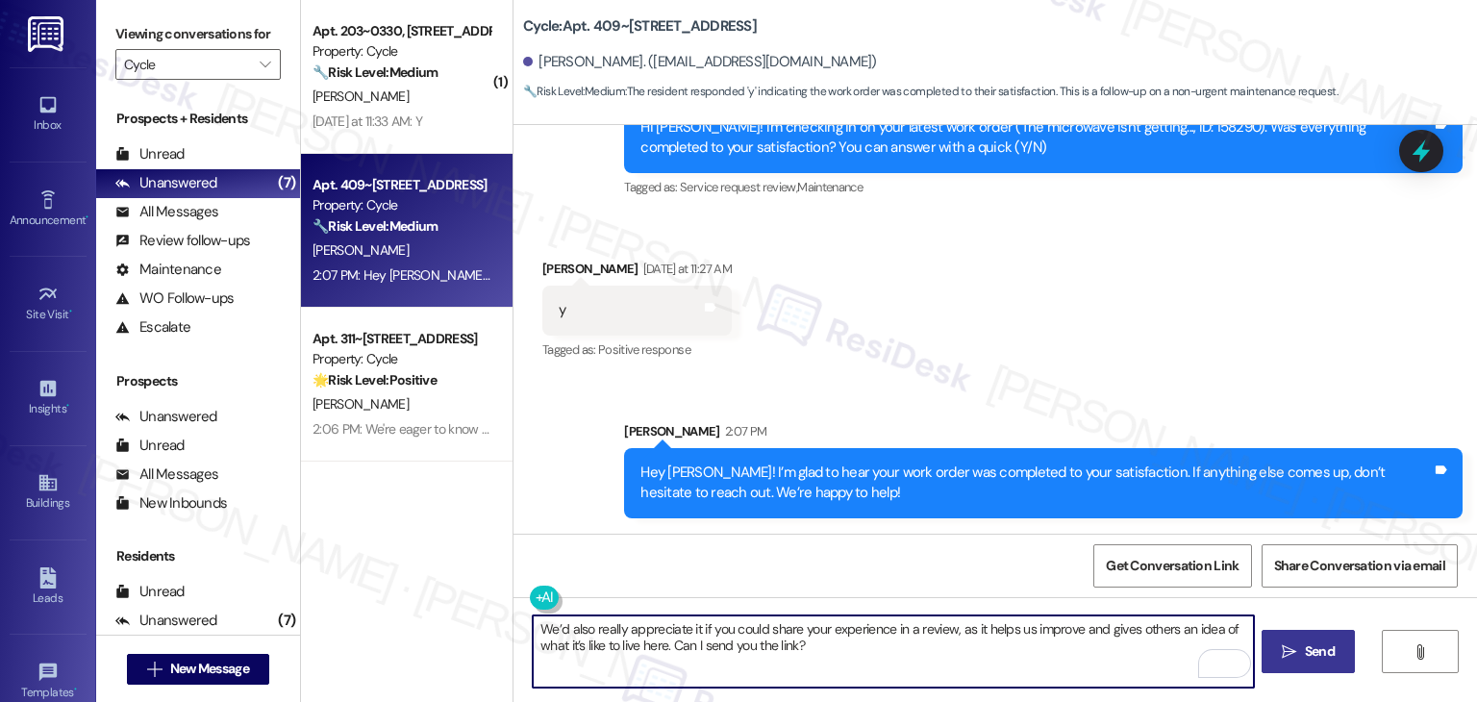
click at [604, 632] on textarea "We’d also really appreciate it if you could share your experience in a review, …" at bounding box center [893, 651] width 720 height 72
type textarea "We’d also appreciate it if you could share your experience in a review, as it h…"
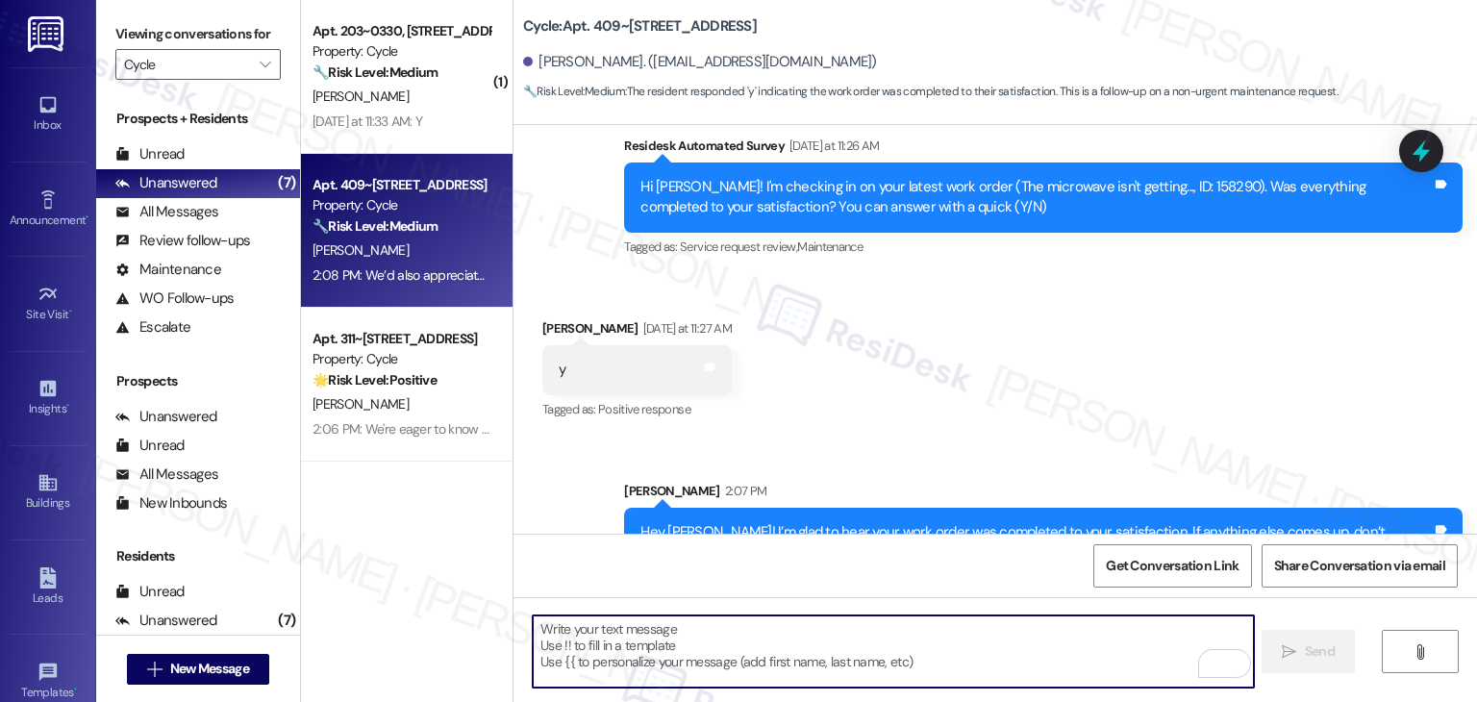
scroll to position [1249, 0]
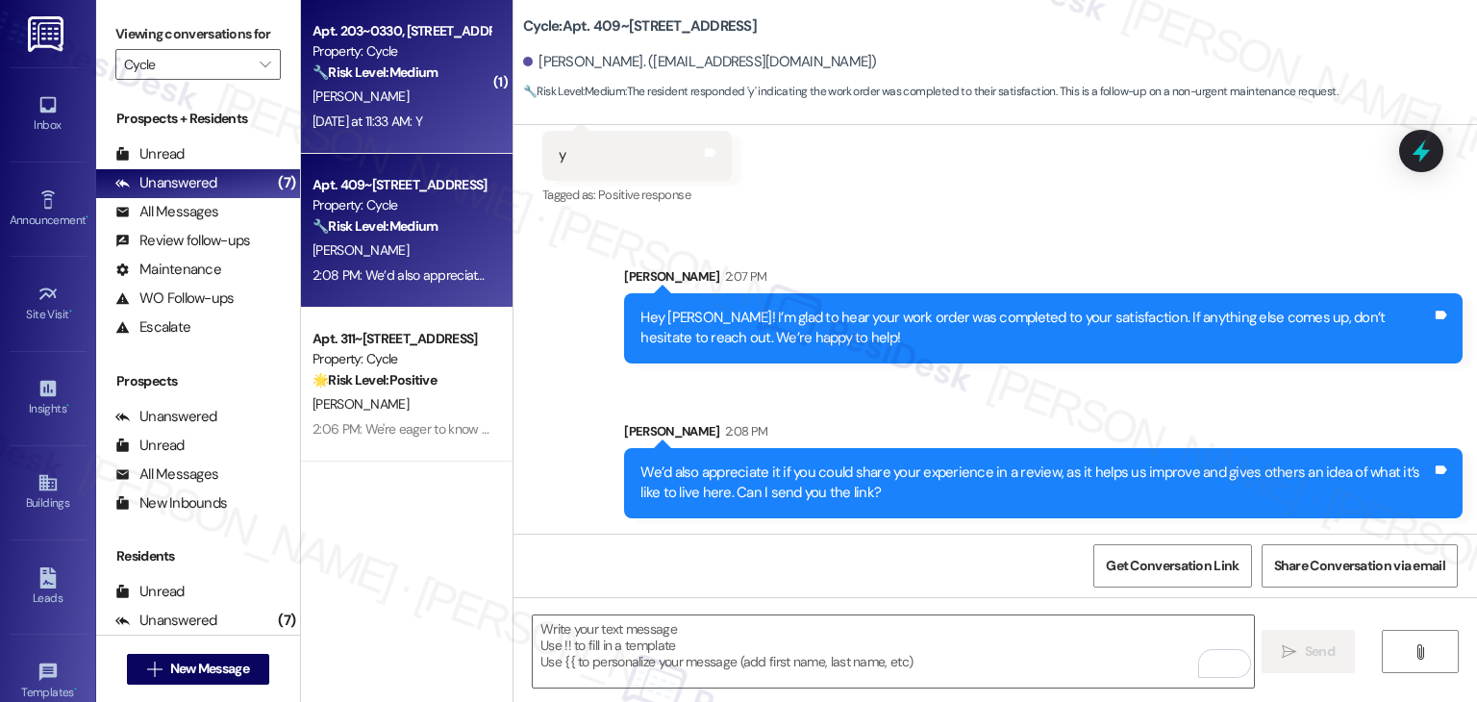
click at [411, 110] on div "Yesterday at 11:33 AM: Y Yesterday at 11:33 AM: Y" at bounding box center [402, 122] width 182 height 24
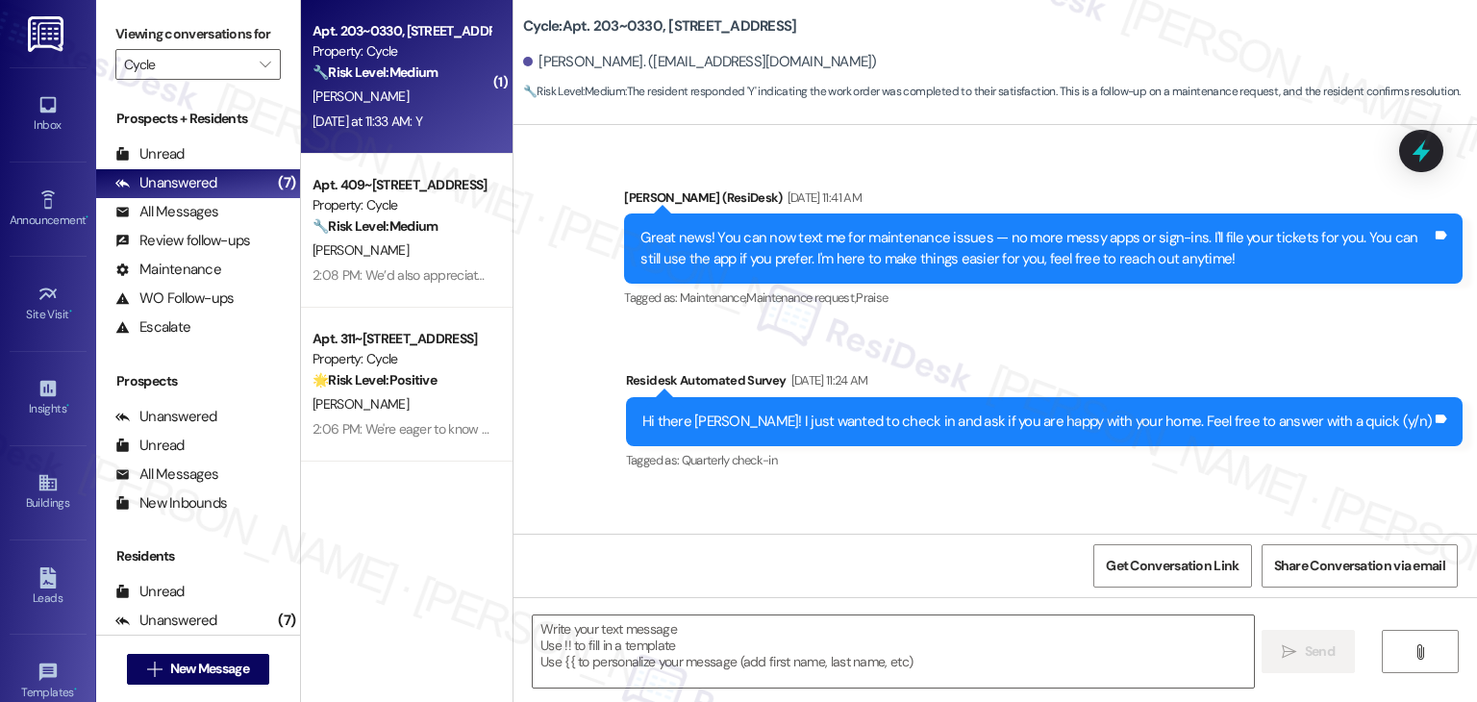
type textarea "Fetching suggested responses. Please feel free to read through the conversation…"
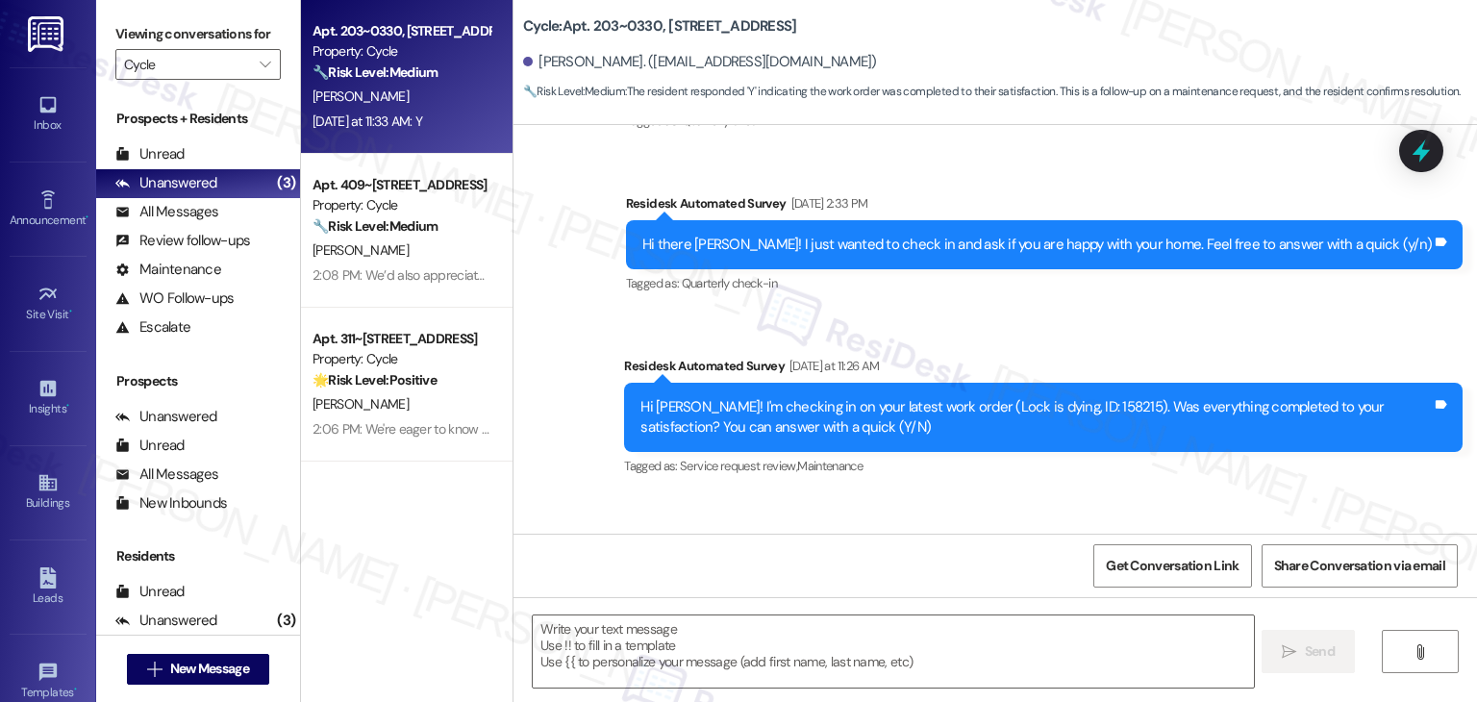
scroll to position [1122, 0]
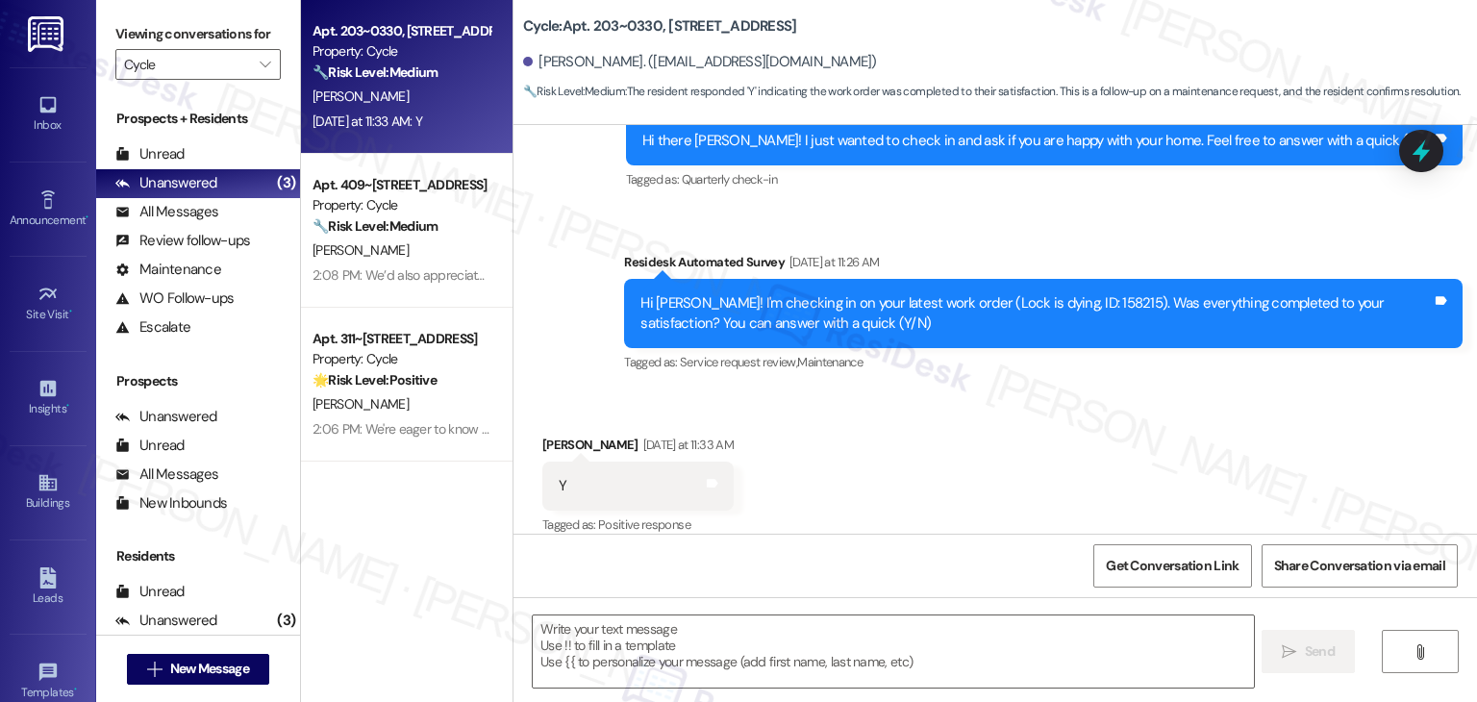
click at [1180, 432] on div "Received via SMS Maxwell Bridges Yesterday at 11:33 AM Y Tags and notes Tagged …" at bounding box center [994, 472] width 963 height 162
click at [1178, 432] on div "Received via SMS Maxwell Bridges Yesterday at 11:33 AM Y Tags and notes Tagged …" at bounding box center [994, 472] width 963 height 162
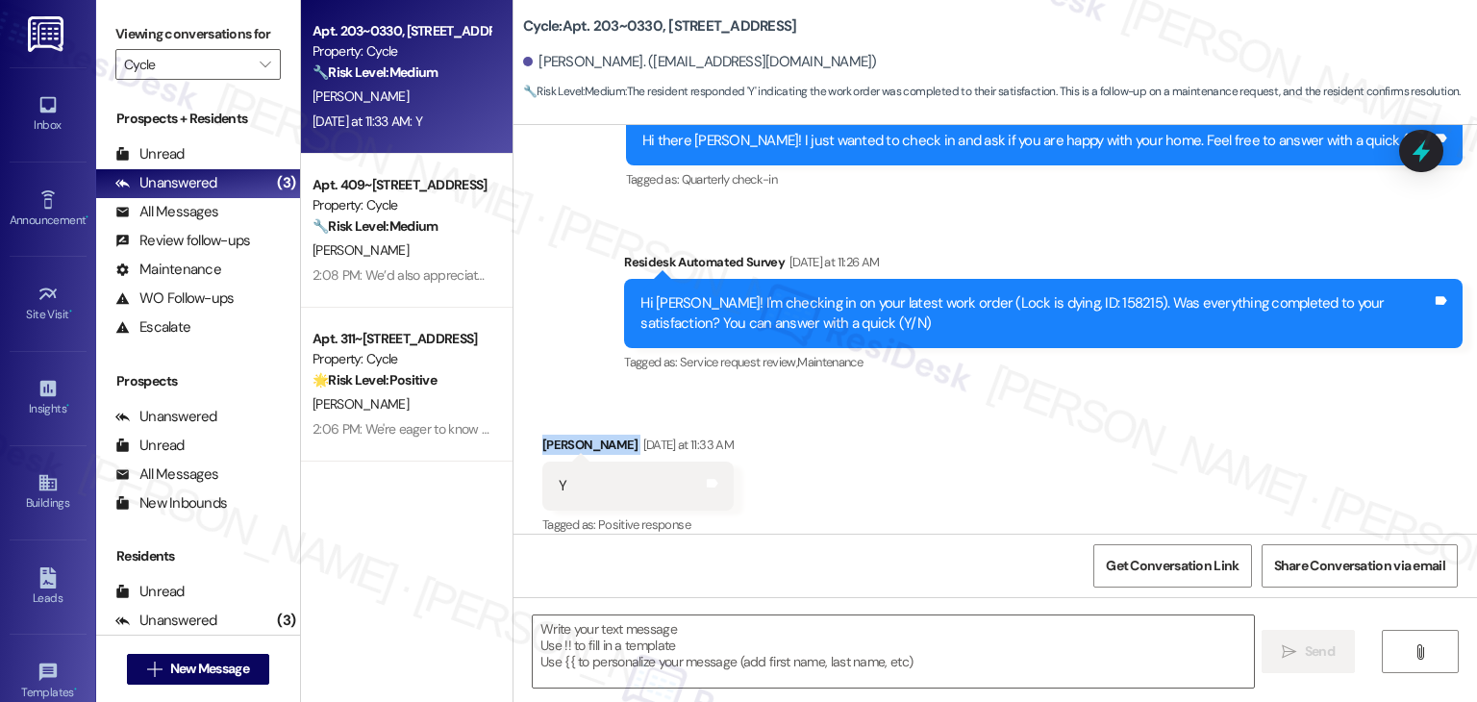
click at [1178, 432] on div "Received via SMS Maxwell Bridges Yesterday at 11:33 AM Y Tags and notes Tagged …" at bounding box center [994, 472] width 963 height 162
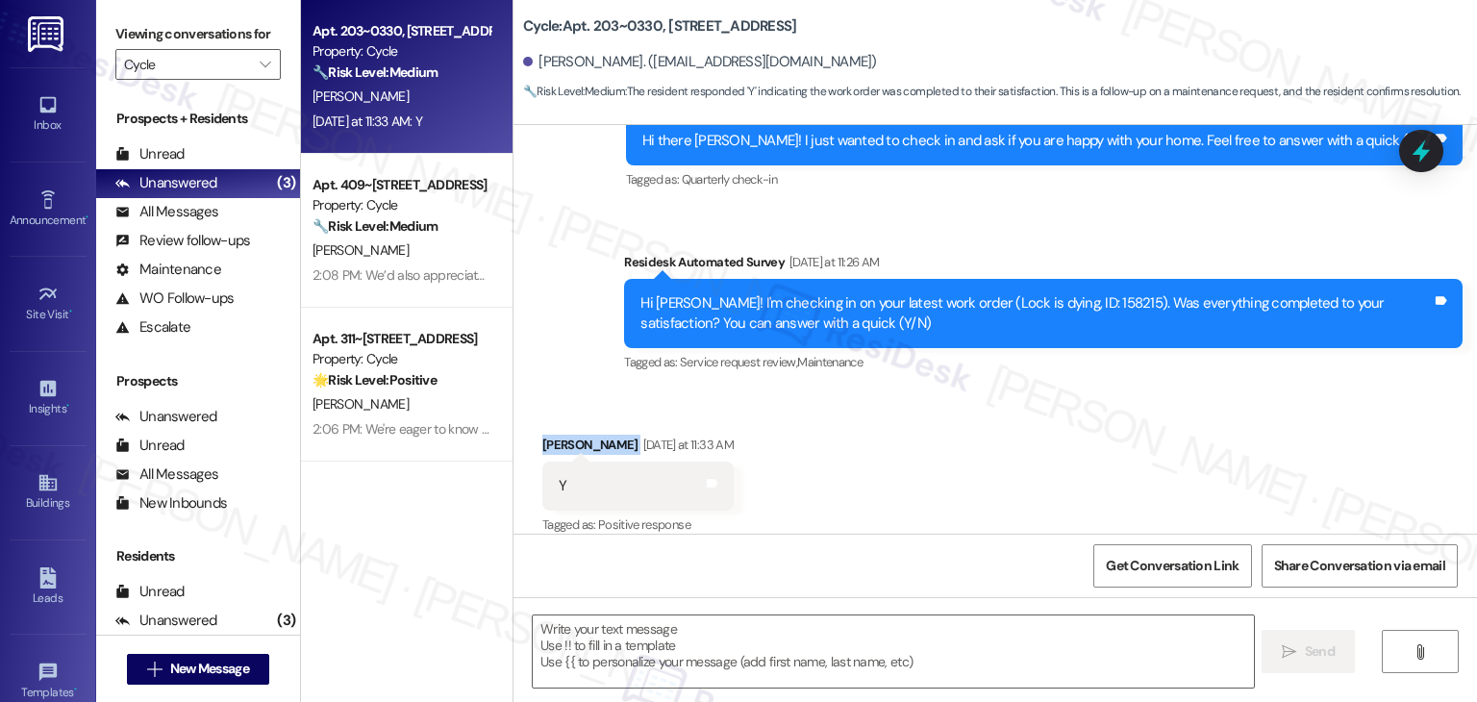
click at [1178, 432] on div "Received via SMS Maxwell Bridges Yesterday at 11:33 AM Y Tags and notes Tagged …" at bounding box center [994, 472] width 963 height 162
click at [1033, 456] on div "Received via SMS Maxwell Bridges Yesterday at 11:33 AM Y Tags and notes Tagged …" at bounding box center [994, 472] width 963 height 162
click at [903, 466] on div "Received via SMS Maxwell Bridges Yesterday at 11:33 AM Y Tags and notes Tagged …" at bounding box center [994, 472] width 963 height 162
click at [779, 652] on textarea at bounding box center [893, 651] width 720 height 72
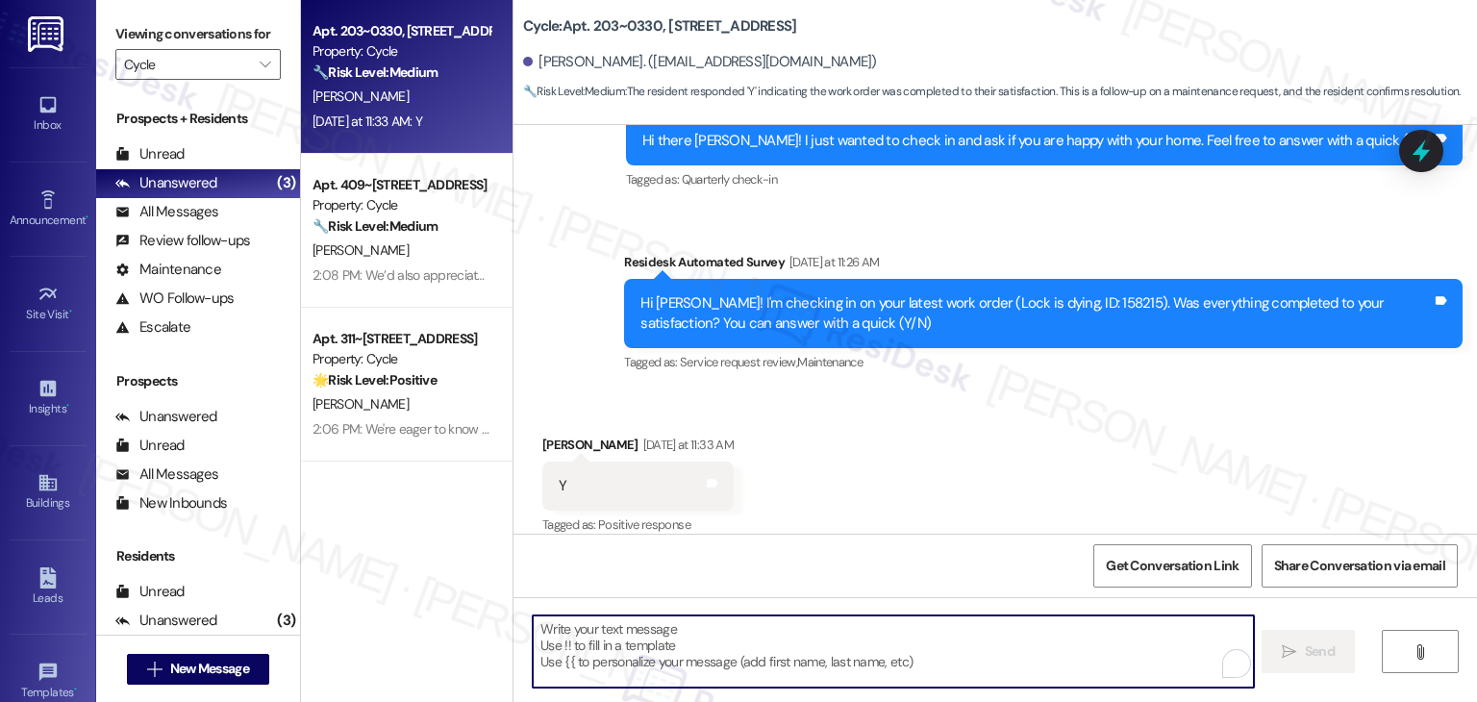
paste textarea "Thanks for confirming, {{first_name}}! Glad to hear everything was completed to…"
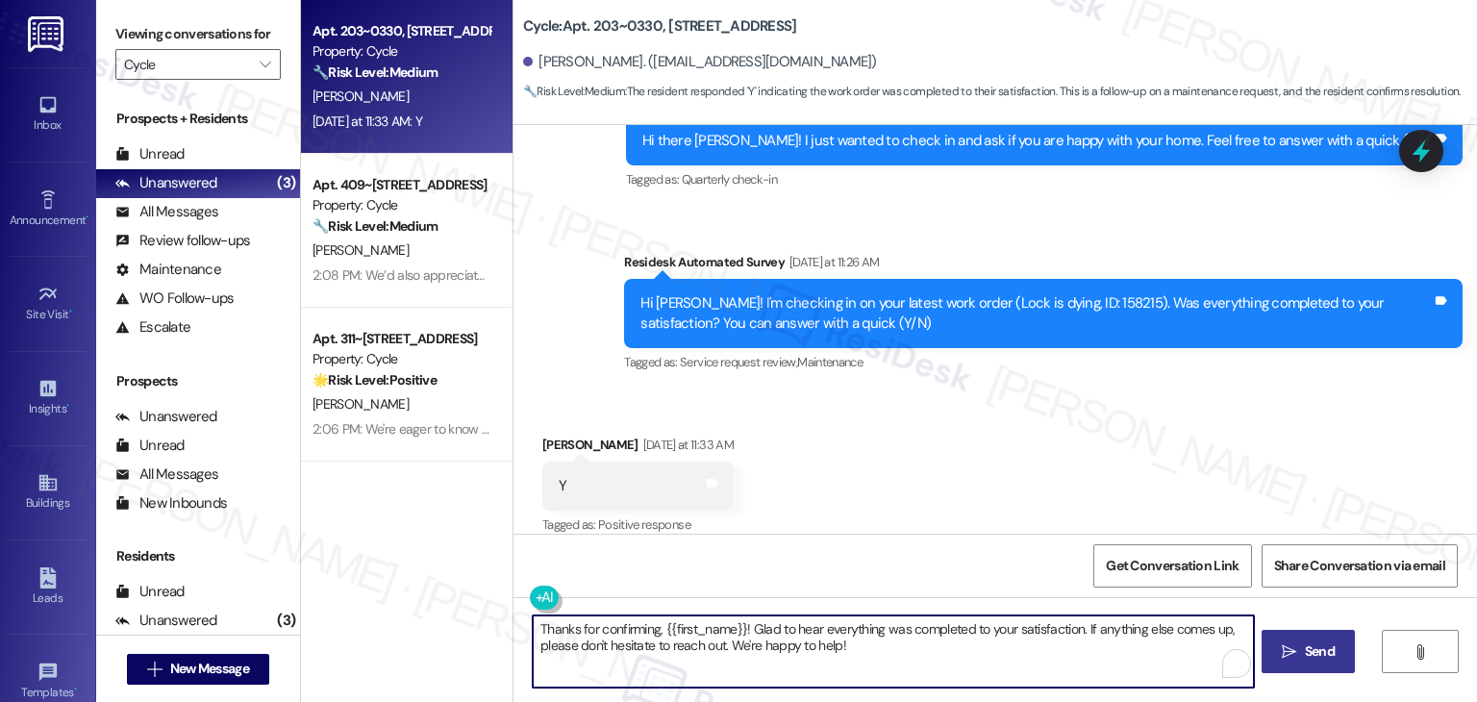
type textarea "Thanks for confirming, {{first_name}}! Glad to hear everything was completed to…"
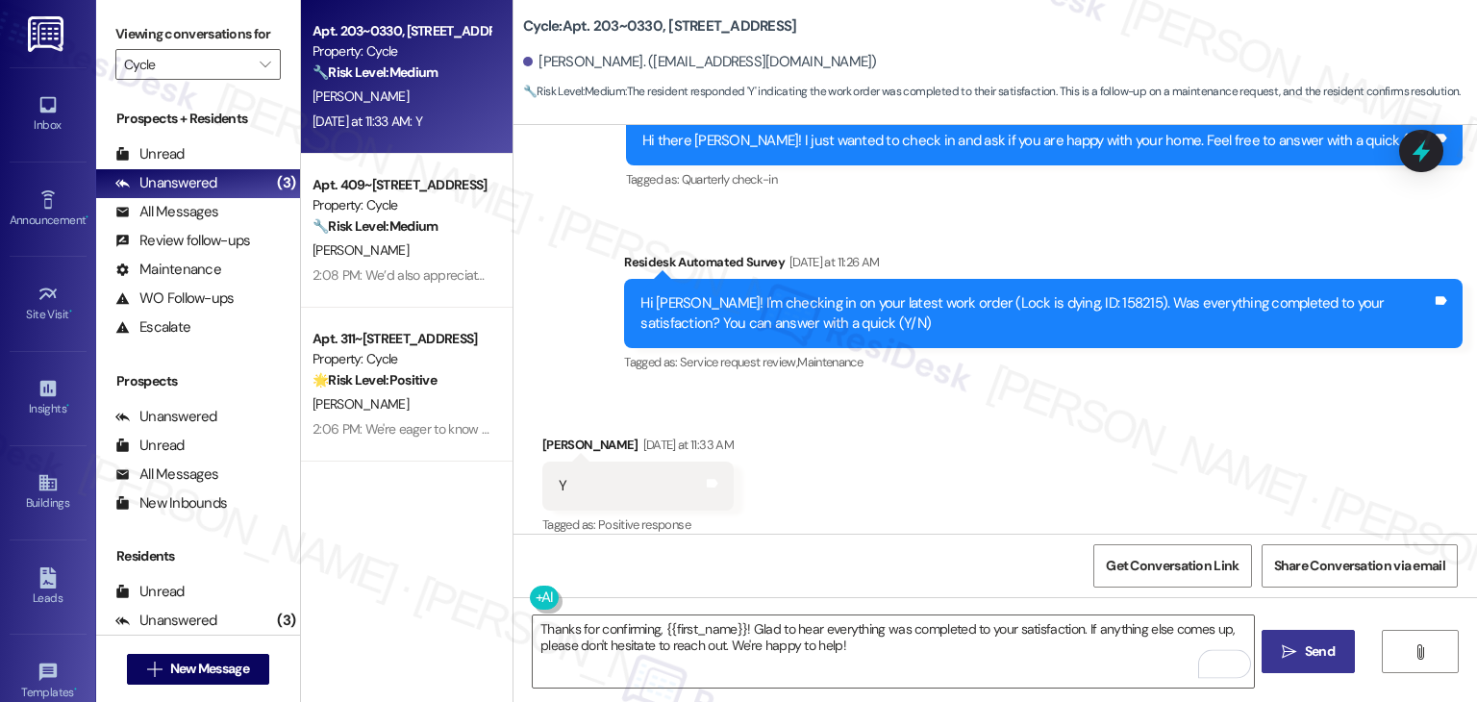
click at [1311, 645] on span "Send" at bounding box center [1320, 651] width 30 height 20
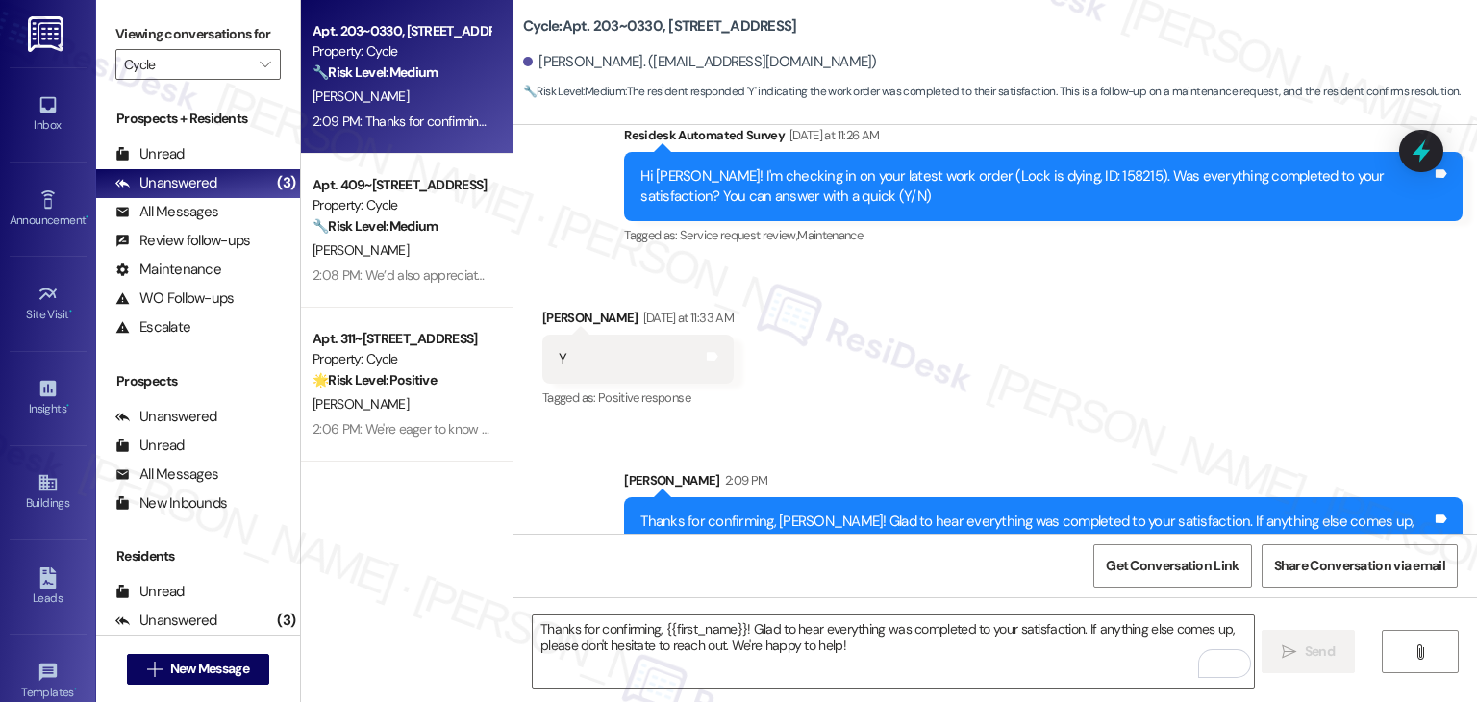
scroll to position [1277, 0]
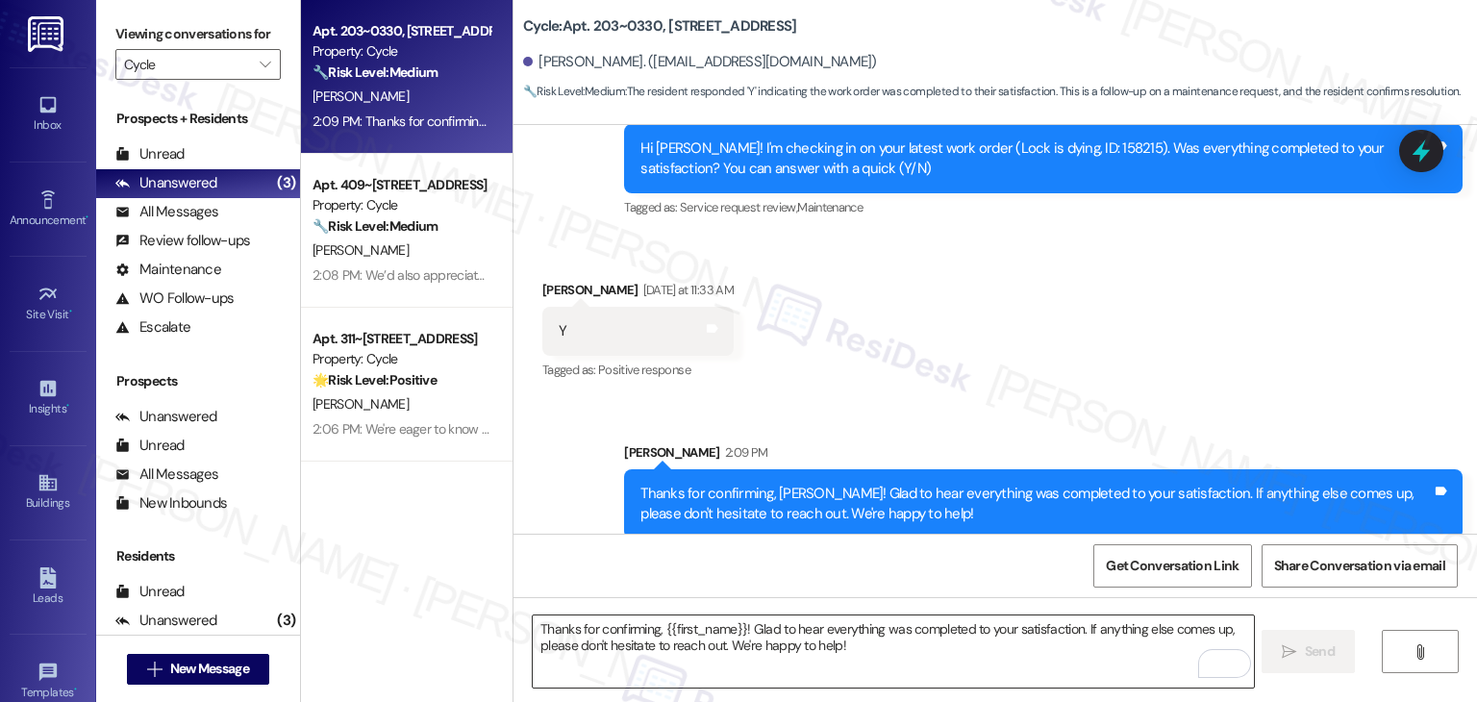
click at [823, 645] on textarea "Thanks for confirming, {{first_name}}! Glad to hear everything was completed to…" at bounding box center [893, 651] width 720 height 72
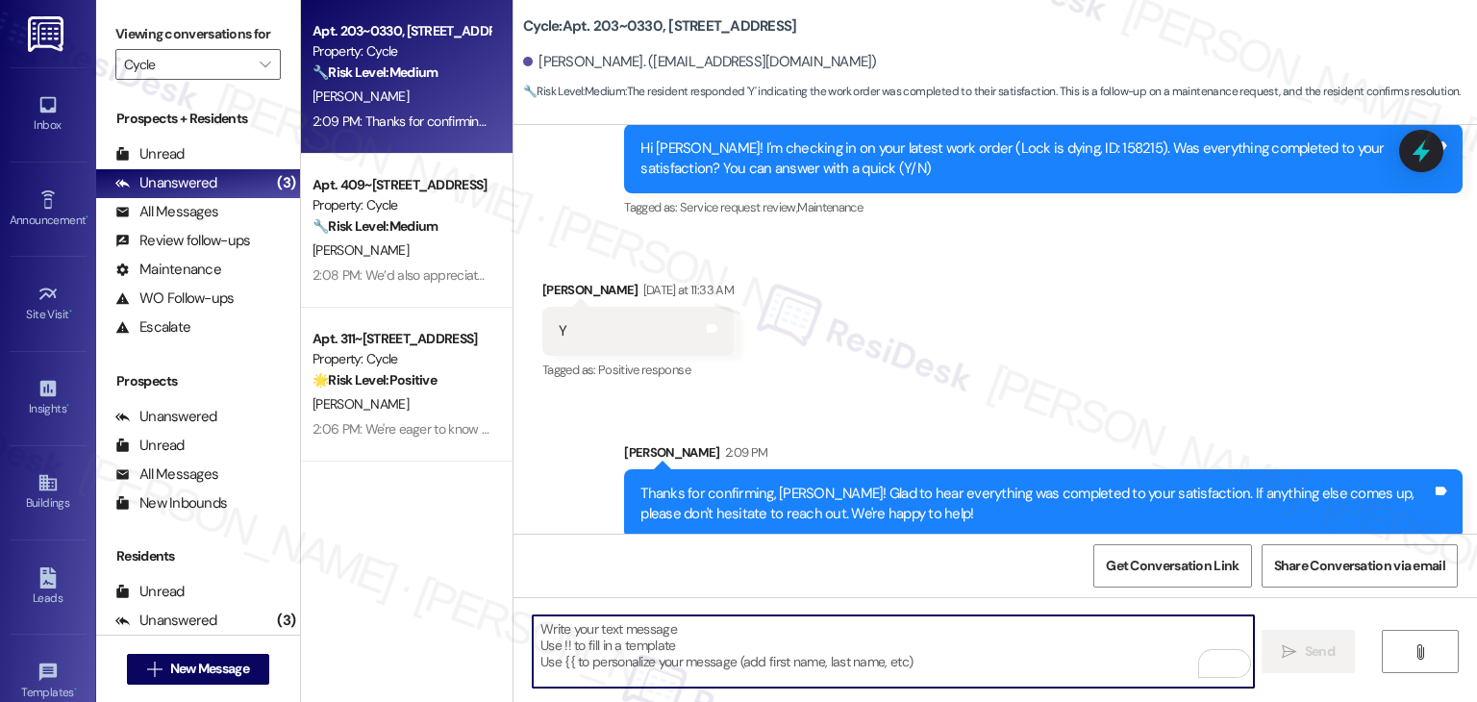
paste textarea "We’d love it if you could share your experience in a review, it helps us improv…"
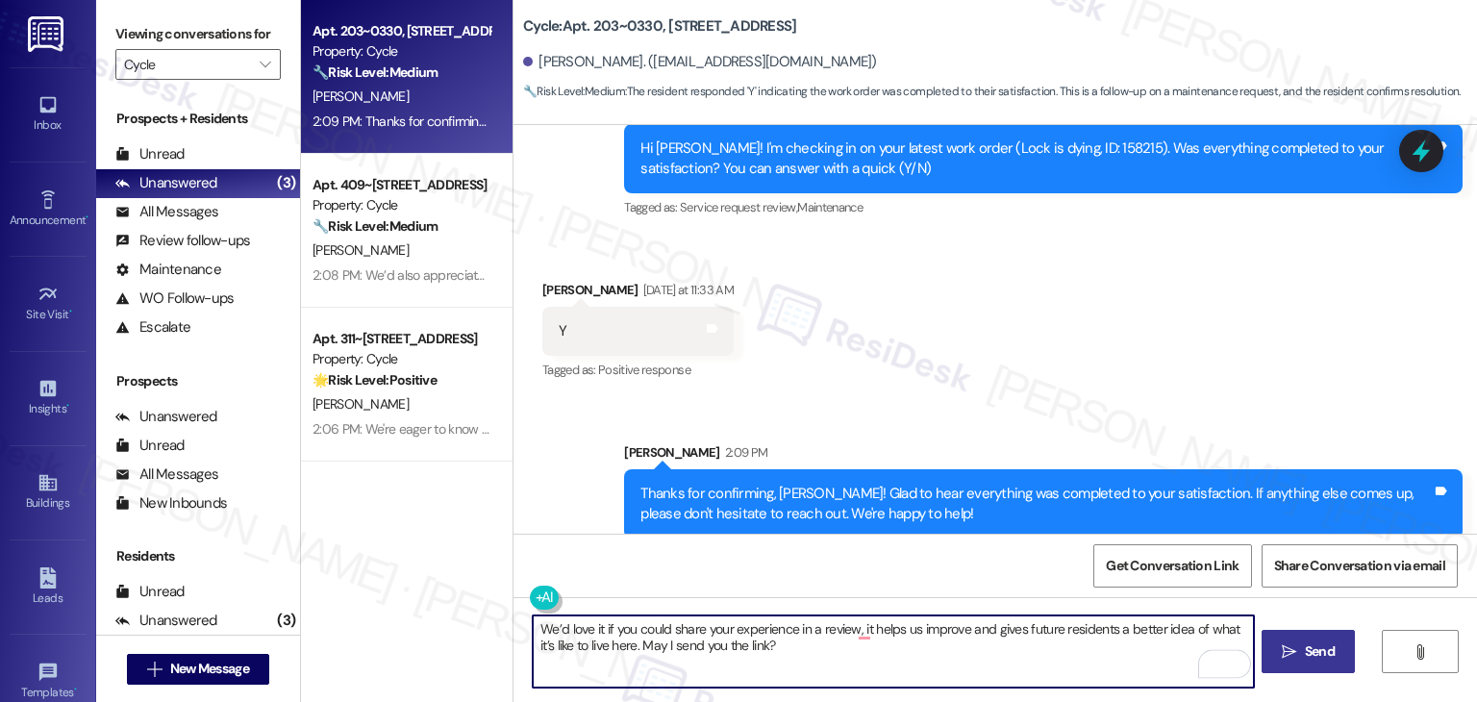
type textarea "We’d love it if you could share your experience in a review, it helps us improv…"
click at [1311, 659] on span "Send" at bounding box center [1320, 651] width 30 height 20
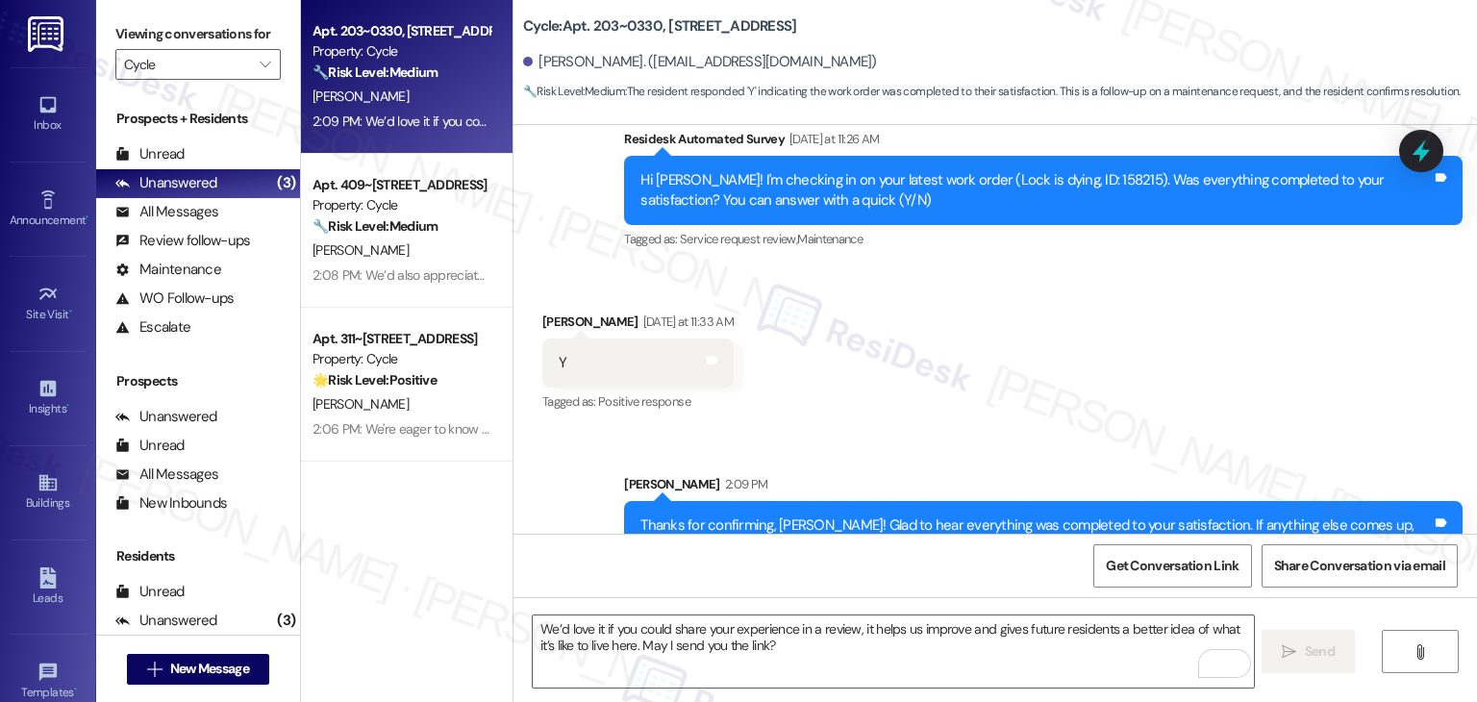
scroll to position [1431, 0]
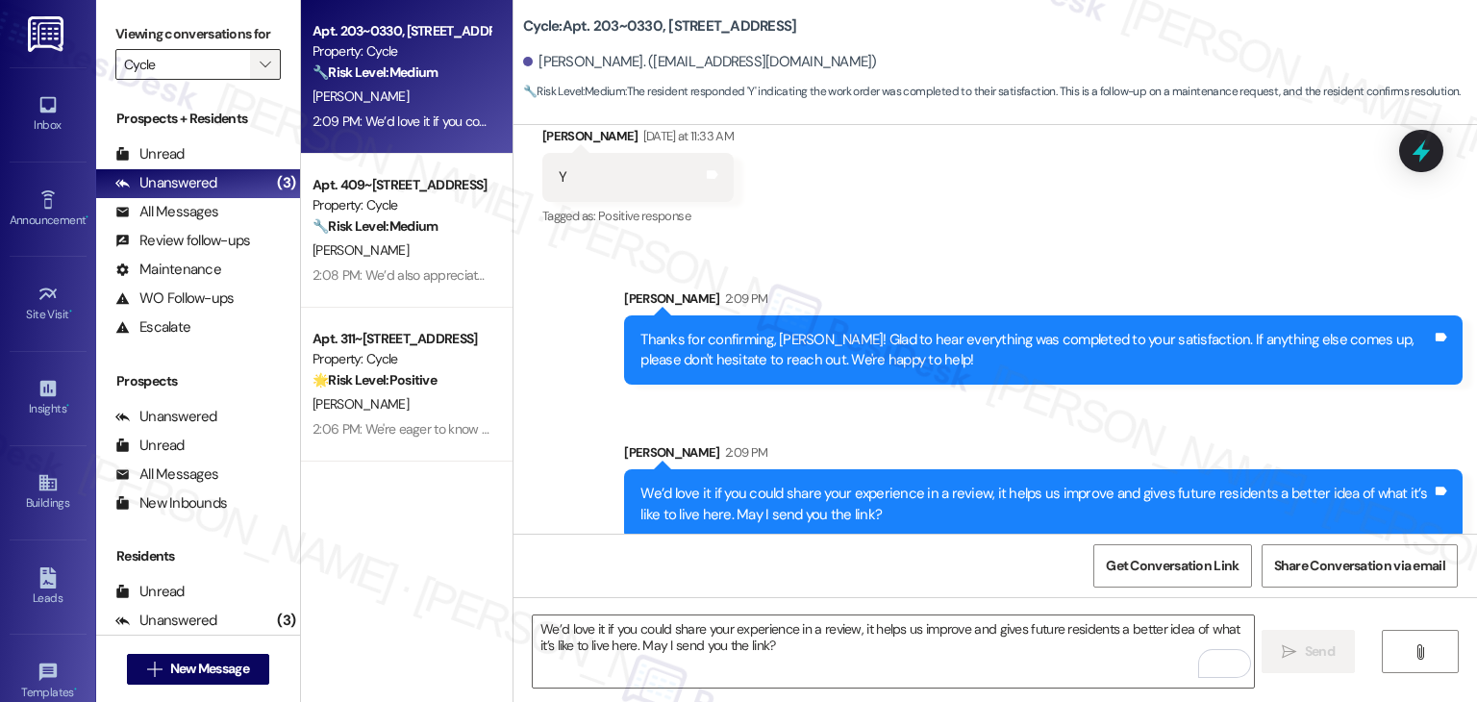
click at [256, 56] on span "" at bounding box center [265, 64] width 18 height 31
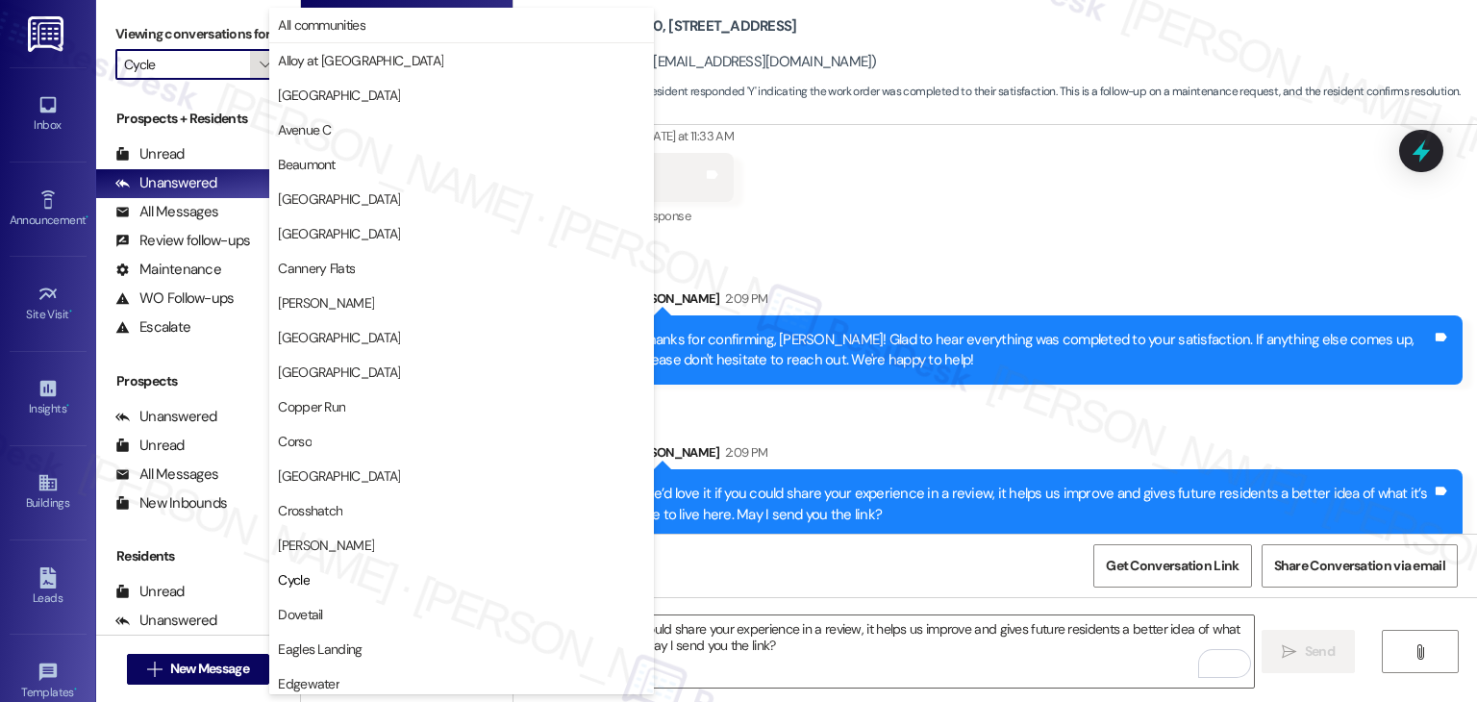
scroll to position [312, 0]
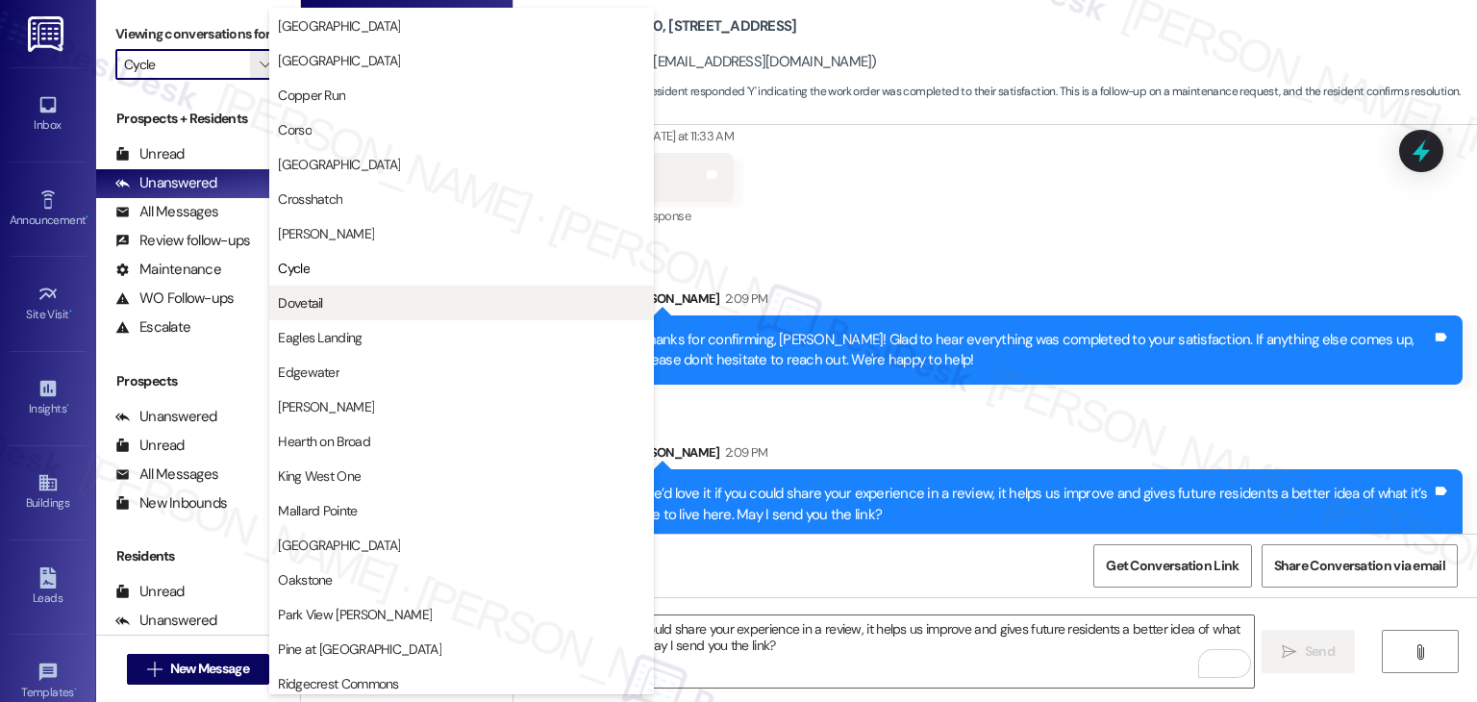
click at [312, 297] on span "Dovetail" at bounding box center [300, 302] width 44 height 19
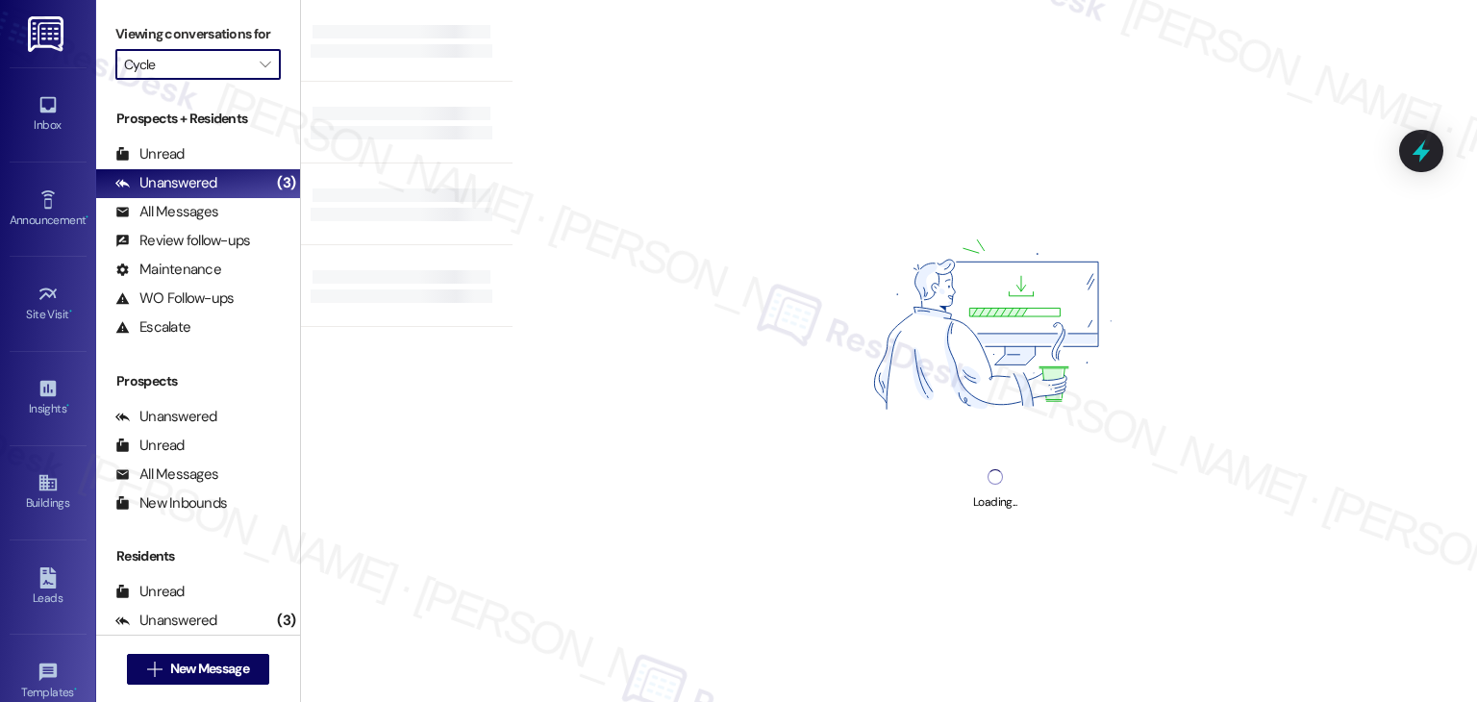
type input "Dovetail"
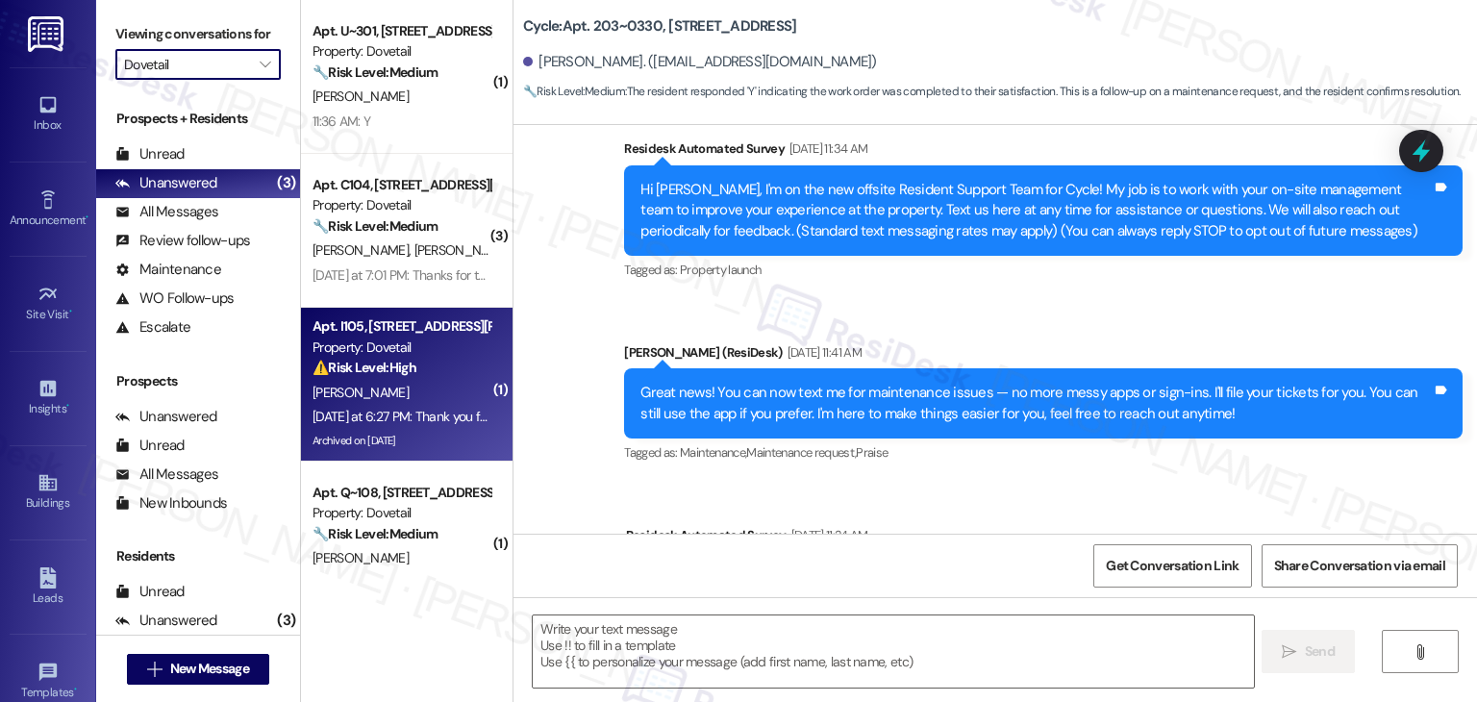
type textarea "Fetching suggested responses. Please feel free to read through the conversation…"
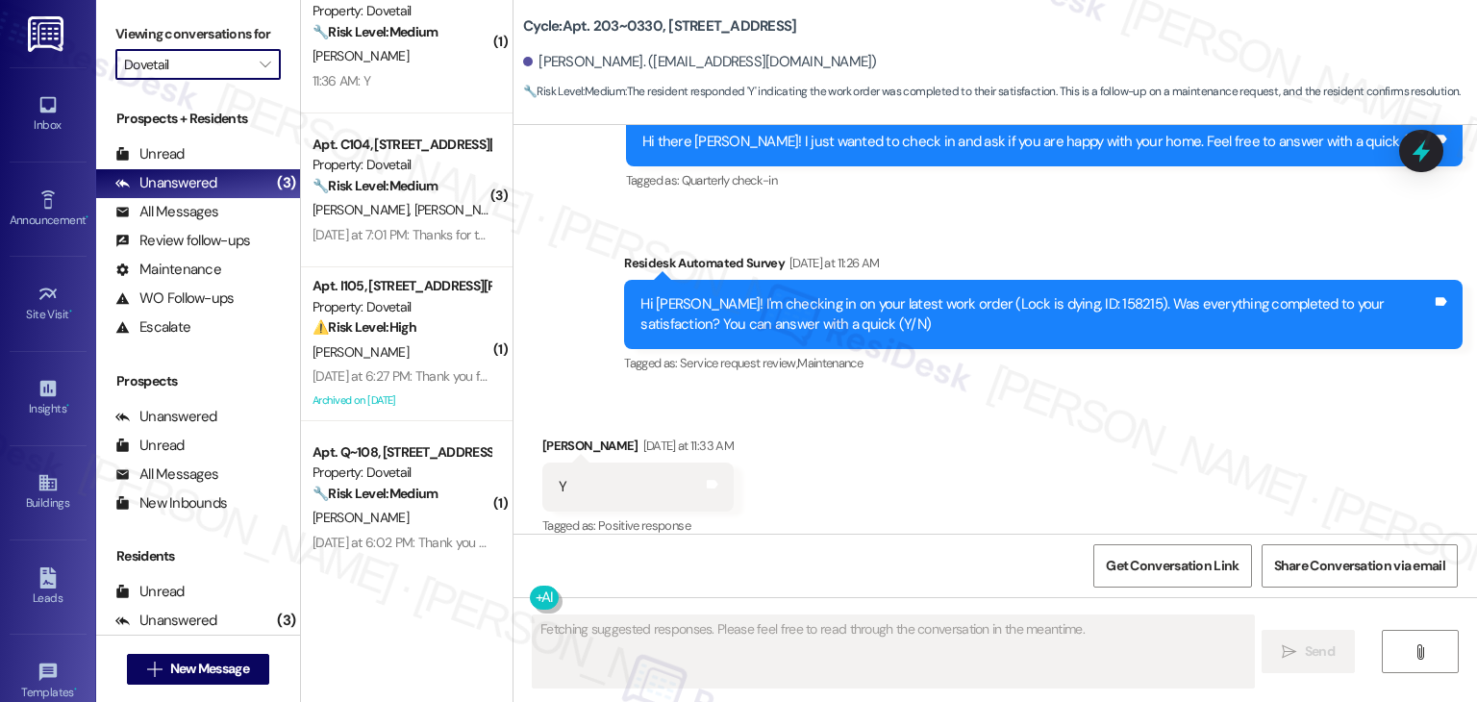
scroll to position [50, 0]
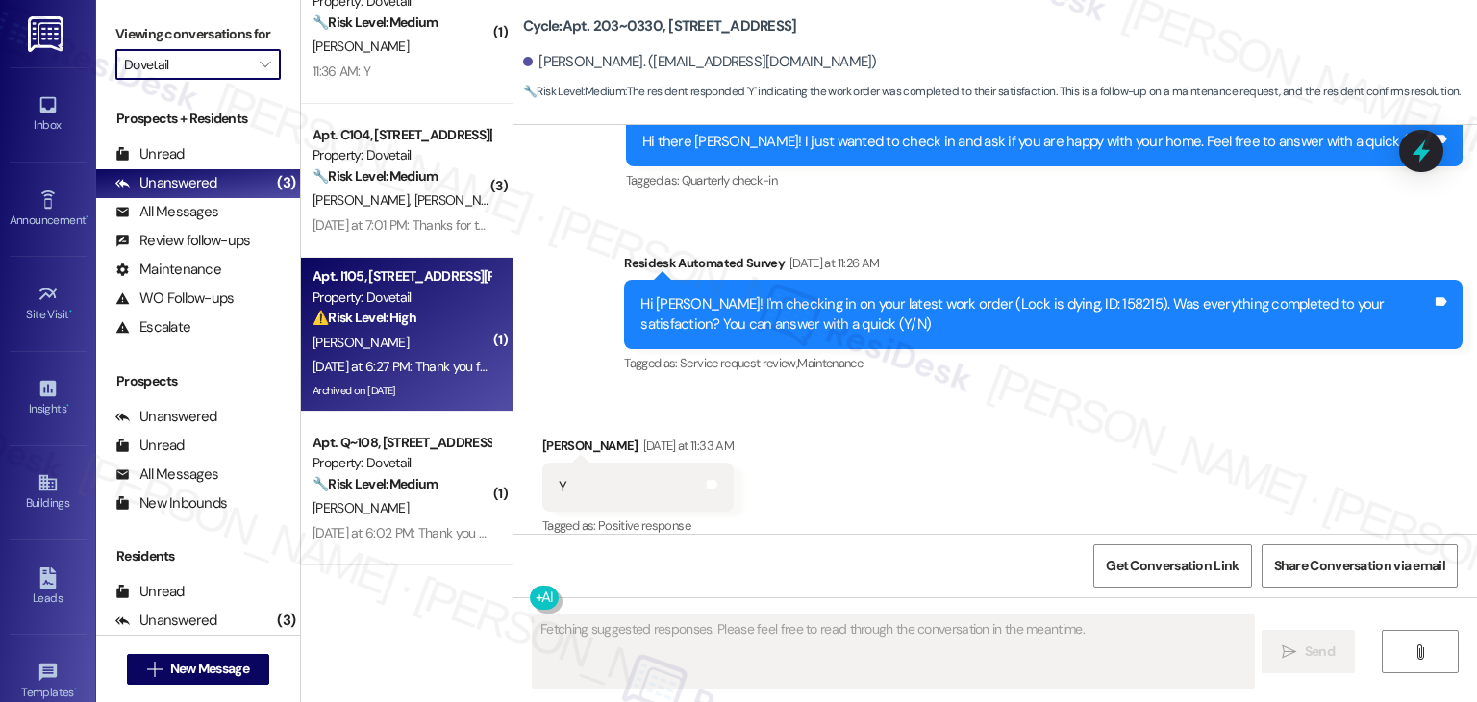
click at [430, 339] on div "[PERSON_NAME]" at bounding box center [402, 343] width 182 height 24
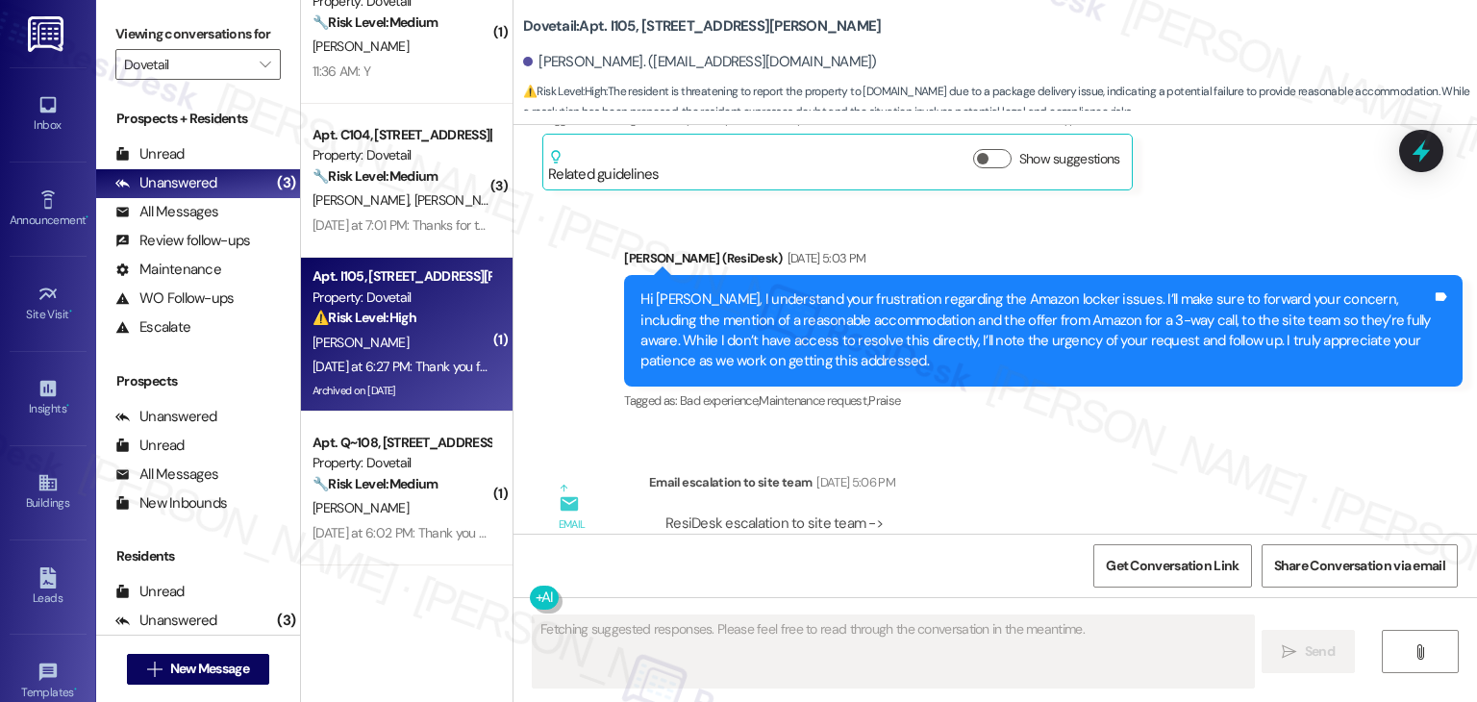
scroll to position [11238, 0]
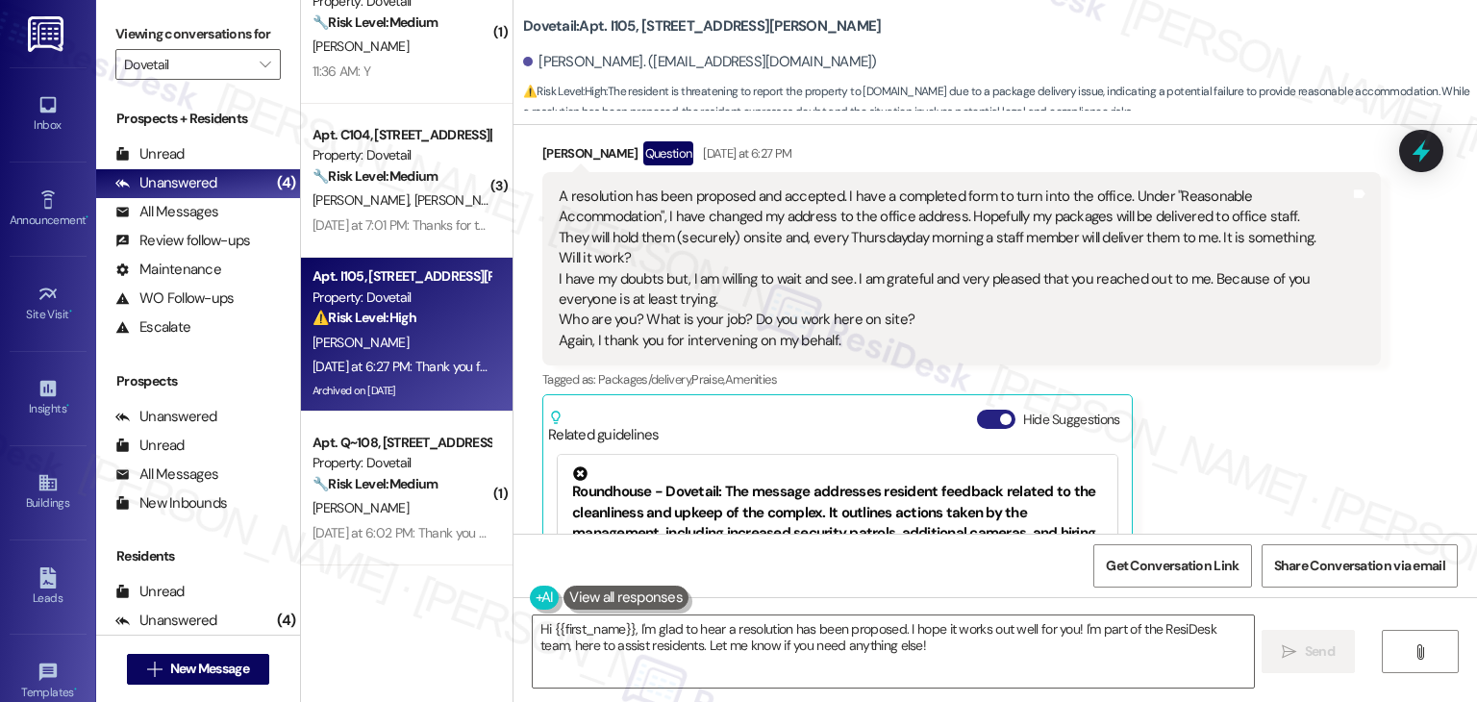
click at [981, 410] on button "Hide Suggestions" at bounding box center [996, 419] width 38 height 19
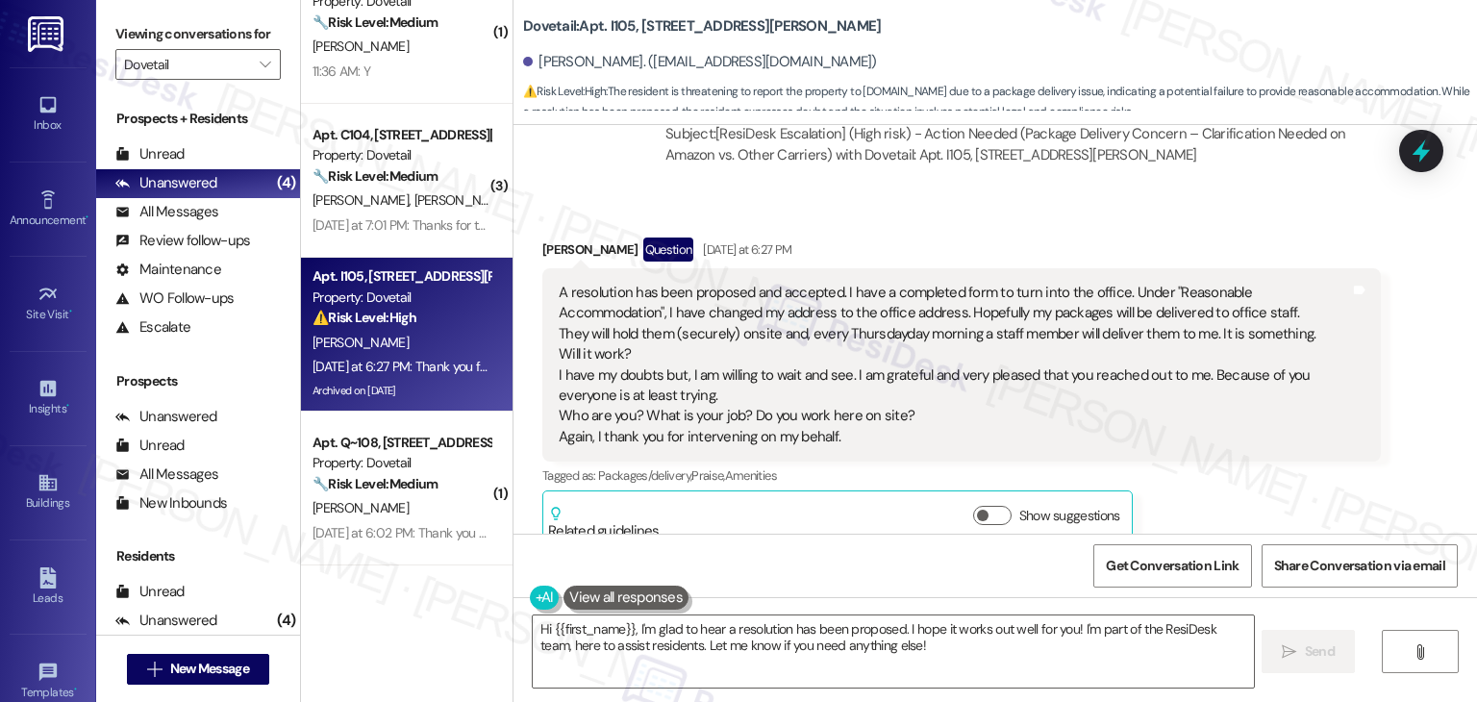
click at [1197, 342] on div "Received via SMS [PERSON_NAME] Question [DATE] at 6:27 PM A resolution has been…" at bounding box center [961, 392] width 867 height 338
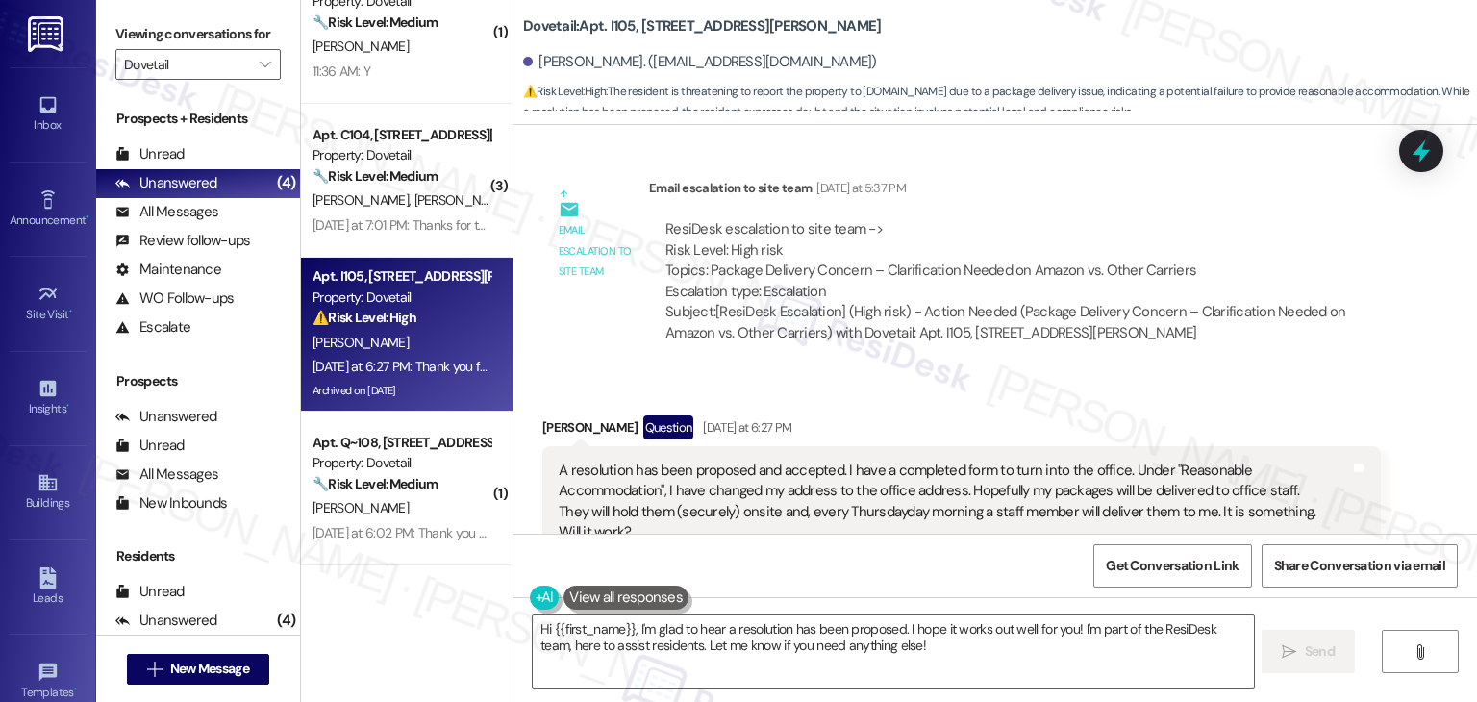
scroll to position [10949, 0]
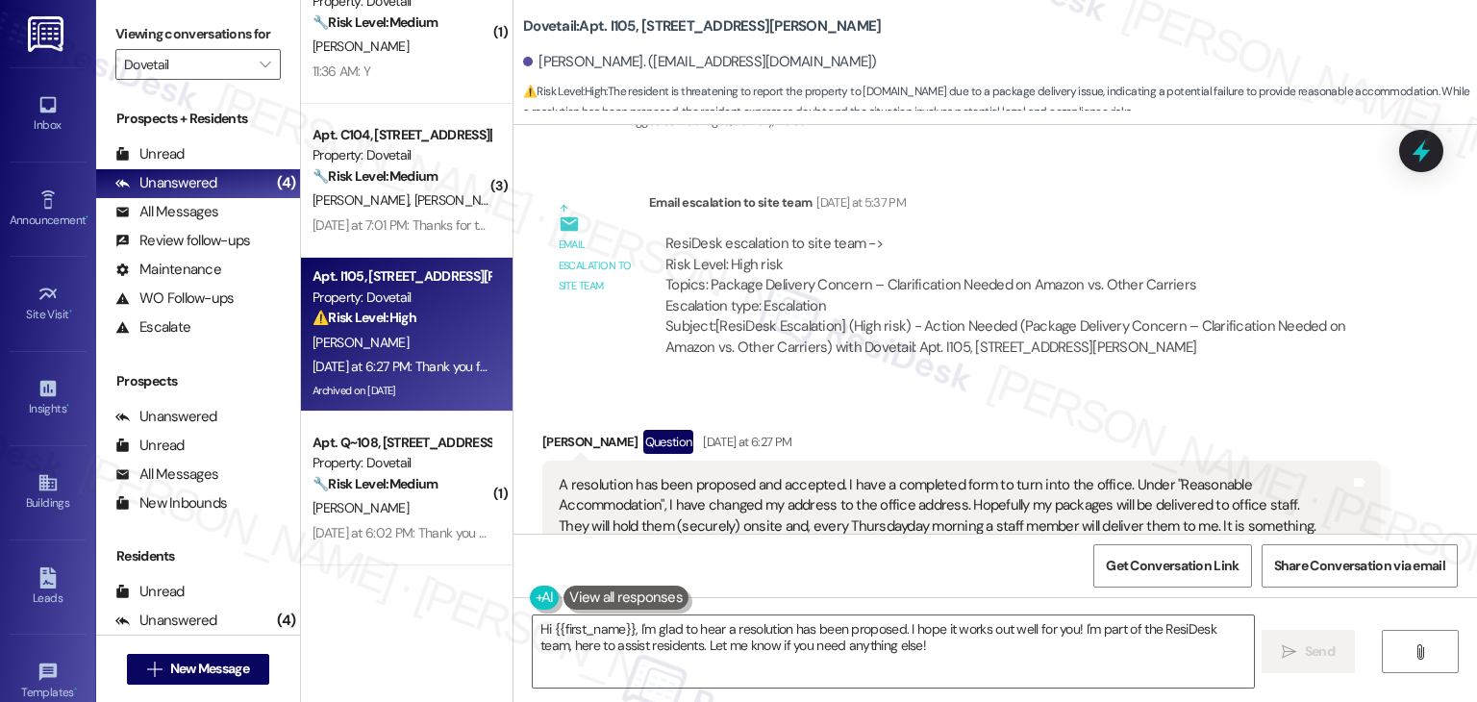
click at [956, 387] on div "Received via SMS [PERSON_NAME] Question [DATE] at 6:27 PM A resolution has been…" at bounding box center [994, 570] width 963 height 367
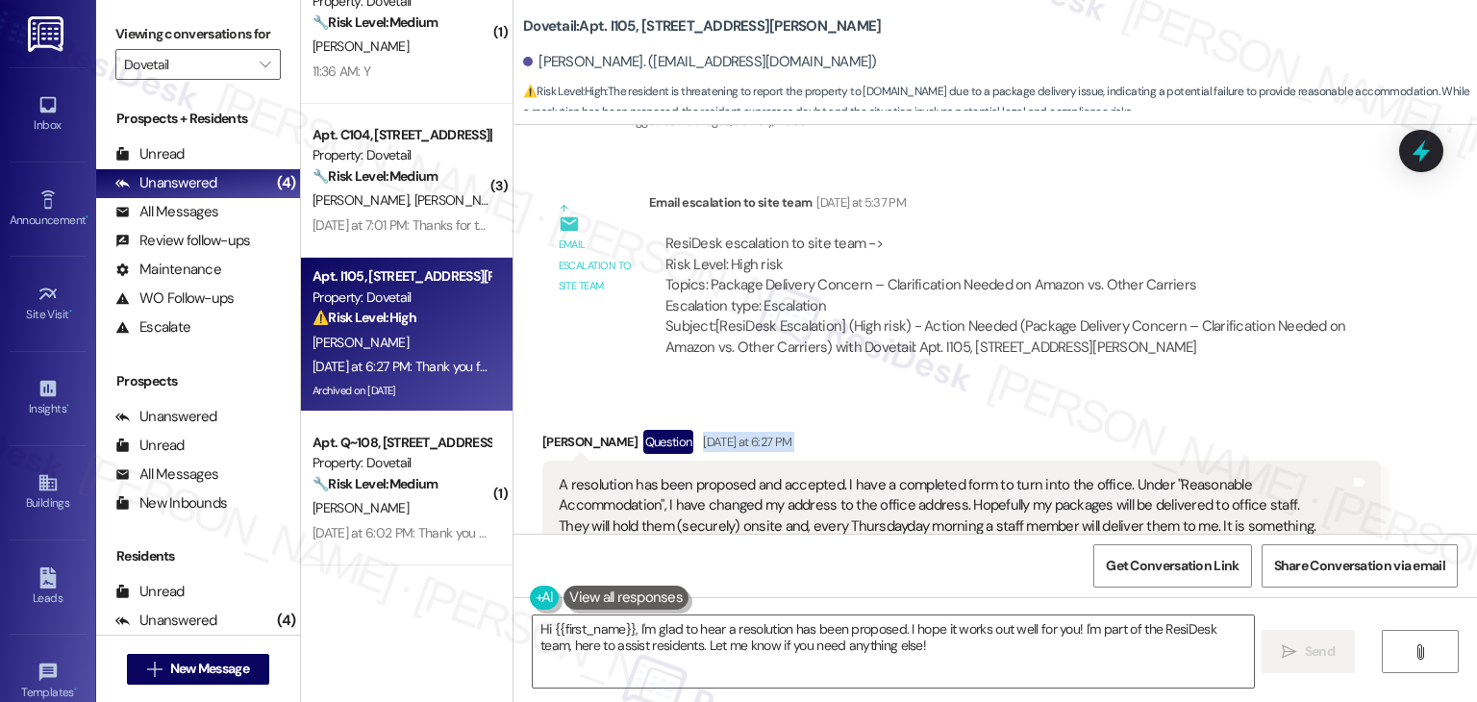
click at [956, 387] on div "Received via SMS [PERSON_NAME] Question [DATE] at 6:27 PM A resolution has been…" at bounding box center [994, 570] width 963 height 367
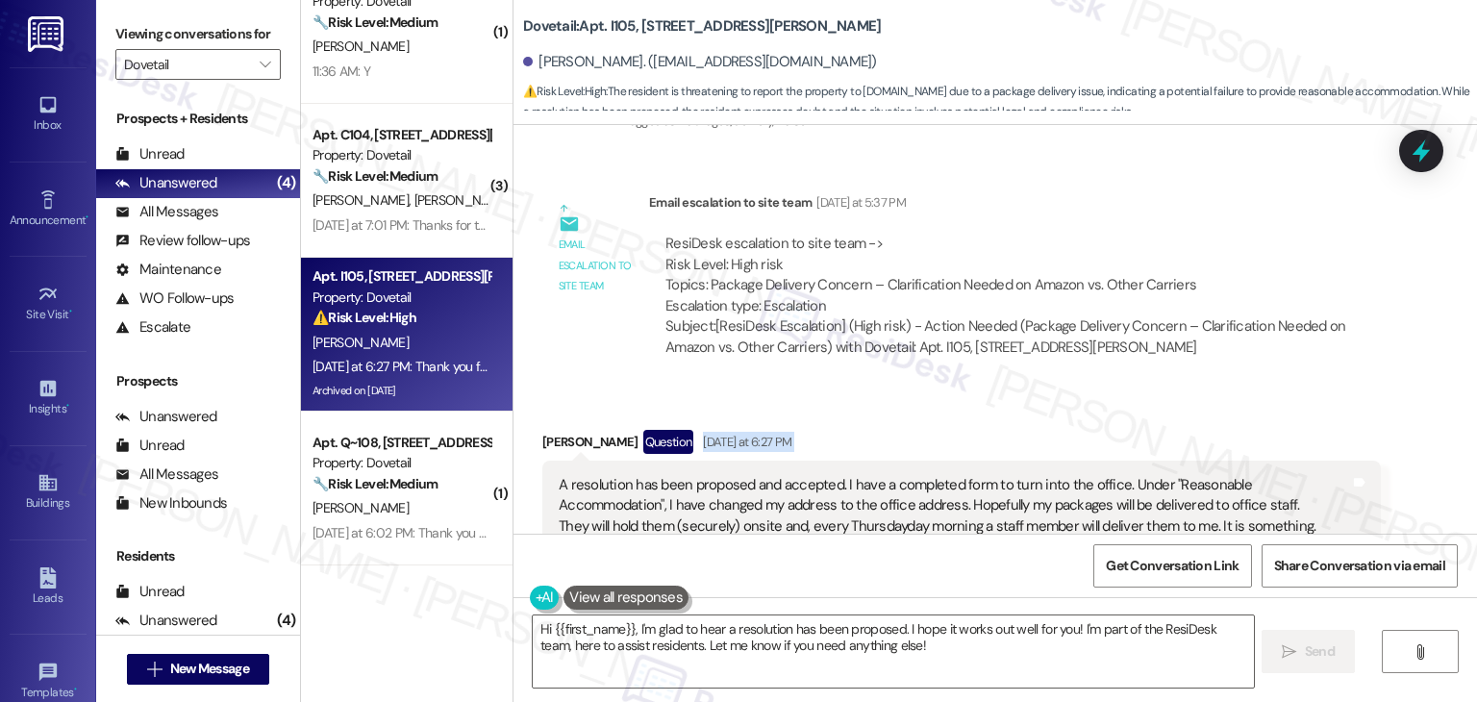
click at [956, 387] on div "Received via SMS [PERSON_NAME] Question [DATE] at 6:27 PM A resolution has been…" at bounding box center [994, 570] width 963 height 367
click at [956, 415] on div "Received via SMS [PERSON_NAME] Question [DATE] at 6:27 PM A resolution has been…" at bounding box center [961, 584] width 867 height 338
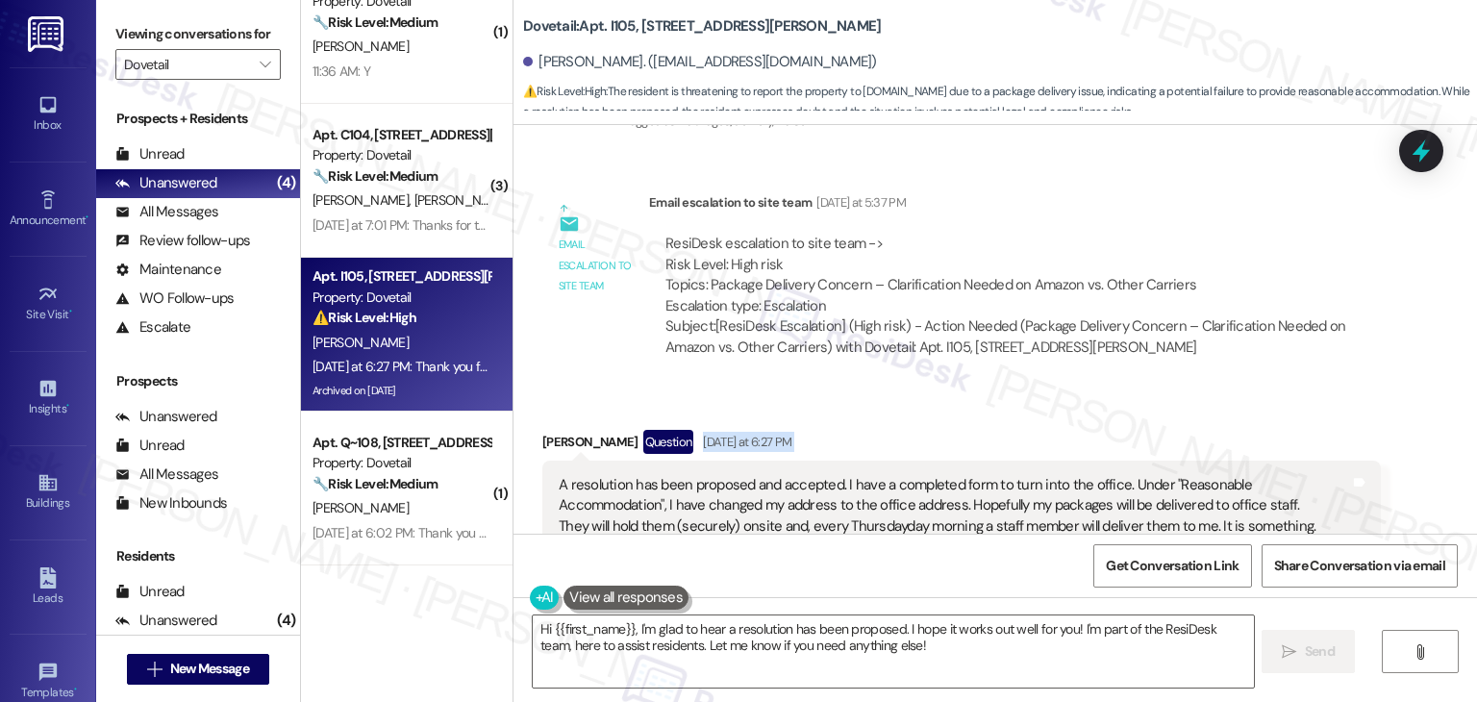
click at [956, 415] on div "Received via SMS [PERSON_NAME] Question [DATE] at 6:27 PM A resolution has been…" at bounding box center [961, 584] width 867 height 338
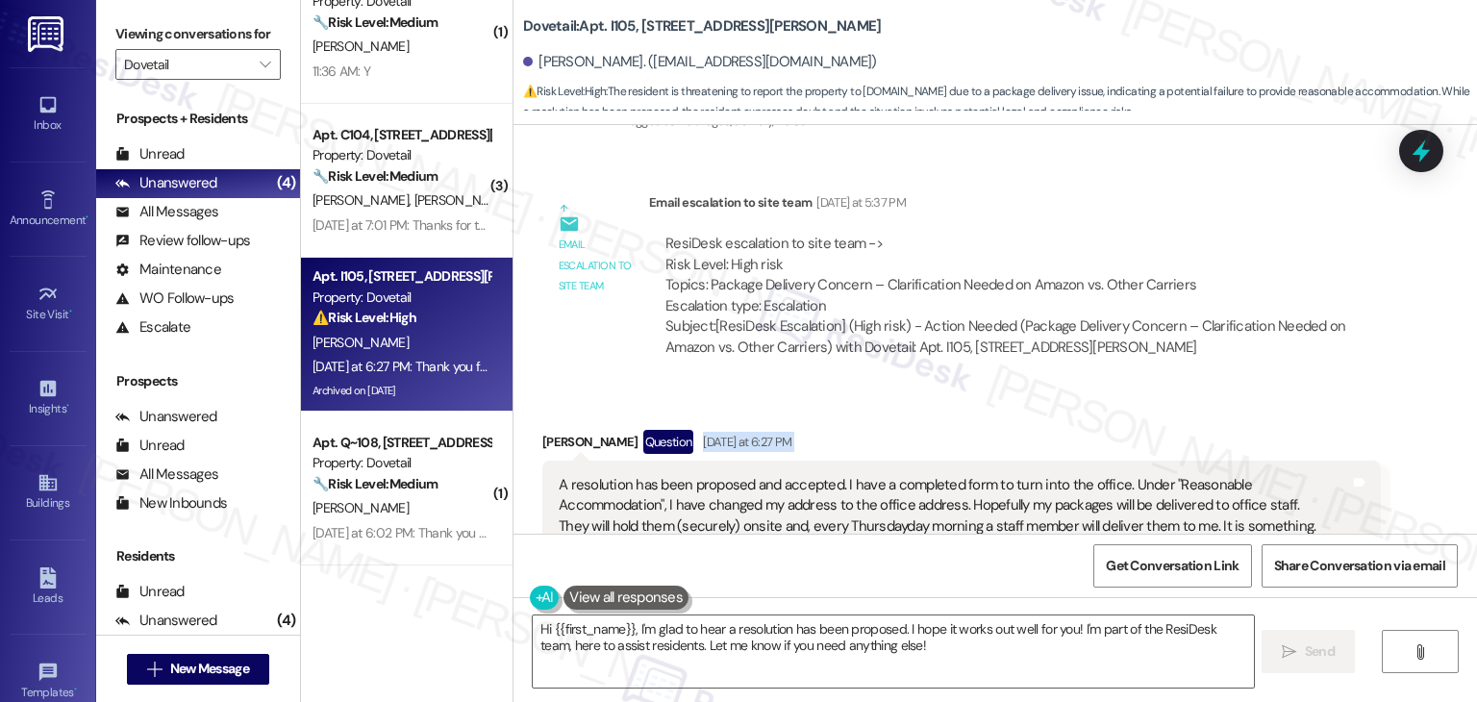
click at [956, 415] on div "Received via SMS [PERSON_NAME] Question [DATE] at 6:27 PM A resolution has been…" at bounding box center [961, 584] width 867 height 338
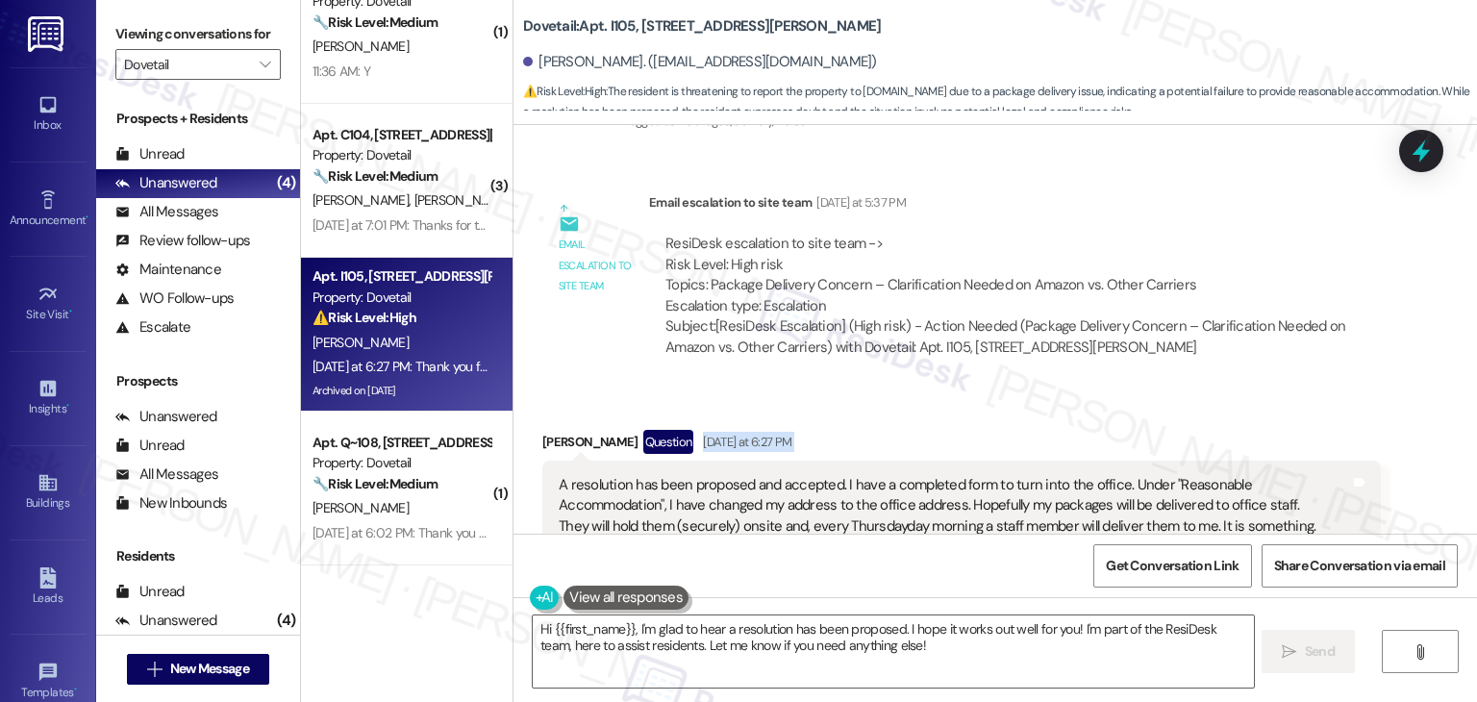
click at [956, 415] on div "Received via SMS [PERSON_NAME] Question [DATE] at 6:27 PM A resolution has been…" at bounding box center [961, 584] width 867 height 338
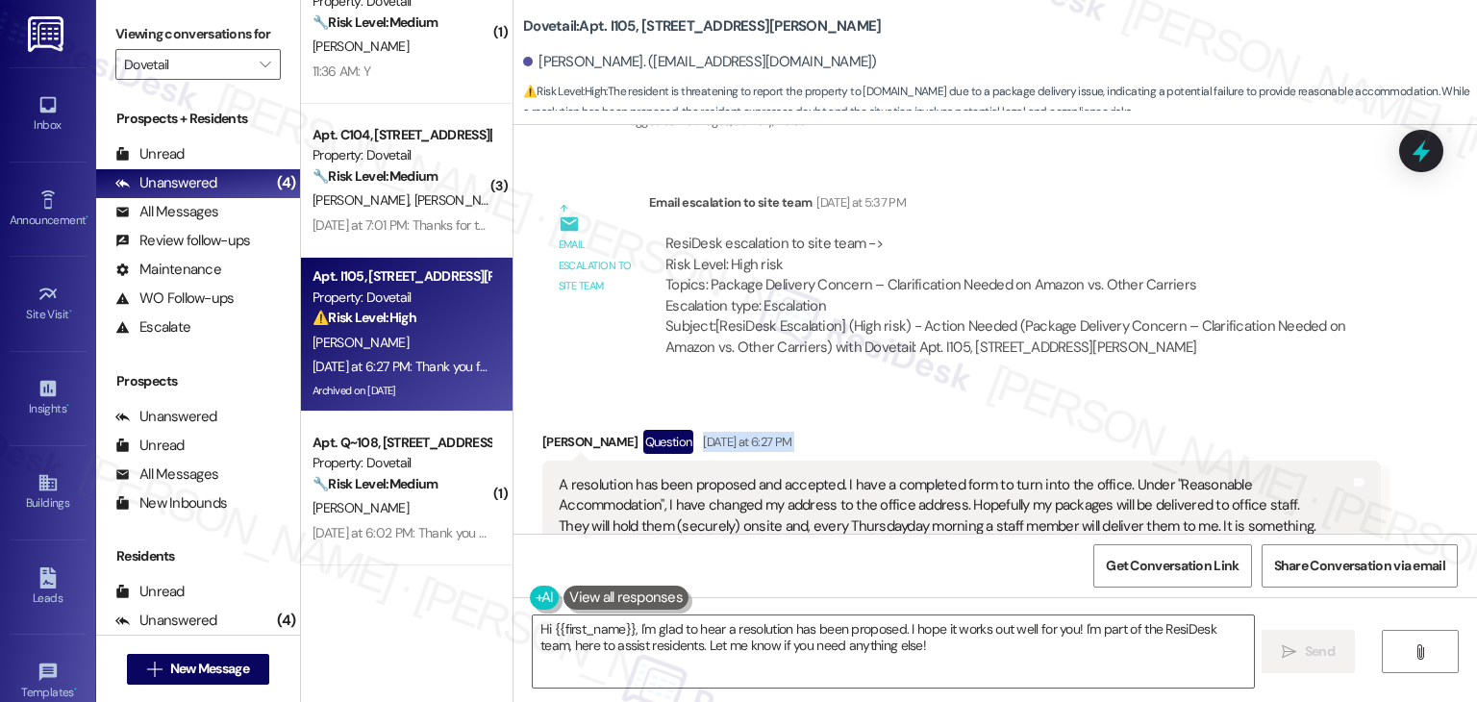
click at [956, 415] on div "Received via SMS [PERSON_NAME] Question [DATE] at 6:27 PM A resolution has been…" at bounding box center [961, 584] width 867 height 338
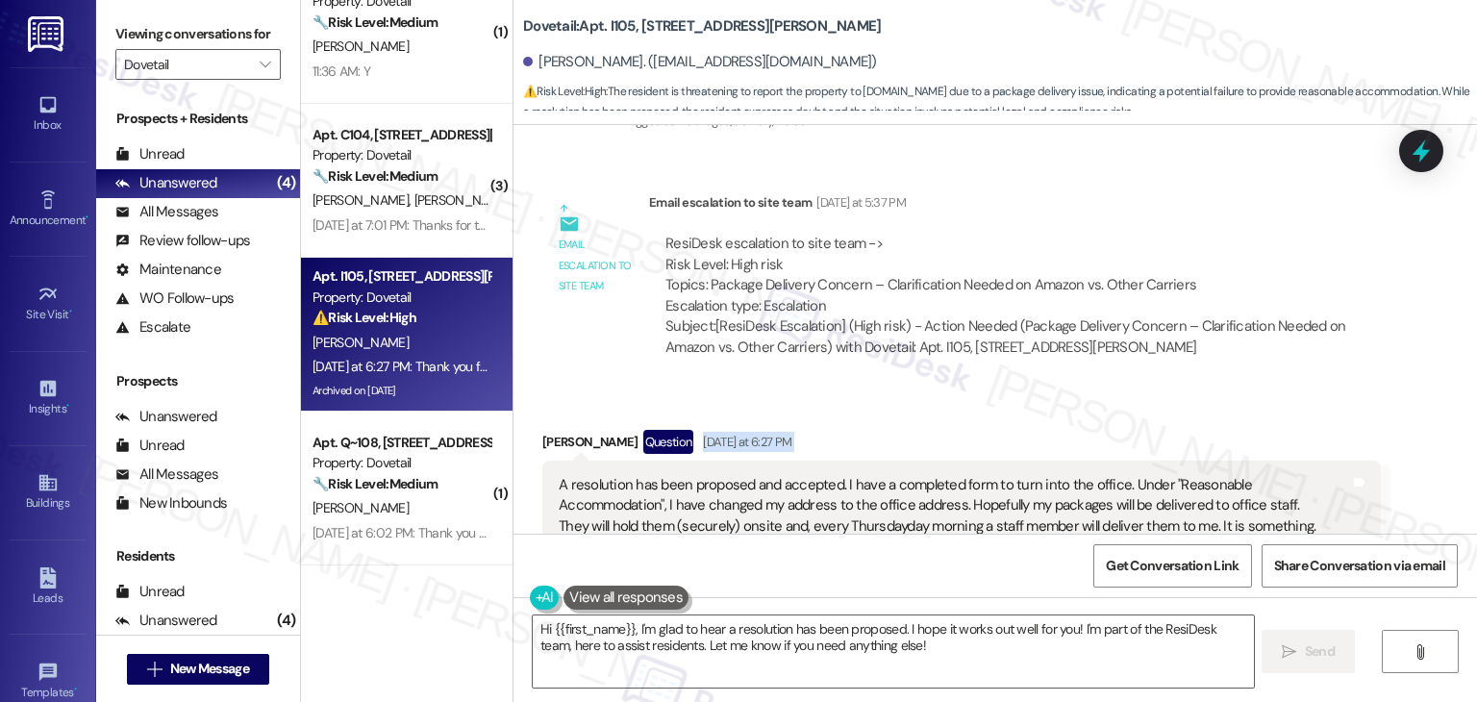
click at [956, 415] on div "Received via SMS [PERSON_NAME] Question [DATE] at 6:27 PM A resolution has been…" at bounding box center [961, 584] width 867 height 338
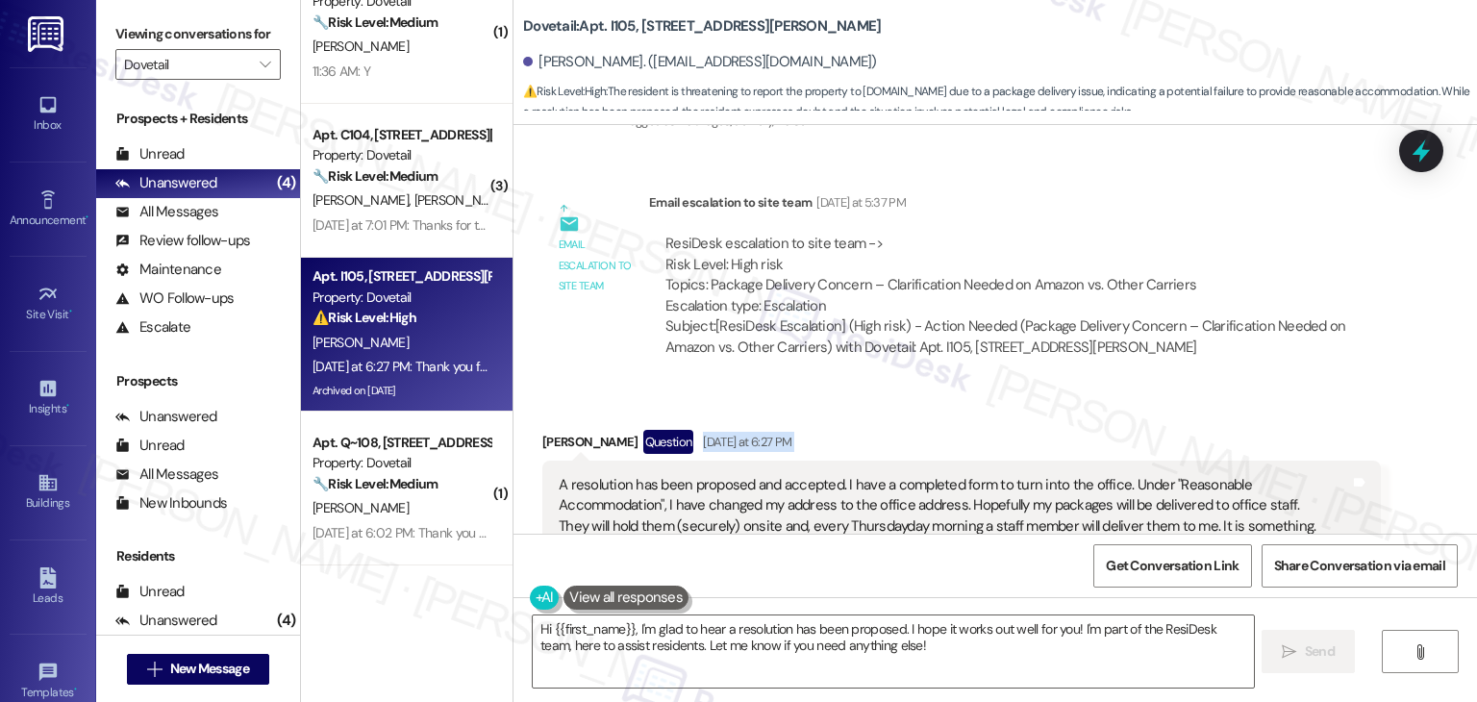
click at [956, 415] on div "Received via SMS [PERSON_NAME] Question [DATE] at 6:27 PM A resolution has been…" at bounding box center [961, 584] width 867 height 338
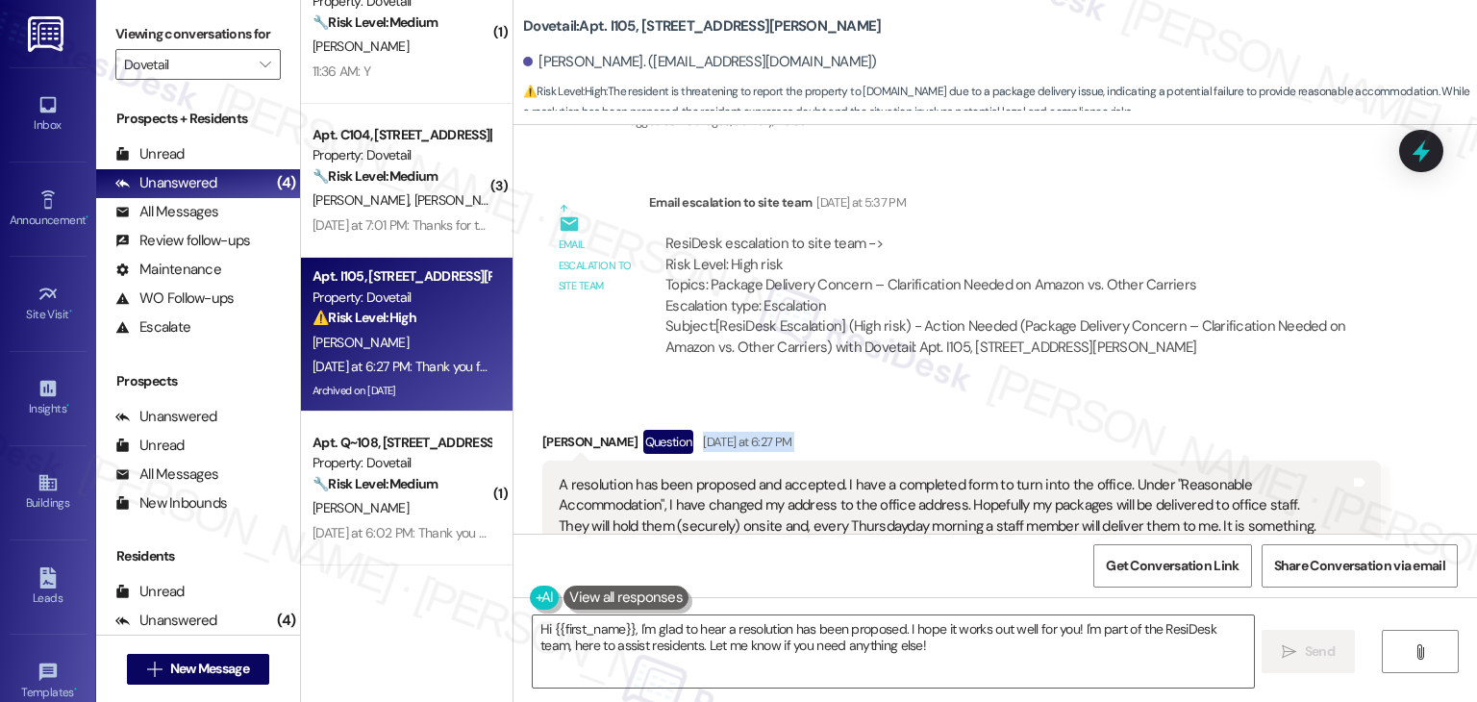
click at [956, 415] on div "Received via SMS [PERSON_NAME] Question [DATE] at 6:27 PM A resolution has been…" at bounding box center [961, 584] width 867 height 338
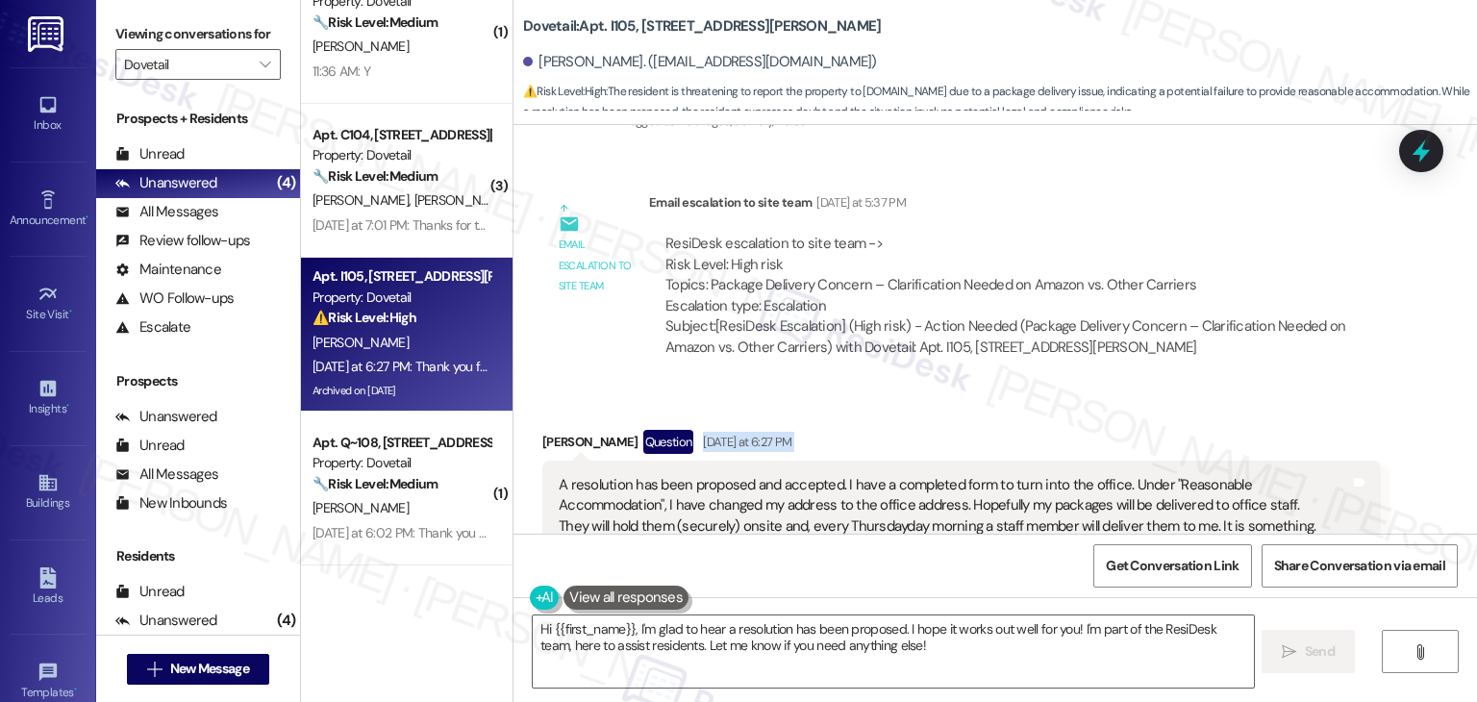
click at [956, 415] on div "Received via SMS [PERSON_NAME] Question [DATE] at 6:27 PM A resolution has been…" at bounding box center [961, 584] width 867 height 338
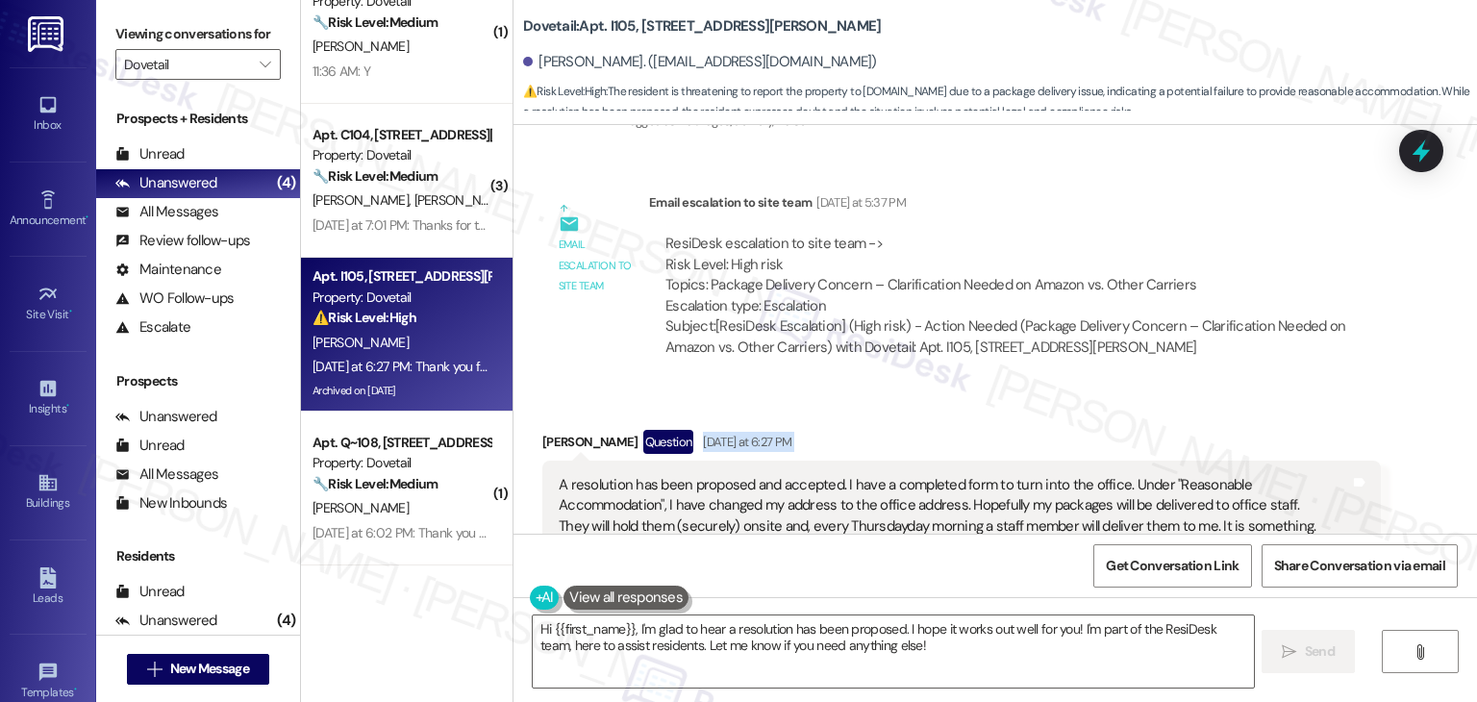
click at [956, 415] on div "Received via SMS [PERSON_NAME] Question [DATE] at 6:27 PM A resolution has been…" at bounding box center [961, 584] width 867 height 338
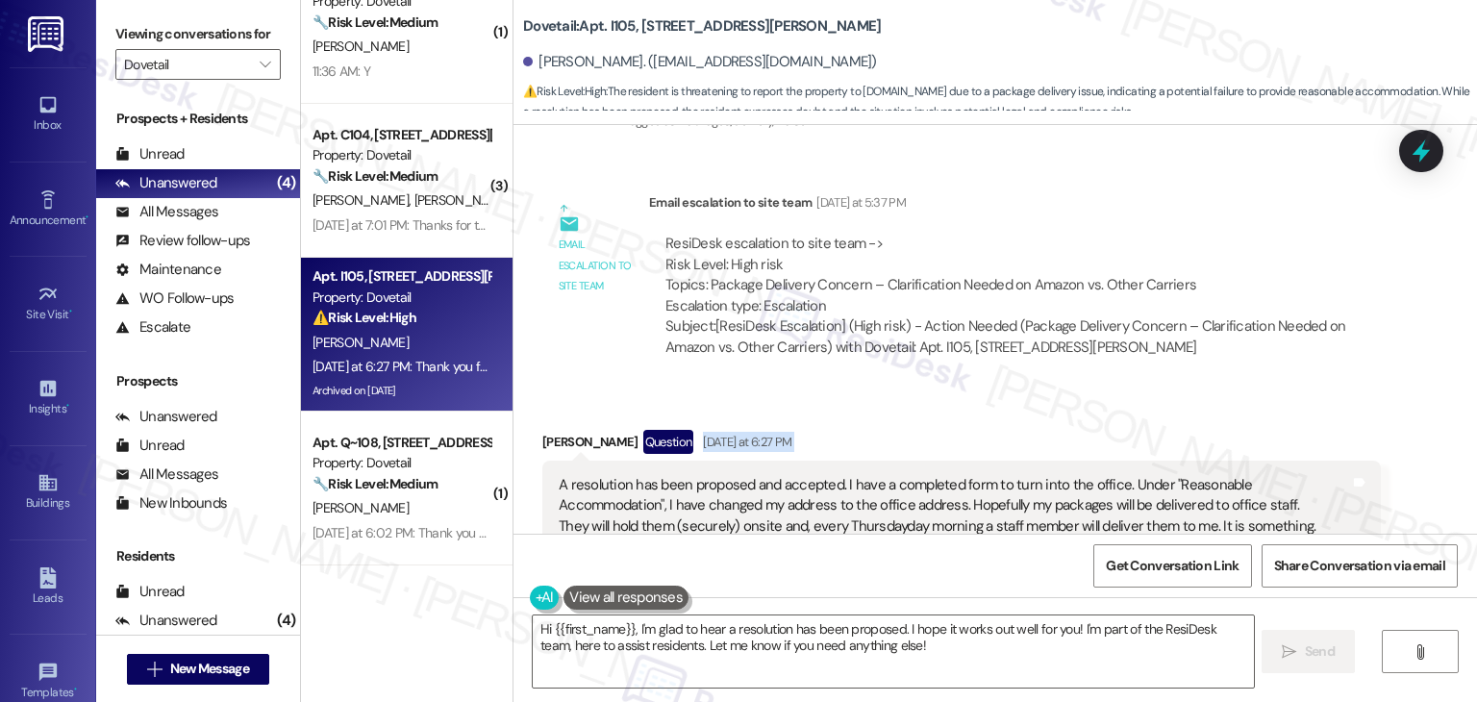
click at [956, 415] on div "Received via SMS [PERSON_NAME] Question [DATE] at 6:27 PM A resolution has been…" at bounding box center [961, 584] width 867 height 338
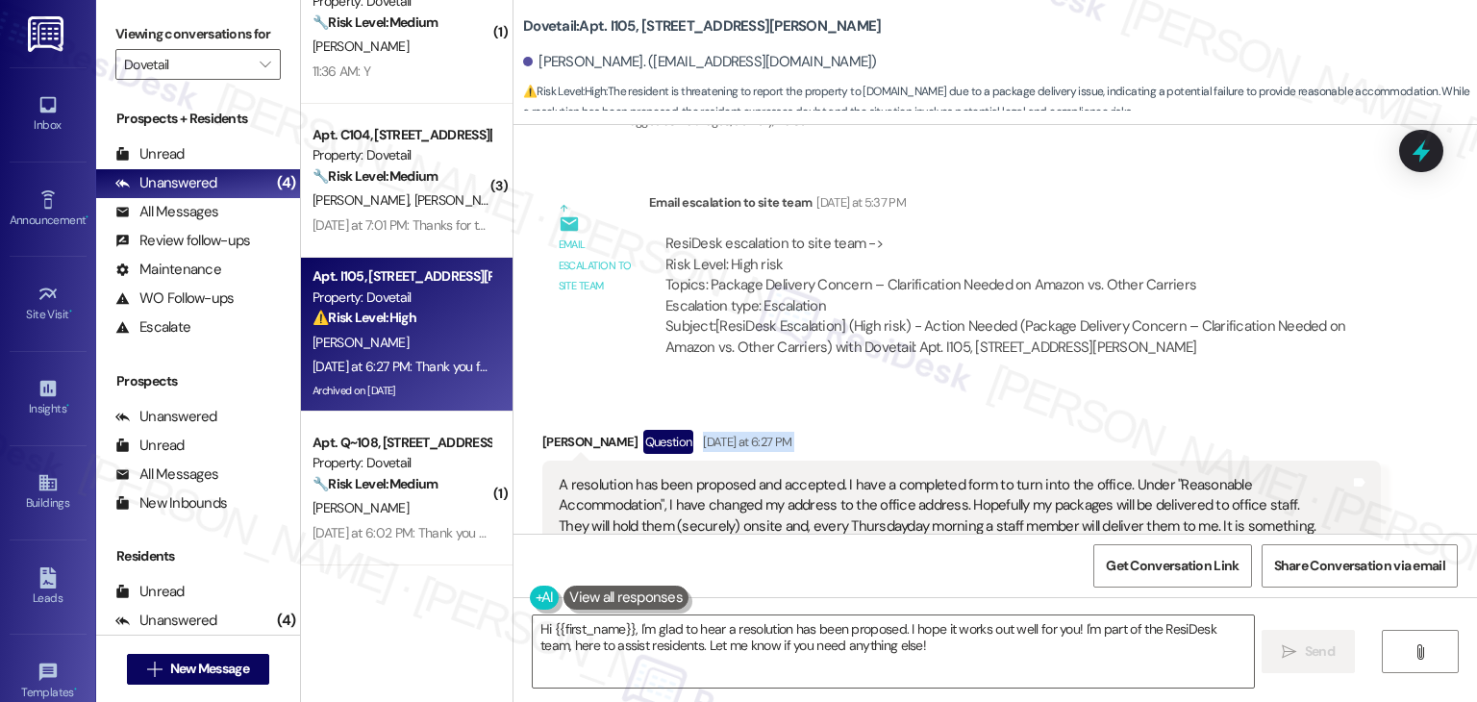
click at [956, 415] on div "Received via SMS [PERSON_NAME] Question [DATE] at 6:27 PM A resolution has been…" at bounding box center [961, 584] width 867 height 338
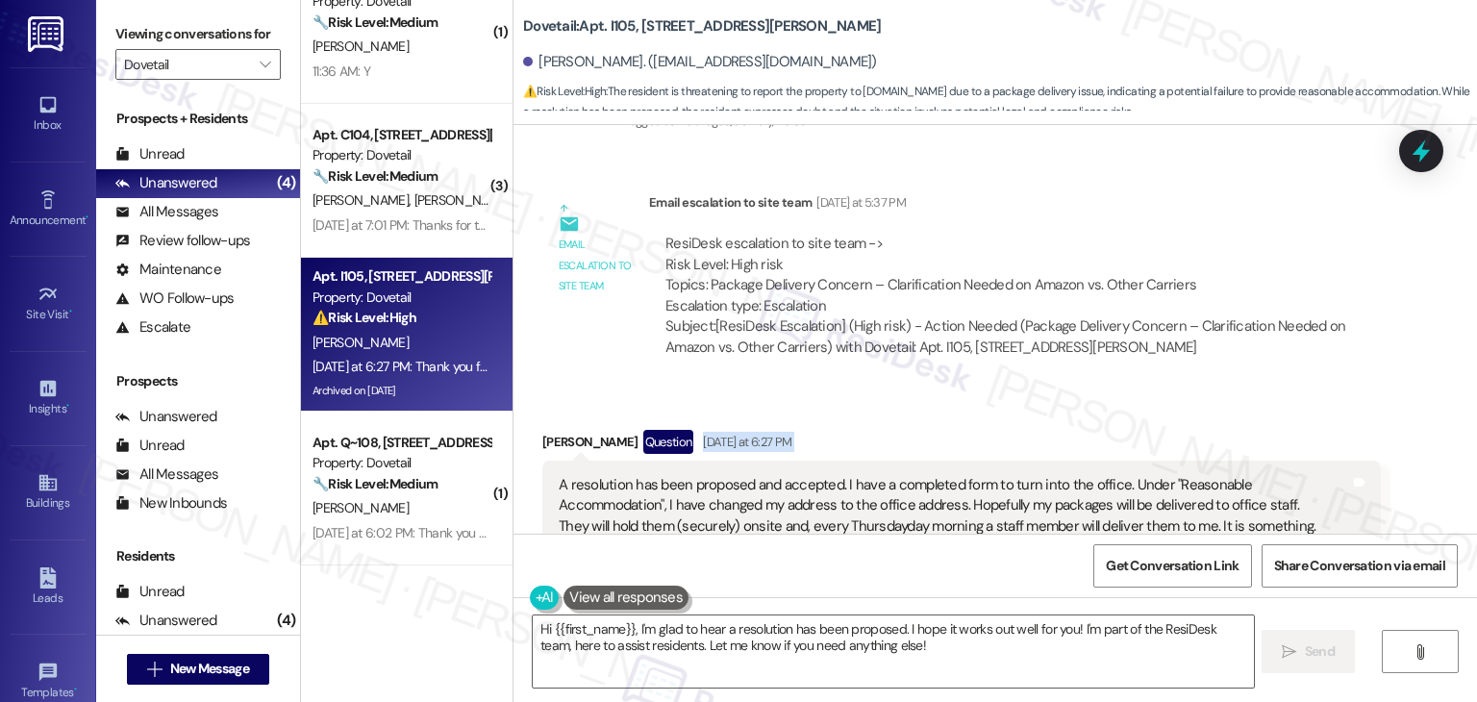
click at [956, 415] on div "Received via SMS [PERSON_NAME] Question [DATE] at 6:27 PM A resolution has been…" at bounding box center [961, 584] width 867 height 338
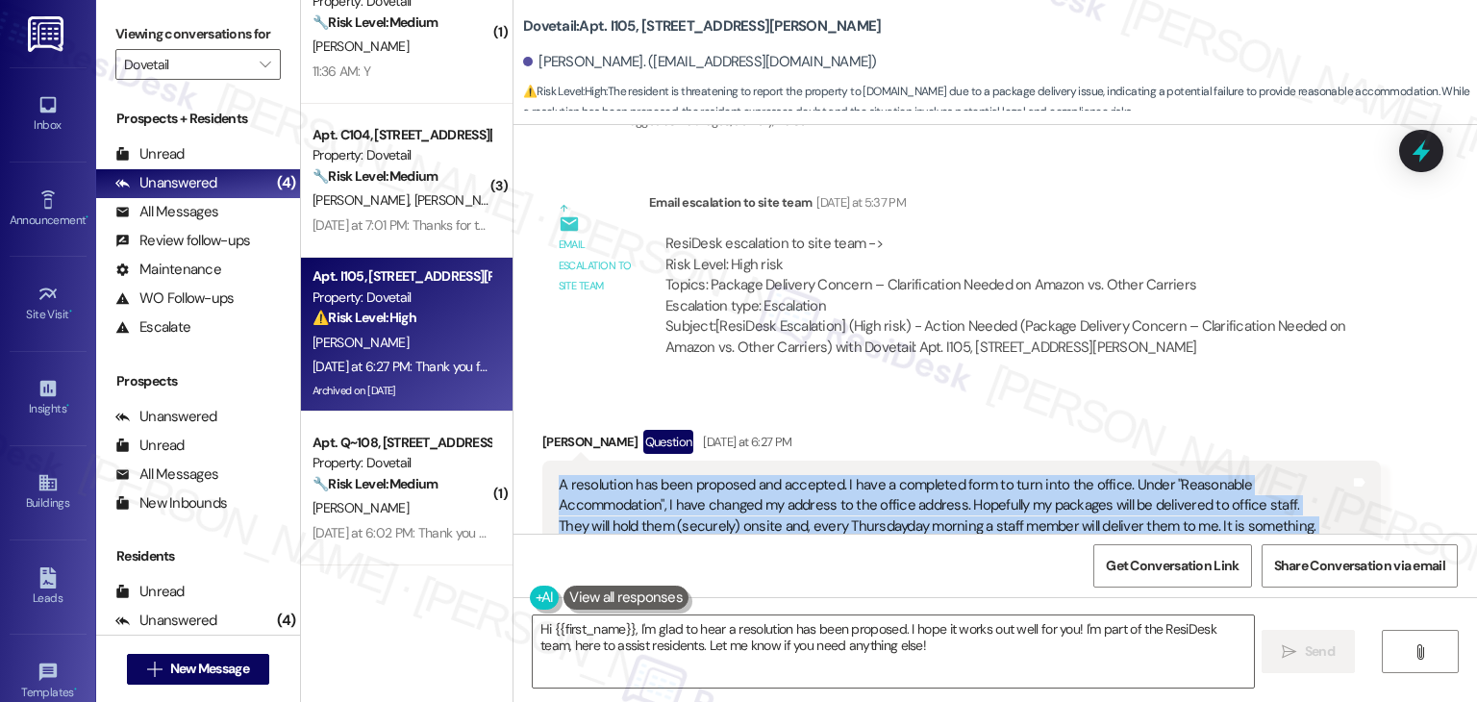
drag, startPoint x: 840, startPoint y: 419, endPoint x: 536, endPoint y: 282, distance: 333.5
click at [542, 461] on div "A resolution has been proposed and accepted. I have a completed form to turn in…" at bounding box center [961, 557] width 838 height 193
copy div "A resolution has been proposed and accepted. I have a completed form to turn in…"
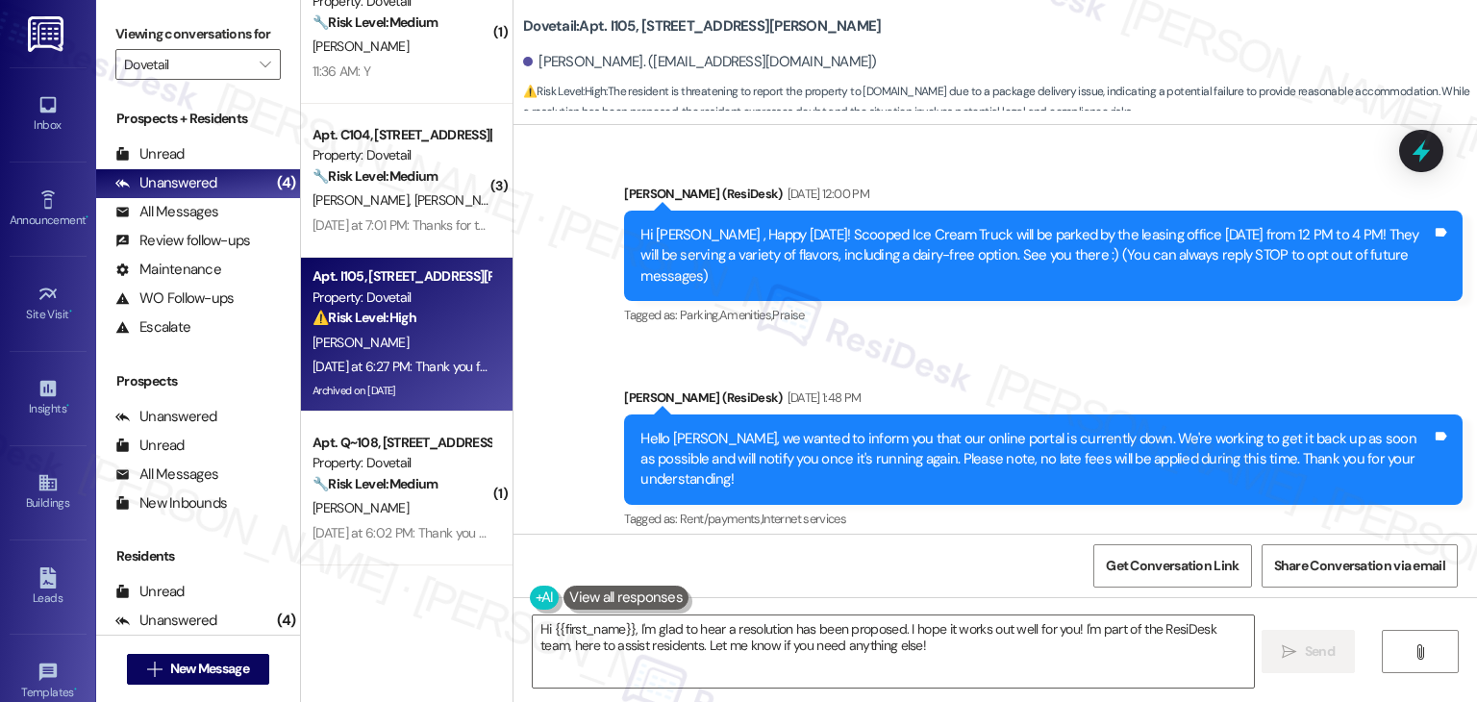
scroll to position [577, 0]
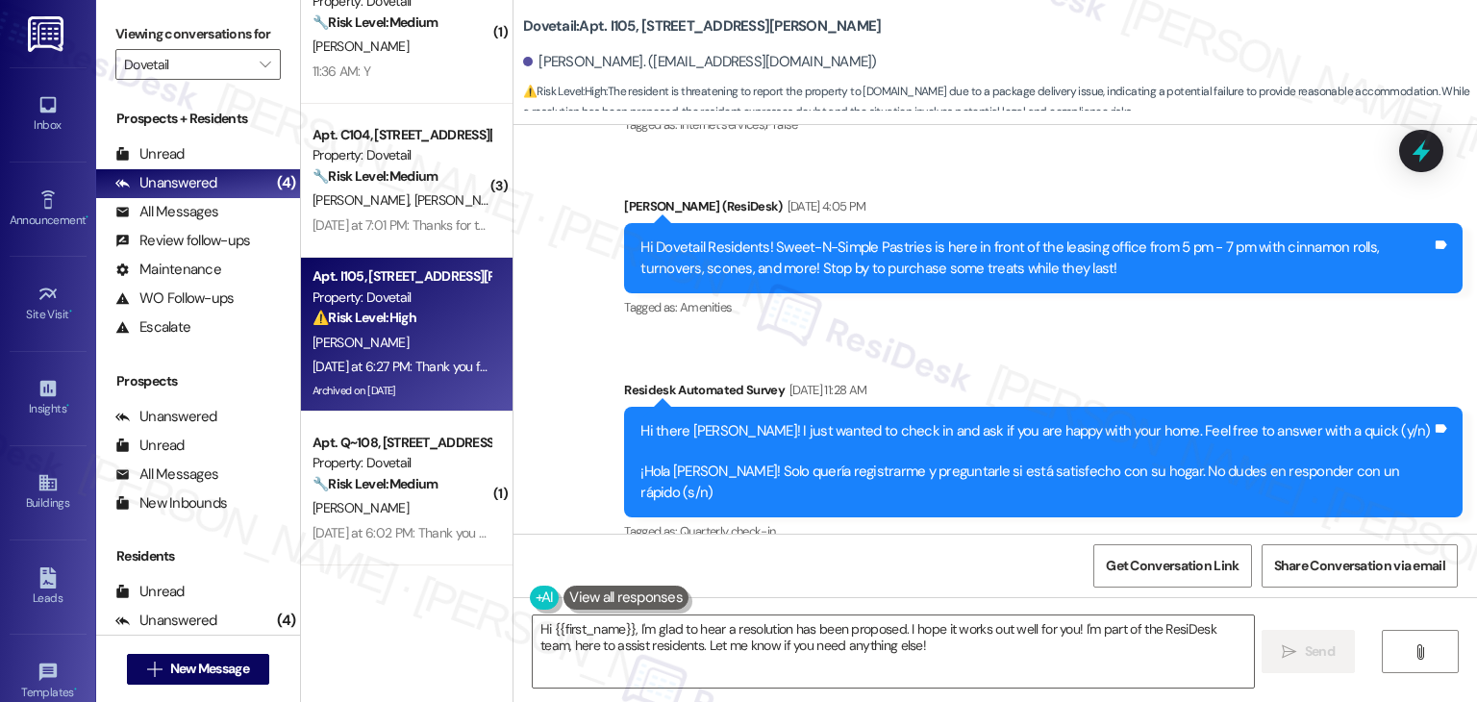
click at [912, 561] on div "Received via SMS [PERSON_NAME] [DATE] 1:22 PM can't answer yes or no! Tags and …" at bounding box center [994, 656] width 963 height 191
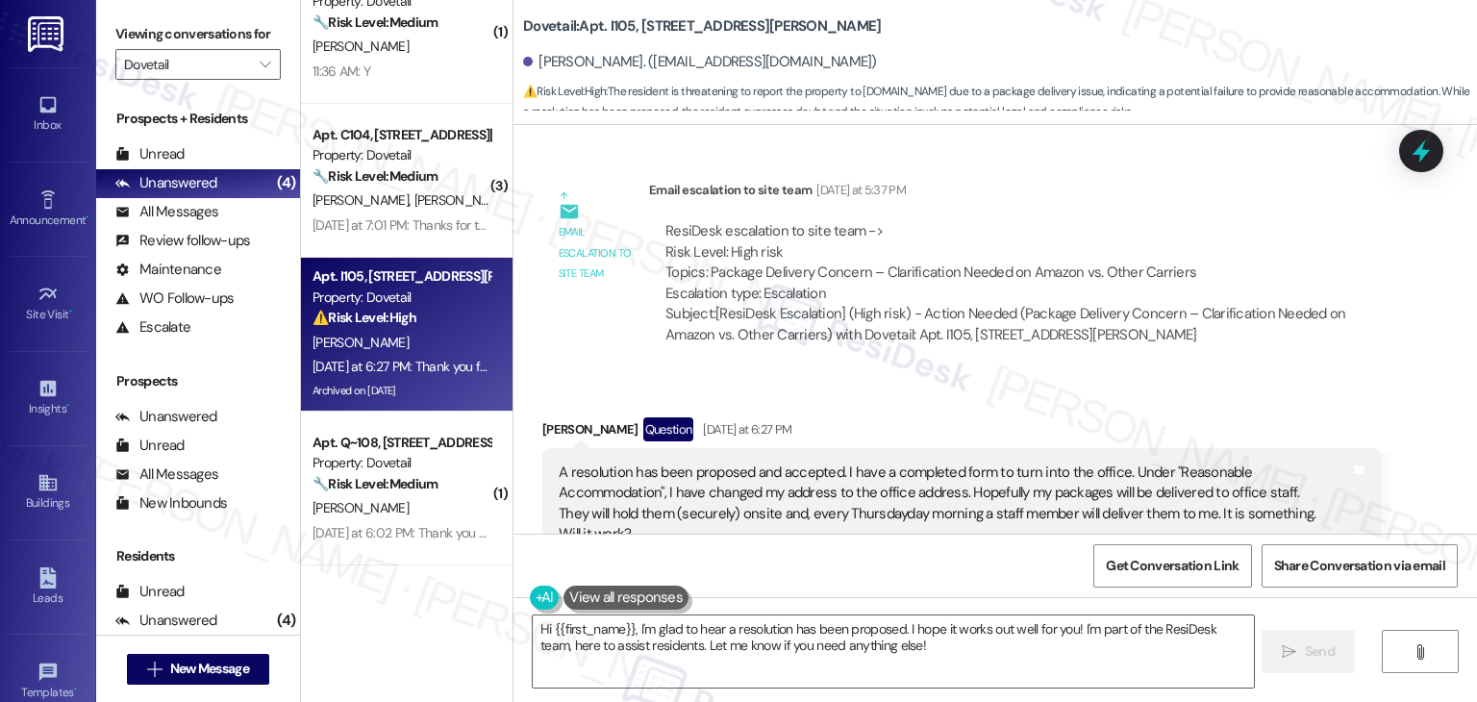
scroll to position [11141, 0]
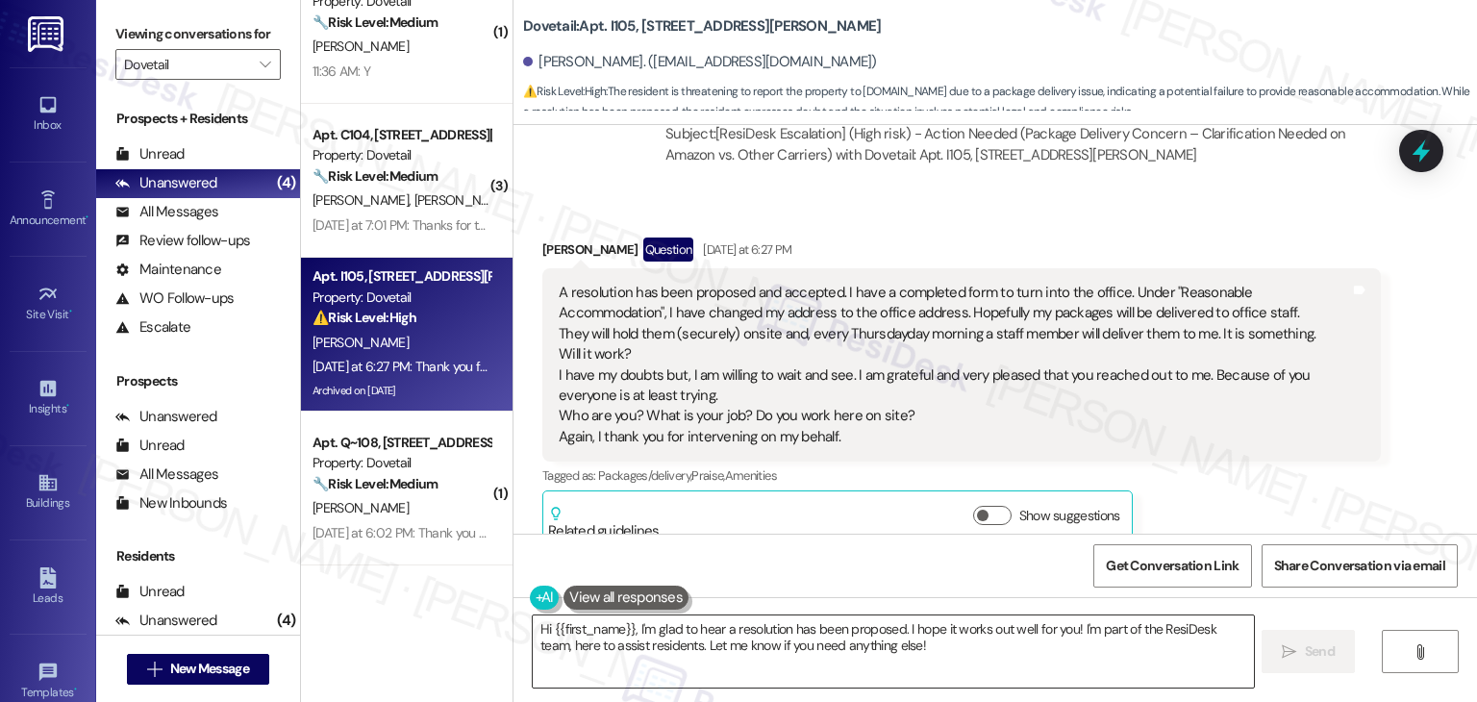
click at [774, 622] on textarea "Hi {{first_name}}, I'm glad to hear a resolution has been proposed. I hope it w…" at bounding box center [893, 651] width 720 height 72
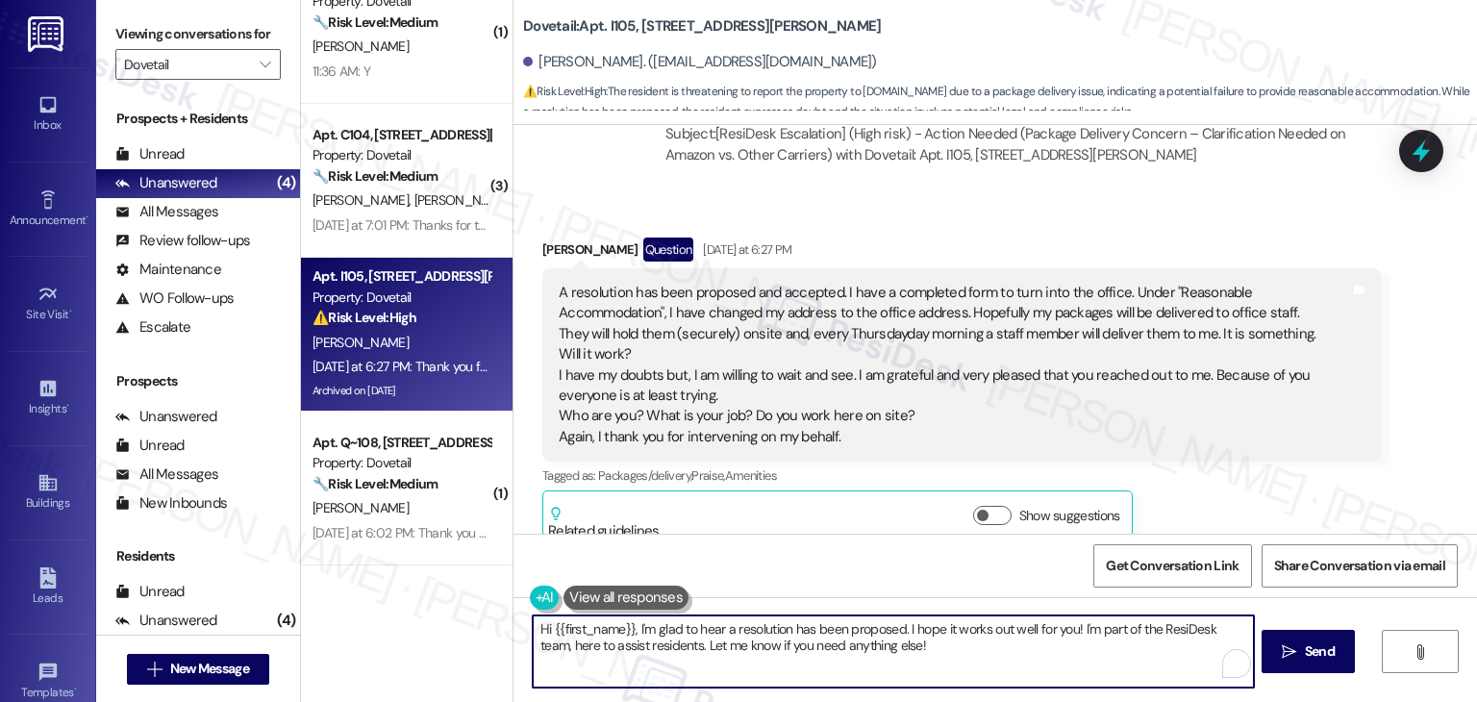
click at [774, 622] on textarea "Hi {{first_name}}, I'm glad to hear a resolution has been proposed. I hope it w…" at bounding box center [893, 651] width 720 height 72
paste textarea "Thank you for sharing this update, [PERSON_NAME]. I’m so glad to hear a resolut…"
type textarea "Thank you for sharing this update, [PERSON_NAME]. I’m so glad to hear a resolut…"
click at [786, 637] on textarea "Thank you for sharing this update, [PERSON_NAME]. I’m so glad to hear a resolut…" at bounding box center [893, 651] width 720 height 72
click at [835, 661] on textarea "Thank you for sharing this update, [PERSON_NAME]. I’m so glad to hear a resolut…" at bounding box center [893, 651] width 720 height 72
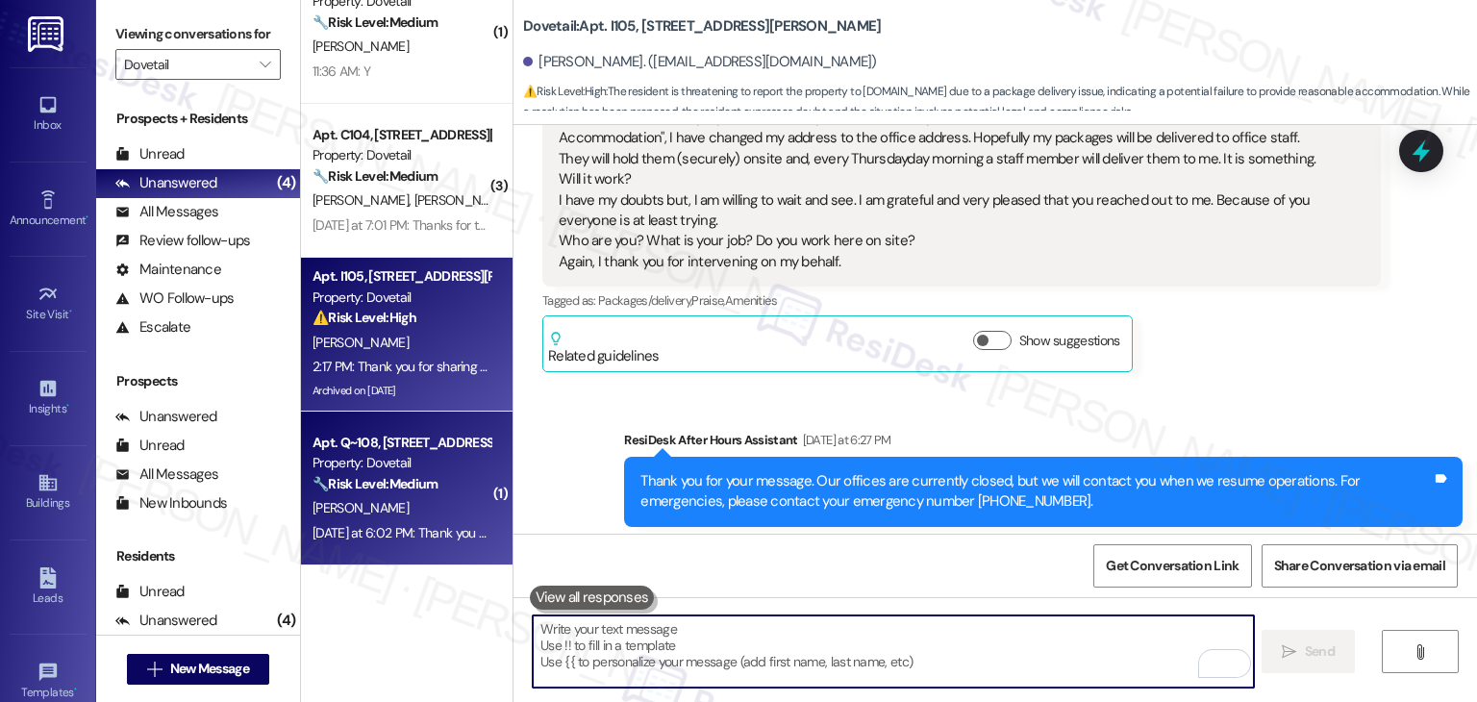
scroll to position [0, 0]
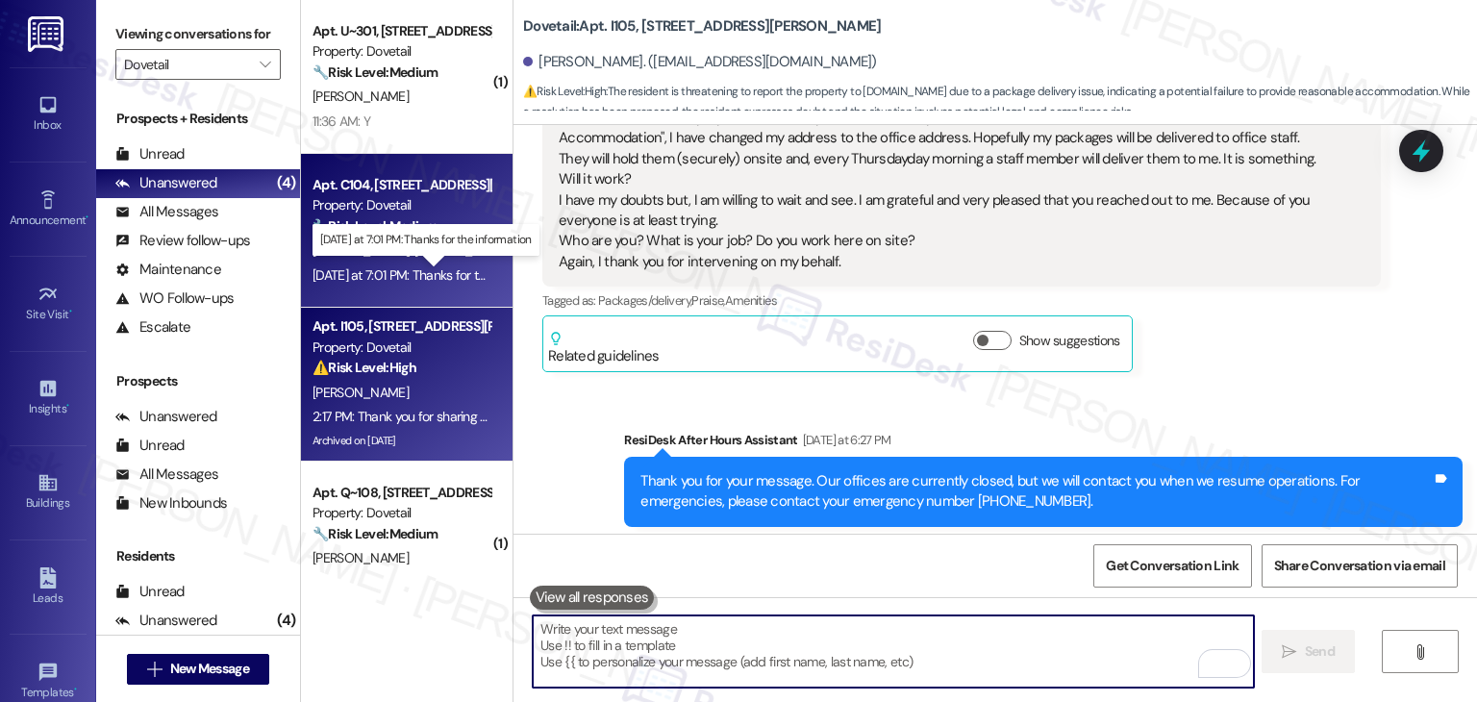
click at [442, 270] on div "[DATE] at 7:01 PM: Thanks for the information [DATE] at 7:01 PM: Thanks for the…" at bounding box center [435, 274] width 246 height 17
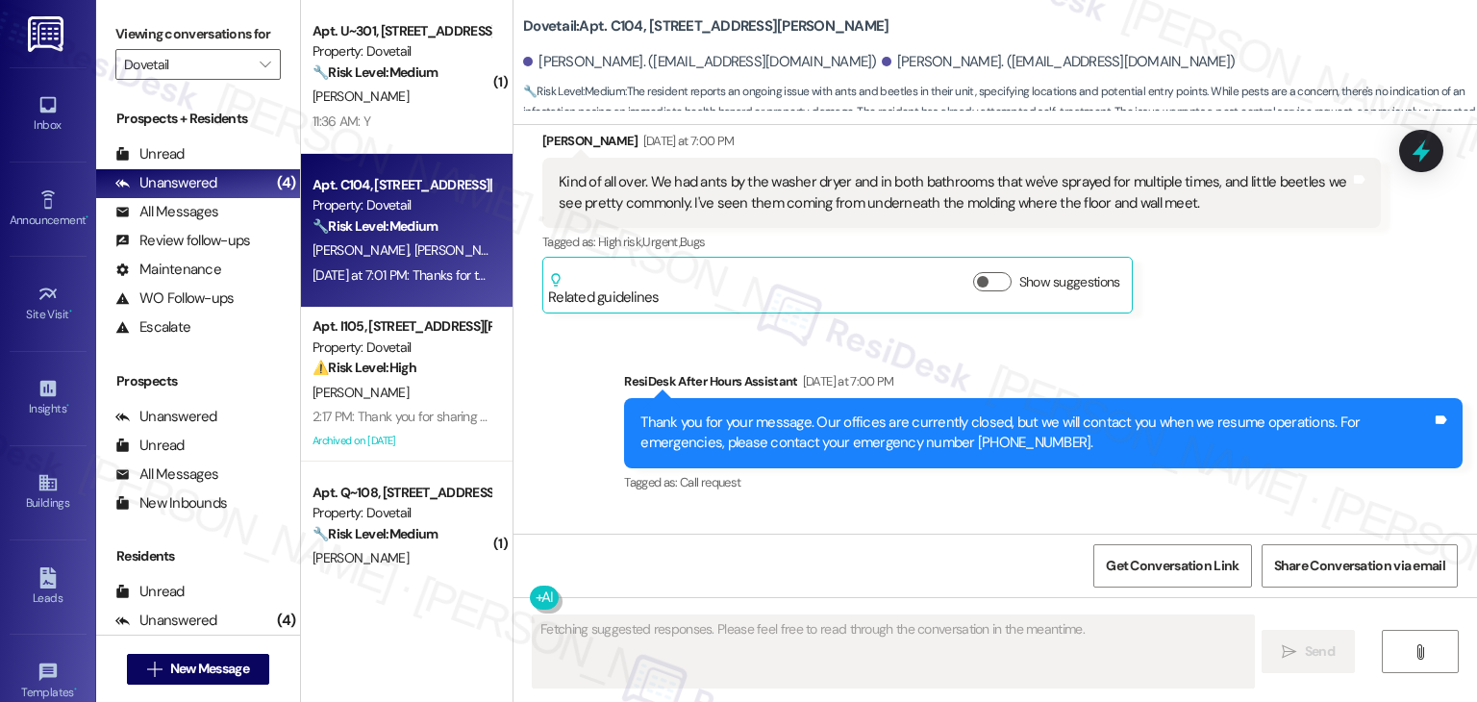
scroll to position [2375, 0]
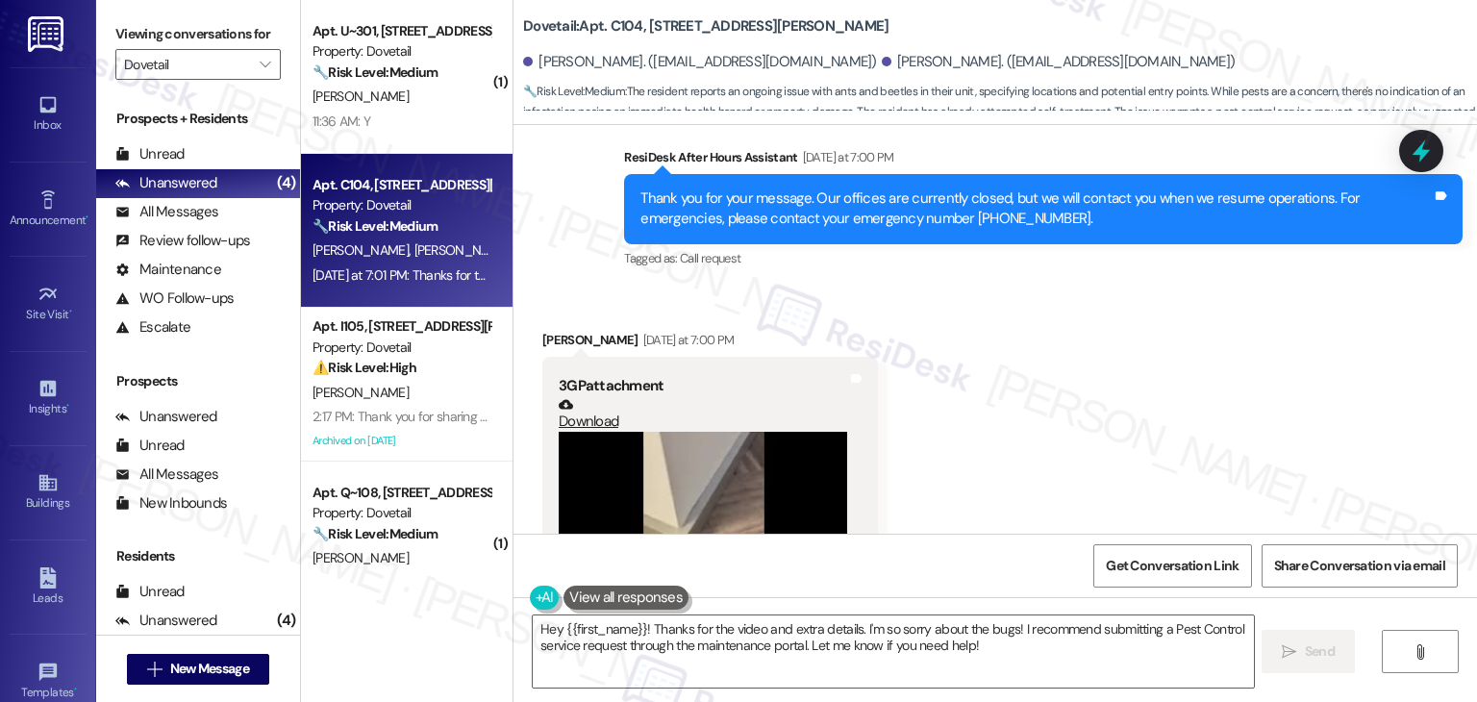
click at [1077, 379] on div "Received via SMS [PERSON_NAME] [DATE] at 7:00 PM 3GP attachment Download Tags a…" at bounding box center [994, 550] width 963 height 526
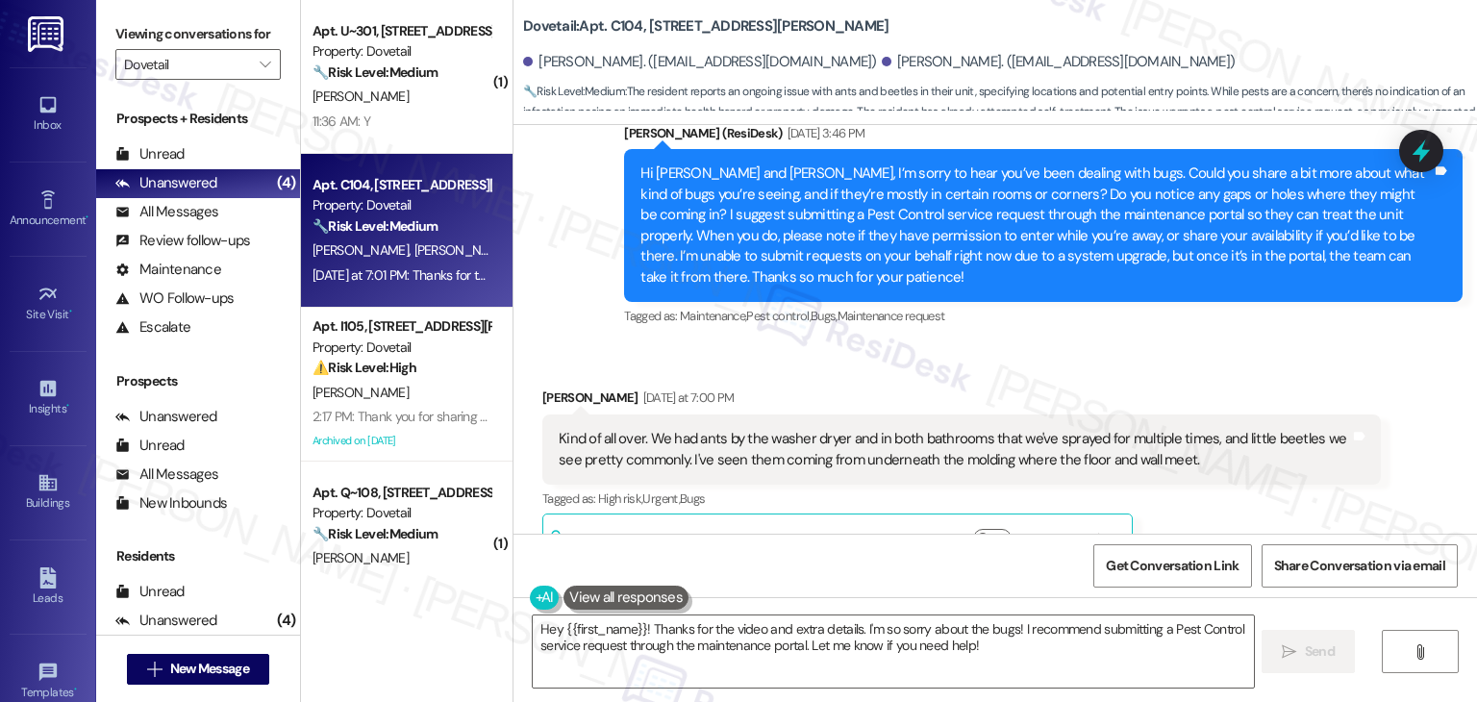
scroll to position [1798, 0]
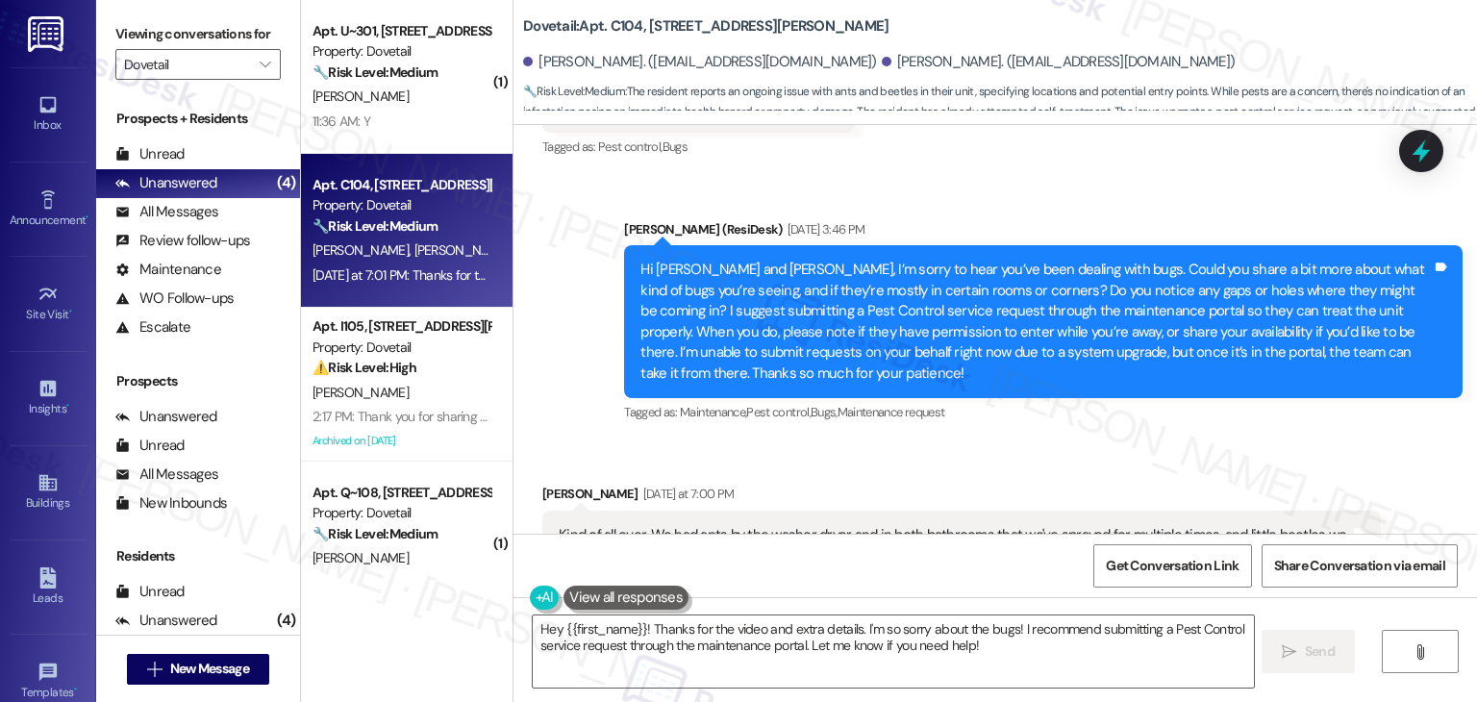
click at [1085, 344] on div "Sent via SMS [PERSON_NAME] (ResiDesk) [DATE] 3:46 PM Hi [PERSON_NAME] and [PERS…" at bounding box center [1043, 323] width 867 height 237
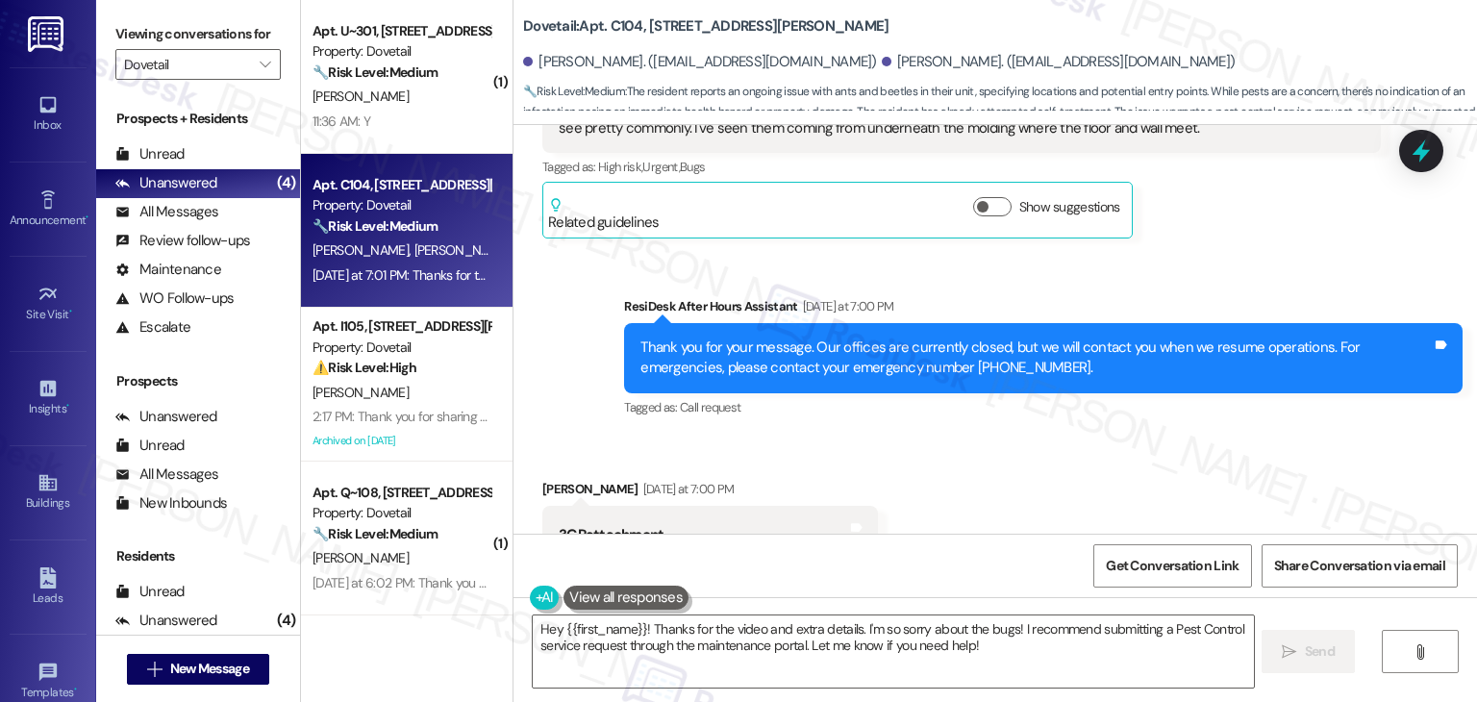
scroll to position [2471, 0]
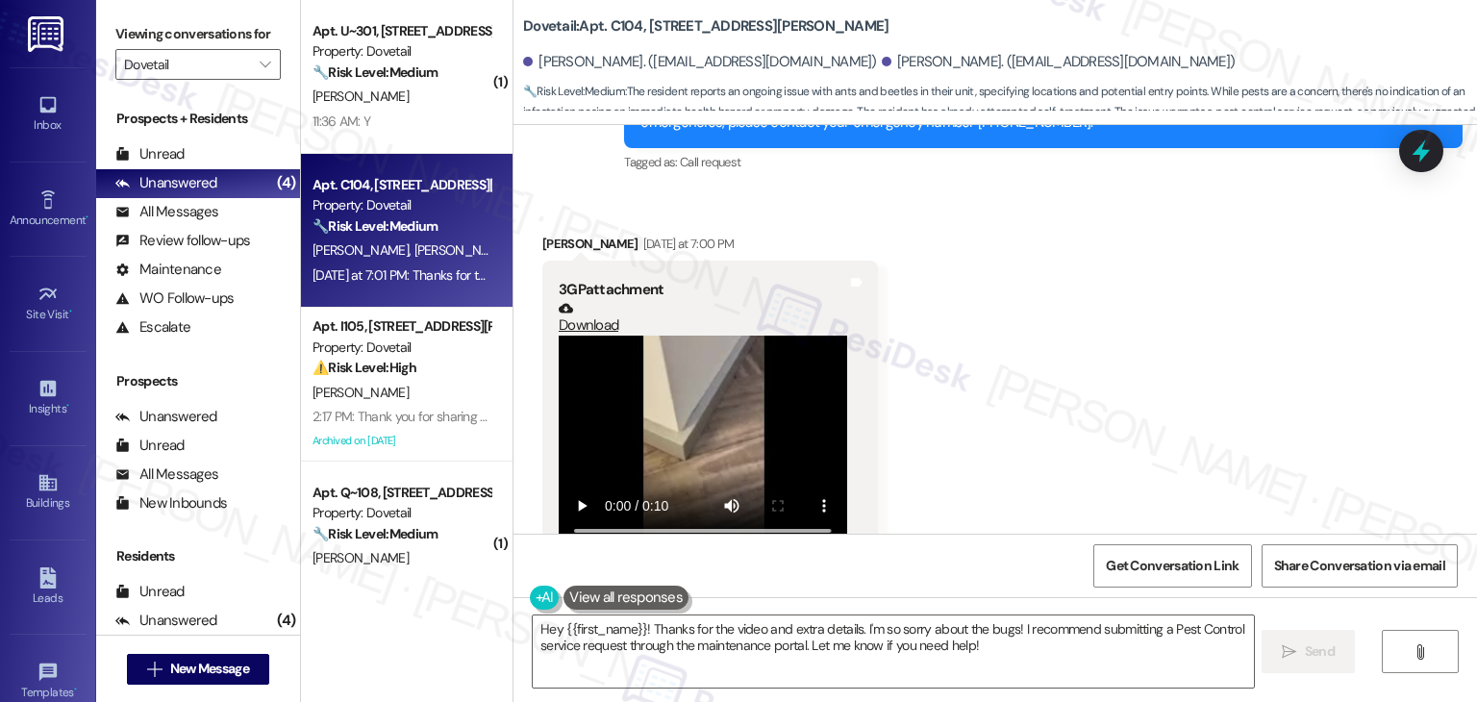
click at [1109, 444] on div "Received via SMS Piper Sisson Yesterday at 7:00 PM 3GP attachment Download Tags…" at bounding box center [994, 453] width 963 height 526
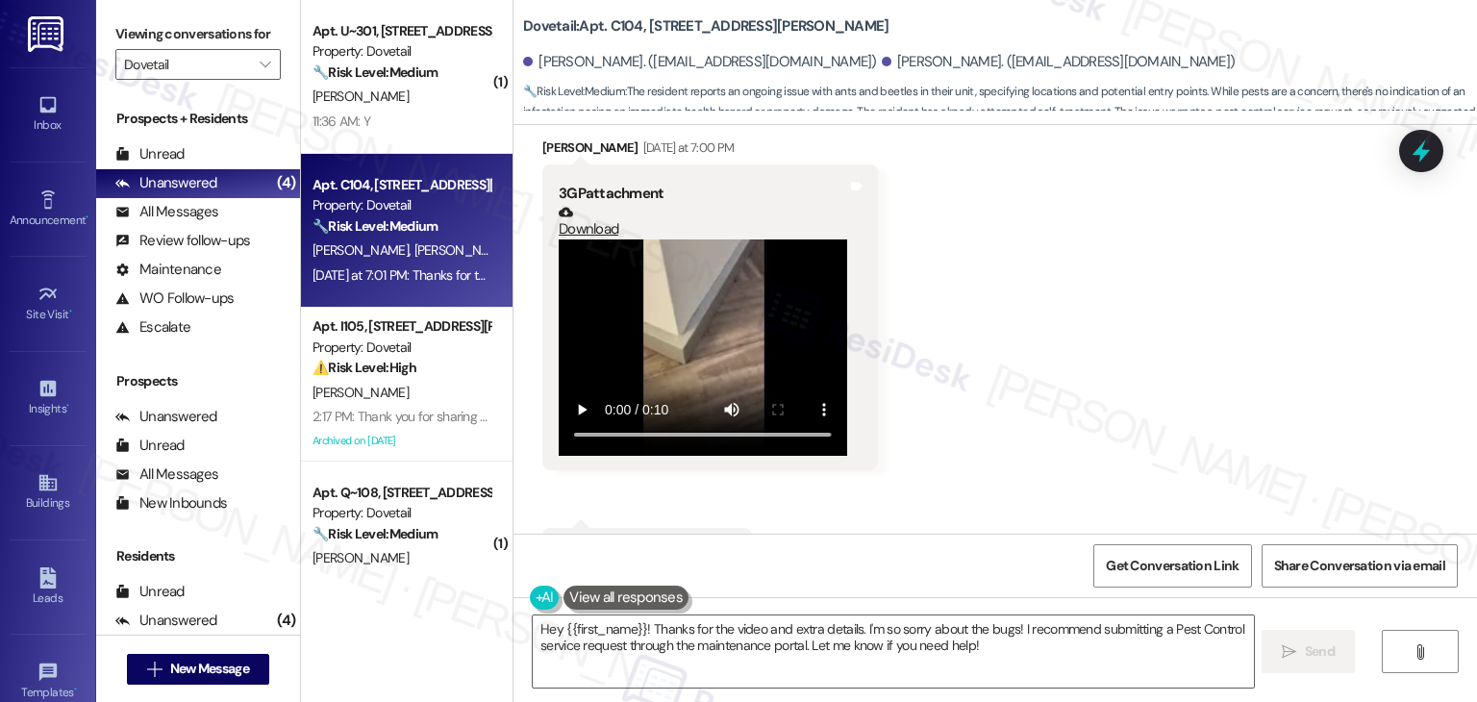
scroll to position [2571, 0]
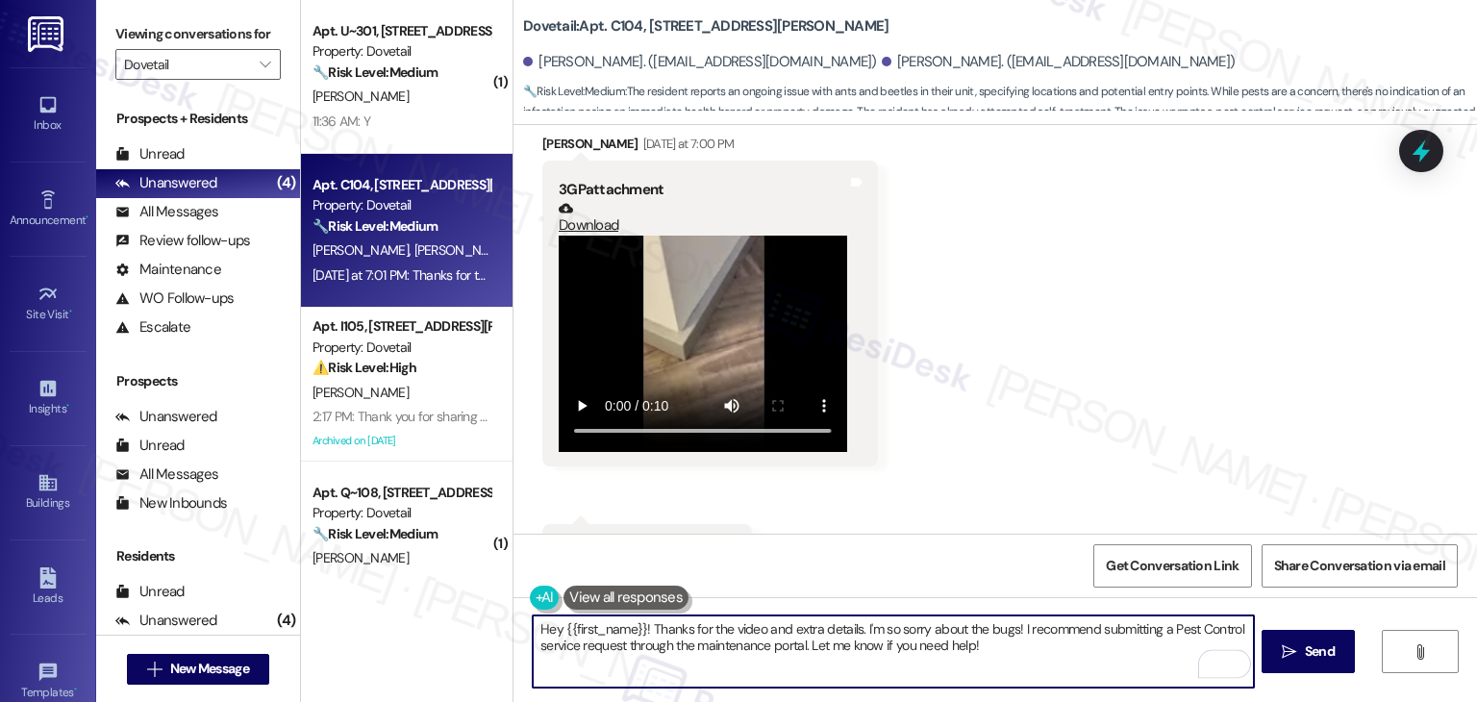
drag, startPoint x: 640, startPoint y: 630, endPoint x: 531, endPoint y: 627, distance: 109.6
click at [533, 627] on textarea "Hey {{first_name}}! Thanks for the video and extra details. I'm so sorry about …" at bounding box center [893, 651] width 720 height 72
click at [602, 624] on textarea "Hey {{first_name}}! Thanks for the video and extra details. I'm so sorry about …" at bounding box center [893, 651] width 720 height 72
drag, startPoint x: 635, startPoint y: 628, endPoint x: 556, endPoint y: 621, distance: 79.1
click at [556, 621] on textarea "Hey {{first_name}}! Thanks for the video and extra details. I'm so sorry about …" at bounding box center [893, 651] width 720 height 72
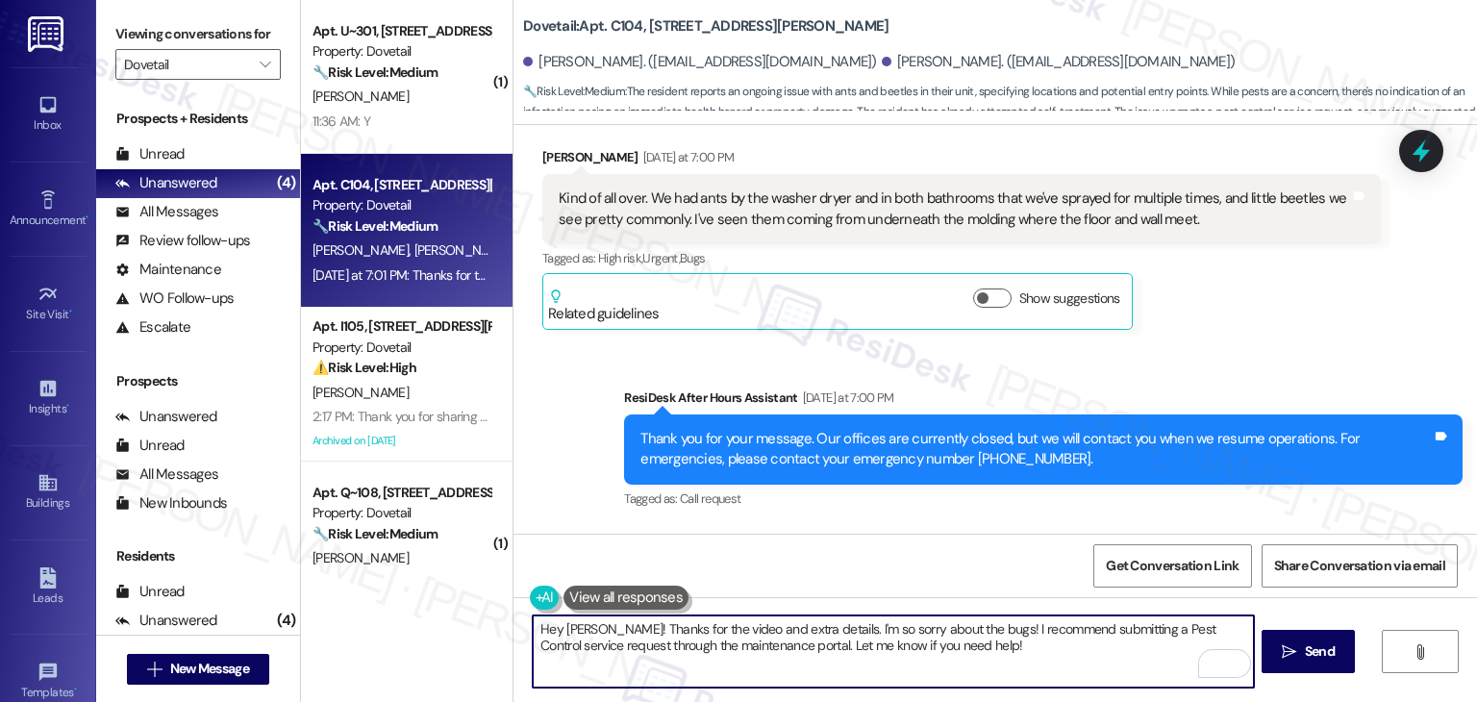
scroll to position [2186, 0]
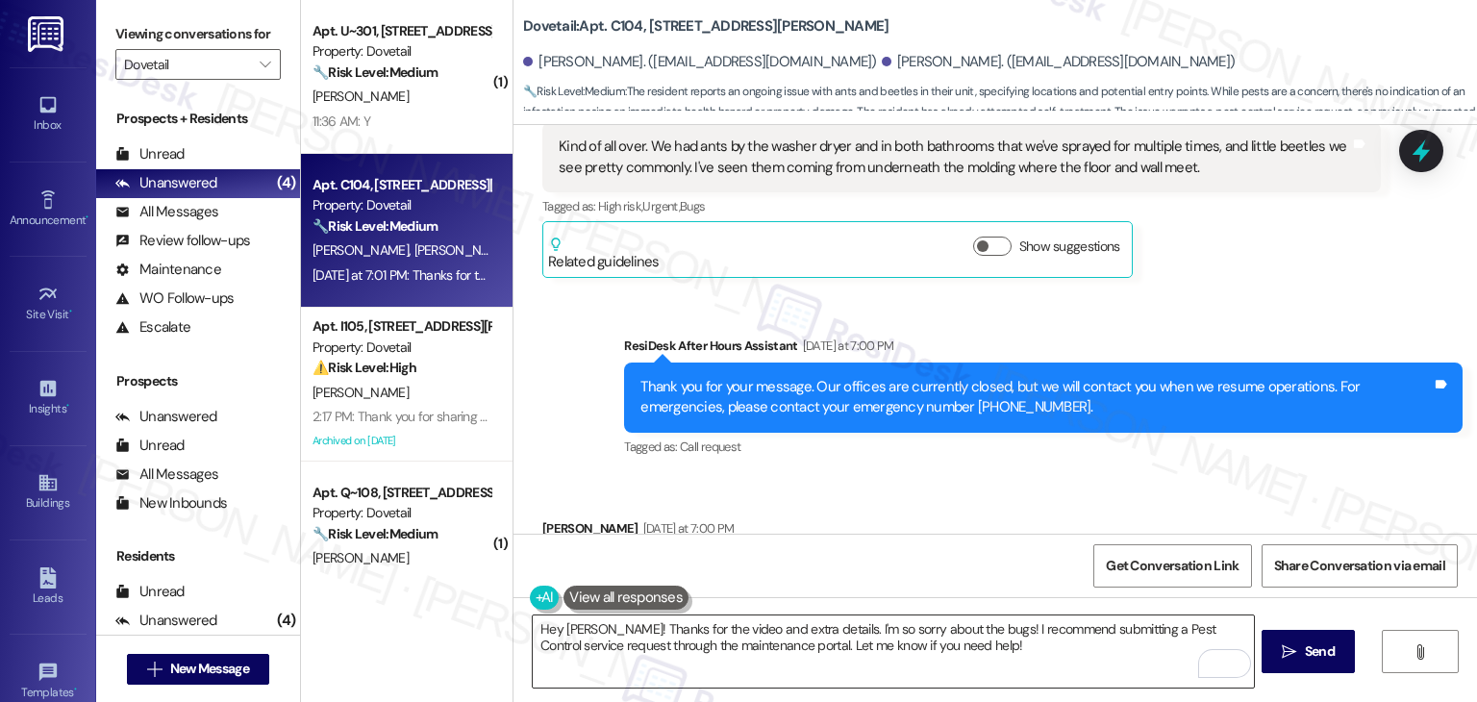
click at [779, 635] on textarea "Hey Piper! Thanks for the video and extra details. I'm so sorry about the bugs!…" at bounding box center [893, 651] width 720 height 72
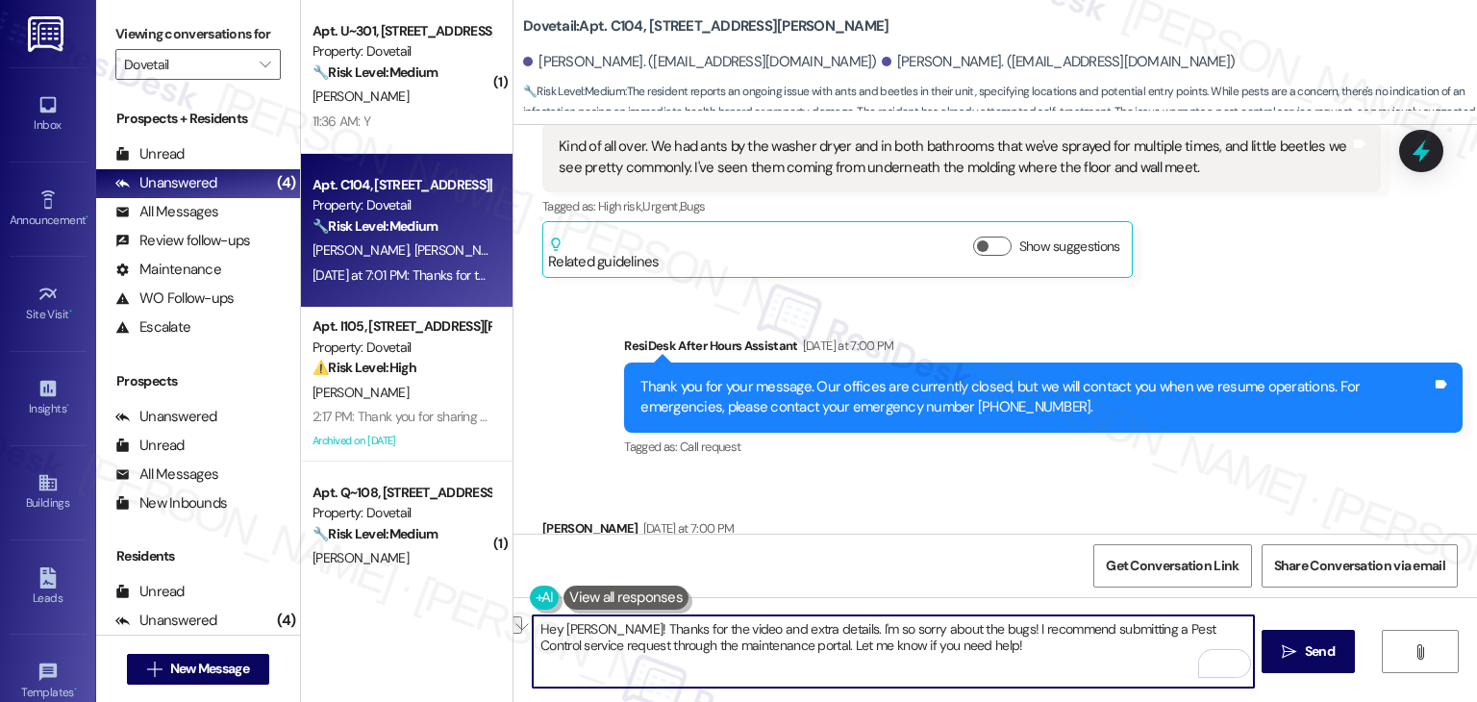
drag, startPoint x: 967, startPoint y: 648, endPoint x: 757, endPoint y: 641, distance: 210.7
click at [757, 641] on textarea "Hey Piper! Thanks for the video and extra details. I'm so sorry about the bugs!…" at bounding box center [893, 651] width 720 height 72
paste textarea "us know if there's anything else we can assist you with!"
type textarea "Hey [PERSON_NAME]! Thanks for the video and extra details. I'm so sorry about t…"
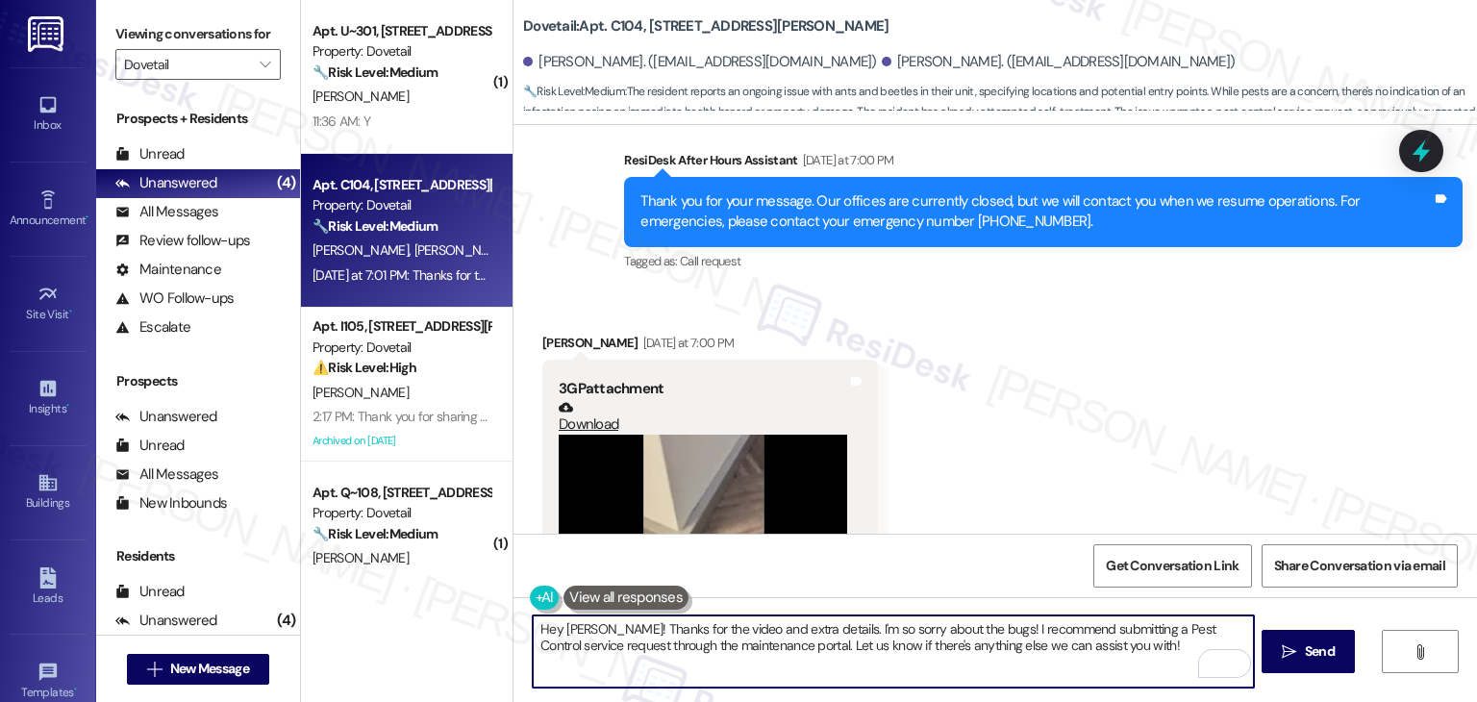
scroll to position [2475, 0]
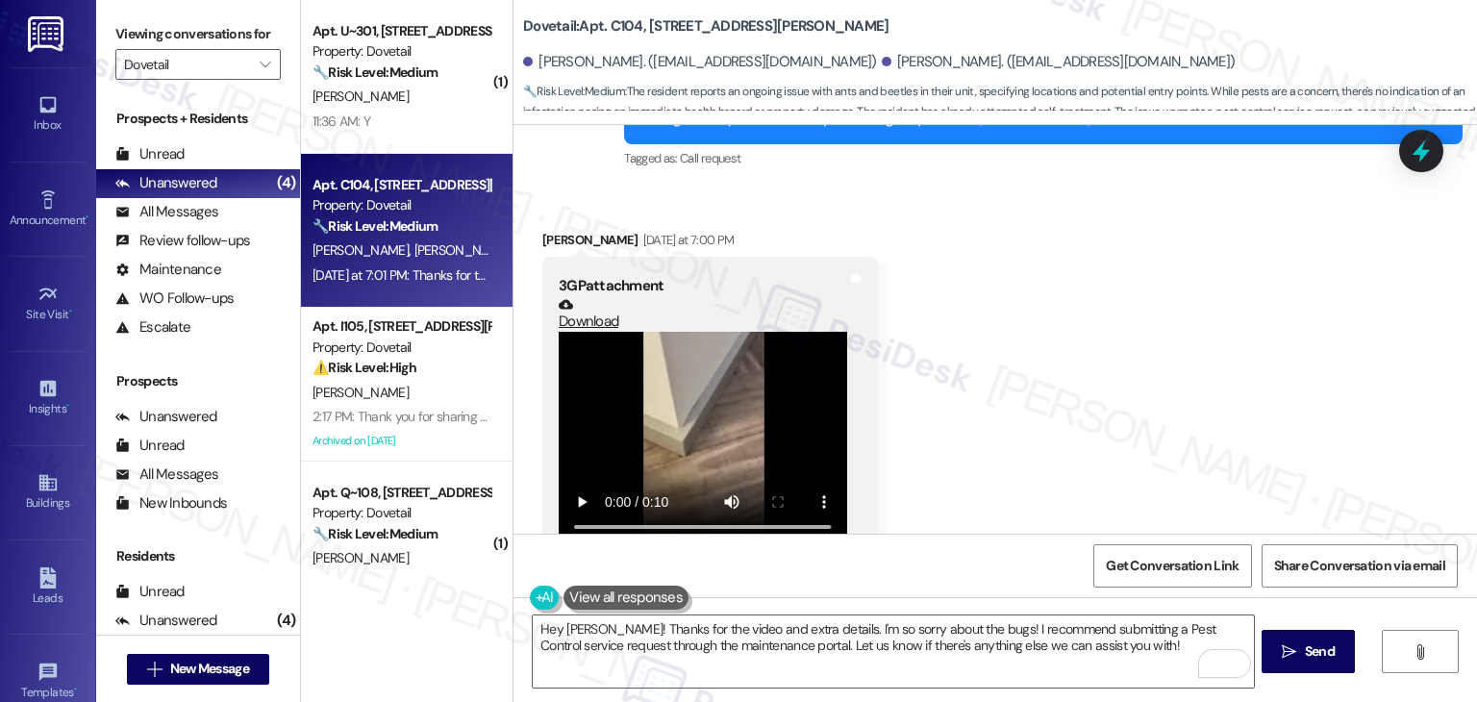
click at [1072, 454] on div "Received via SMS Piper Sisson Yesterday at 7:00 PM 3GP attachment Download Tags…" at bounding box center [994, 450] width 963 height 526
click at [1094, 646] on textarea "Hey [PERSON_NAME]! Thanks for the video and extra details. I'm so sorry about t…" at bounding box center [893, 651] width 720 height 72
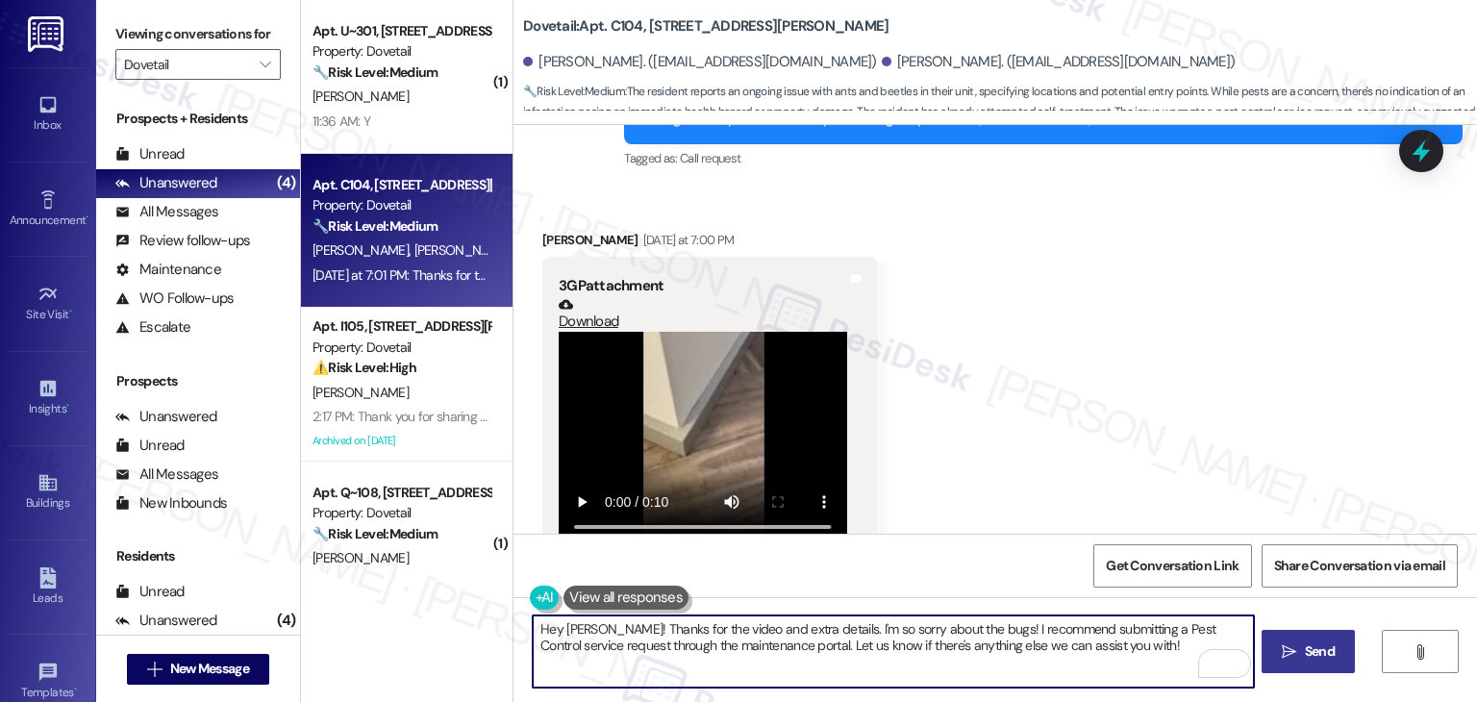
click at [1335, 653] on span "Send" at bounding box center [1319, 651] width 37 height 20
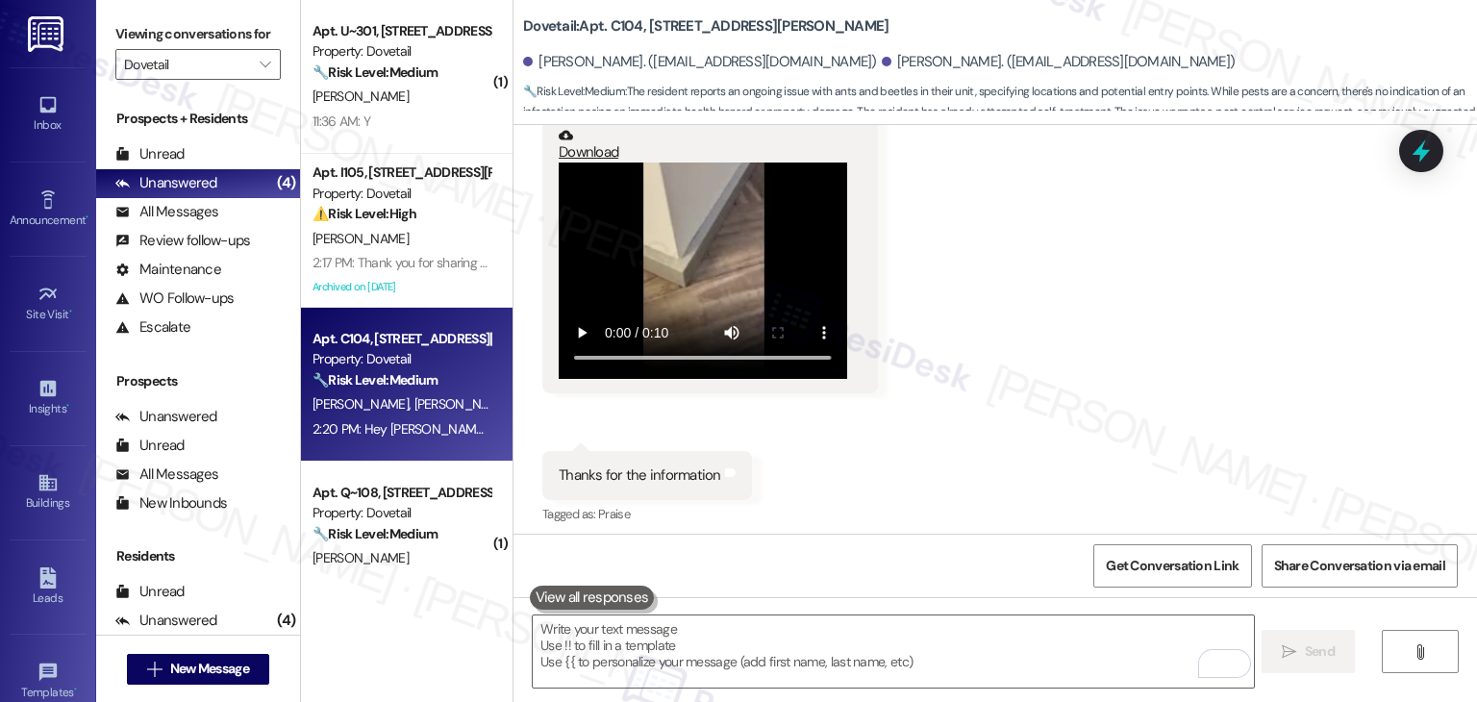
scroll to position [2726, 0]
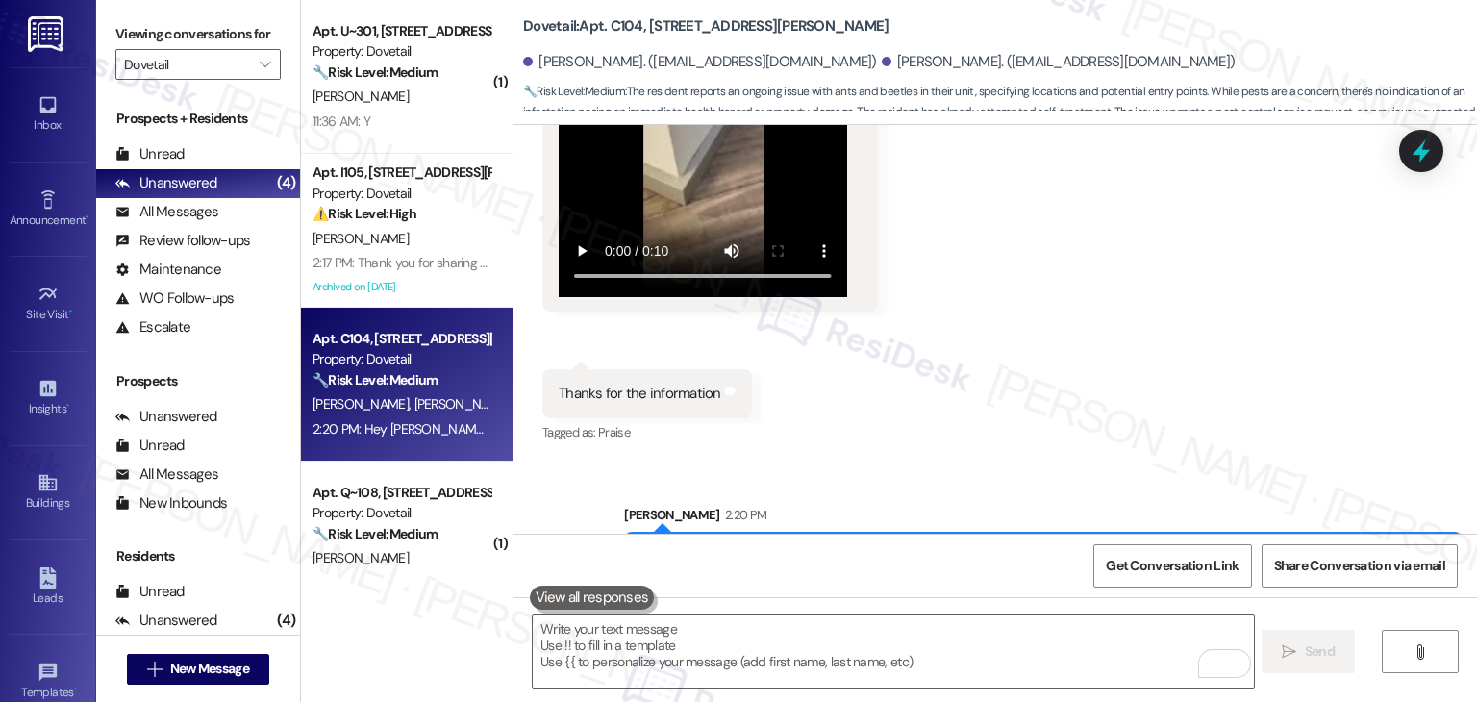
click at [1188, 290] on div "Received via SMS Piper Sisson Yesterday at 7:00 PM 3GP attachment Download Tags…" at bounding box center [994, 199] width 963 height 526
click at [1426, 152] on icon at bounding box center [1420, 152] width 23 height 30
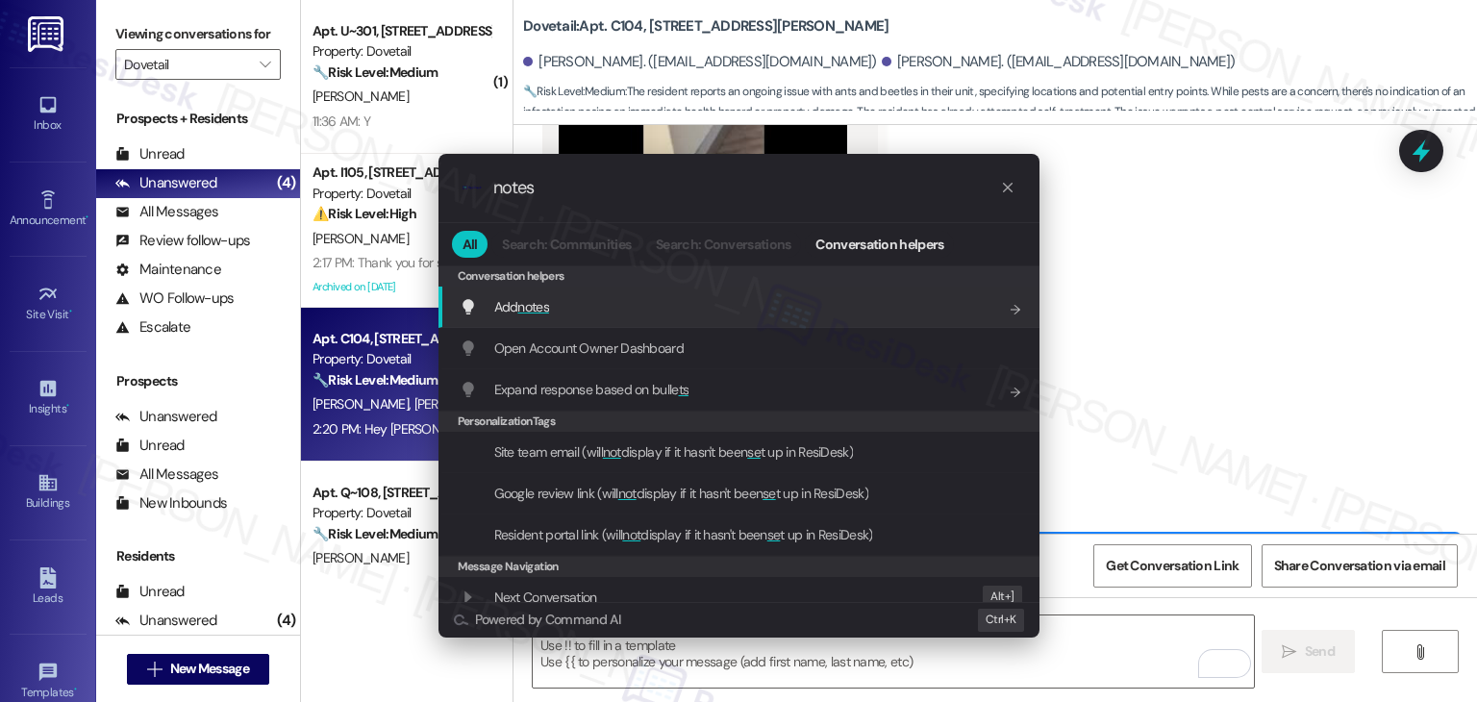
type input "notes"
click at [552, 312] on div "Add notes Add shortcut" at bounding box center [741, 306] width 562 height 21
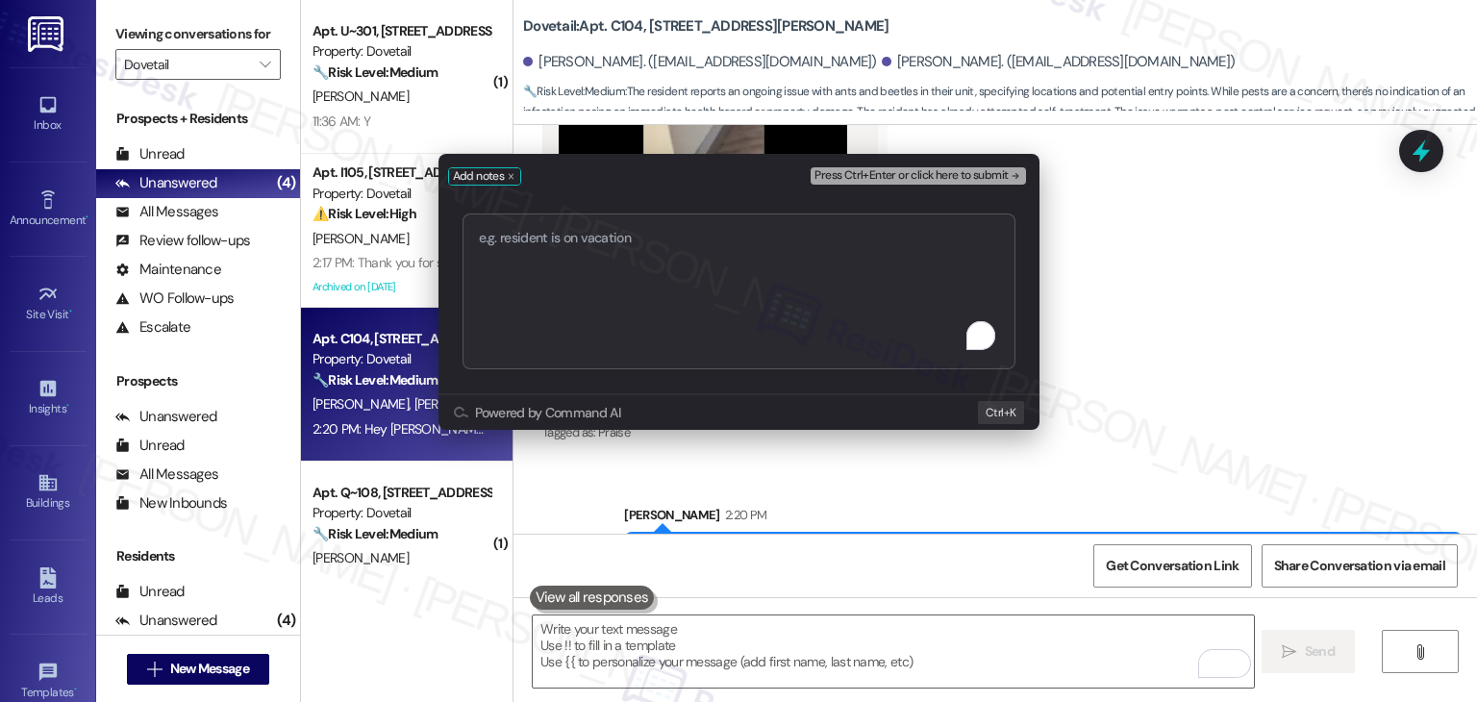
click at [646, 308] on textarea "To enrich screen reader interactions, please activate Accessibility in Grammarl…" at bounding box center [738, 291] width 553 height 156
type textarea "P"
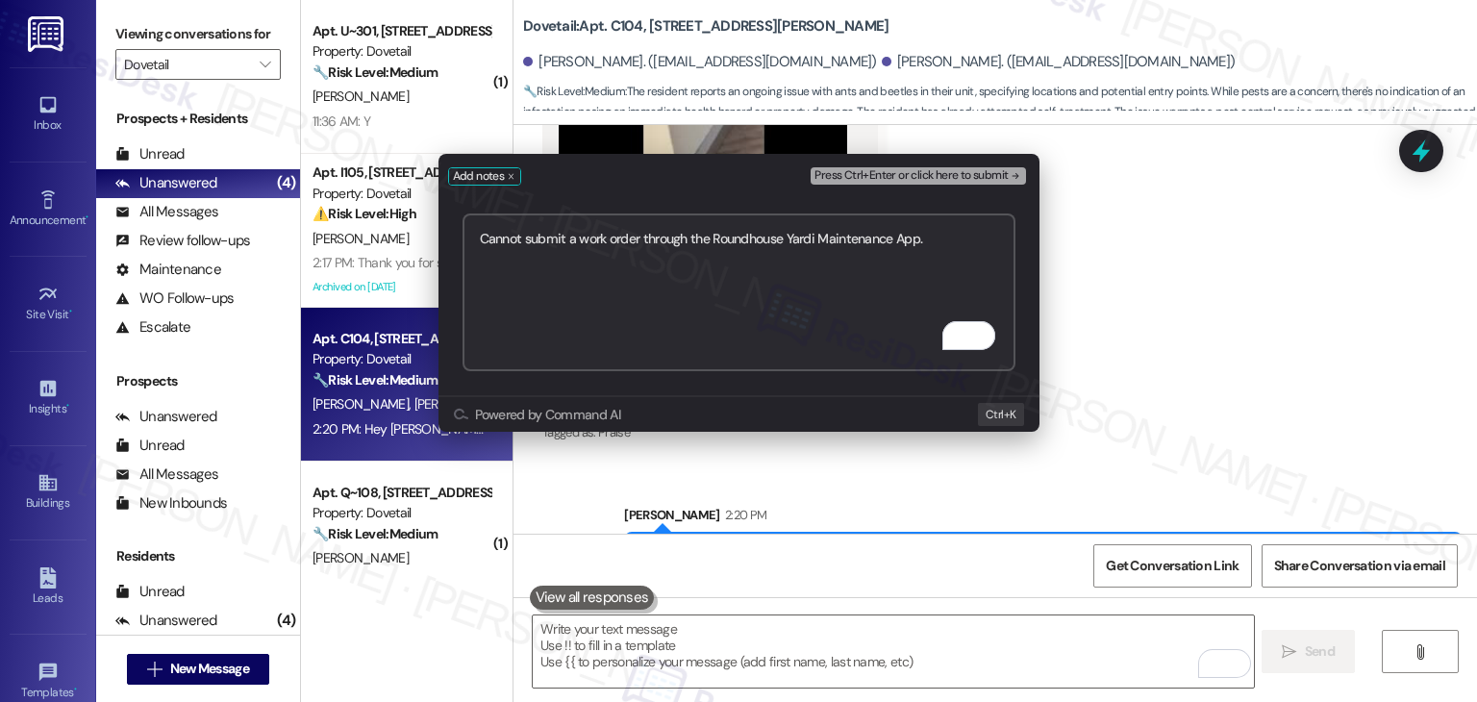
click at [950, 236] on textarea "Cannot submit a work order through the Roundhouse Yardi Maintenance App." at bounding box center [738, 292] width 553 height 158
drag, startPoint x: 857, startPoint y: 251, endPoint x: 444, endPoint y: 215, distance: 414.0
click at [444, 215] on div "Cannot submit a work order through the Roundhouse Yardi Maintenance App. Advisi…" at bounding box center [738, 292] width 601 height 206
paste textarea "unable to submit a work order through the Roundhouse Yardi Maintenance App. Adv…"
type textarea "Unable to submit a work order through the Roundhouse Yardi Maintenance App. Adv…"
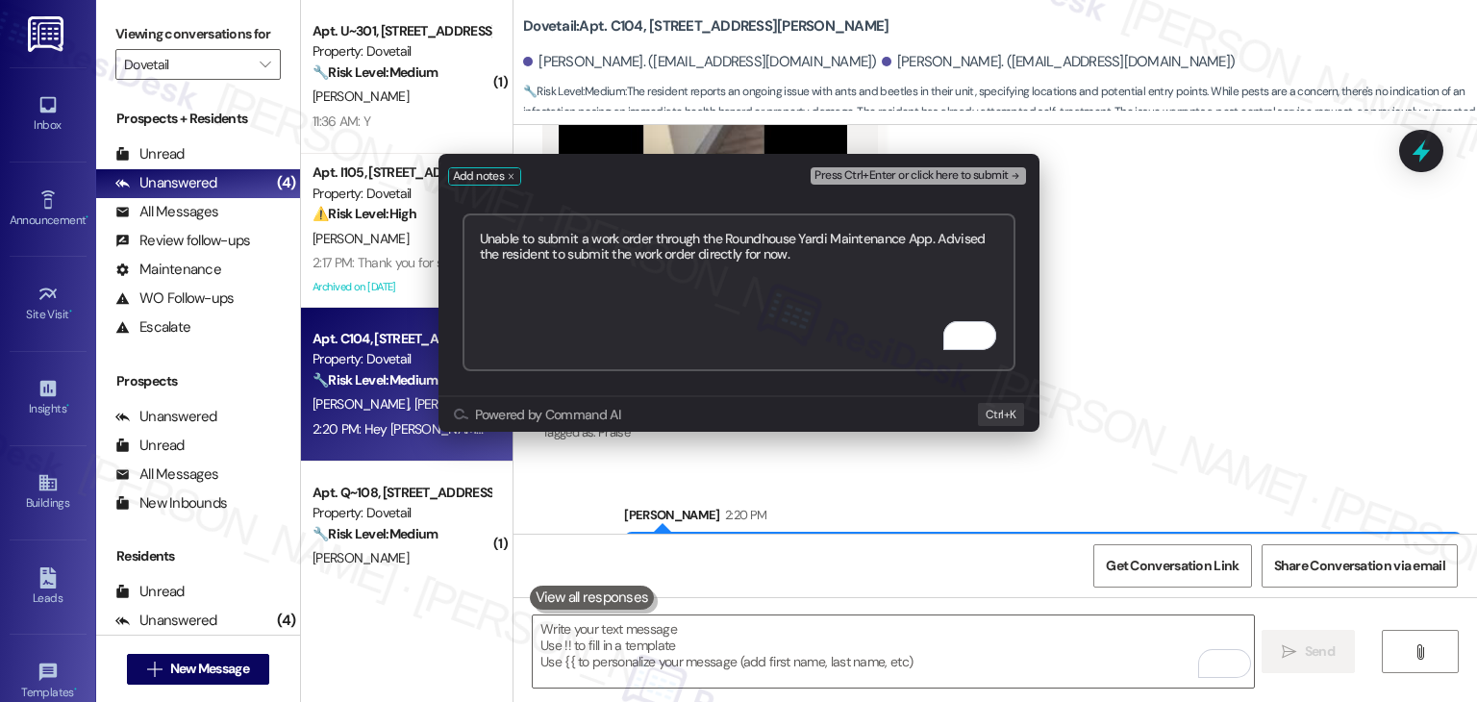
click at [1004, 171] on span "Press Ctrl+Enter or click here to submit" at bounding box center [910, 175] width 193 height 13
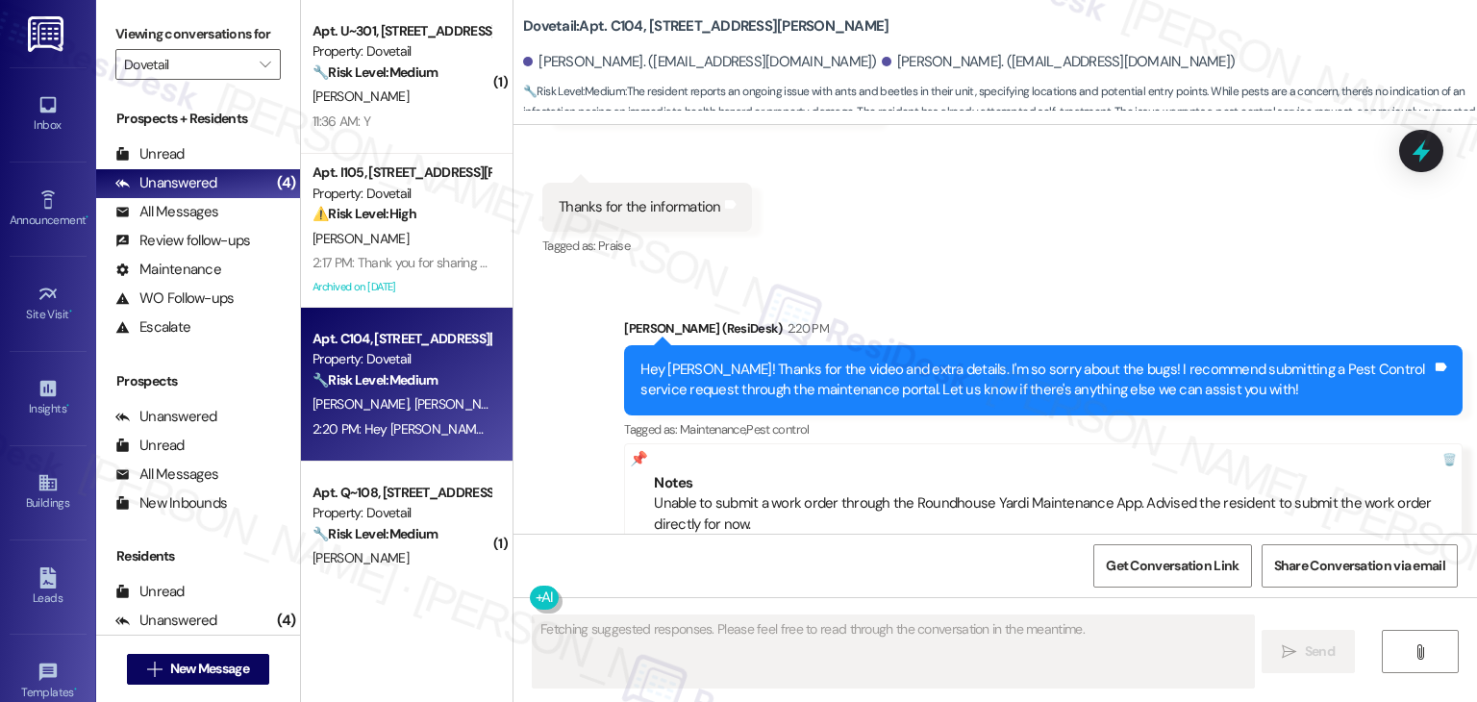
scroll to position [2937, 0]
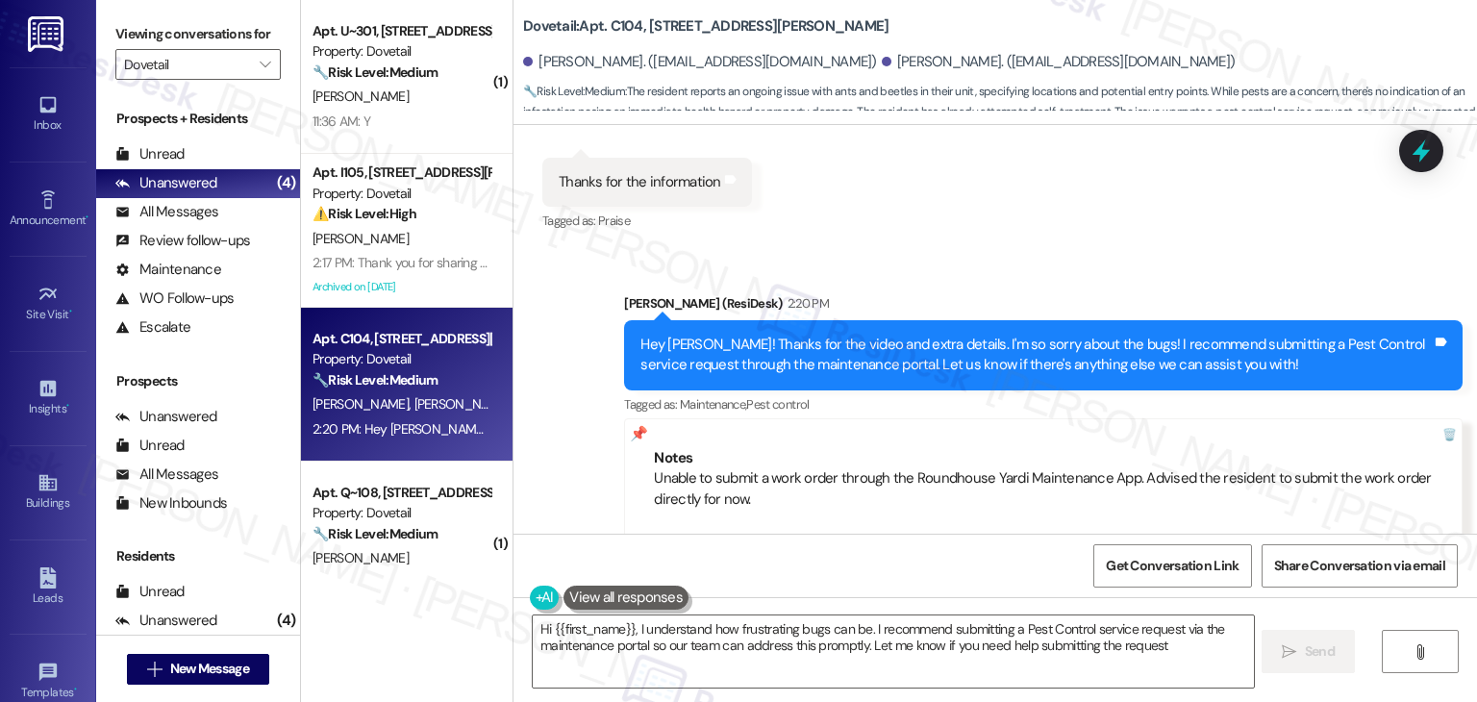
type textarea "Hi {{first_name}}, I understand how frustrating bugs can be. I recommend submit…"
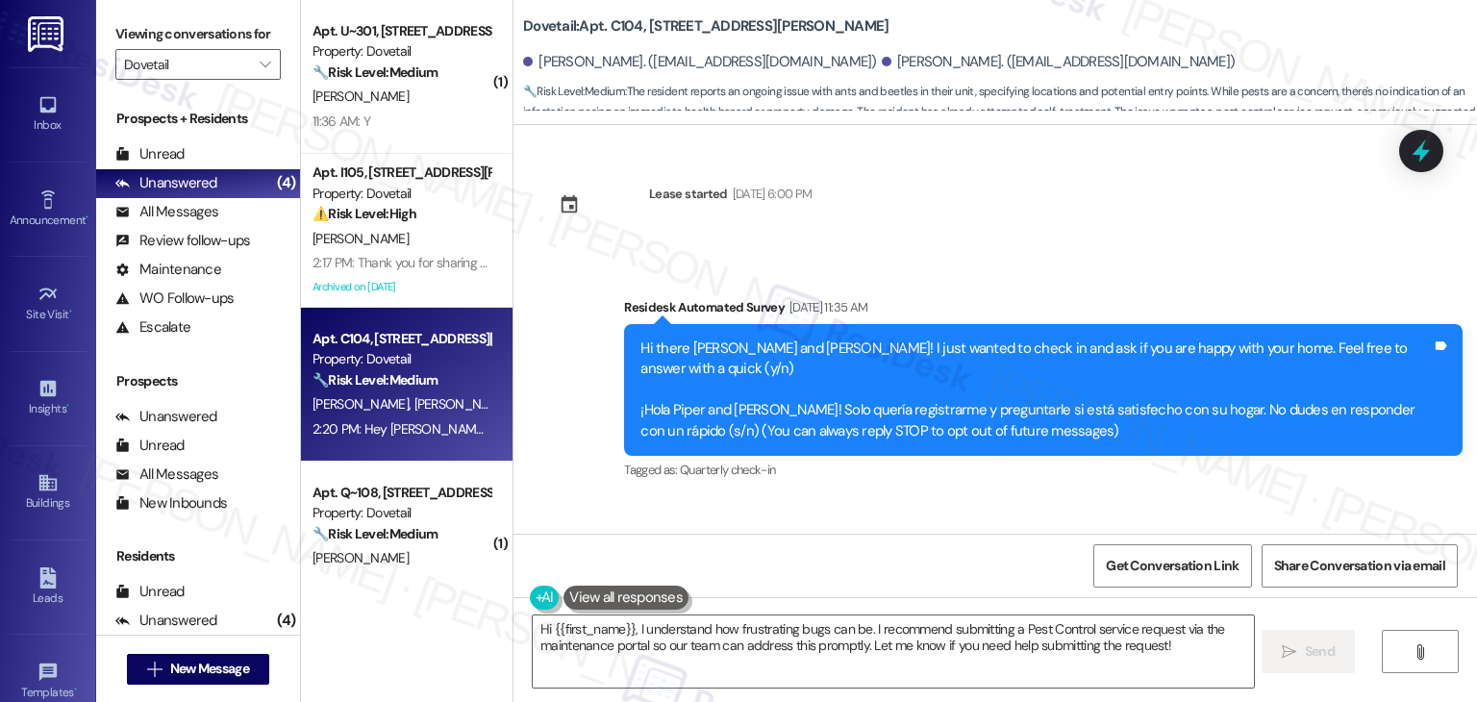
scroll to position [2937, 0]
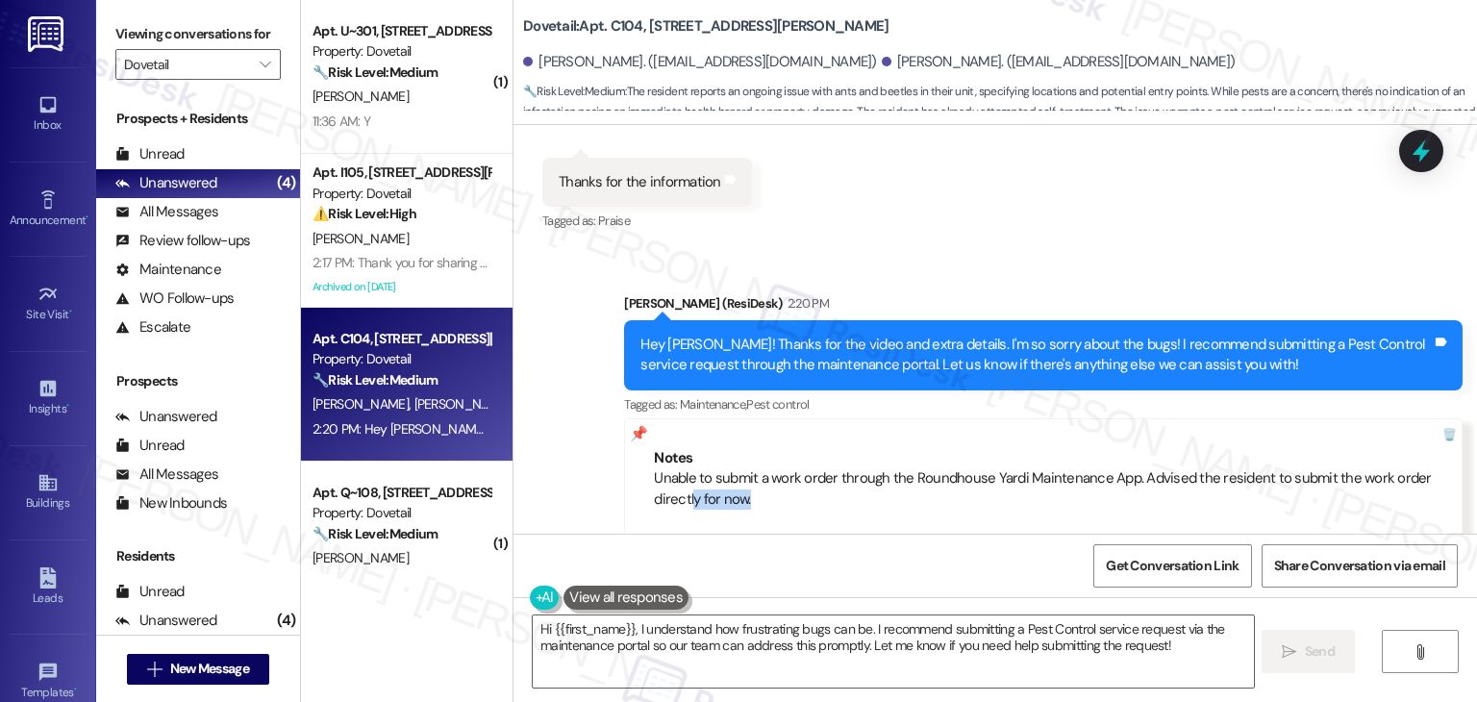
drag, startPoint x: 745, startPoint y: 409, endPoint x: 668, endPoint y: 412, distance: 77.0
click at [676, 468] on div "Unable to submit a work order through the Roundhouse Yardi Maintenance App. Adv…" at bounding box center [1043, 519] width 779 height 103
click at [635, 418] on div "Notes Unable to submit a work order through the Roundhouse Yardi Maintenance Ap…" at bounding box center [1043, 510] width 838 height 184
click at [659, 468] on div "Unable to submit a work order through the Roundhouse Yardi Maintenance App. Adv…" at bounding box center [1043, 519] width 779 height 103
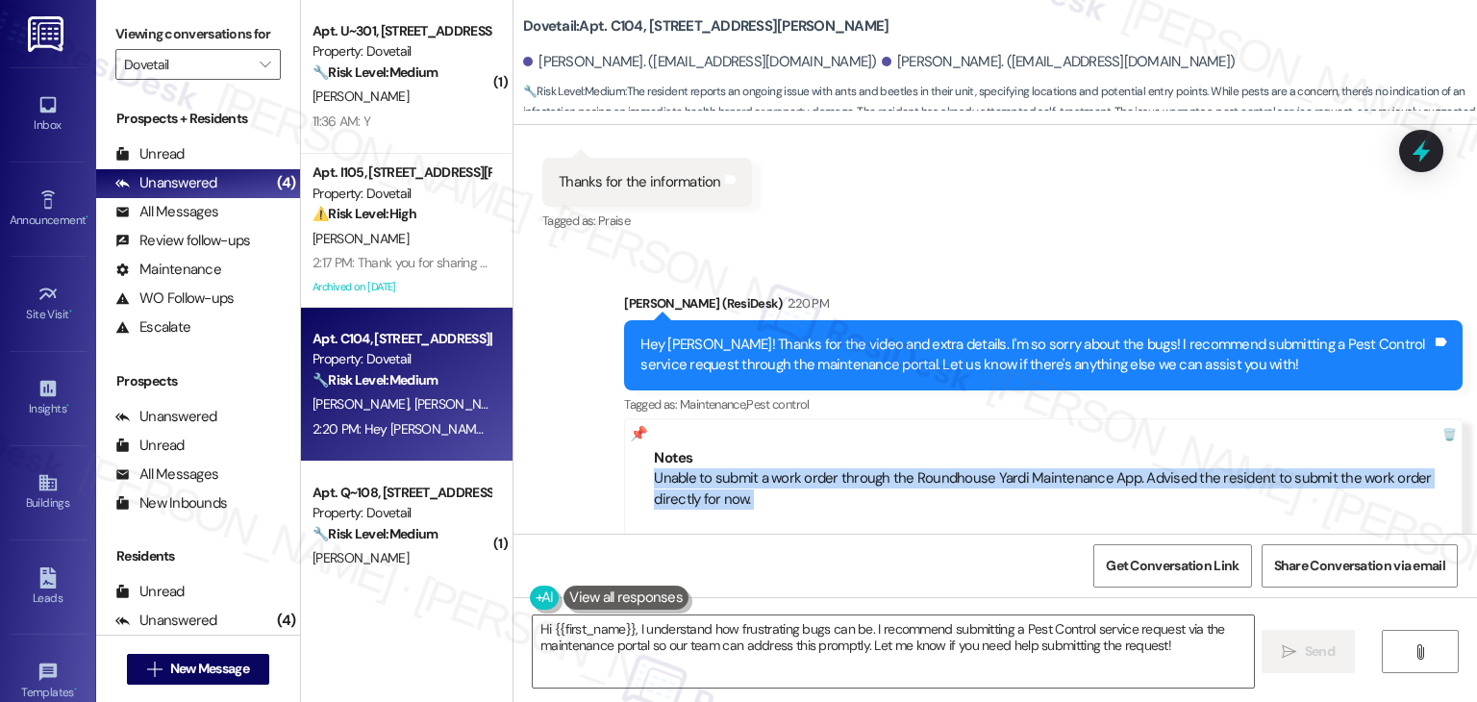
click at [659, 468] on div "Unable to submit a work order through the Roundhouse Yardi Maintenance App. Adv…" at bounding box center [1043, 519] width 779 height 103
copy div "Unable to submit a work order through the Roundhouse Yardi Maintenance App. Adv…"
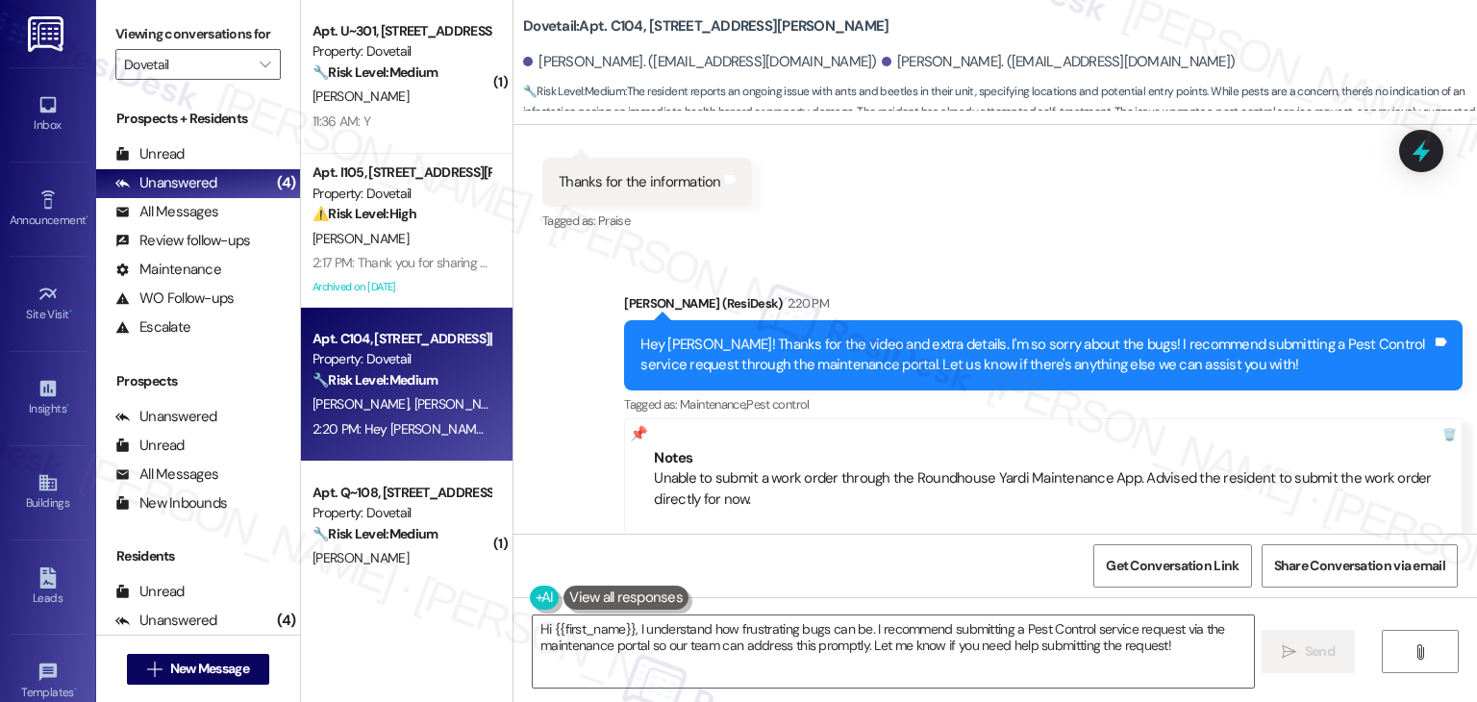
click at [568, 457] on div "Sent via SMS [PERSON_NAME] (ResiDesk) 2:20 PM Hey [PERSON_NAME]! Thanks for the…" at bounding box center [994, 433] width 963 height 366
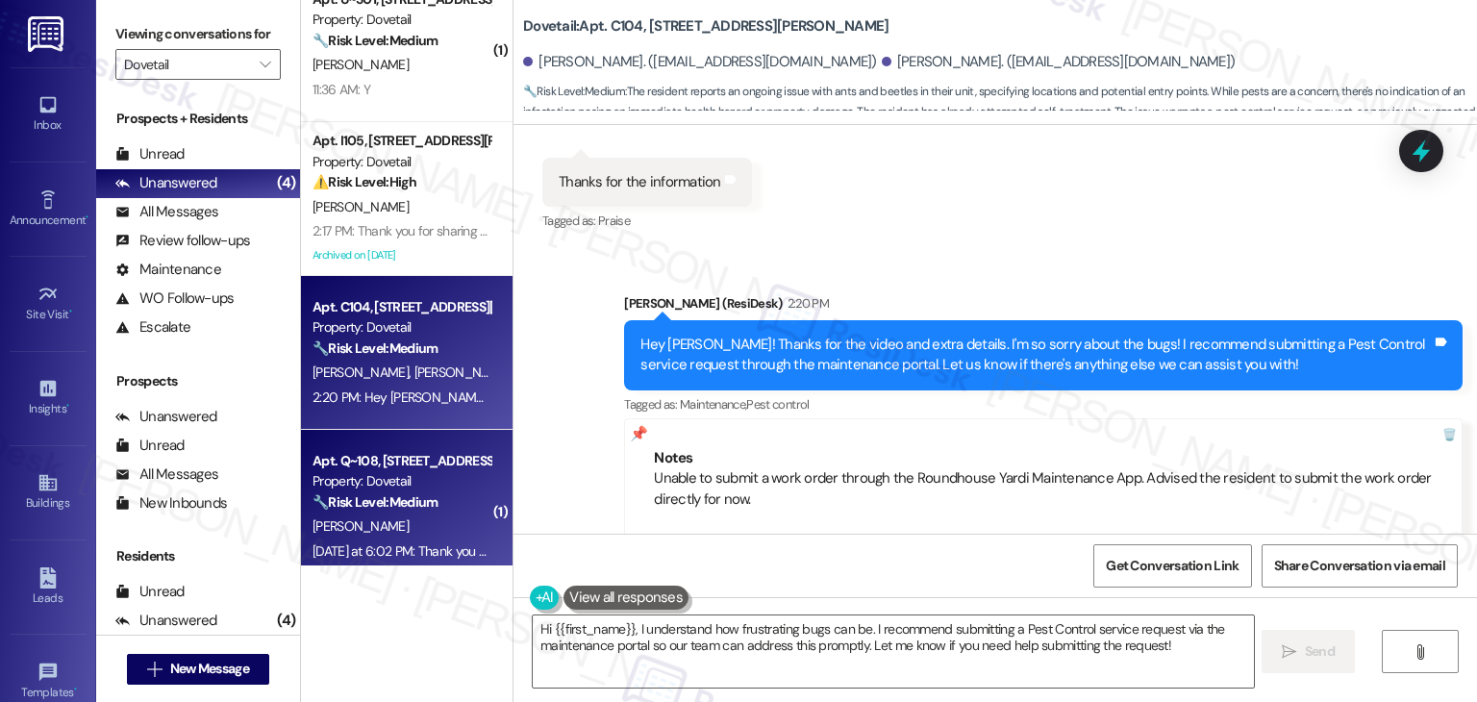
scroll to position [50, 0]
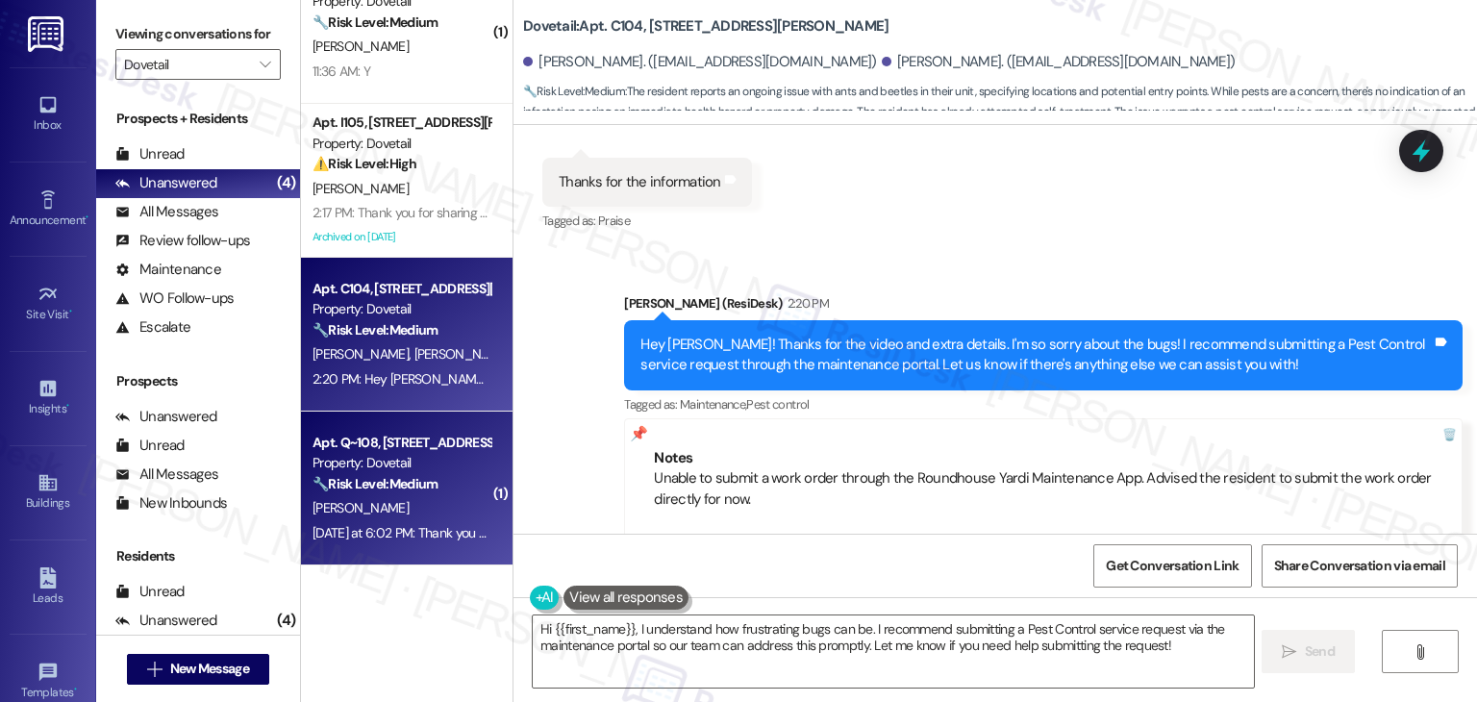
click at [394, 528] on div "[DATE] at 6:02 PM: Thank you for your message. Our offices are currently closed…" at bounding box center [902, 532] width 1181 height 17
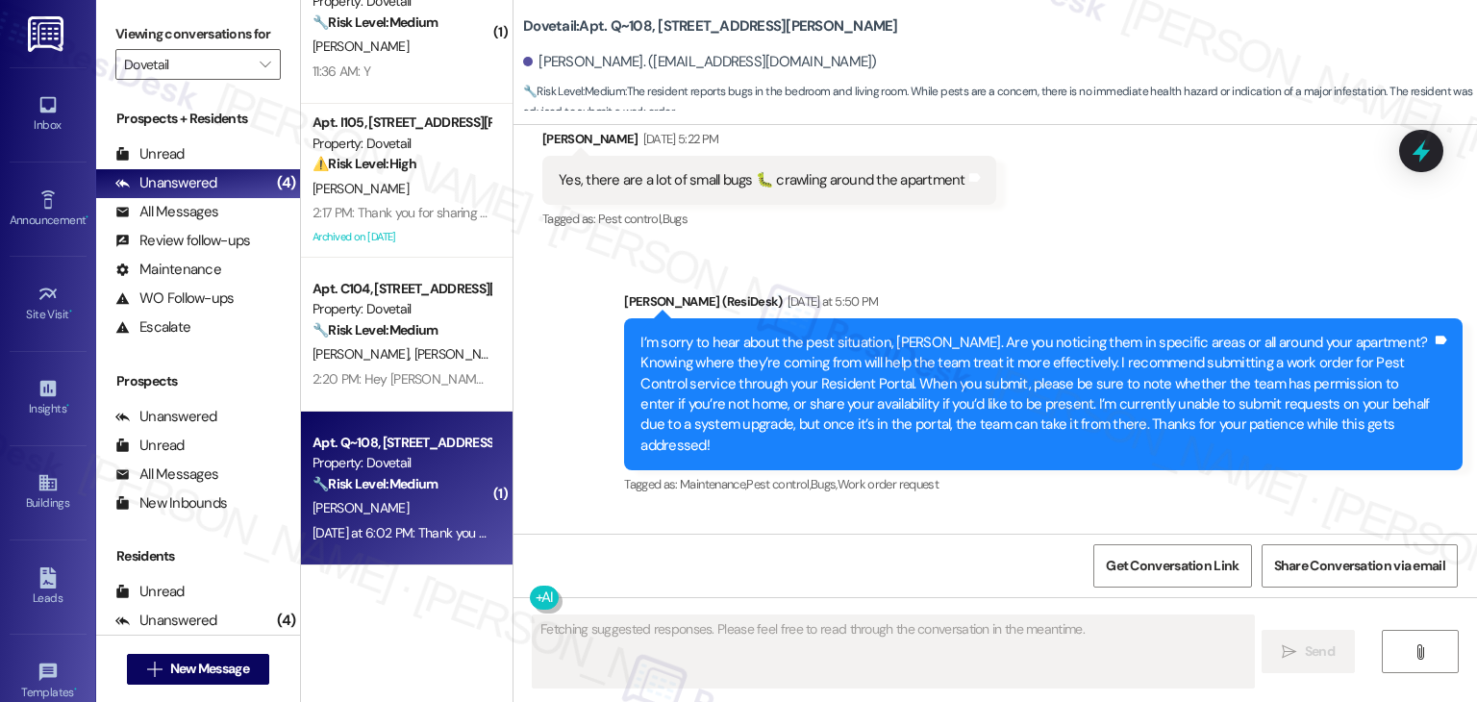
scroll to position [1738, 0]
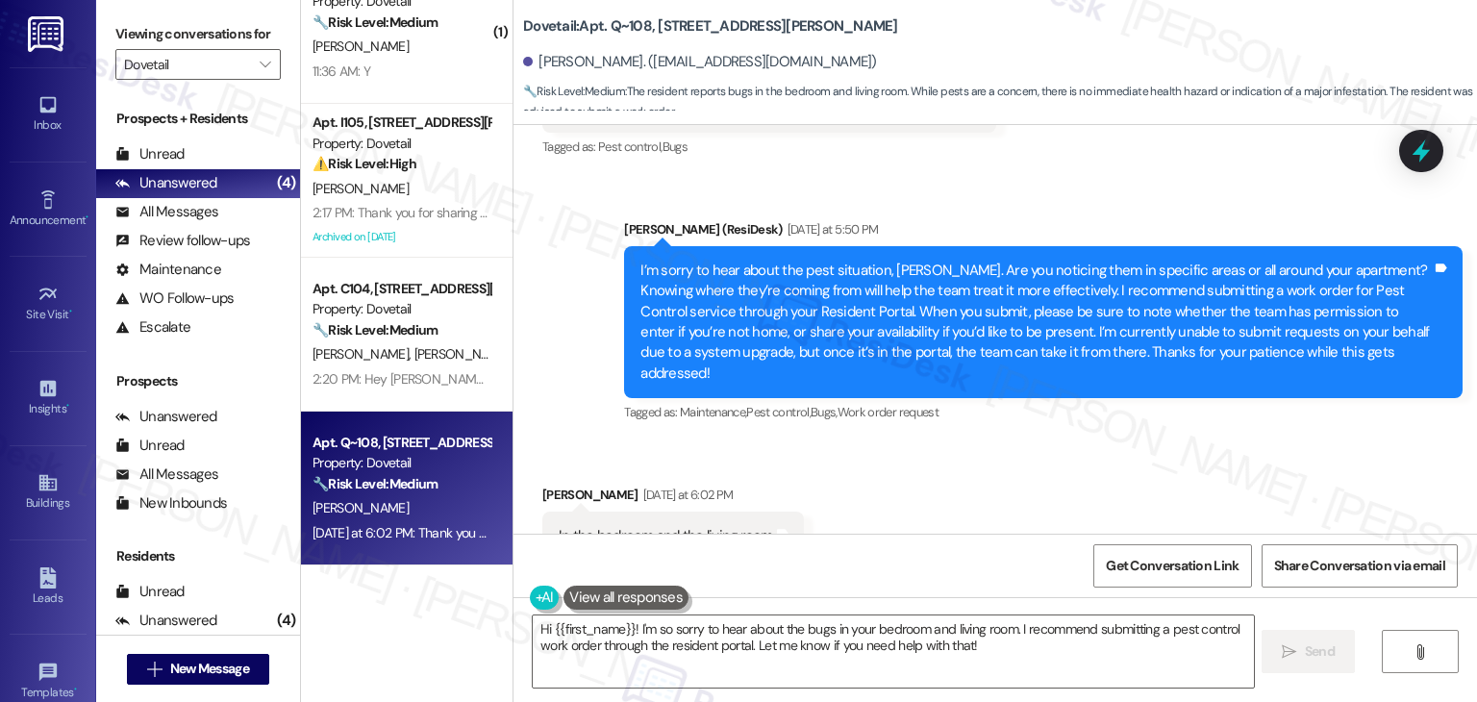
click at [885, 441] on div "Received via SMS [PERSON_NAME] [DATE] at 6:02 PM In the bedroom and the living …" at bounding box center [994, 508] width 963 height 134
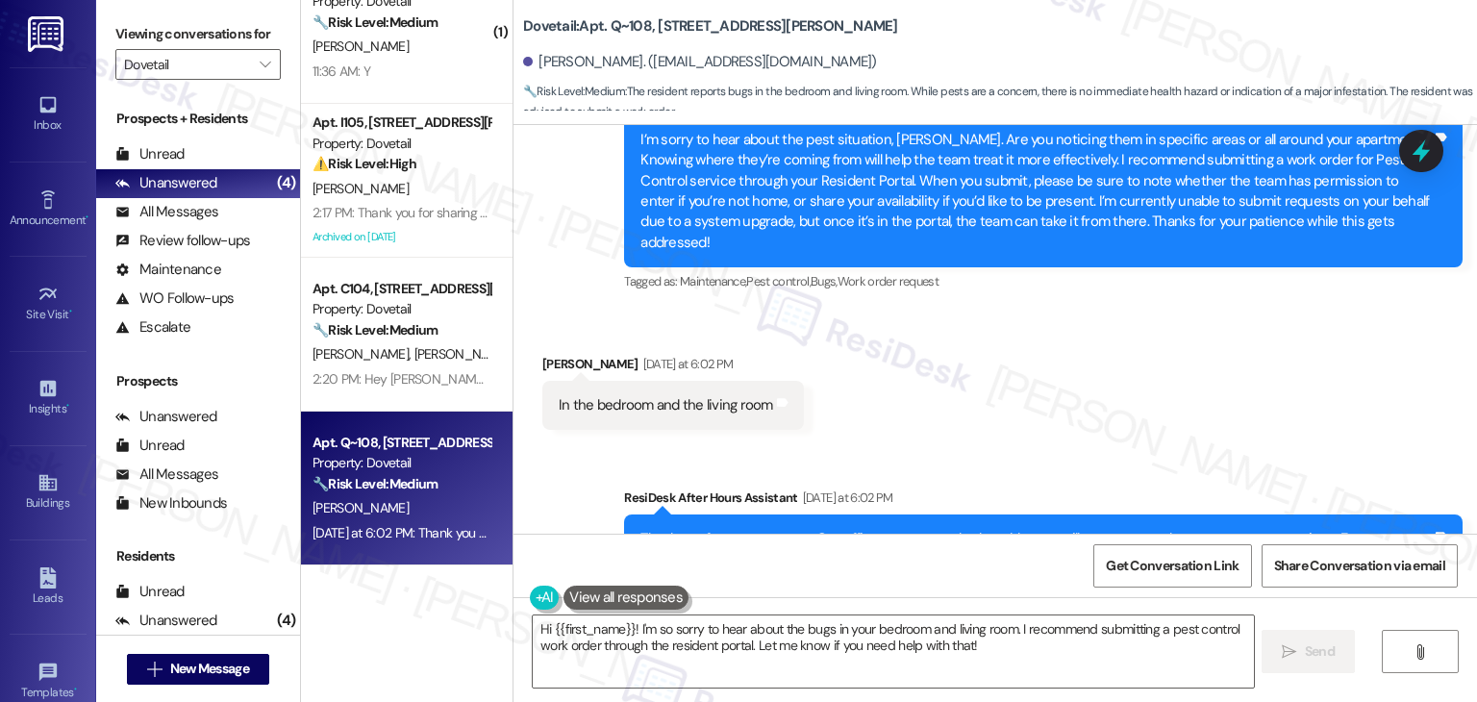
scroll to position [1827, 0]
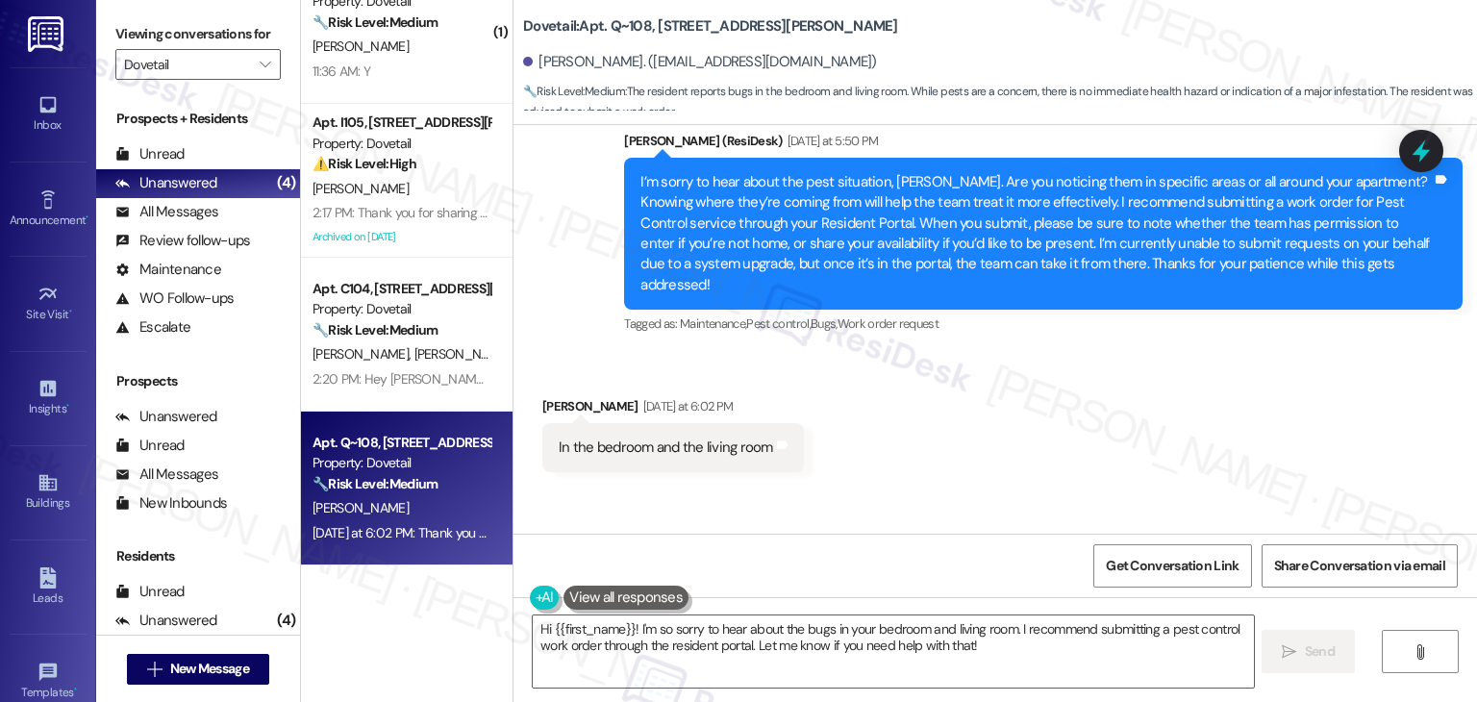
click at [892, 210] on div "I’m sorry to hear about the pest situation, [PERSON_NAME]. Are you noticing the…" at bounding box center [1035, 234] width 791 height 124
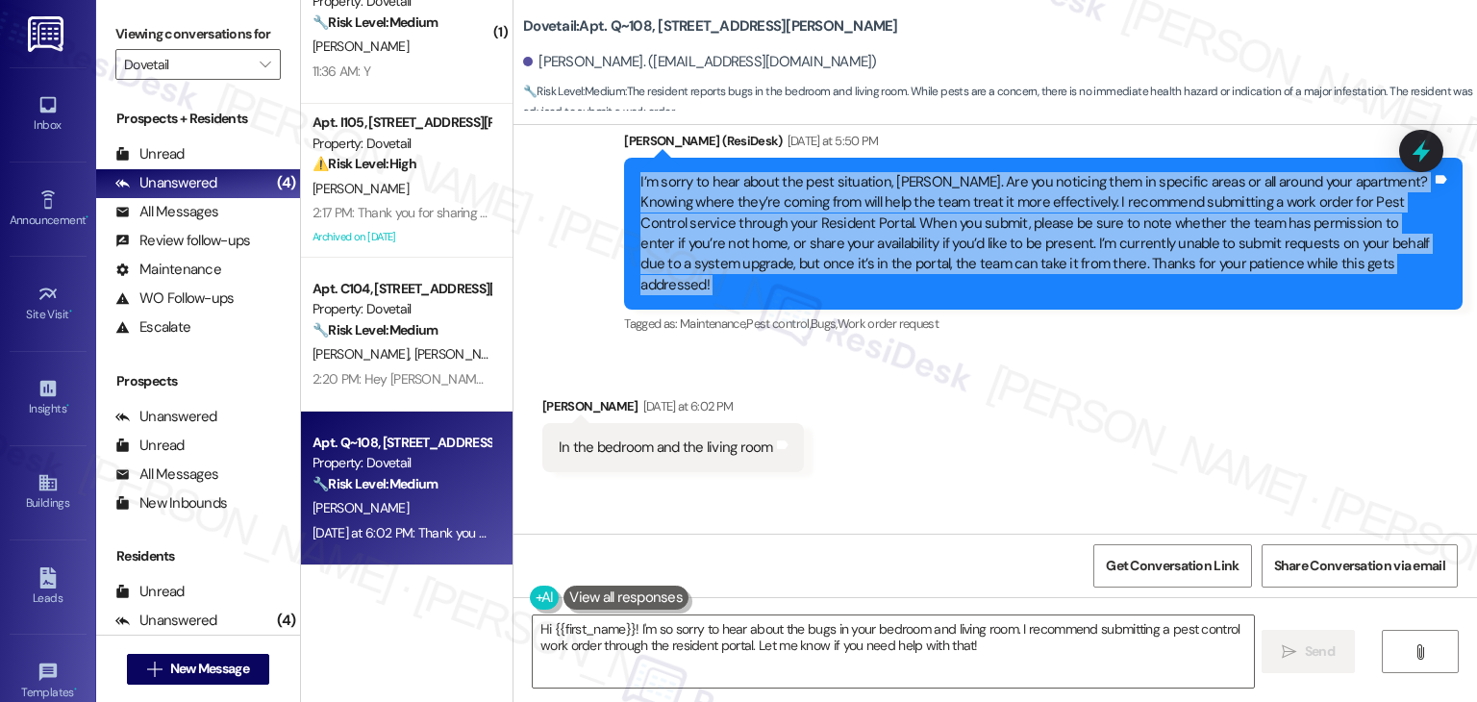
click at [892, 210] on div "I’m sorry to hear about the pest situation, [PERSON_NAME]. Are you noticing the…" at bounding box center [1035, 234] width 791 height 124
copy div "I’m sorry to hear about the pest situation, [PERSON_NAME]. Are you noticing the…"
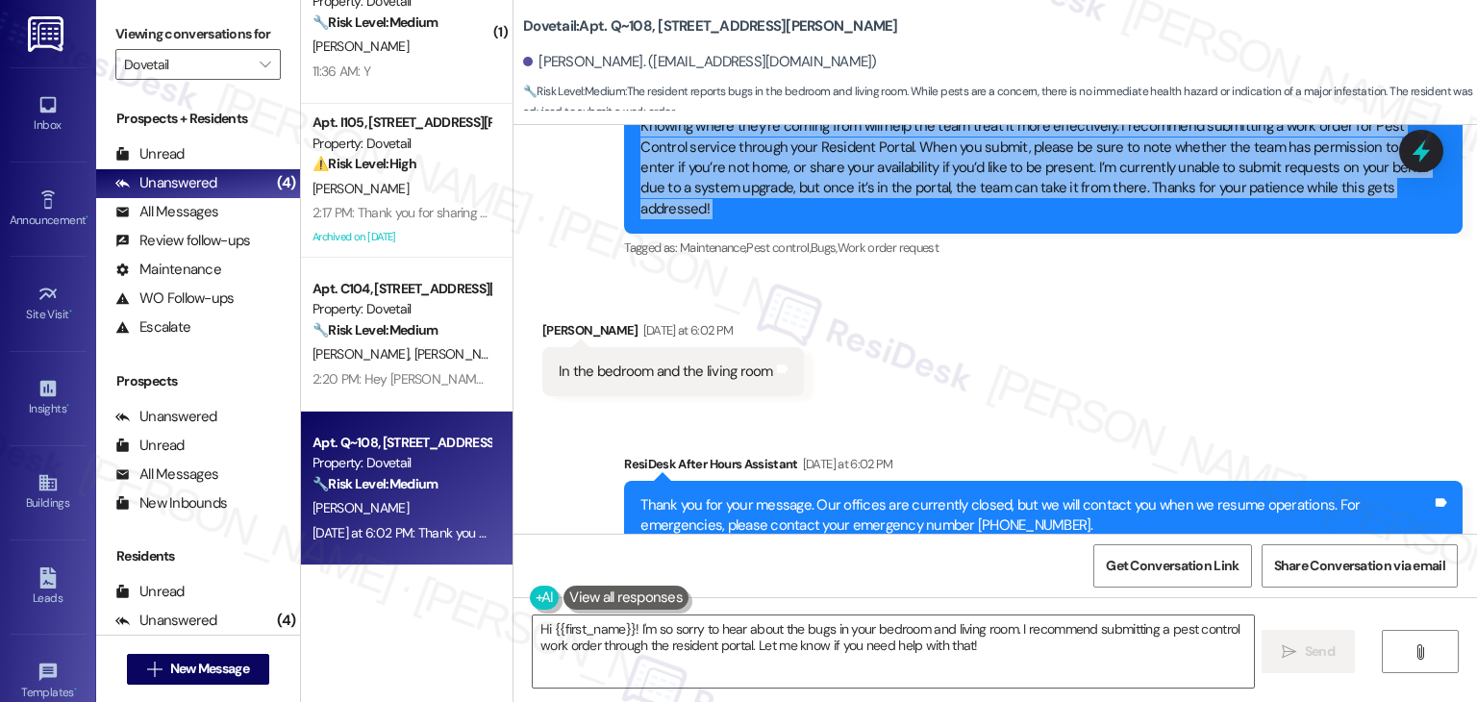
scroll to position [1922, 0]
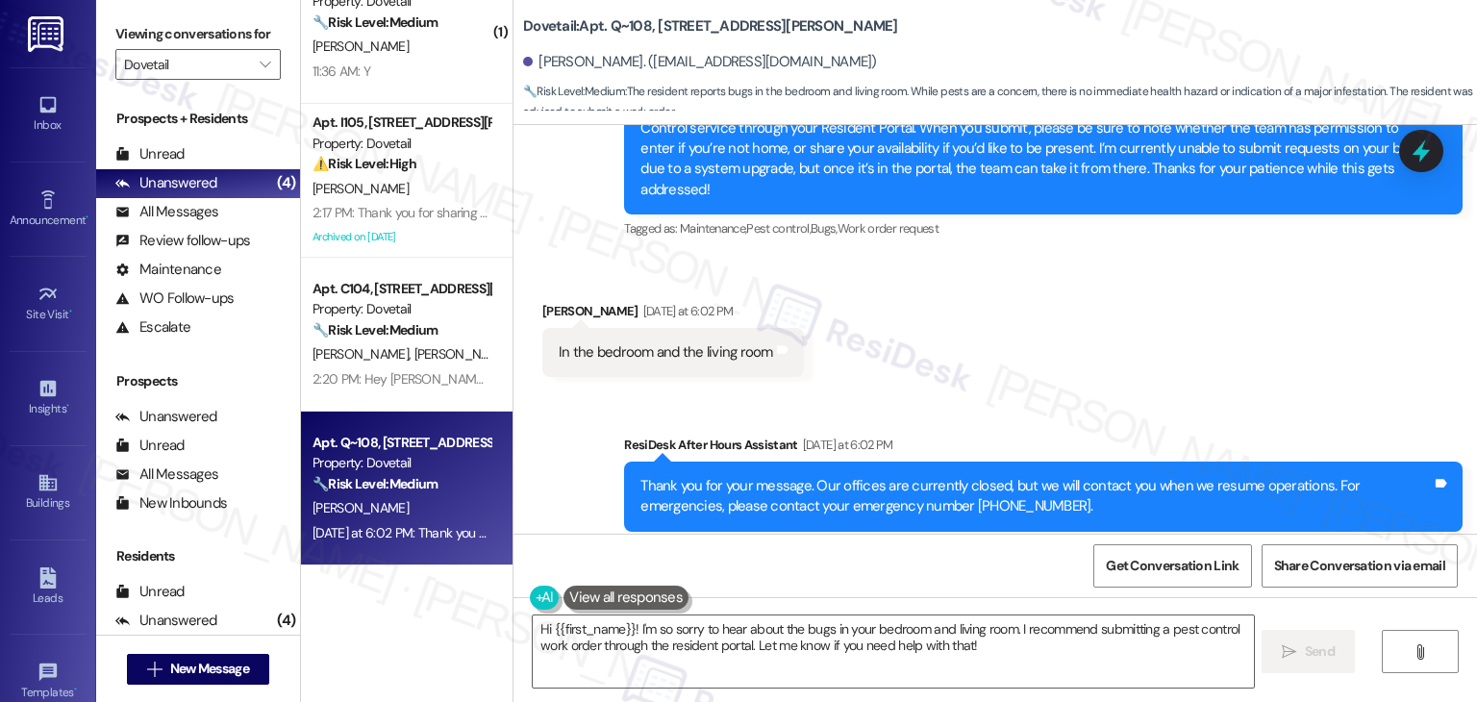
click at [719, 330] on div "In the bedroom and the living room Tags and notes" at bounding box center [673, 352] width 262 height 49
click at [719, 342] on div "In the bedroom and the living room" at bounding box center [666, 352] width 214 height 20
copy div "In the bedroom and the living room Tags and notes Sent via SMS"
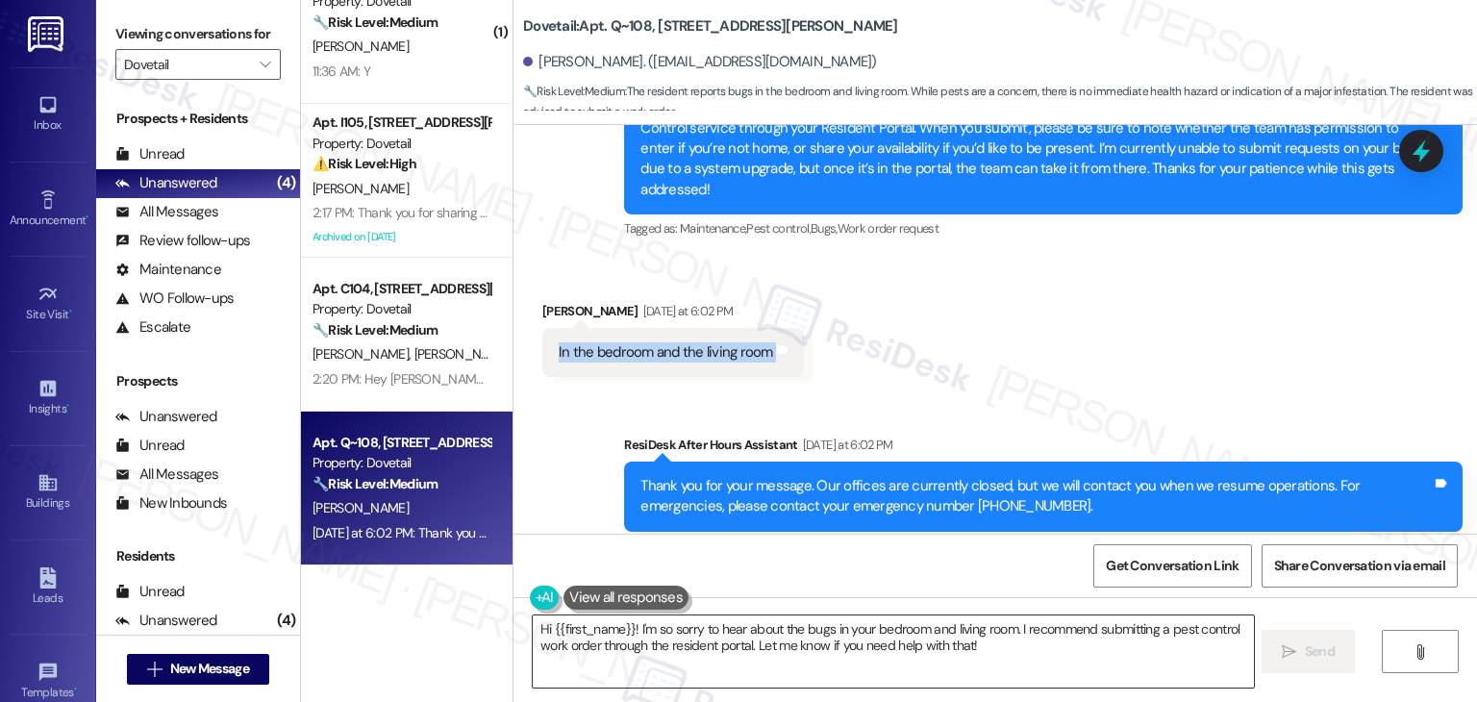
click at [930, 636] on textarea "Hi {{first_name}}! I'm so sorry to hear about the bugs in your bedroom and livi…" at bounding box center [893, 651] width 720 height 72
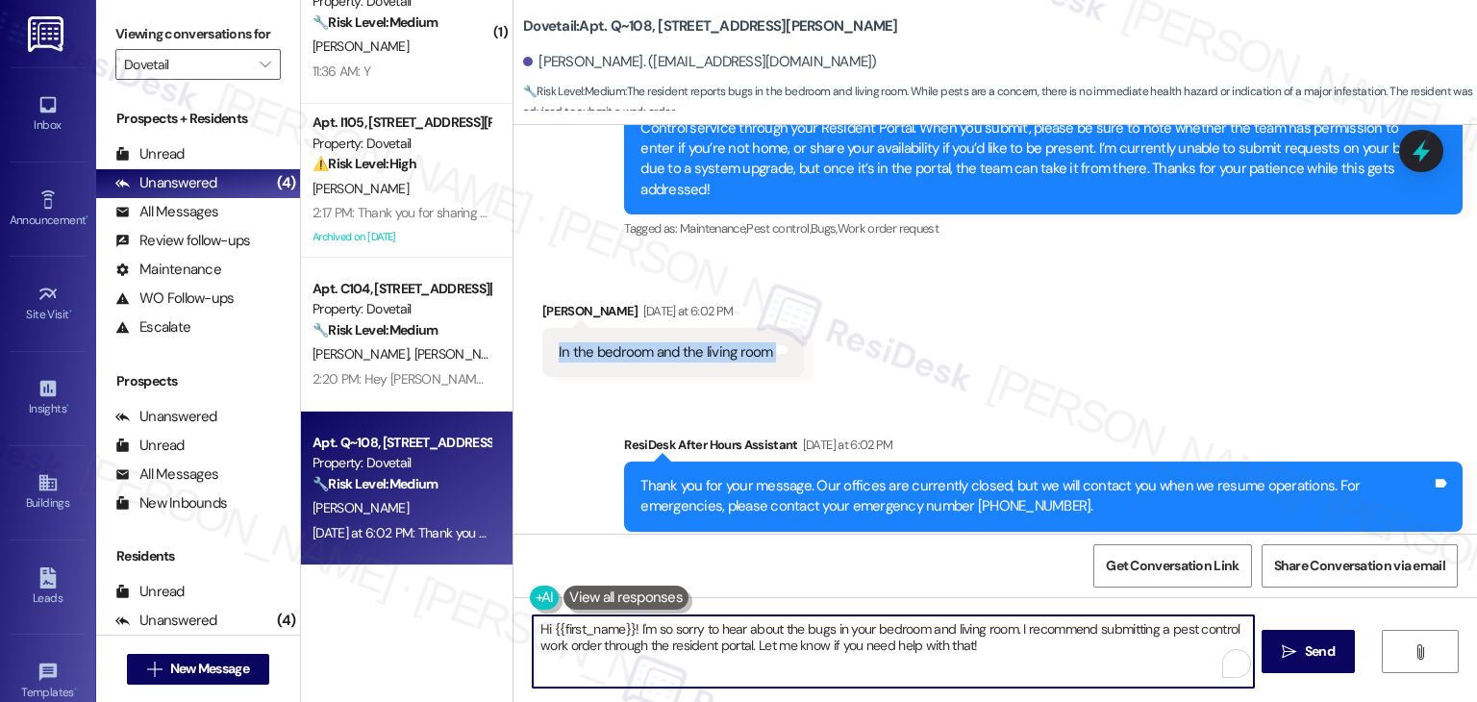
click at [930, 636] on textarea "Hi {{first_name}}! I'm so sorry to hear about the bugs in your bedroom and livi…" at bounding box center [893, 651] width 720 height 72
paste textarea "Thanks for clarifying, [PERSON_NAME]. I’ll note that the pests are in both the …"
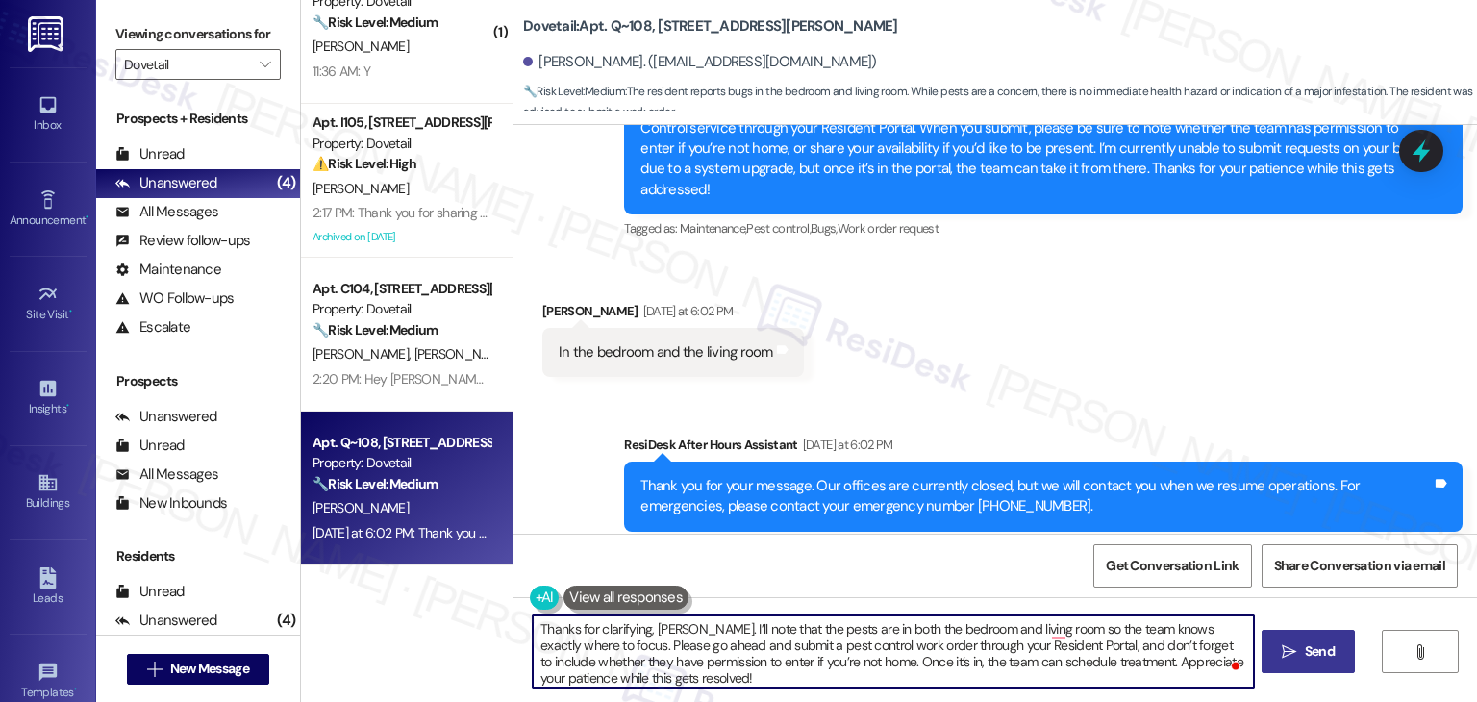
type textarea "Thanks for clarifying, [PERSON_NAME]. I’ll note that the pests are in both the …"
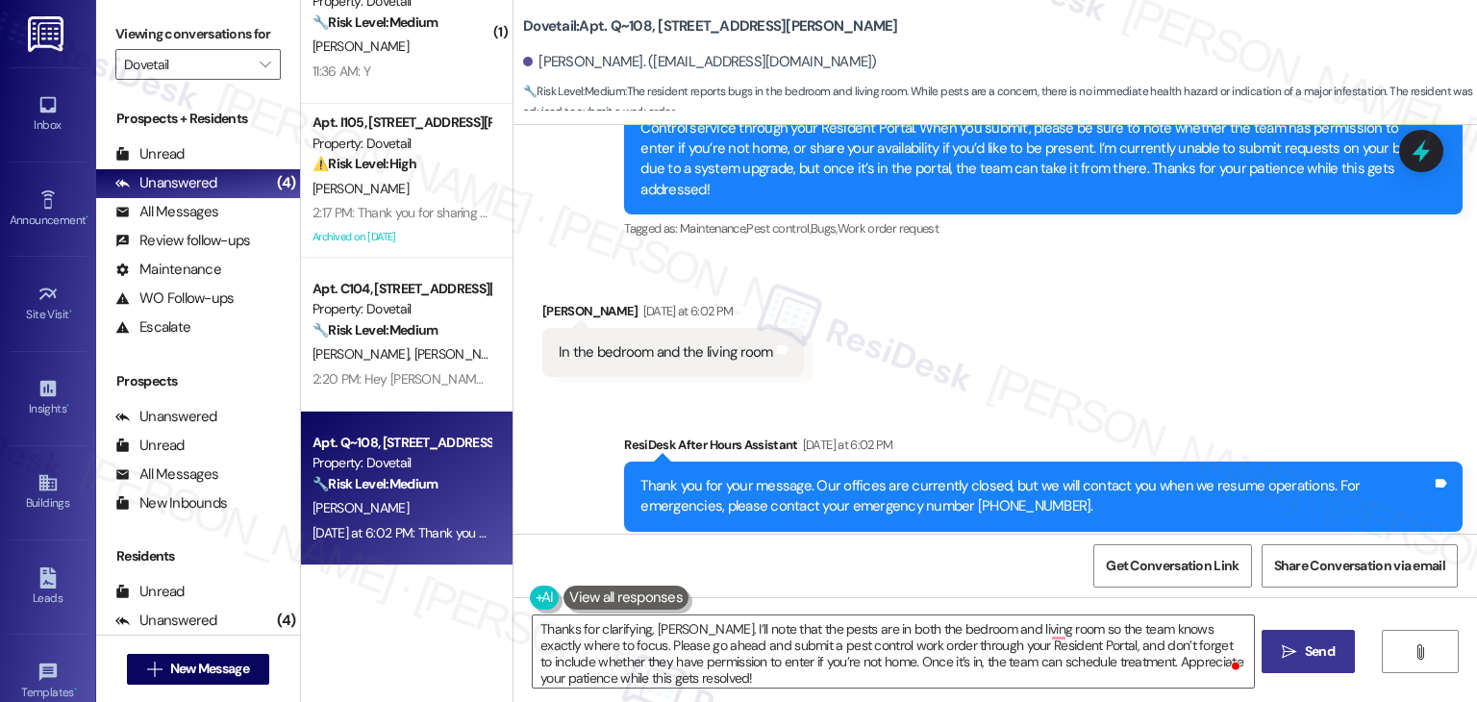
click at [1322, 652] on span "Send" at bounding box center [1320, 651] width 30 height 20
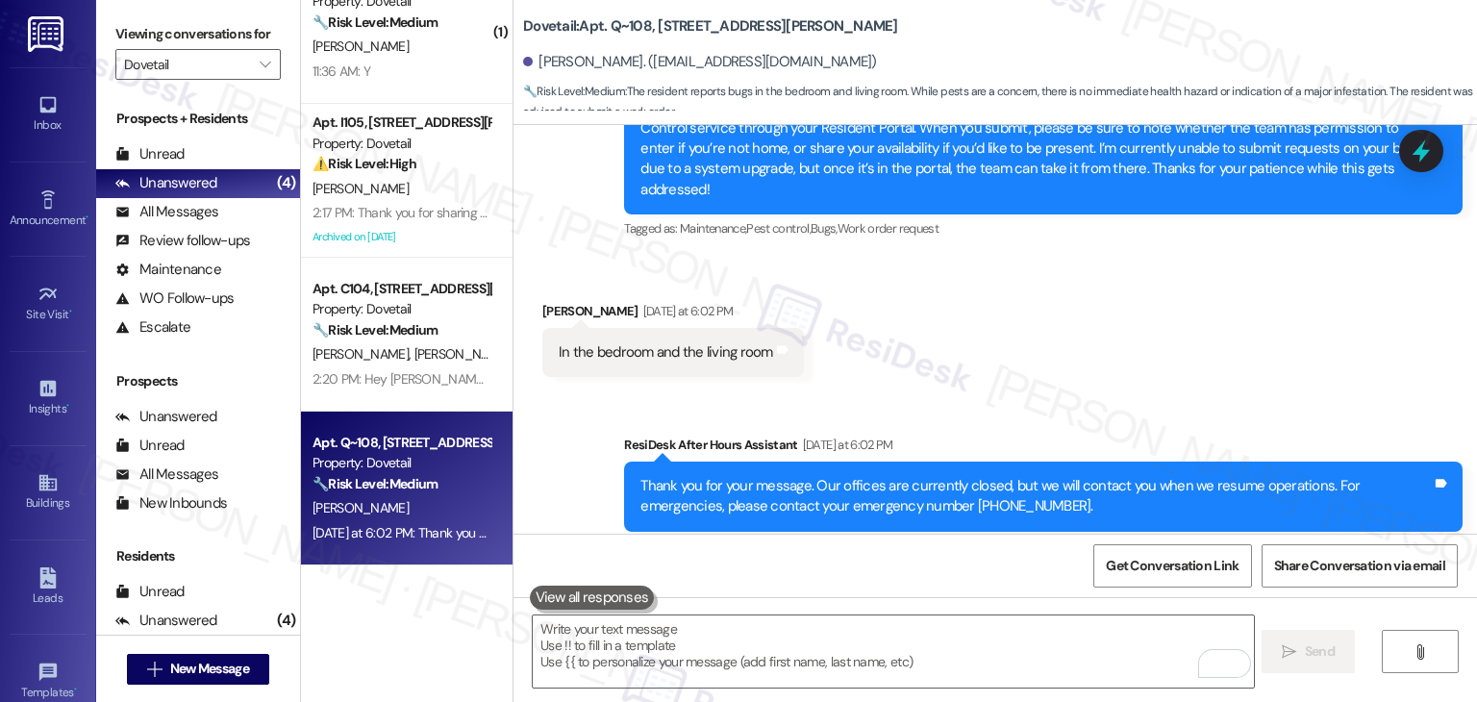
click at [978, 570] on div "Get Conversation Link Share Conversation via email" at bounding box center [994, 565] width 963 height 63
click at [827, 636] on textarea "To enrich screen reader interactions, please activate Accessibility in Grammarl…" at bounding box center [893, 651] width 720 height 72
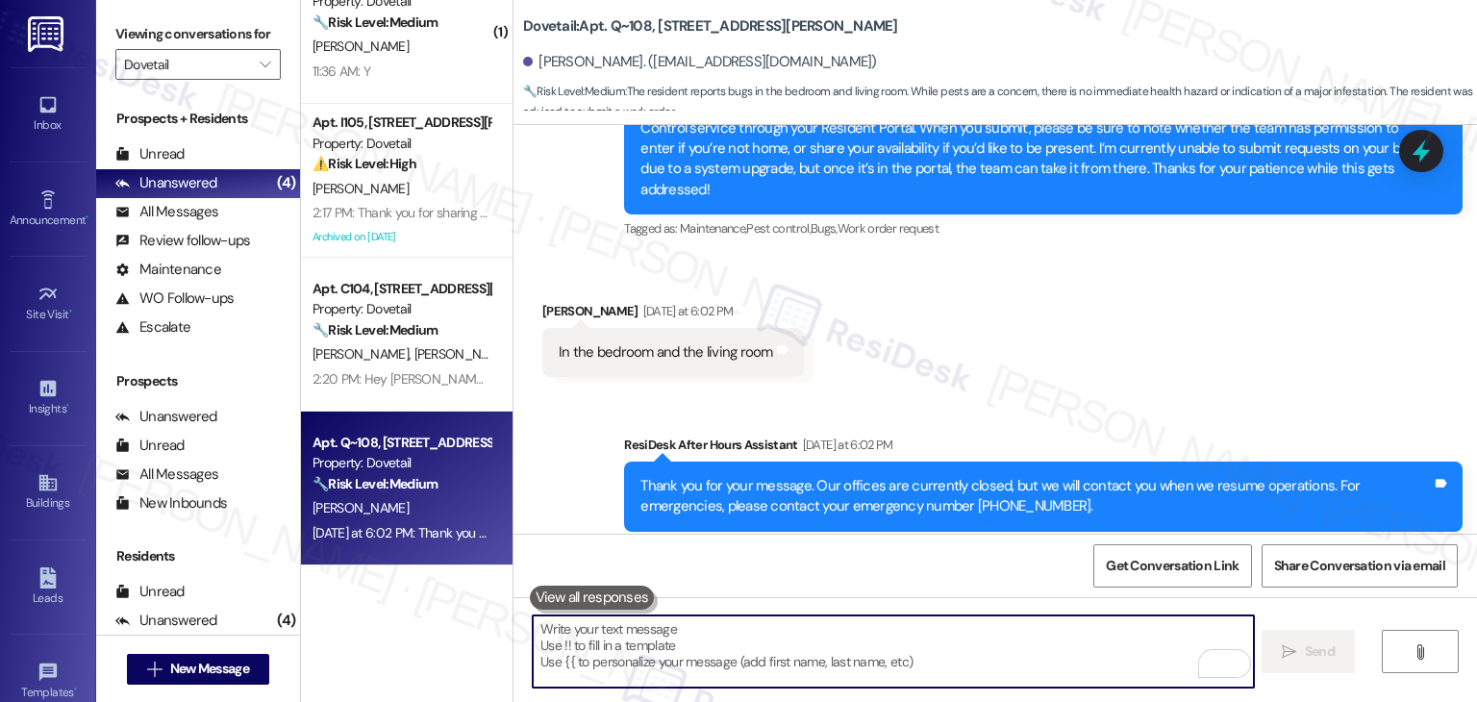
paste textarea "Thanks for clarifying, [PERSON_NAME]. I’ll note that the pests are in both the …"
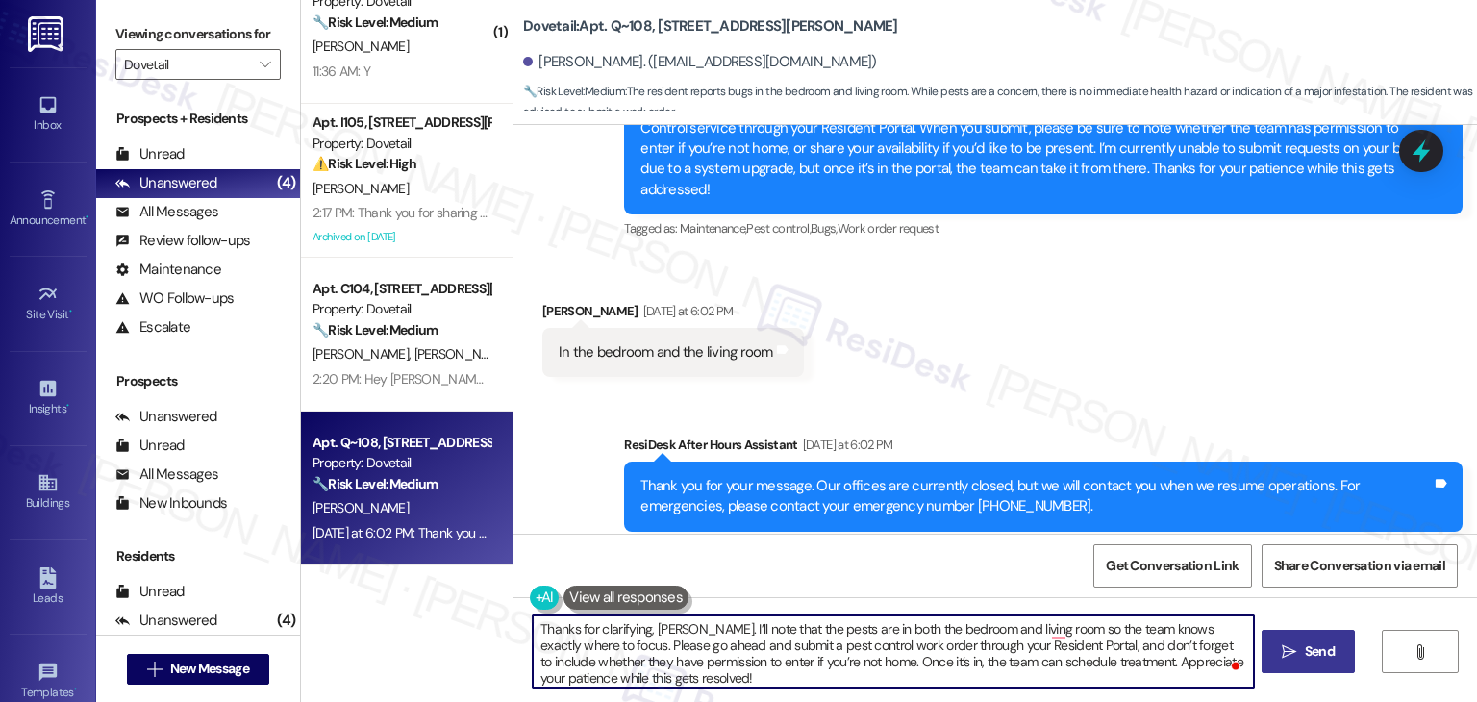
type textarea "Thanks for clarifying, [PERSON_NAME]. I’ll note that the pests are in both the …"
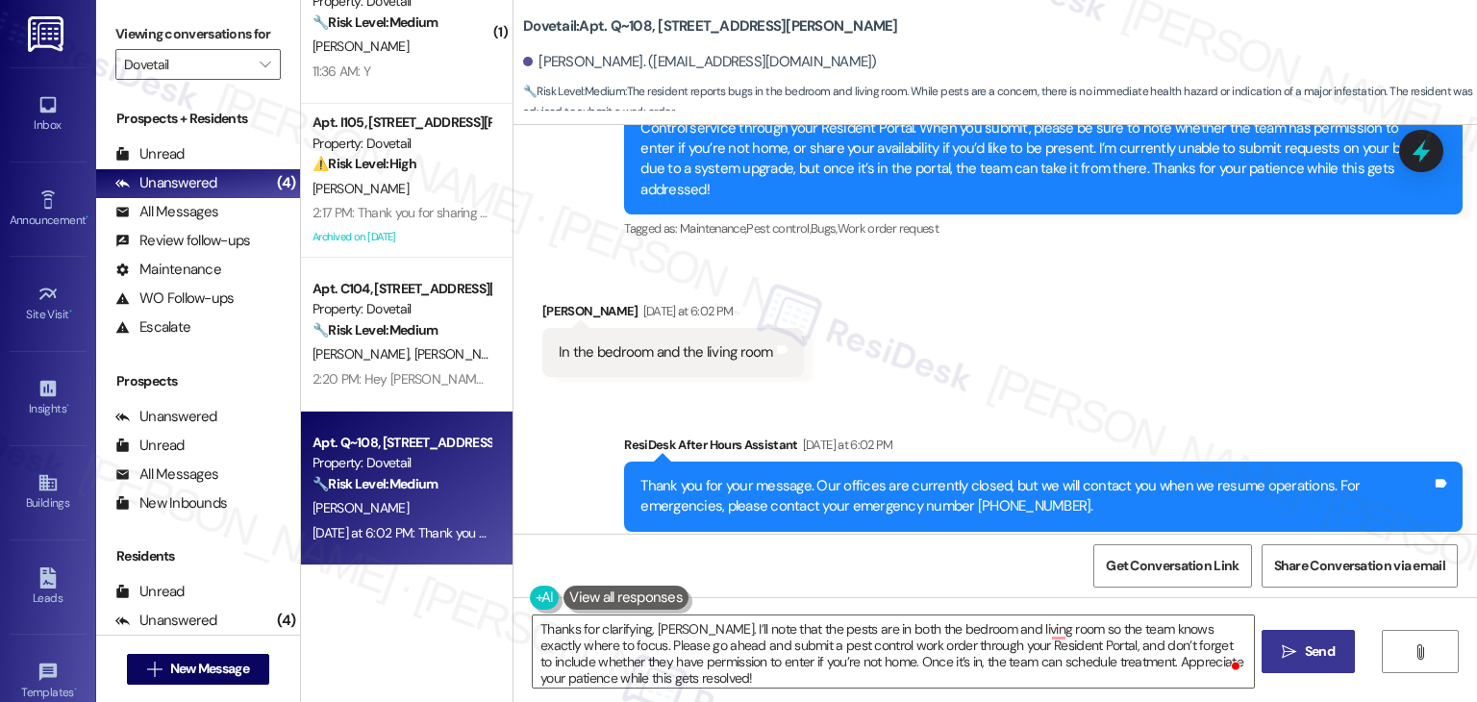
click at [1306, 651] on span "Send" at bounding box center [1320, 651] width 30 height 20
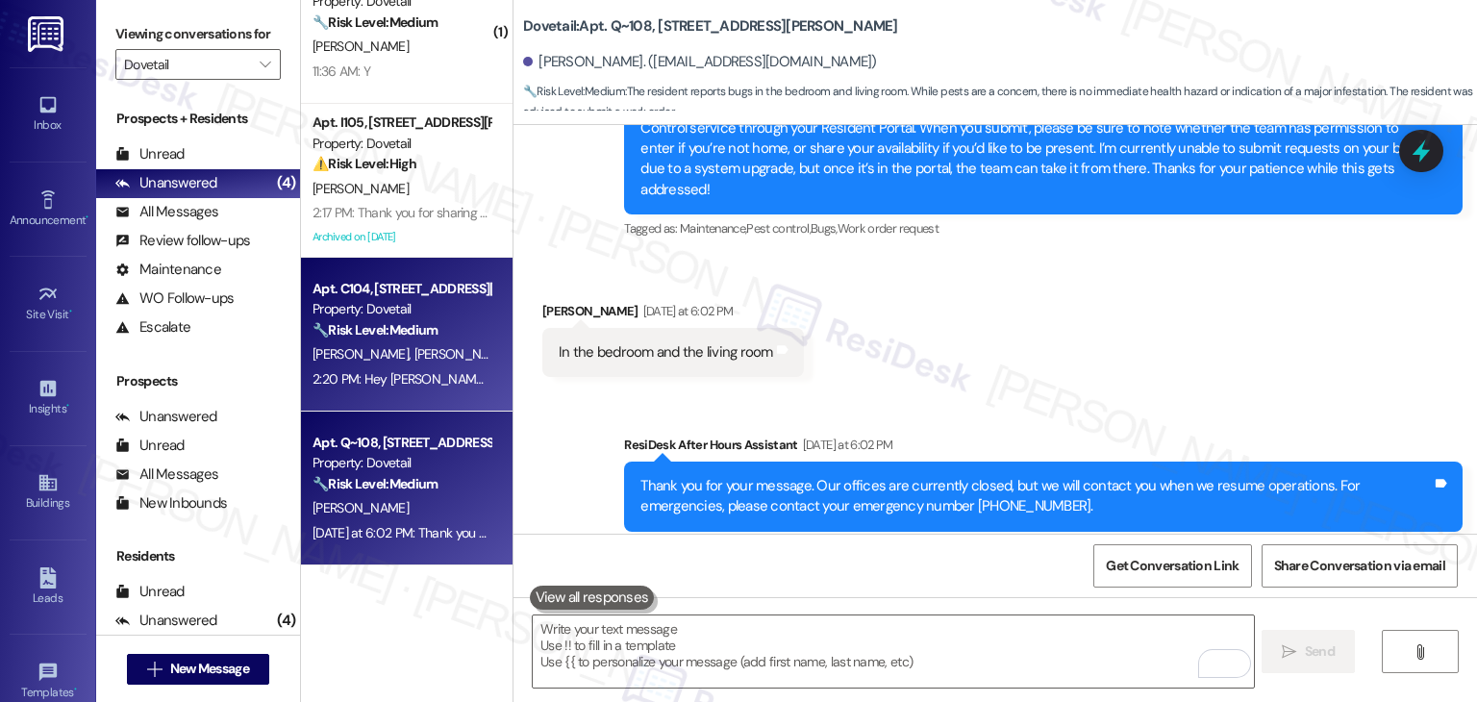
click at [350, 378] on div "2:20 PM: Hey [PERSON_NAME]! Thanks for the video and extra details. I'm so sorr…" at bounding box center [996, 378] width 1369 height 17
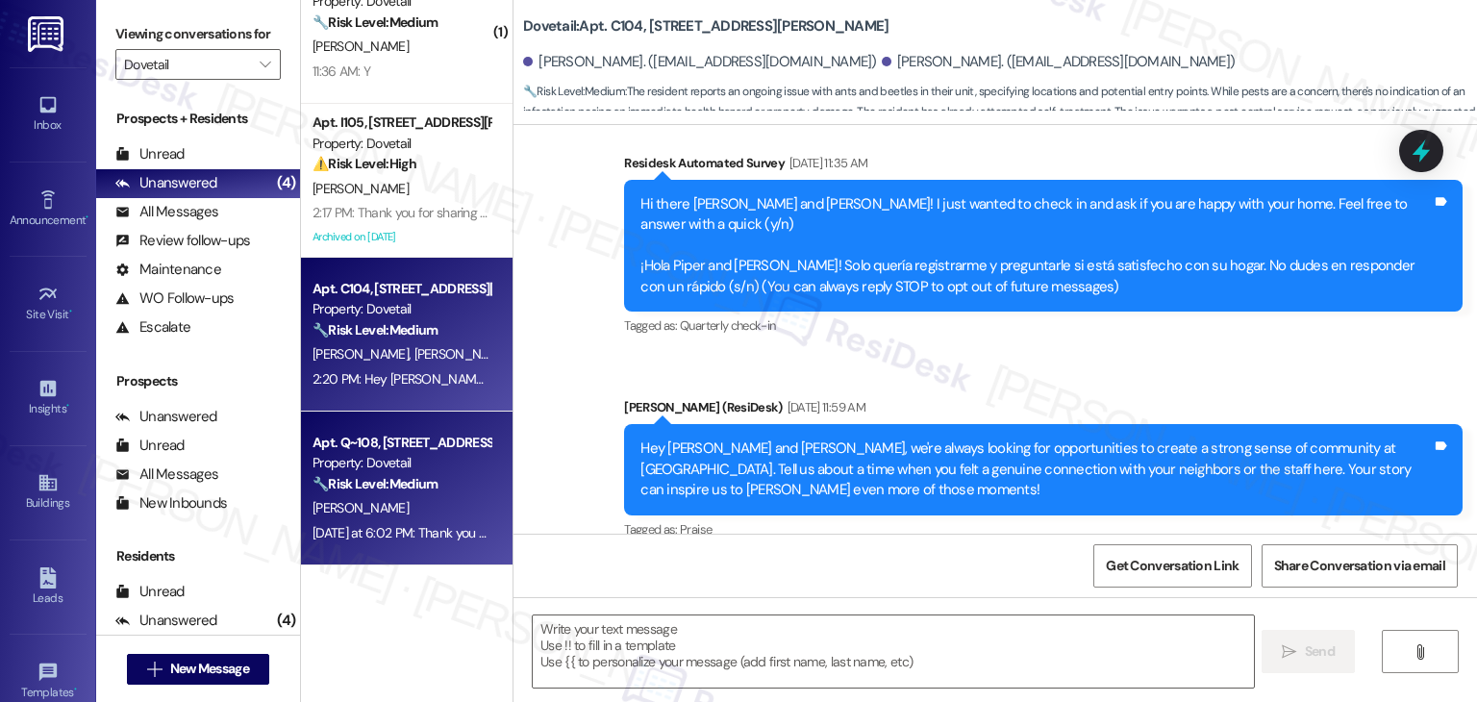
type textarea "Fetching suggested responses. Please feel free to read through the conversation…"
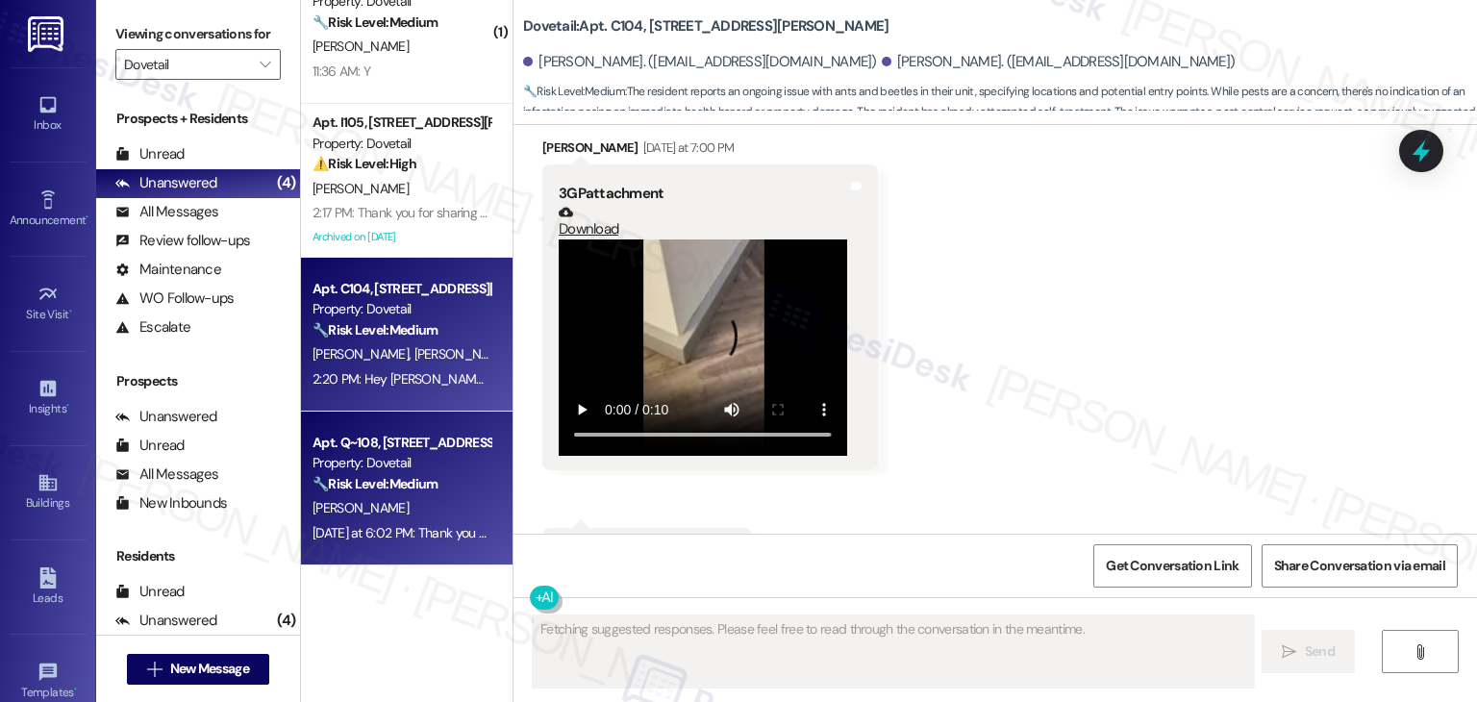
scroll to position [2570, 0]
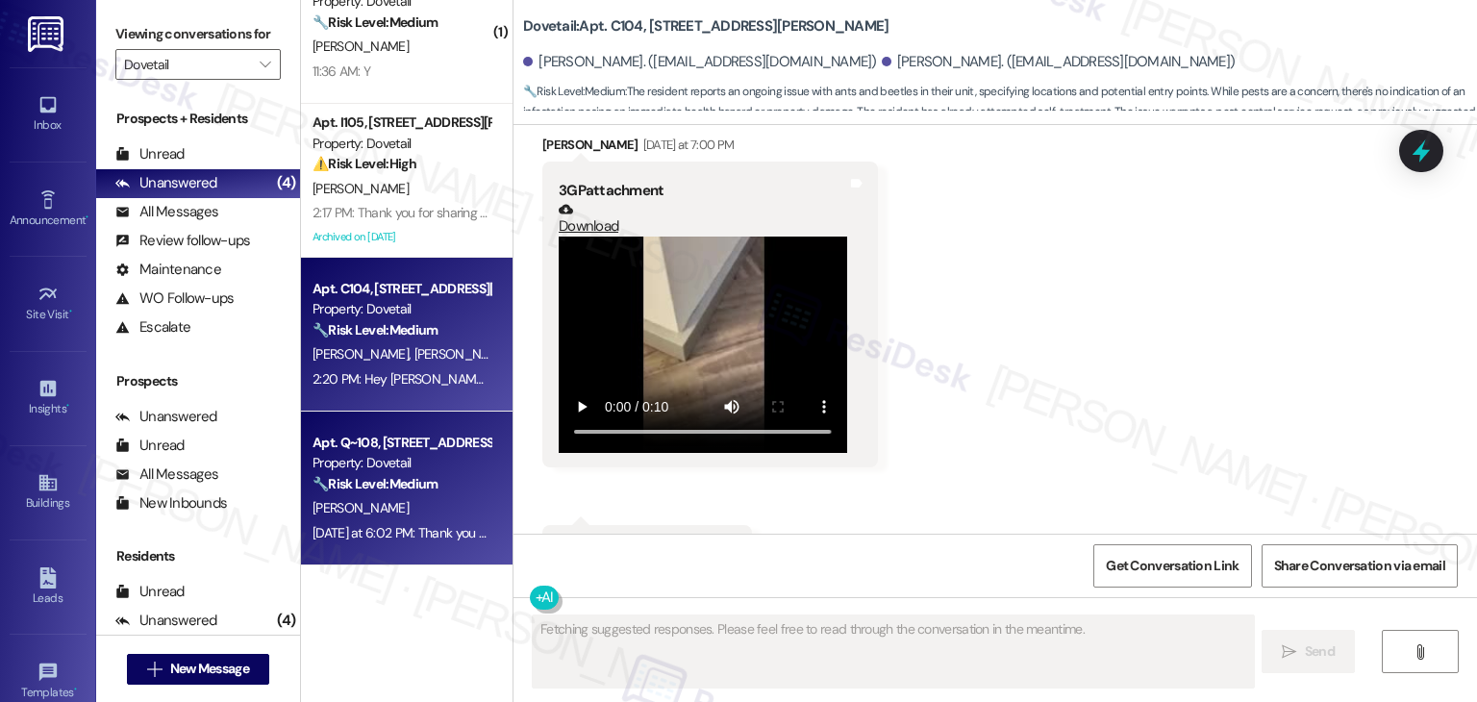
click at [385, 508] on div "[PERSON_NAME]" at bounding box center [402, 508] width 182 height 24
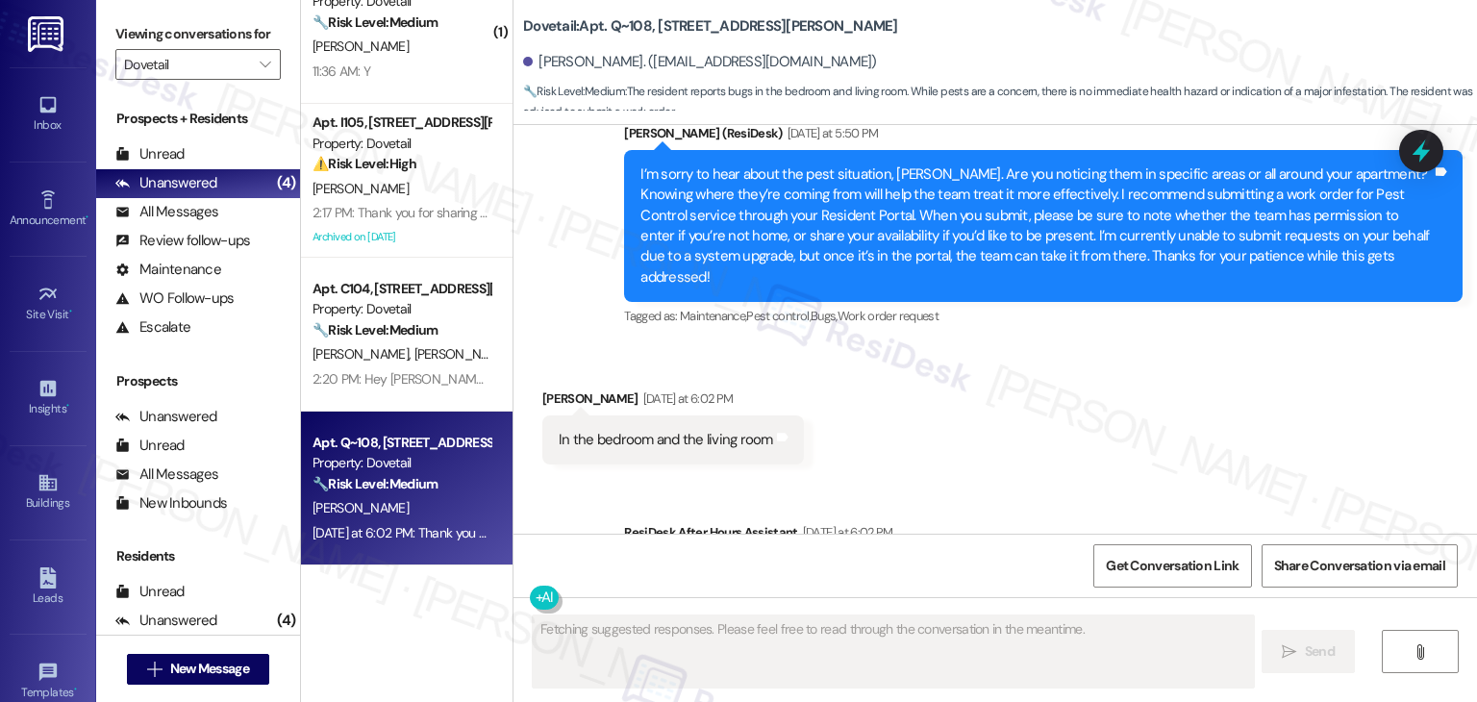
scroll to position [1922, 0]
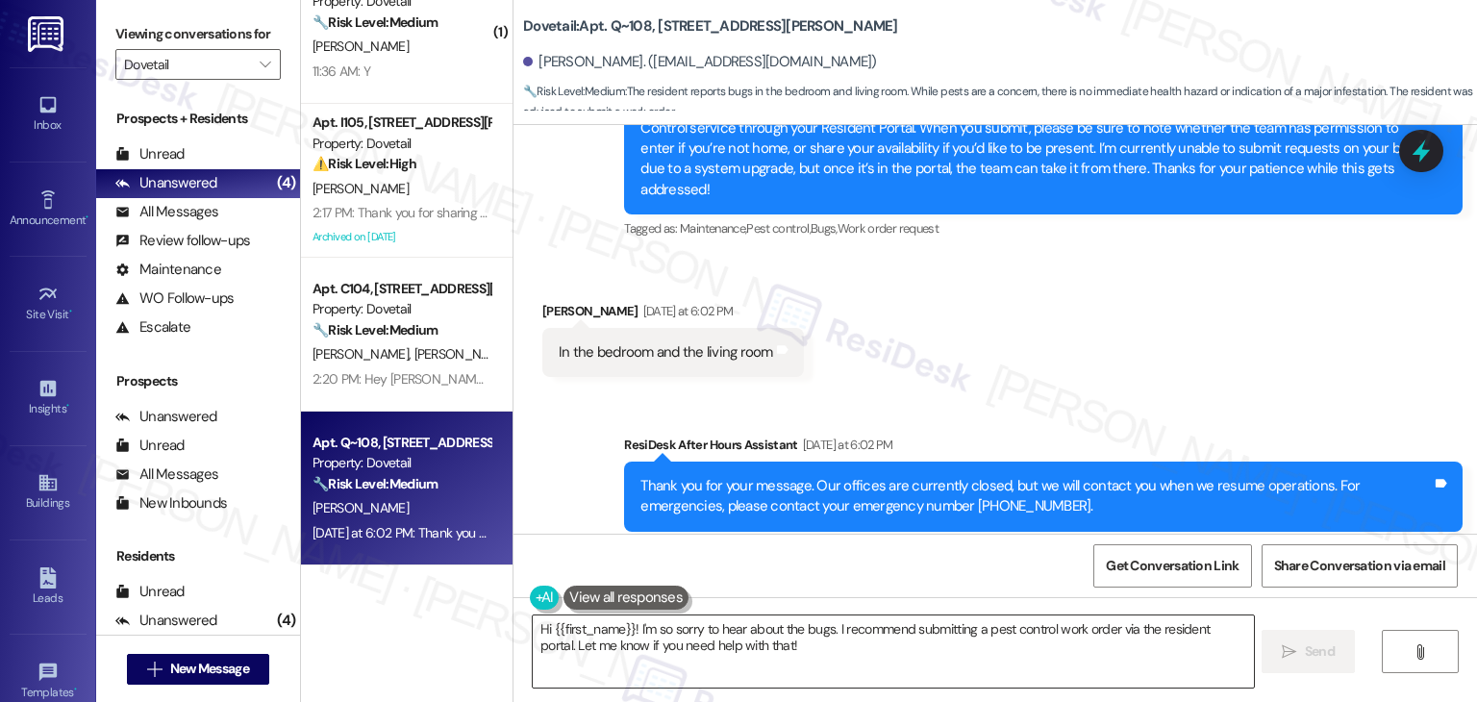
click at [726, 626] on textarea "Hi {{first_name}}! I'm so sorry to hear about the bugs. I recommend submitting …" at bounding box center [893, 651] width 720 height 72
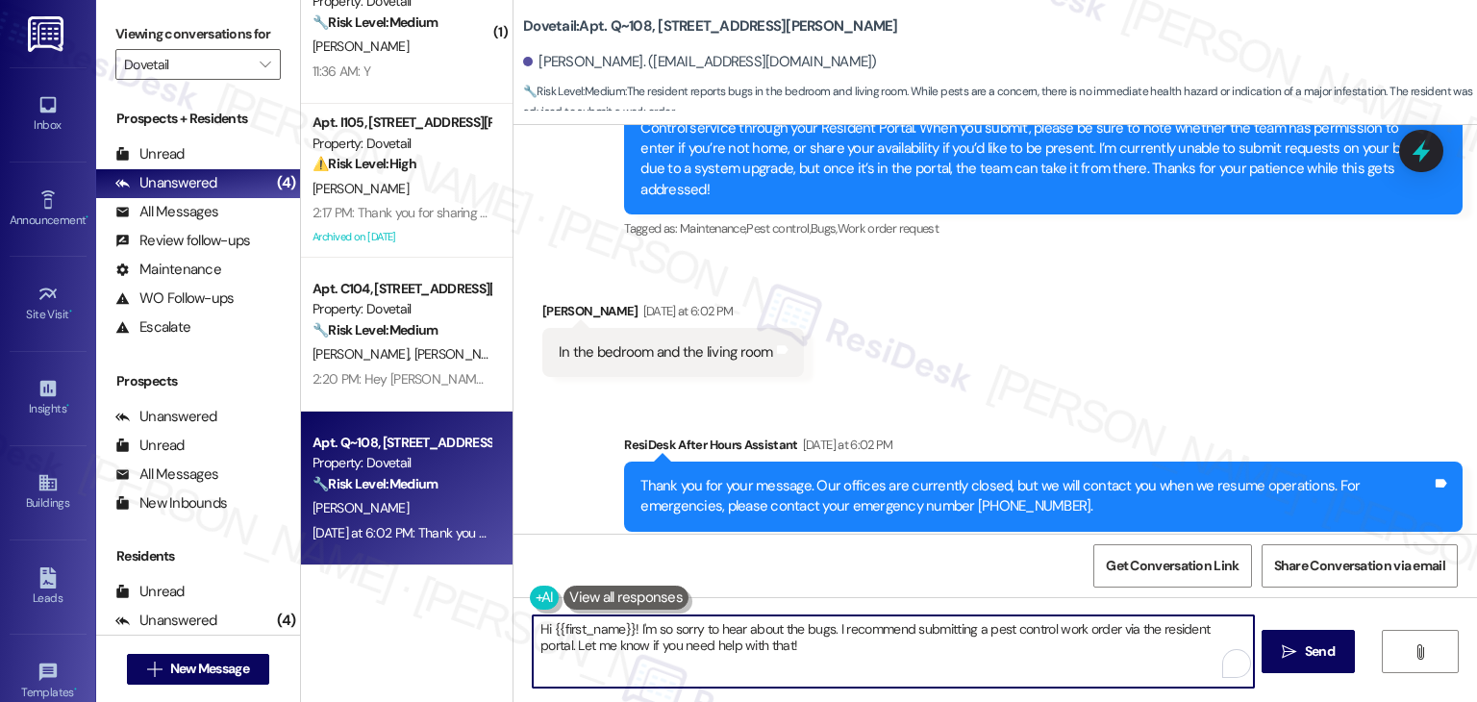
click at [726, 626] on textarea "Hi {{first_name}}! I'm so sorry to hear about the bugs. I recommend submitting …" at bounding box center [893, 651] width 720 height 72
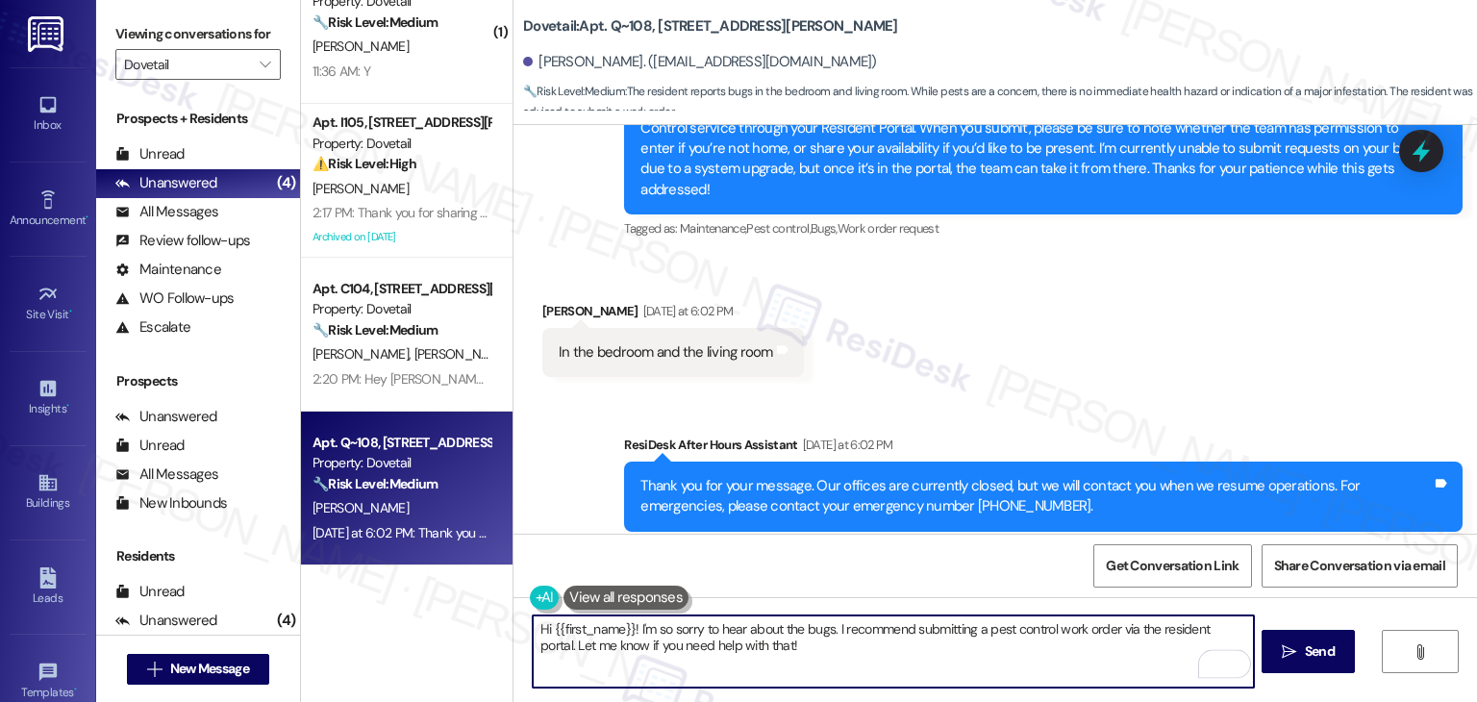
click at [727, 628] on textarea "Hi {{first_name}}! I'm so sorry to hear about the bugs. I recommend submitting …" at bounding box center [893, 651] width 720 height 72
paste textarea "Thanks for clarifying, [PERSON_NAME]. I’ll note that the pests are in both the …"
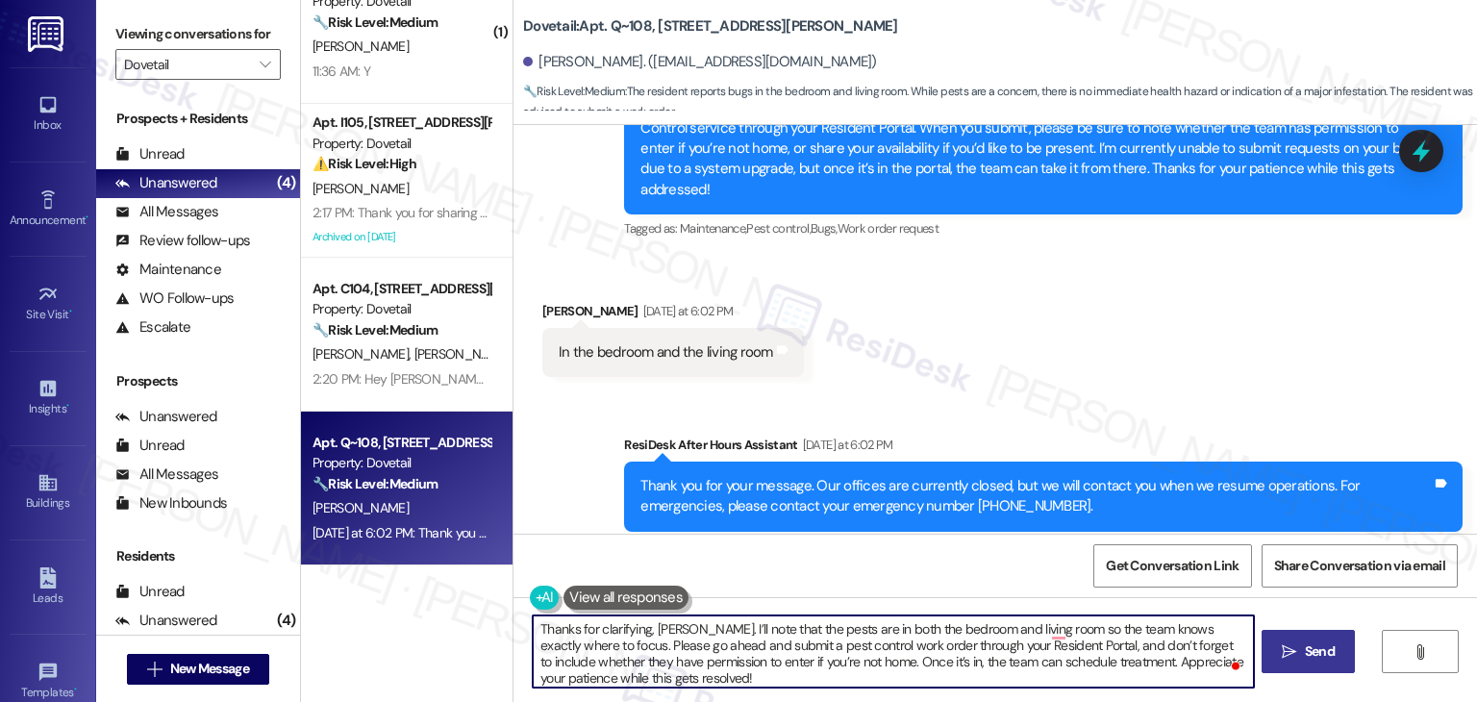
type textarea "Thanks for clarifying, [PERSON_NAME]. I’ll note that the pests are in both the …"
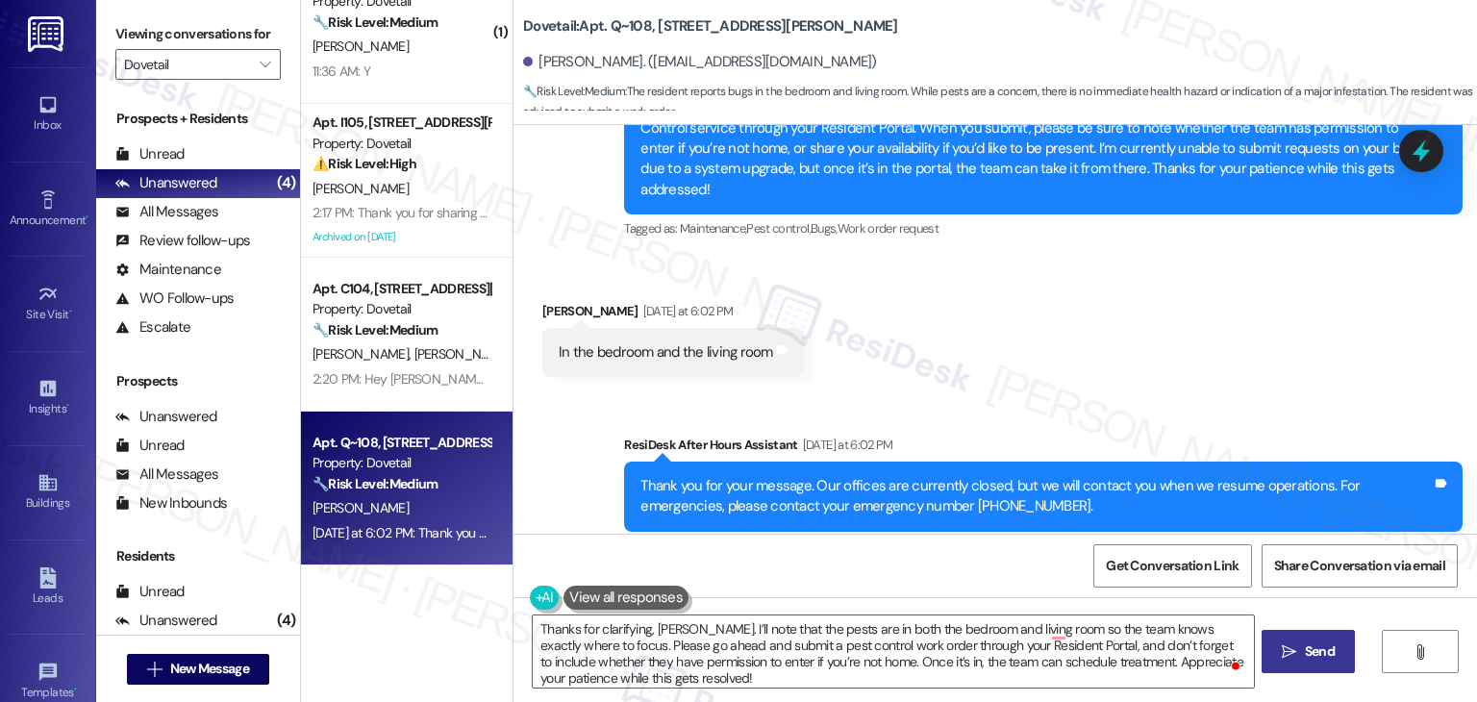
click at [1301, 645] on span "Send" at bounding box center [1319, 651] width 37 height 20
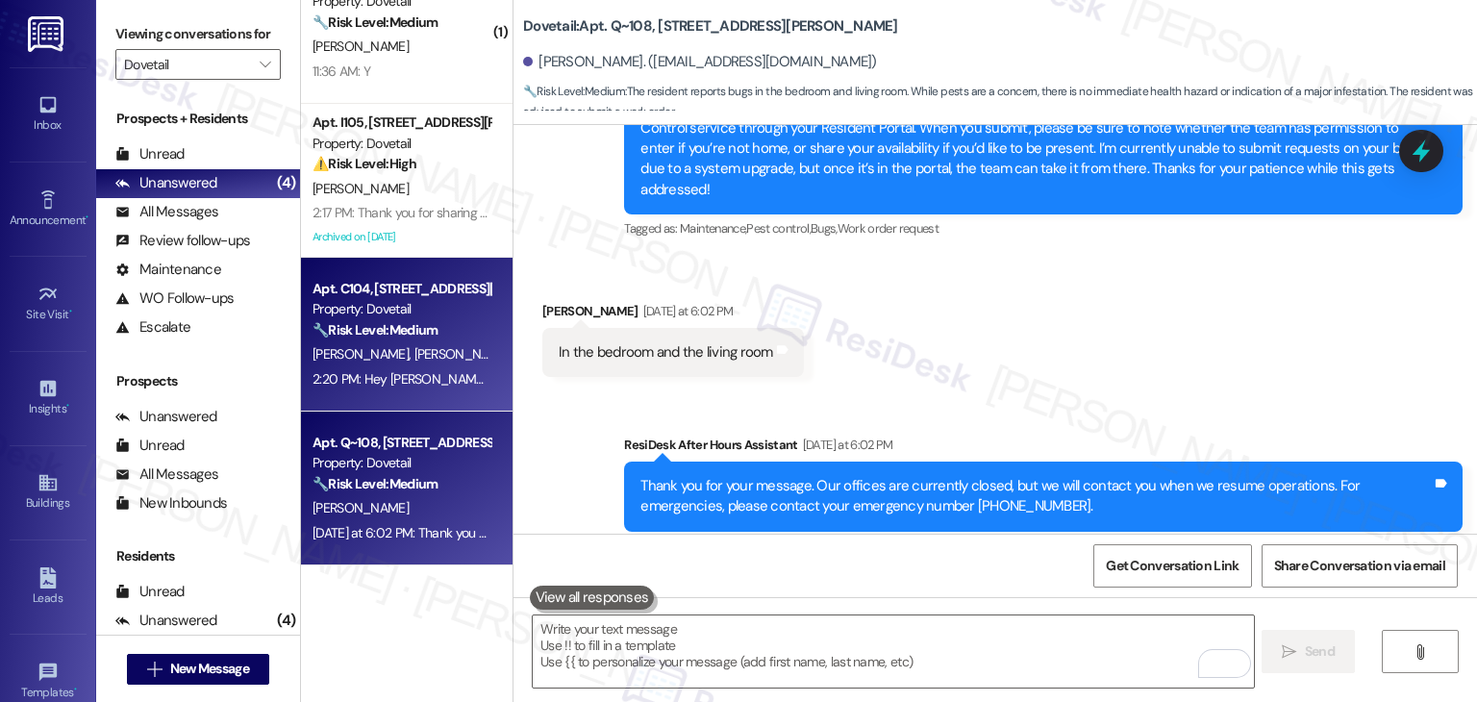
click at [377, 387] on div "2:20 PM: Hey [PERSON_NAME]! Thanks for the video and extra details. I'm so sorr…" at bounding box center [402, 379] width 182 height 24
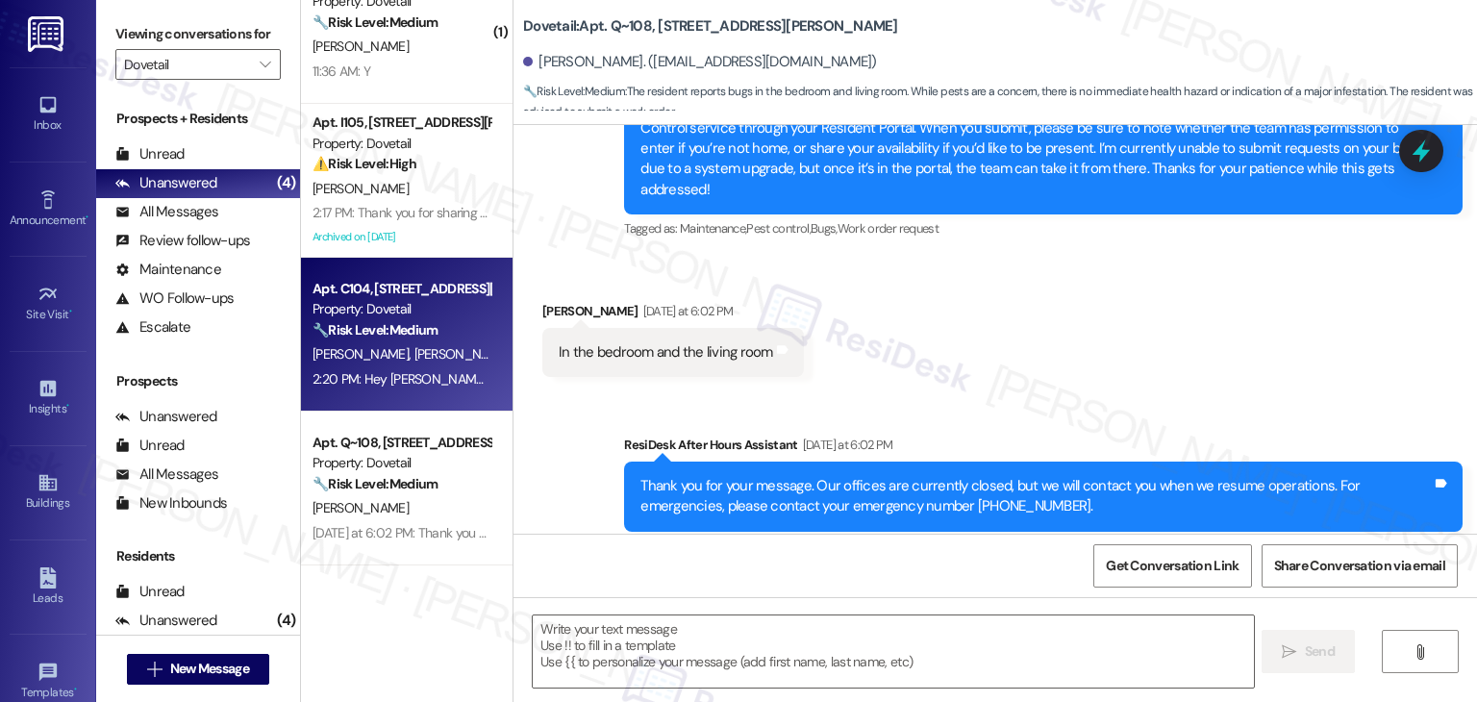
type textarea "Fetching suggested responses. Please feel free to read through the conversation…"
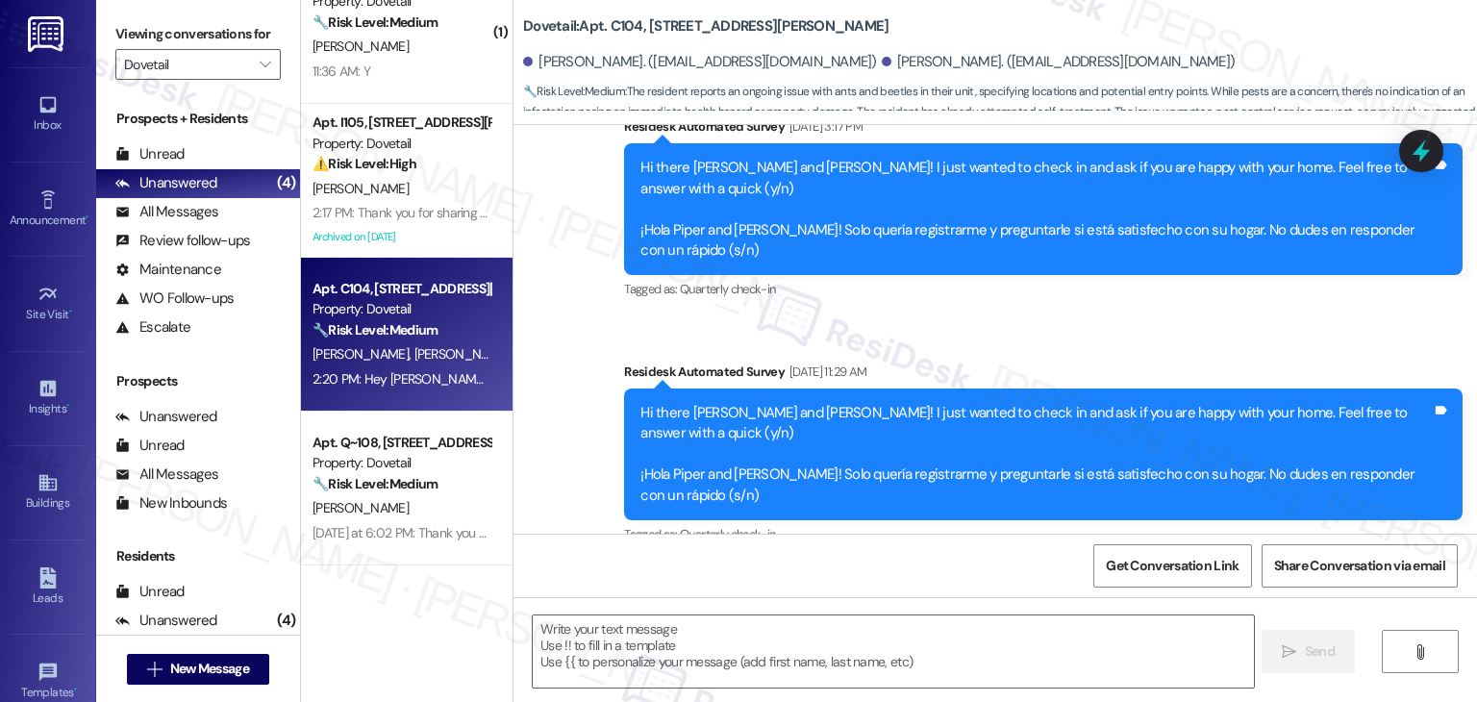
type textarea "Fetching suggested responses. Please feel free to read through the conversation…"
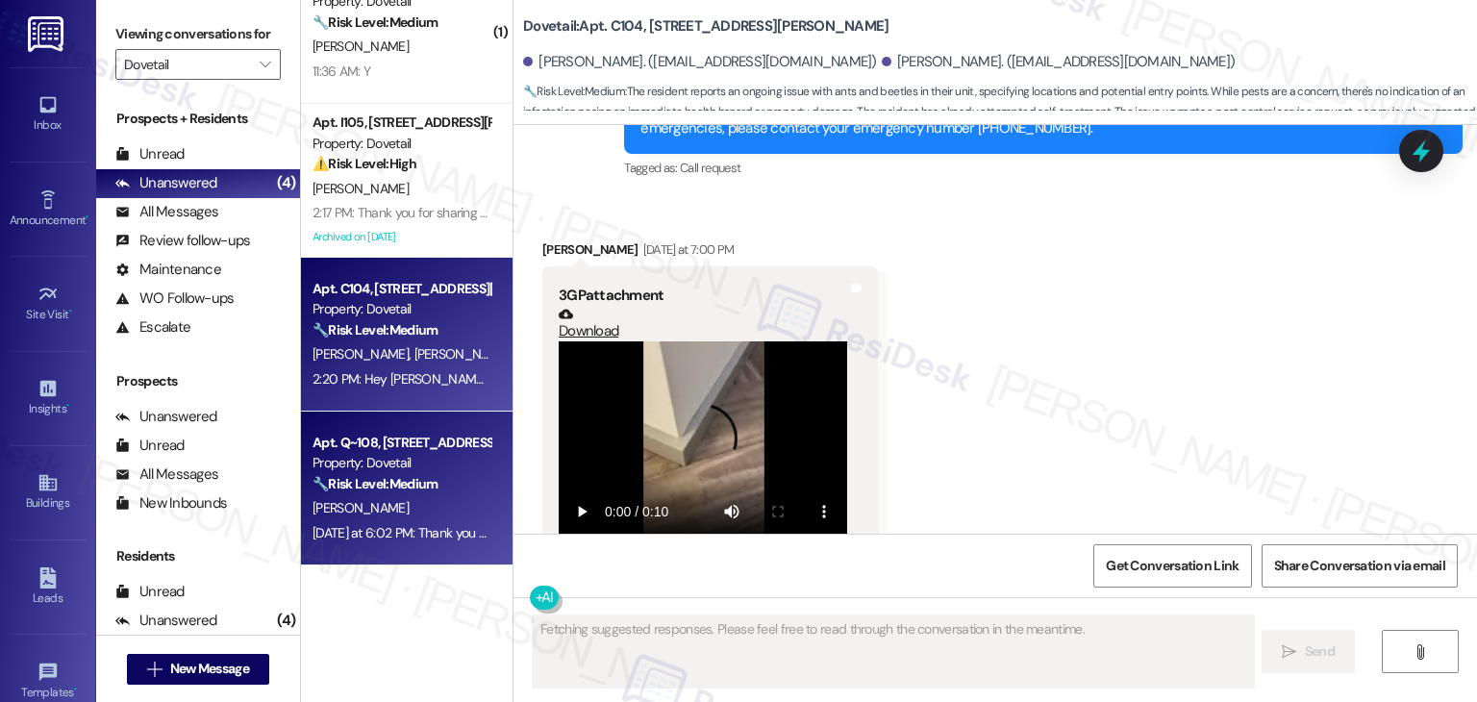
scroll to position [2570, 0]
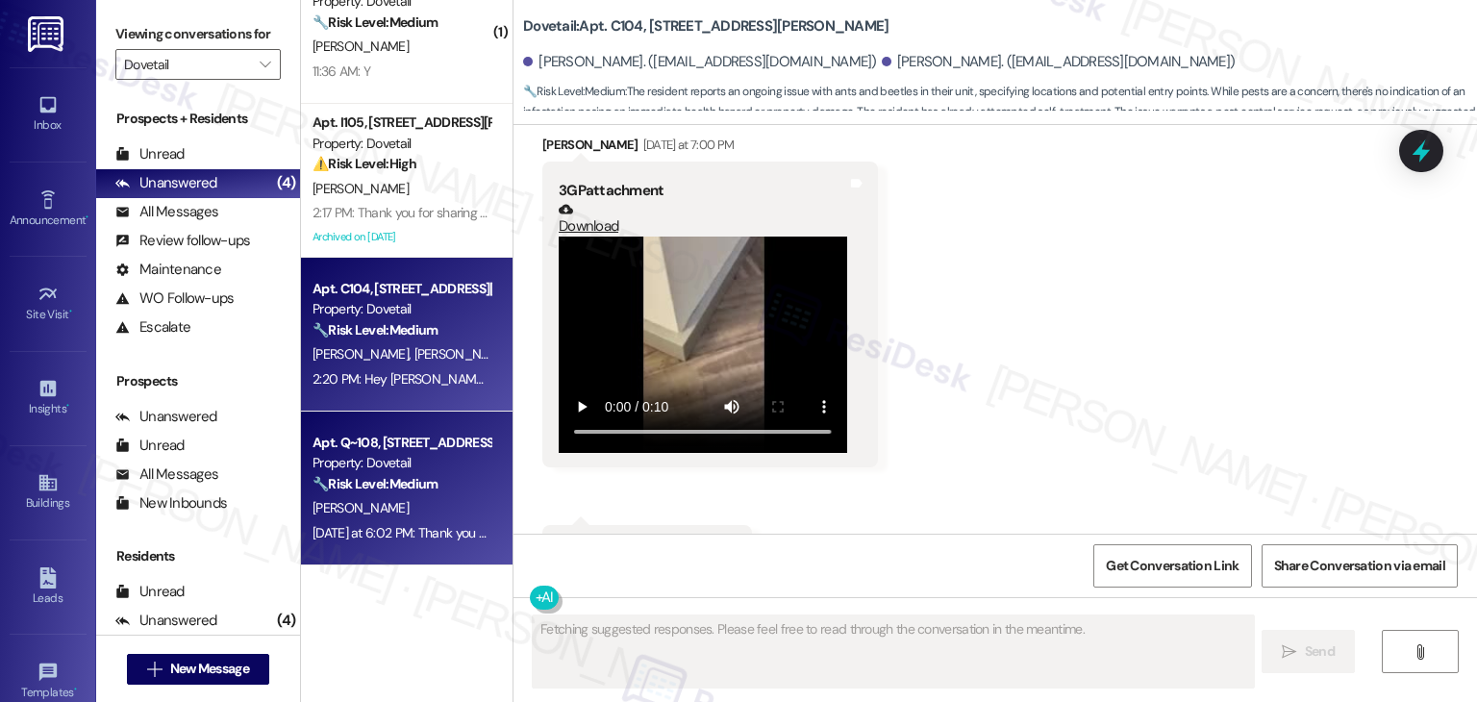
click at [415, 478] on strong "🔧 Risk Level: Medium" at bounding box center [374, 483] width 125 height 17
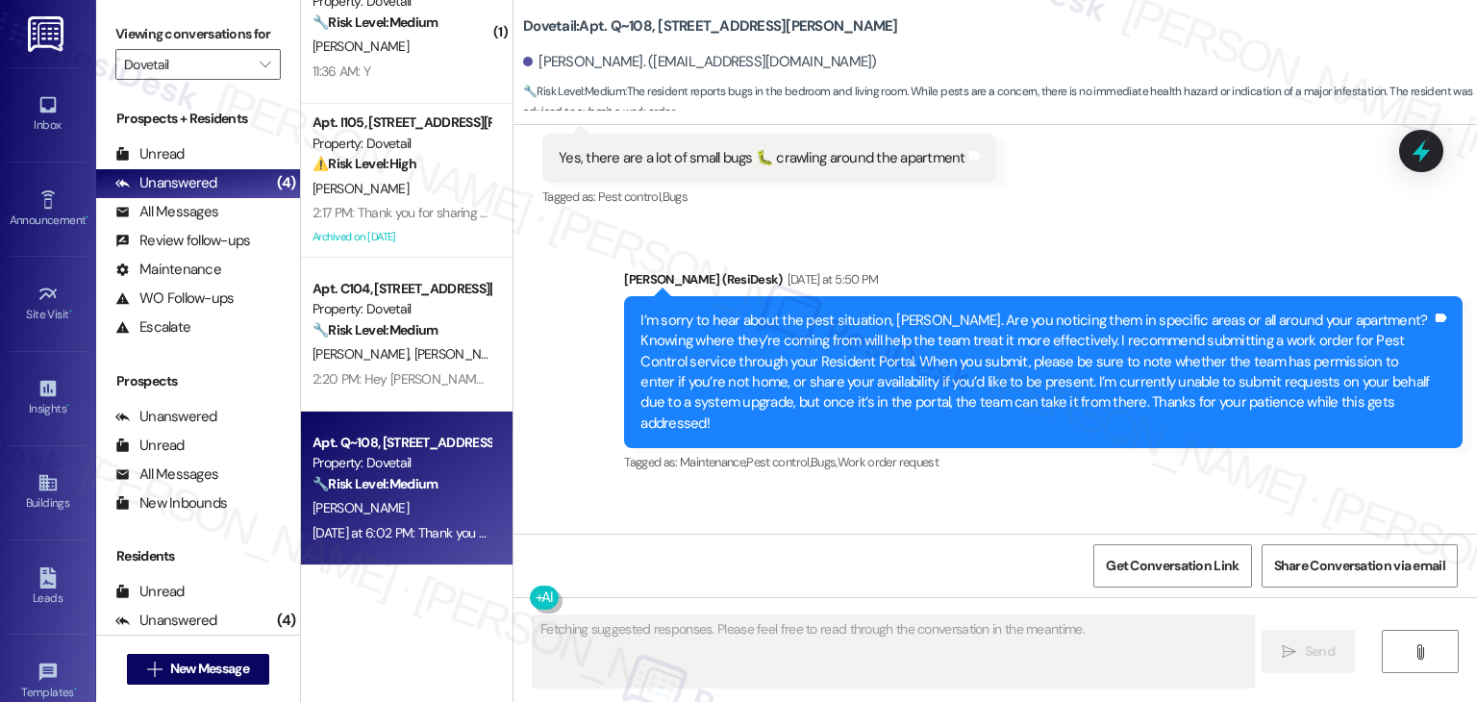
scroll to position [1738, 0]
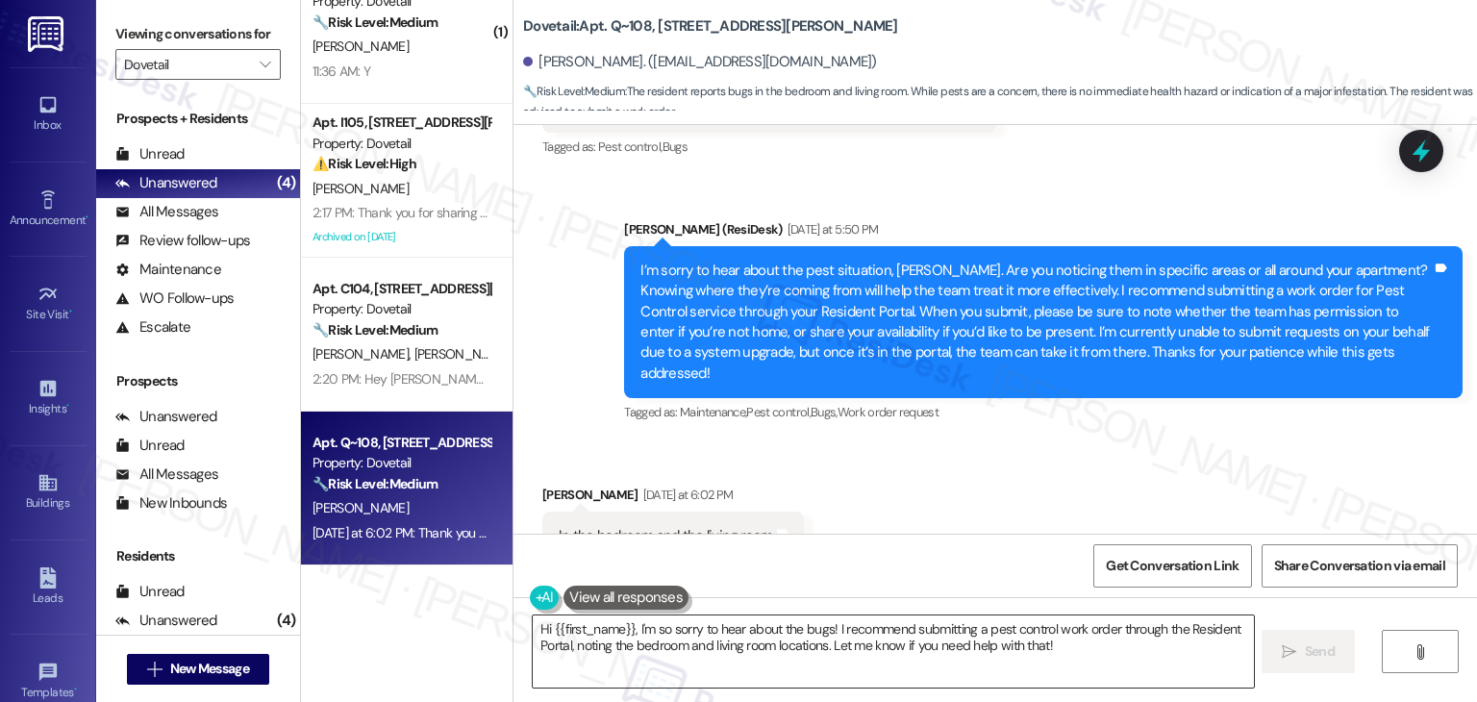
drag, startPoint x: 763, startPoint y: 630, endPoint x: 854, endPoint y: 661, distance: 95.8
click at [762, 631] on textarea "Hi {{first_name}}, I'm so sorry to hear about the bugs! I recommend submitting …" at bounding box center [893, 651] width 720 height 72
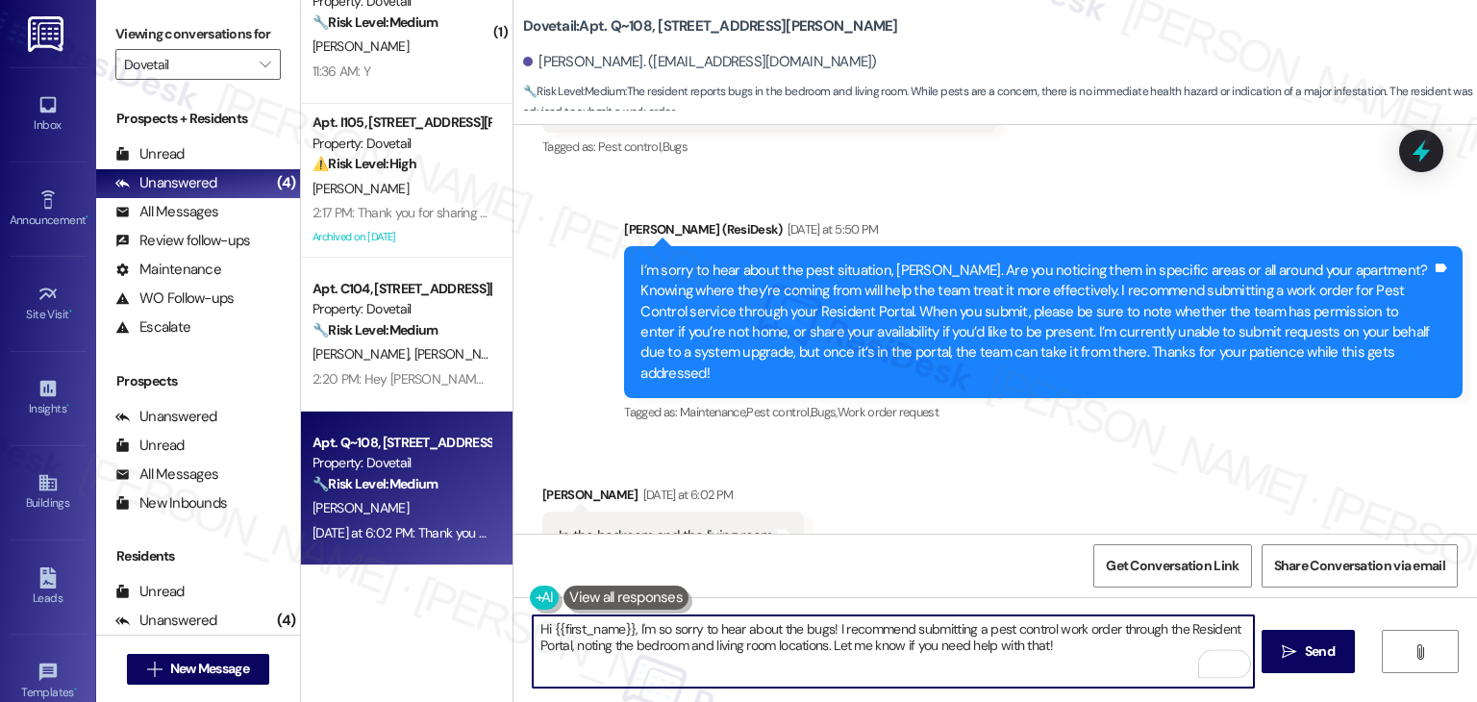
drag, startPoint x: 1061, startPoint y: 639, endPoint x: 823, endPoint y: 645, distance: 238.5
click at [823, 645] on textarea "Hi {{first_name}}, I'm so sorry to hear about the bugs! I recommend submitting …" at bounding box center [893, 651] width 720 height 72
paste textarea "us know if there's anything else we can assist you with!"
type textarea "Hi {{first_name}}, I'm so sorry to hear about the bugs! I recommend submitting …"
click at [1314, 645] on span "Send" at bounding box center [1320, 651] width 30 height 20
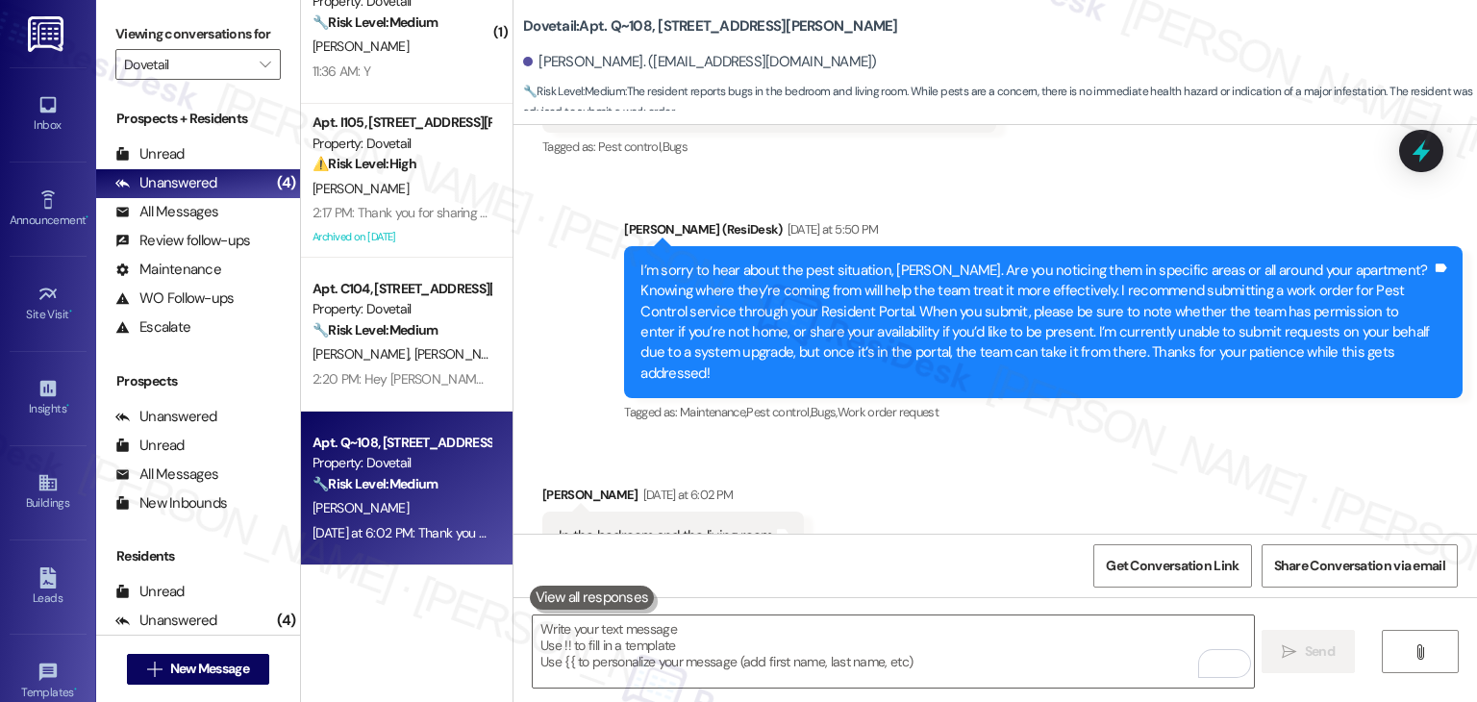
scroll to position [1922, 0]
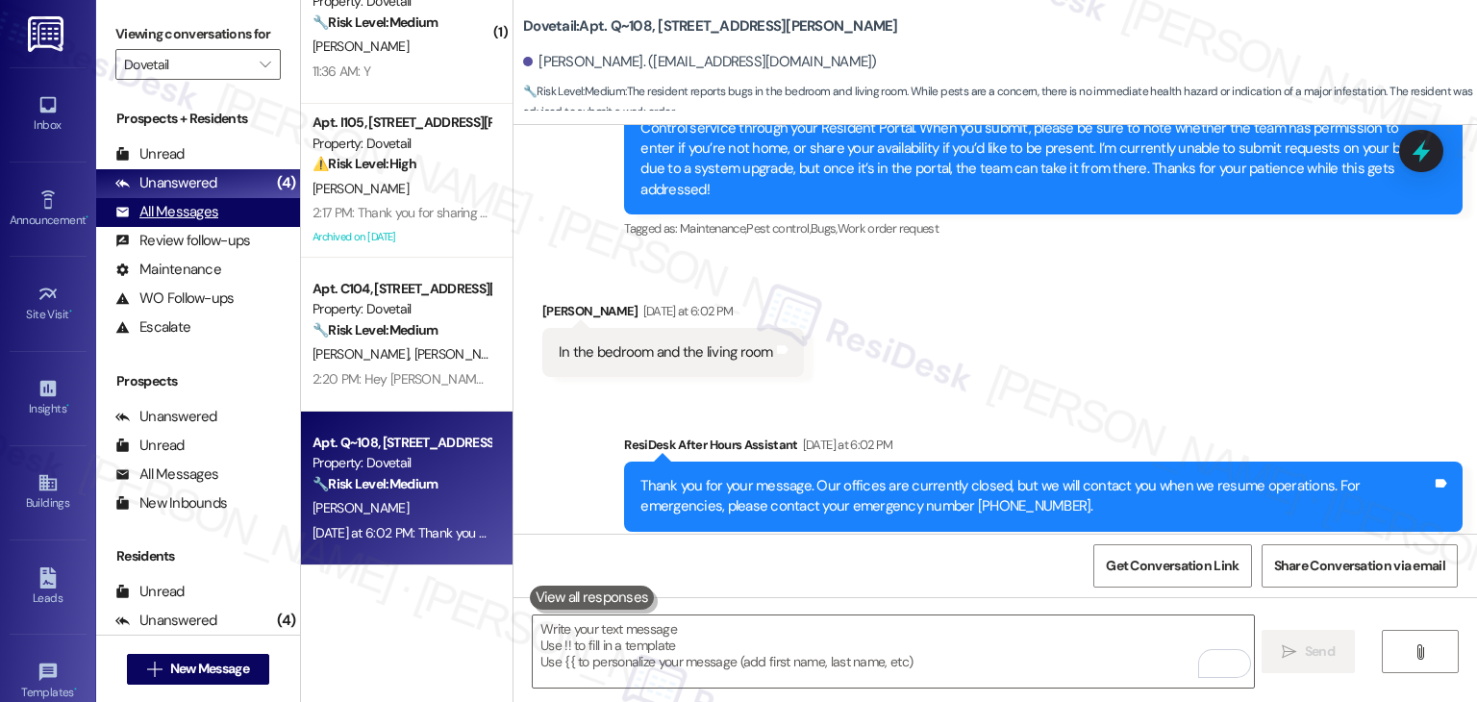
click at [200, 213] on div "All Messages" at bounding box center [166, 212] width 103 height 20
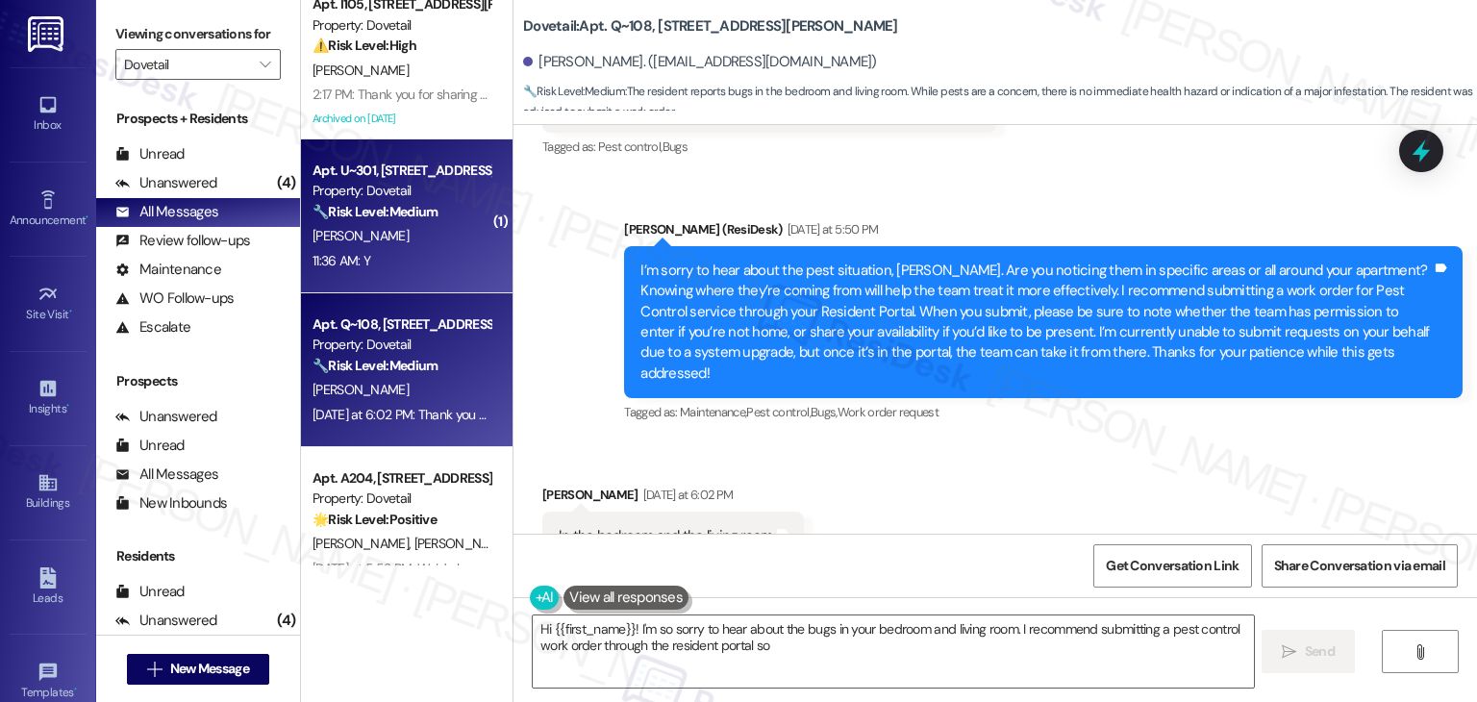
scroll to position [192, 0]
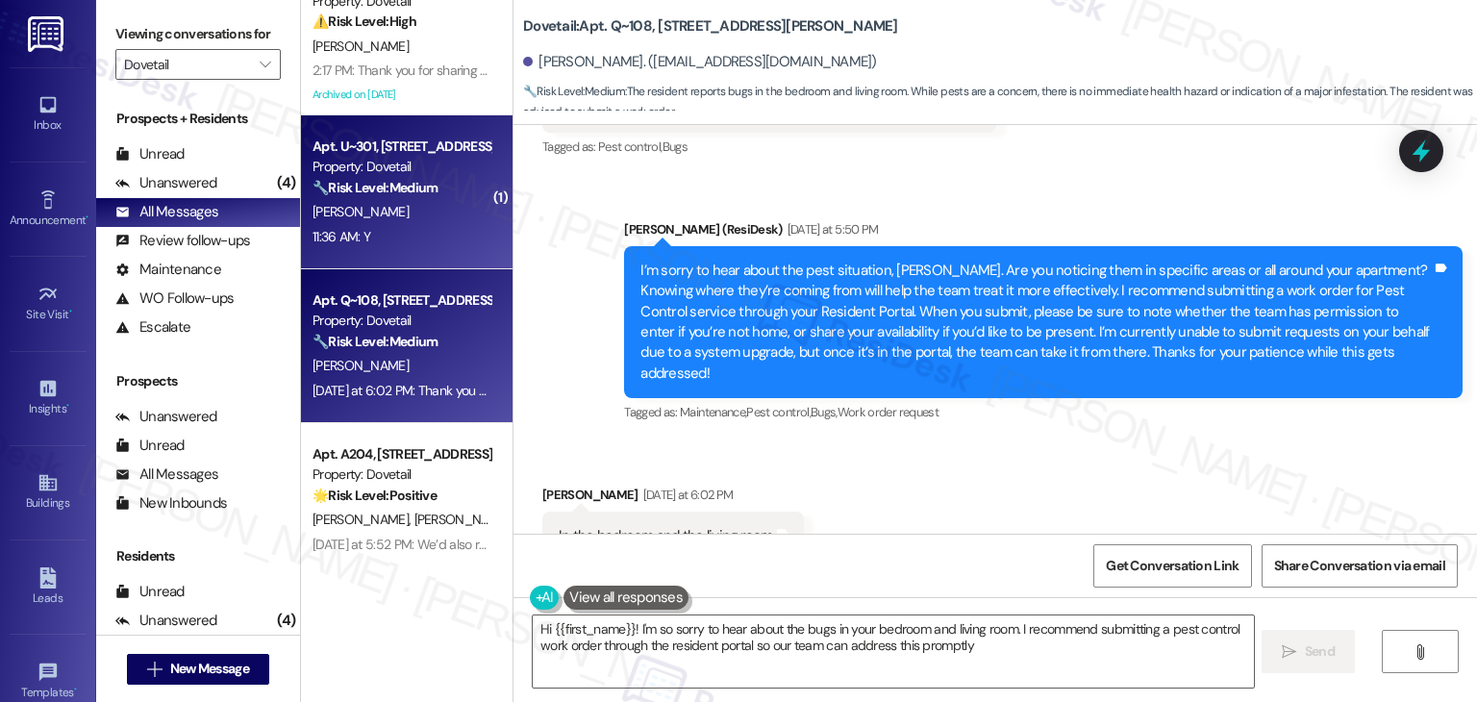
type textarea "Hi {{first_name}}! I'm so sorry to hear about the bugs in your bedroom and livi…"
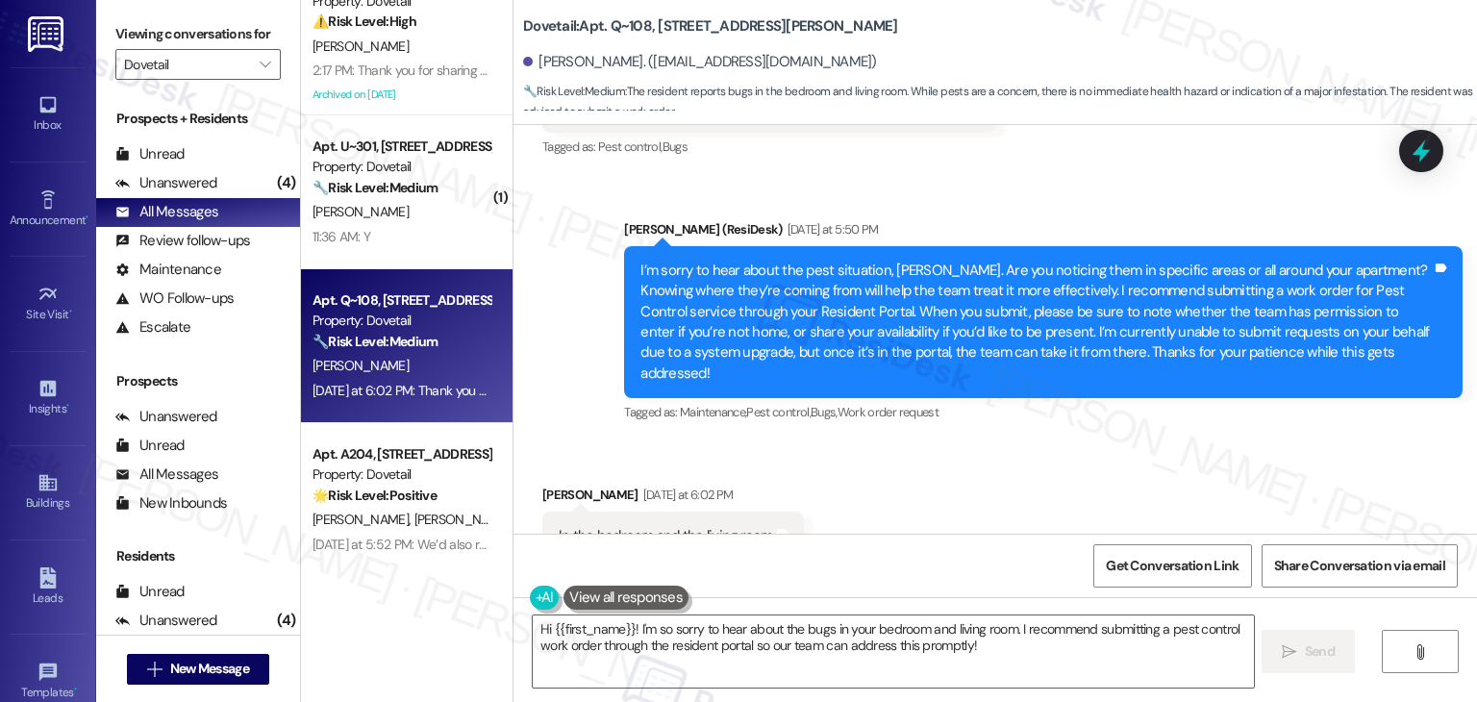
click at [896, 460] on div "Received via SMS [PERSON_NAME] [DATE] at 6:02 PM In the bedroom and the living …" at bounding box center [994, 508] width 963 height 134
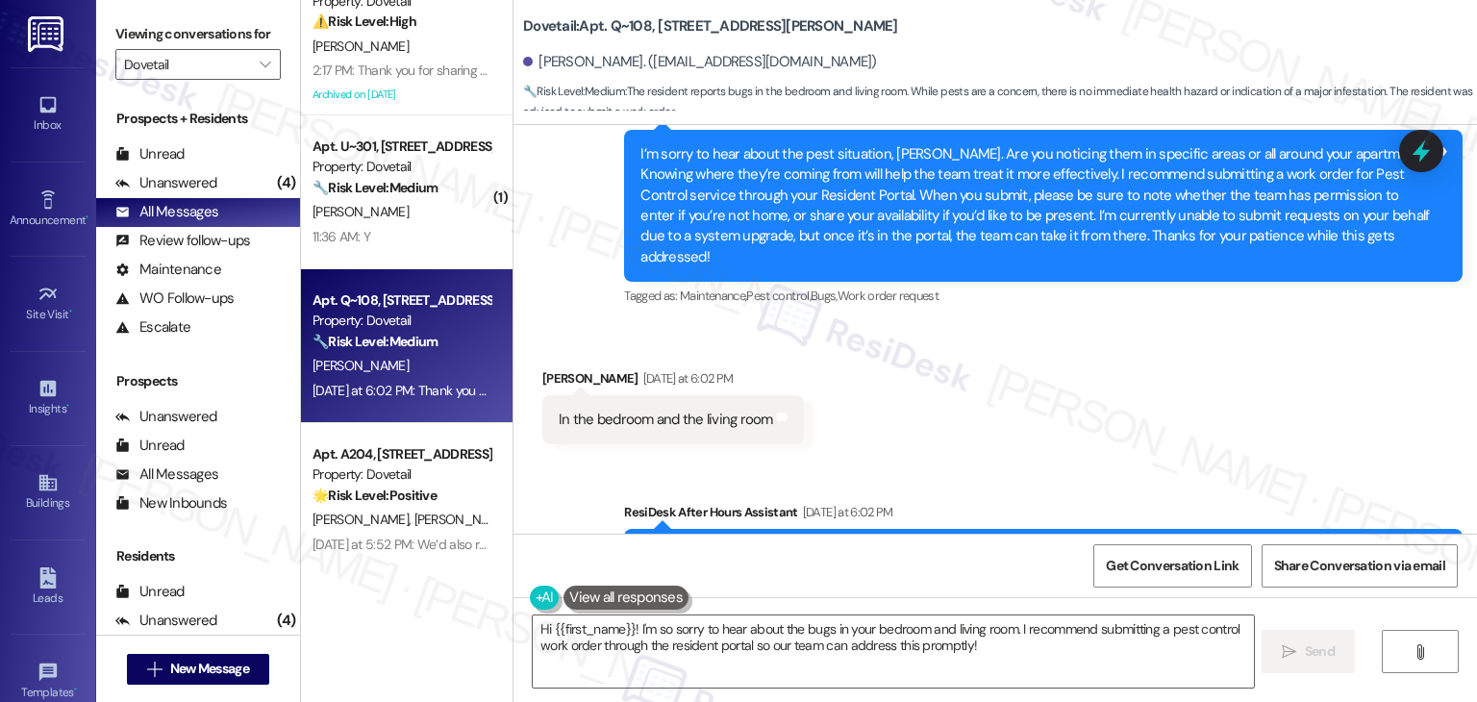
scroll to position [1922, 0]
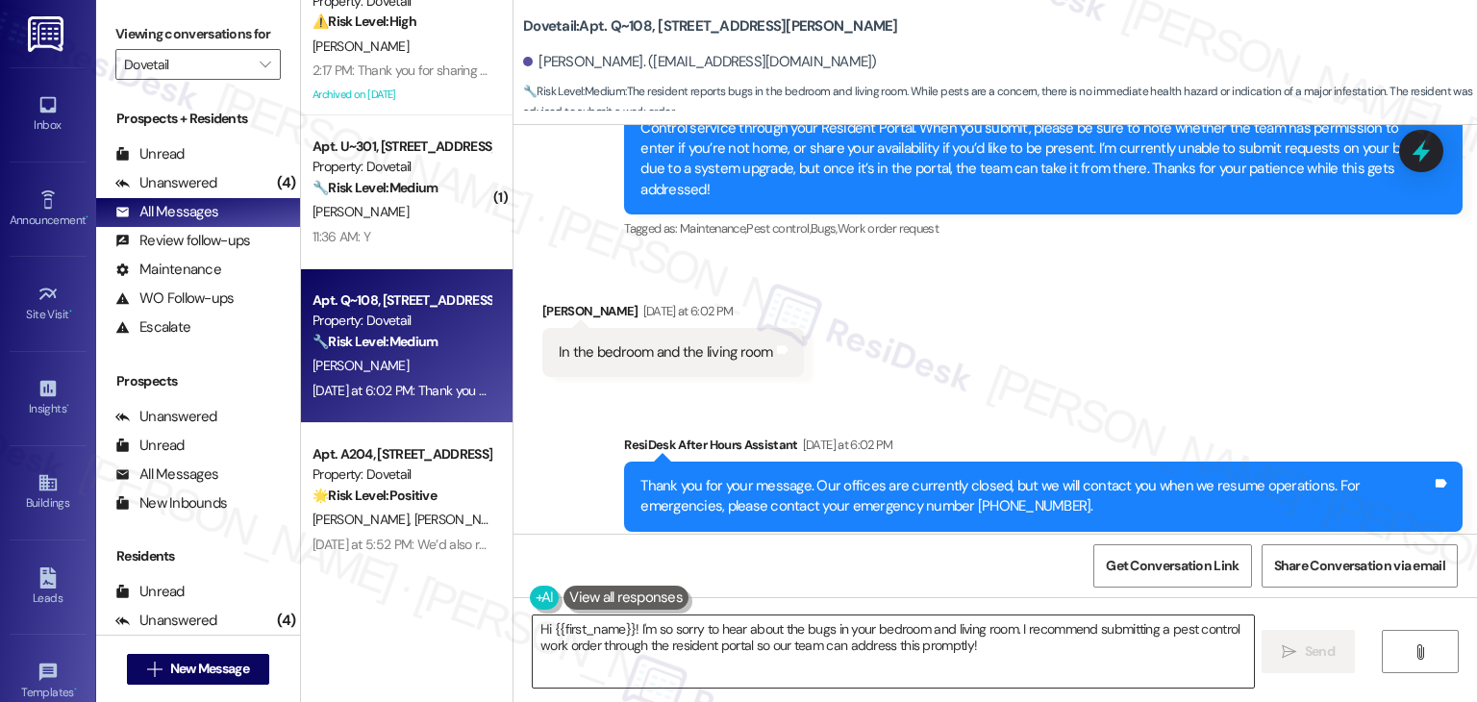
click at [1020, 640] on textarea "Hi {{first_name}}! I'm so sorry to hear about the bugs in your bedroom and livi…" at bounding box center [893, 651] width 720 height 72
click at [1299, 638] on button " Send" at bounding box center [1307, 651] width 93 height 43
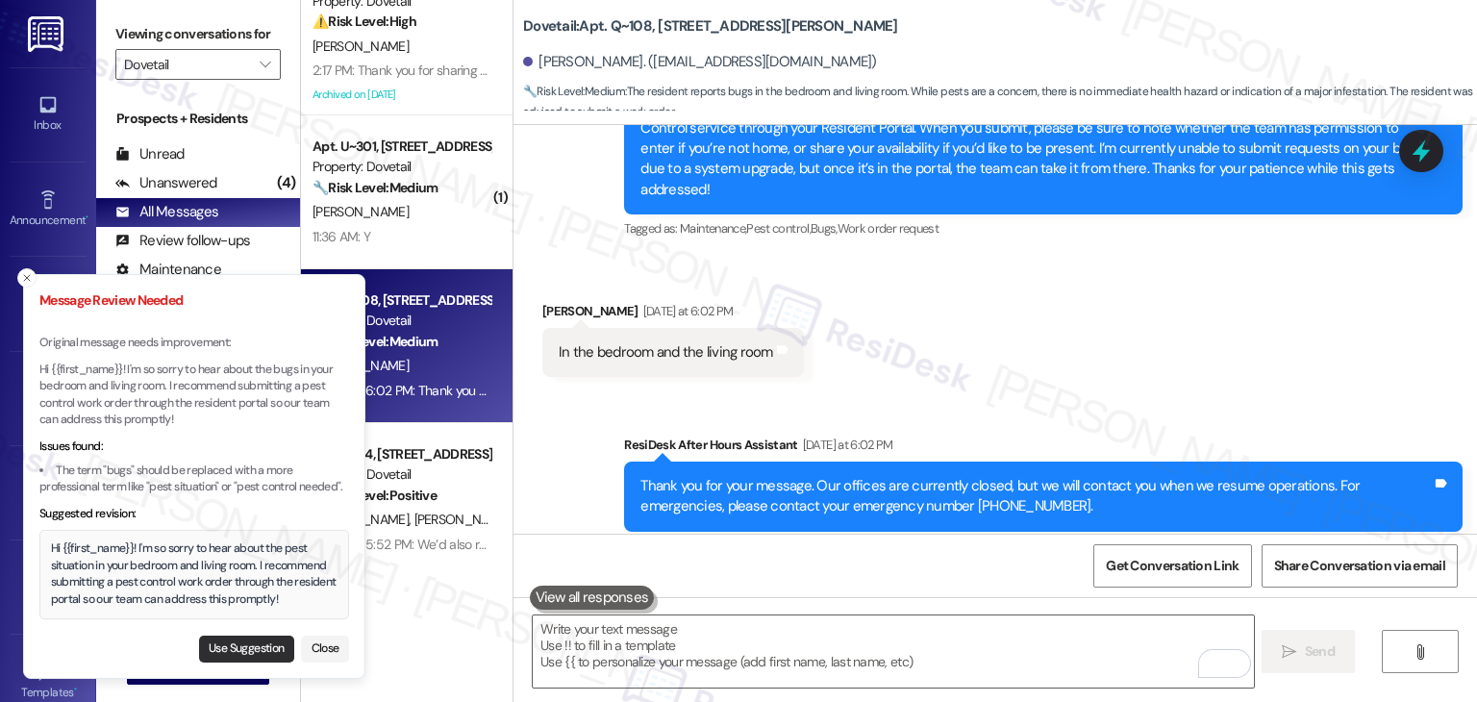
click at [246, 652] on button "Use Suggestion" at bounding box center [246, 649] width 95 height 27
type textarea "Hi {{first_name}}! I'm so sorry to hear about the pest situation in your bedroo…"
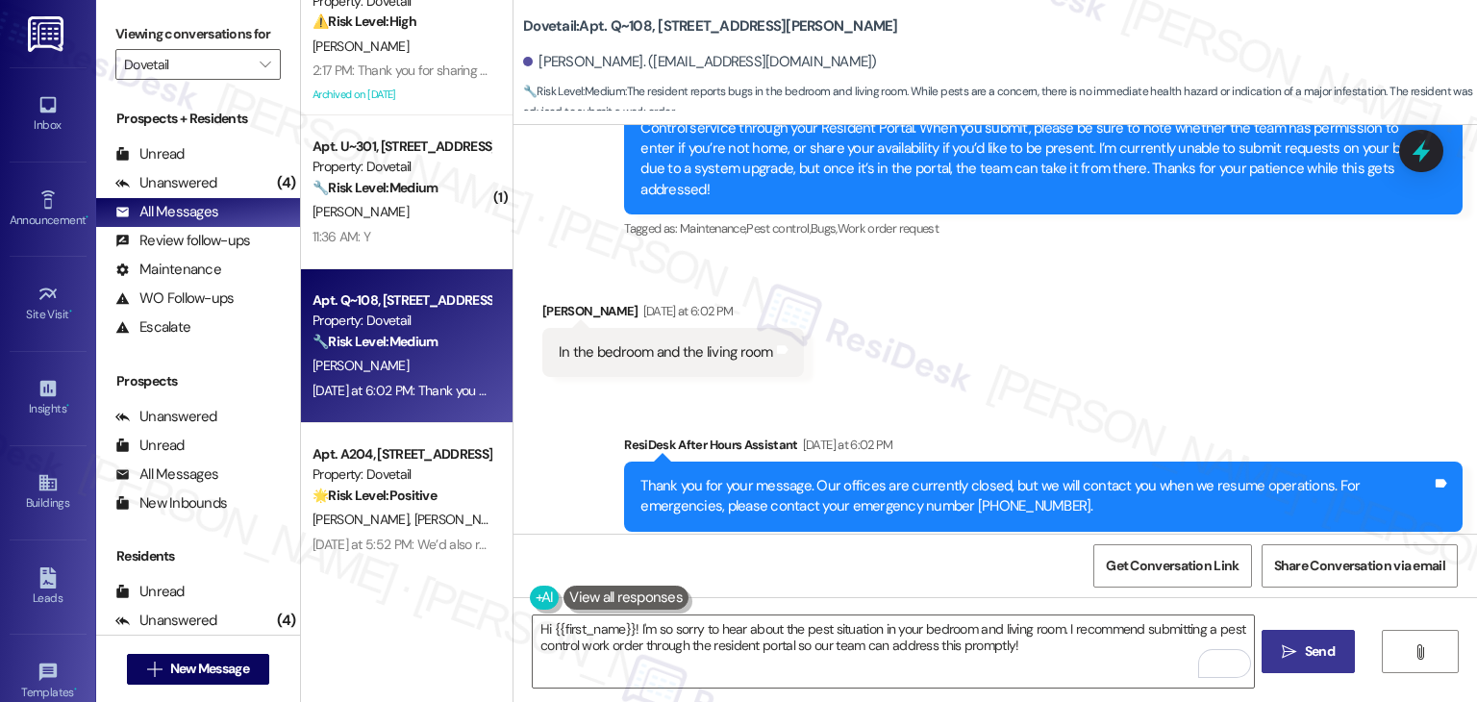
click at [1325, 659] on span "Send" at bounding box center [1320, 651] width 30 height 20
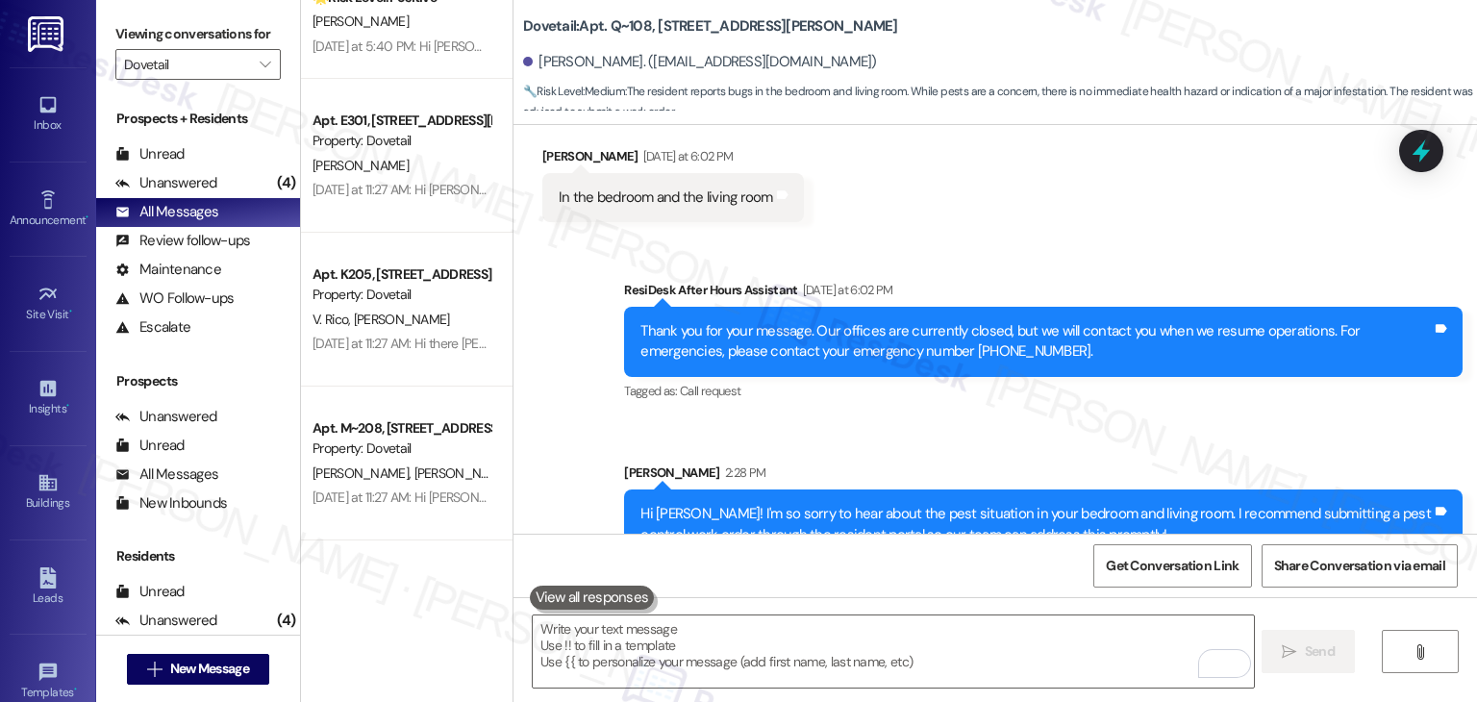
scroll to position [1154, 0]
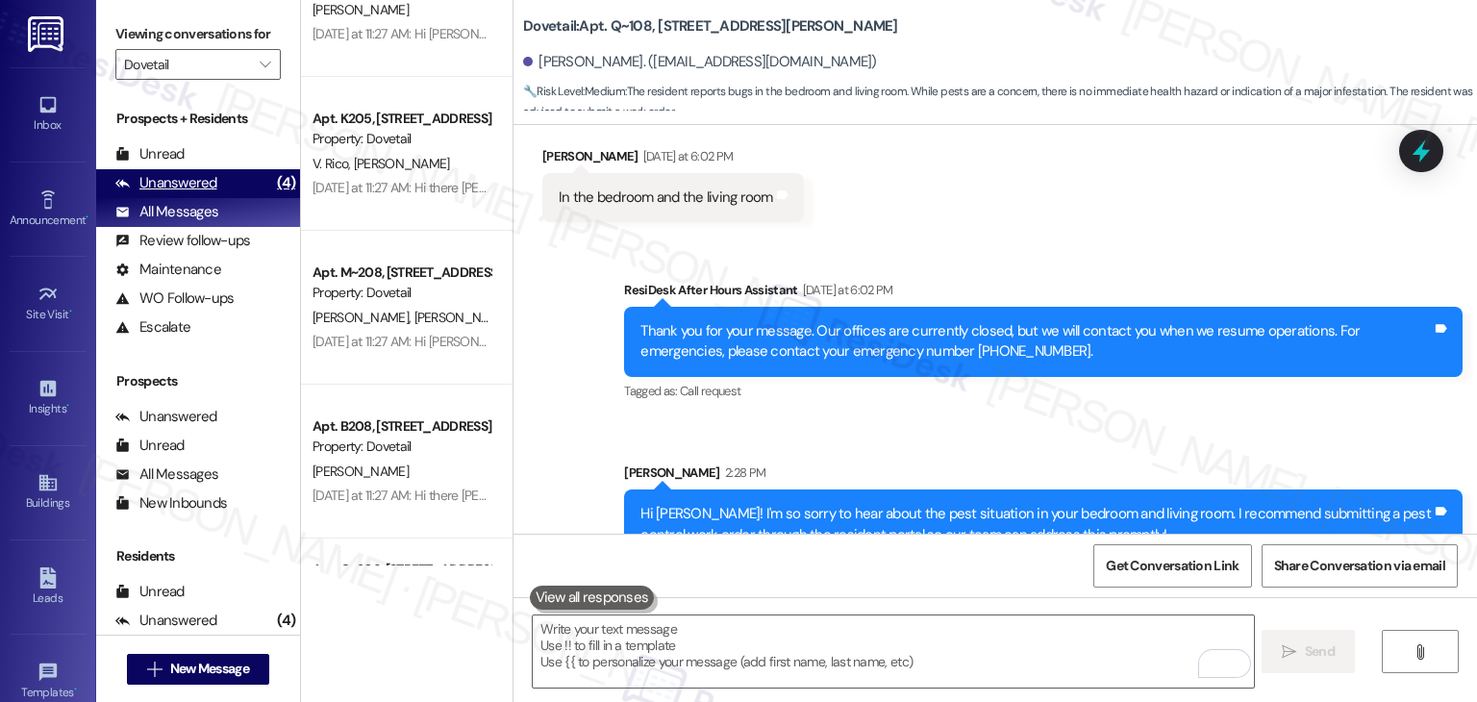
click at [185, 177] on div "Unanswered" at bounding box center [166, 183] width 102 height 20
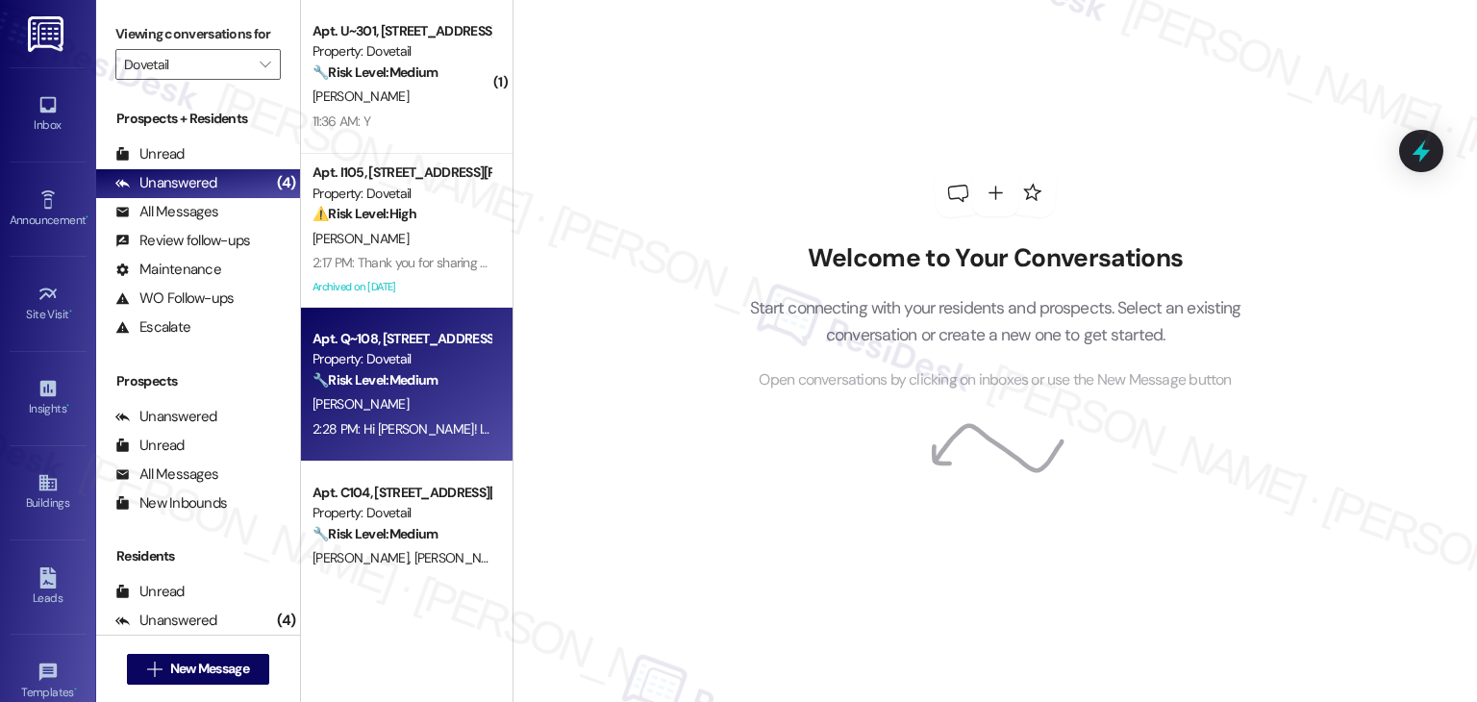
click at [672, 456] on div "Welcome to Your Conversations Start connecting with your residents and prospect…" at bounding box center [994, 351] width 964 height 702
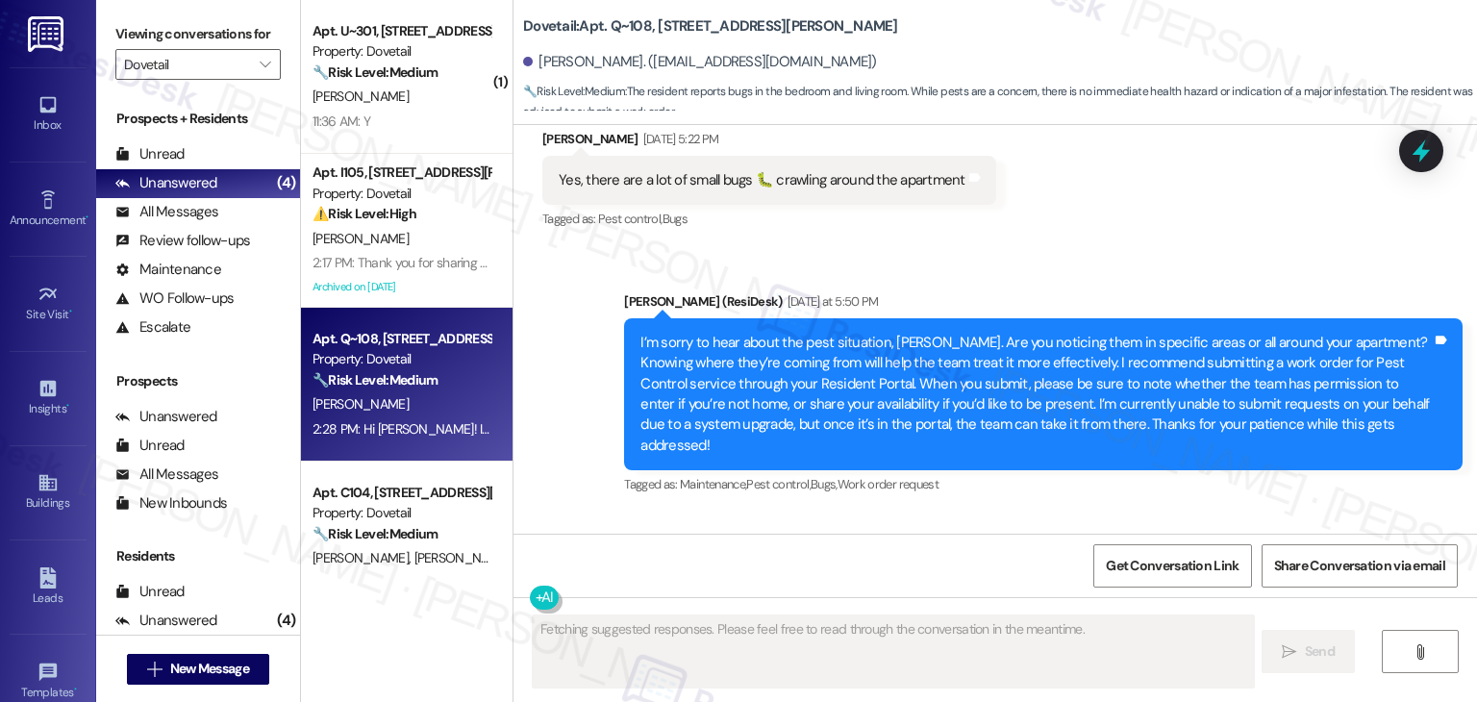
scroll to position [1738, 0]
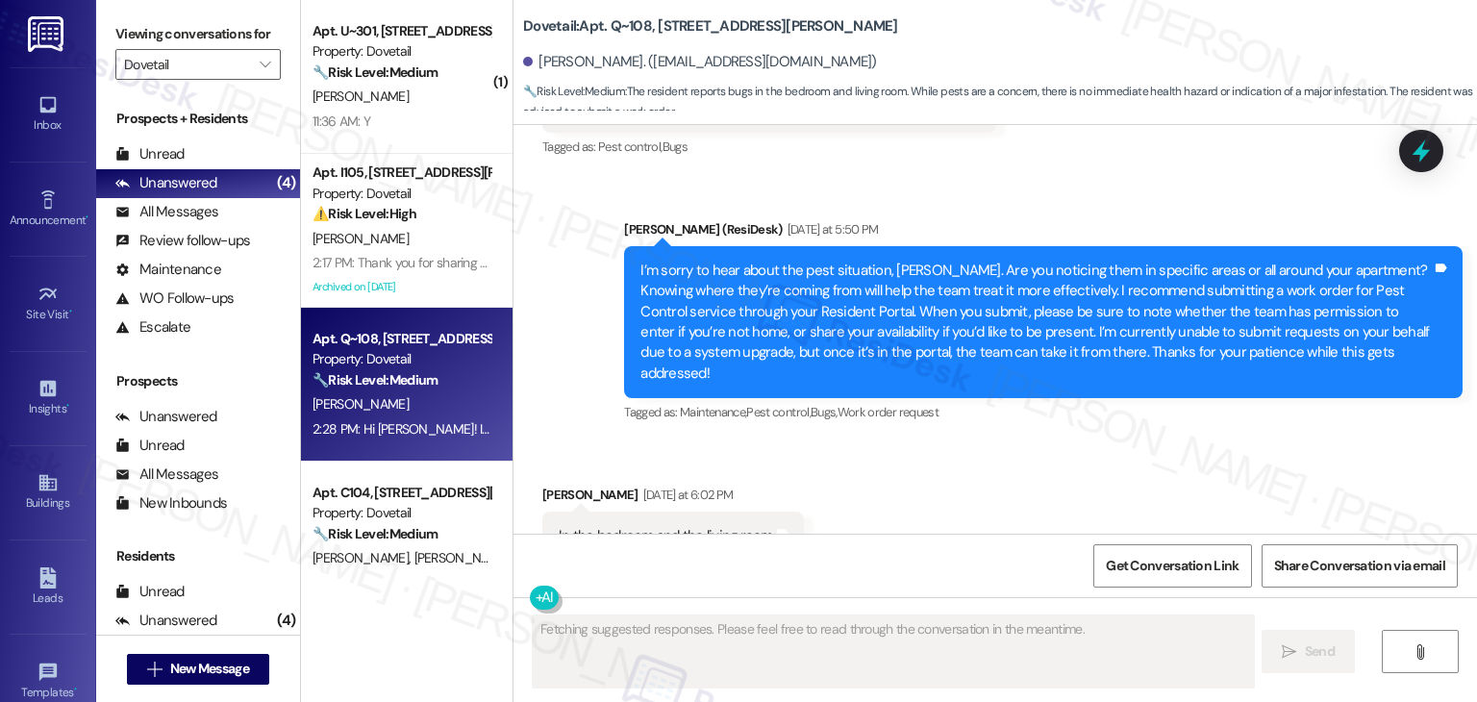
click at [1065, 447] on div "Received via SMS [PERSON_NAME] [DATE] at 6:02 PM In the bedroom and the living …" at bounding box center [994, 508] width 963 height 134
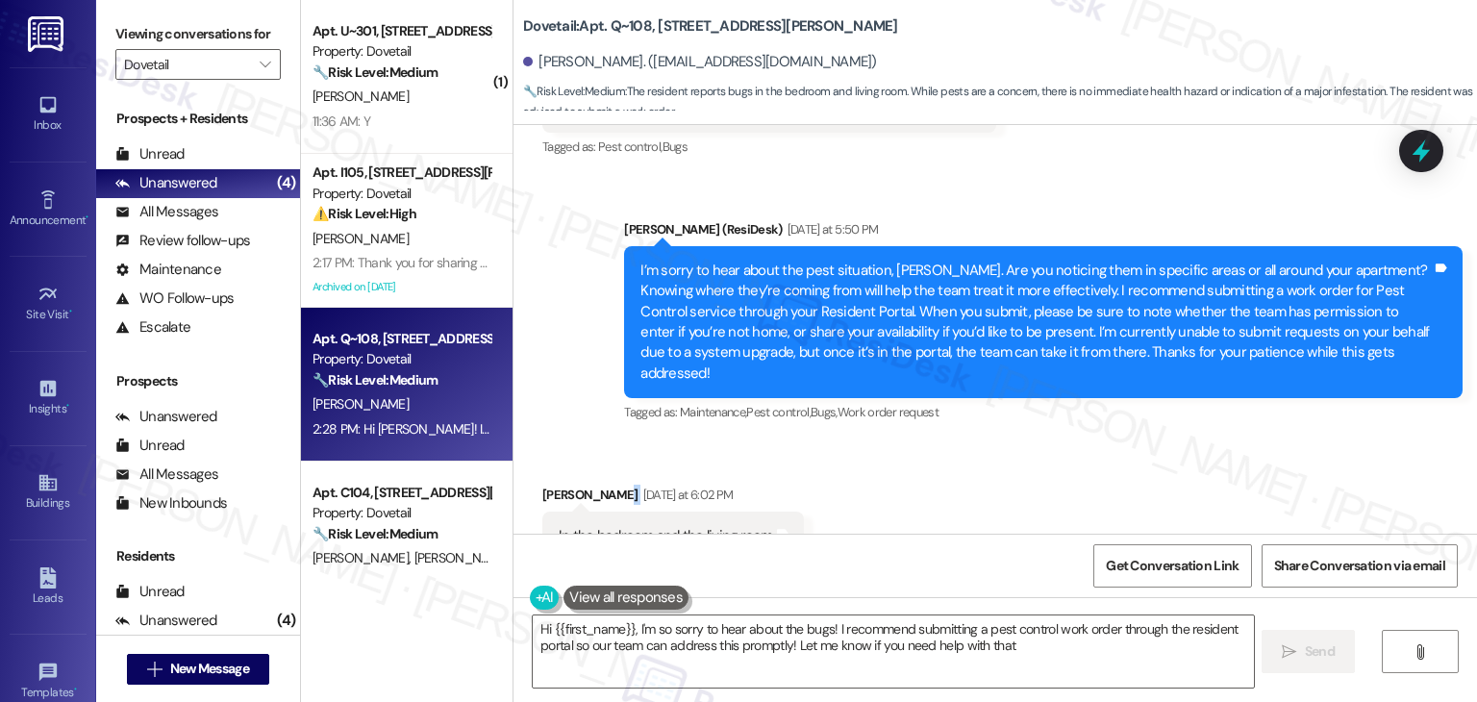
type textarea "Hi {{first_name}}, I'm so sorry to hear about the bugs! I recommend submitting …"
click at [1058, 441] on div "Received via SMS [PERSON_NAME] [DATE] at 6:02 PM In the bedroom and the living …" at bounding box center [994, 508] width 963 height 134
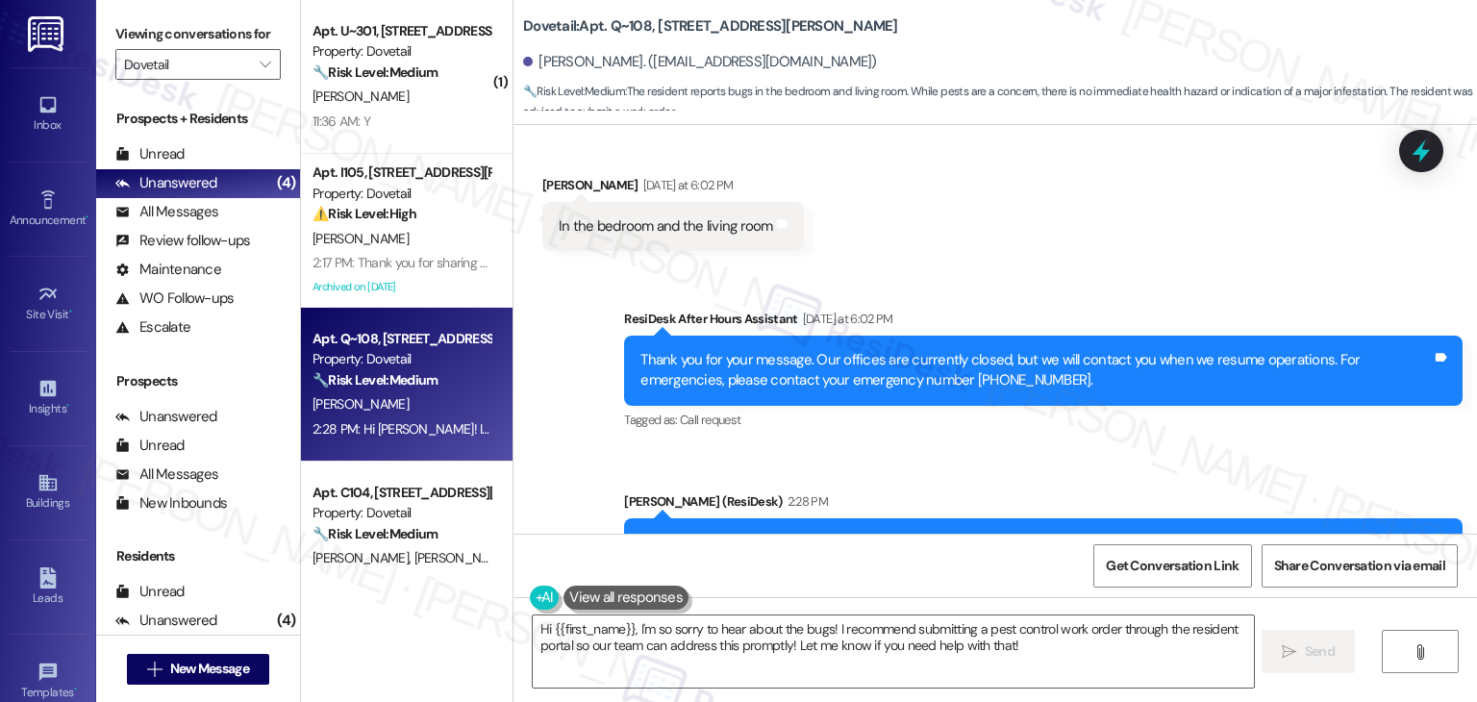
scroll to position [2105, 0]
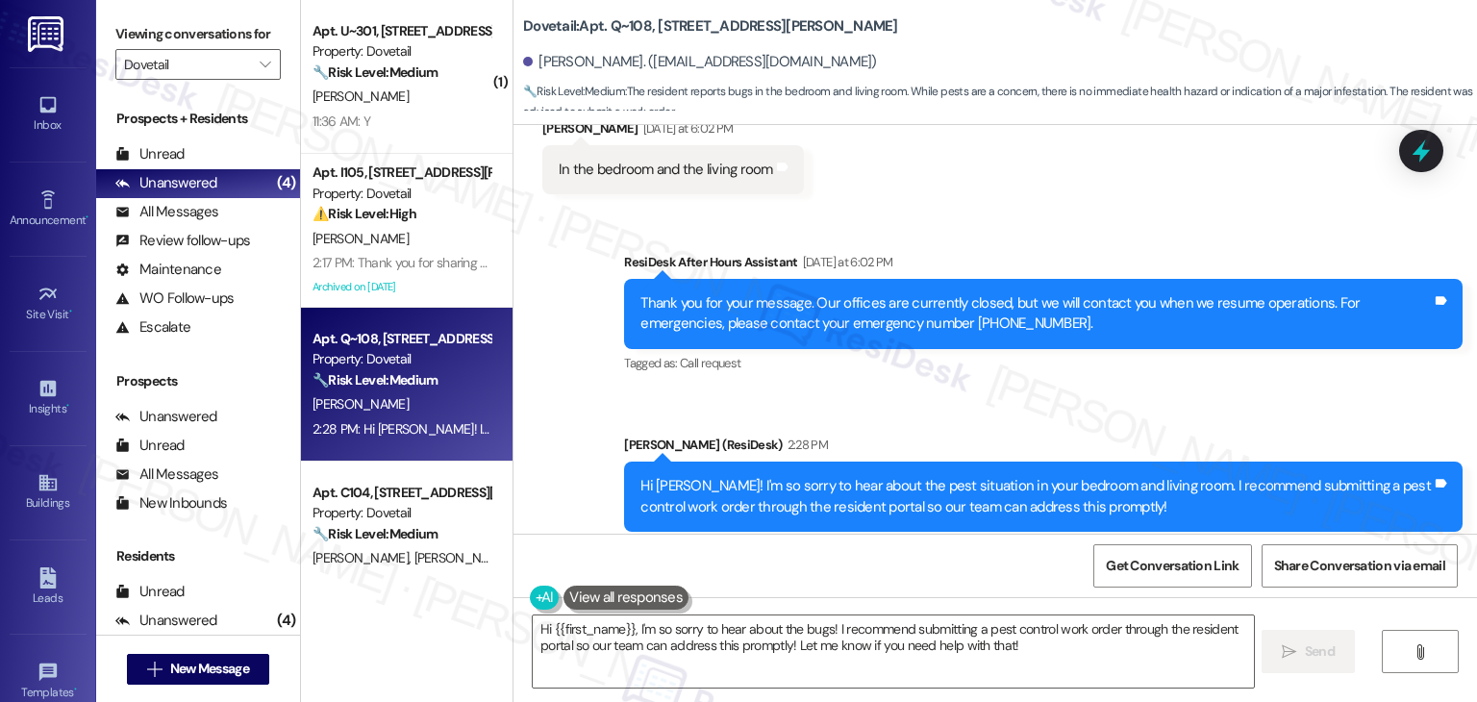
click at [1093, 371] on div "Sent via SMS ResiDesk After Hours Assistant [DATE] at 6:02 PM Thank you for you…" at bounding box center [994, 391] width 963 height 365
click at [1096, 366] on div "Sent via SMS ResiDesk After Hours Assistant [DATE] at 6:02 PM Thank you for you…" at bounding box center [994, 391] width 963 height 365
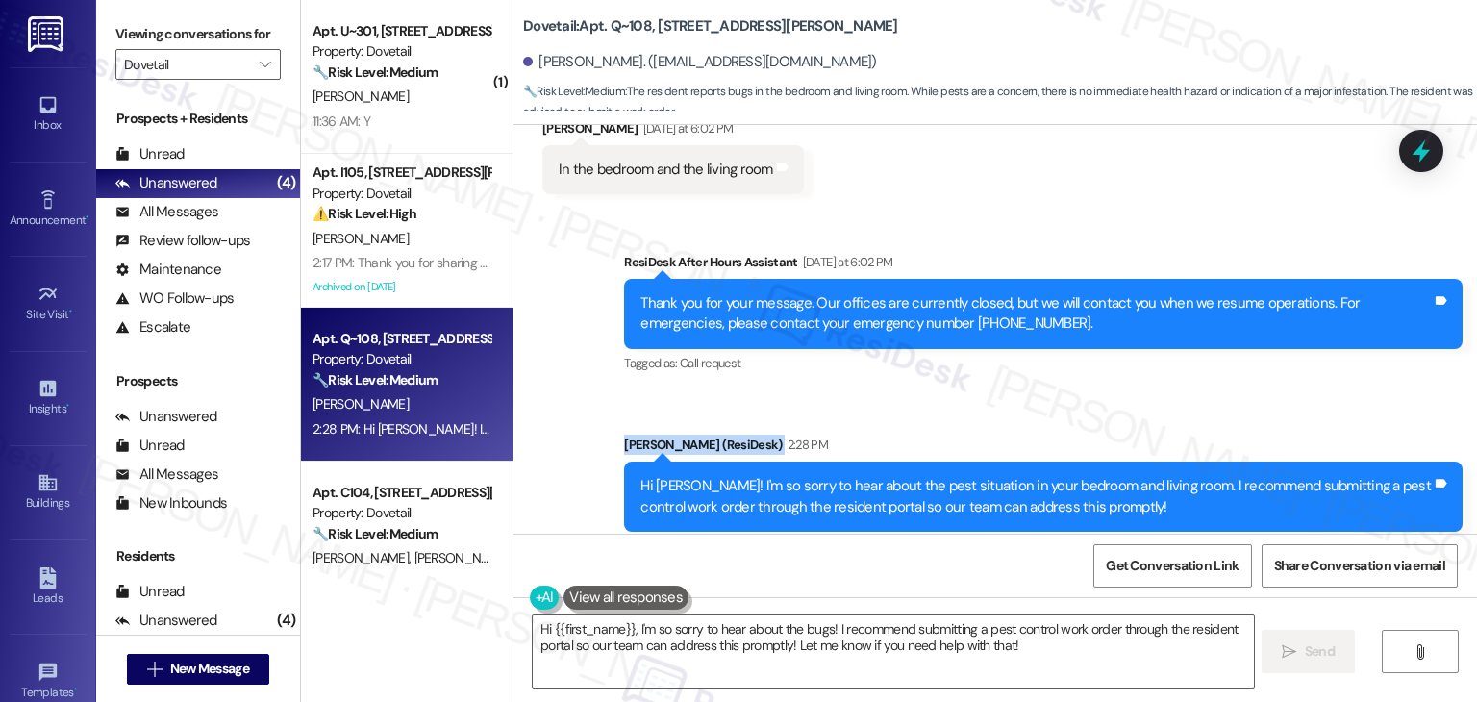
click at [1096, 366] on div "Sent via SMS ResiDesk After Hours Assistant [DATE] at 6:02 PM Thank you for you…" at bounding box center [994, 391] width 963 height 365
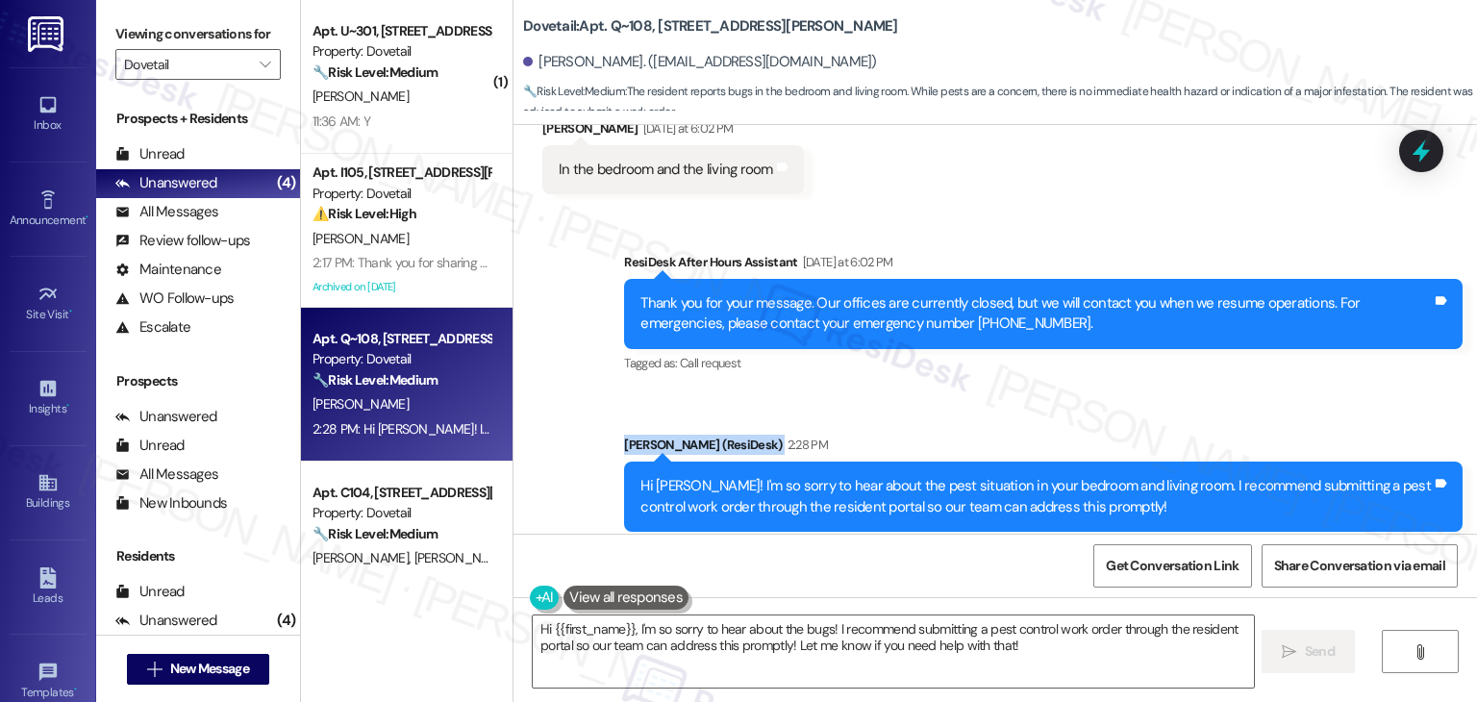
click at [1096, 366] on div "Sent via SMS ResiDesk After Hours Assistant [DATE] at 6:02 PM Thank you for you…" at bounding box center [994, 391] width 963 height 365
click at [1095, 366] on div "Sent via SMS ResiDesk After Hours Assistant [DATE] at 6:02 PM Thank you for you…" at bounding box center [994, 391] width 963 height 365
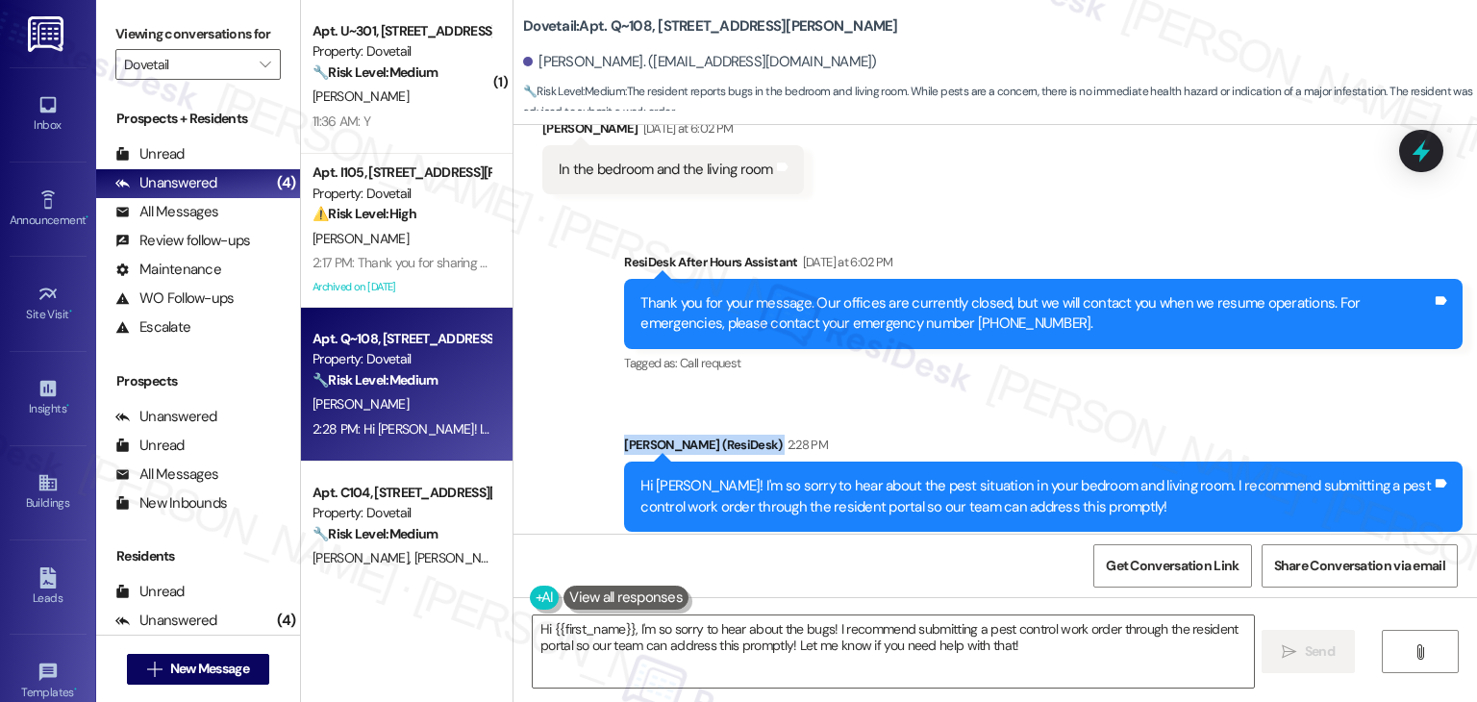
click at [1095, 366] on div "Sent via SMS ResiDesk After Hours Assistant [DATE] at 6:02 PM Thank you for you…" at bounding box center [994, 391] width 963 height 365
